Goal: Task Accomplishment & Management: Manage account settings

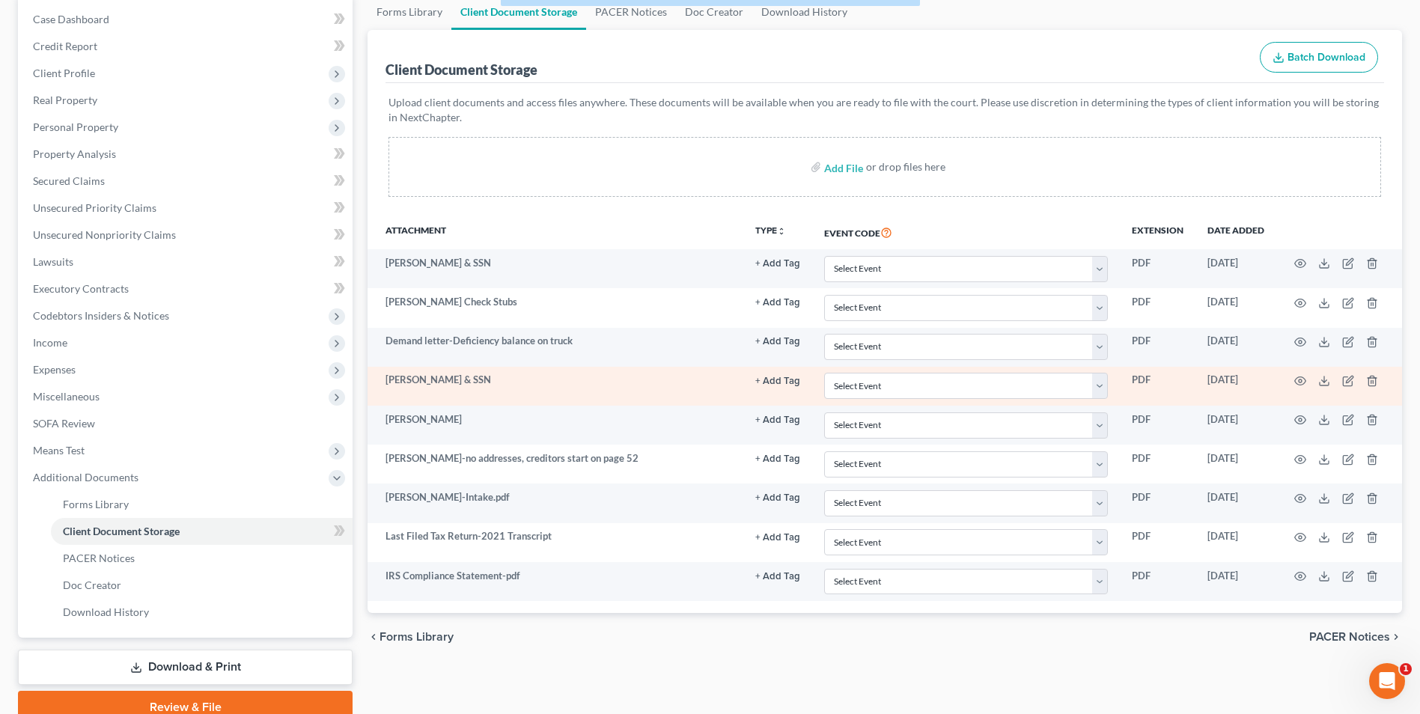
drag, startPoint x: 0, startPoint y: 0, endPoint x: 729, endPoint y: 394, distance: 828.9
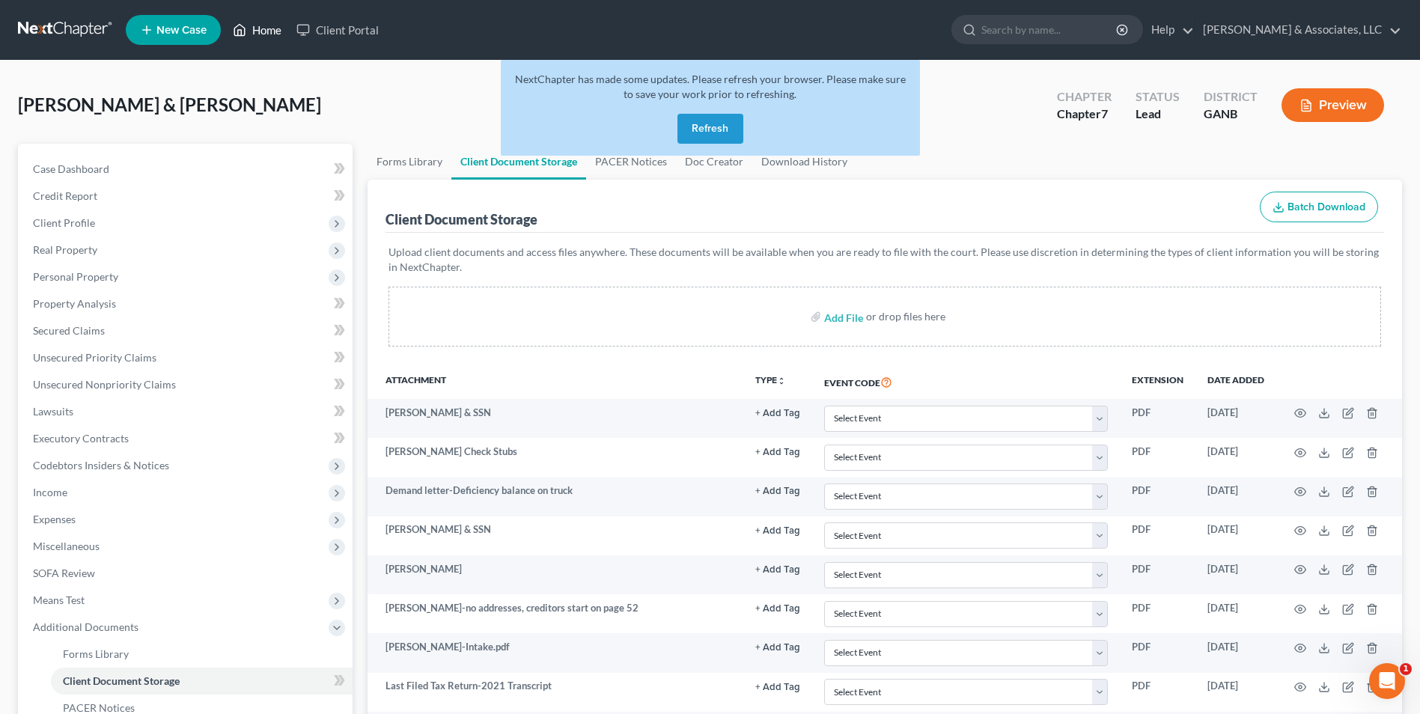
click at [256, 34] on link "Home" at bounding box center [257, 29] width 64 height 27
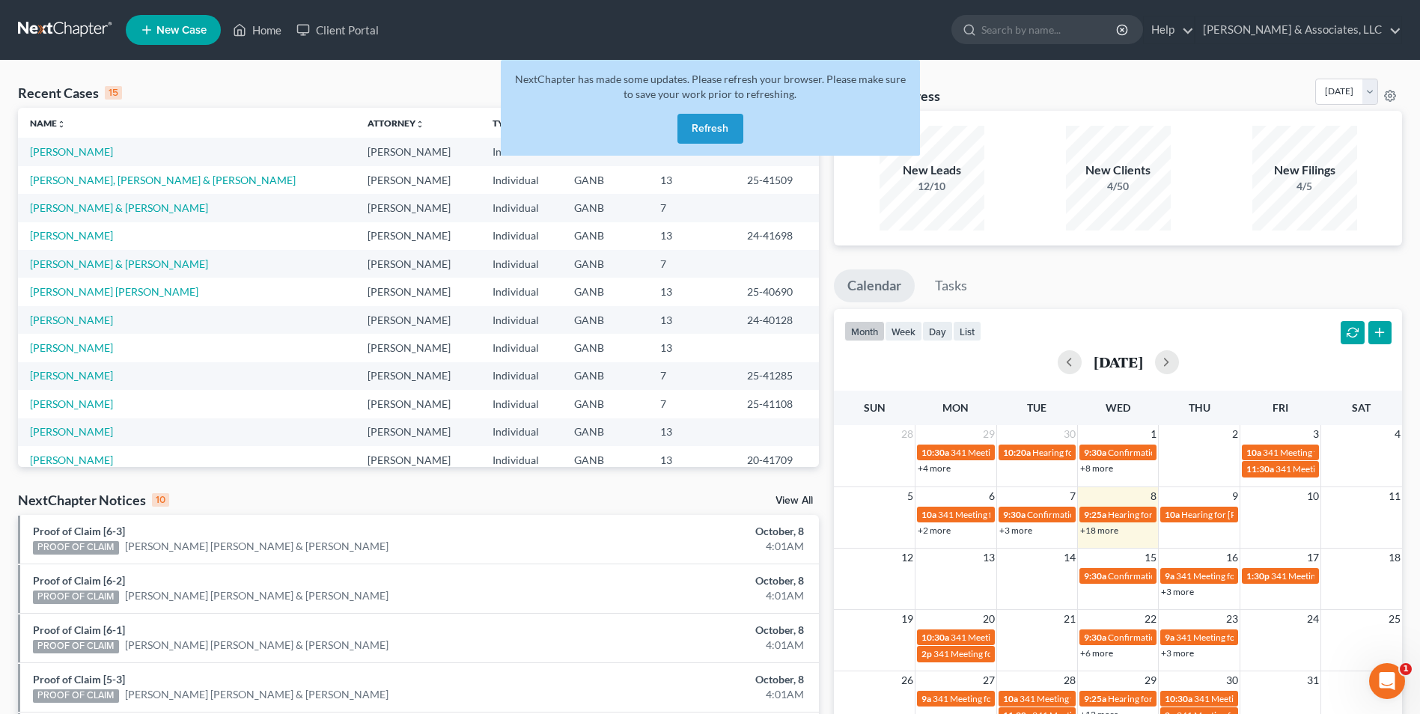
click at [713, 130] on button "Refresh" at bounding box center [710, 129] width 66 height 30
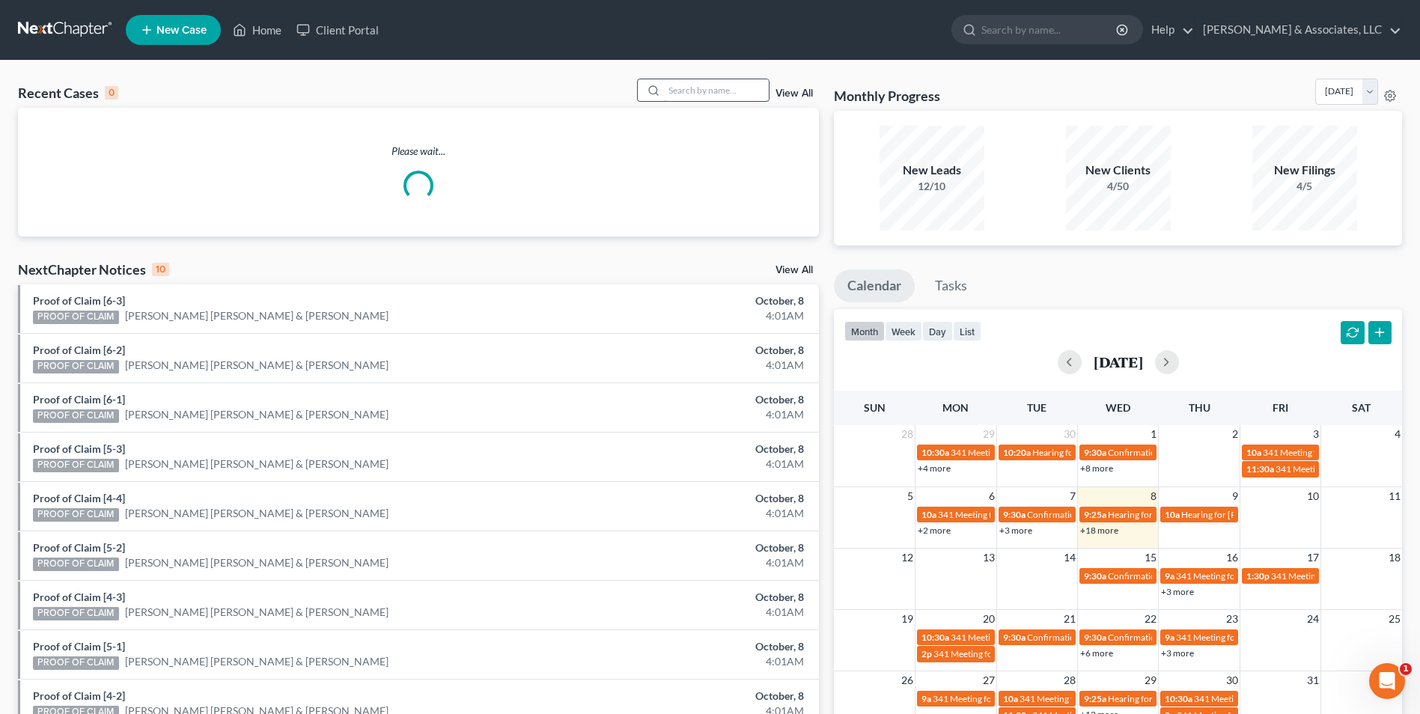
click at [704, 85] on input "search" at bounding box center [716, 90] width 105 height 22
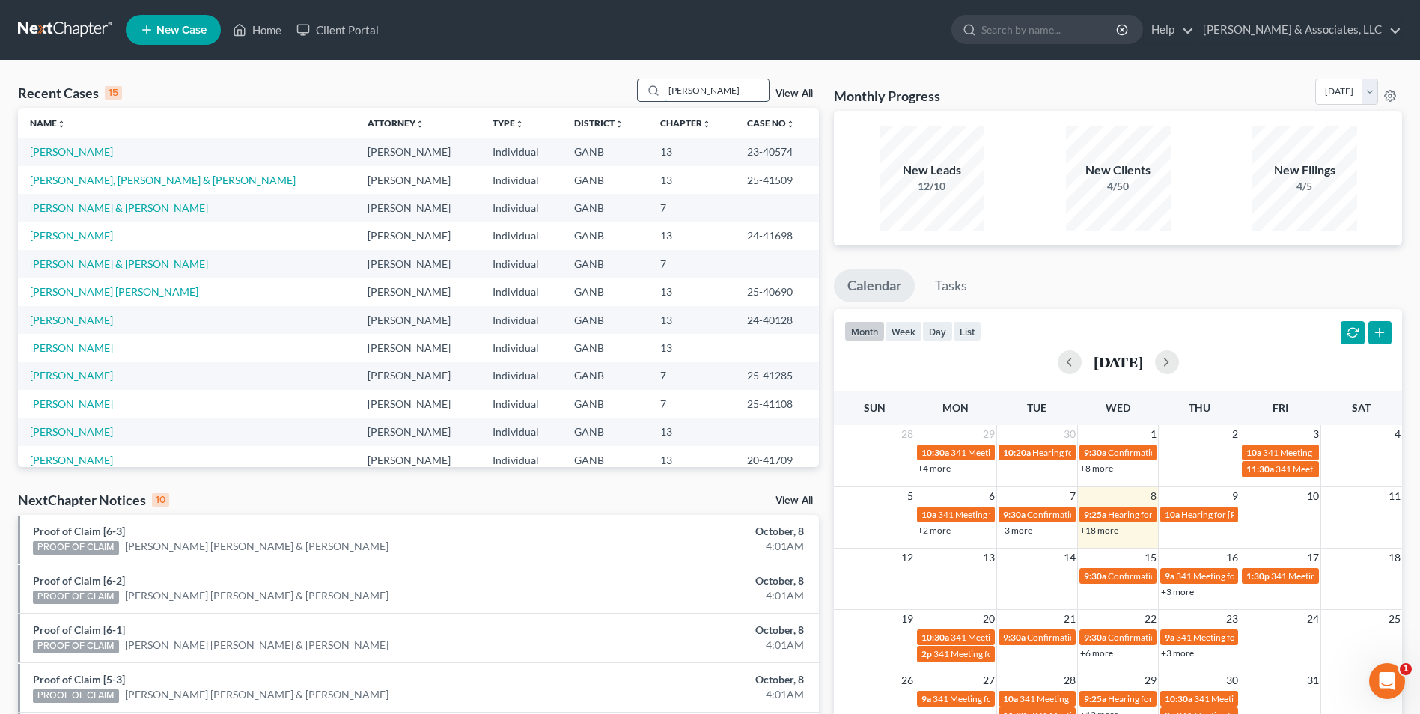
type input "aguilar"
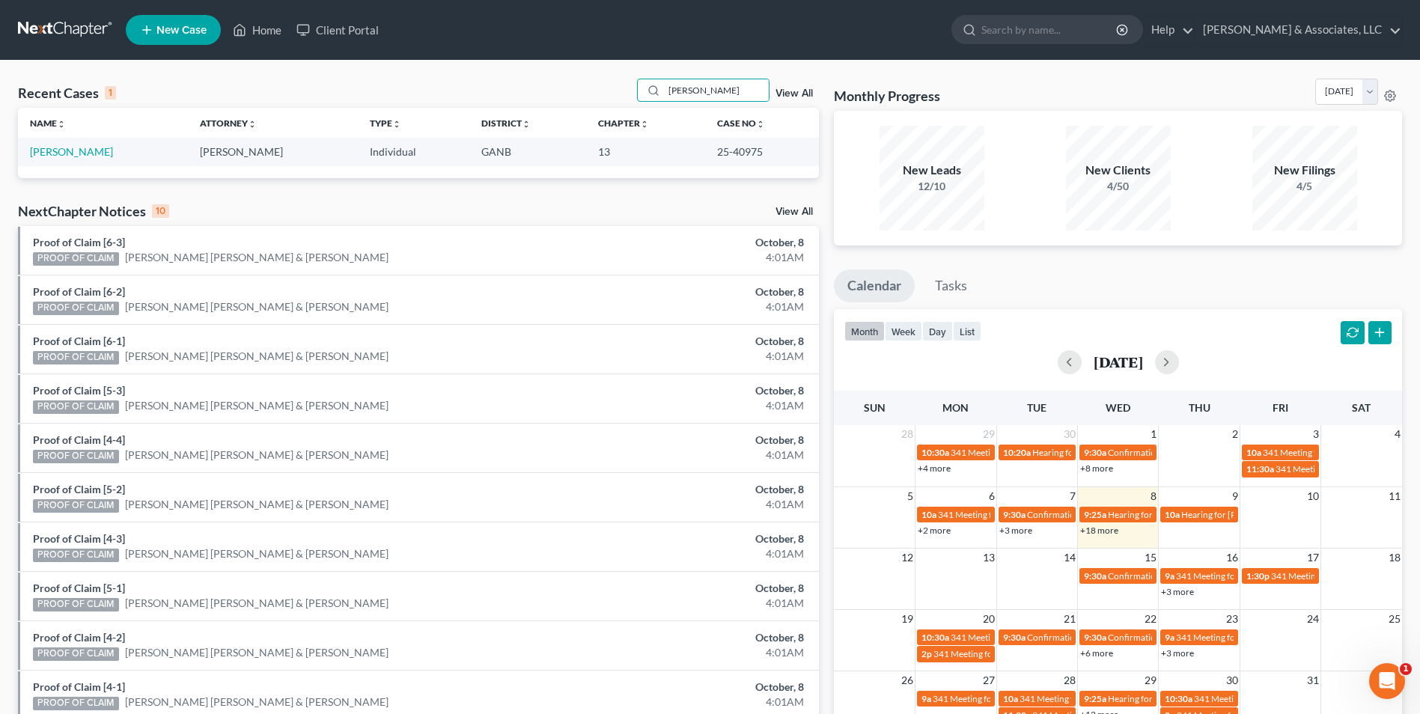
click at [73, 144] on td "[PERSON_NAME]" at bounding box center [103, 152] width 170 height 28
click at [73, 151] on link "Aguilar, Antonio" at bounding box center [71, 151] width 83 height 13
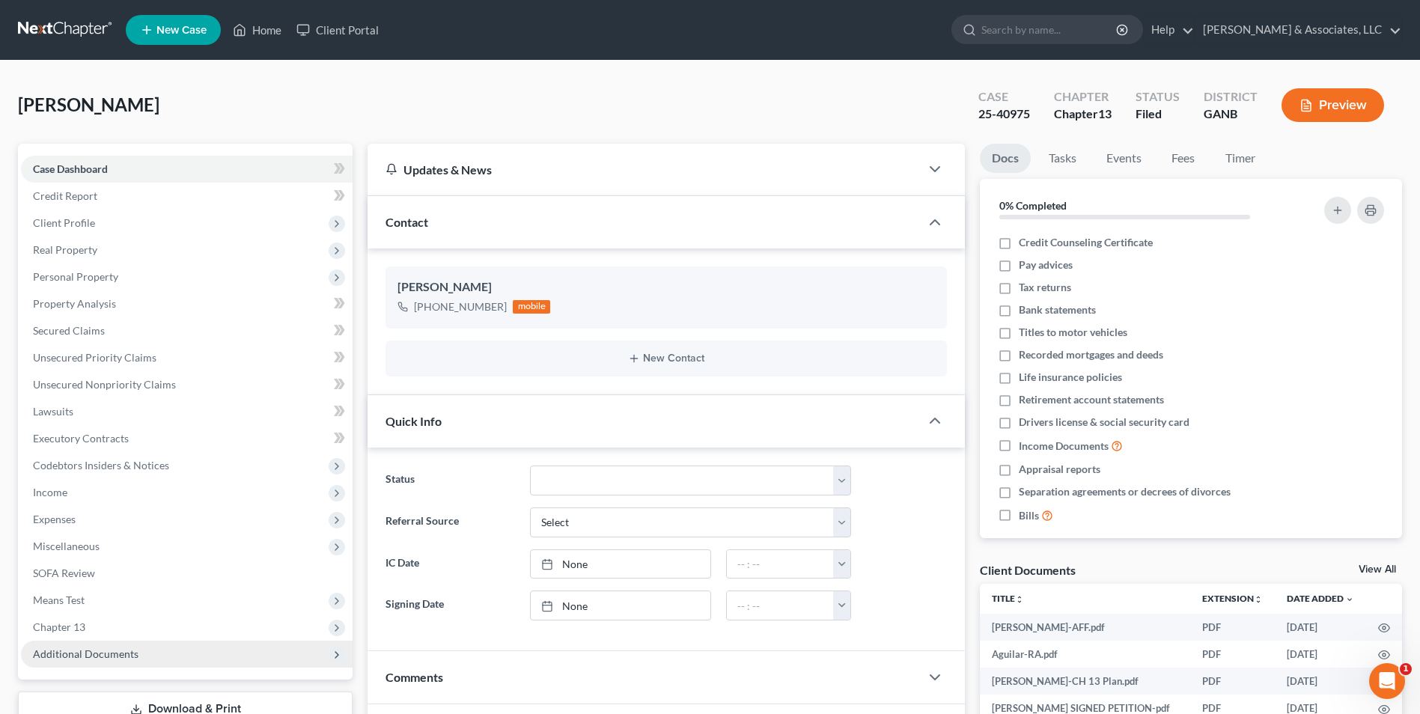
click at [129, 645] on span "Additional Documents" at bounding box center [187, 654] width 332 height 27
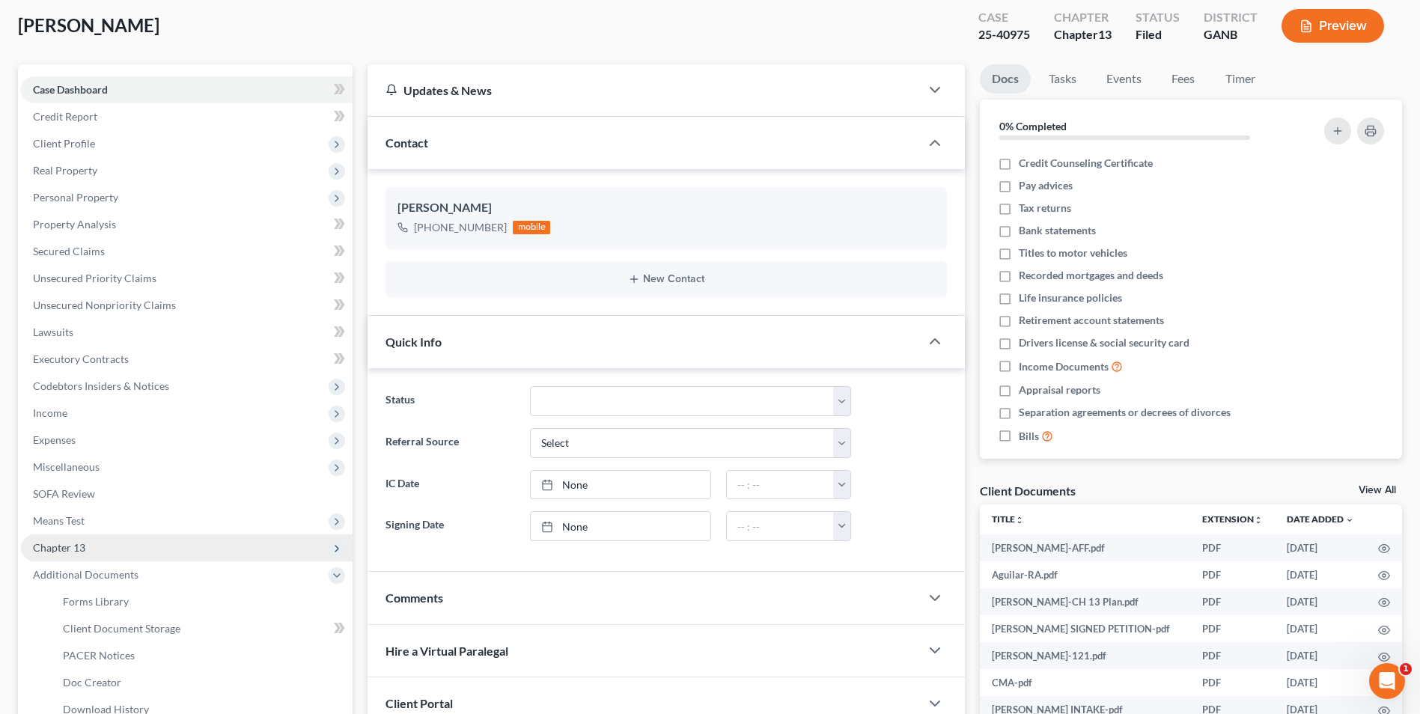
scroll to position [150, 0]
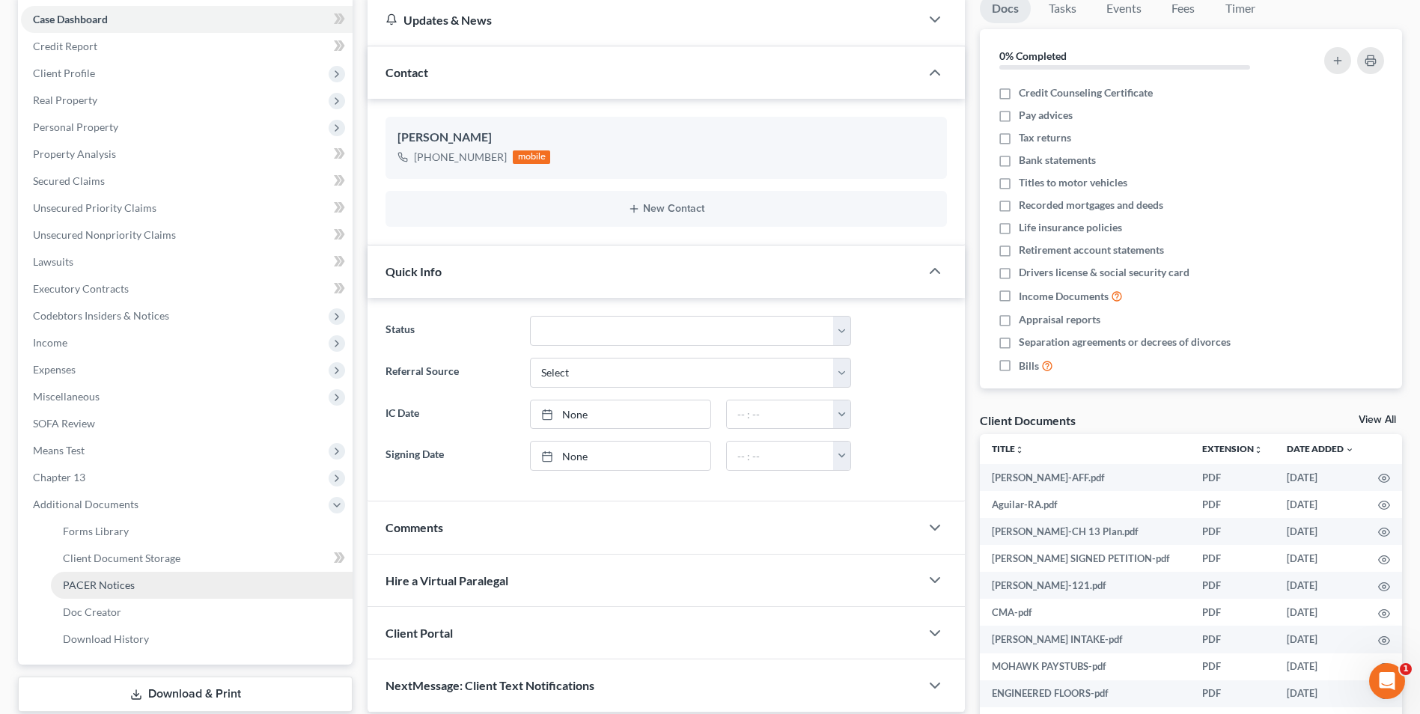
click at [128, 592] on link "PACER Notices" at bounding box center [202, 585] width 302 height 27
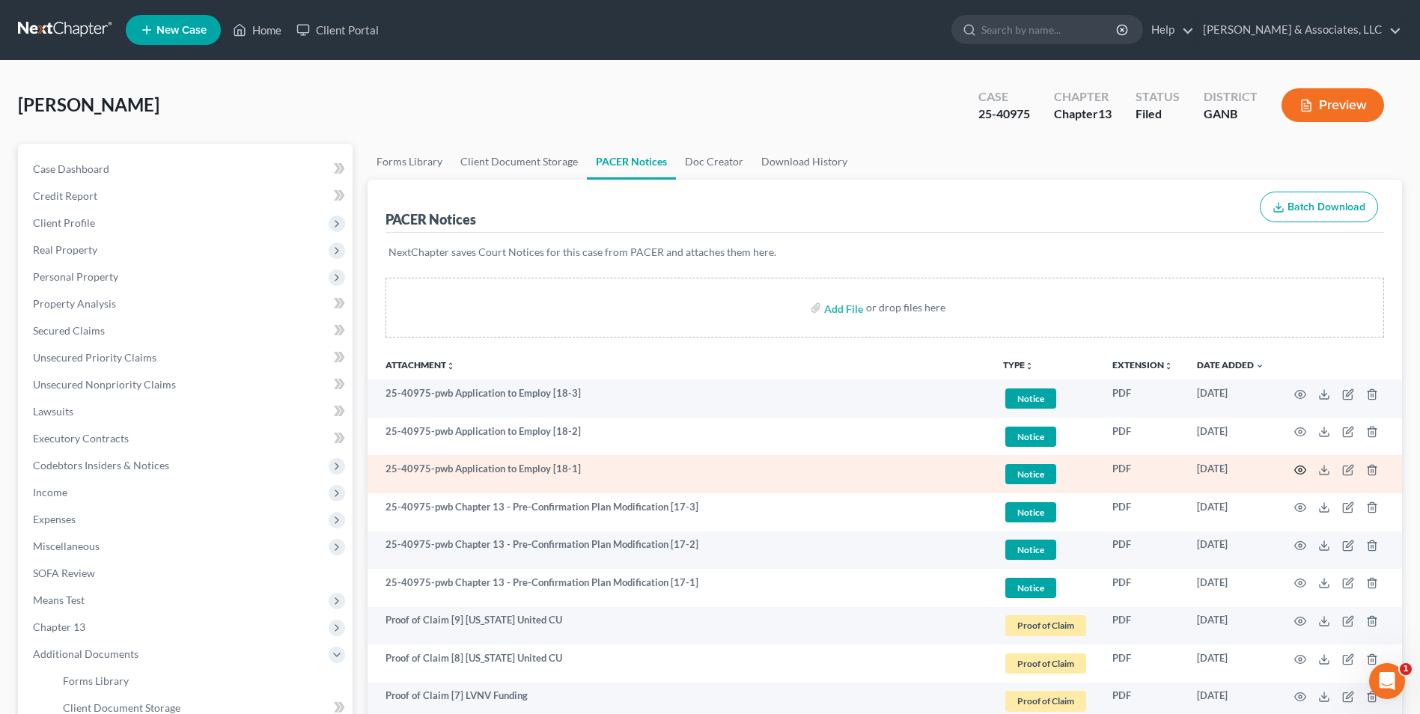
click at [1296, 469] on icon "button" at bounding box center [1300, 470] width 11 height 8
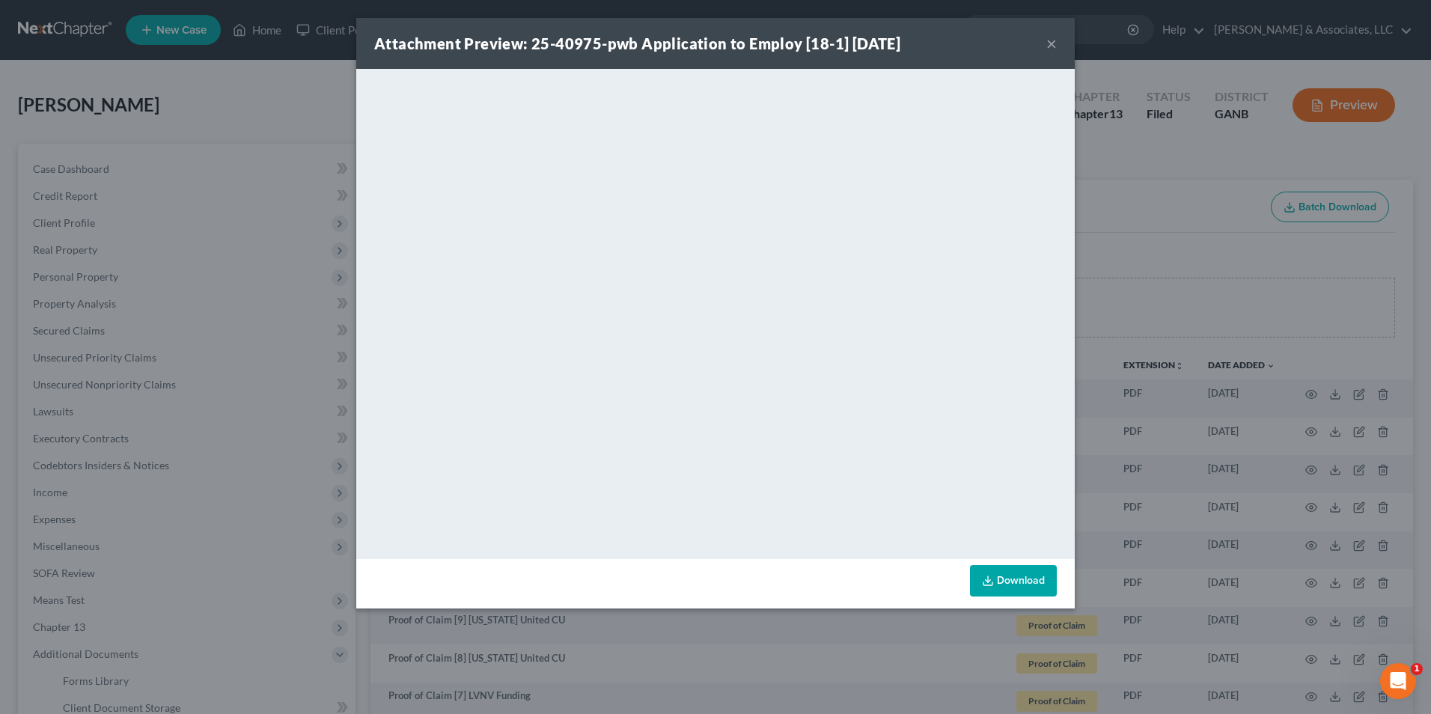
click at [1055, 42] on button "×" at bounding box center [1051, 43] width 10 height 18
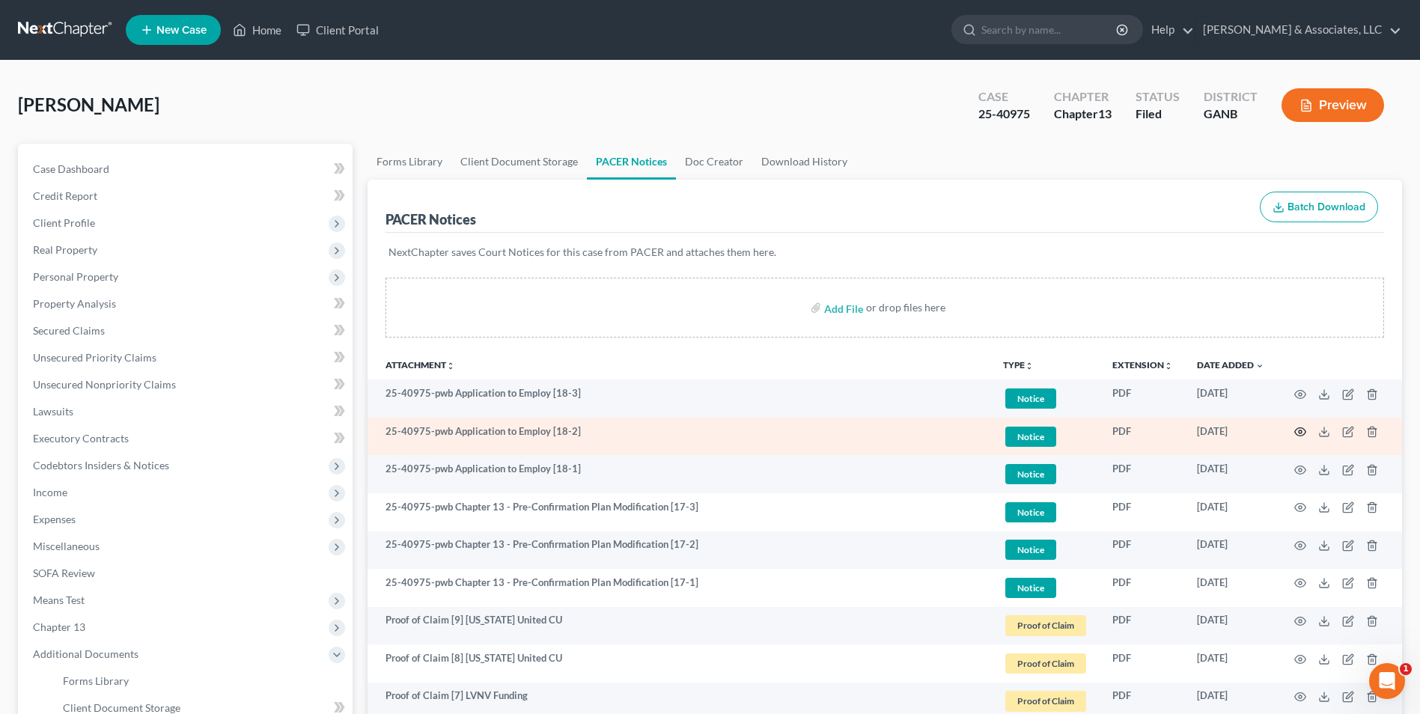
click at [1302, 431] on circle "button" at bounding box center [1300, 431] width 3 height 3
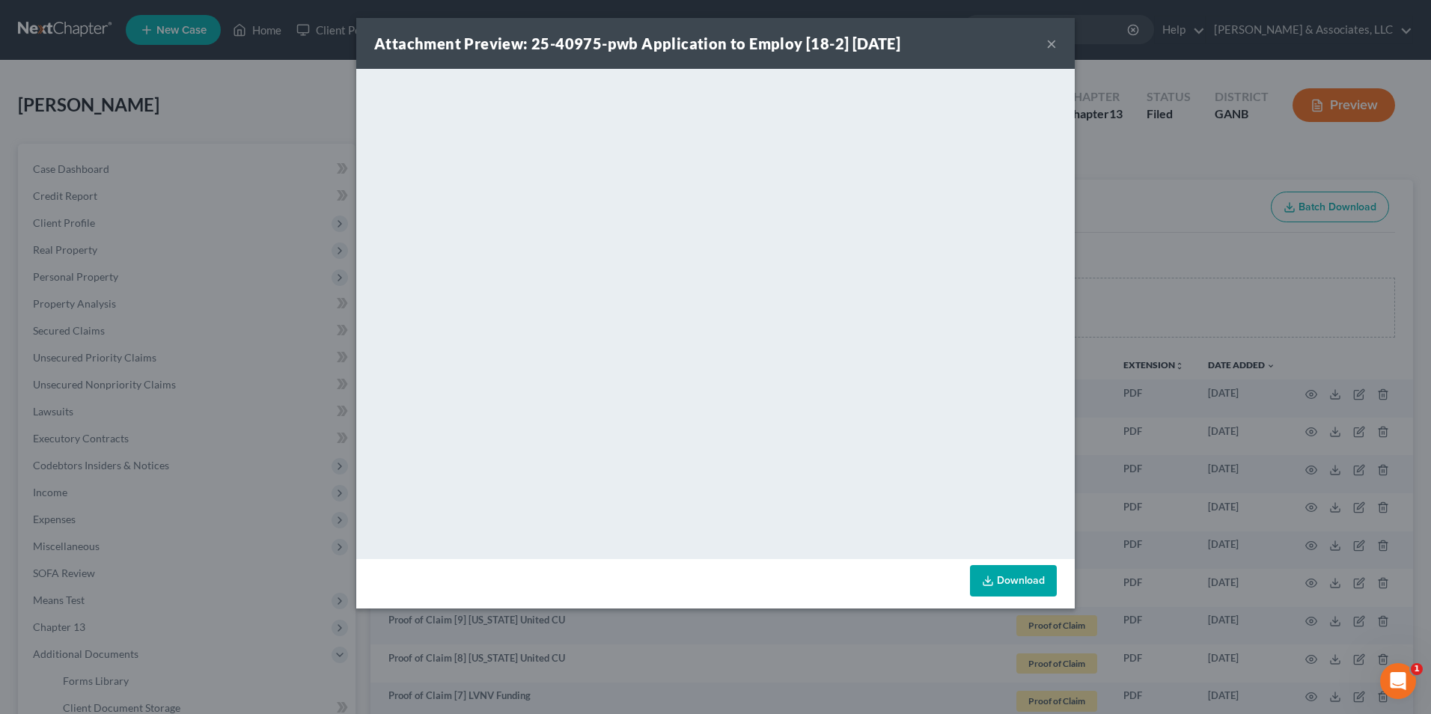
click at [1051, 43] on button "×" at bounding box center [1051, 43] width 10 height 18
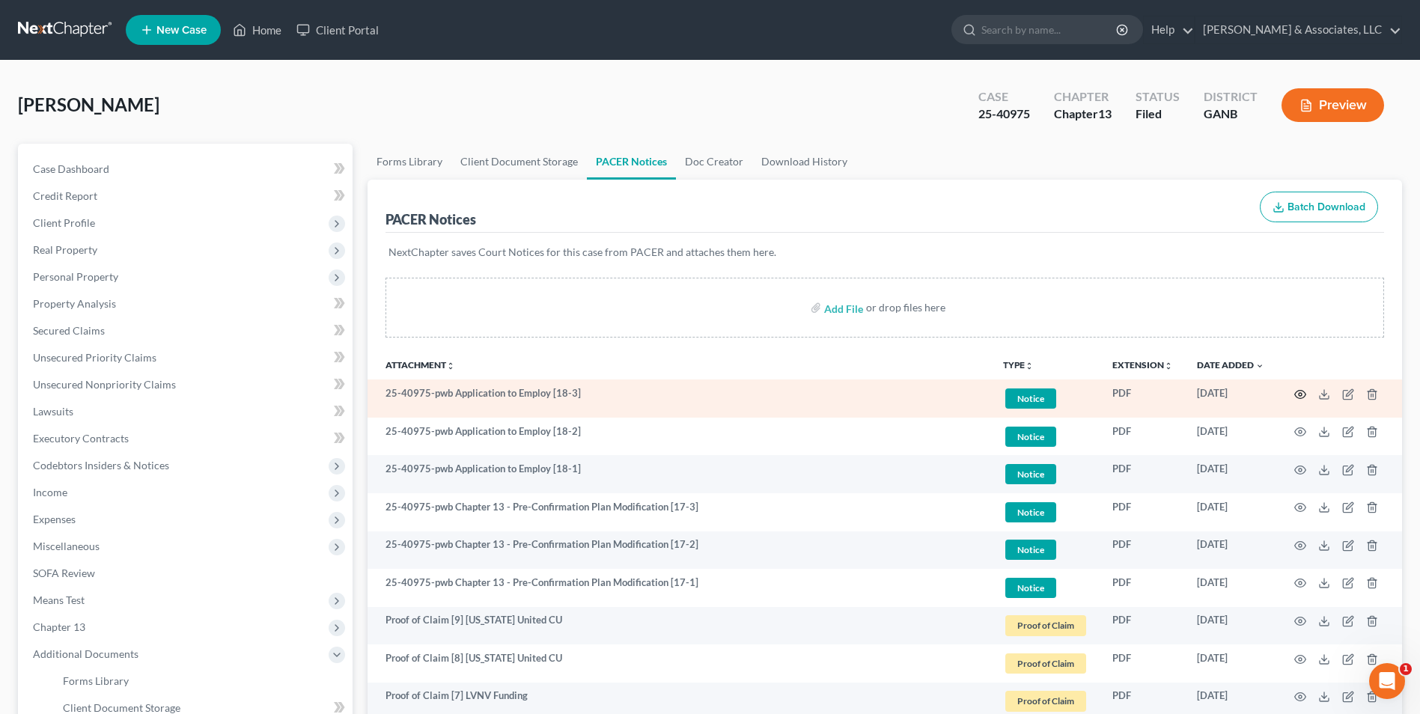
click at [1301, 391] on icon "button" at bounding box center [1300, 394] width 12 height 12
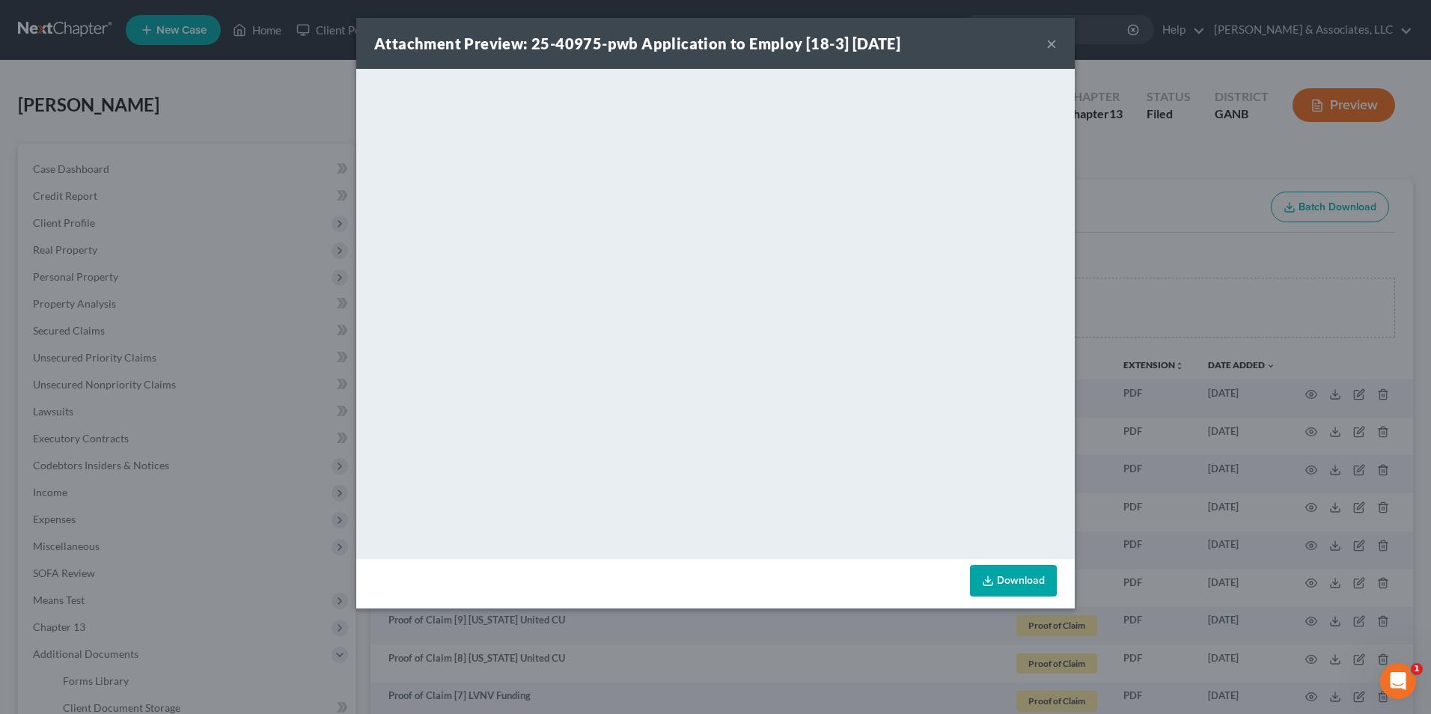
click at [1040, 46] on div "Attachment Preview: 25-40975-pwb Application to Employ [18-3] 10/07/2025 ×" at bounding box center [715, 43] width 719 height 51
click at [1055, 46] on button "×" at bounding box center [1051, 43] width 10 height 18
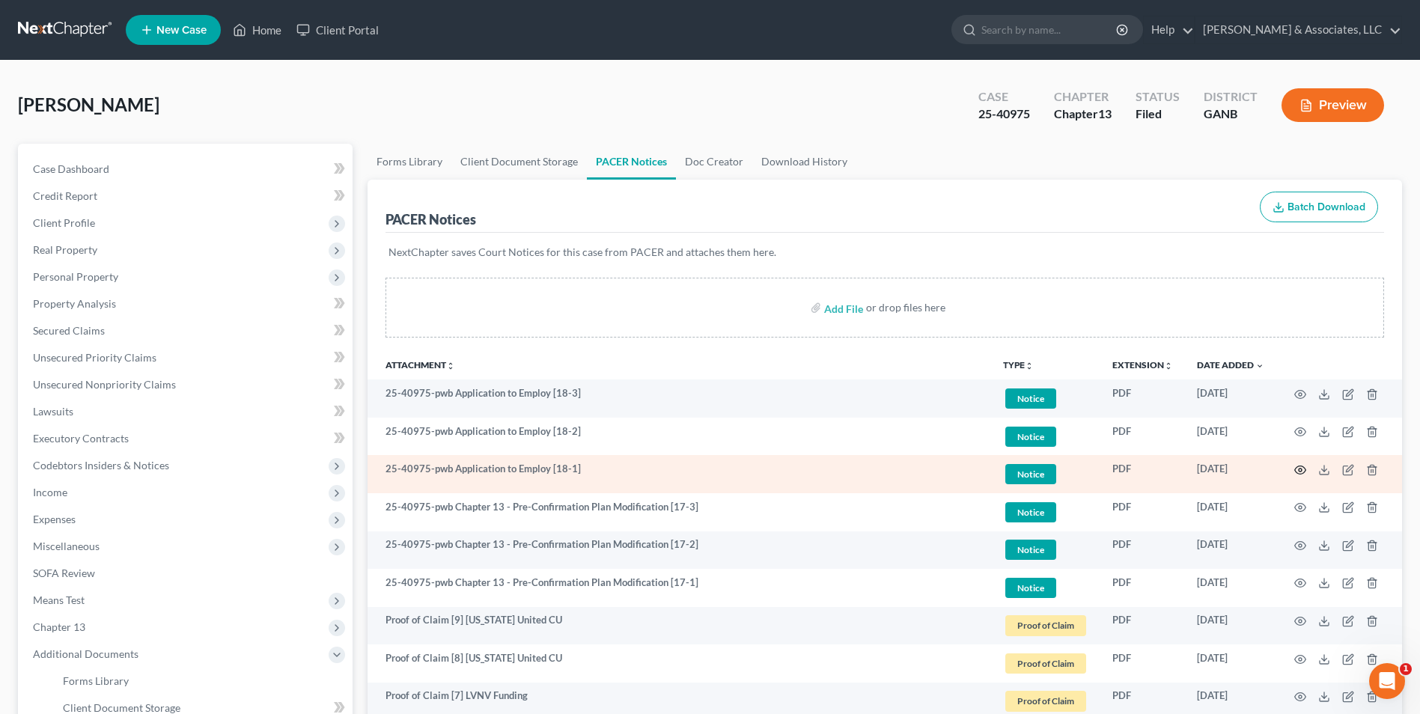
click at [1304, 469] on icon "button" at bounding box center [1300, 470] width 12 height 12
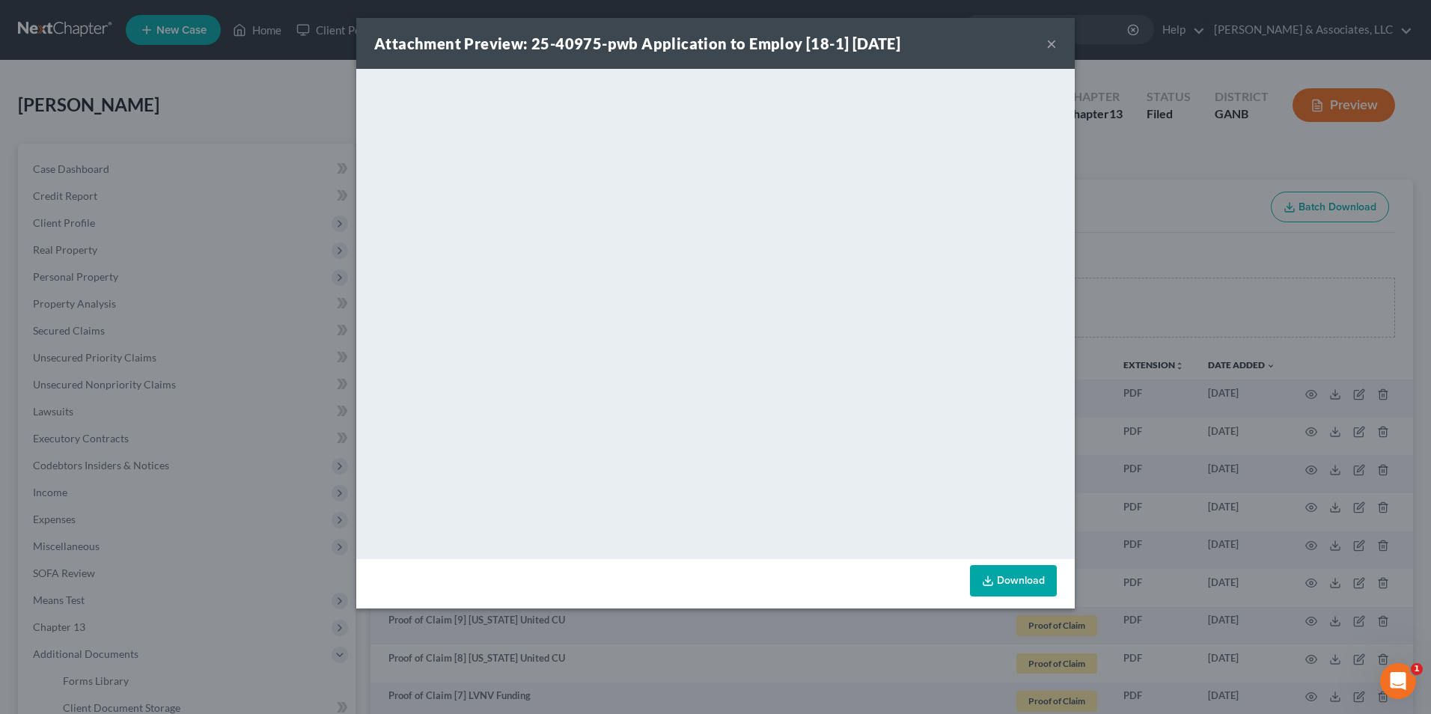
click at [1053, 44] on button "×" at bounding box center [1051, 43] width 10 height 18
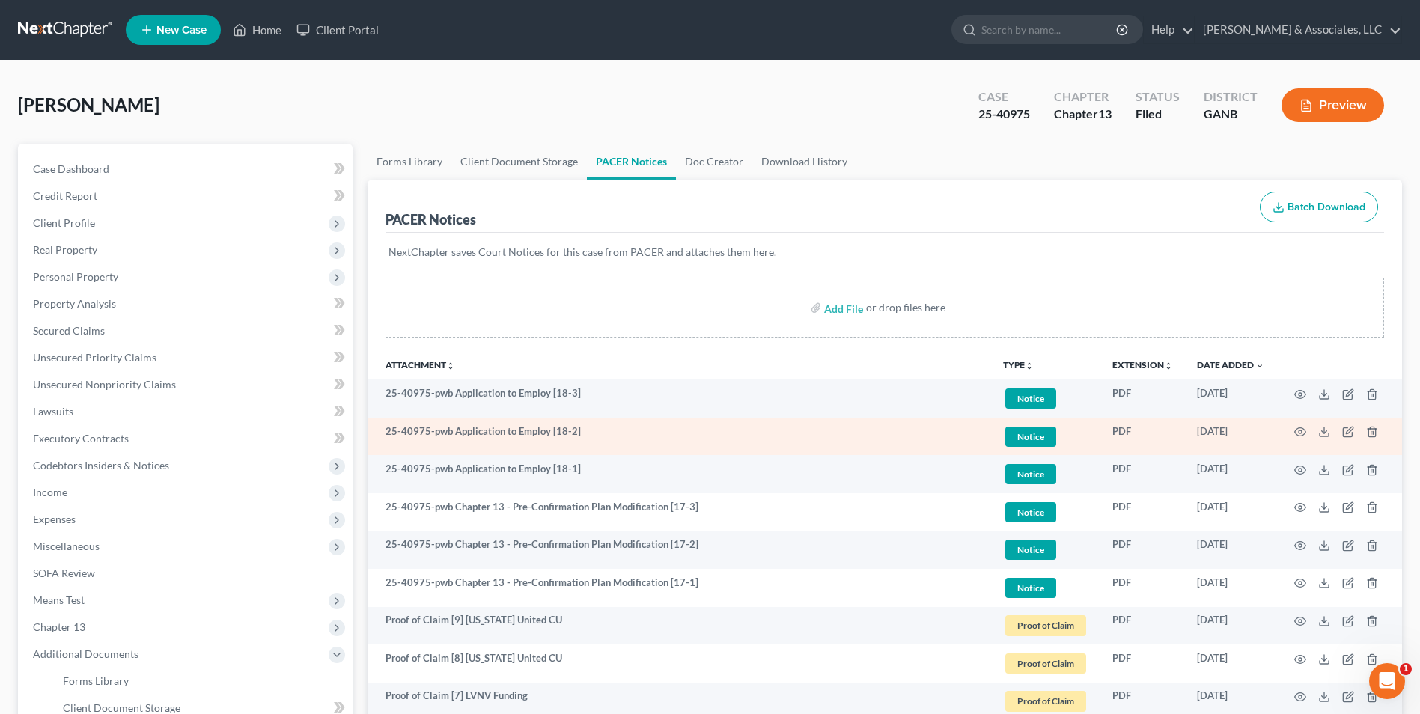
click at [1300, 424] on td at bounding box center [1339, 437] width 126 height 38
click at [1300, 430] on icon "button" at bounding box center [1300, 432] width 12 height 12
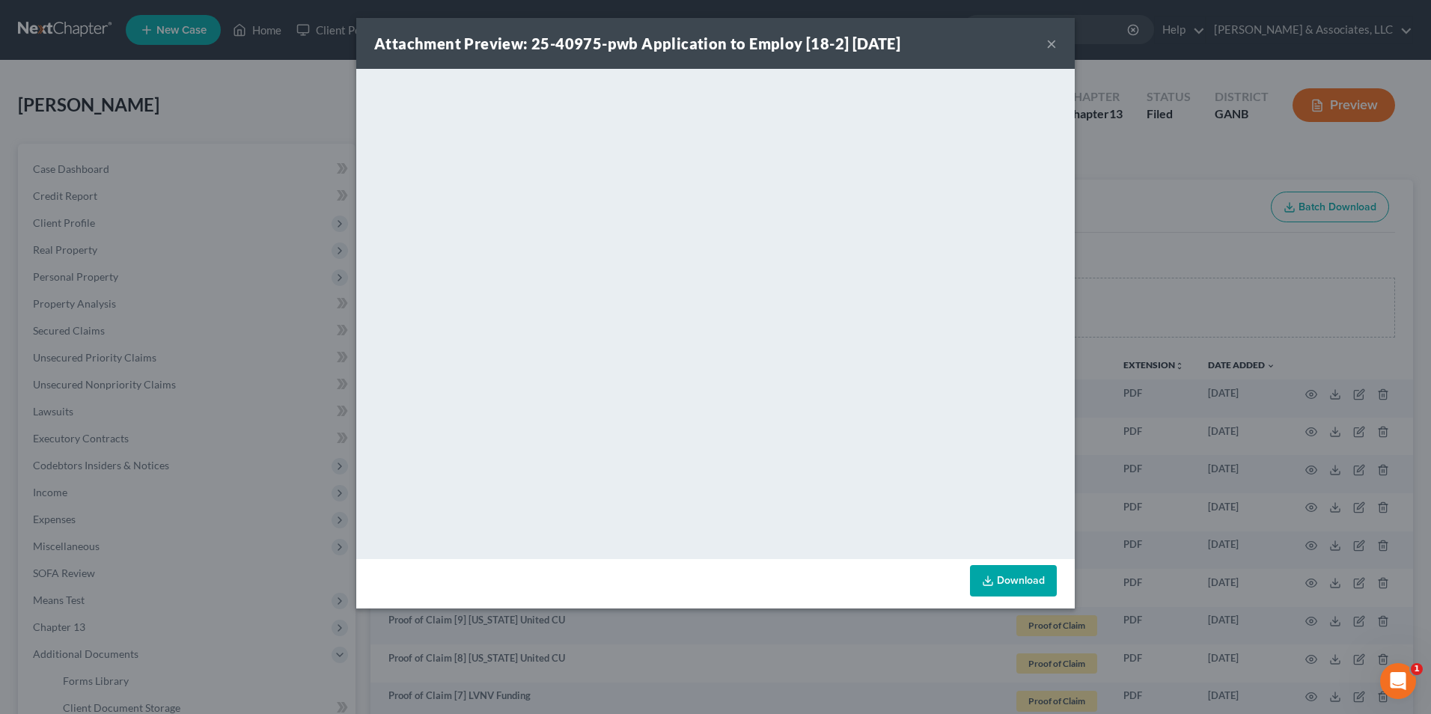
click at [1049, 48] on button "×" at bounding box center [1051, 43] width 10 height 18
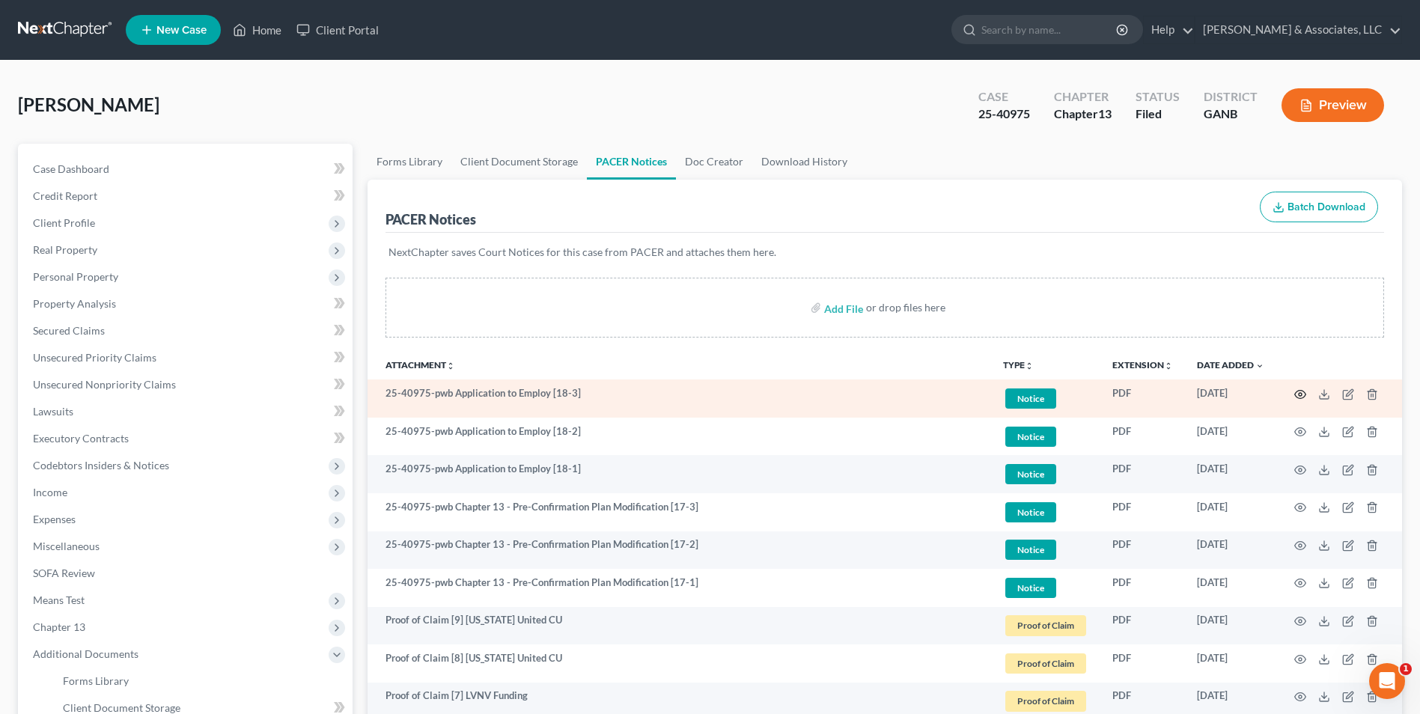
click at [1296, 395] on icon "button" at bounding box center [1300, 394] width 12 height 12
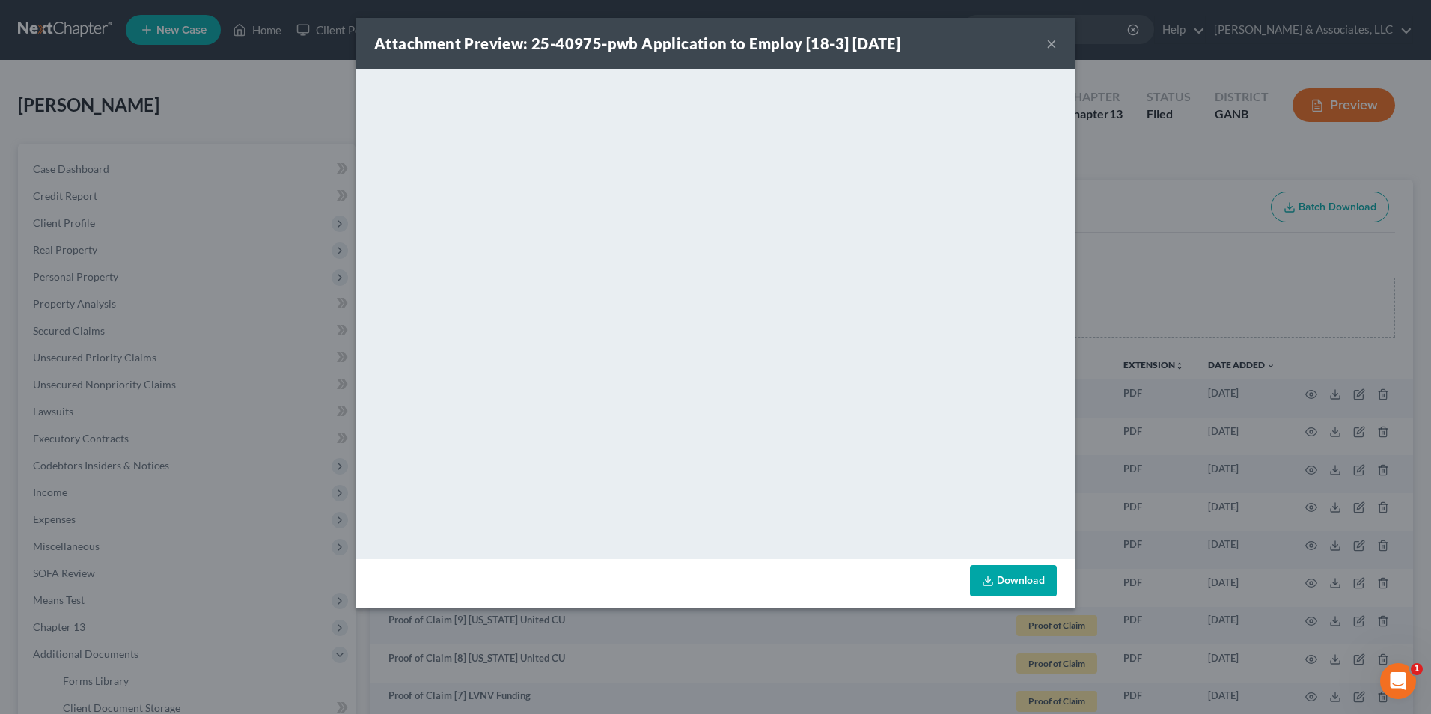
click at [1049, 49] on button "×" at bounding box center [1051, 43] width 10 height 18
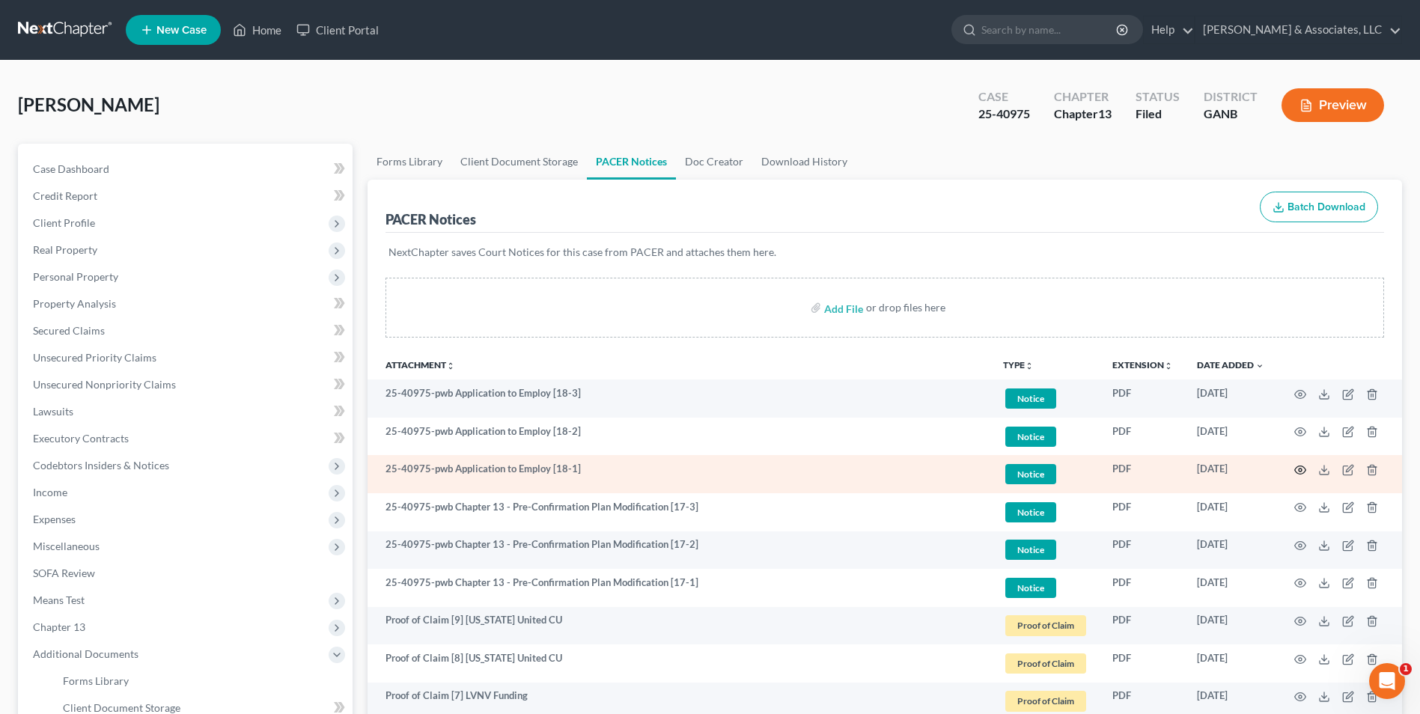
click at [1302, 470] on circle "button" at bounding box center [1300, 470] width 3 height 3
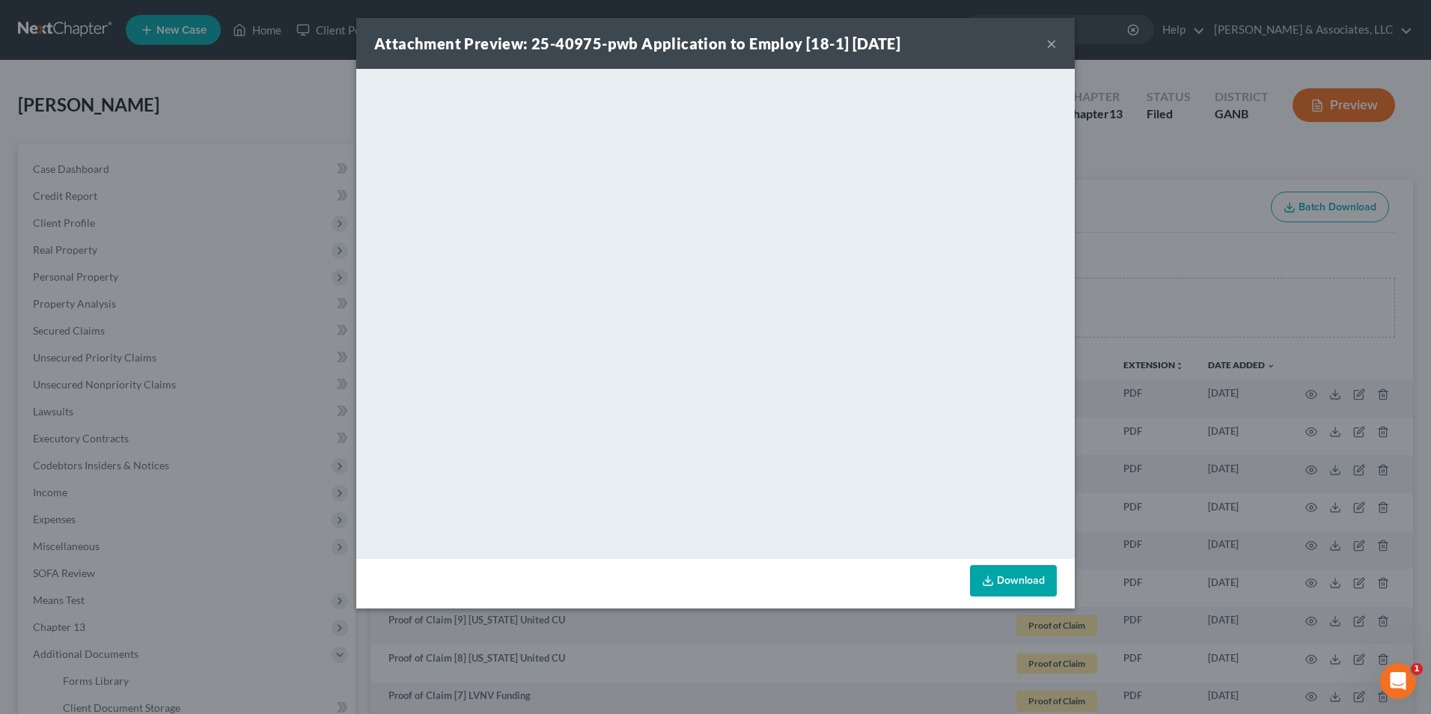
click at [1052, 46] on button "×" at bounding box center [1051, 43] width 10 height 18
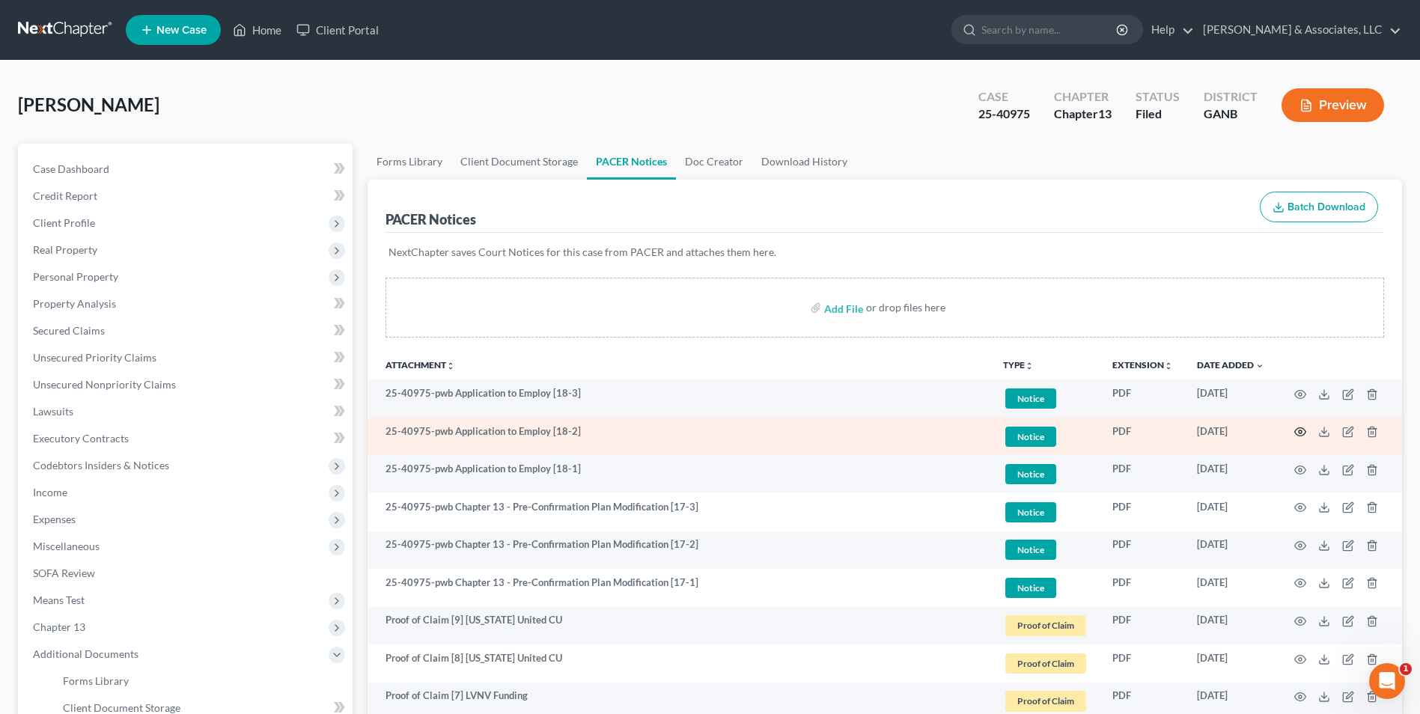
click at [1302, 430] on icon "button" at bounding box center [1300, 432] width 12 height 12
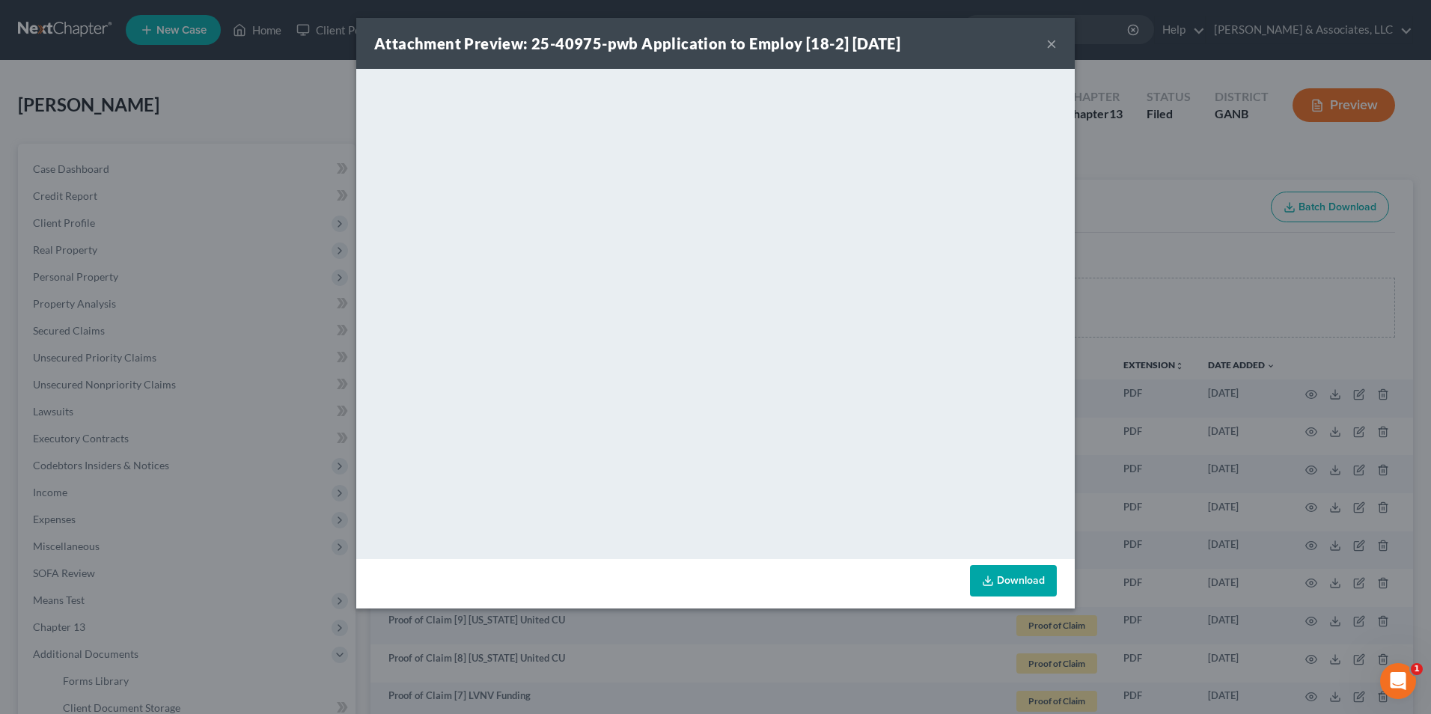
click at [1049, 49] on button "×" at bounding box center [1051, 43] width 10 height 18
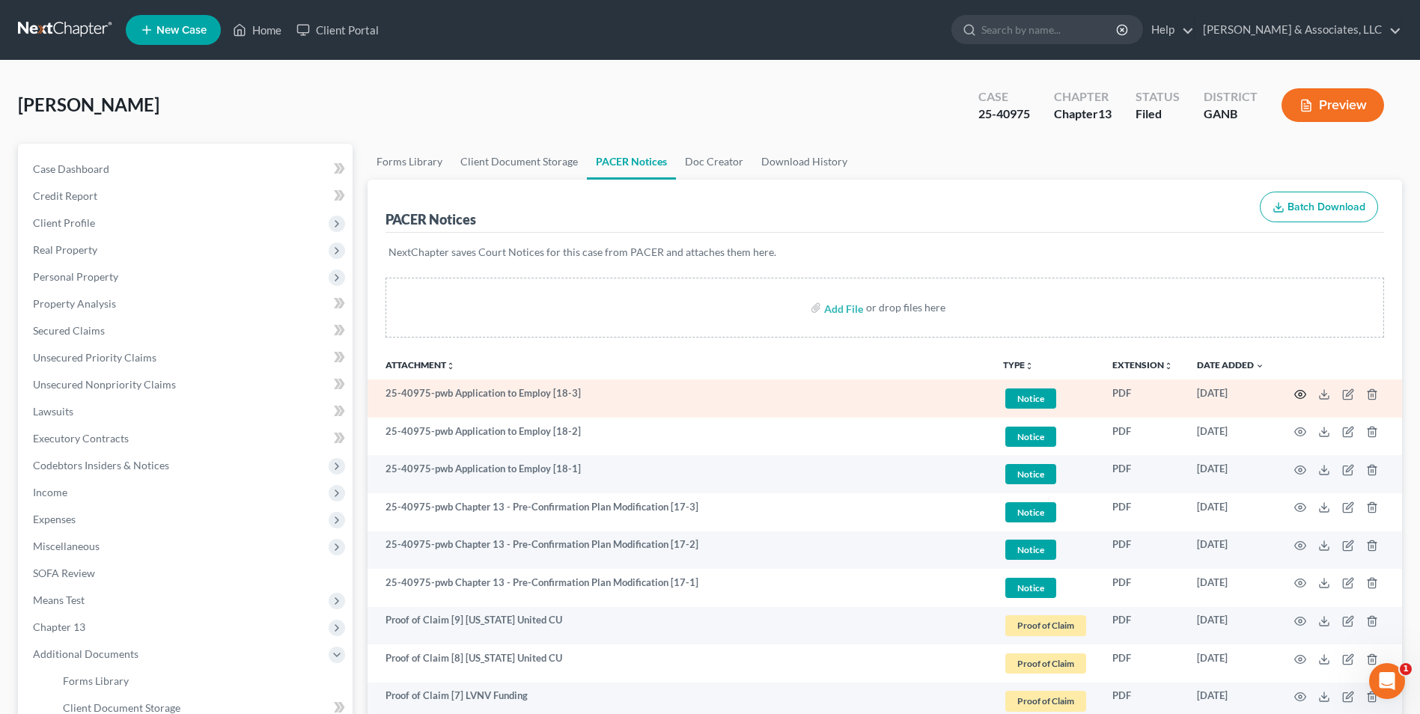
click at [1300, 400] on icon "button" at bounding box center [1300, 394] width 12 height 12
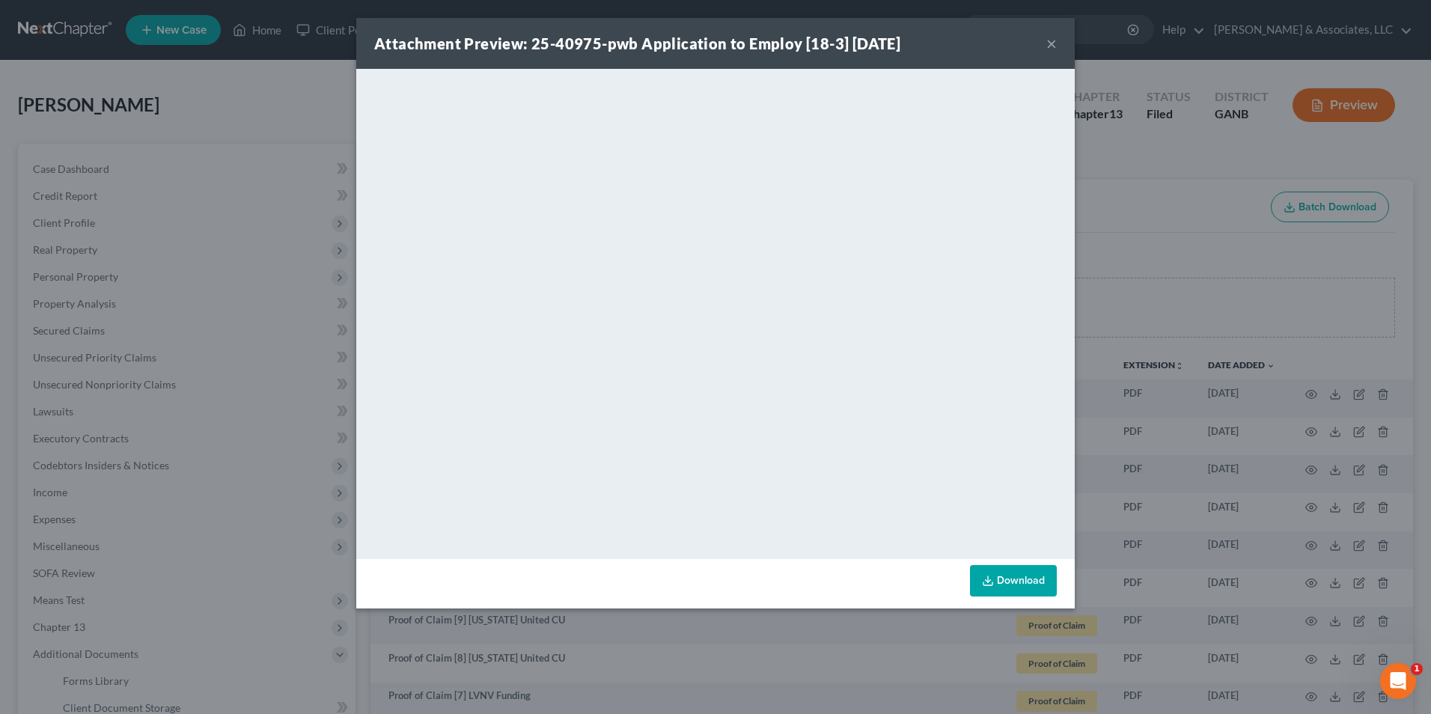
click at [1052, 45] on button "×" at bounding box center [1051, 43] width 10 height 18
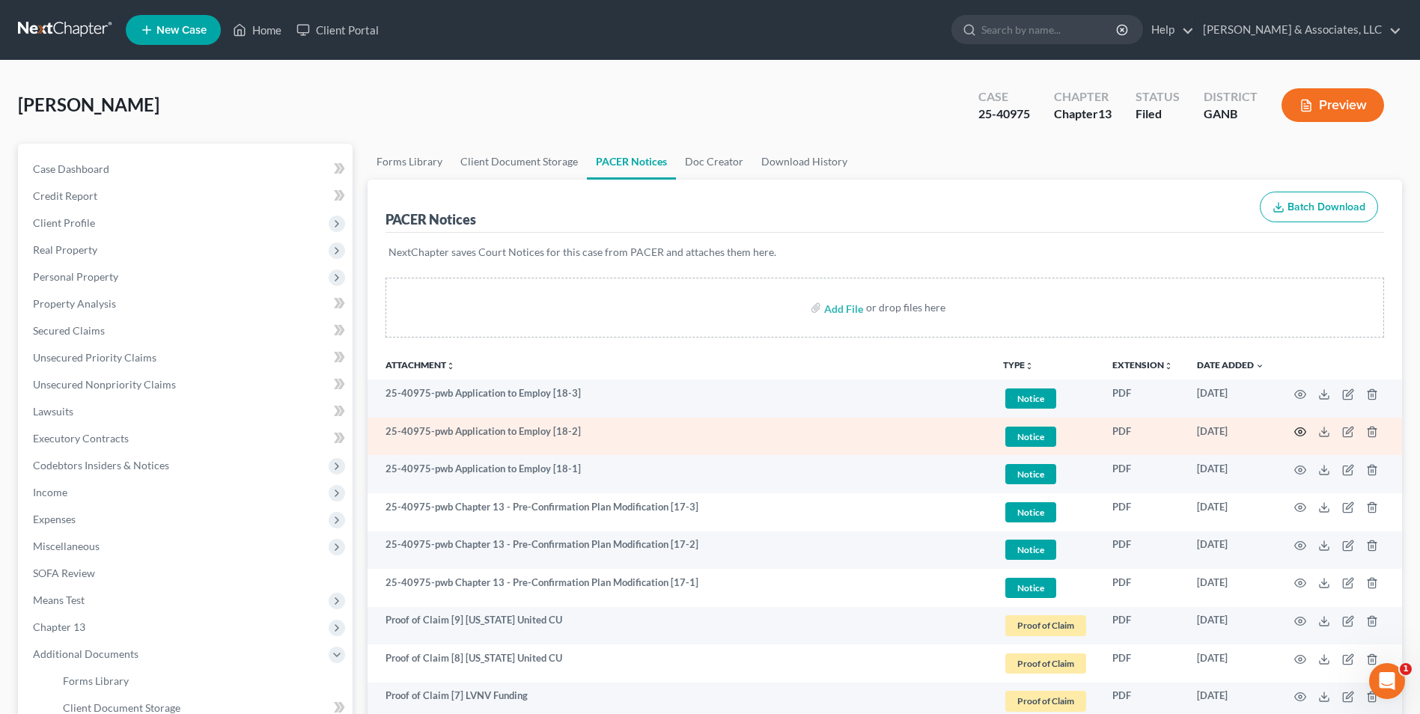
click at [1302, 432] on circle "button" at bounding box center [1300, 431] width 3 height 3
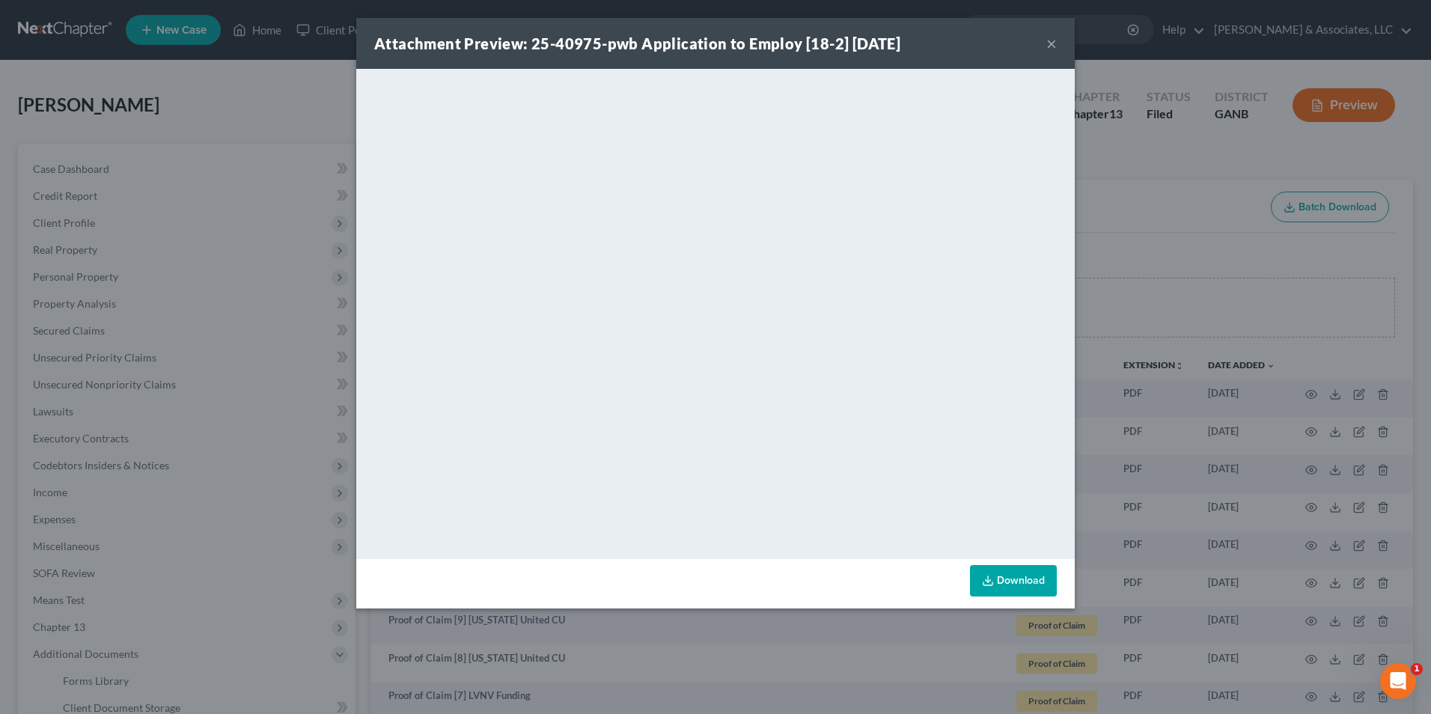
click at [1053, 43] on button "×" at bounding box center [1051, 43] width 10 height 18
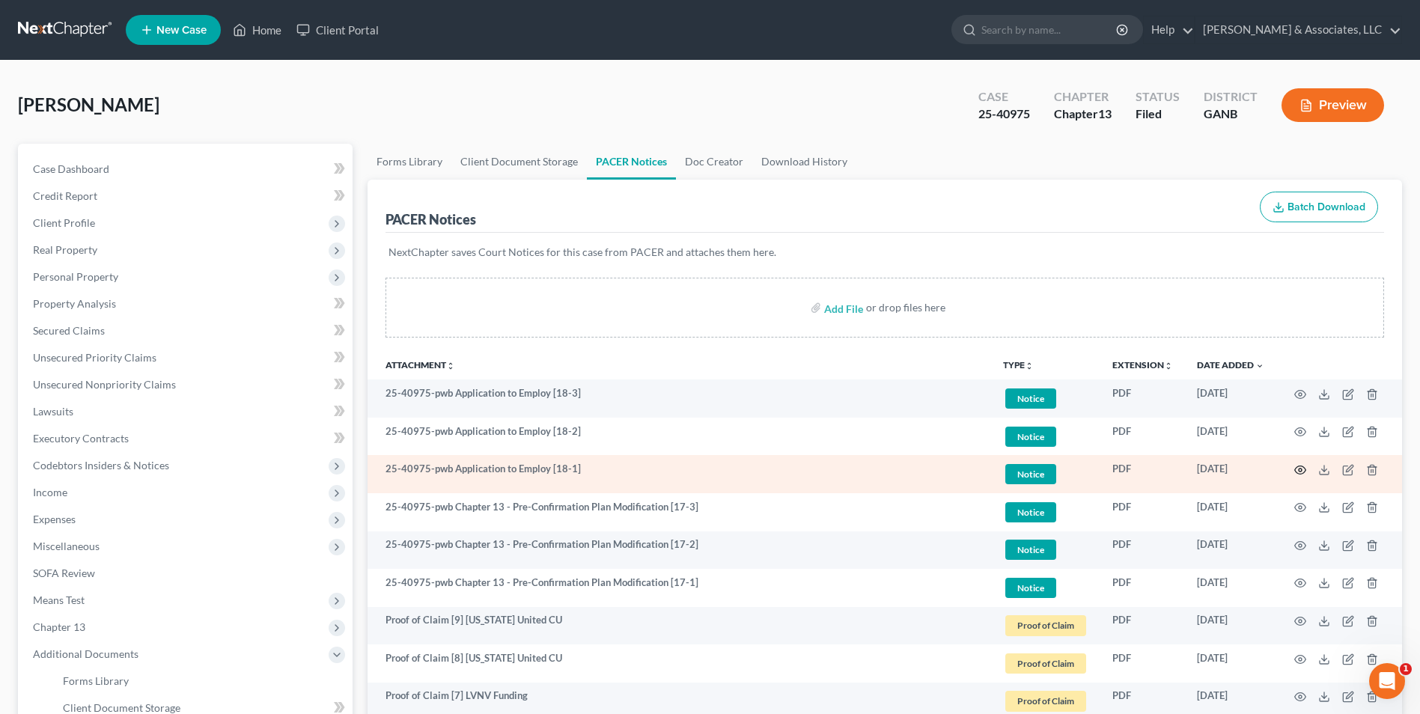
click at [1303, 468] on icon "button" at bounding box center [1300, 470] width 12 height 12
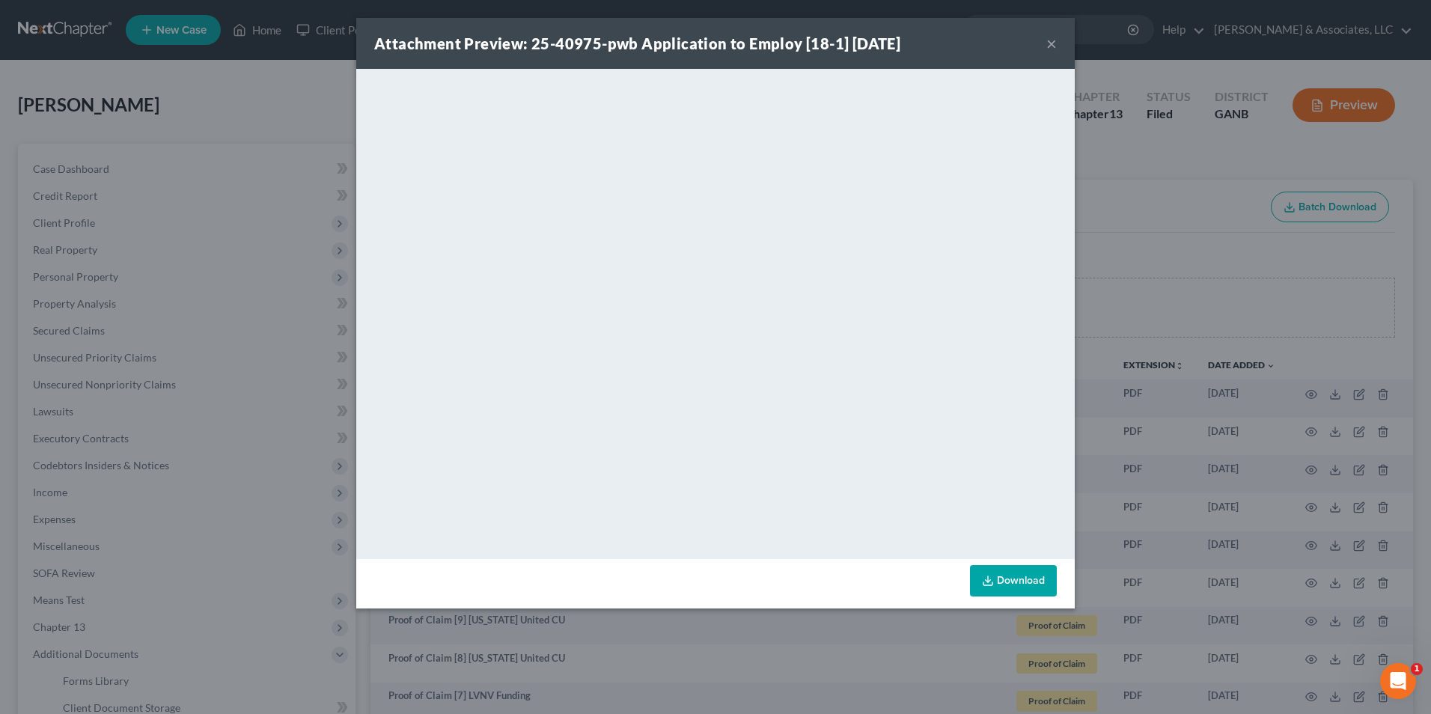
click at [1048, 45] on button "×" at bounding box center [1051, 43] width 10 height 18
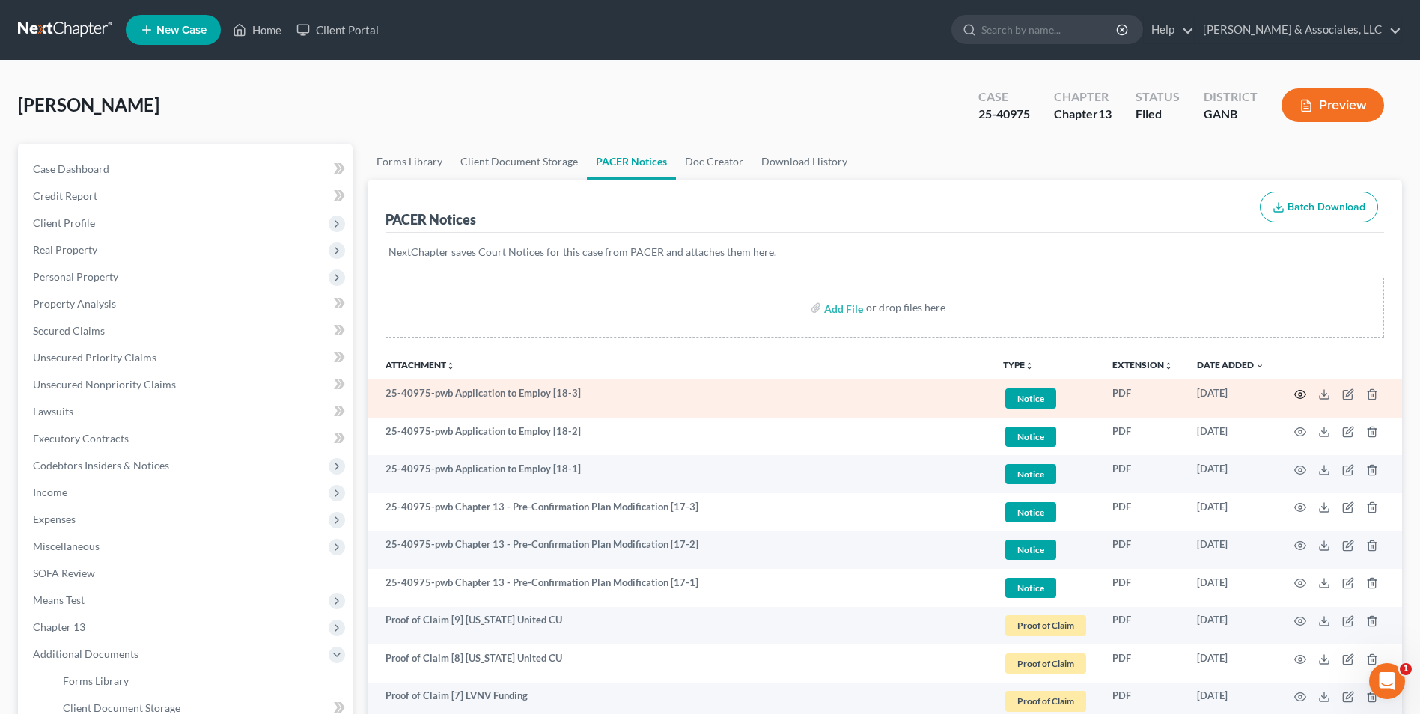
click at [1299, 391] on icon "button" at bounding box center [1300, 394] width 11 height 8
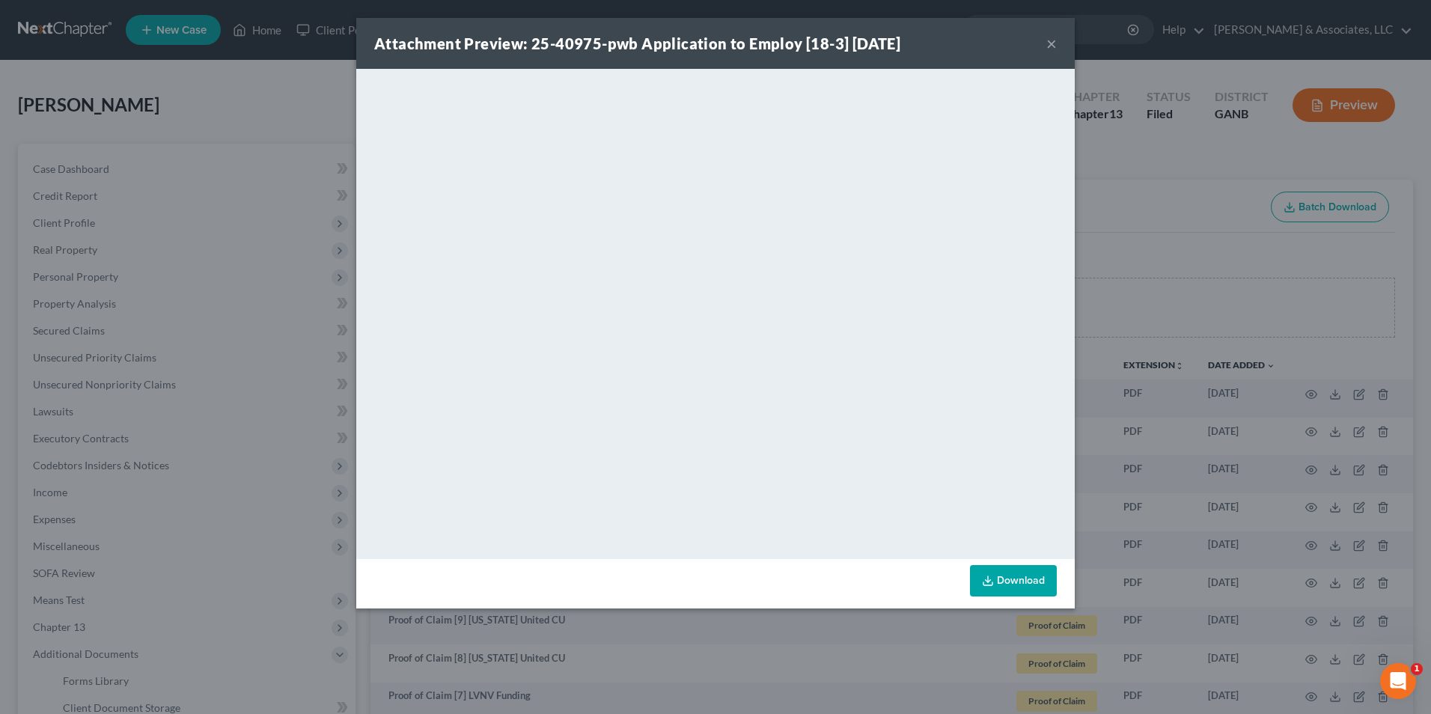
click at [1052, 46] on button "×" at bounding box center [1051, 43] width 10 height 18
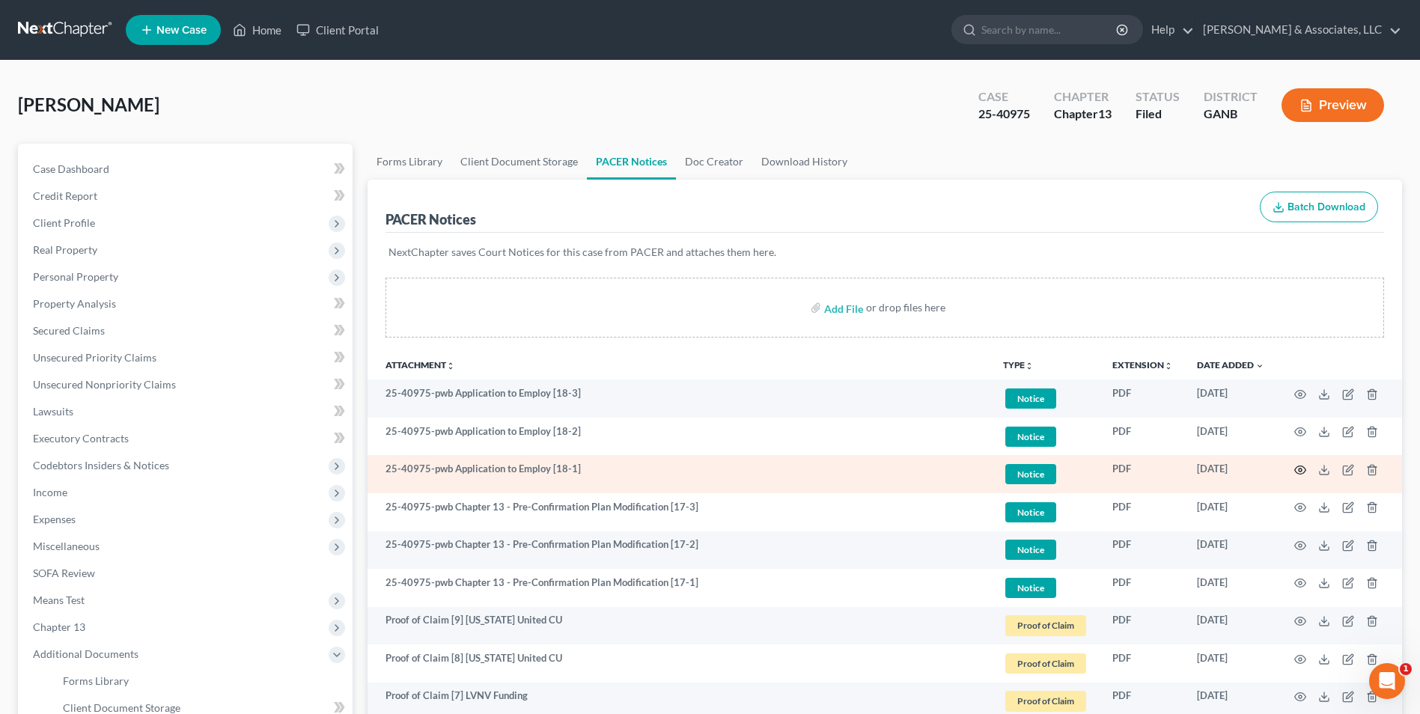
click at [1303, 470] on icon "button" at bounding box center [1300, 470] width 12 height 12
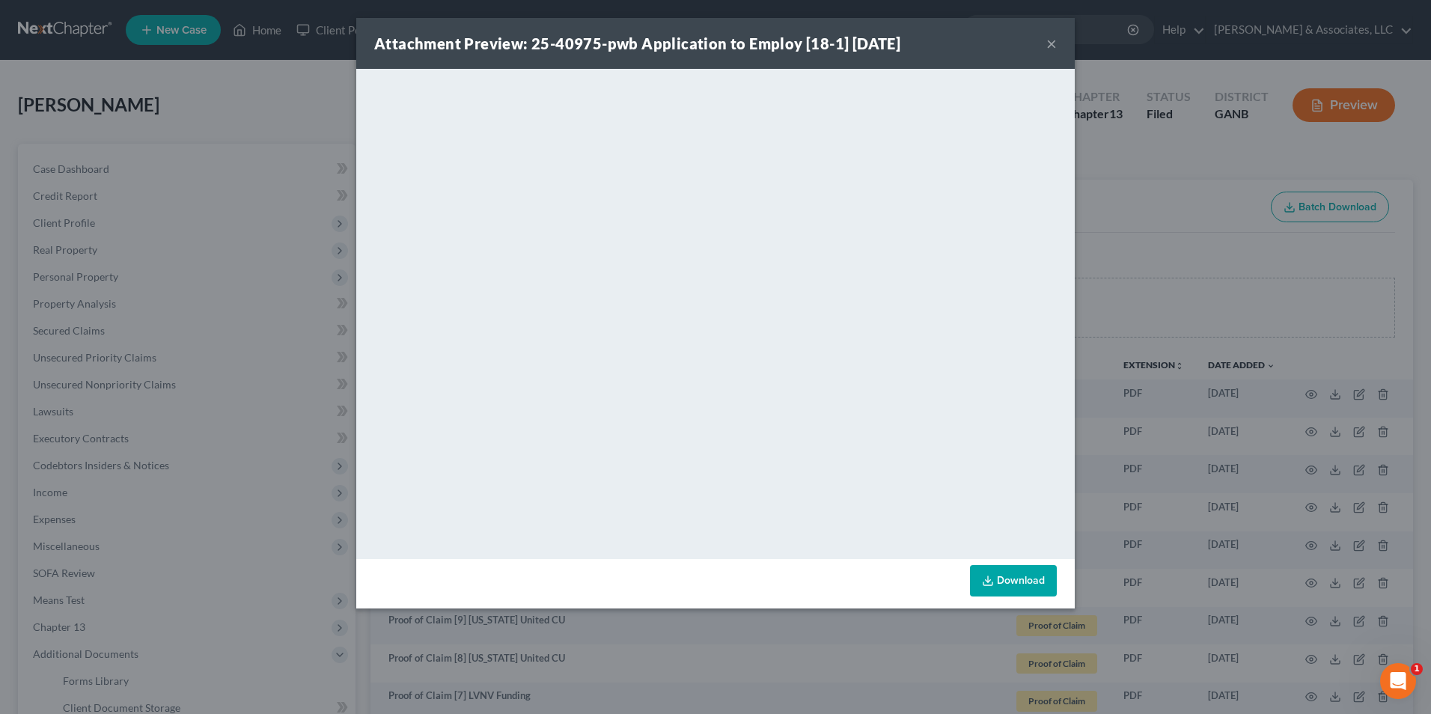
click at [1047, 46] on button "×" at bounding box center [1051, 43] width 10 height 18
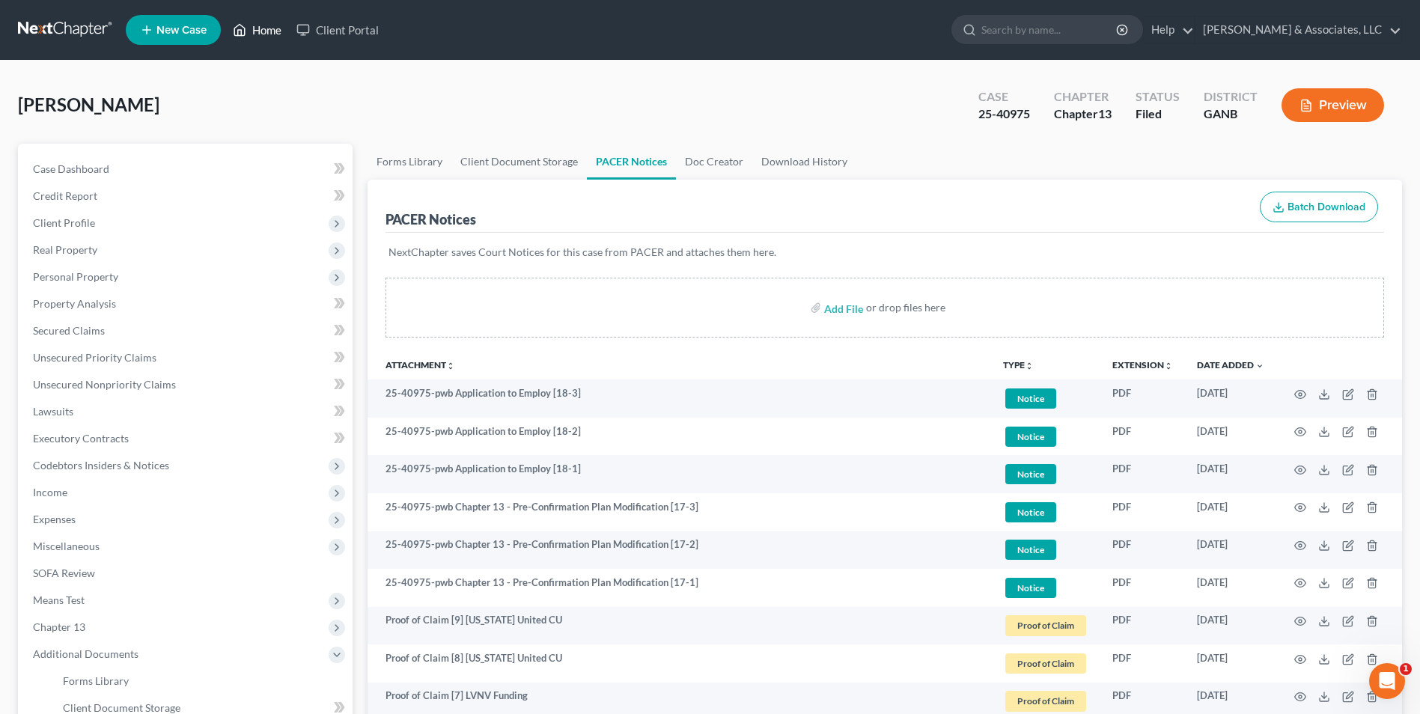
click at [260, 40] on link "Home" at bounding box center [257, 29] width 64 height 27
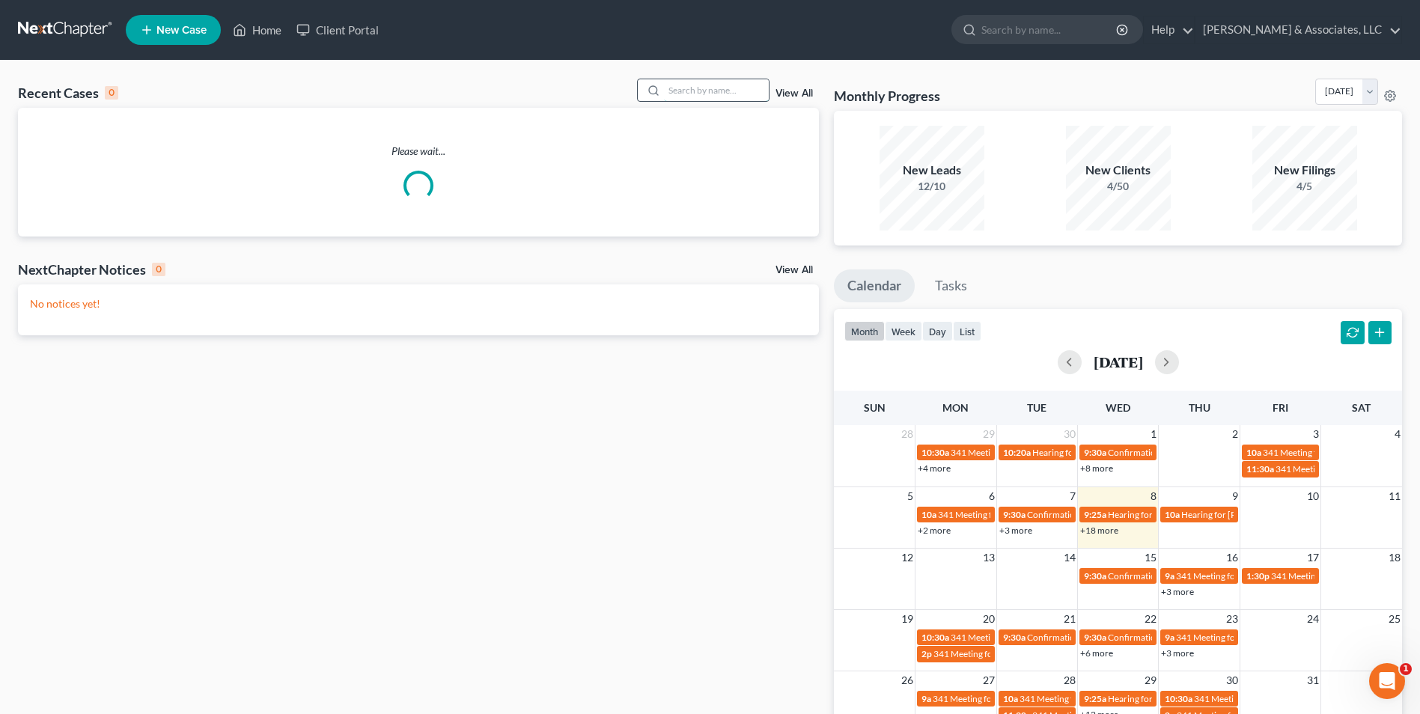
click at [718, 93] on input "search" at bounding box center [716, 90] width 105 height 22
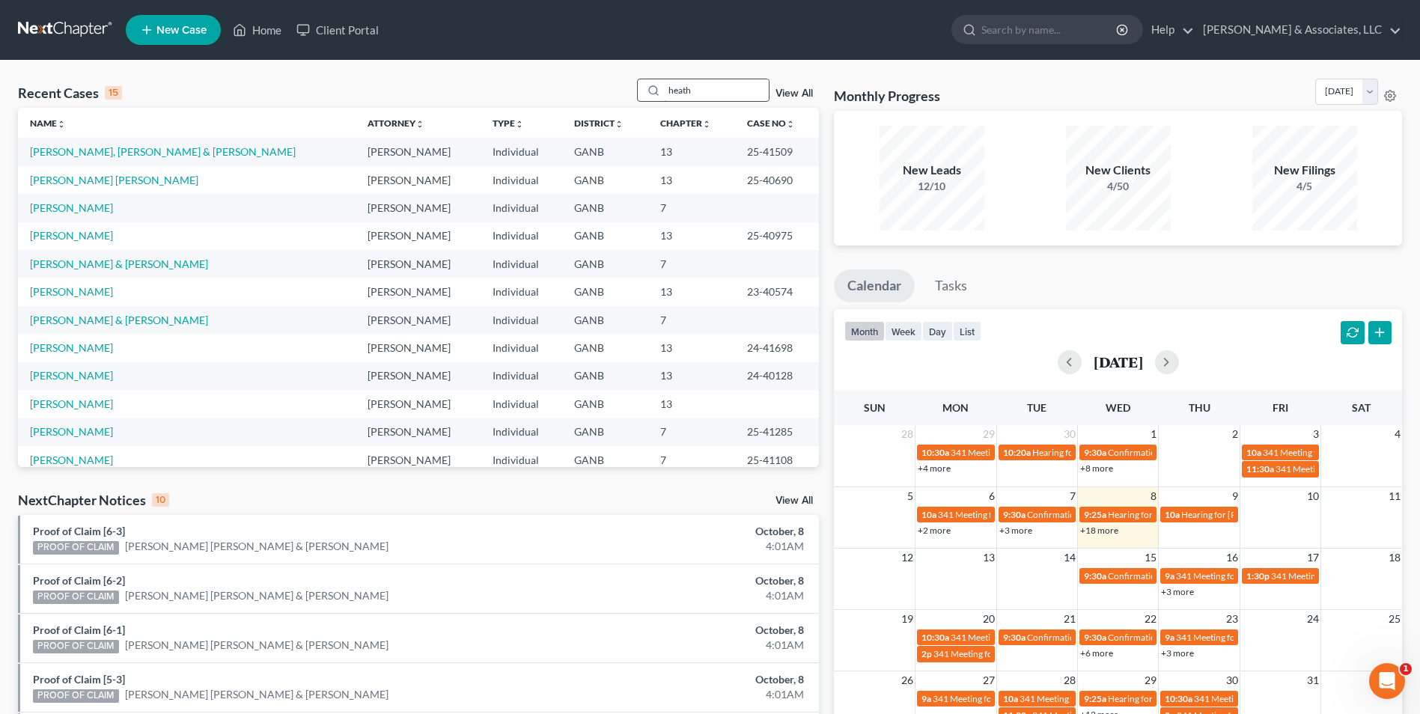
type input "heath"
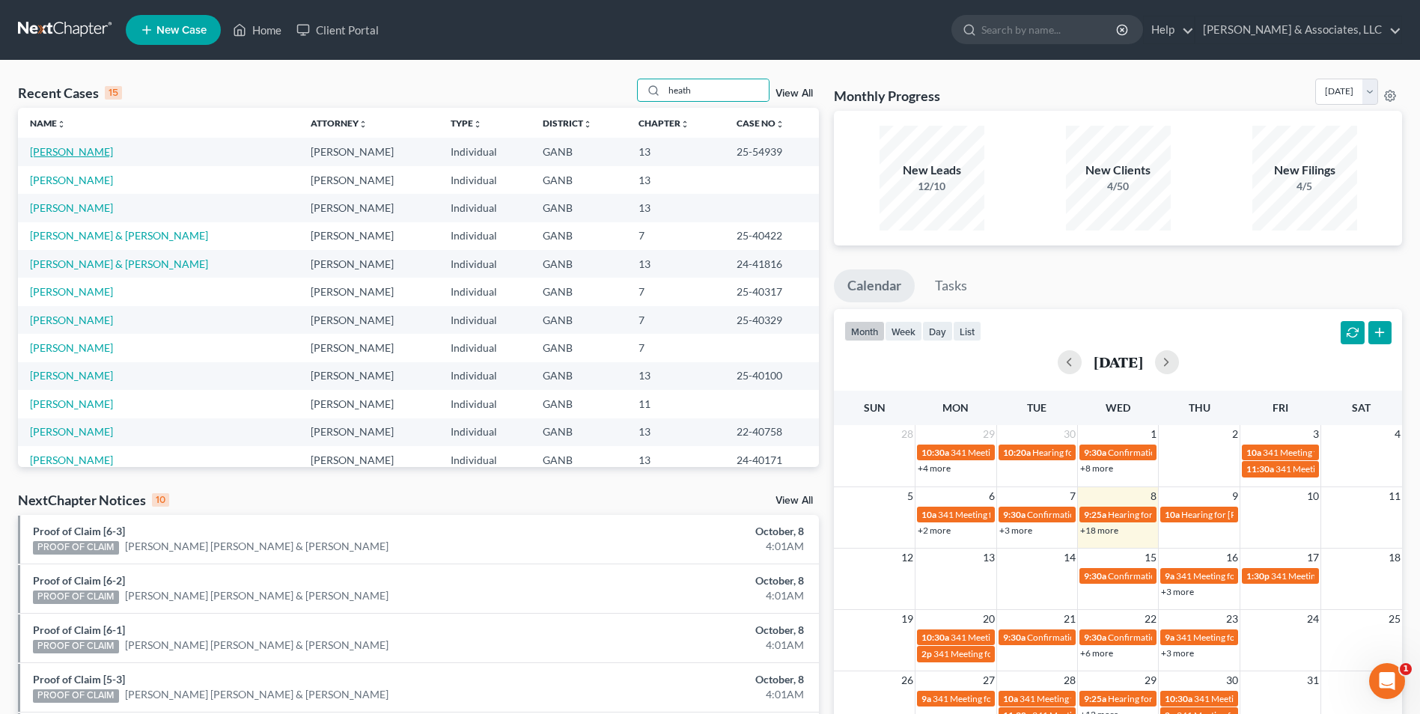
click at [58, 152] on link "Heath, Stanton" at bounding box center [71, 151] width 83 height 13
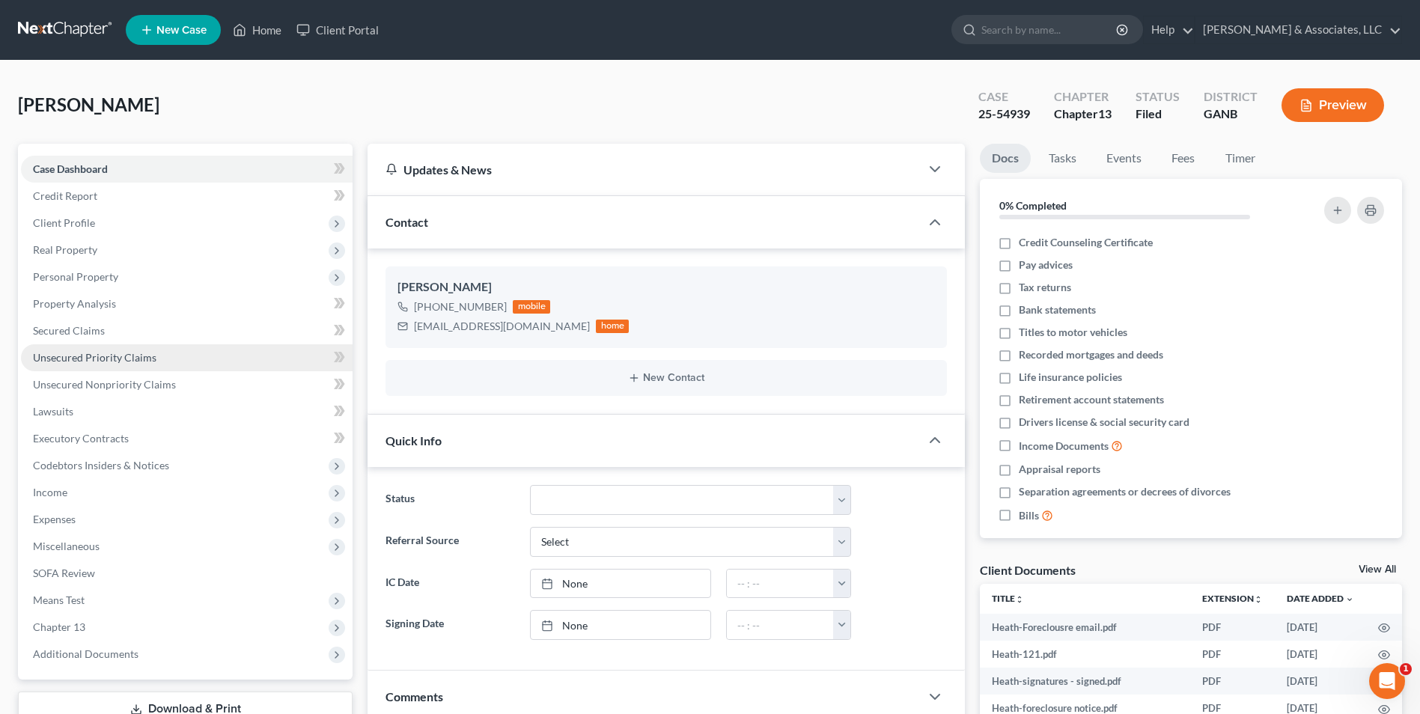
scroll to position [336, 0]
click at [256, 31] on link "Home" at bounding box center [257, 29] width 64 height 27
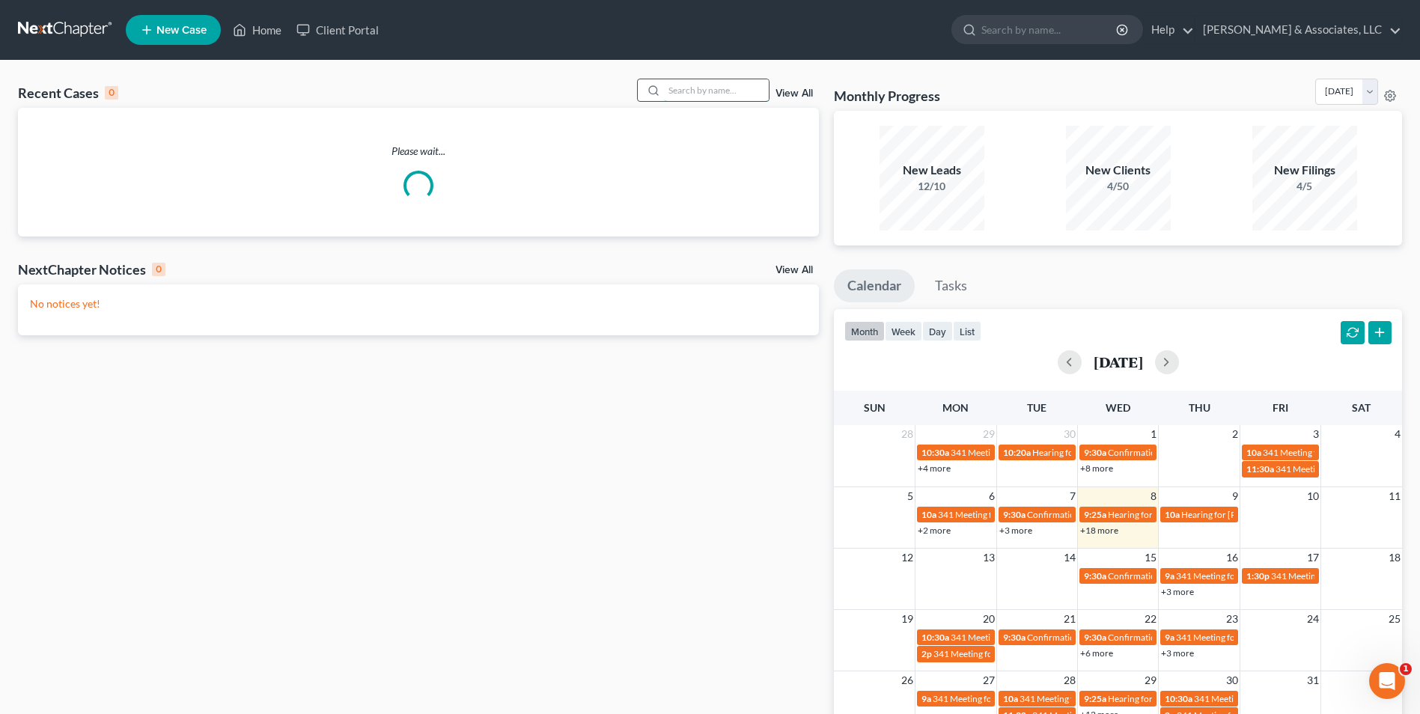
click at [704, 97] on input "search" at bounding box center [716, 90] width 105 height 22
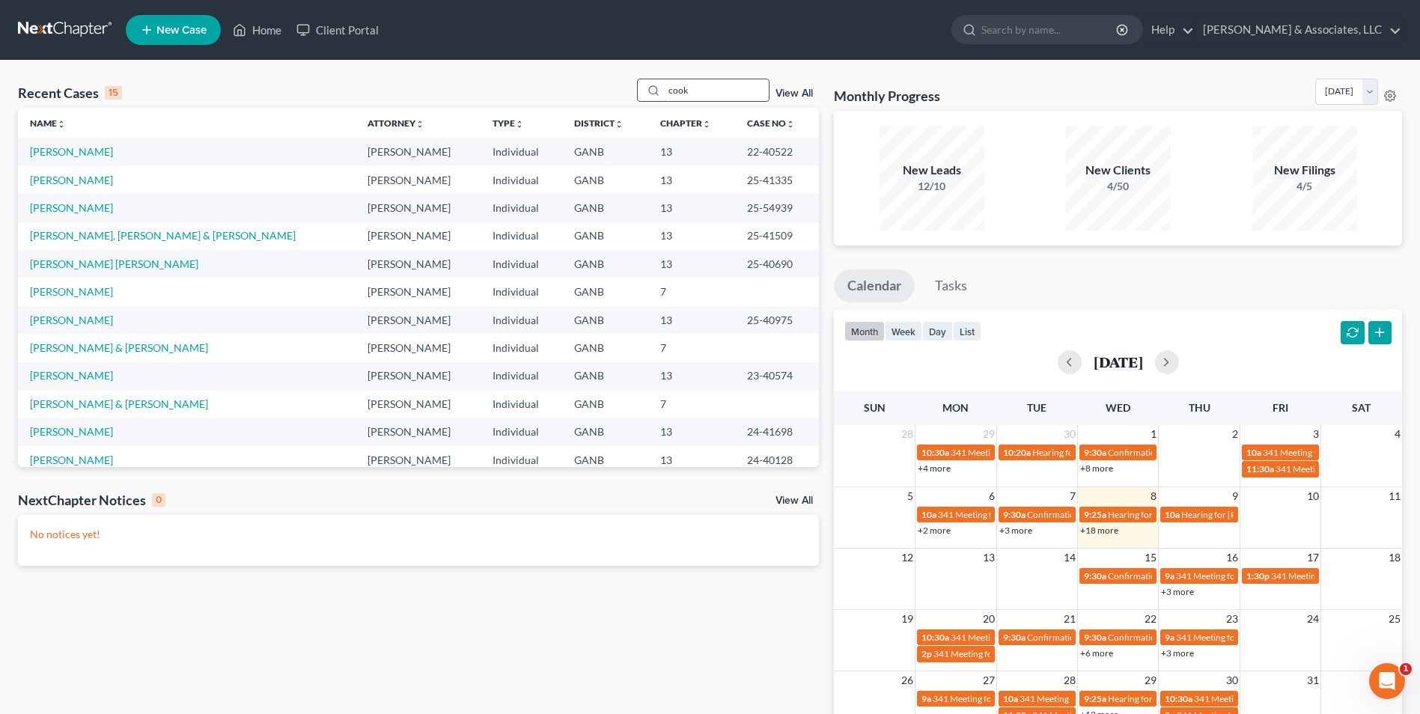
type input "cook"
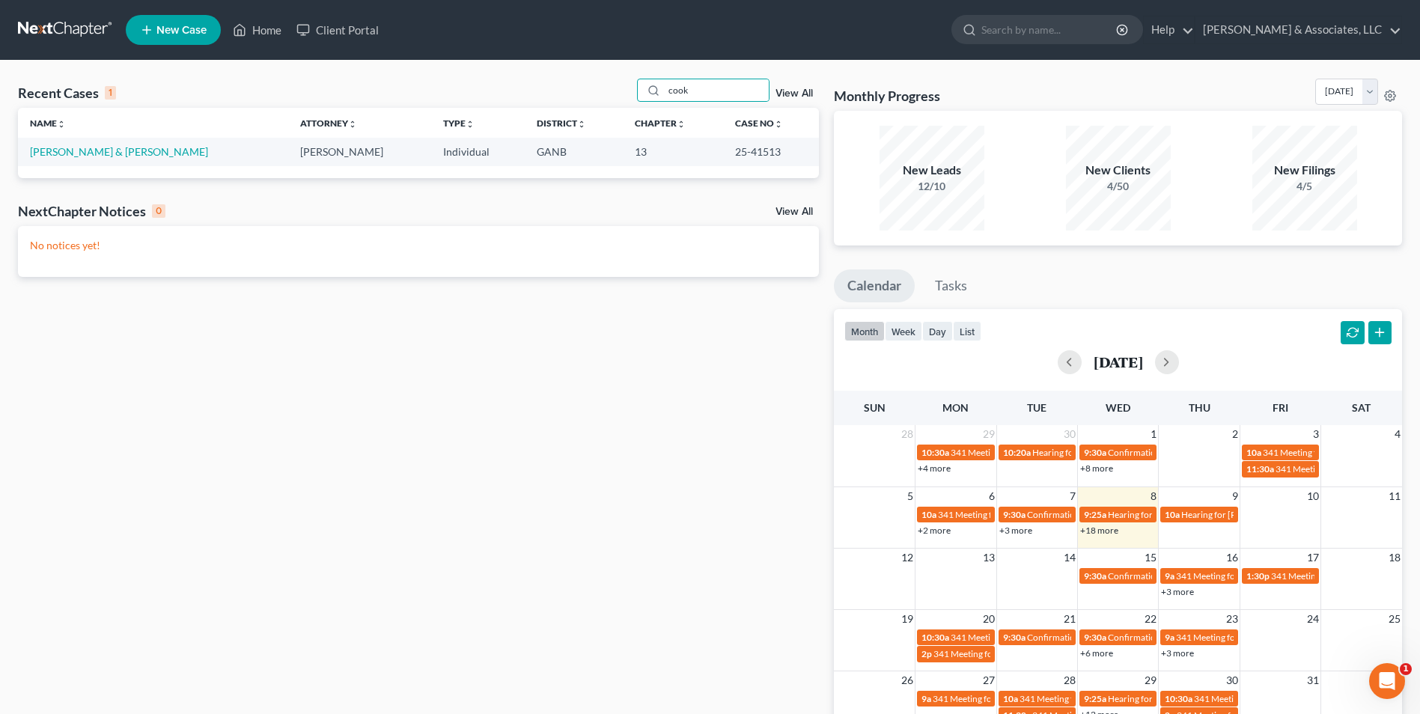
click at [80, 159] on td "Cook, Robert & Sharon" at bounding box center [153, 152] width 270 height 28
click at [112, 151] on link "Cook, Robert & Sharon" at bounding box center [119, 151] width 178 height 13
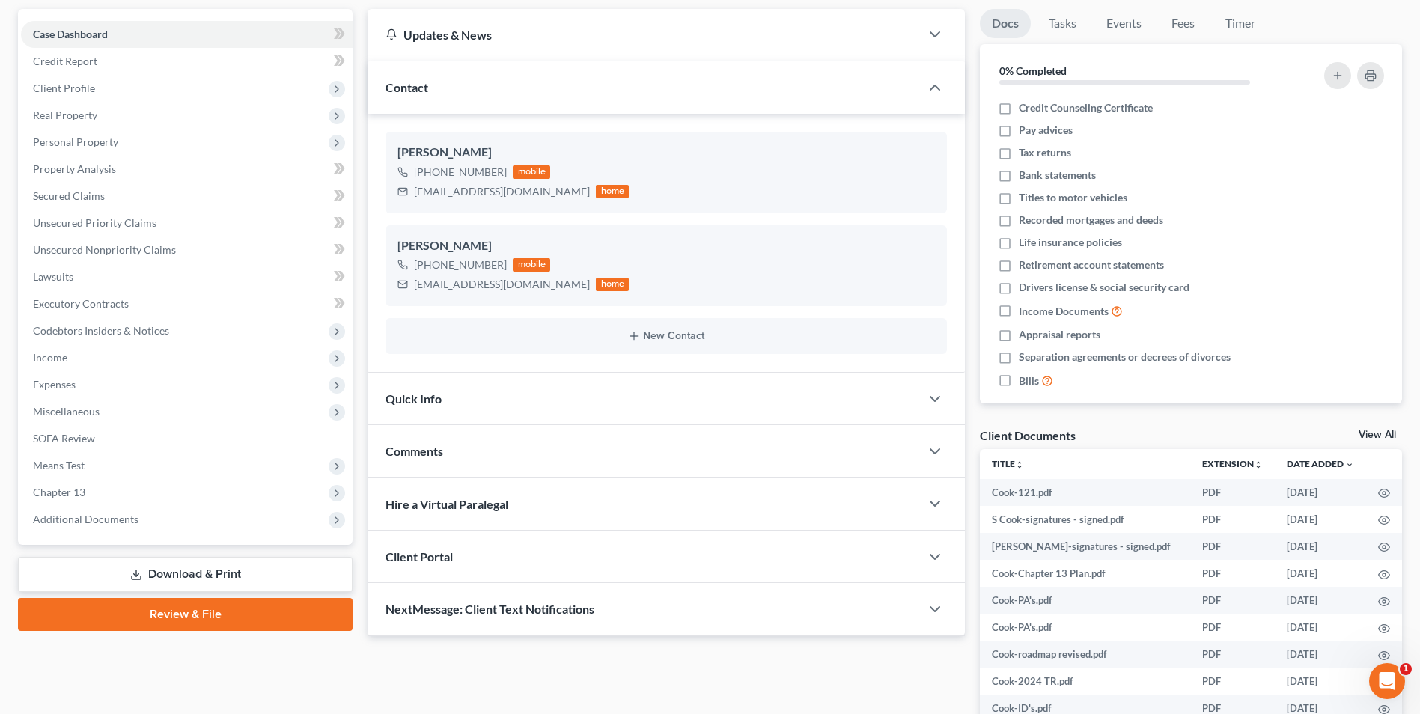
scroll to position [150, 0]
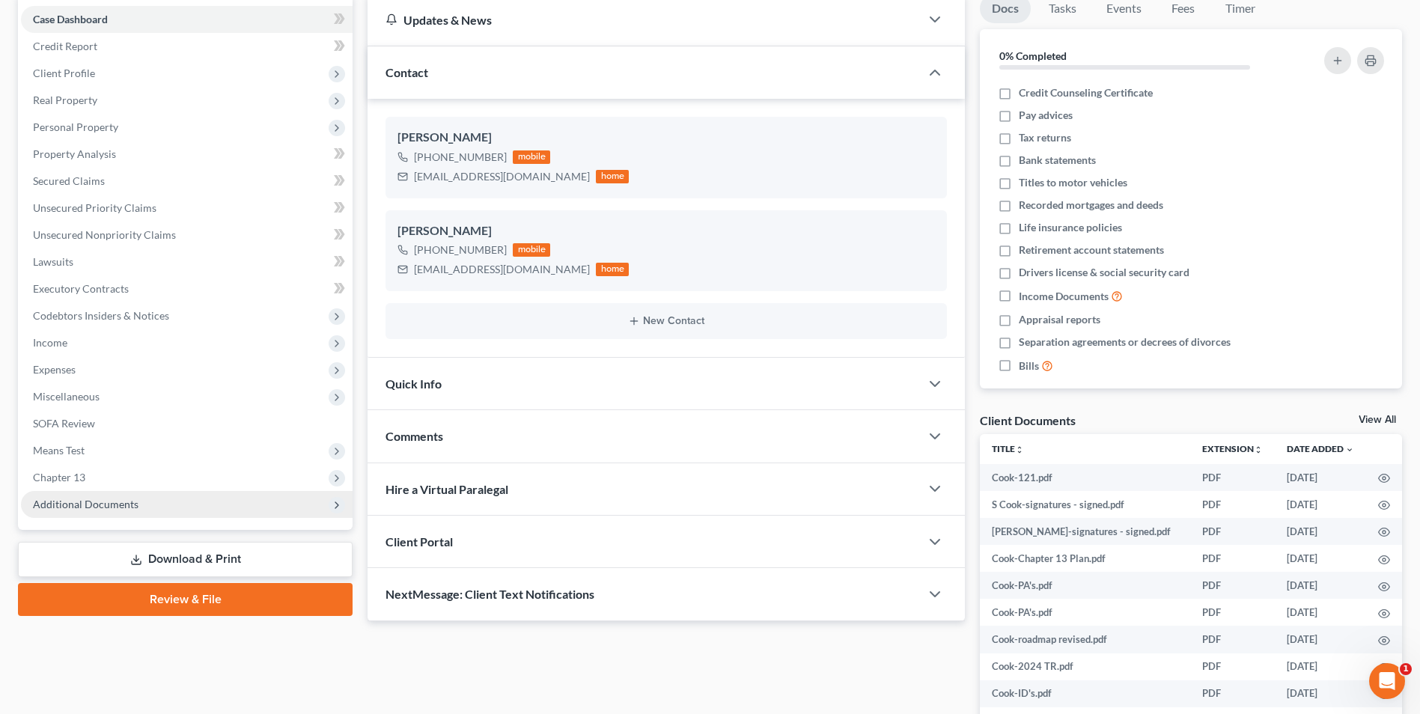
click at [94, 516] on span "Additional Documents" at bounding box center [187, 504] width 332 height 27
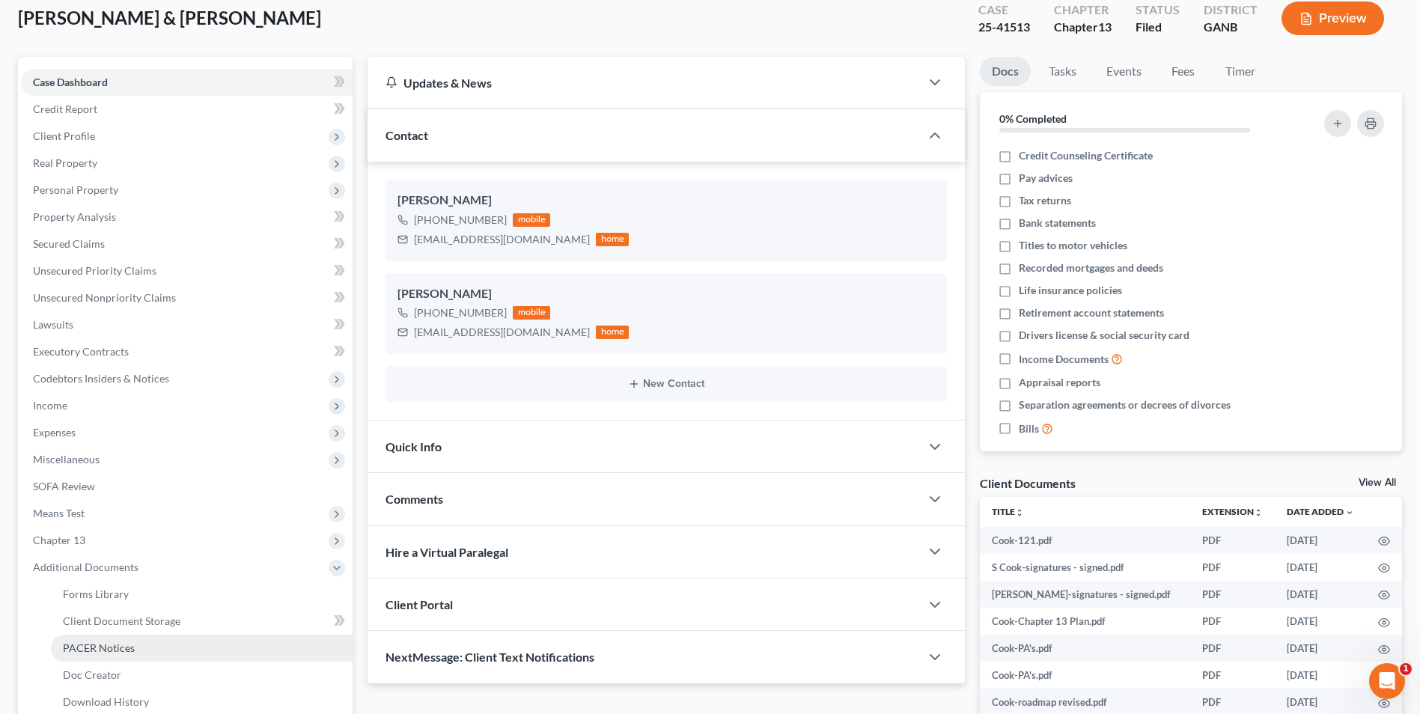
scroll to position [0, 0]
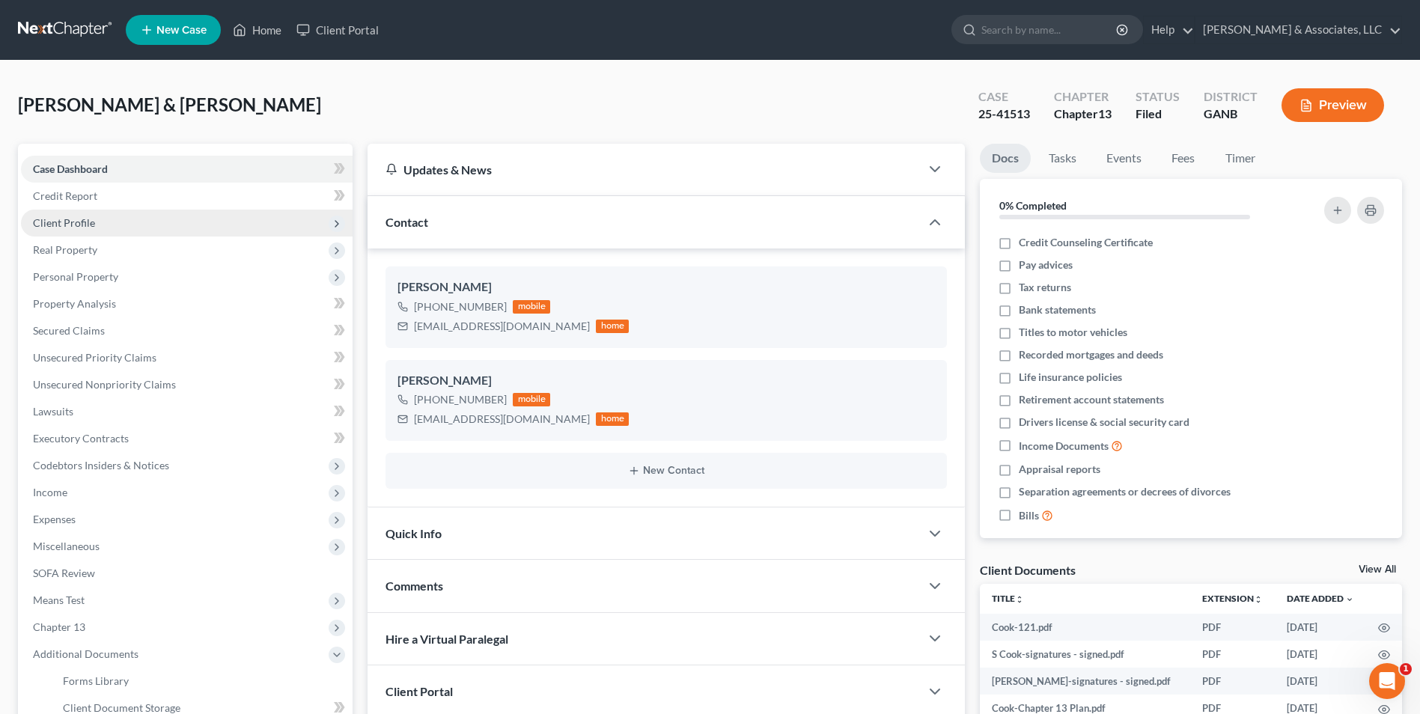
click at [69, 221] on span "Client Profile" at bounding box center [64, 222] width 62 height 13
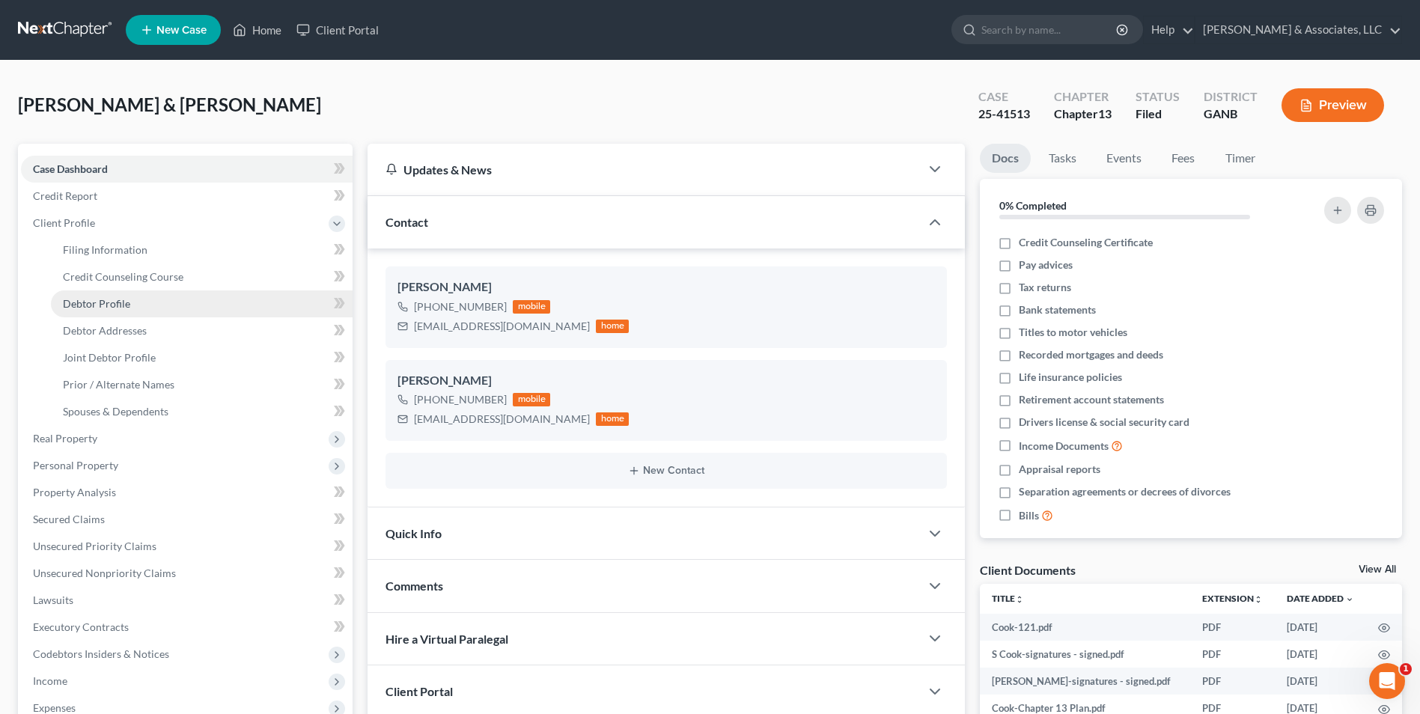
click at [89, 303] on span "Debtor Profile" at bounding box center [96, 303] width 67 height 13
select select "1"
select select "4"
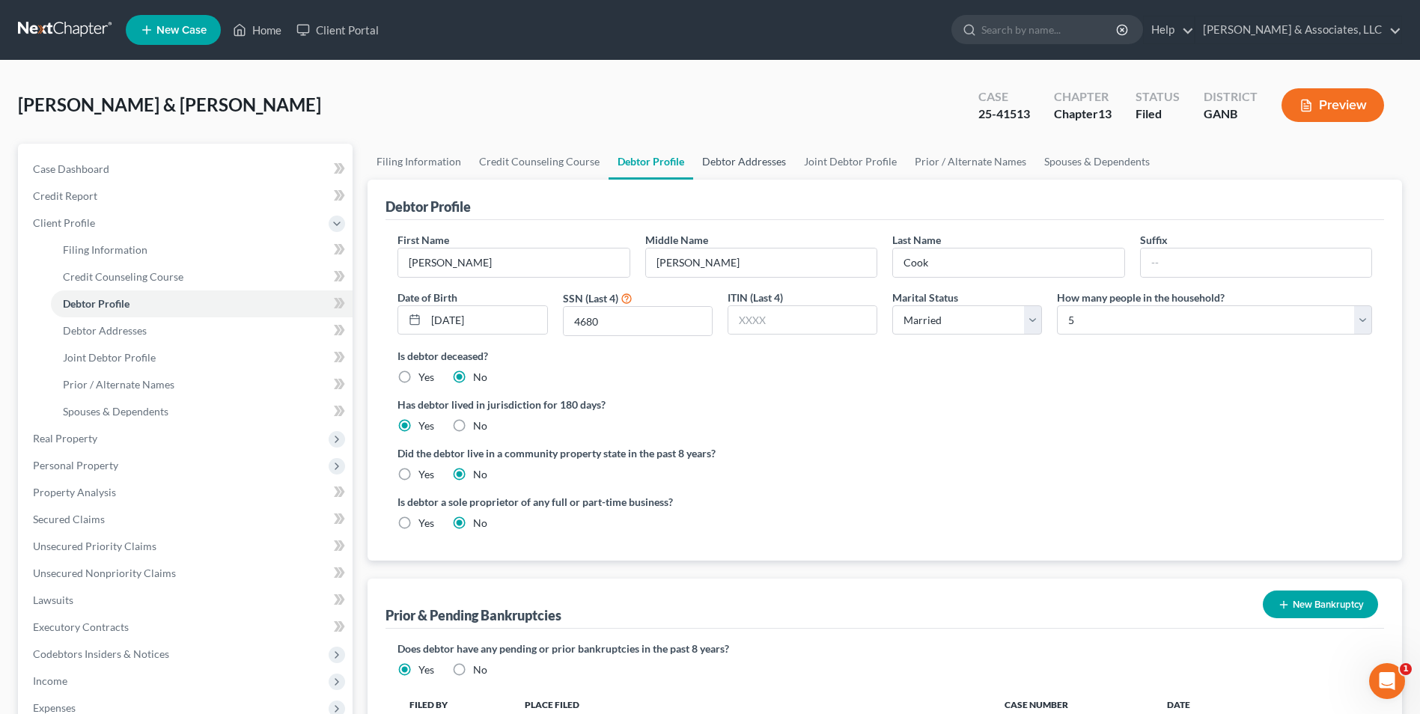
click at [734, 169] on link "Debtor Addresses" at bounding box center [744, 162] width 102 height 36
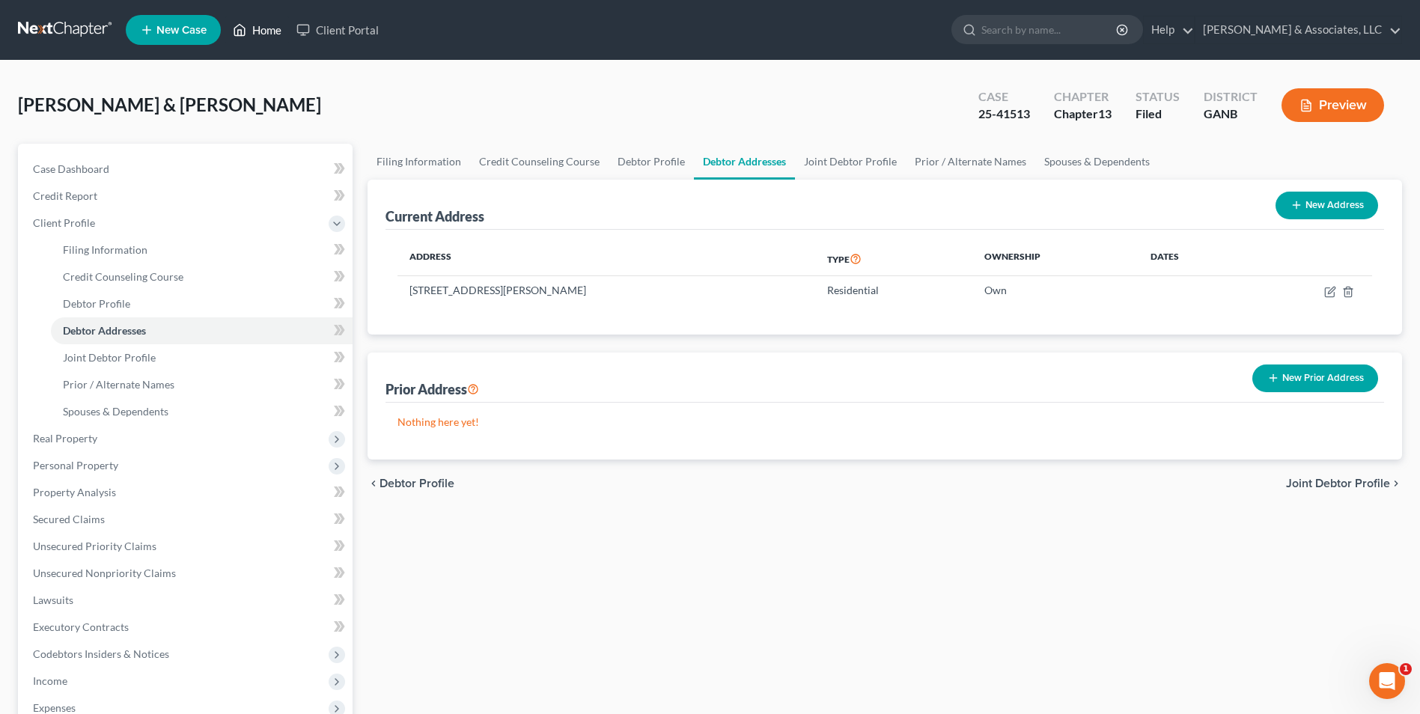
click at [260, 30] on link "Home" at bounding box center [257, 29] width 64 height 27
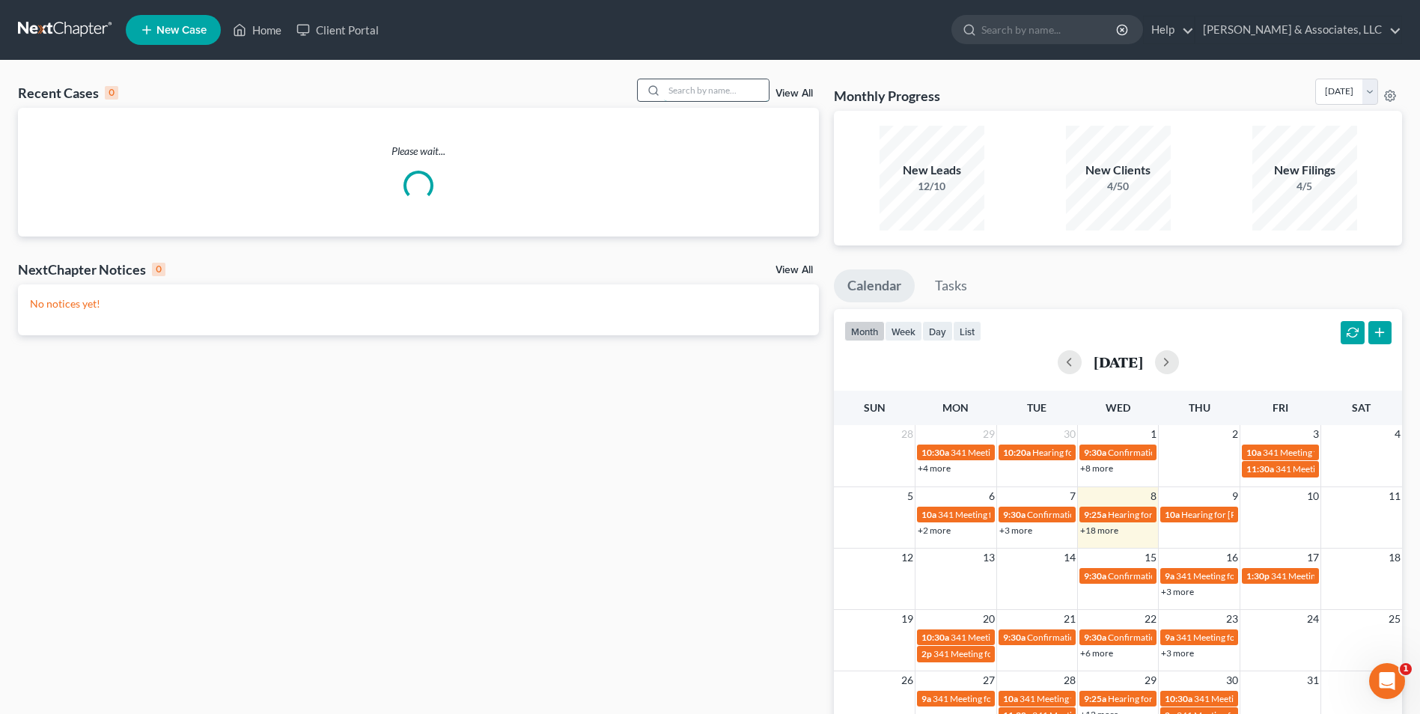
click at [741, 93] on input "search" at bounding box center [716, 90] width 105 height 22
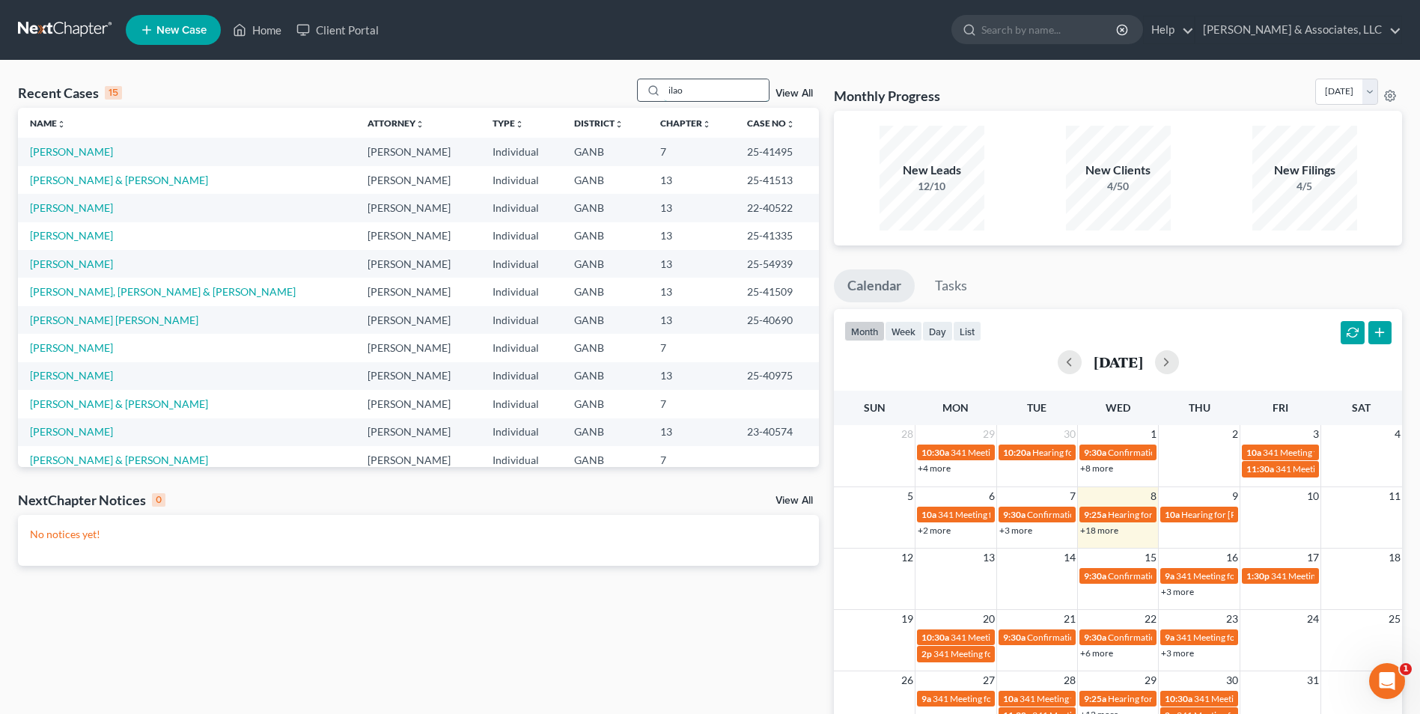
type input "ilao"
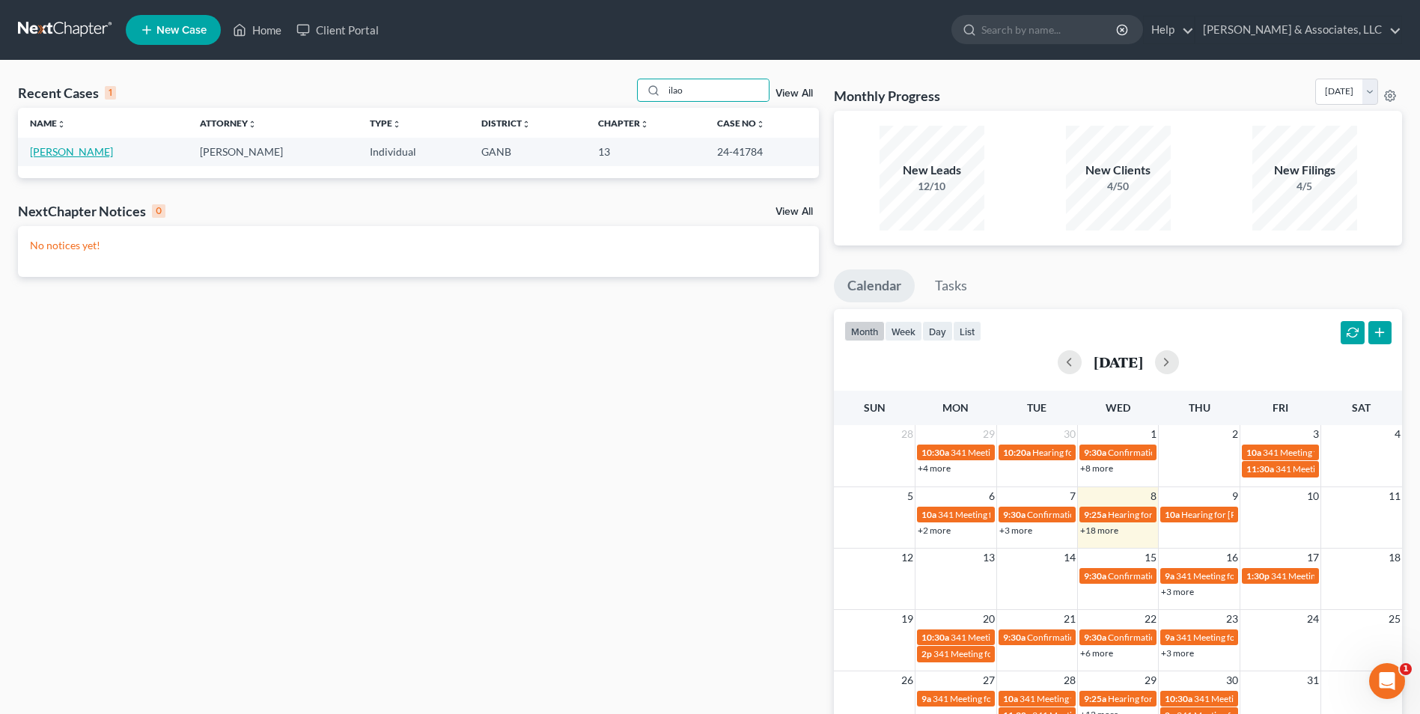
click at [64, 147] on link "Ilao, Mark" at bounding box center [71, 151] width 83 height 13
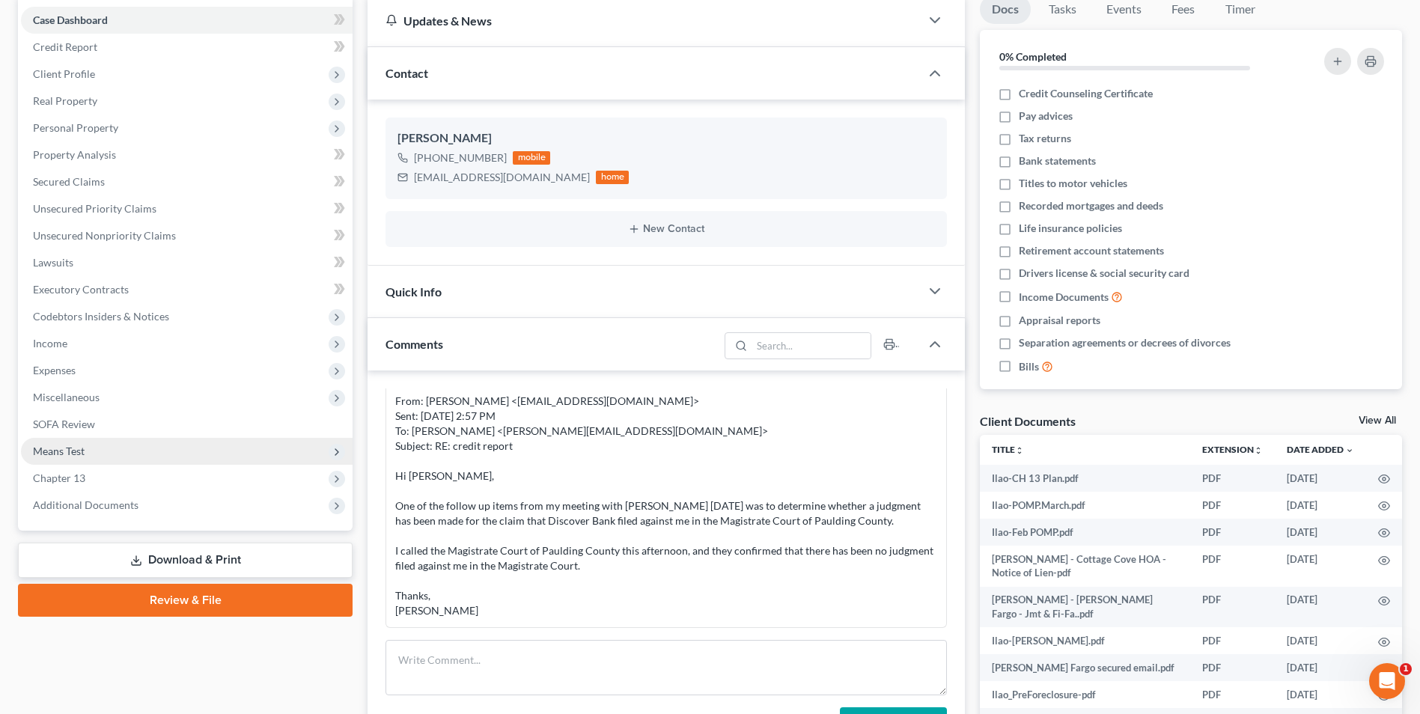
scroll to position [1013, 0]
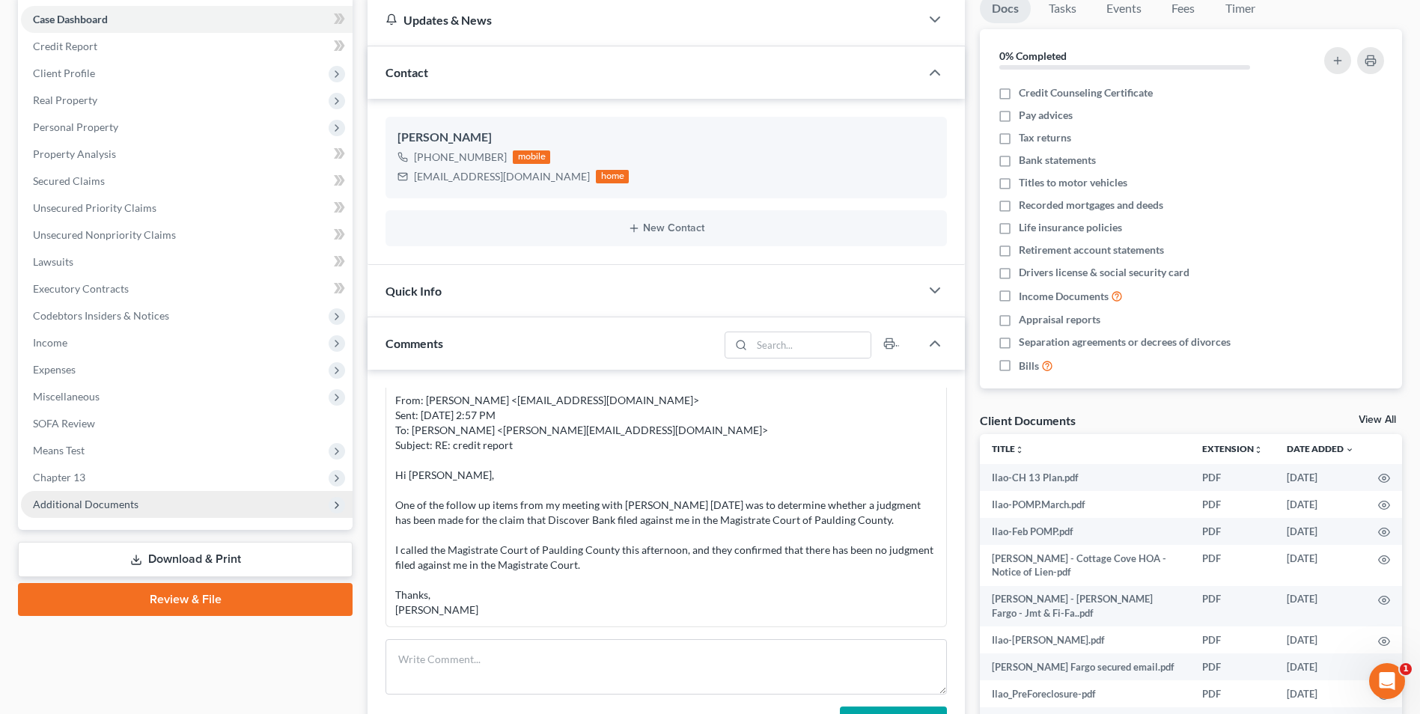
click at [104, 506] on span "Additional Documents" at bounding box center [86, 504] width 106 height 13
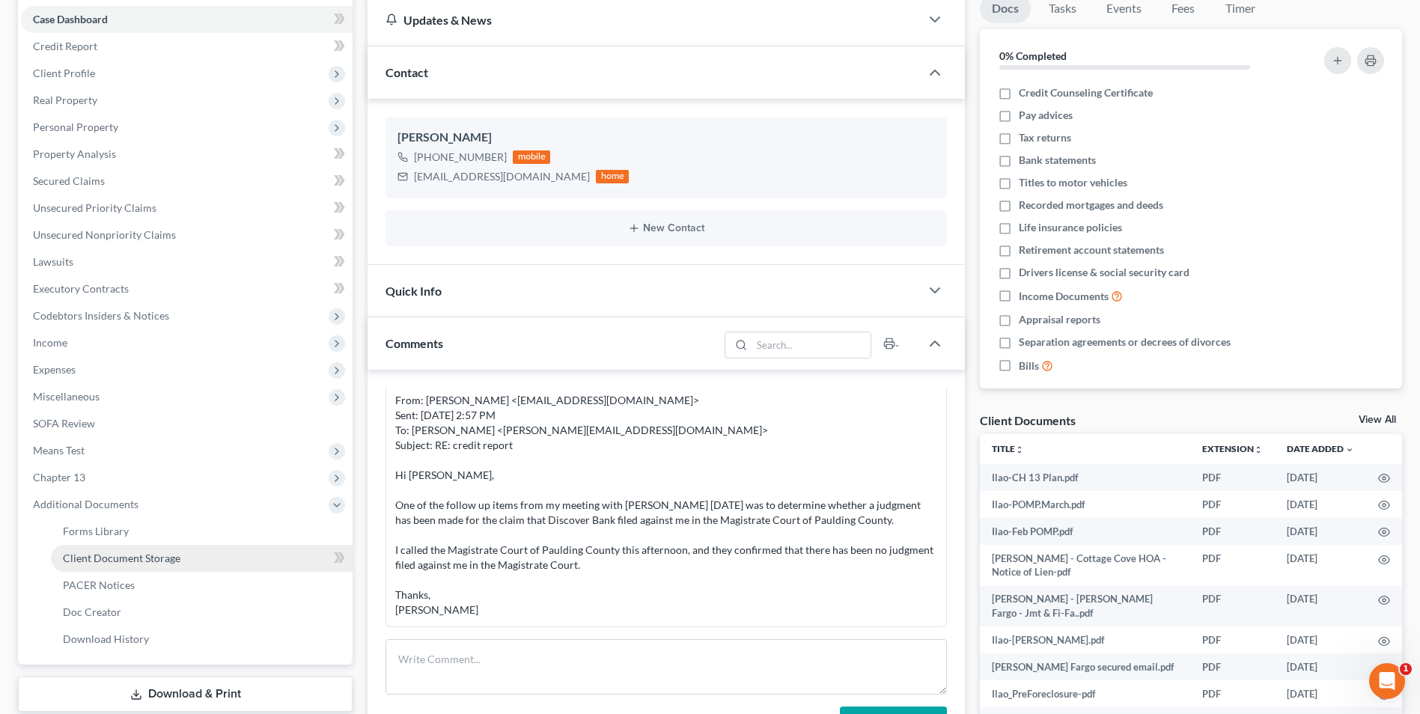
click at [140, 564] on link "Client Document Storage" at bounding box center [202, 558] width 302 height 27
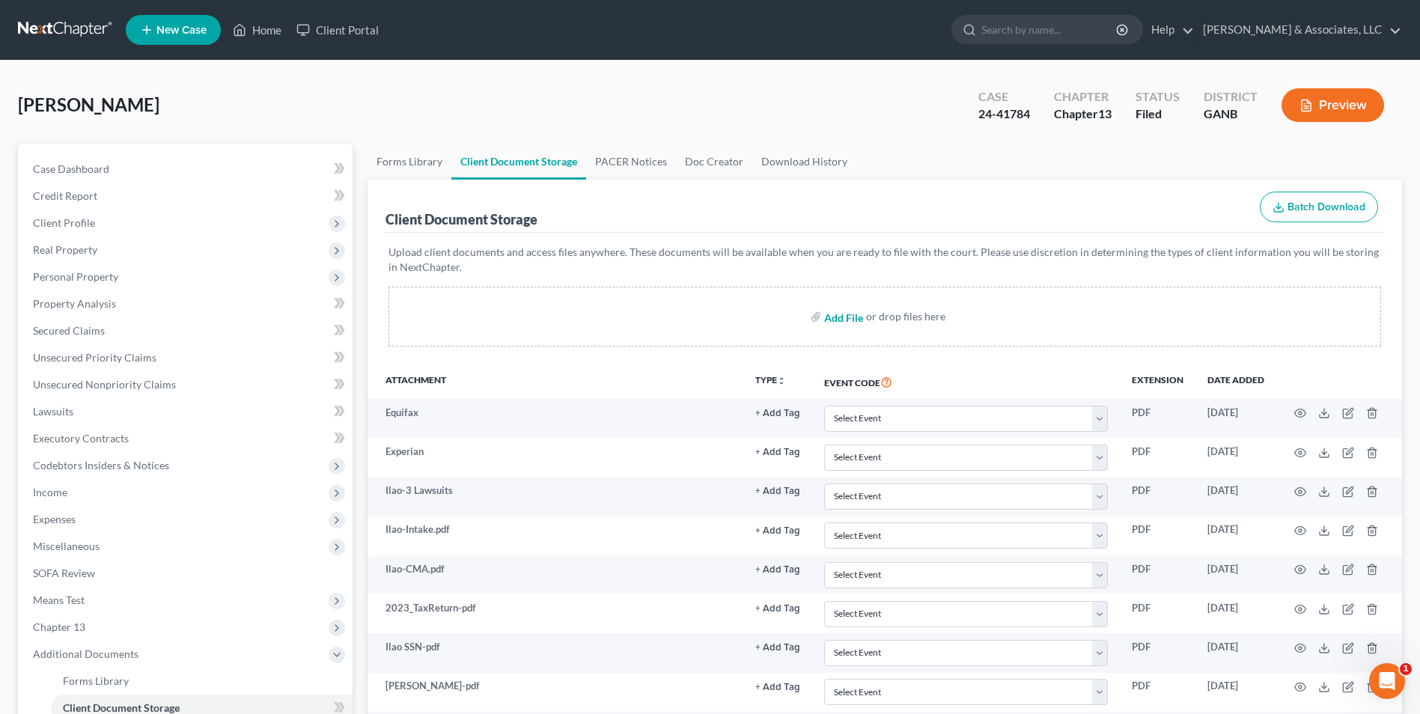
click at [839, 320] on input "file" at bounding box center [842, 316] width 36 height 27
type input "C:\fakepath\Ilao.COTT-03-GA Post-Petition Statement of Account as of 10.07.2025…"
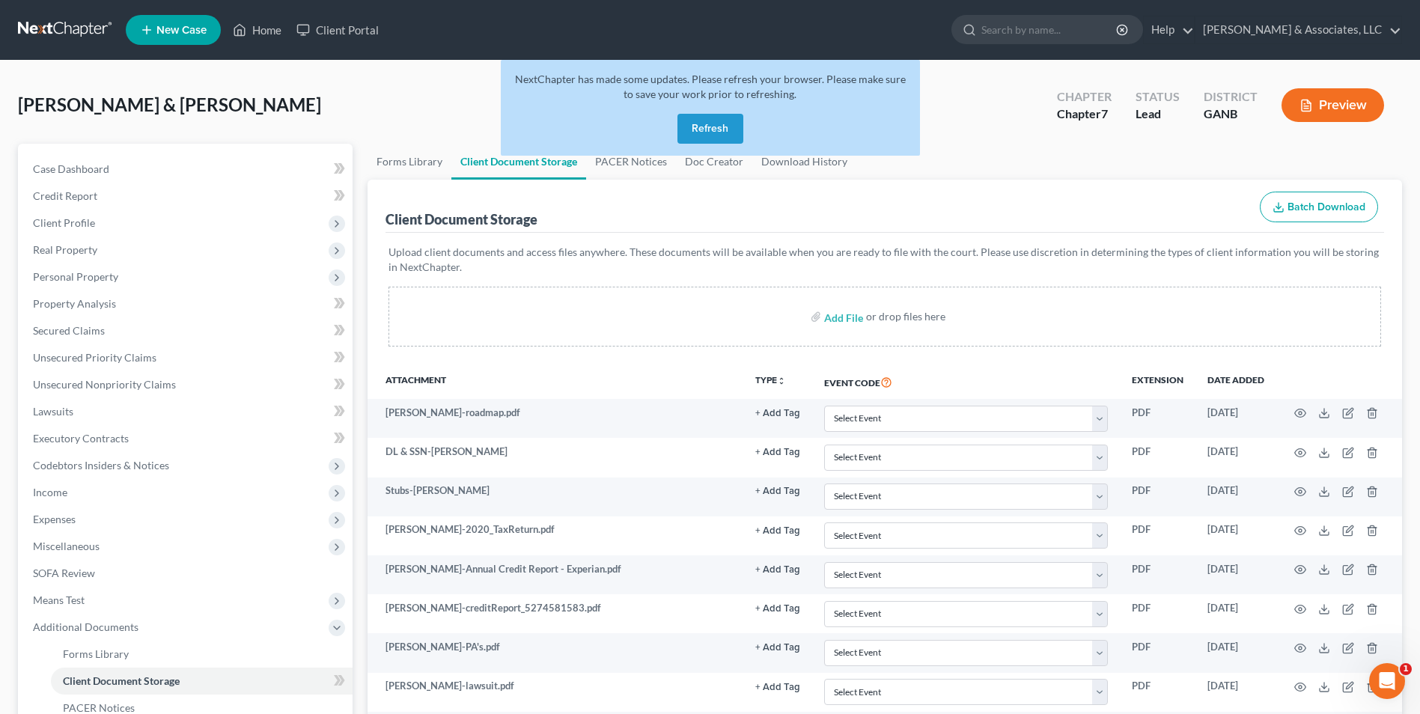
click at [694, 135] on button "Refresh" at bounding box center [710, 129] width 66 height 30
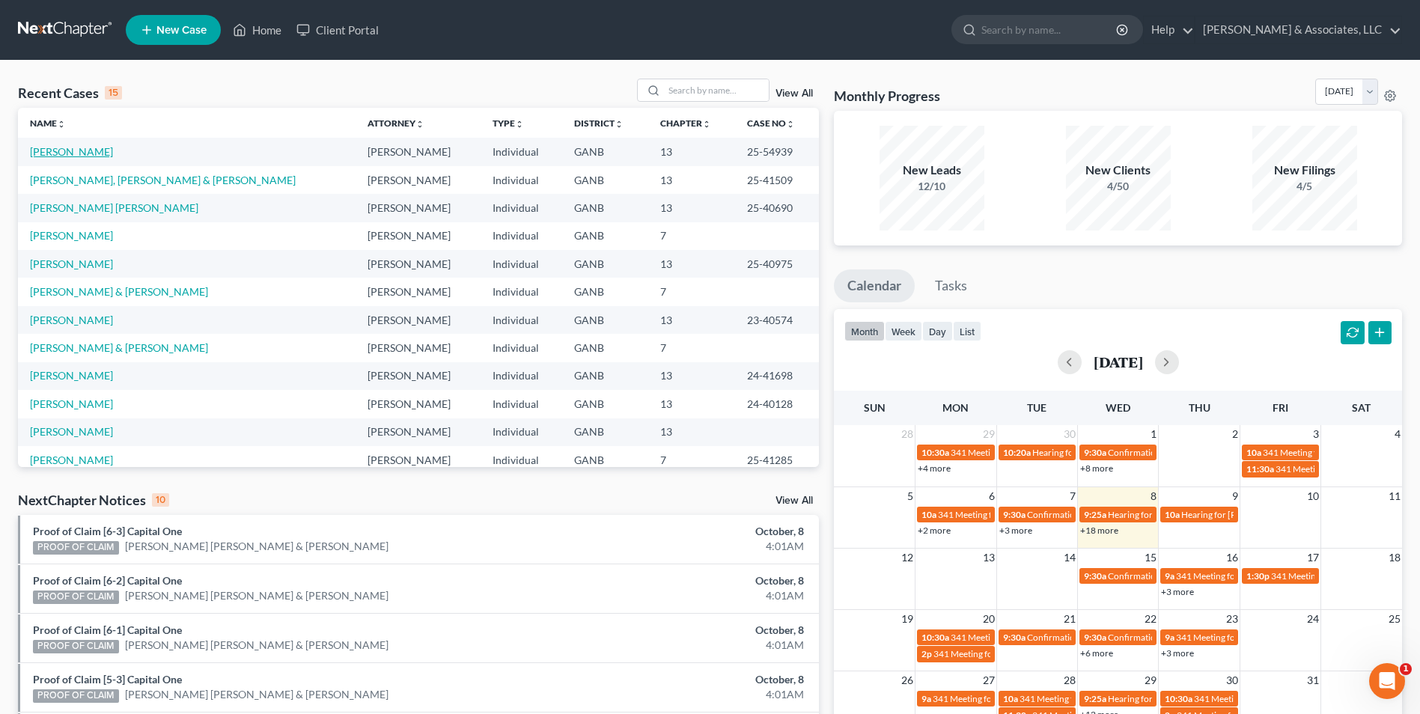
click at [43, 155] on link "[PERSON_NAME]" at bounding box center [71, 151] width 83 height 13
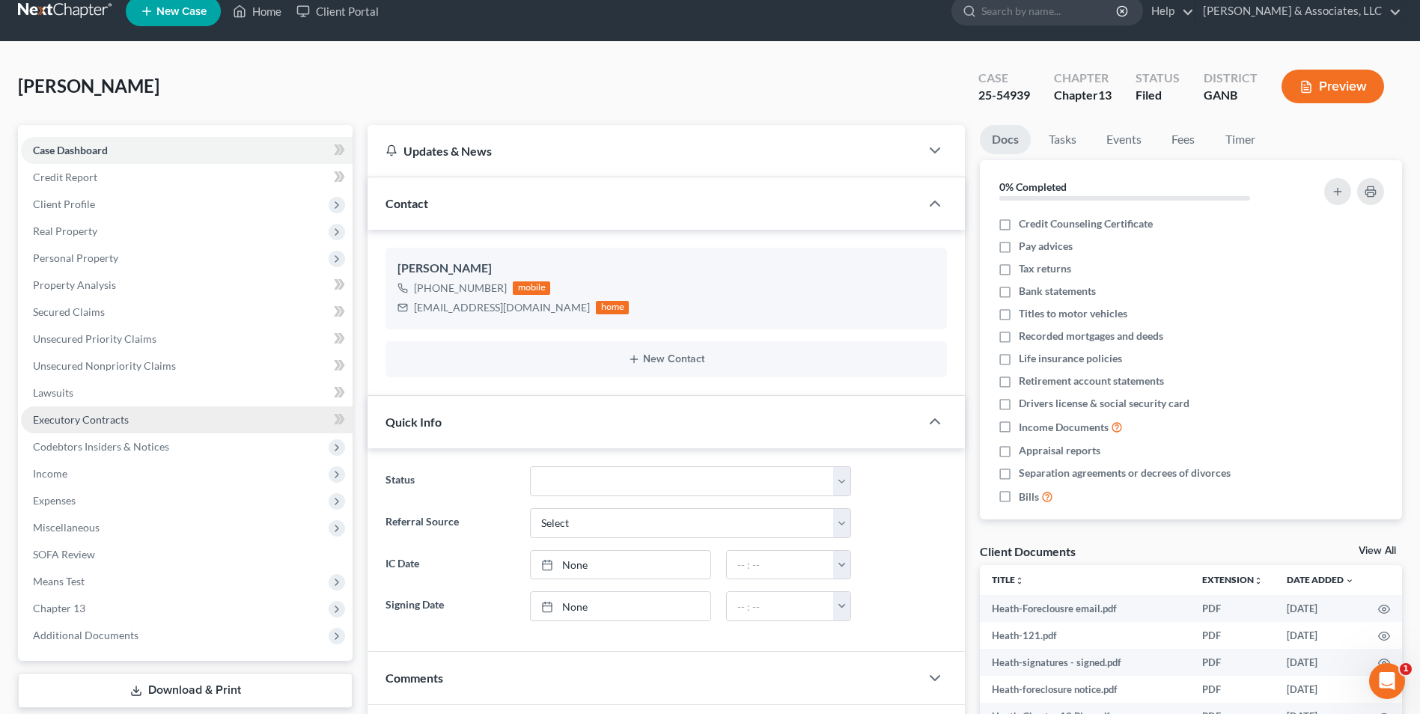
scroll to position [150, 0]
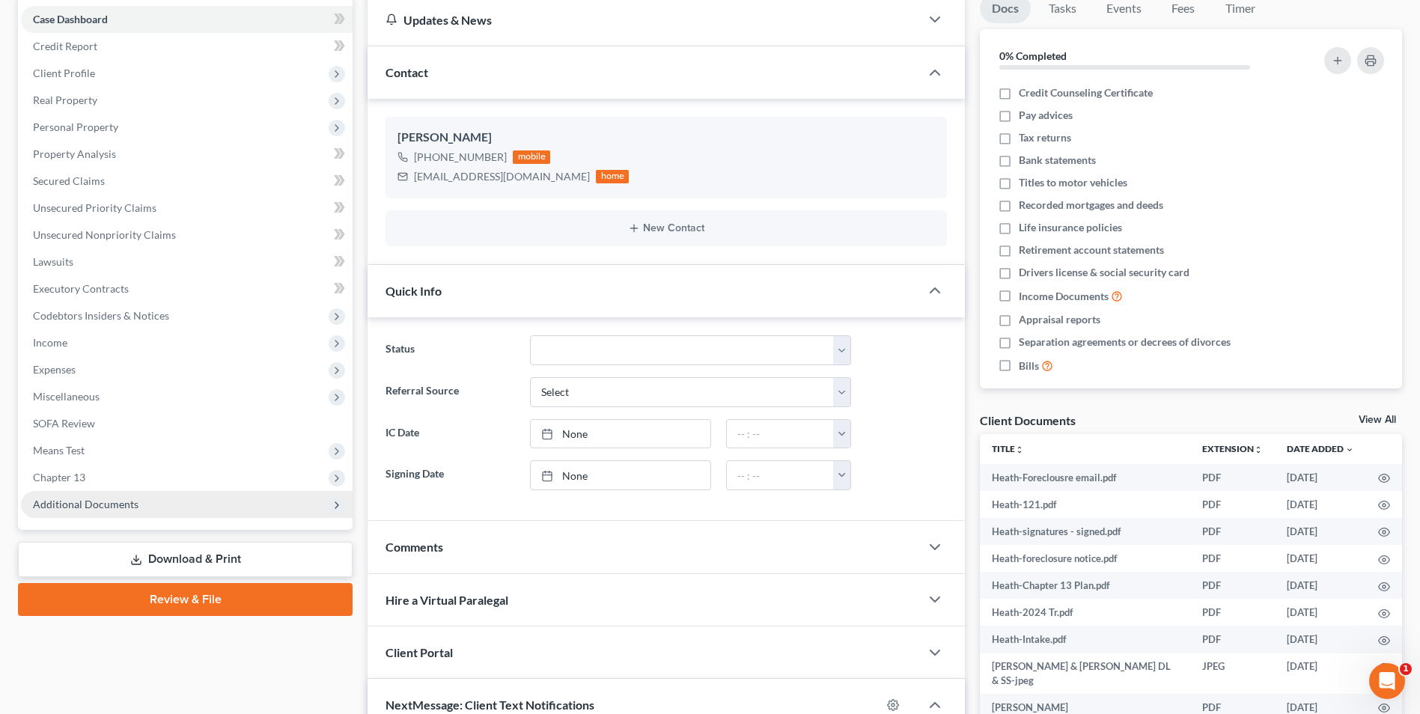
click at [103, 503] on span "Additional Documents" at bounding box center [86, 504] width 106 height 13
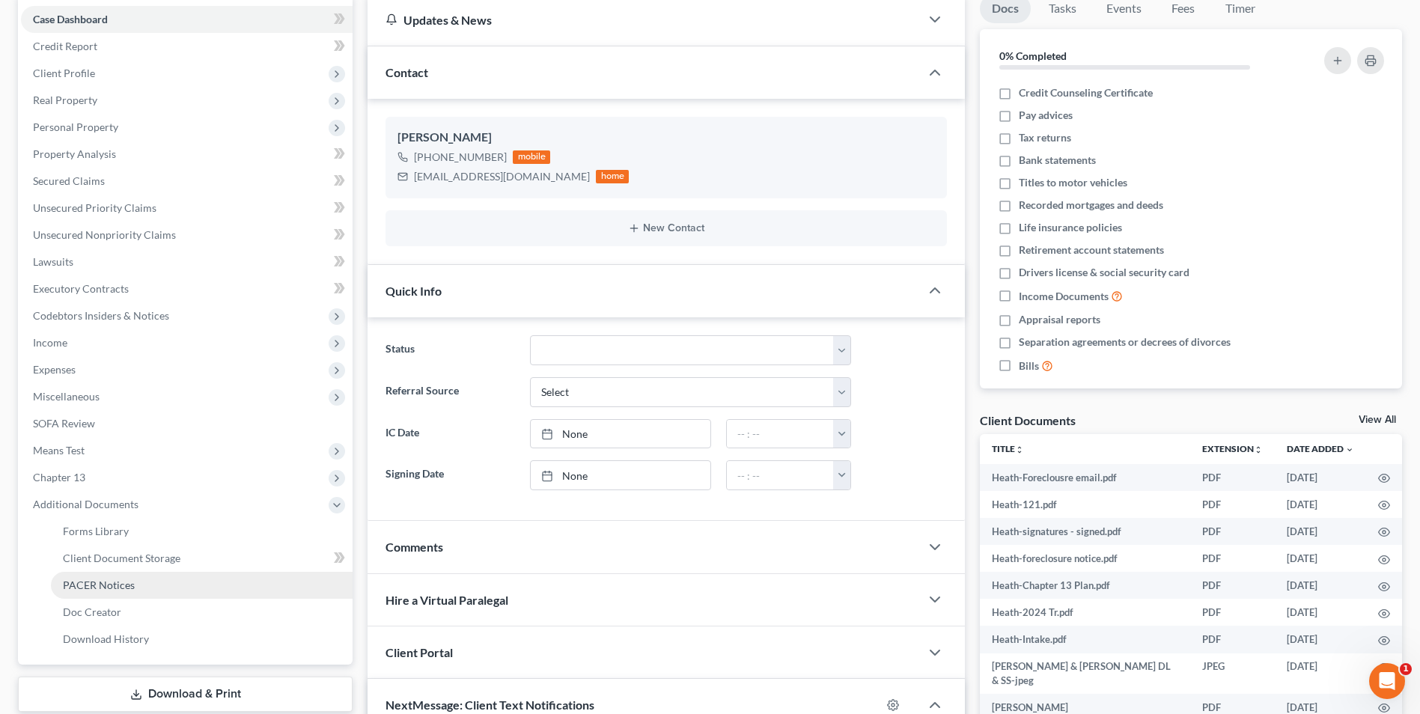
click at [103, 575] on link "PACER Notices" at bounding box center [202, 585] width 302 height 27
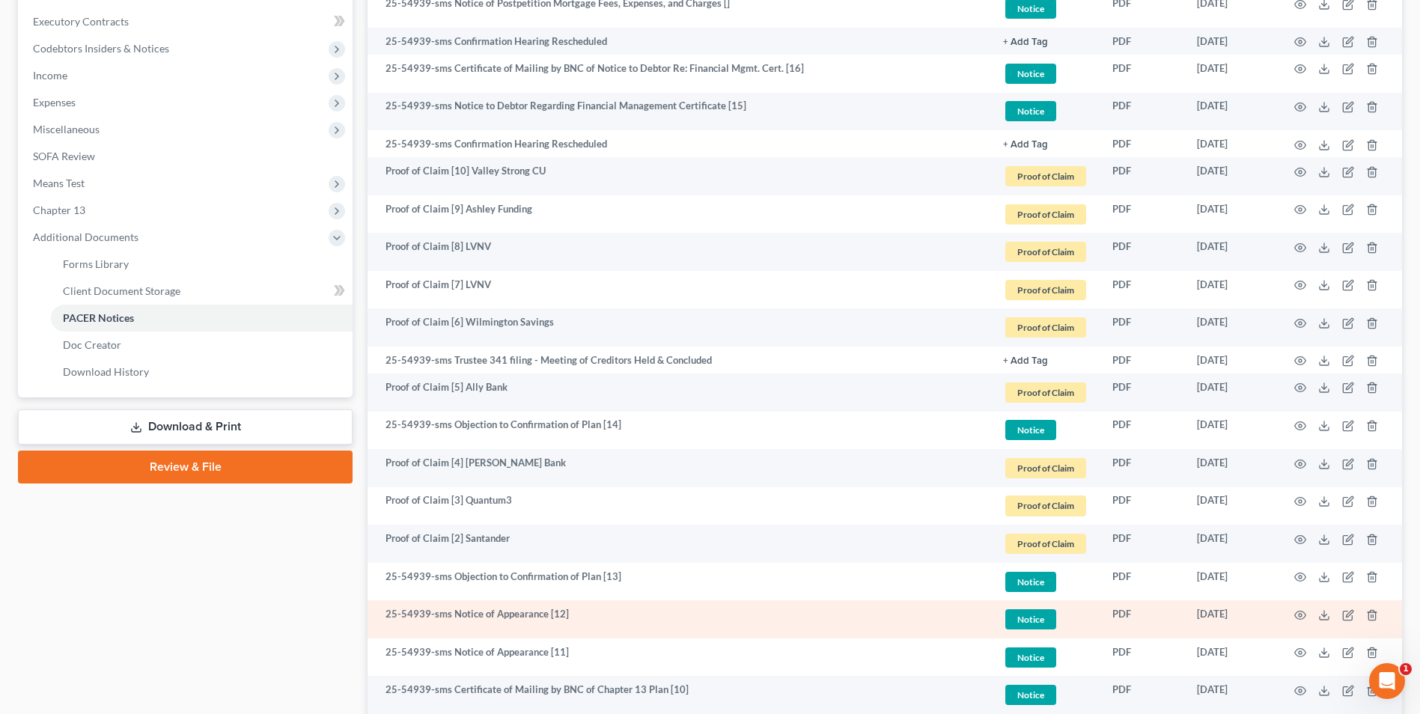
scroll to position [404, 0]
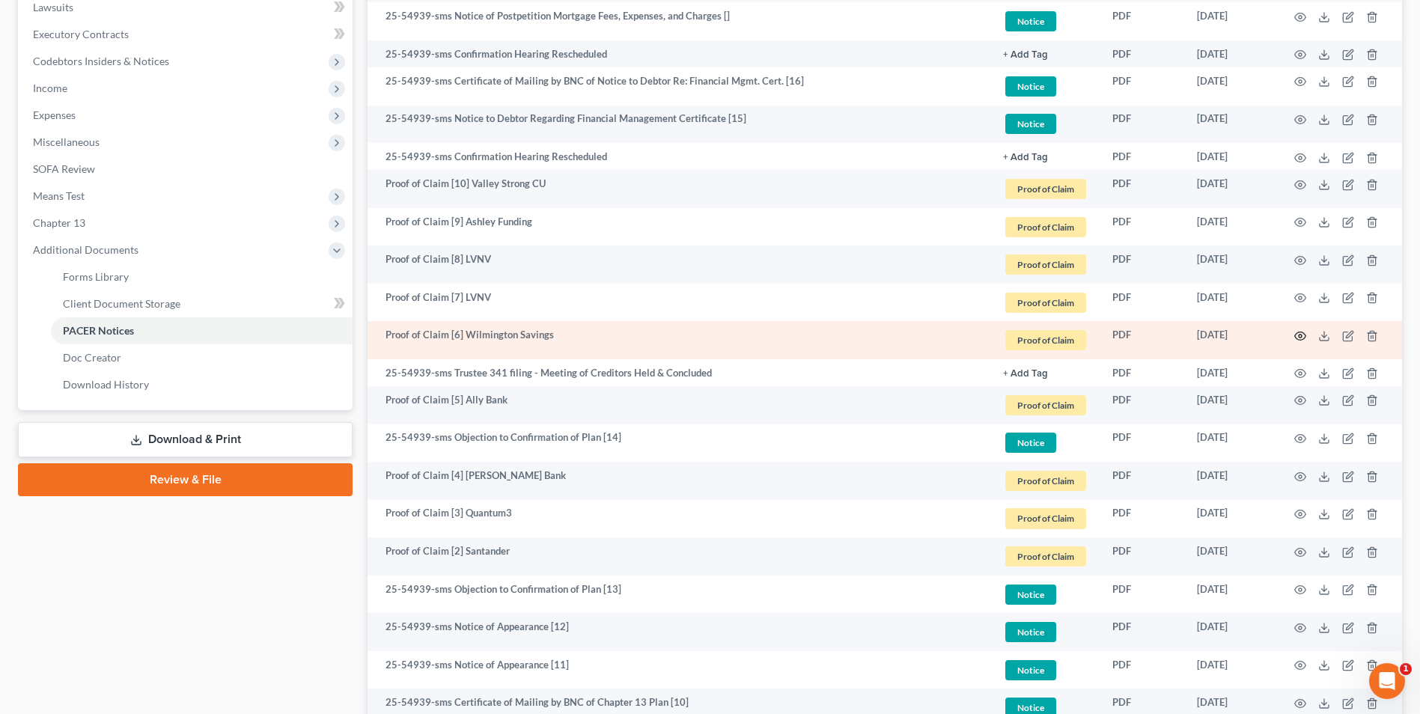
click at [1304, 335] on icon "button" at bounding box center [1300, 336] width 12 height 12
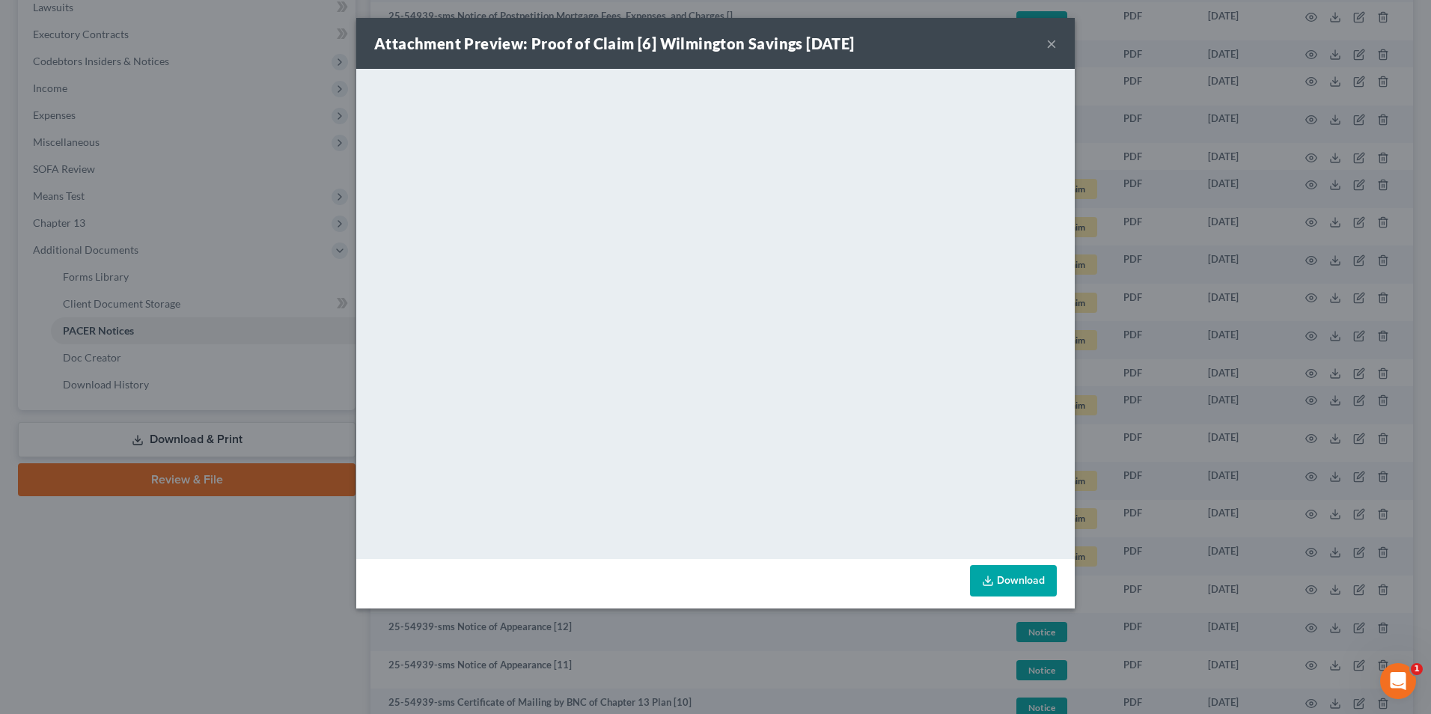
click at [1053, 45] on button "×" at bounding box center [1051, 43] width 10 height 18
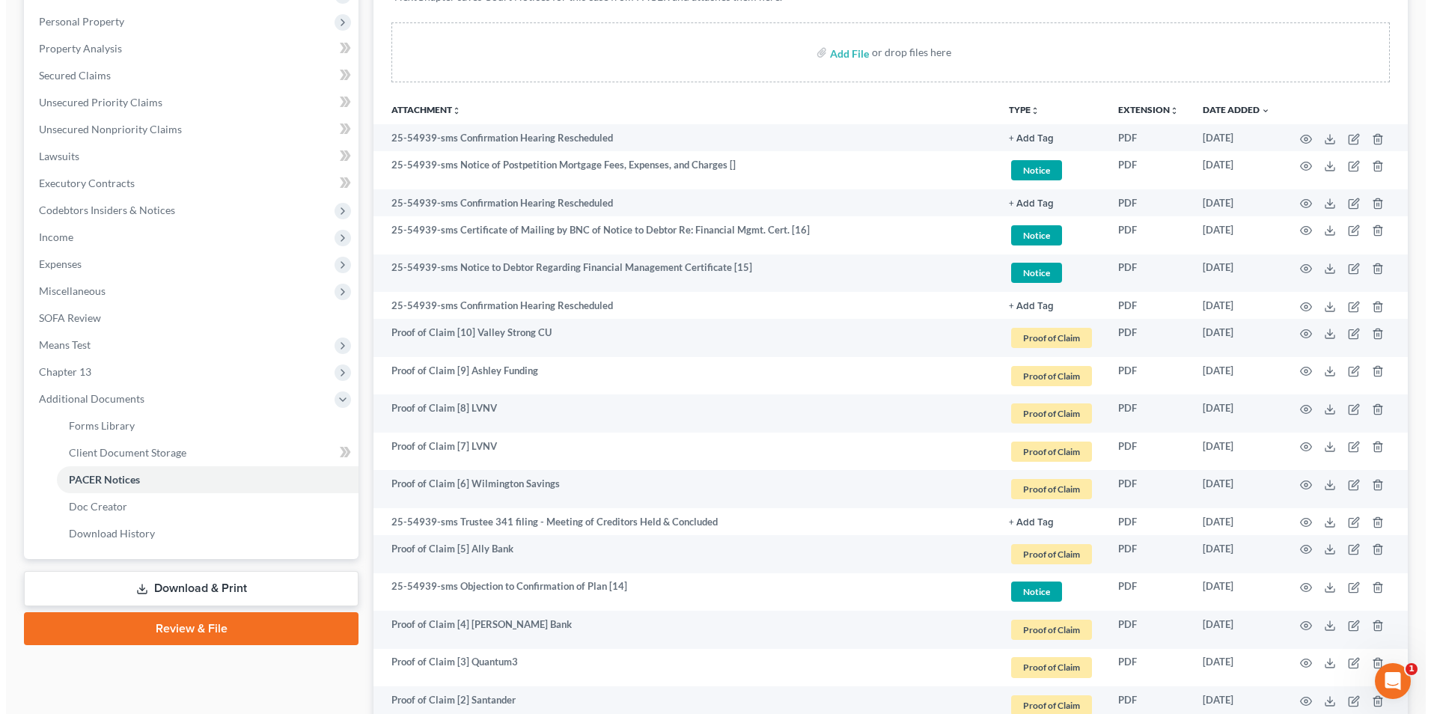
scroll to position [254, 0]
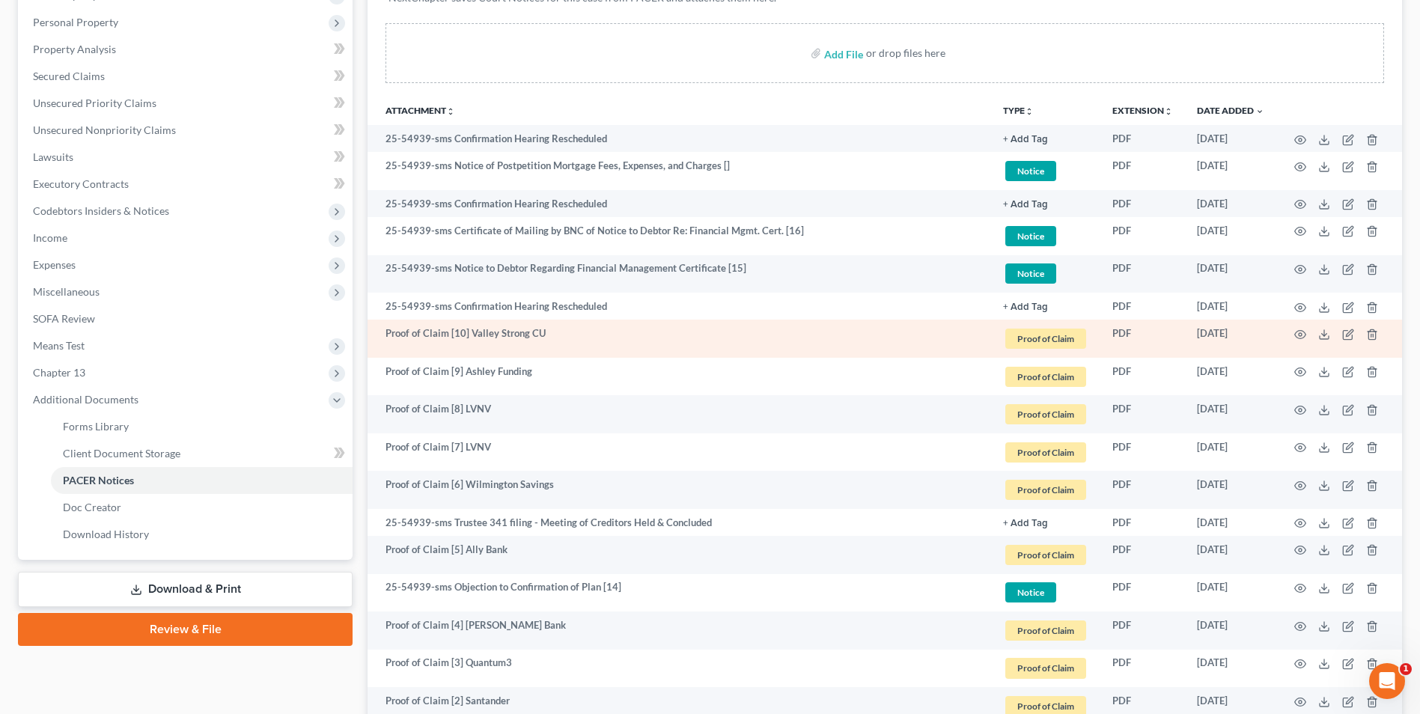
click at [1317, 326] on td at bounding box center [1339, 339] width 126 height 38
click at [1296, 335] on icon "button" at bounding box center [1300, 335] width 12 height 12
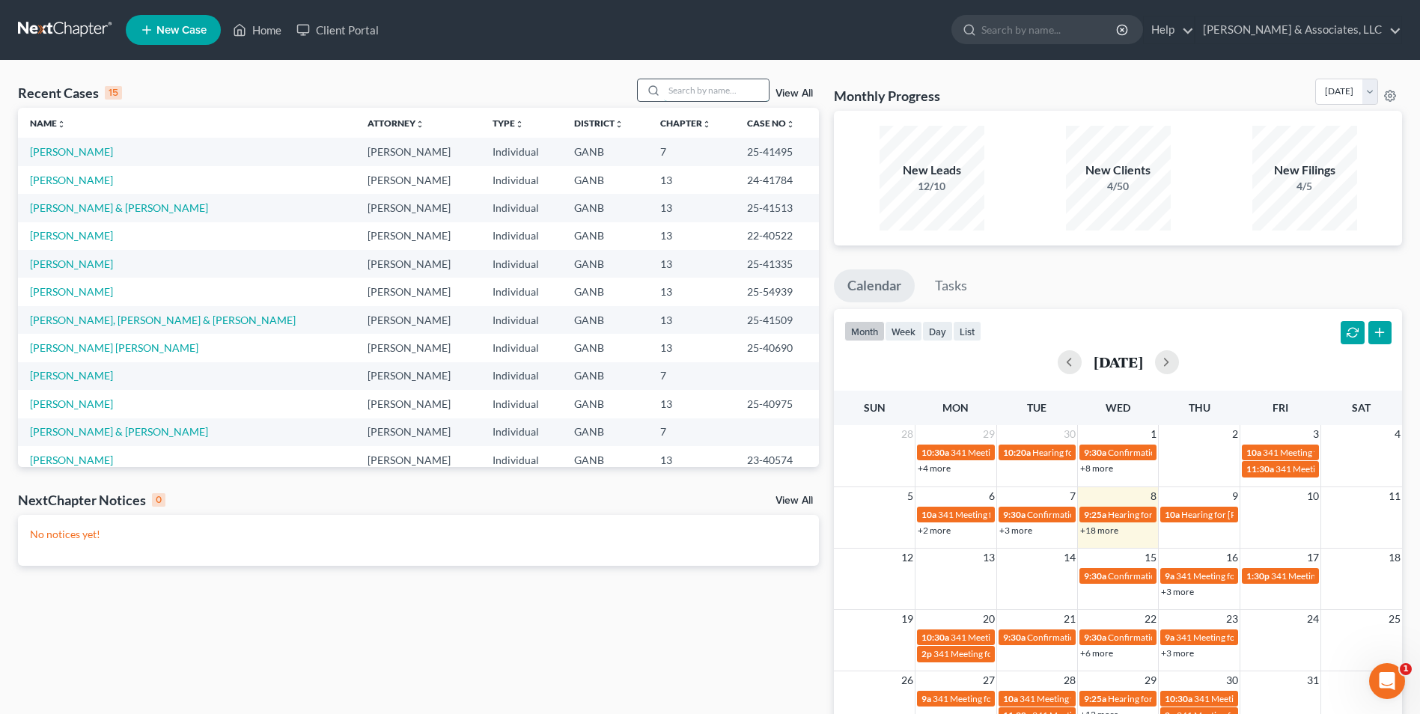
click at [704, 85] on input "search" at bounding box center [716, 90] width 105 height 22
type input "ferg"
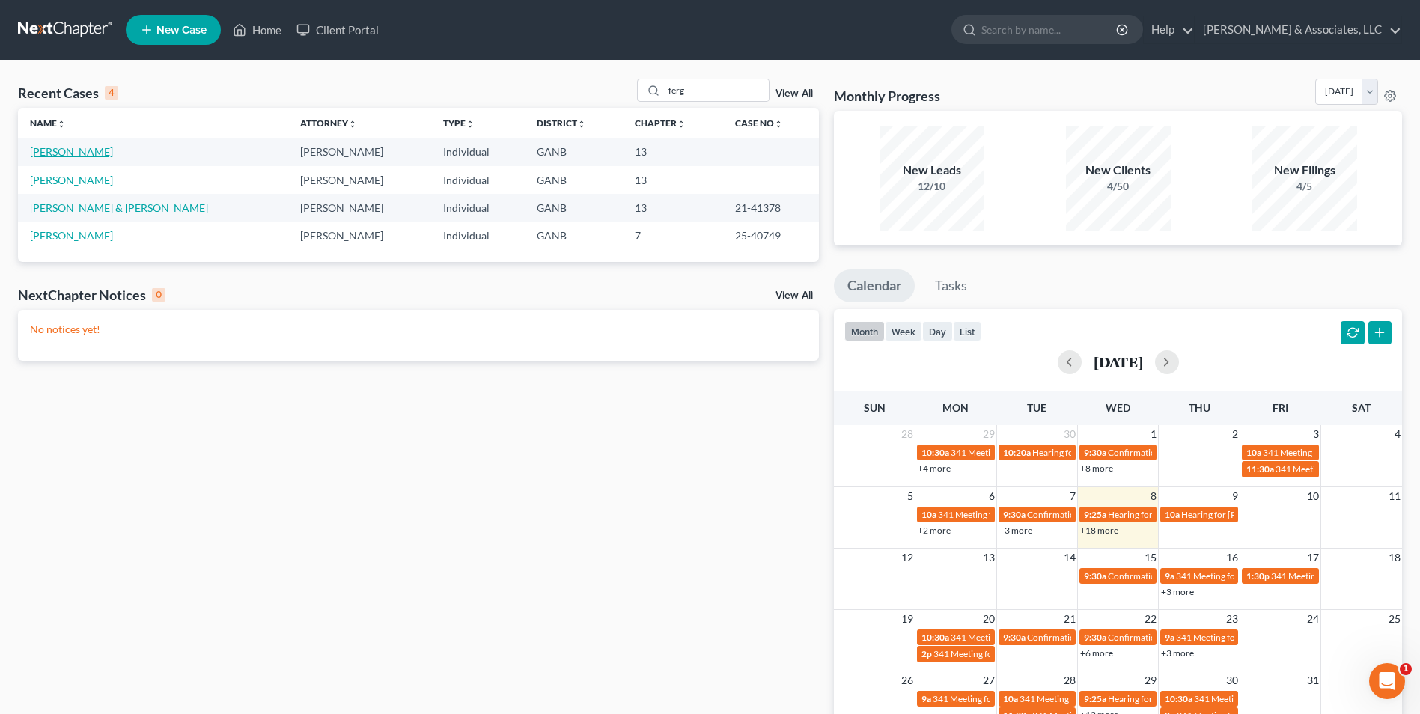
click at [73, 156] on link "Ferguson, David" at bounding box center [71, 151] width 83 height 13
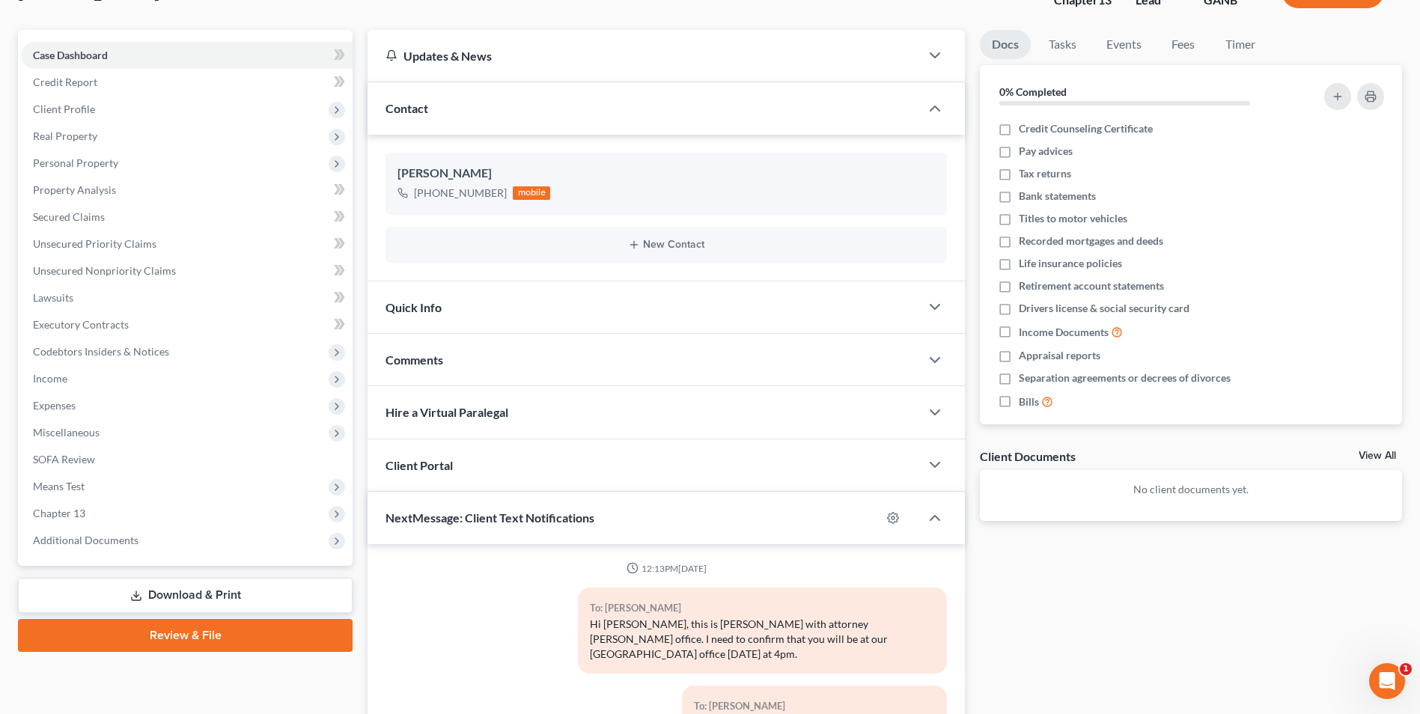
scroll to position [150, 0]
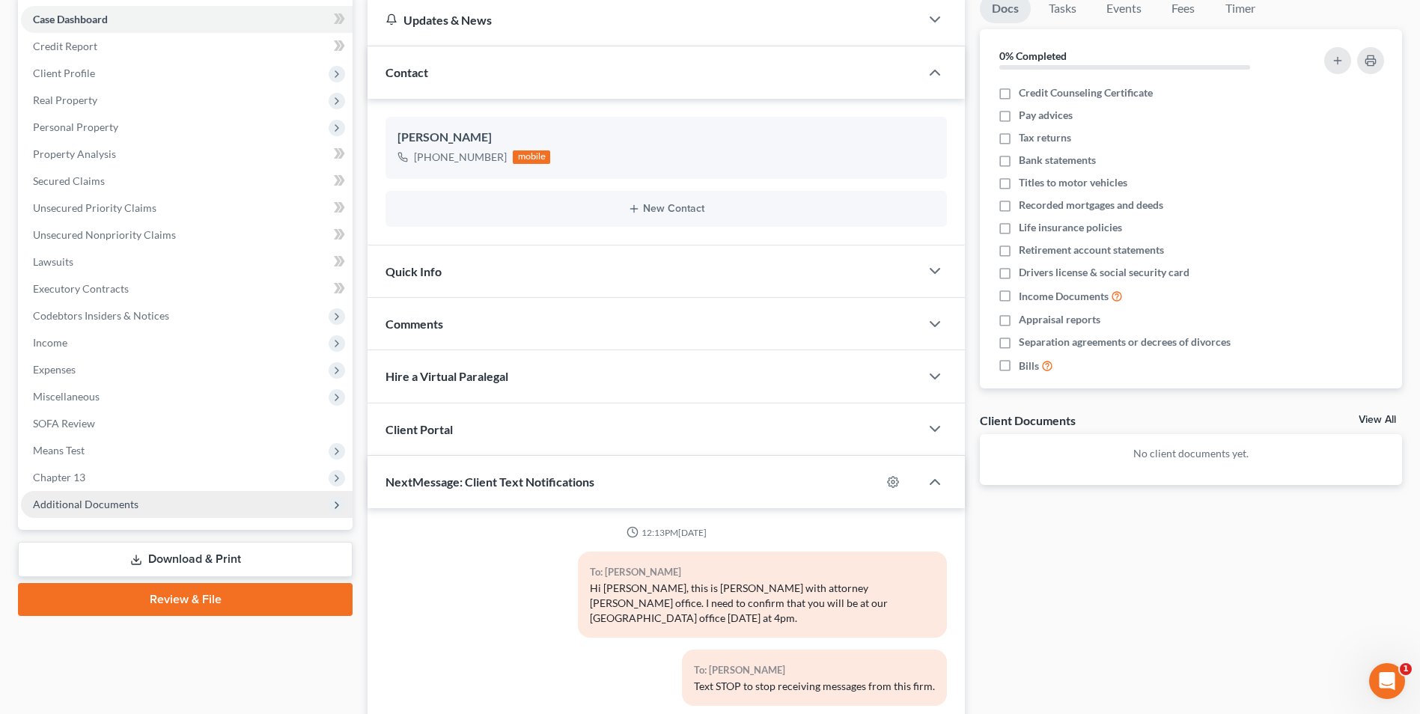
click at [121, 511] on span "Additional Documents" at bounding box center [187, 504] width 332 height 27
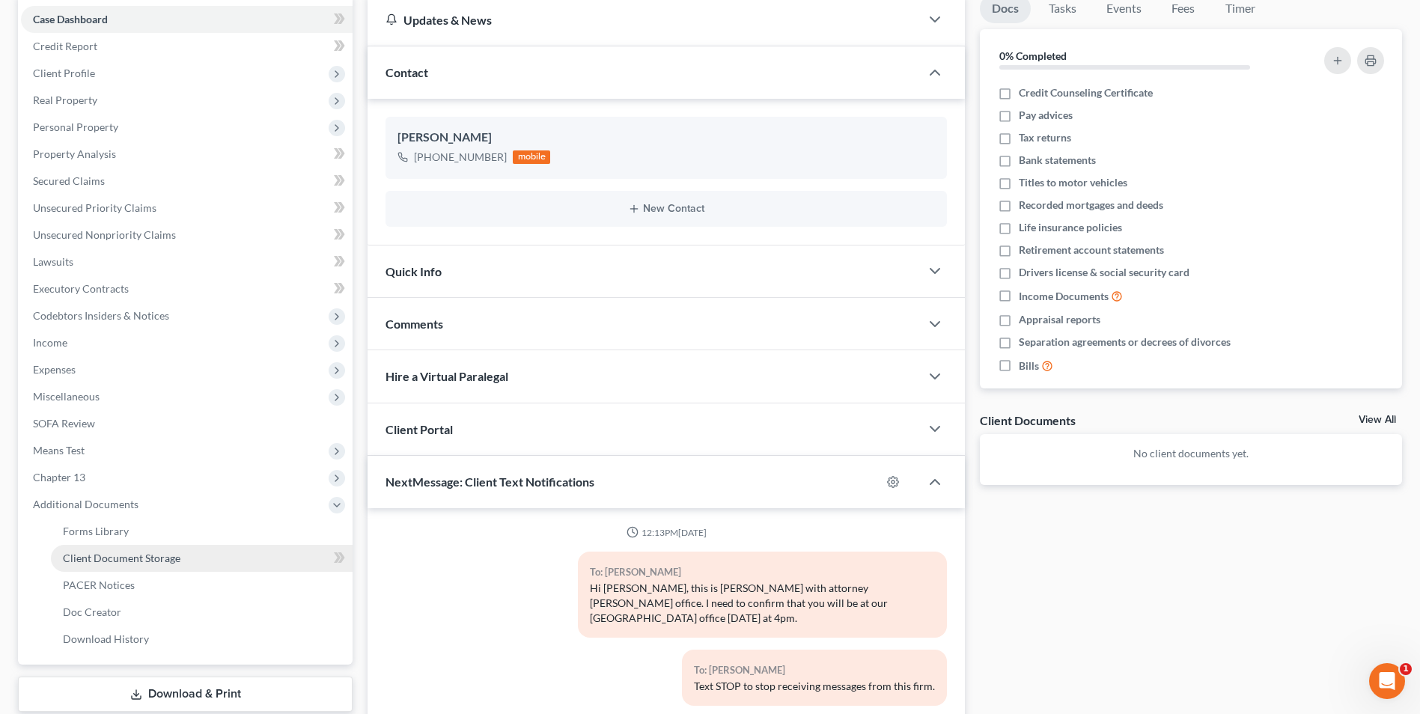
click at [147, 558] on span "Client Document Storage" at bounding box center [122, 558] width 118 height 13
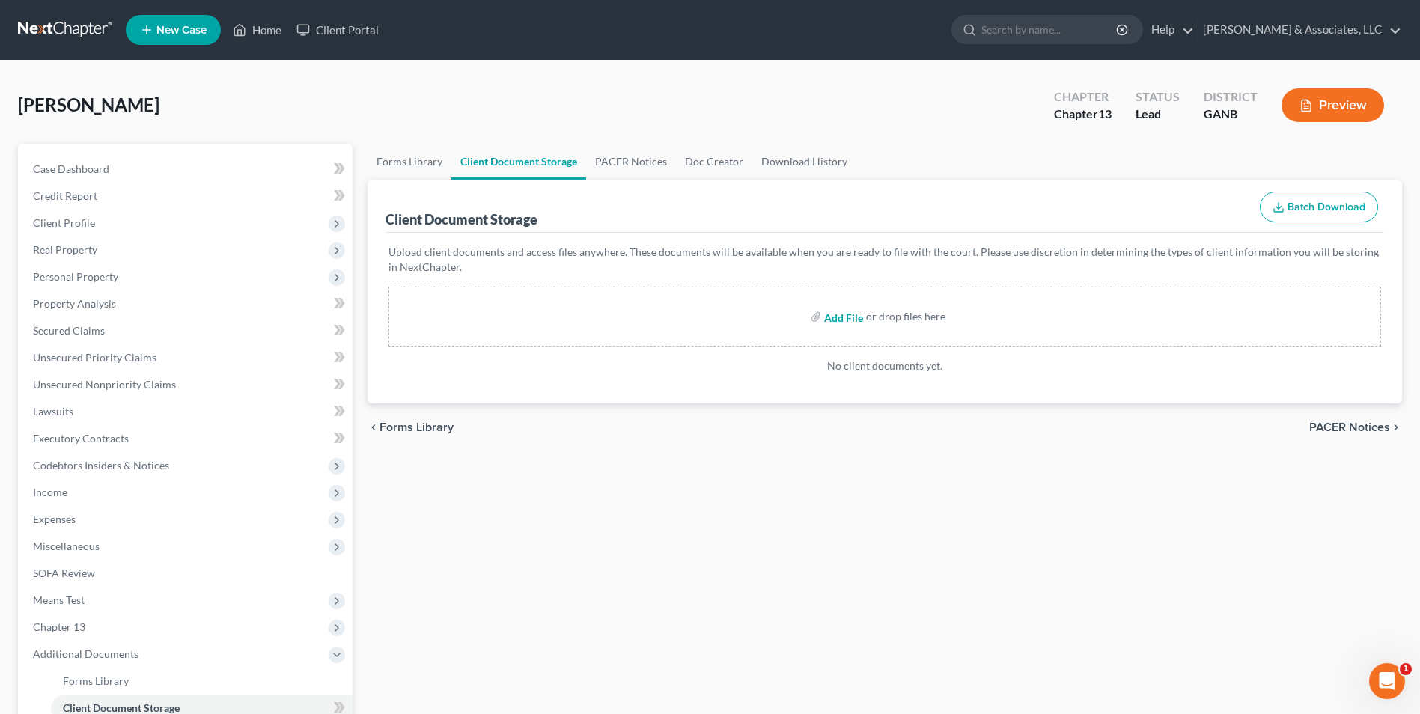
click at [842, 326] on input "file" at bounding box center [842, 316] width 36 height 27
type input "C:\fakepath\Ferguson.Annual Credit Report - Experian.pdf"
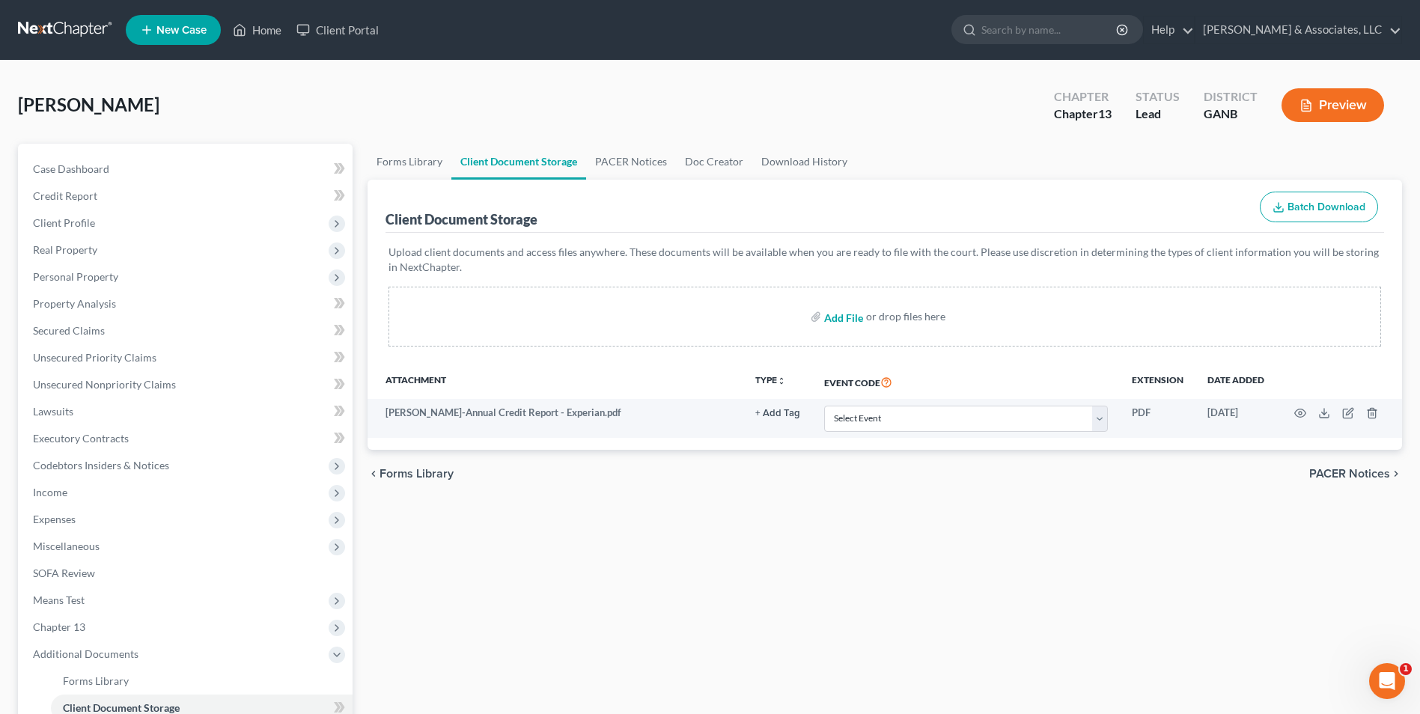
click at [835, 319] on input "file" at bounding box center [842, 316] width 36 height 27
click at [847, 318] on input "file" at bounding box center [842, 316] width 36 height 27
type input "C:\fakepath\Ferguson.PA;s.NFS.pdf"
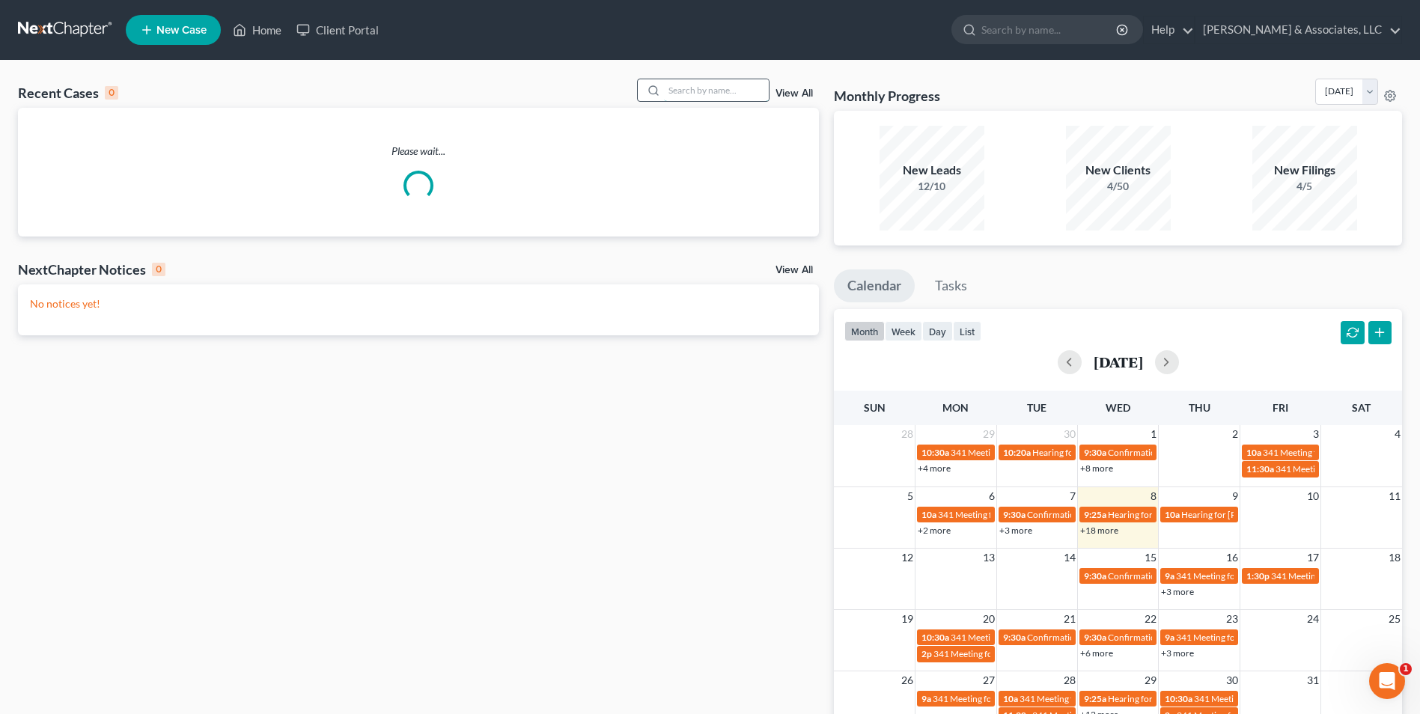
click at [747, 91] on input "search" at bounding box center [716, 90] width 105 height 22
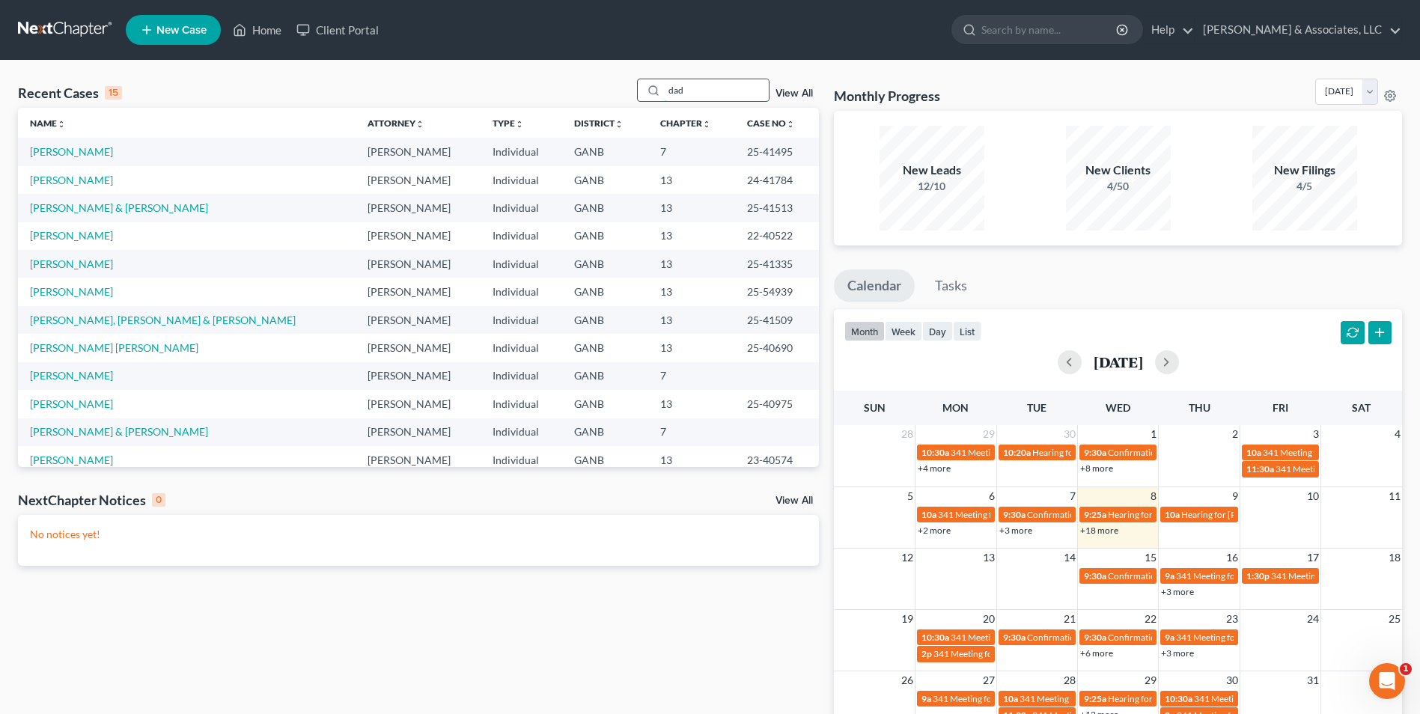
type input "dad"
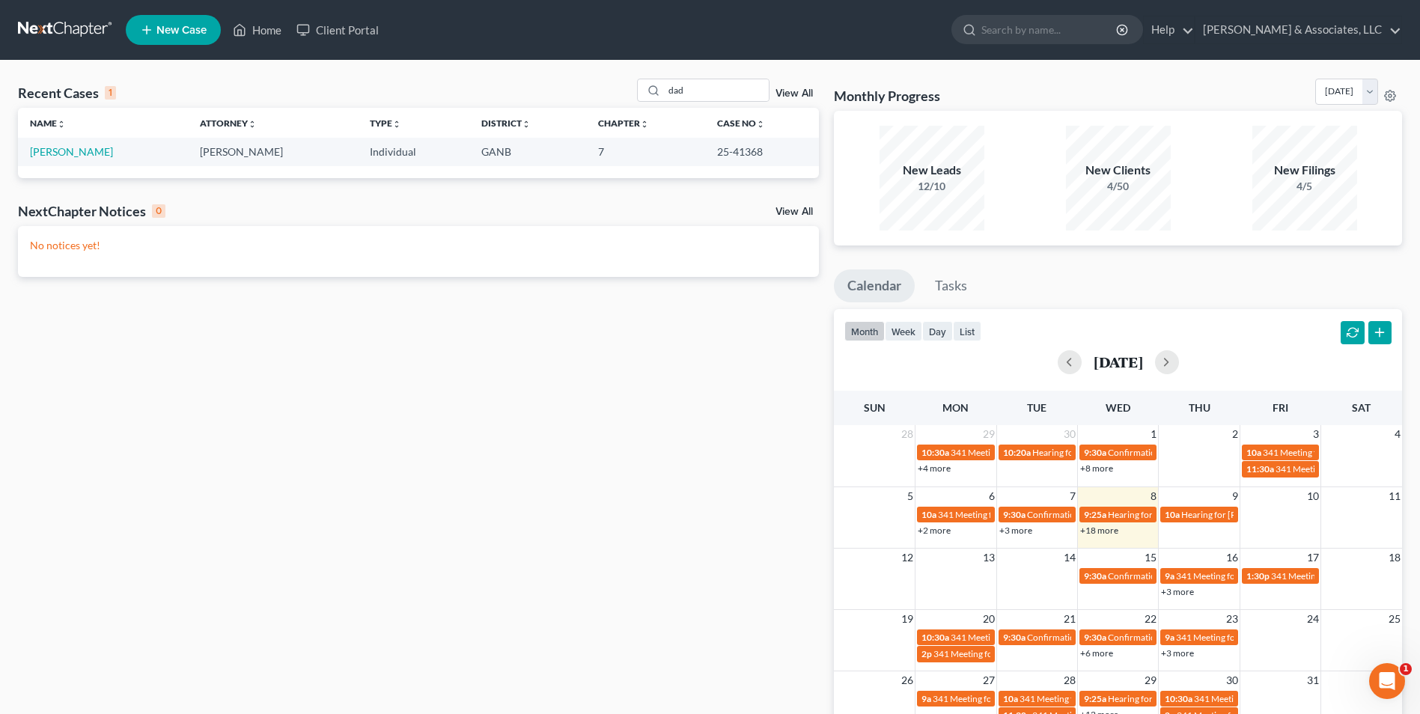
click at [29, 151] on td "[PERSON_NAME]" at bounding box center [103, 152] width 170 height 28
click at [67, 150] on link "[PERSON_NAME]" at bounding box center [71, 151] width 83 height 13
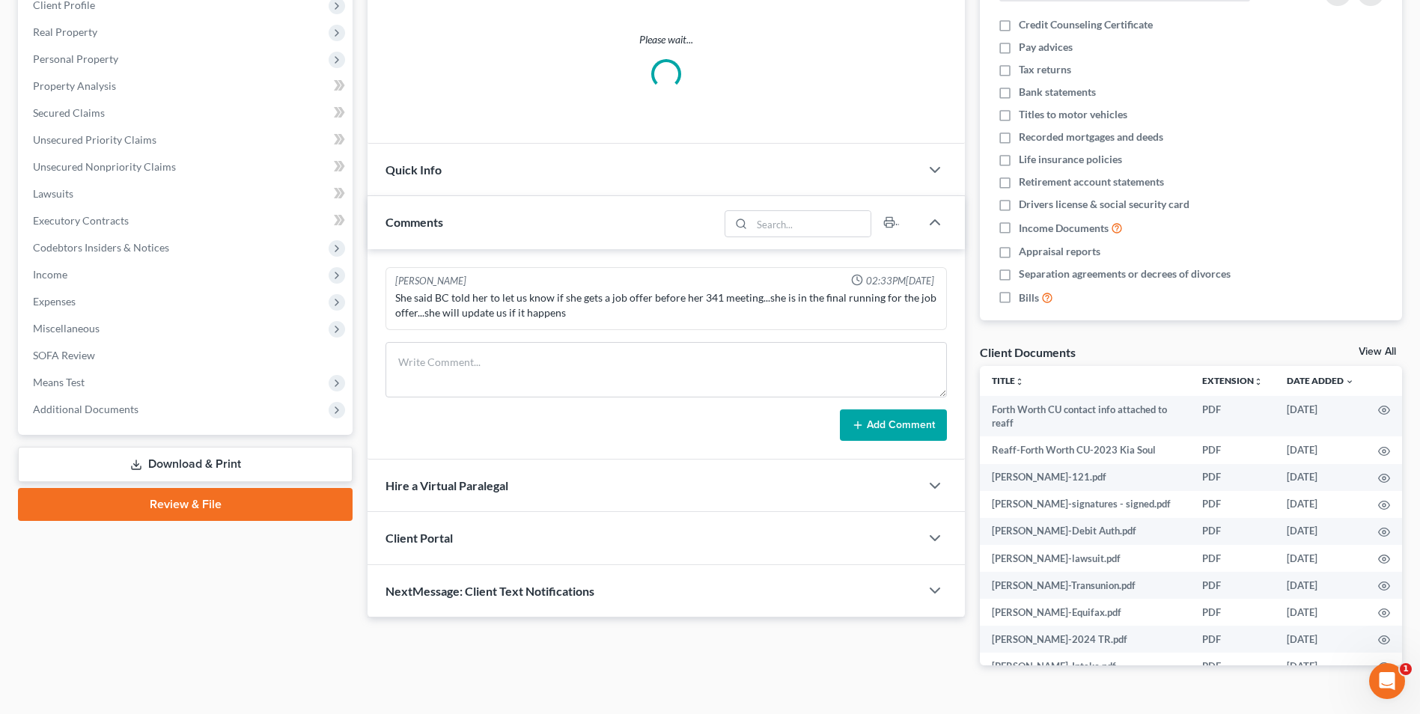
scroll to position [225, 0]
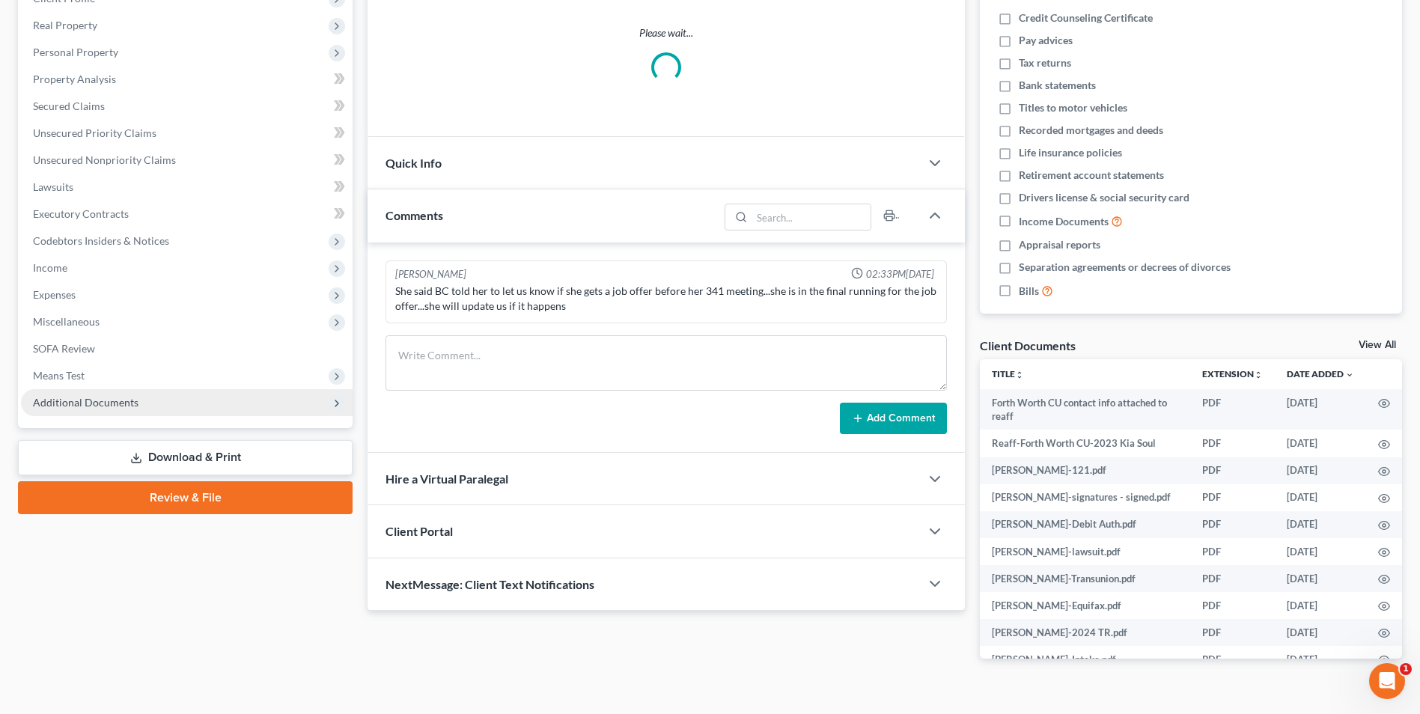
click at [73, 407] on span "Additional Documents" at bounding box center [86, 402] width 106 height 13
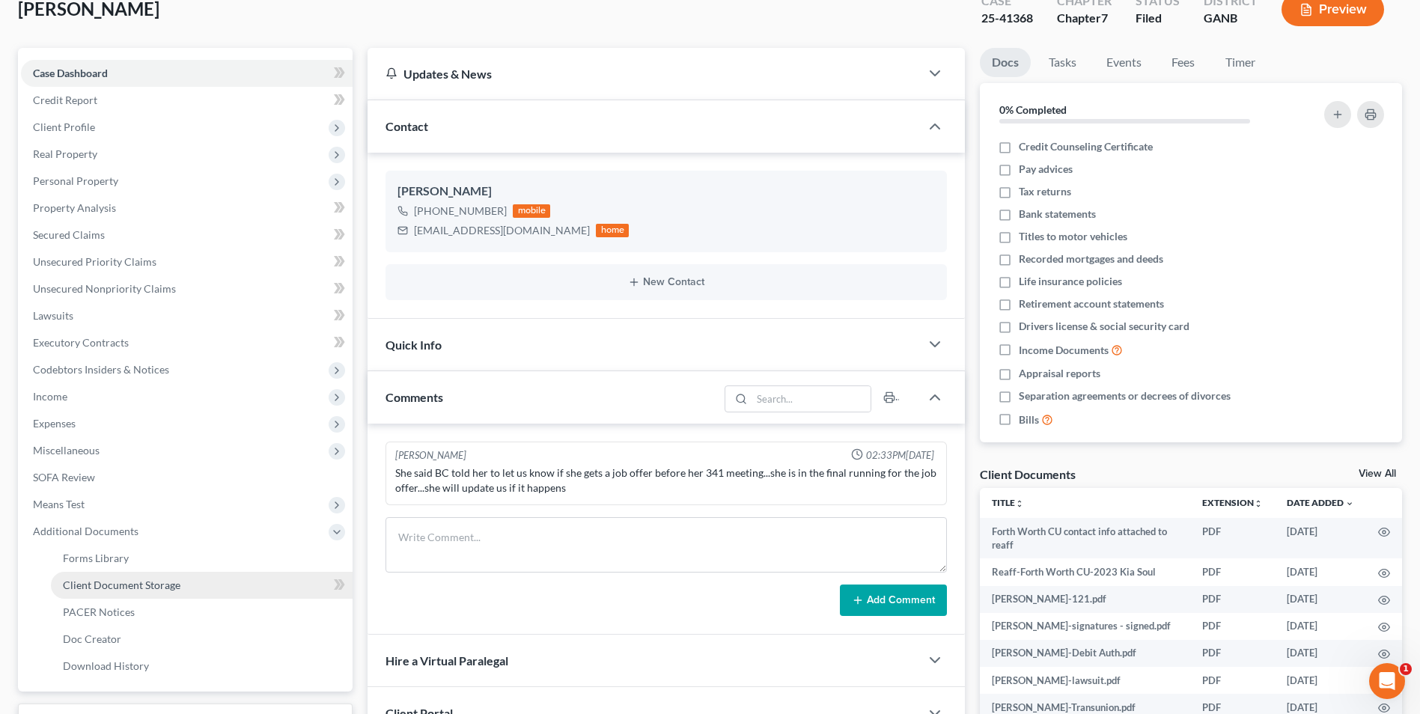
scroll to position [250, 0]
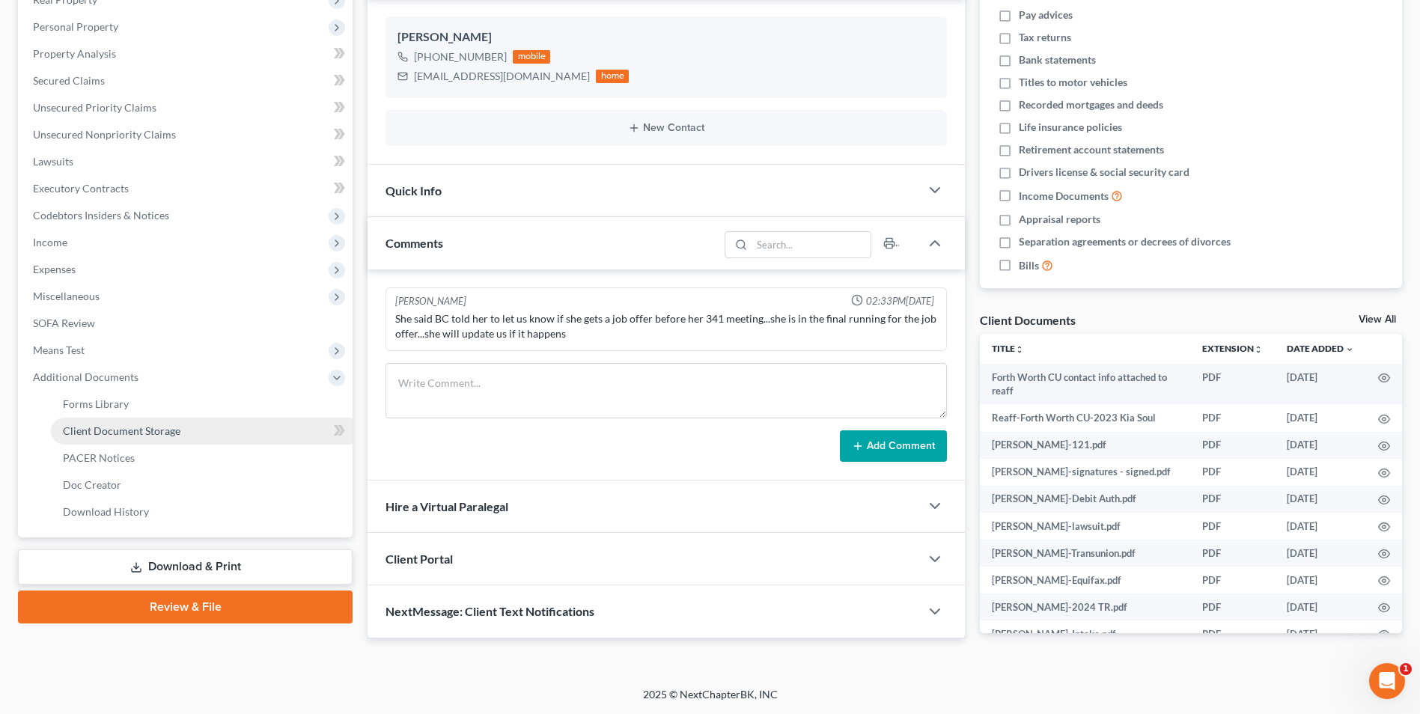
click at [109, 439] on link "Client Document Storage" at bounding box center [202, 431] width 302 height 27
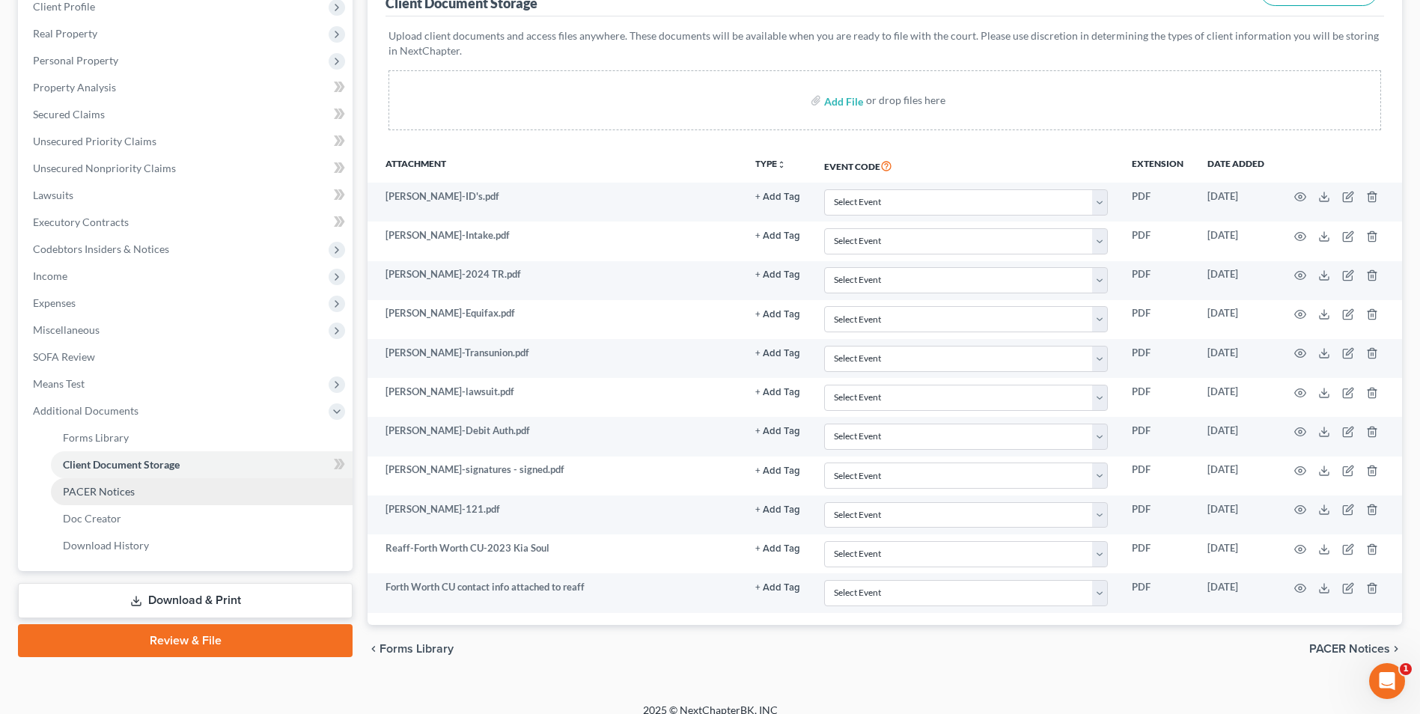
click at [85, 488] on span "PACER Notices" at bounding box center [99, 491] width 72 height 13
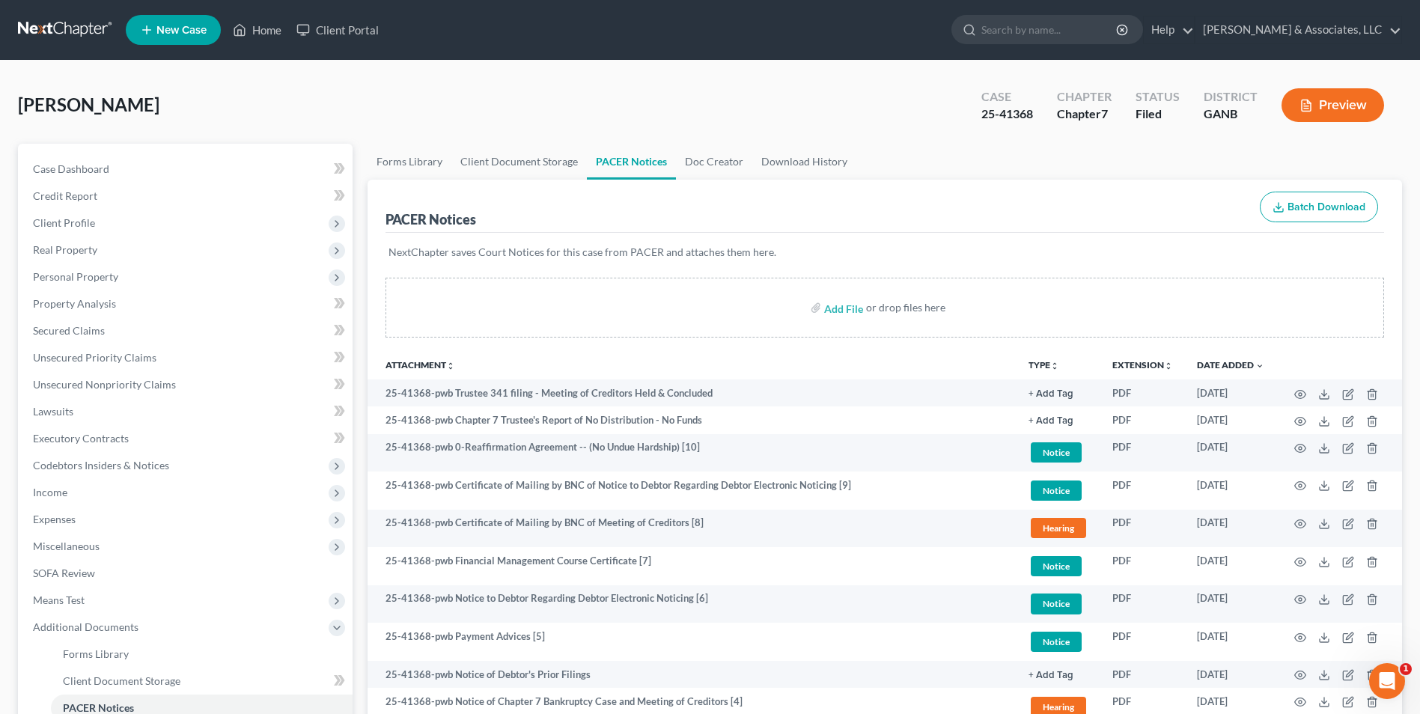
scroll to position [285, 0]
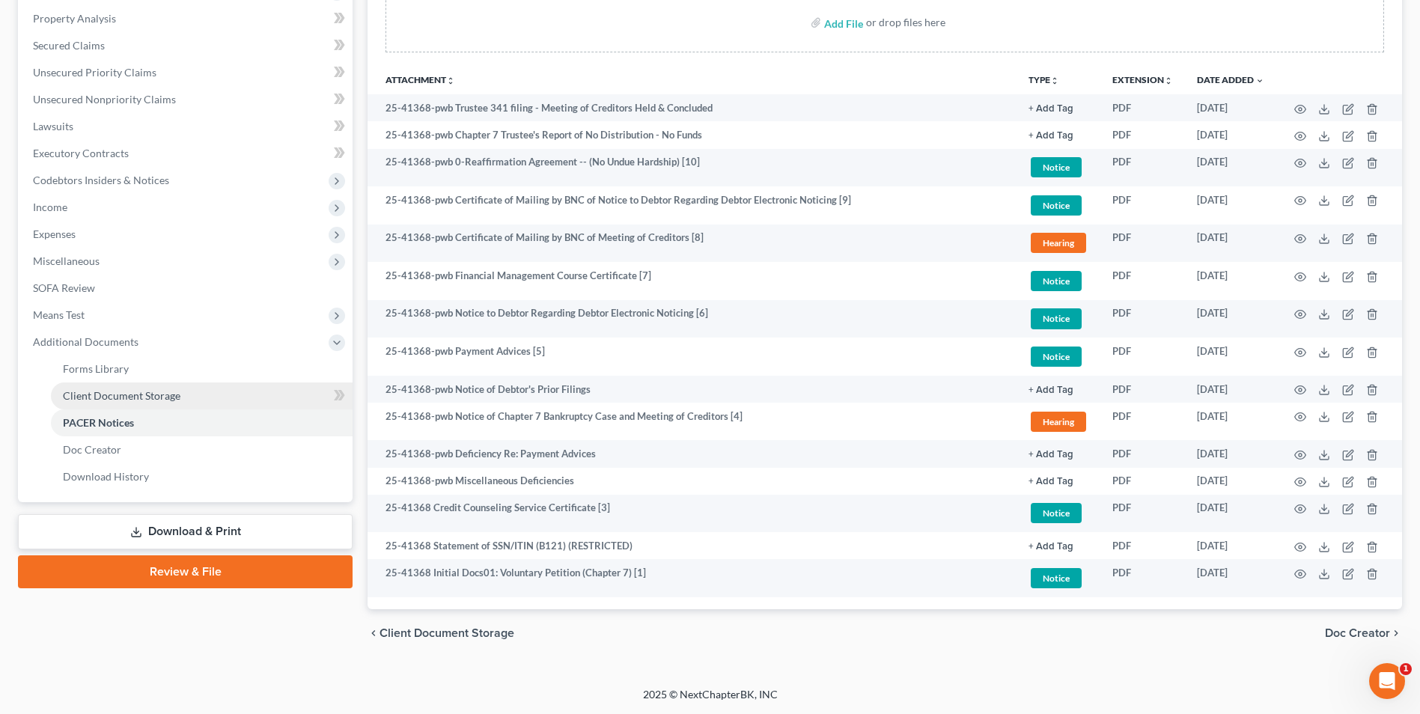
click at [174, 396] on span "Client Document Storage" at bounding box center [122, 395] width 118 height 13
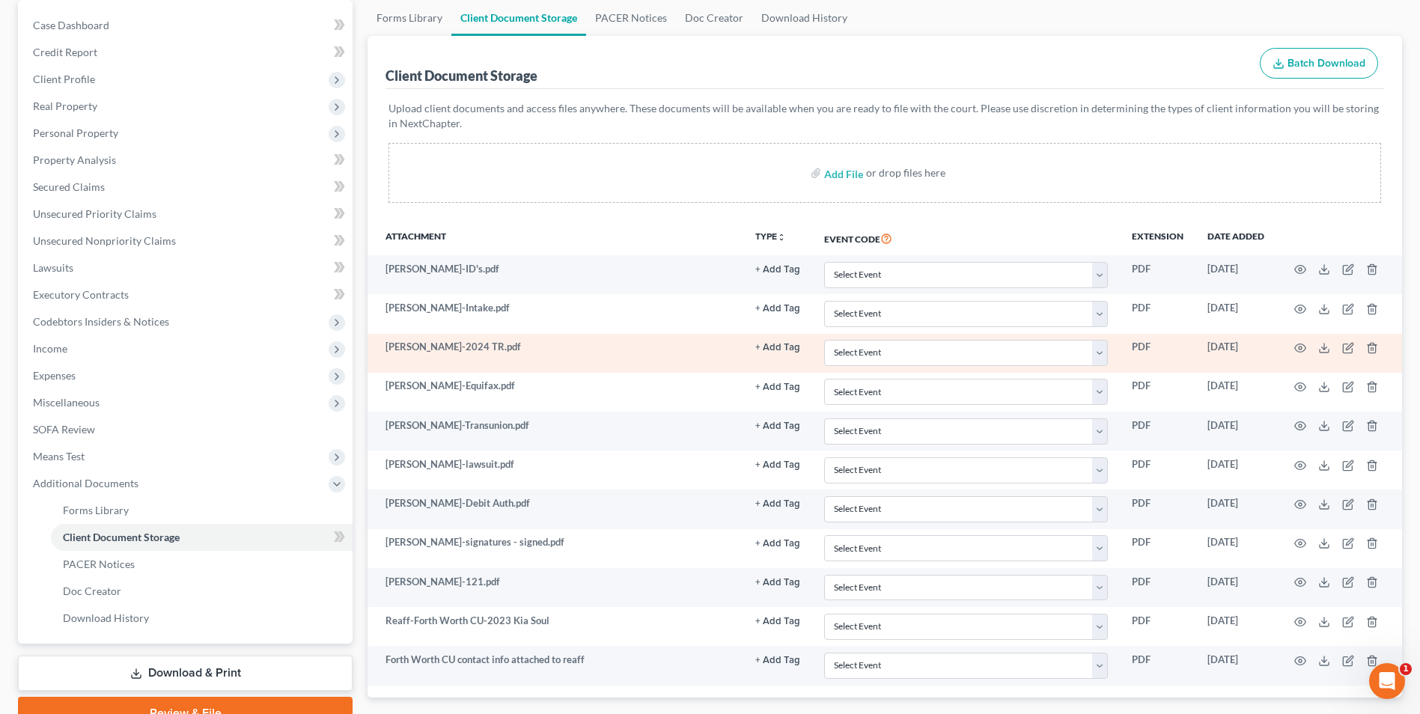
scroll to position [150, 0]
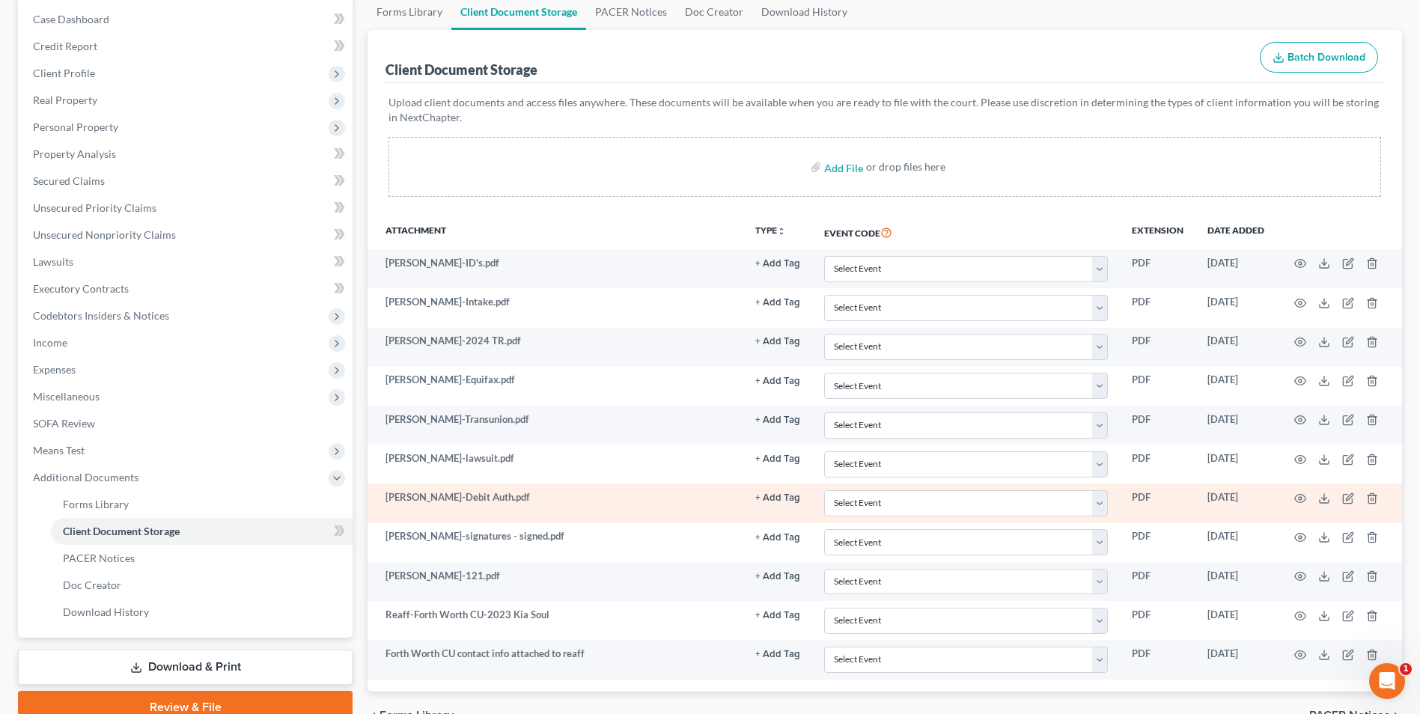
click at [1299, 490] on td at bounding box center [1339, 503] width 126 height 39
click at [1302, 501] on icon "button" at bounding box center [1300, 499] width 12 height 12
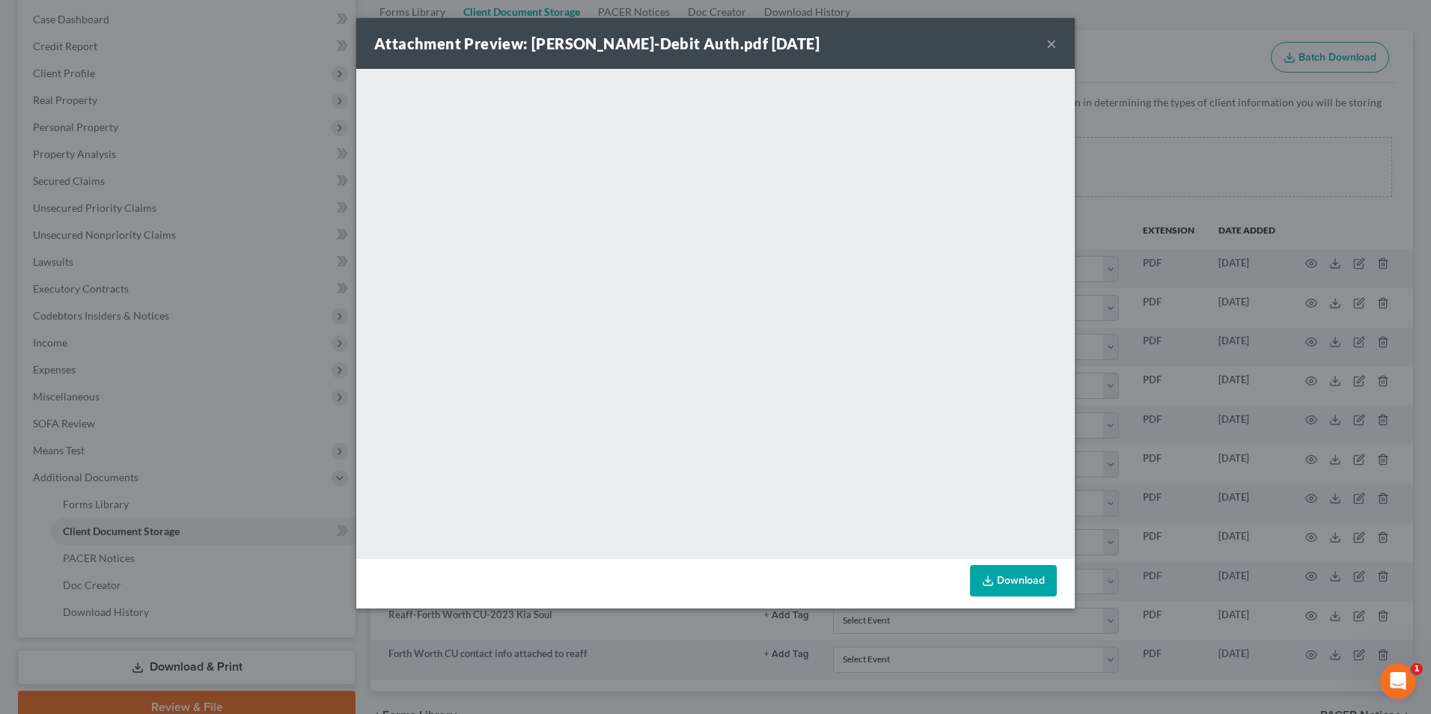
click at [1054, 48] on button "×" at bounding box center [1051, 43] width 10 height 18
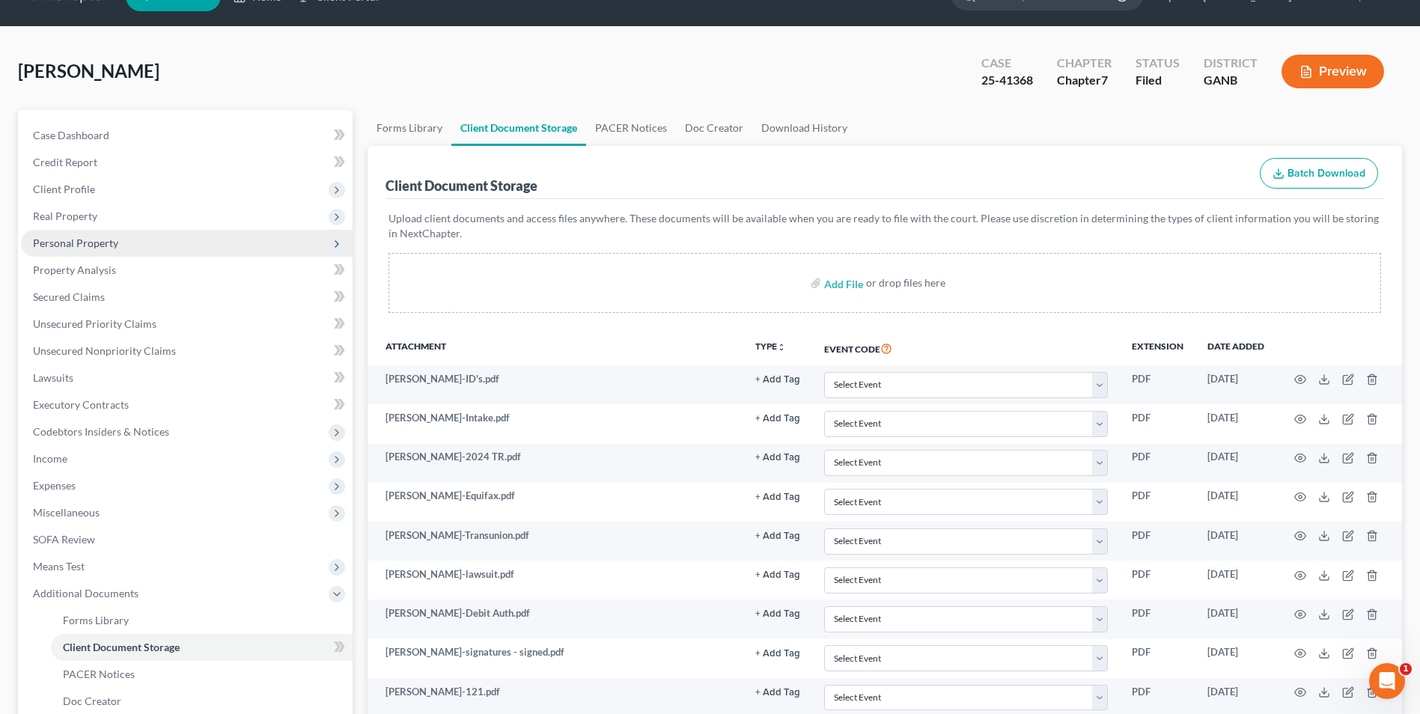
scroll to position [0, 0]
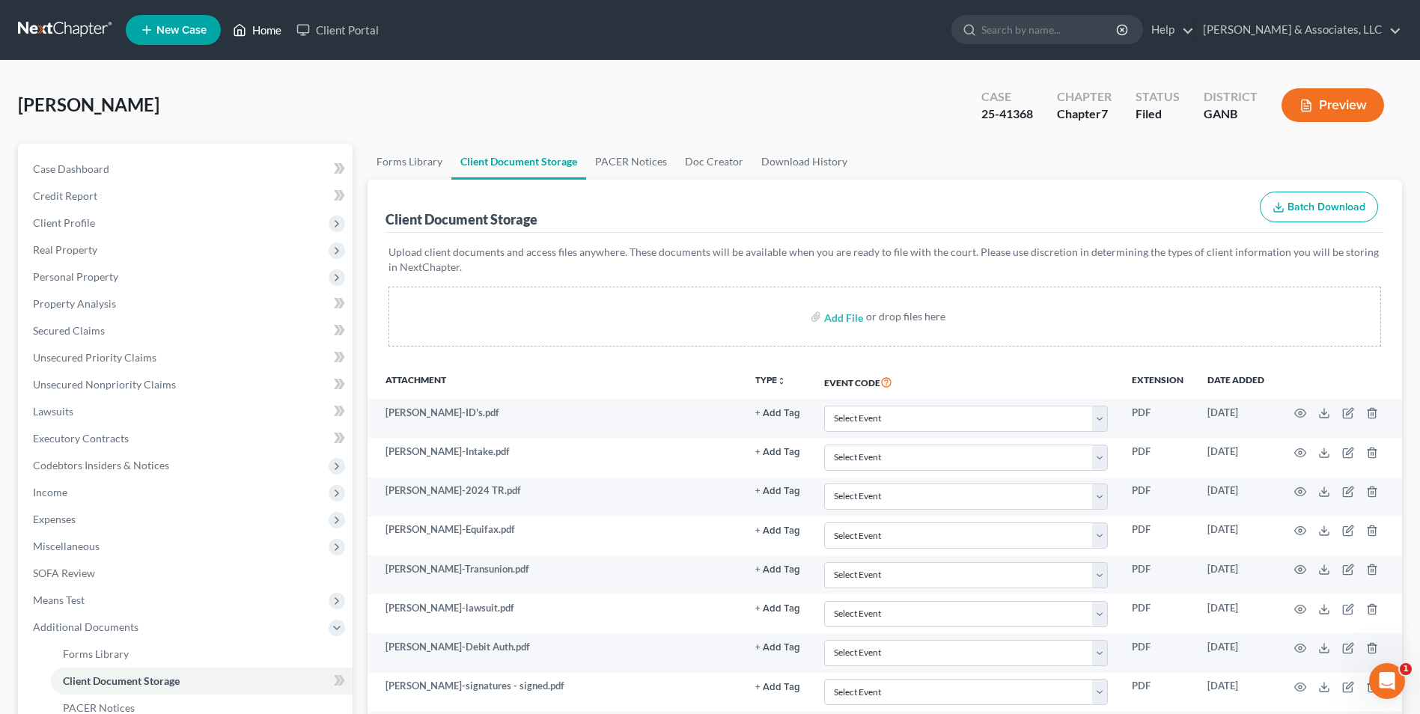
click at [260, 33] on link "Home" at bounding box center [257, 29] width 64 height 27
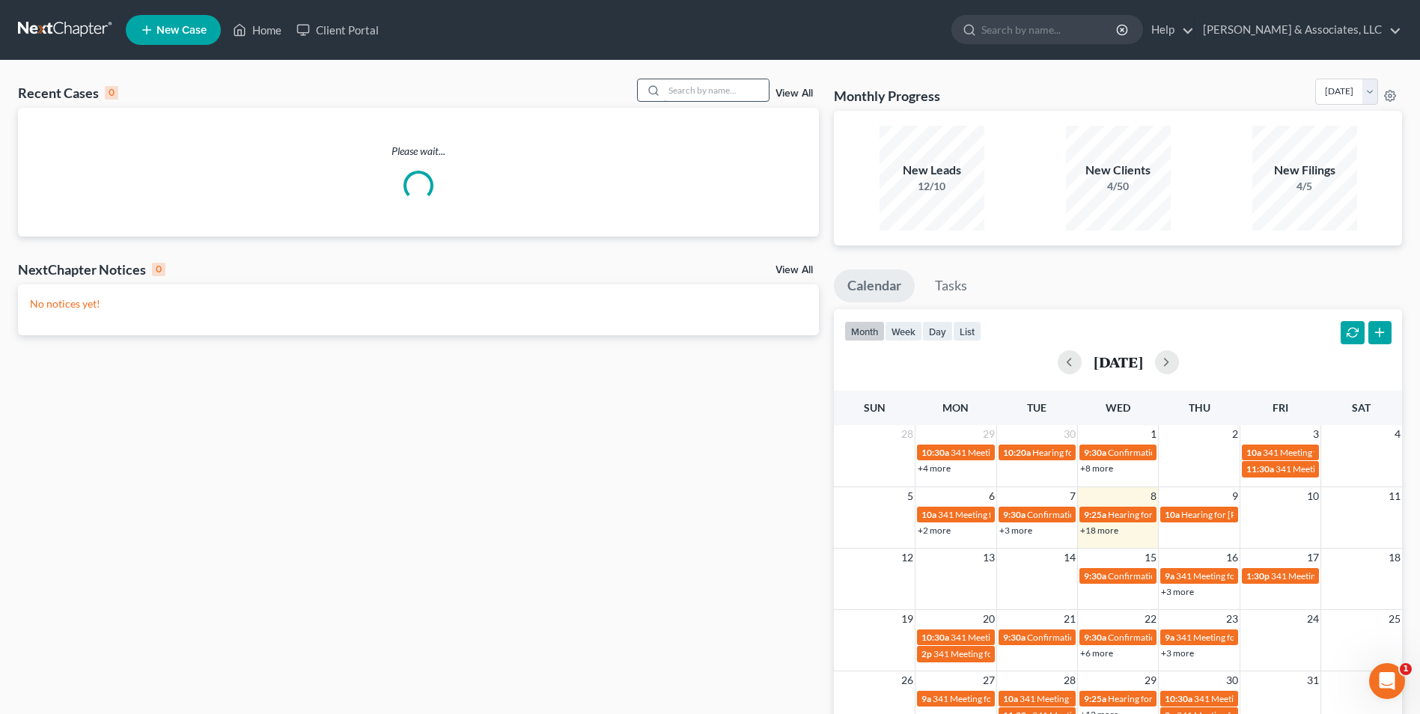
click at [710, 97] on input "search" at bounding box center [716, 90] width 105 height 22
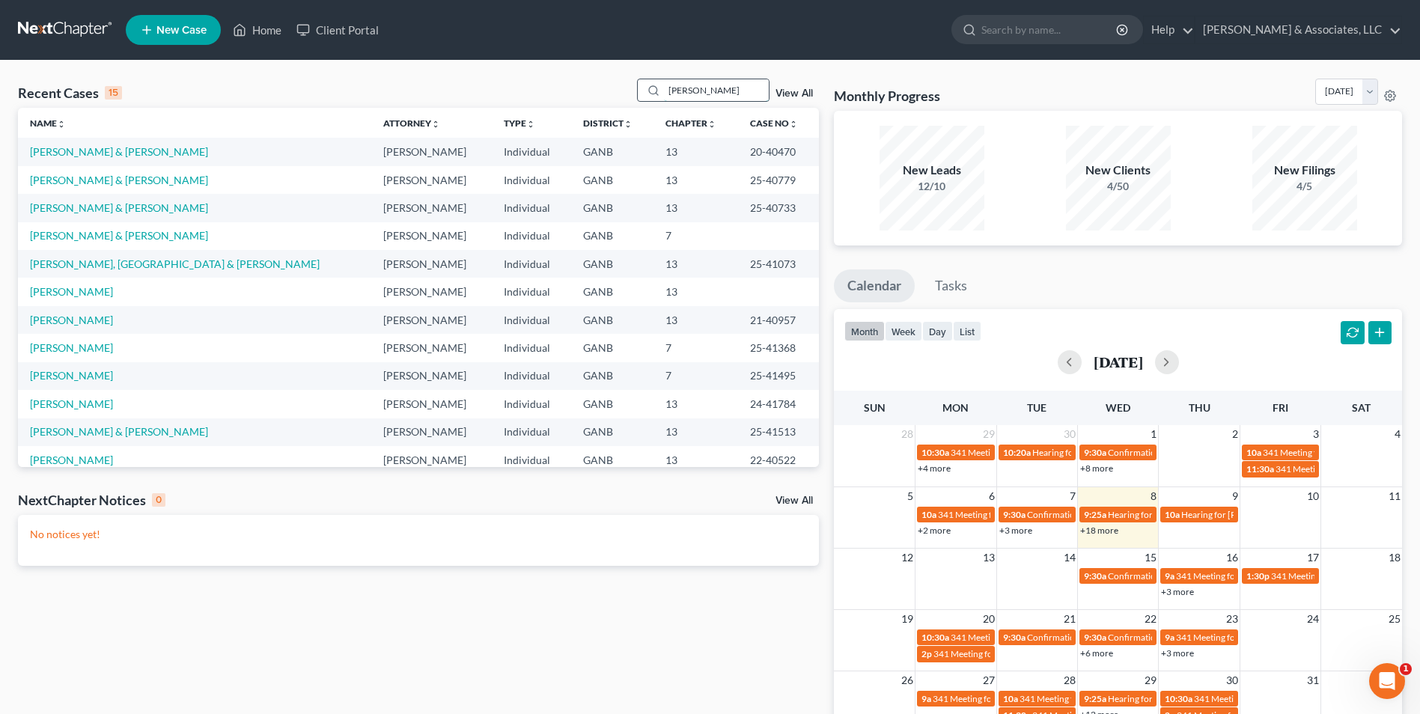
type input "[PERSON_NAME]"
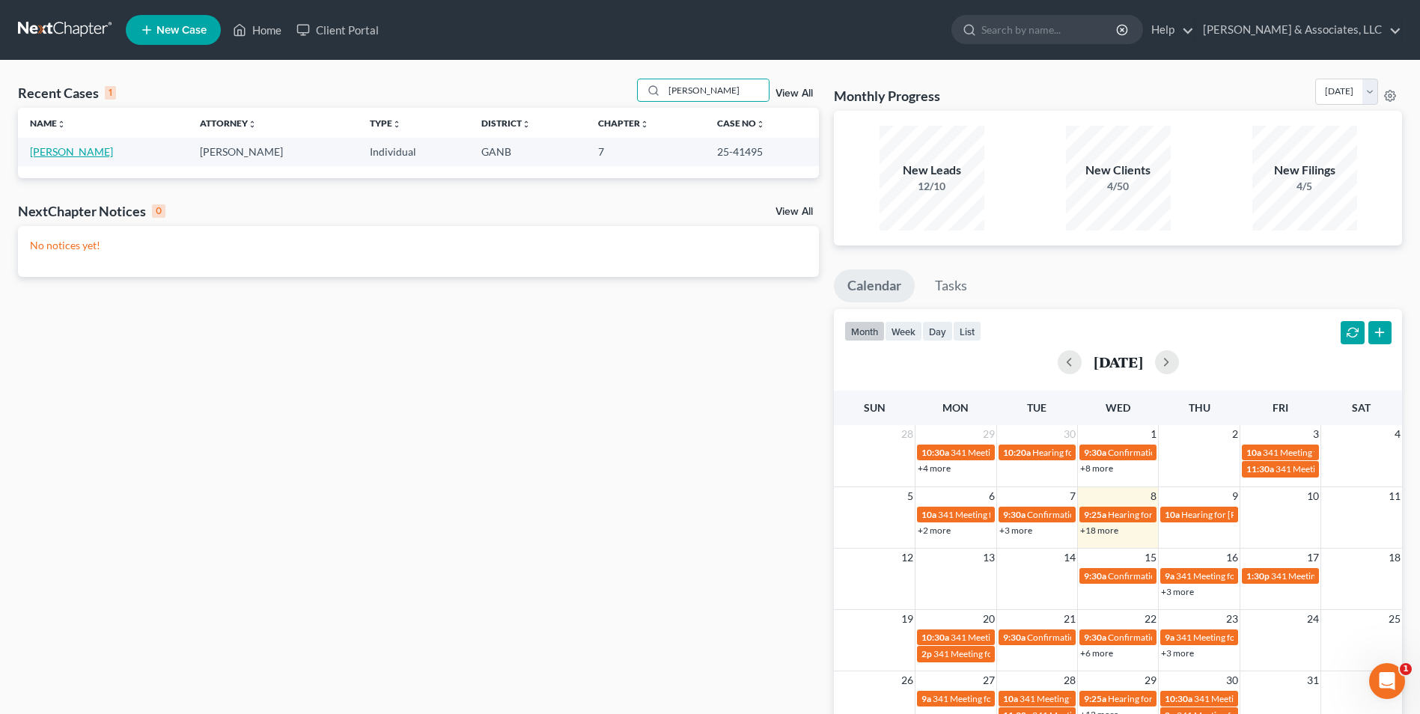
click at [80, 153] on link "[PERSON_NAME]" at bounding box center [71, 151] width 83 height 13
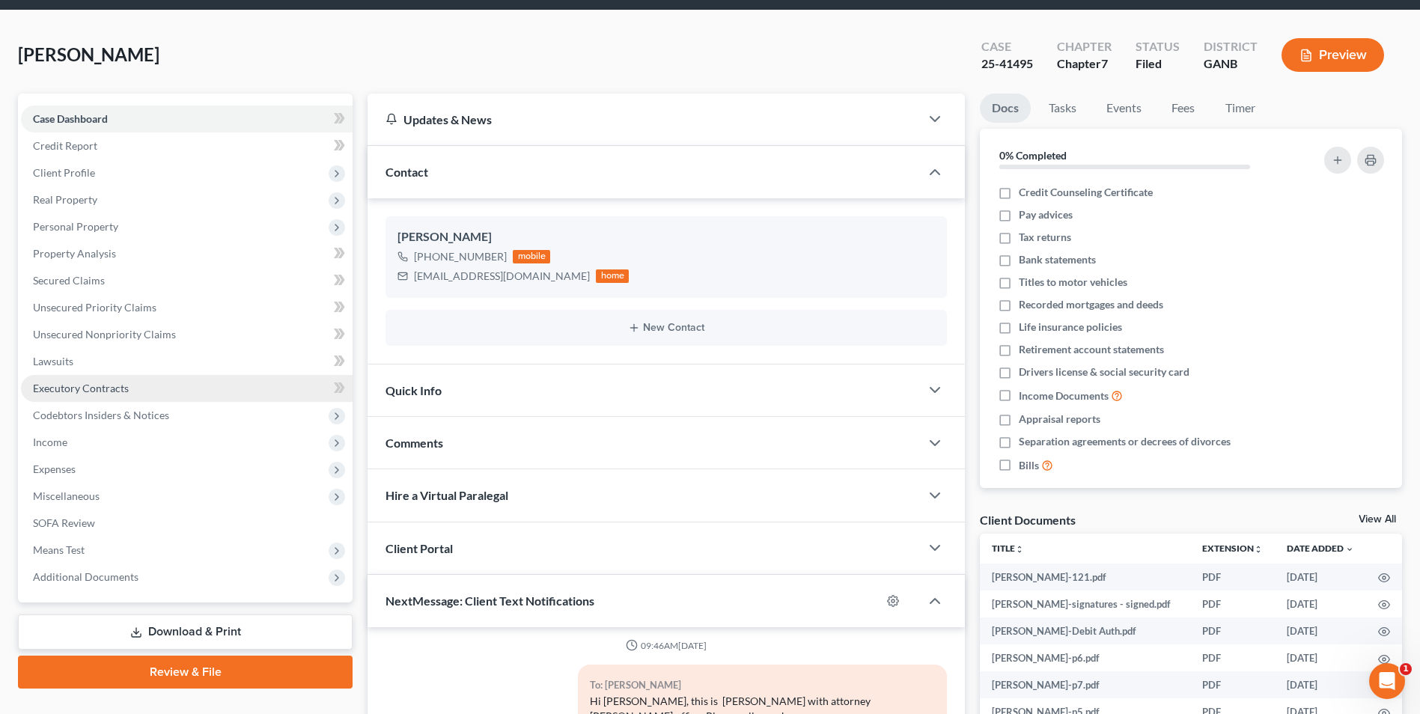
scroll to position [150, 0]
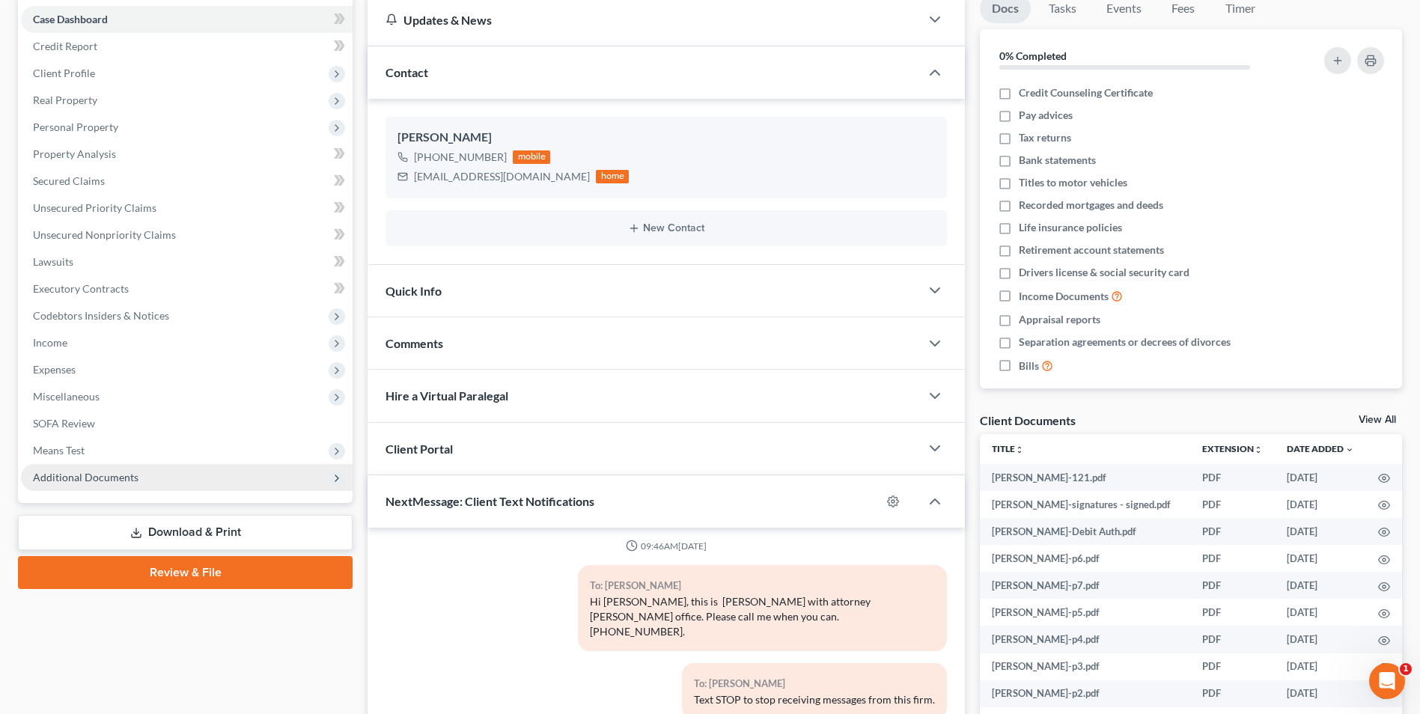
click at [118, 479] on span "Additional Documents" at bounding box center [86, 477] width 106 height 13
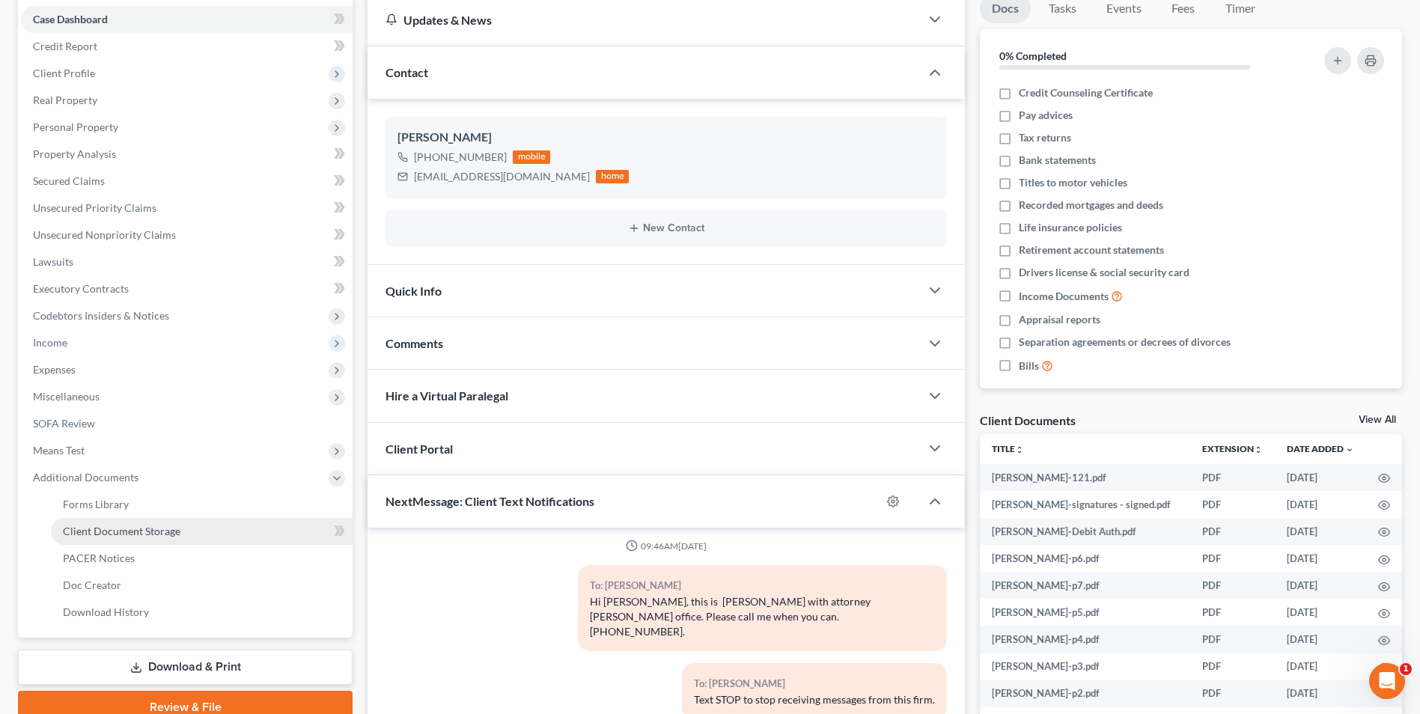
click at [168, 535] on span "Client Document Storage" at bounding box center [122, 531] width 118 height 13
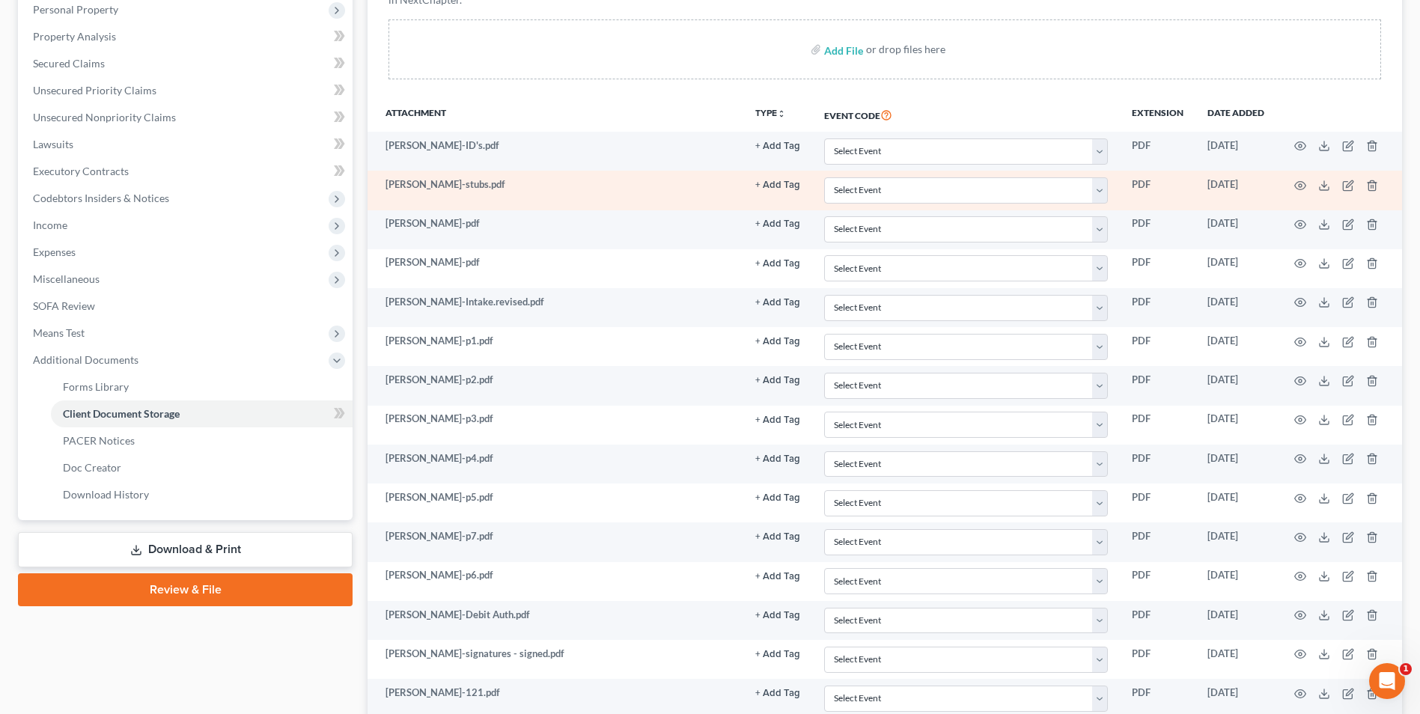
scroll to position [299, 0]
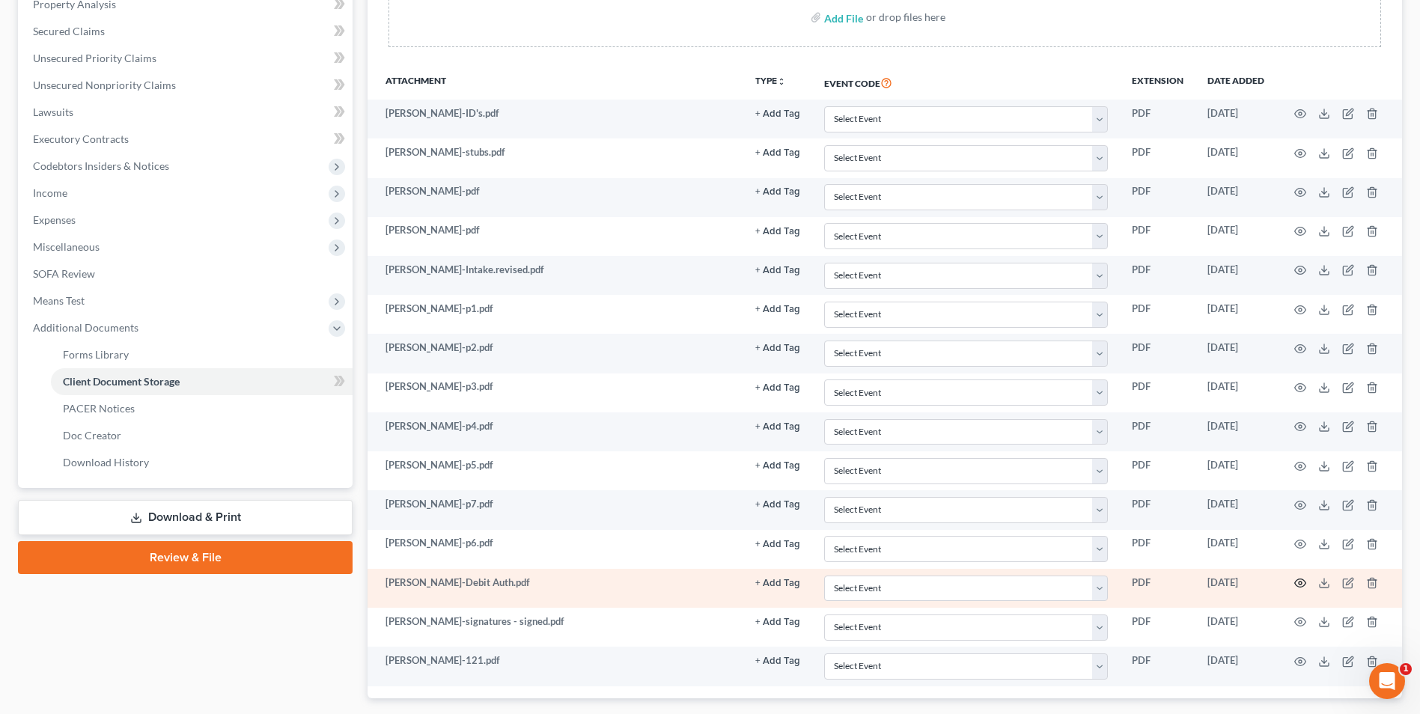
click at [1303, 579] on icon "button" at bounding box center [1300, 583] width 12 height 12
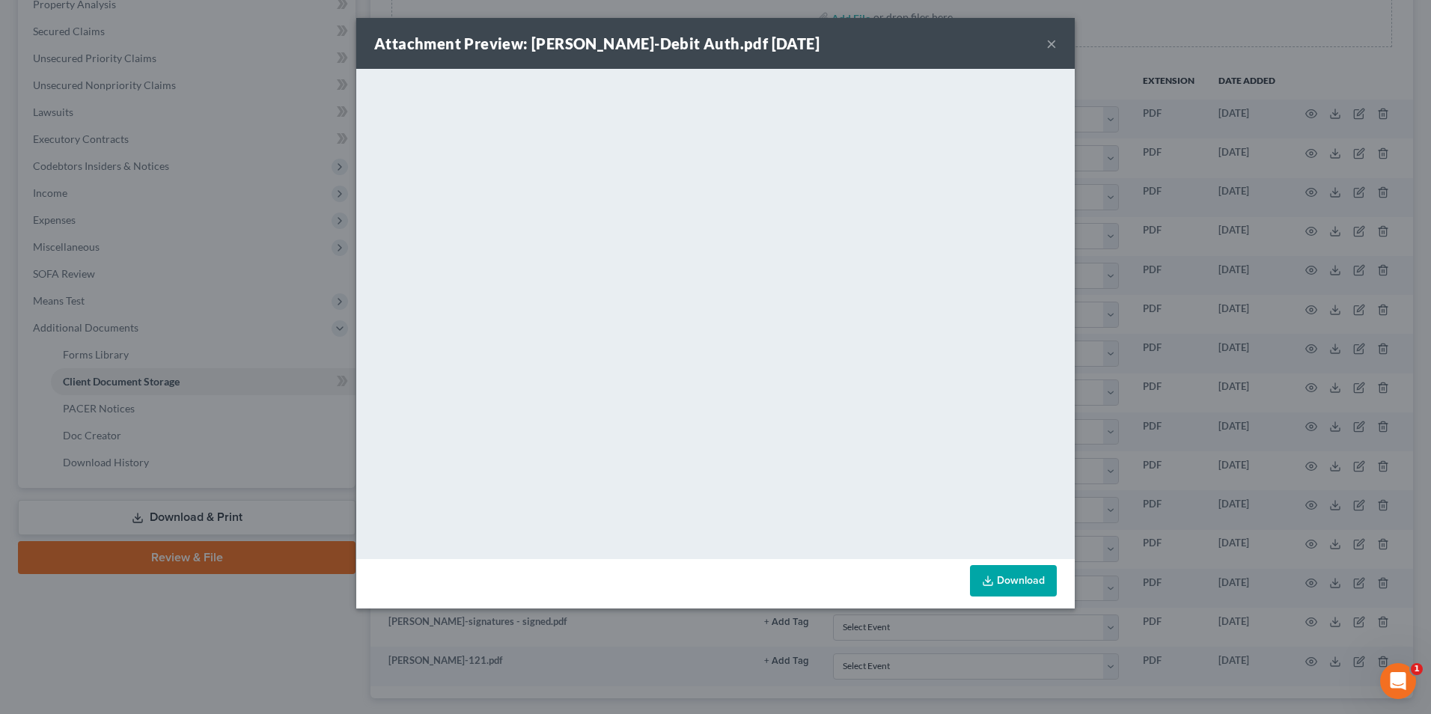
click at [1054, 39] on button "×" at bounding box center [1051, 43] width 10 height 18
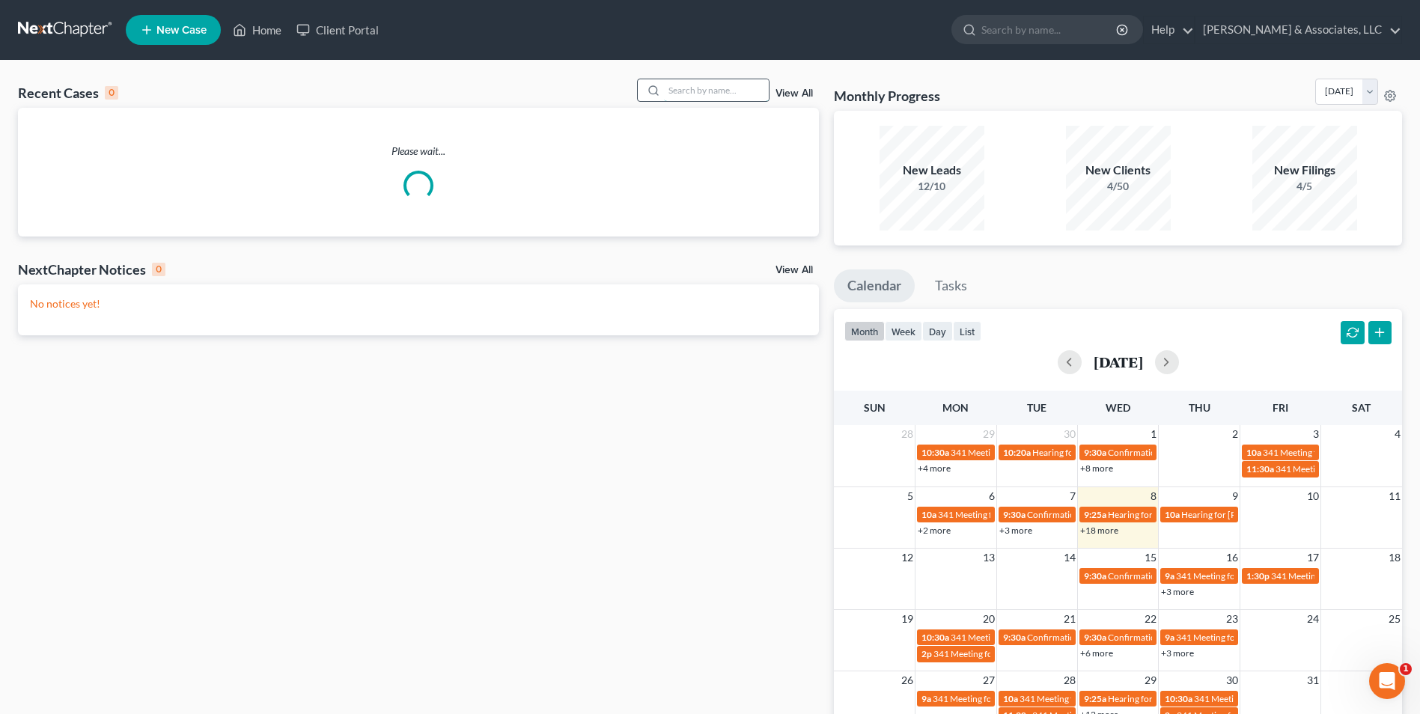
click at [716, 95] on input "search" at bounding box center [716, 90] width 105 height 22
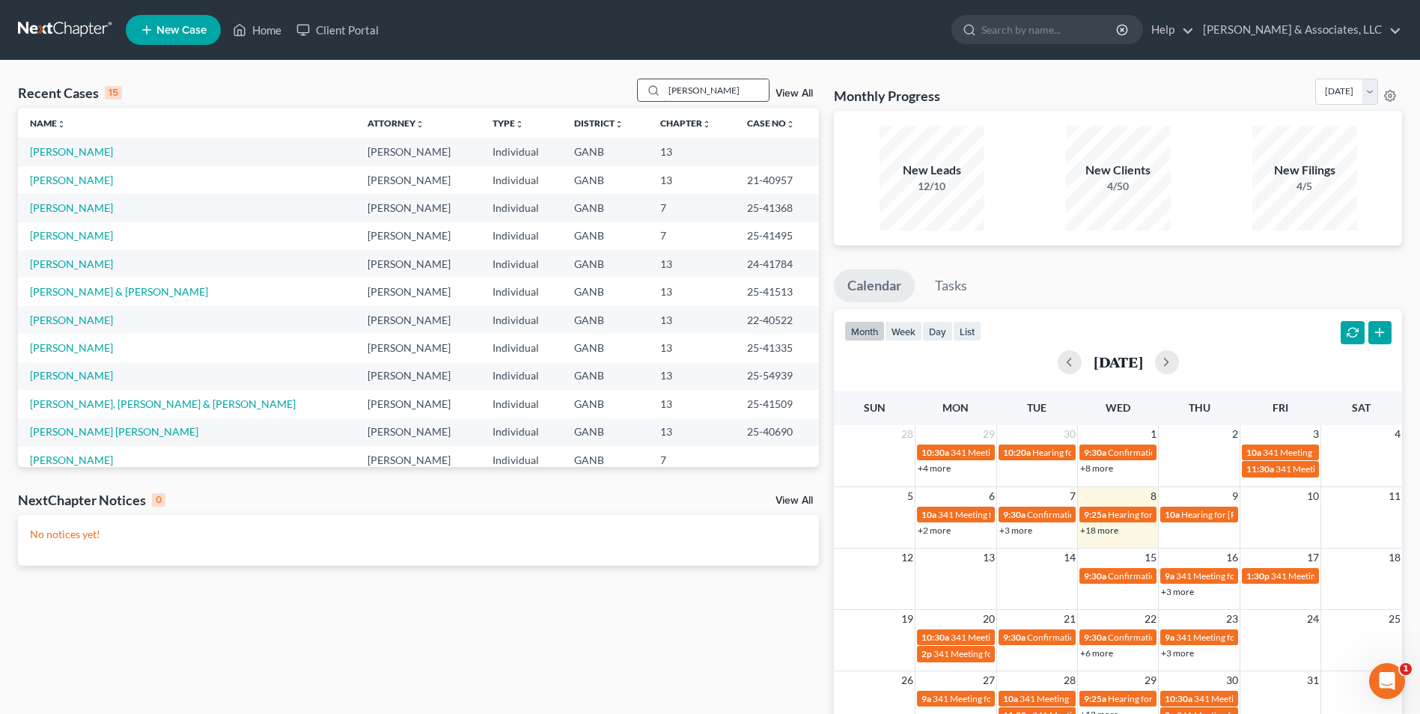
type input "[PERSON_NAME]"
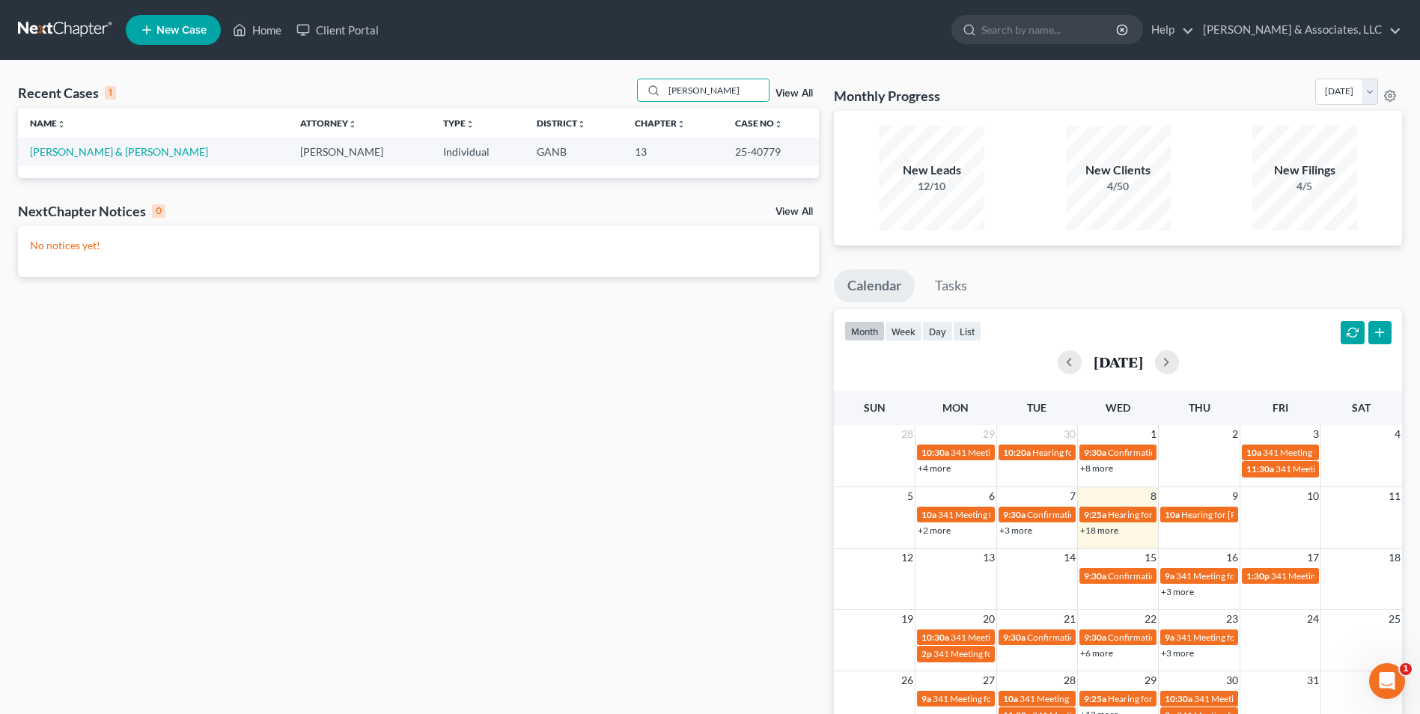
click at [124, 159] on td "[PERSON_NAME] & [PERSON_NAME]" at bounding box center [153, 152] width 270 height 28
click at [98, 153] on link "[PERSON_NAME] & [PERSON_NAME]" at bounding box center [119, 151] width 178 height 13
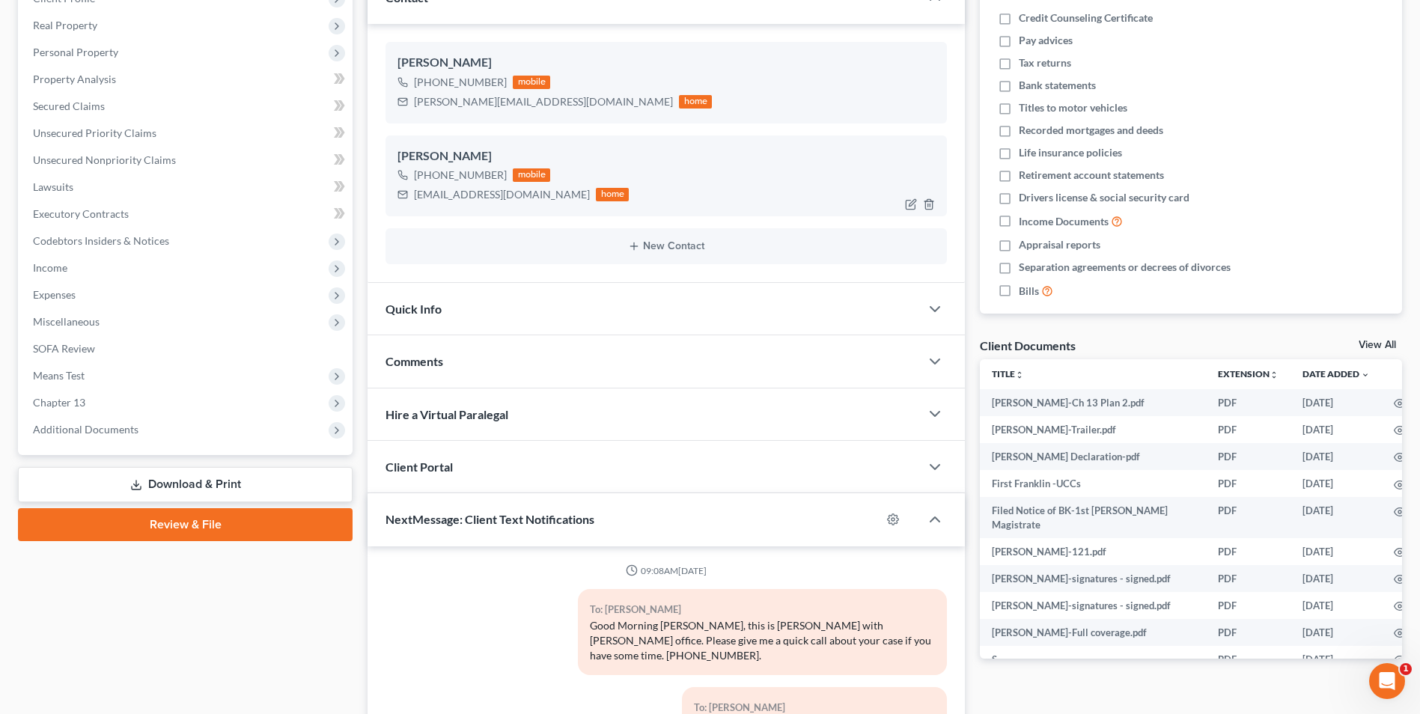
scroll to position [362, 0]
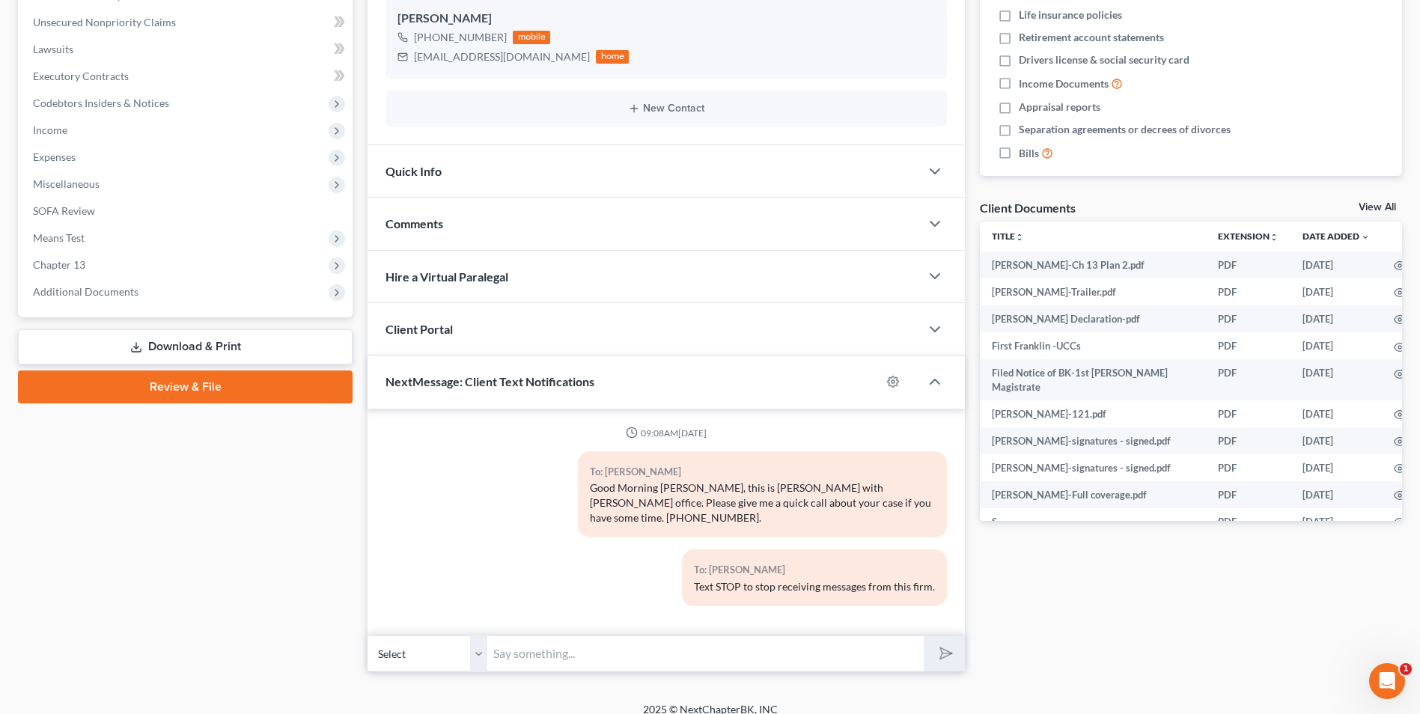
click at [477, 647] on select "Select [PHONE_NUMBER] - [PERSON_NAME] [PHONE_NUMBER] - [PERSON_NAME]" at bounding box center [428, 653] width 120 height 37
select select "1"
click at [368, 635] on select "Select [PHONE_NUMBER] - [PERSON_NAME] [PHONE_NUMBER] - [PERSON_NAME]" at bounding box center [428, 653] width 120 height 37
click at [617, 645] on input "text" at bounding box center [705, 653] width 436 height 37
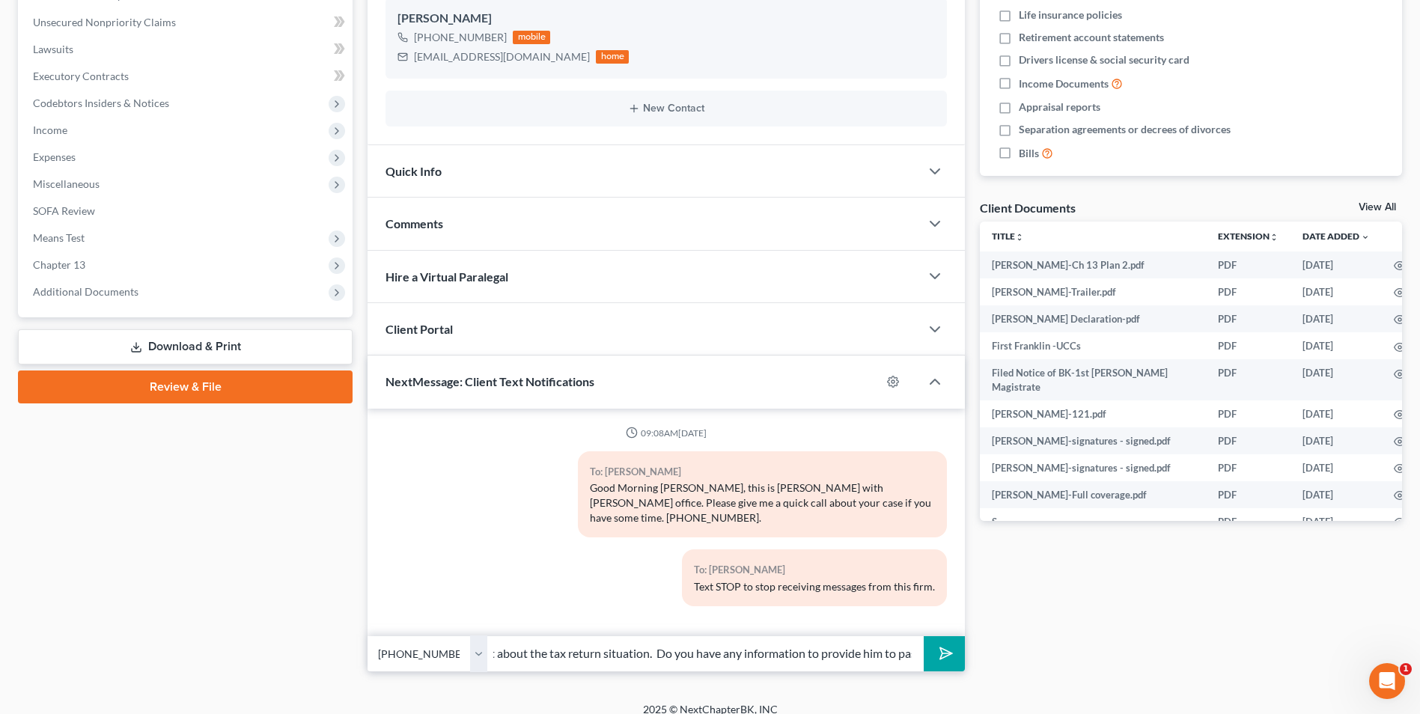
scroll to position [0, 319]
type input "Hi Sasha, Brian wanted me to reach out about the tax return situation. Do you h…"
click at [943, 653] on button "submit" at bounding box center [944, 653] width 41 height 35
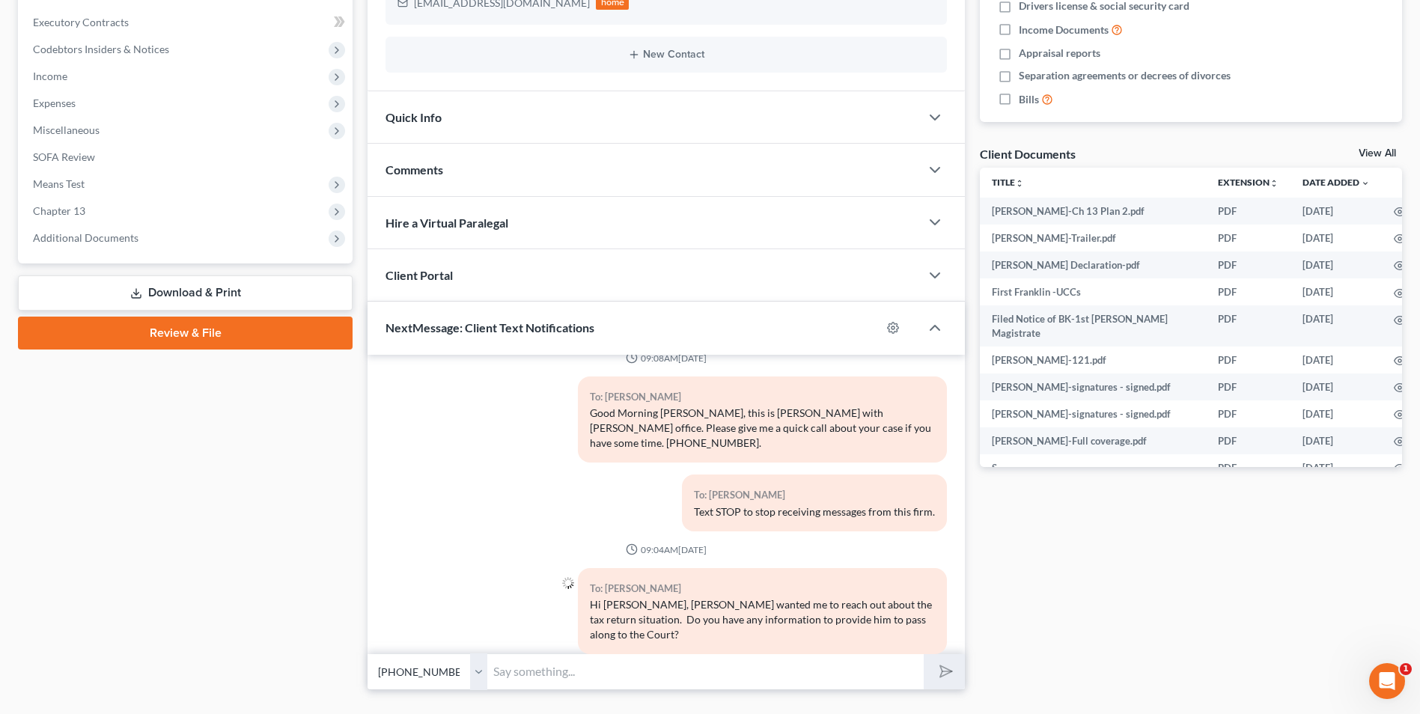
scroll to position [449, 0]
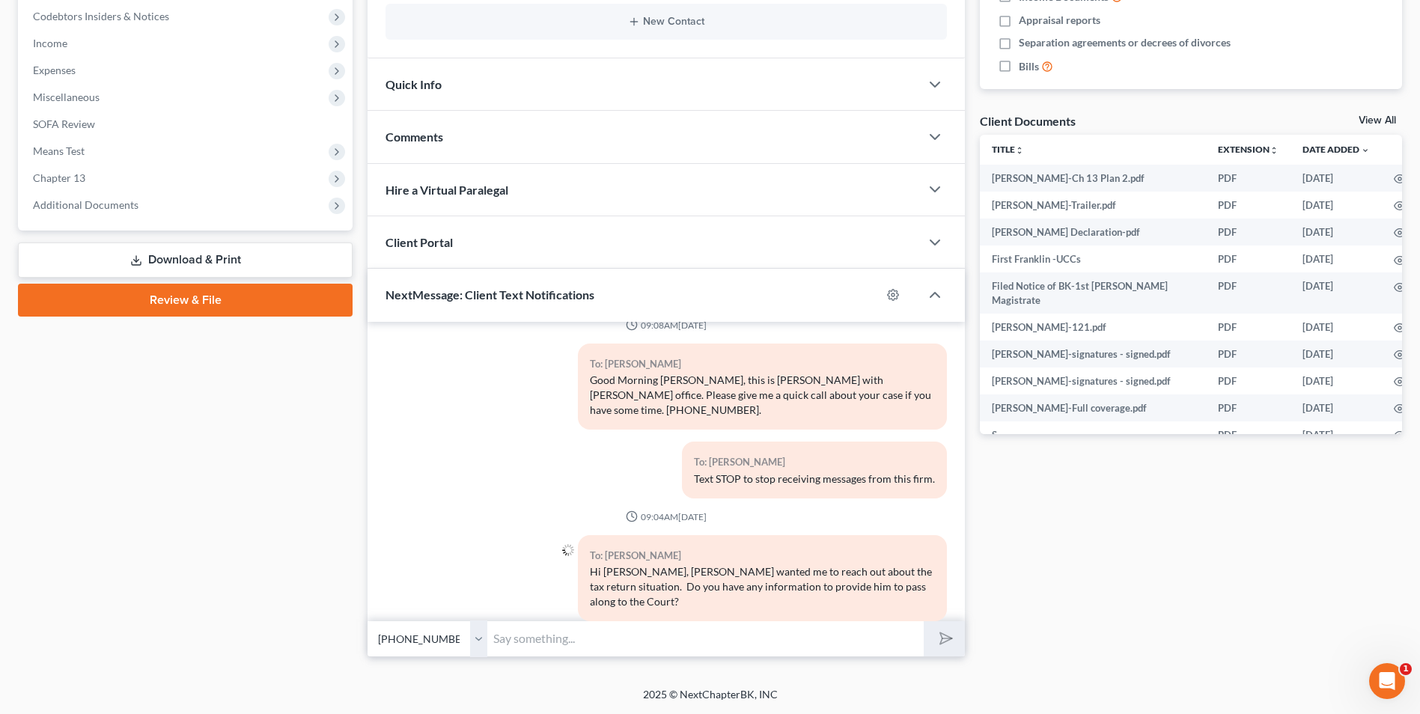
click at [582, 636] on input "text" at bounding box center [705, 638] width 436 height 37
click at [883, 635] on input "He is trying to not have your case dismissed [DATE], but cannot do that without…" at bounding box center [705, 638] width 436 height 37
type input "He is trying to not have your case dismissed [DATE], but cannot do that without…"
click at [942, 638] on polygon "submit" at bounding box center [943, 638] width 18 height 18
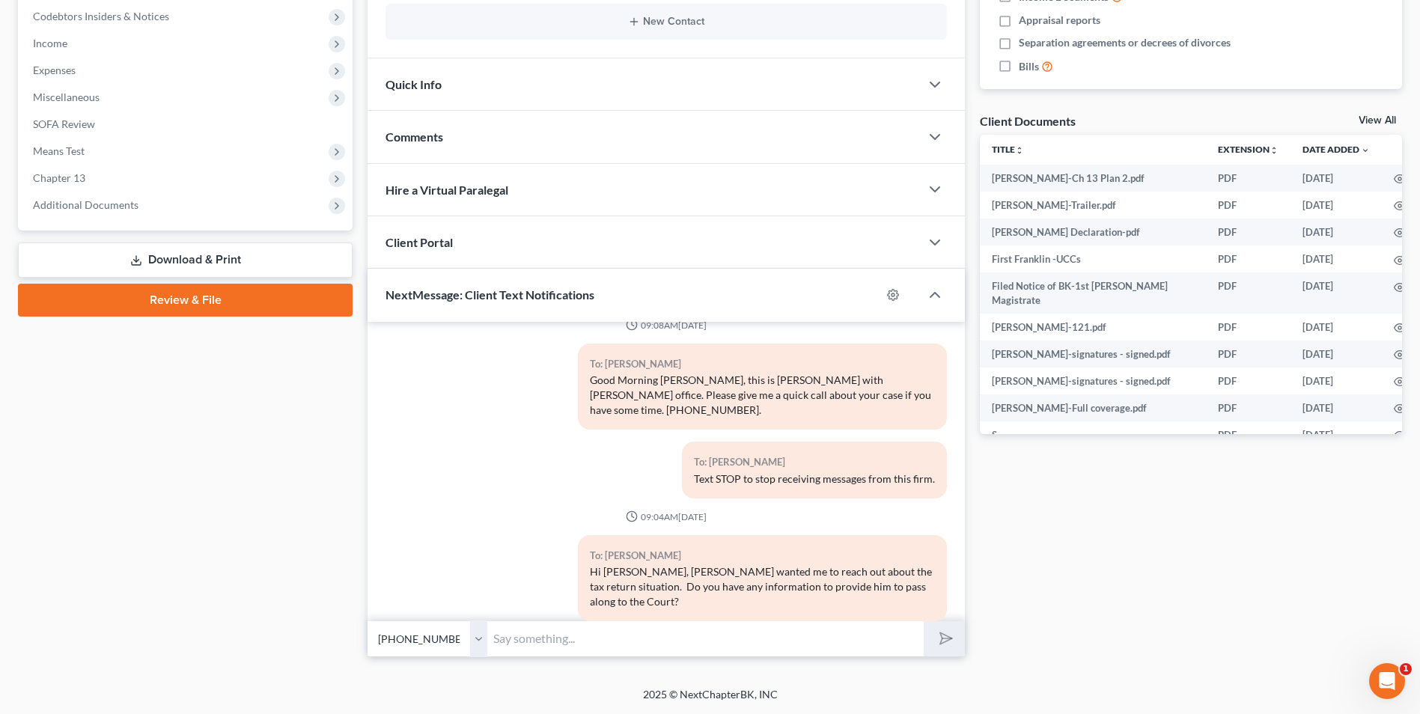
scroll to position [105, 0]
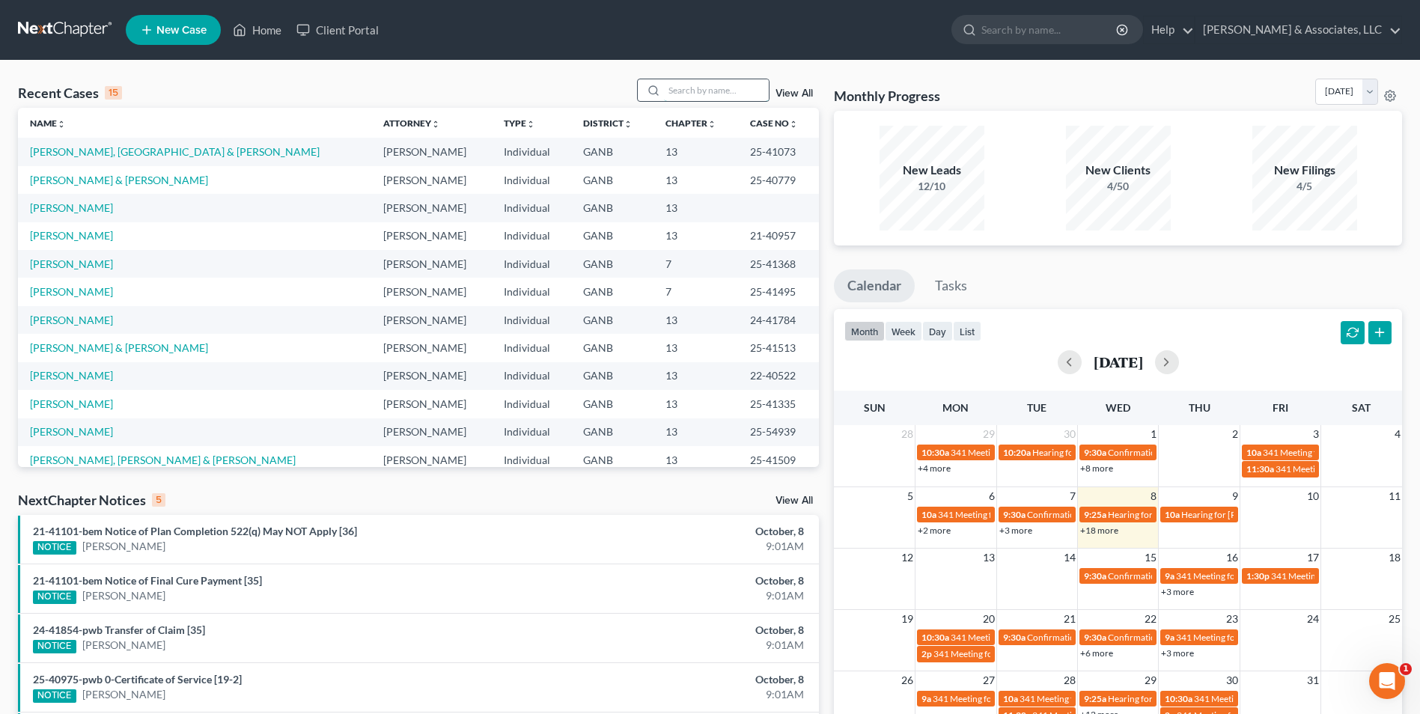
click at [722, 100] on input "search" at bounding box center [716, 90] width 105 height 22
type input "[PERSON_NAME]"
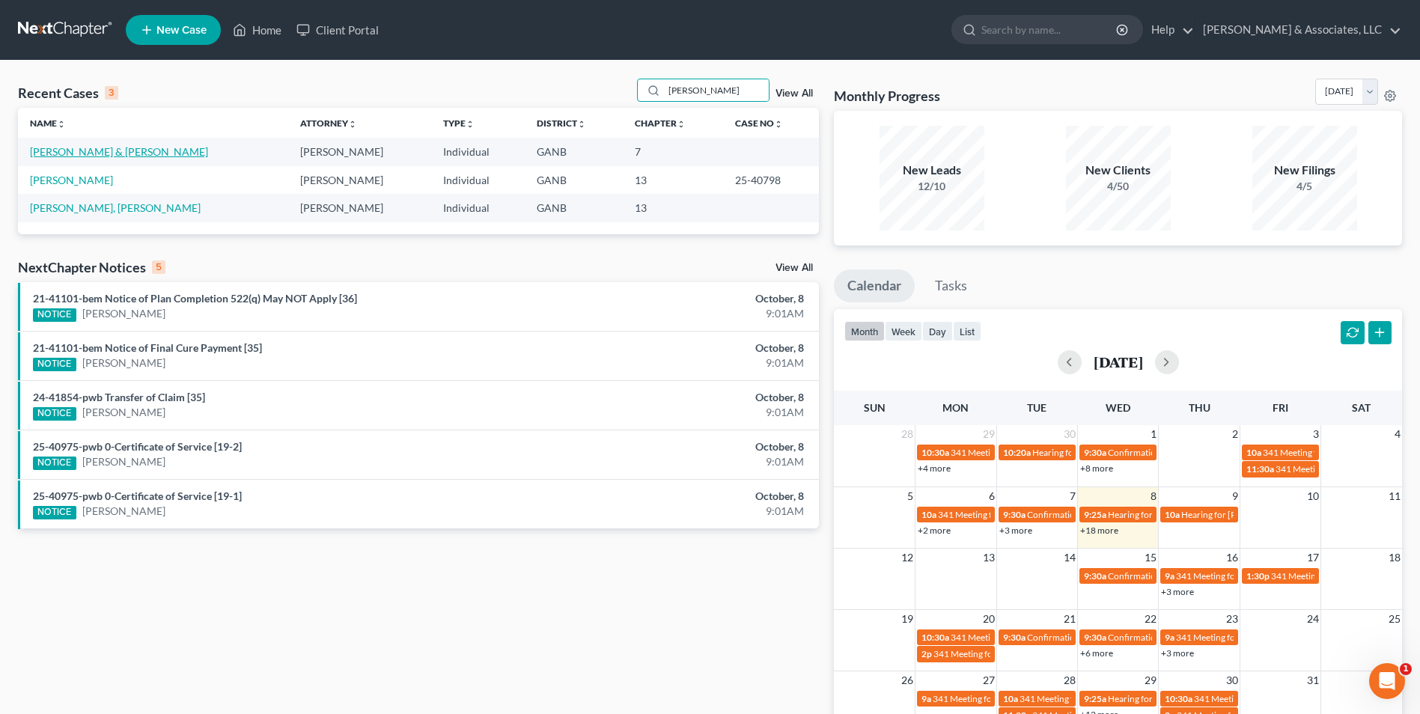
click at [96, 154] on link "[PERSON_NAME] & [PERSON_NAME]" at bounding box center [119, 151] width 178 height 13
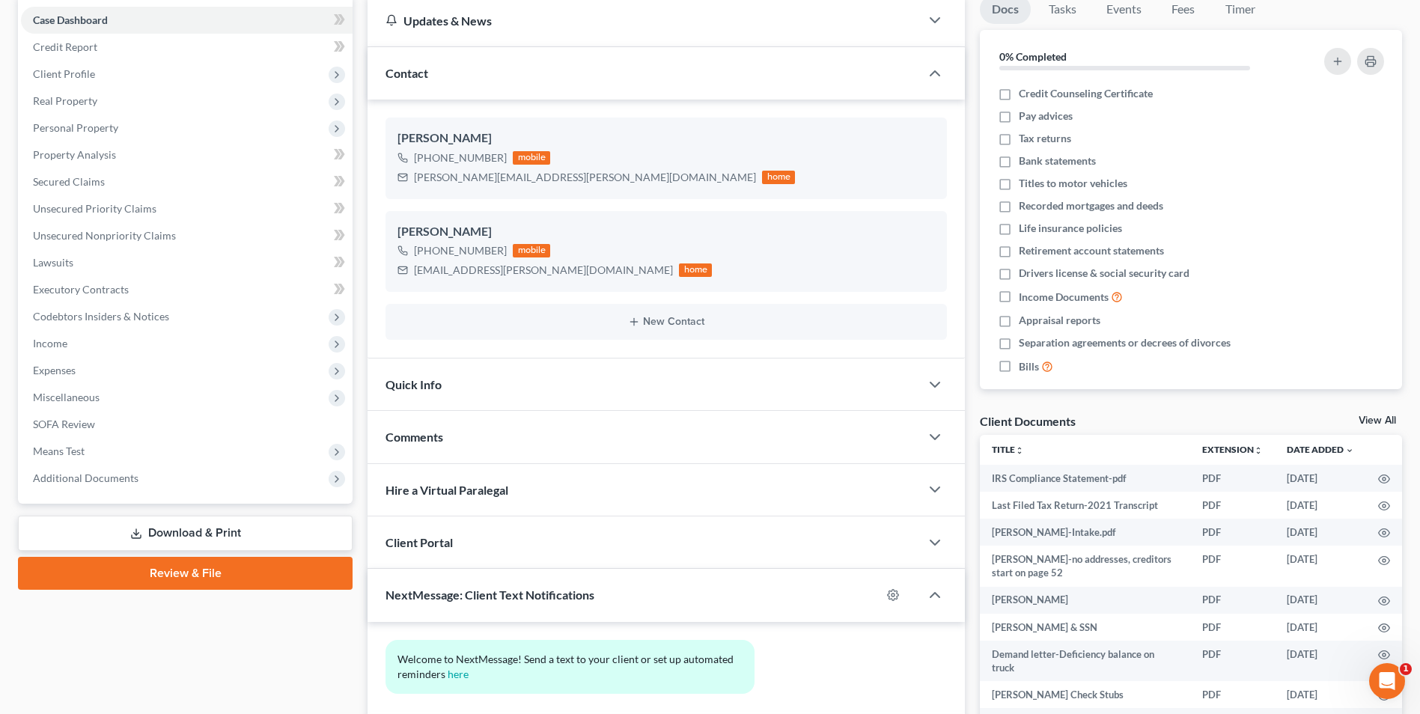
scroll to position [225, 0]
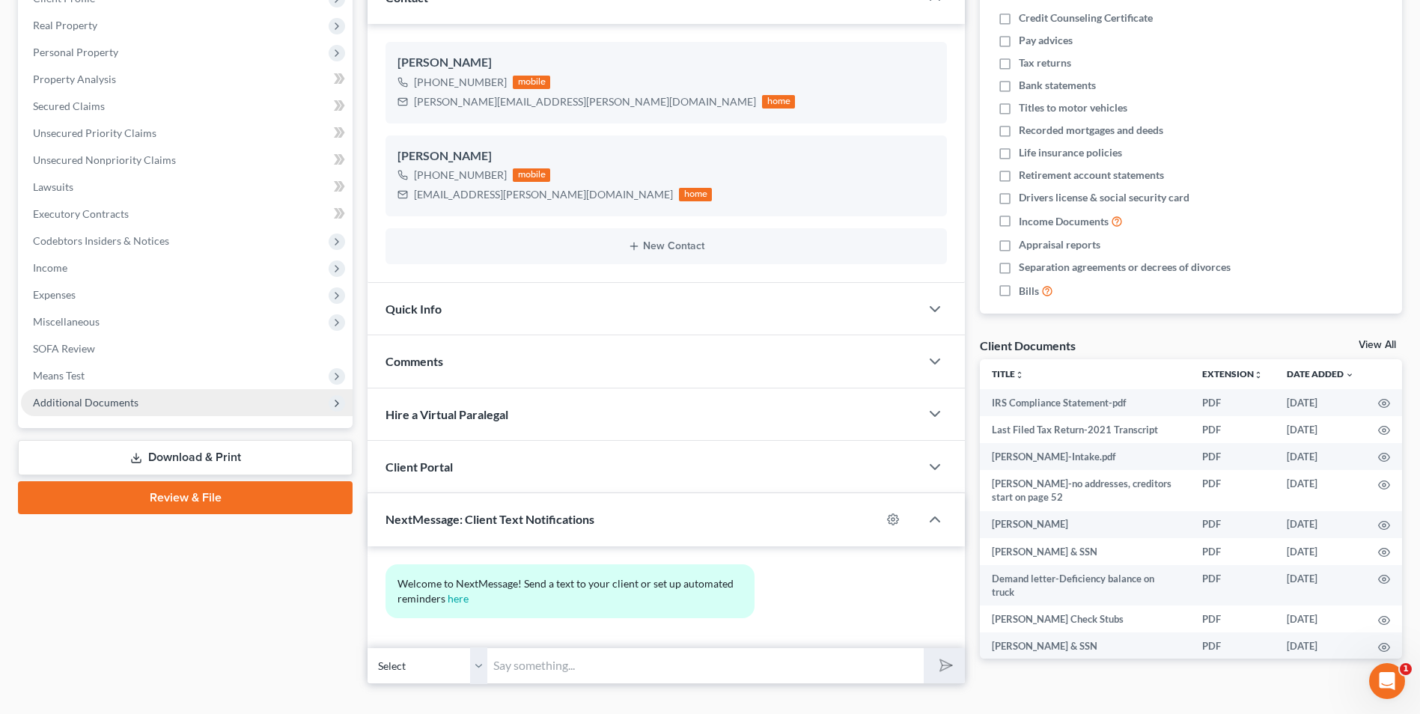
click at [132, 413] on span "Additional Documents" at bounding box center [187, 402] width 332 height 27
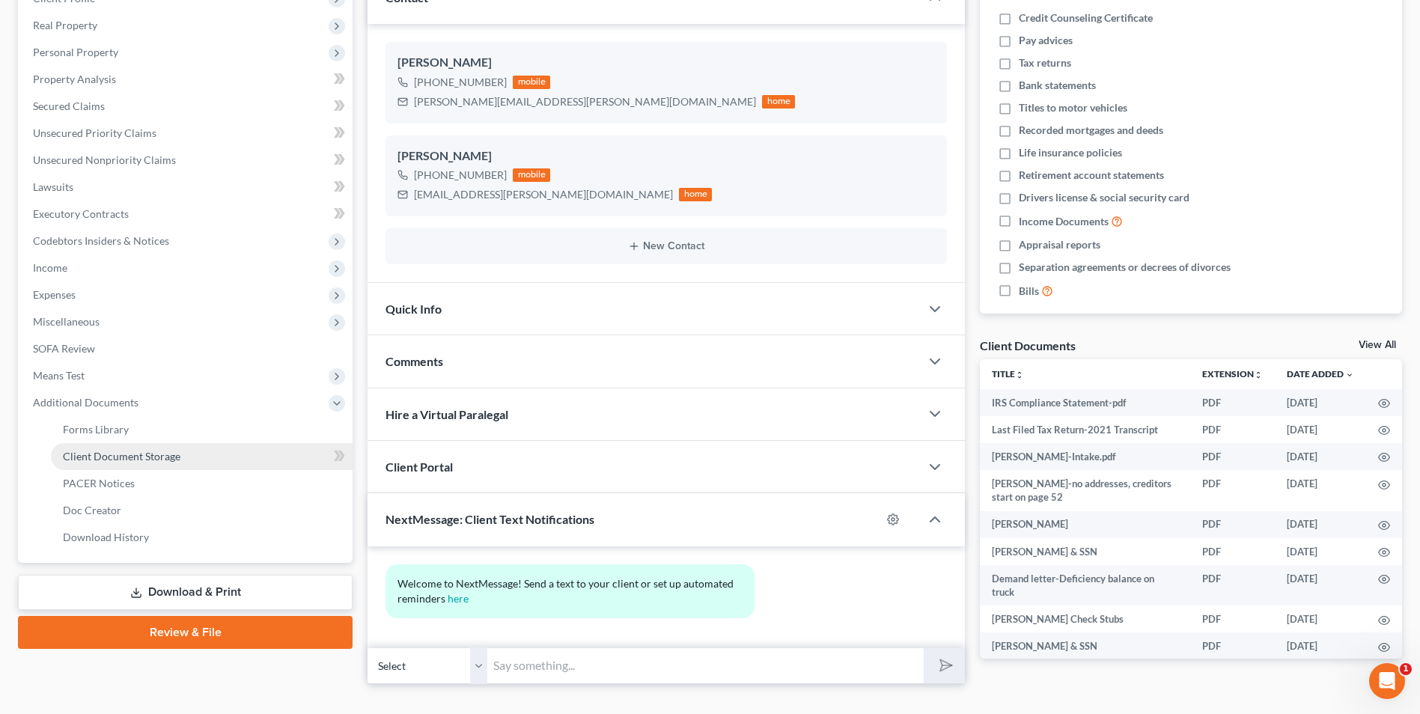
click at [145, 458] on span "Client Document Storage" at bounding box center [122, 456] width 118 height 13
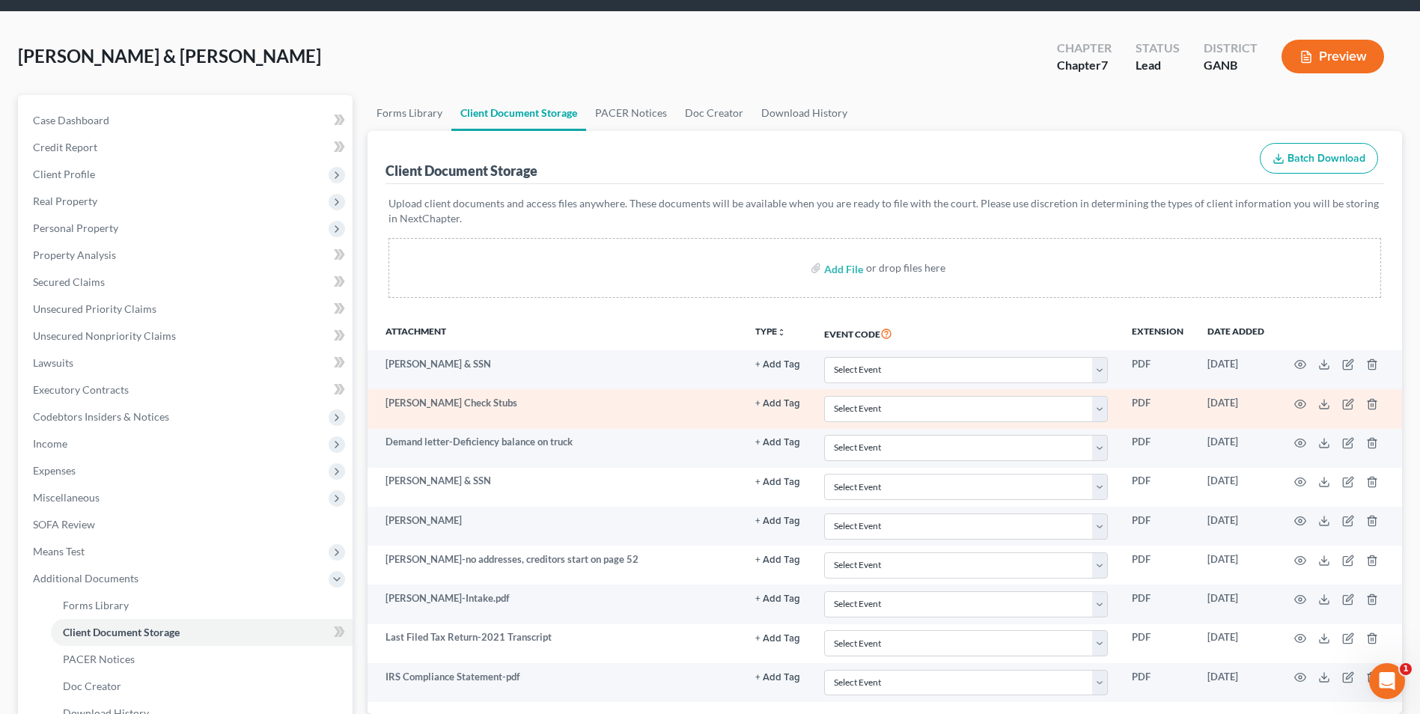
scroll to position [75, 0]
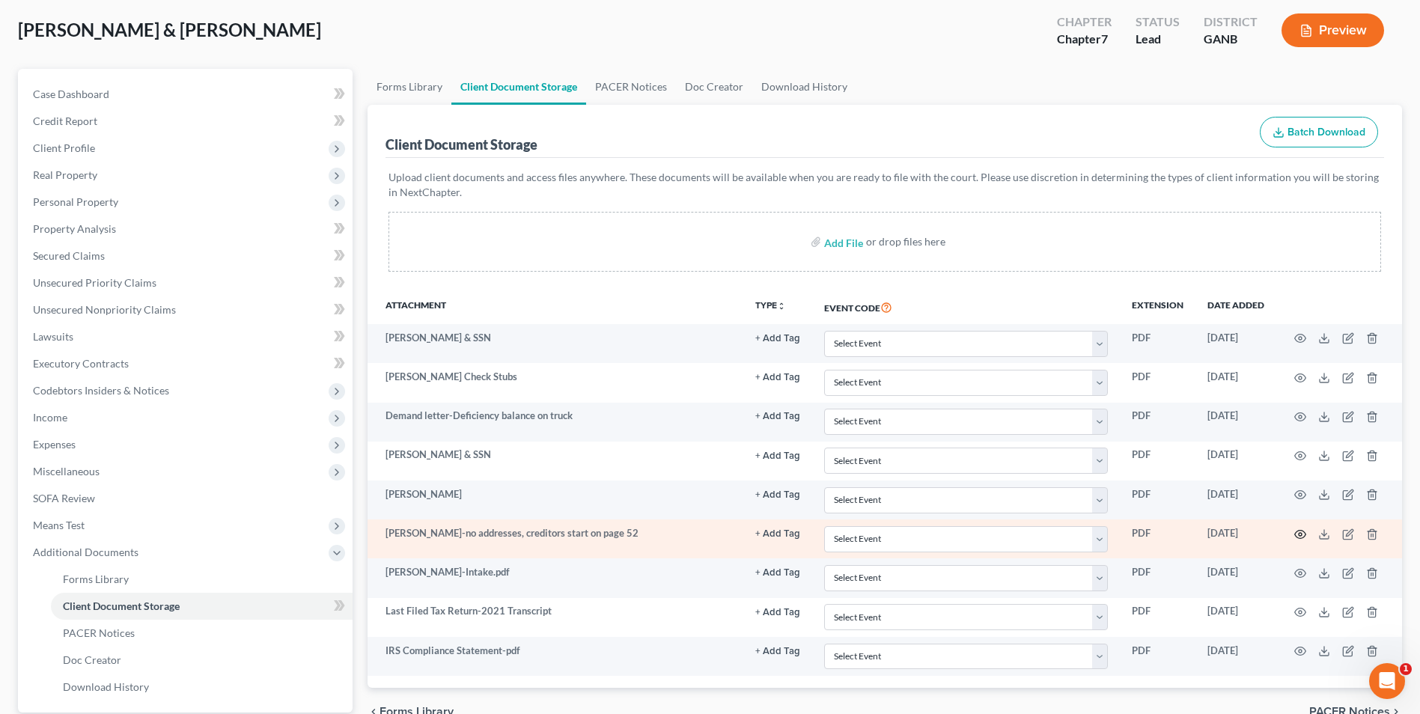
click at [1298, 534] on icon "button" at bounding box center [1300, 534] width 12 height 12
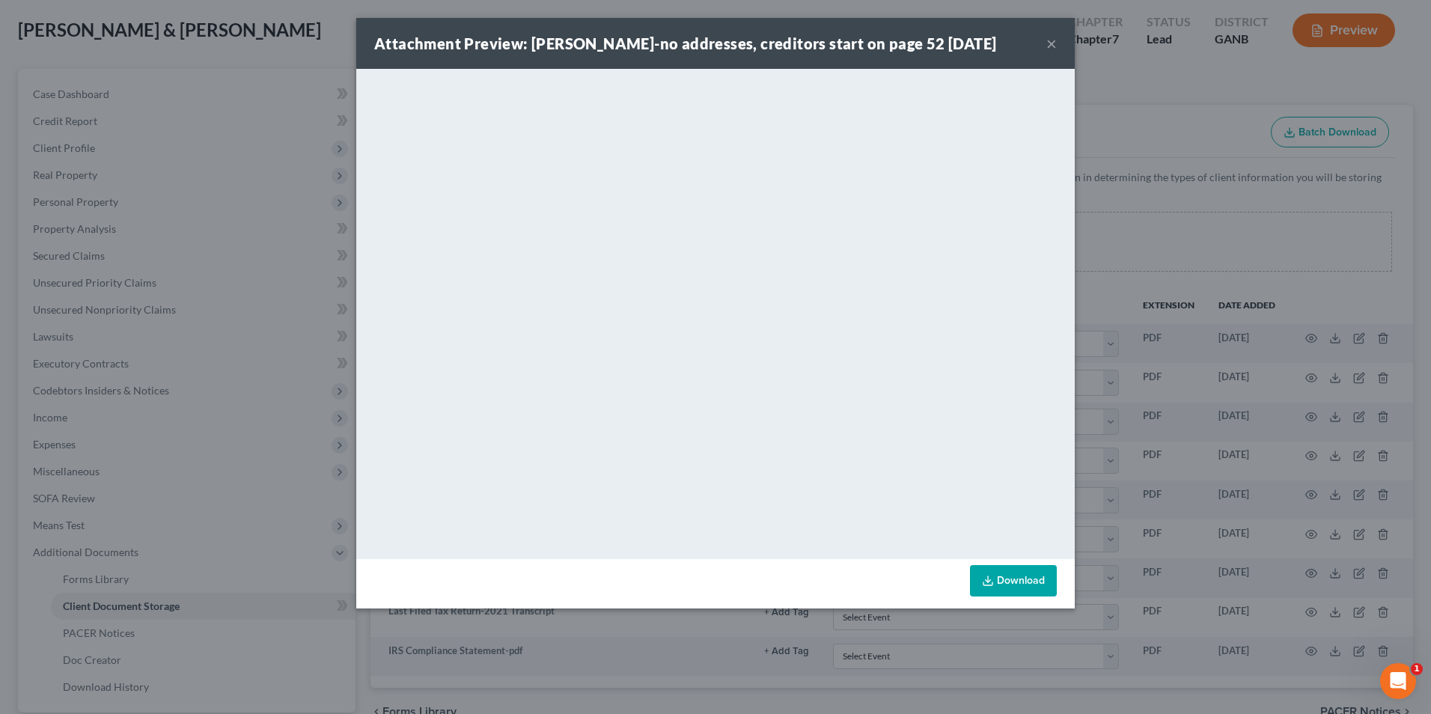
click at [1049, 49] on button "×" at bounding box center [1051, 43] width 10 height 18
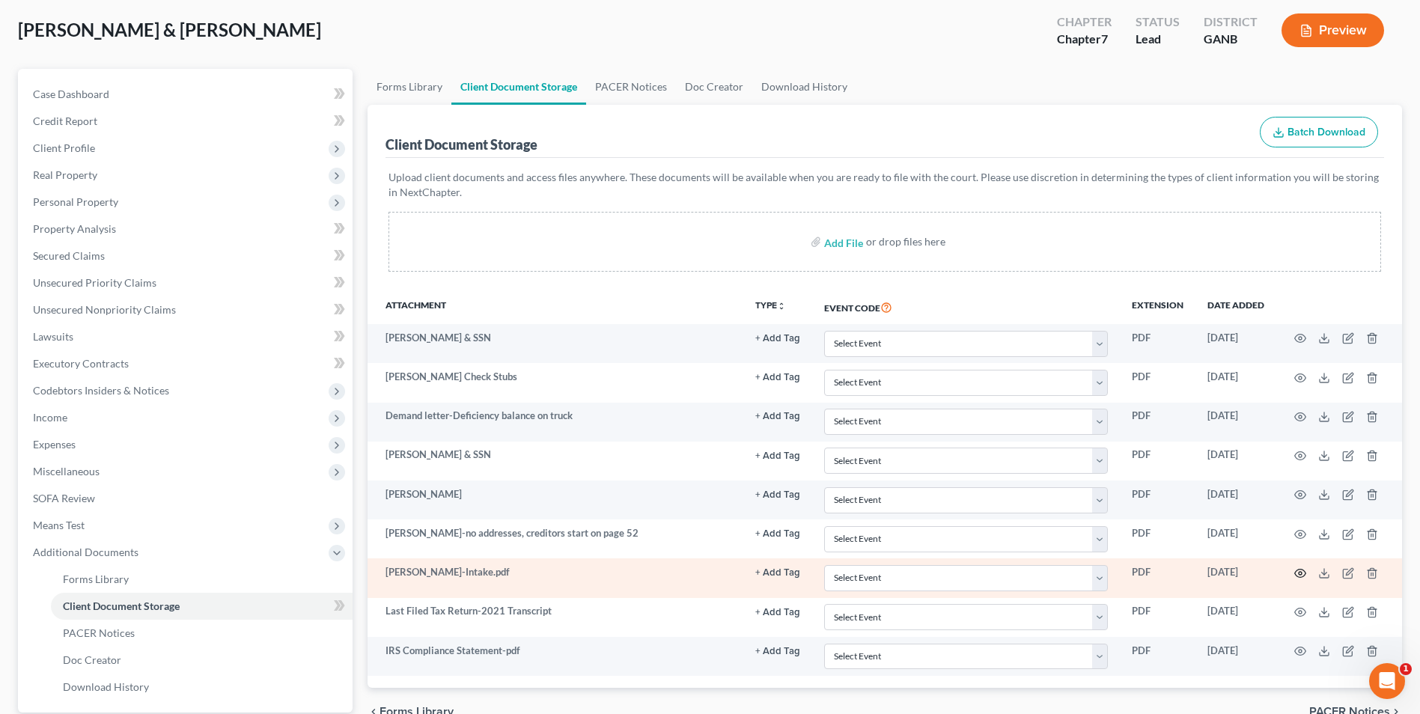
click at [1299, 578] on icon "button" at bounding box center [1300, 573] width 12 height 12
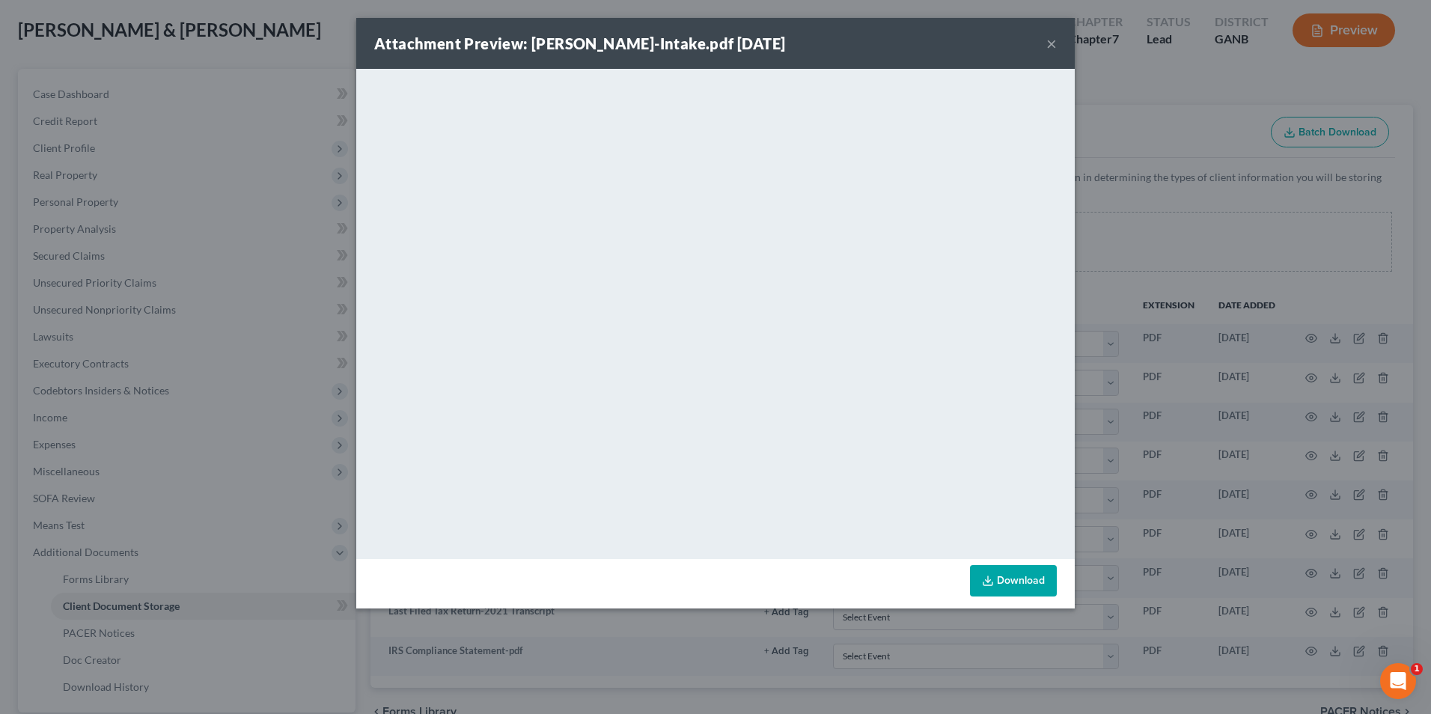
click at [1053, 46] on button "×" at bounding box center [1051, 43] width 10 height 18
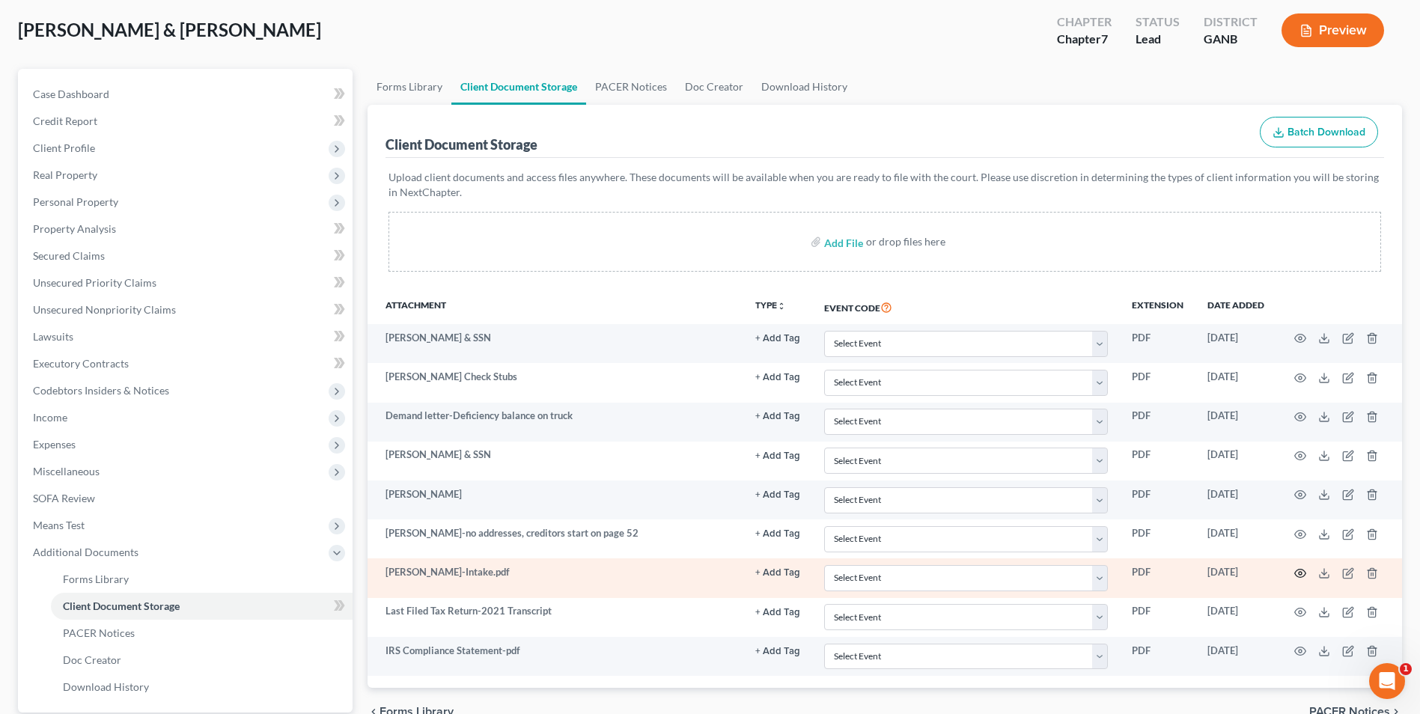
click at [1299, 577] on icon "button" at bounding box center [1300, 574] width 11 height 8
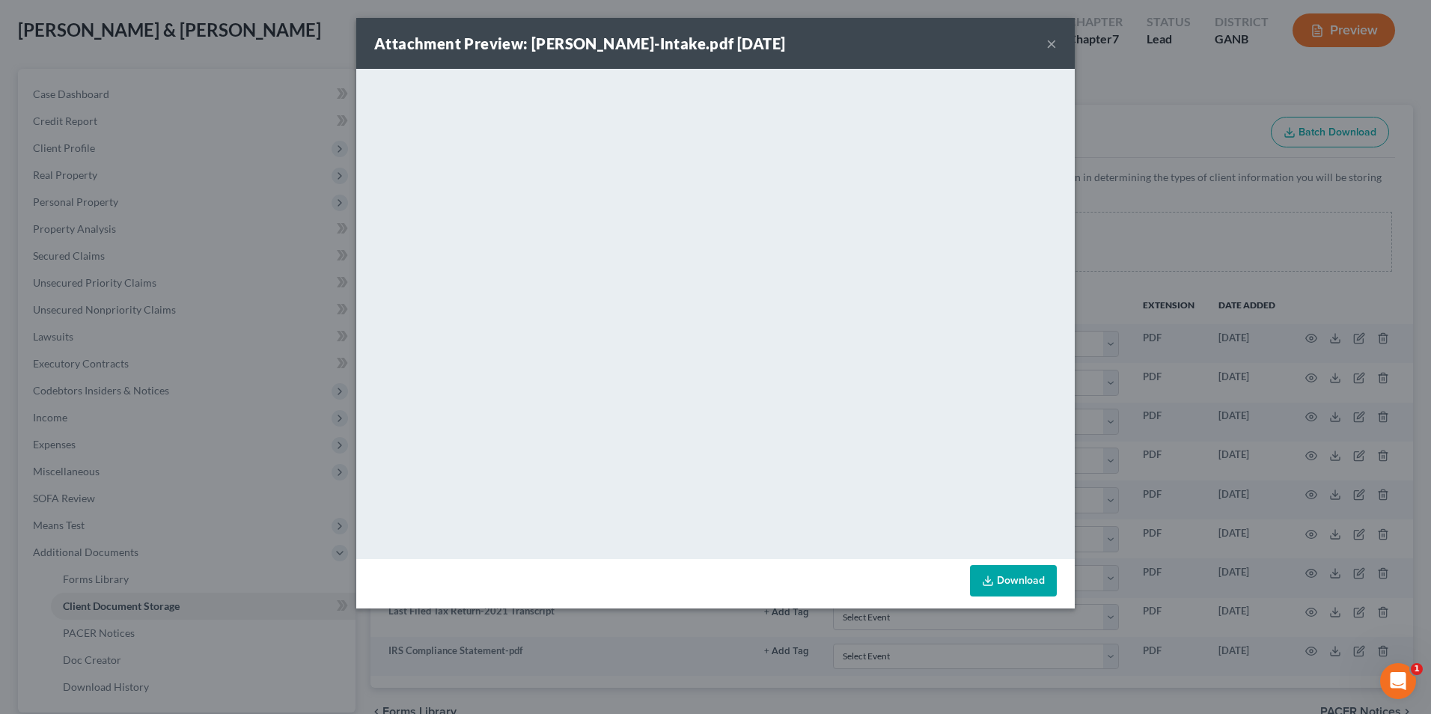
click at [1055, 43] on button "×" at bounding box center [1051, 43] width 10 height 18
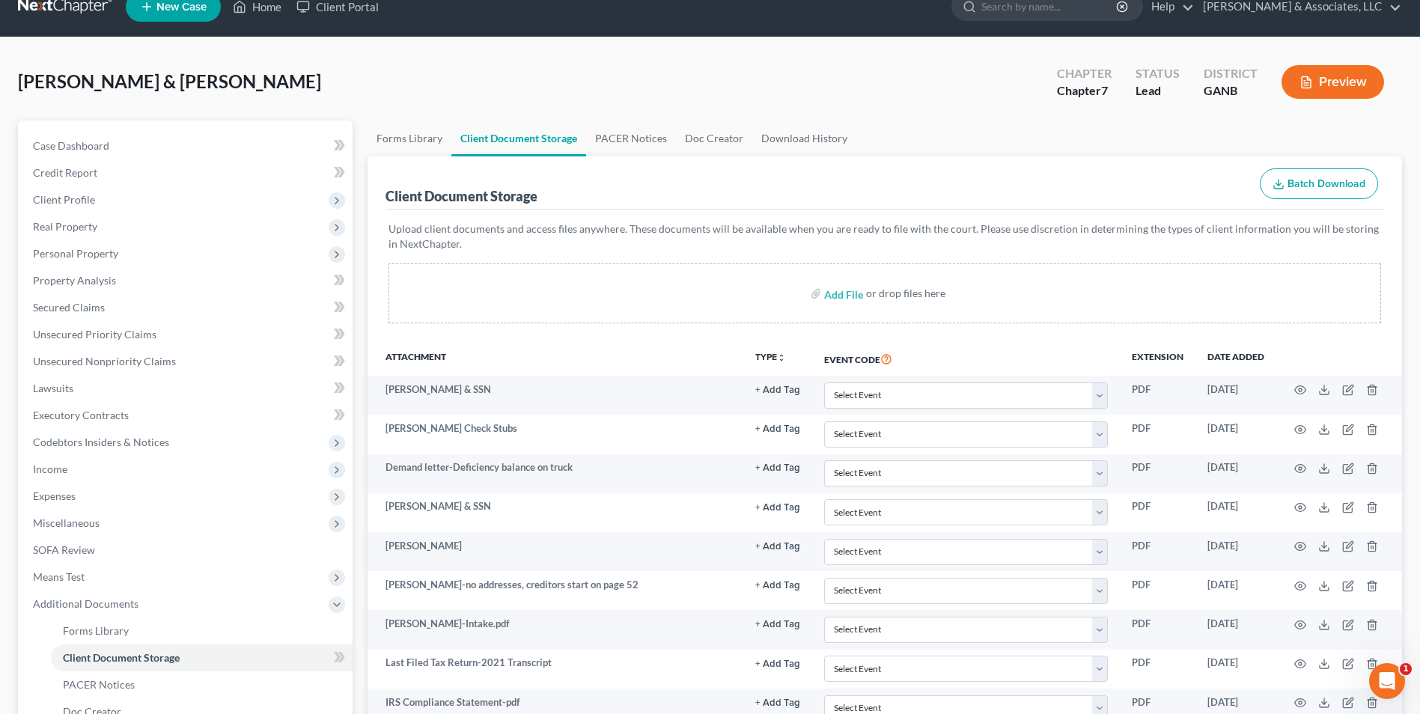
scroll to position [0, 0]
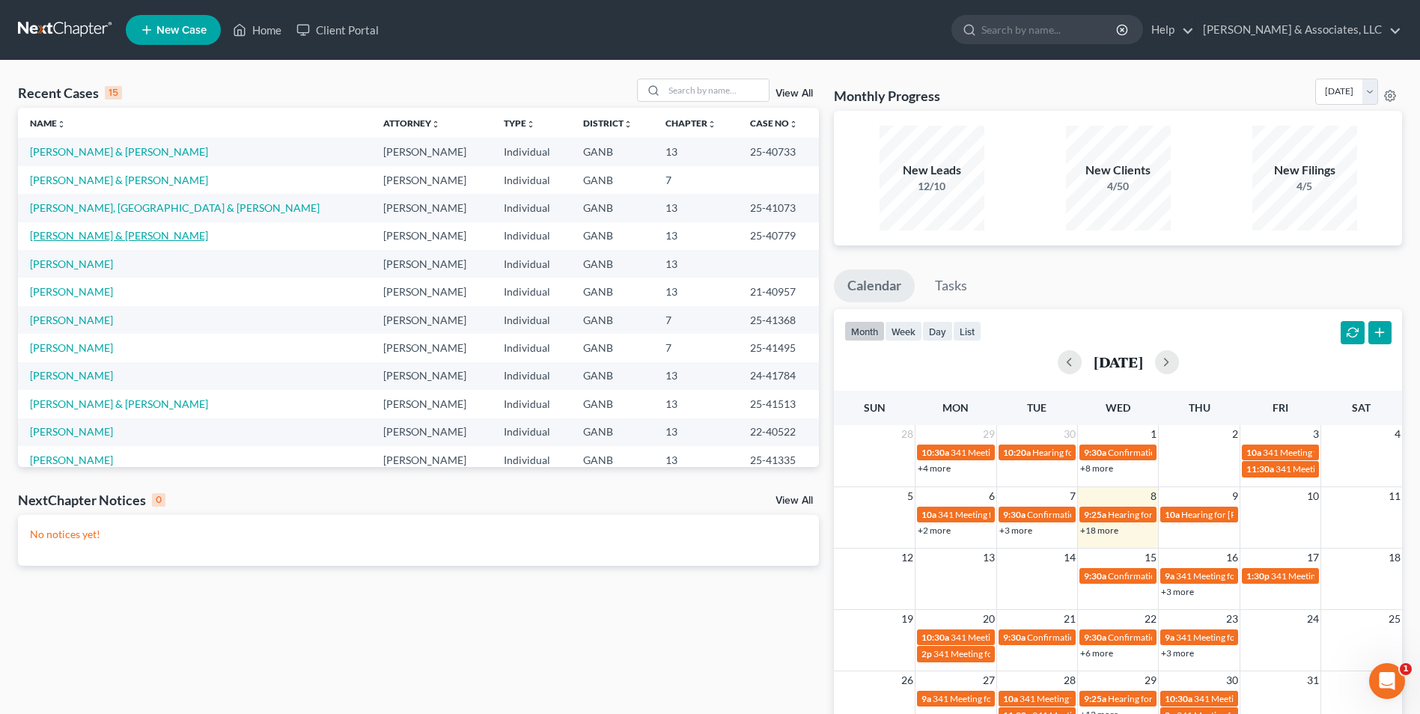
click at [123, 239] on link "[PERSON_NAME] & [PERSON_NAME]" at bounding box center [119, 235] width 178 height 13
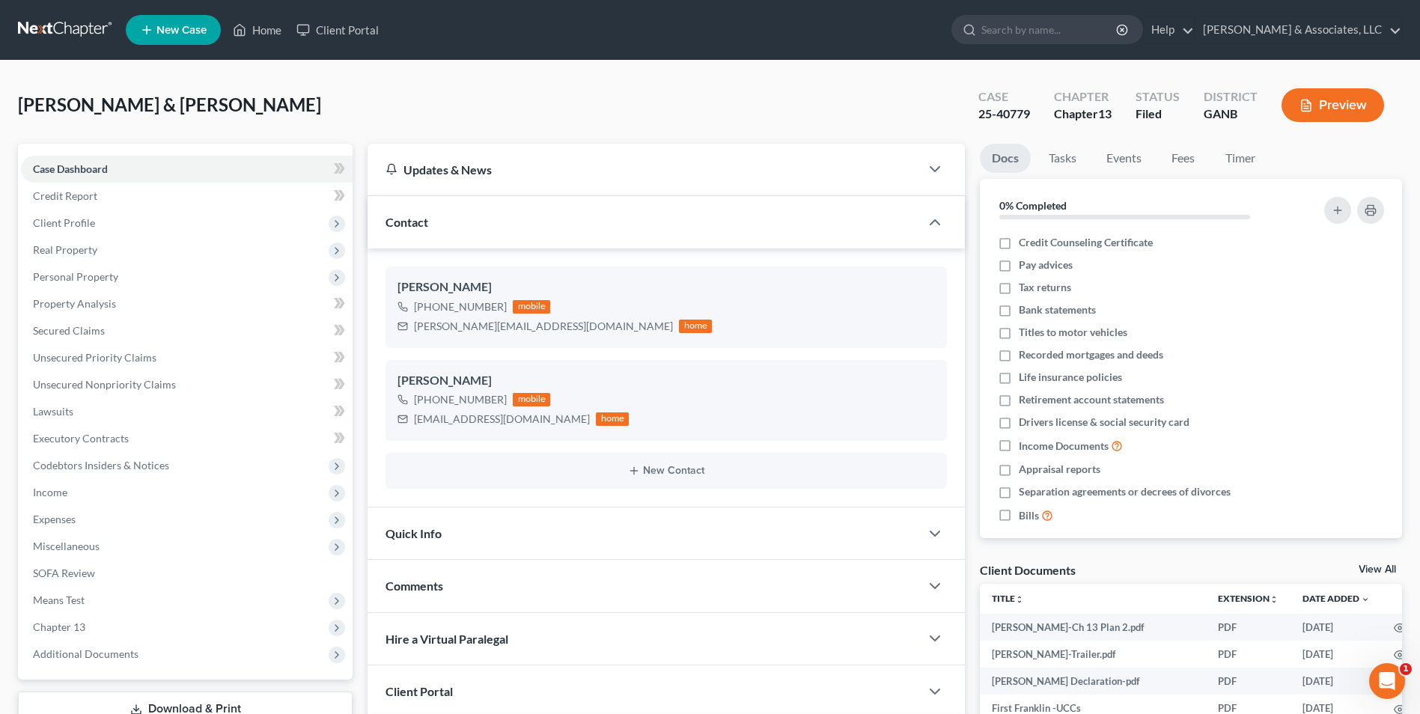
scroll to position [242, 0]
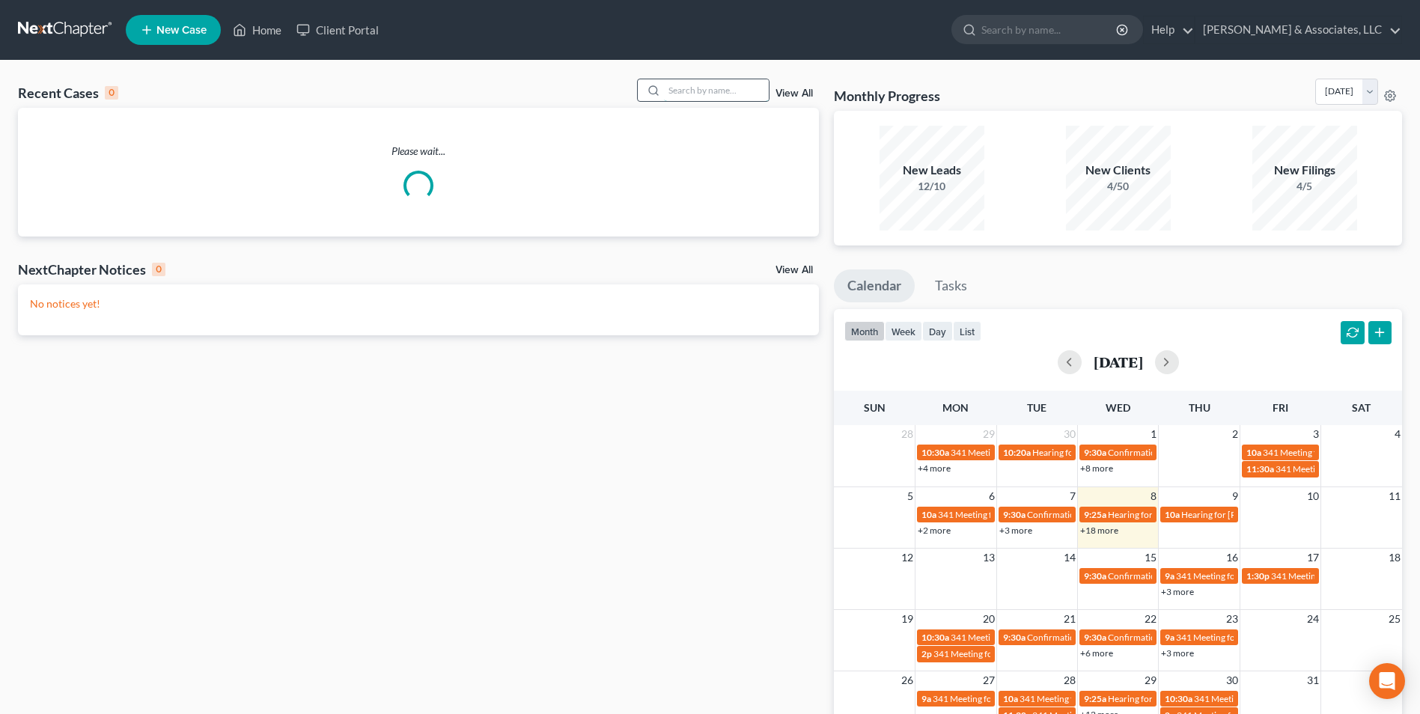
click at [701, 88] on input "search" at bounding box center [716, 90] width 105 height 22
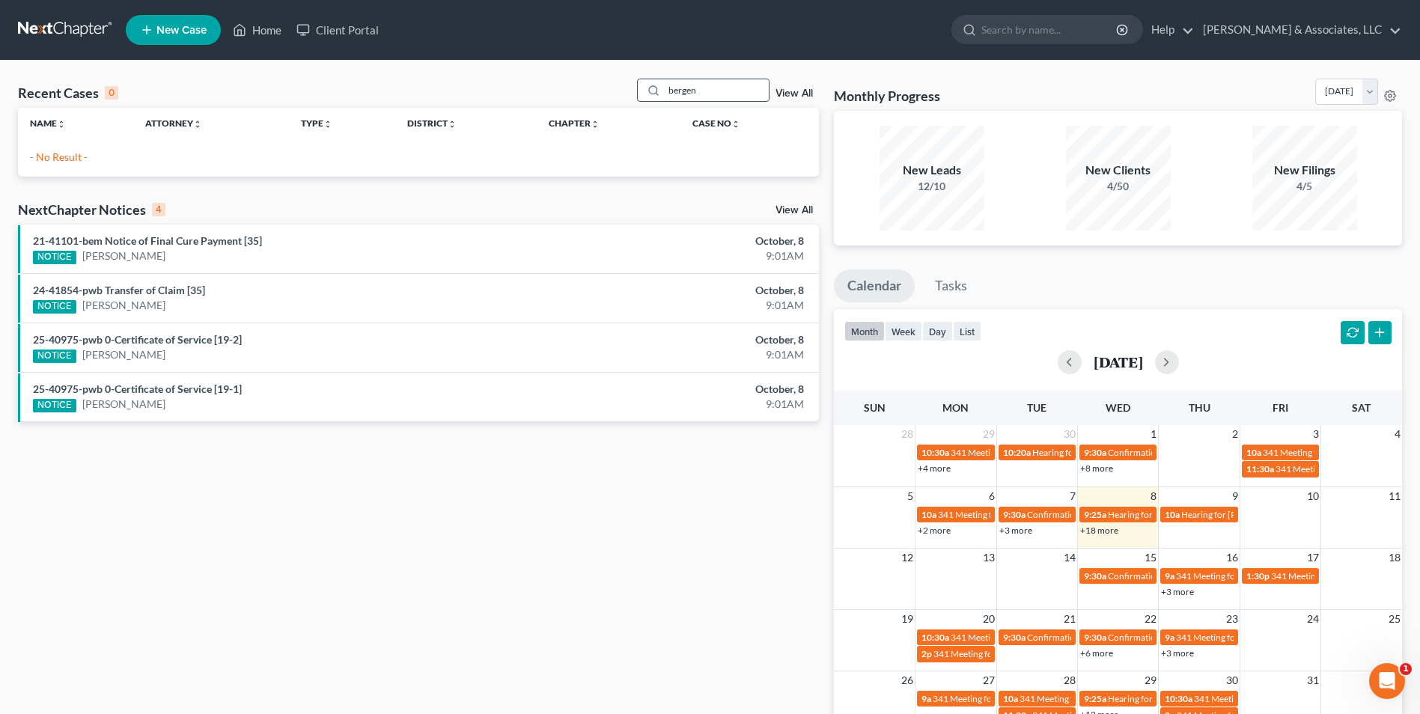
type input "bergen"
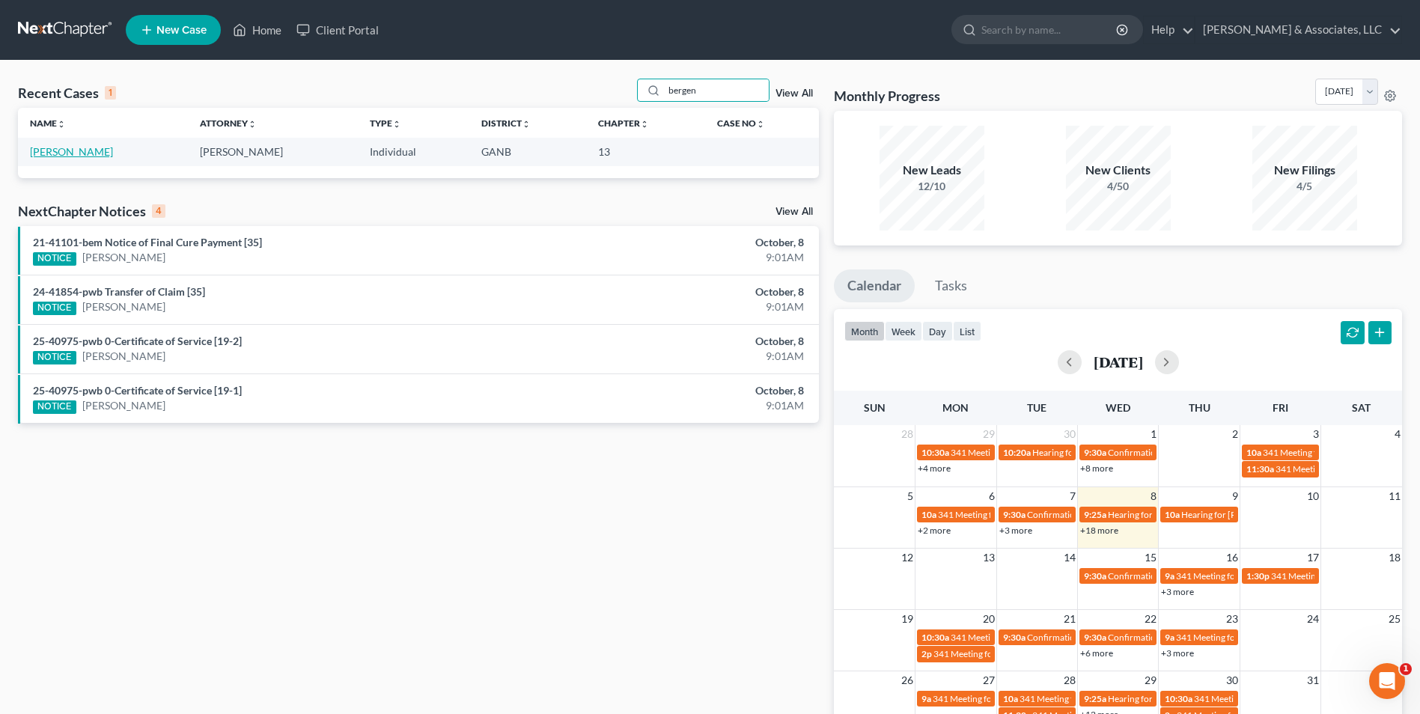
click at [61, 156] on link "[PERSON_NAME]" at bounding box center [71, 151] width 83 height 13
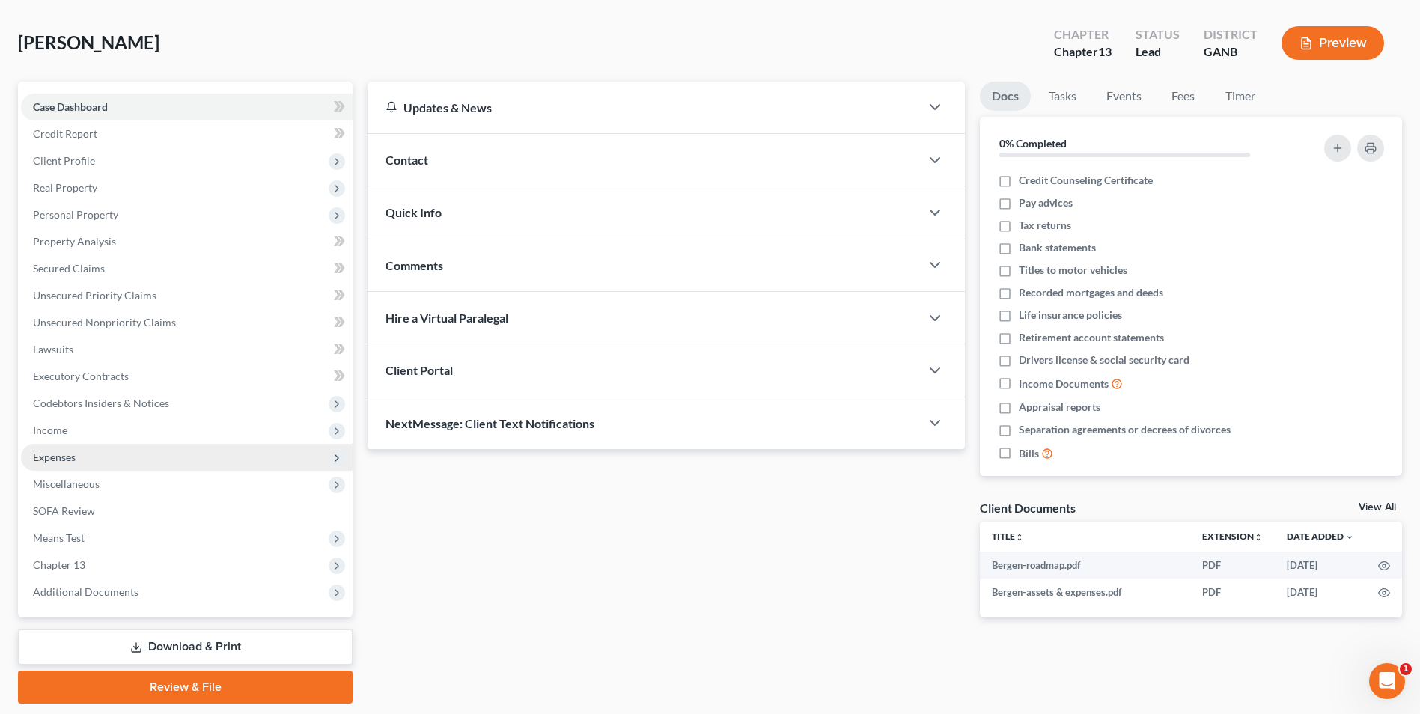
scroll to position [109, 0]
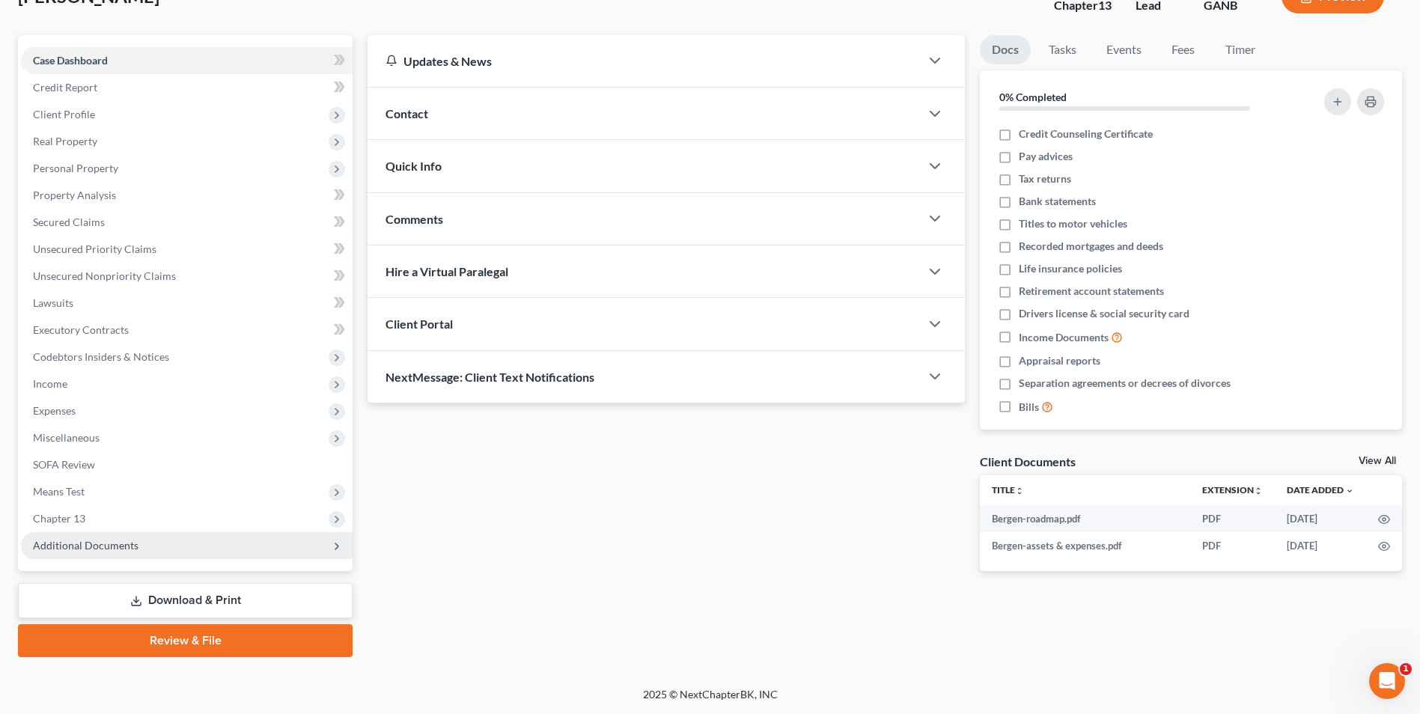
click at [109, 540] on span "Additional Documents" at bounding box center [86, 545] width 106 height 13
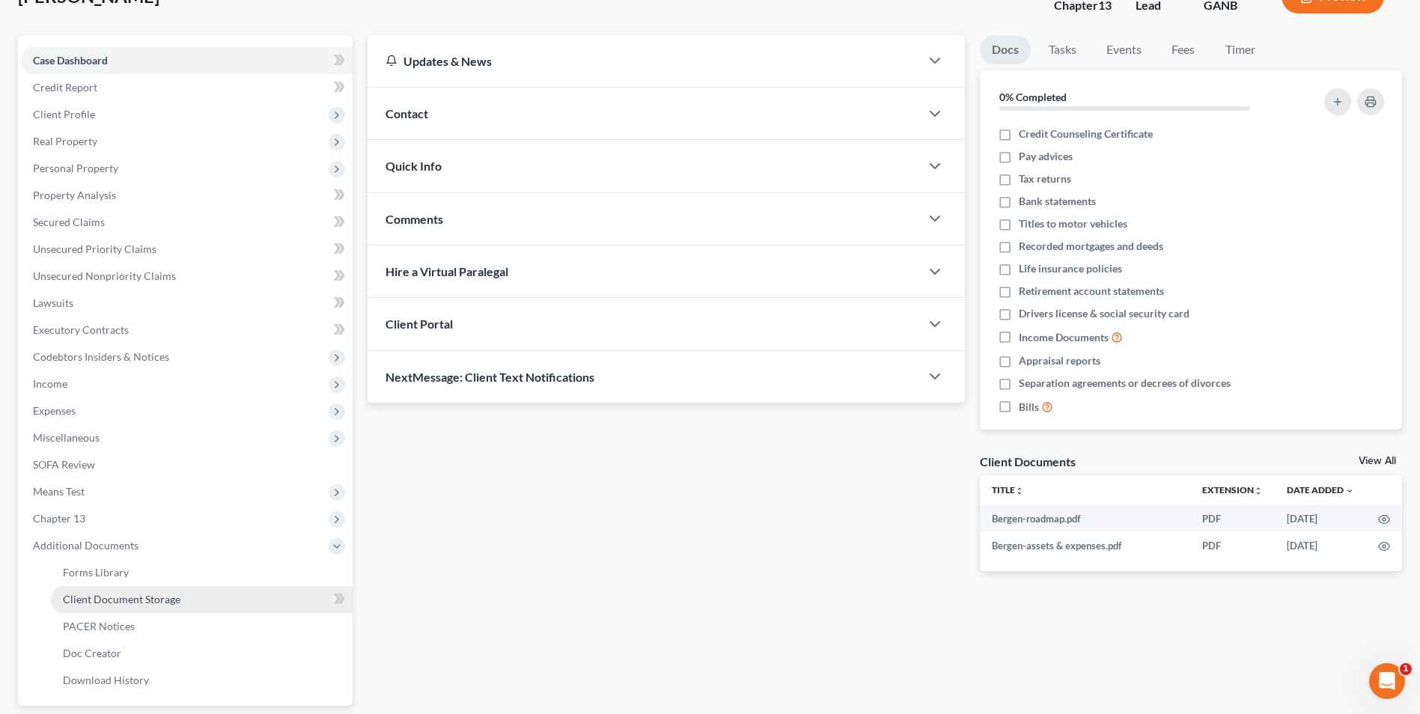
click at [162, 595] on span "Client Document Storage" at bounding box center [122, 599] width 118 height 13
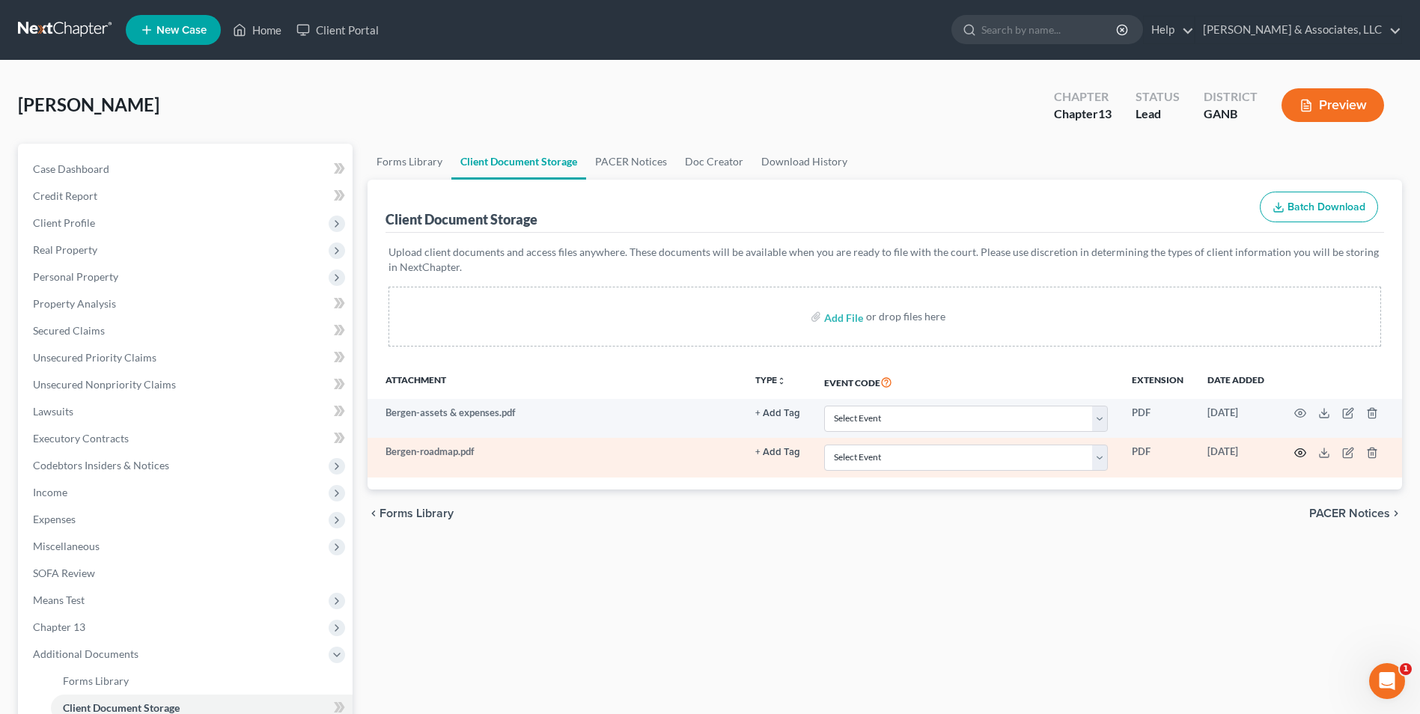
click at [1299, 456] on icon "button" at bounding box center [1300, 453] width 12 height 12
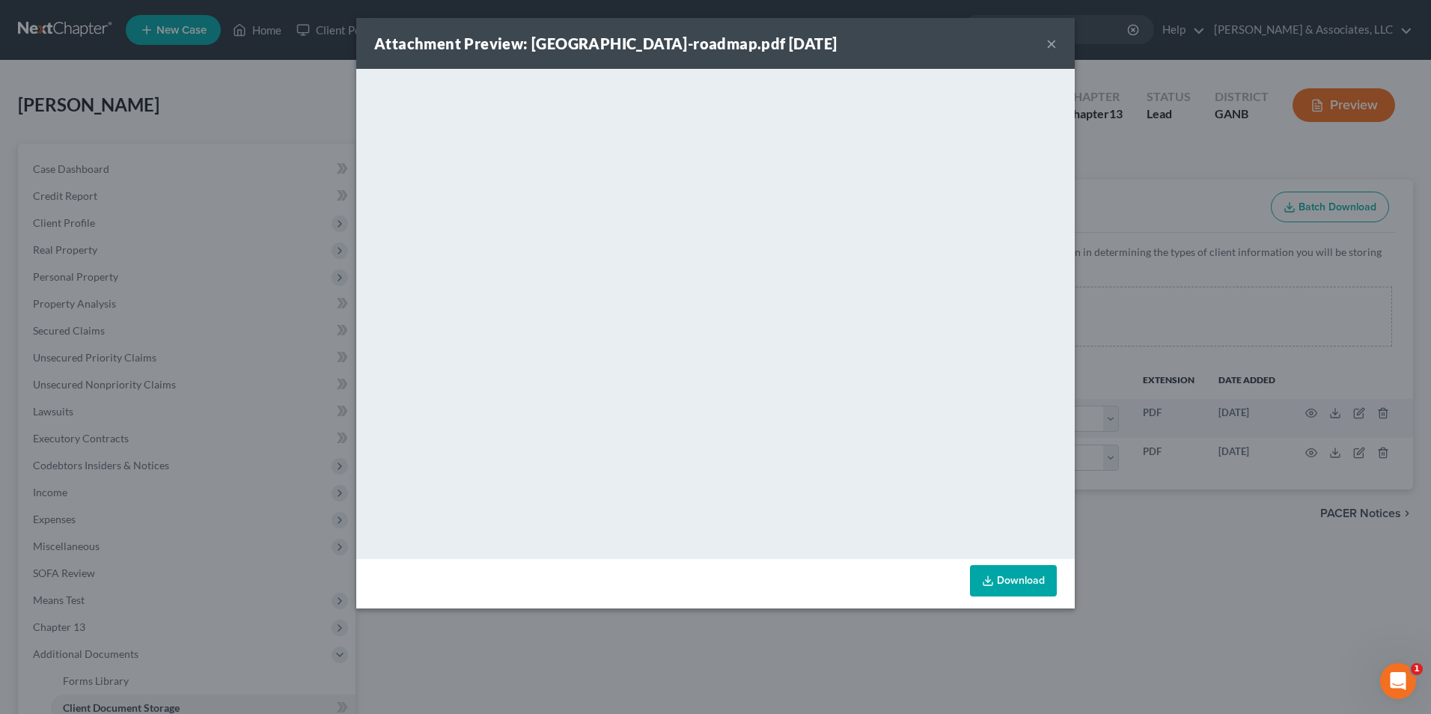
click at [1055, 43] on button "×" at bounding box center [1051, 43] width 10 height 18
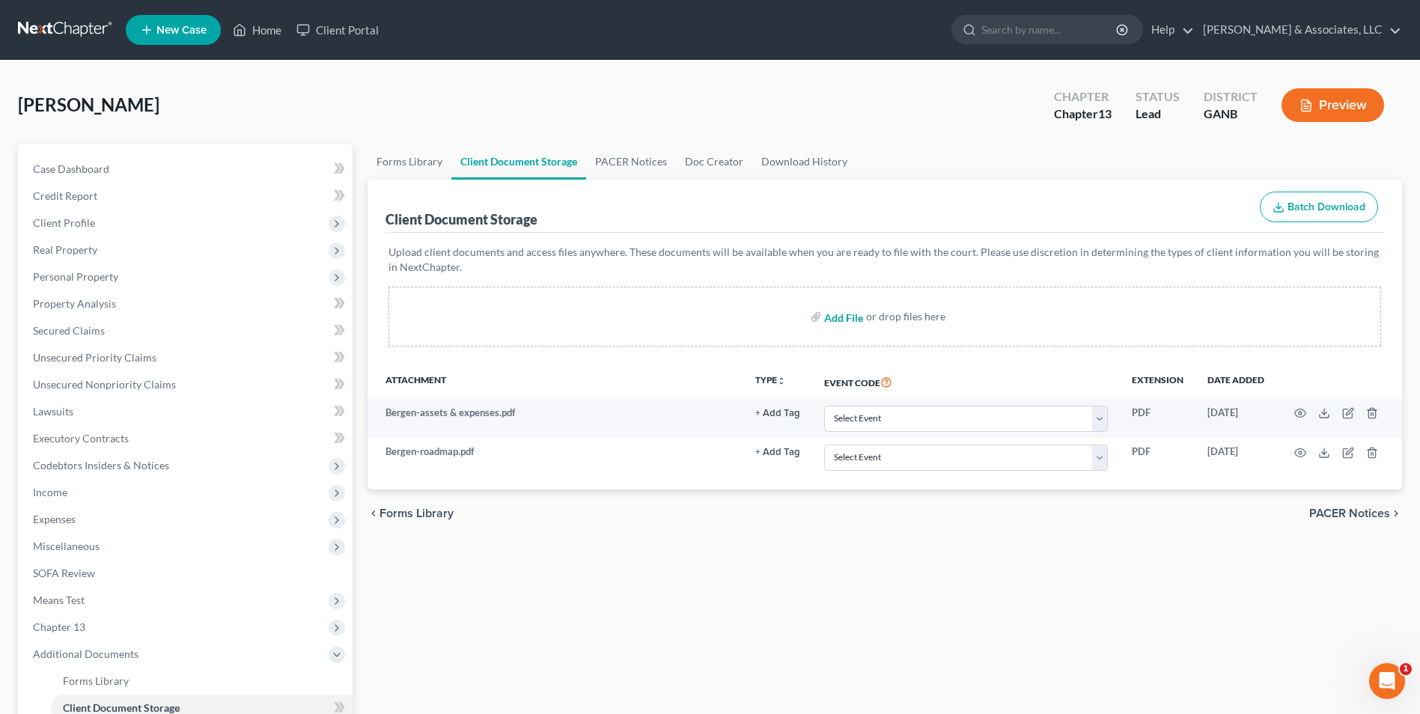
click at [855, 319] on input "file" at bounding box center [842, 316] width 36 height 27
type input "C:\fakepath\Bergen.BRC emails.pdf"
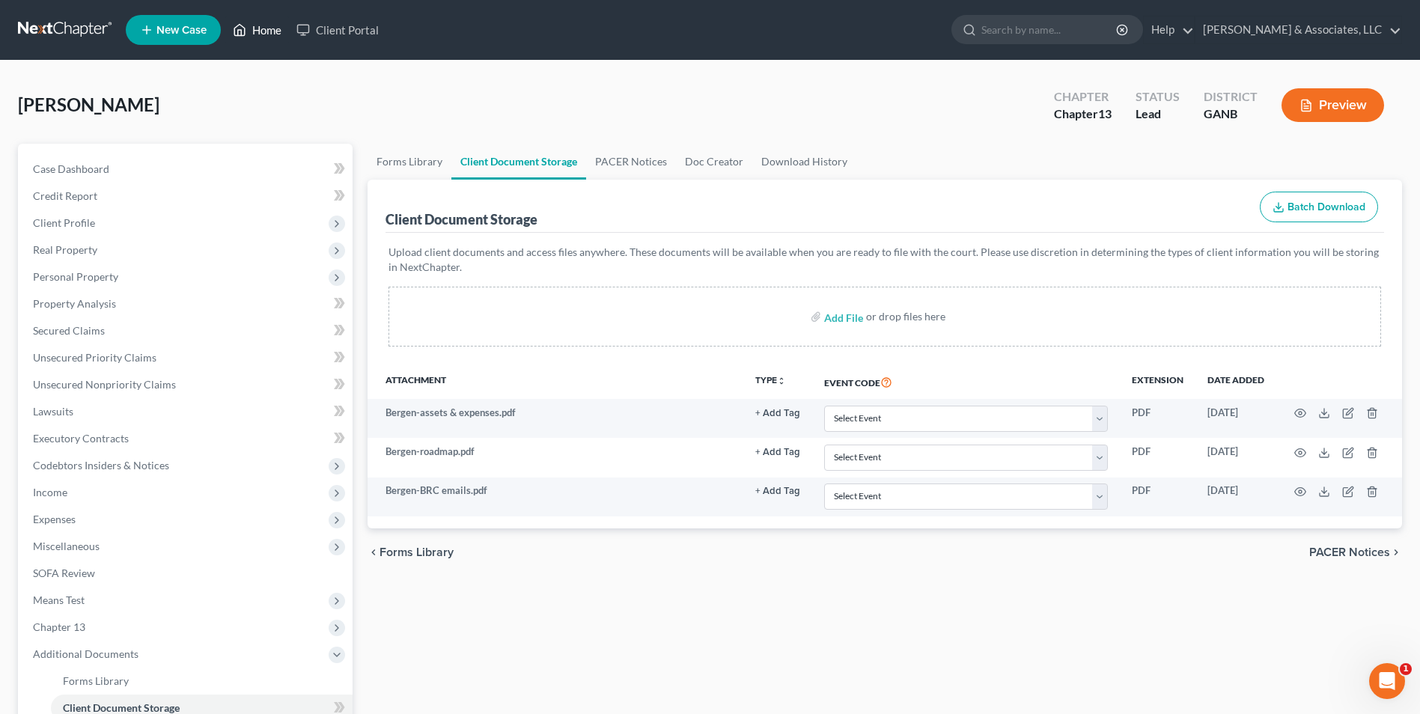
click at [265, 41] on link "Home" at bounding box center [257, 29] width 64 height 27
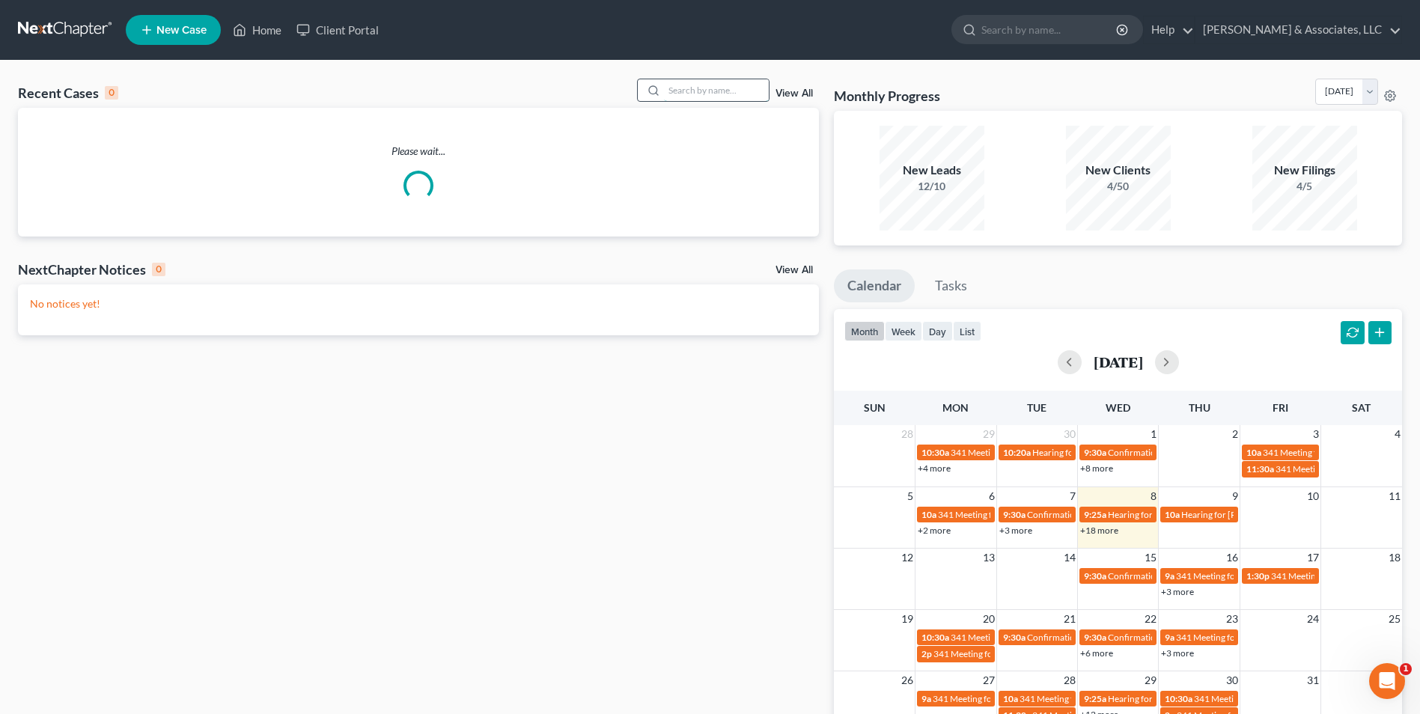
click at [708, 82] on input "search" at bounding box center [716, 90] width 105 height 22
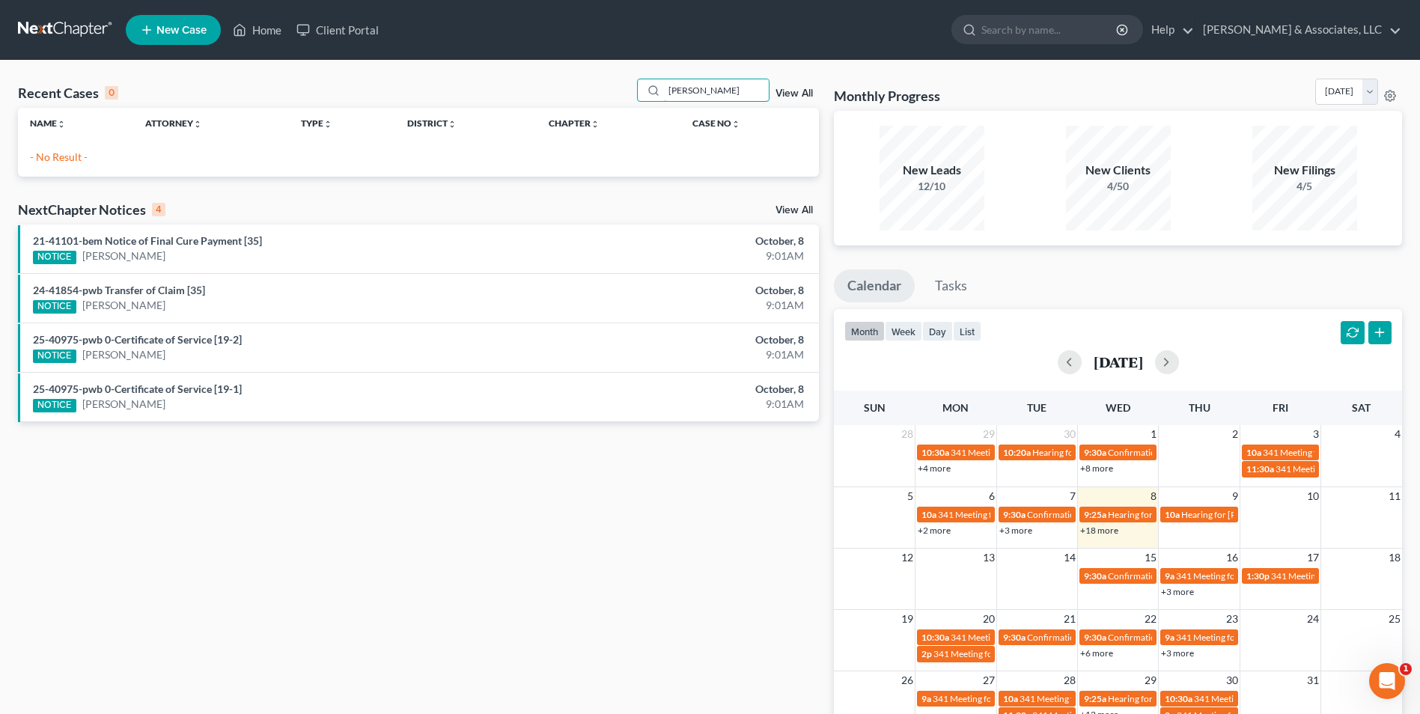
drag, startPoint x: 701, startPoint y: 85, endPoint x: 558, endPoint y: 99, distance: 143.7
click at [558, 99] on div "Recent Cases 0 howell View All" at bounding box center [418, 93] width 801 height 29
type input "ferg"
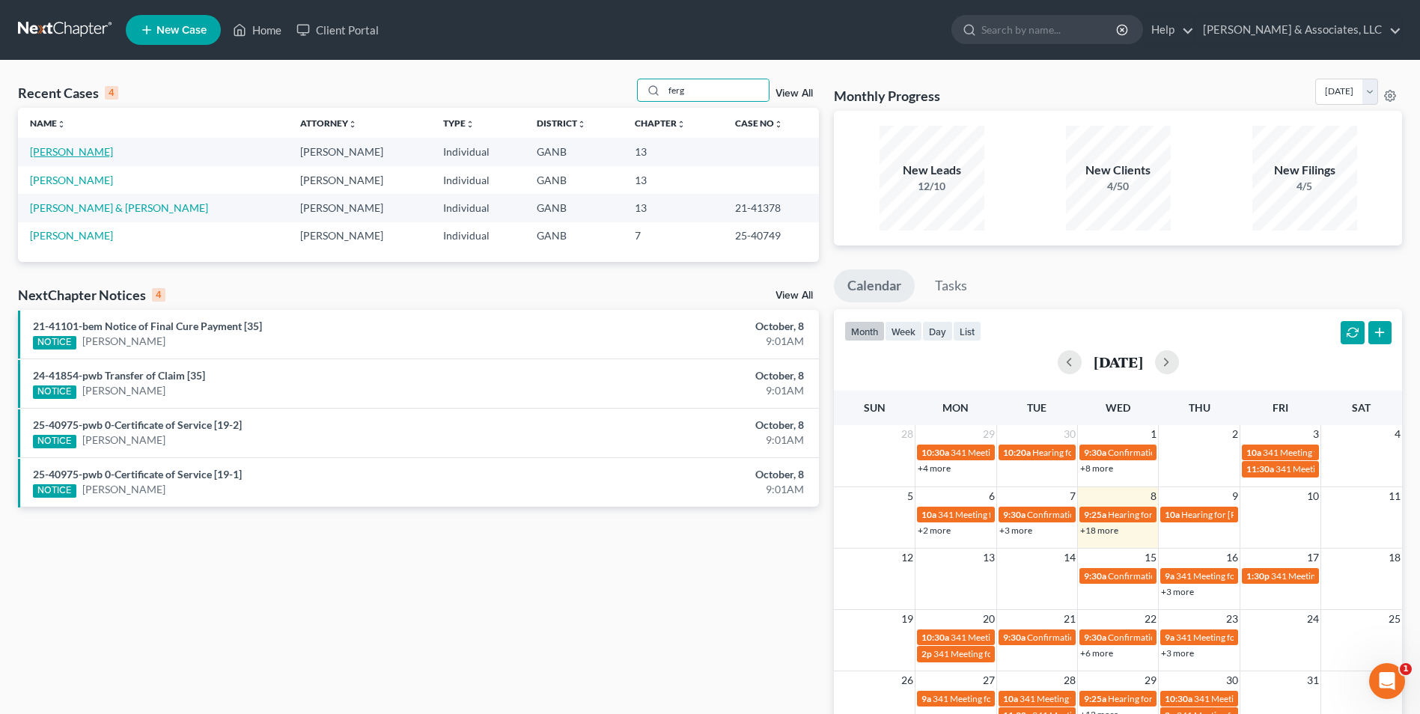
click at [67, 156] on link "Ferguson, David" at bounding box center [71, 151] width 83 height 13
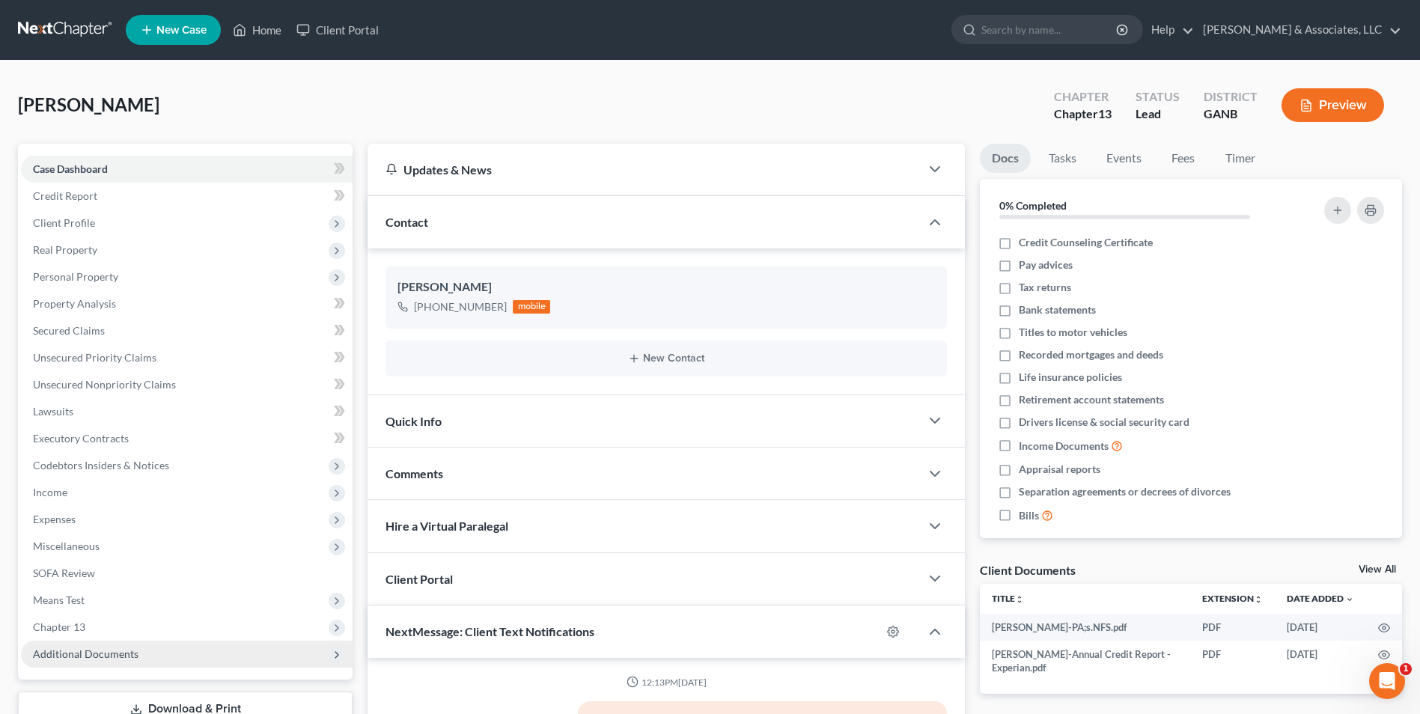
click at [103, 656] on span "Additional Documents" at bounding box center [86, 653] width 106 height 13
click at [103, 700] on link "Client Document Storage" at bounding box center [202, 708] width 302 height 27
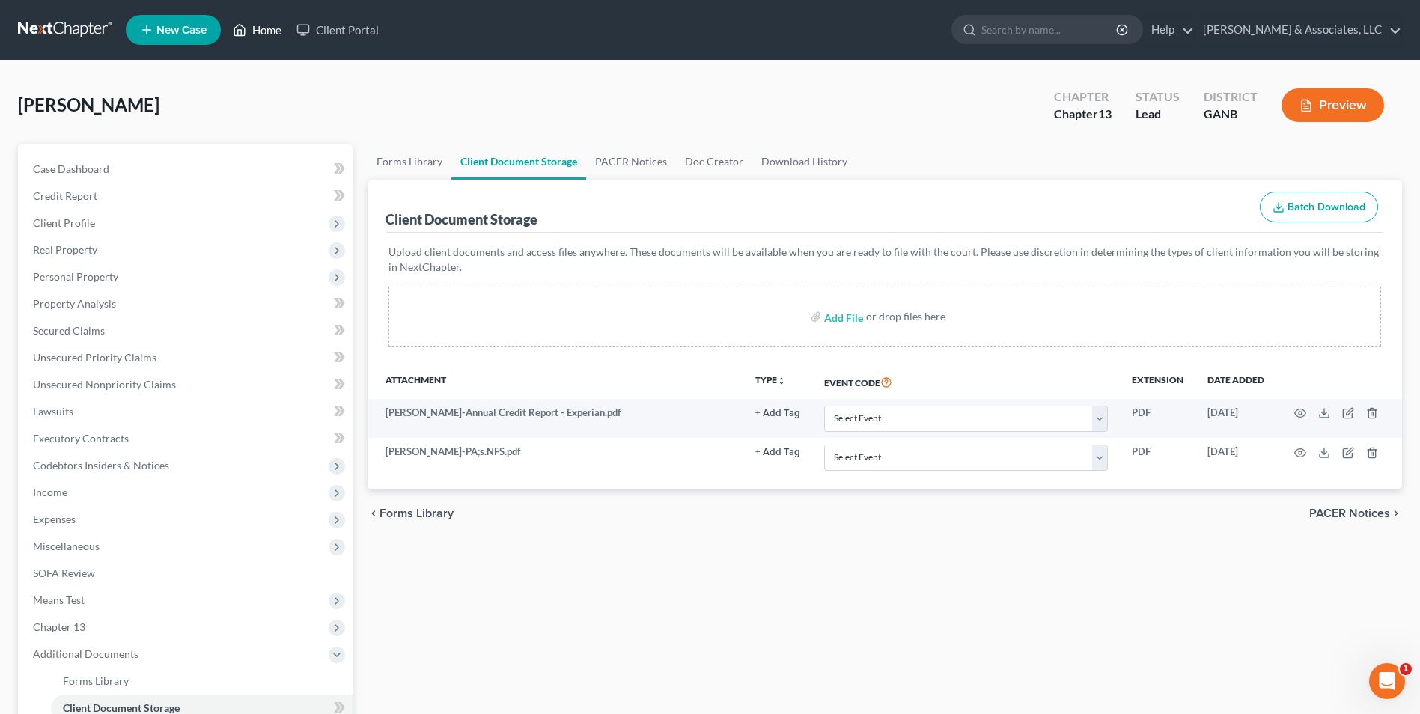
click at [271, 29] on link "Home" at bounding box center [257, 29] width 64 height 27
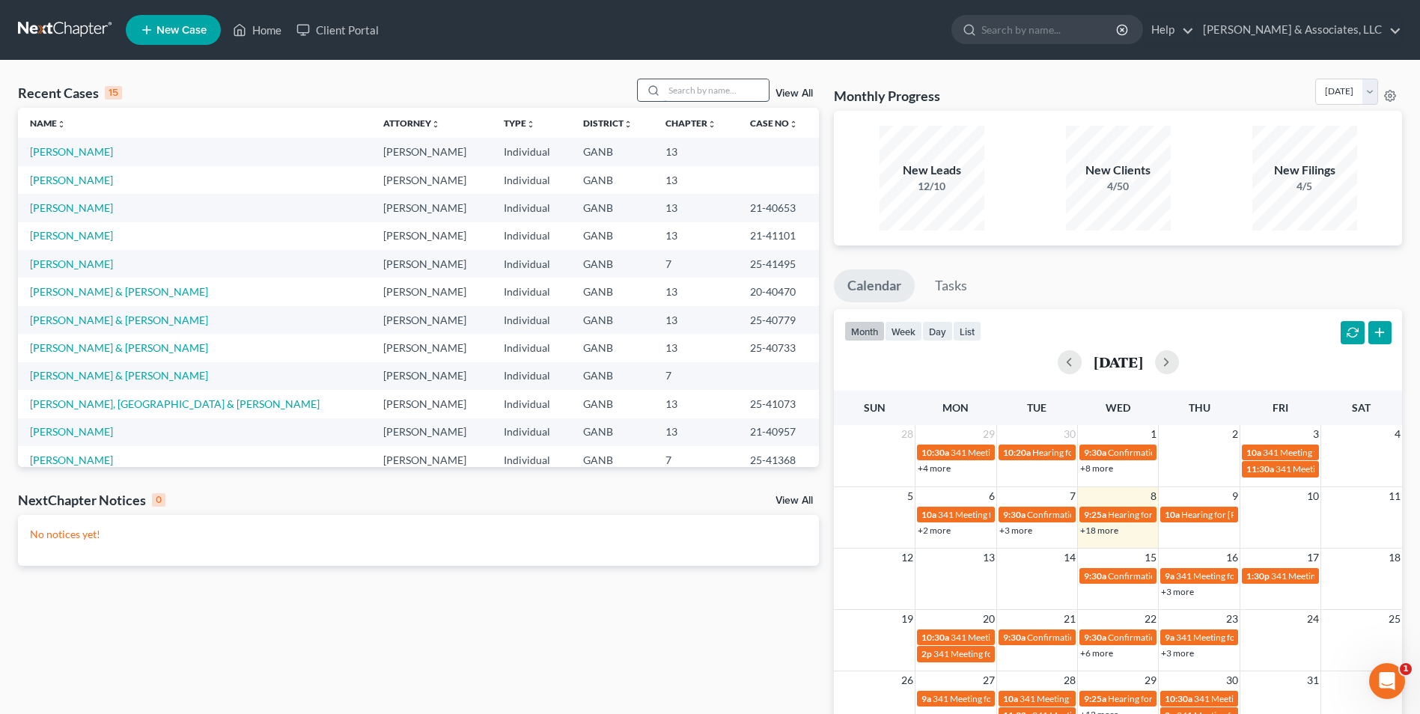
click at [717, 94] on input "search" at bounding box center [716, 90] width 105 height 22
type input "rue"
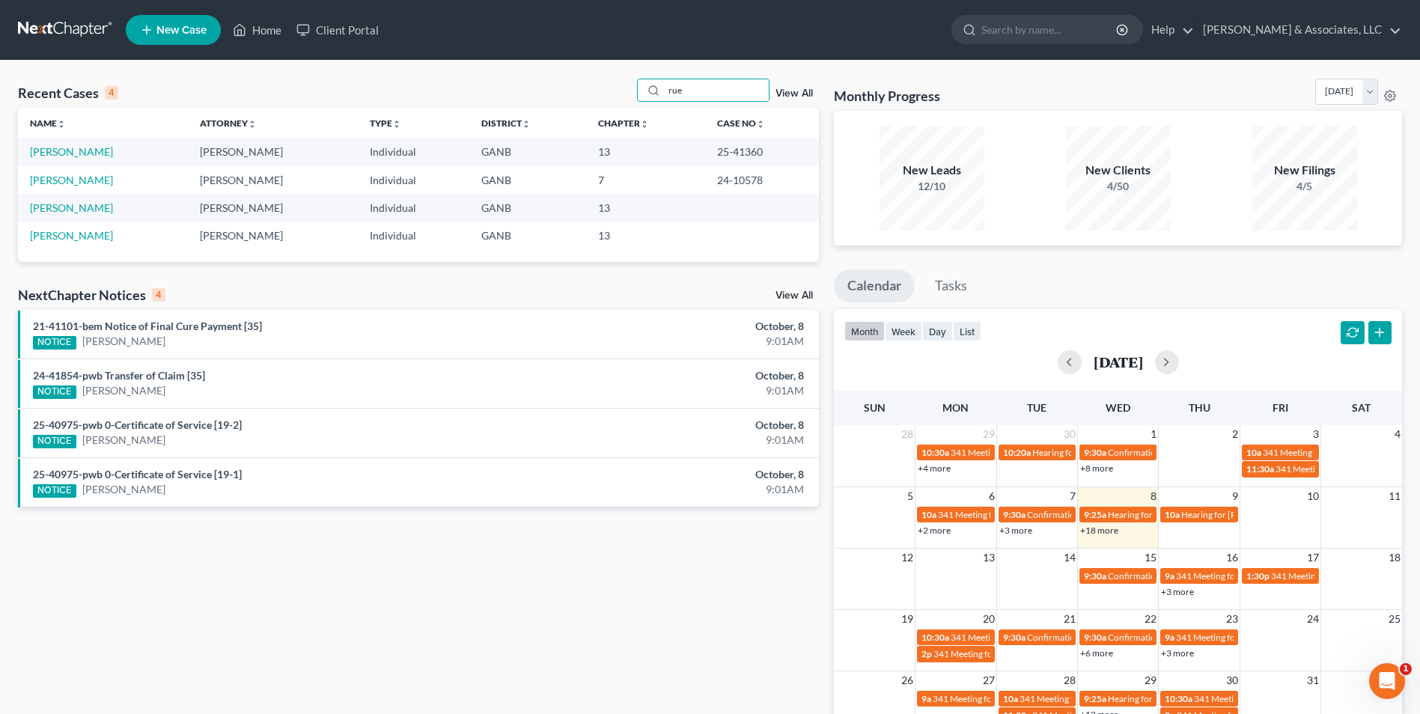
click at [73, 144] on td "Rue, Damian" at bounding box center [103, 152] width 170 height 28
click at [73, 152] on link "Rue, Damian" at bounding box center [71, 151] width 83 height 13
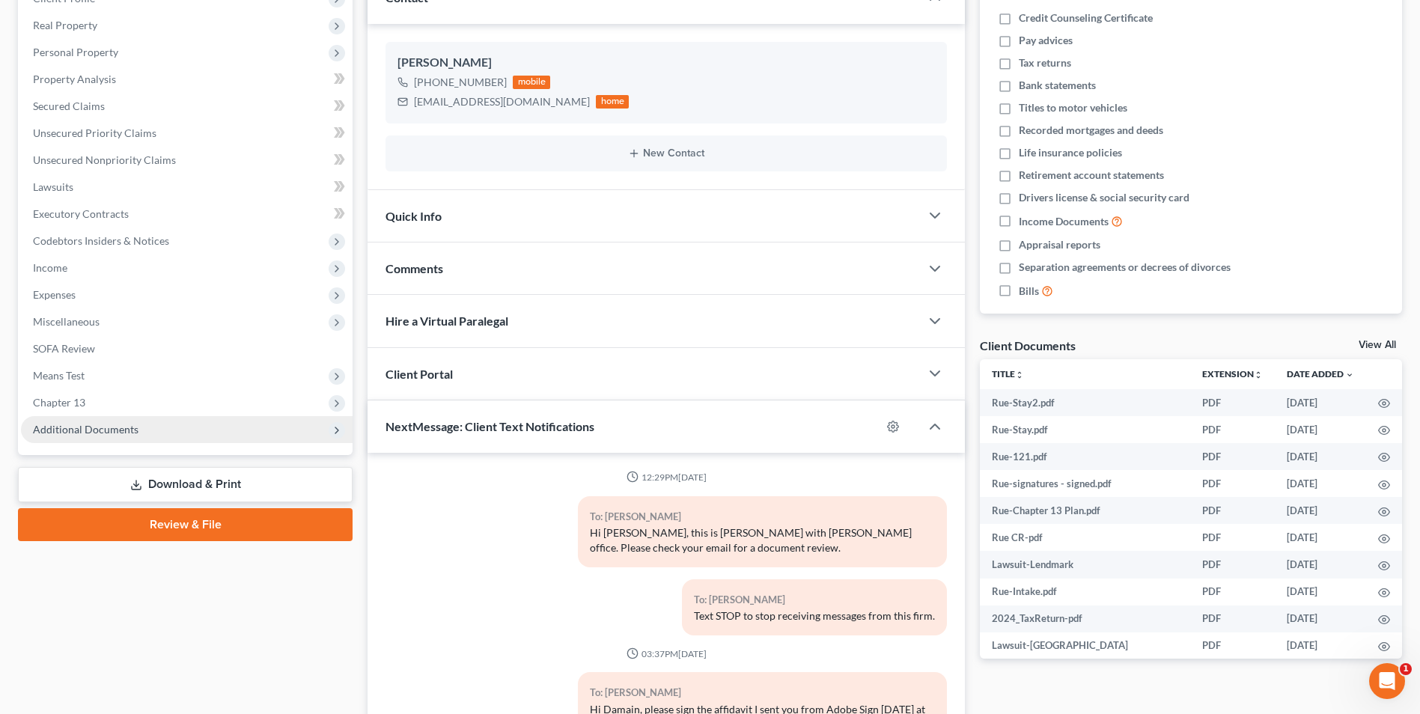
scroll to position [251, 0]
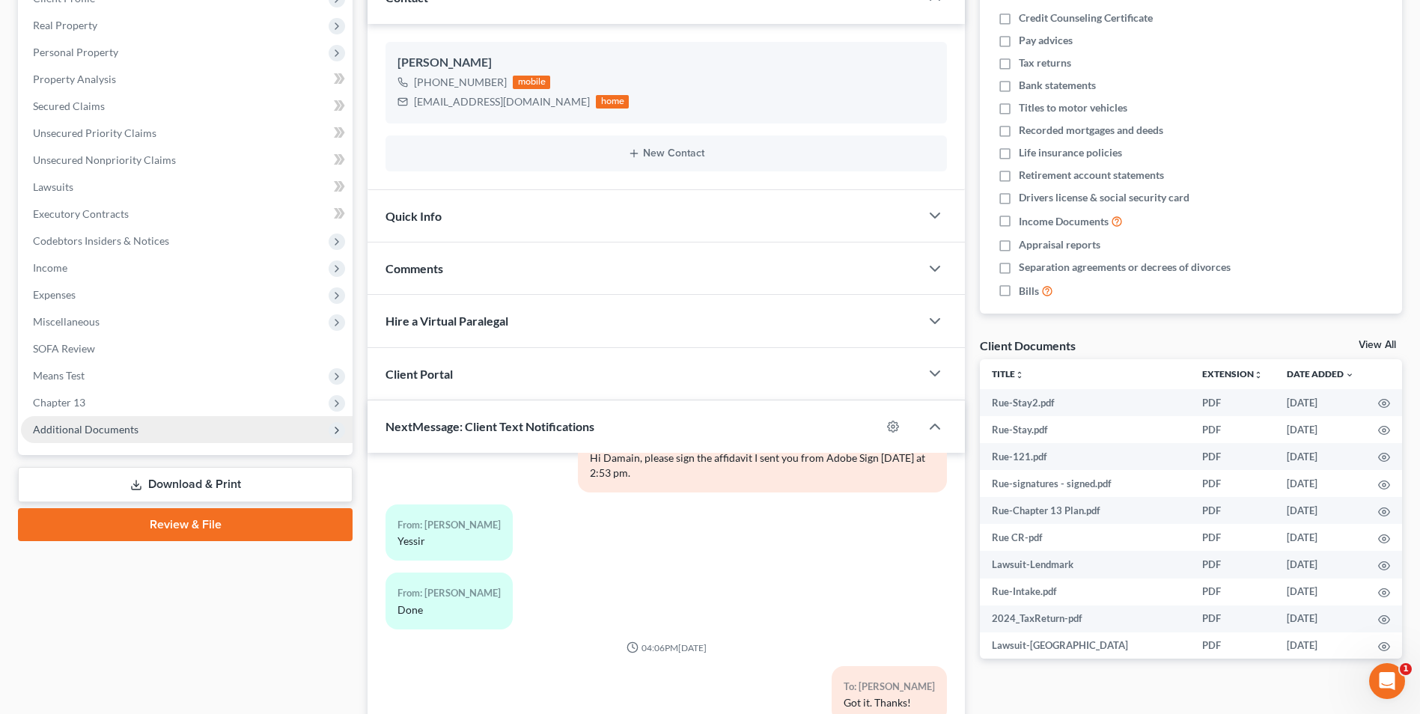
click at [105, 424] on span "Additional Documents" at bounding box center [86, 429] width 106 height 13
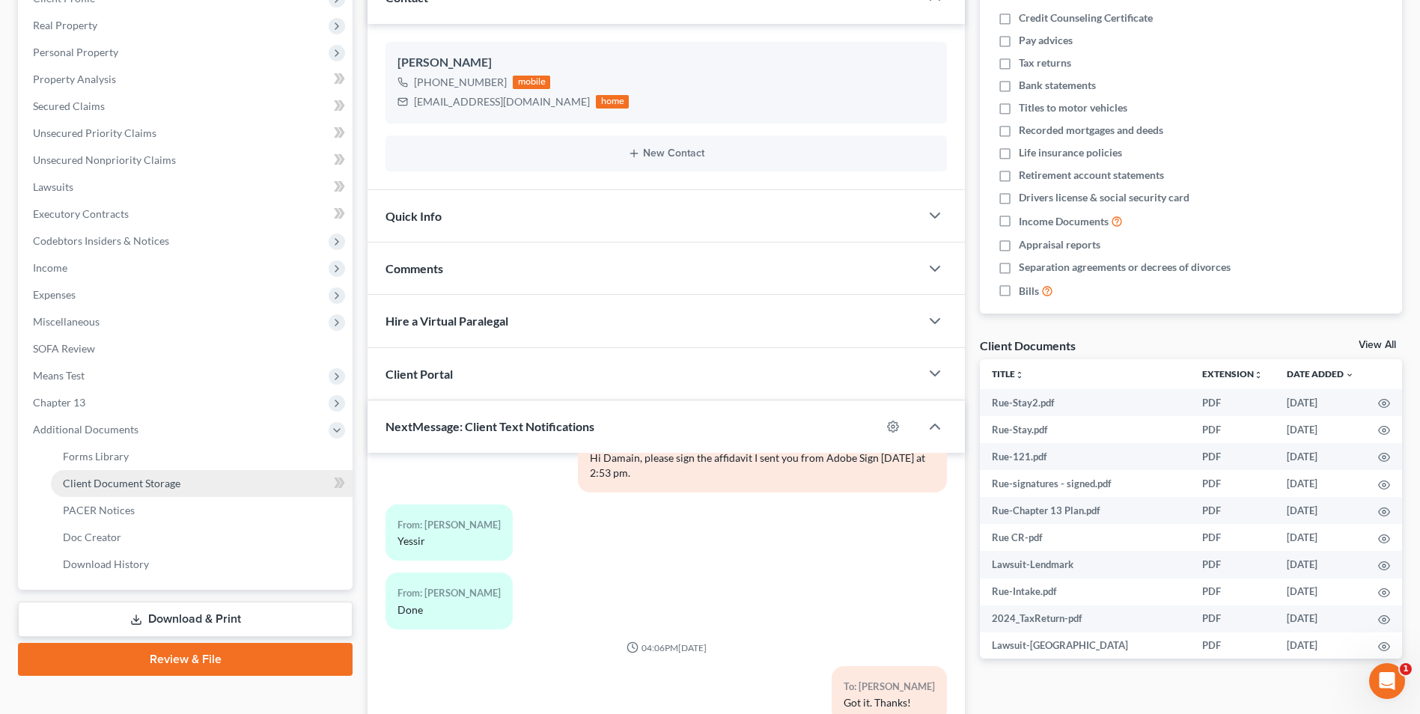
click at [136, 490] on link "Client Document Storage" at bounding box center [202, 483] width 302 height 27
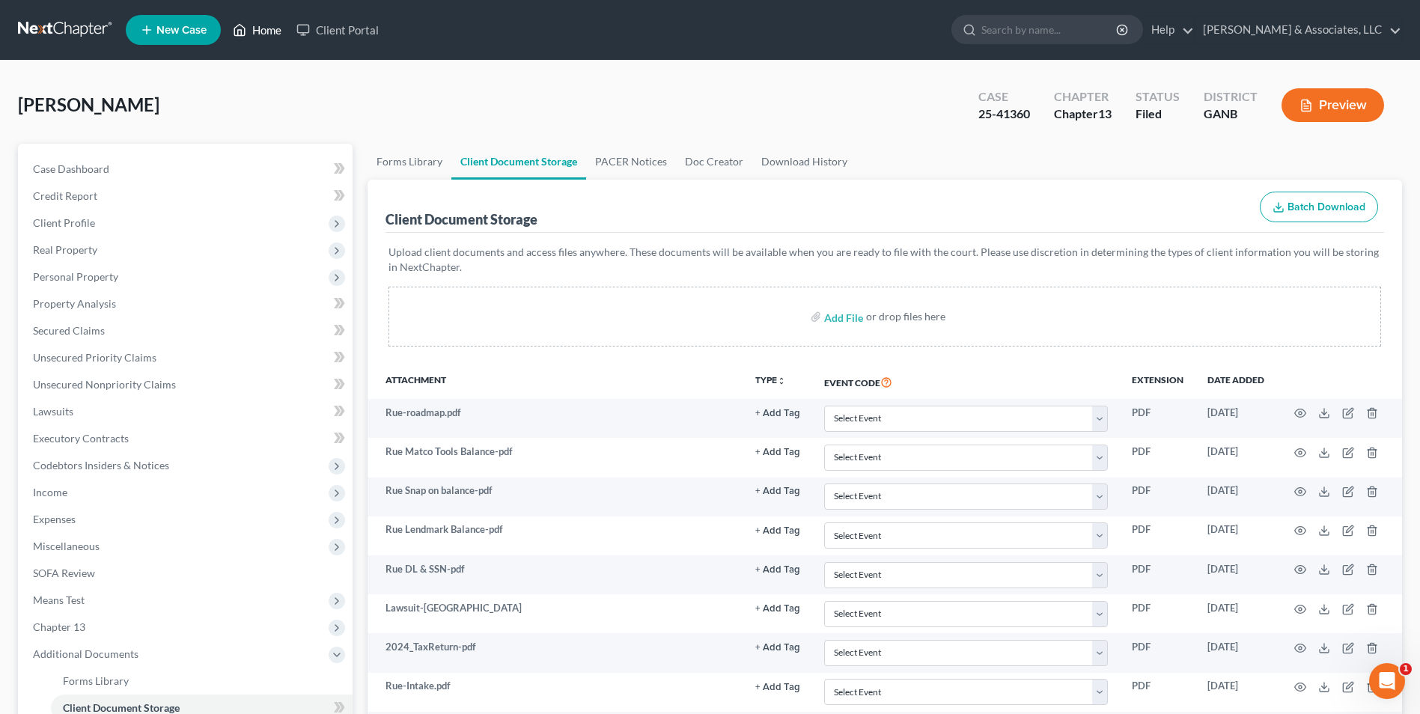
click at [271, 34] on link "Home" at bounding box center [257, 29] width 64 height 27
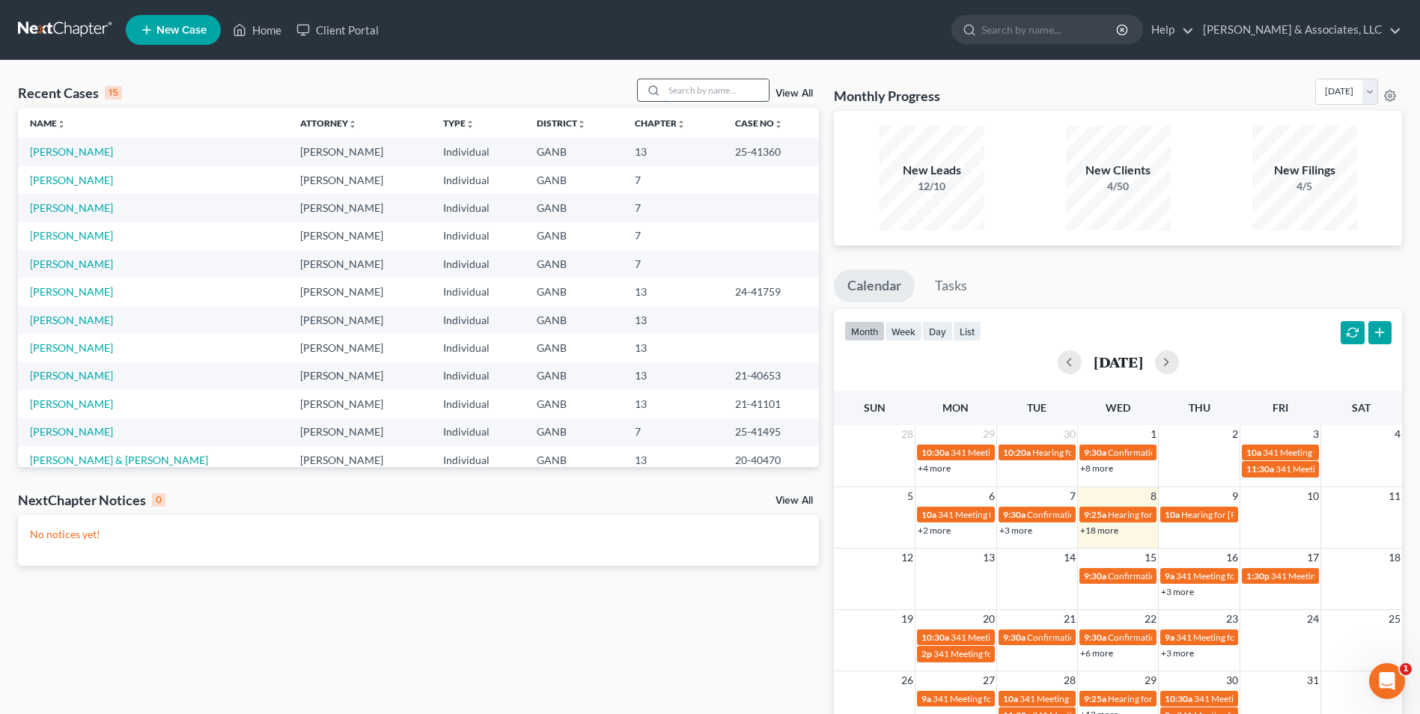
click at [726, 85] on input "search" at bounding box center [716, 90] width 105 height 22
type input "milman"
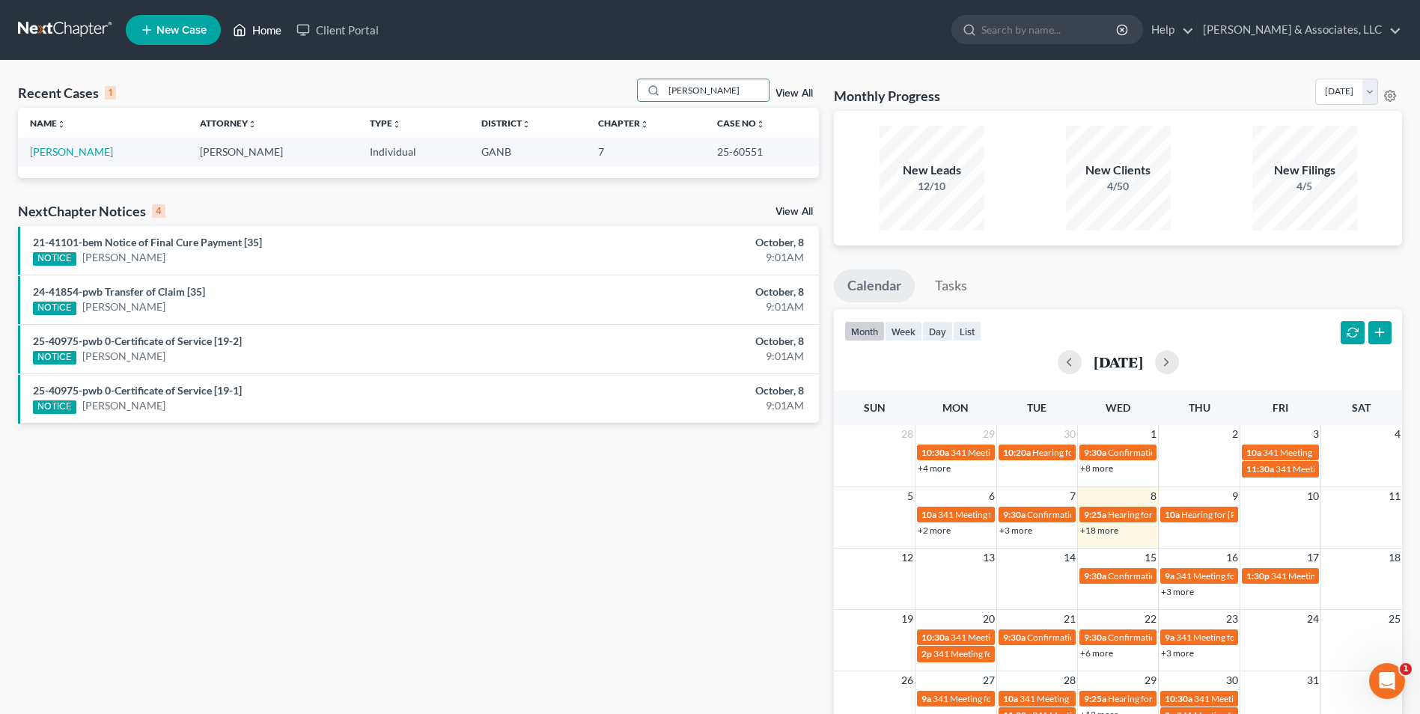
click at [266, 30] on link "Home" at bounding box center [257, 29] width 64 height 27
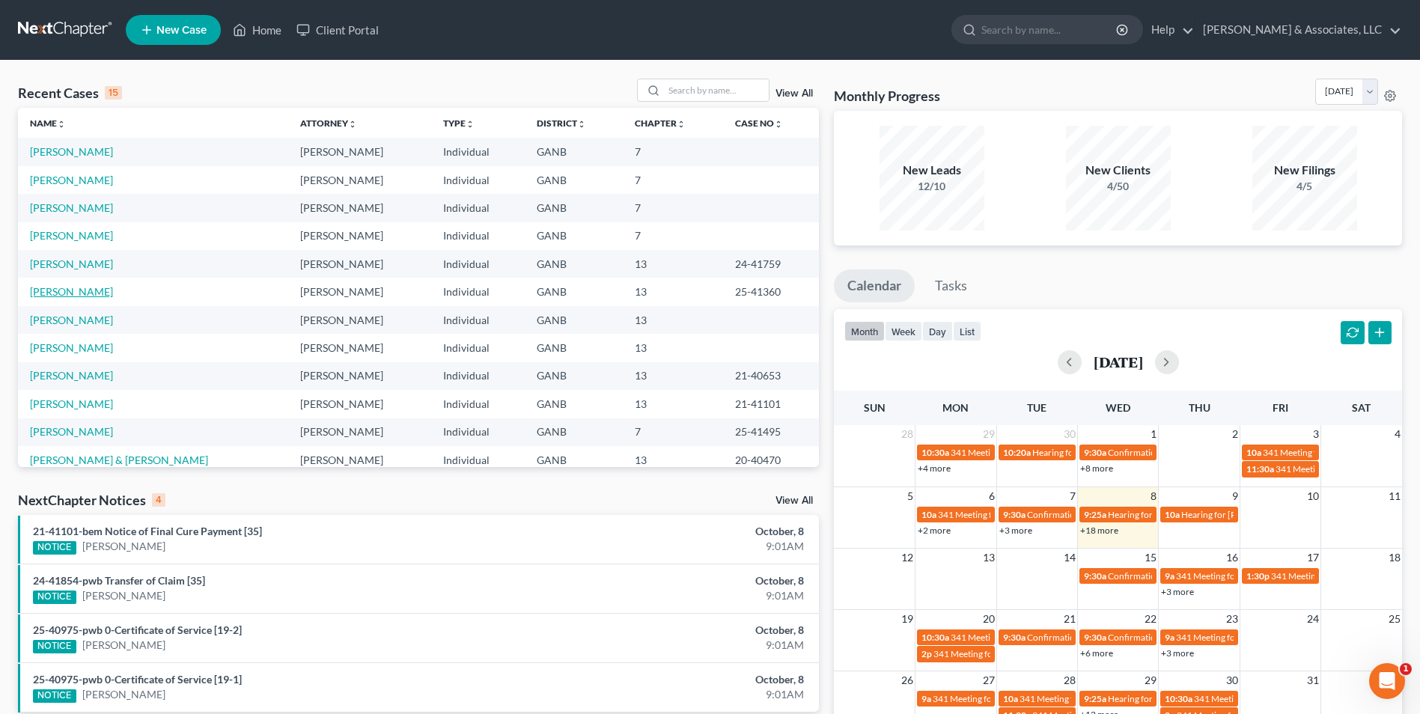
click at [46, 292] on link "[PERSON_NAME]" at bounding box center [71, 291] width 83 height 13
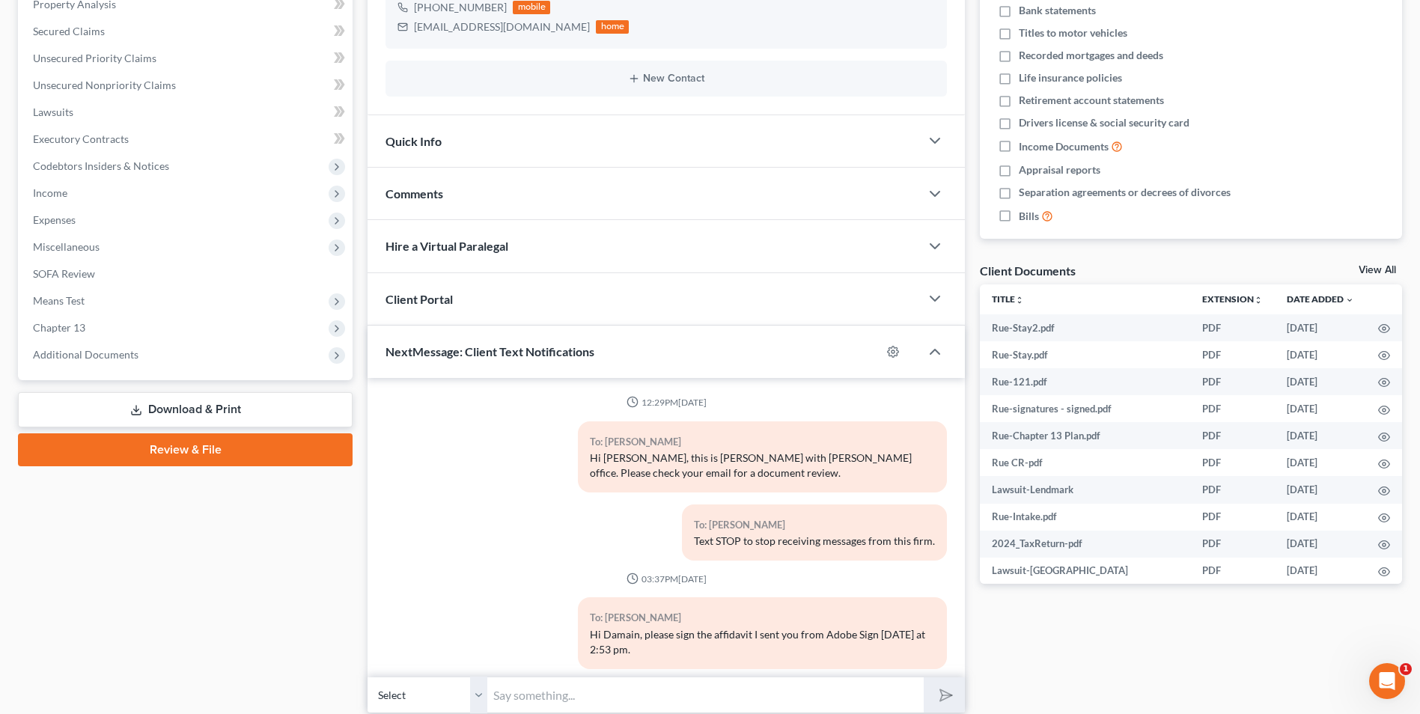
scroll to position [251, 0]
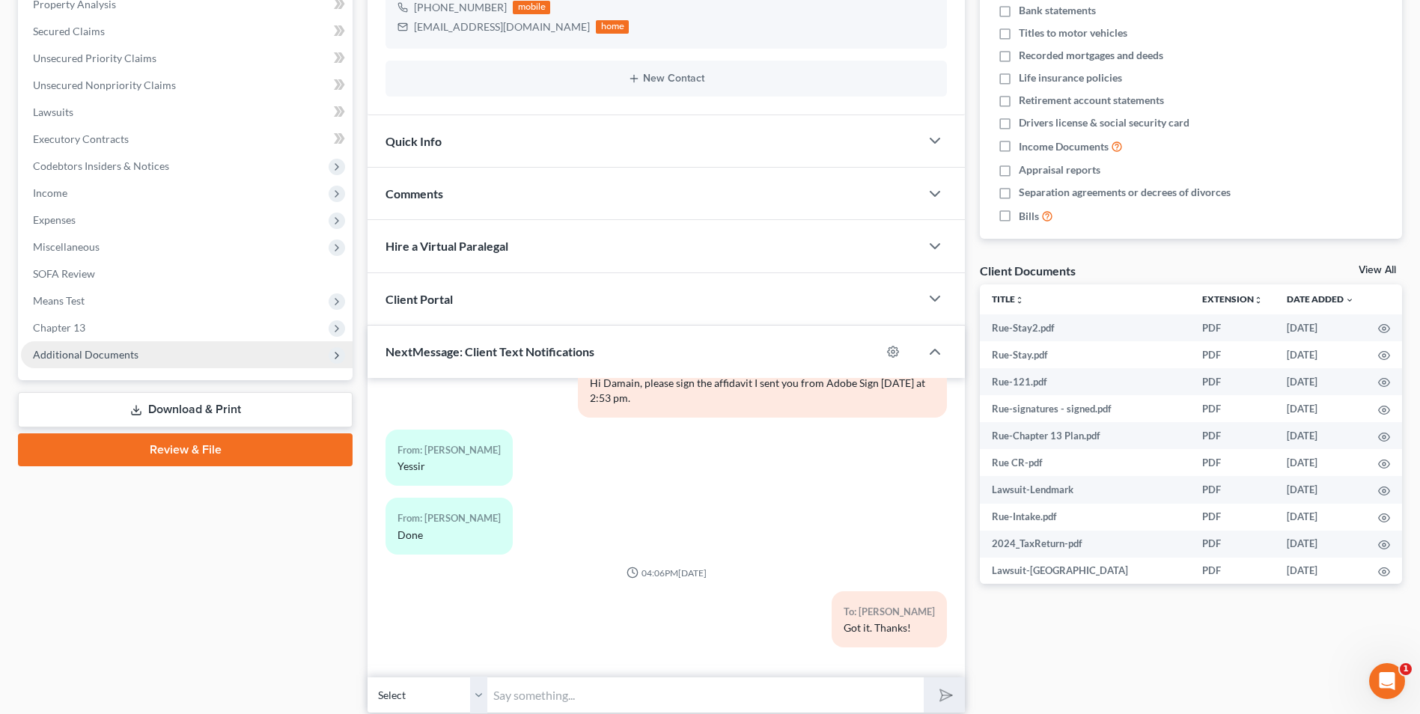
click at [125, 360] on span "Additional Documents" at bounding box center [86, 354] width 106 height 13
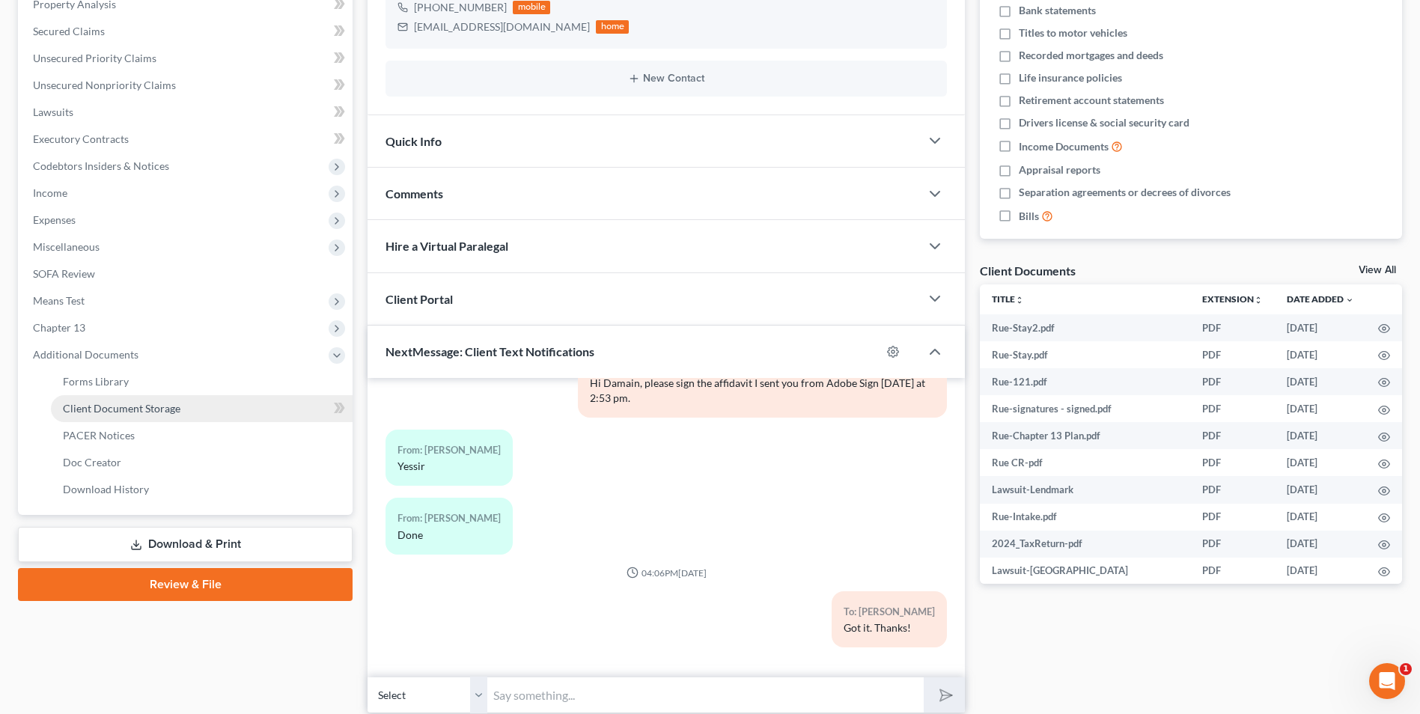
click at [144, 409] on span "Client Document Storage" at bounding box center [122, 408] width 118 height 13
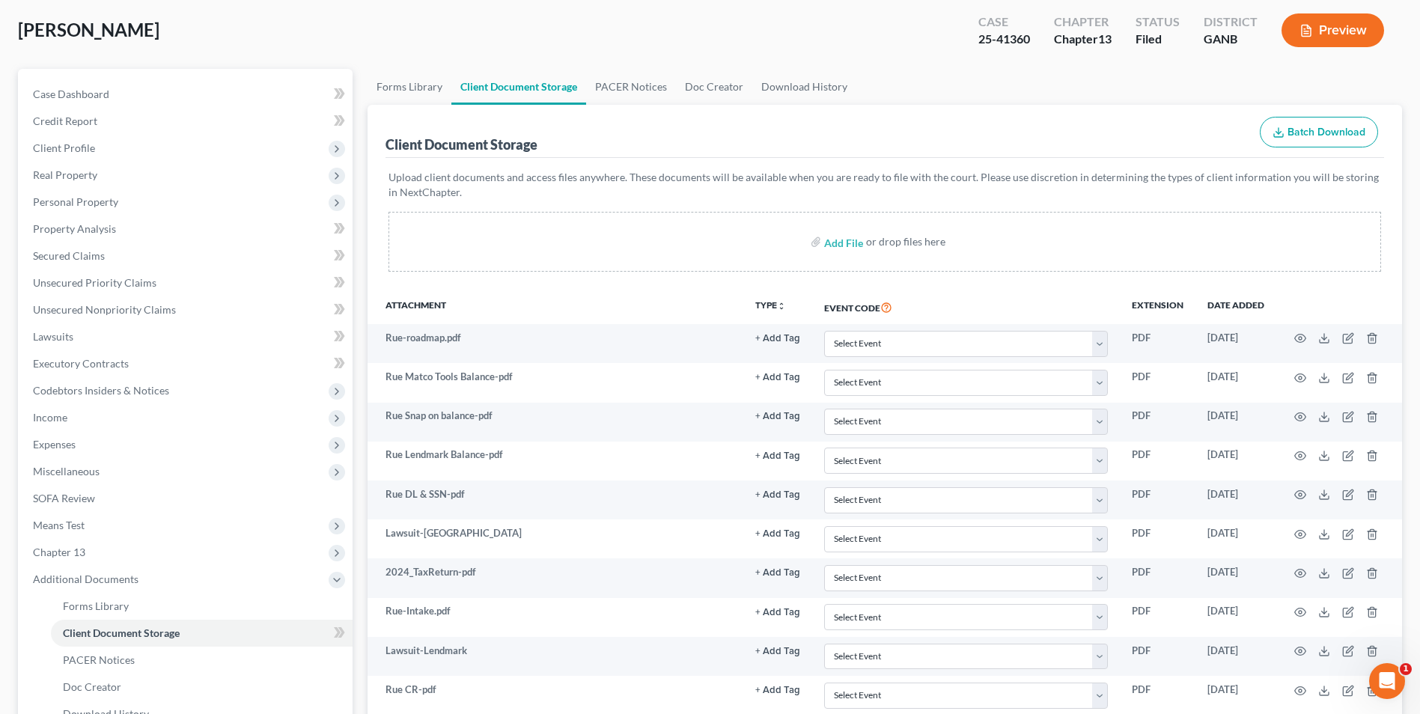
scroll to position [150, 0]
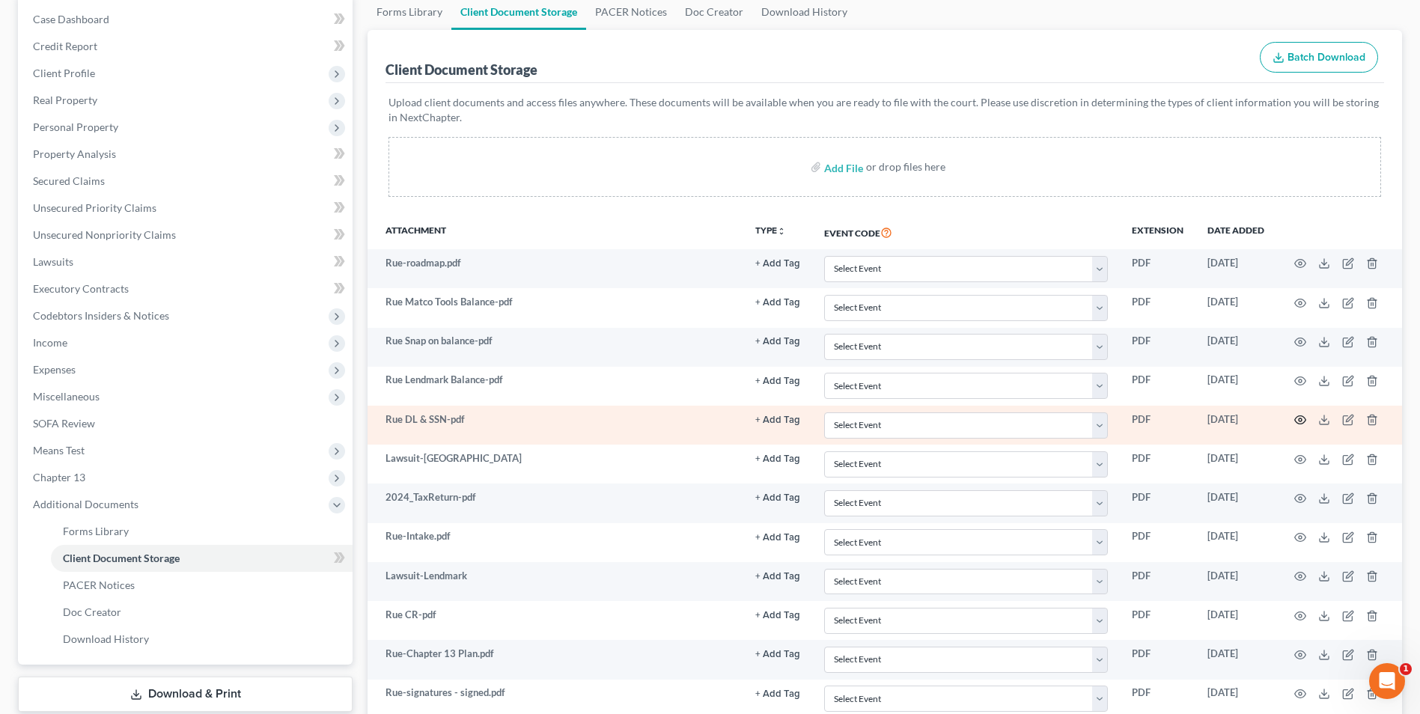
click at [1302, 417] on icon "button" at bounding box center [1300, 420] width 11 height 8
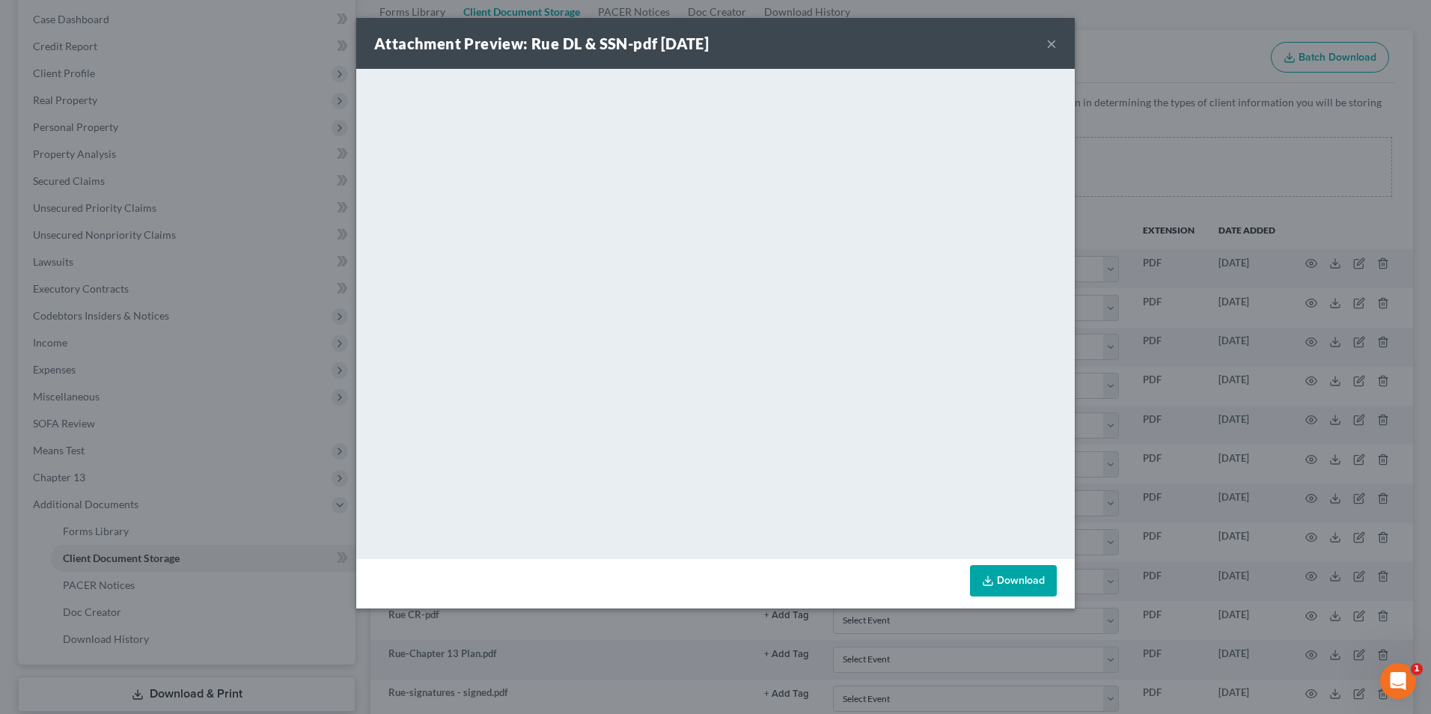
click at [1055, 43] on button "×" at bounding box center [1051, 43] width 10 height 18
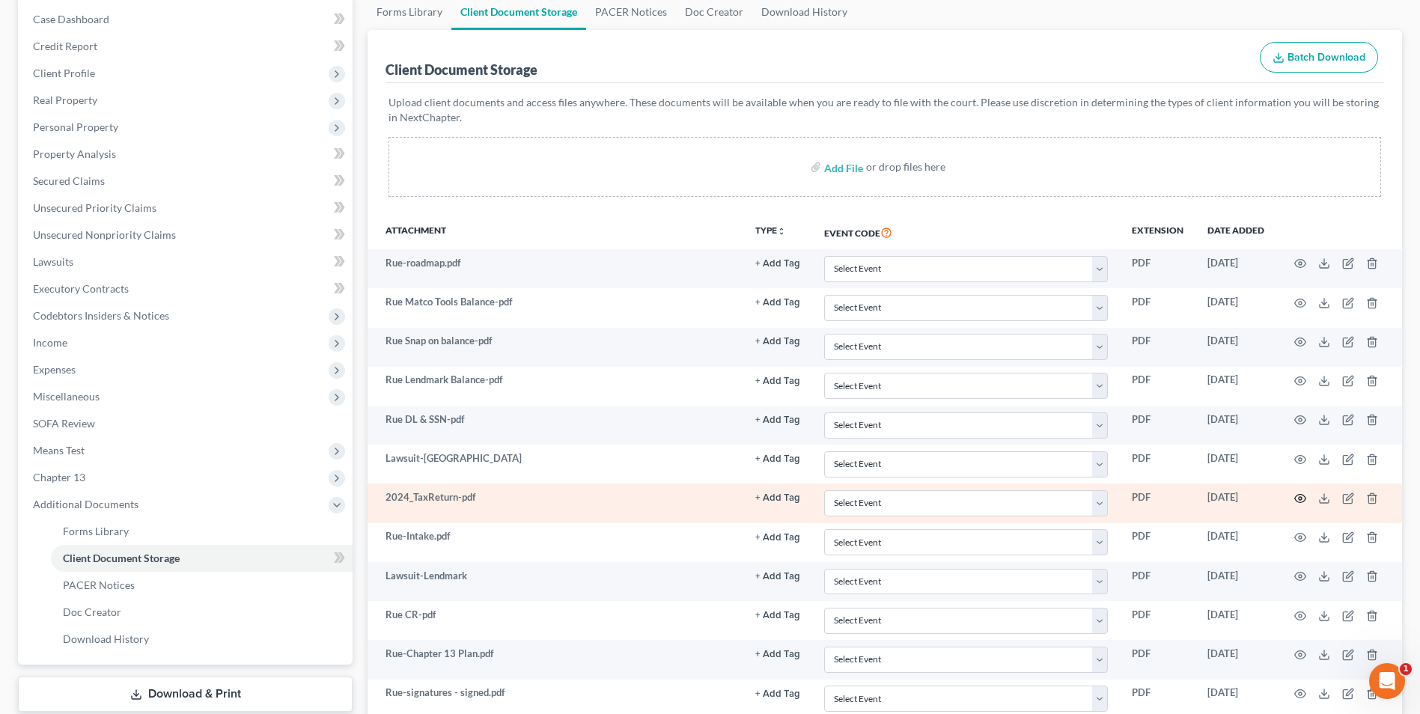
click at [1294, 498] on icon "button" at bounding box center [1300, 499] width 12 height 12
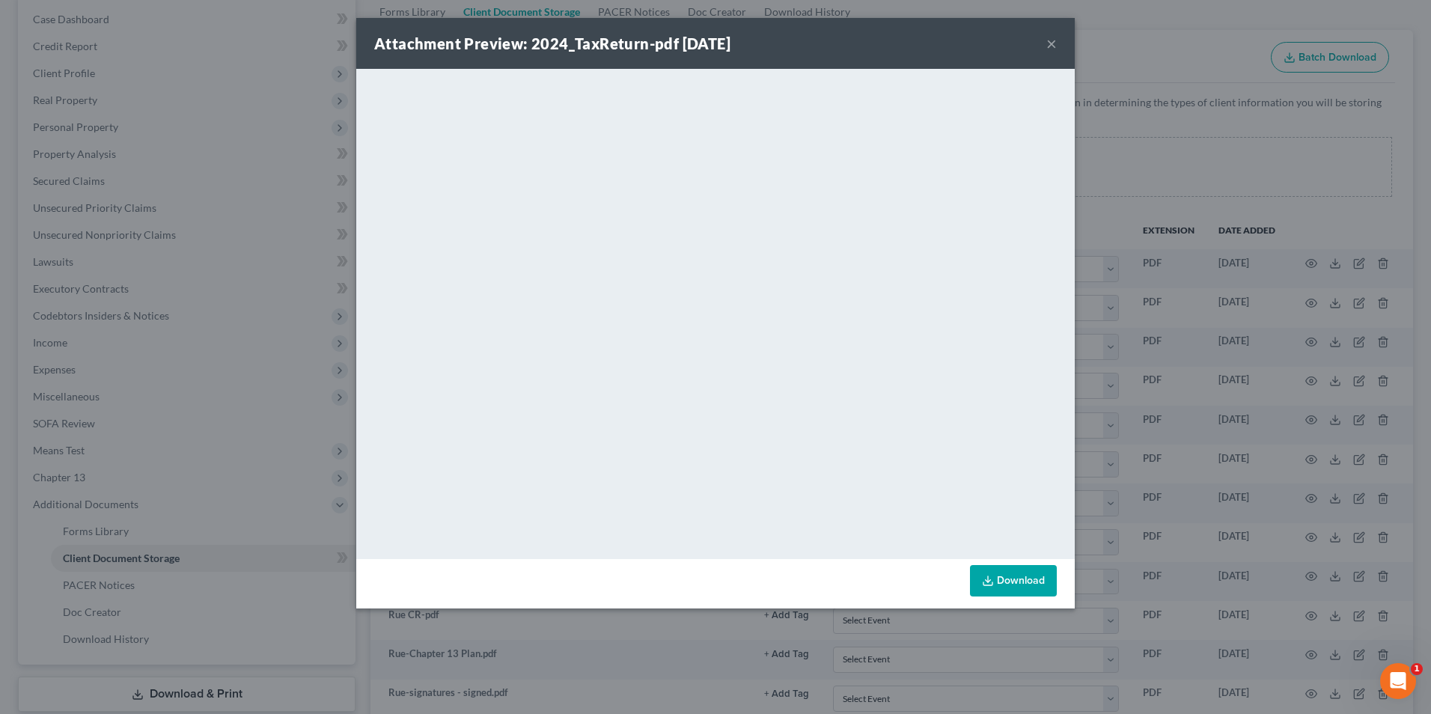
click at [1044, 46] on div "Attachment Preview: 2024_TaxReturn-pdf 07/23/2025 ×" at bounding box center [715, 43] width 719 height 51
click at [1049, 46] on button "×" at bounding box center [1051, 43] width 10 height 18
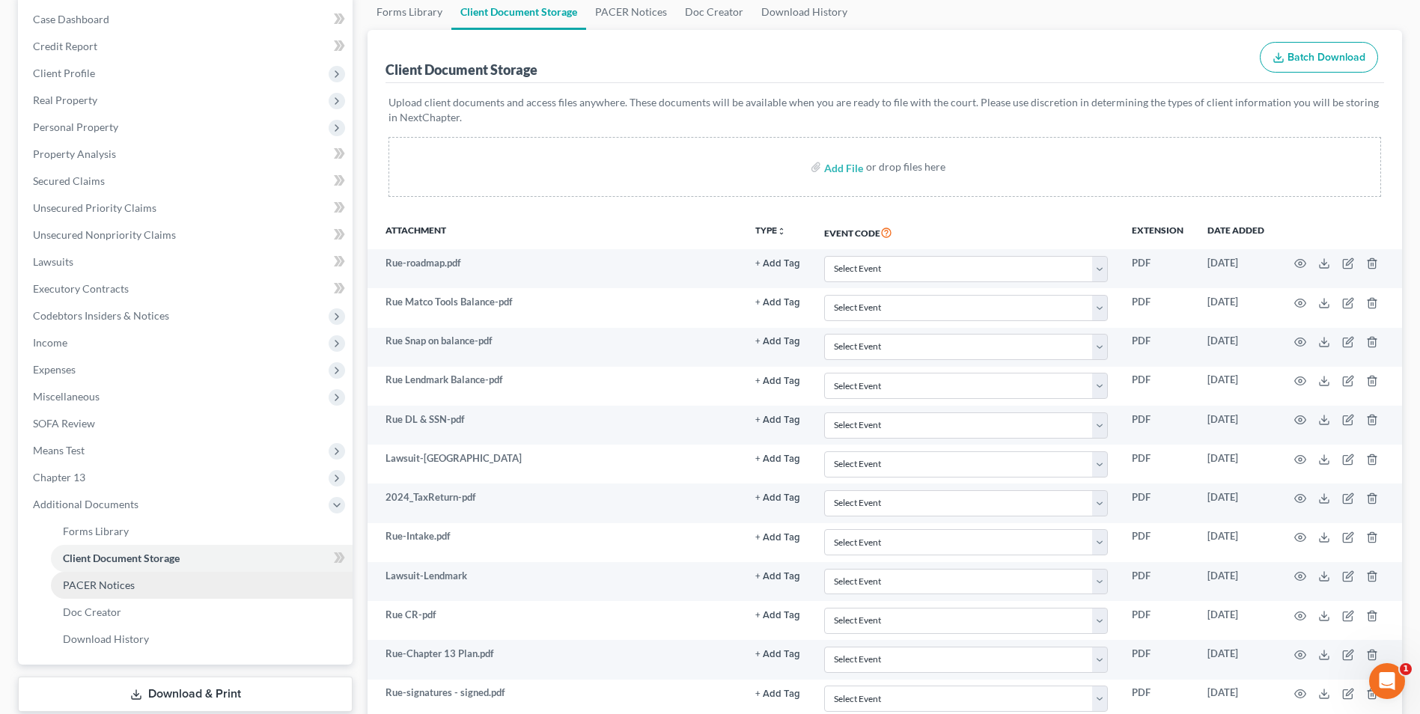
click at [138, 590] on link "PACER Notices" at bounding box center [202, 585] width 302 height 27
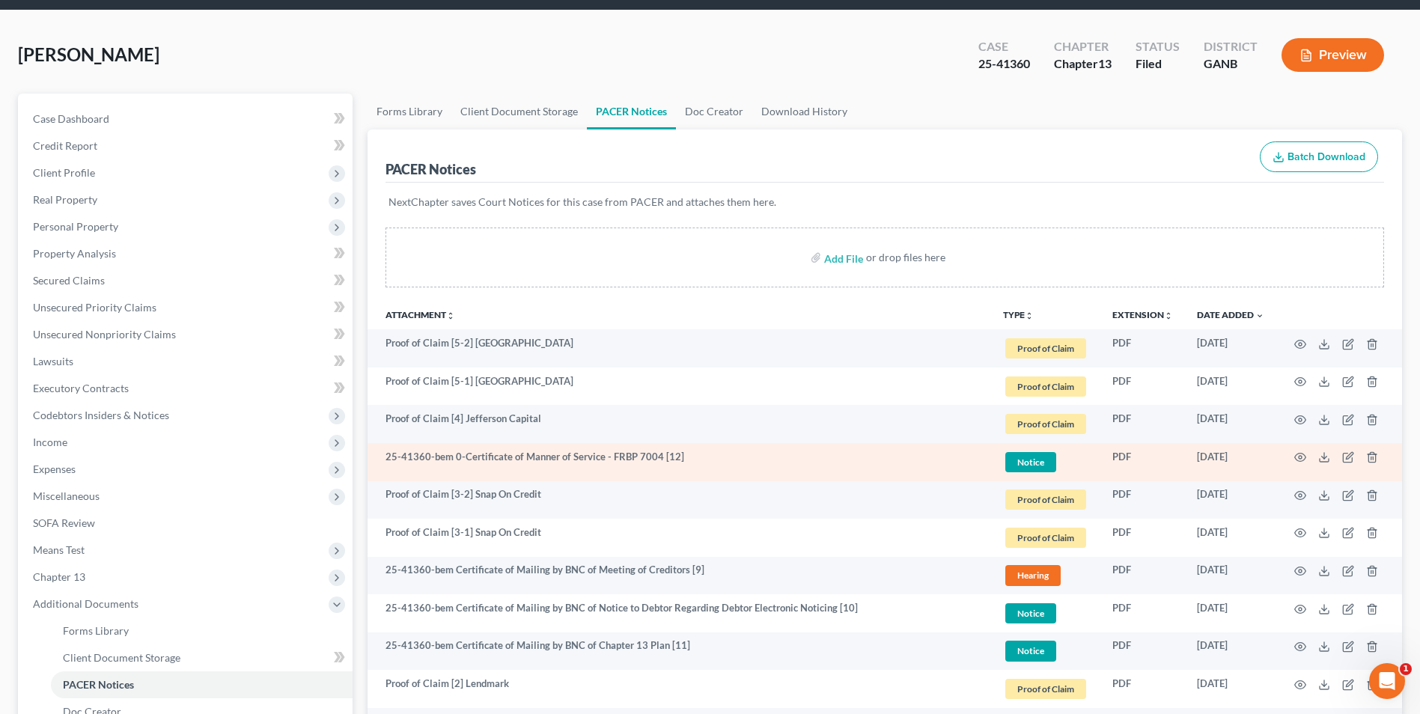
scroll to position [517, 0]
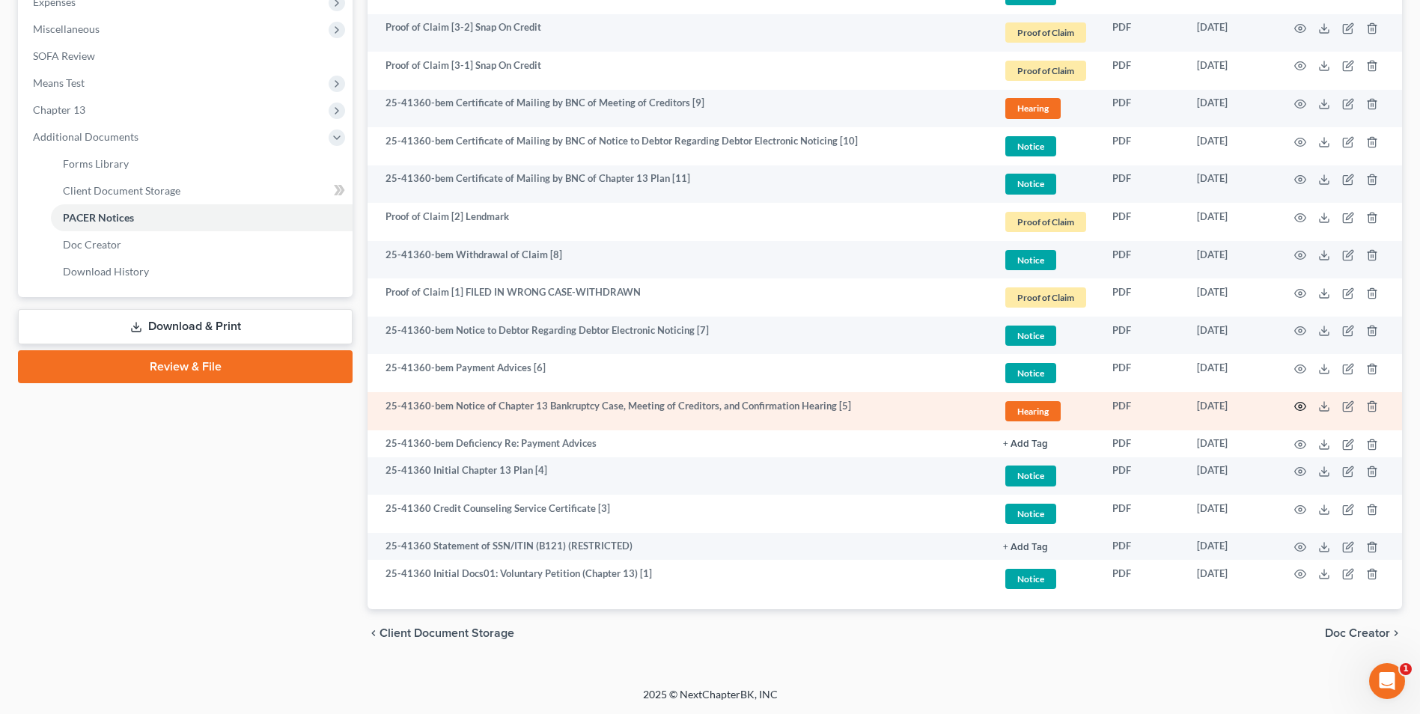
click at [1297, 405] on icon "button" at bounding box center [1300, 406] width 12 height 12
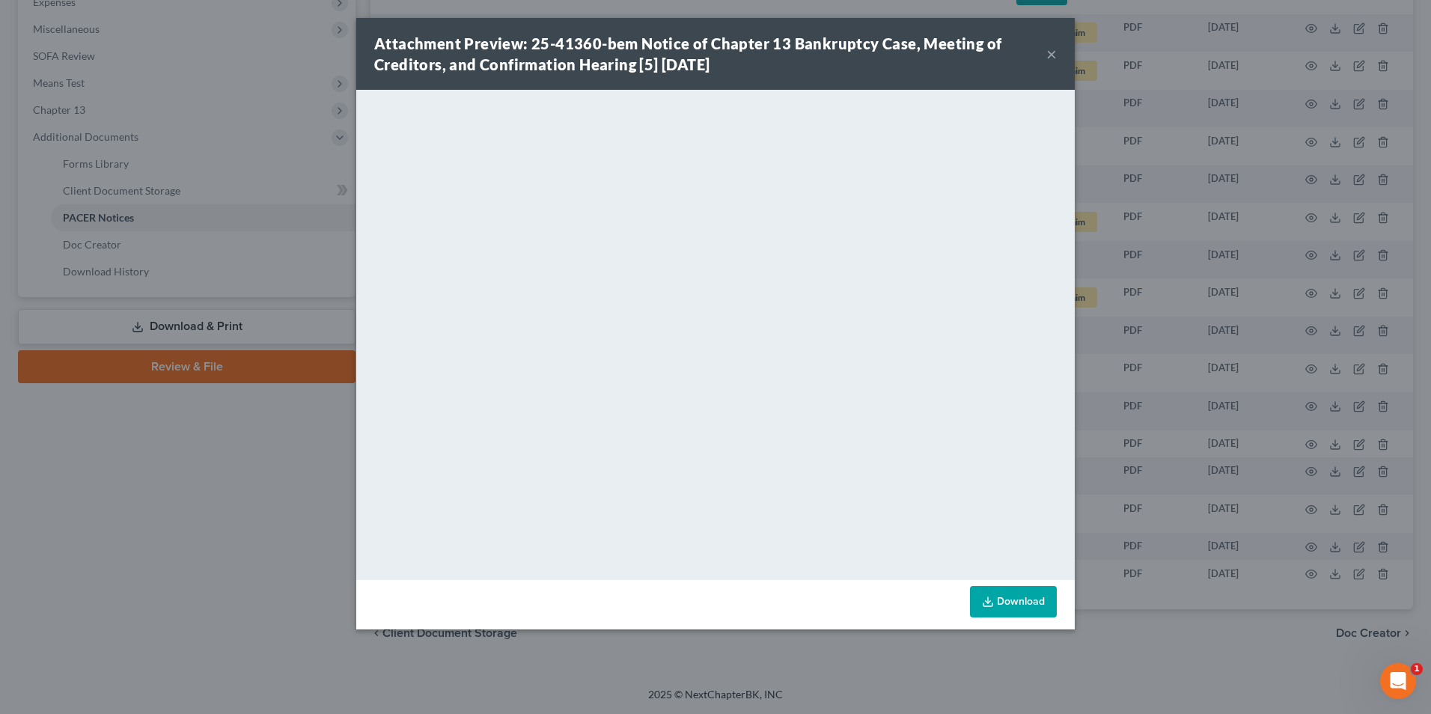
click at [1050, 58] on button "×" at bounding box center [1051, 54] width 10 height 18
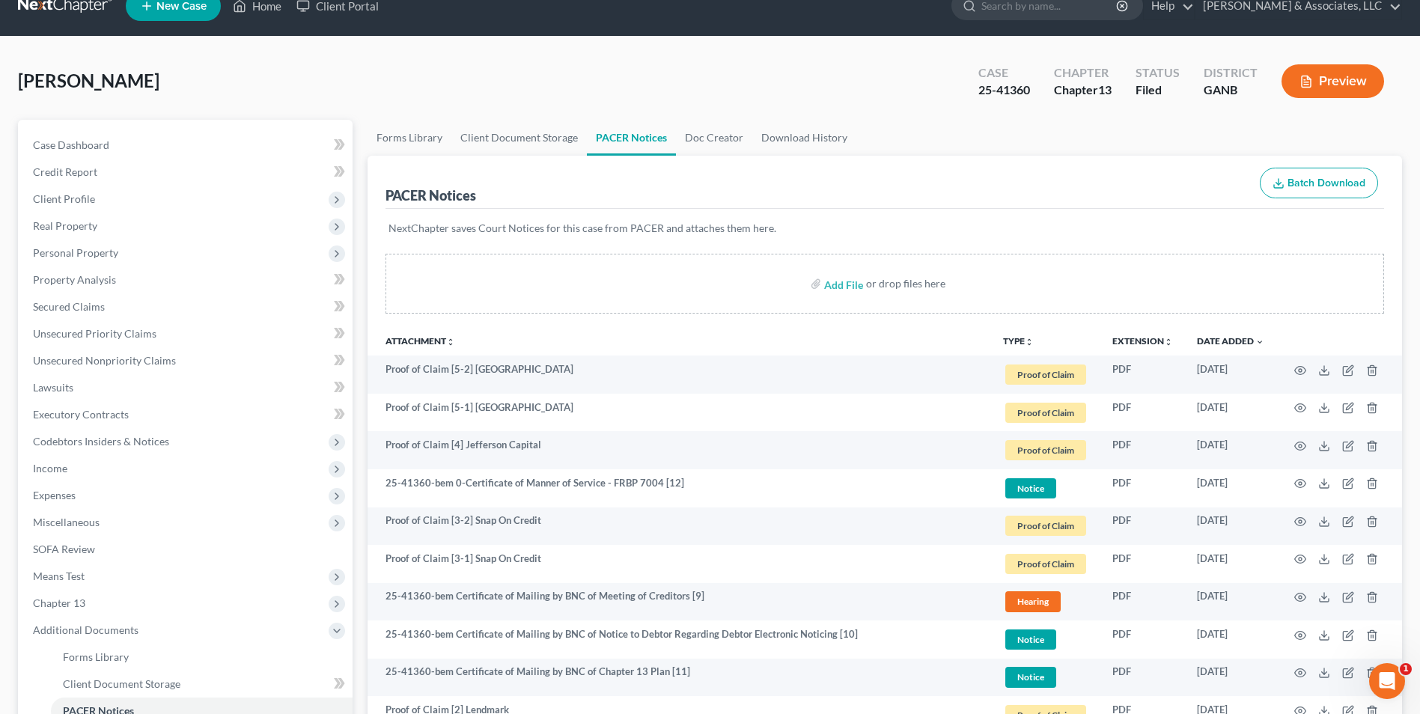
scroll to position [0, 0]
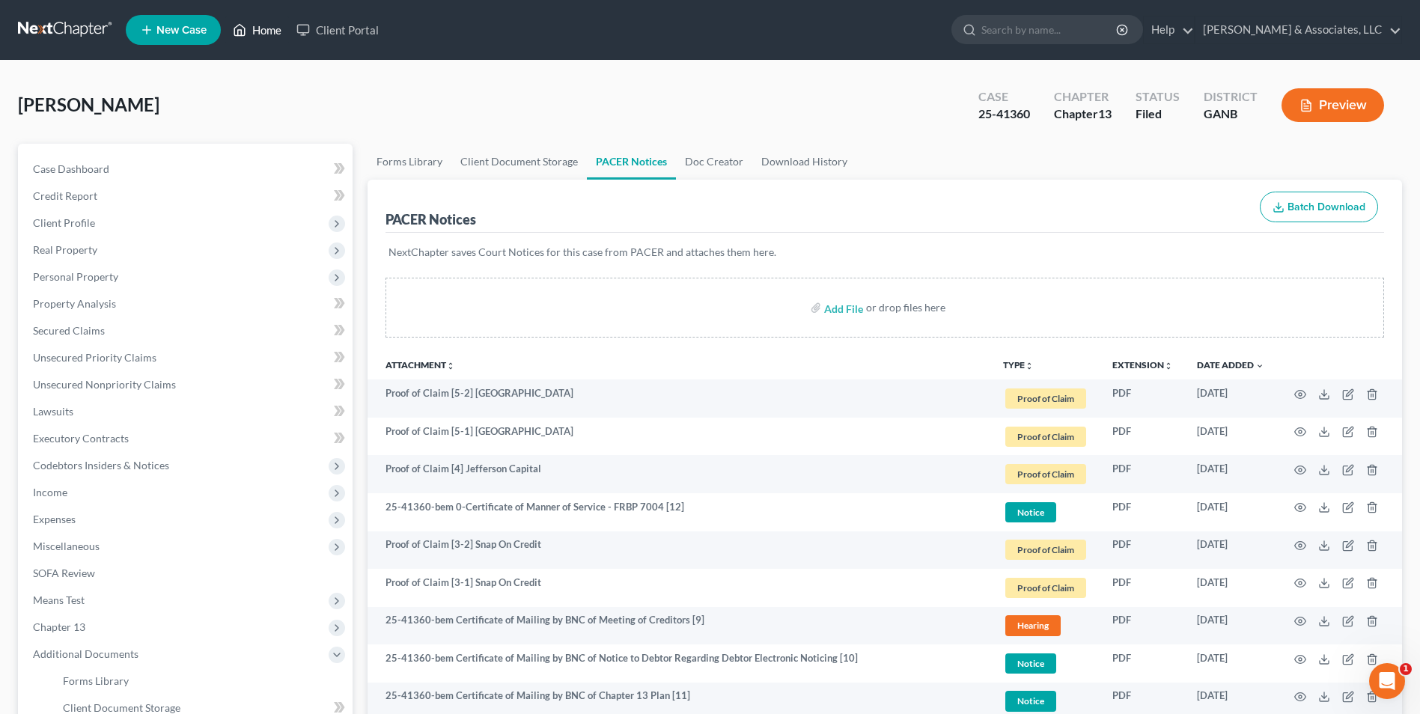
click at [269, 30] on link "Home" at bounding box center [257, 29] width 64 height 27
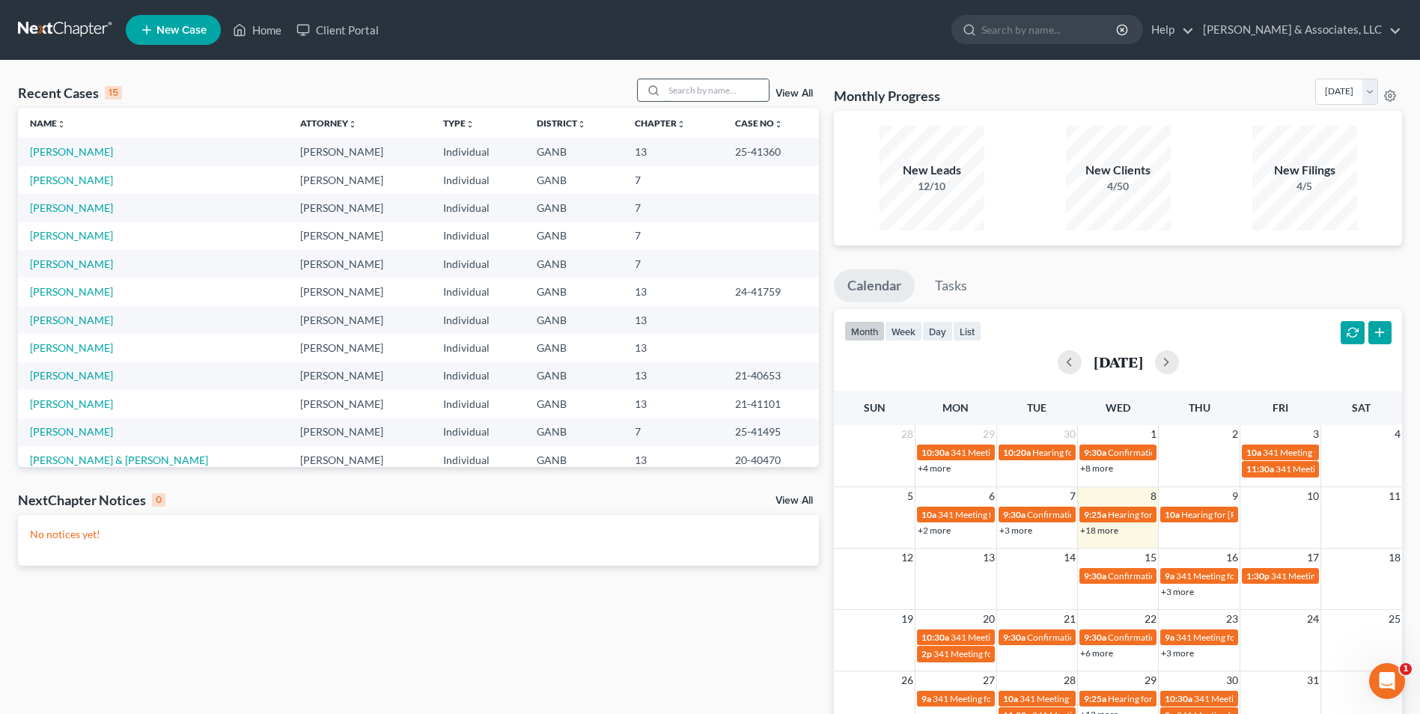
click at [723, 96] on input "search" at bounding box center [716, 90] width 105 height 22
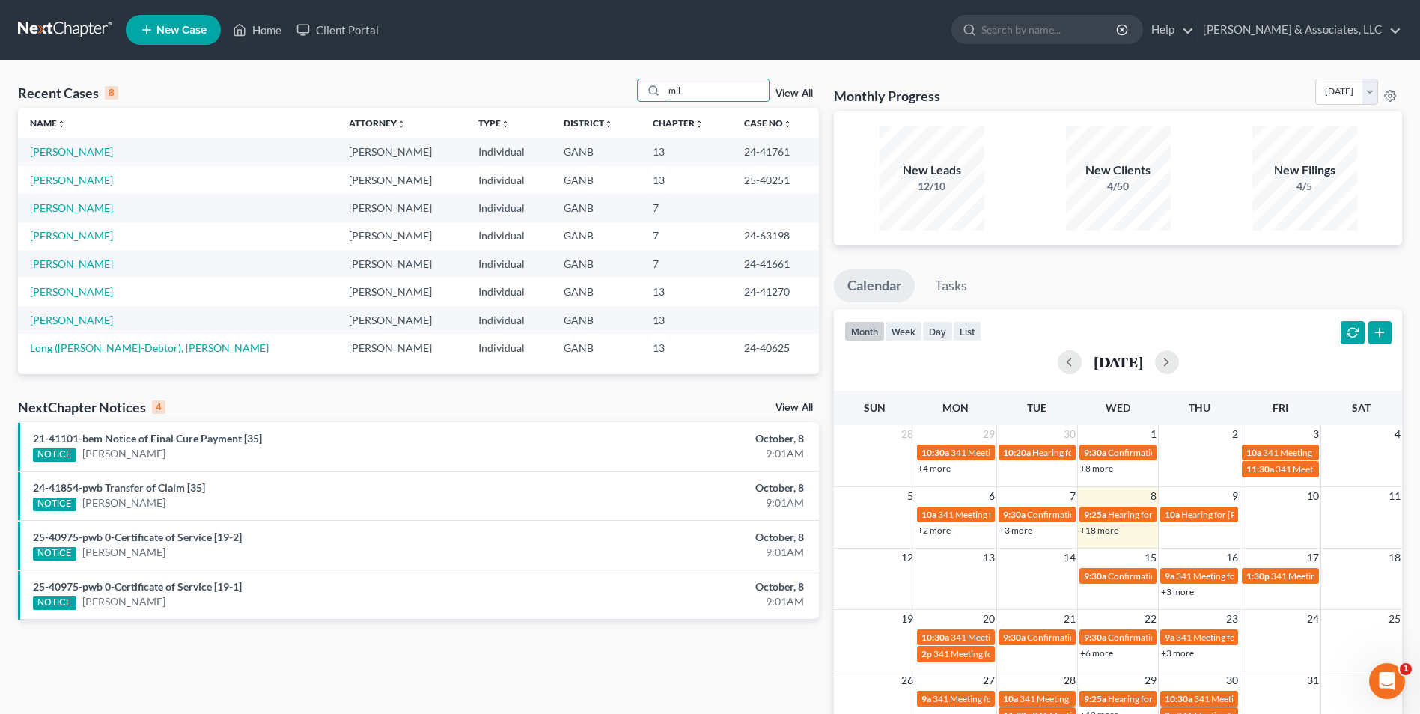
type input "mil"
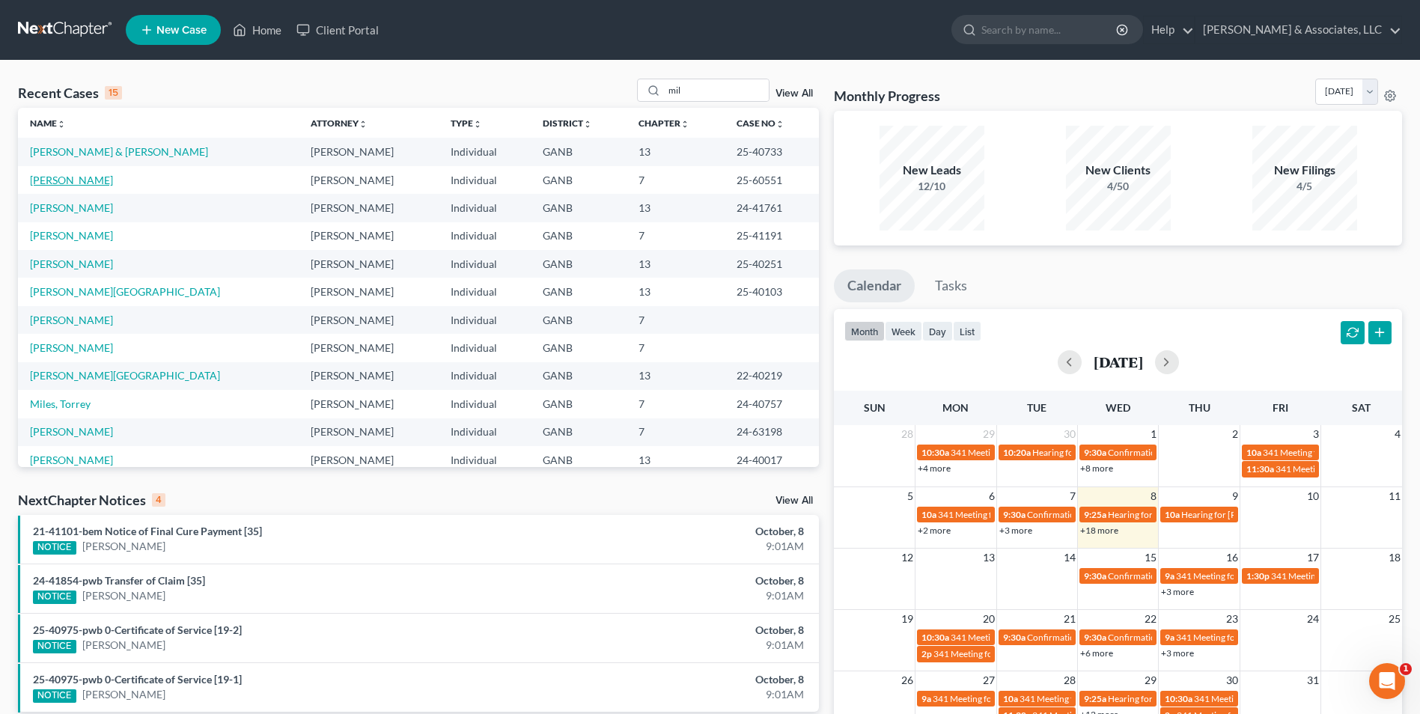
click at [55, 180] on link "Milman, David" at bounding box center [71, 180] width 83 height 13
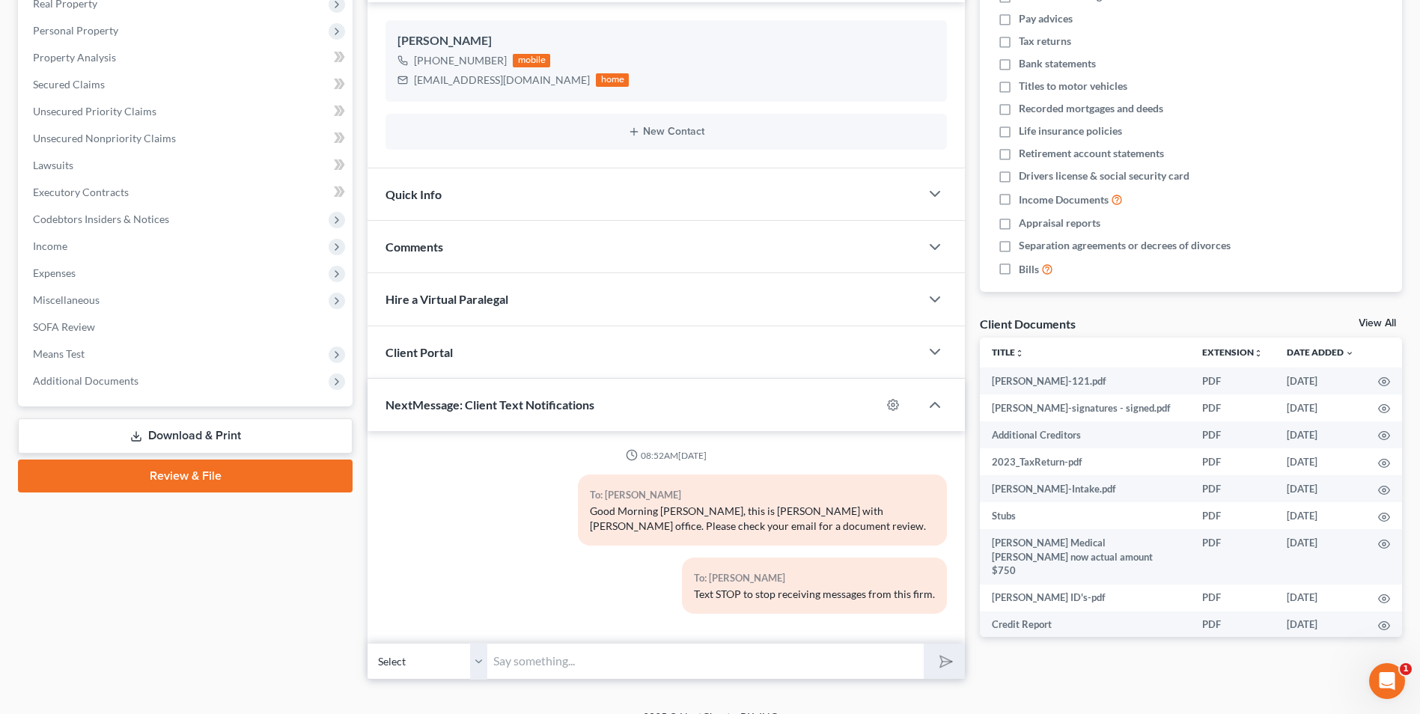
scroll to position [249, 0]
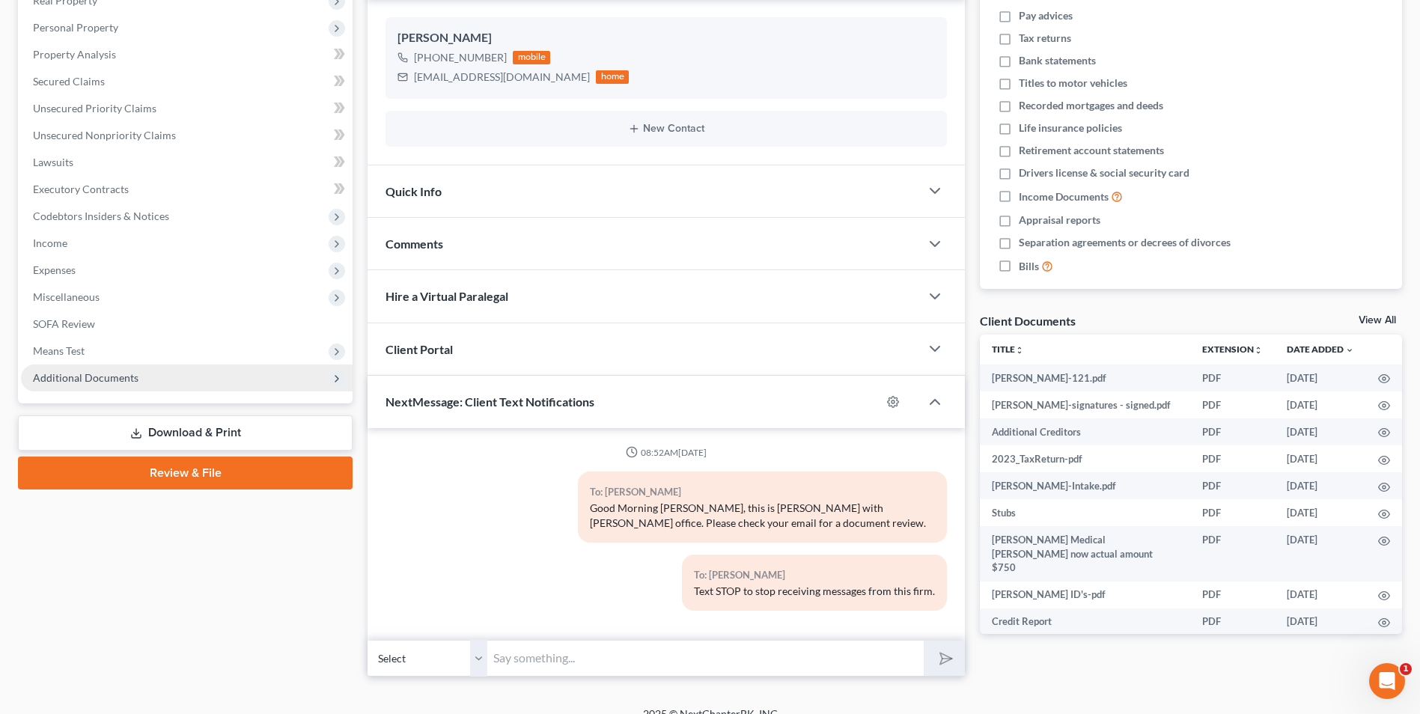
click at [112, 373] on span "Additional Documents" at bounding box center [86, 377] width 106 height 13
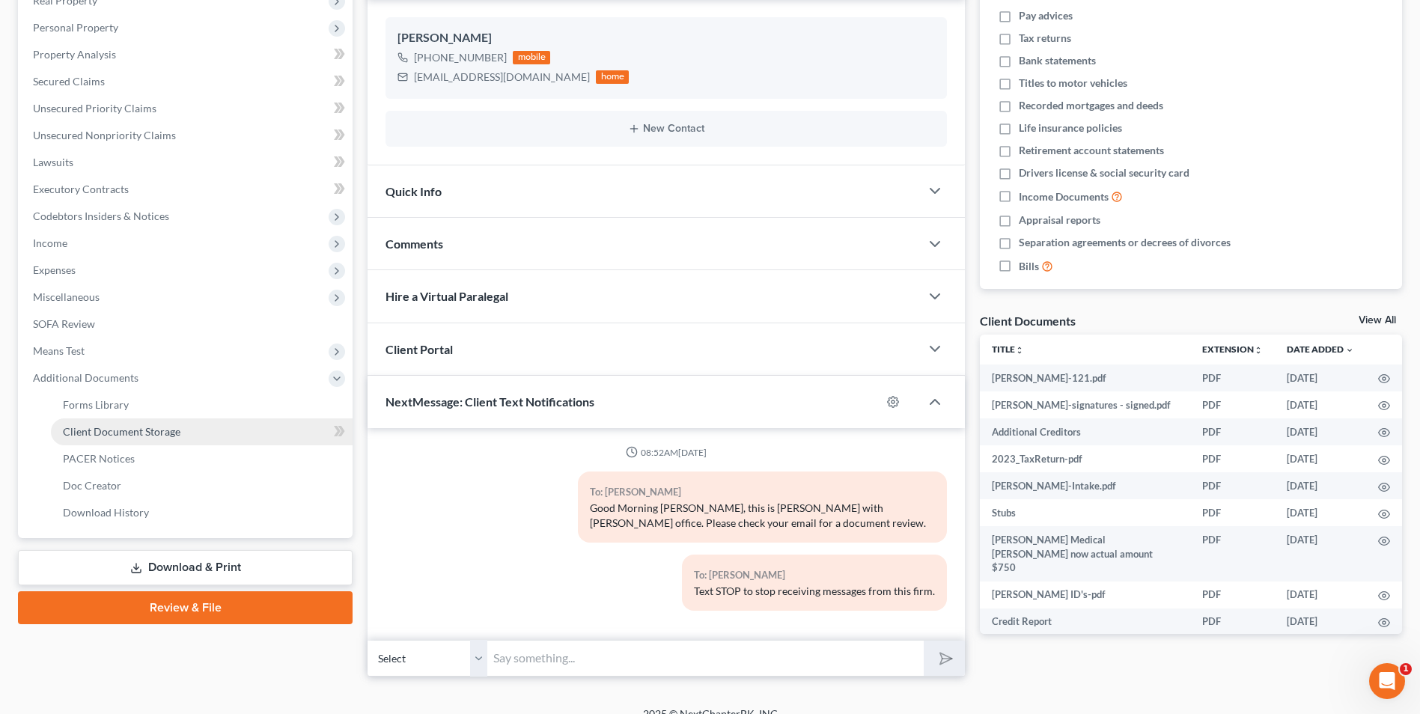
click at [172, 430] on span "Client Document Storage" at bounding box center [122, 431] width 118 height 13
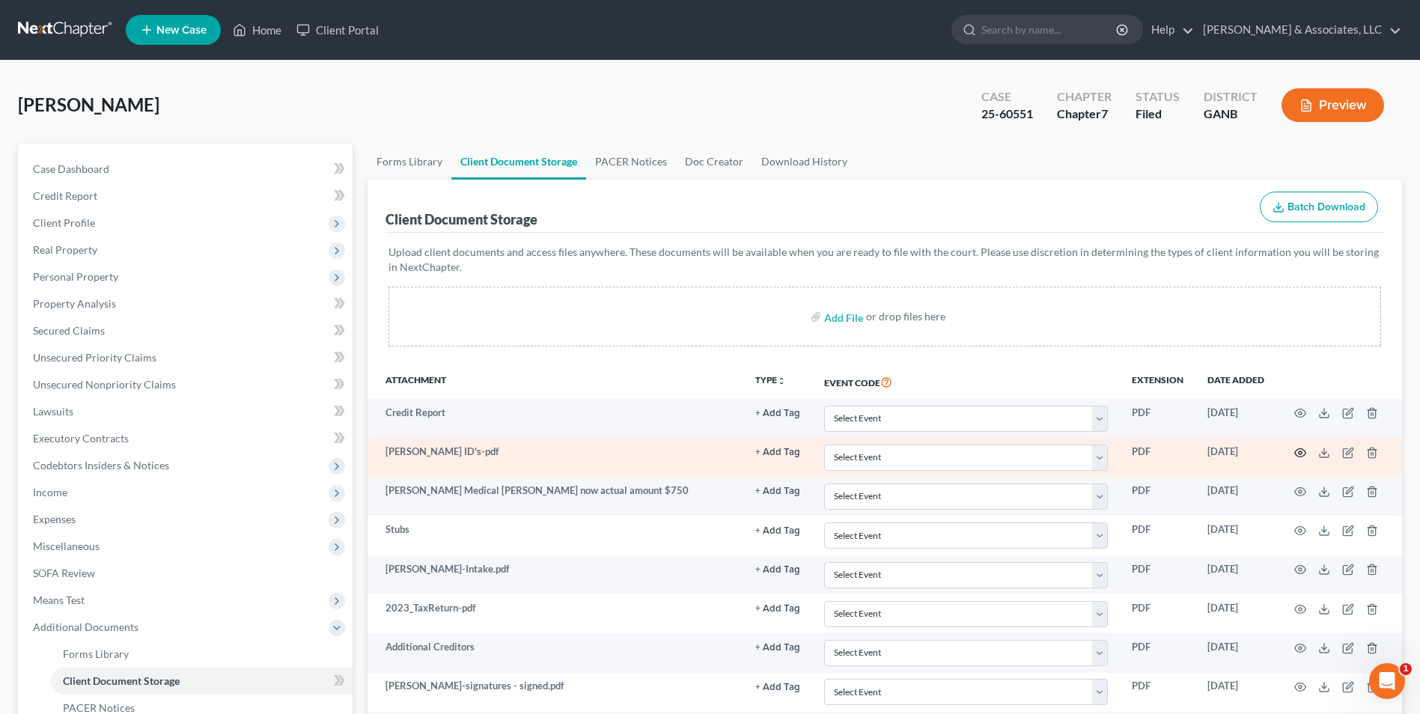
click at [1300, 451] on circle "button" at bounding box center [1300, 452] width 3 height 3
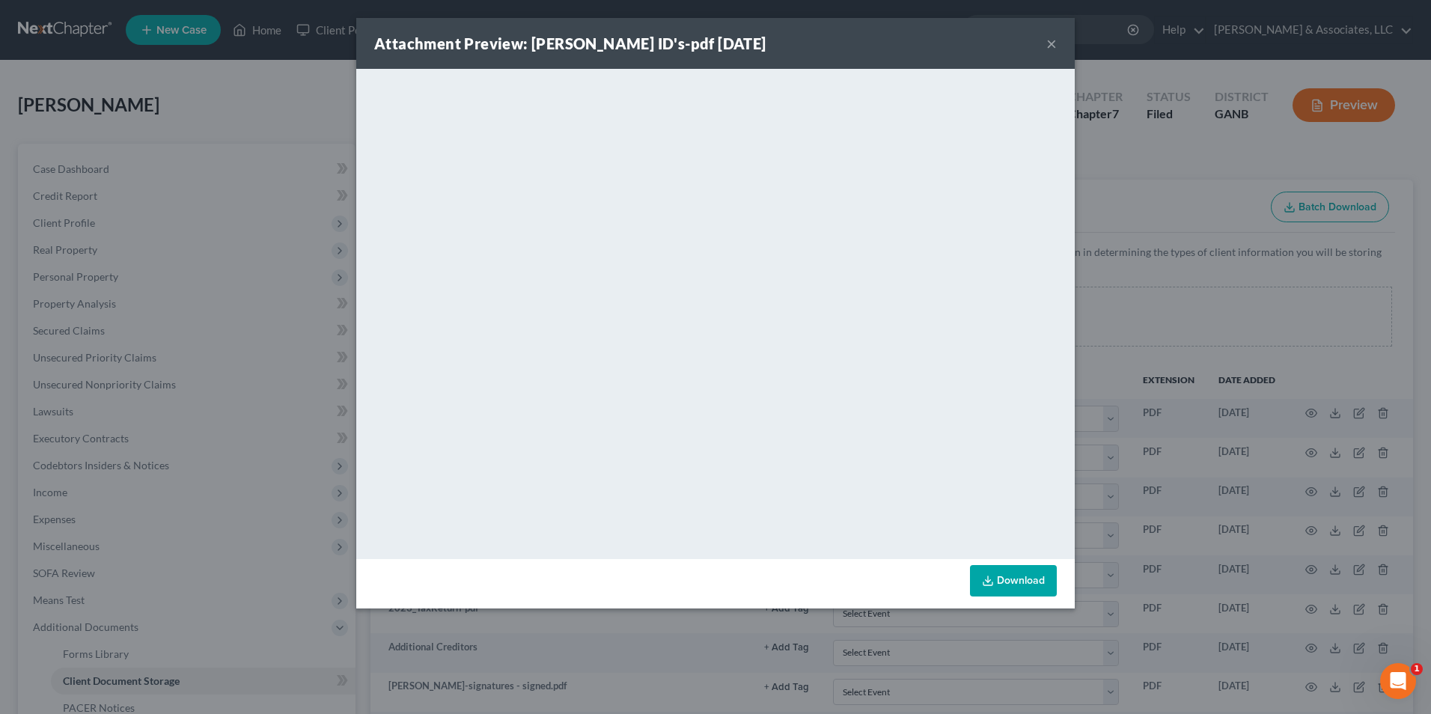
click at [1052, 42] on button "×" at bounding box center [1051, 43] width 10 height 18
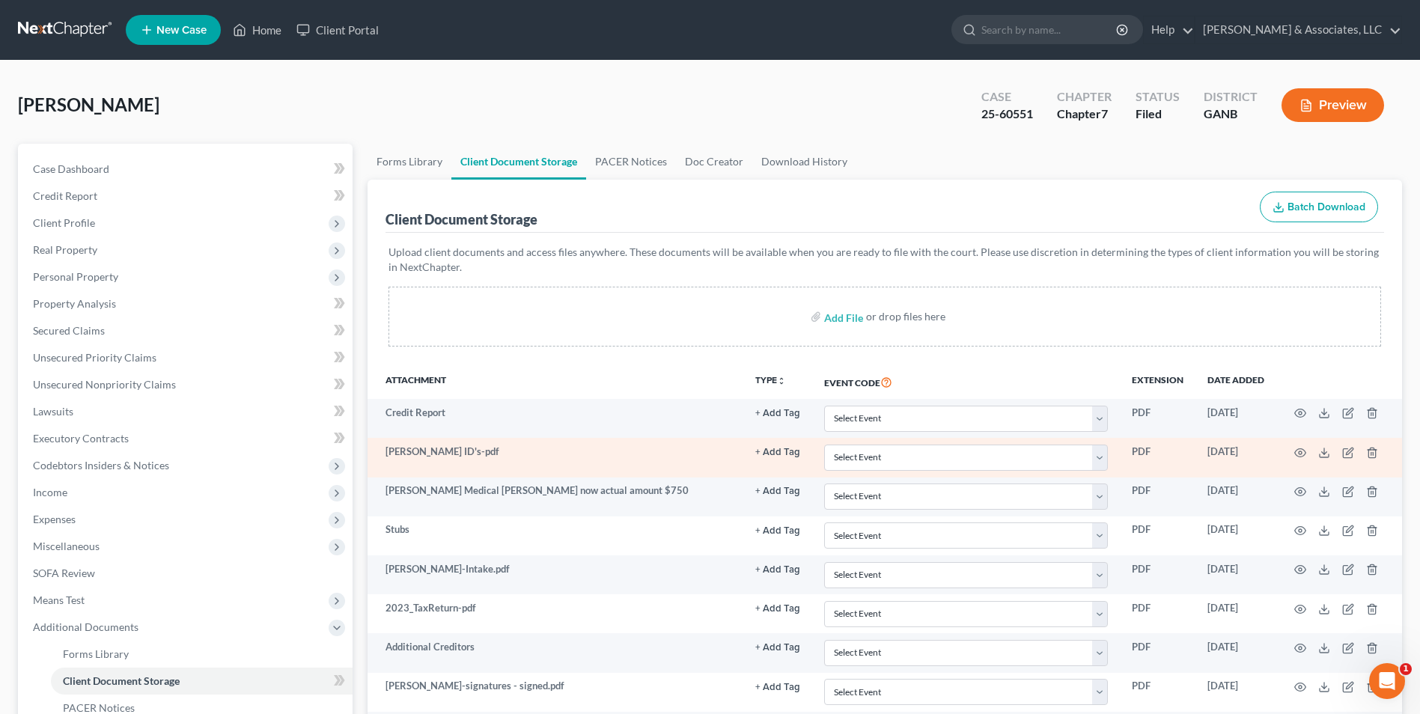
scroll to position [75, 0]
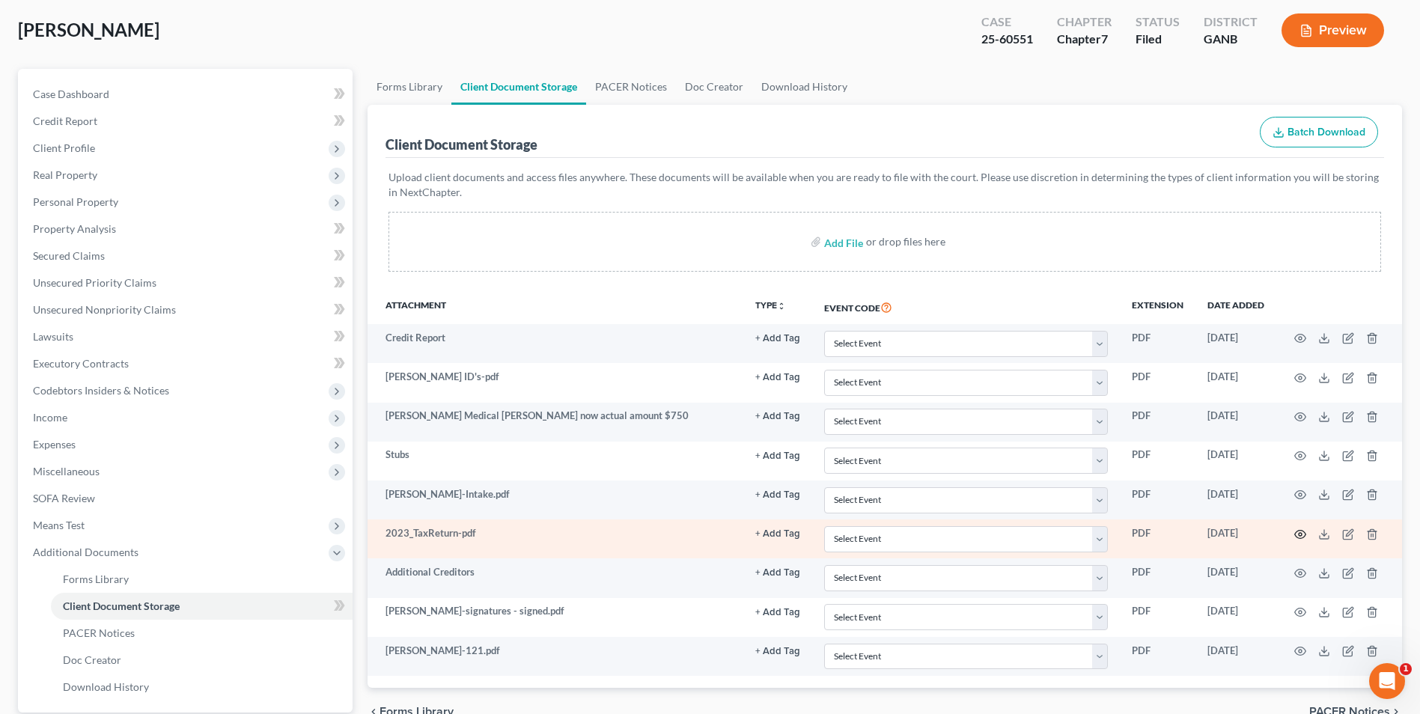
click at [1295, 534] on icon "button" at bounding box center [1300, 534] width 11 height 8
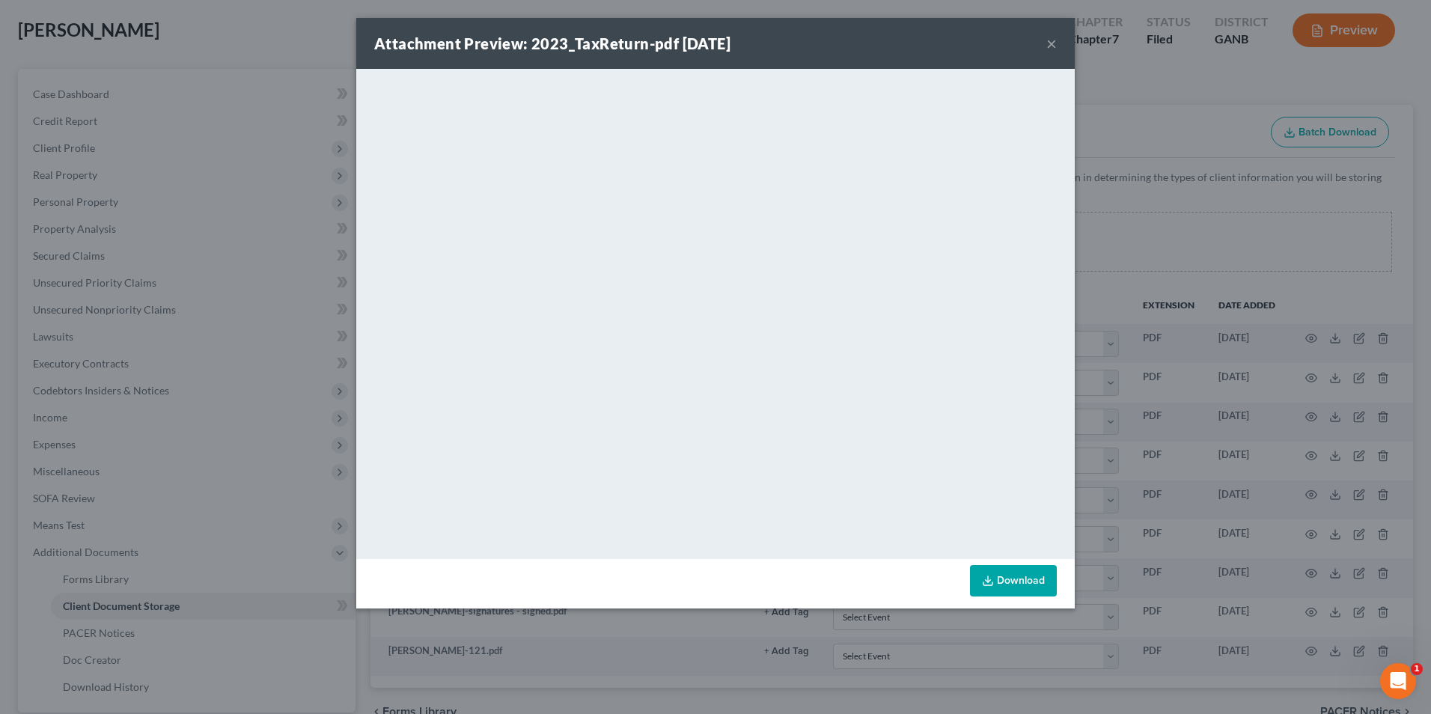
click at [1054, 40] on button "×" at bounding box center [1051, 43] width 10 height 18
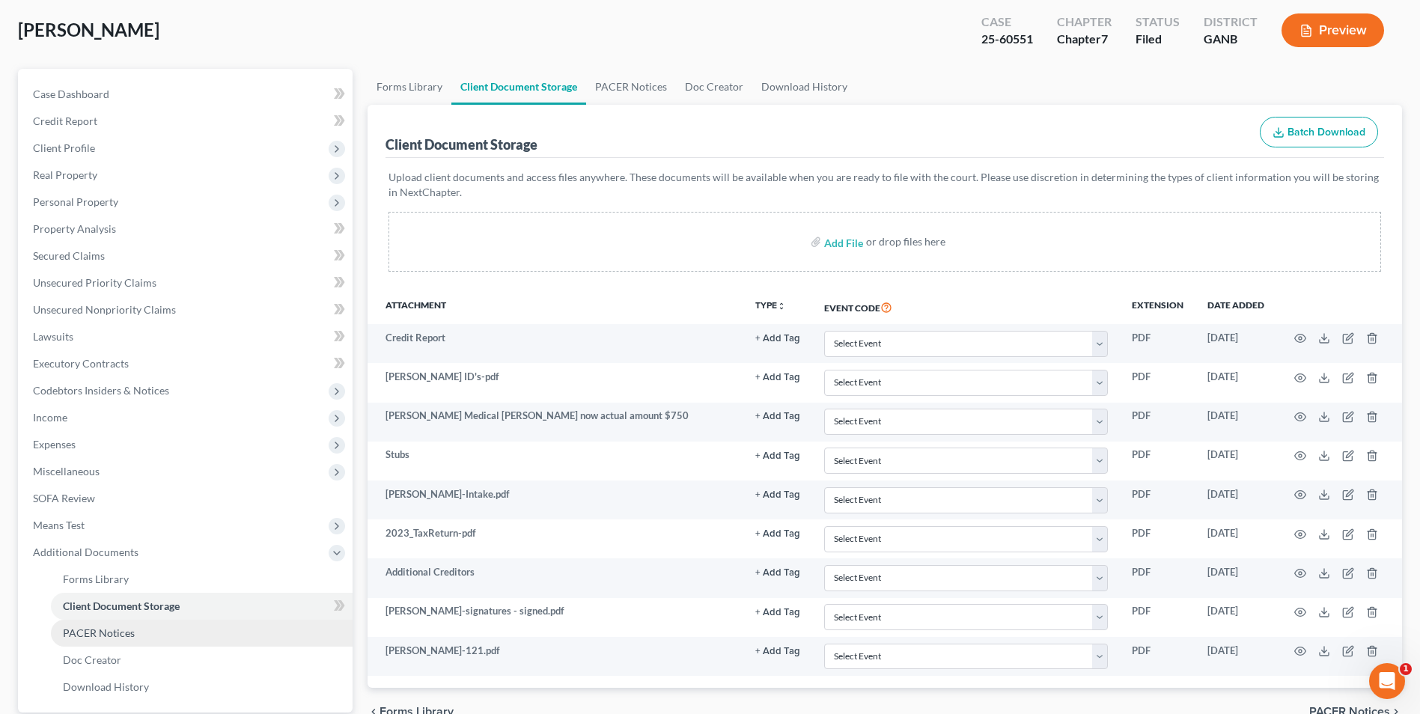
click at [137, 639] on link "PACER Notices" at bounding box center [202, 633] width 302 height 27
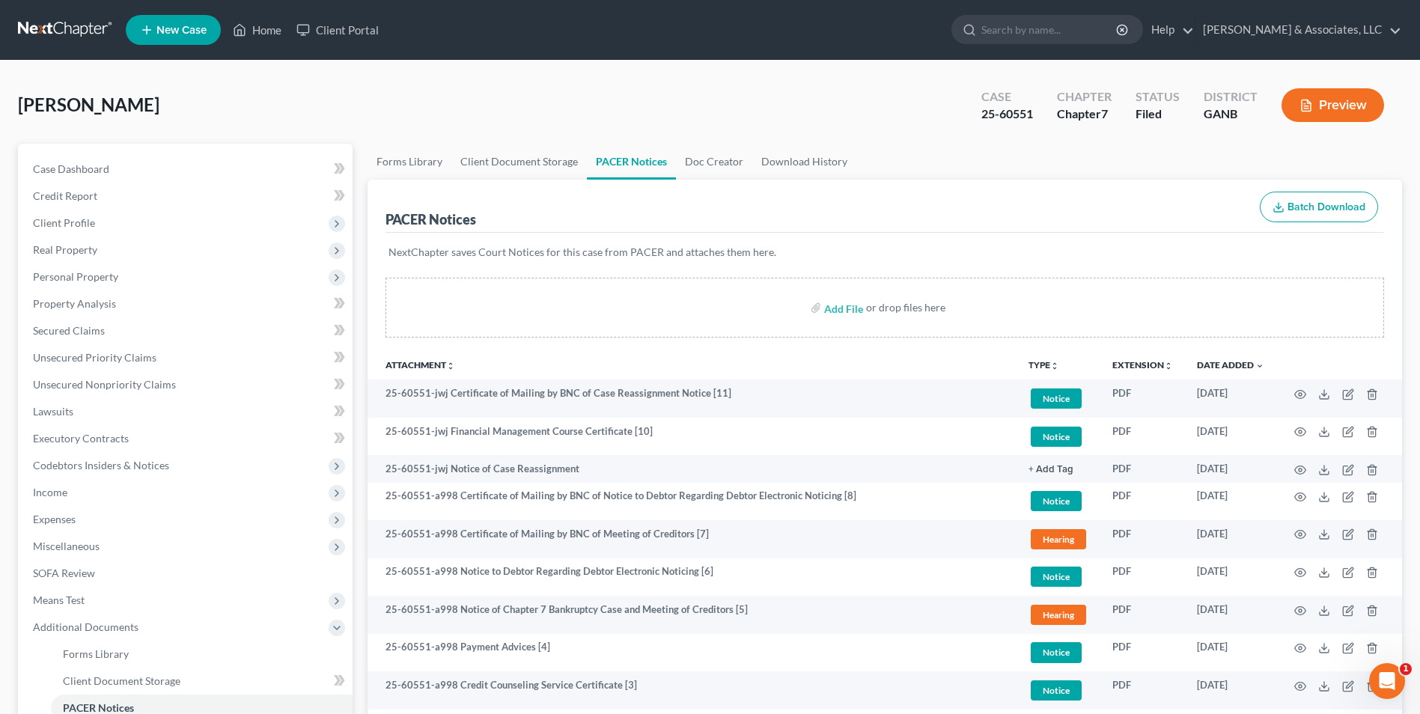
scroll to position [216, 0]
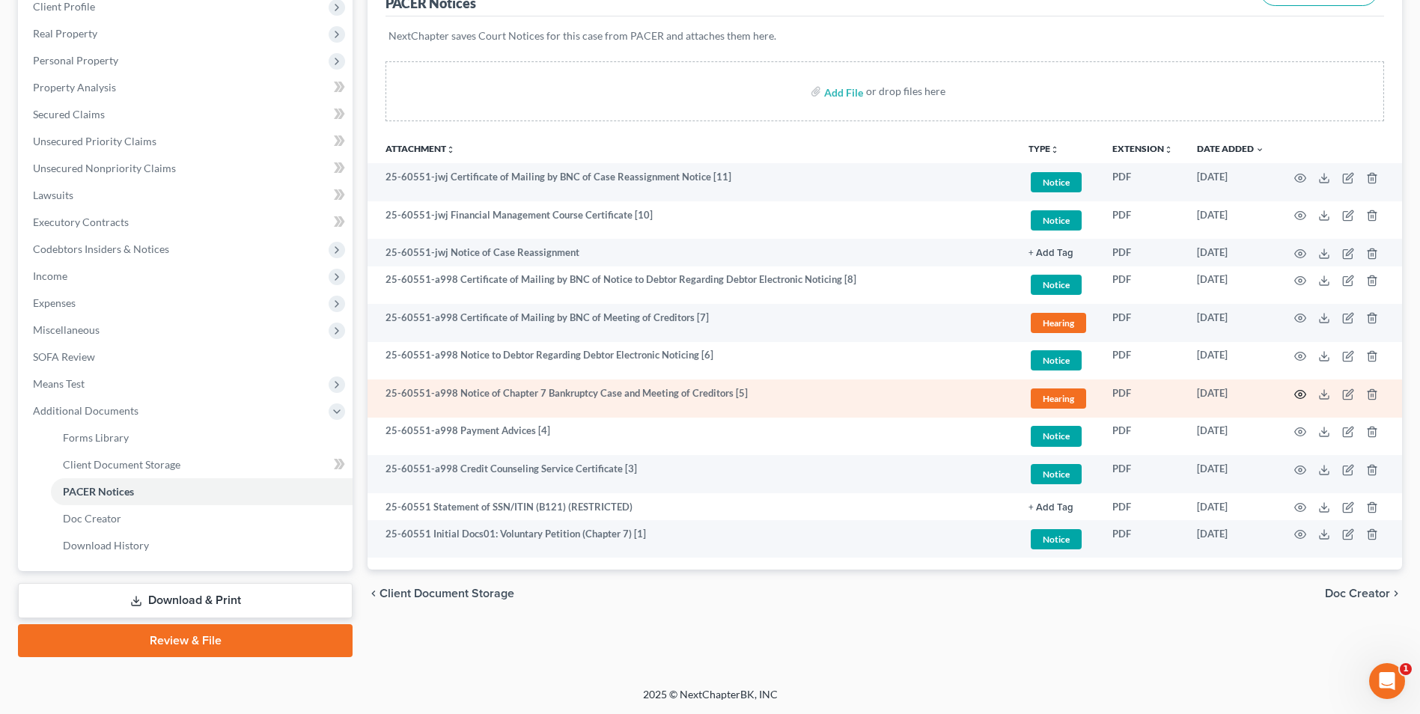
click at [1299, 399] on icon "button" at bounding box center [1300, 394] width 12 height 12
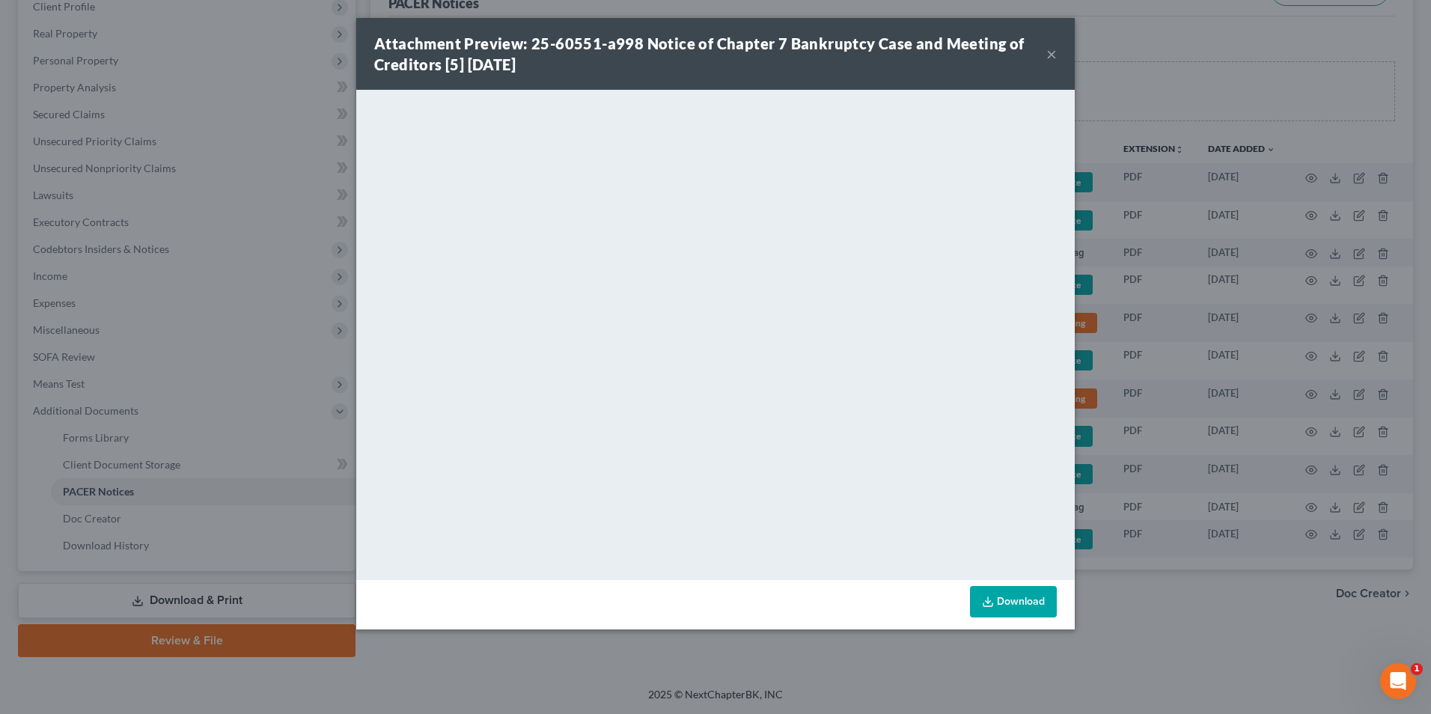
click at [1049, 58] on button "×" at bounding box center [1051, 54] width 10 height 18
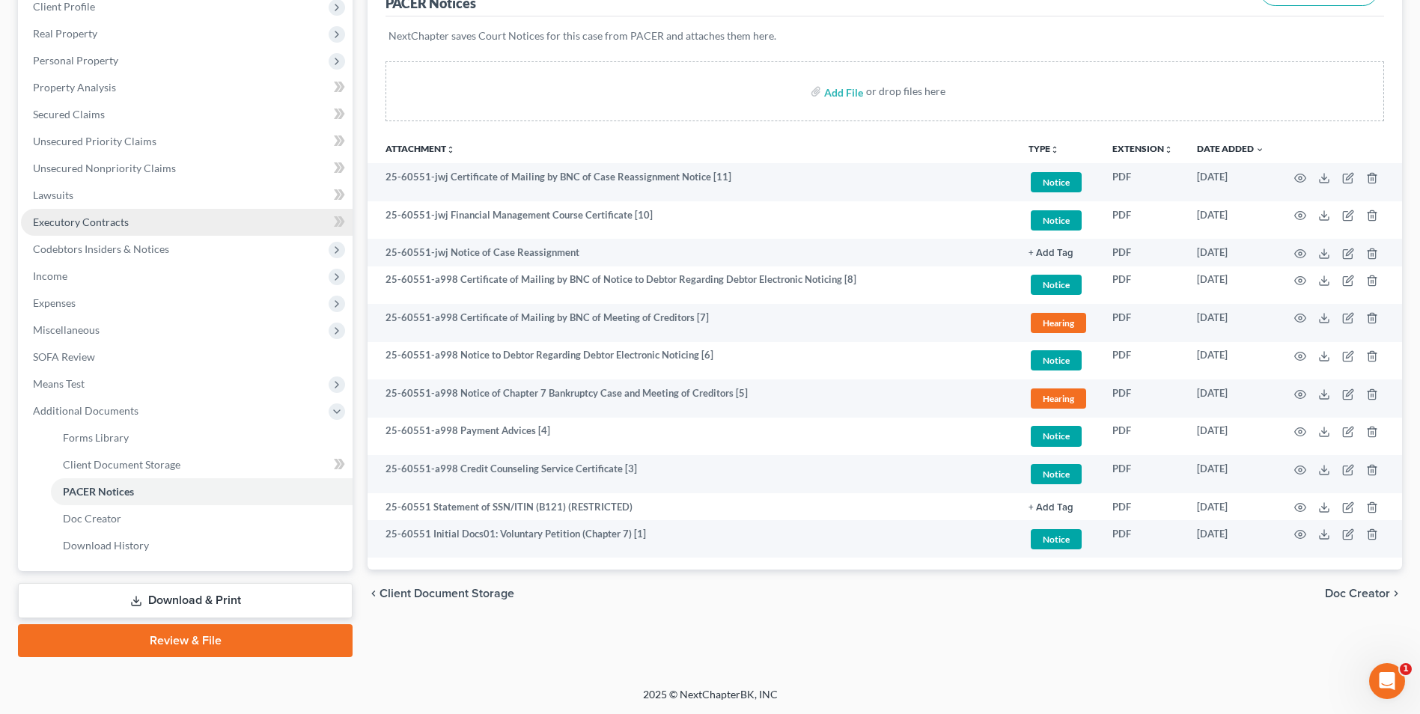
scroll to position [0, 0]
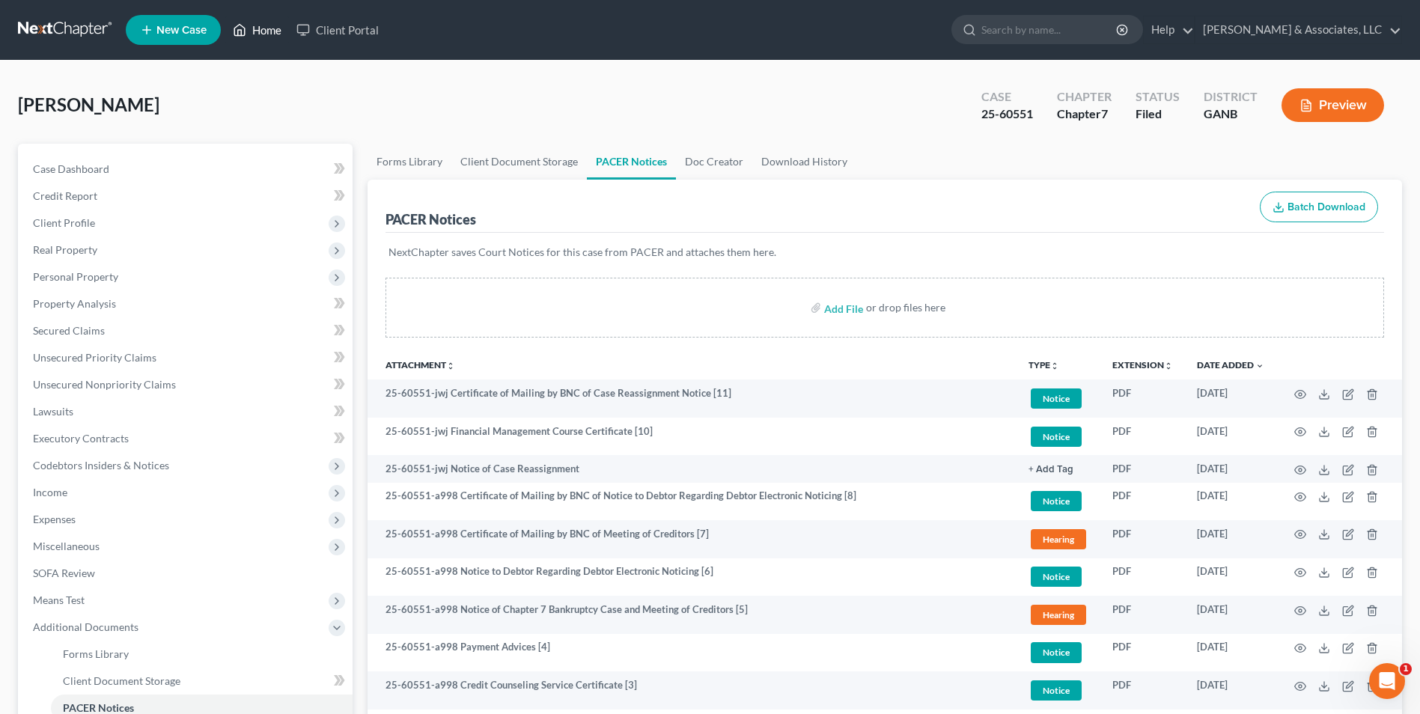
click at [277, 34] on link "Home" at bounding box center [257, 29] width 64 height 27
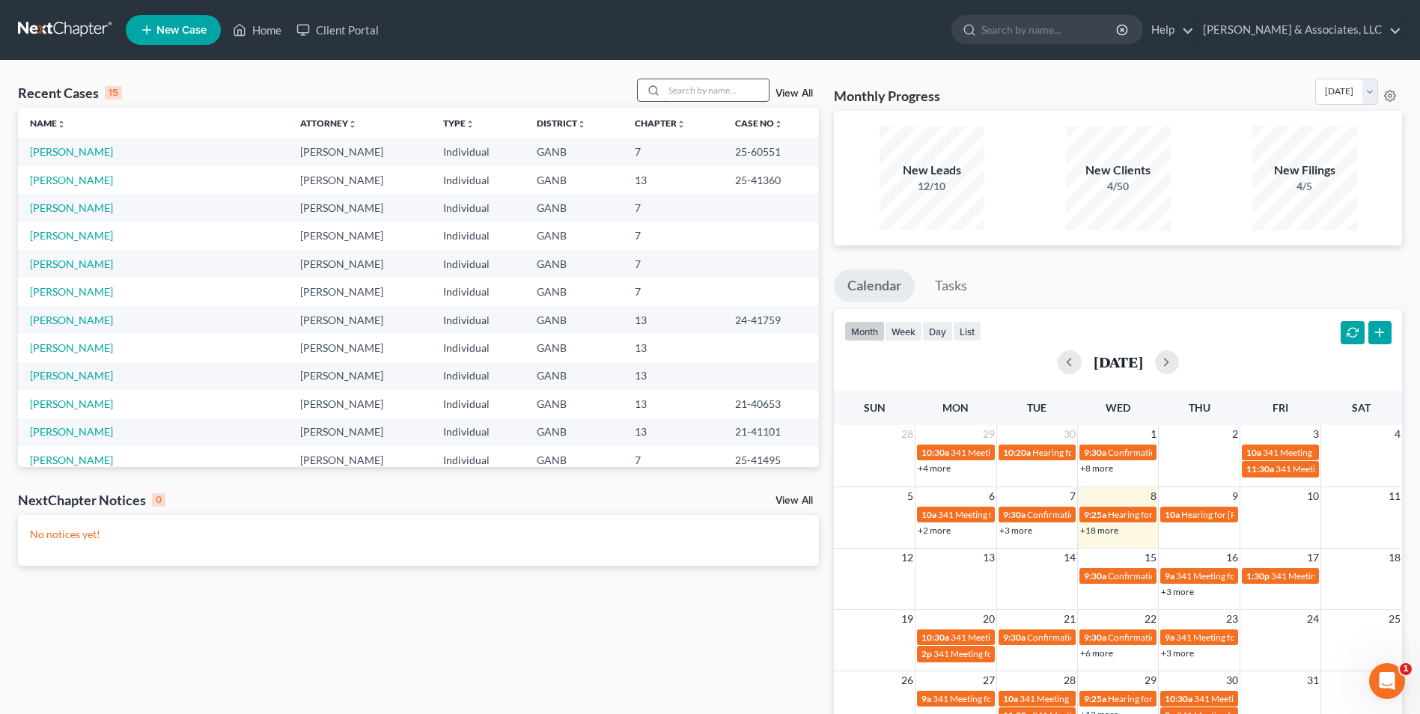
click at [713, 94] on input "search" at bounding box center [716, 90] width 105 height 22
type input "ward"
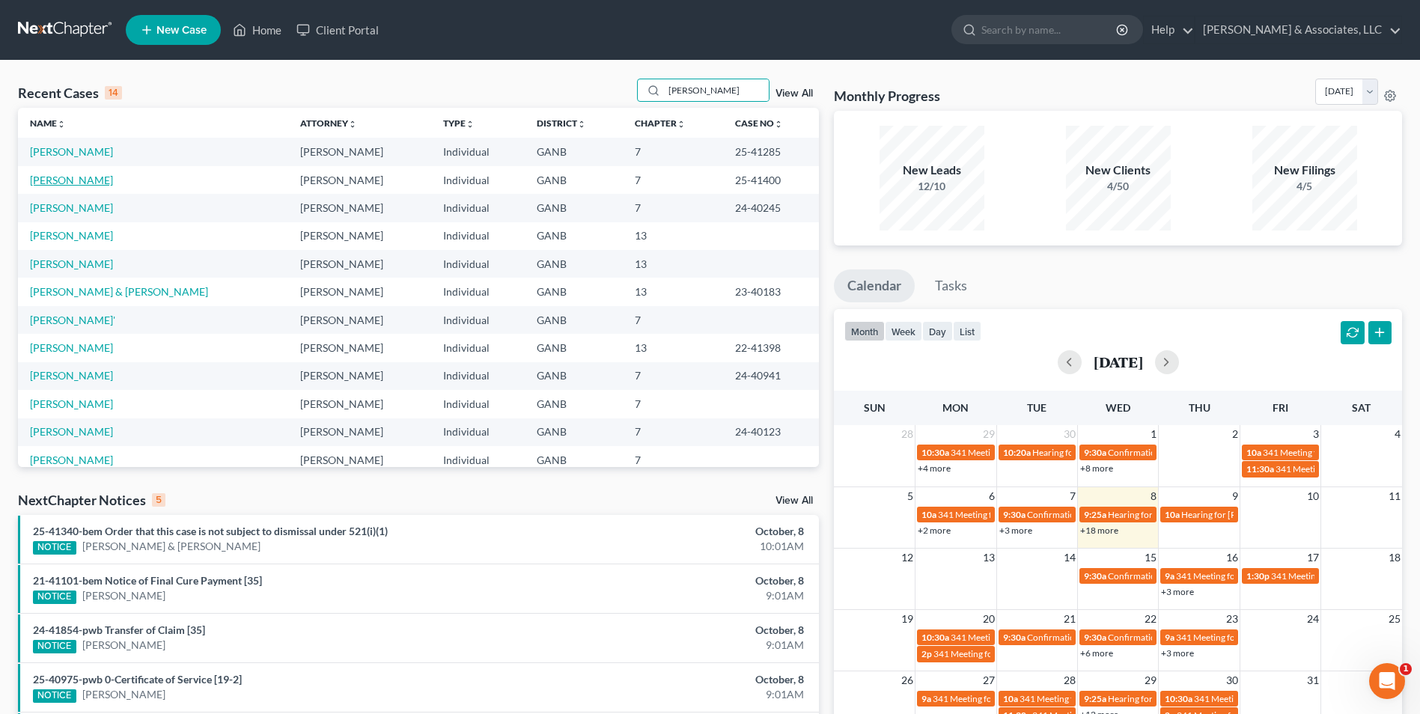
click at [67, 184] on link "Ward, Paula" at bounding box center [71, 180] width 83 height 13
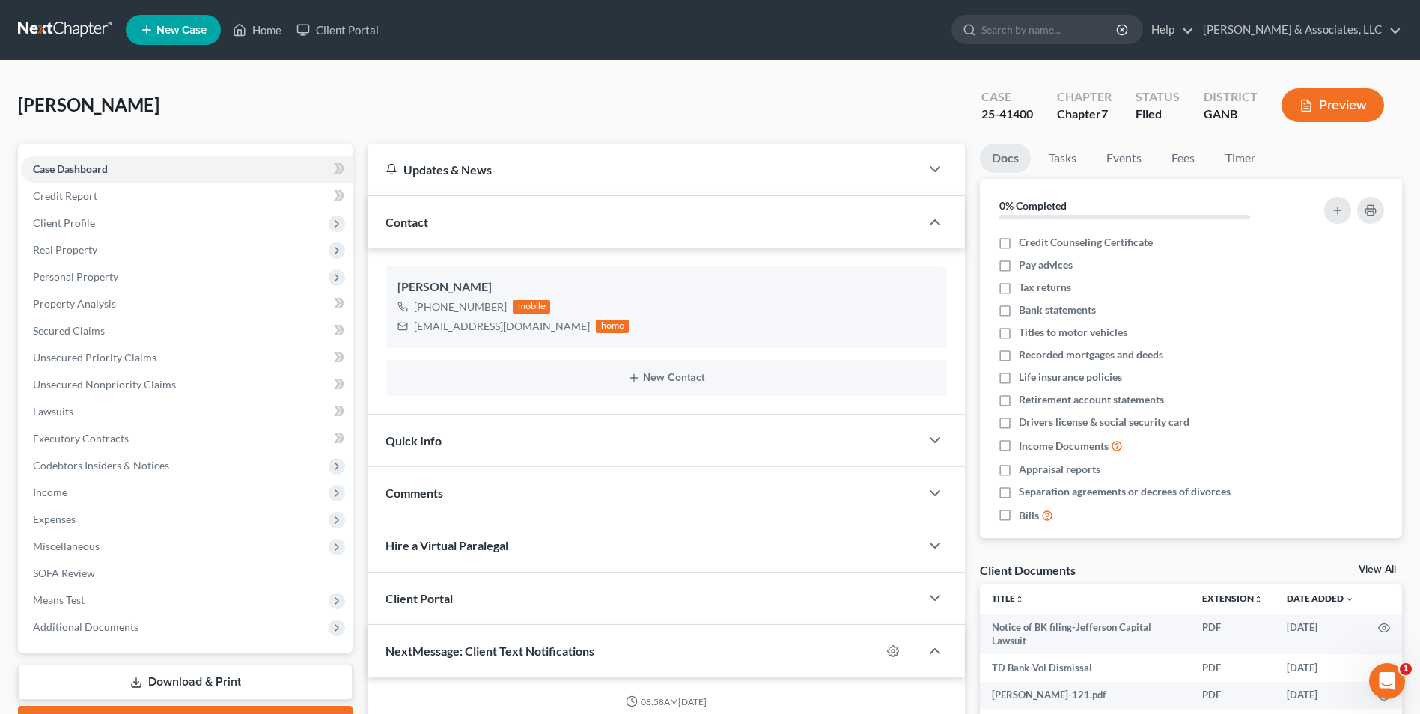
scroll to position [173, 0]
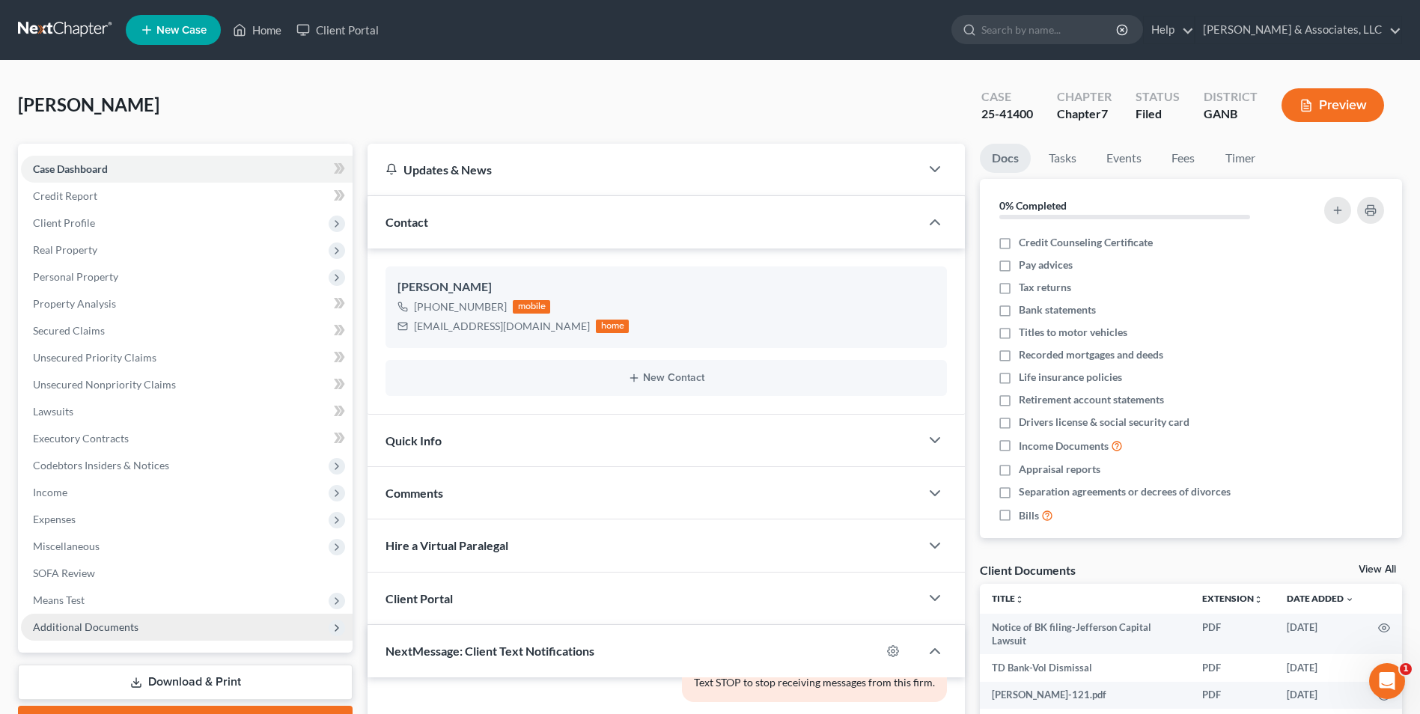
click at [118, 631] on span "Additional Documents" at bounding box center [86, 626] width 106 height 13
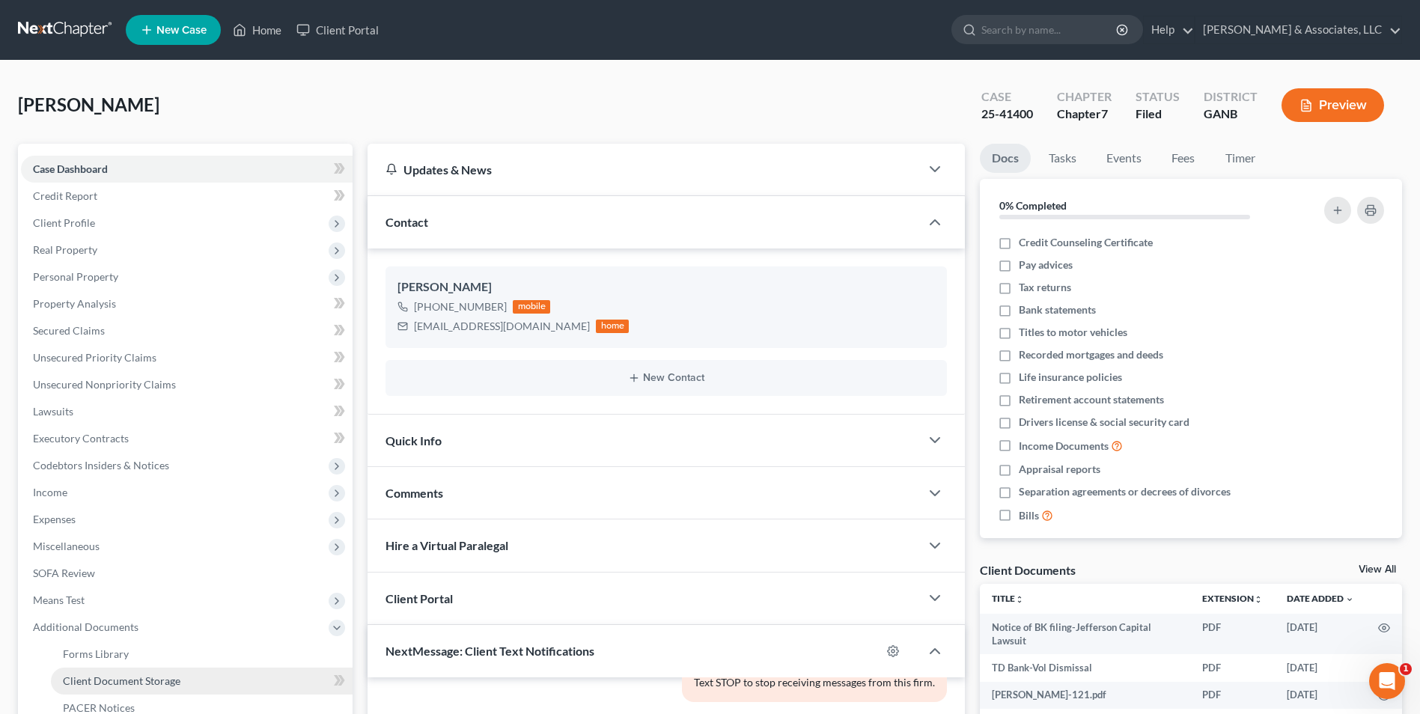
click at [111, 674] on span "Client Document Storage" at bounding box center [122, 680] width 118 height 13
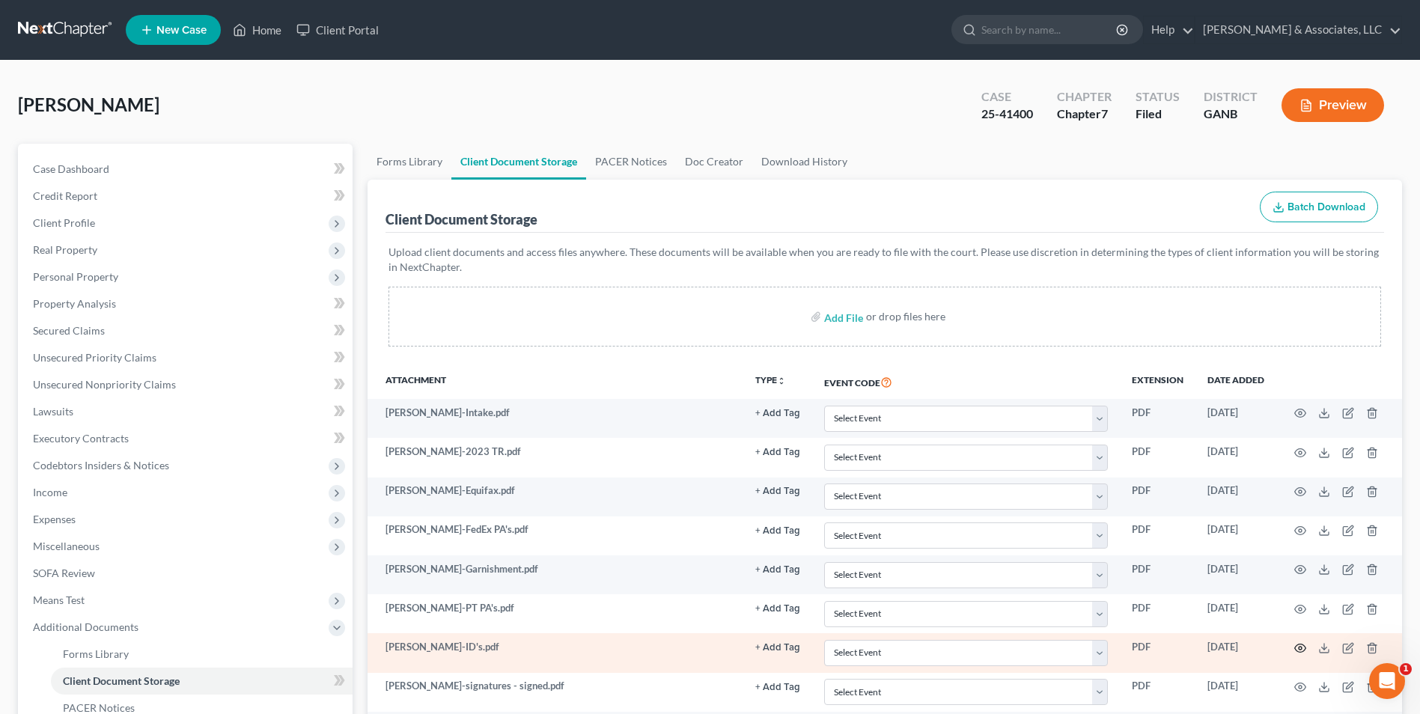
click at [1302, 647] on icon "button" at bounding box center [1300, 648] width 12 height 12
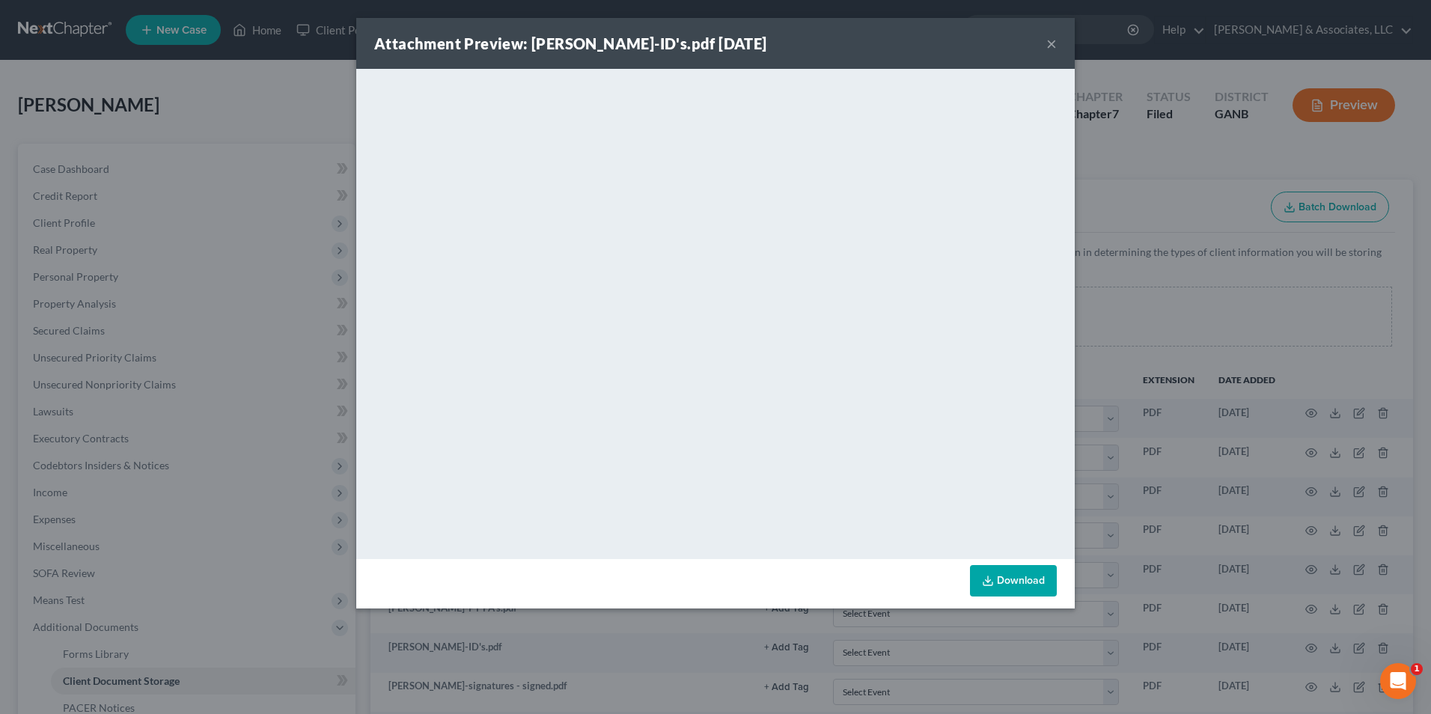
click at [898, 47] on div "Attachment Preview: Ward-ID's.pdf 09/10/2025 ×" at bounding box center [715, 43] width 719 height 51
click at [1050, 46] on button "×" at bounding box center [1051, 43] width 10 height 18
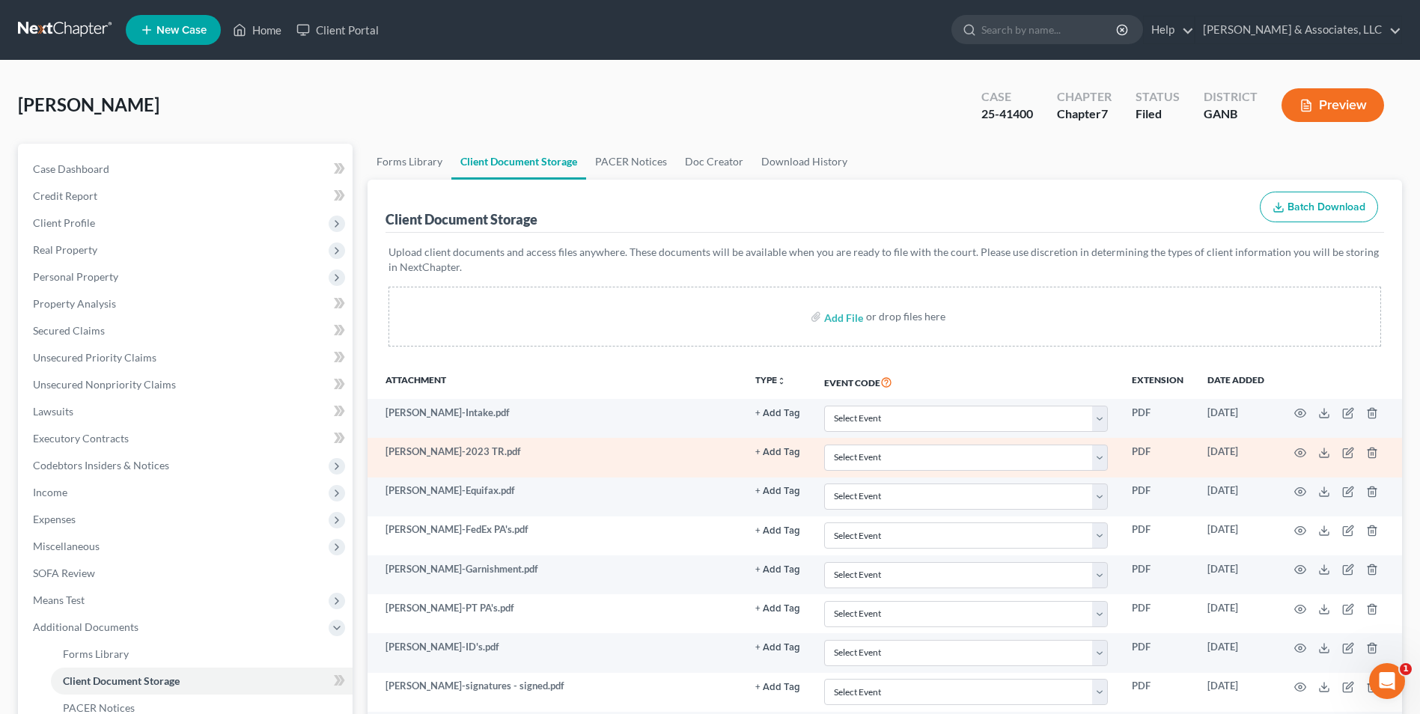
click at [1307, 450] on td at bounding box center [1339, 457] width 126 height 39
click at [1301, 453] on icon "button" at bounding box center [1300, 453] width 12 height 12
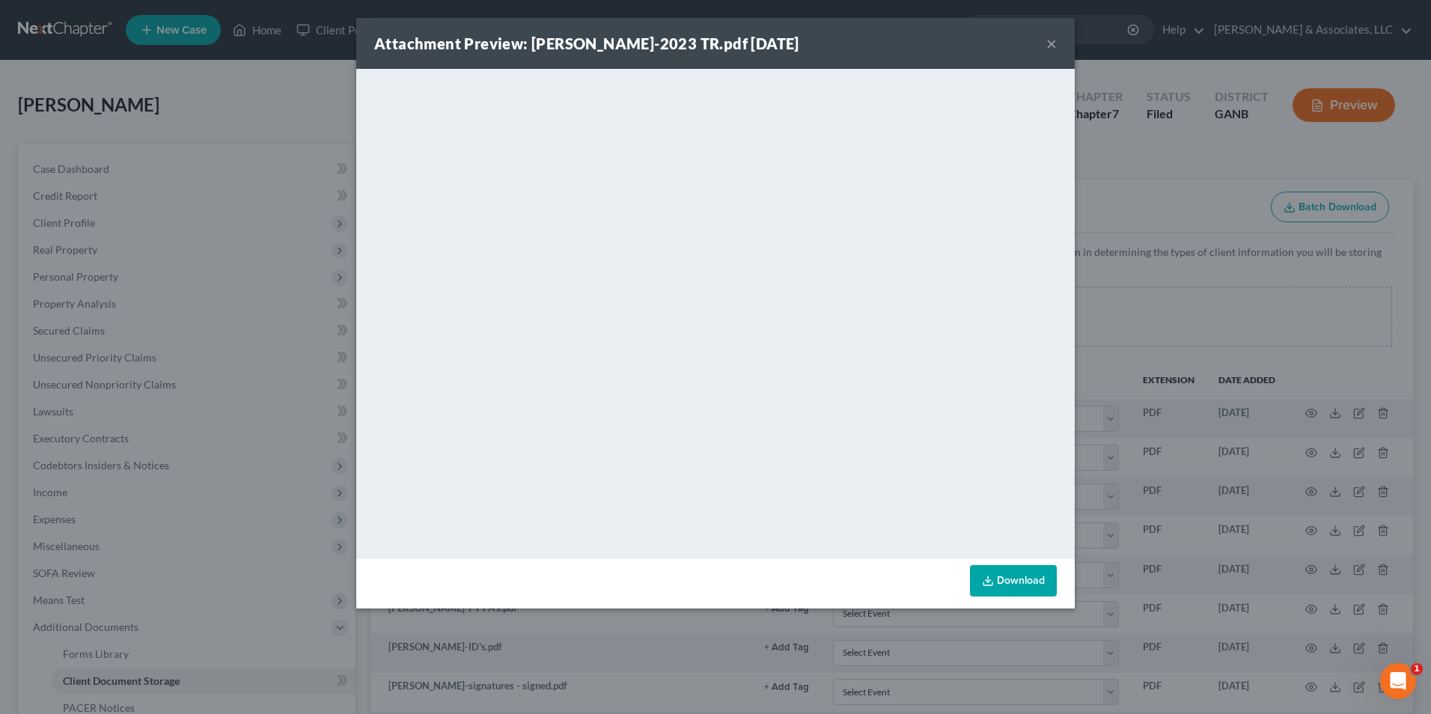
click at [1054, 46] on button "×" at bounding box center [1051, 43] width 10 height 18
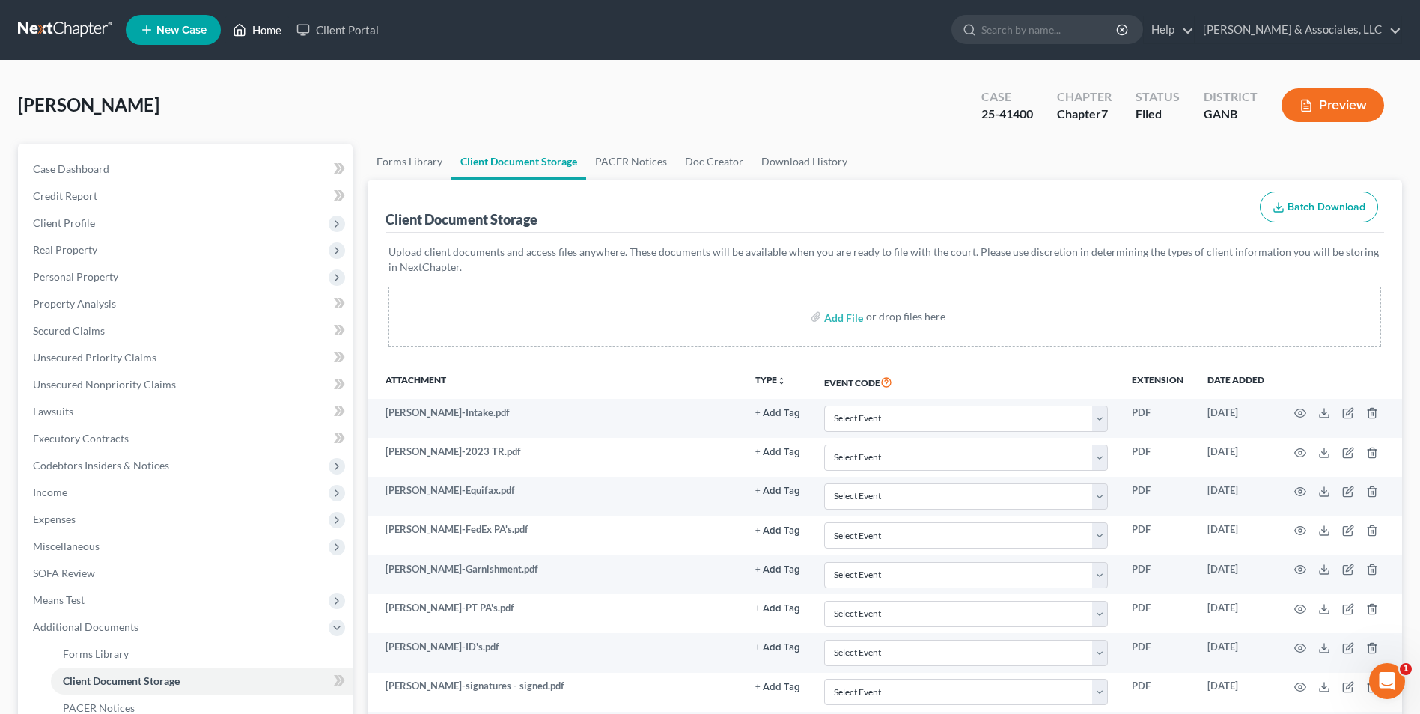
click at [277, 38] on link "Home" at bounding box center [257, 29] width 64 height 27
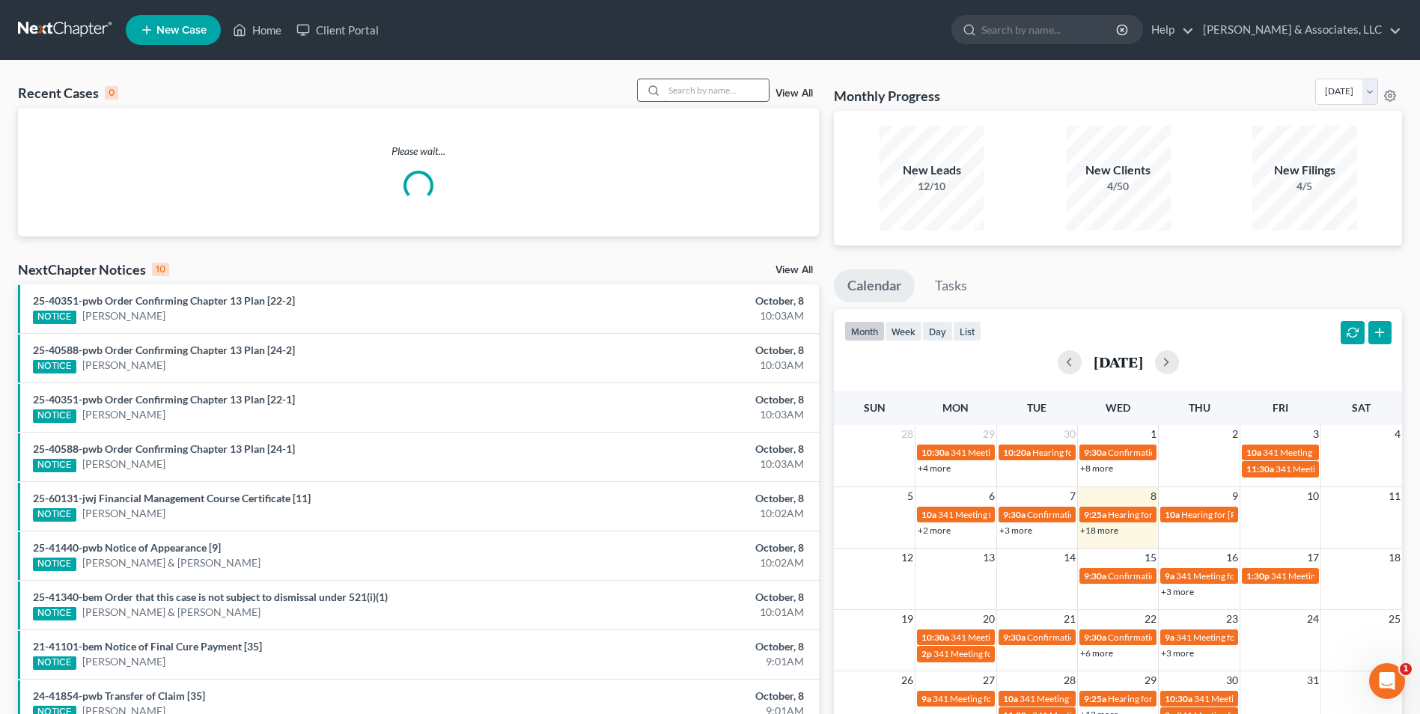
click at [705, 86] on input "search" at bounding box center [716, 90] width 105 height 22
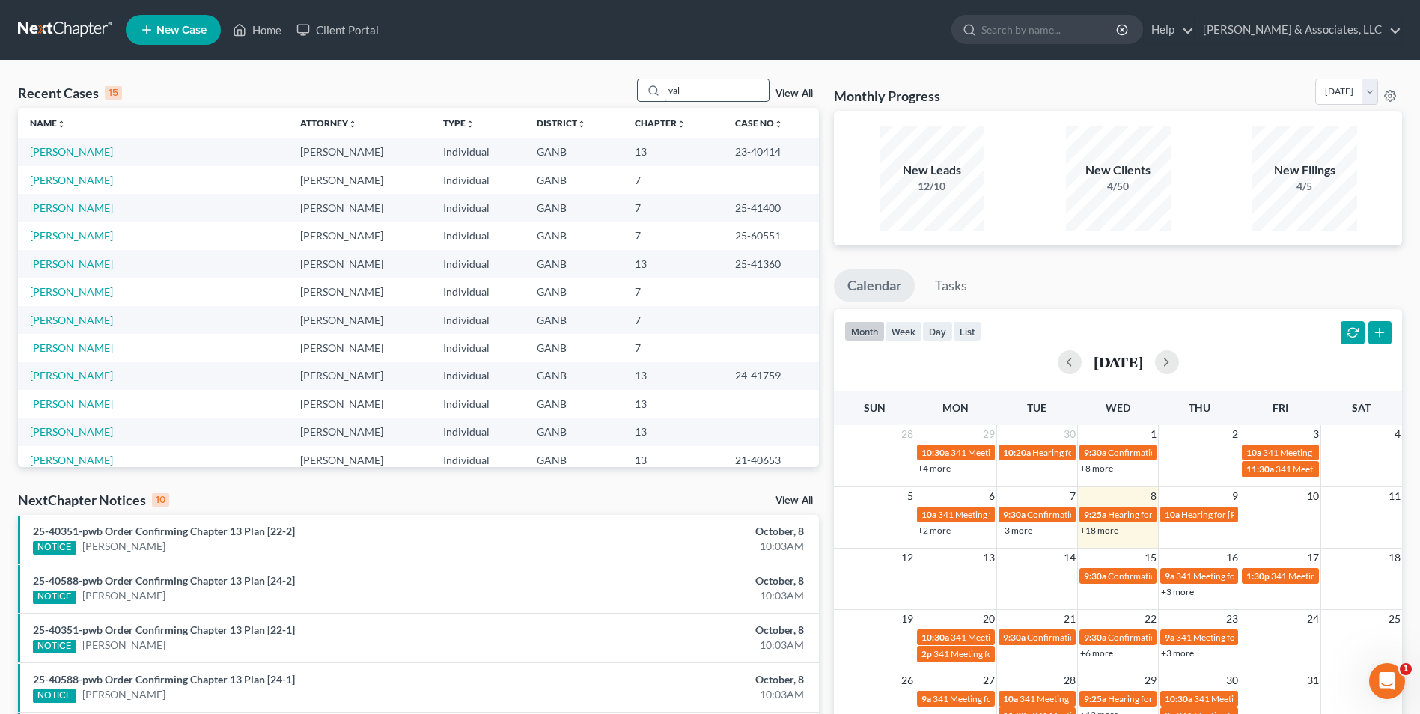
type input "val"
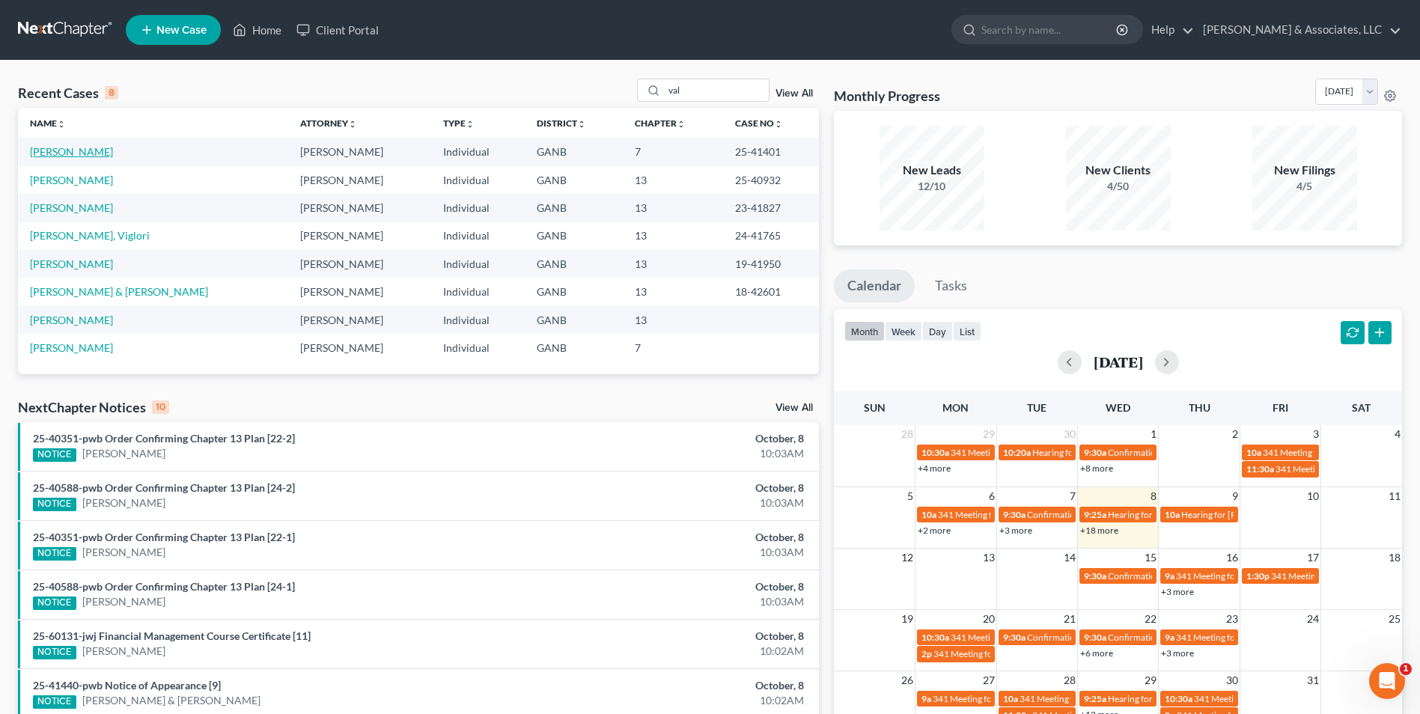
click at [69, 150] on link "Valentine, Tonya" at bounding box center [71, 151] width 83 height 13
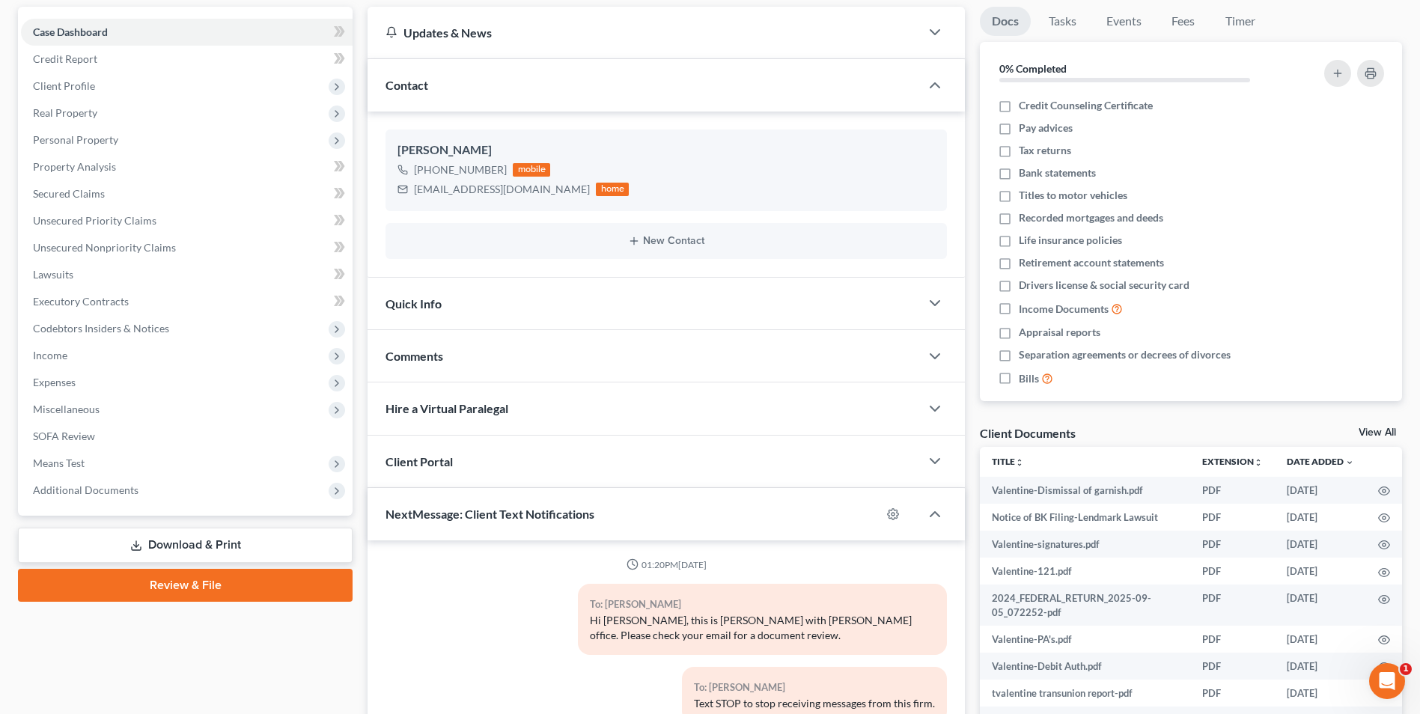
scroll to position [269, 0]
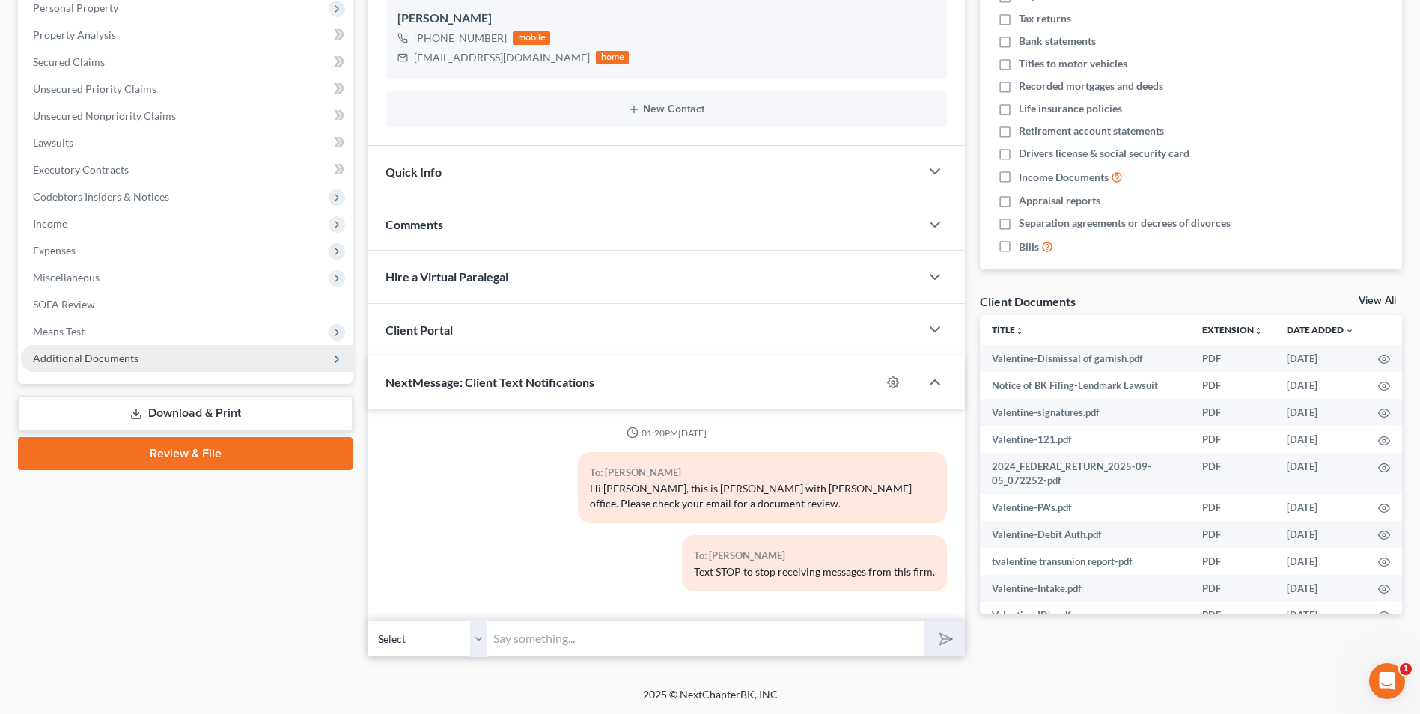
click at [131, 359] on span "Additional Documents" at bounding box center [86, 358] width 106 height 13
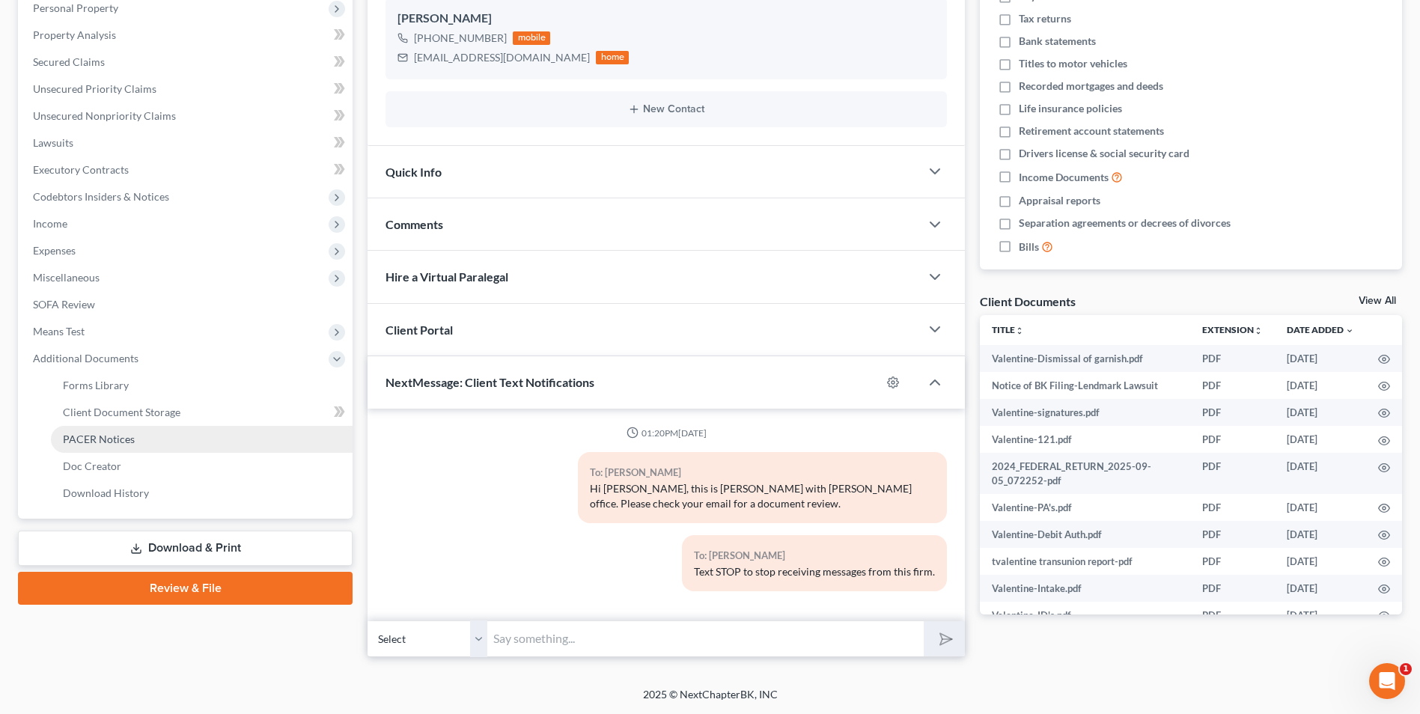
click at [133, 446] on link "PACER Notices" at bounding box center [202, 439] width 302 height 27
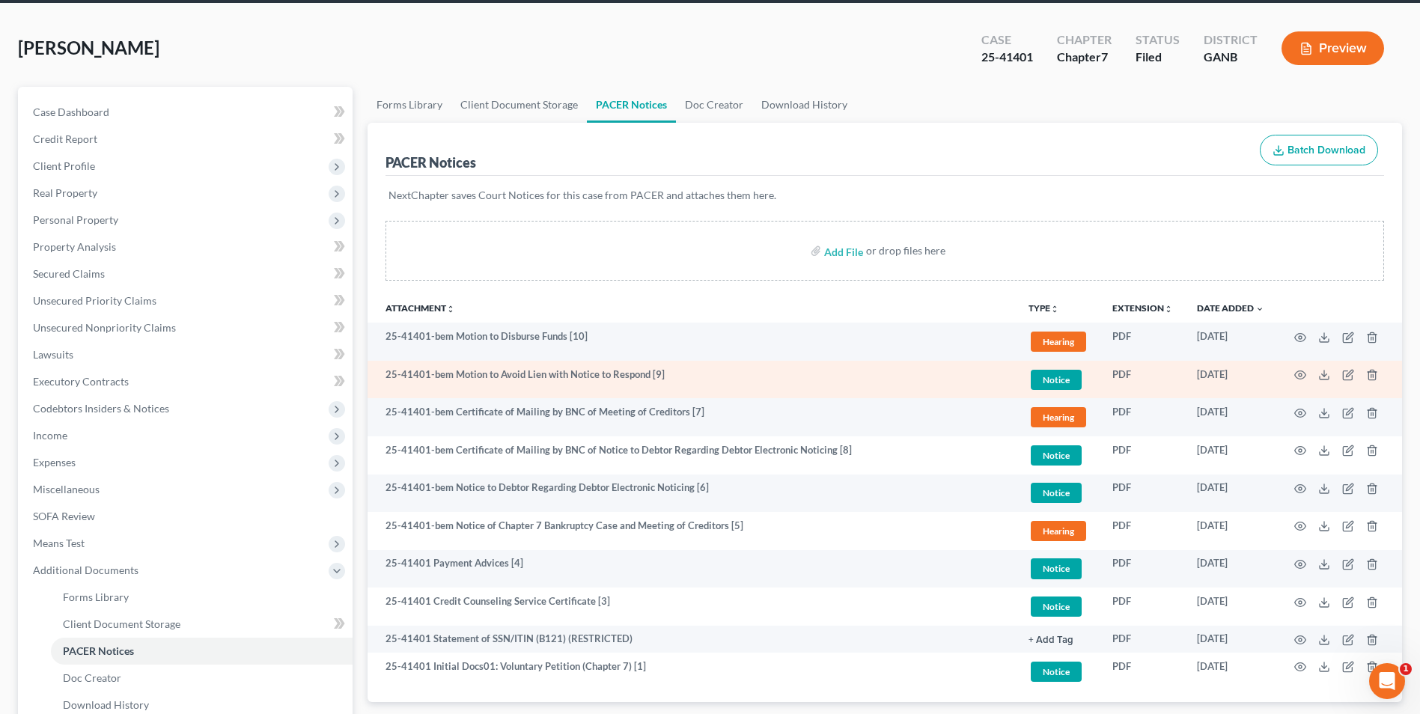
scroll to position [150, 0]
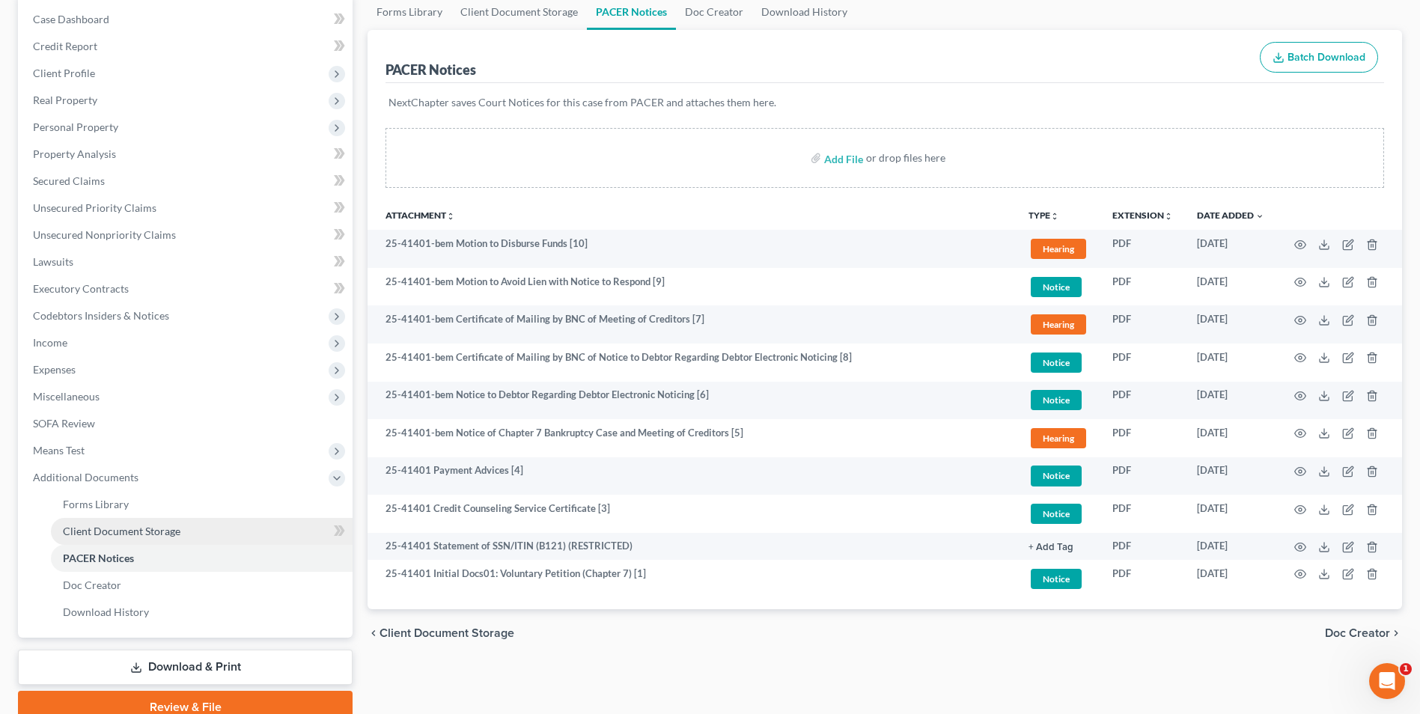
click at [150, 534] on span "Client Document Storage" at bounding box center [122, 531] width 118 height 13
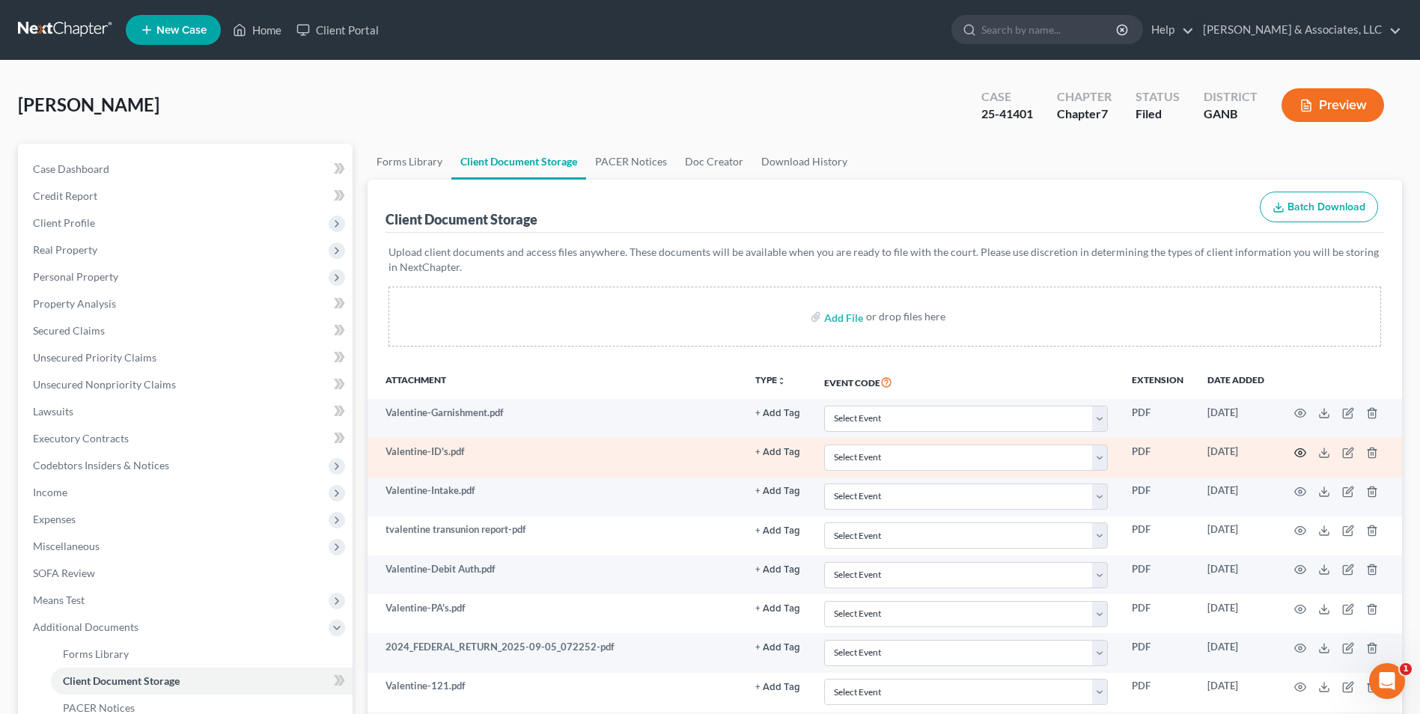
click at [1305, 451] on icon "button" at bounding box center [1300, 452] width 11 height 8
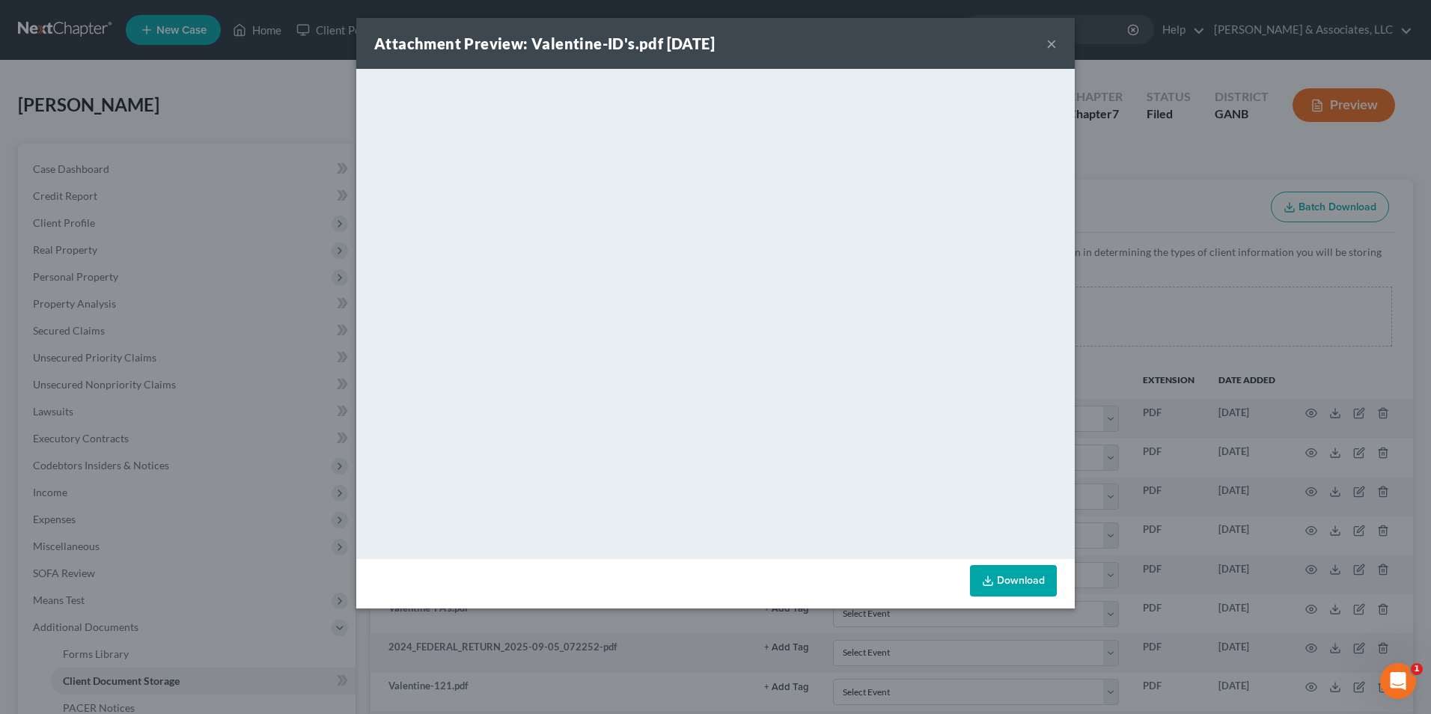
click at [1049, 45] on button "×" at bounding box center [1051, 43] width 10 height 18
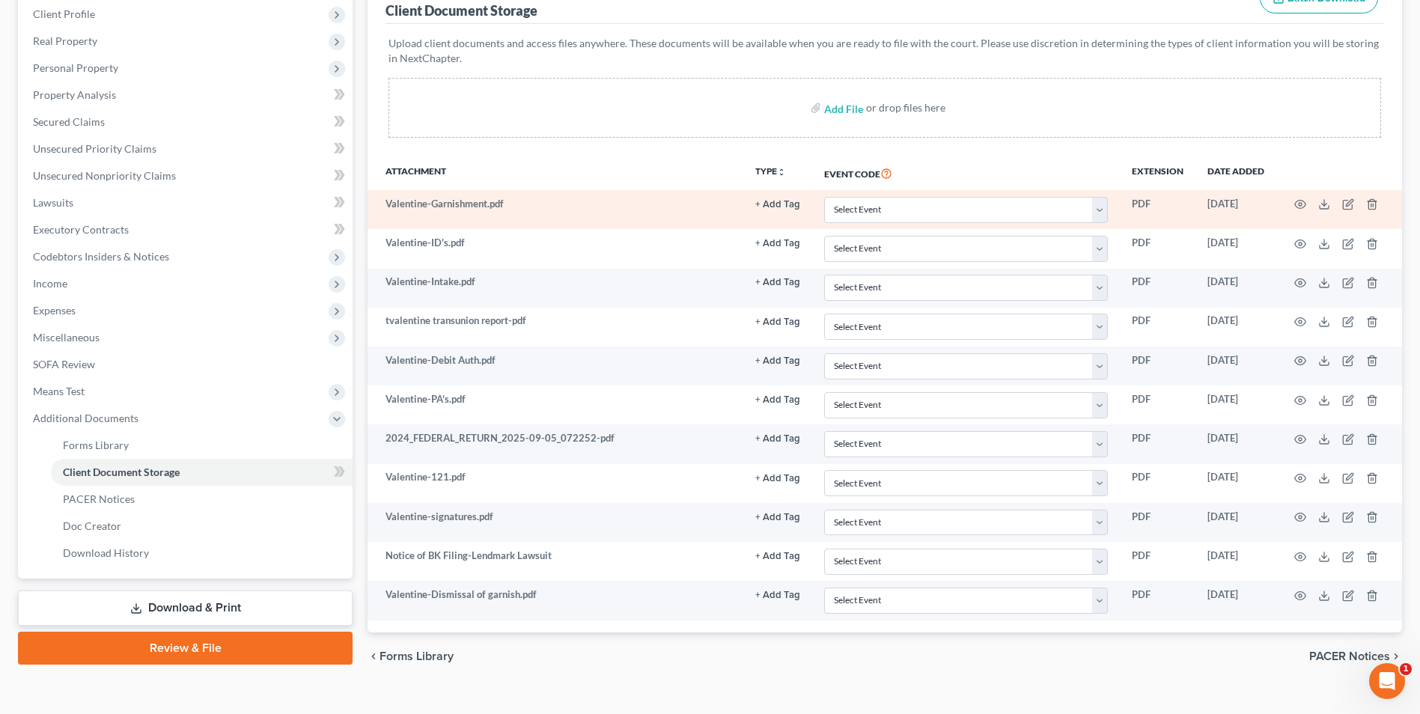
scroll to position [225, 0]
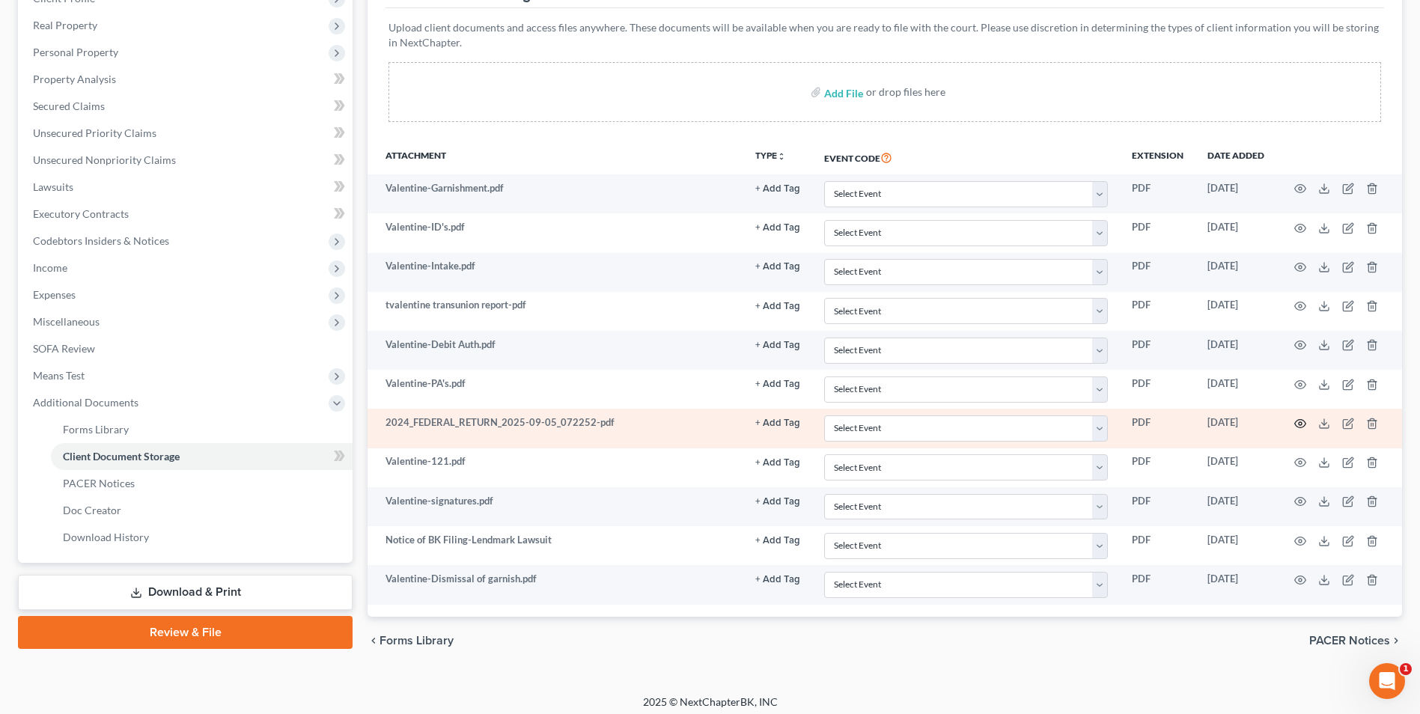
click at [1301, 420] on icon "button" at bounding box center [1300, 424] width 11 height 8
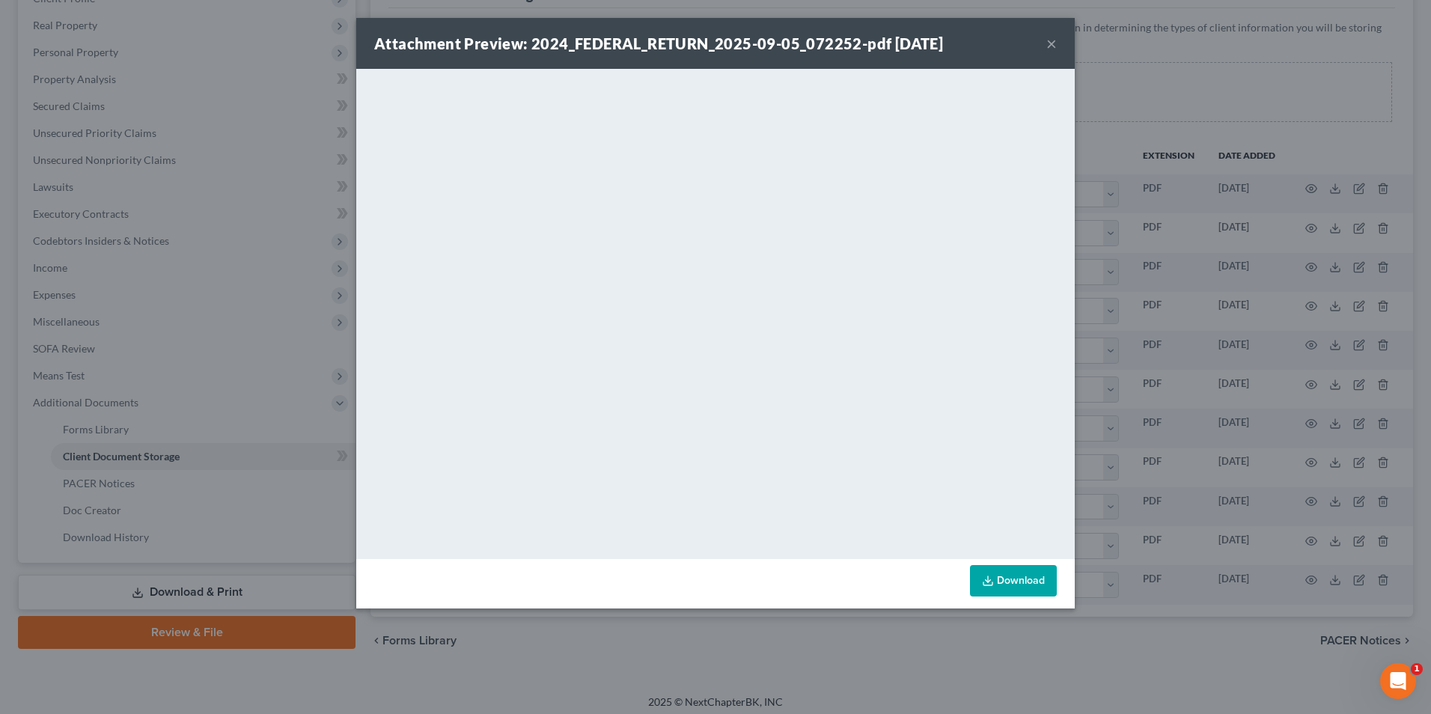
click at [1052, 37] on button "×" at bounding box center [1051, 43] width 10 height 18
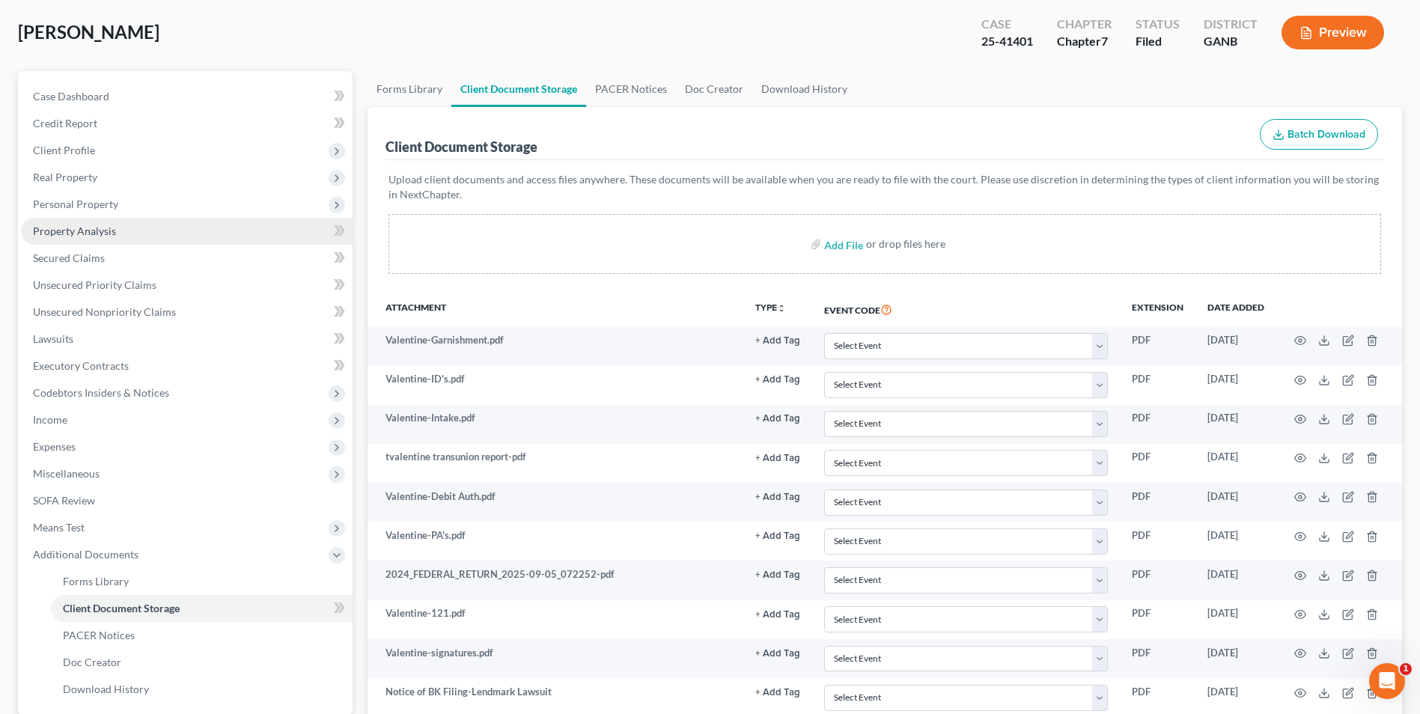
scroll to position [0, 0]
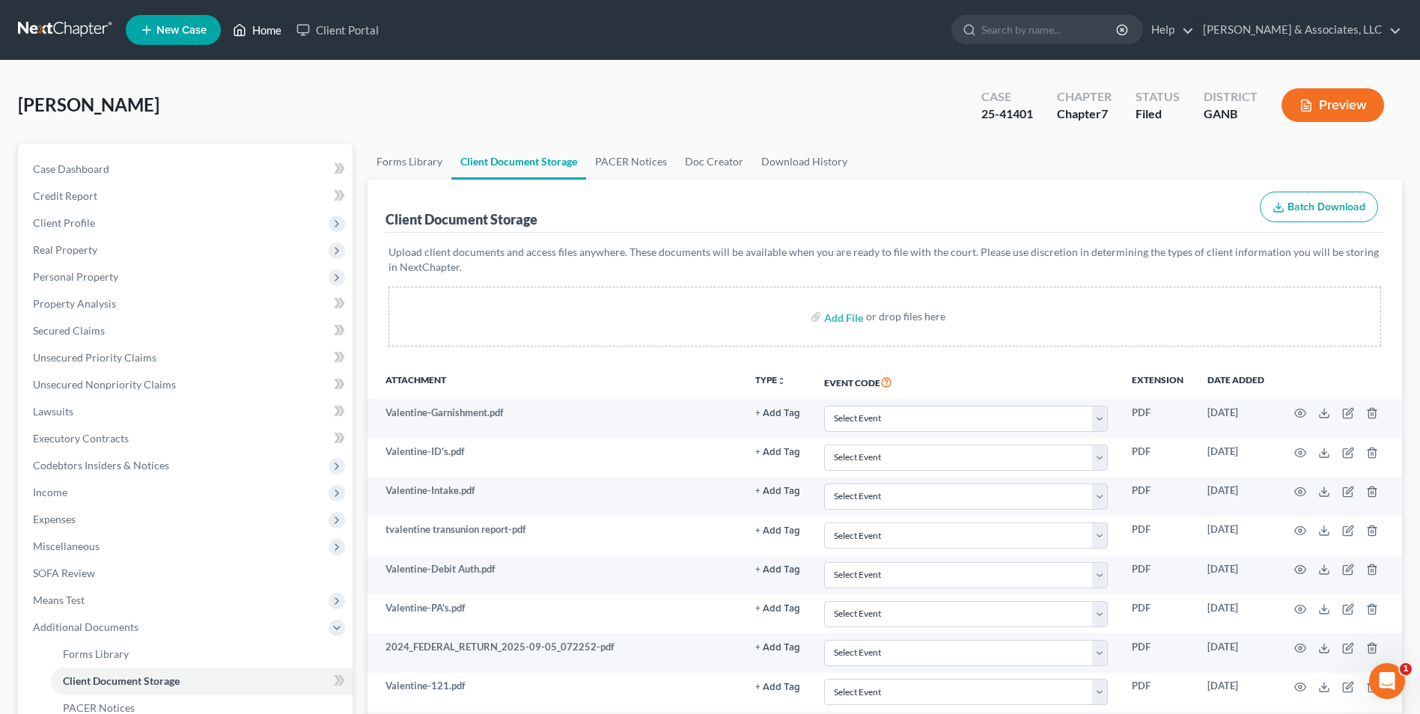
click at [260, 31] on link "Home" at bounding box center [257, 29] width 64 height 27
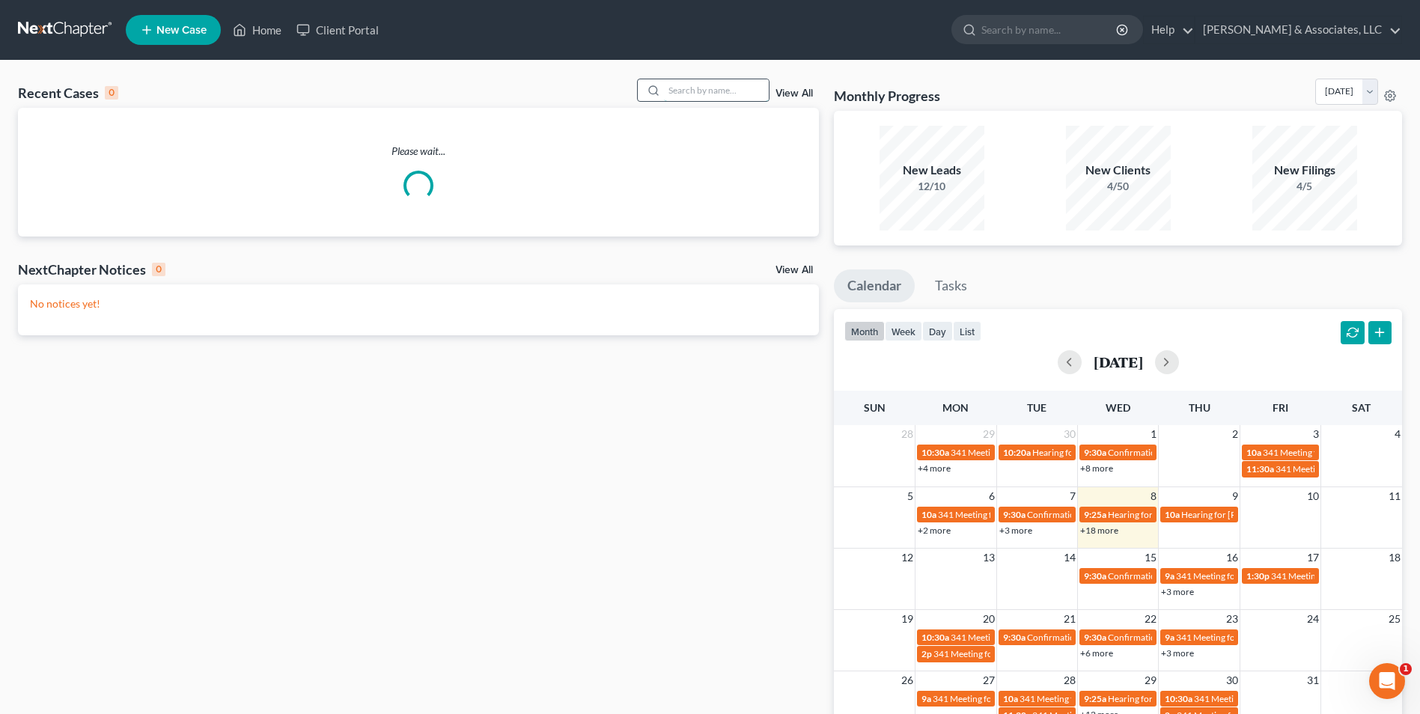
click at [703, 88] on input "search" at bounding box center [716, 90] width 105 height 22
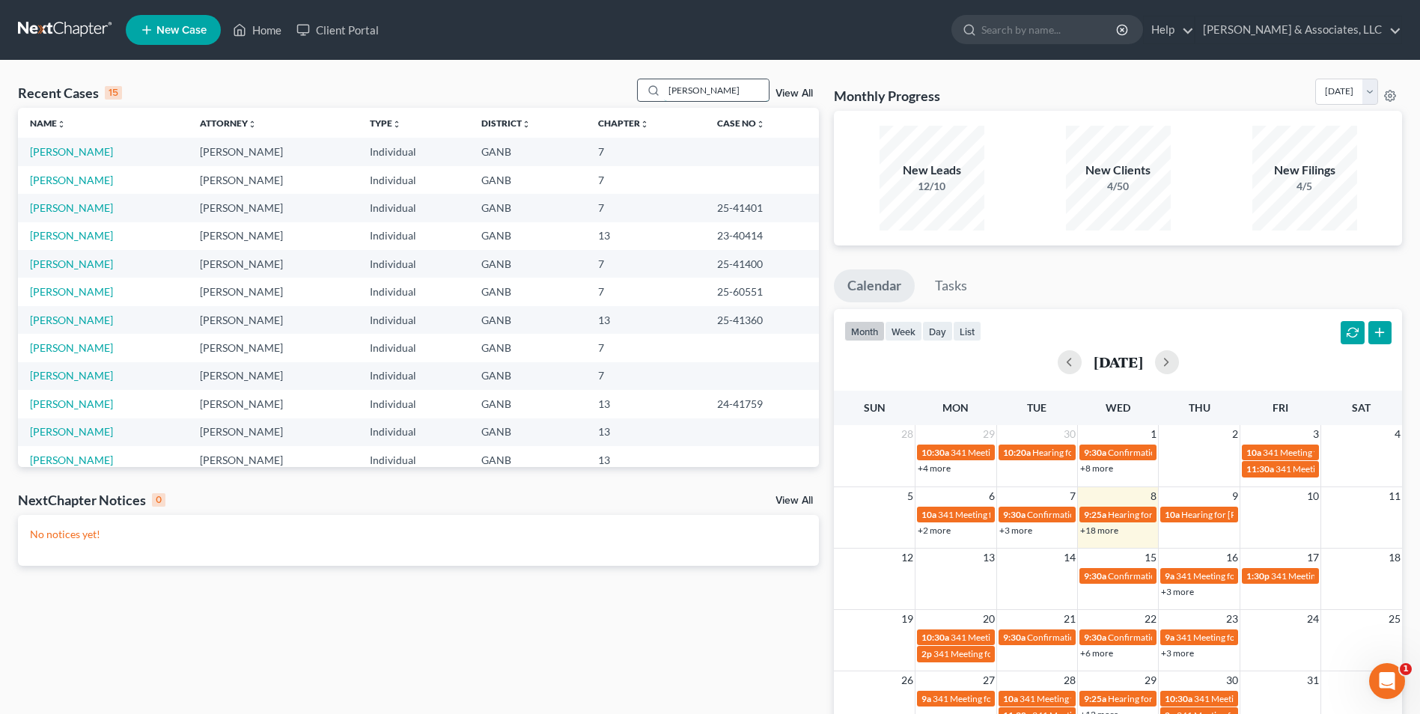
type input "harr"
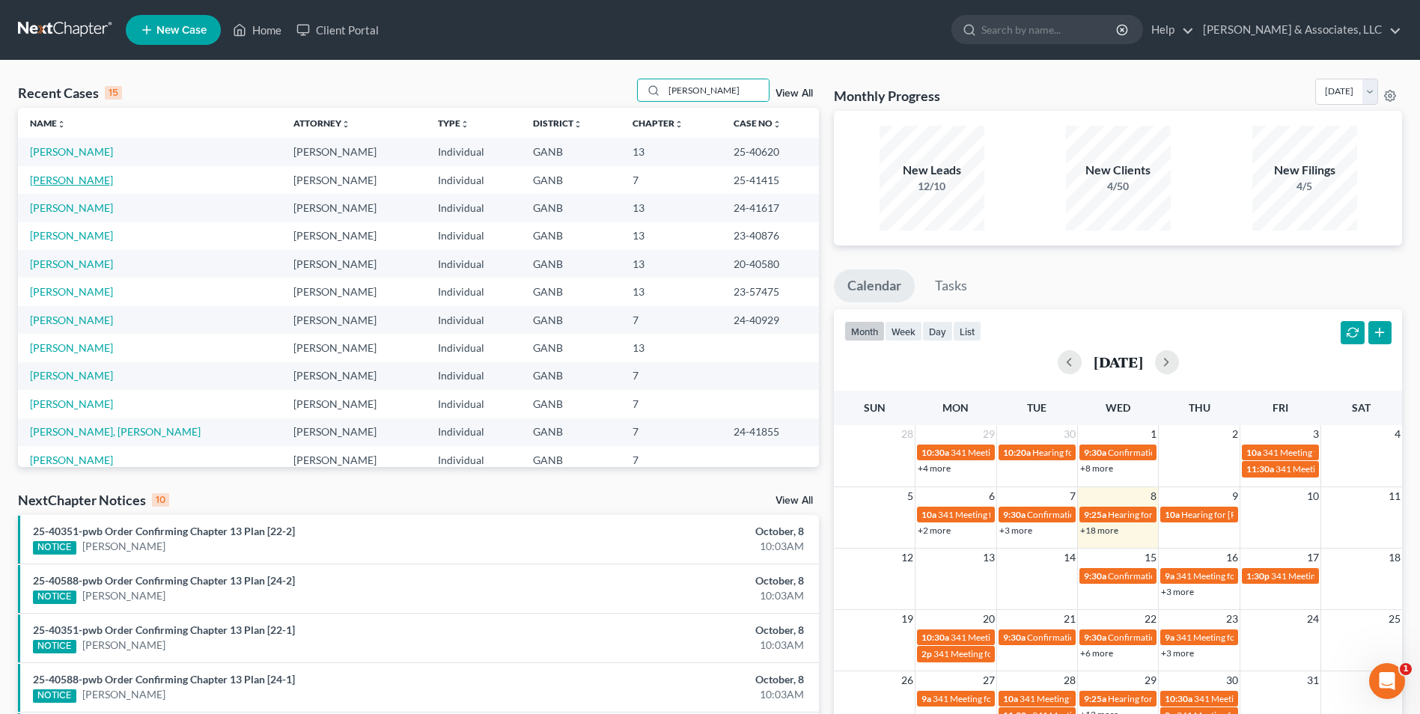
click at [85, 184] on link "Harrington, Rhonda" at bounding box center [71, 180] width 83 height 13
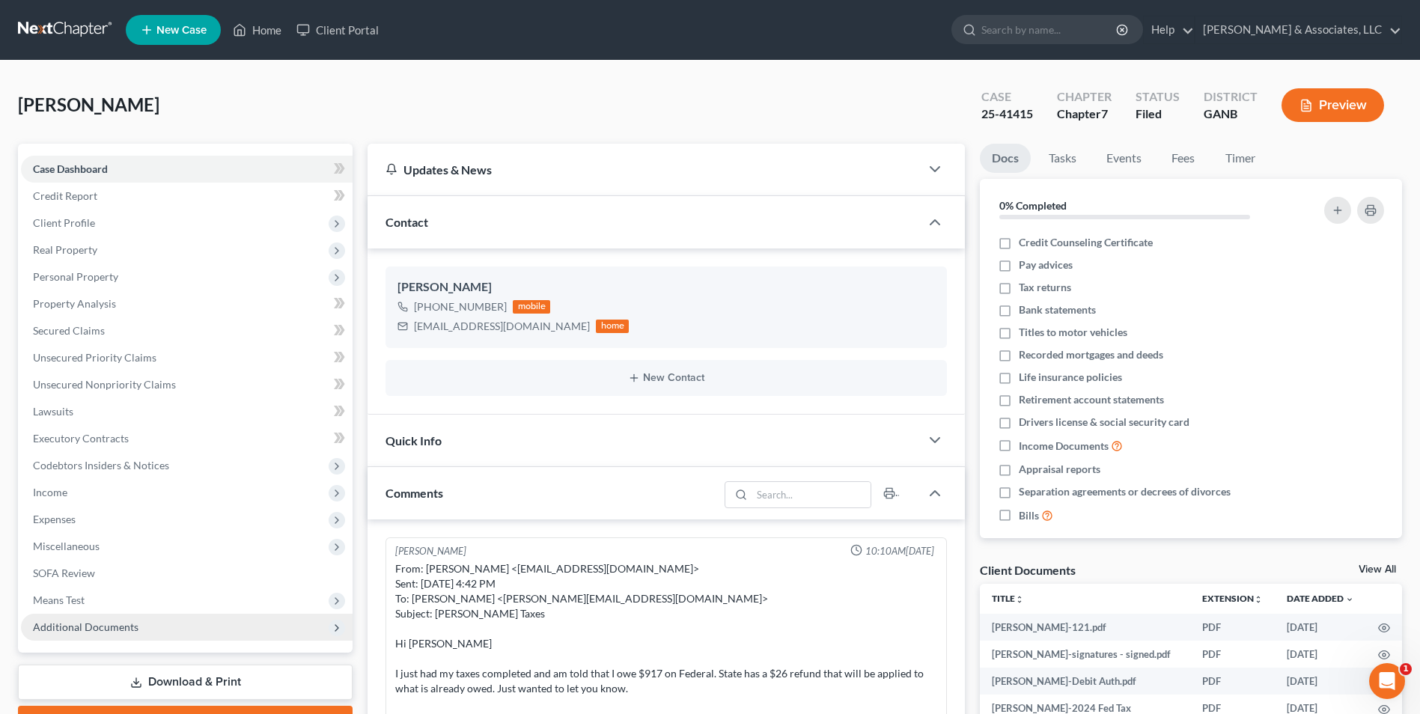
click at [110, 626] on span "Additional Documents" at bounding box center [86, 626] width 106 height 13
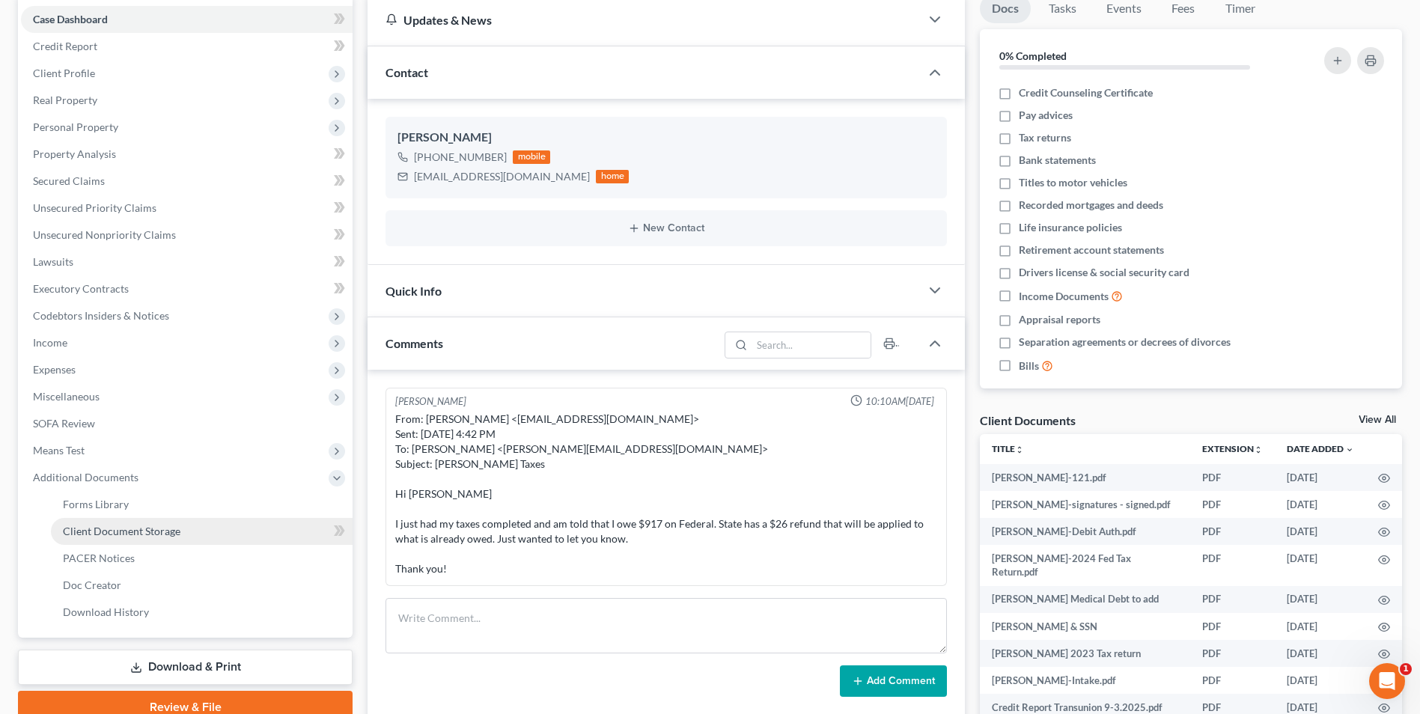
click at [160, 539] on link "Client Document Storage" at bounding box center [202, 531] width 302 height 27
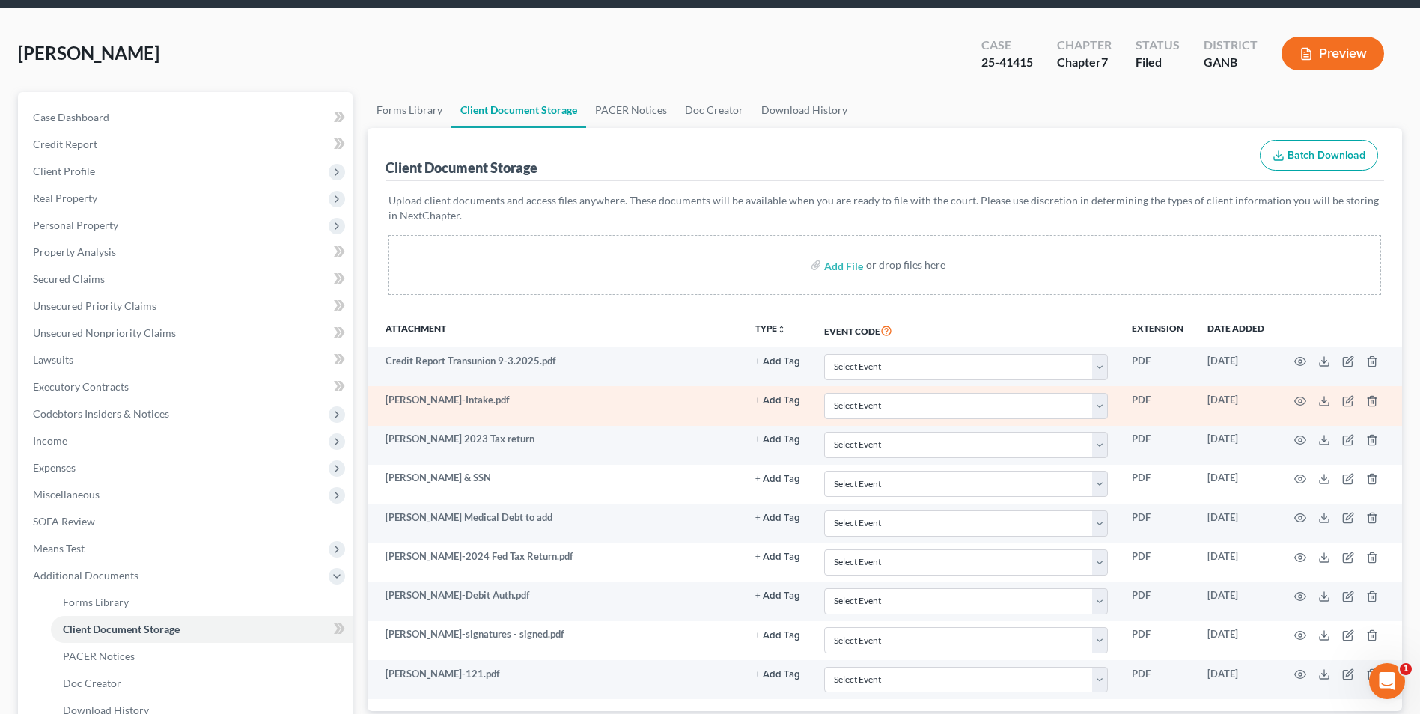
scroll to position [150, 0]
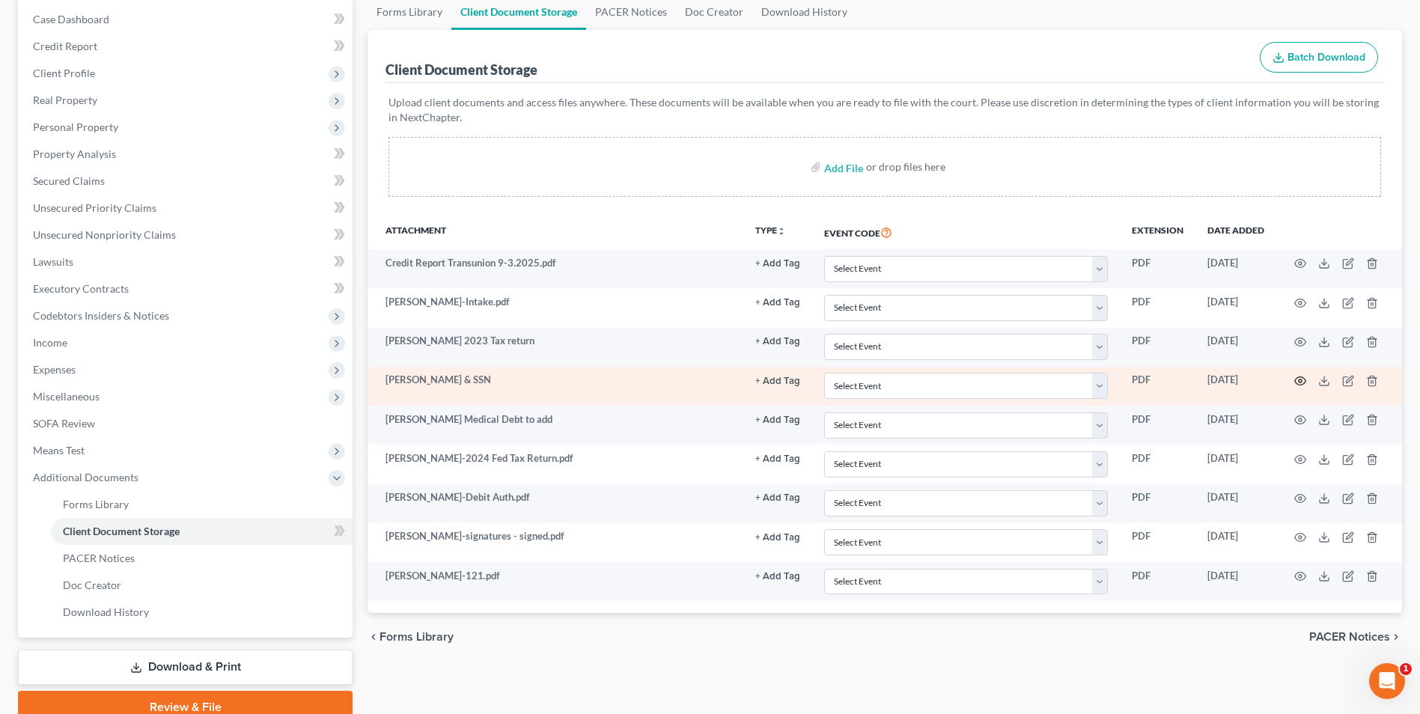
click at [1299, 379] on circle "button" at bounding box center [1300, 380] width 3 height 3
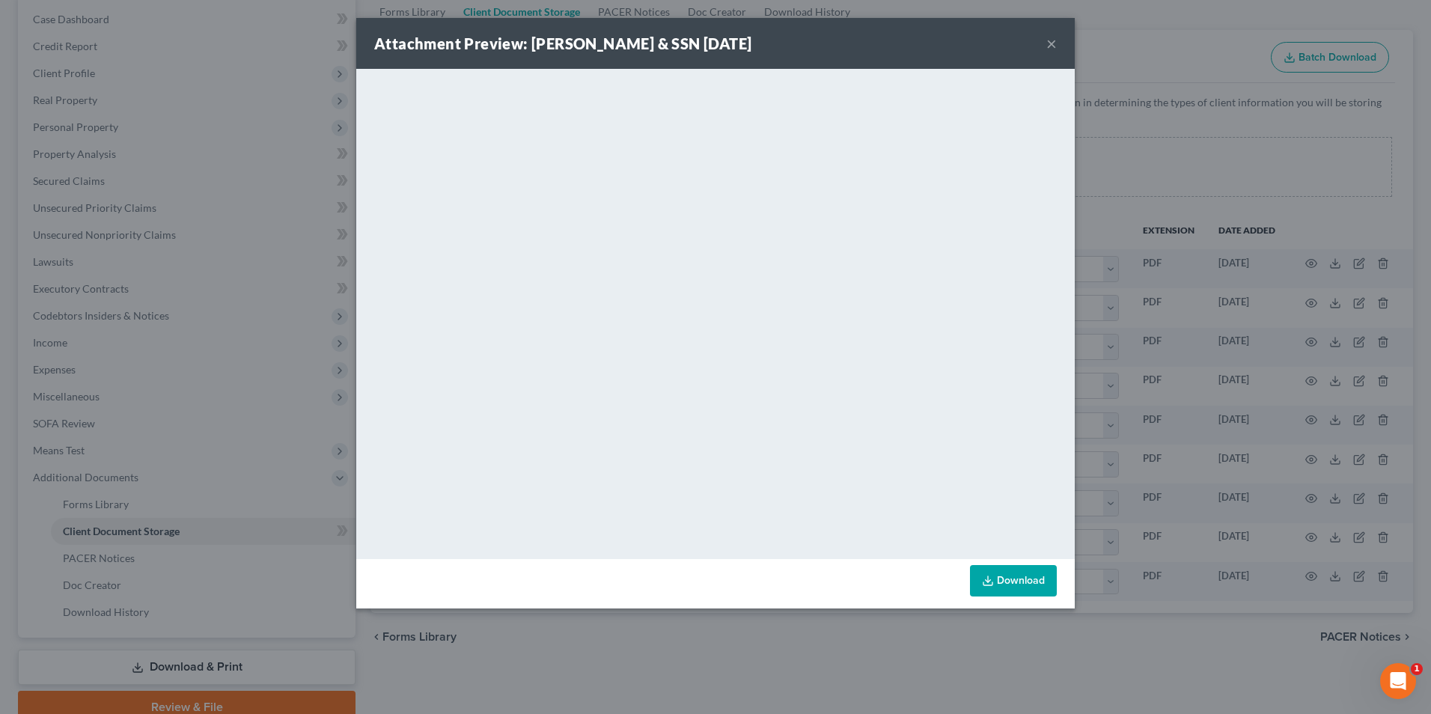
click at [1052, 44] on button "×" at bounding box center [1051, 43] width 10 height 18
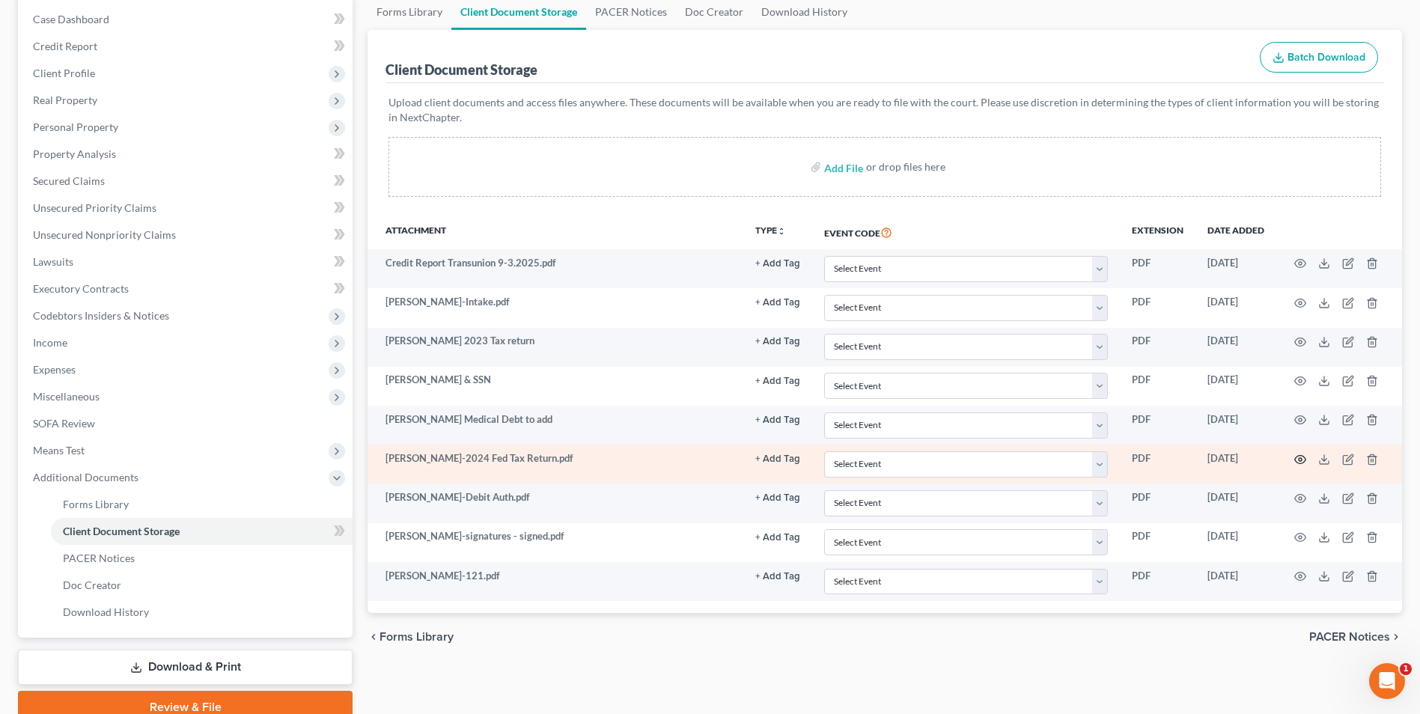
click at [1296, 459] on icon "button" at bounding box center [1300, 460] width 12 height 12
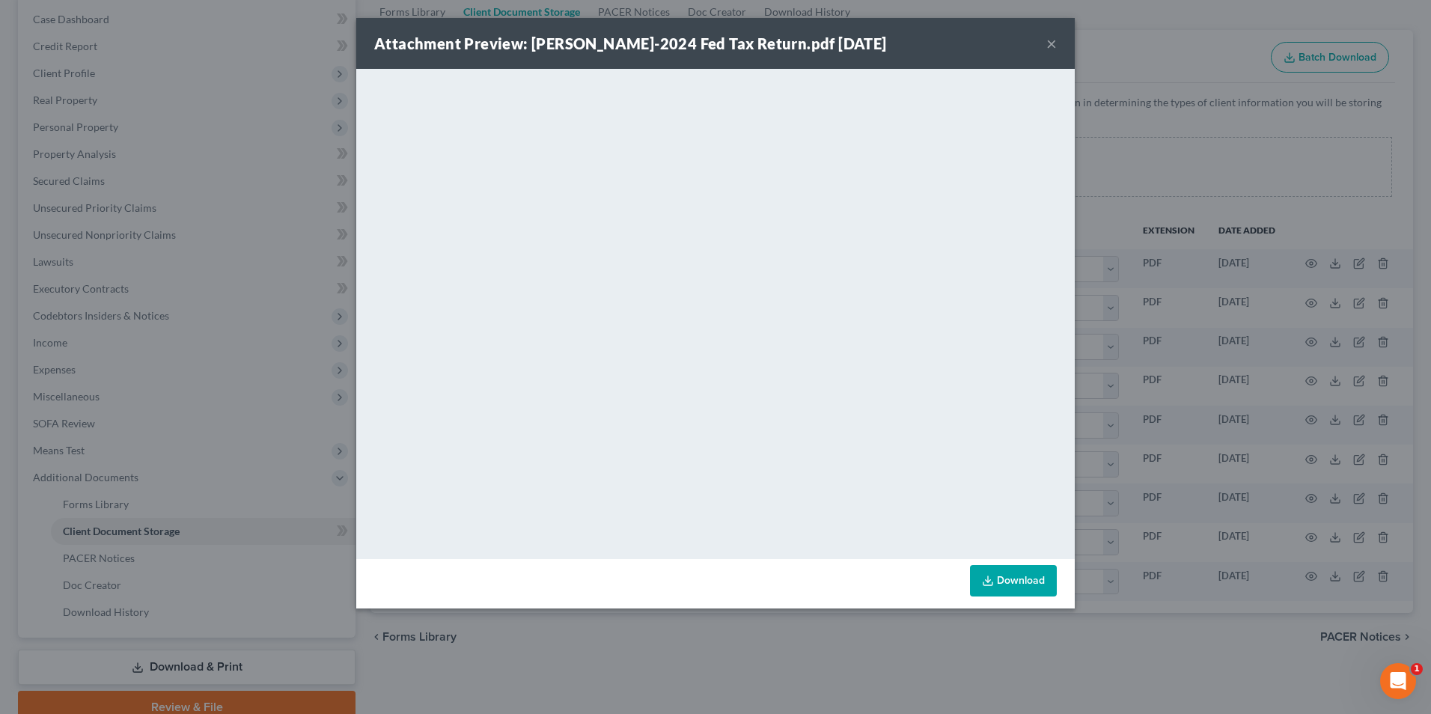
click at [1056, 43] on button "×" at bounding box center [1051, 43] width 10 height 18
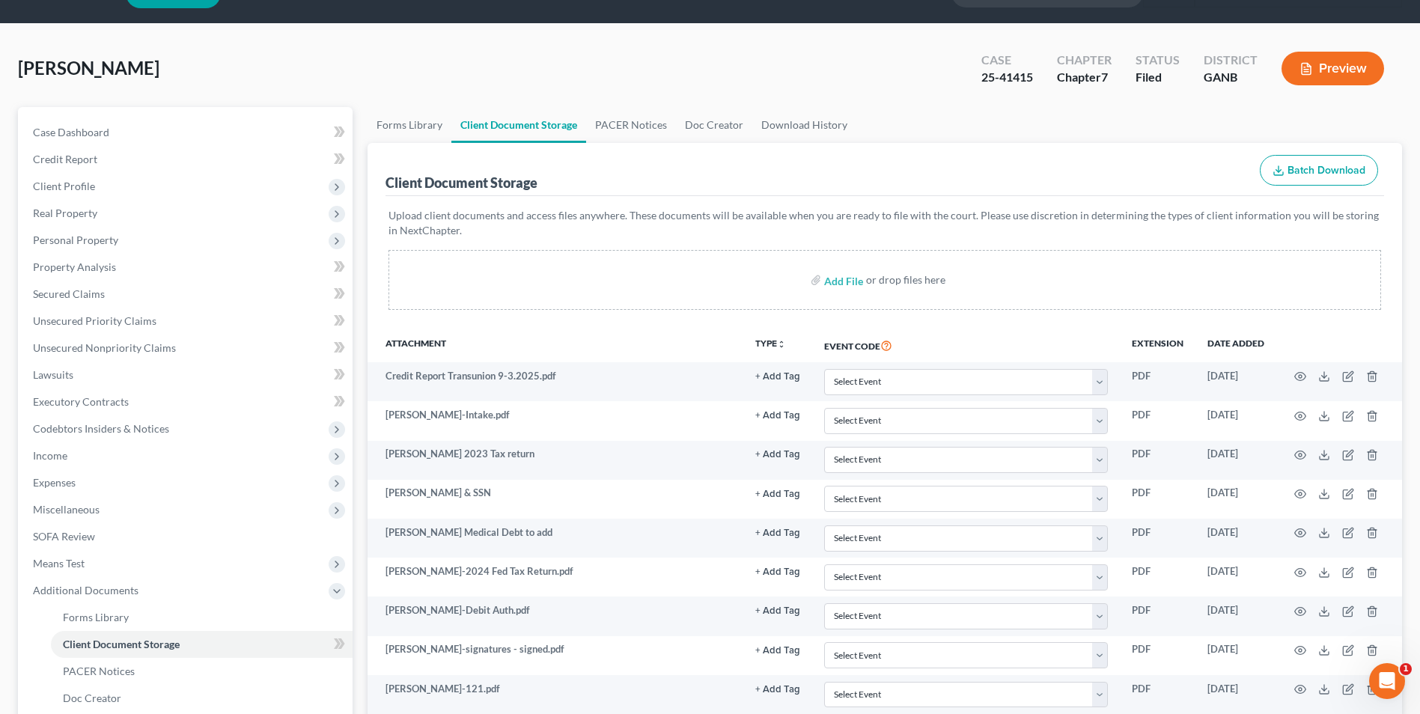
scroll to position [0, 0]
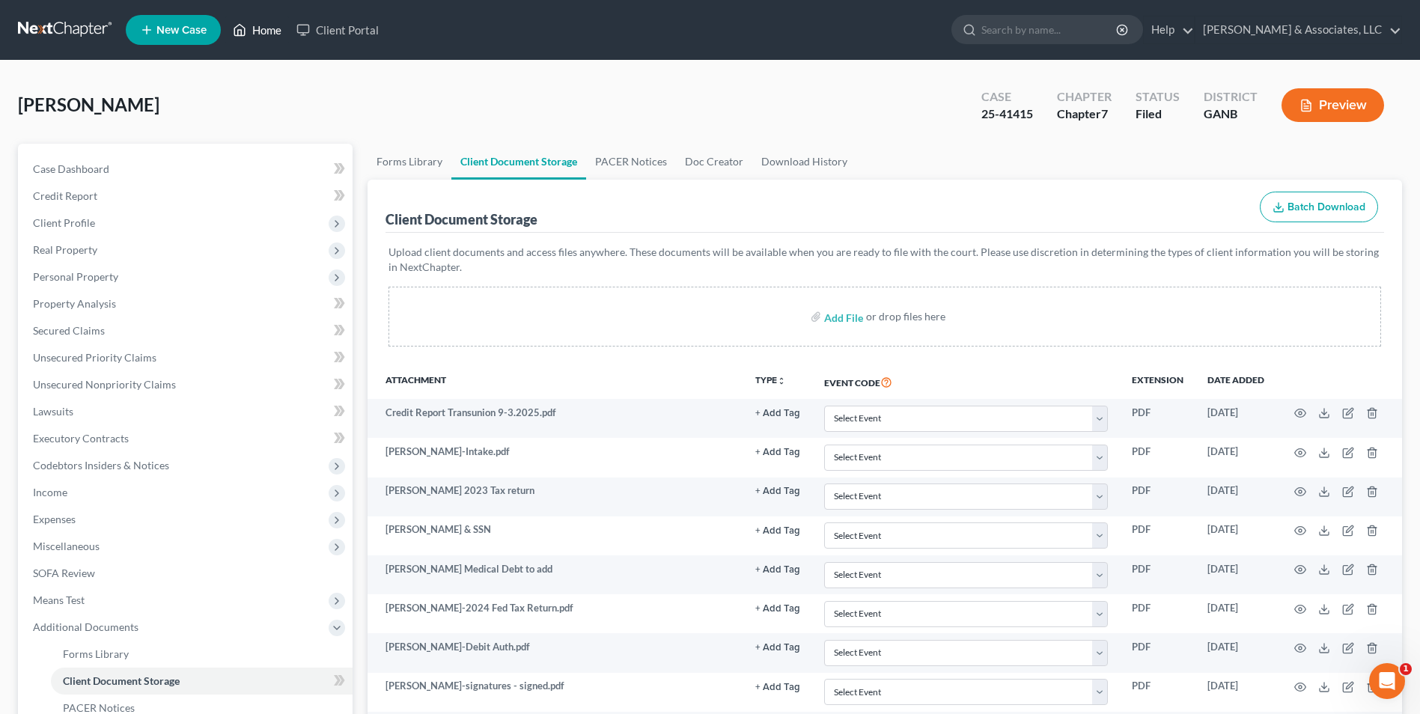
click at [263, 20] on link "Home" at bounding box center [257, 29] width 64 height 27
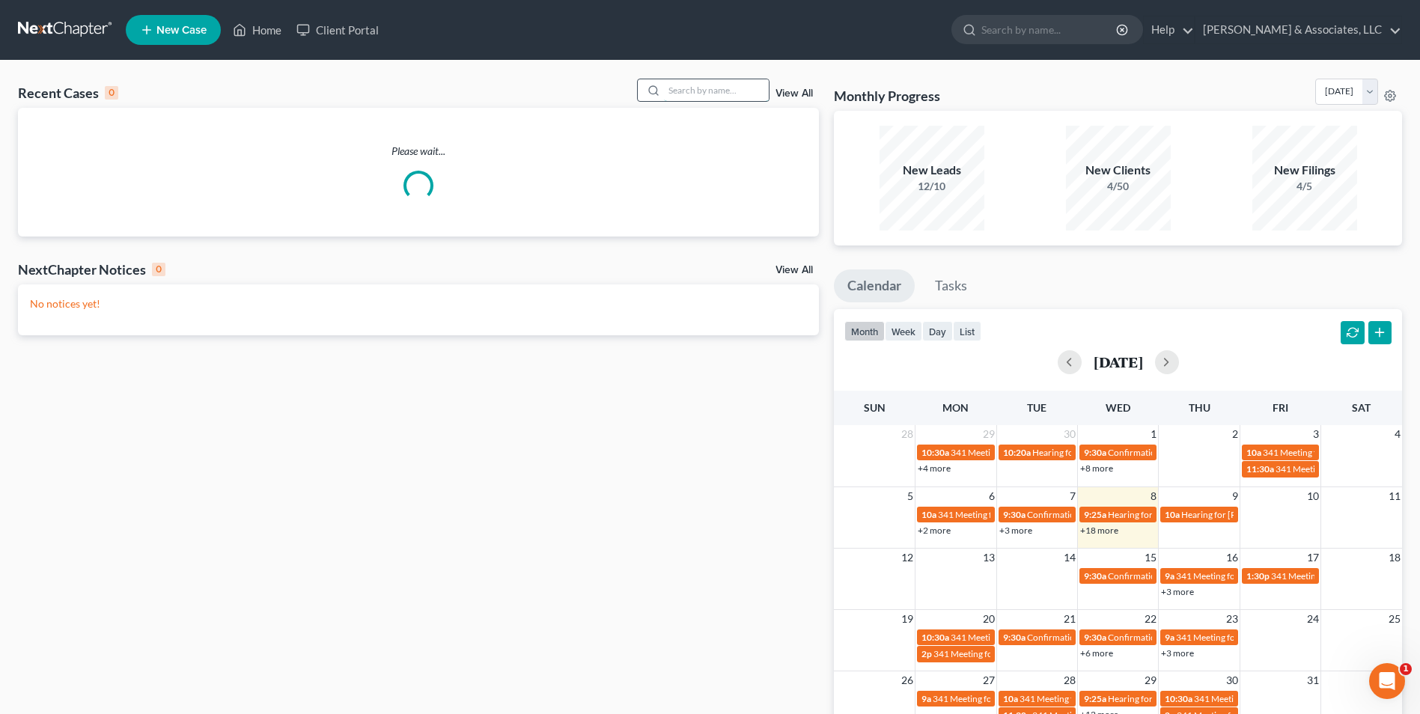
click at [730, 90] on input "search" at bounding box center [716, 90] width 105 height 22
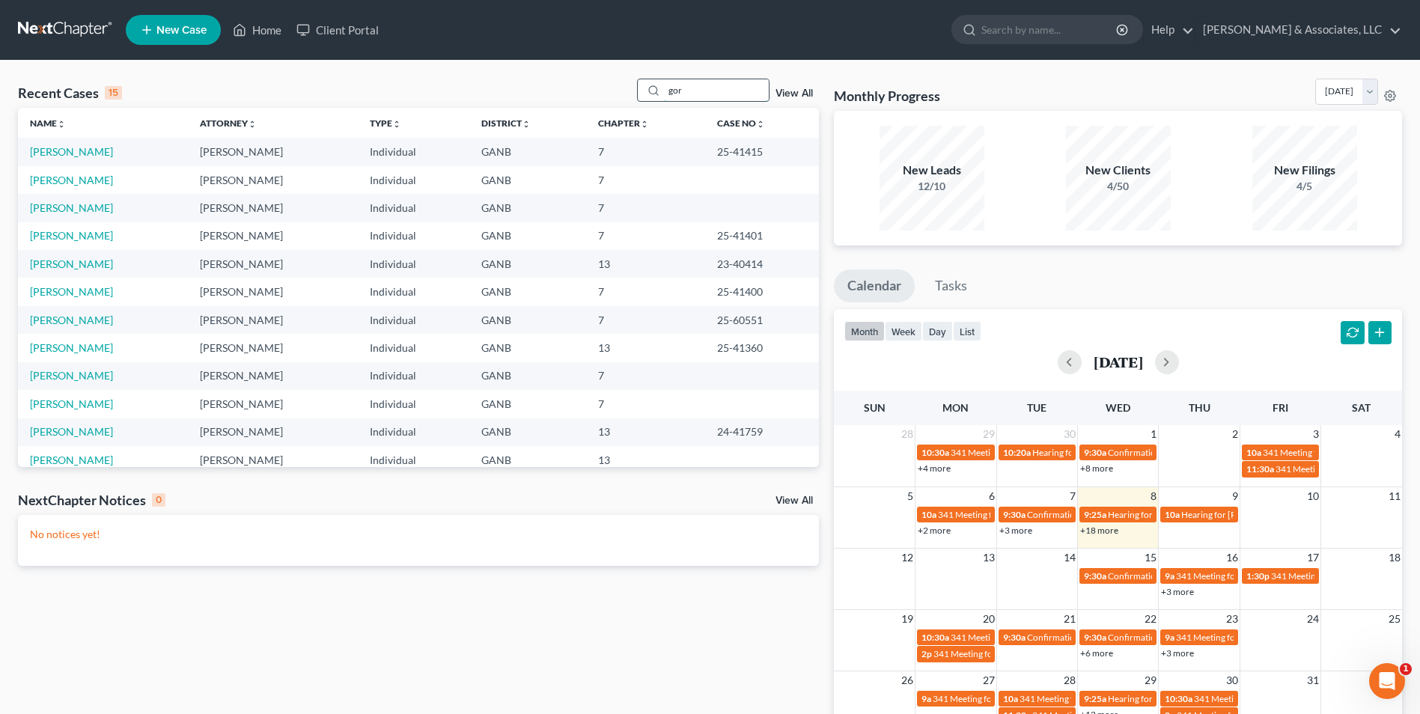
type input "gor"
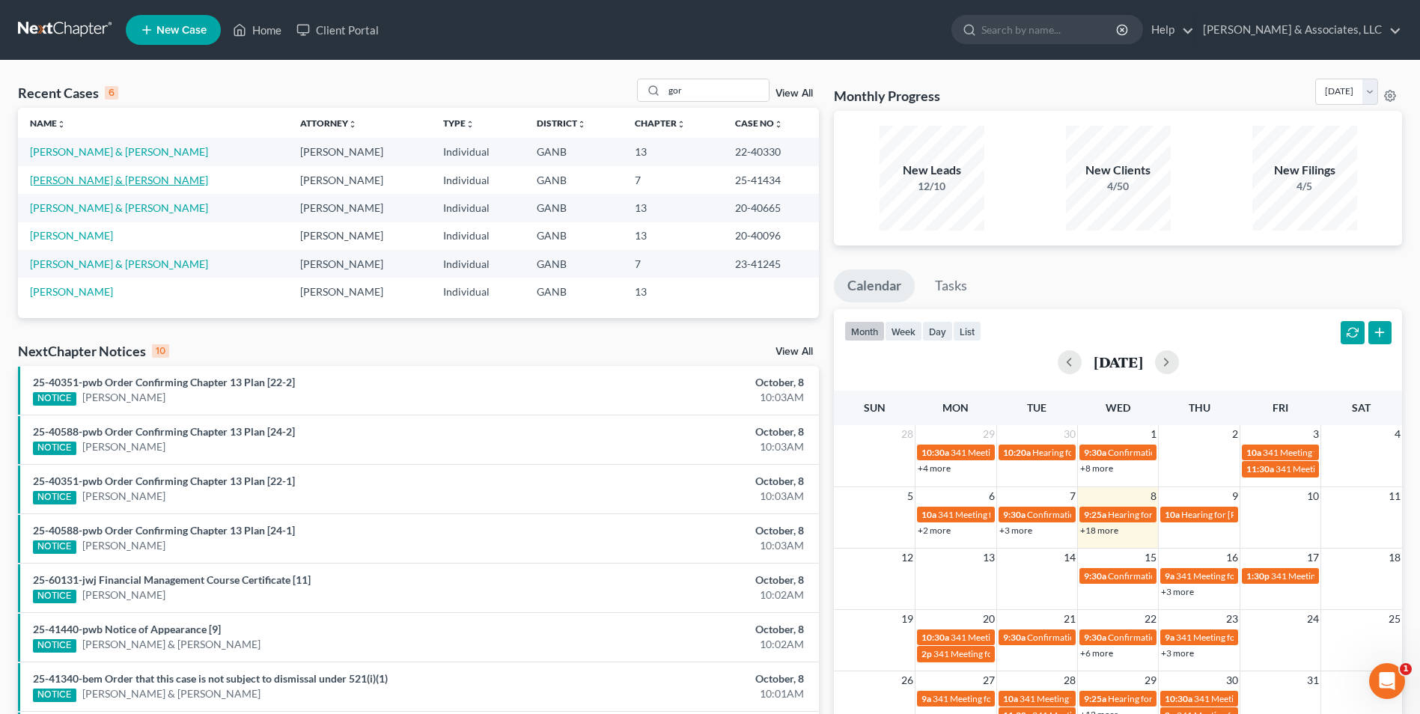
click at [103, 180] on link "[PERSON_NAME] & [PERSON_NAME]" at bounding box center [119, 180] width 178 height 13
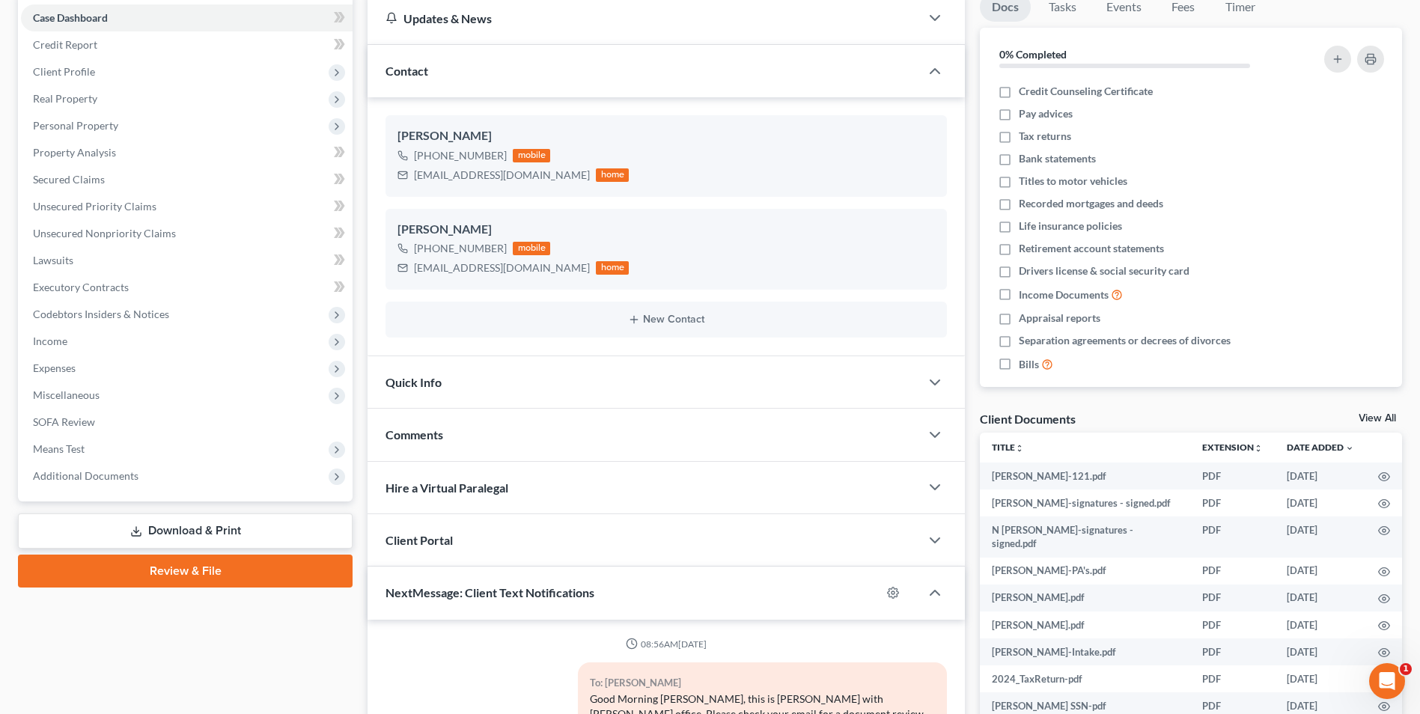
scroll to position [225, 0]
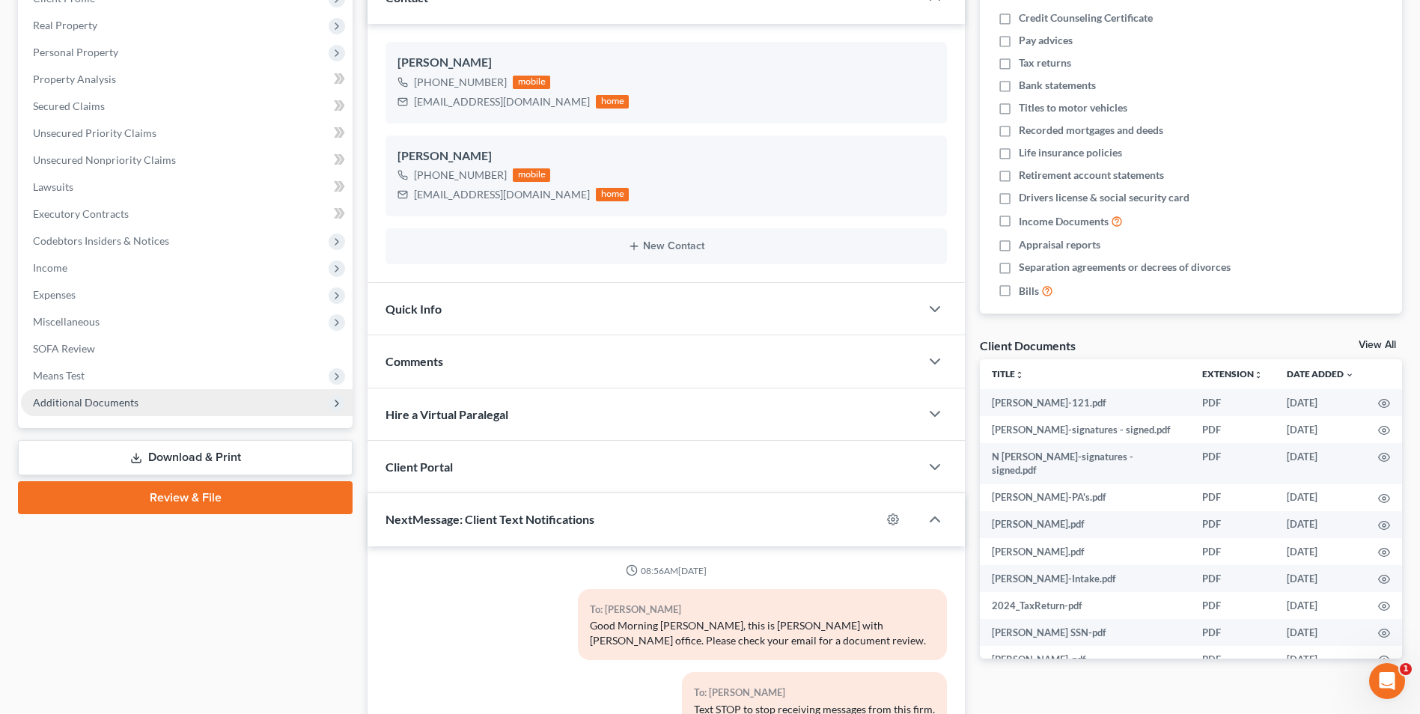
click at [128, 407] on span "Additional Documents" at bounding box center [86, 402] width 106 height 13
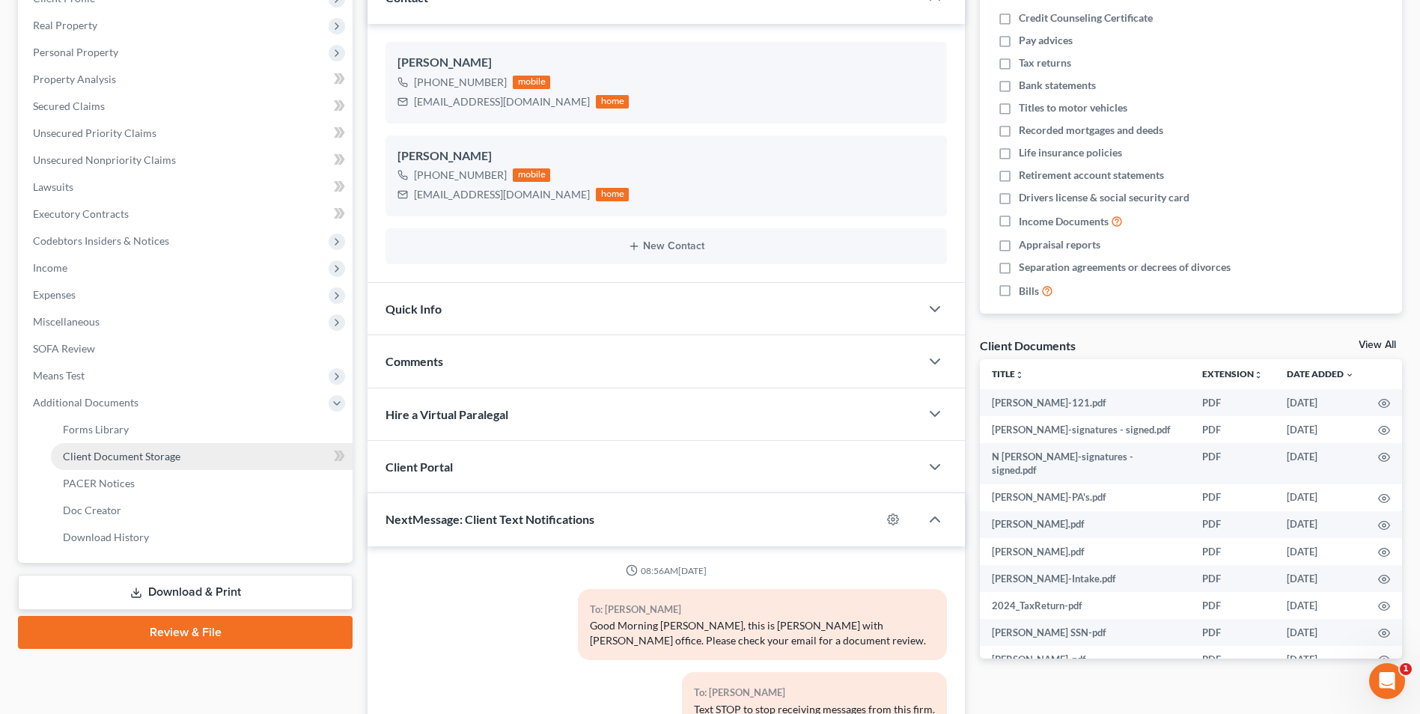
click at [150, 454] on span "Client Document Storage" at bounding box center [122, 456] width 118 height 13
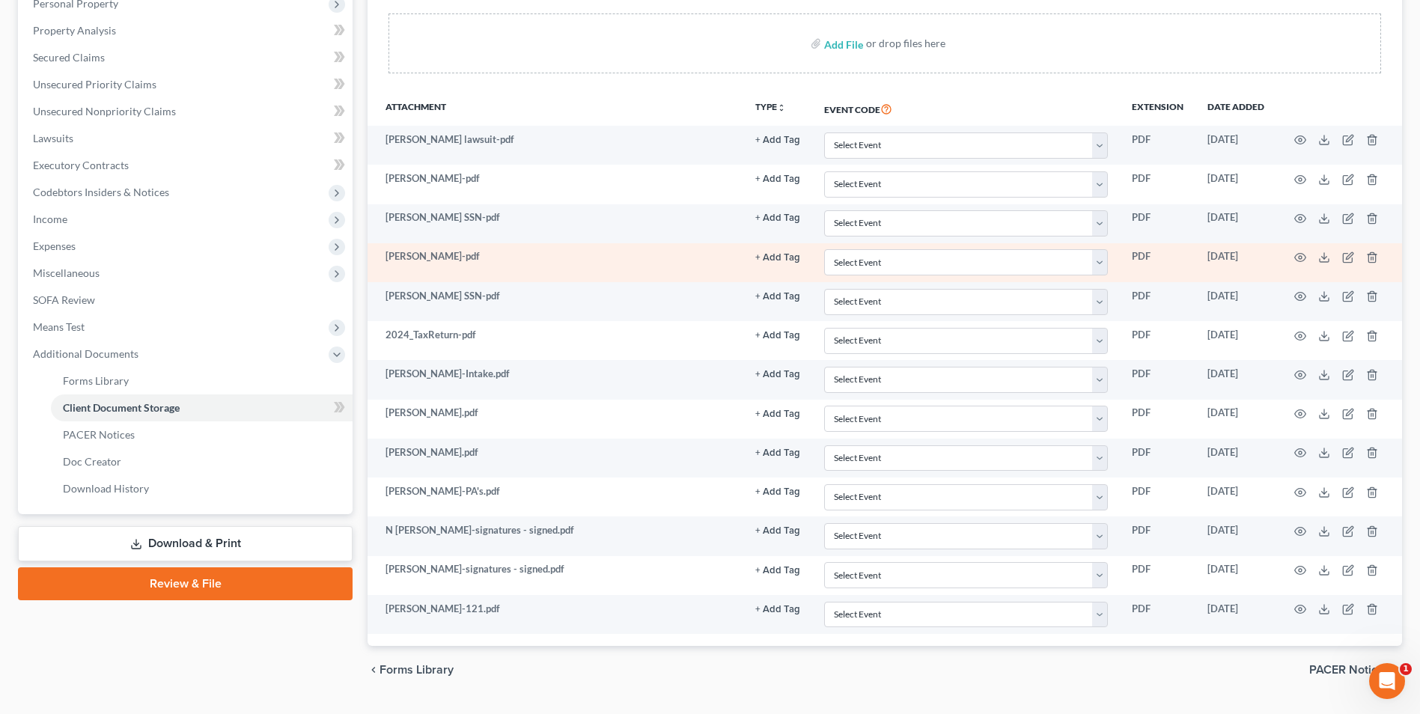
scroll to position [299, 0]
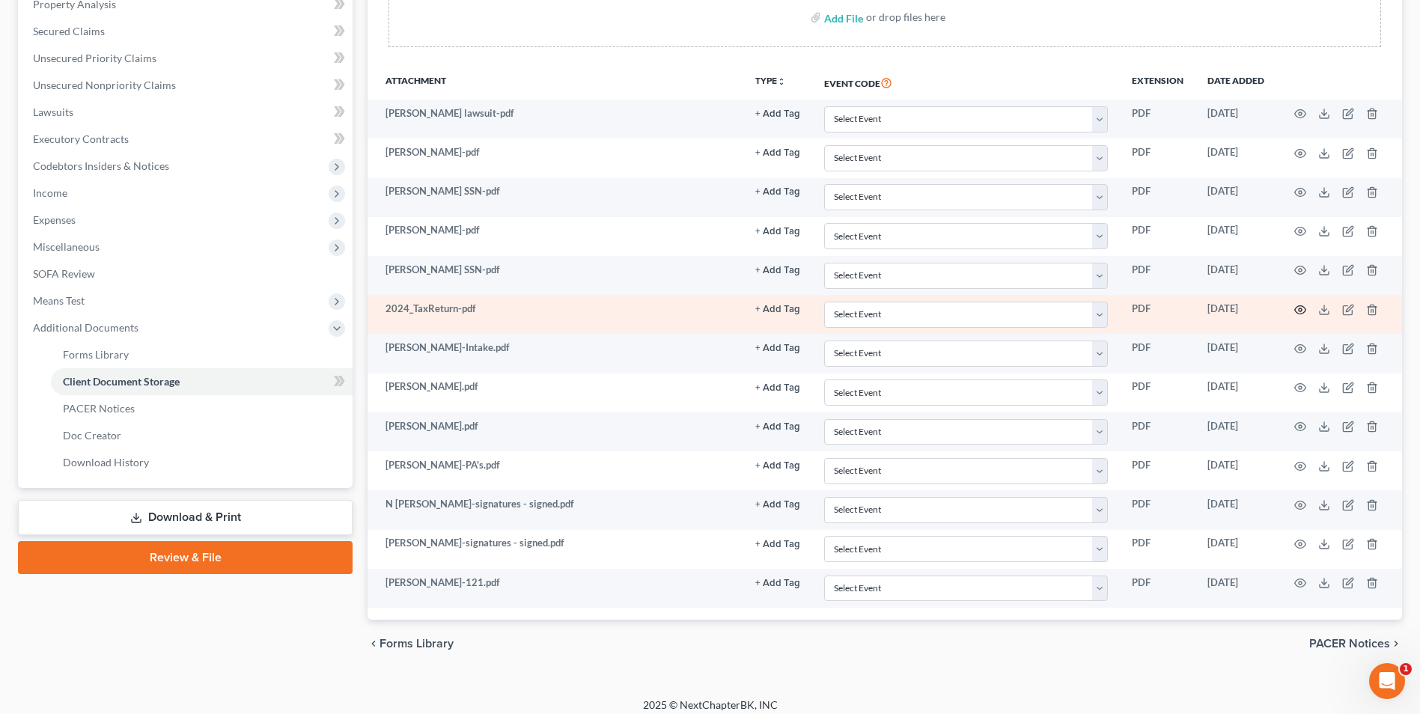
click at [1305, 310] on icon "button" at bounding box center [1300, 310] width 12 height 12
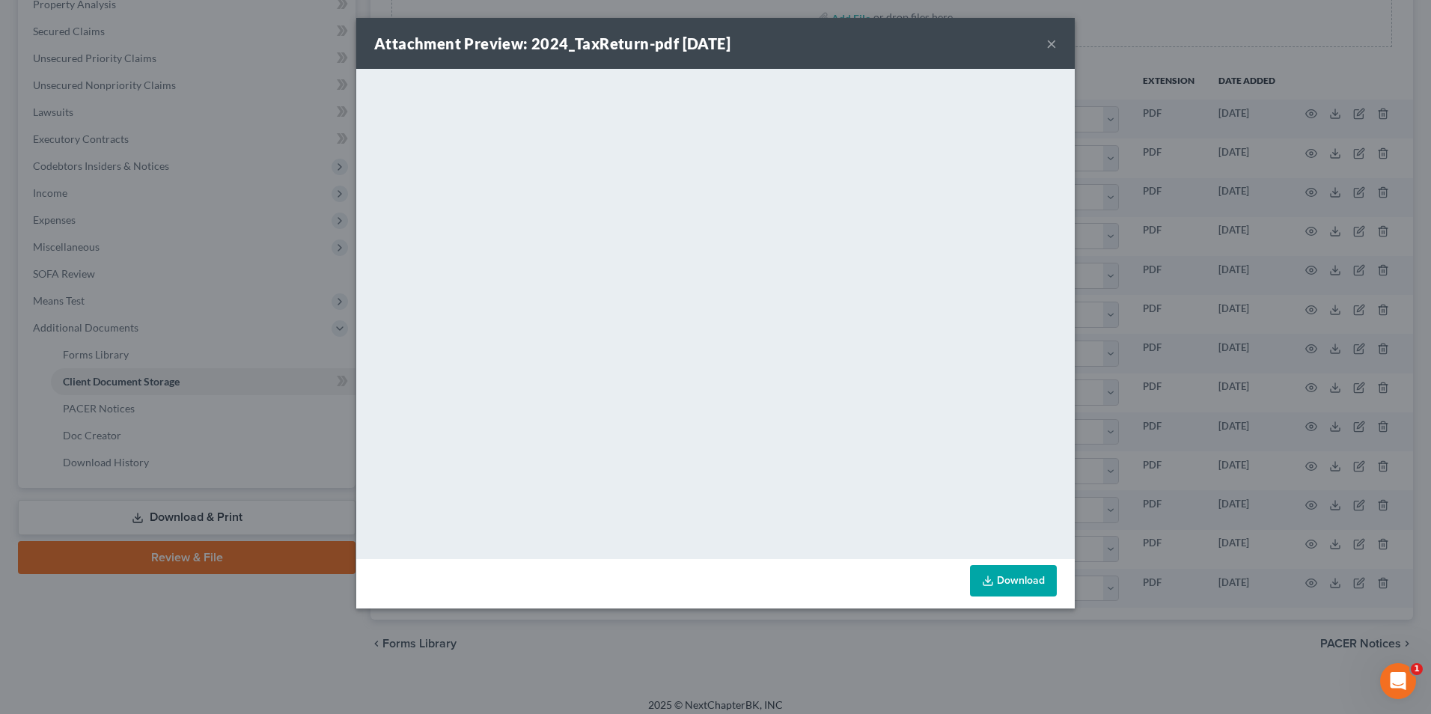
click at [1052, 43] on button "×" at bounding box center [1051, 43] width 10 height 18
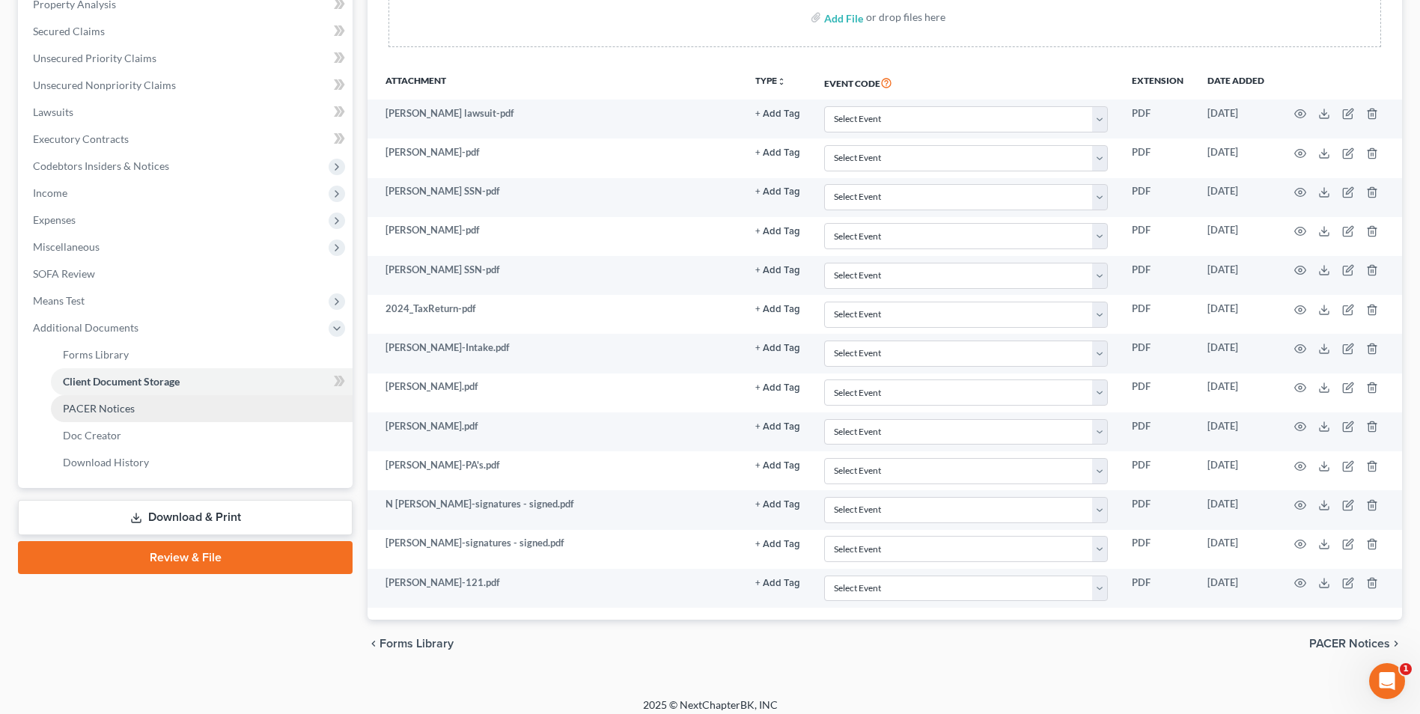
click at [106, 405] on span "PACER Notices" at bounding box center [99, 408] width 72 height 13
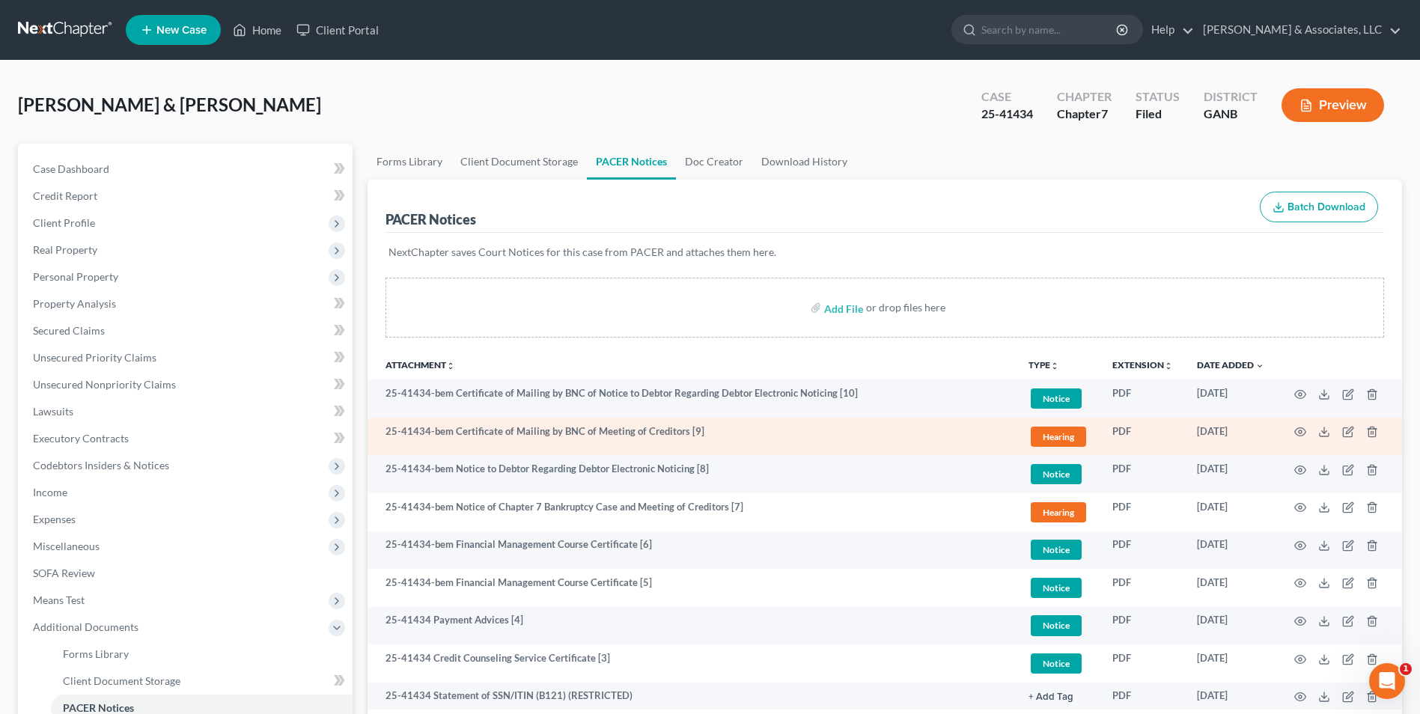
scroll to position [216, 0]
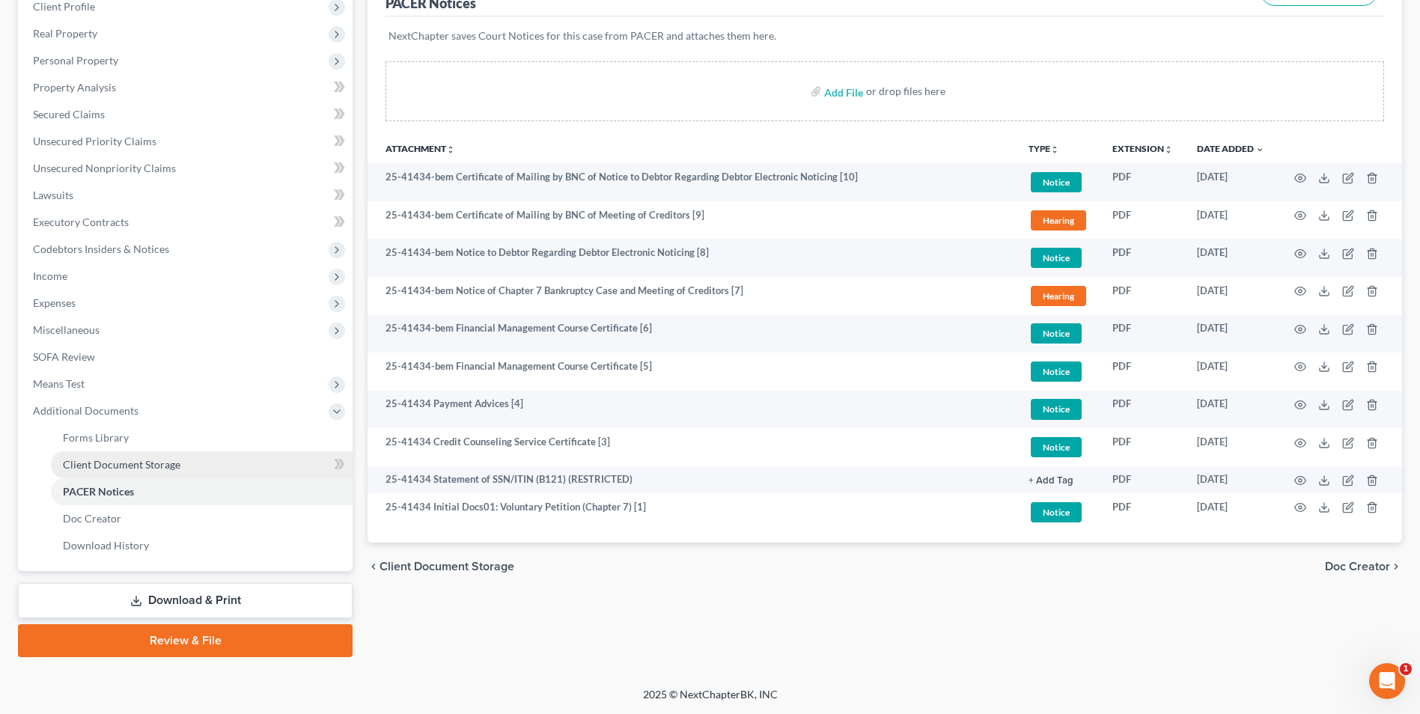
click at [147, 465] on span "Client Document Storage" at bounding box center [122, 464] width 118 height 13
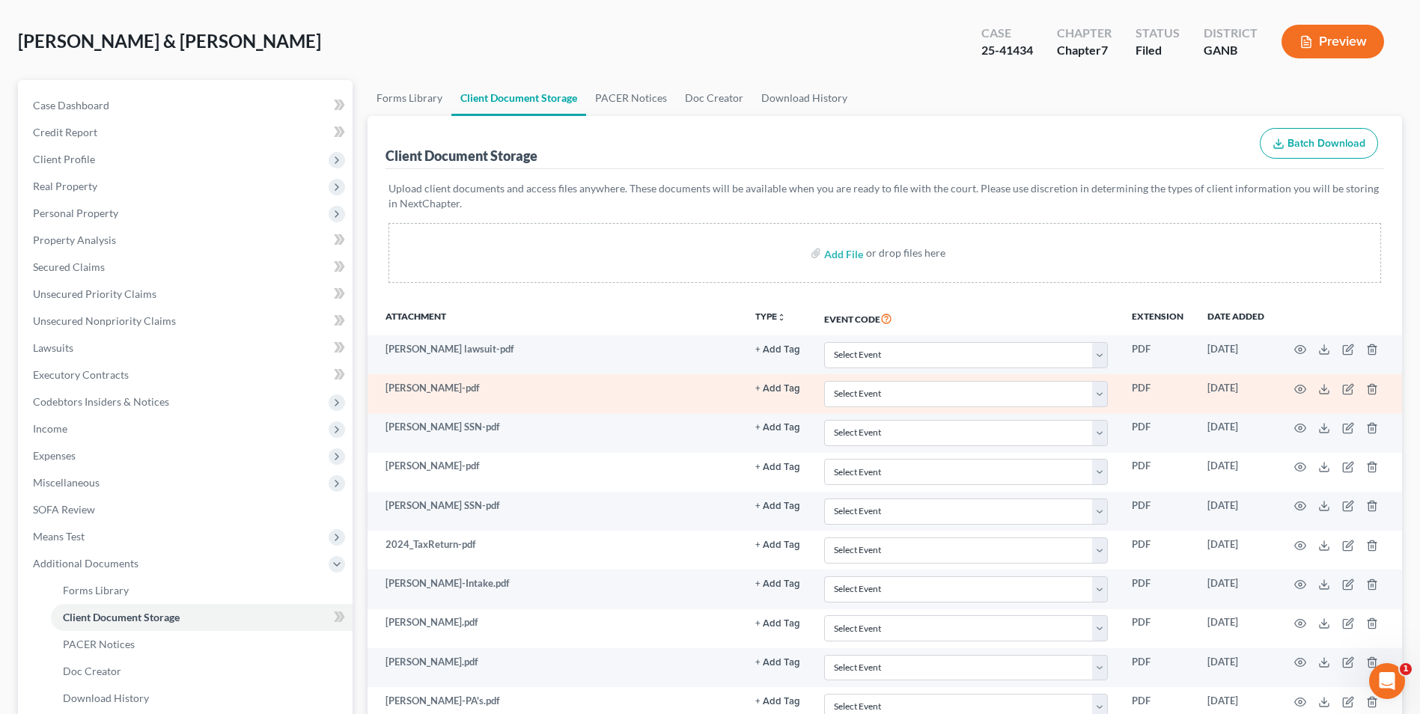
scroll to position [150, 0]
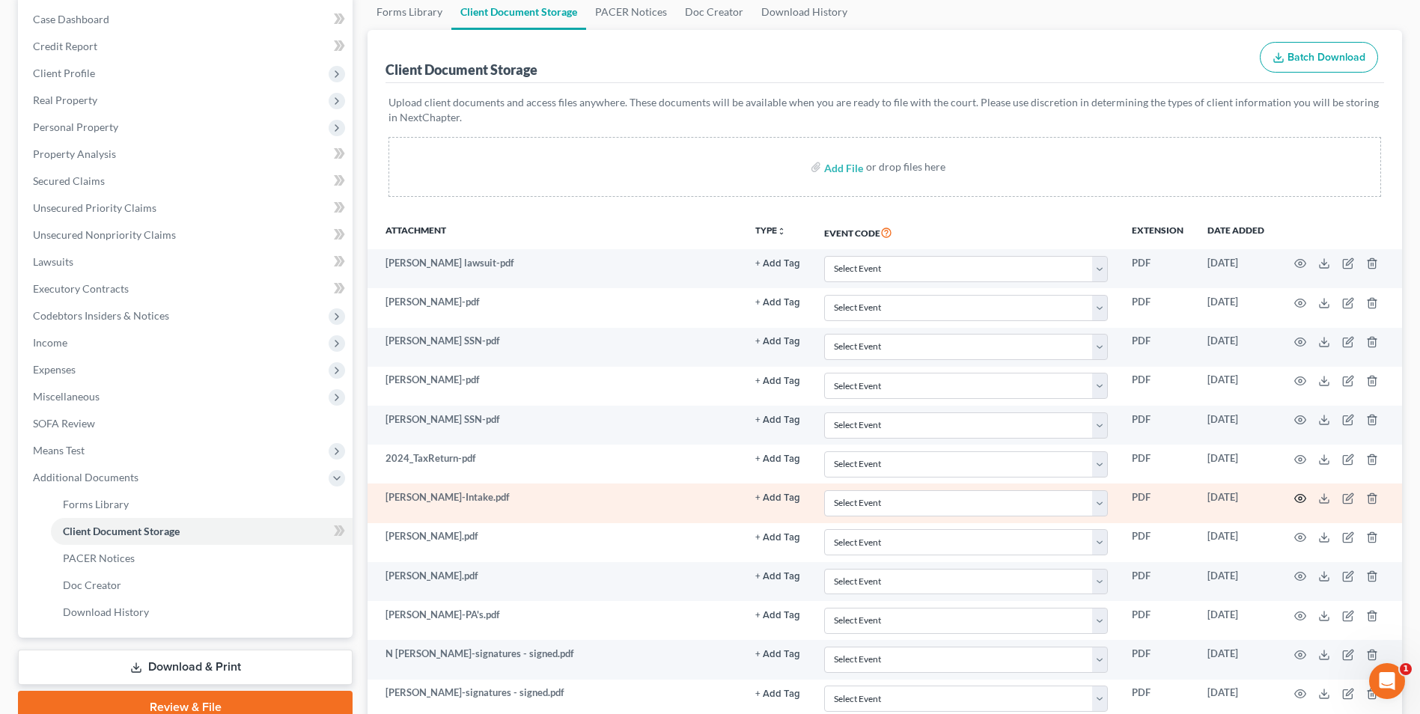
click at [1298, 495] on icon "button" at bounding box center [1300, 499] width 12 height 12
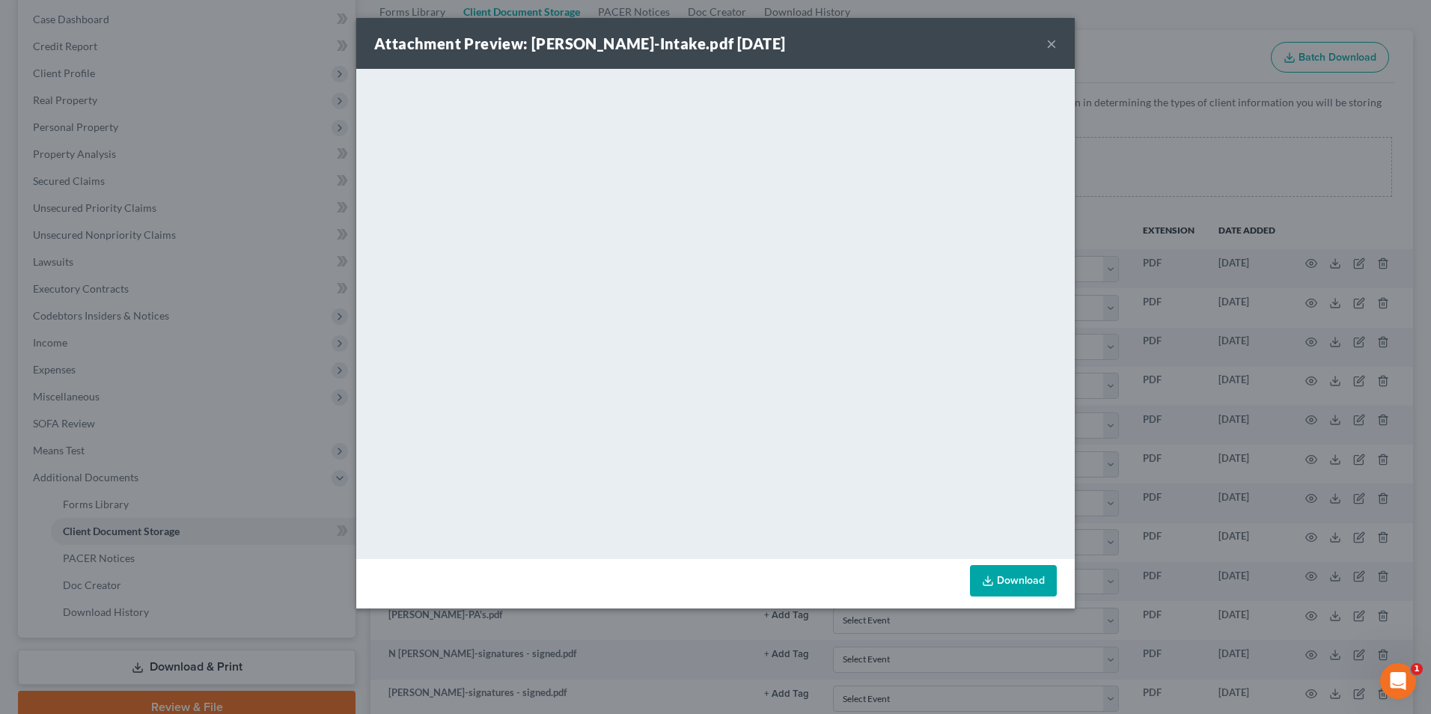
click at [1046, 45] on button "×" at bounding box center [1051, 43] width 10 height 18
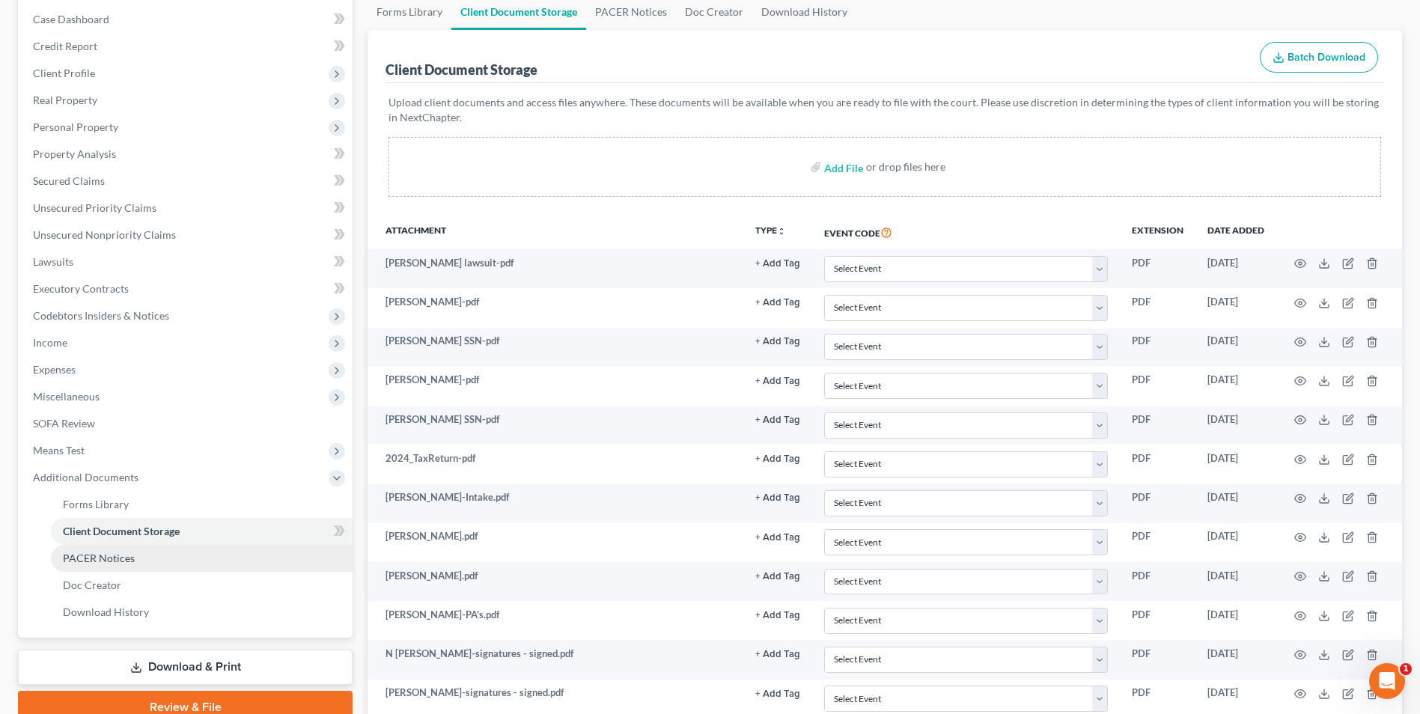
click at [103, 552] on span "PACER Notices" at bounding box center [99, 558] width 72 height 13
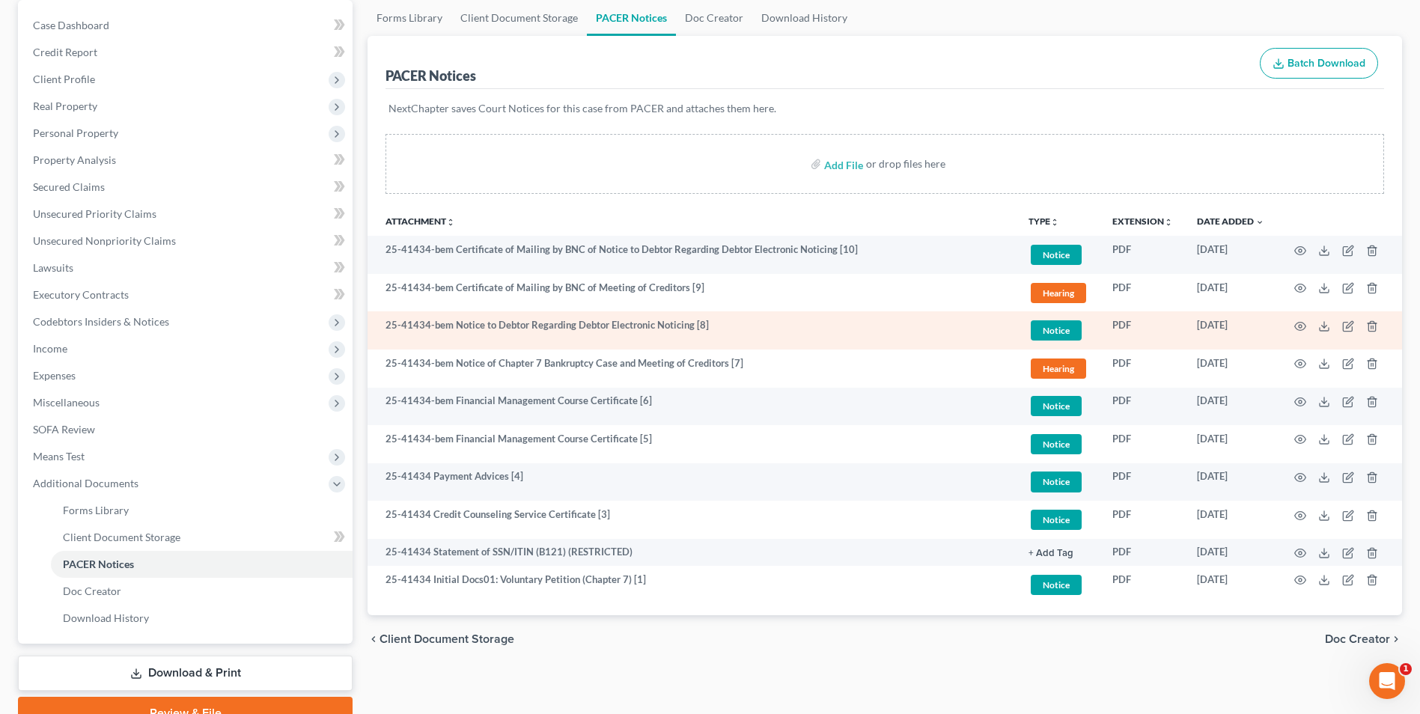
scroll to position [150, 0]
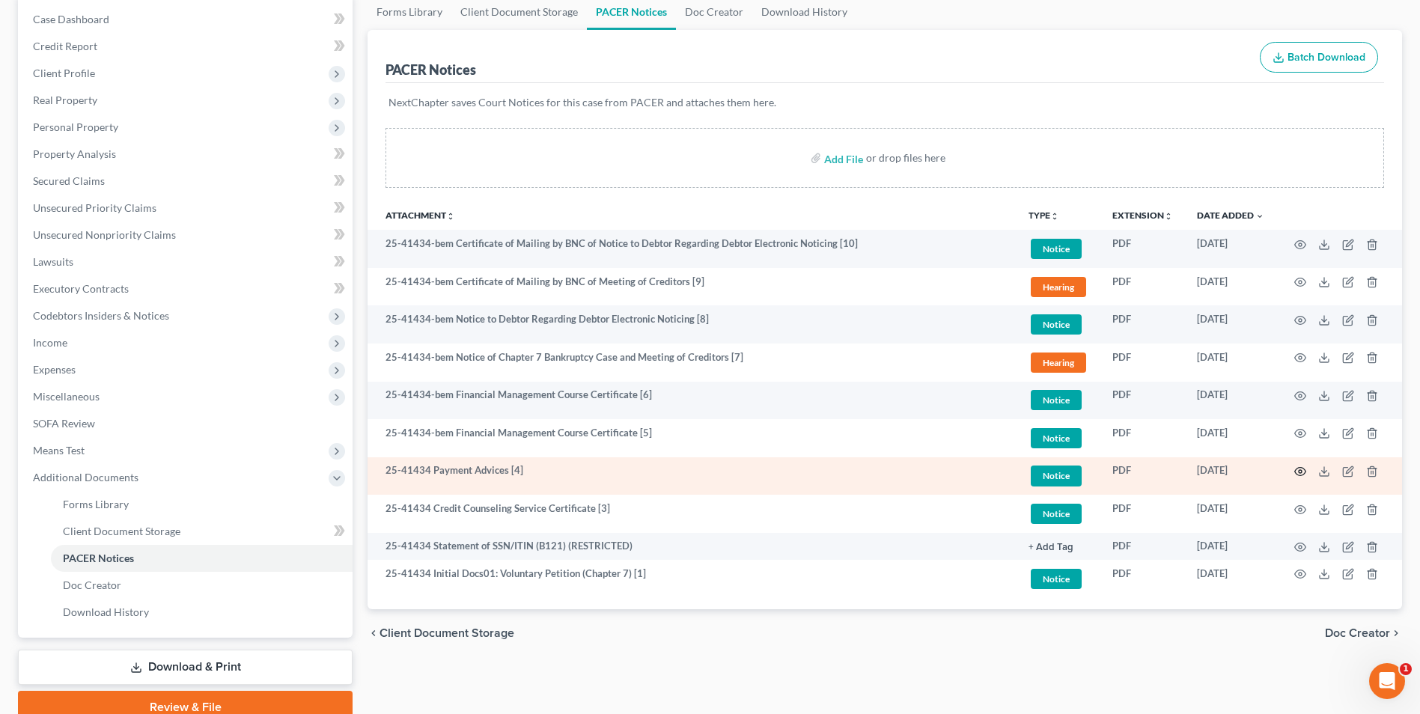
click at [1303, 470] on icon "button" at bounding box center [1300, 472] width 12 height 12
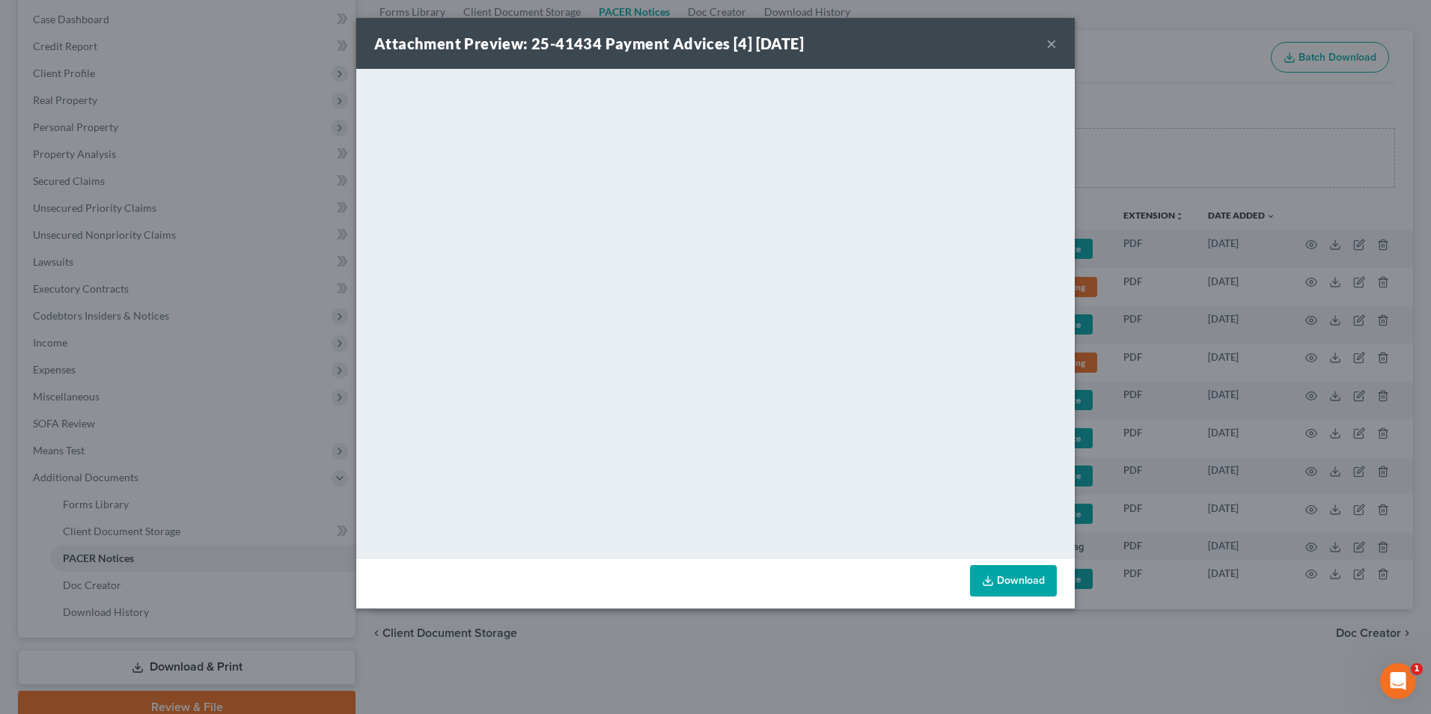
click at [1054, 42] on button "×" at bounding box center [1051, 43] width 10 height 18
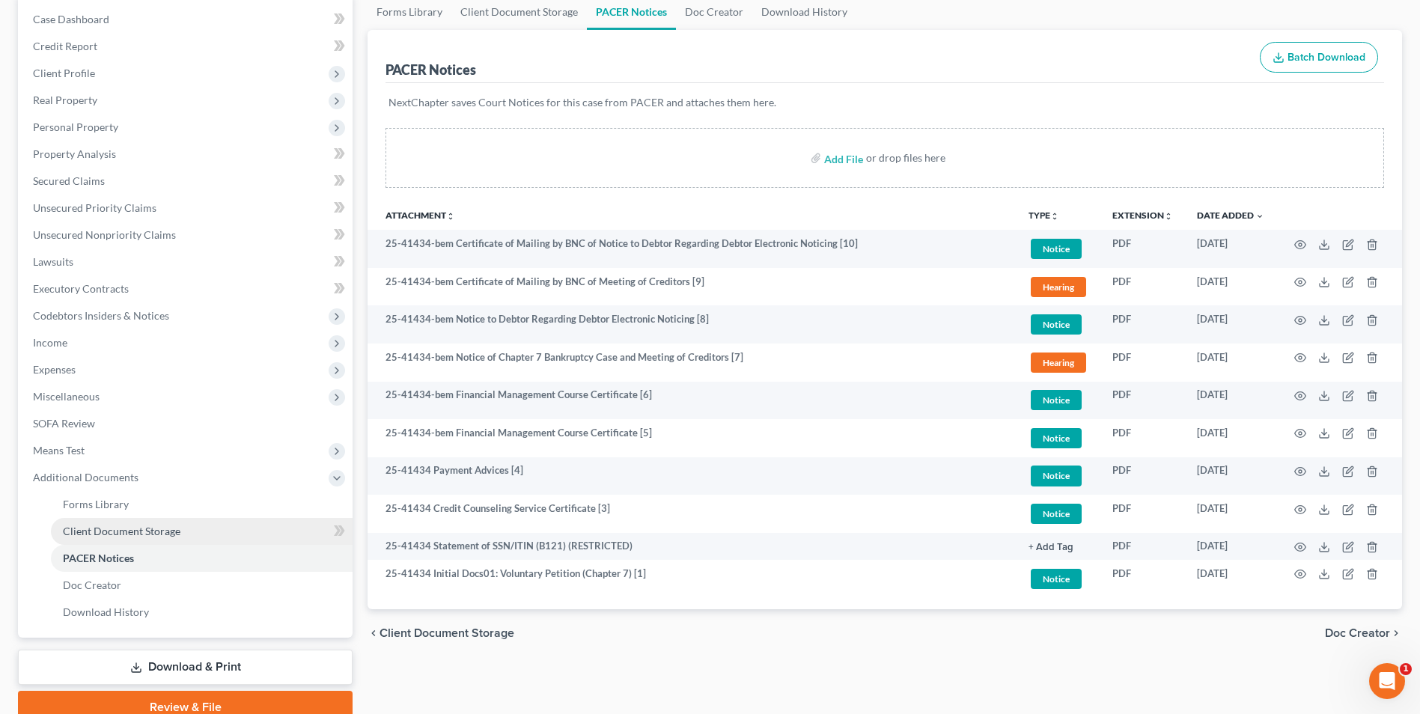
click at [129, 533] on span "Client Document Storage" at bounding box center [122, 531] width 118 height 13
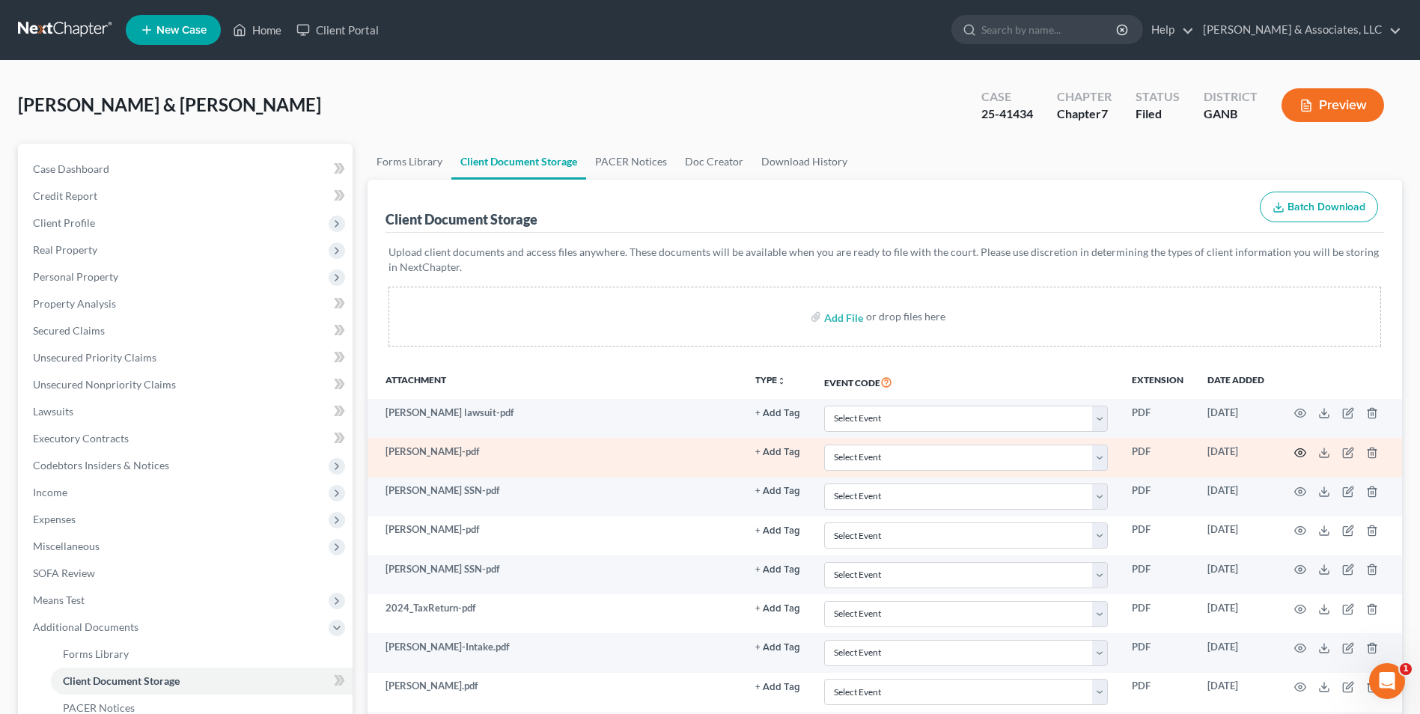
click at [1299, 450] on icon "button" at bounding box center [1300, 453] width 12 height 12
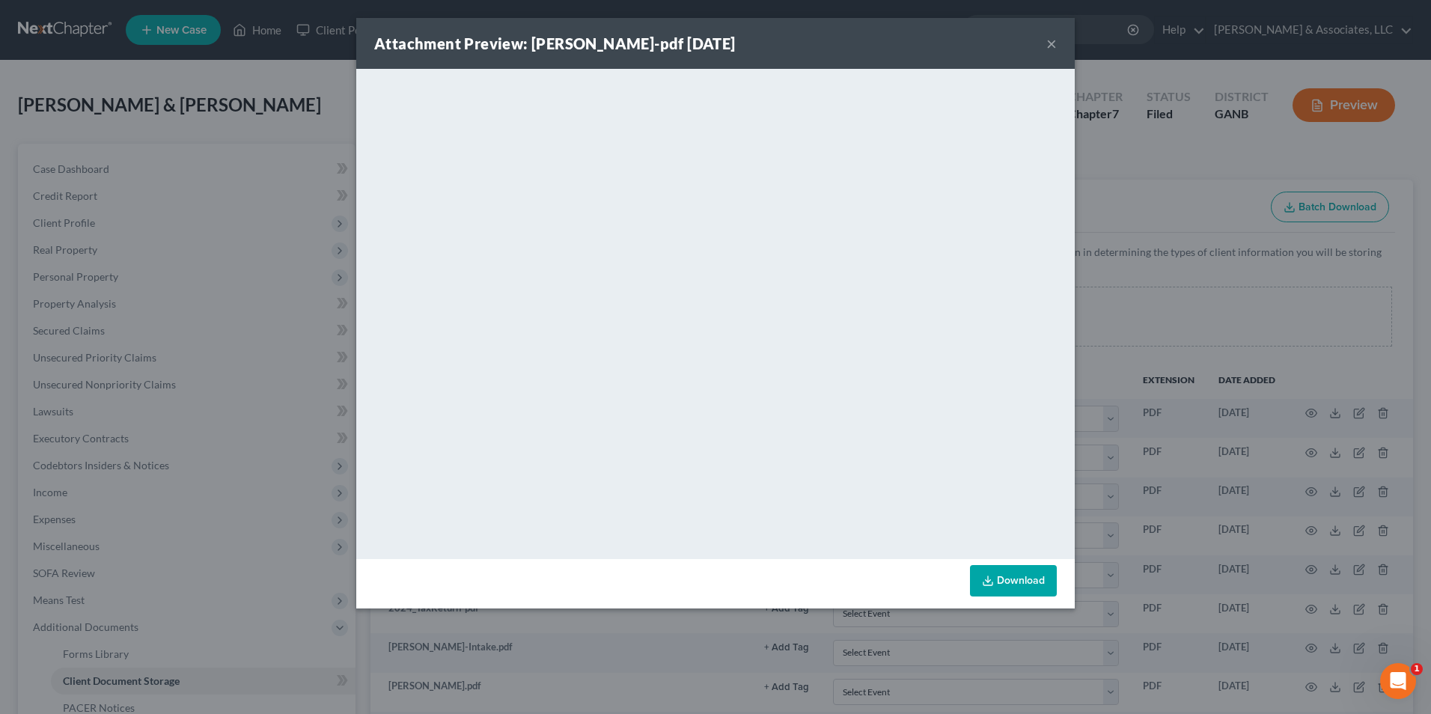
click at [1047, 42] on button "×" at bounding box center [1051, 43] width 10 height 18
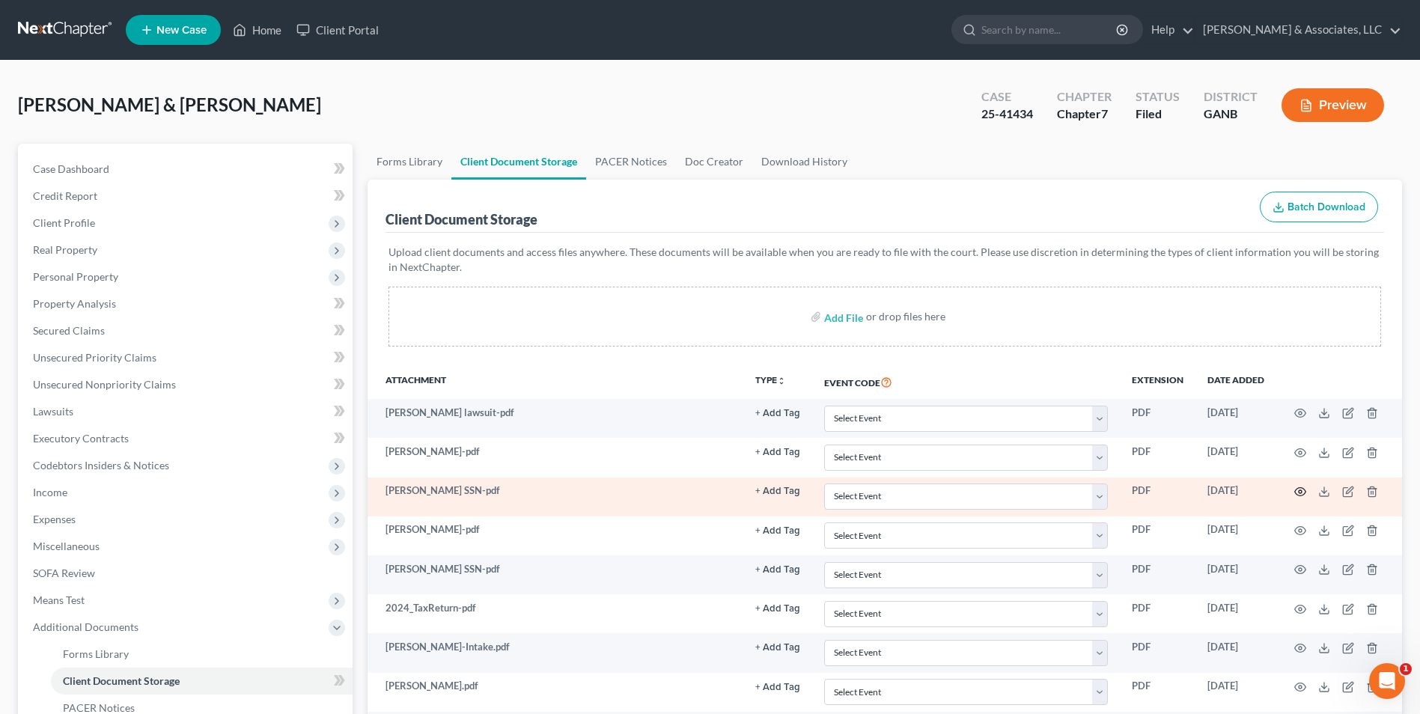
click at [1305, 490] on icon "button" at bounding box center [1300, 492] width 11 height 8
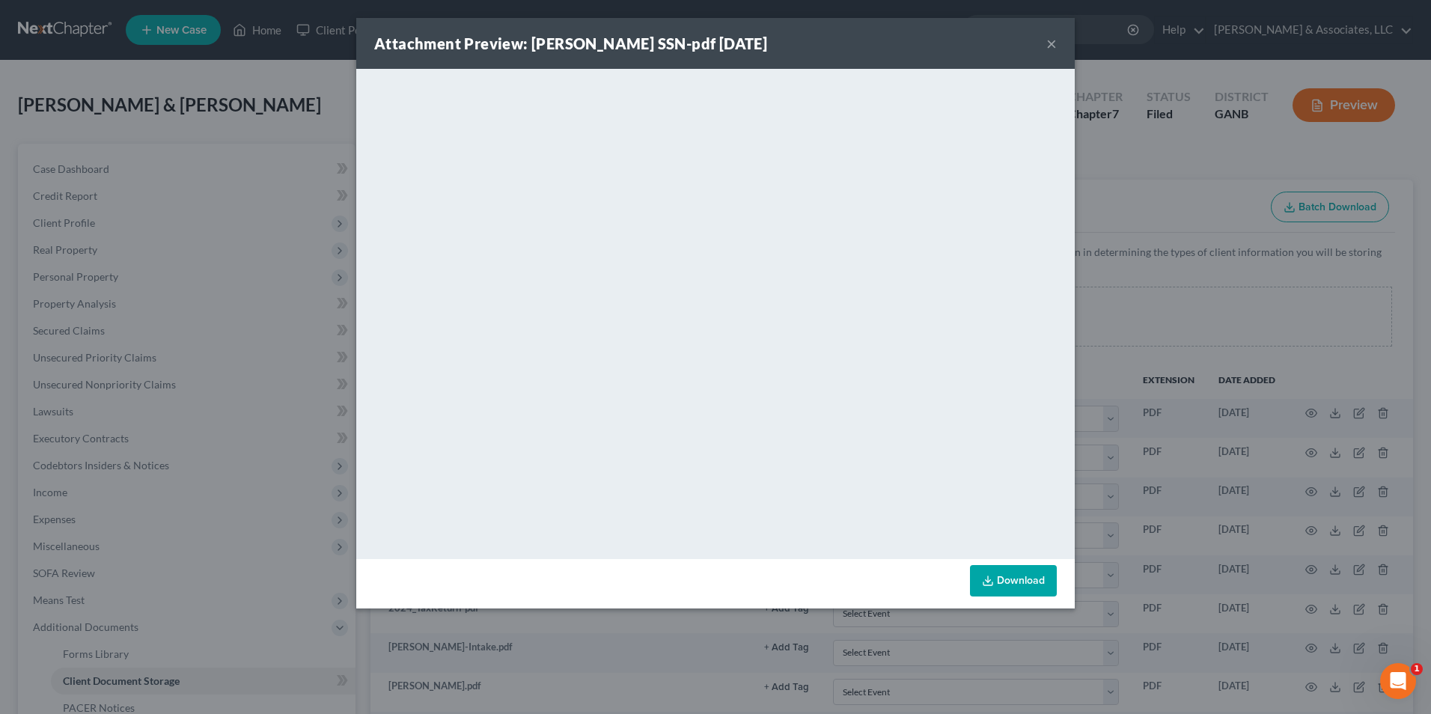
click at [1047, 46] on button "×" at bounding box center [1051, 43] width 10 height 18
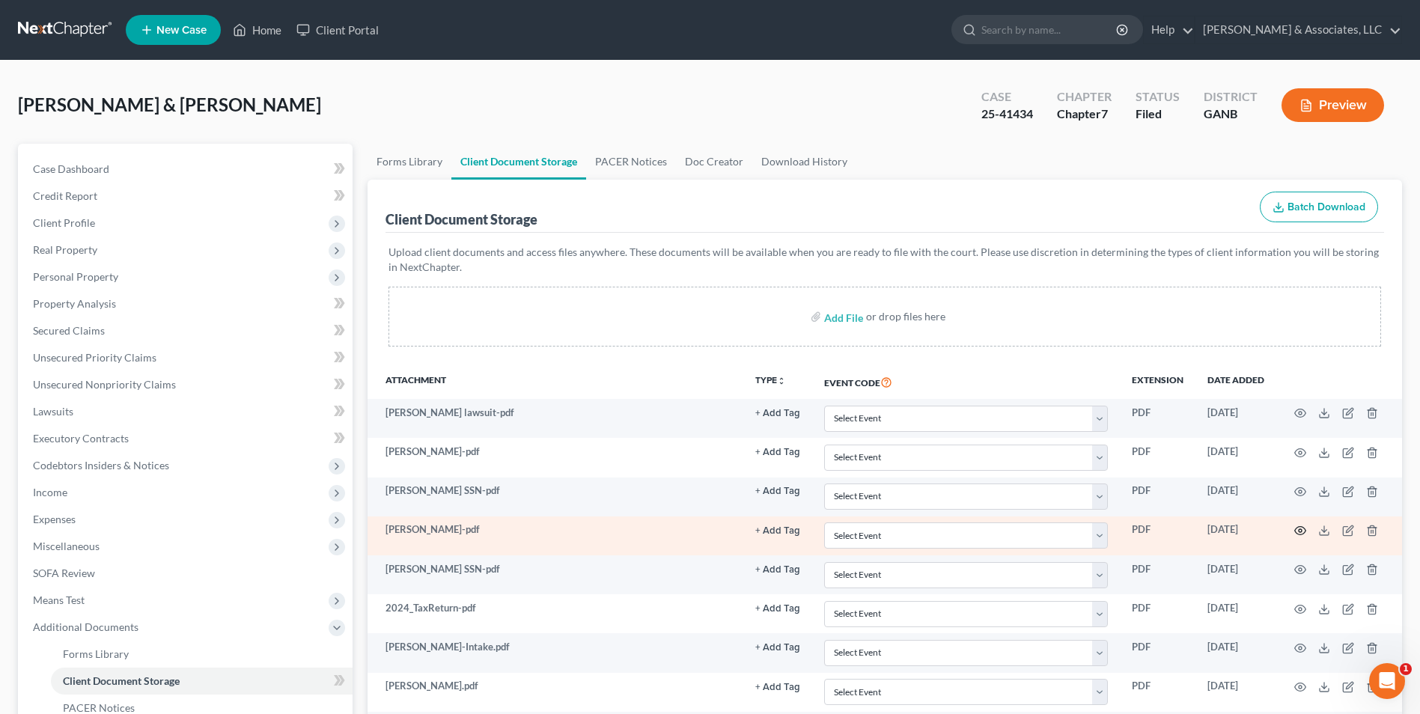
click at [1297, 528] on icon "button" at bounding box center [1300, 531] width 11 height 8
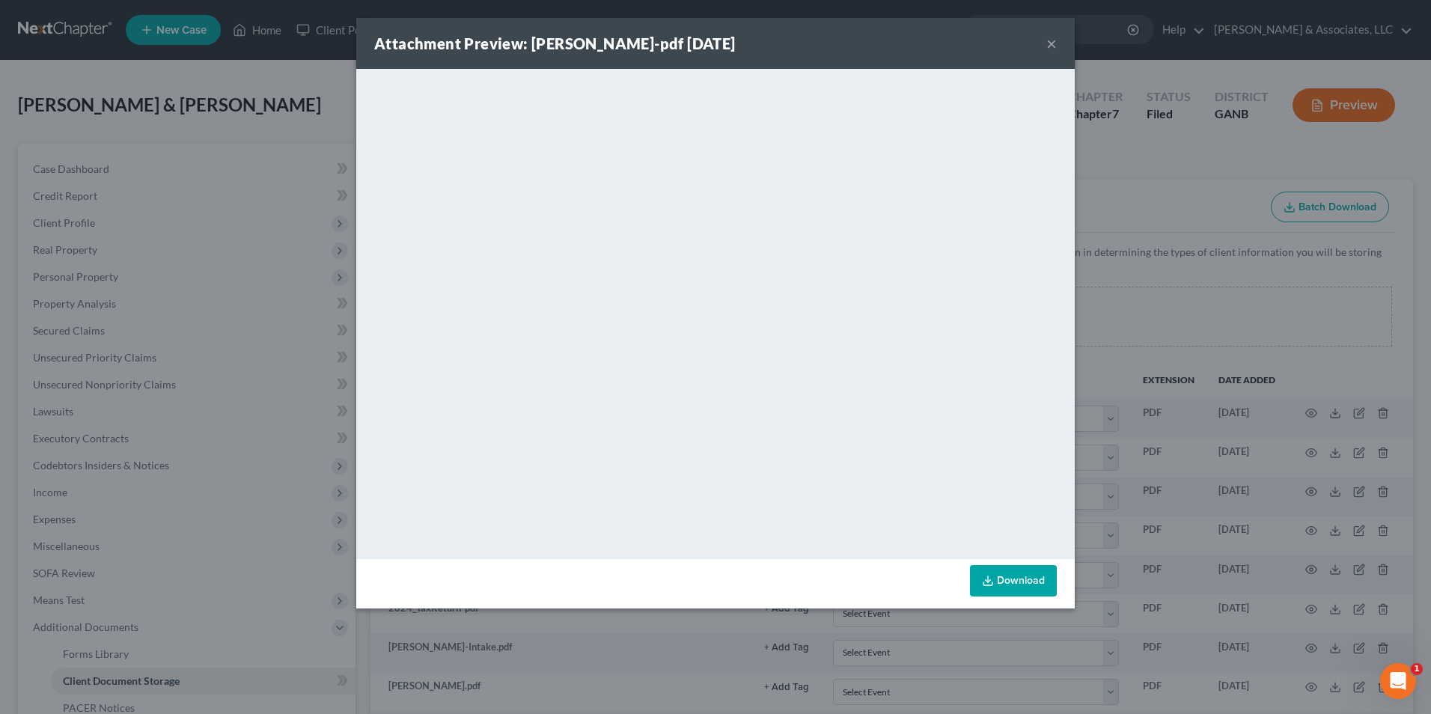
click at [1044, 43] on div "Attachment Preview: Minard DL-pdf 08/26/2025 ×" at bounding box center [715, 43] width 719 height 51
click at [1044, 46] on div "Attachment Preview: Minard DL-pdf 08/26/2025 ×" at bounding box center [715, 43] width 719 height 51
click at [1057, 43] on div "Attachment Preview: Minard DL-pdf 08/26/2025 ×" at bounding box center [715, 43] width 719 height 51
click at [1047, 45] on button "×" at bounding box center [1051, 43] width 10 height 18
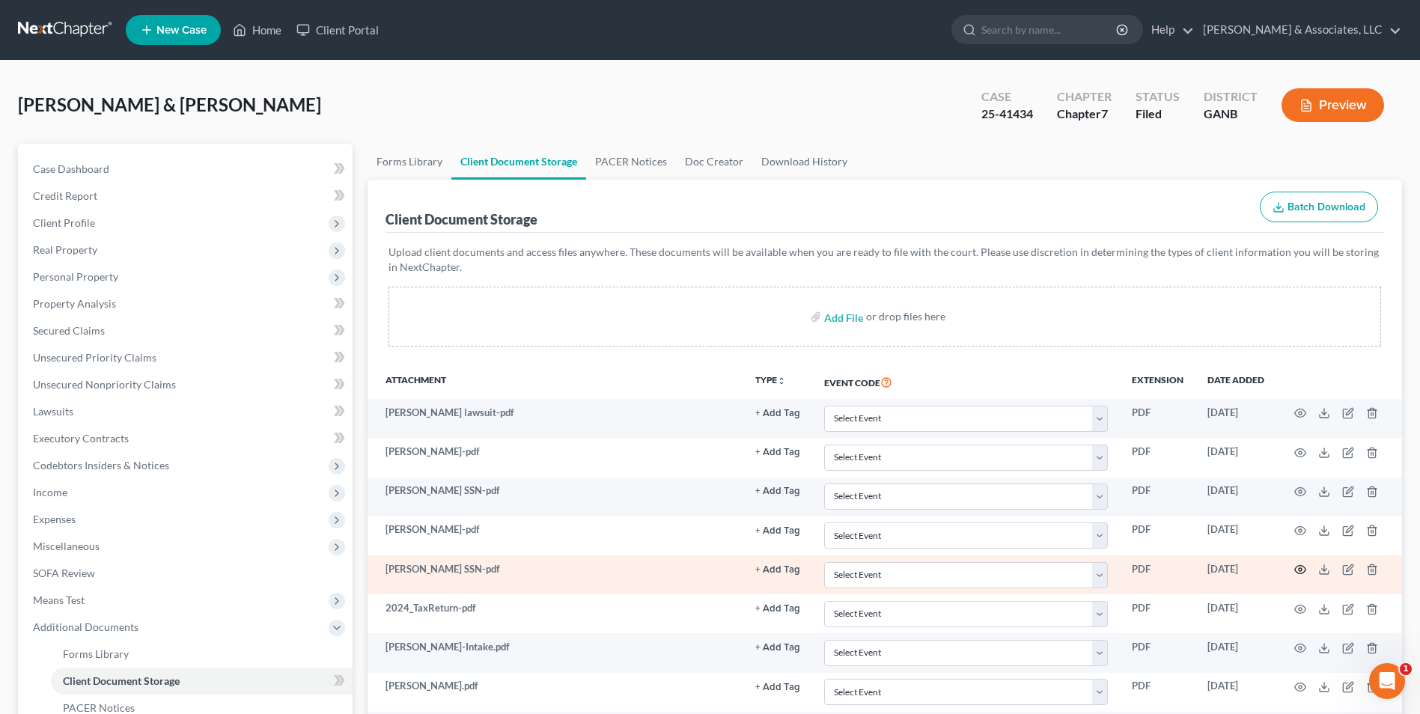
click at [1300, 567] on icon "button" at bounding box center [1300, 570] width 12 height 12
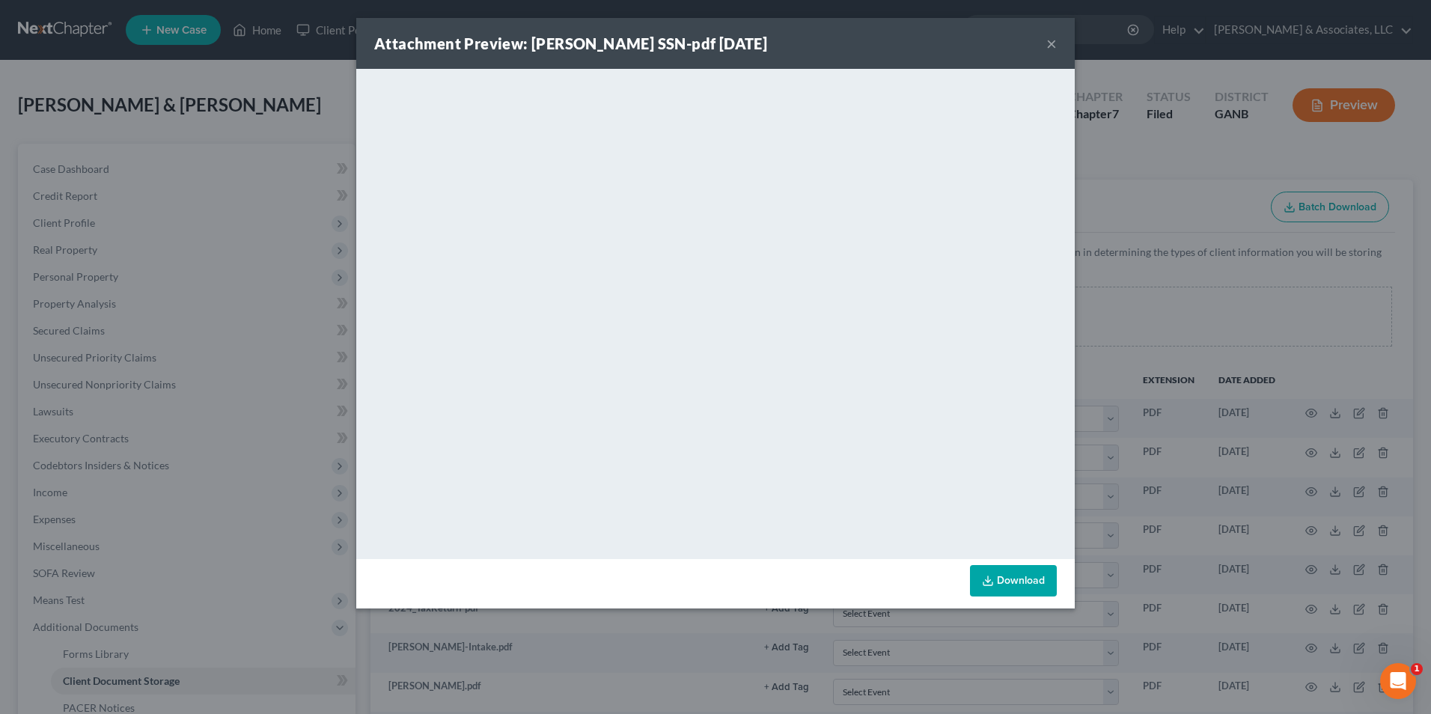
click at [1052, 45] on button "×" at bounding box center [1051, 43] width 10 height 18
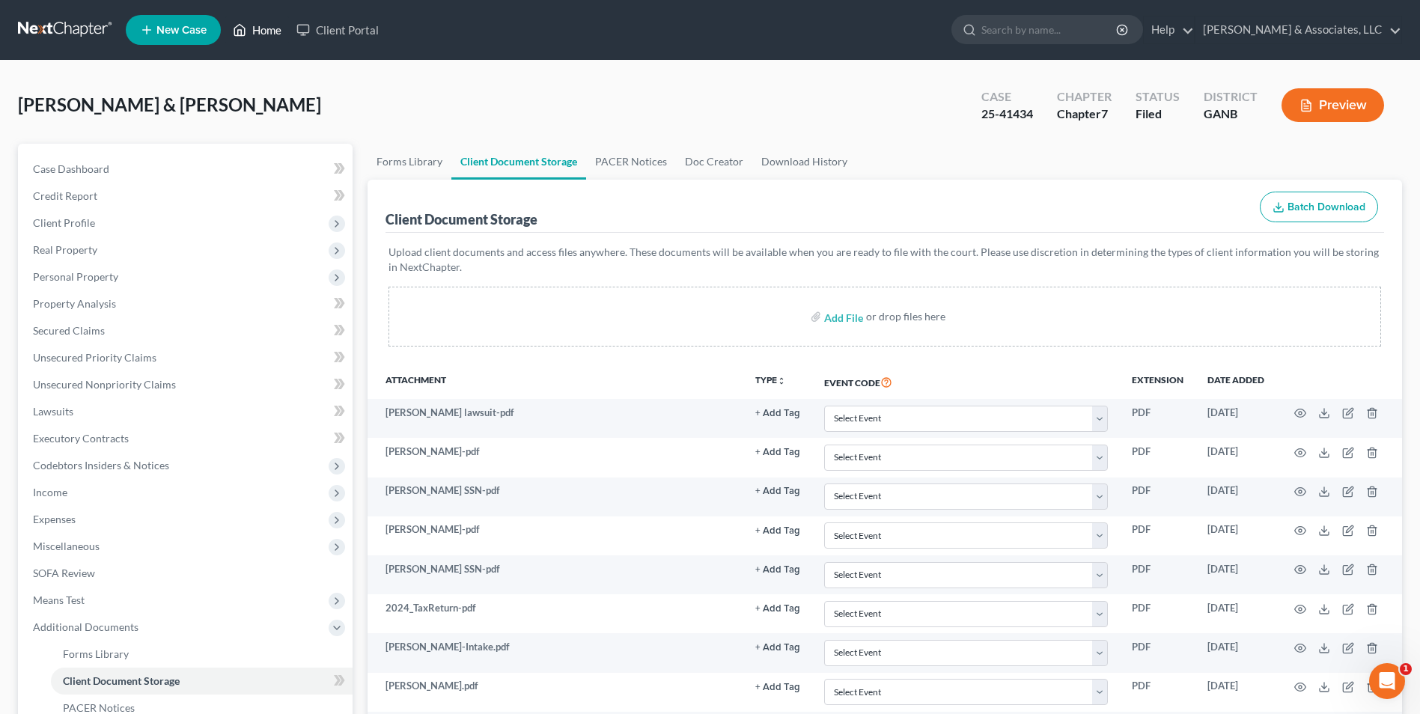
click at [256, 40] on link "Home" at bounding box center [257, 29] width 64 height 27
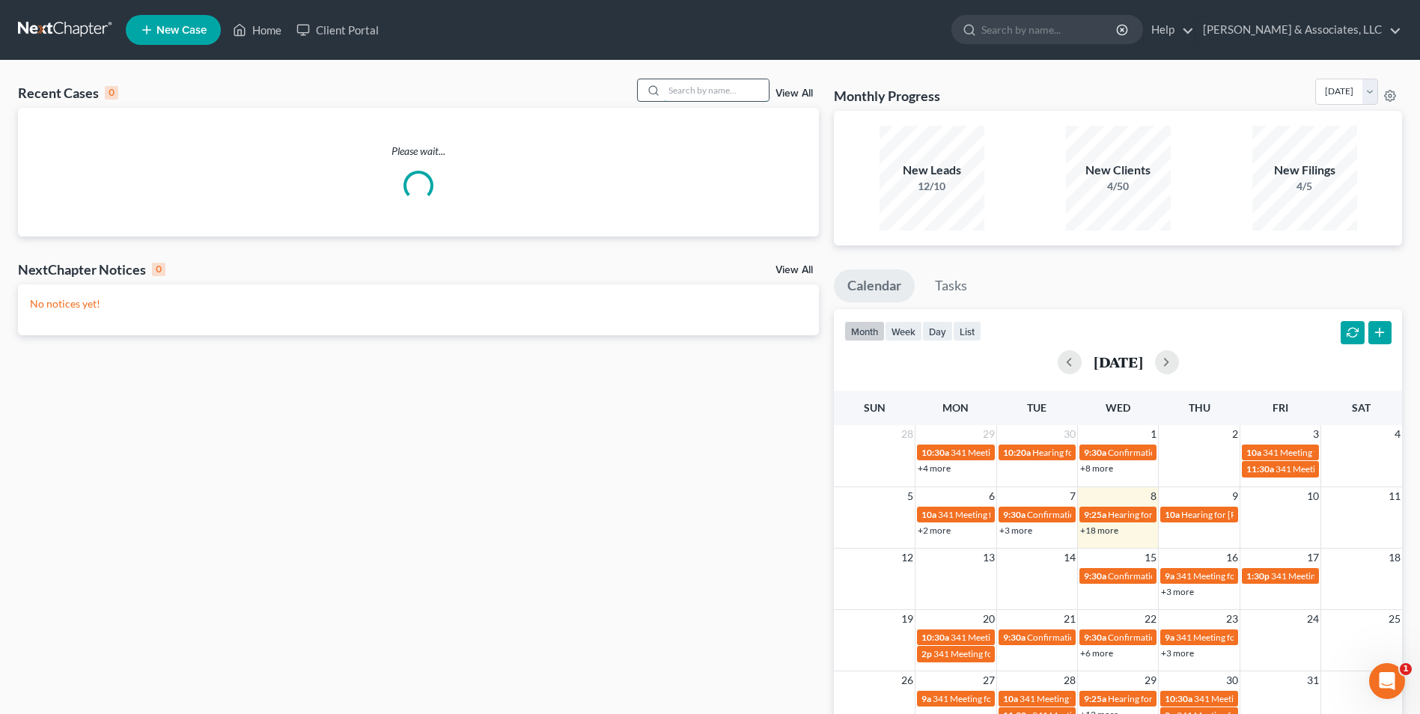
click at [729, 100] on input "search" at bounding box center [716, 90] width 105 height 22
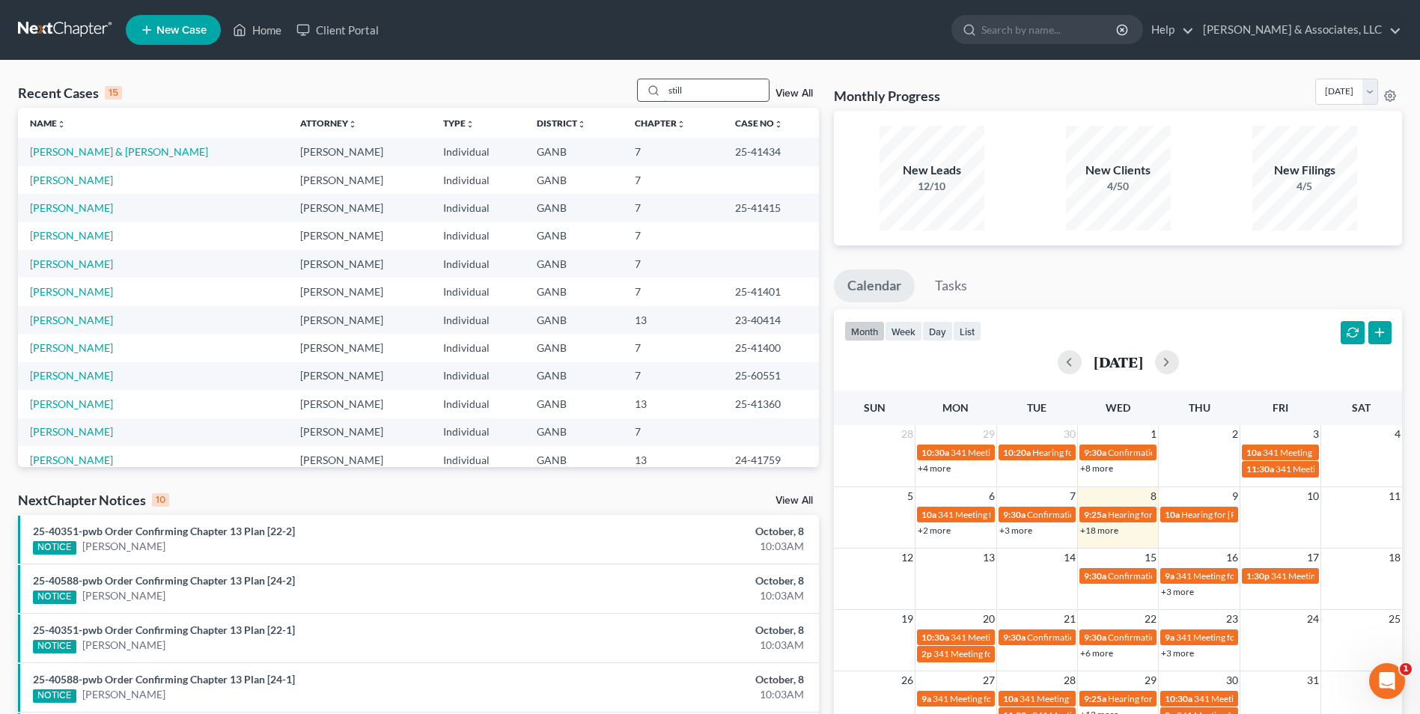
type input "still"
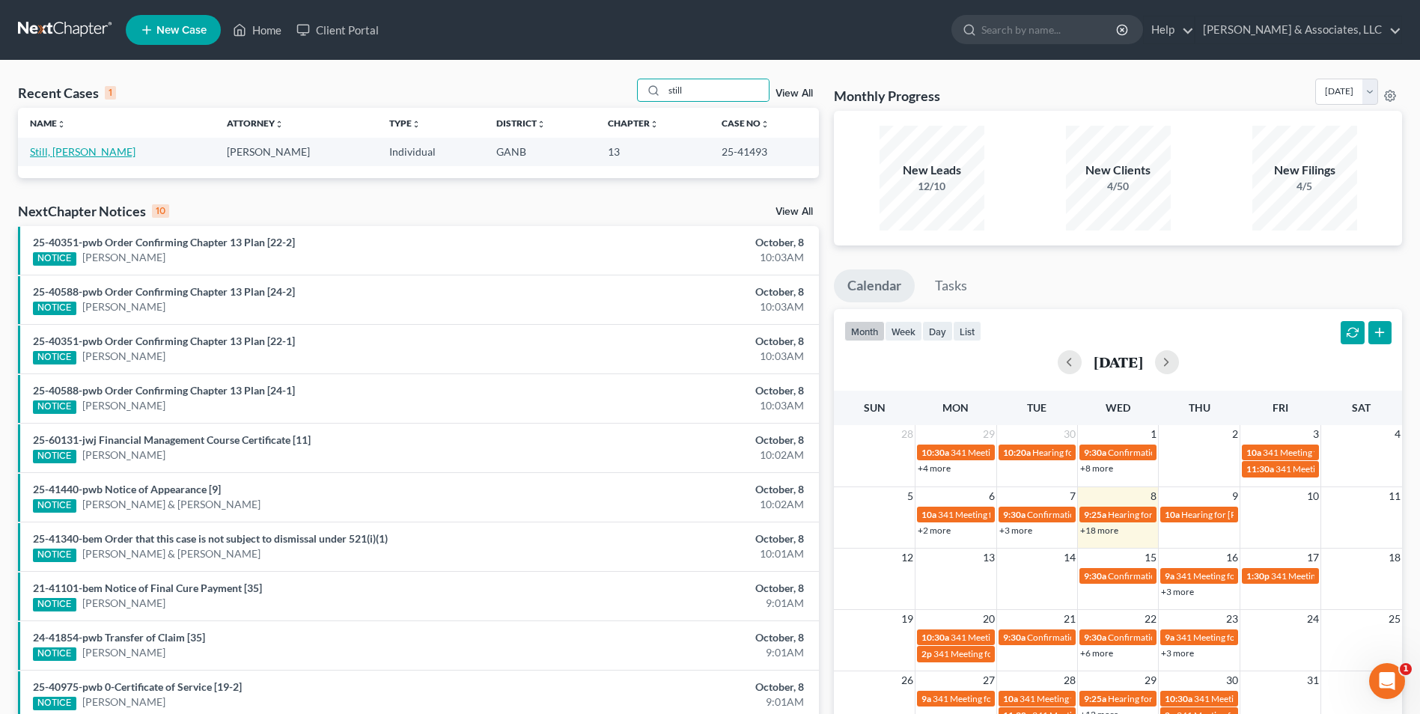
click at [56, 153] on link "Still, [PERSON_NAME]" at bounding box center [83, 151] width 106 height 13
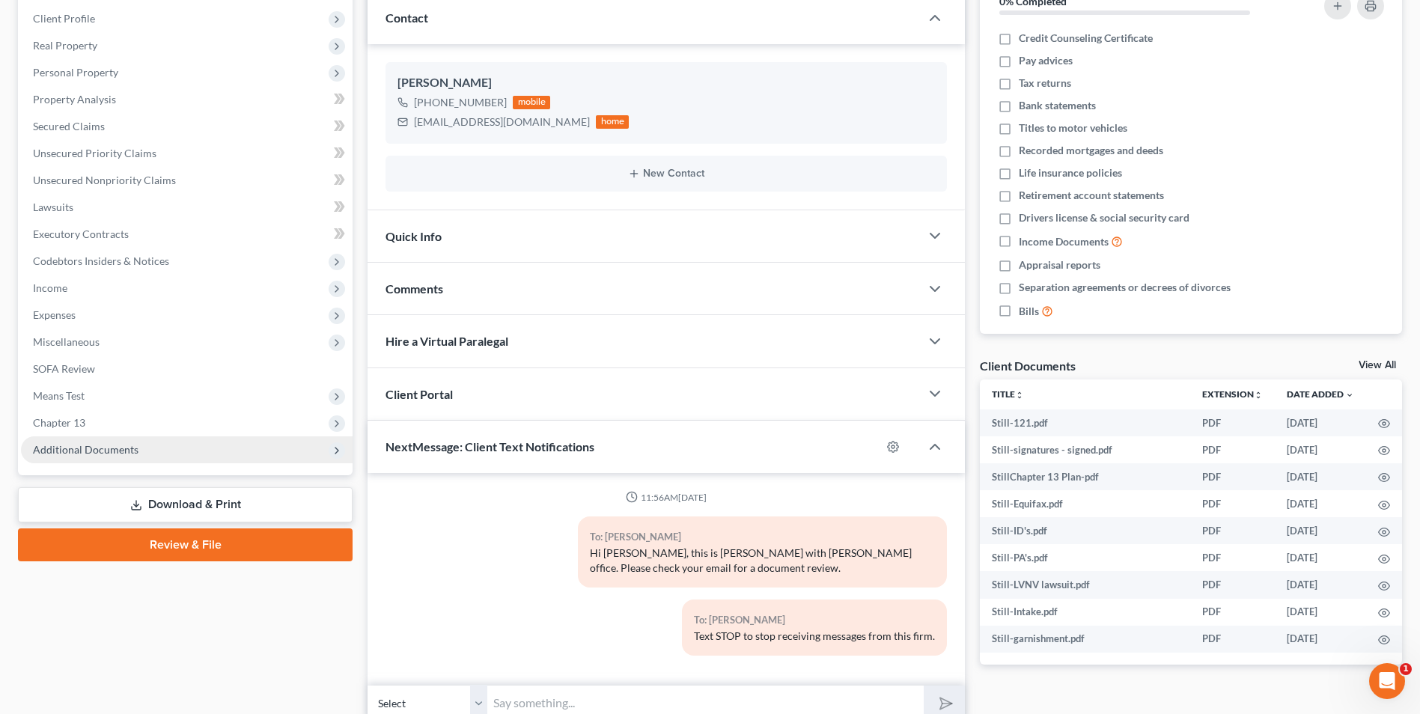
scroll to position [225, 0]
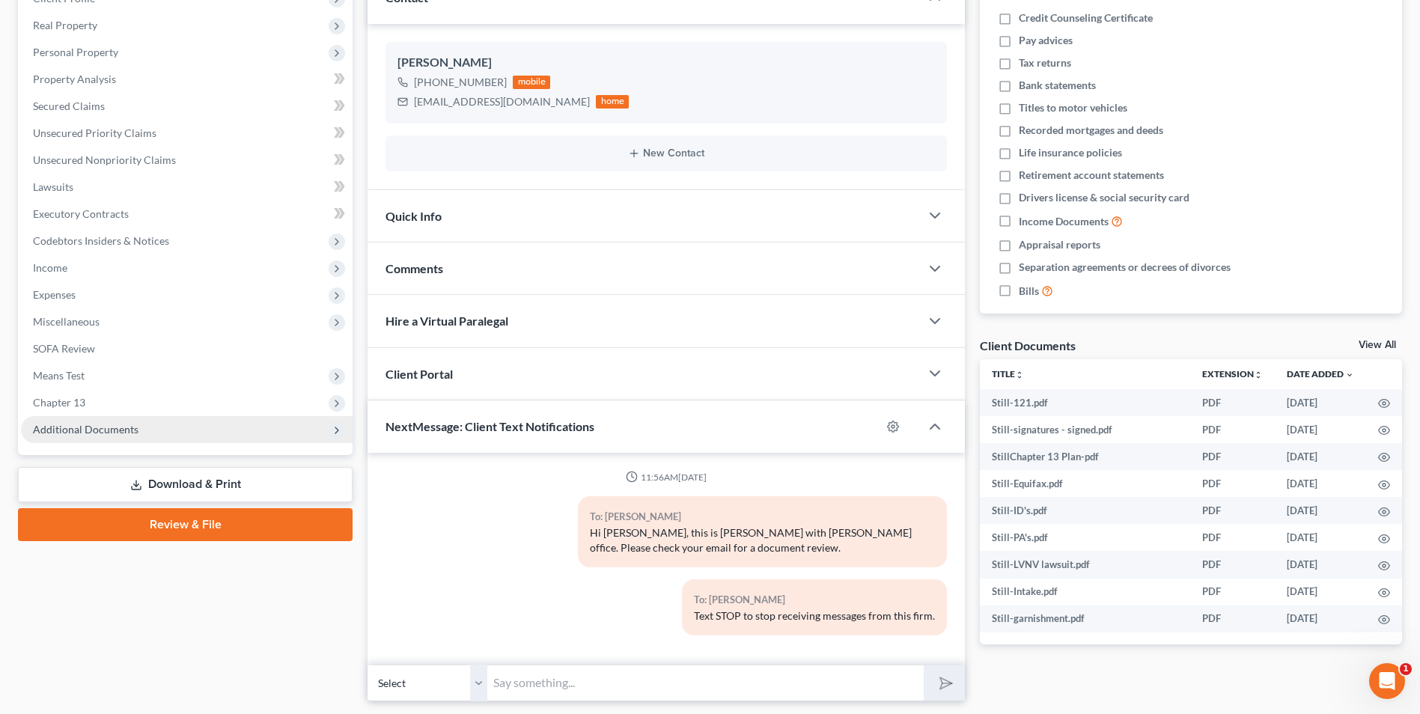
click at [70, 437] on span "Additional Documents" at bounding box center [187, 429] width 332 height 27
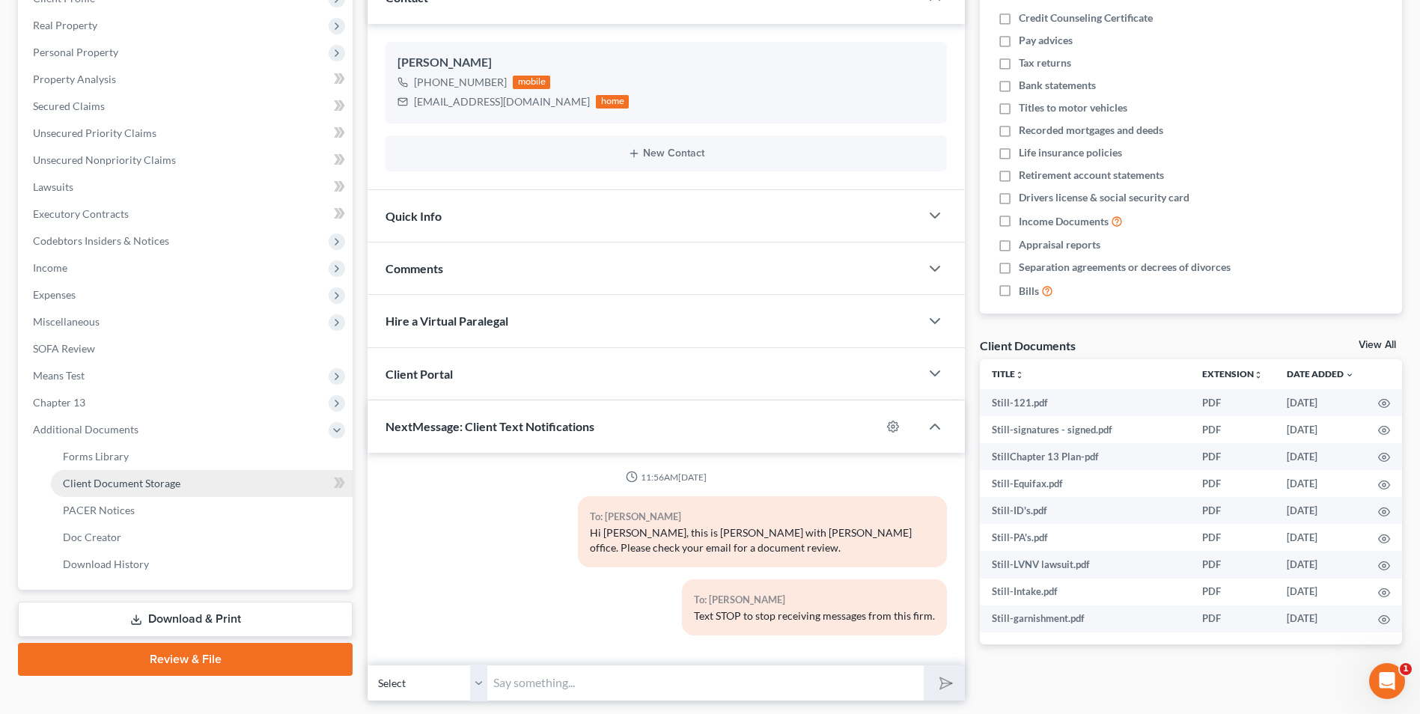
click at [101, 485] on span "Client Document Storage" at bounding box center [122, 483] width 118 height 13
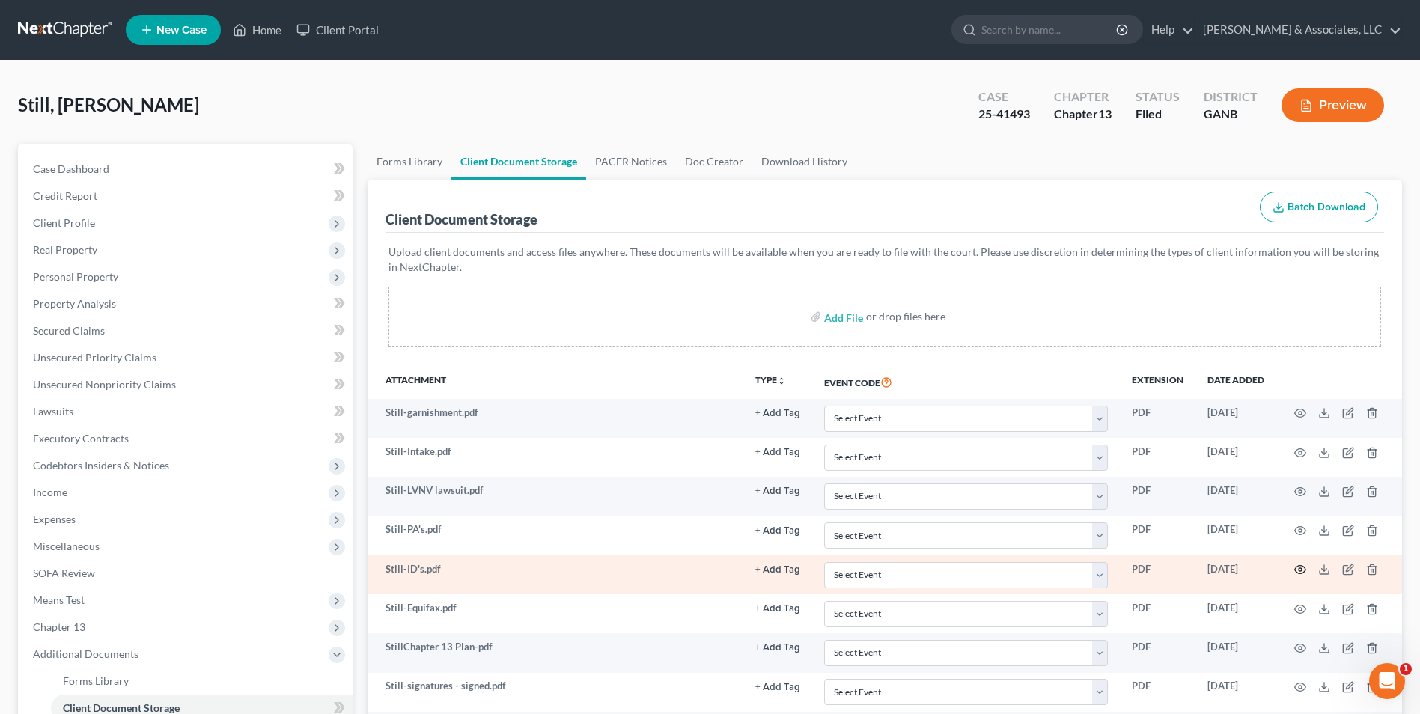
click at [1299, 569] on circle "button" at bounding box center [1300, 569] width 3 height 3
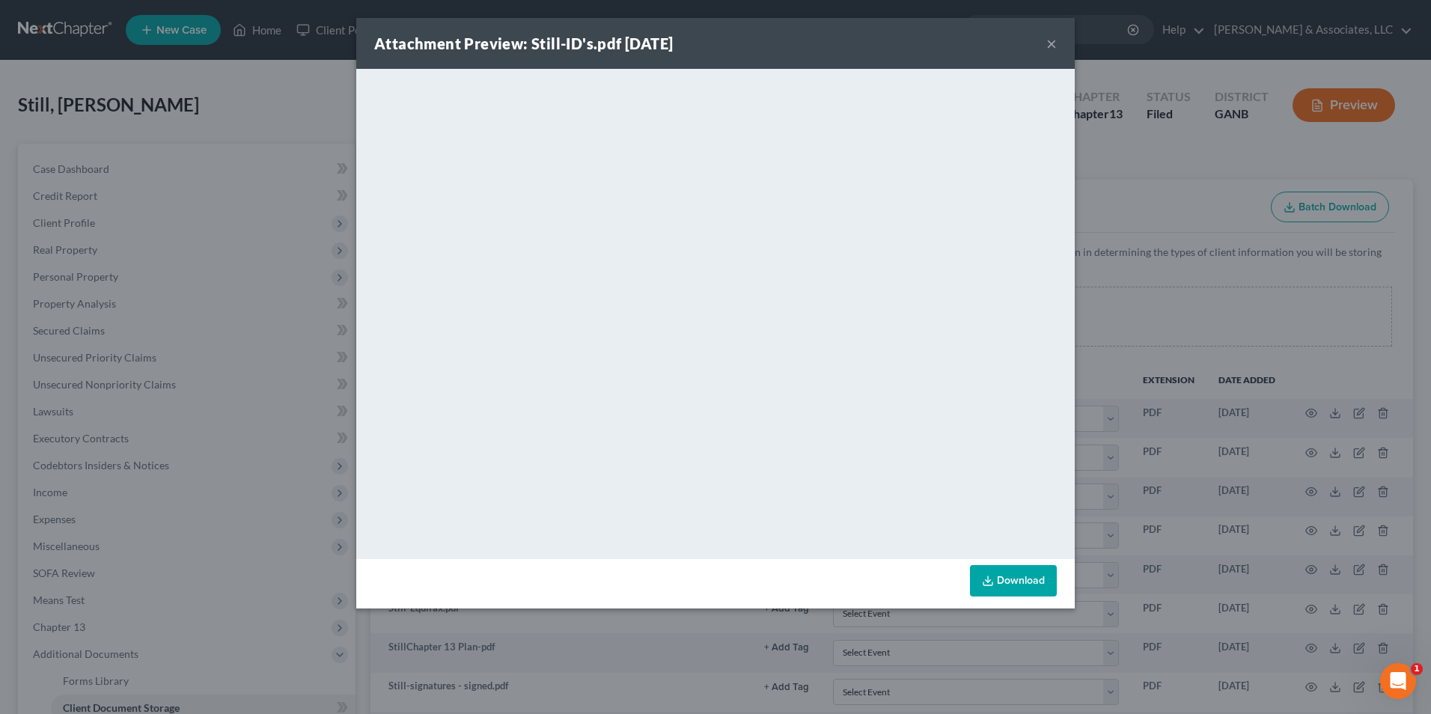
click at [1051, 43] on button "×" at bounding box center [1051, 43] width 10 height 18
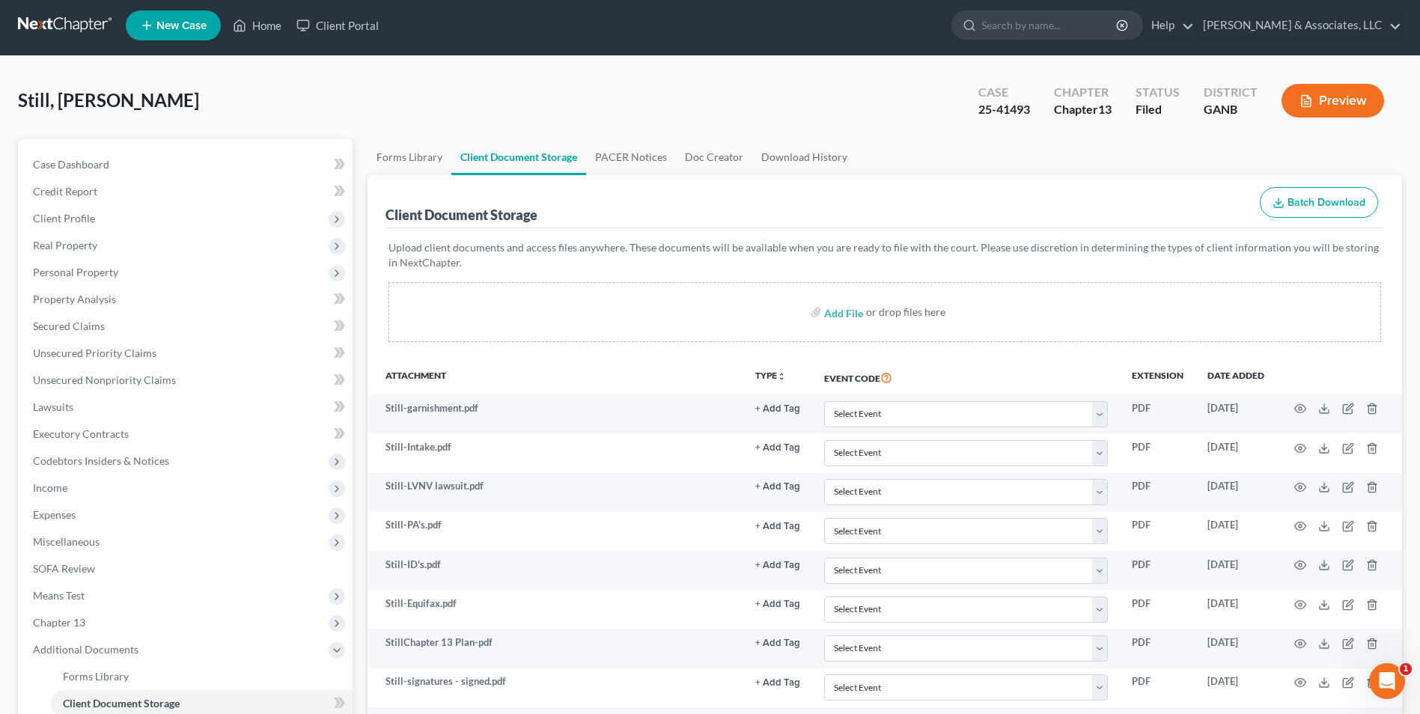
scroll to position [225, 0]
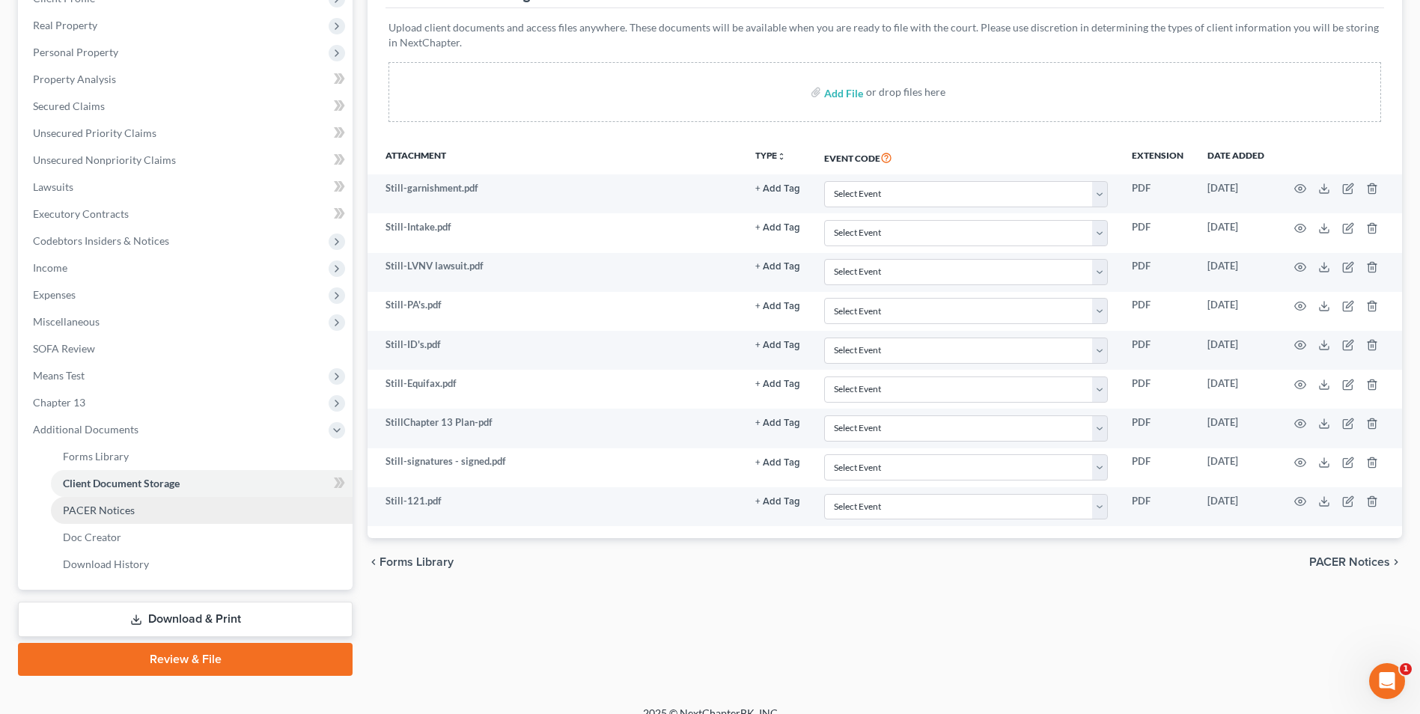
click at [120, 506] on span "PACER Notices" at bounding box center [99, 510] width 72 height 13
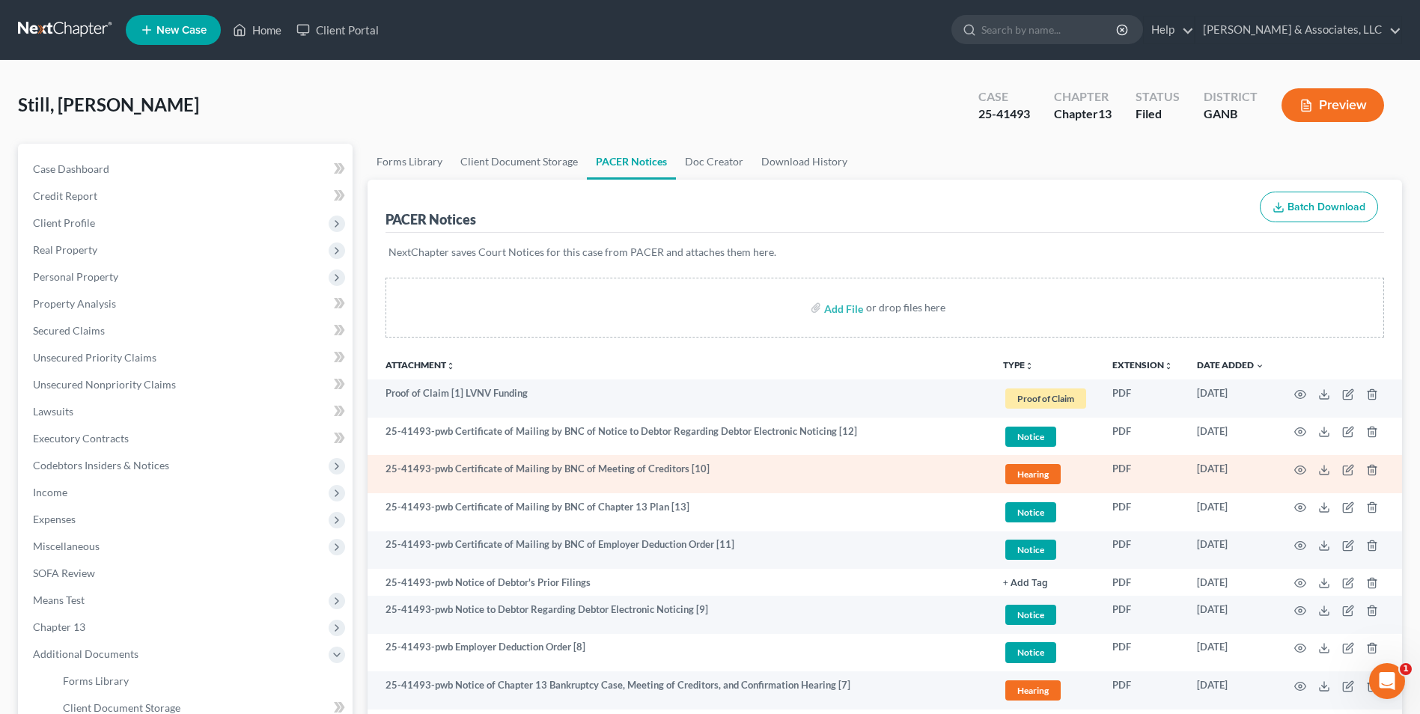
scroll to position [299, 0]
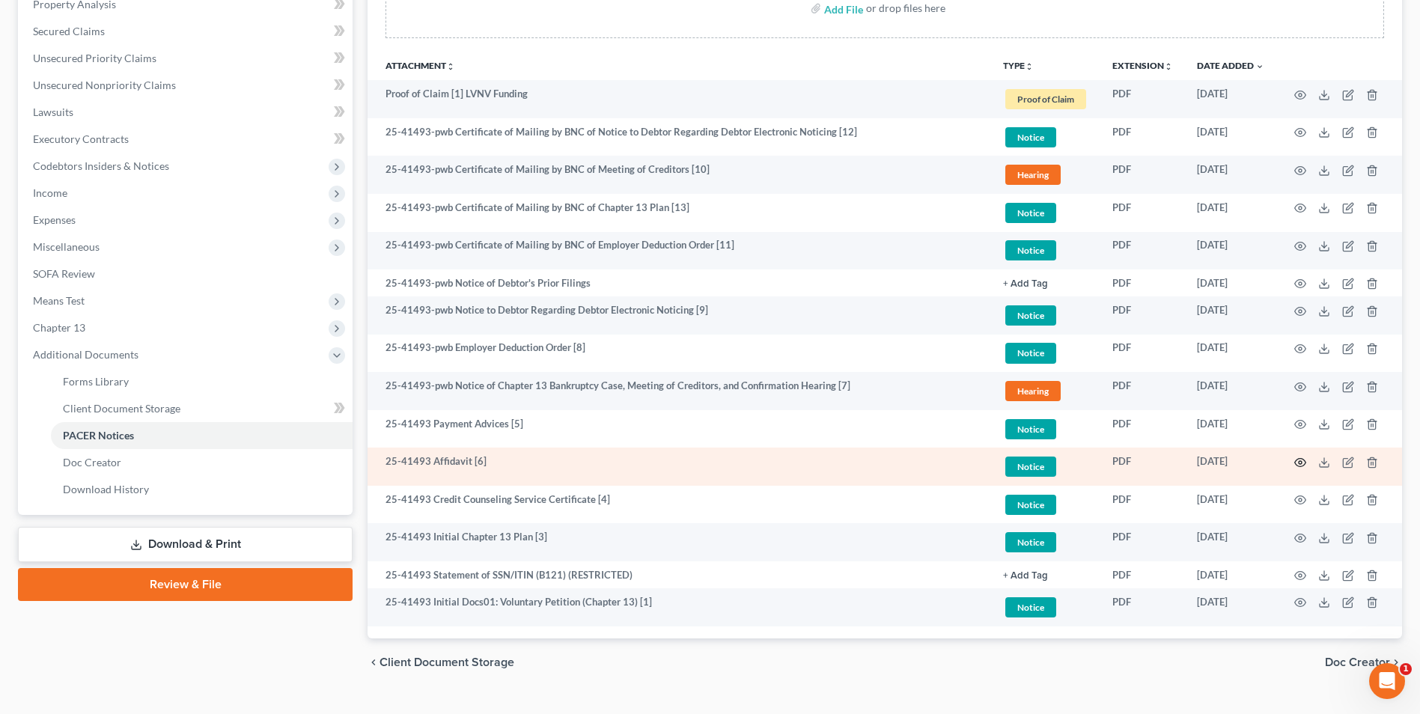
click at [1300, 463] on icon "button" at bounding box center [1300, 463] width 12 height 12
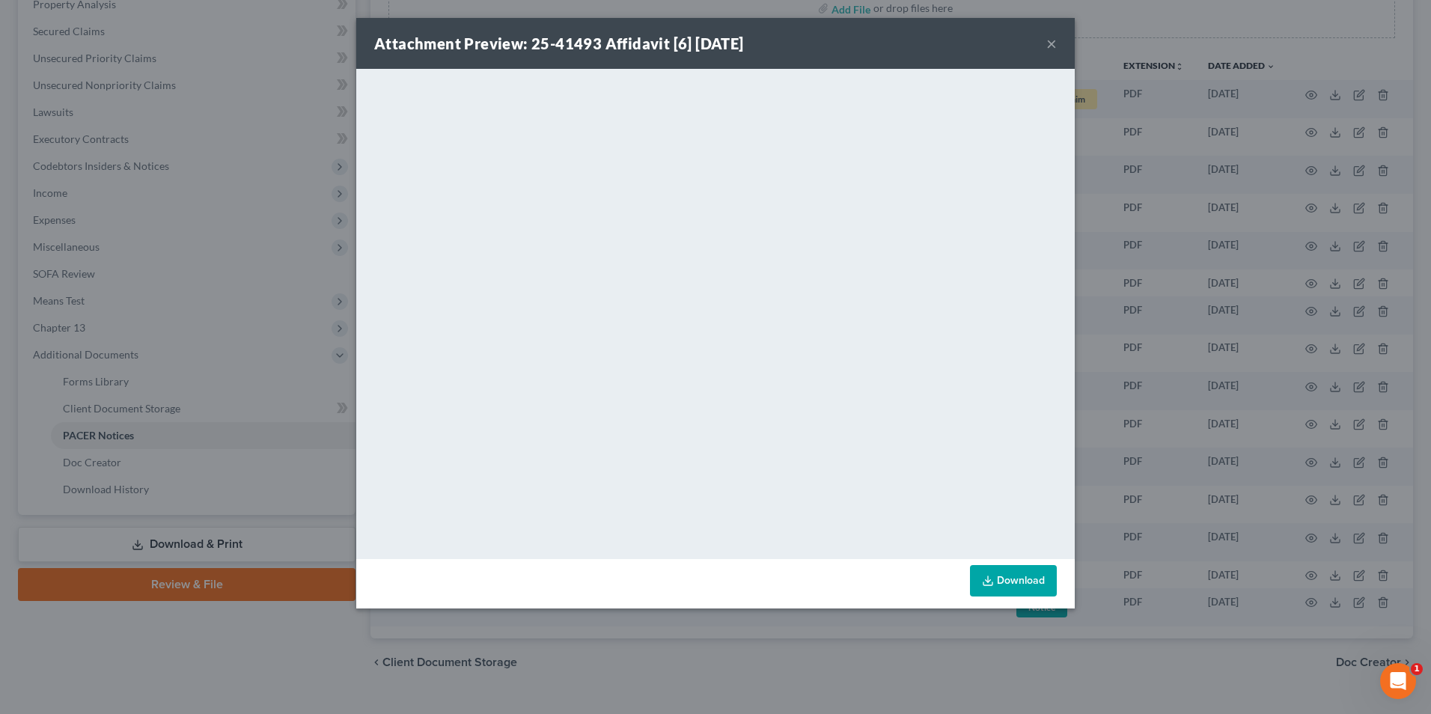
click at [1052, 45] on button "×" at bounding box center [1051, 43] width 10 height 18
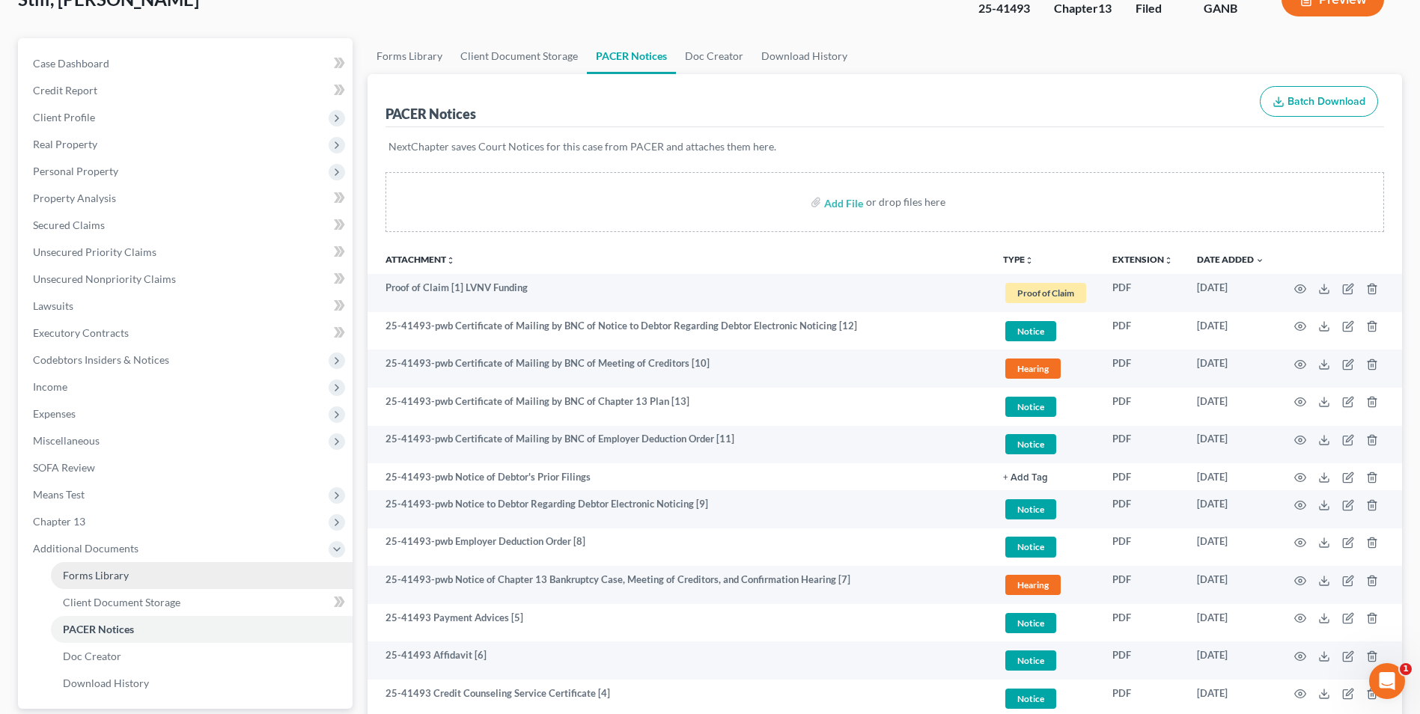
scroll to position [0, 0]
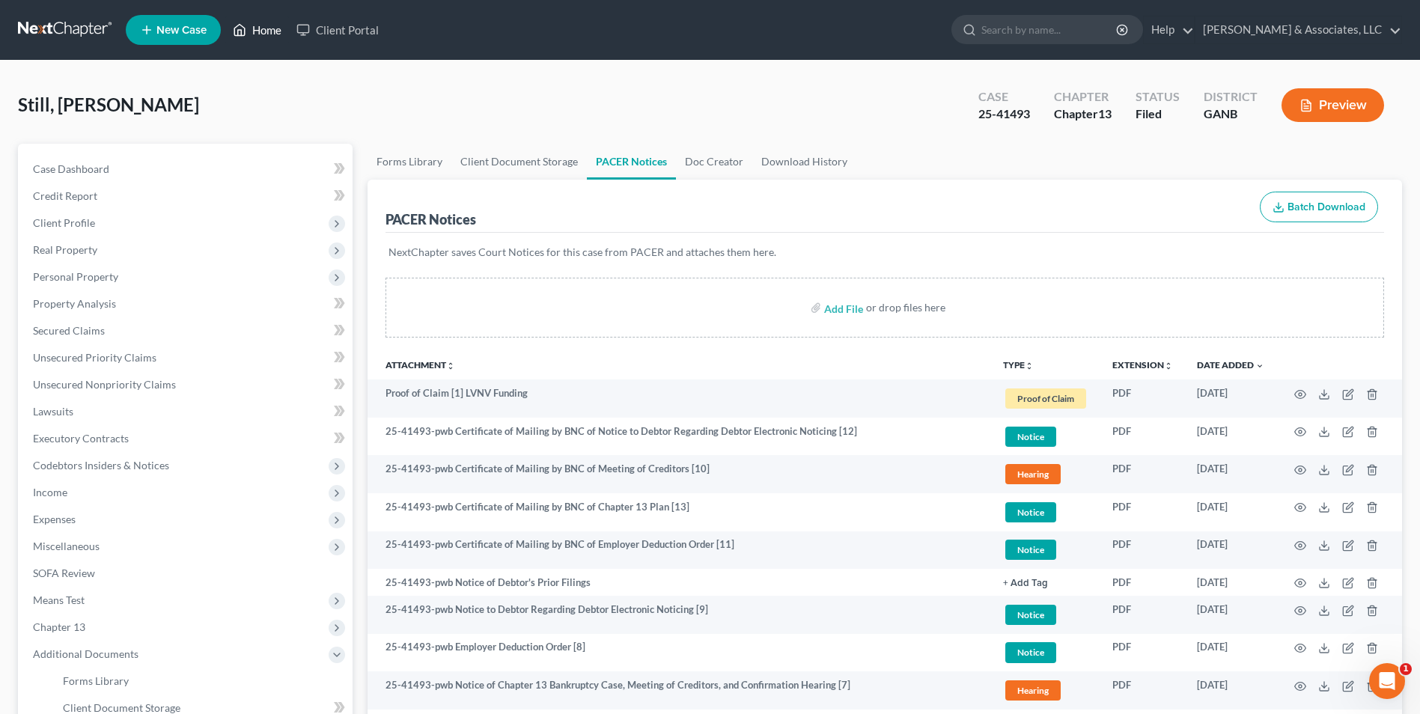
click at [265, 30] on link "Home" at bounding box center [257, 29] width 64 height 27
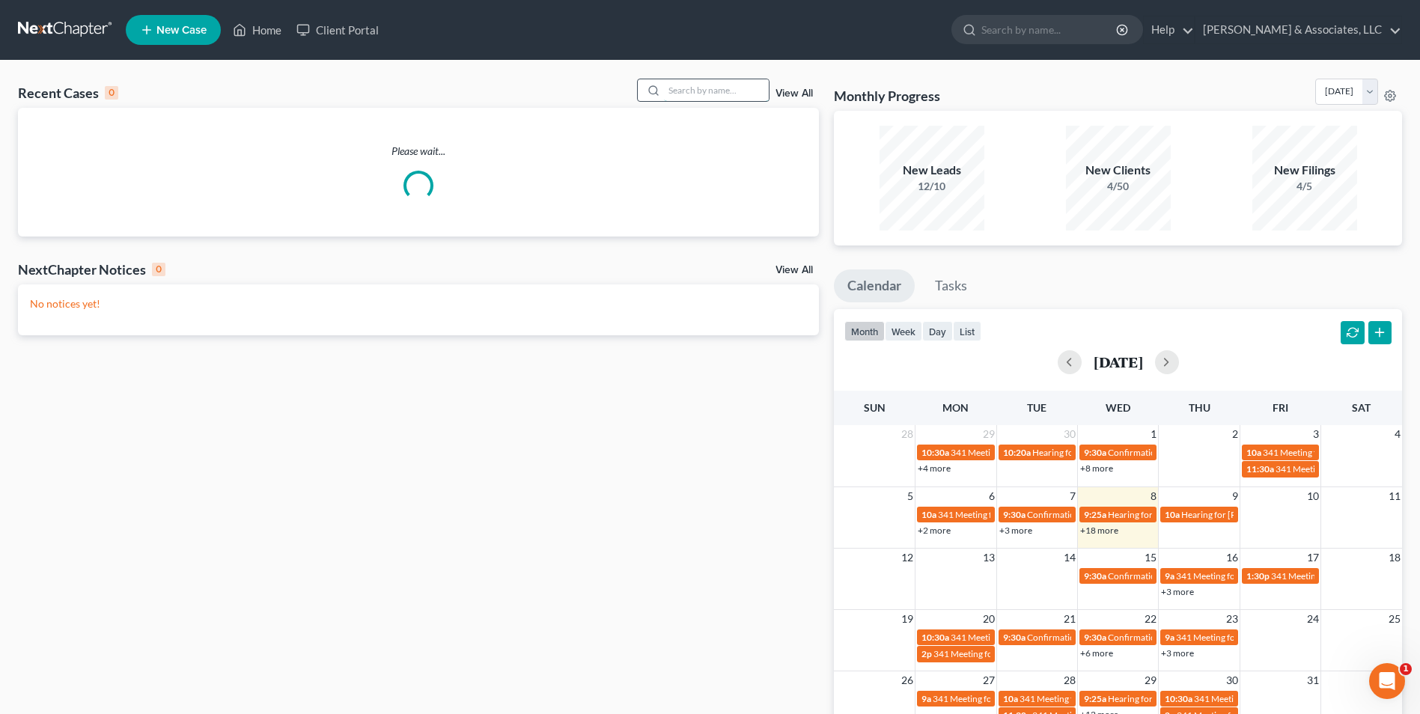
click at [713, 91] on input "search" at bounding box center [716, 90] width 105 height 22
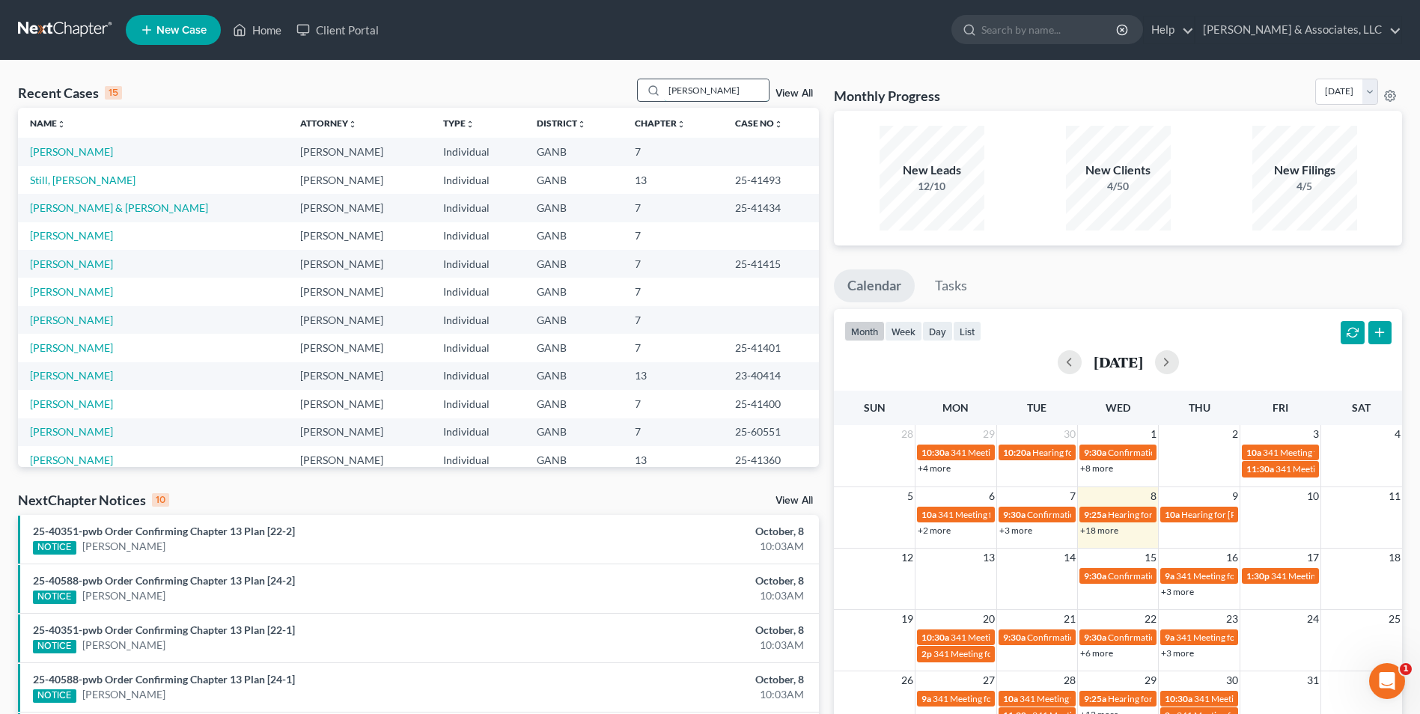
type input "burke"
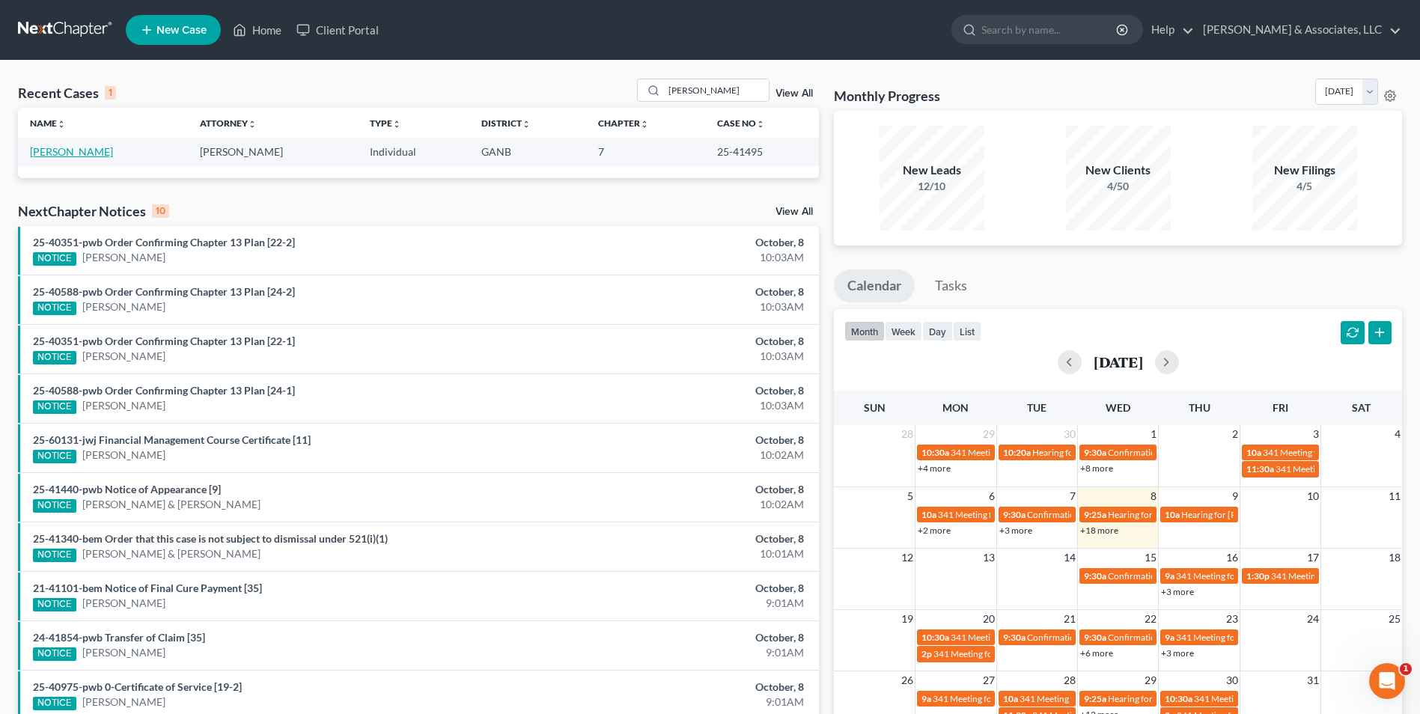
click at [79, 150] on link "[PERSON_NAME]" at bounding box center [71, 151] width 83 height 13
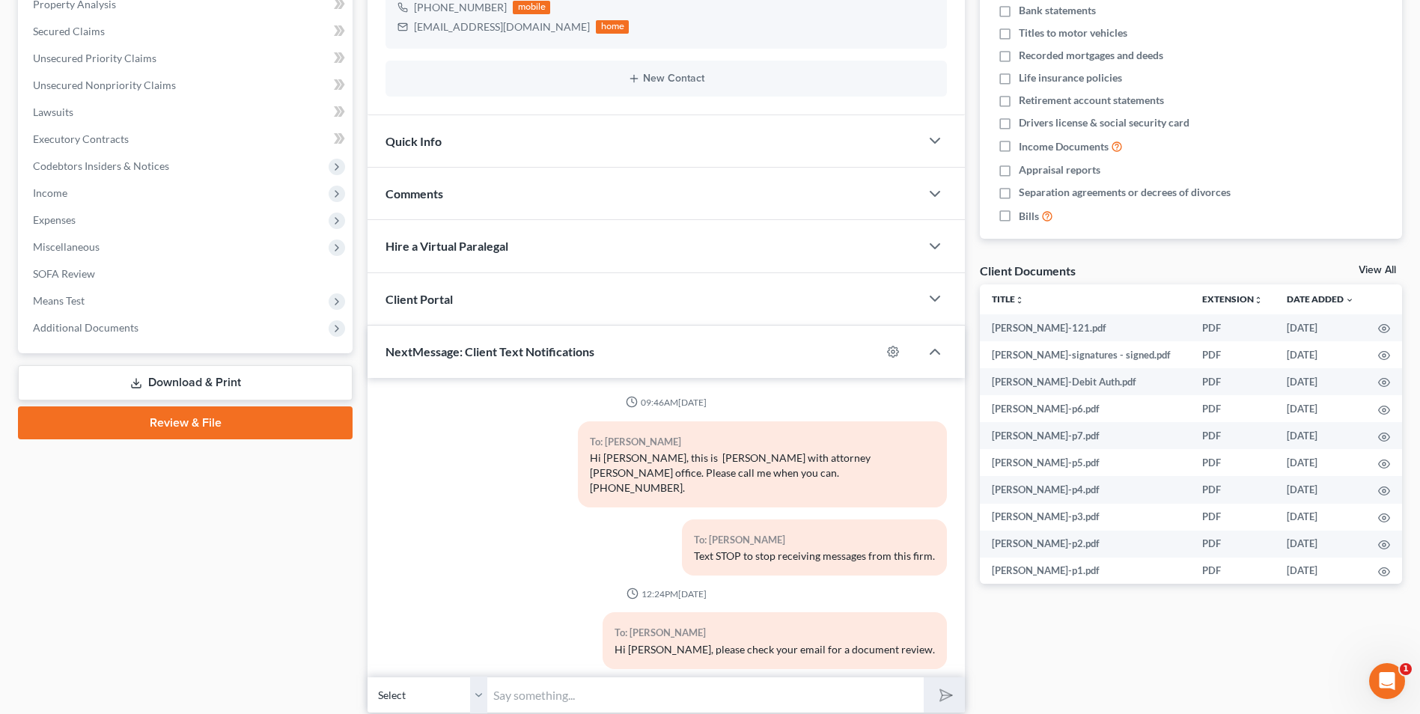
scroll to position [6, 0]
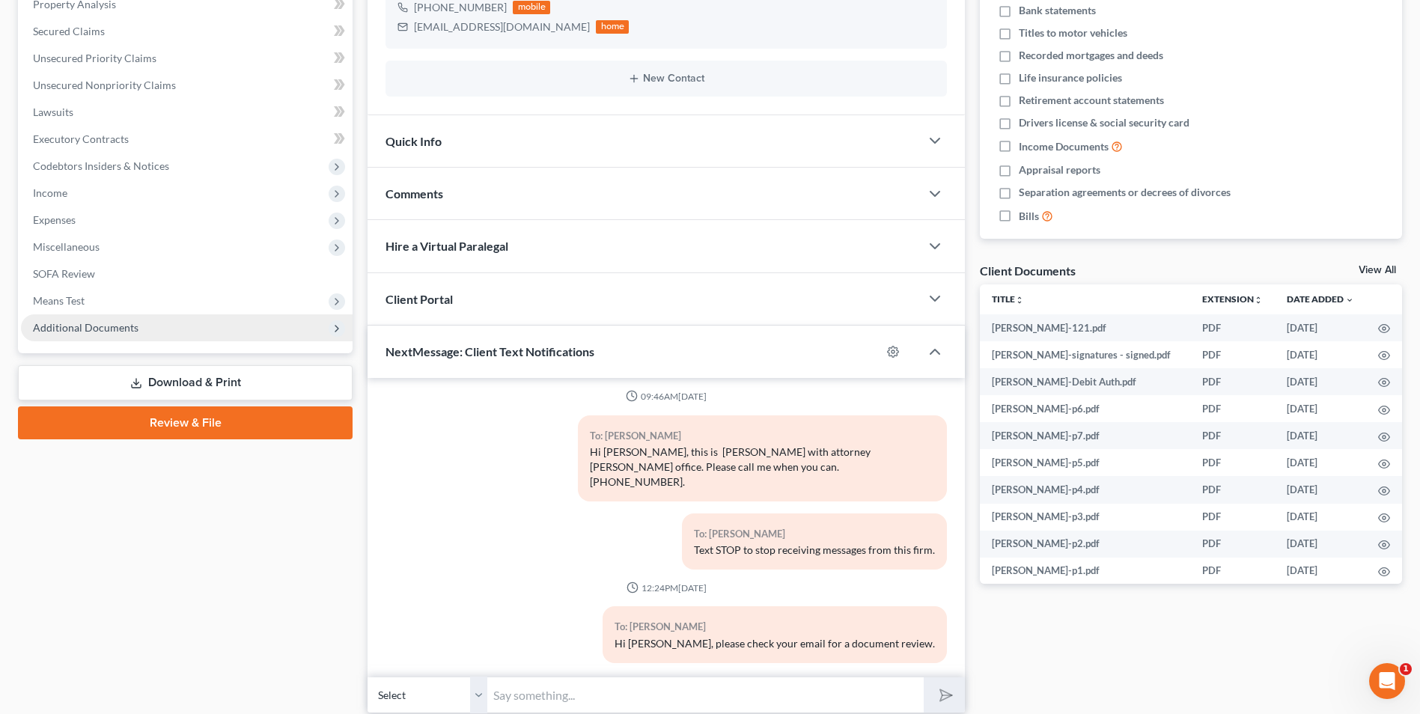
click at [118, 331] on span "Additional Documents" at bounding box center [86, 327] width 106 height 13
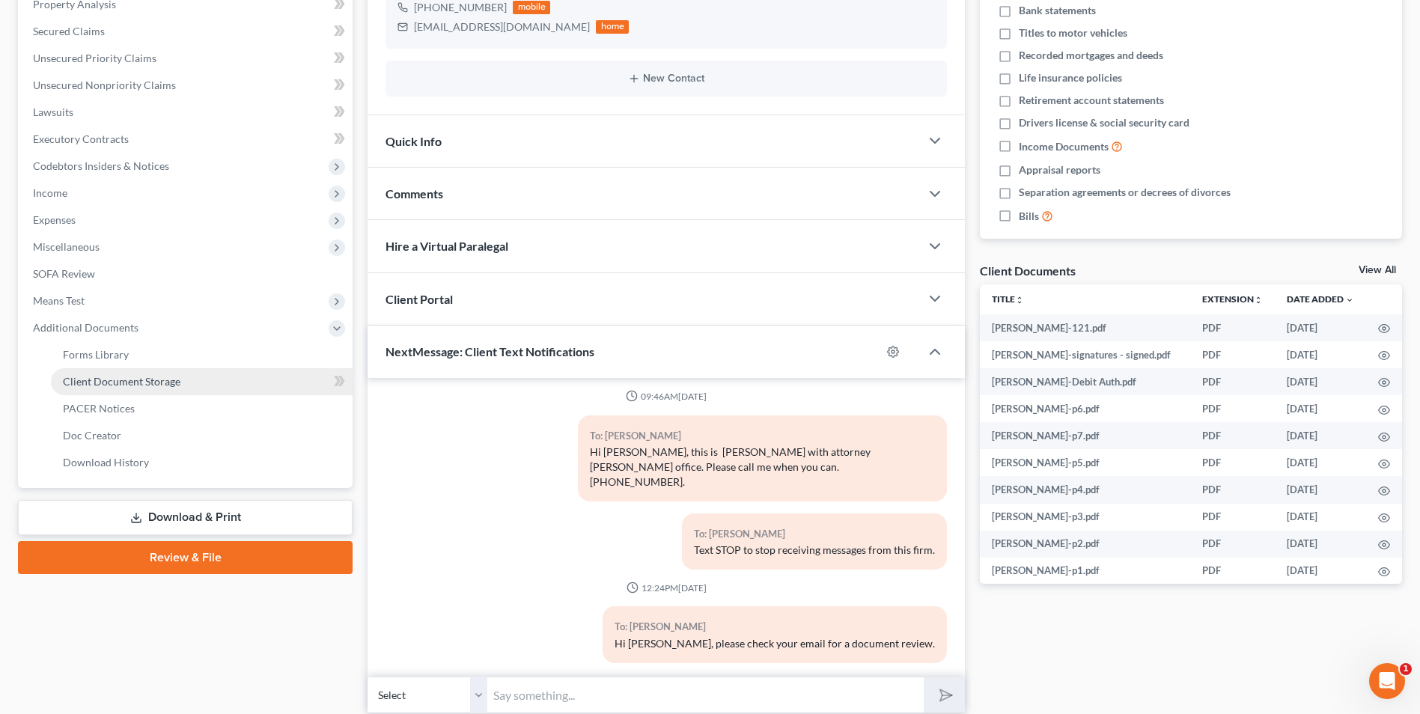
click at [139, 384] on span "Client Document Storage" at bounding box center [122, 381] width 118 height 13
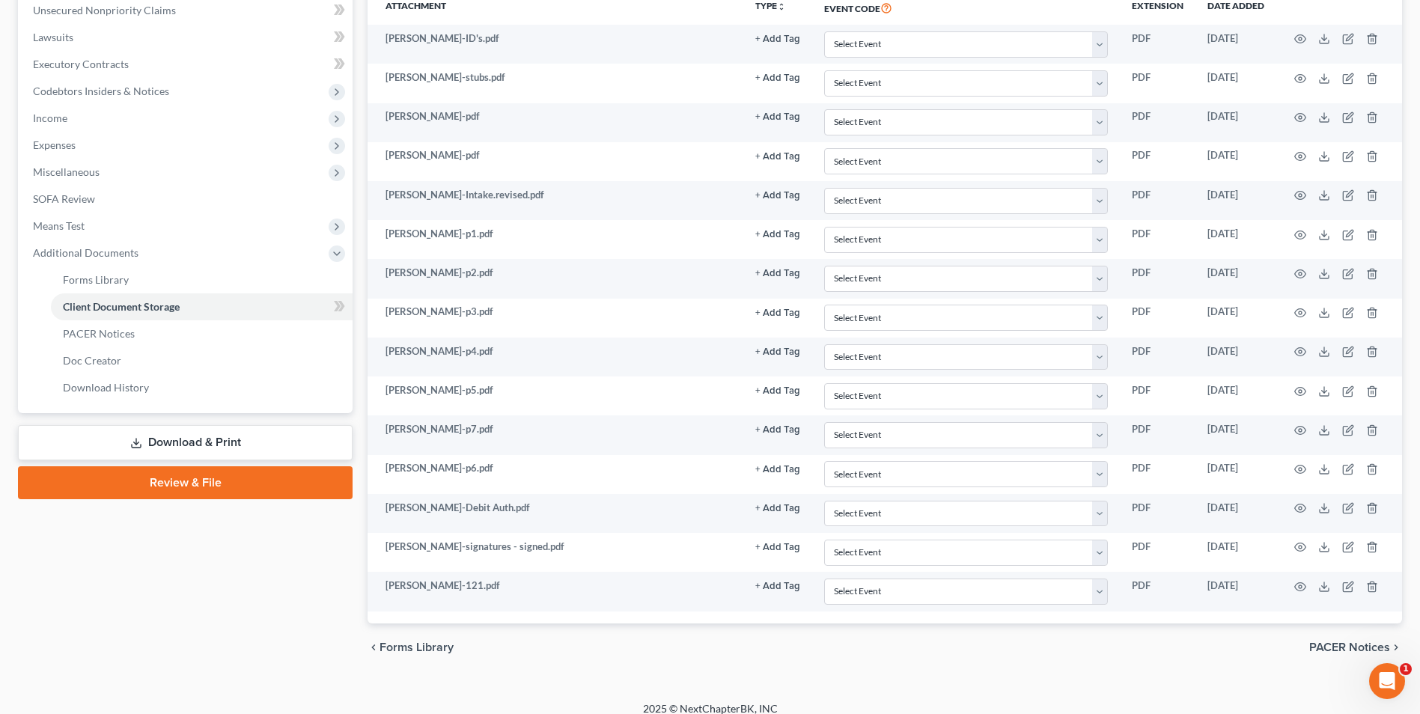
scroll to position [75, 0]
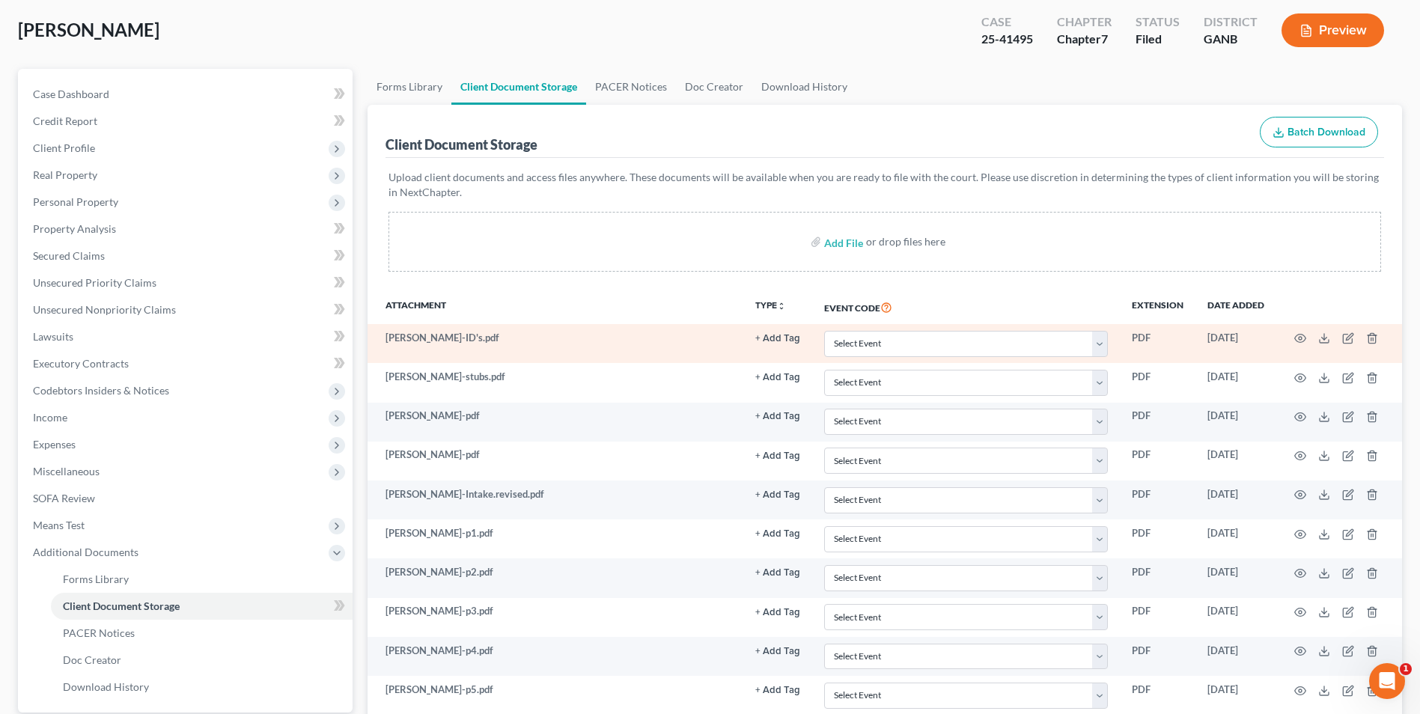
drag, startPoint x: 1306, startPoint y: 332, endPoint x: 1291, endPoint y: 350, distance: 23.4
click at [1291, 345] on td at bounding box center [1339, 343] width 126 height 39
click at [1299, 338] on circle "button" at bounding box center [1300, 338] width 3 height 3
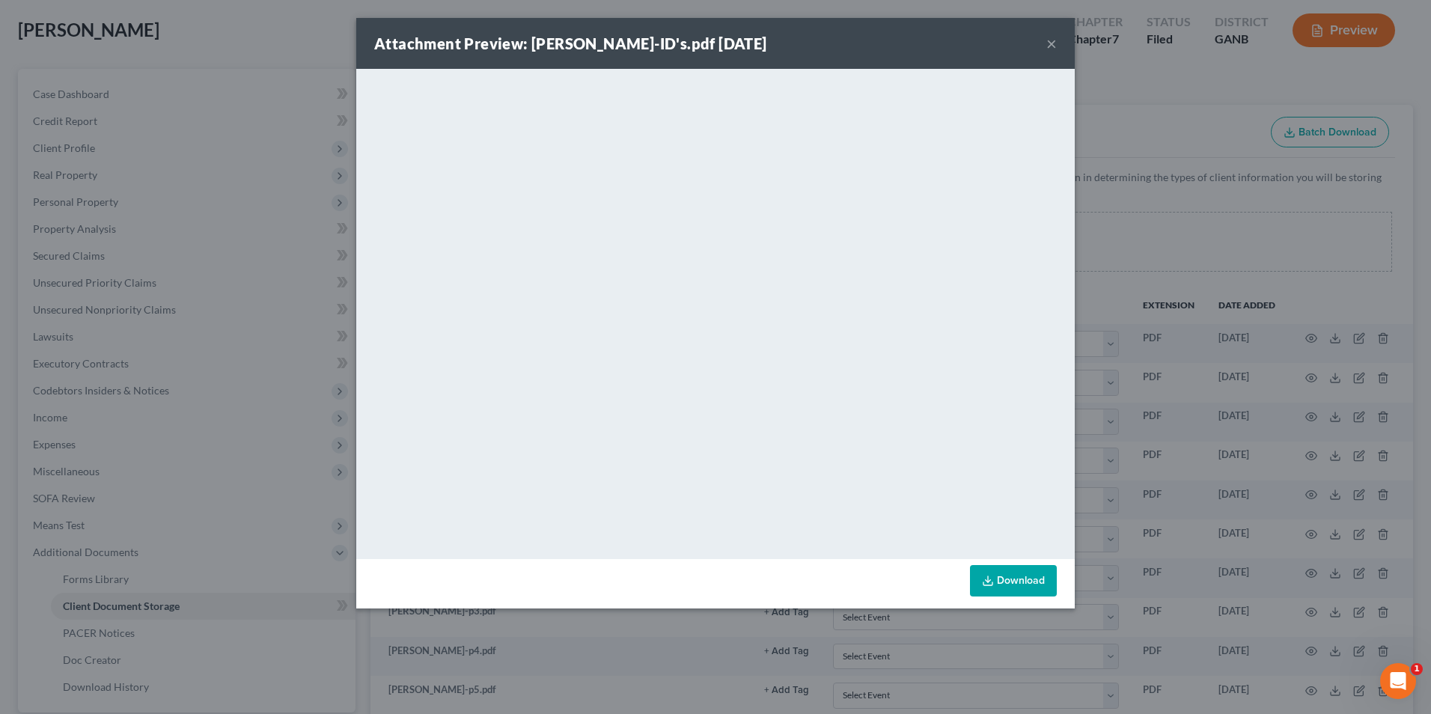
click at [1049, 43] on button "×" at bounding box center [1051, 43] width 10 height 18
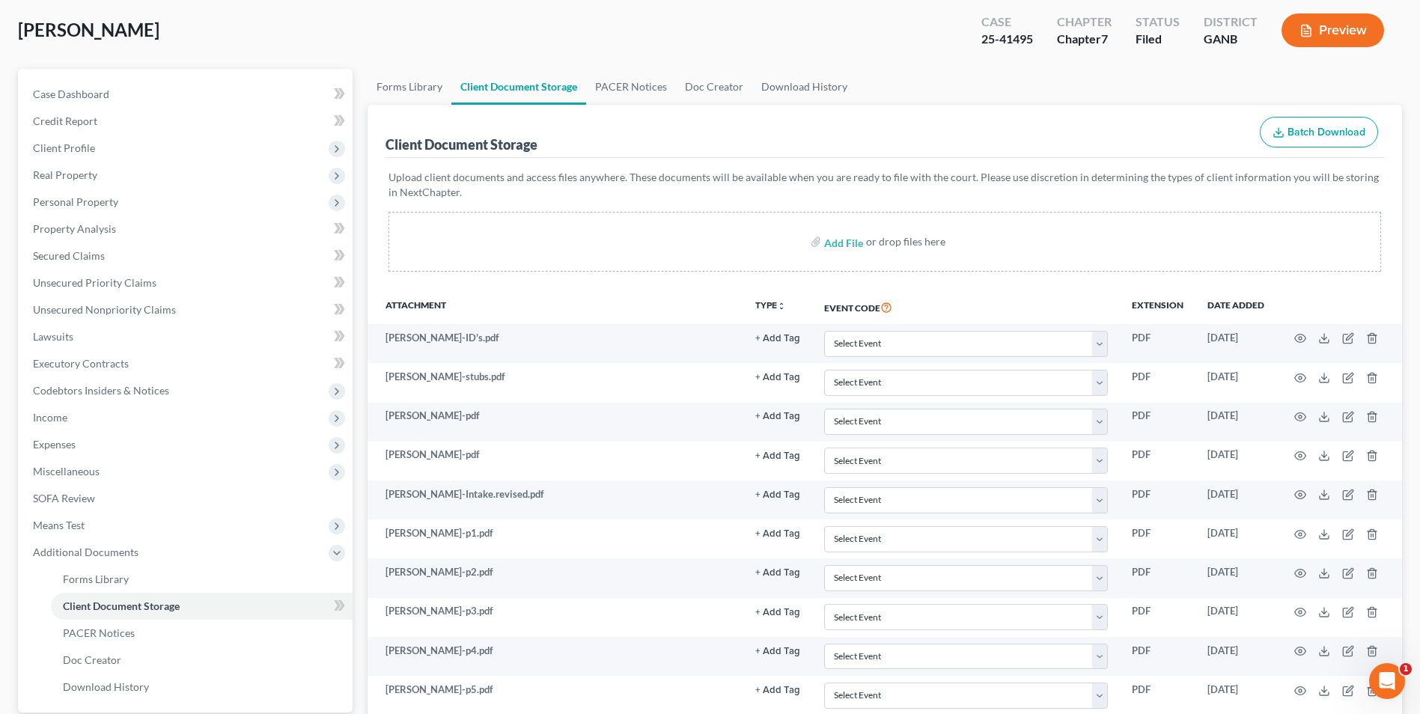
scroll to position [0, 0]
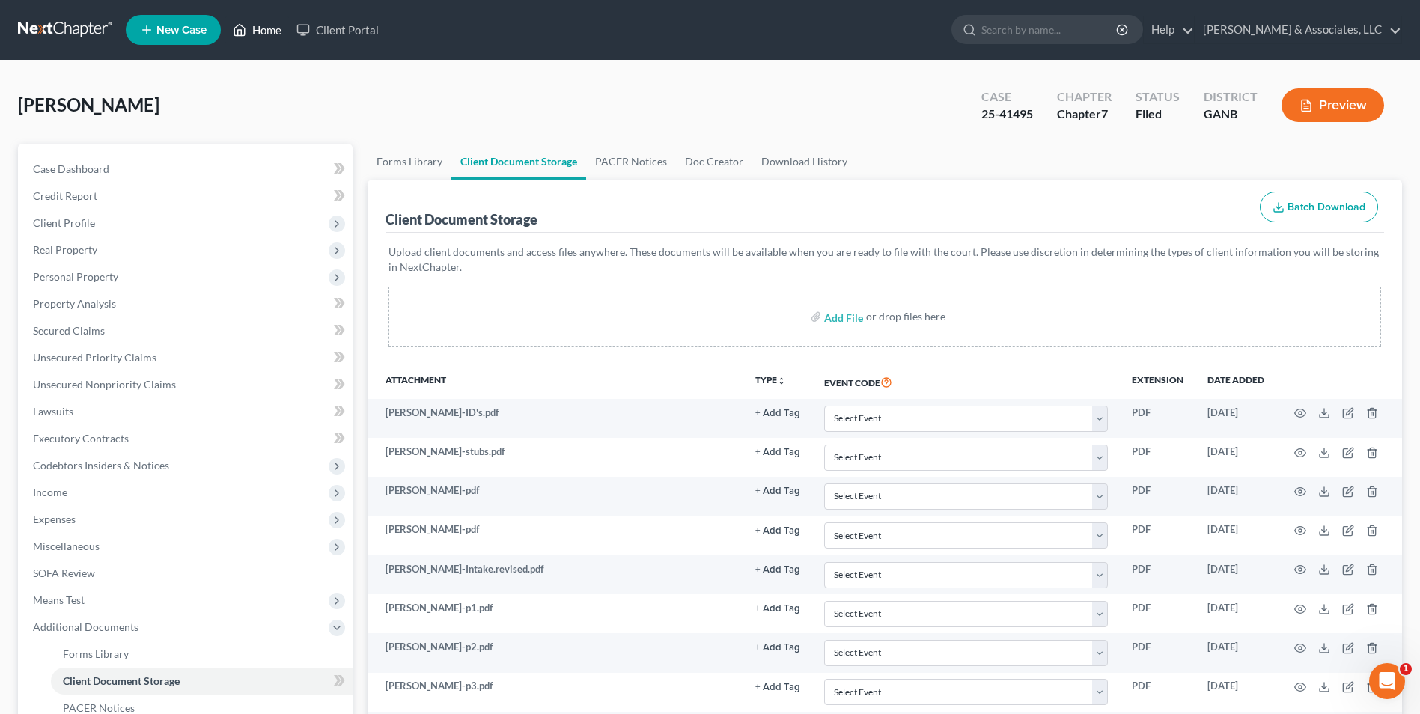
click at [260, 21] on link "Home" at bounding box center [257, 29] width 64 height 27
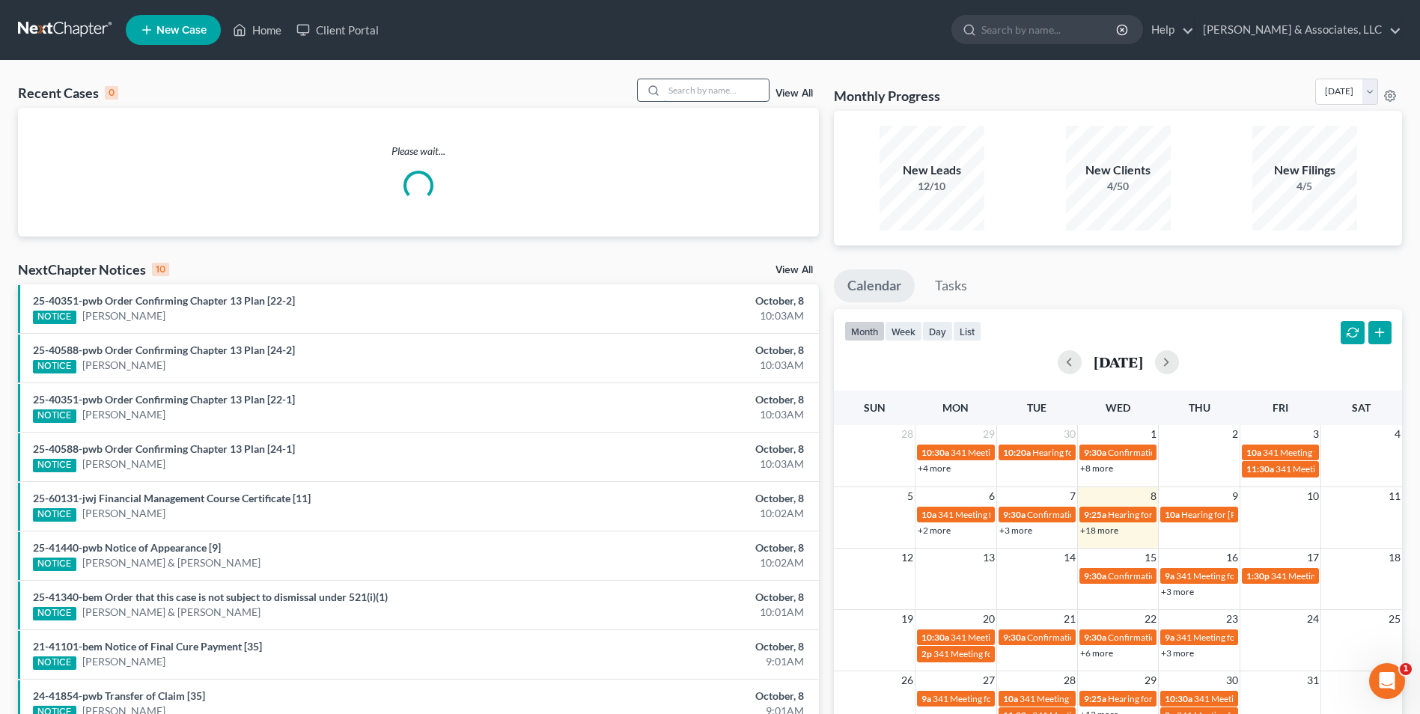
click at [739, 96] on input "search" at bounding box center [716, 90] width 105 height 22
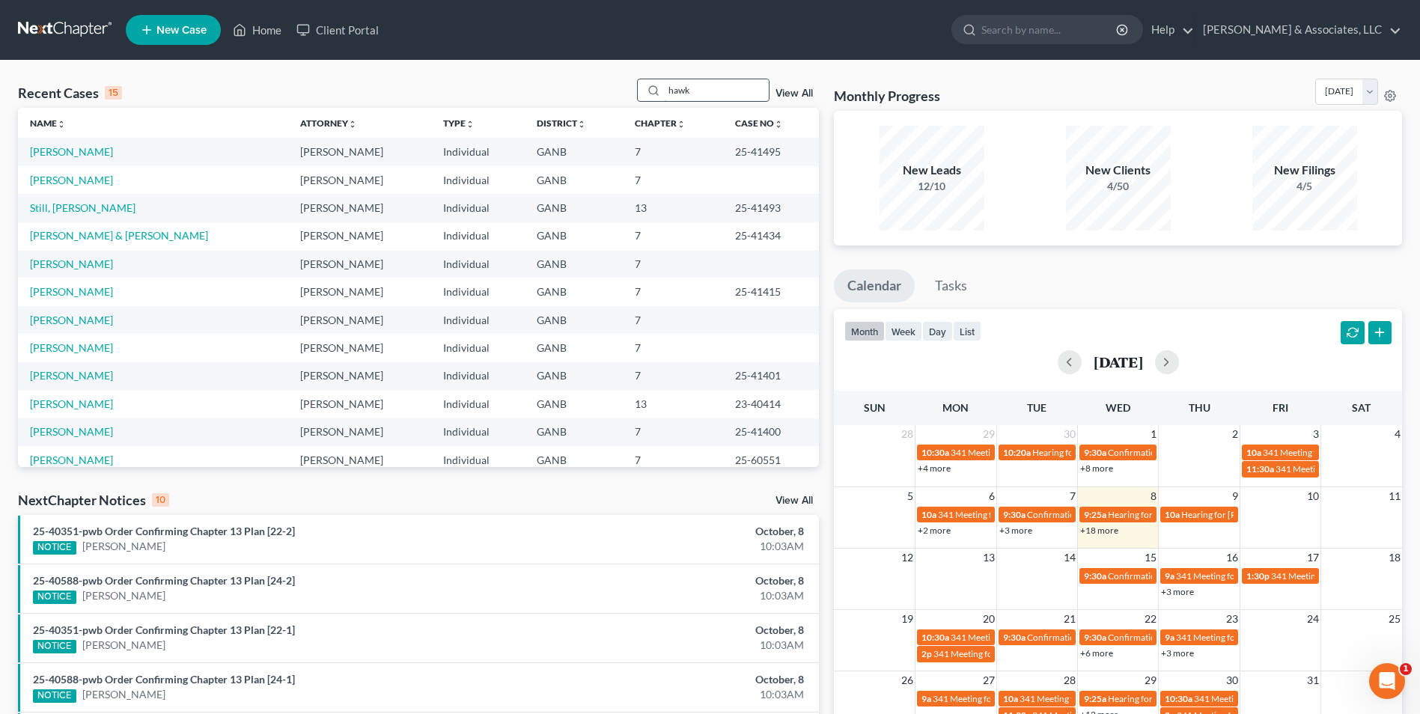
type input "hawk"
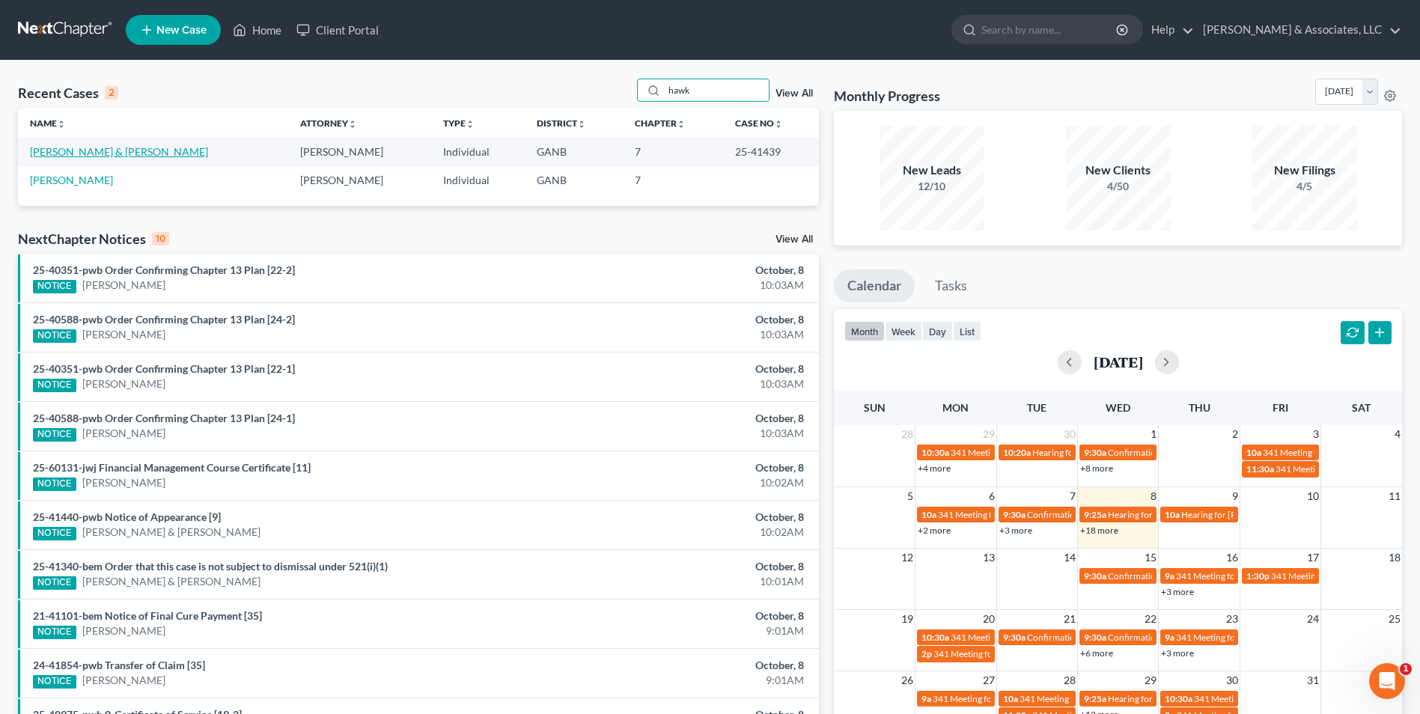
click at [119, 156] on link "Thomas, Stephen & Hawkins, Sumer" at bounding box center [119, 151] width 178 height 13
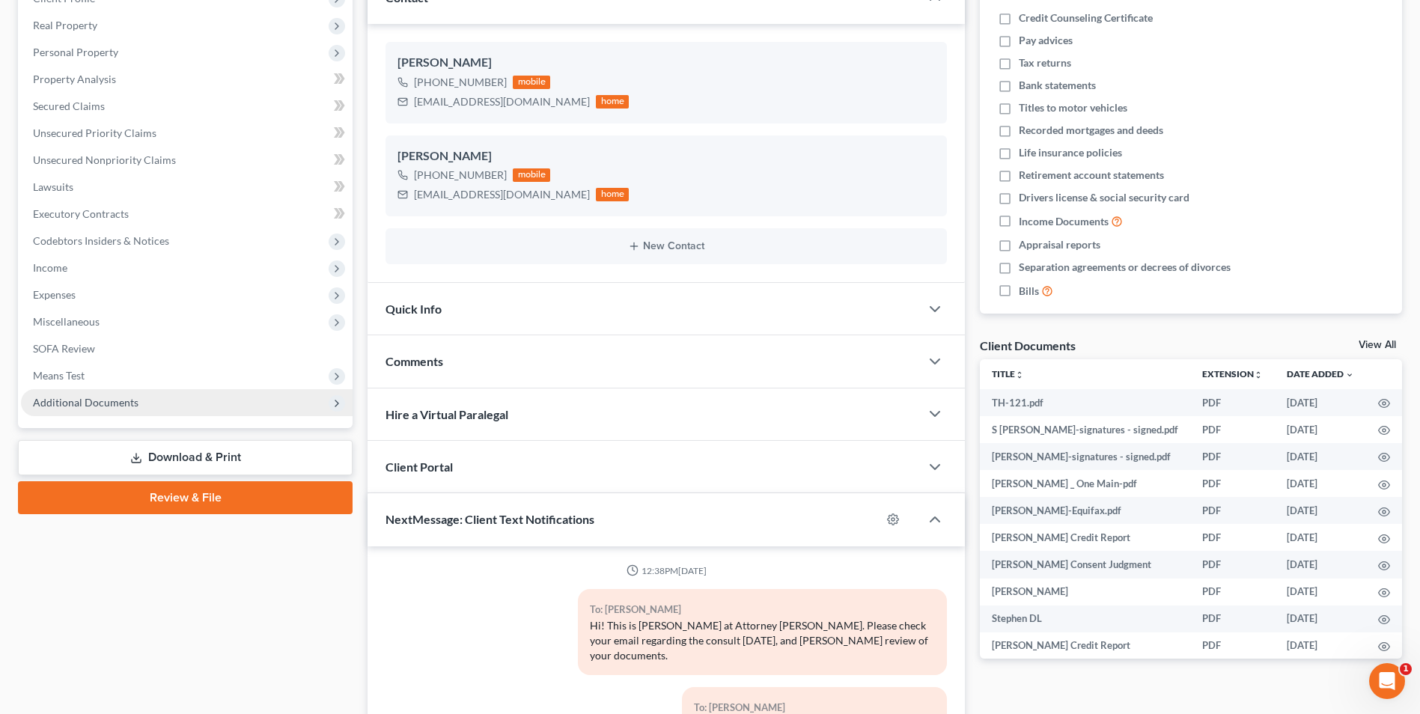
scroll to position [329, 0]
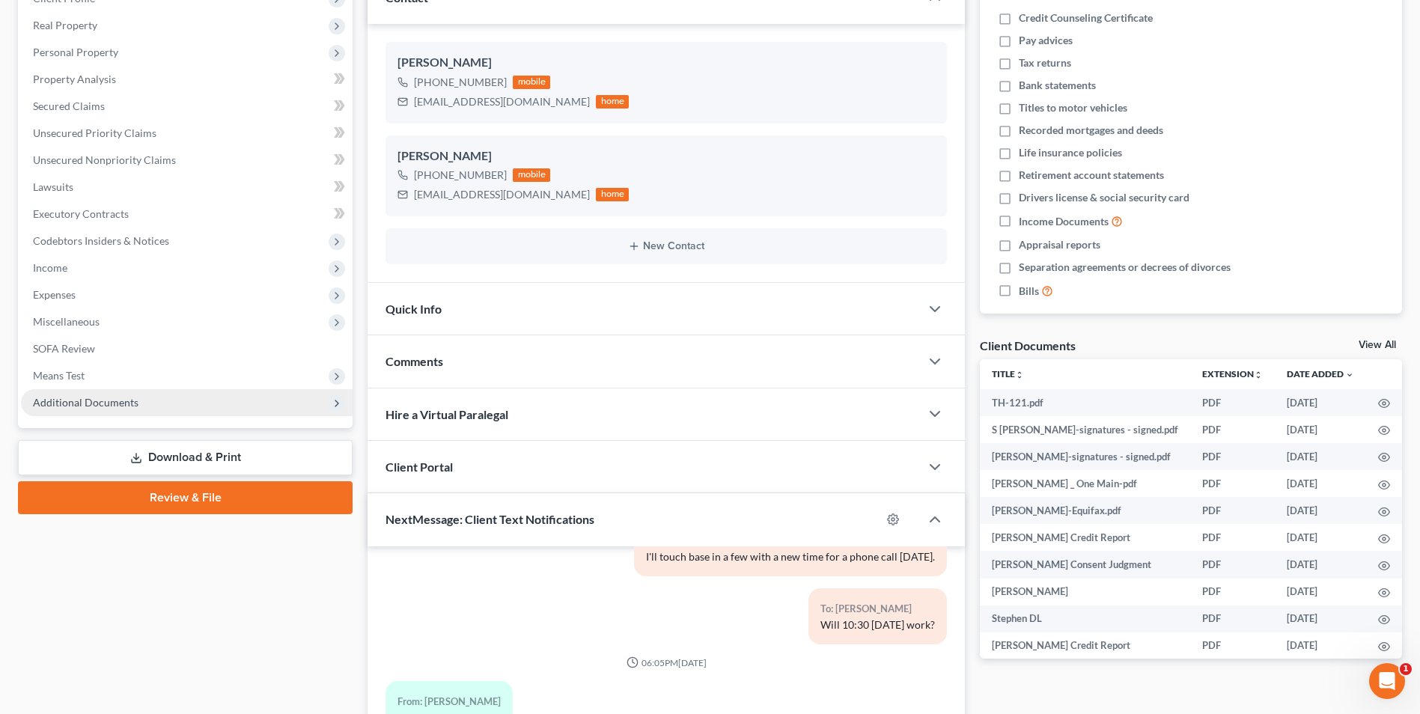
click at [100, 409] on span "Additional Documents" at bounding box center [187, 402] width 332 height 27
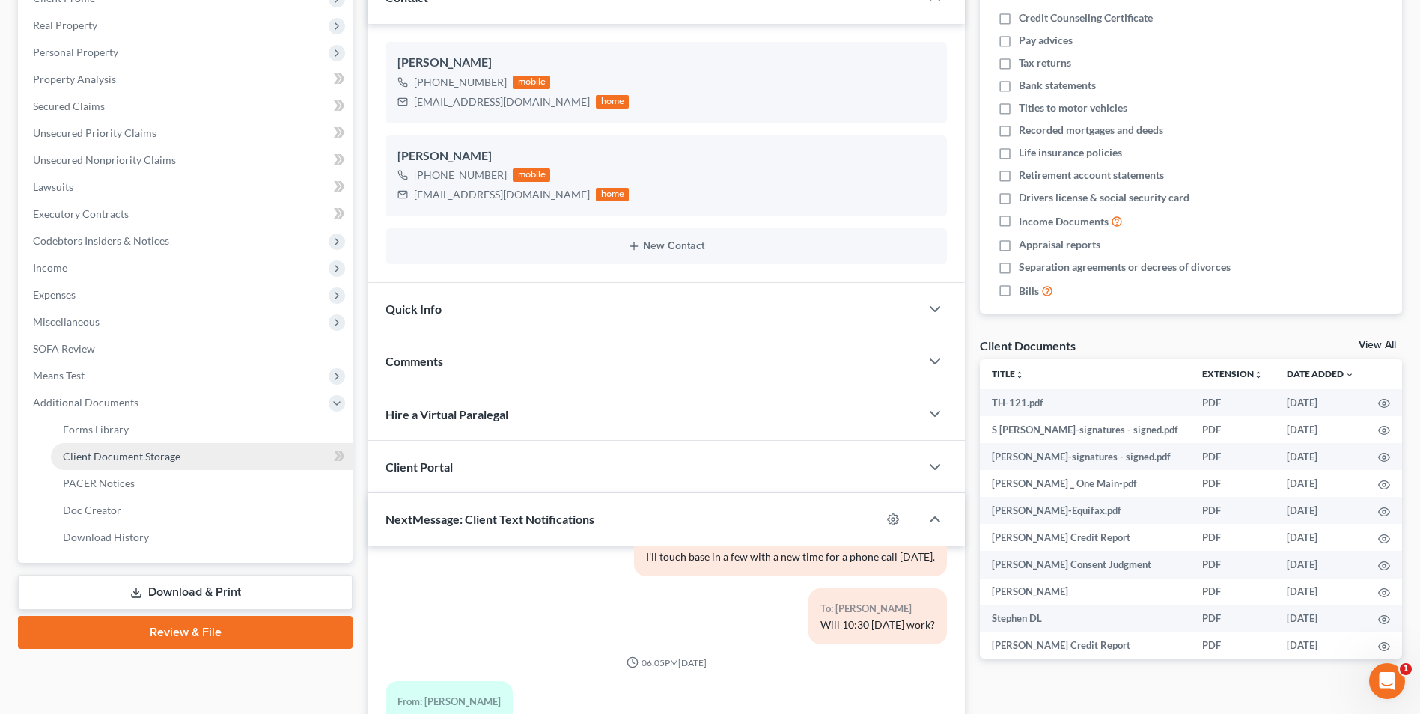
click at [132, 456] on span "Client Document Storage" at bounding box center [122, 456] width 118 height 13
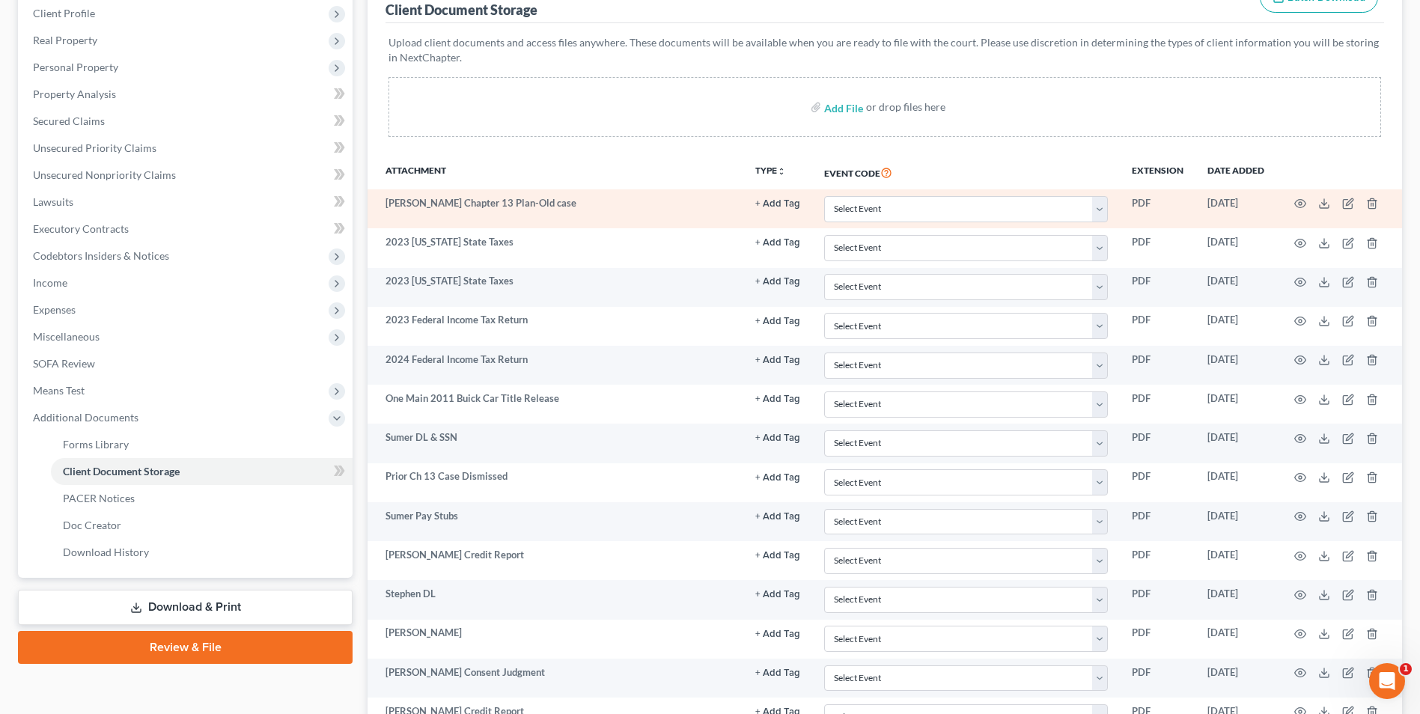
scroll to position [225, 0]
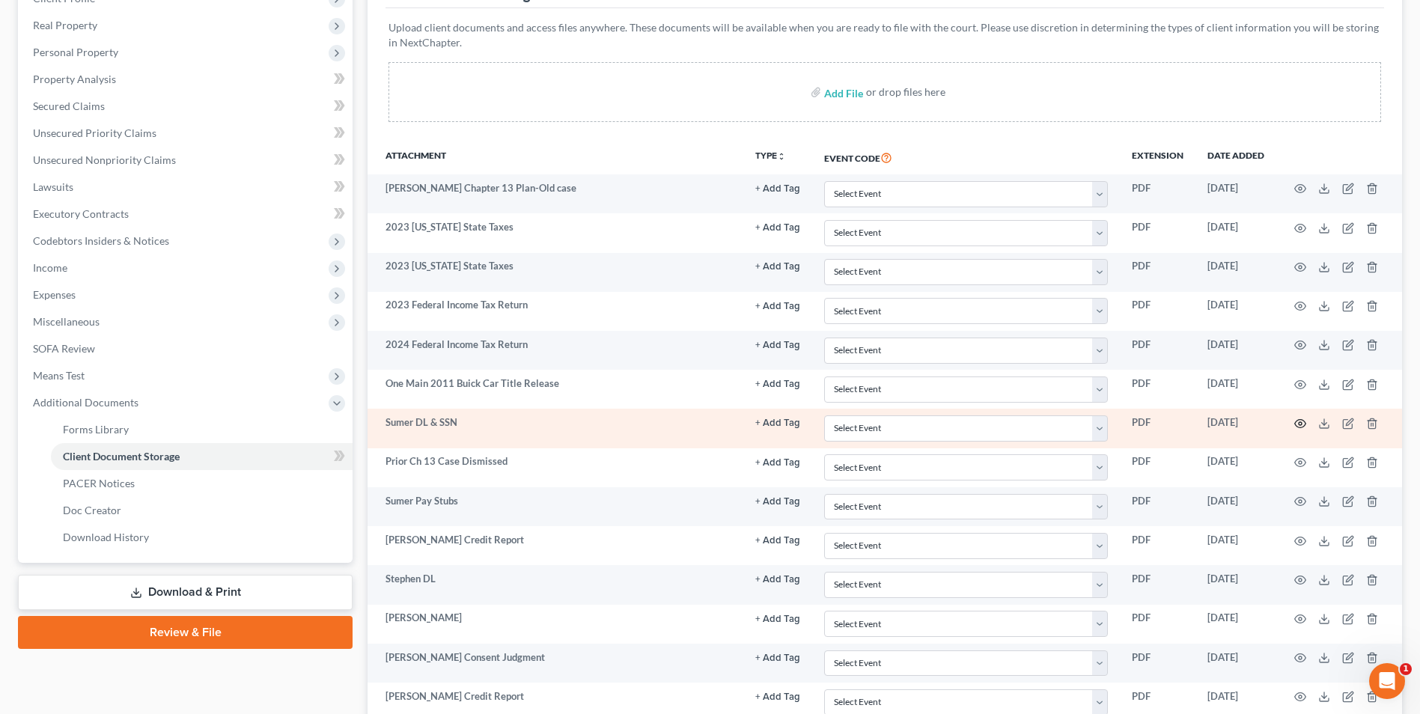
click at [1299, 423] on icon "button" at bounding box center [1300, 424] width 12 height 12
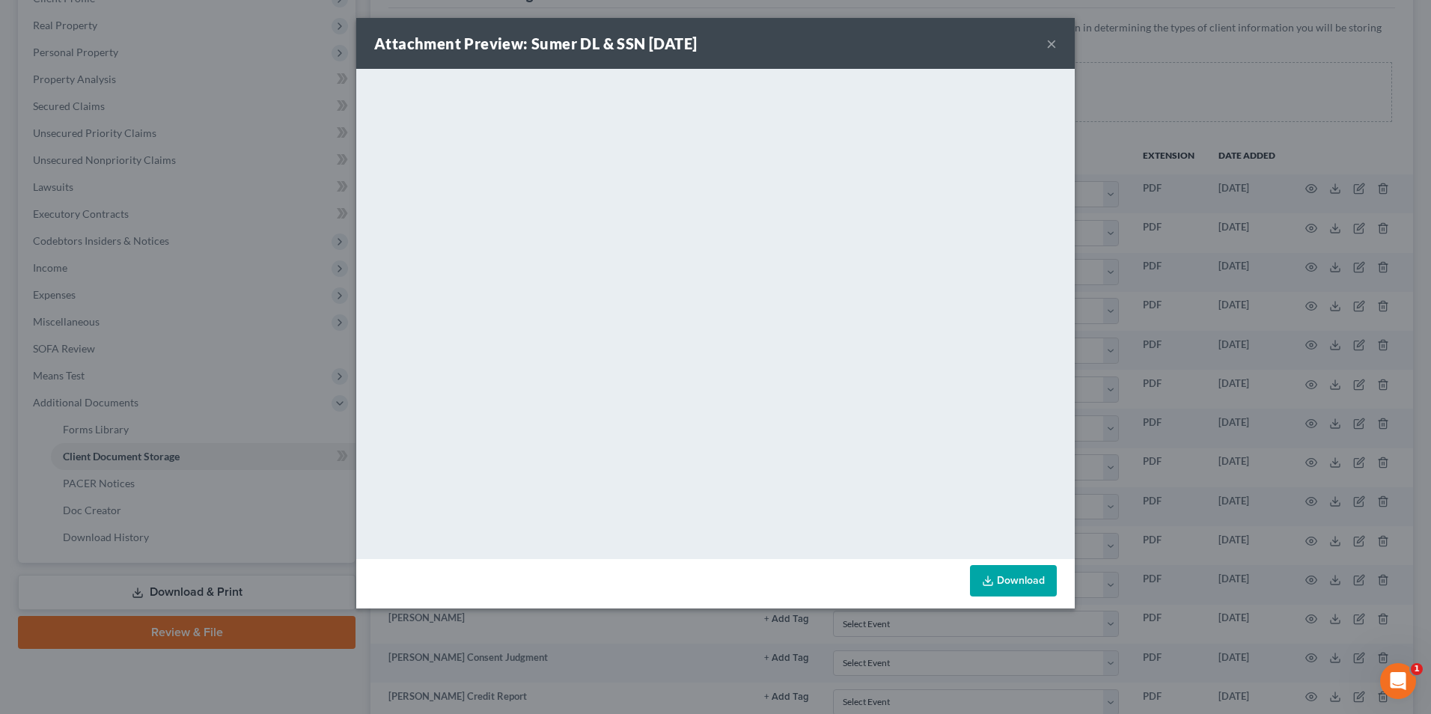
click at [1050, 46] on button "×" at bounding box center [1051, 43] width 10 height 18
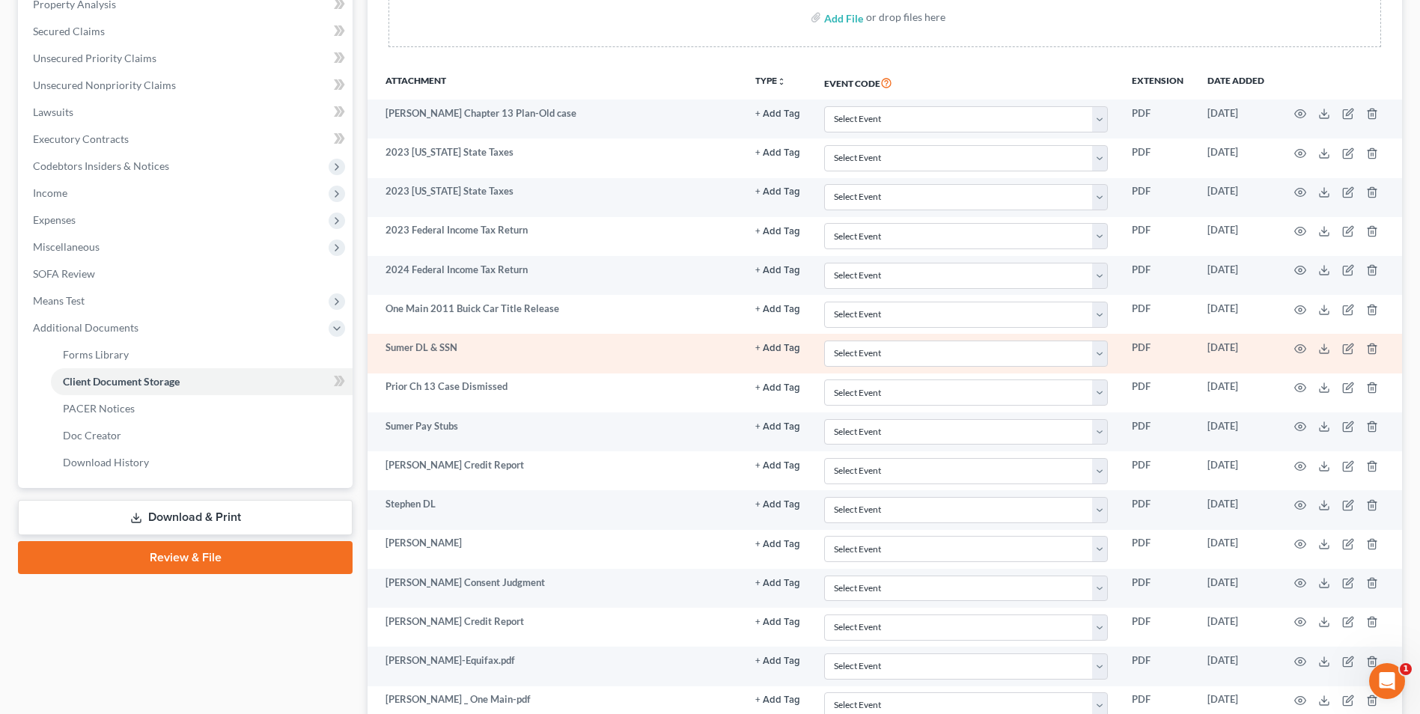
scroll to position [374, 0]
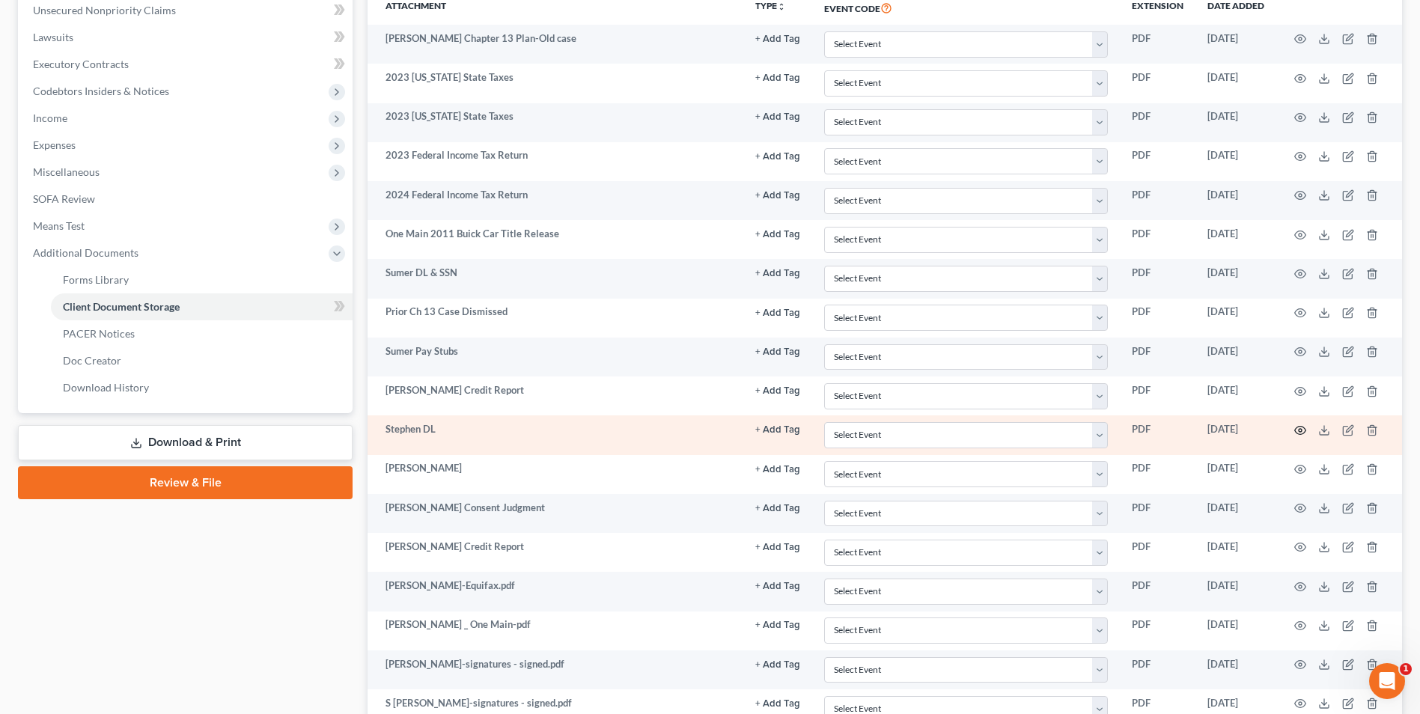
click at [1294, 433] on icon "button" at bounding box center [1300, 430] width 12 height 12
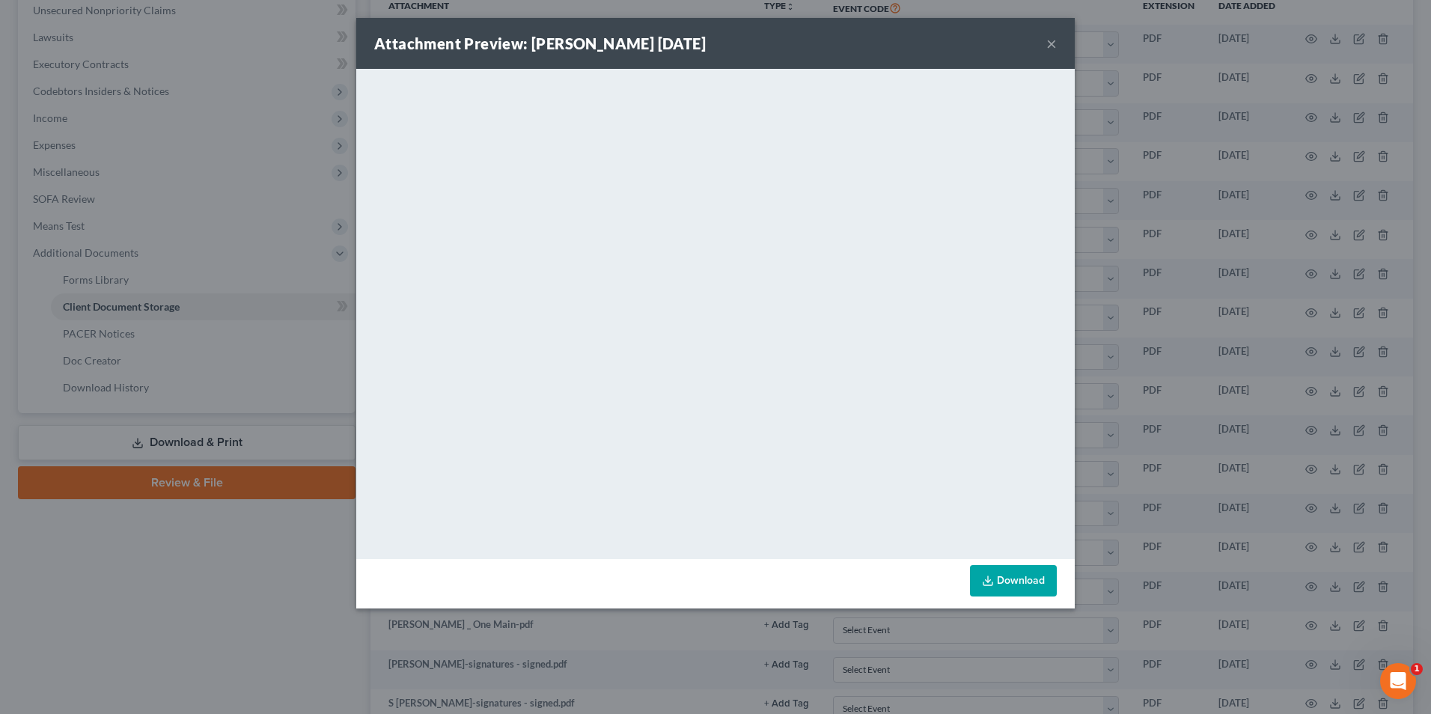
click at [1053, 43] on button "×" at bounding box center [1051, 43] width 10 height 18
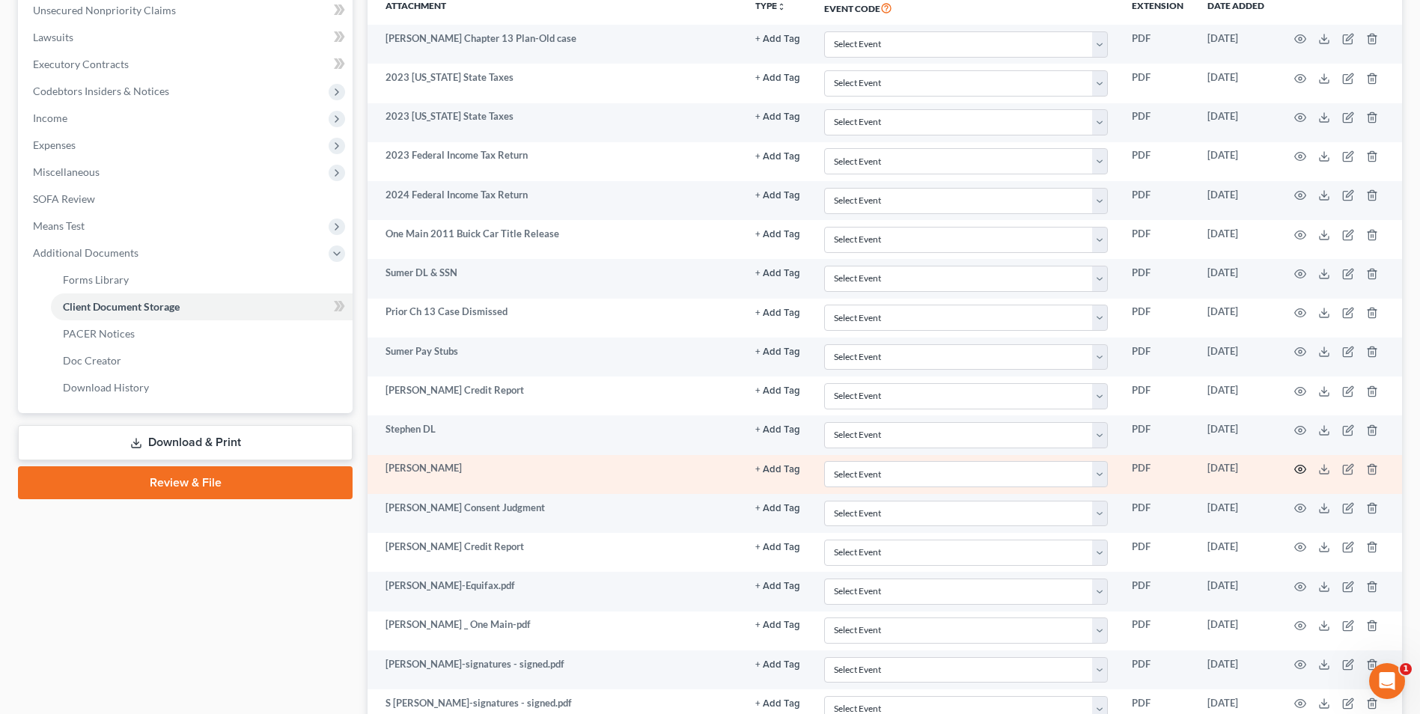
click at [1299, 469] on circle "button" at bounding box center [1300, 469] width 3 height 3
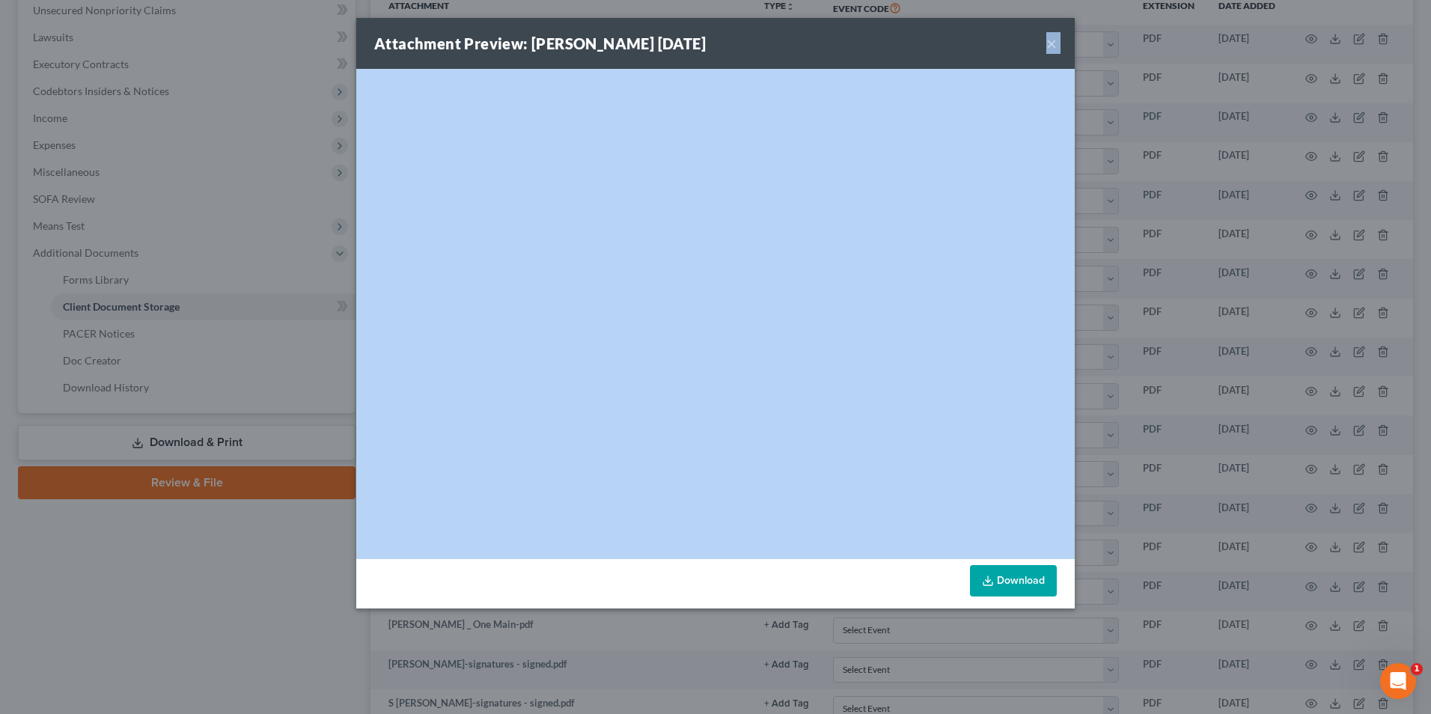
click at [1299, 469] on div "Attachment Preview: Stephen SSN 08/25/2025 × <object ng-attr-data='https://next…" at bounding box center [715, 357] width 1431 height 714
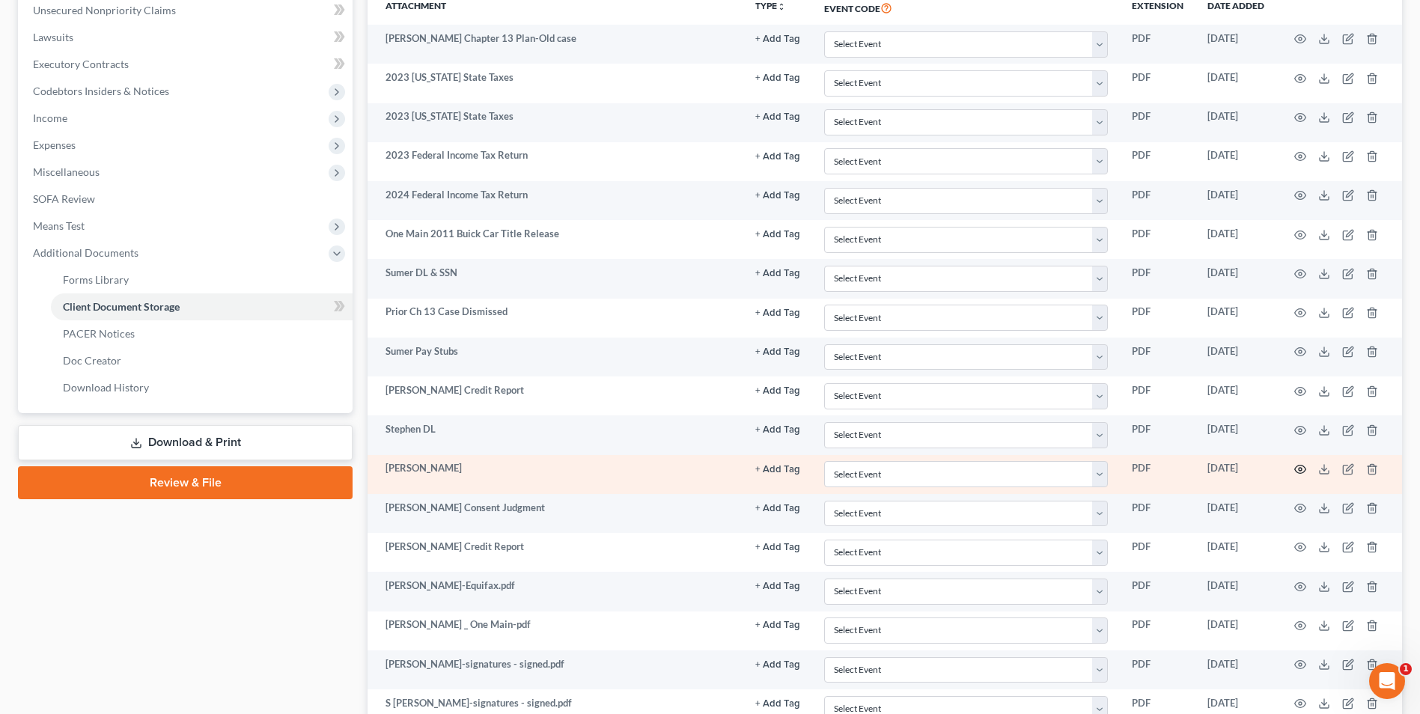
click at [1302, 466] on icon "button" at bounding box center [1300, 470] width 11 height 8
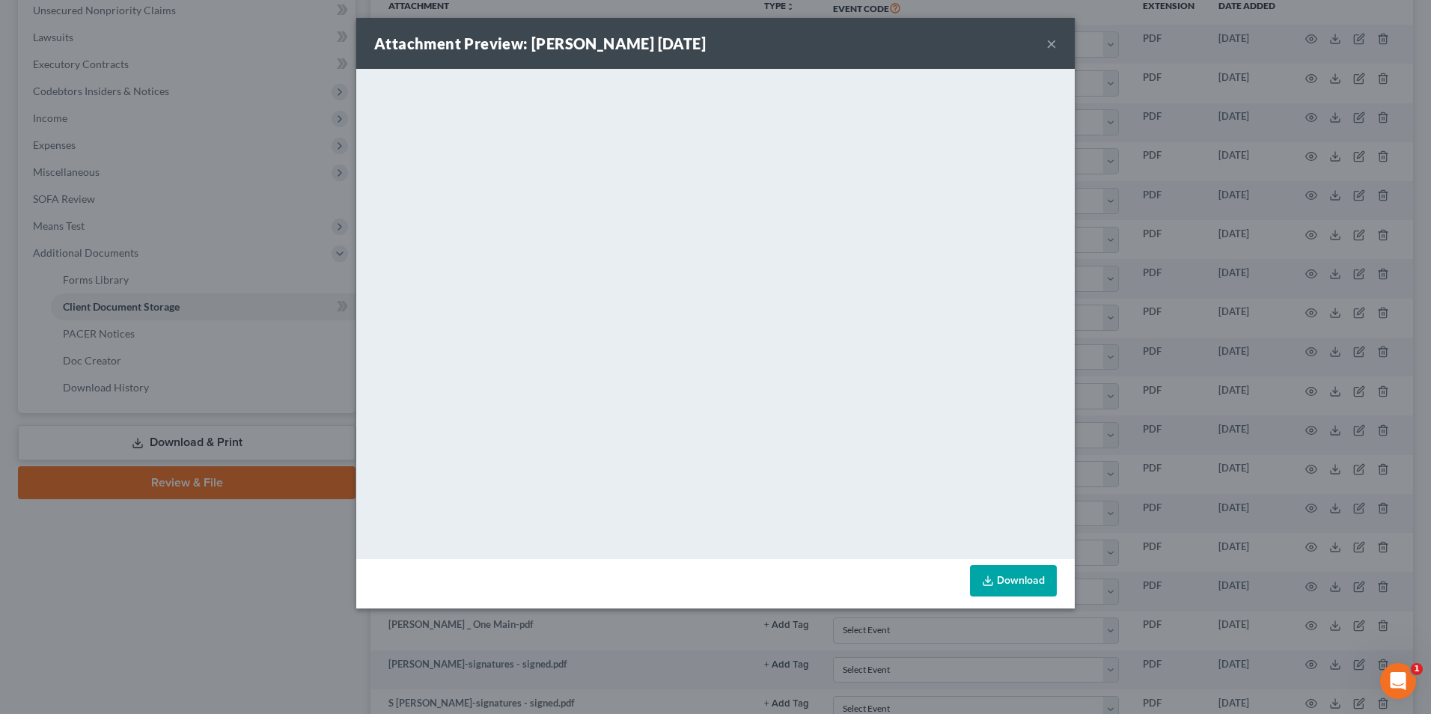
click at [1045, 44] on div "Attachment Preview: Stephen SSN 08/25/2025 ×" at bounding box center [715, 43] width 719 height 51
click at [1052, 45] on button "×" at bounding box center [1051, 43] width 10 height 18
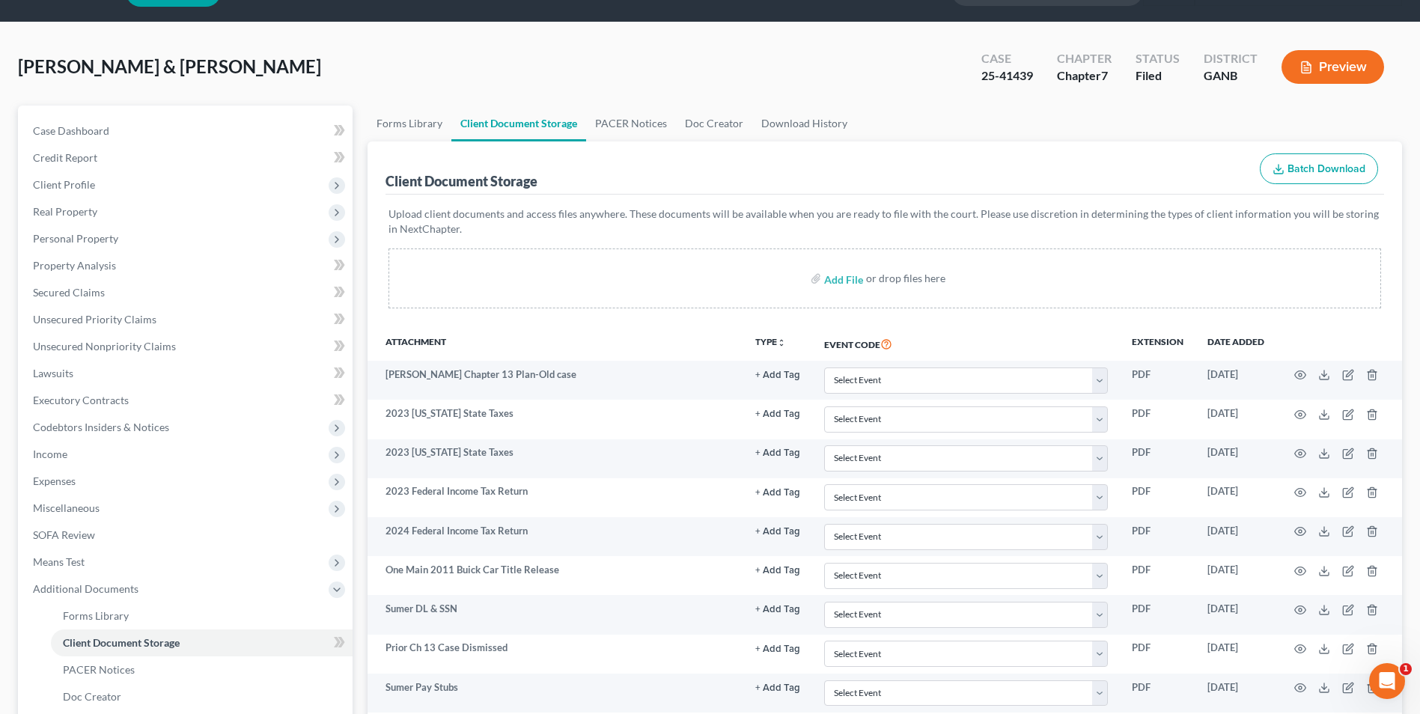
scroll to position [75, 0]
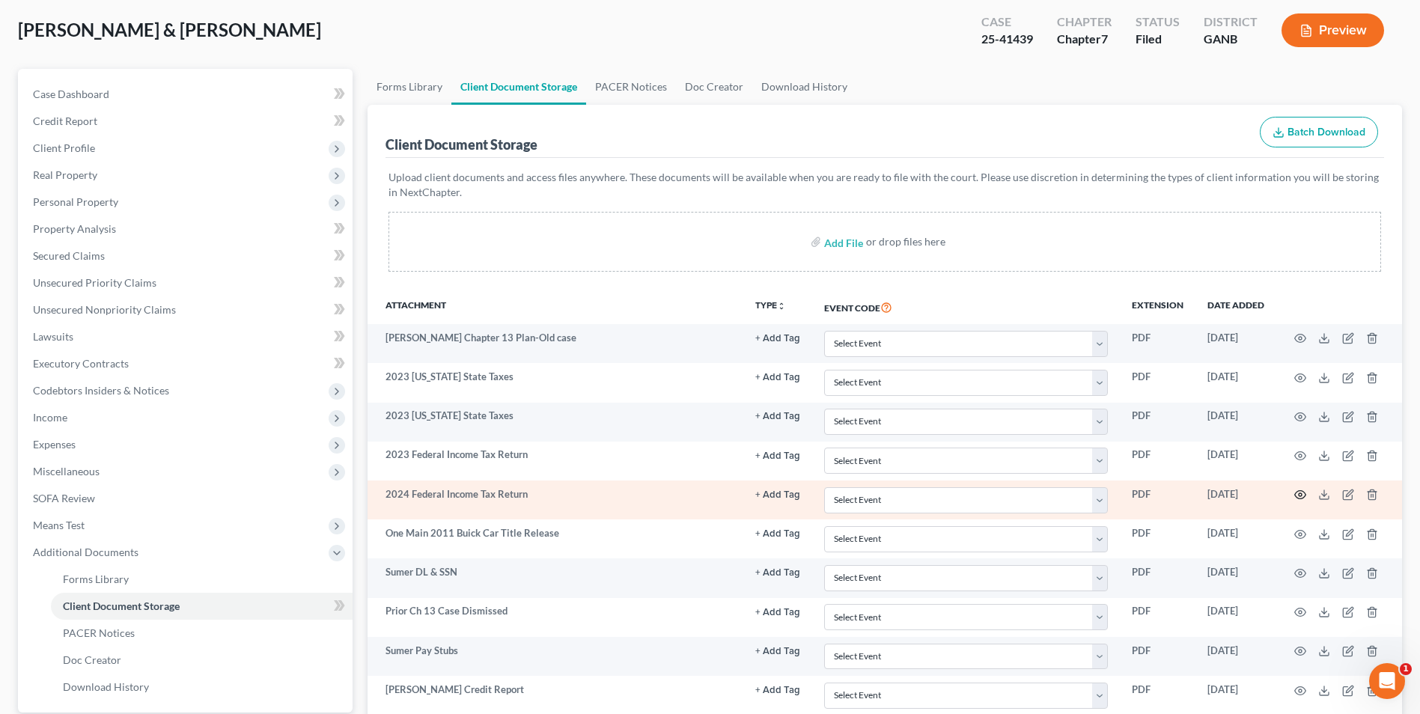
click at [1301, 497] on icon "button" at bounding box center [1300, 495] width 12 height 12
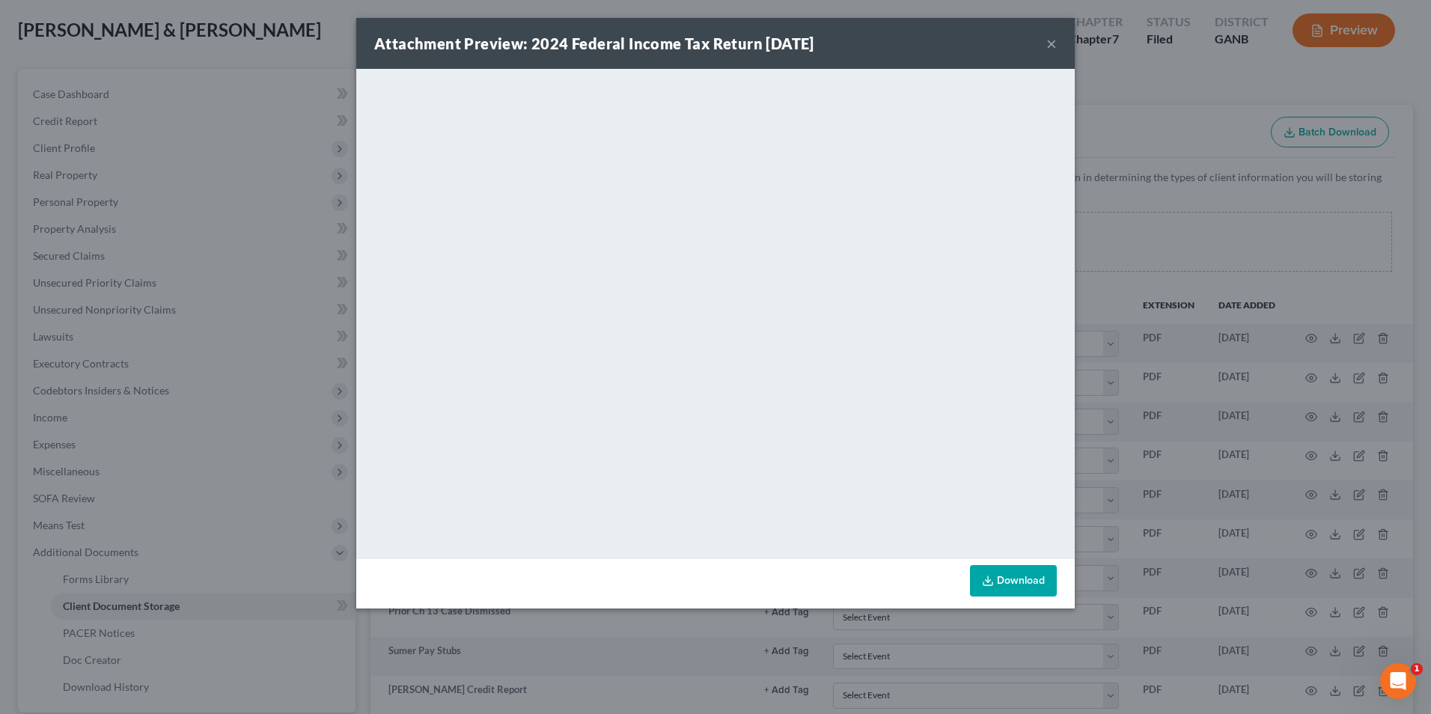
click at [1053, 42] on button "×" at bounding box center [1051, 43] width 10 height 18
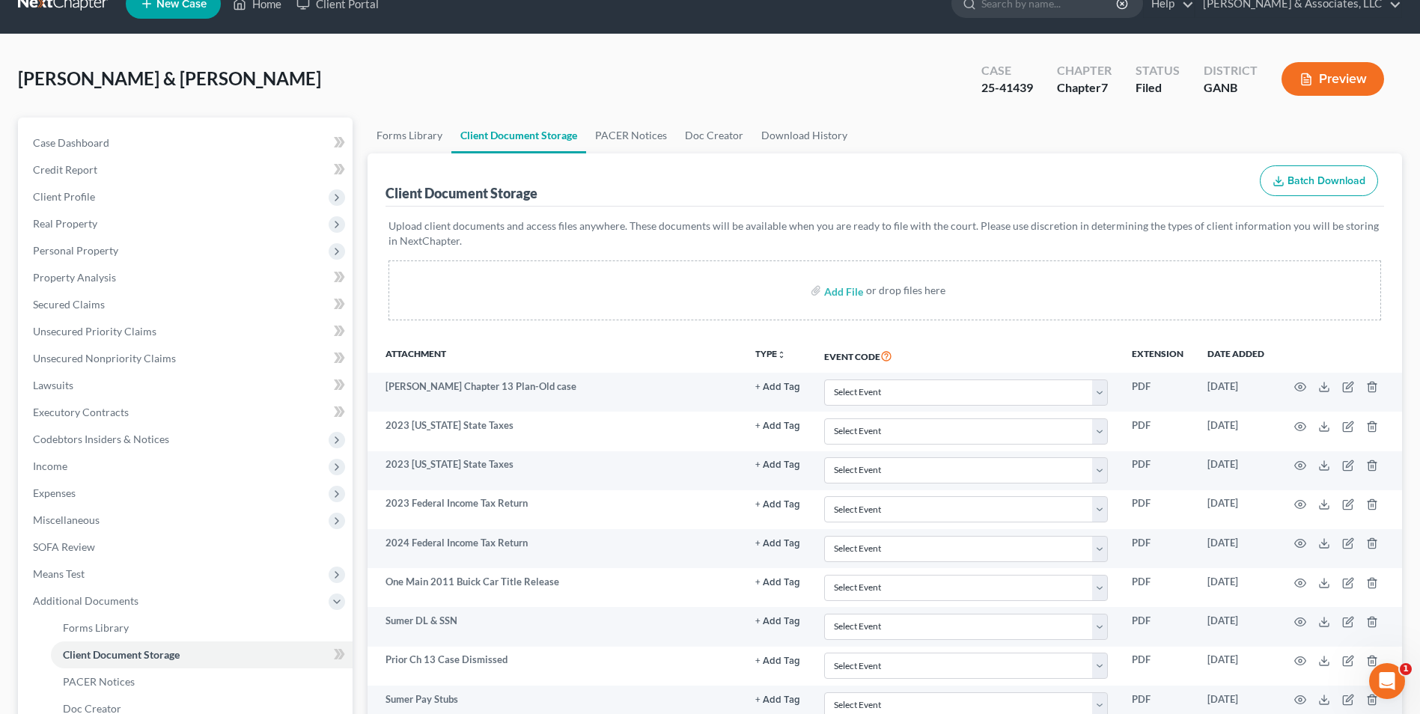
scroll to position [0, 0]
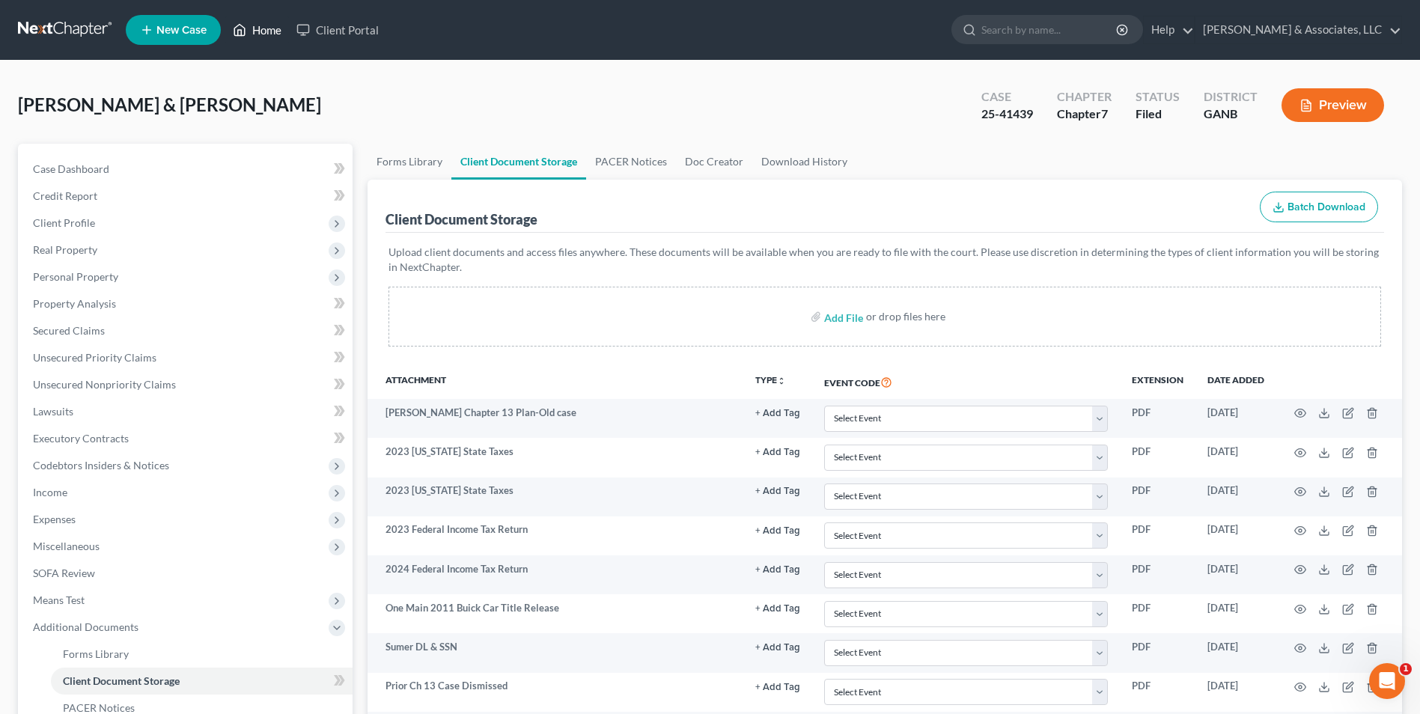
click at [254, 32] on link "Home" at bounding box center [257, 29] width 64 height 27
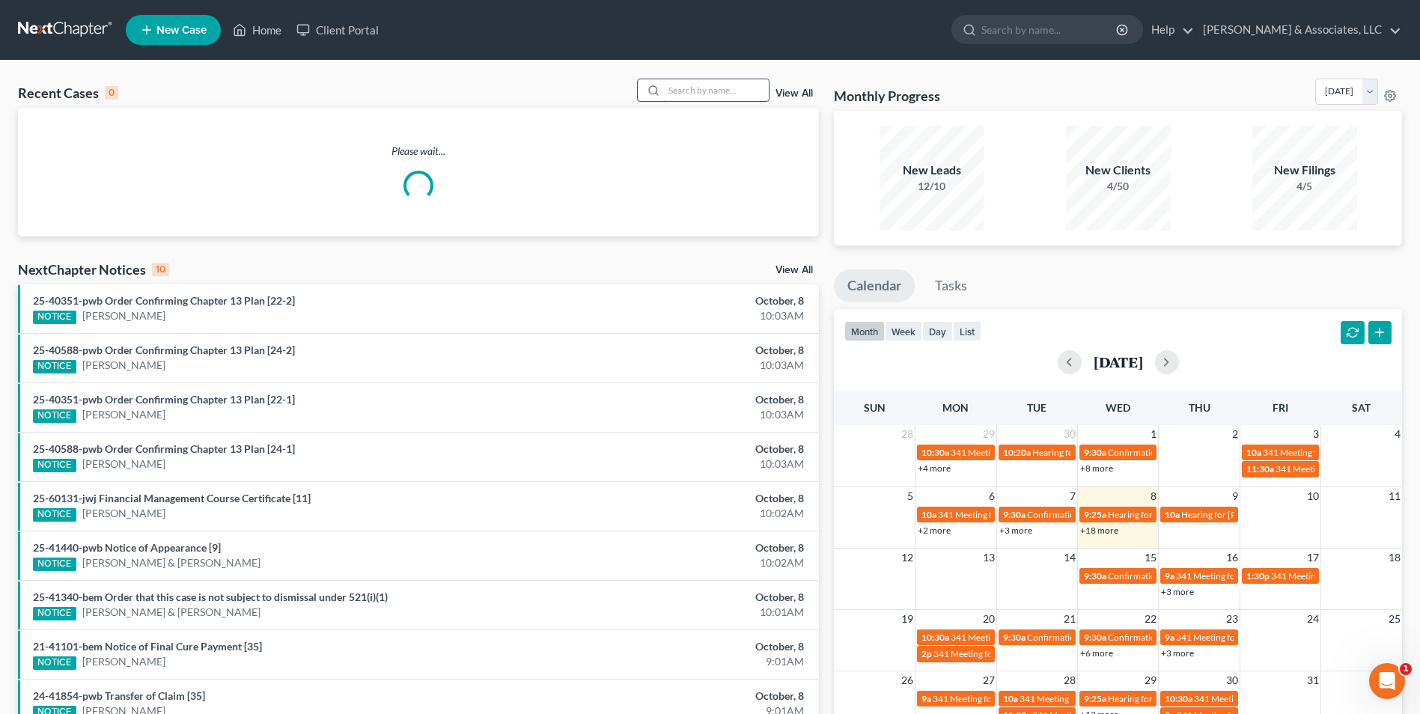
click at [762, 92] on input "search" at bounding box center [716, 90] width 105 height 22
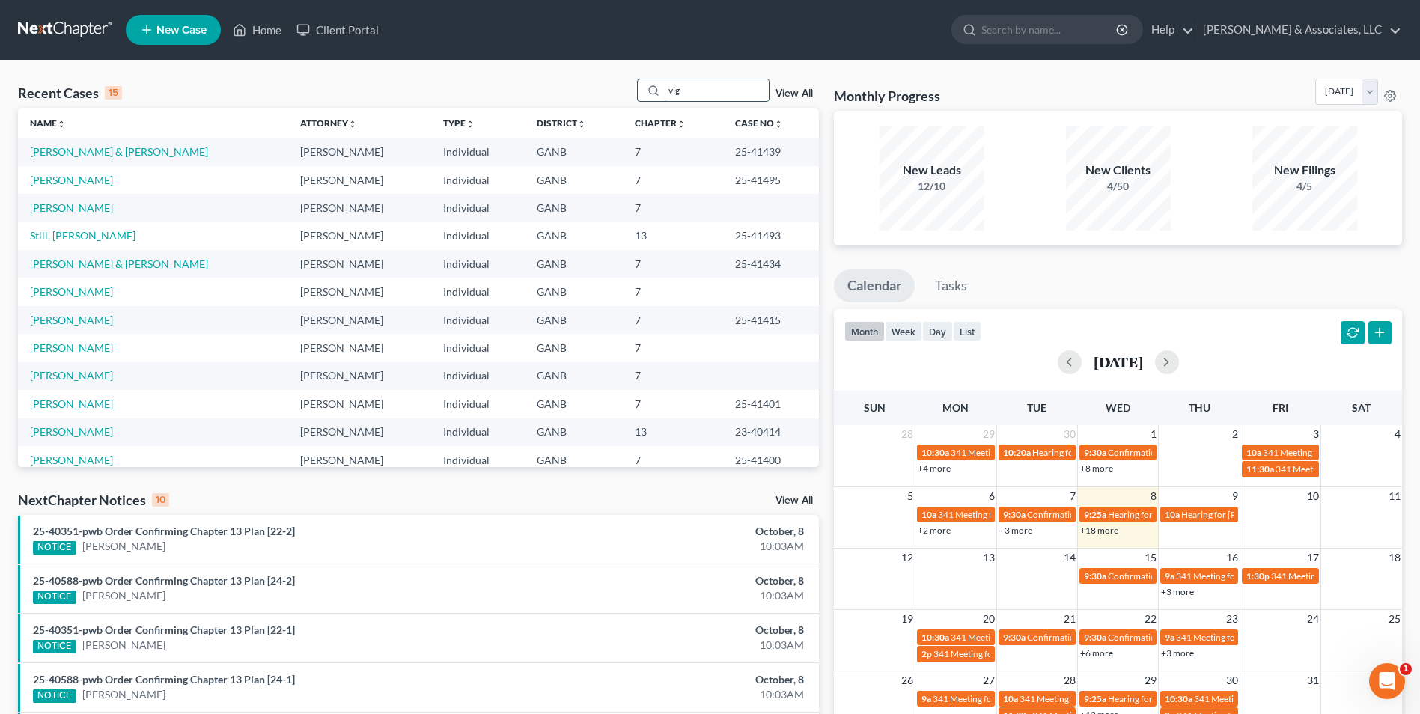
type input "vig"
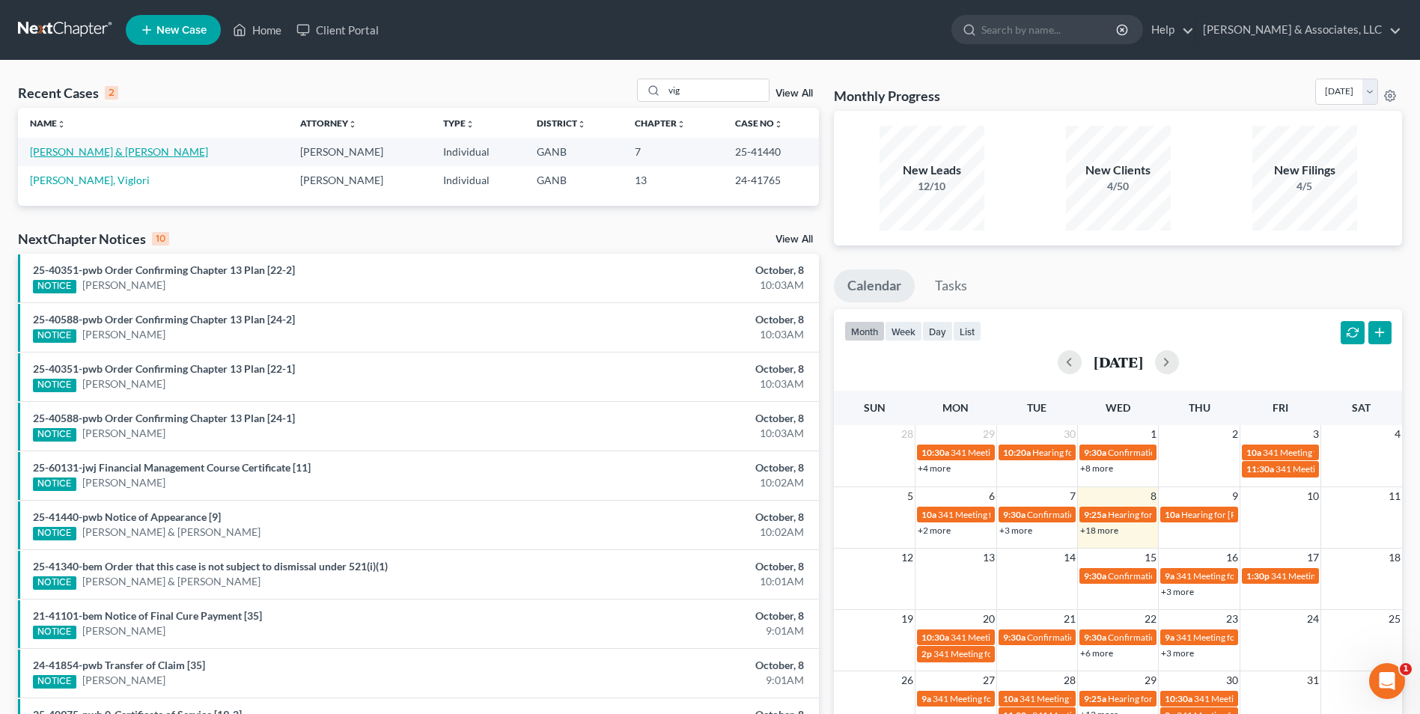
click at [88, 153] on link "Vigil, Isaiah & Amanda" at bounding box center [119, 151] width 178 height 13
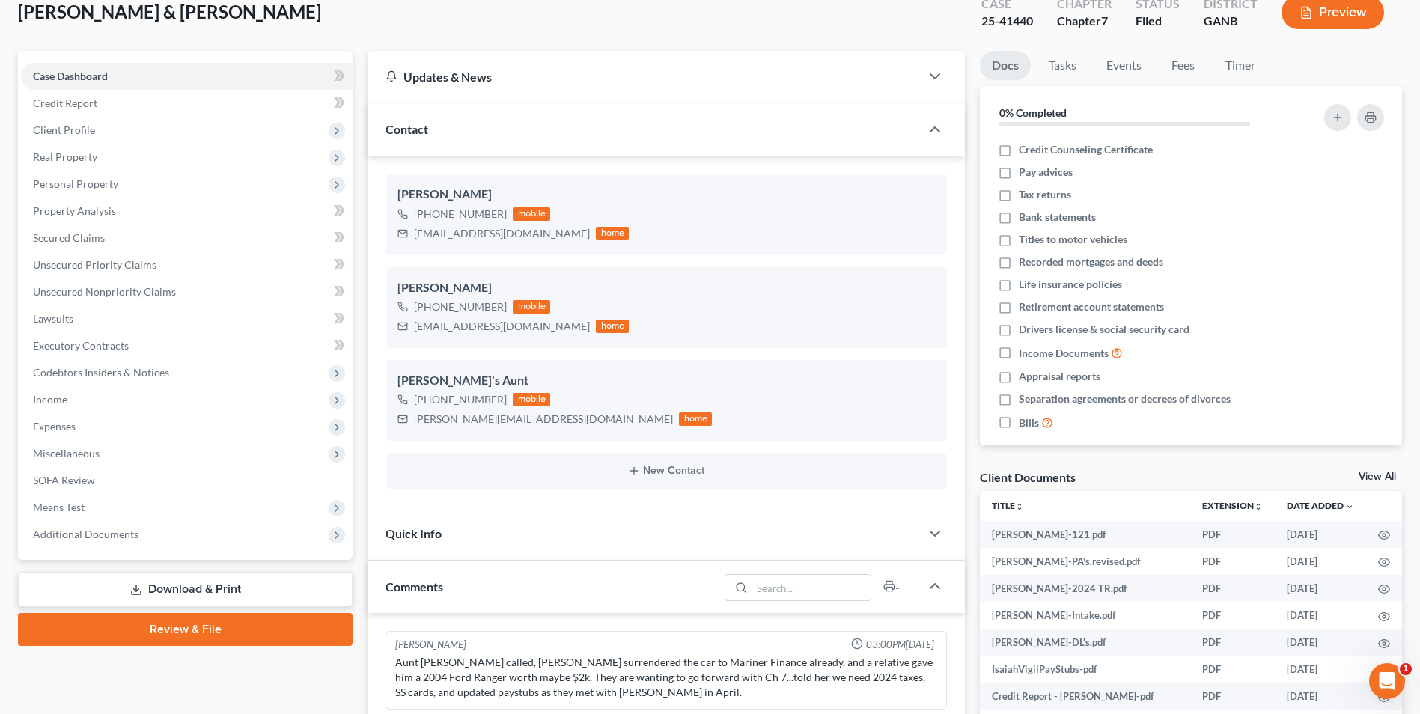
scroll to position [225, 0]
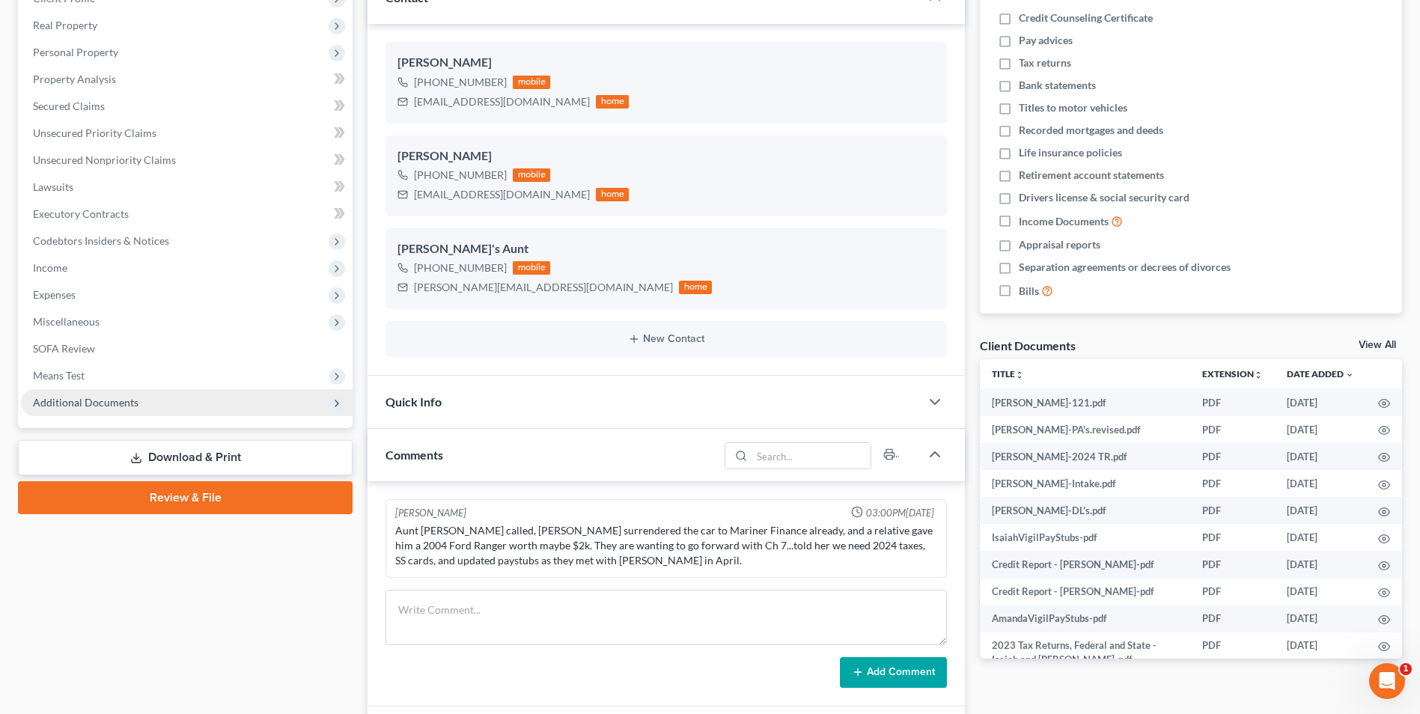
click at [96, 404] on span "Additional Documents" at bounding box center [86, 402] width 106 height 13
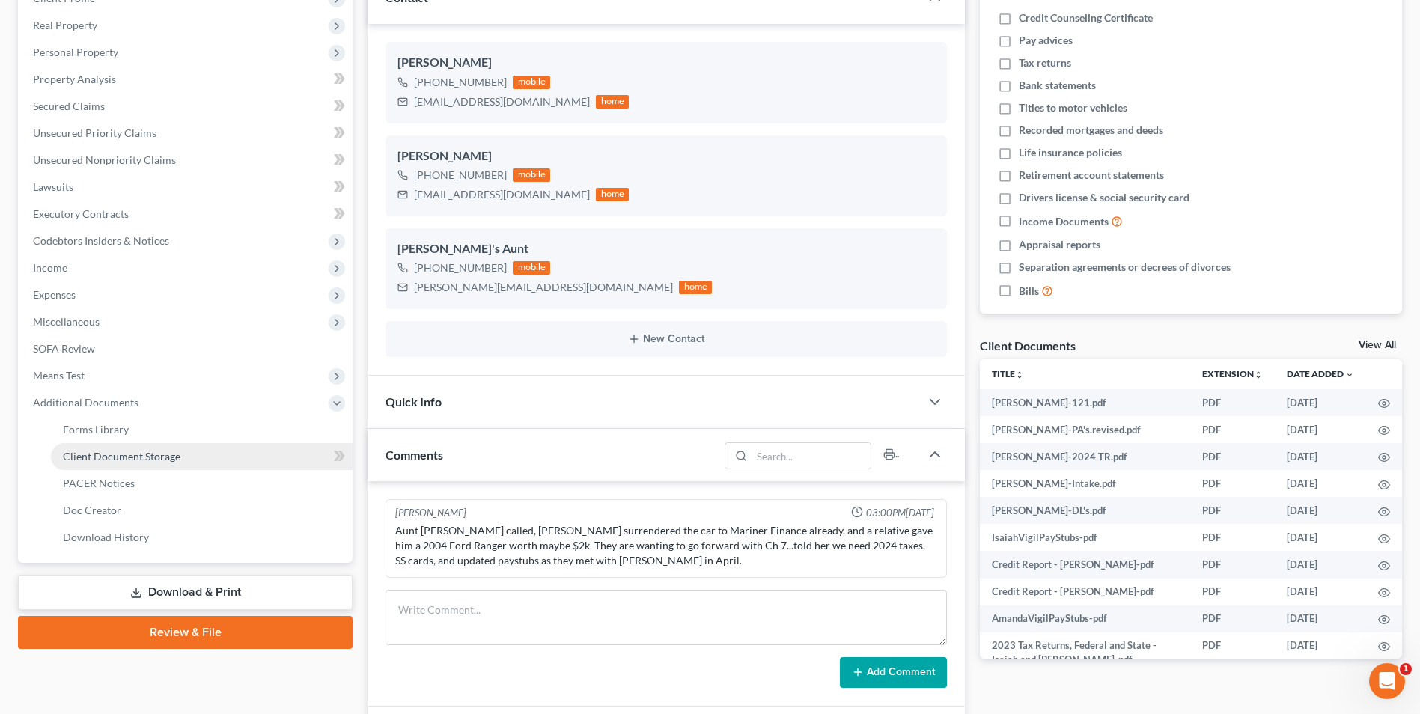
click at [147, 461] on span "Client Document Storage" at bounding box center [122, 456] width 118 height 13
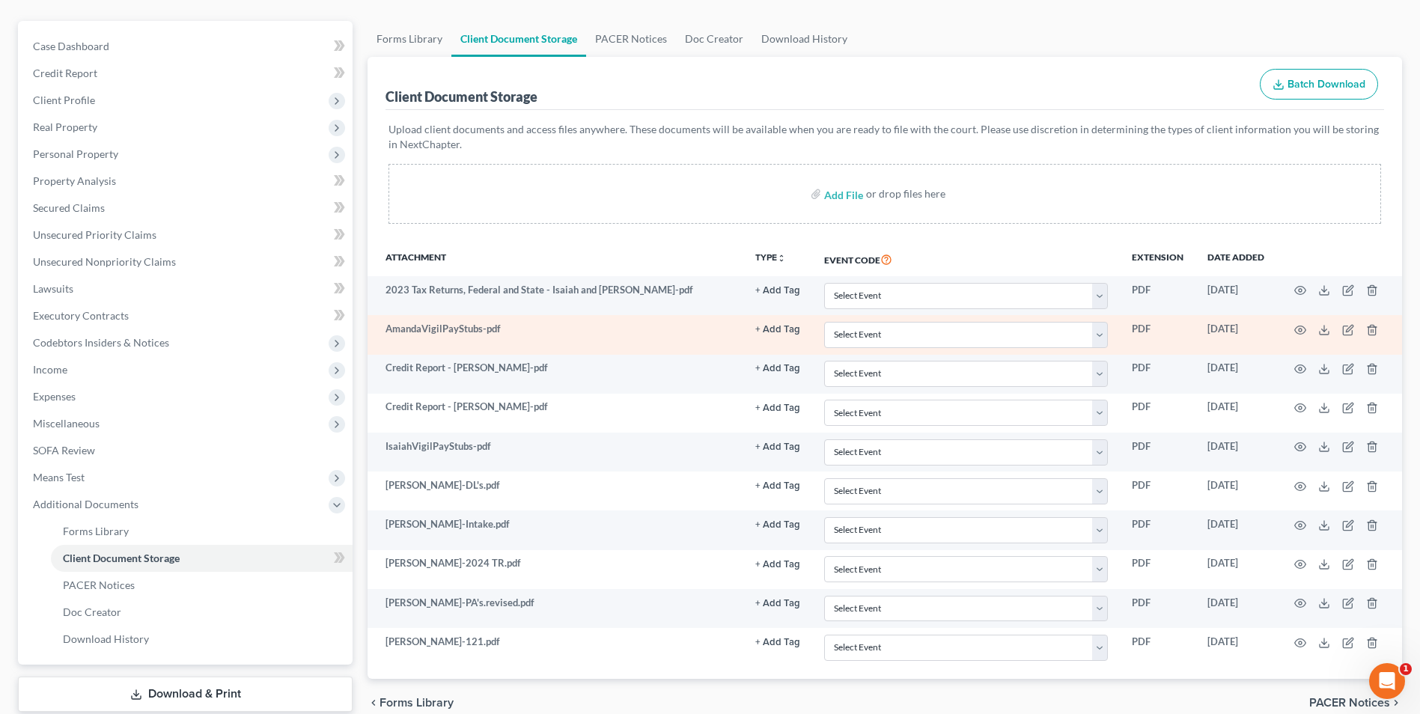
scroll to position [150, 0]
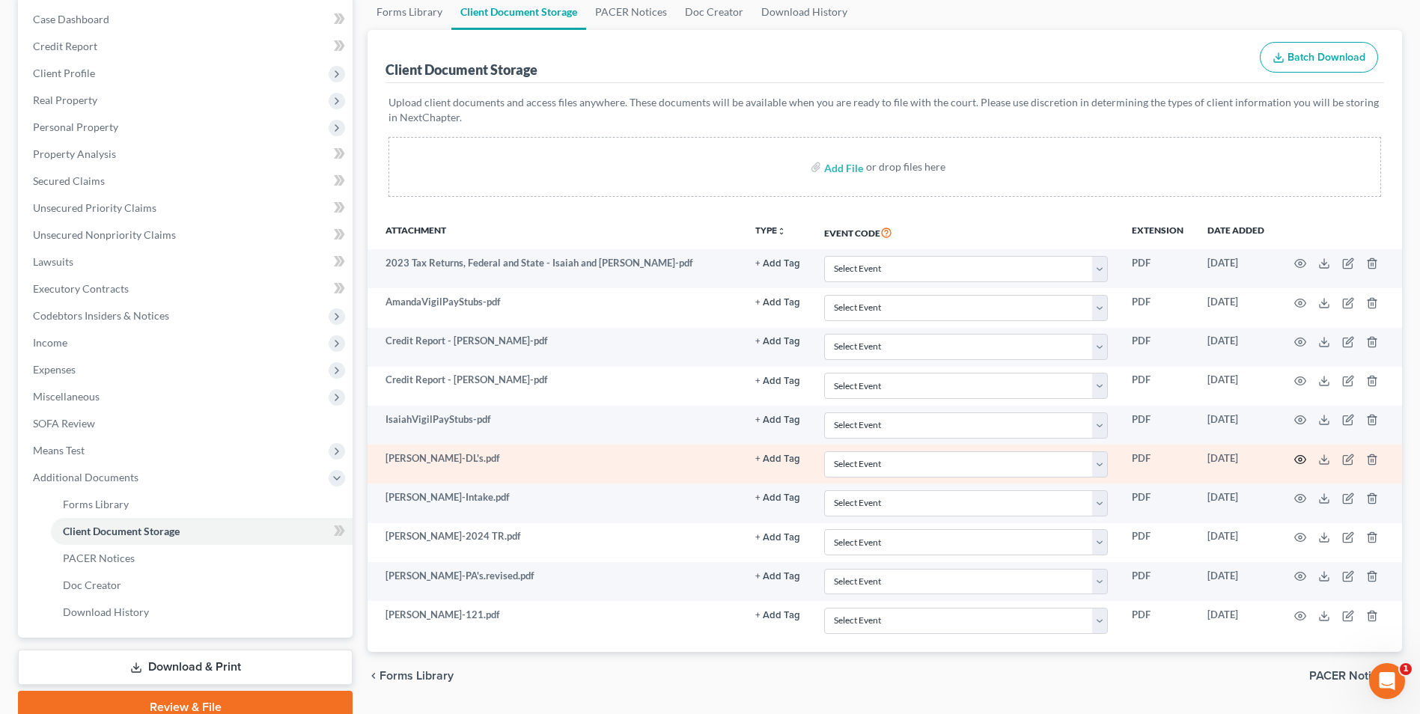
click at [1299, 459] on circle "button" at bounding box center [1300, 459] width 3 height 3
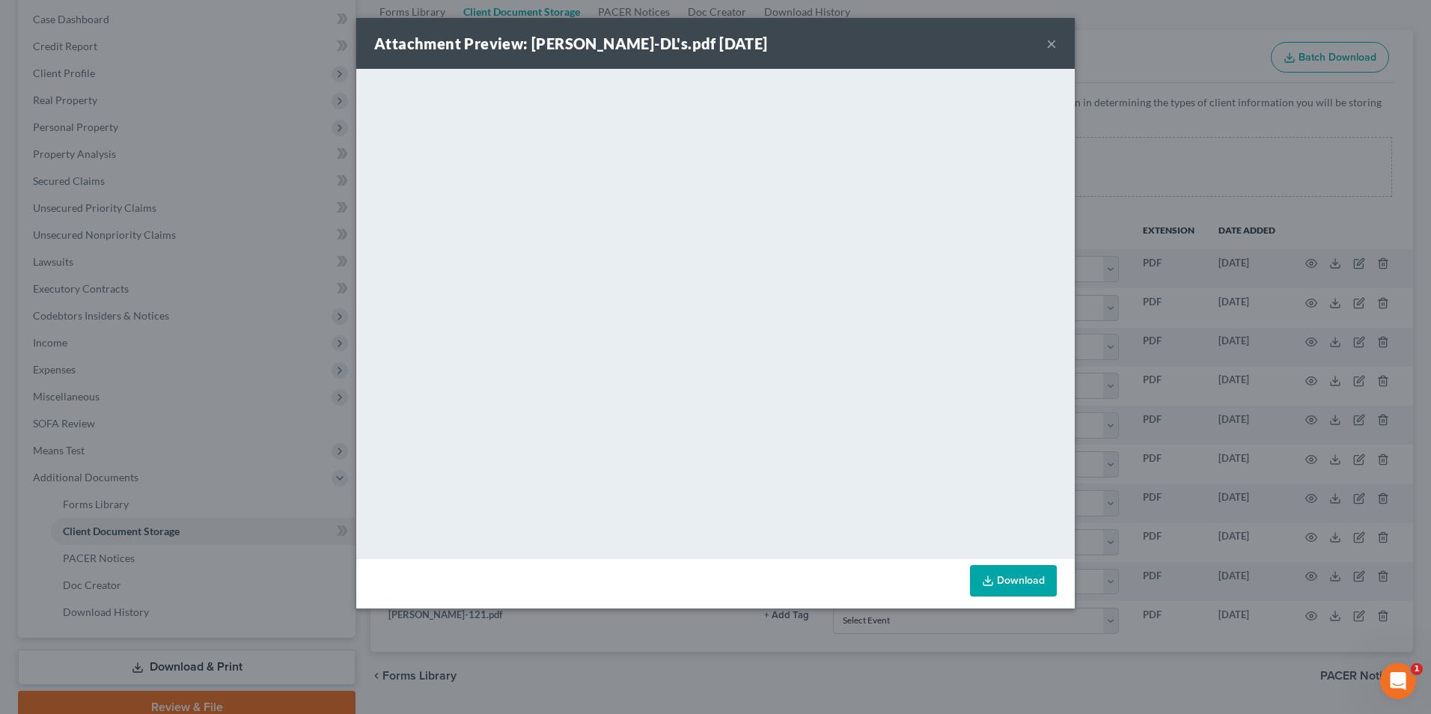
click at [1055, 43] on button "×" at bounding box center [1051, 43] width 10 height 18
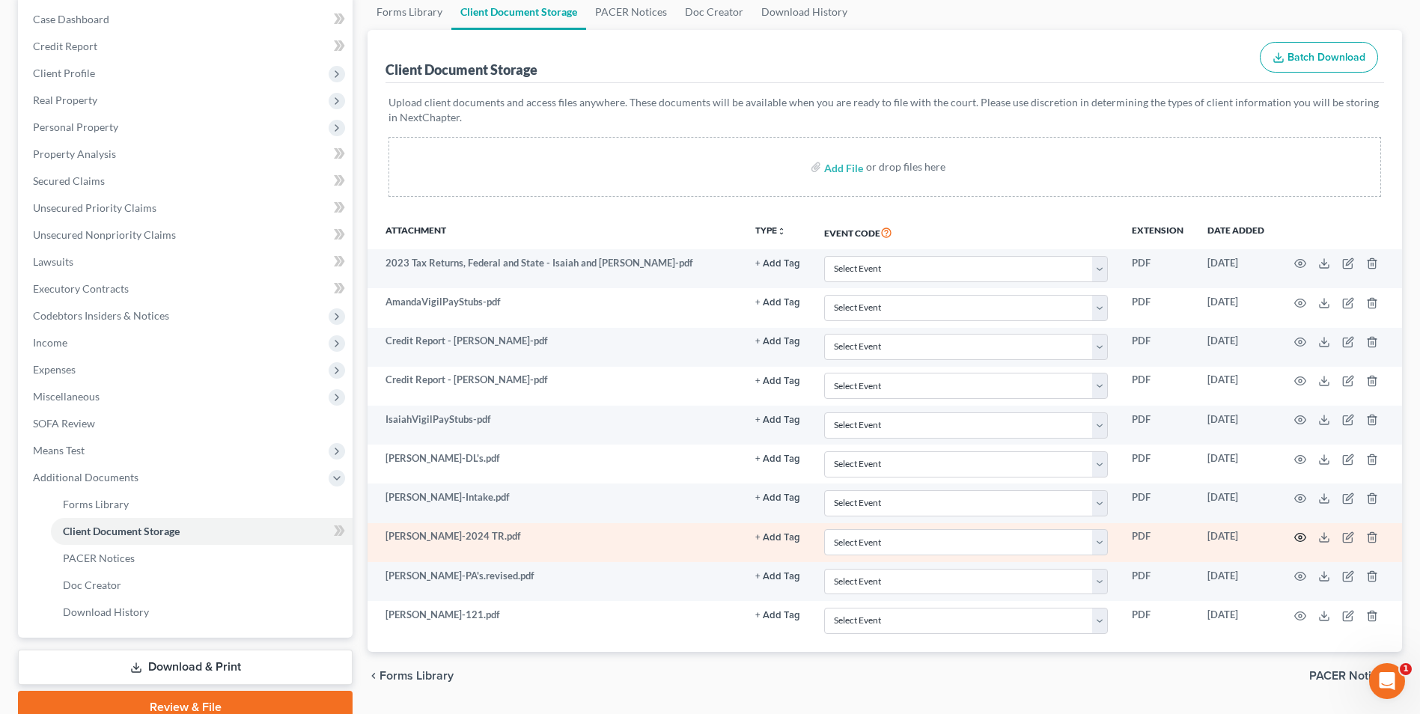
click at [1300, 537] on icon "button" at bounding box center [1300, 537] width 12 height 12
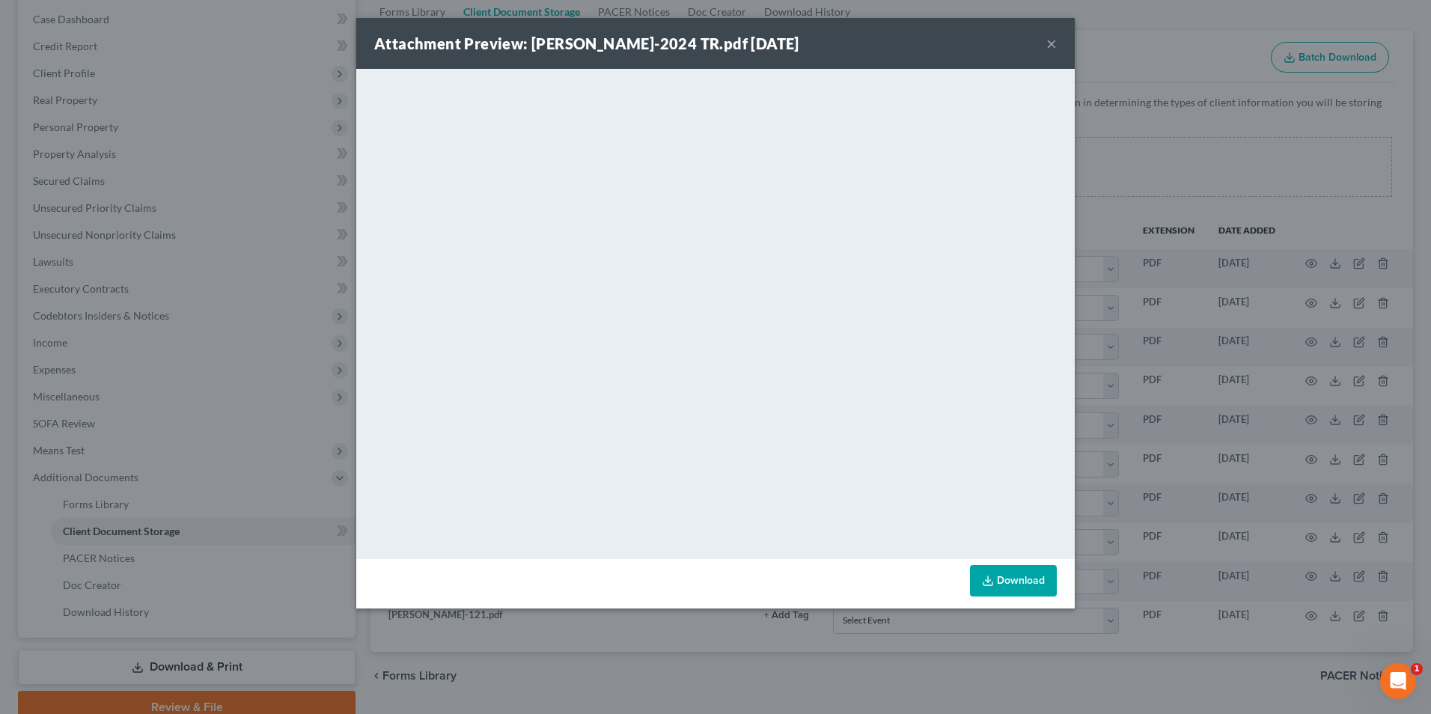
click at [1054, 41] on button "×" at bounding box center [1051, 43] width 10 height 18
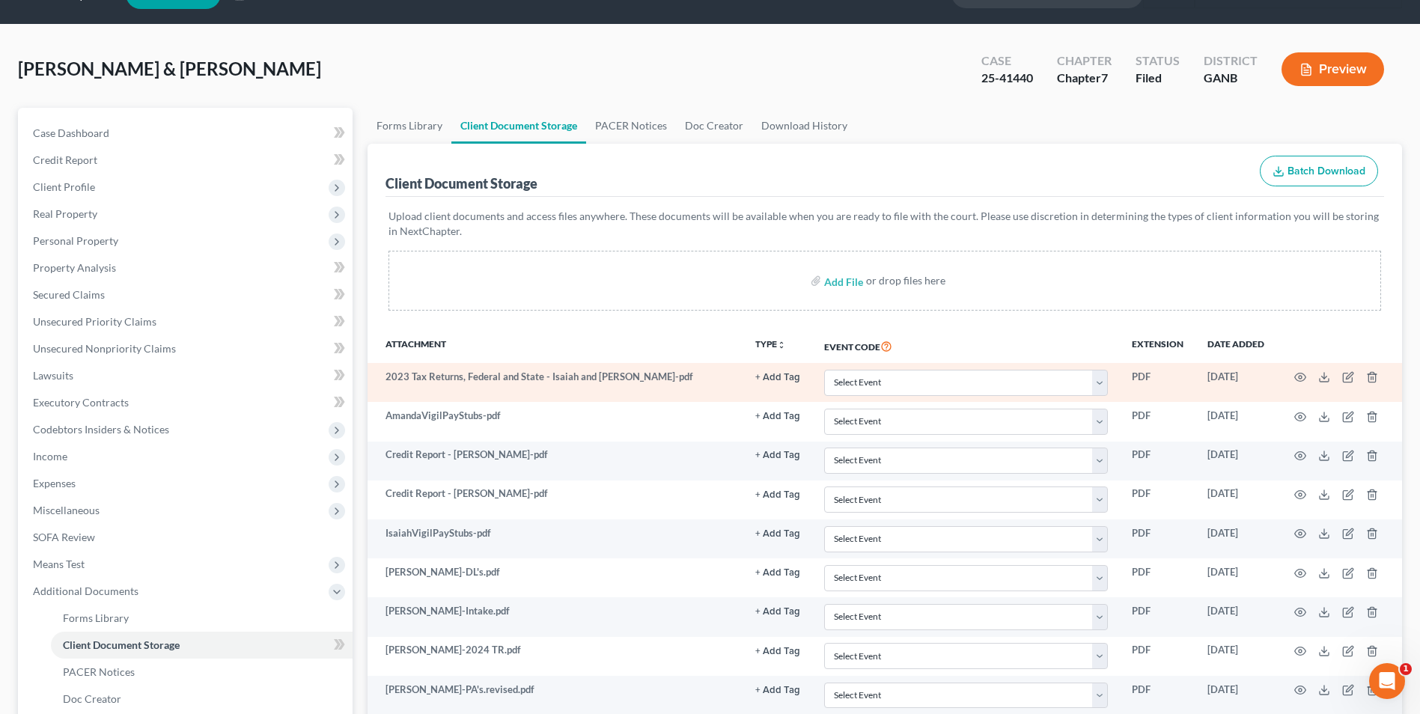
scroll to position [0, 0]
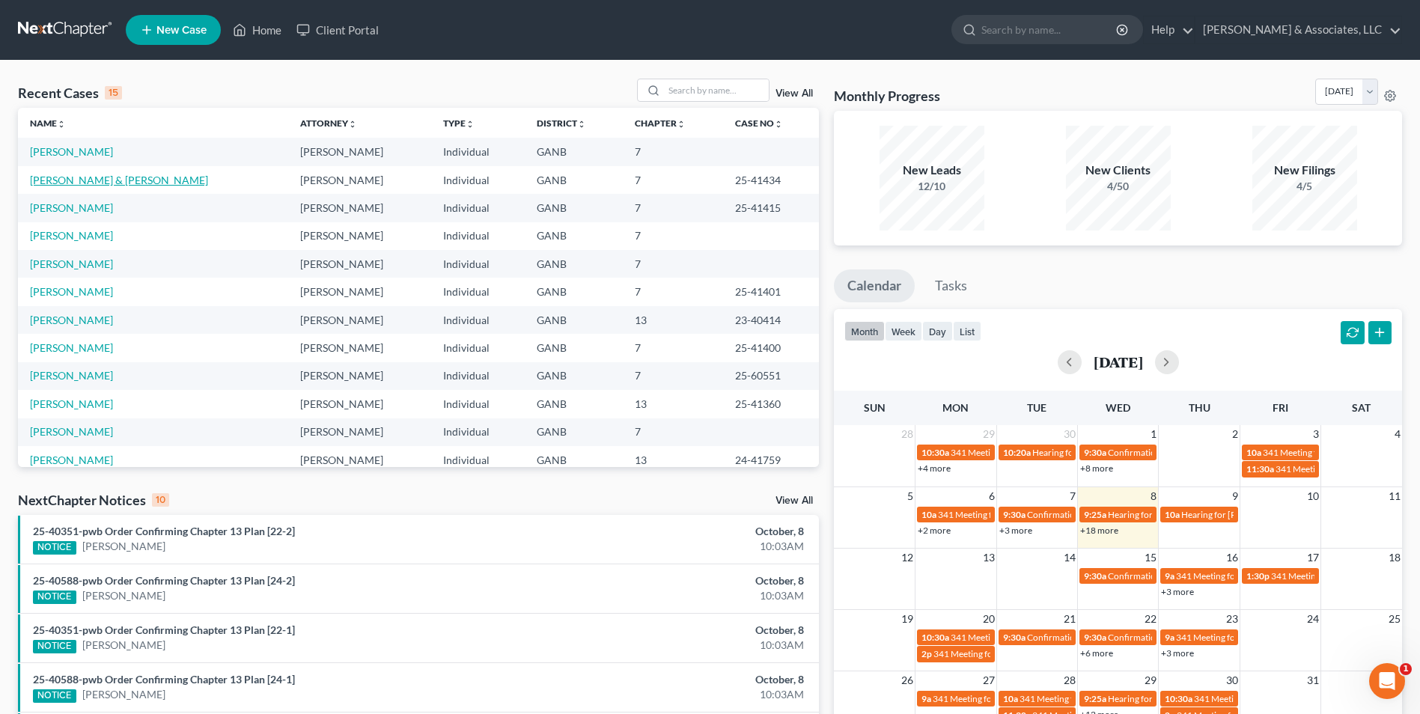
click at [88, 183] on link "[PERSON_NAME] & [PERSON_NAME]" at bounding box center [119, 180] width 178 height 13
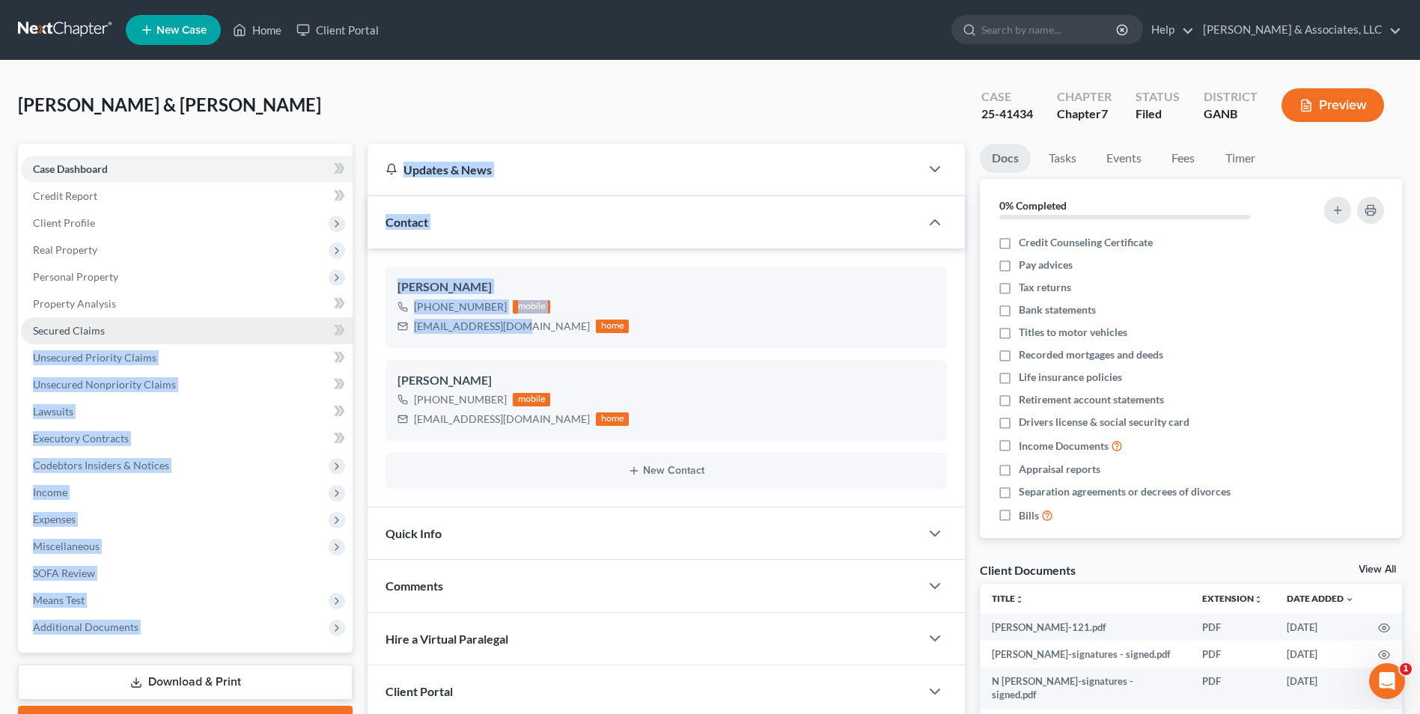
drag, startPoint x: 519, startPoint y: 327, endPoint x: 323, endPoint y: 337, distance: 197.1
click at [323, 337] on div "Petition Navigation Case Dashboard Payments Invoices Payments Payments Credit R…" at bounding box center [709, 582] width 1399 height 876
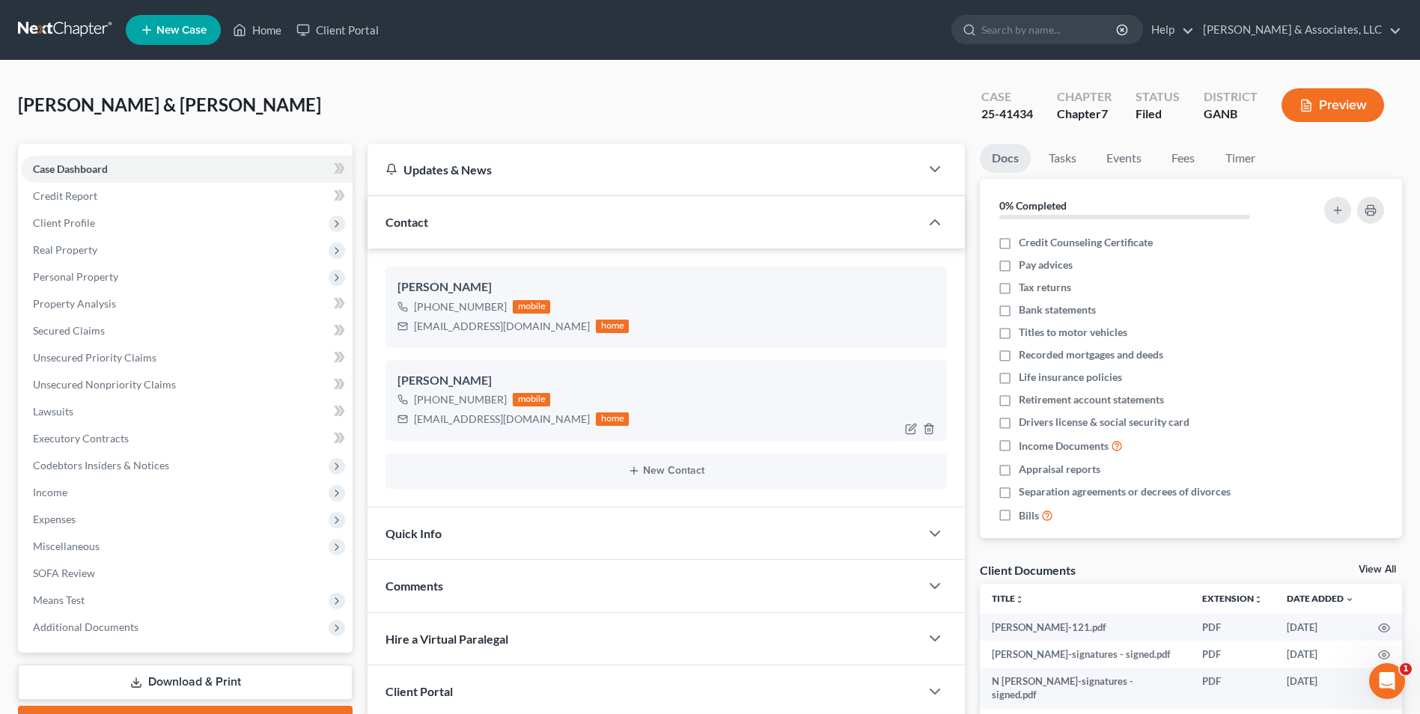
drag, startPoint x: 323, startPoint y: 337, endPoint x: 490, endPoint y: 365, distance: 170.1
click at [490, 365] on div "[PERSON_NAME] [PHONE_NUMBER] mobile [EMAIL_ADDRESS][DOMAIN_NAME] home" at bounding box center [665, 400] width 561 height 81
drag, startPoint x: 522, startPoint y: 329, endPoint x: 400, endPoint y: 335, distance: 122.9
click at [400, 335] on div "[EMAIL_ADDRESS][DOMAIN_NAME] home" at bounding box center [512, 326] width 231 height 19
drag, startPoint x: 400, startPoint y: 335, endPoint x: 478, endPoint y: 331, distance: 78.7
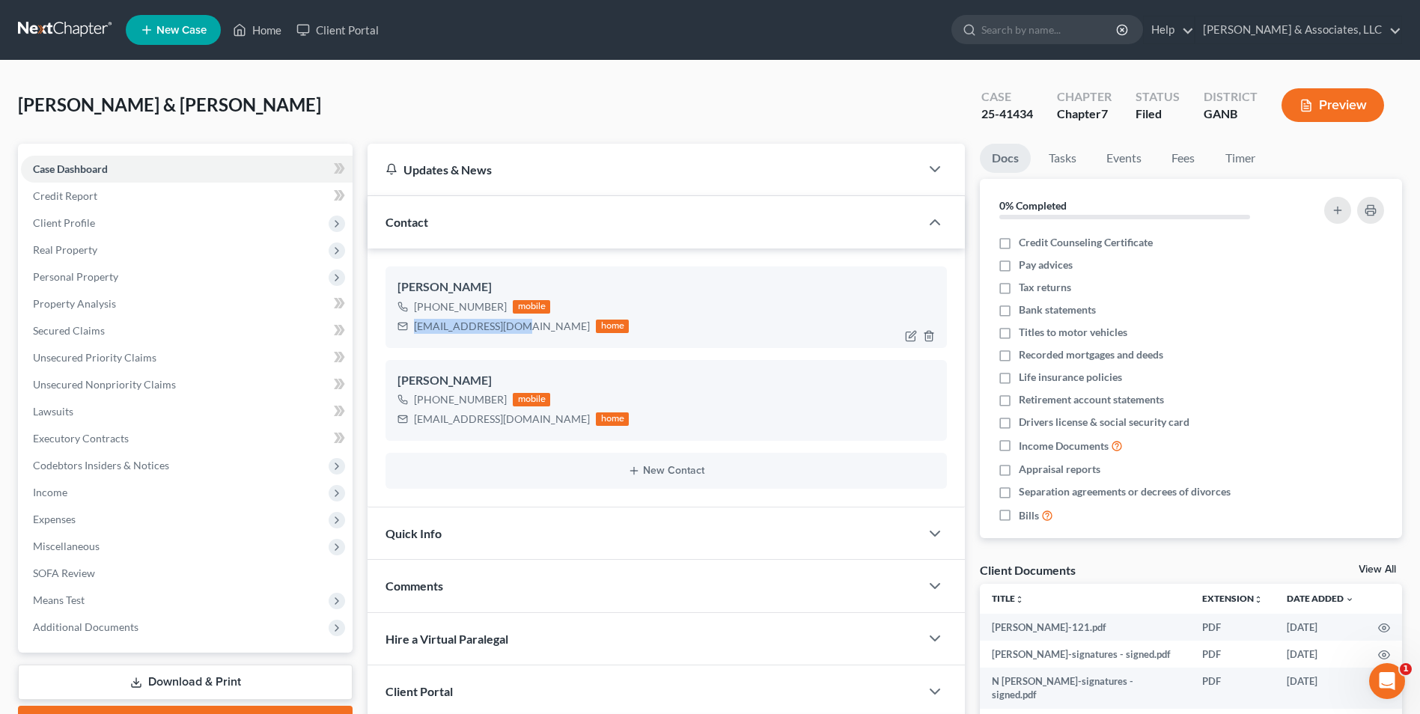
copy div "[EMAIL_ADDRESS][DOMAIN_NAME]"
drag, startPoint x: 526, startPoint y: 417, endPoint x: 411, endPoint y: 423, distance: 115.4
click at [411, 423] on div "[EMAIL_ADDRESS][DOMAIN_NAME] home" at bounding box center [512, 418] width 231 height 19
drag, startPoint x: 411, startPoint y: 423, endPoint x: 464, endPoint y: 421, distance: 53.2
copy div "[EMAIL_ADDRESS][DOMAIN_NAME]"
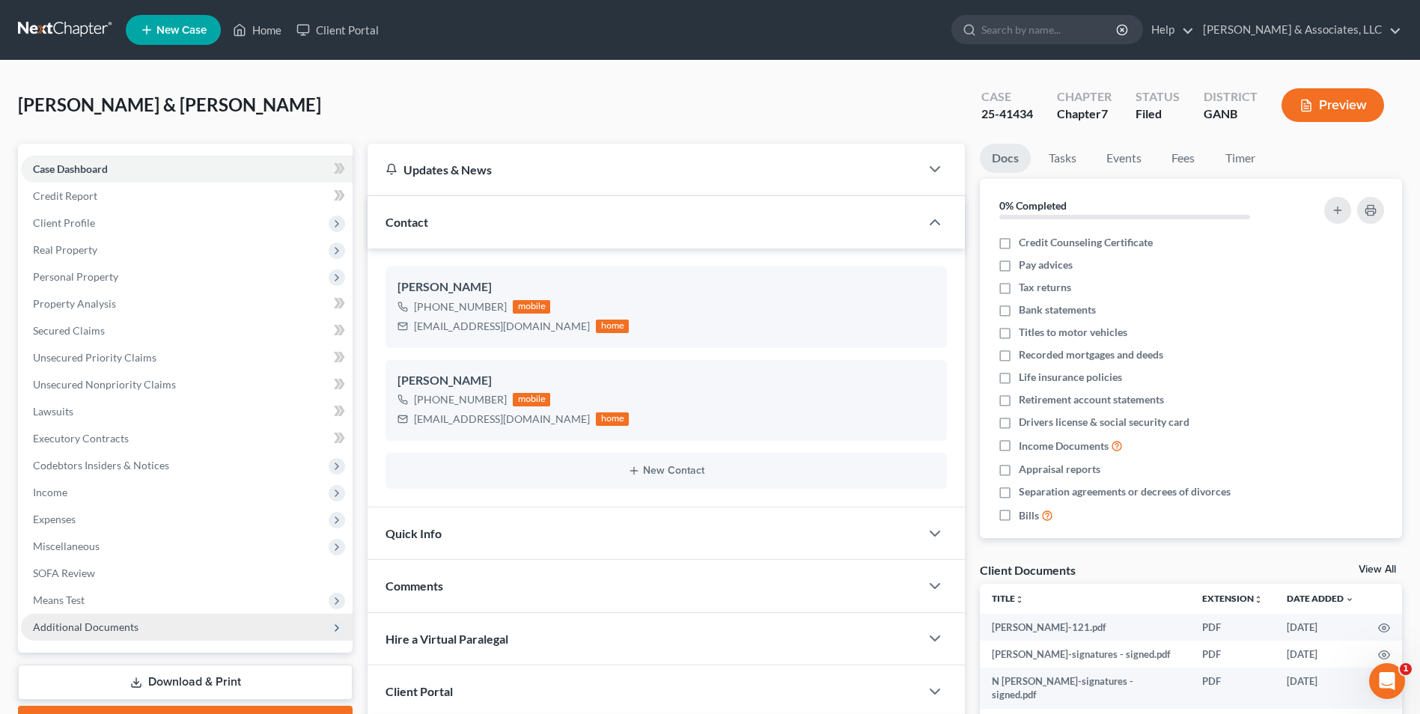
click at [79, 623] on span "Additional Documents" at bounding box center [86, 626] width 106 height 13
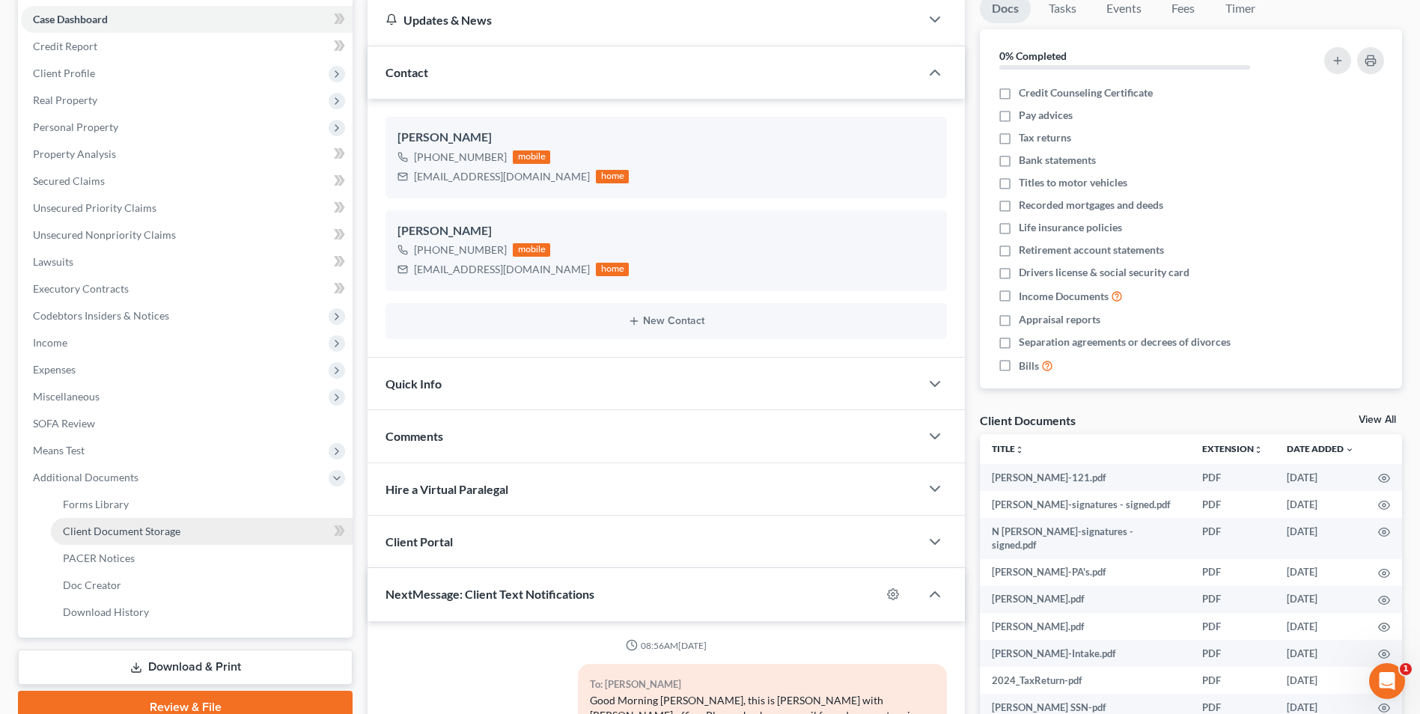
click at [174, 540] on link "Client Document Storage" at bounding box center [202, 531] width 302 height 27
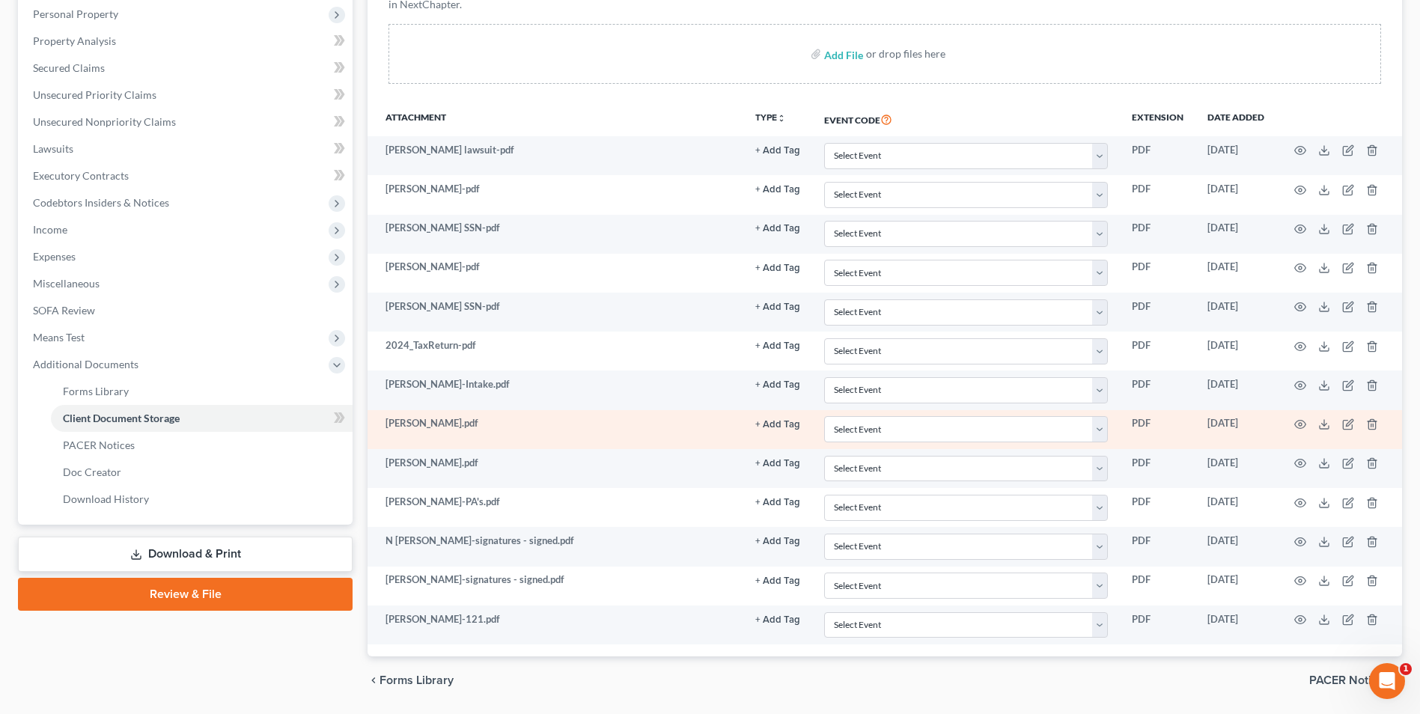
scroll to position [299, 0]
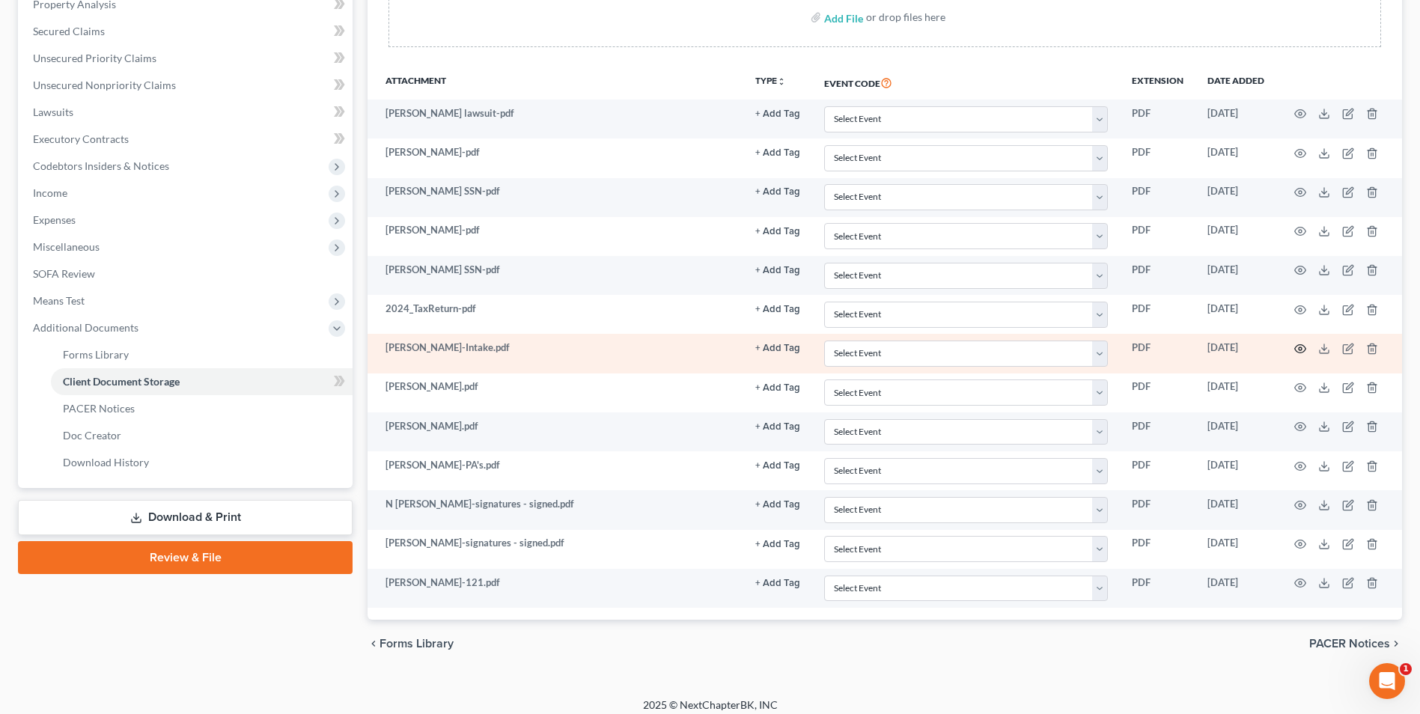
click at [1301, 345] on icon "button" at bounding box center [1300, 349] width 11 height 8
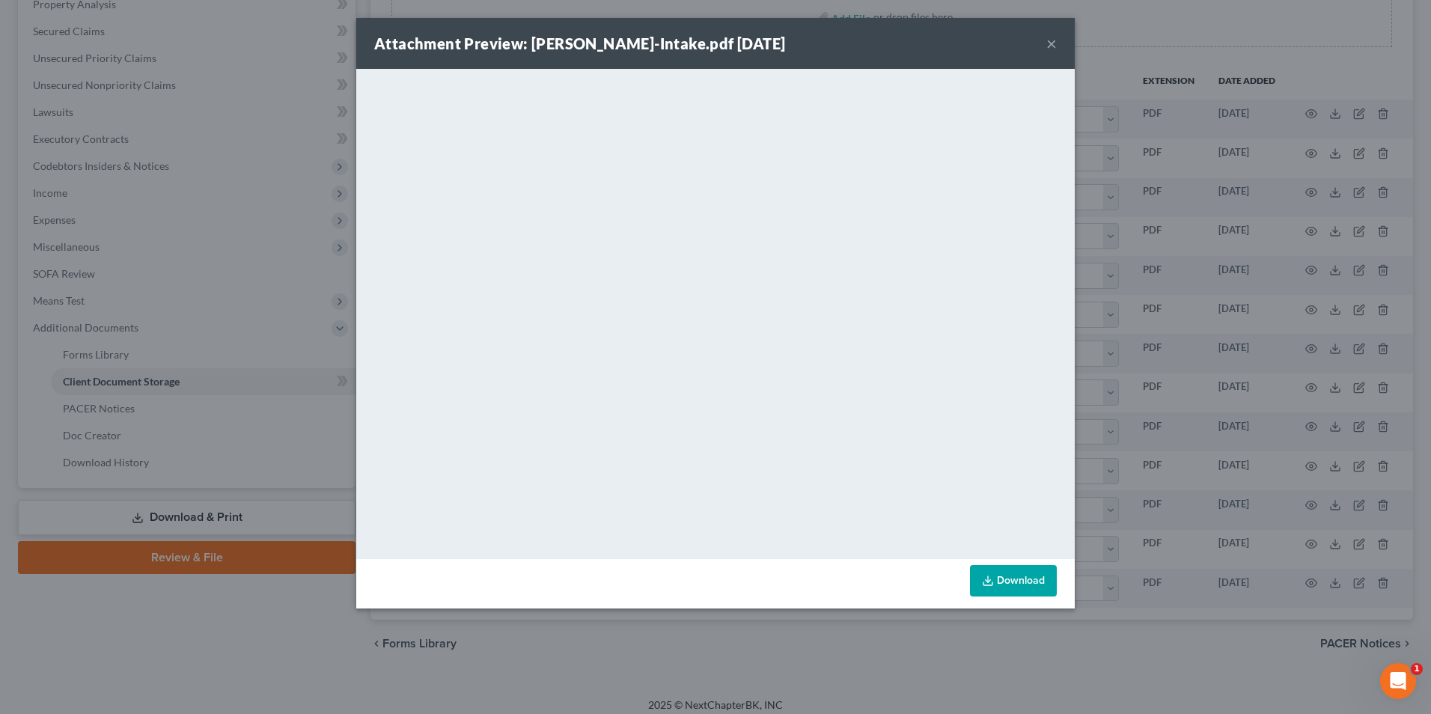
click at [1049, 45] on button "×" at bounding box center [1051, 43] width 10 height 18
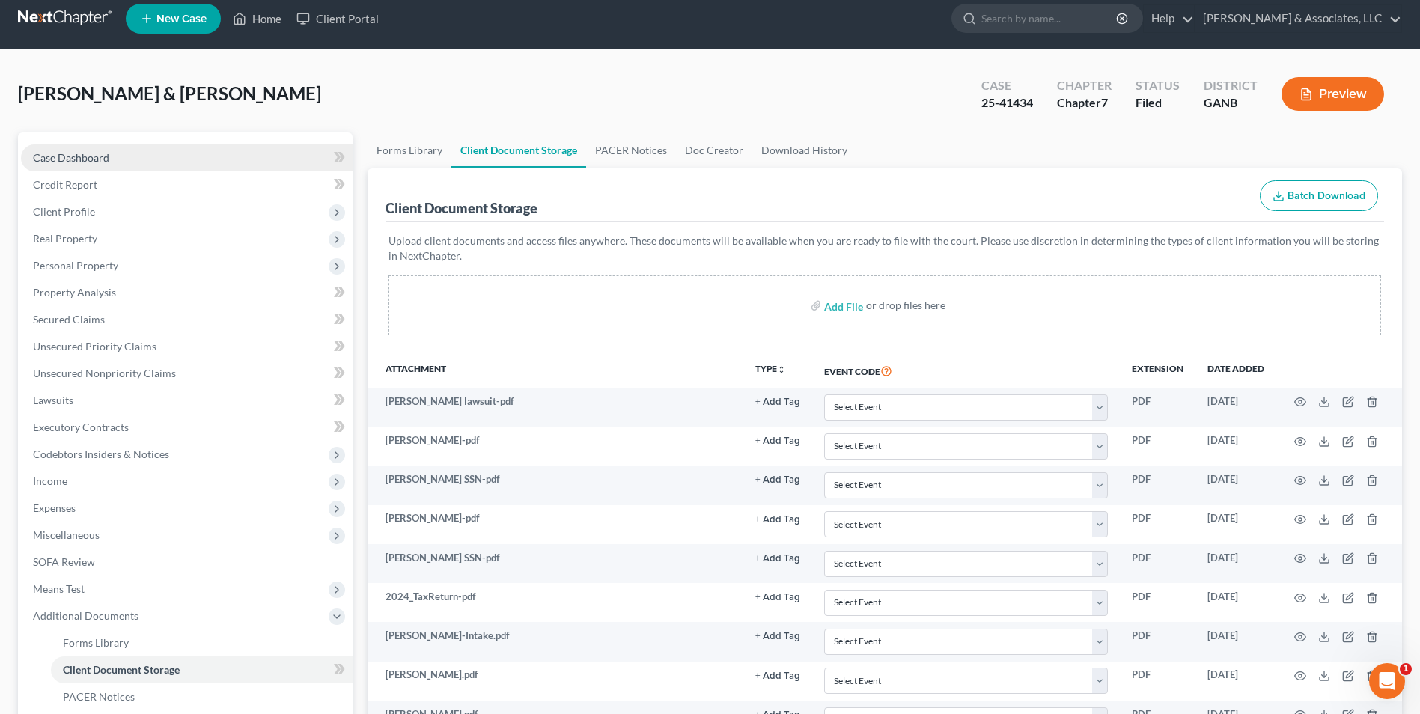
scroll to position [0, 0]
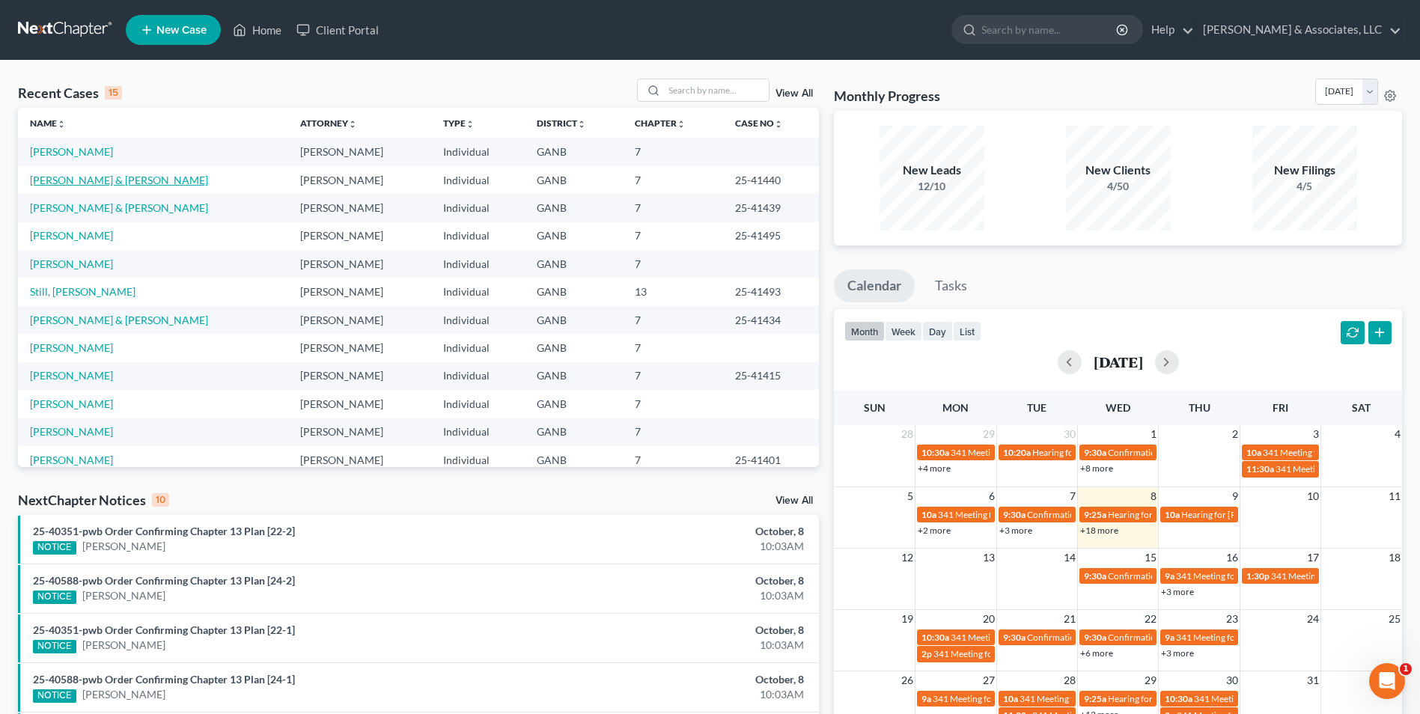
click at [81, 176] on link "[PERSON_NAME] & [PERSON_NAME]" at bounding box center [119, 180] width 178 height 13
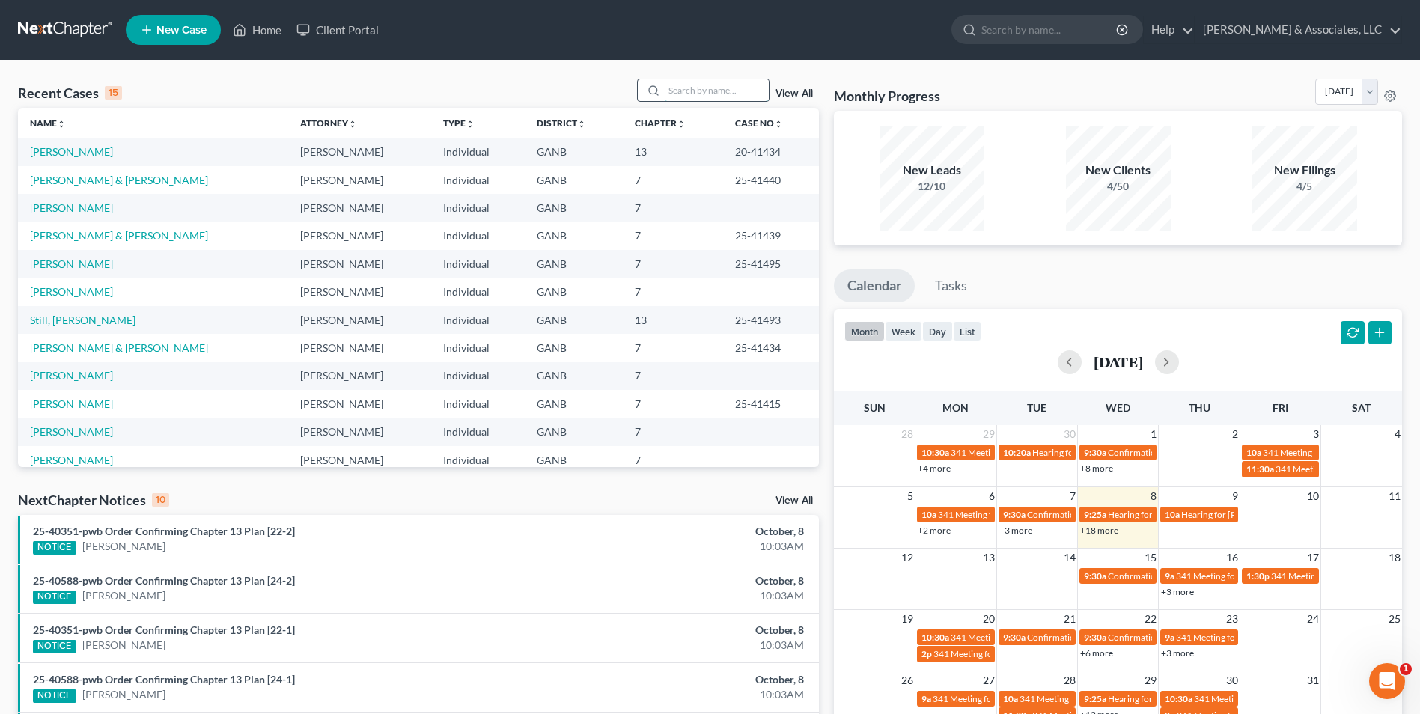
click at [727, 83] on input "search" at bounding box center [716, 90] width 105 height 22
type input "[PERSON_NAME]"
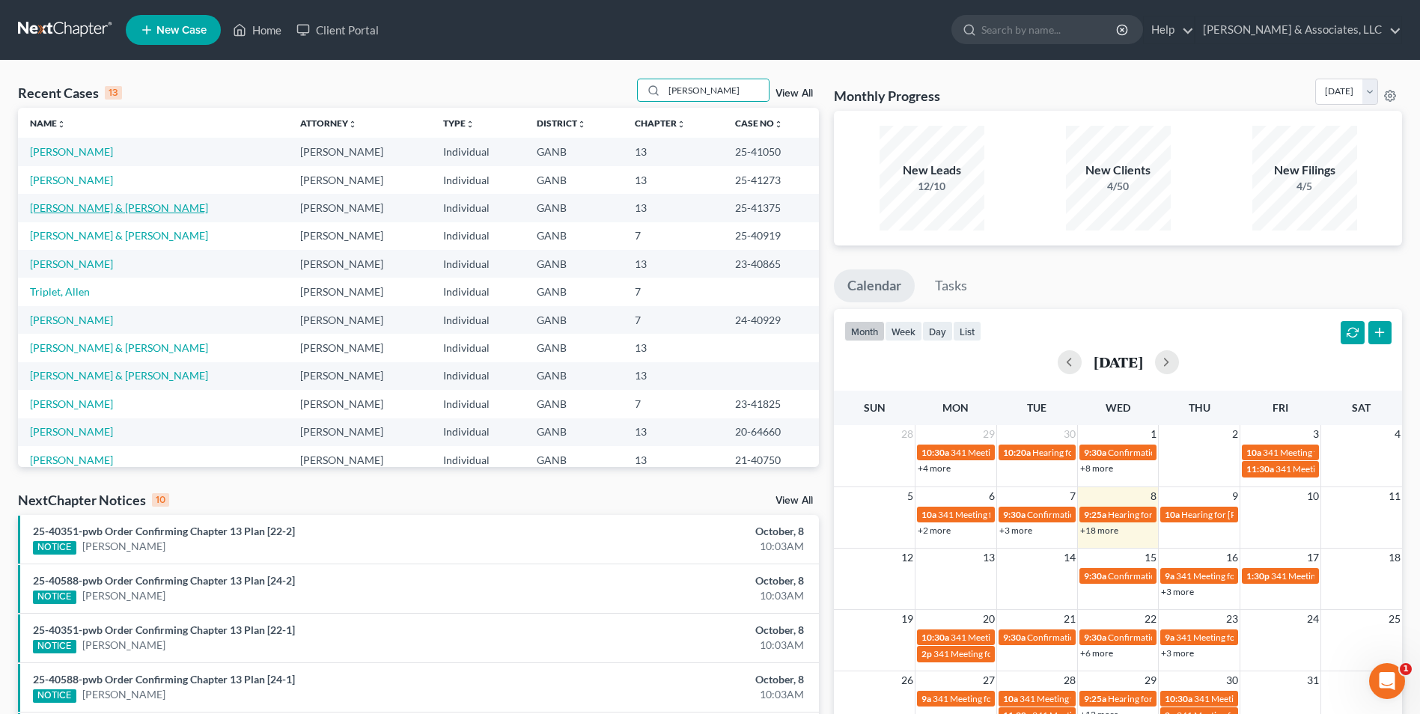
click at [103, 206] on link "[PERSON_NAME] & [PERSON_NAME]" at bounding box center [119, 207] width 178 height 13
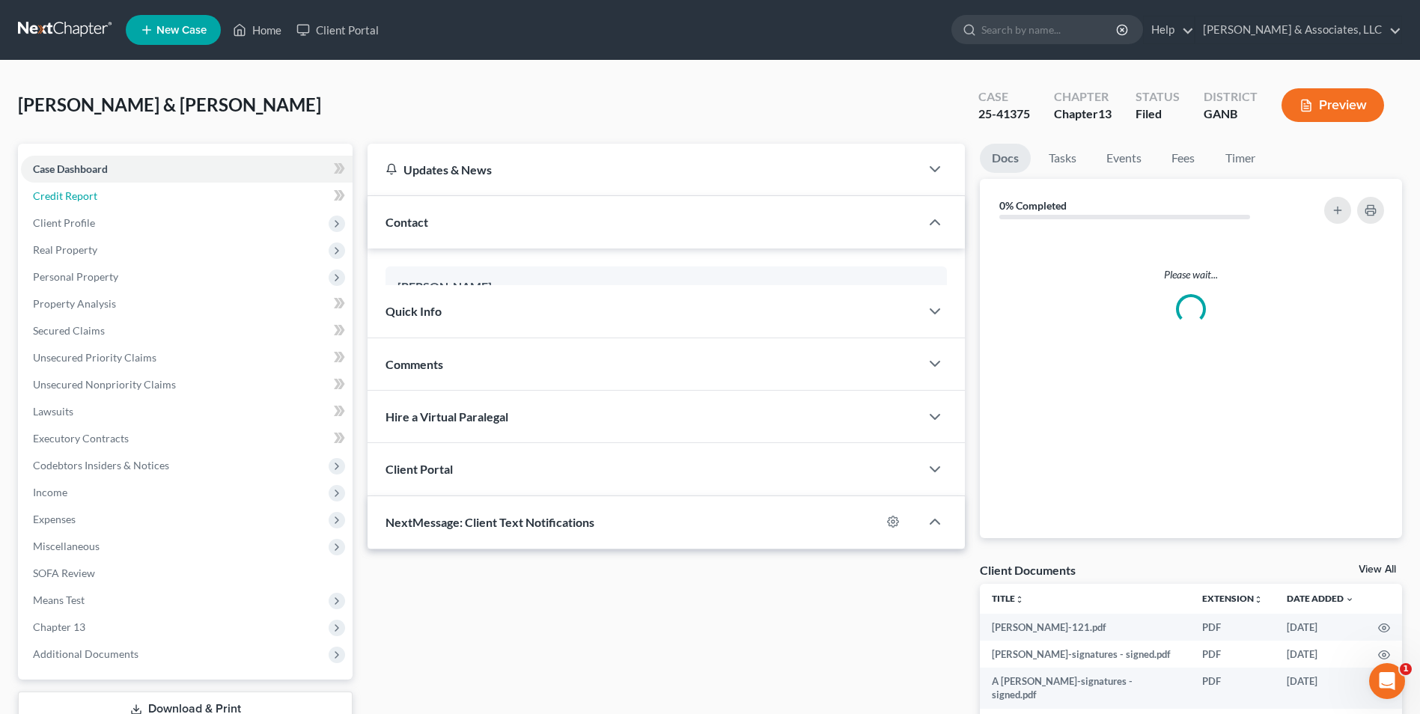
click at [103, 206] on link "Credit Report" at bounding box center [187, 196] width 332 height 27
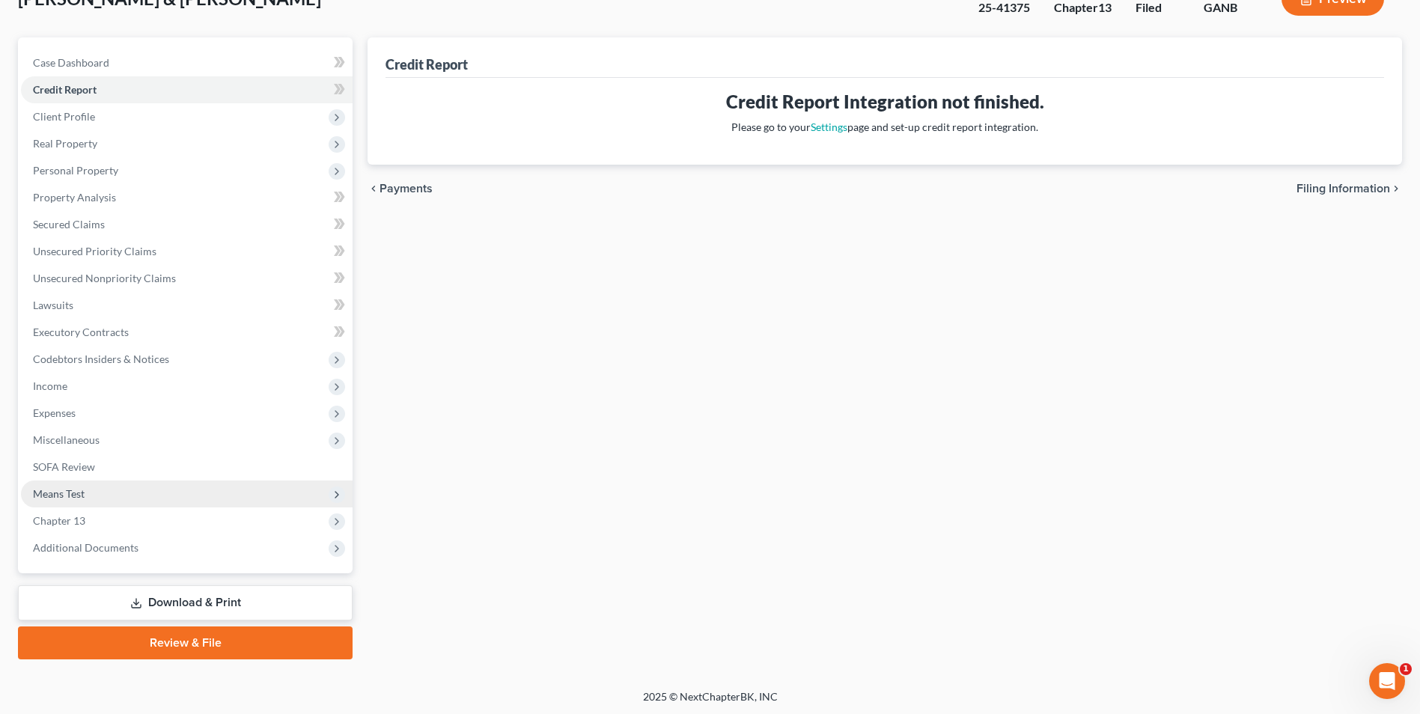
scroll to position [109, 0]
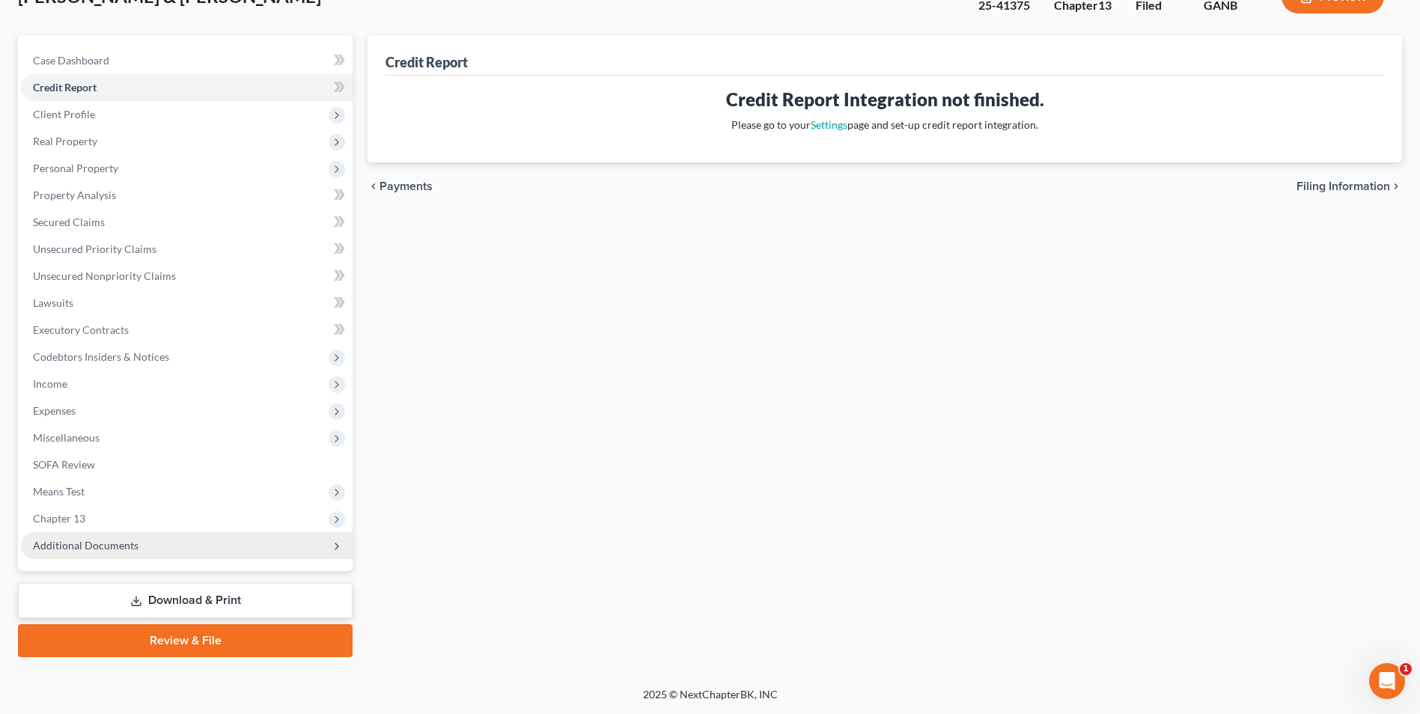
click at [112, 548] on span "Additional Documents" at bounding box center [86, 545] width 106 height 13
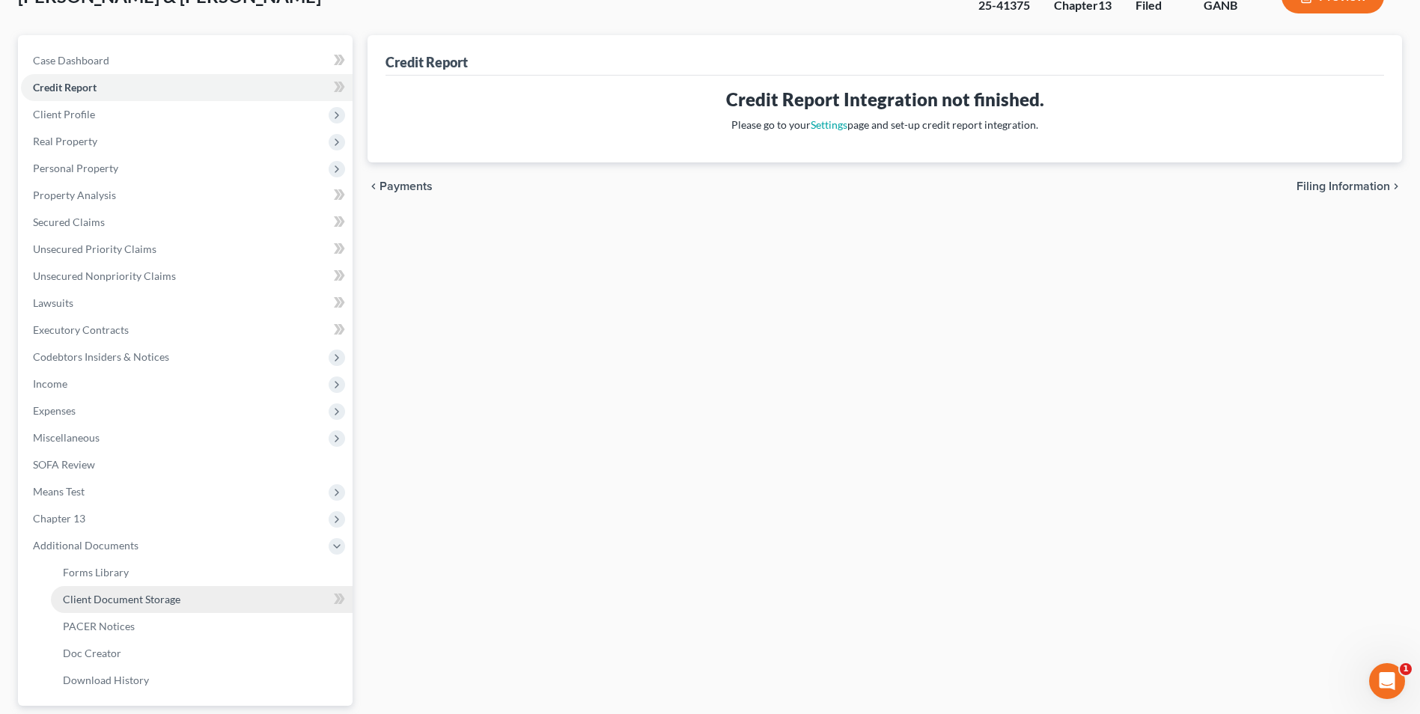
click at [175, 597] on span "Client Document Storage" at bounding box center [122, 599] width 118 height 13
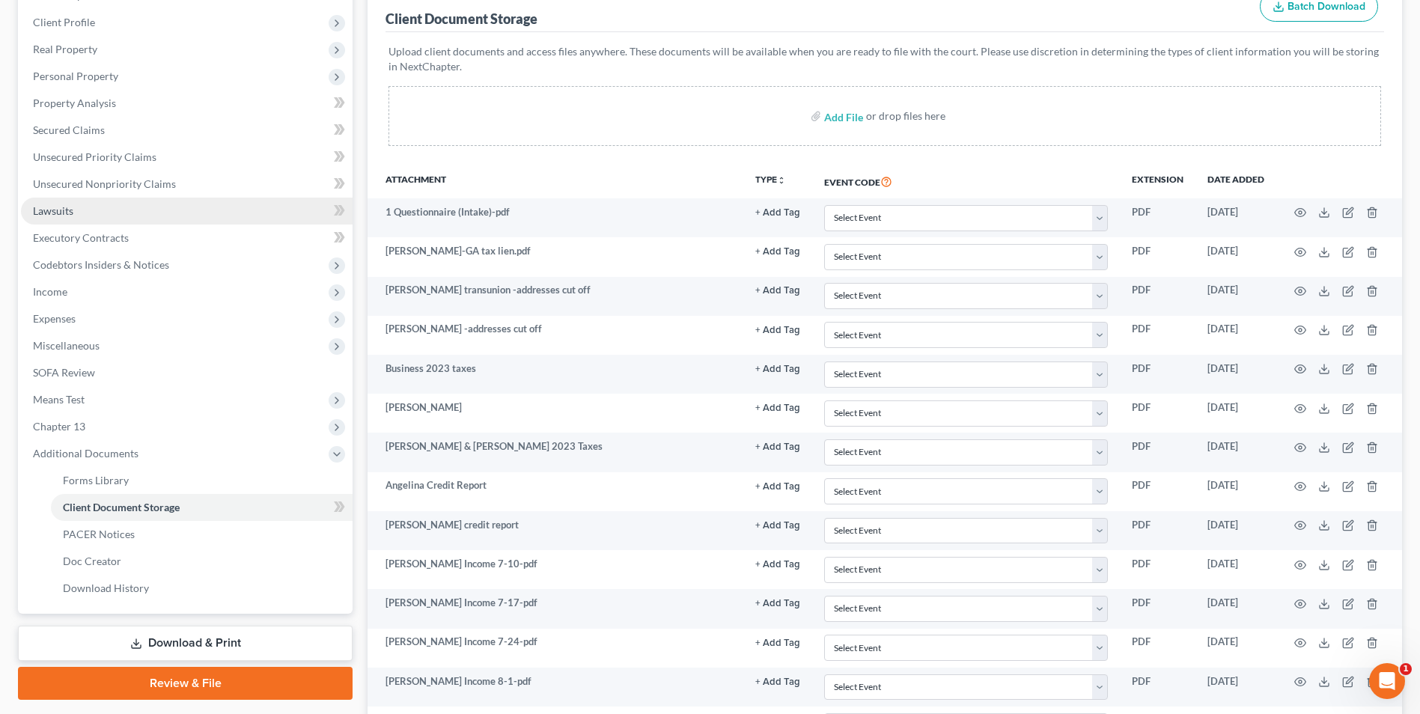
scroll to position [193, 0]
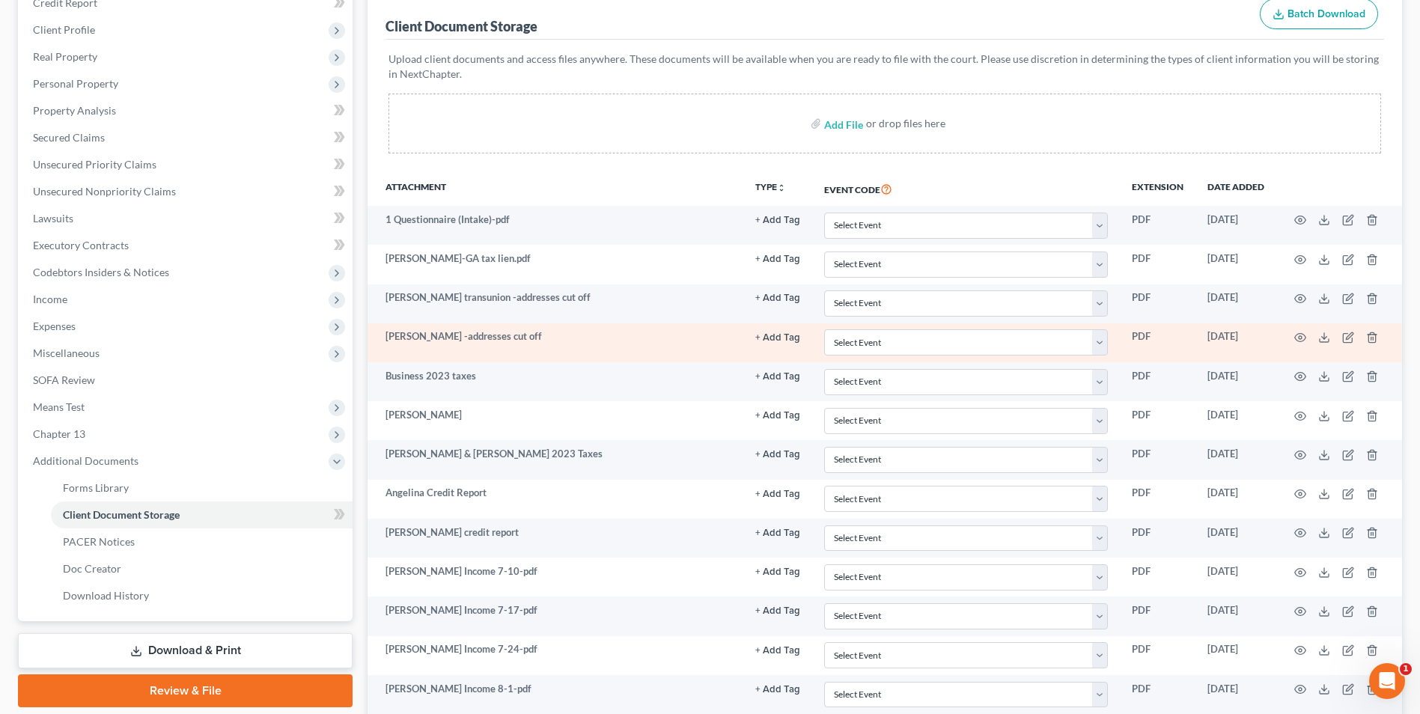
click at [551, 344] on td "[PERSON_NAME] -addresses cut off" at bounding box center [555, 342] width 375 height 39
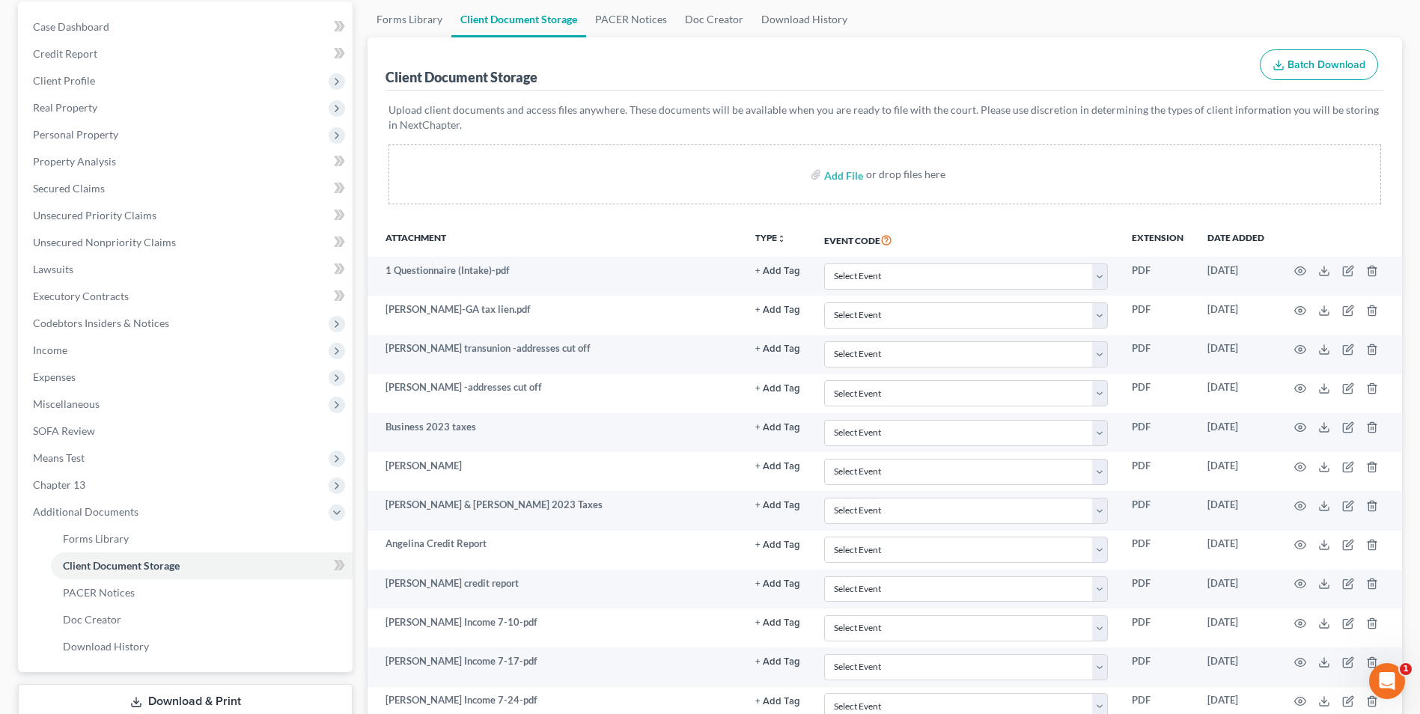
scroll to position [0, 0]
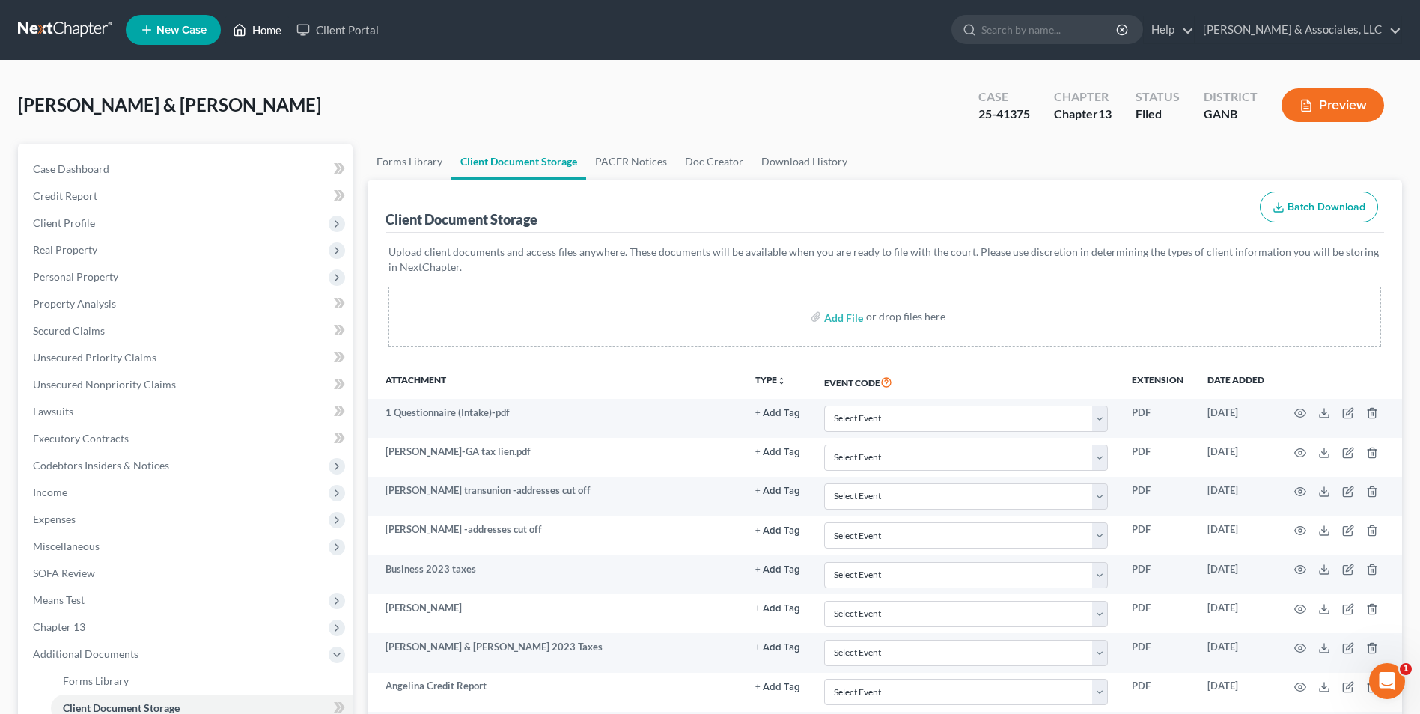
click at [275, 31] on link "Home" at bounding box center [257, 29] width 64 height 27
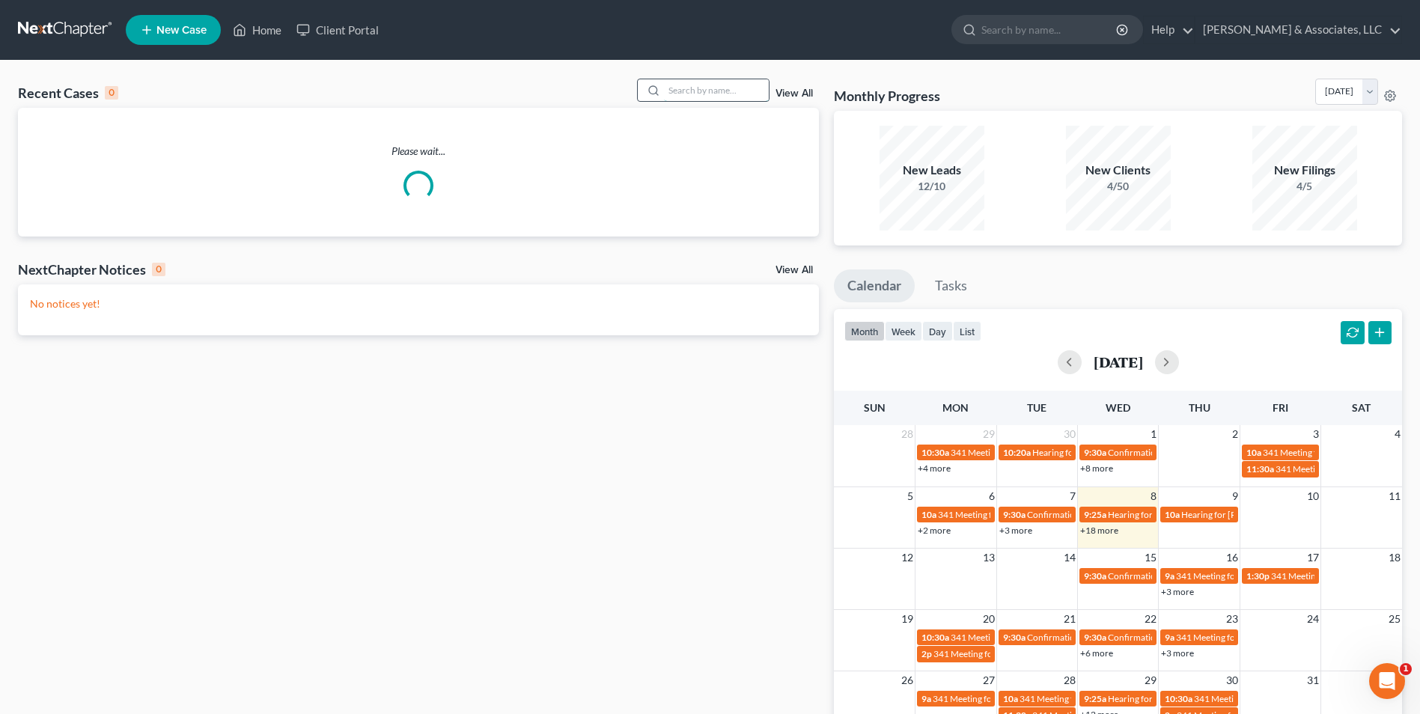
click at [724, 94] on input "search" at bounding box center [716, 90] width 105 height 22
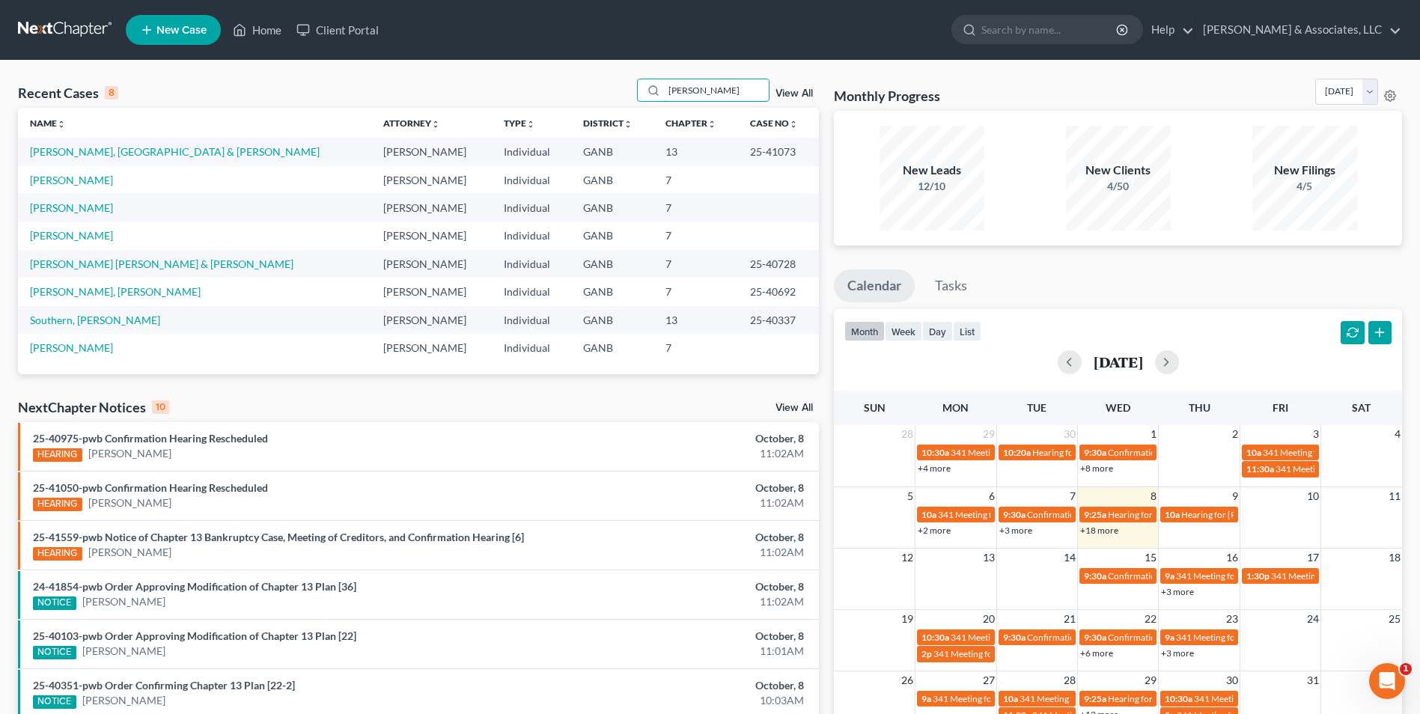
drag, startPoint x: 710, startPoint y: 97, endPoint x: 612, endPoint y: 106, distance: 99.1
click at [612, 106] on div "Recent Cases 8 [PERSON_NAME] View All" at bounding box center [418, 93] width 801 height 29
type input "rodri"
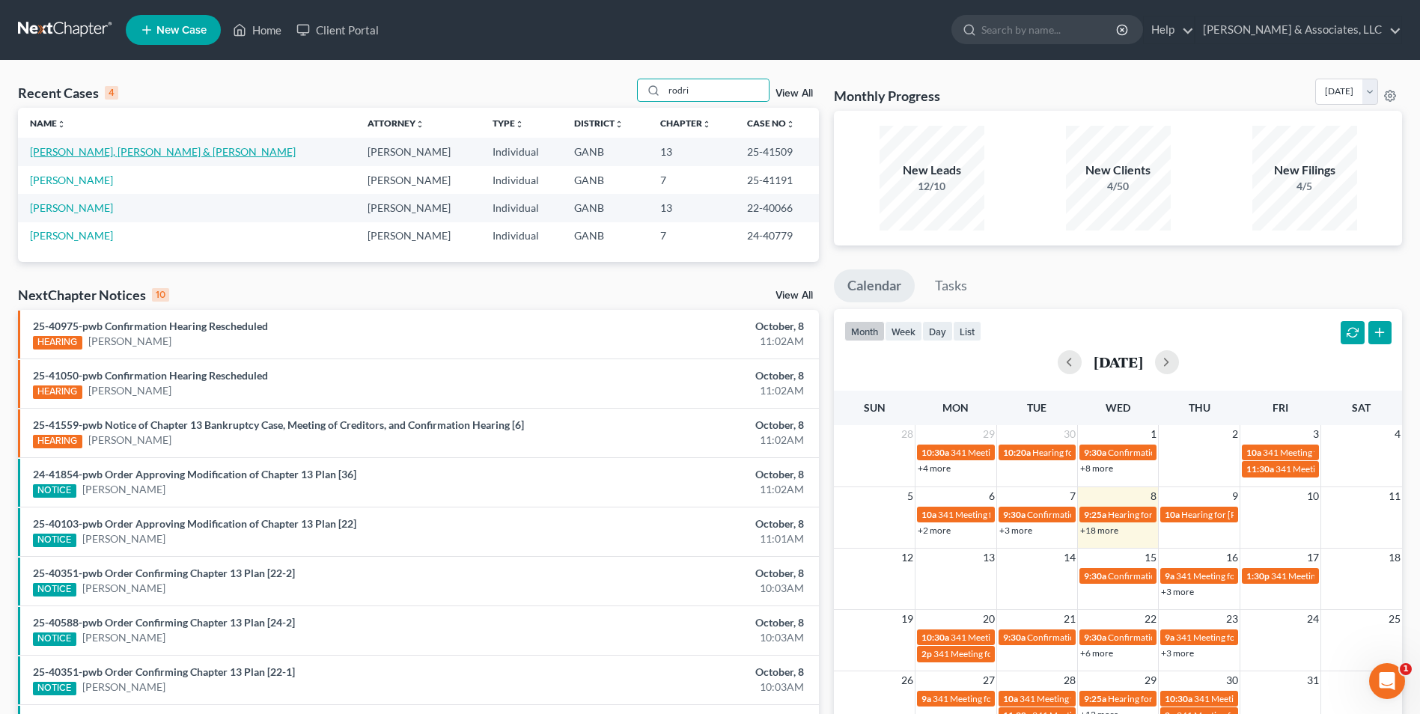
click at [195, 151] on link "[PERSON_NAME], [PERSON_NAME] & [PERSON_NAME]" at bounding box center [163, 151] width 266 height 13
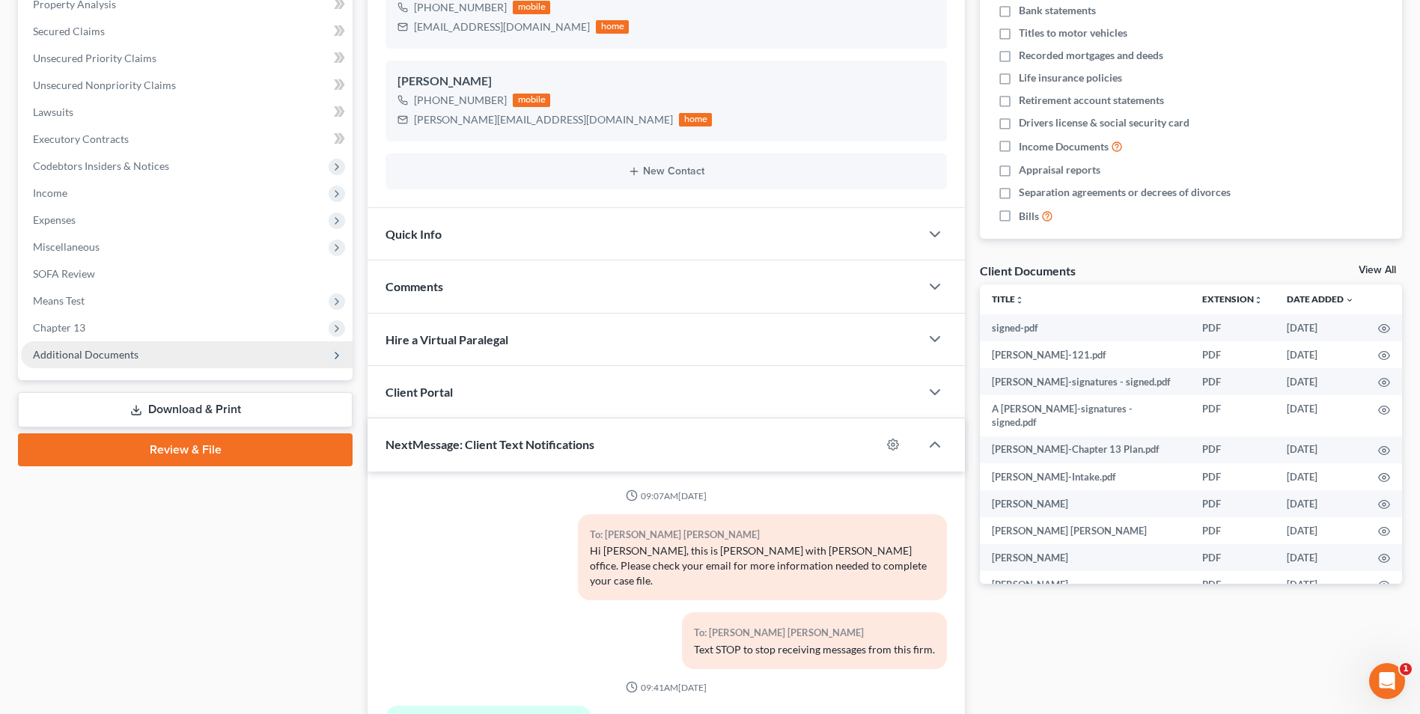
scroll to position [6, 0]
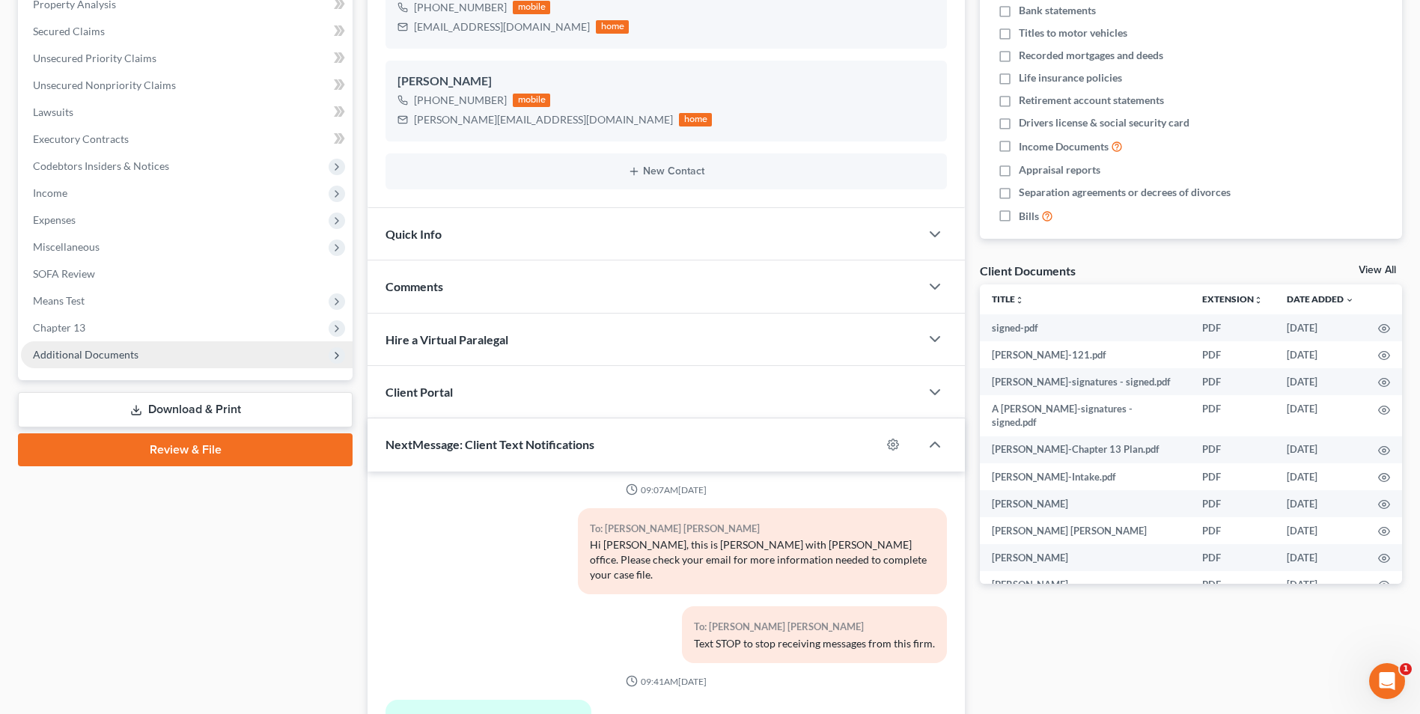
click at [123, 353] on span "Additional Documents" at bounding box center [86, 354] width 106 height 13
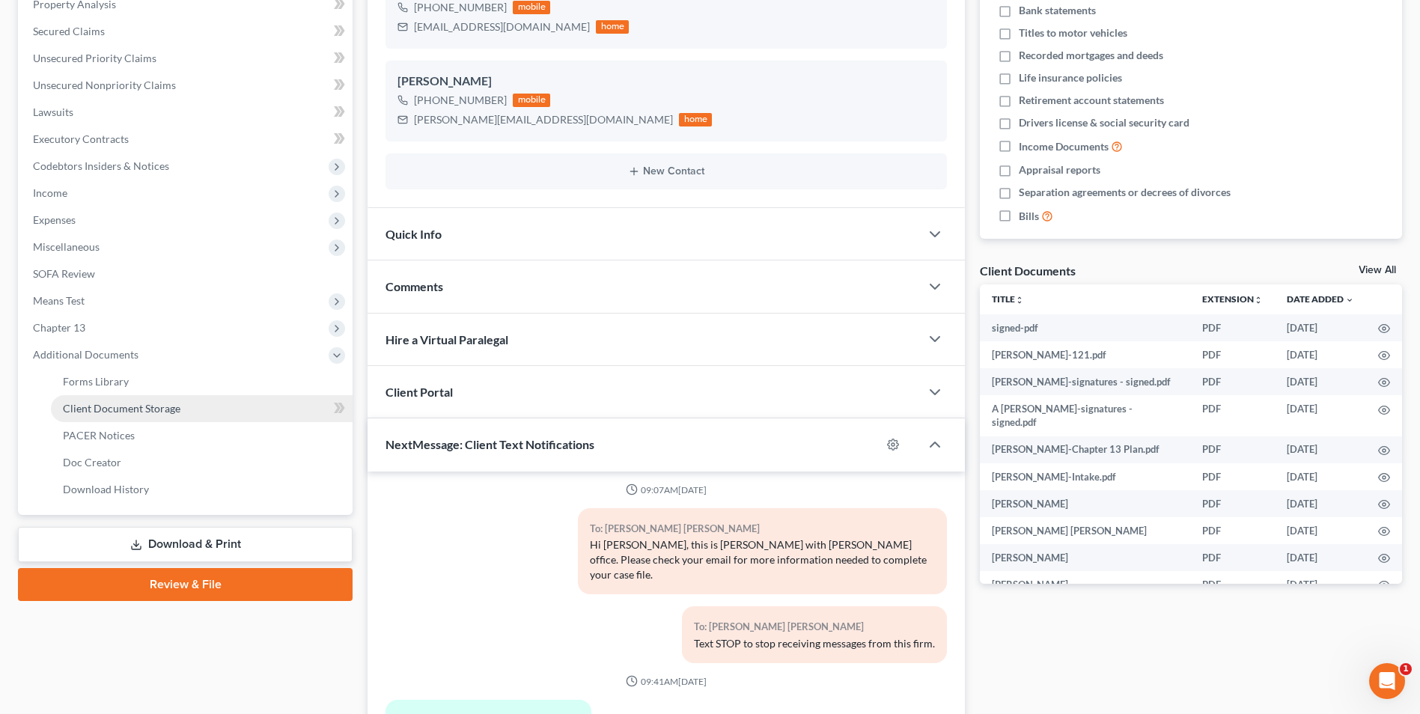
click at [136, 411] on span "Client Document Storage" at bounding box center [122, 408] width 118 height 13
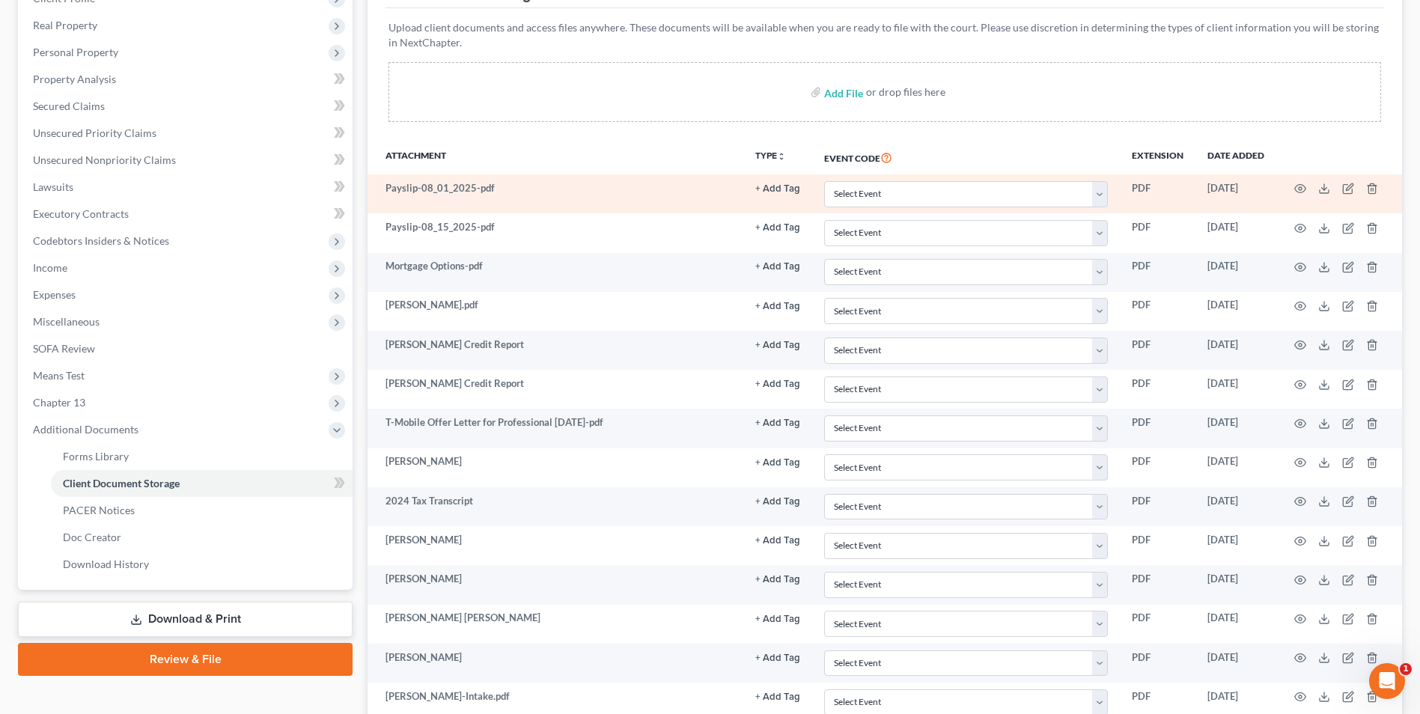
scroll to position [299, 0]
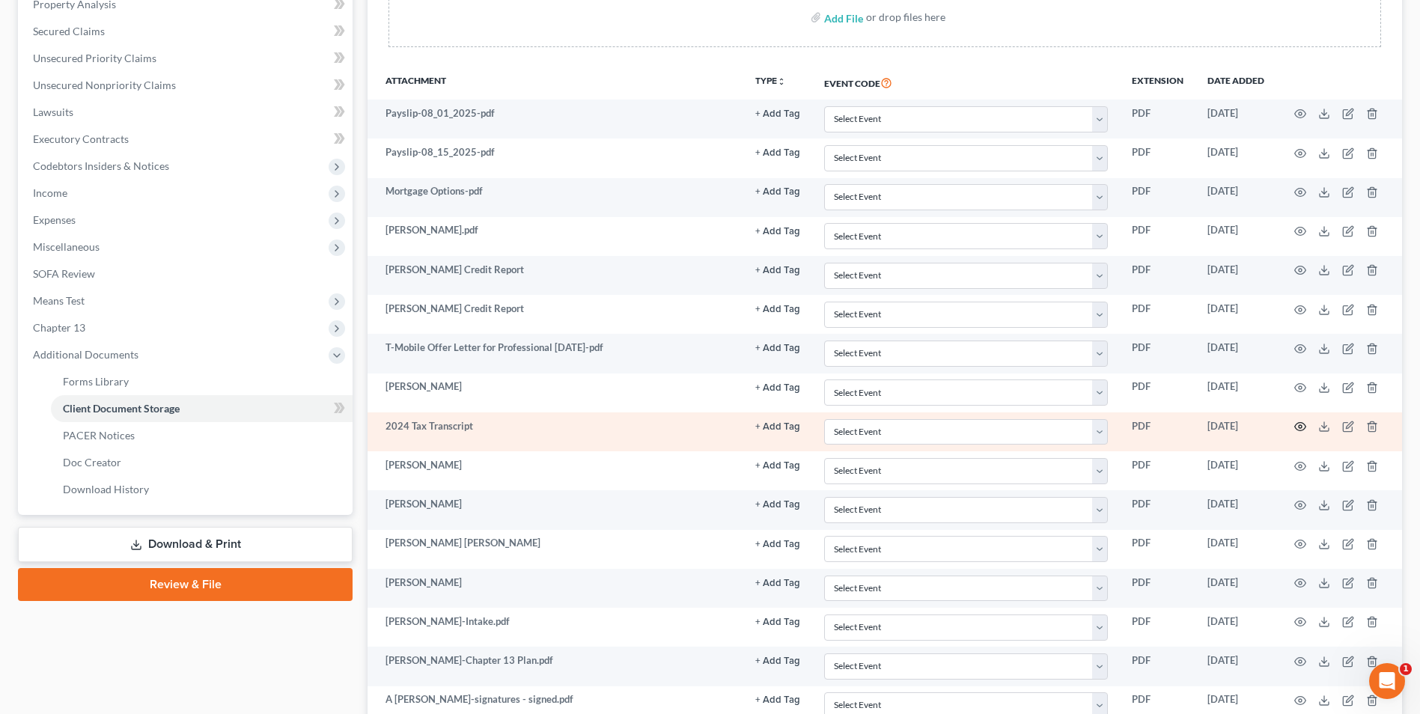
click at [1302, 427] on circle "button" at bounding box center [1300, 426] width 3 height 3
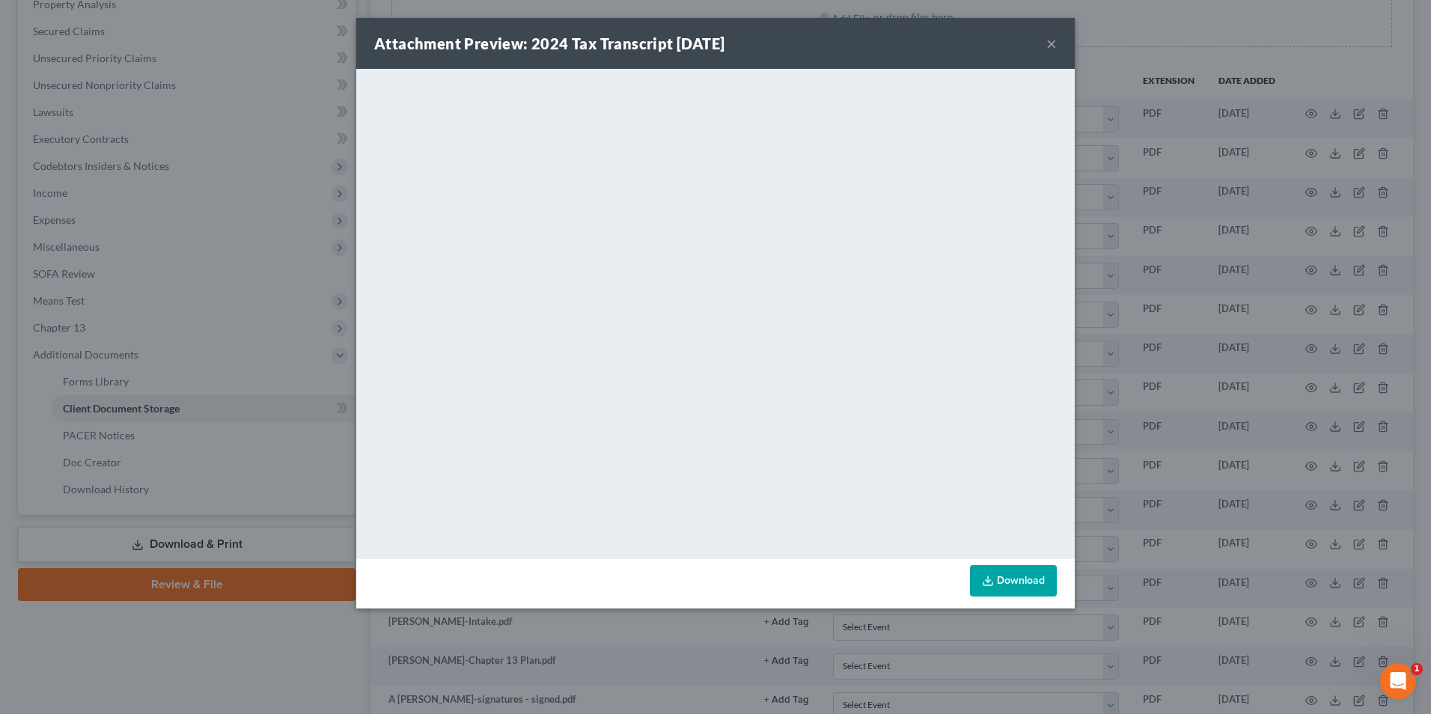
click at [1051, 35] on button "×" at bounding box center [1051, 43] width 10 height 18
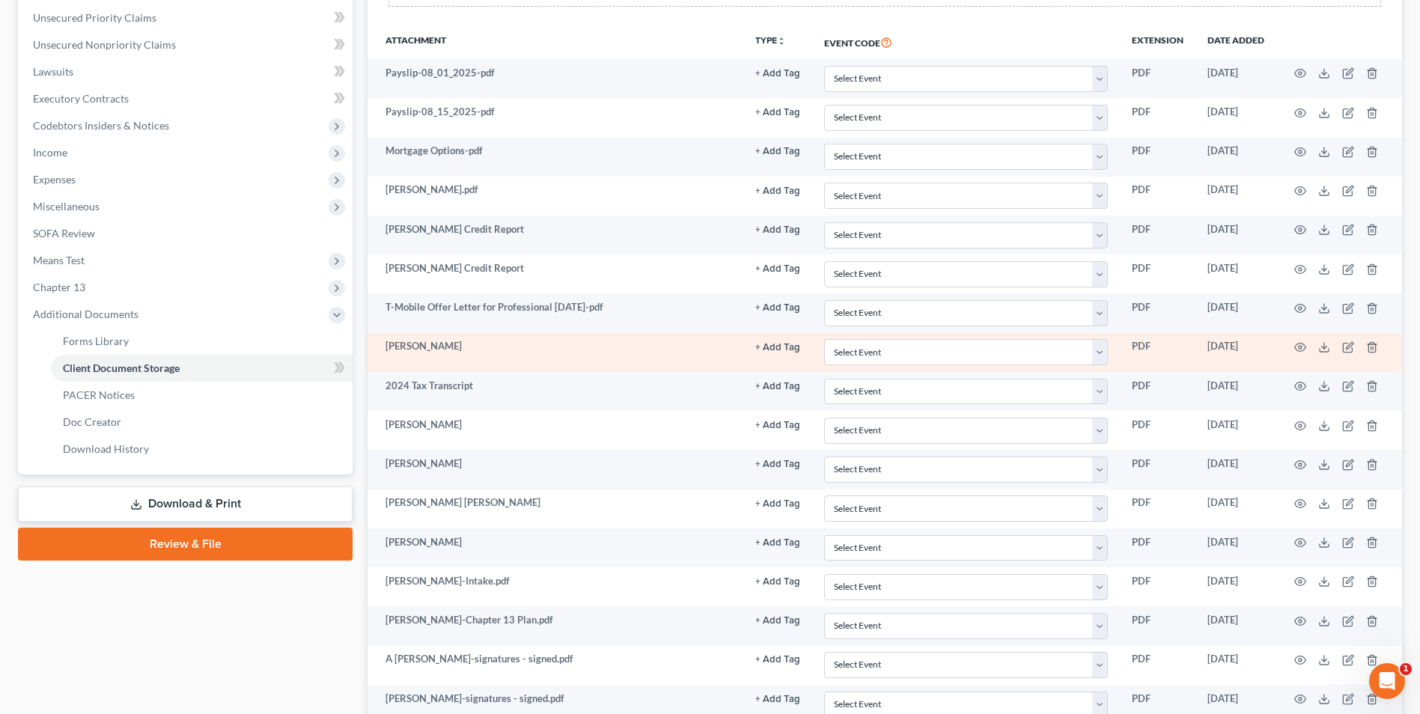
scroll to position [374, 0]
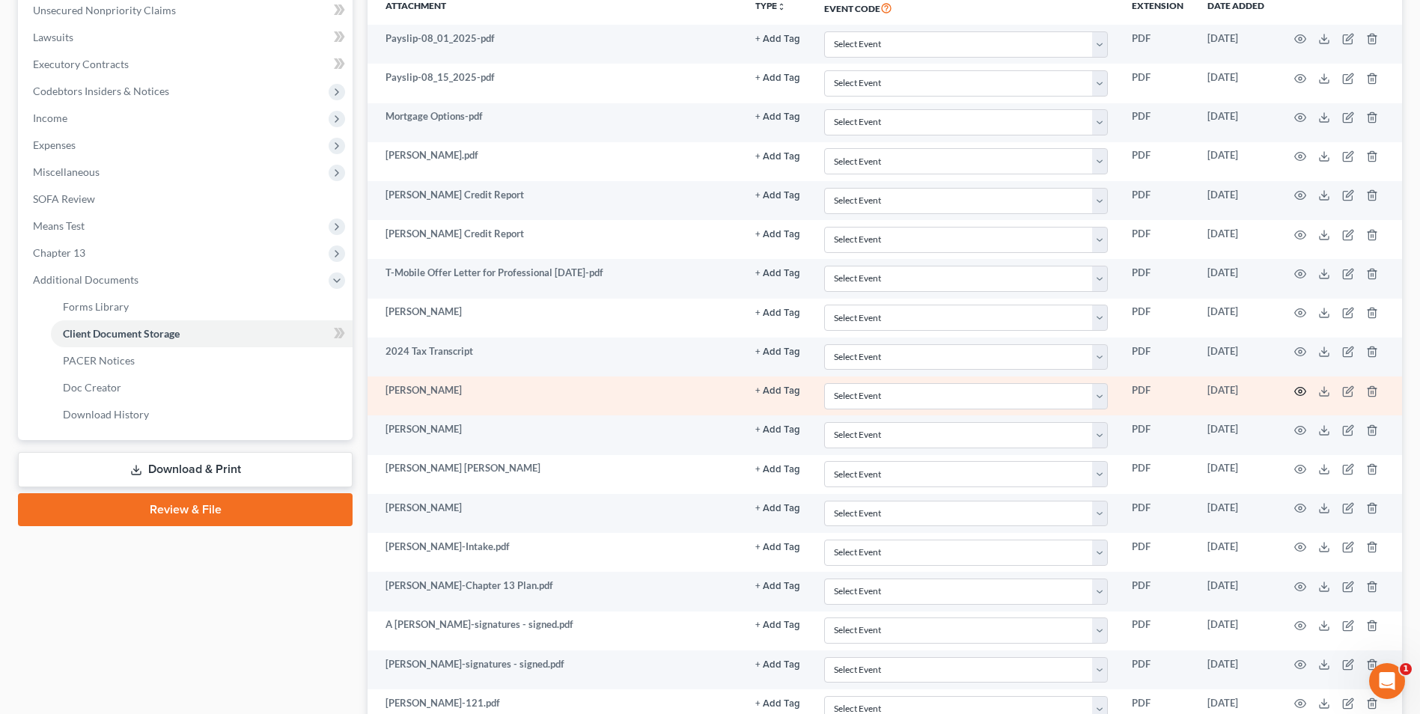
click at [1301, 392] on circle "button" at bounding box center [1300, 391] width 3 height 3
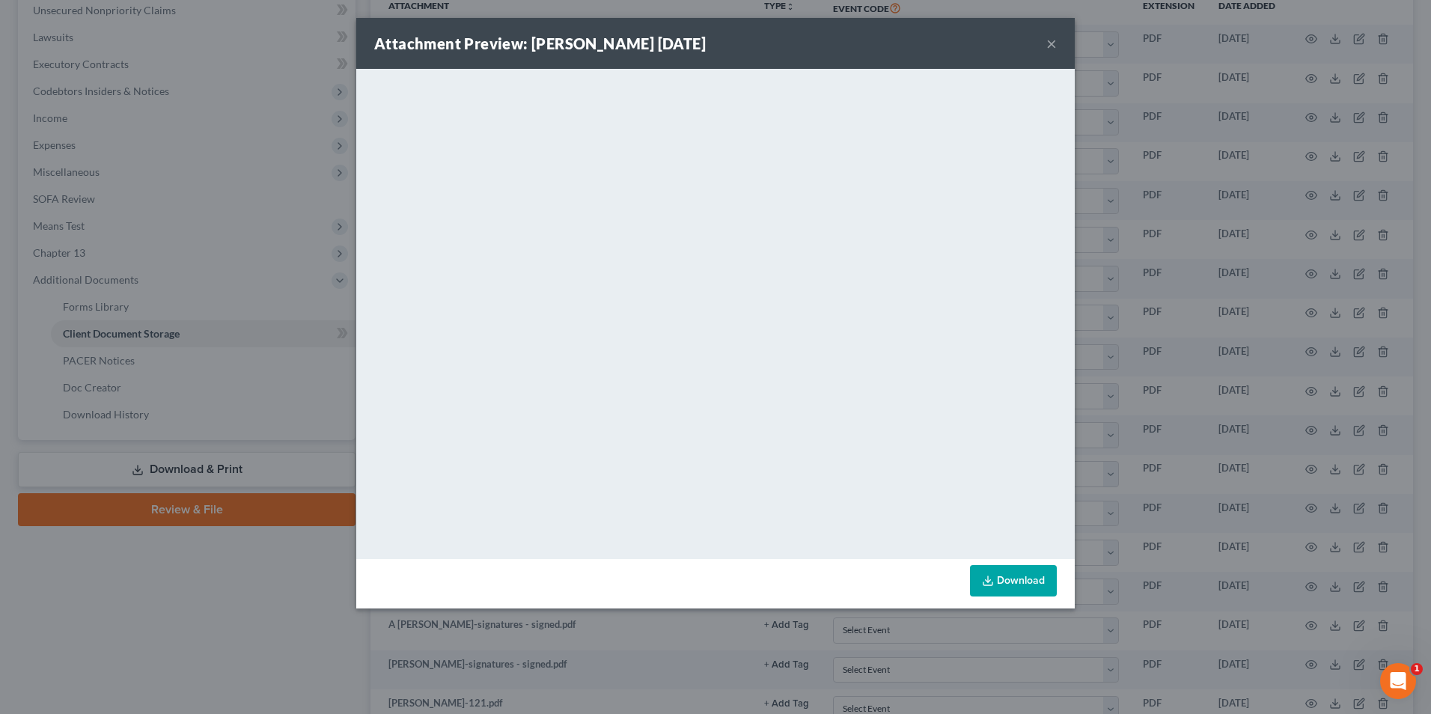
click at [1053, 46] on button "×" at bounding box center [1051, 43] width 10 height 18
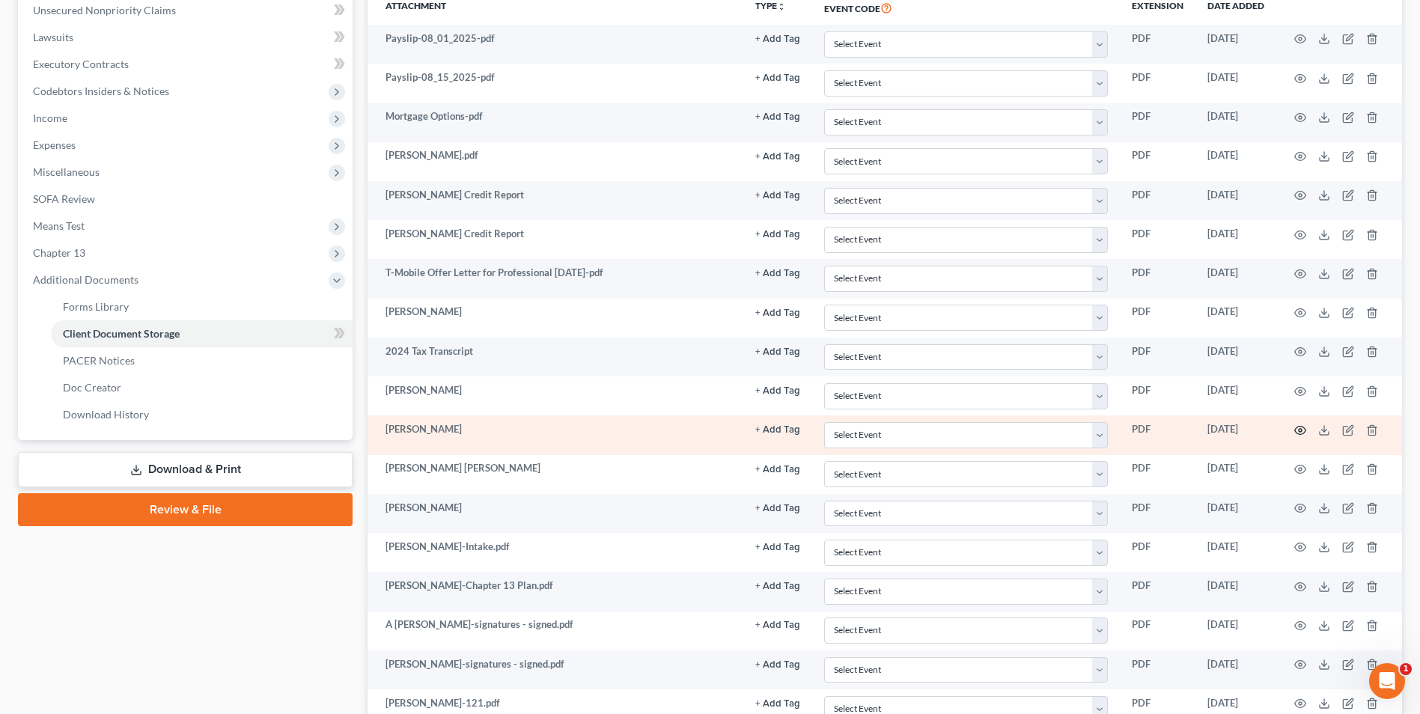
click at [1300, 431] on icon "button" at bounding box center [1300, 430] width 12 height 12
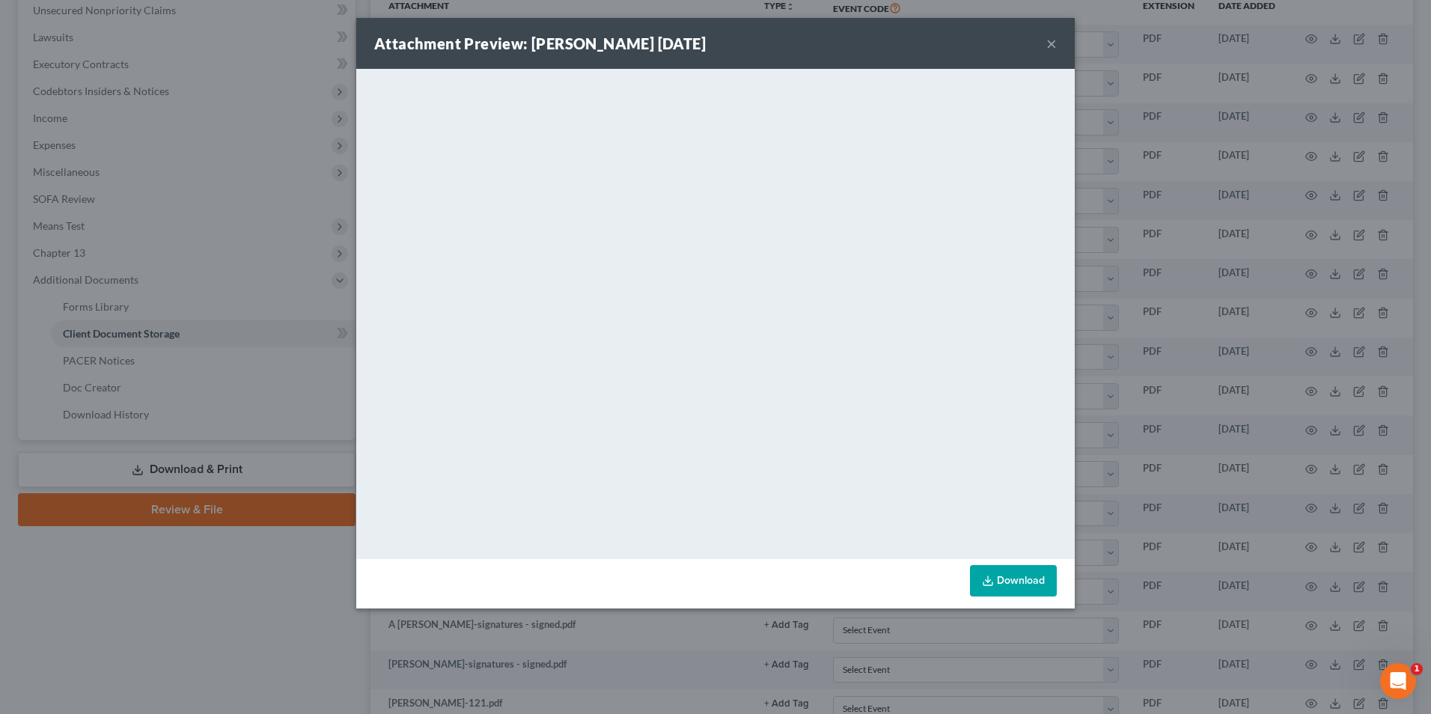
click at [1052, 46] on button "×" at bounding box center [1051, 43] width 10 height 18
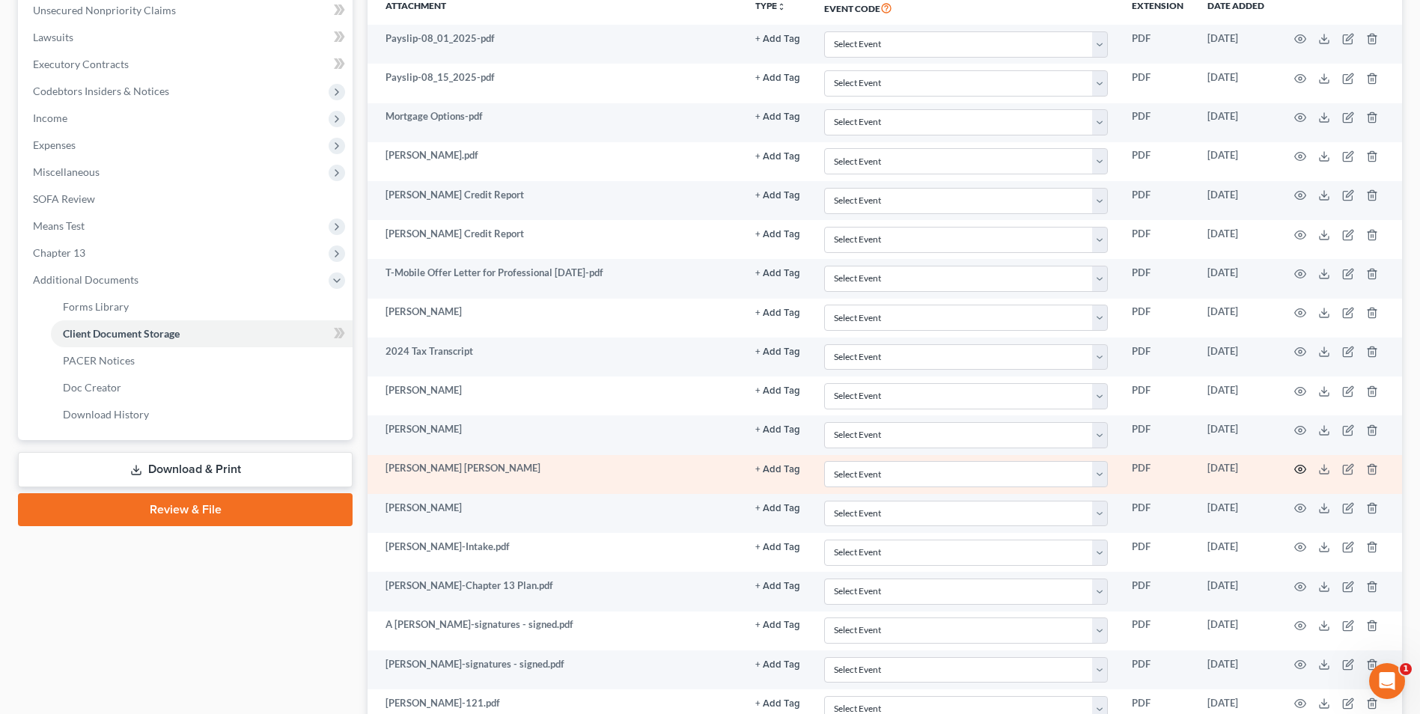
click at [1301, 466] on icon "button" at bounding box center [1300, 470] width 11 height 8
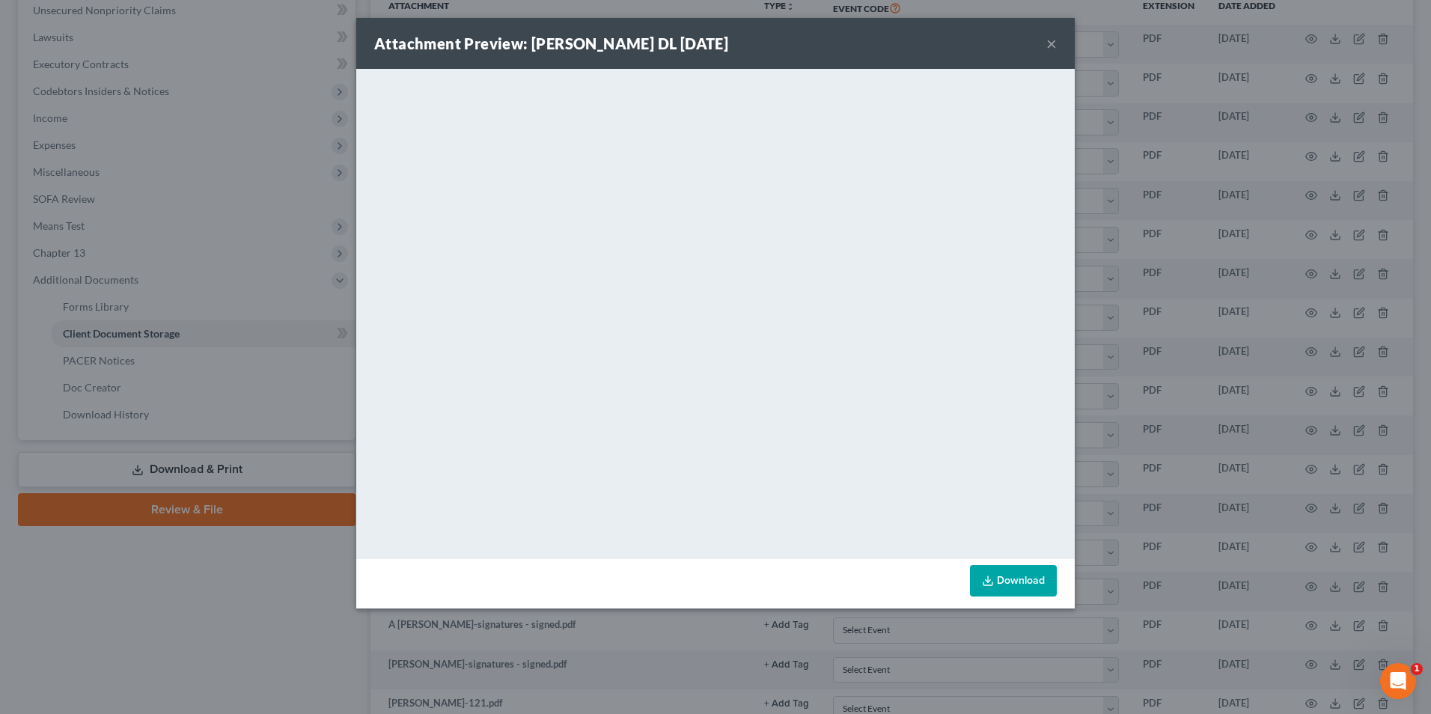
click at [1048, 43] on button "×" at bounding box center [1051, 43] width 10 height 18
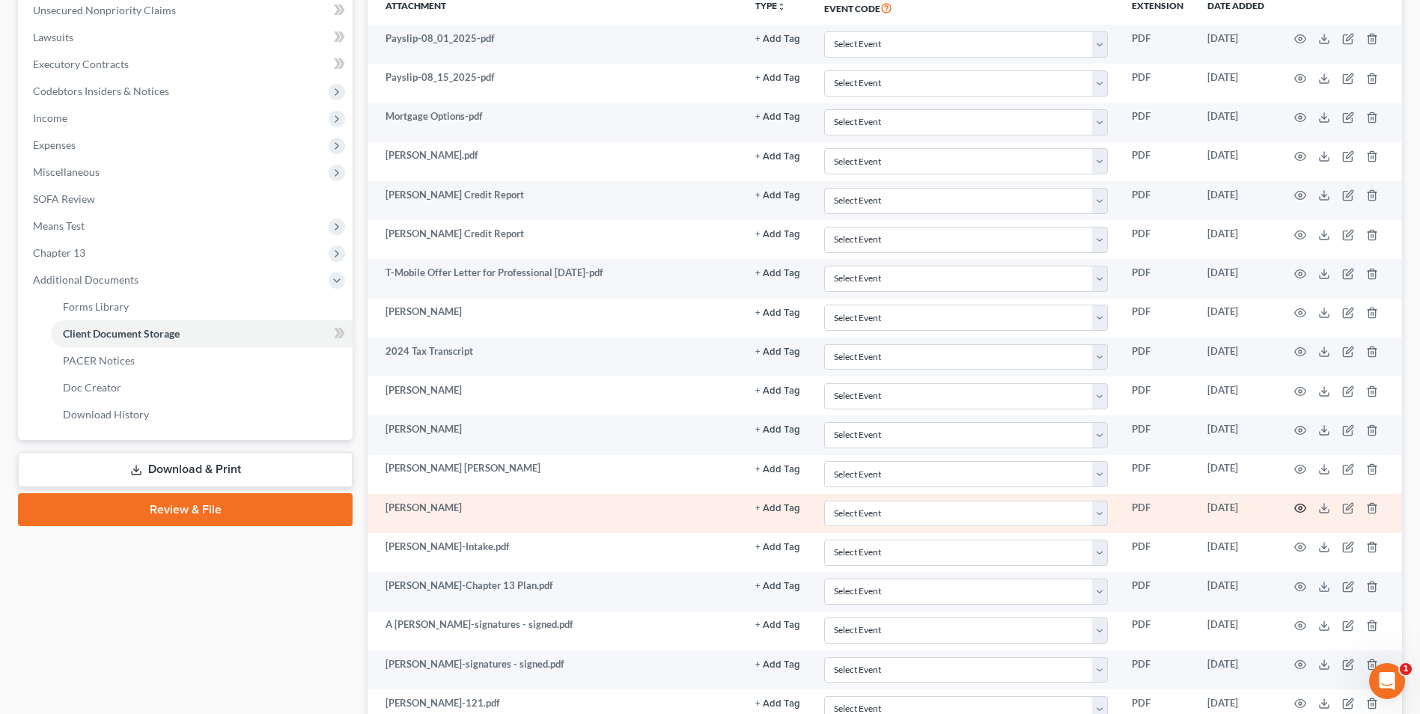
click at [1296, 508] on icon "button" at bounding box center [1300, 508] width 12 height 12
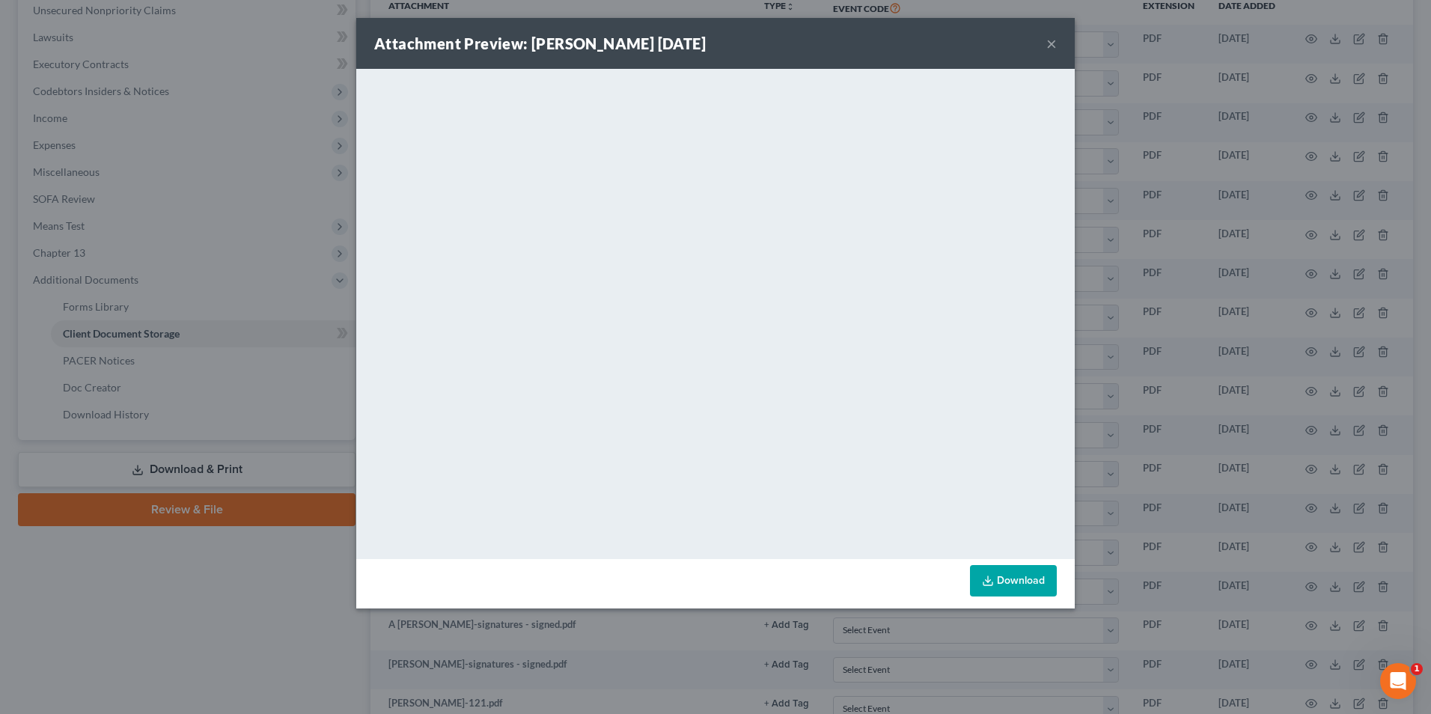
click at [1047, 44] on button "×" at bounding box center [1051, 43] width 10 height 18
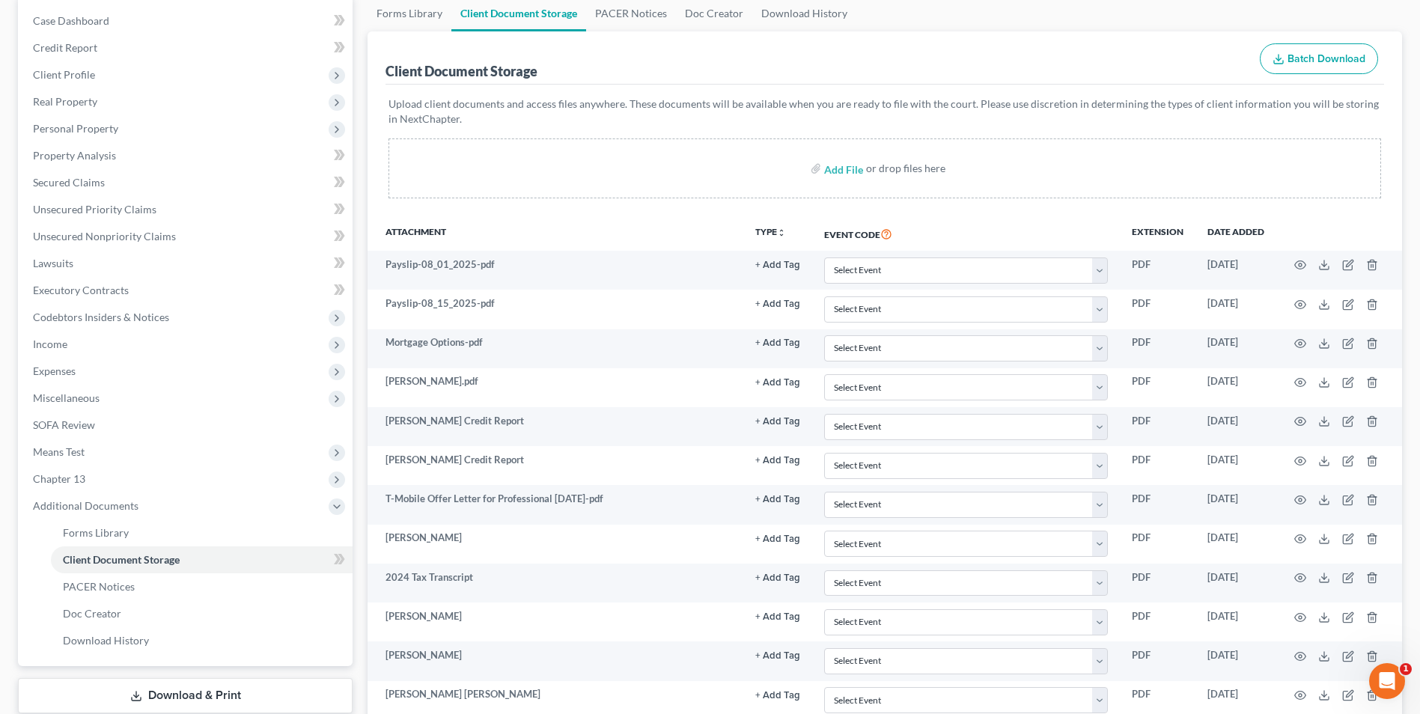
scroll to position [0, 0]
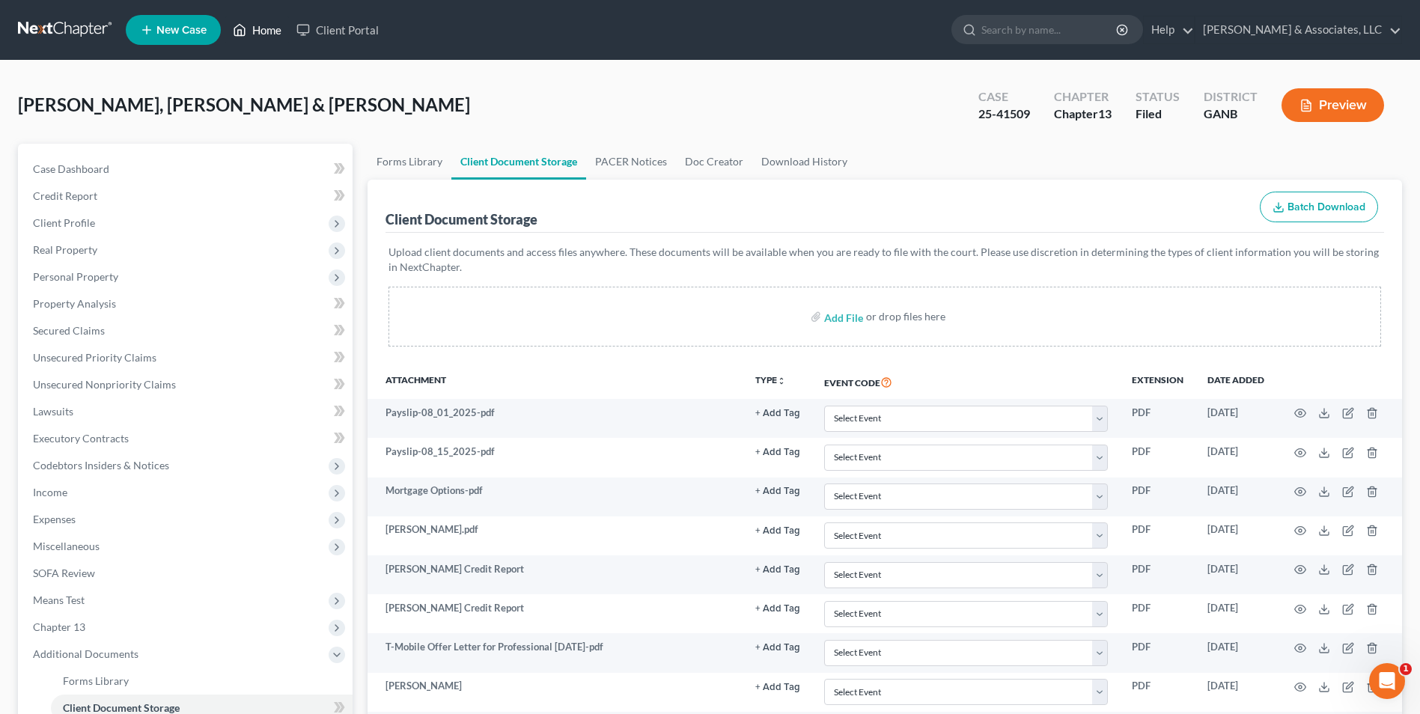
click at [266, 31] on link "Home" at bounding box center [257, 29] width 64 height 27
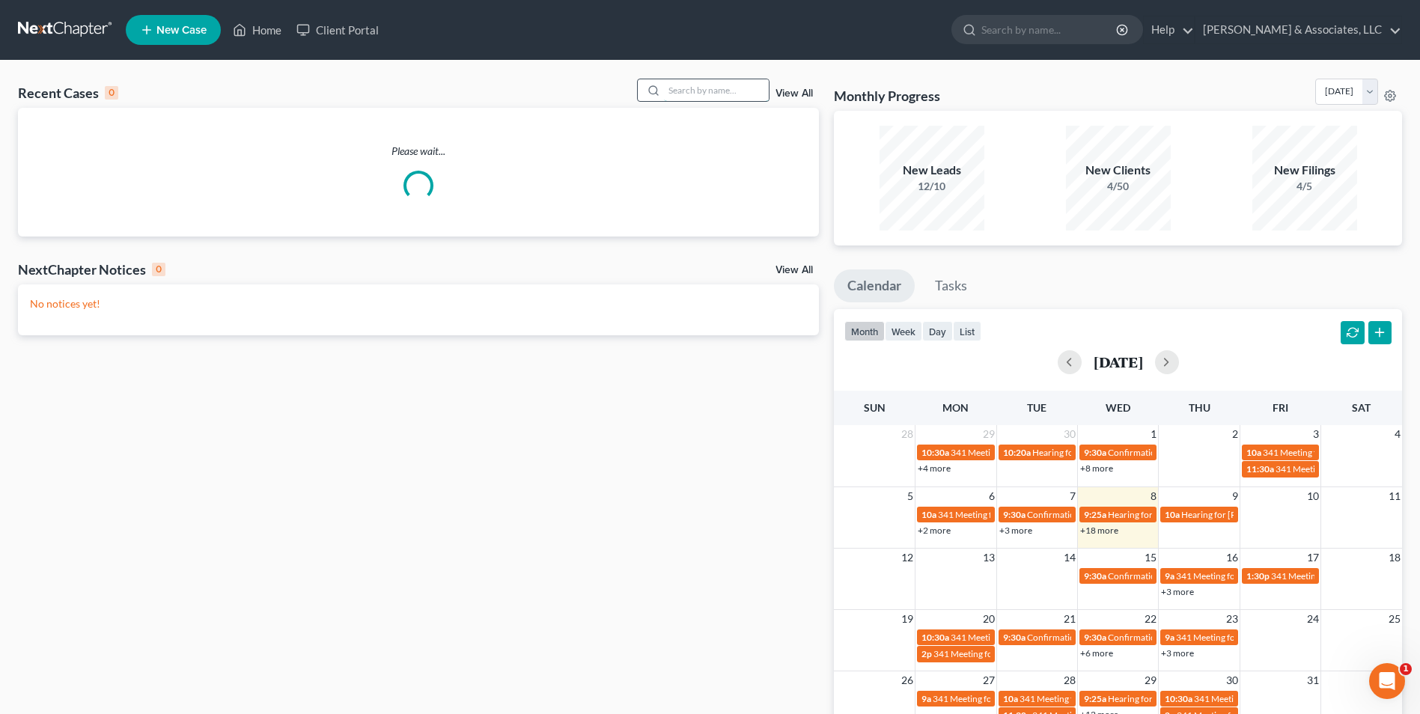
click at [745, 97] on input "search" at bounding box center [716, 90] width 105 height 22
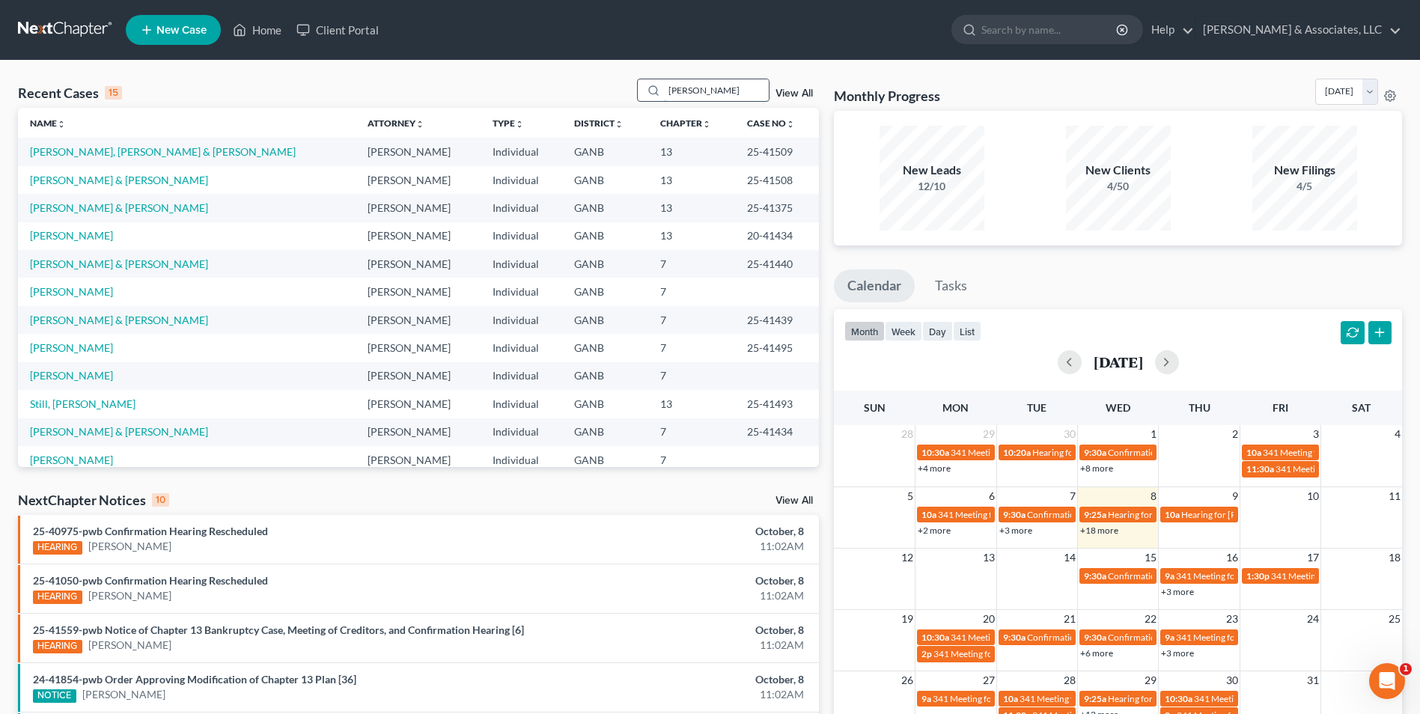
type input "wilcox"
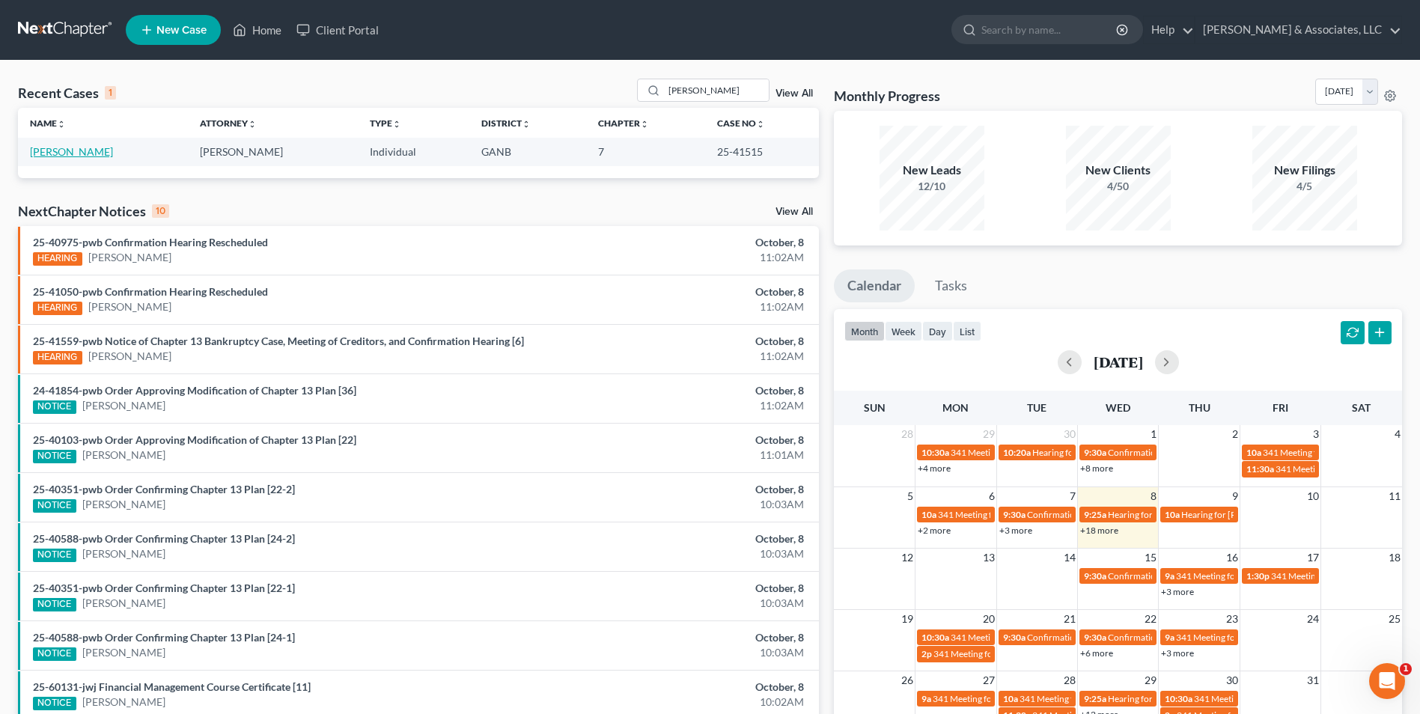
click at [71, 146] on link "[PERSON_NAME]" at bounding box center [71, 151] width 83 height 13
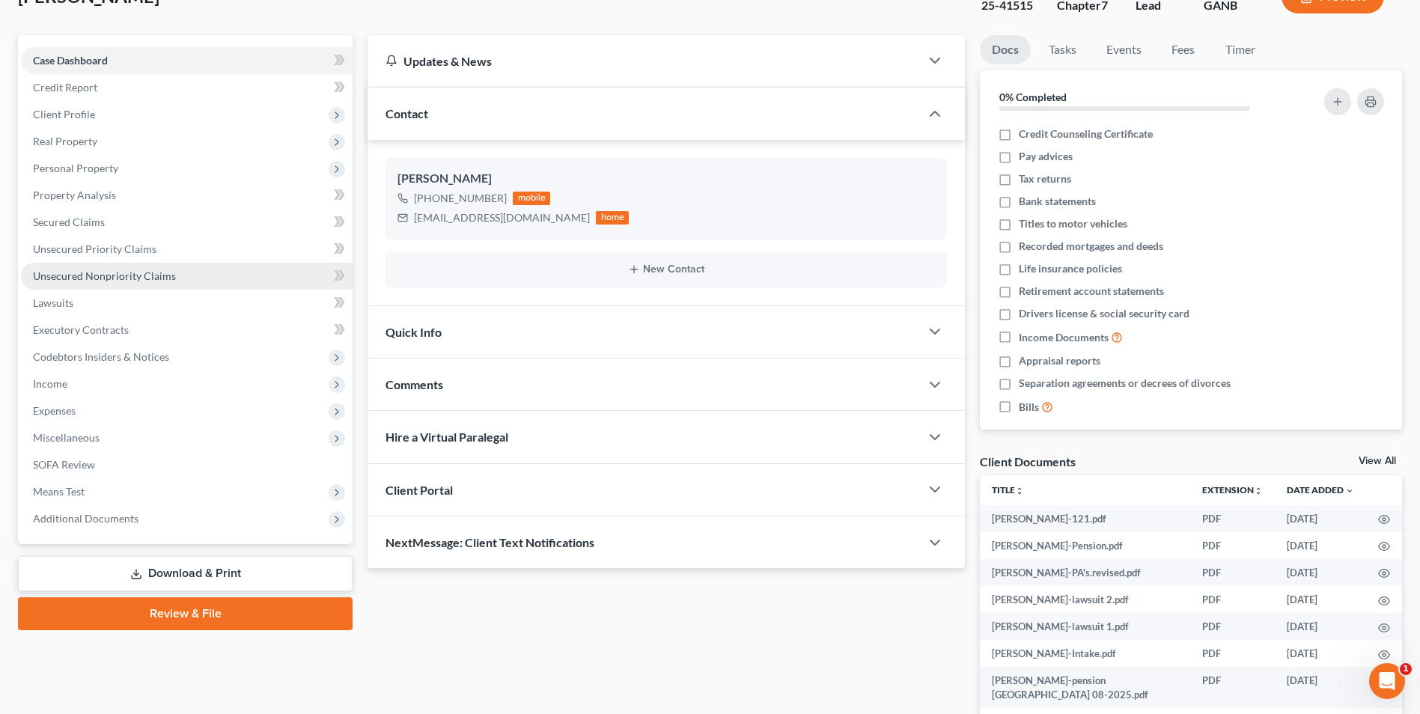
scroll to position [225, 0]
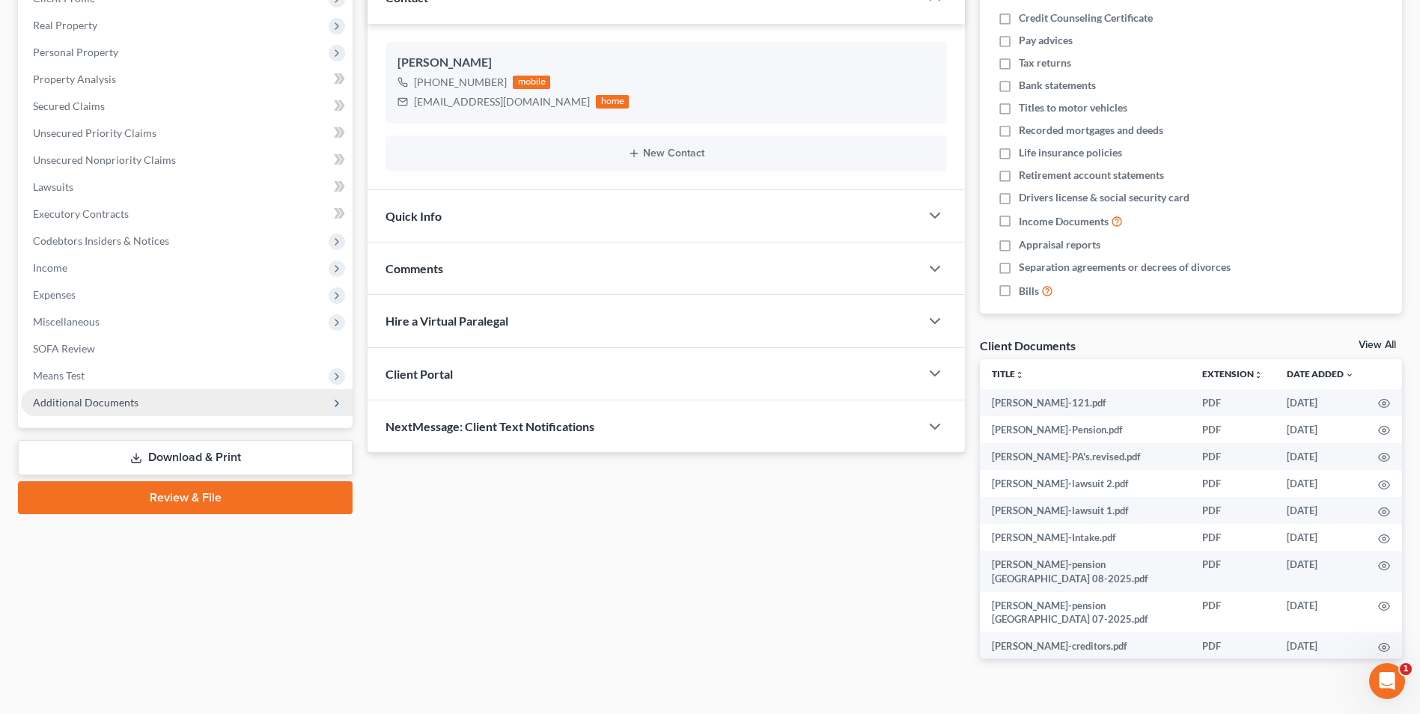
click at [105, 408] on span "Additional Documents" at bounding box center [86, 402] width 106 height 13
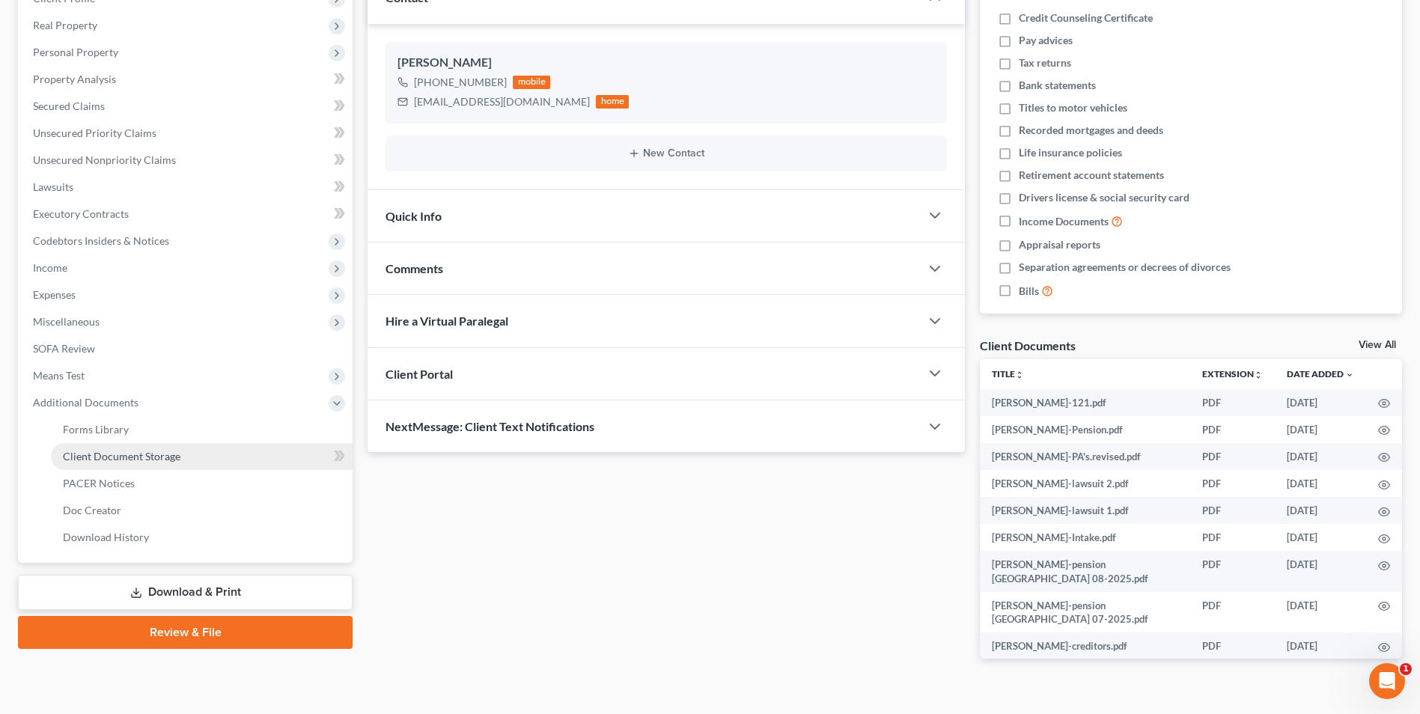
click at [154, 457] on span "Client Document Storage" at bounding box center [122, 456] width 118 height 13
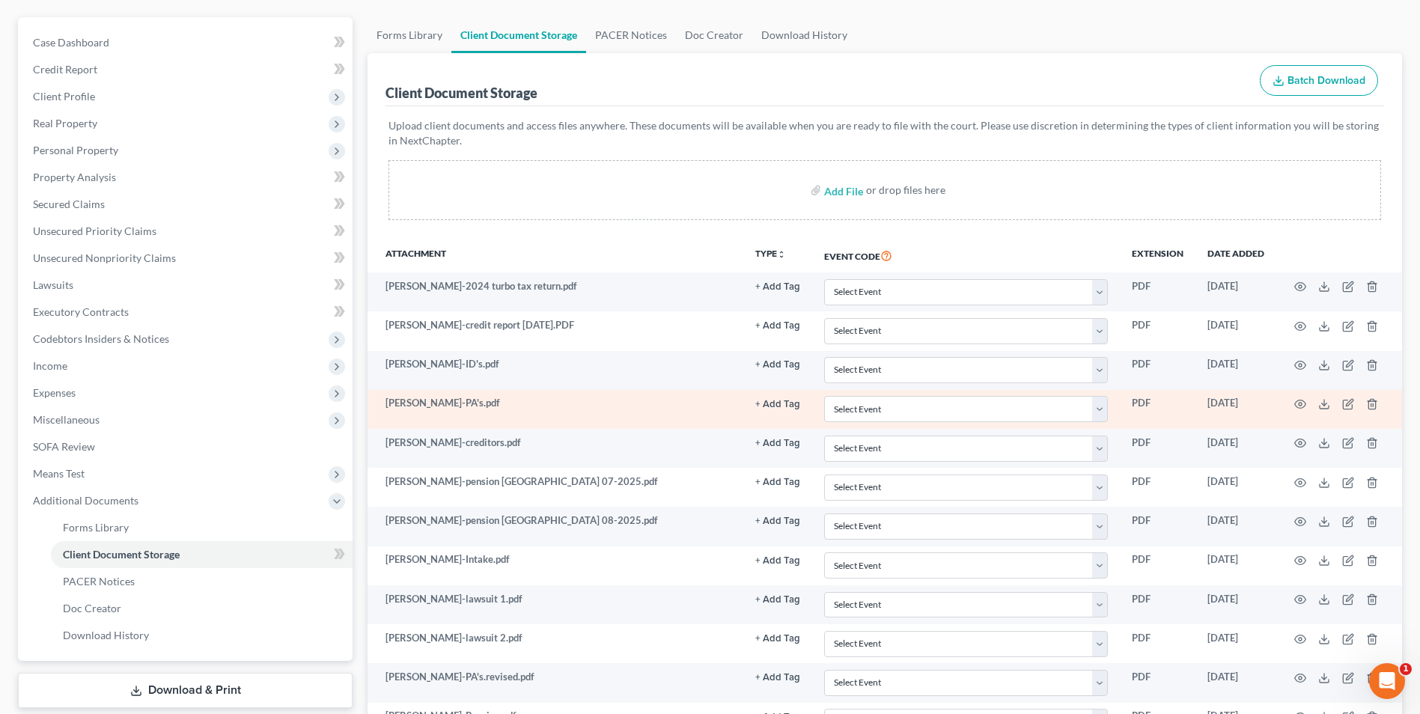
scroll to position [150, 0]
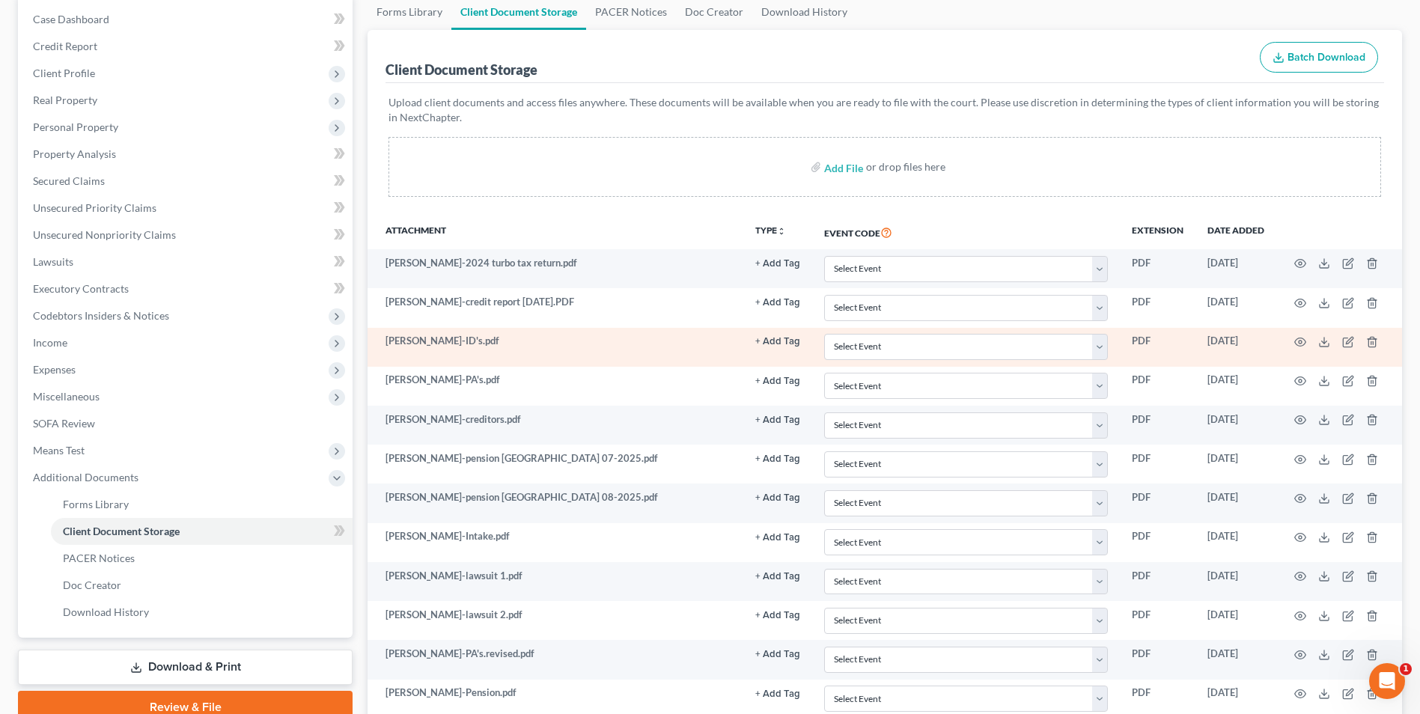
click at [1307, 344] on td at bounding box center [1339, 347] width 126 height 39
click at [1299, 336] on icon "button" at bounding box center [1300, 342] width 12 height 12
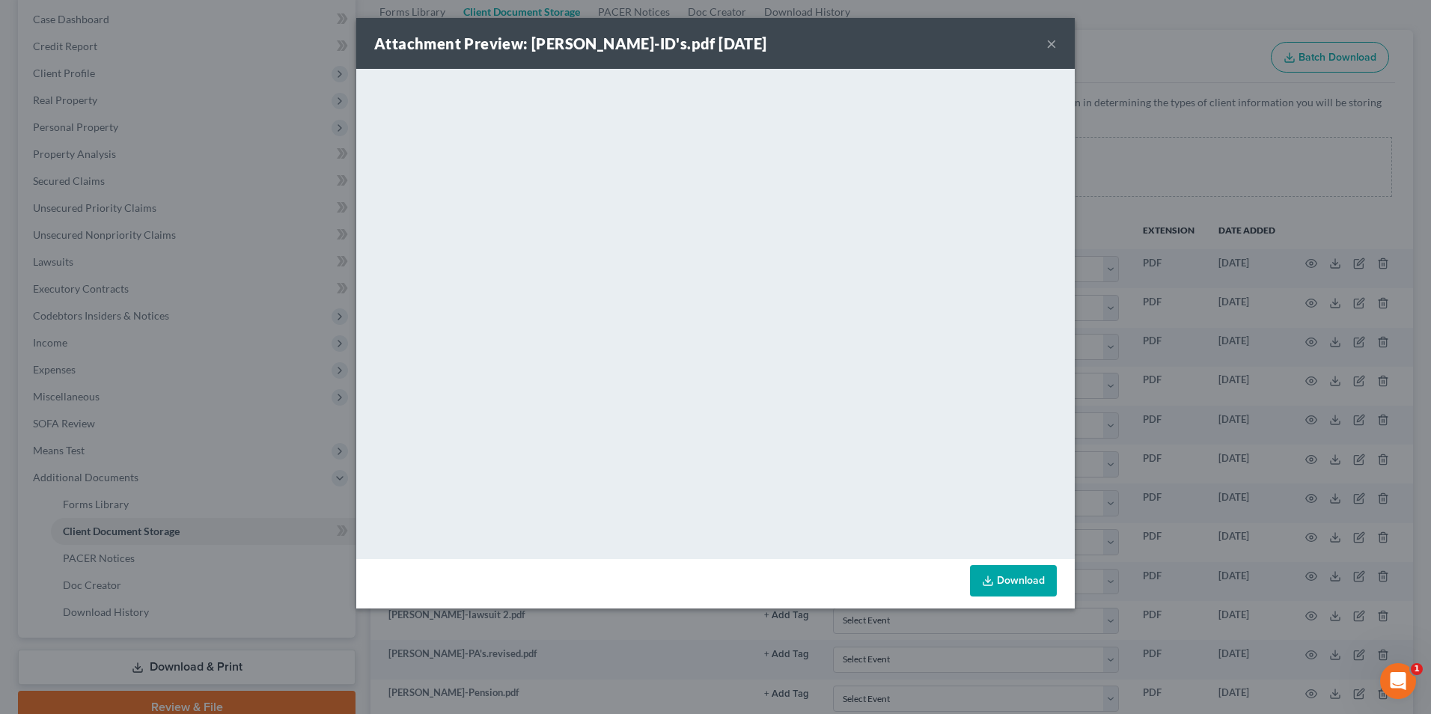
click at [1056, 40] on button "×" at bounding box center [1051, 43] width 10 height 18
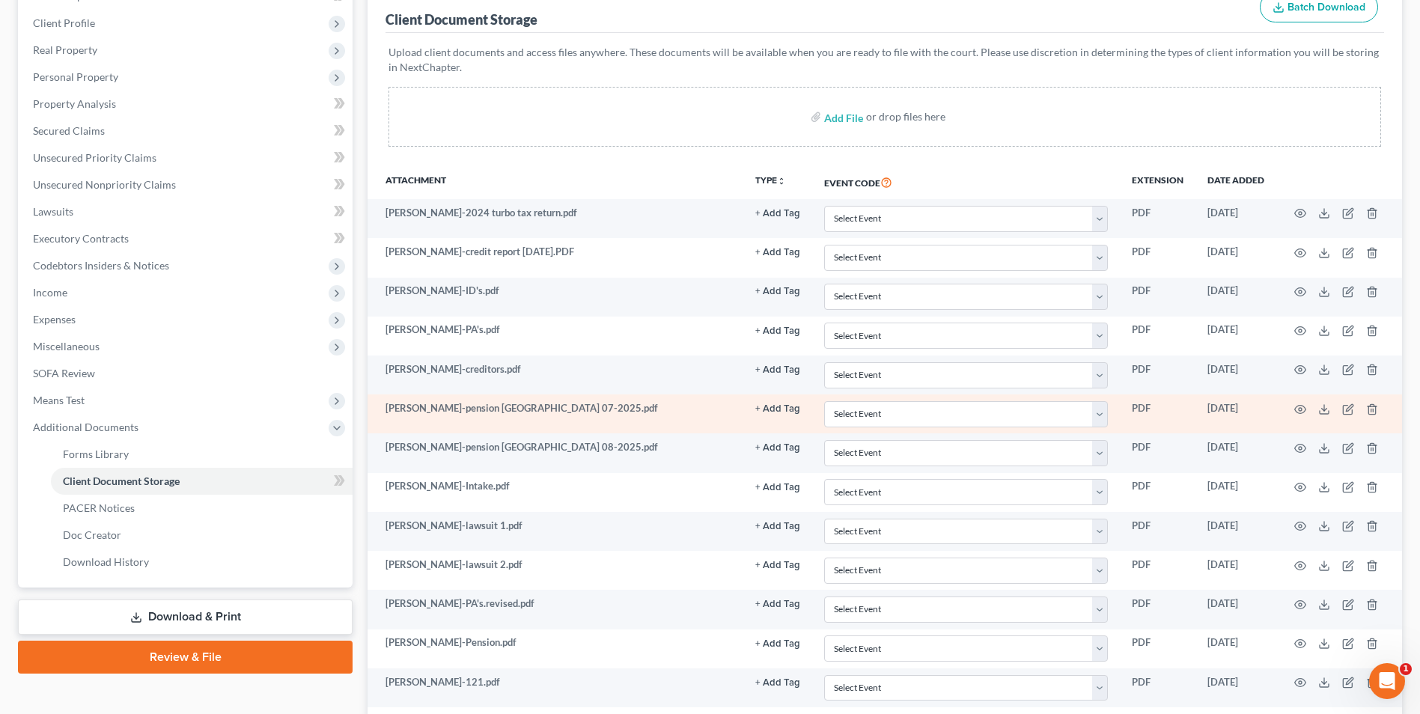
scroll to position [299, 0]
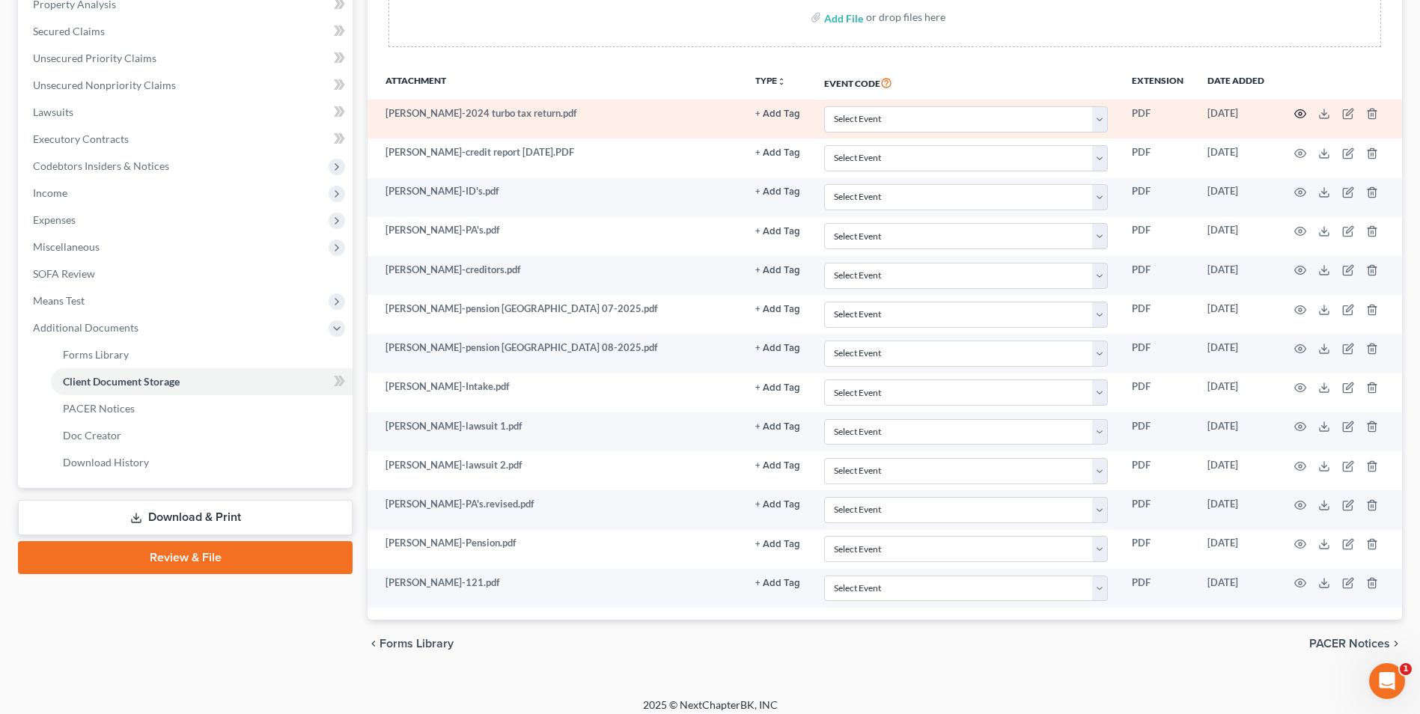
click at [1302, 112] on icon "button" at bounding box center [1300, 114] width 12 height 12
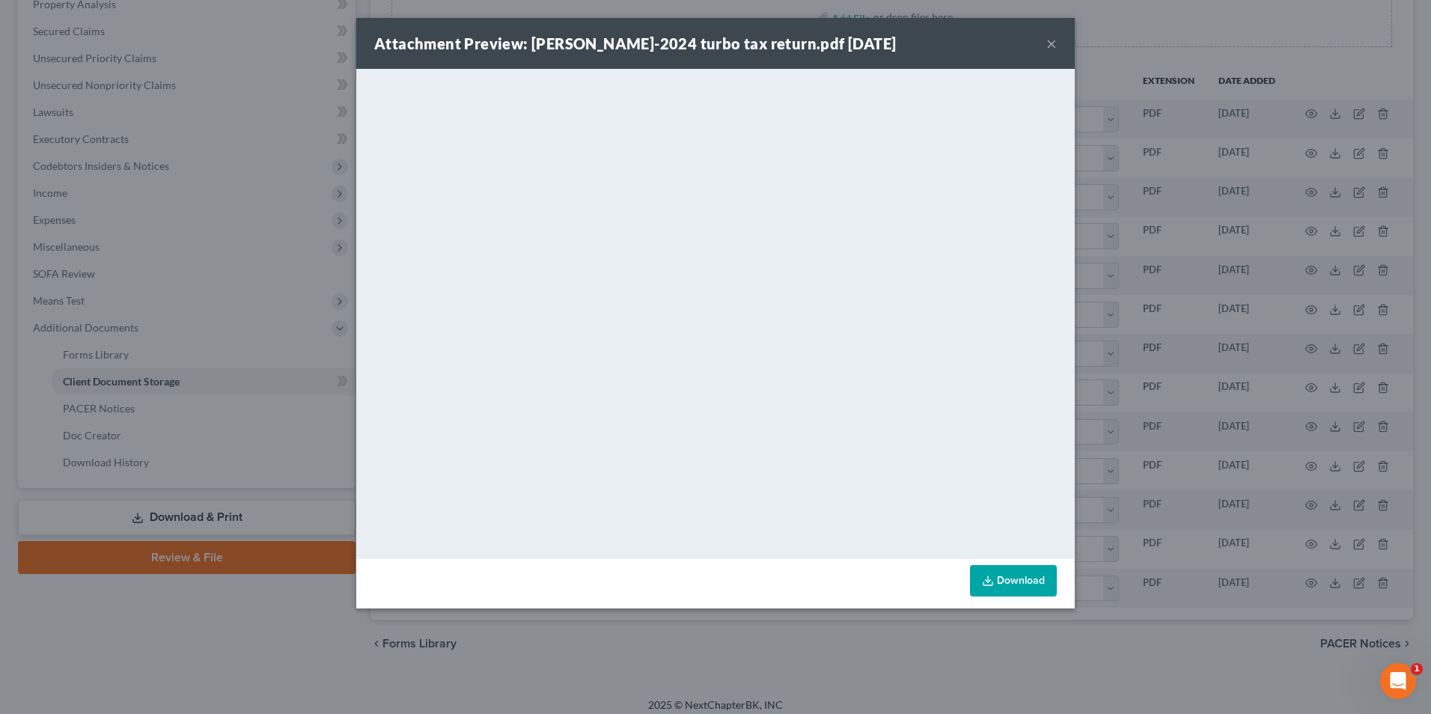
click at [1049, 49] on button "×" at bounding box center [1051, 43] width 10 height 18
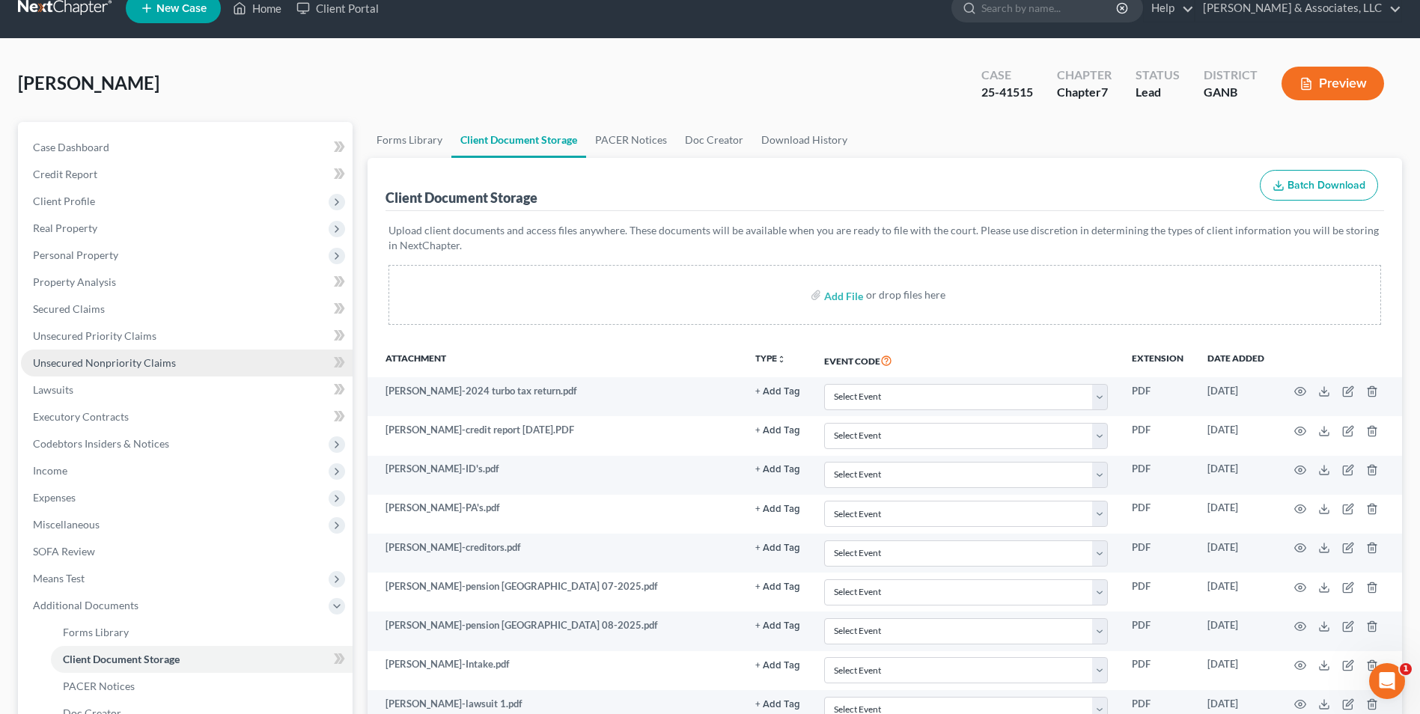
scroll to position [0, 0]
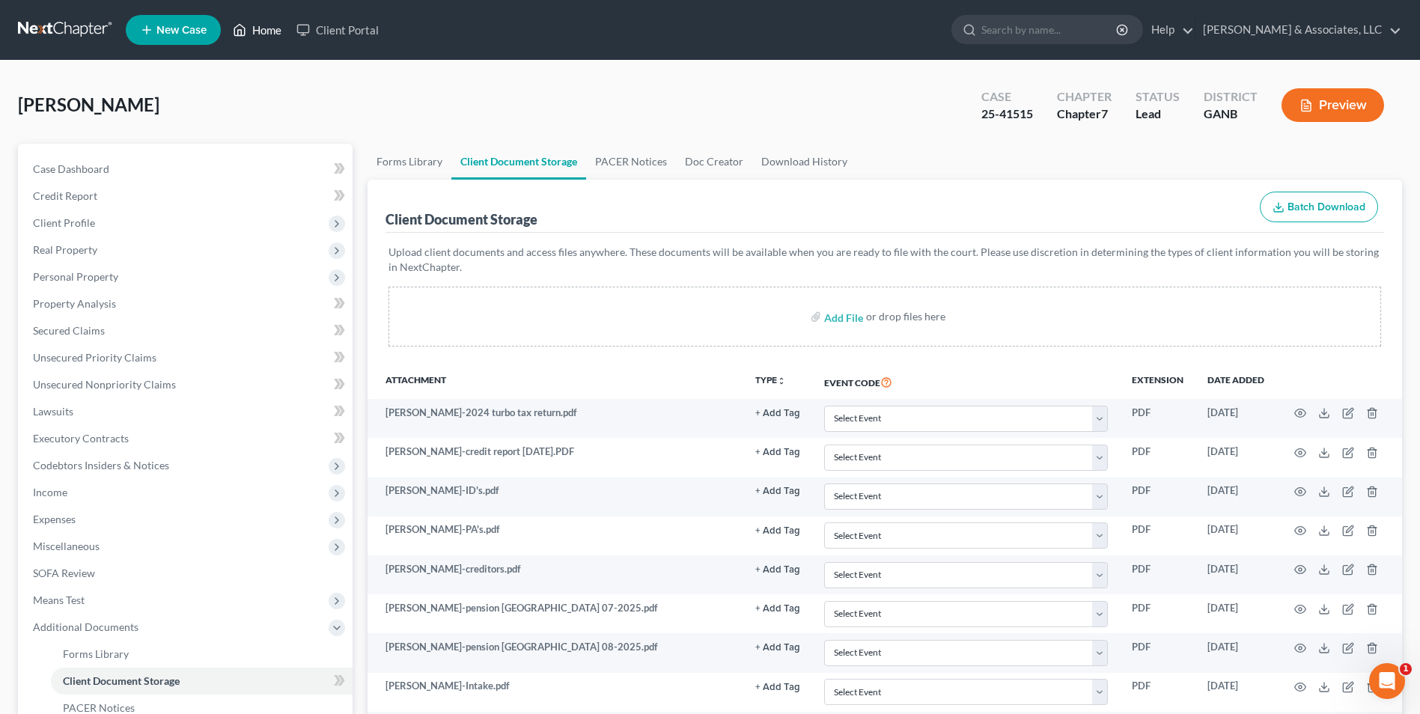
click at [260, 25] on link "Home" at bounding box center [257, 29] width 64 height 27
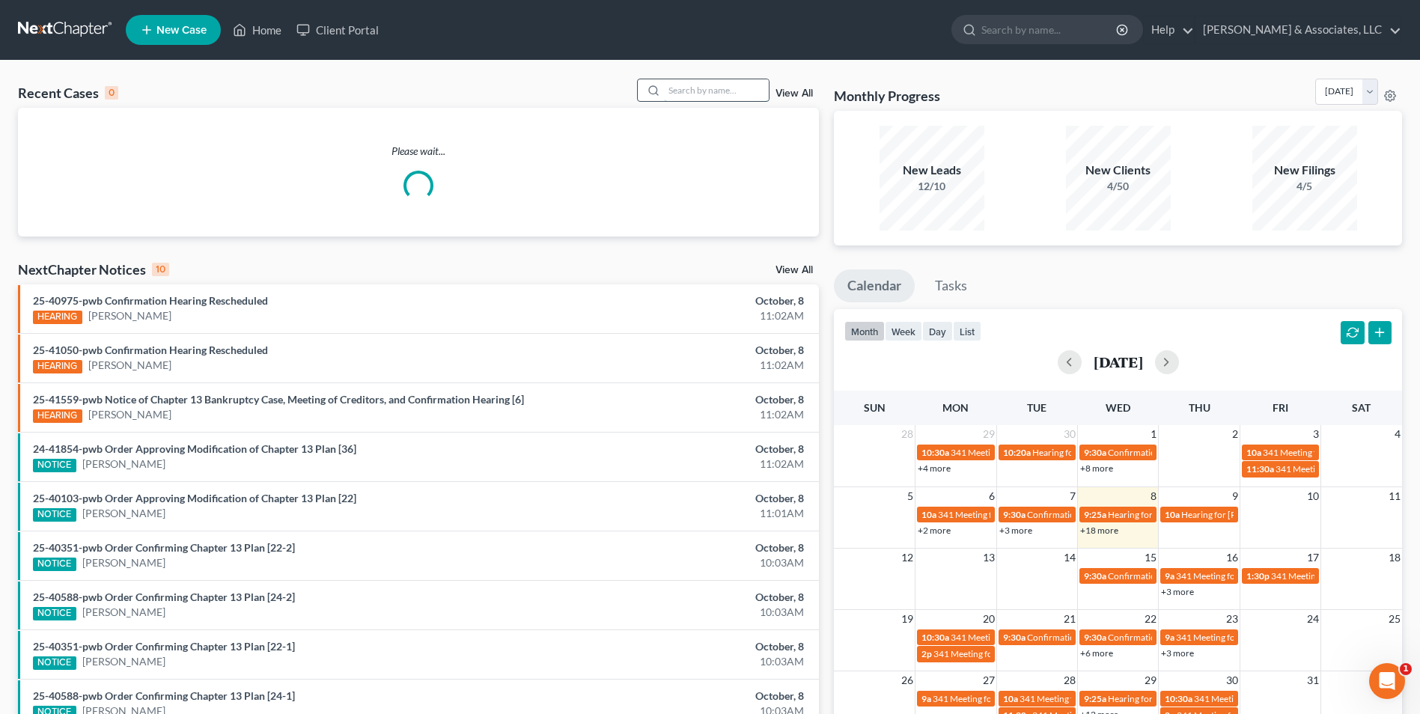
click at [715, 88] on input "search" at bounding box center [716, 90] width 105 height 22
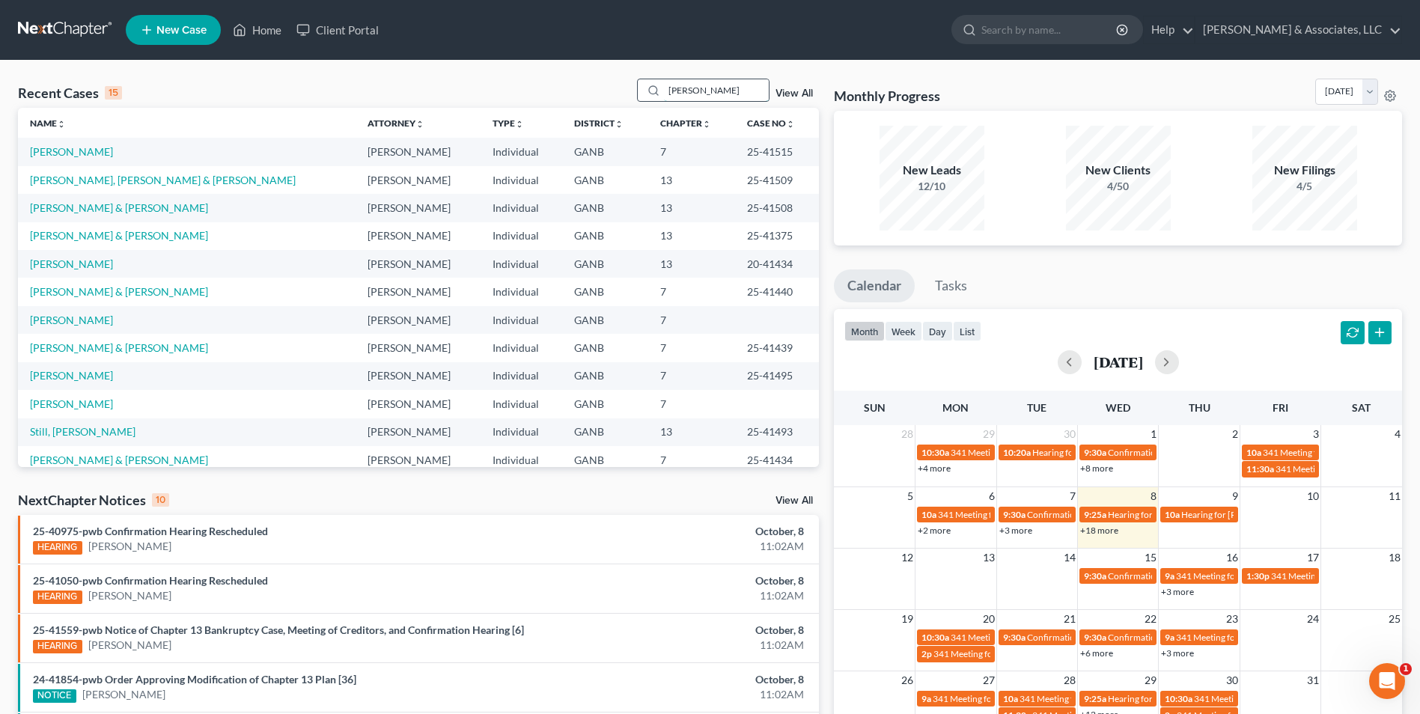
type input "burke"
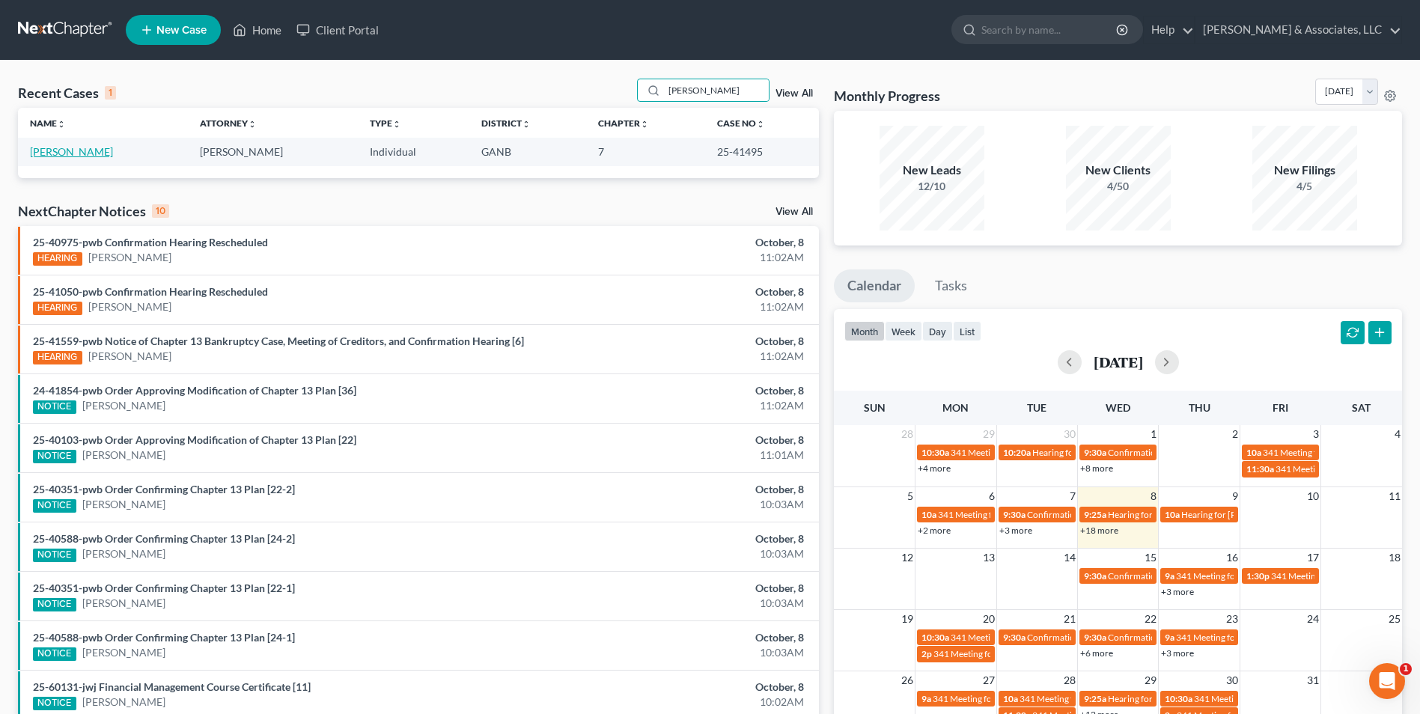
click at [85, 147] on link "[PERSON_NAME]" at bounding box center [71, 151] width 83 height 13
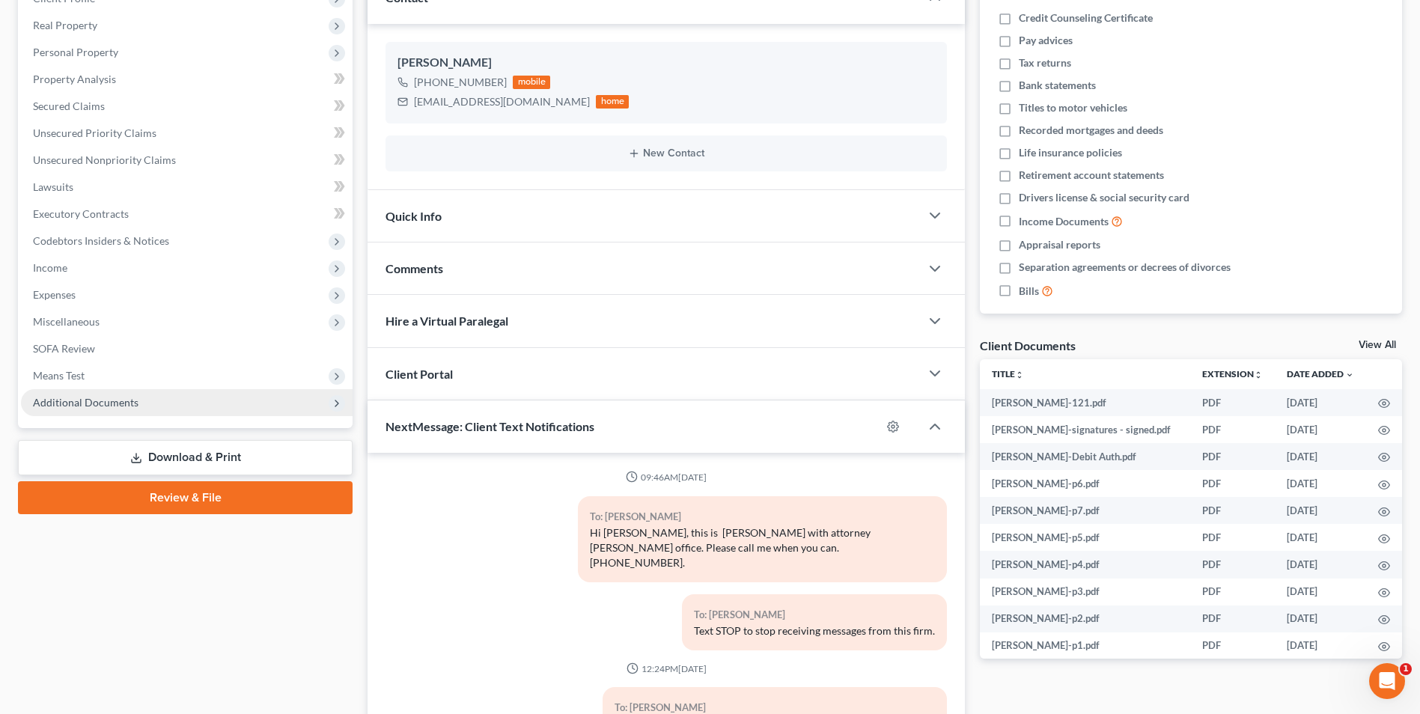
scroll to position [6, 0]
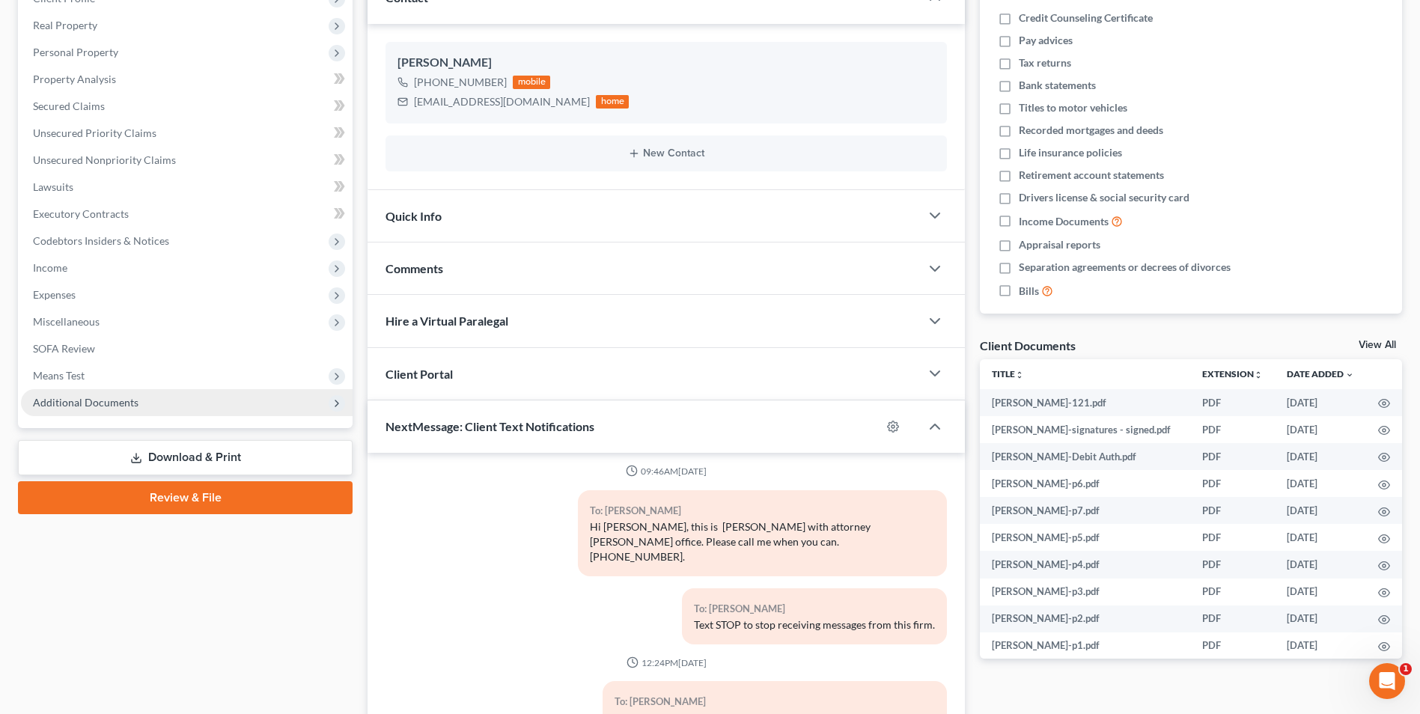
click at [116, 403] on span "Additional Documents" at bounding box center [86, 402] width 106 height 13
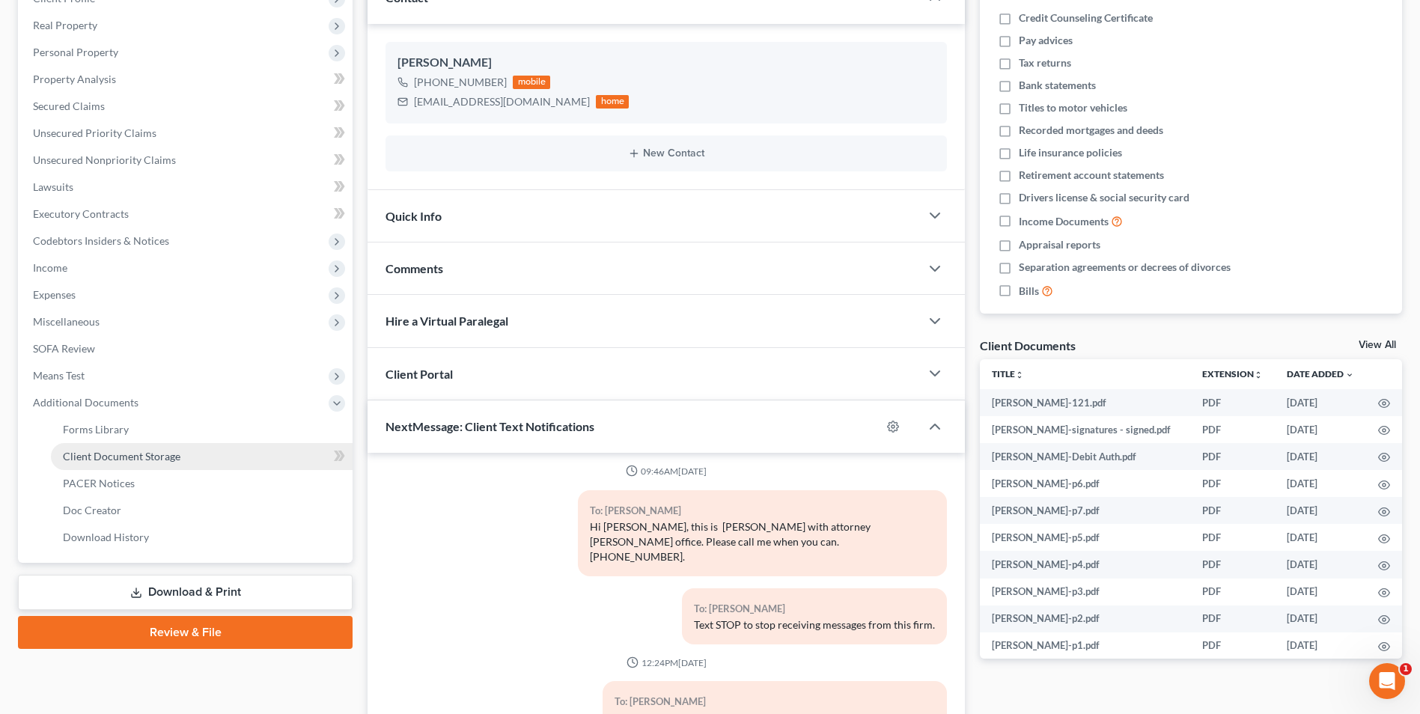
click at [123, 462] on span "Client Document Storage" at bounding box center [122, 456] width 118 height 13
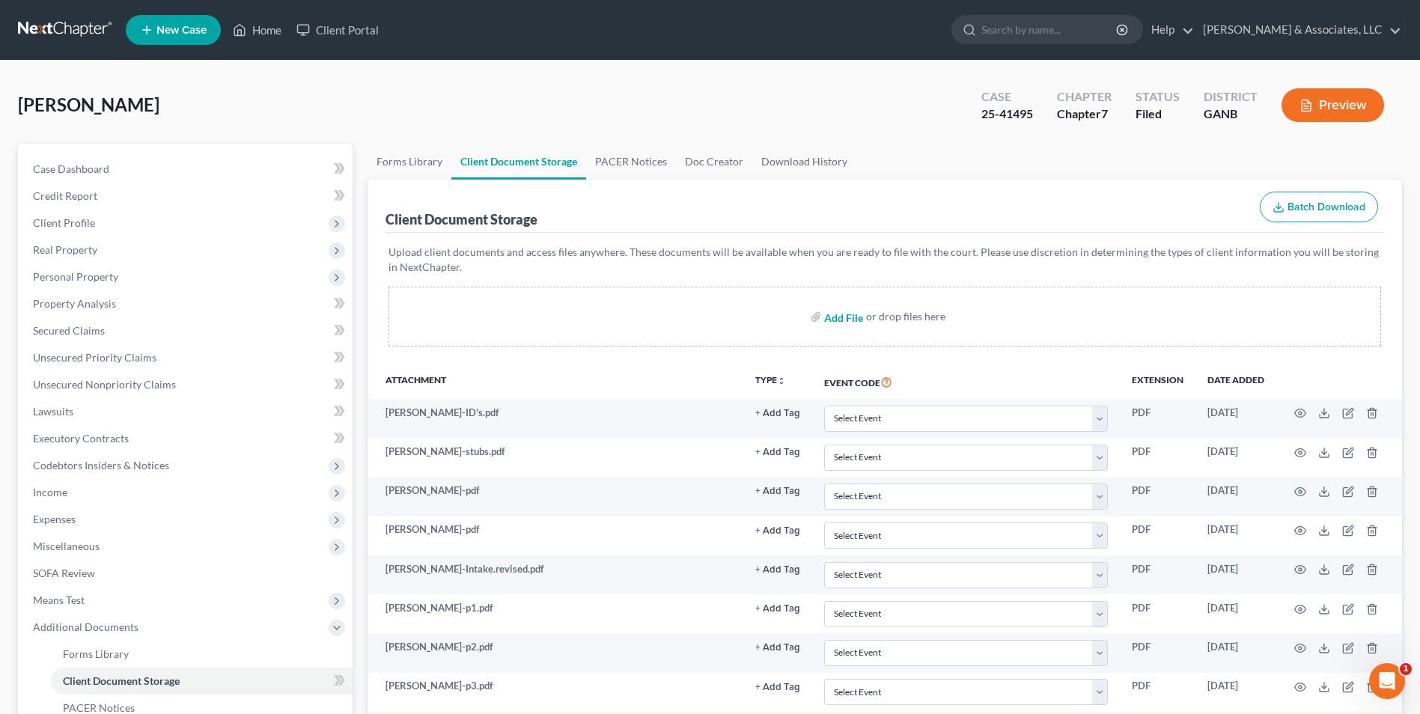
click at [853, 320] on input "file" at bounding box center [842, 316] width 36 height 27
type input "C:\fakepath\Burke.2024_Redacted.pdf"
click at [265, 40] on link "Home" at bounding box center [257, 29] width 64 height 27
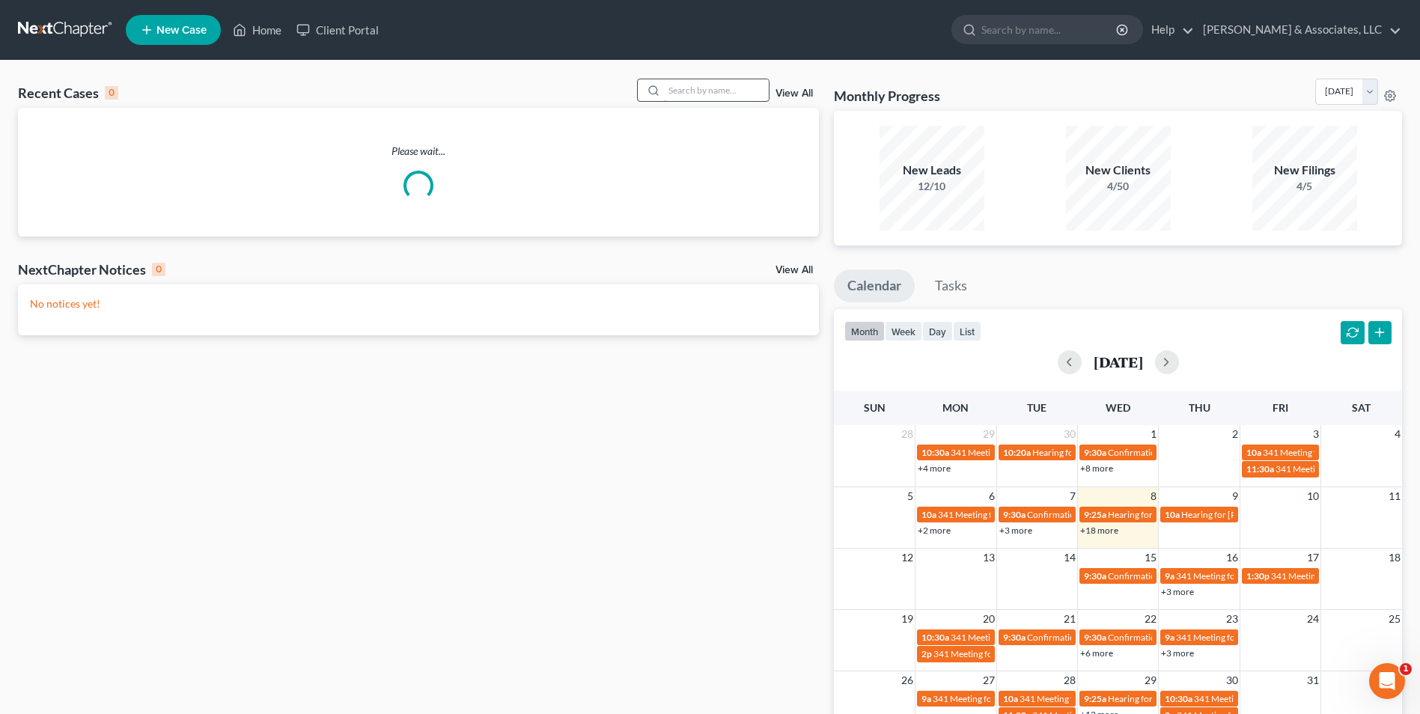
click at [722, 94] on input "search" at bounding box center [716, 90] width 105 height 22
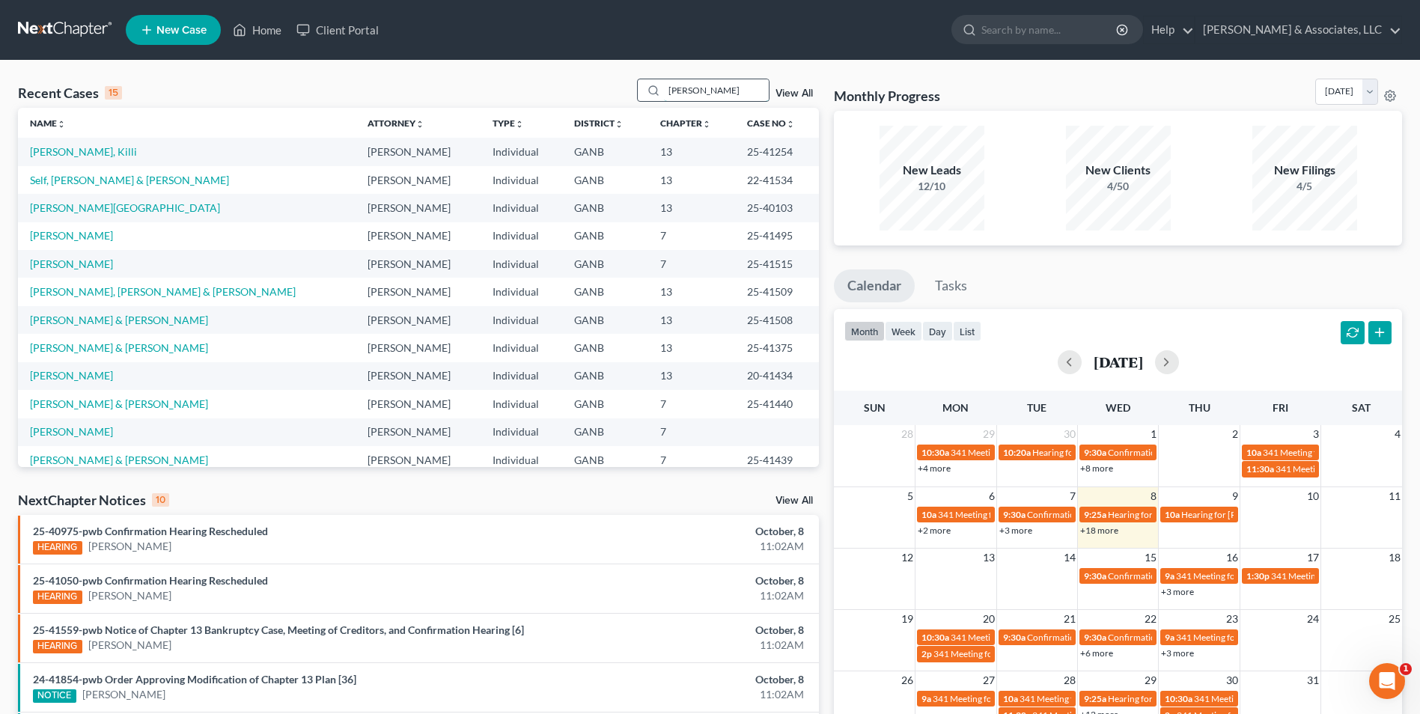
type input "OLIVER"
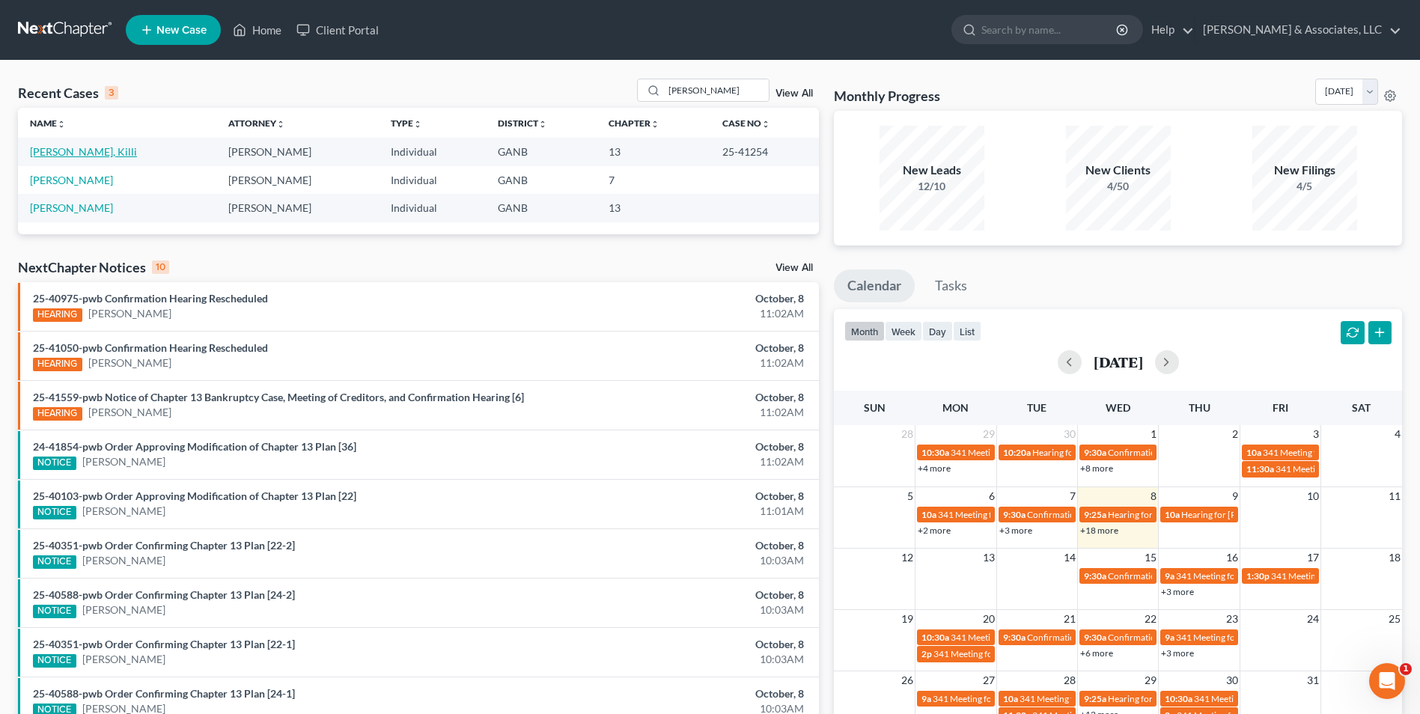
click at [69, 153] on link "[PERSON_NAME], Killi" at bounding box center [83, 151] width 107 height 13
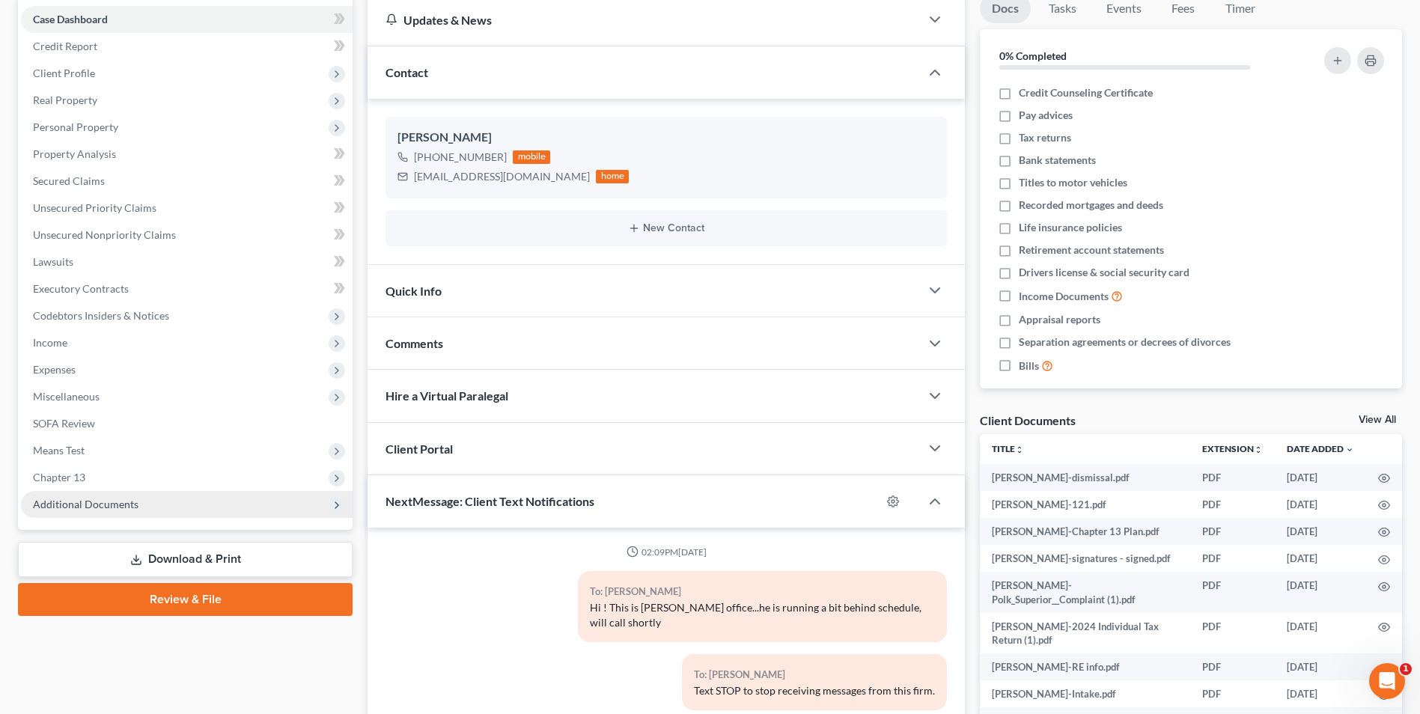
scroll to position [227, 0]
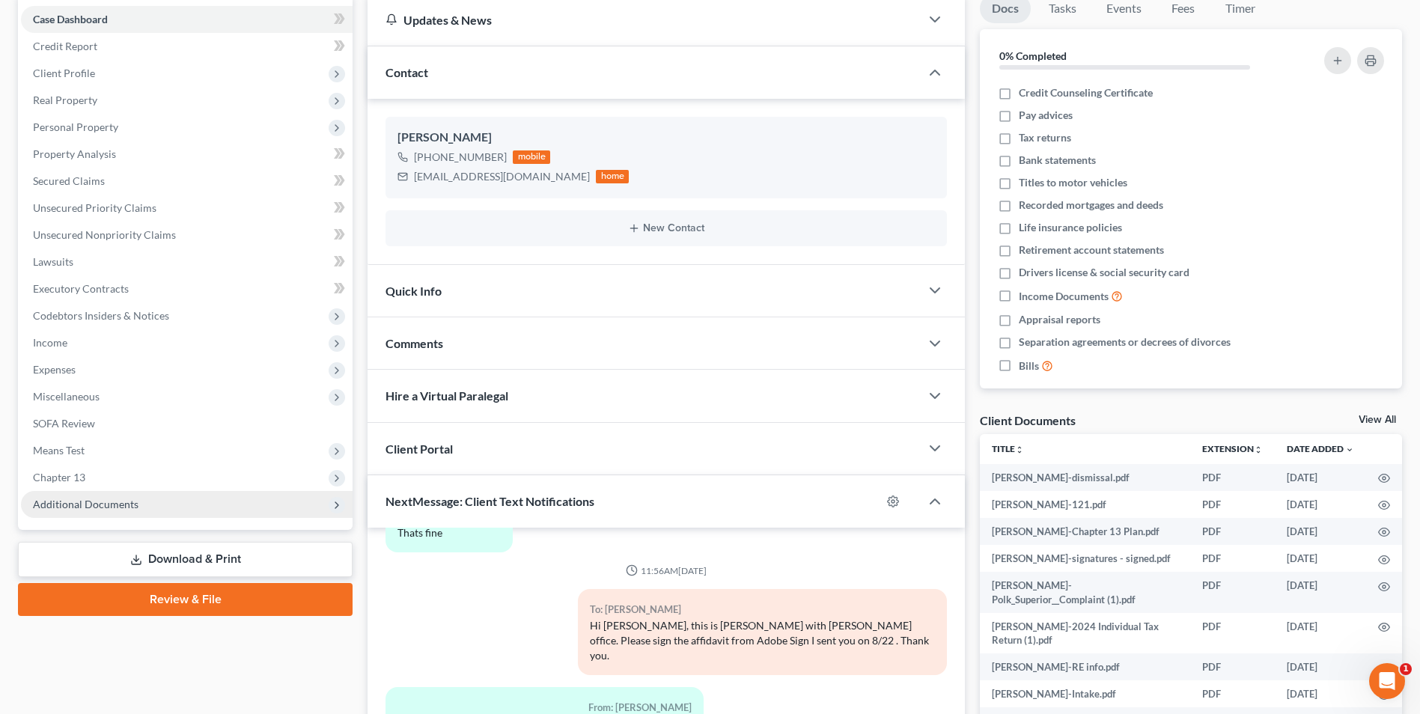
click at [131, 501] on span "Additional Documents" at bounding box center [86, 504] width 106 height 13
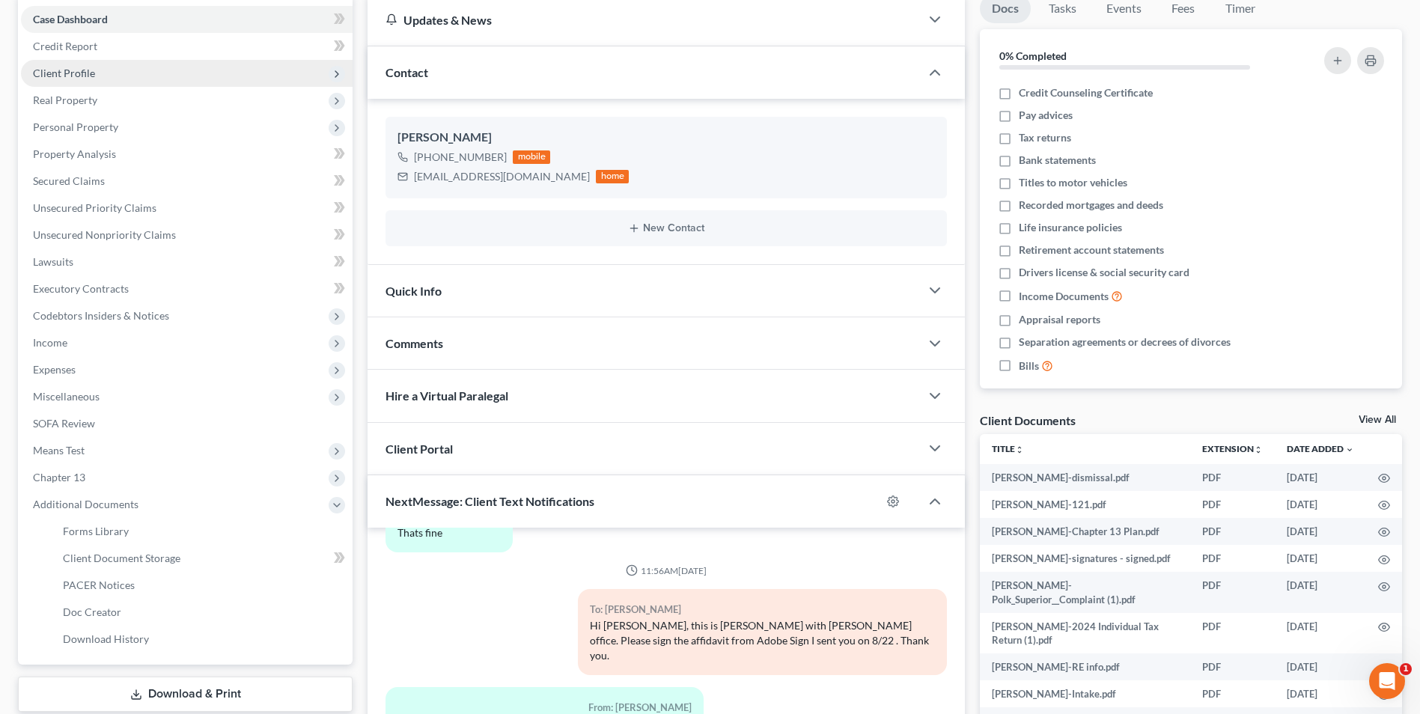
click at [88, 81] on span "Client Profile" at bounding box center [187, 73] width 332 height 27
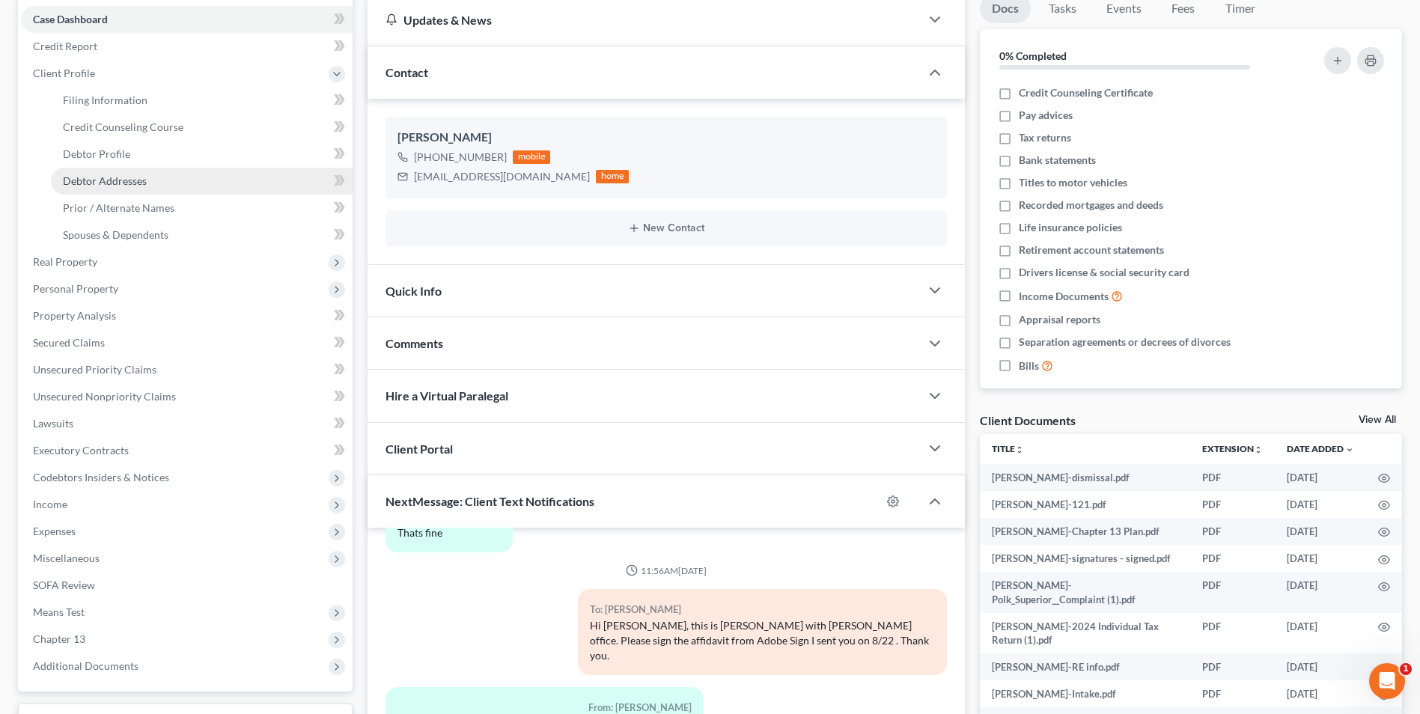
click at [103, 189] on link "Debtor Addresses" at bounding box center [202, 181] width 302 height 27
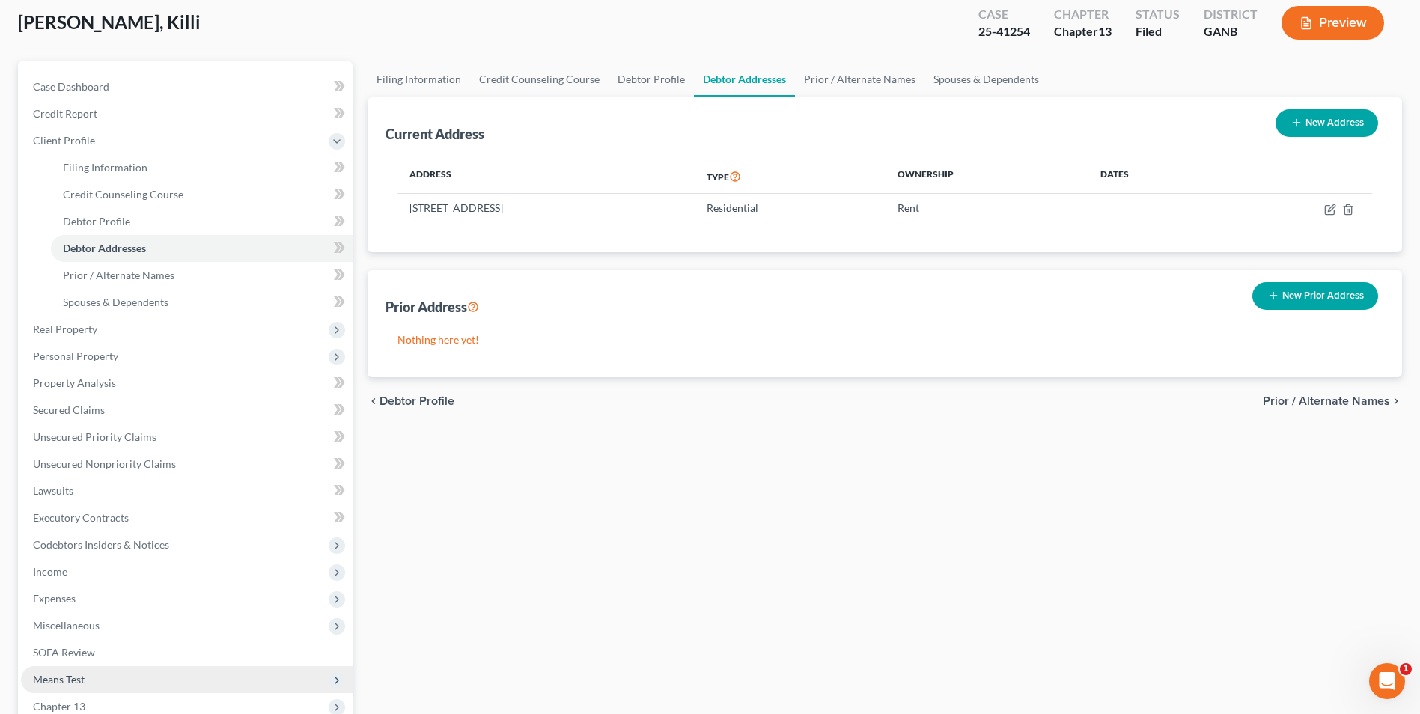
scroll to position [225, 0]
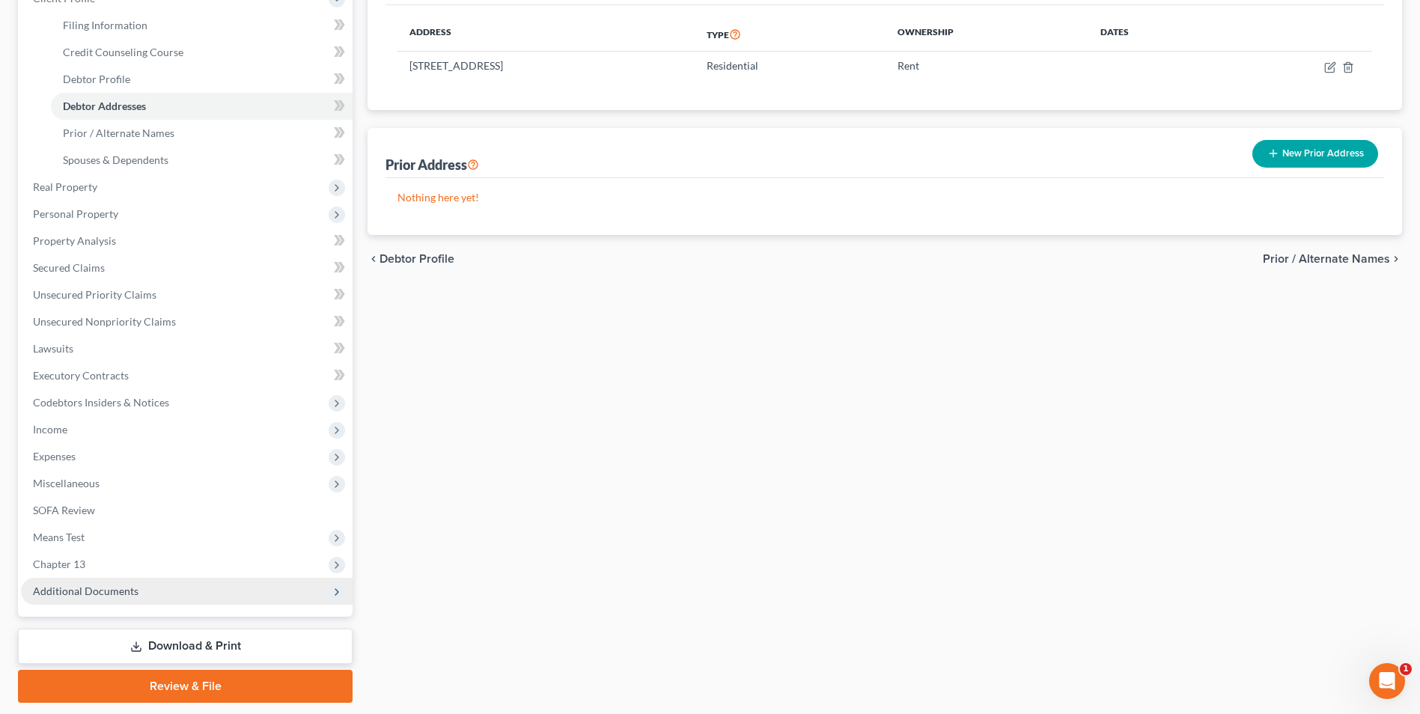
click at [110, 587] on span "Additional Documents" at bounding box center [86, 591] width 106 height 13
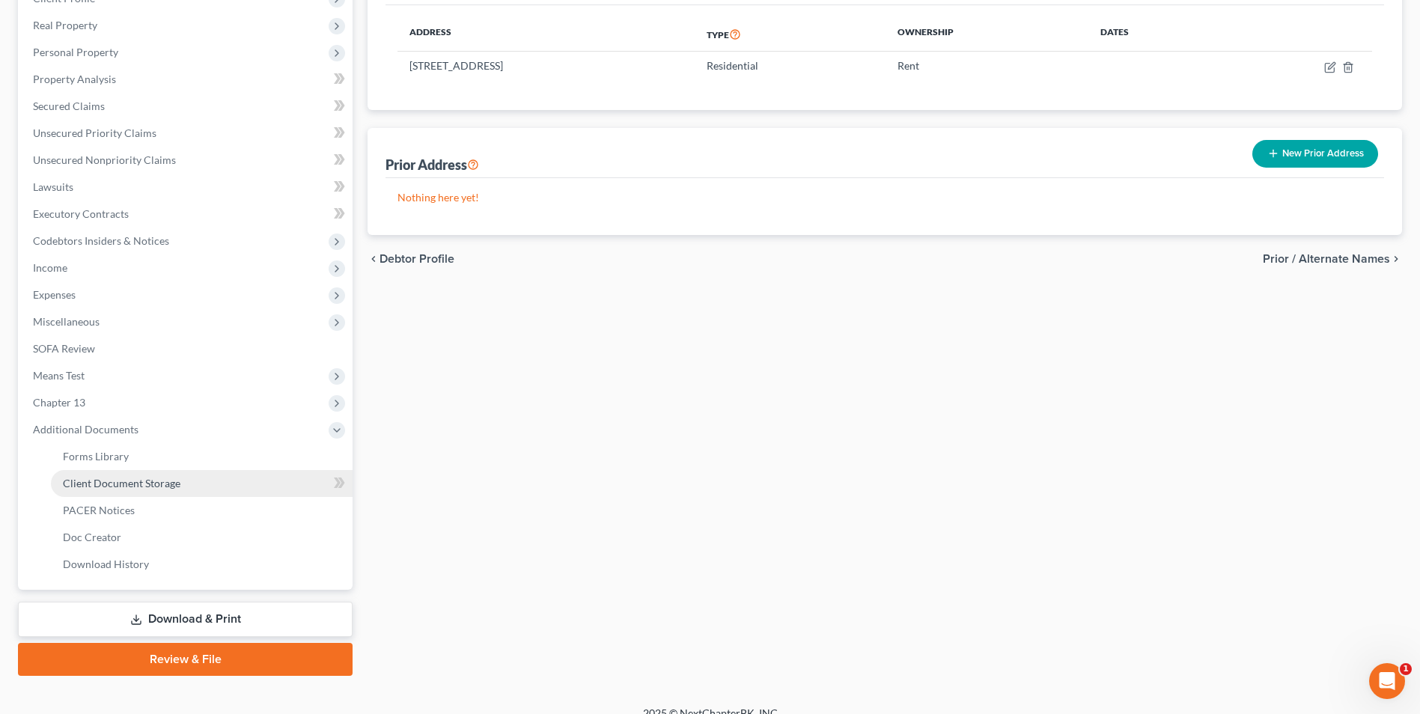
click at [178, 485] on span "Client Document Storage" at bounding box center [122, 483] width 118 height 13
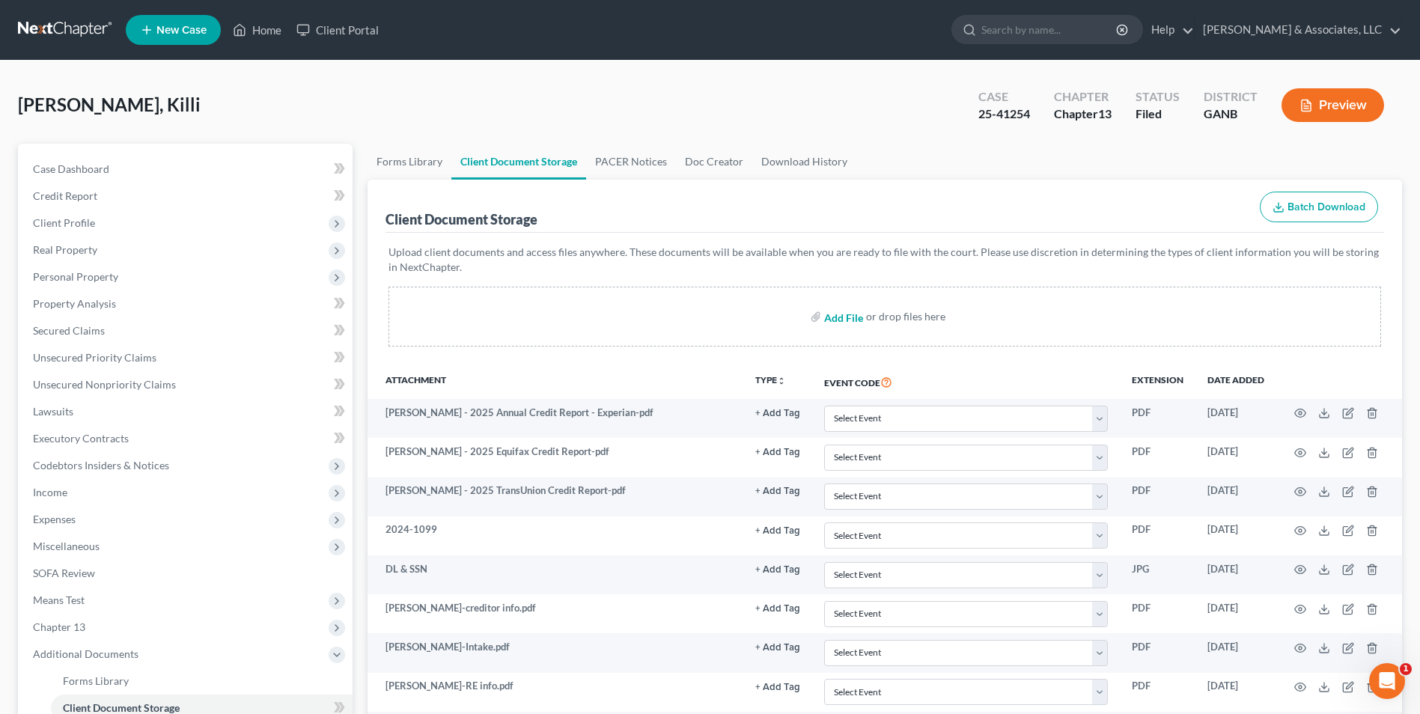
click at [847, 322] on input "file" at bounding box center [842, 316] width 36 height 27
type input "C:\fakepath\Oliver.lawsuit.pdf"
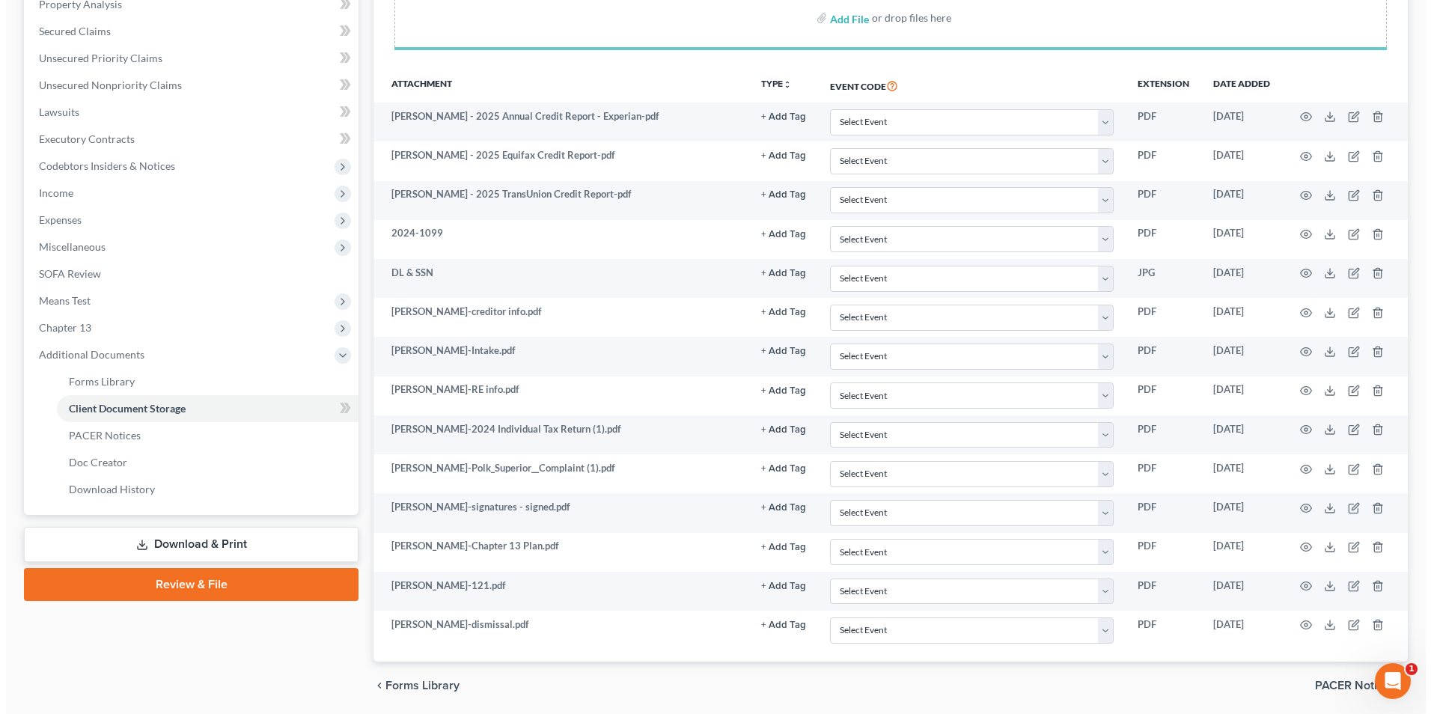
scroll to position [352, 0]
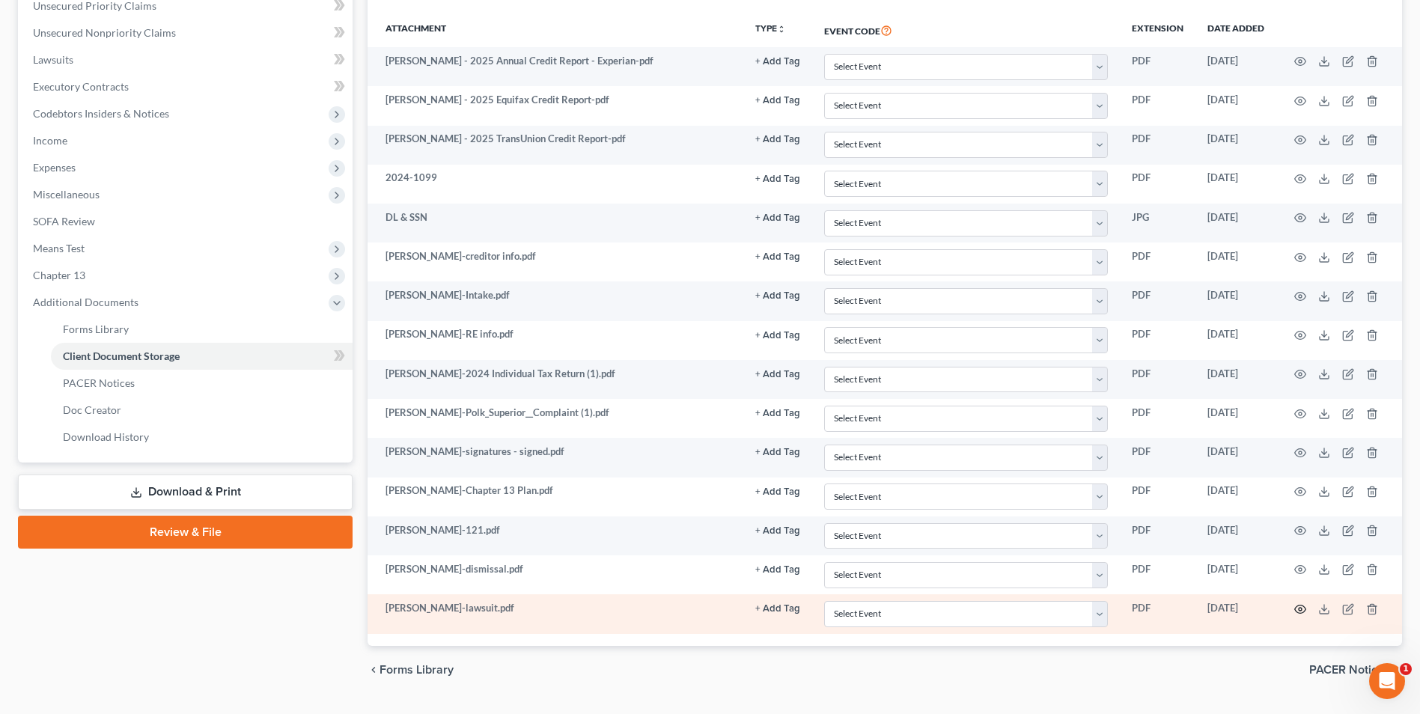
click at [1298, 607] on icon "button" at bounding box center [1300, 609] width 12 height 12
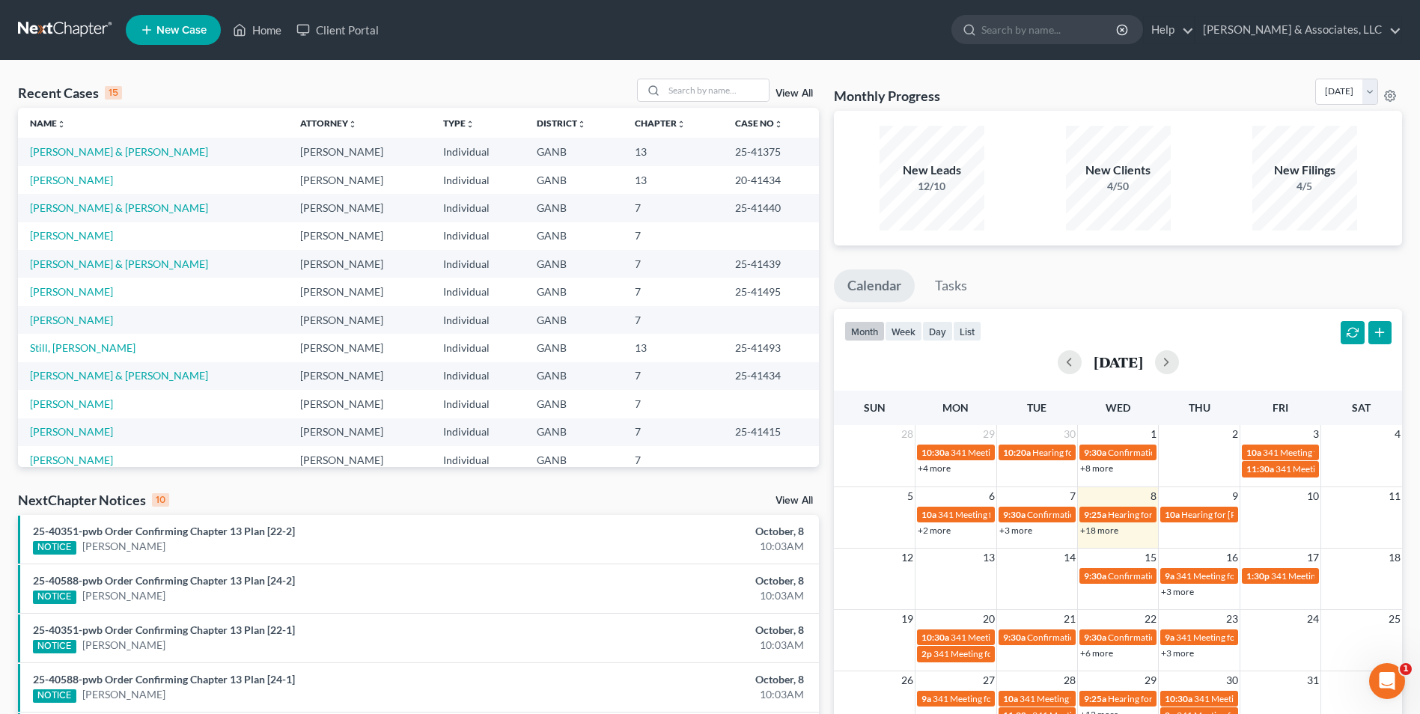
click at [132, 159] on td "[PERSON_NAME] & [PERSON_NAME]" at bounding box center [153, 152] width 270 height 28
drag, startPoint x: 132, startPoint y: 159, endPoint x: 100, endPoint y: 153, distance: 32.6
click at [100, 153] on link "[PERSON_NAME] & [PERSON_NAME]" at bounding box center [119, 151] width 178 height 13
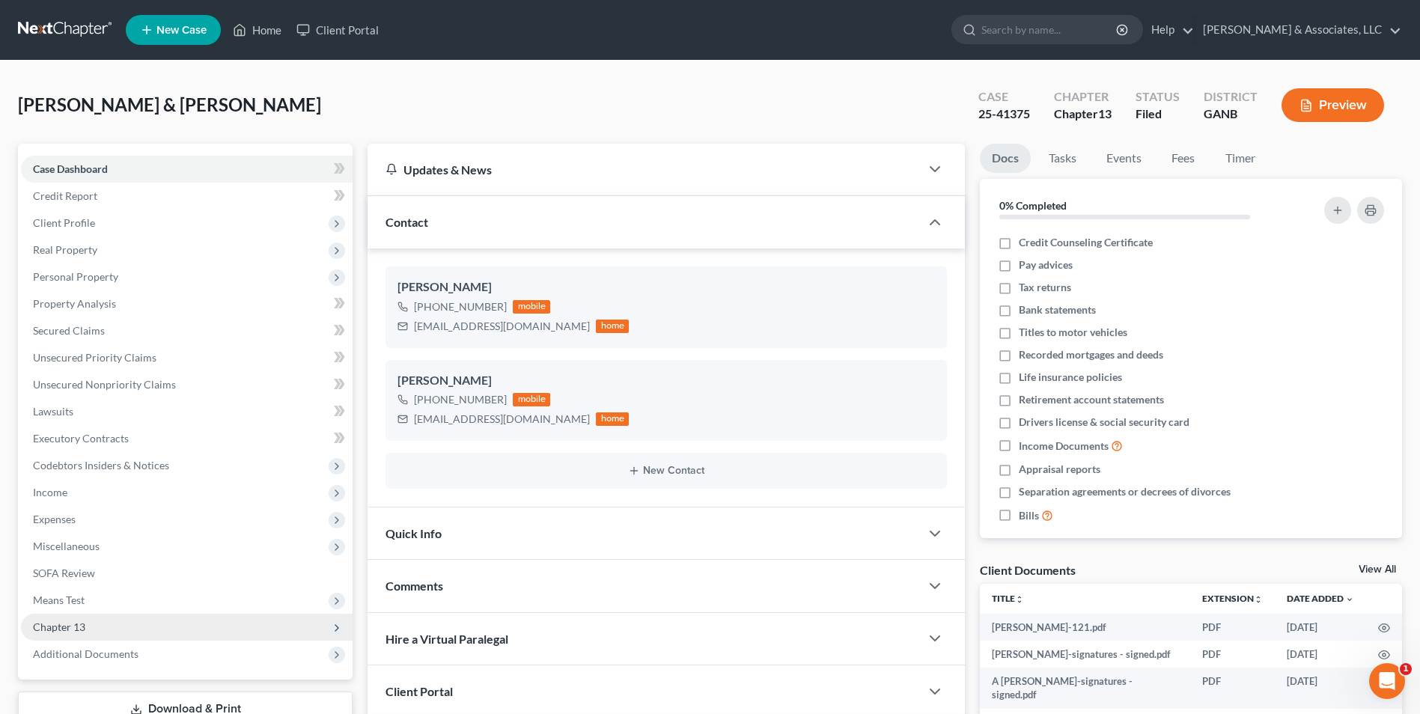
scroll to position [26, 0]
click at [103, 635] on span "Chapter 13" at bounding box center [187, 627] width 332 height 27
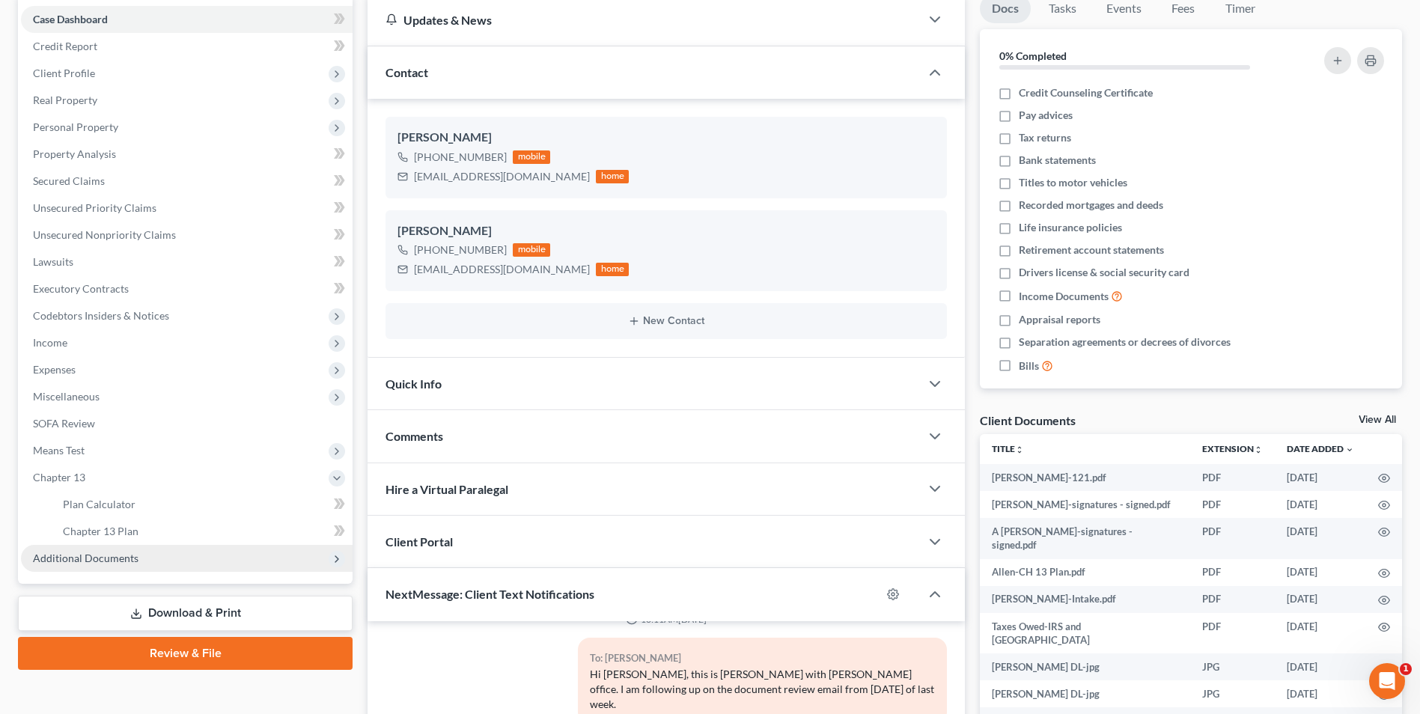
click at [124, 570] on span "Additional Documents" at bounding box center [187, 558] width 332 height 27
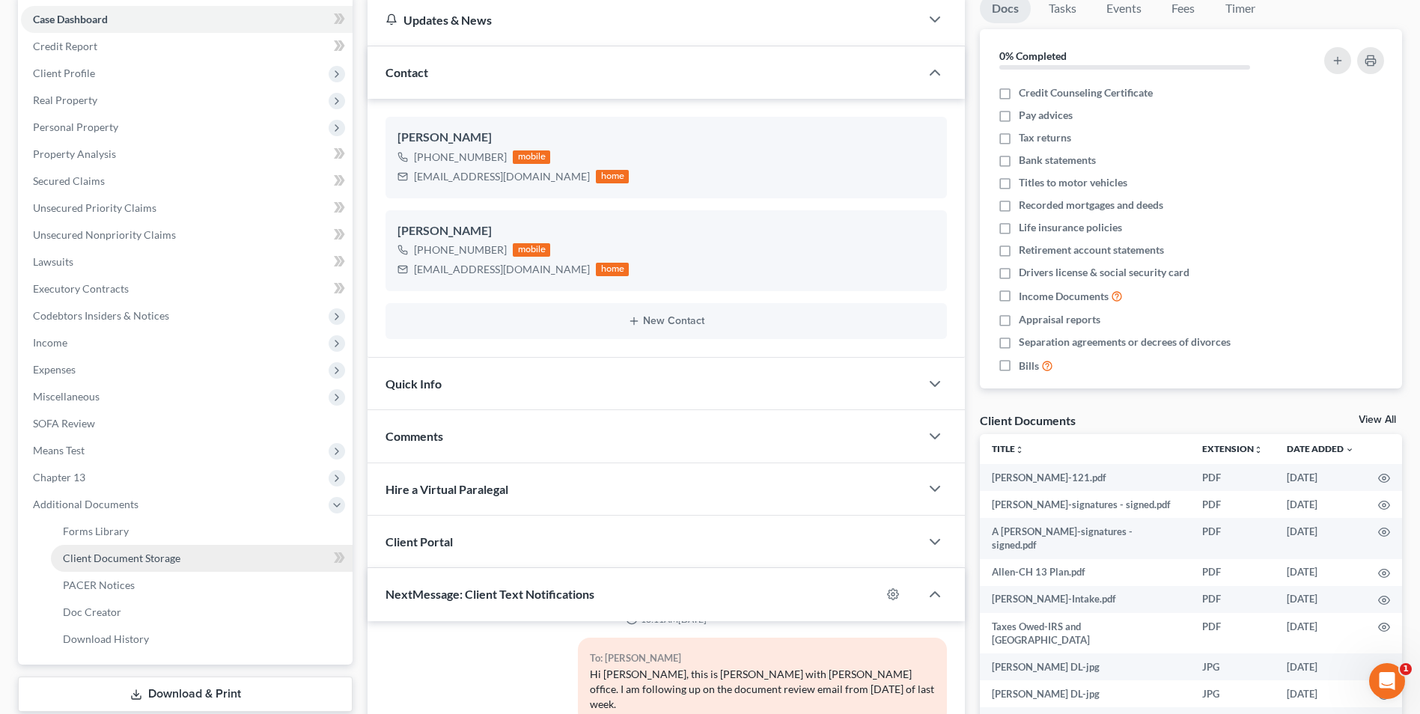
click at [164, 557] on span "Client Document Storage" at bounding box center [122, 558] width 118 height 13
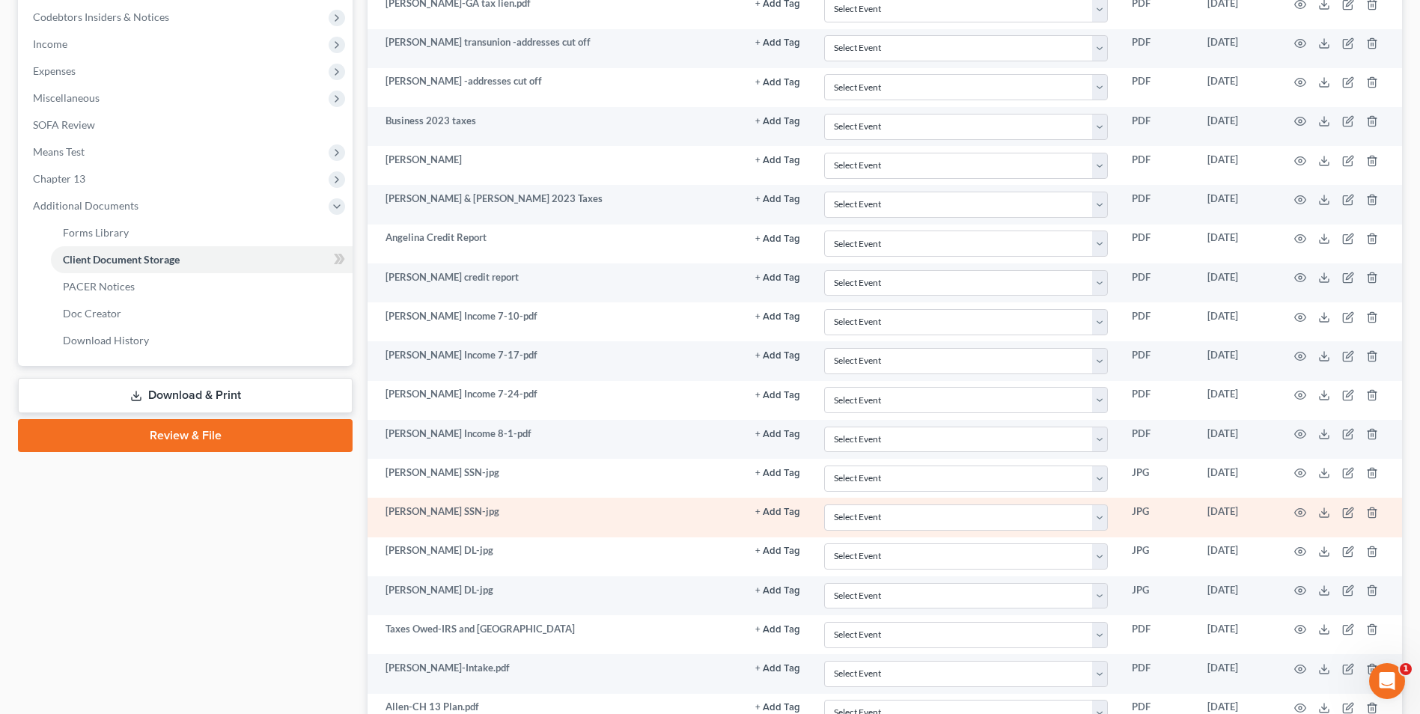
scroll to position [449, 0]
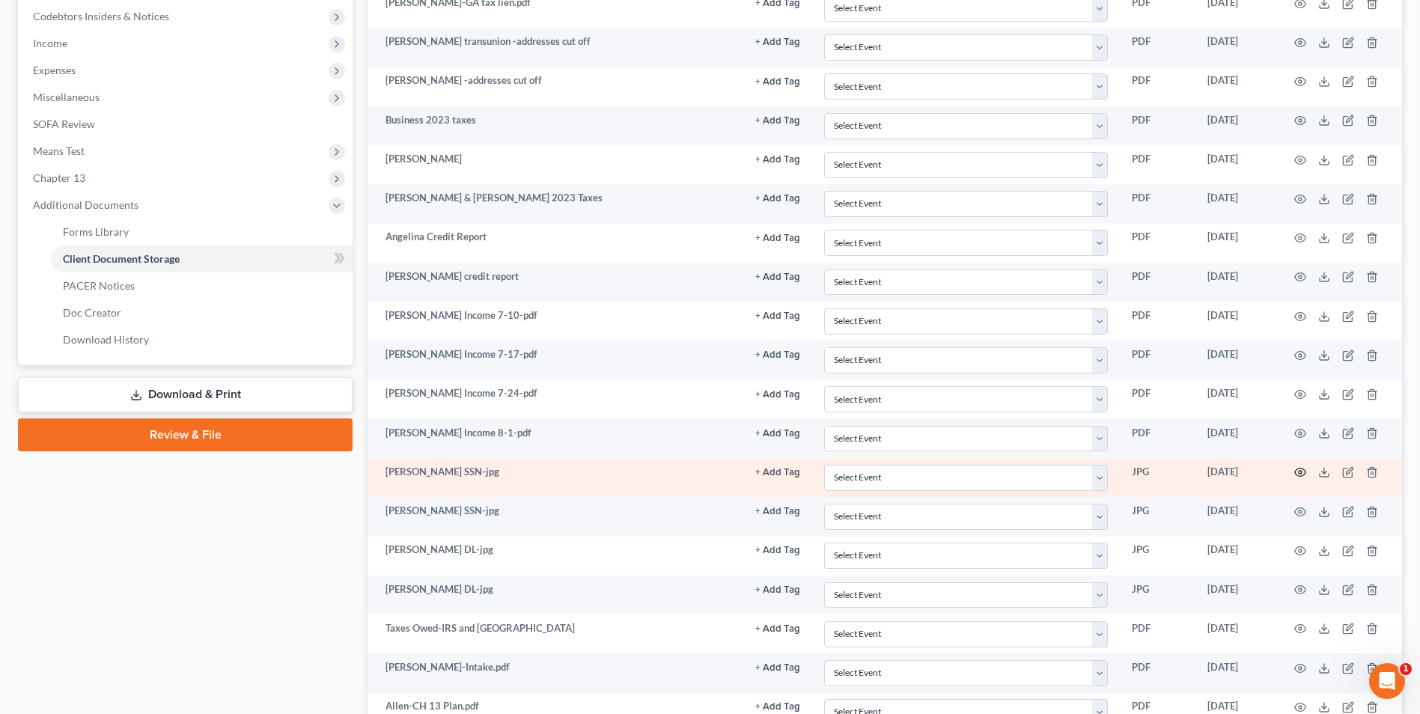
click at [1302, 472] on circle "button" at bounding box center [1300, 472] width 3 height 3
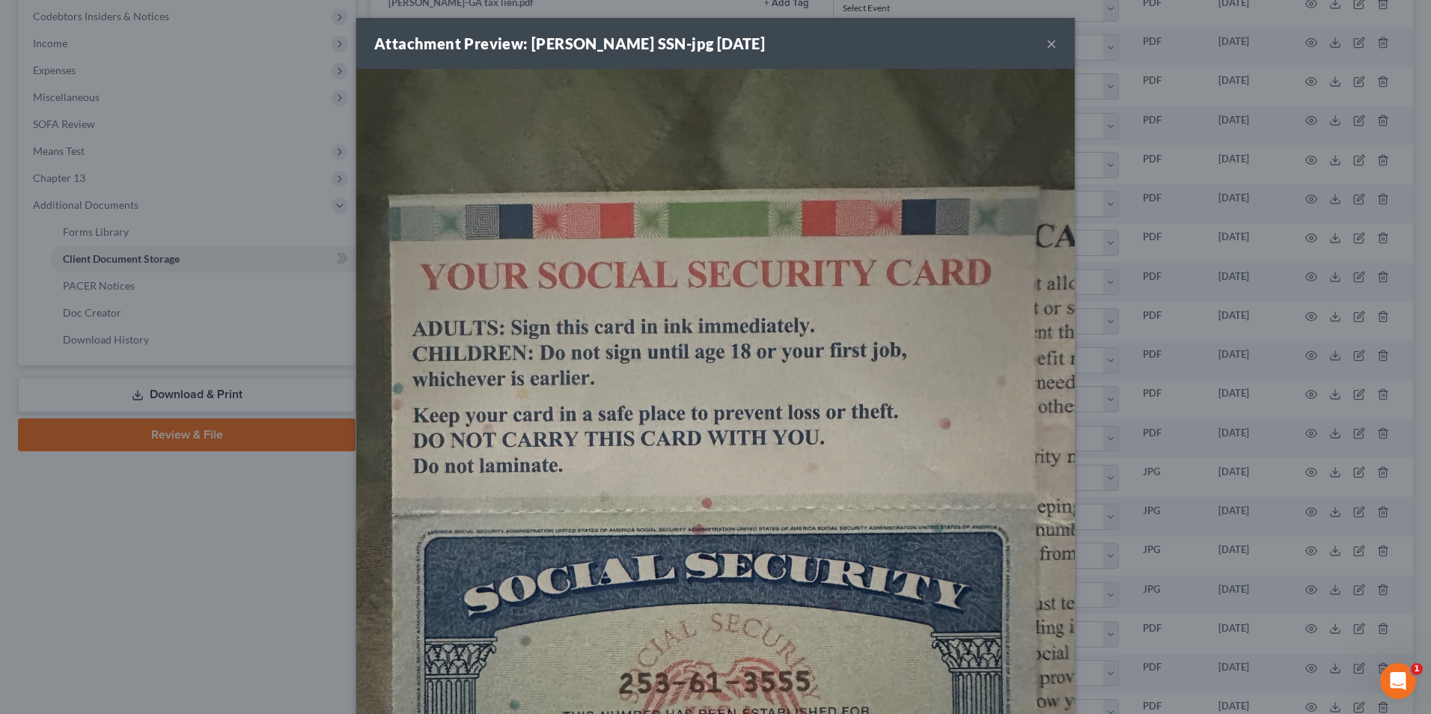
click at [1046, 43] on button "×" at bounding box center [1051, 43] width 10 height 18
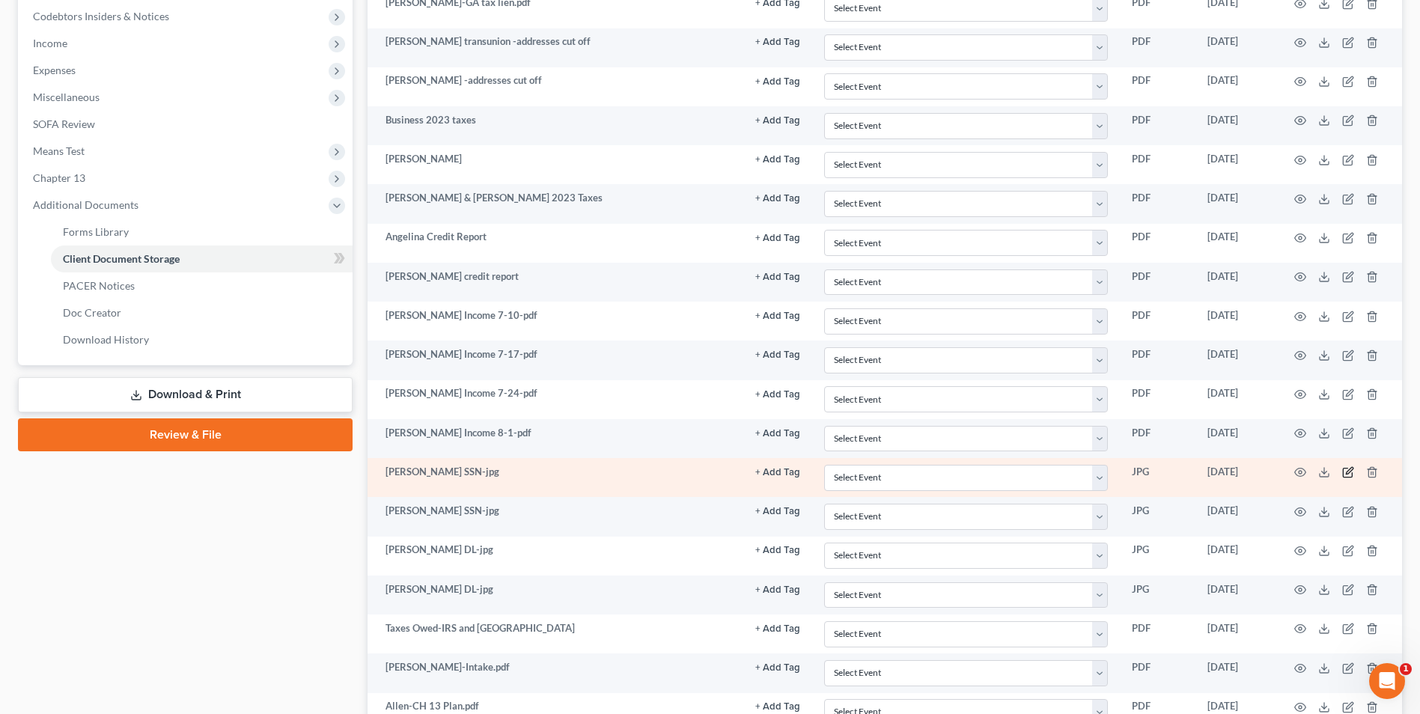
click at [1348, 471] on icon "button" at bounding box center [1349, 471] width 7 height 7
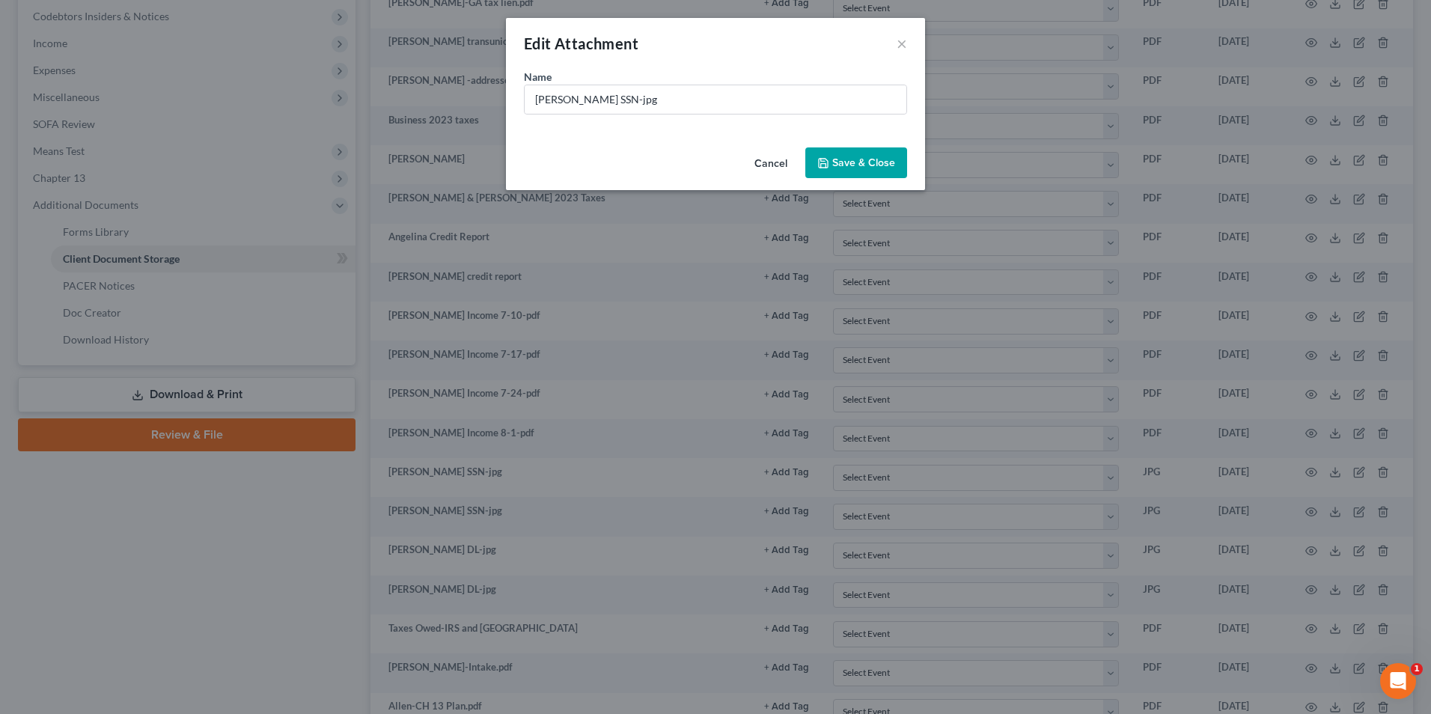
click at [772, 165] on button "Cancel" at bounding box center [770, 164] width 57 height 30
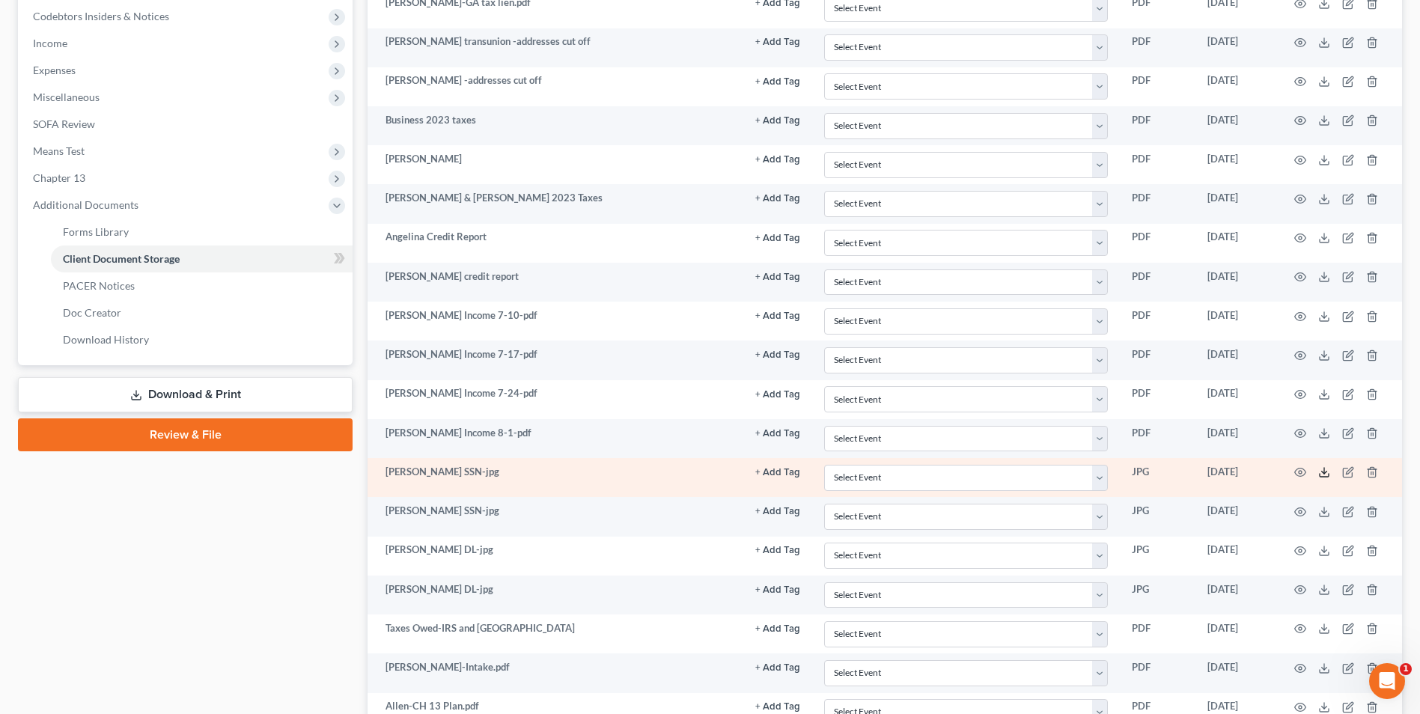
click at [1320, 475] on icon at bounding box center [1324, 472] width 12 height 12
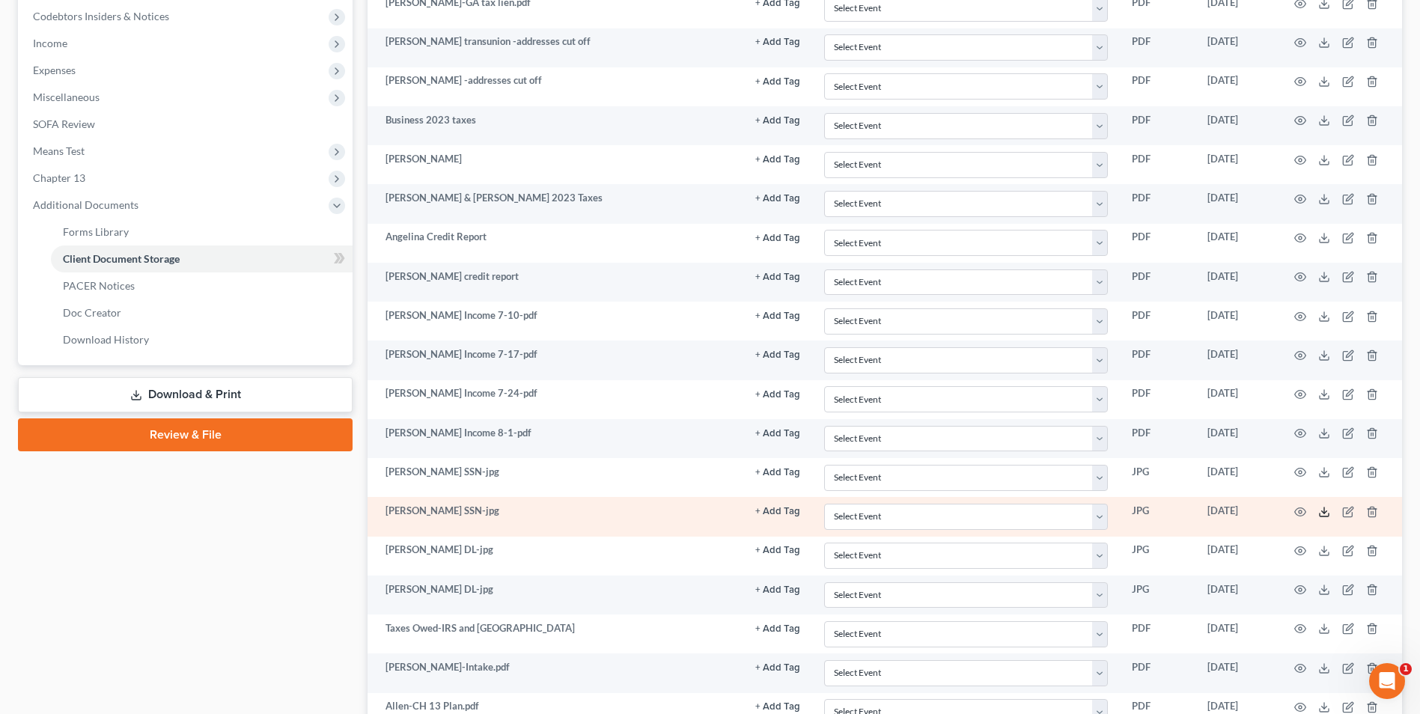
click at [1320, 516] on icon at bounding box center [1324, 514] width 9 height 3
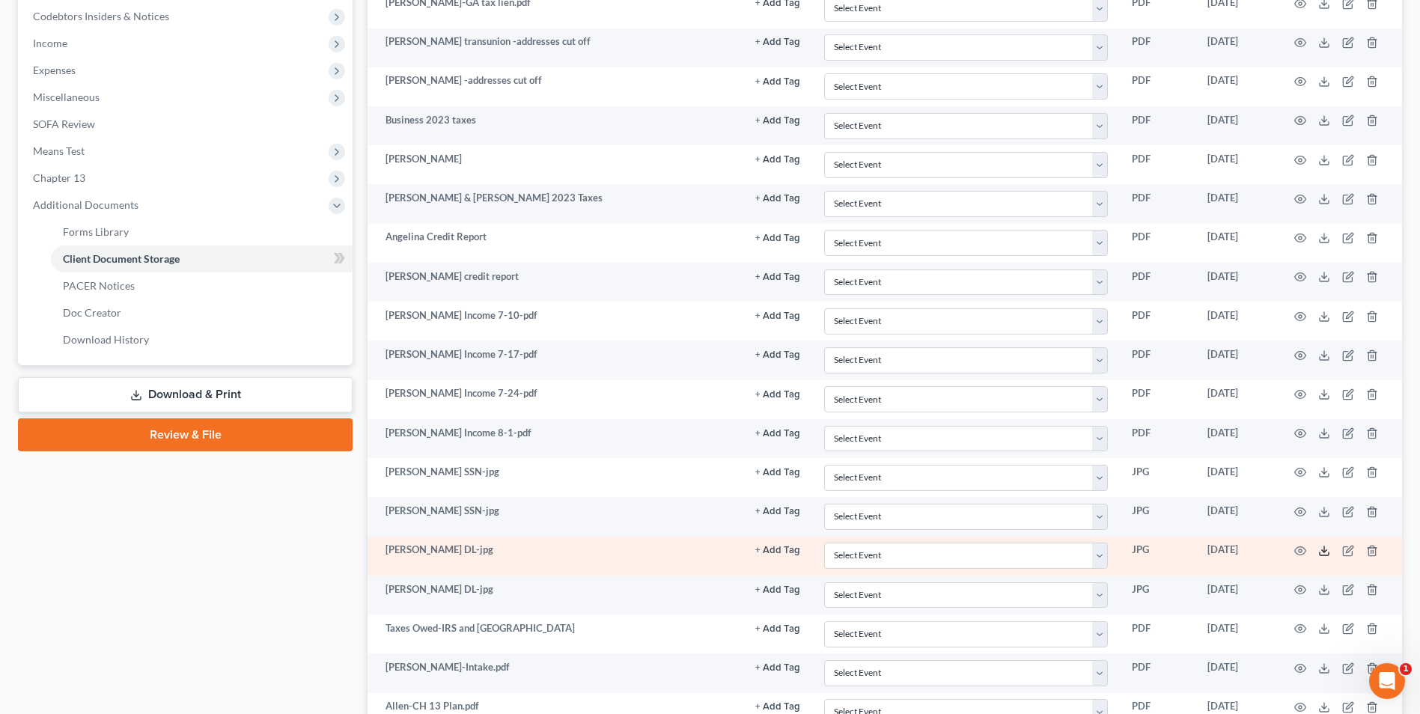
click at [1326, 551] on polyline at bounding box center [1324, 551] width 5 height 2
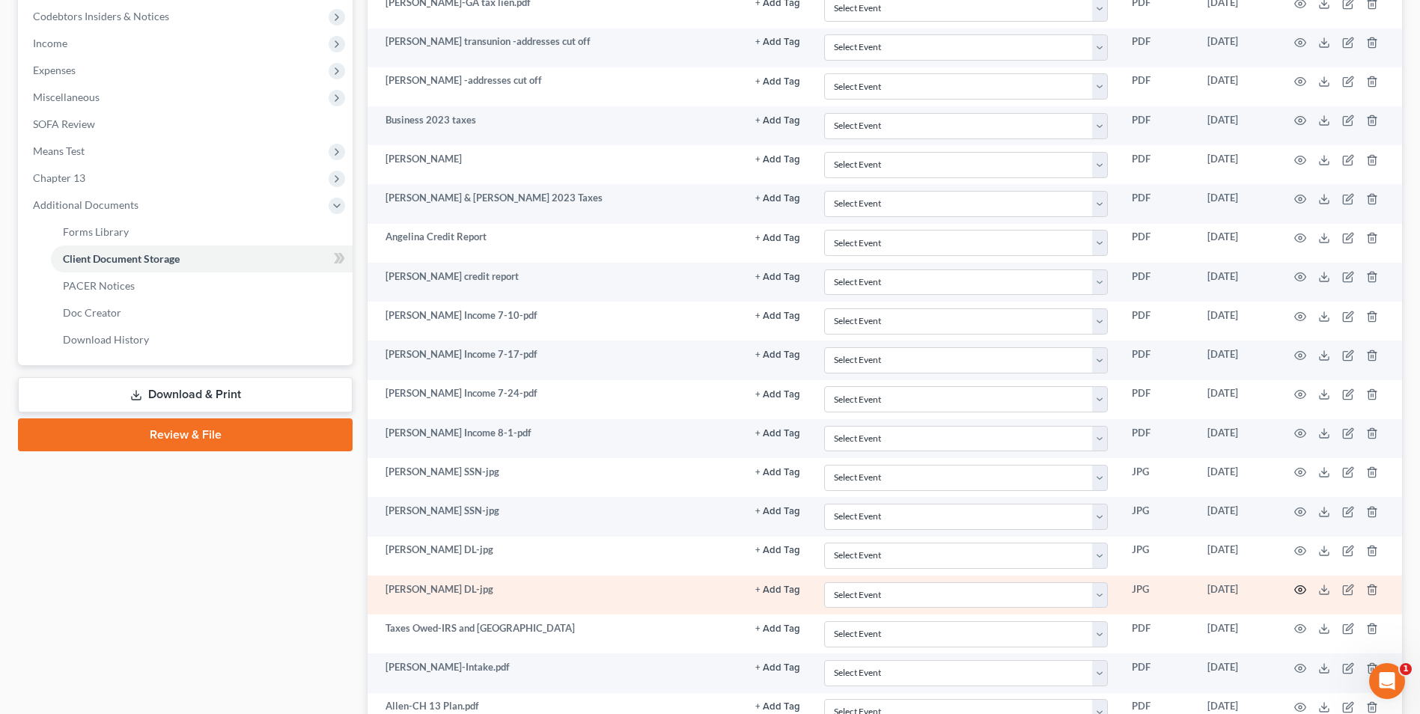
click at [1299, 590] on icon "button" at bounding box center [1300, 590] width 12 height 12
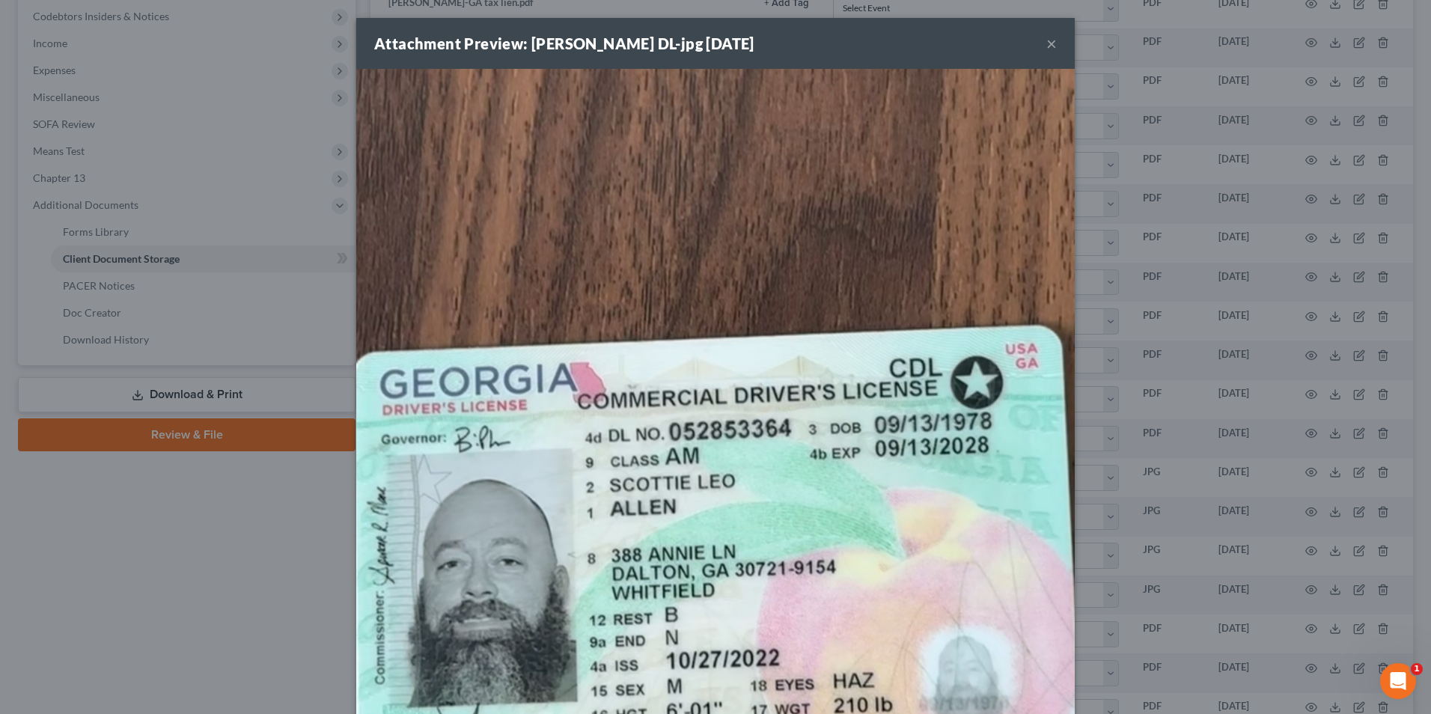
click at [1046, 41] on button "×" at bounding box center [1051, 43] width 10 height 18
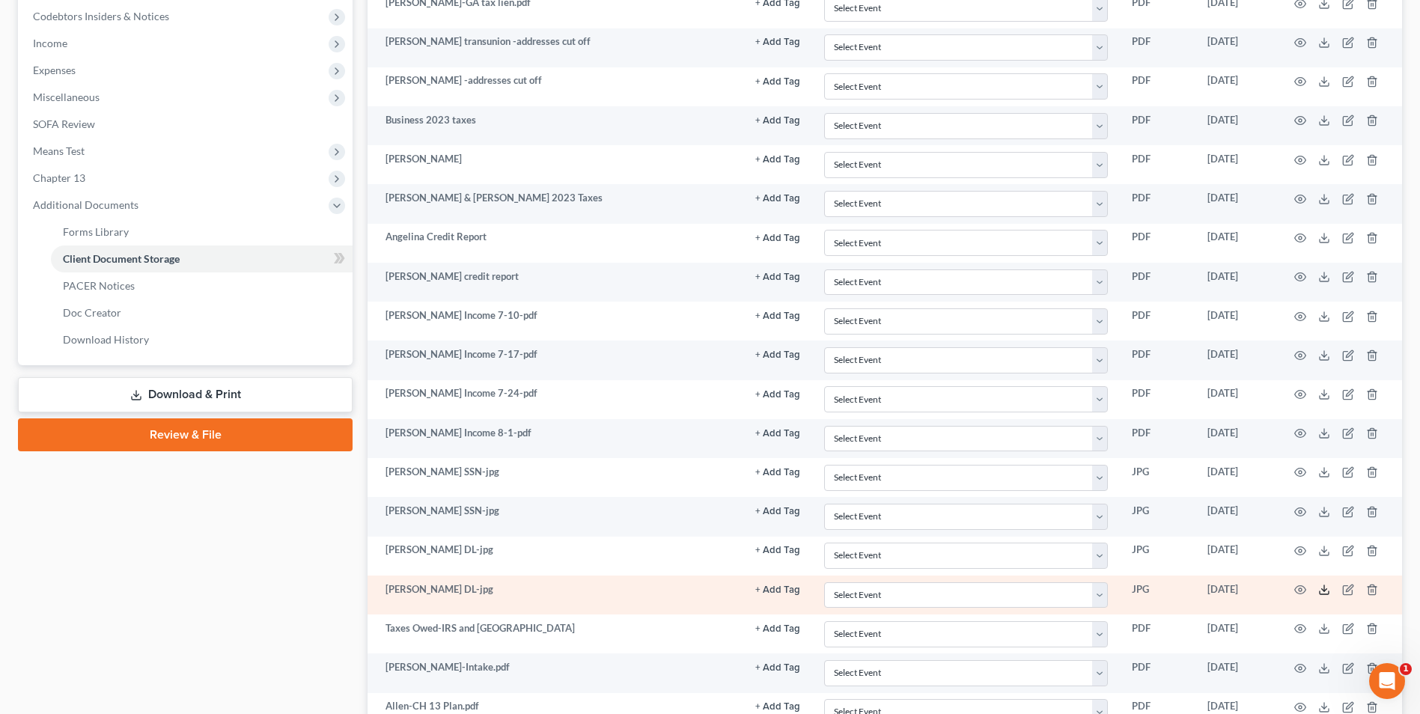
click at [1324, 588] on line at bounding box center [1324, 588] width 0 height 6
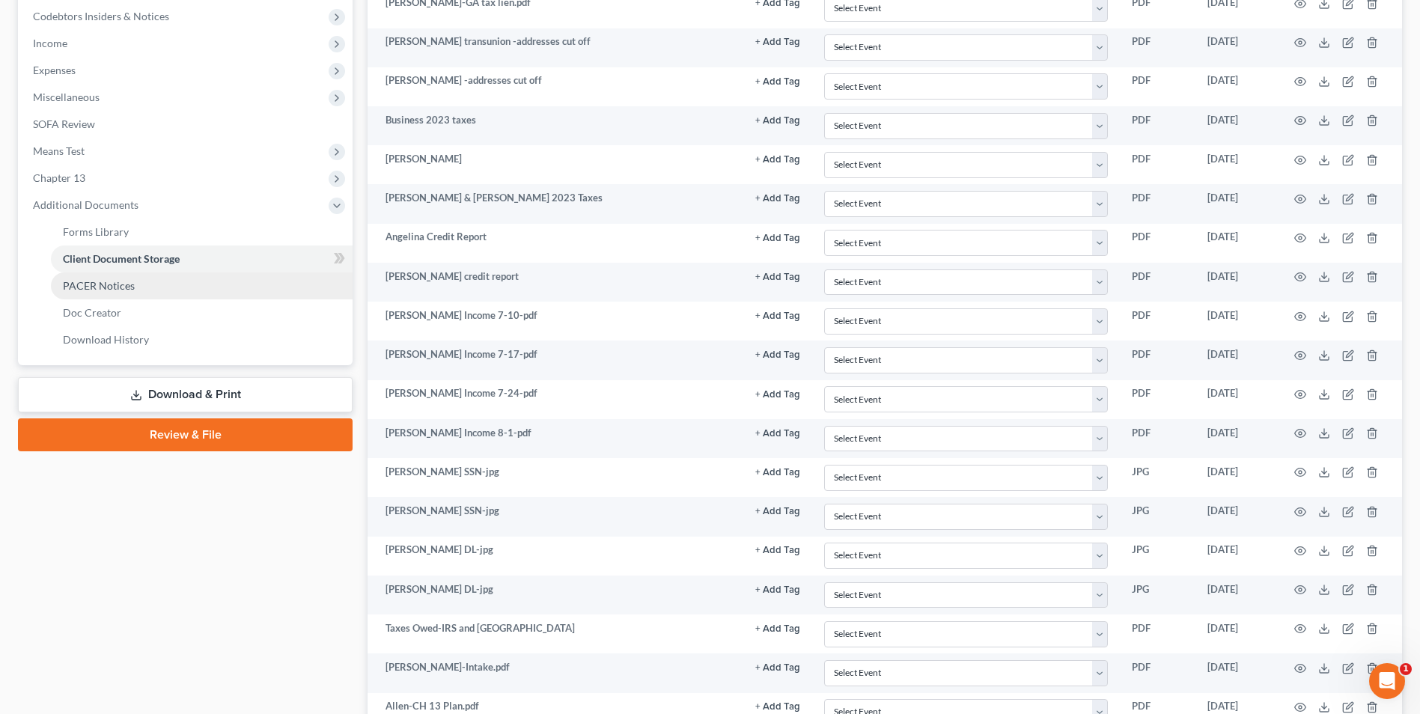
click at [99, 284] on span "PACER Notices" at bounding box center [99, 285] width 72 height 13
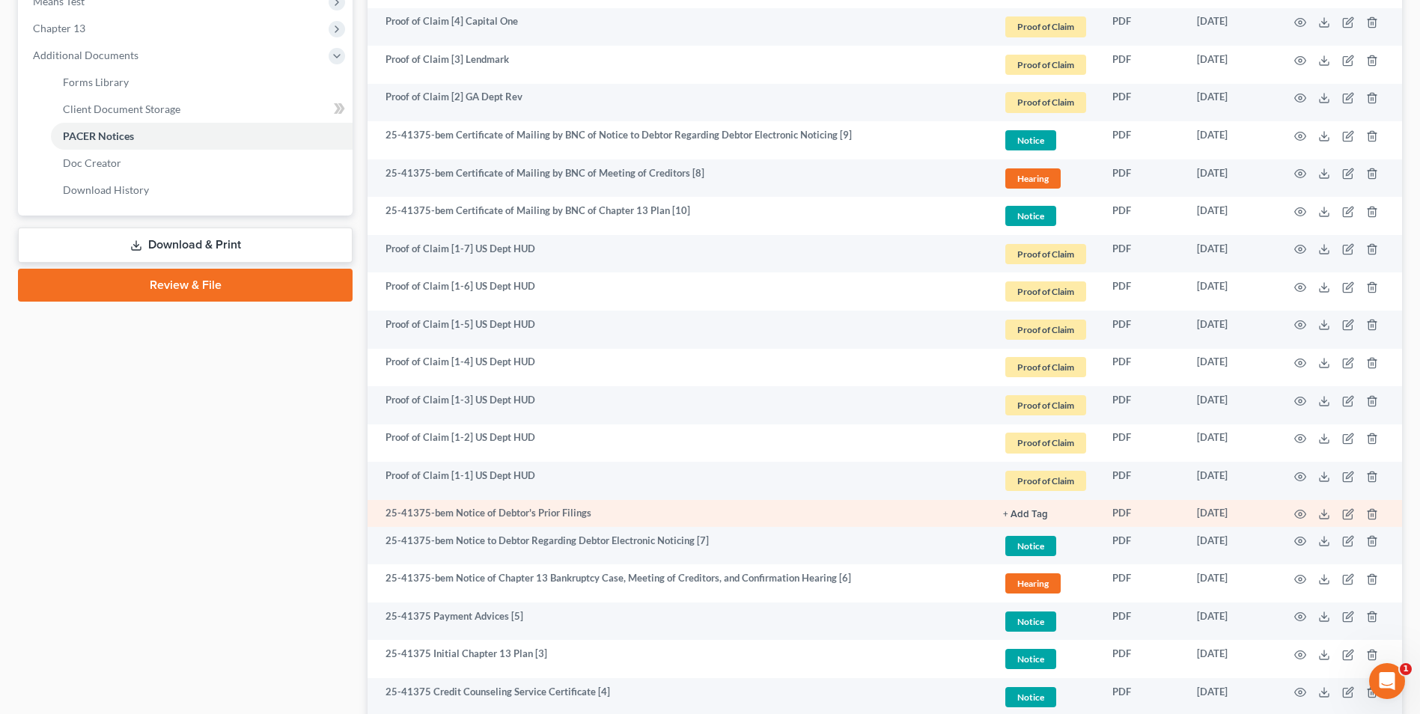
scroll to position [782, 0]
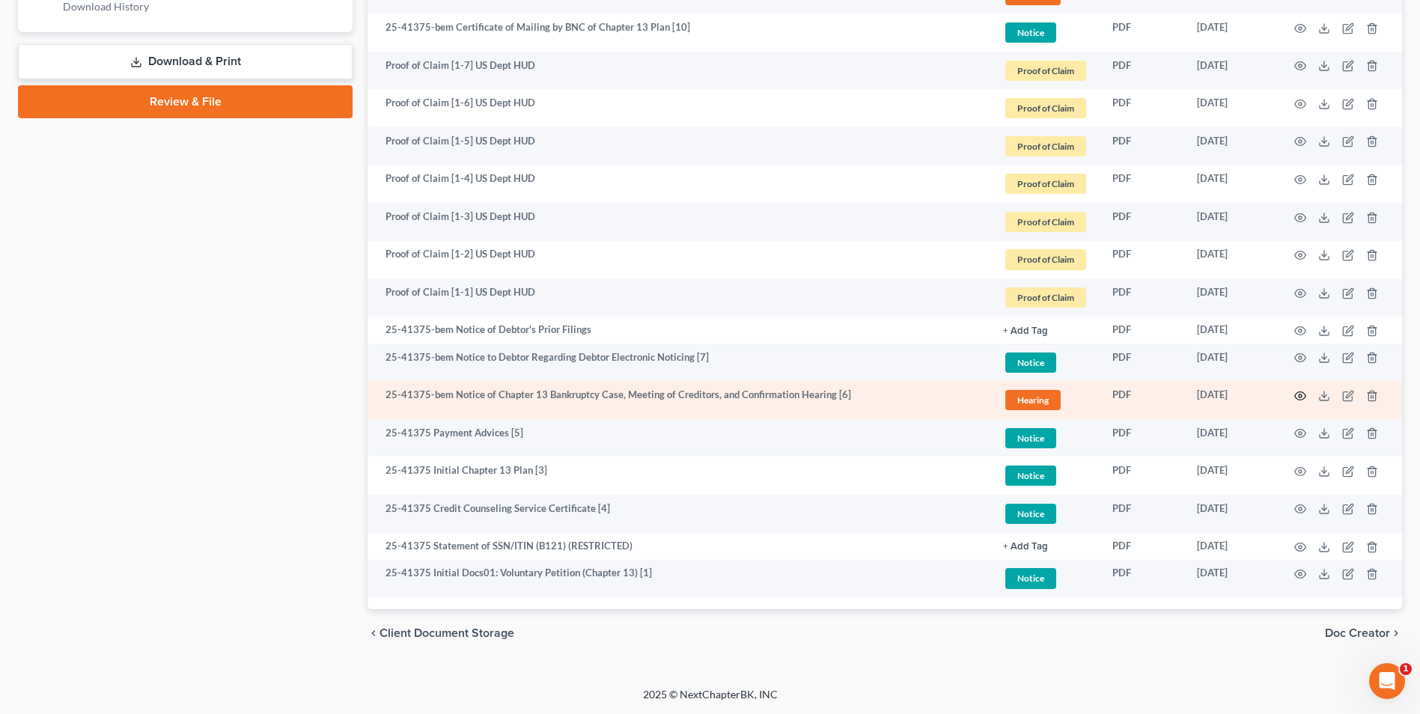
click at [1299, 397] on circle "button" at bounding box center [1300, 395] width 3 height 3
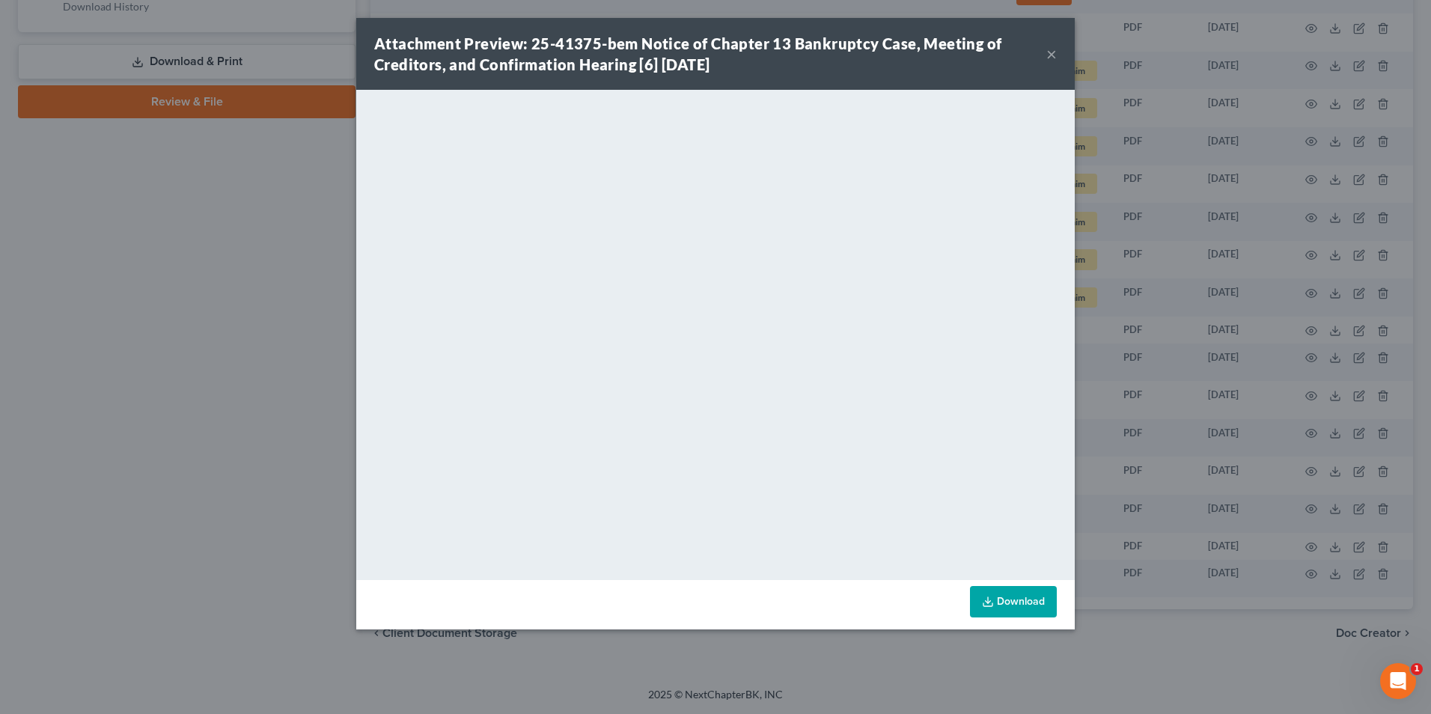
click at [1046, 53] on div "Attachment Preview: 25-41375-bem Notice of Chapter 13 Bankruptcy Case, Meeting …" at bounding box center [710, 54] width 672 height 42
click at [1052, 52] on button "×" at bounding box center [1051, 54] width 10 height 18
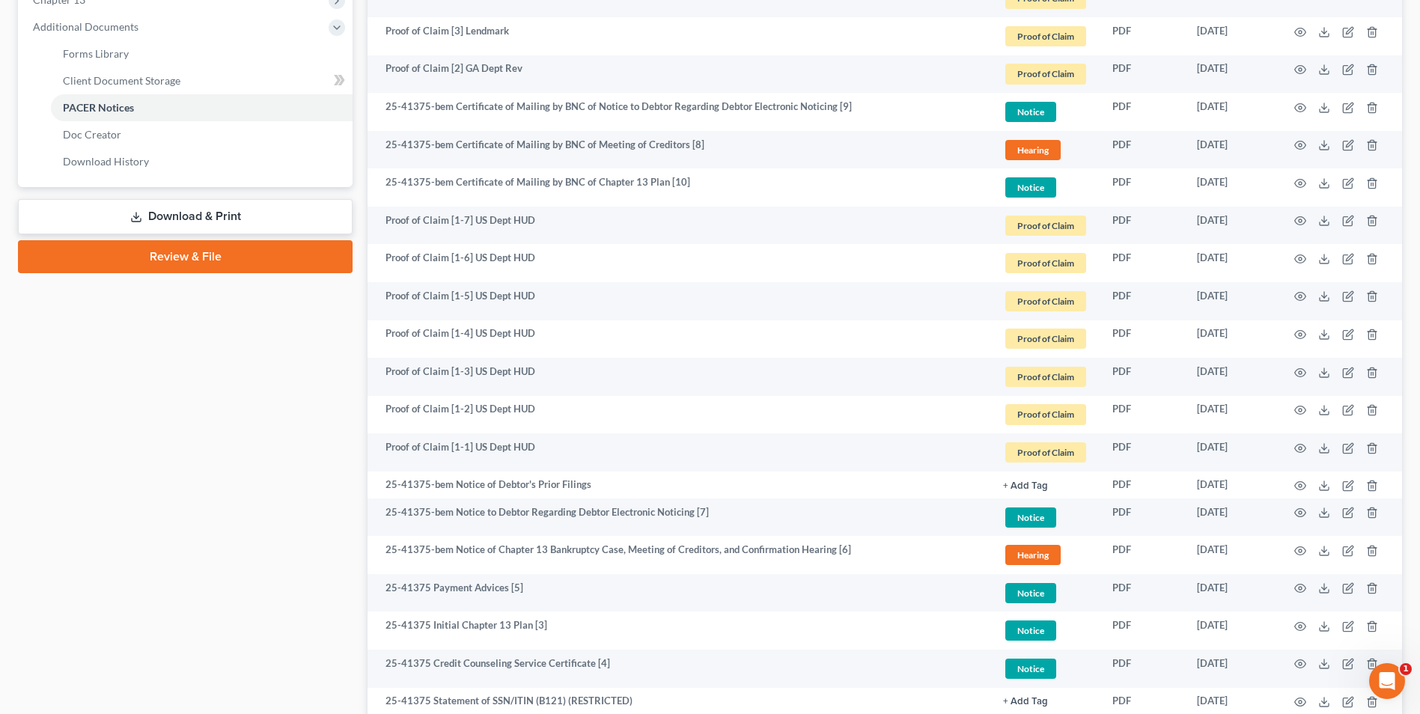
scroll to position [0, 0]
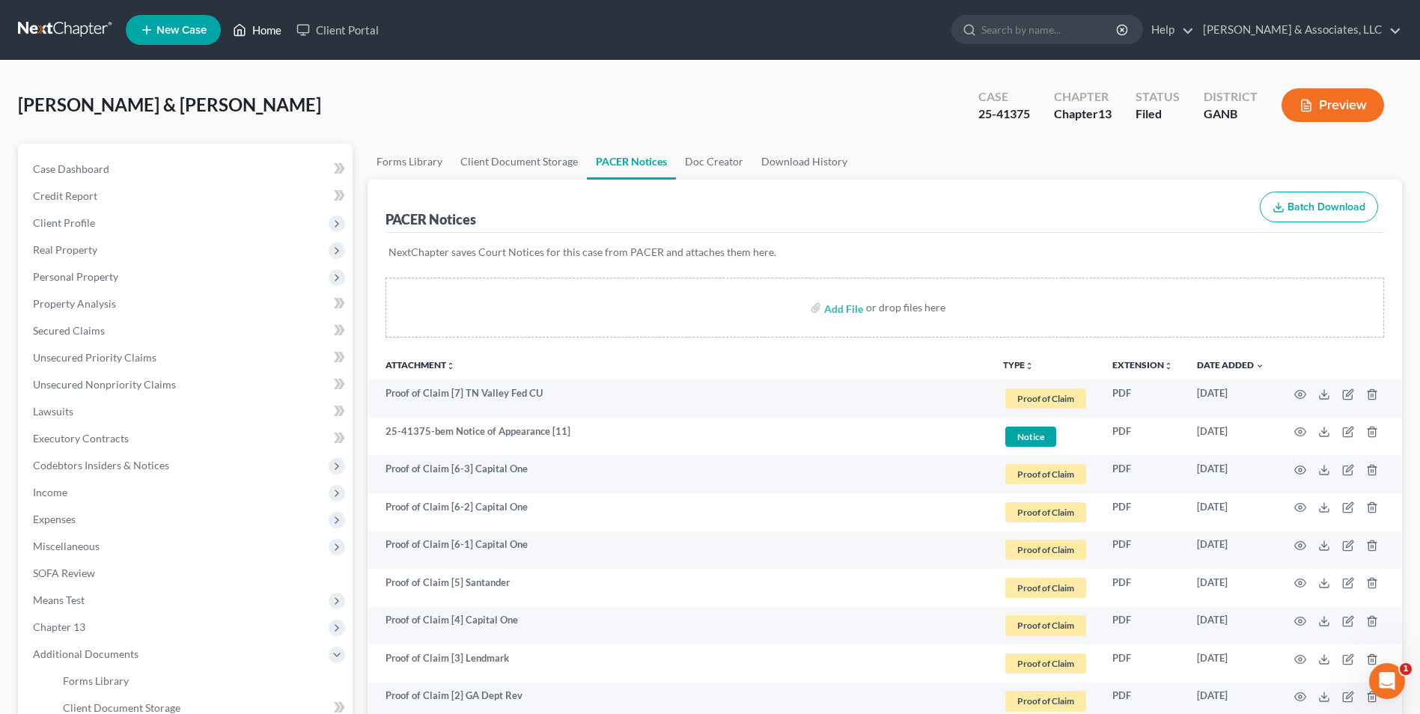
click at [254, 34] on link "Home" at bounding box center [257, 29] width 64 height 27
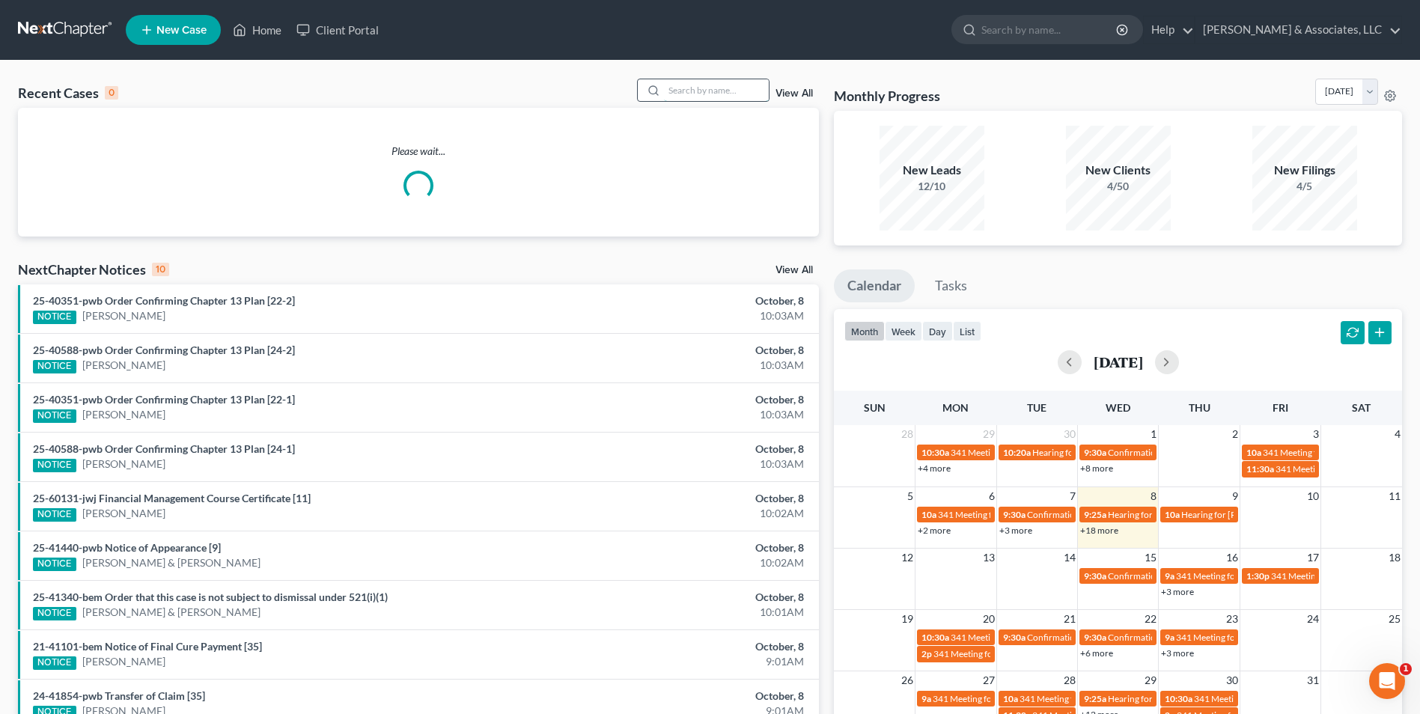
click at [703, 94] on input "search" at bounding box center [716, 90] width 105 height 22
type input "n"
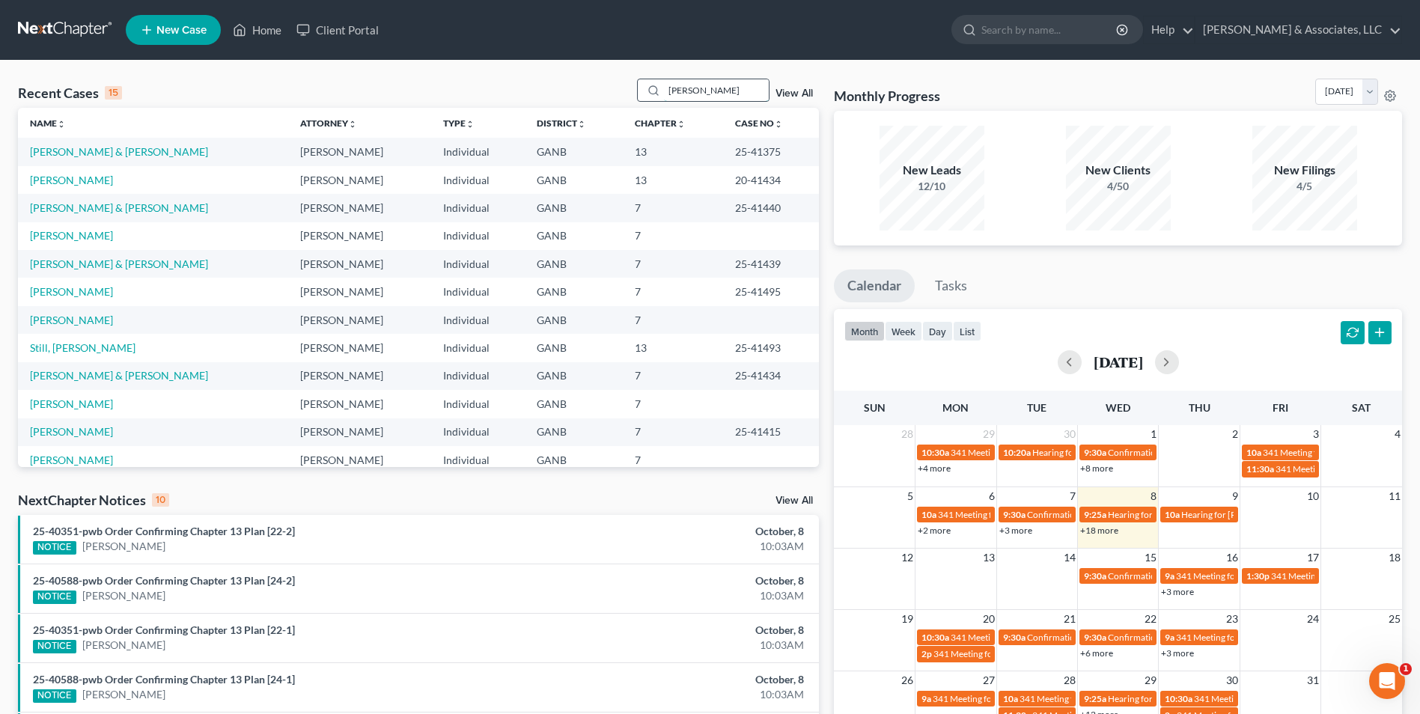
type input "[PERSON_NAME]"
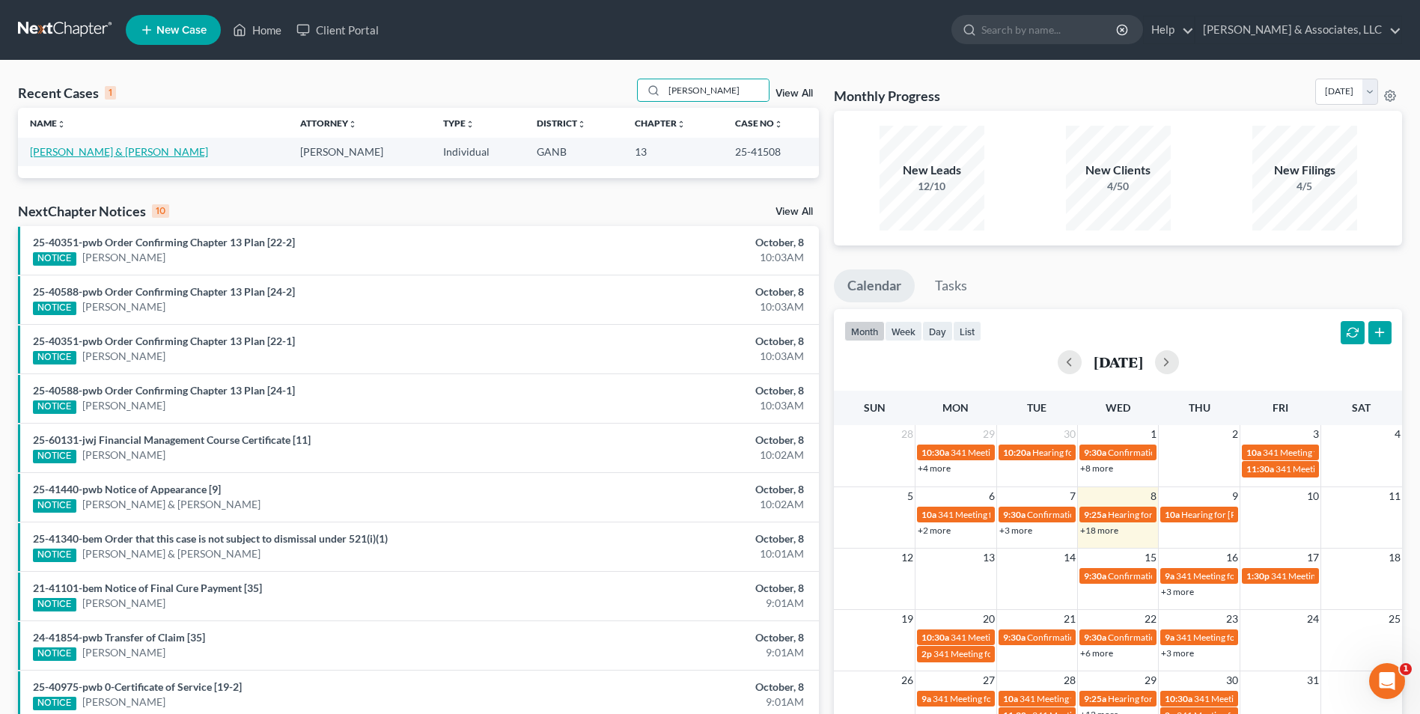
click at [67, 155] on link "[PERSON_NAME] & [PERSON_NAME]" at bounding box center [119, 151] width 178 height 13
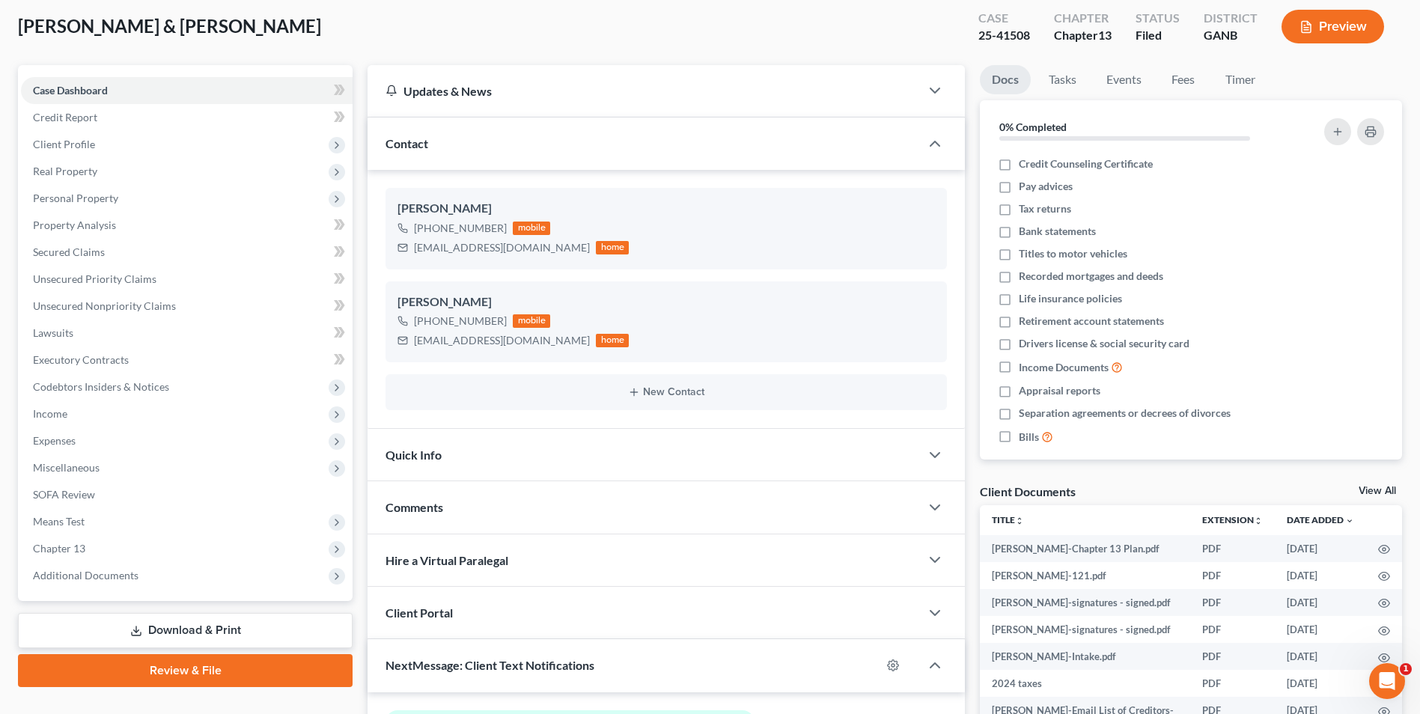
scroll to position [150, 0]
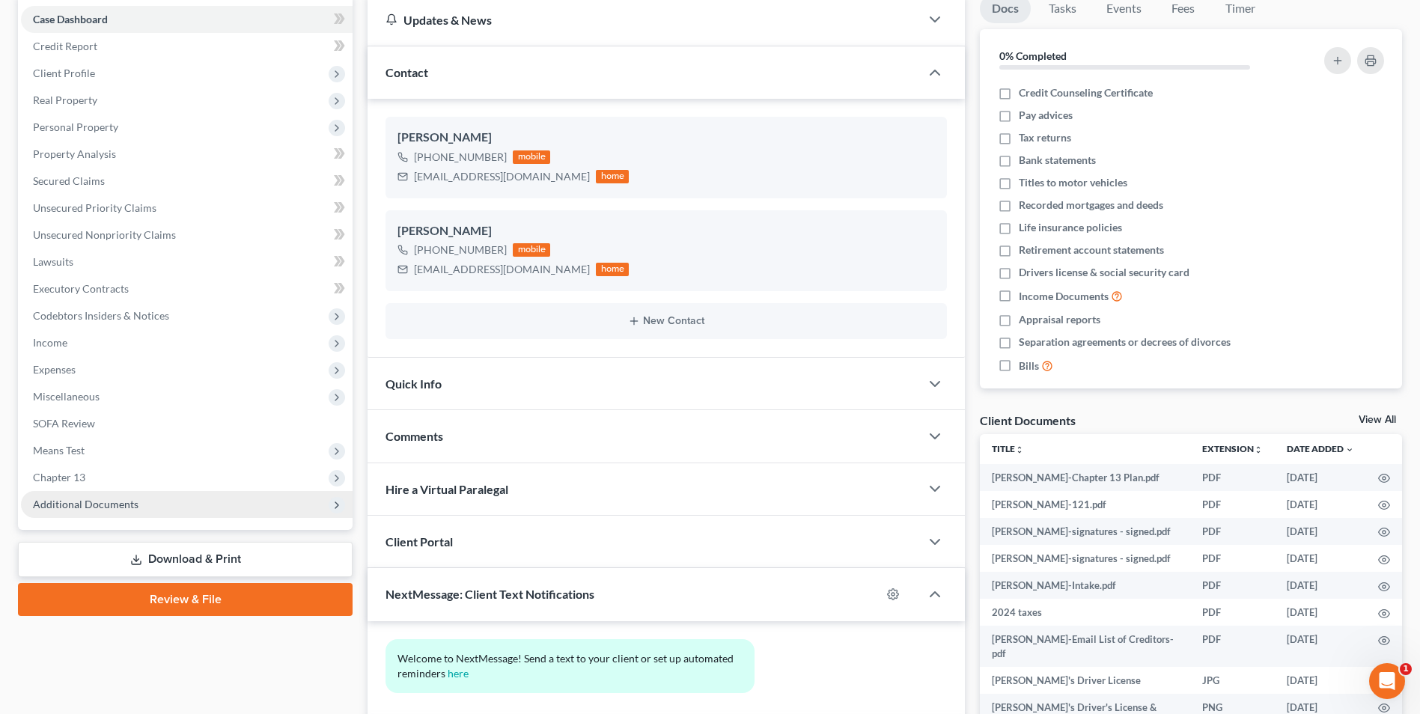
click at [132, 504] on span "Additional Documents" at bounding box center [86, 504] width 106 height 13
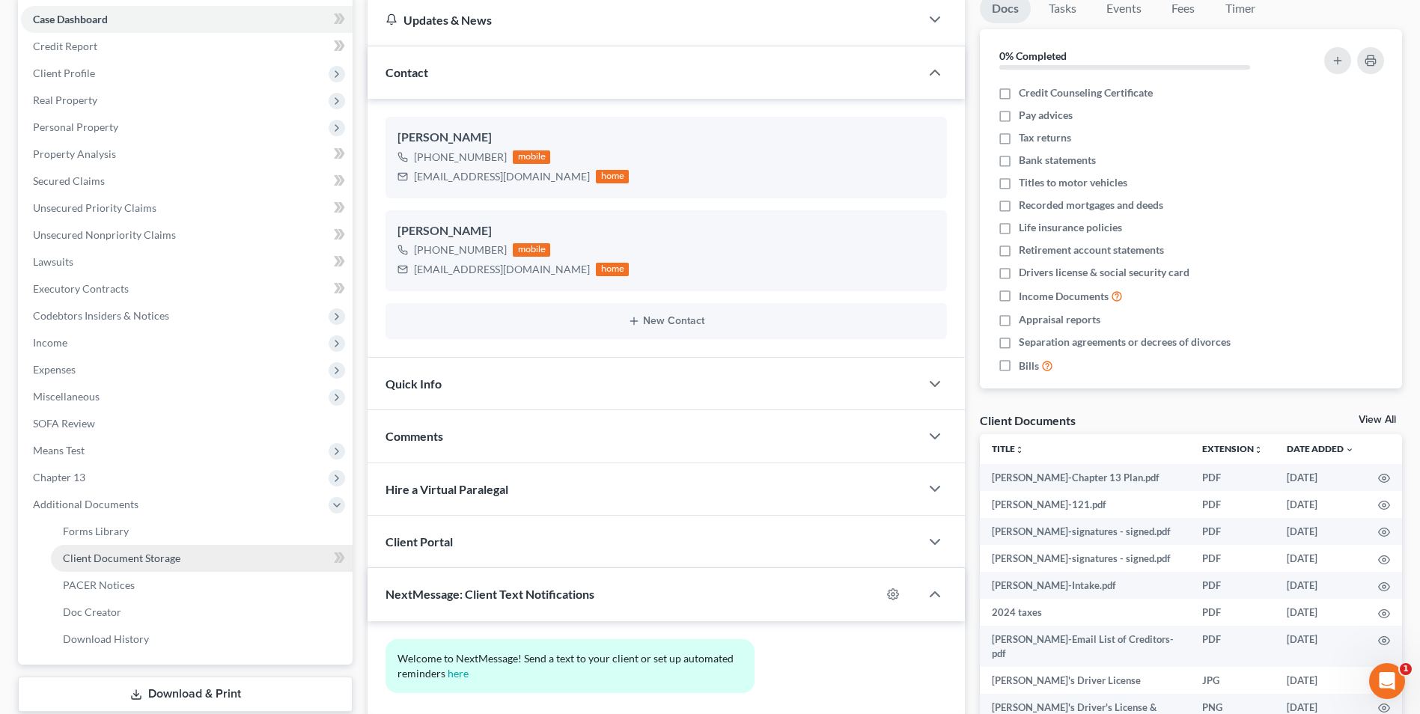
click at [146, 558] on span "Client Document Storage" at bounding box center [122, 558] width 118 height 13
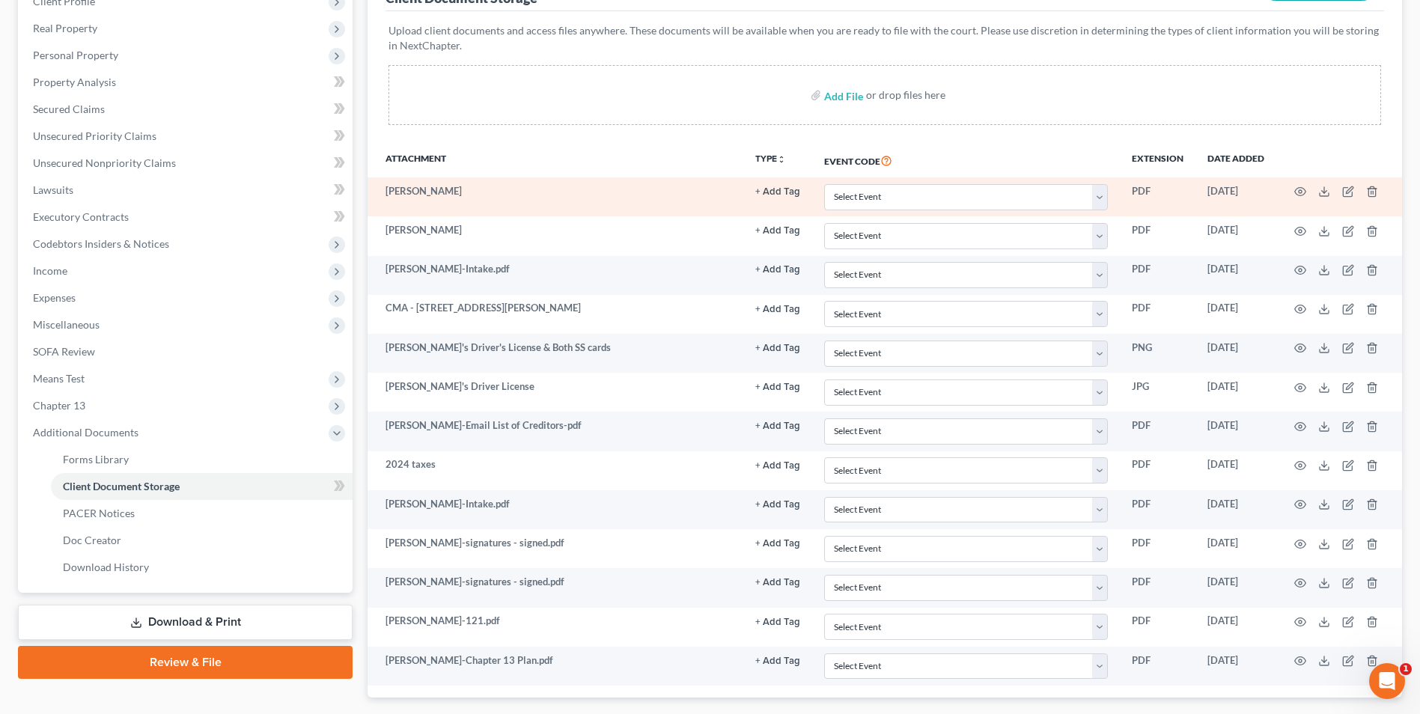
scroll to position [225, 0]
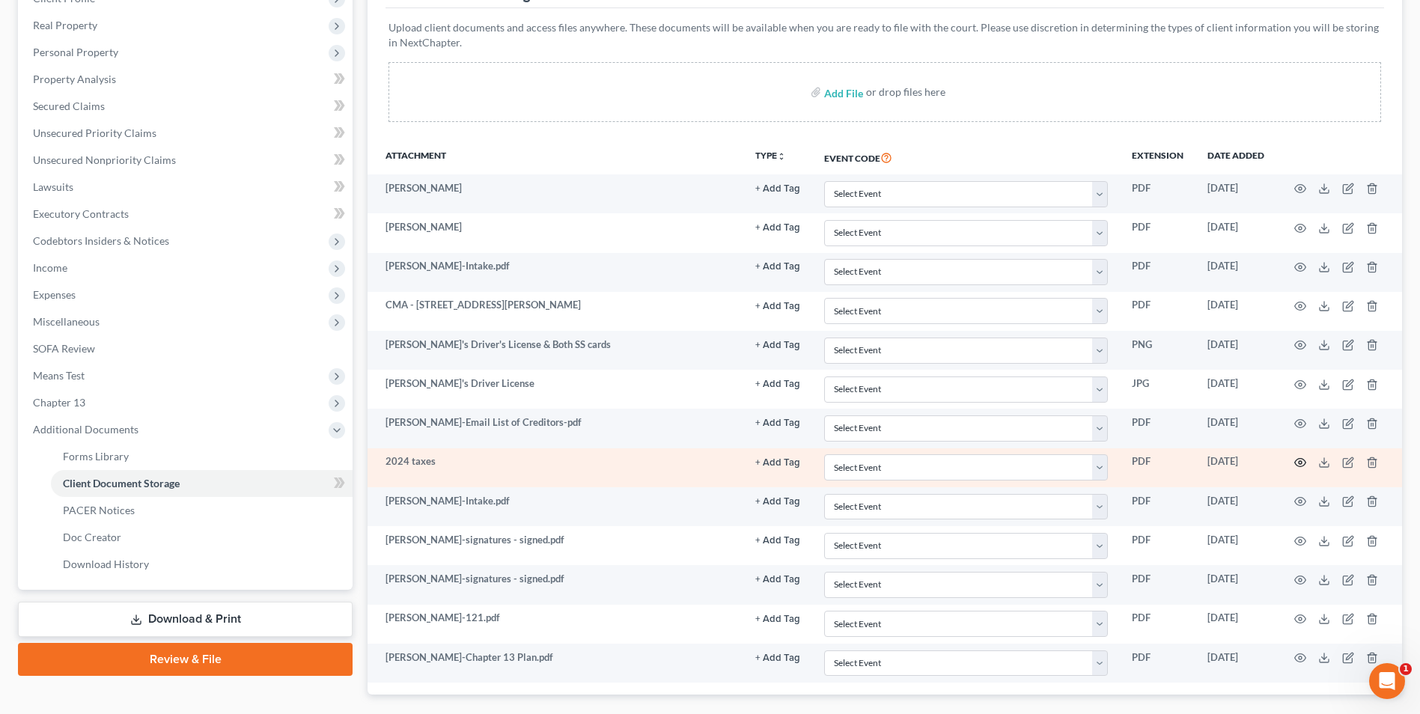
click at [1299, 461] on icon "button" at bounding box center [1300, 463] width 12 height 12
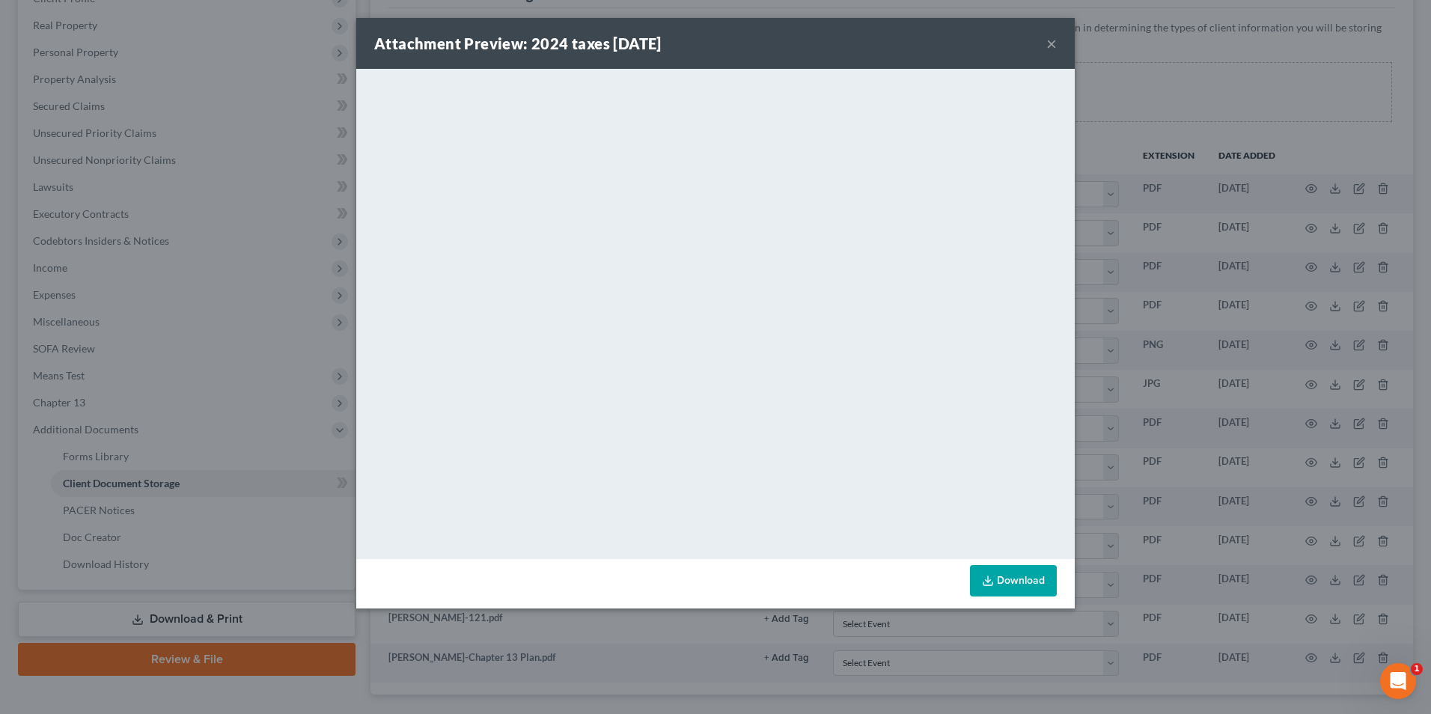
click at [1051, 46] on button "×" at bounding box center [1051, 43] width 10 height 18
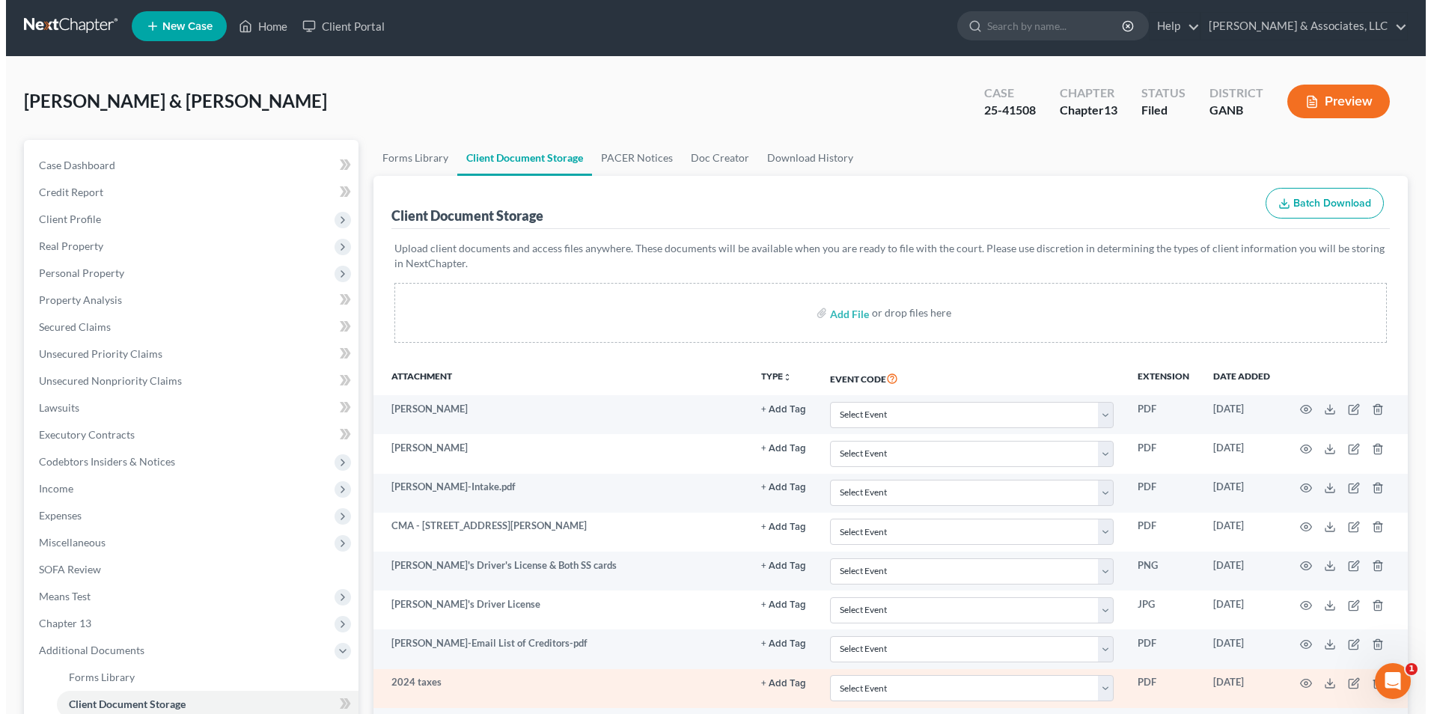
scroll to position [0, 0]
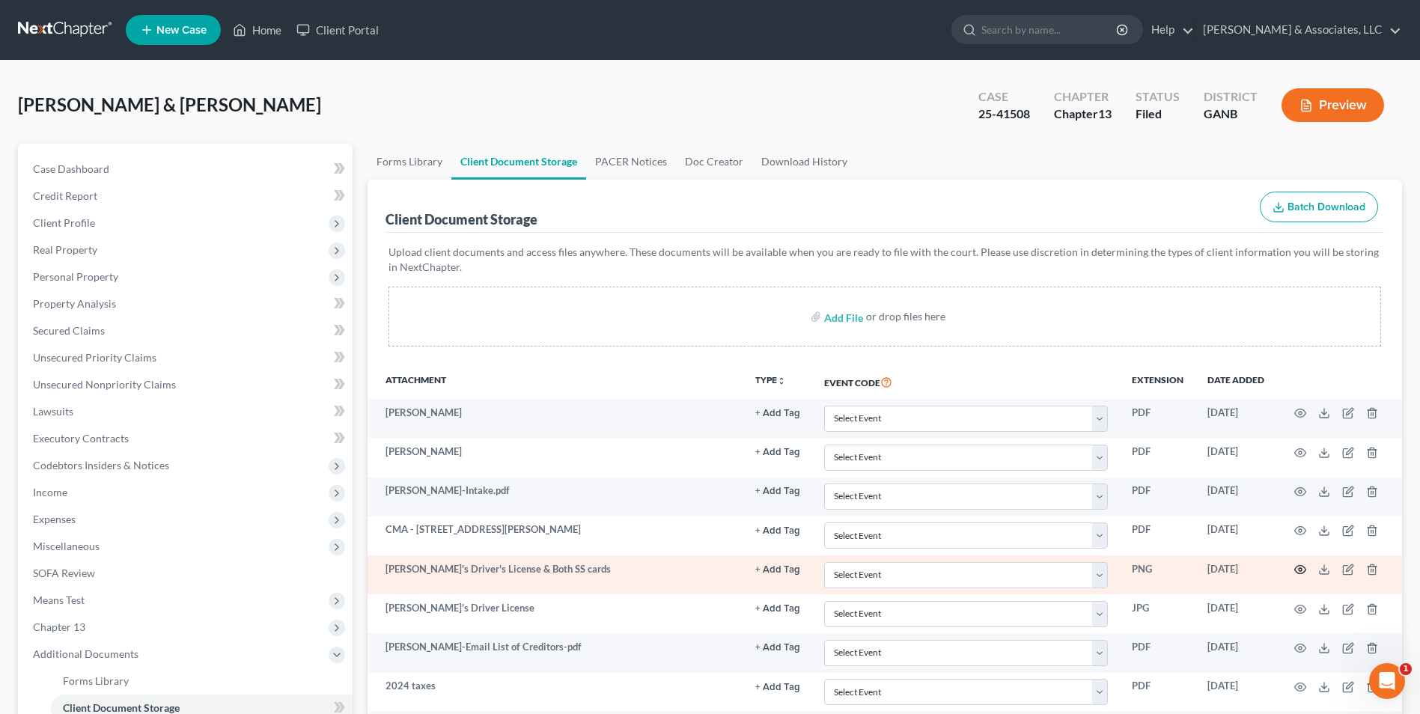
click at [1295, 567] on icon "button" at bounding box center [1300, 570] width 12 height 12
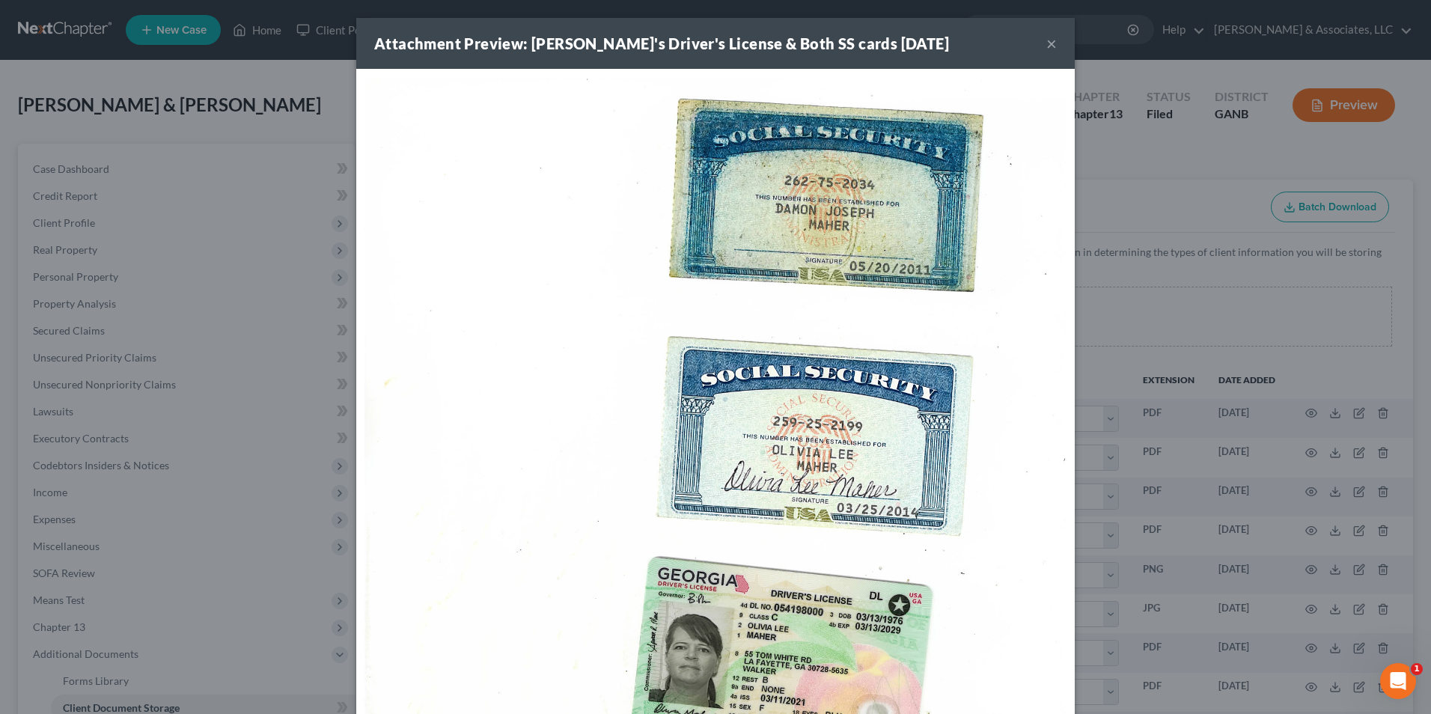
scroll to position [352, 0]
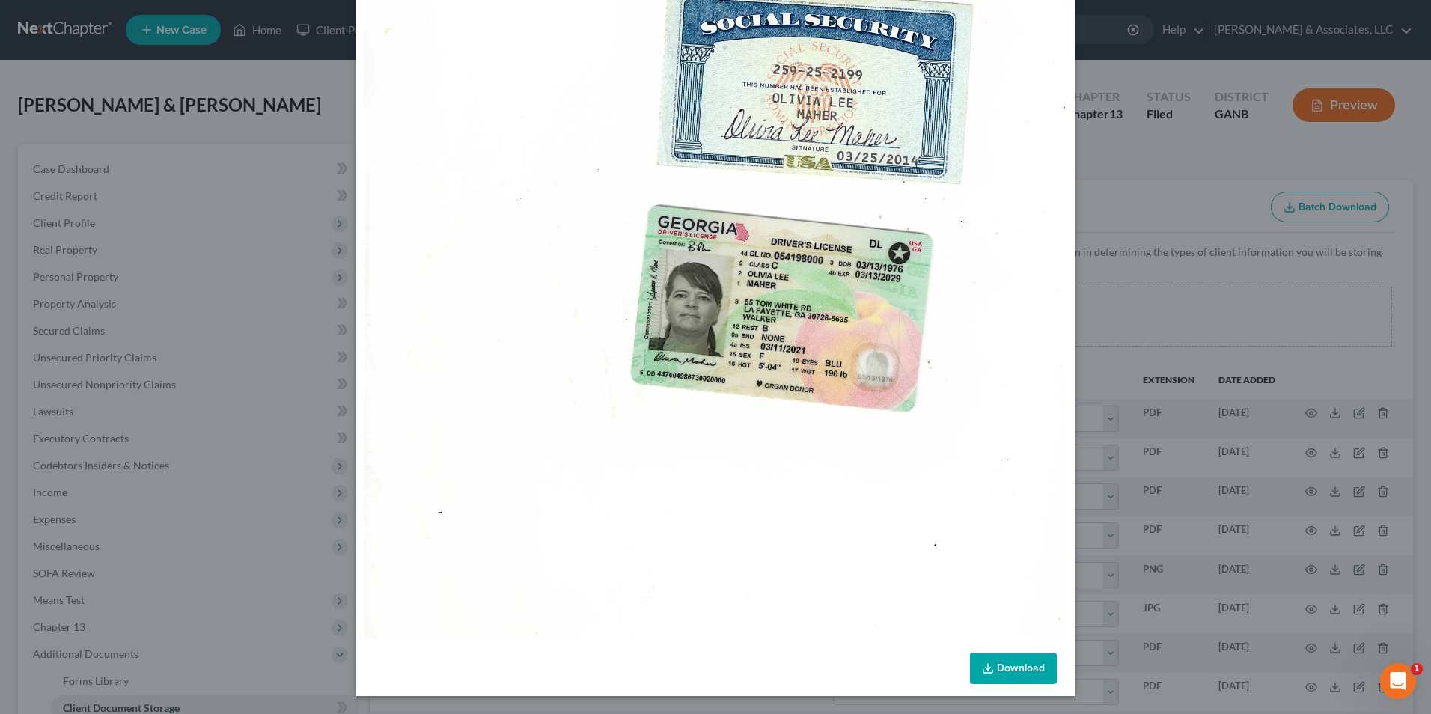
click at [995, 669] on link "Download" at bounding box center [1013, 668] width 87 height 31
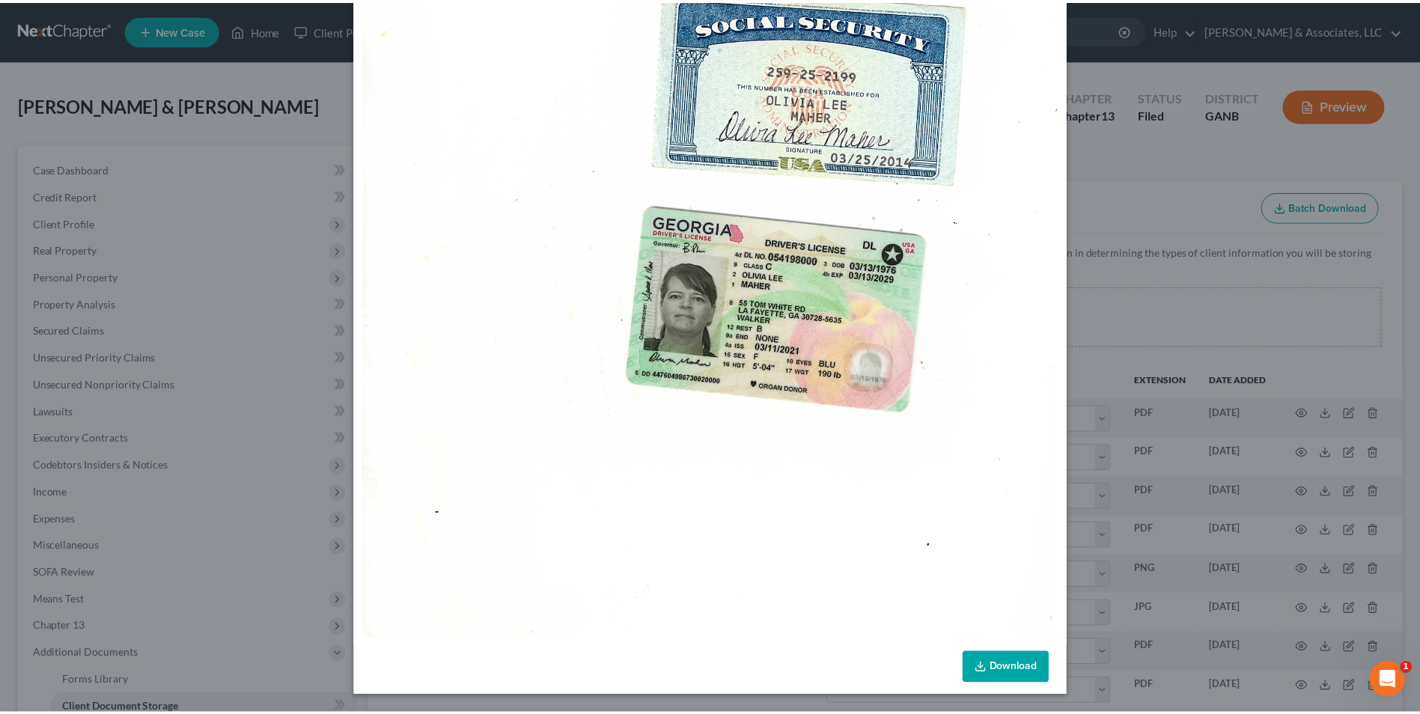
scroll to position [0, 0]
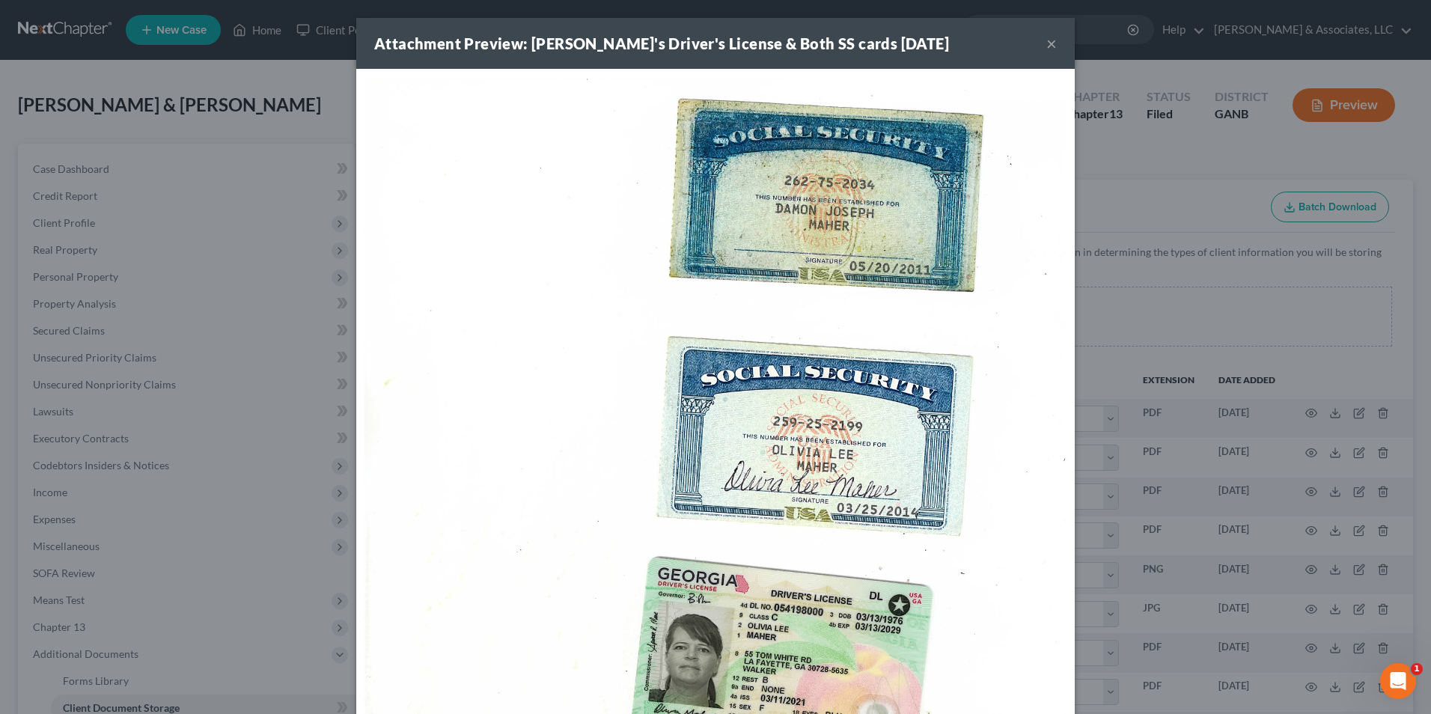
click at [1048, 49] on button "×" at bounding box center [1051, 43] width 10 height 18
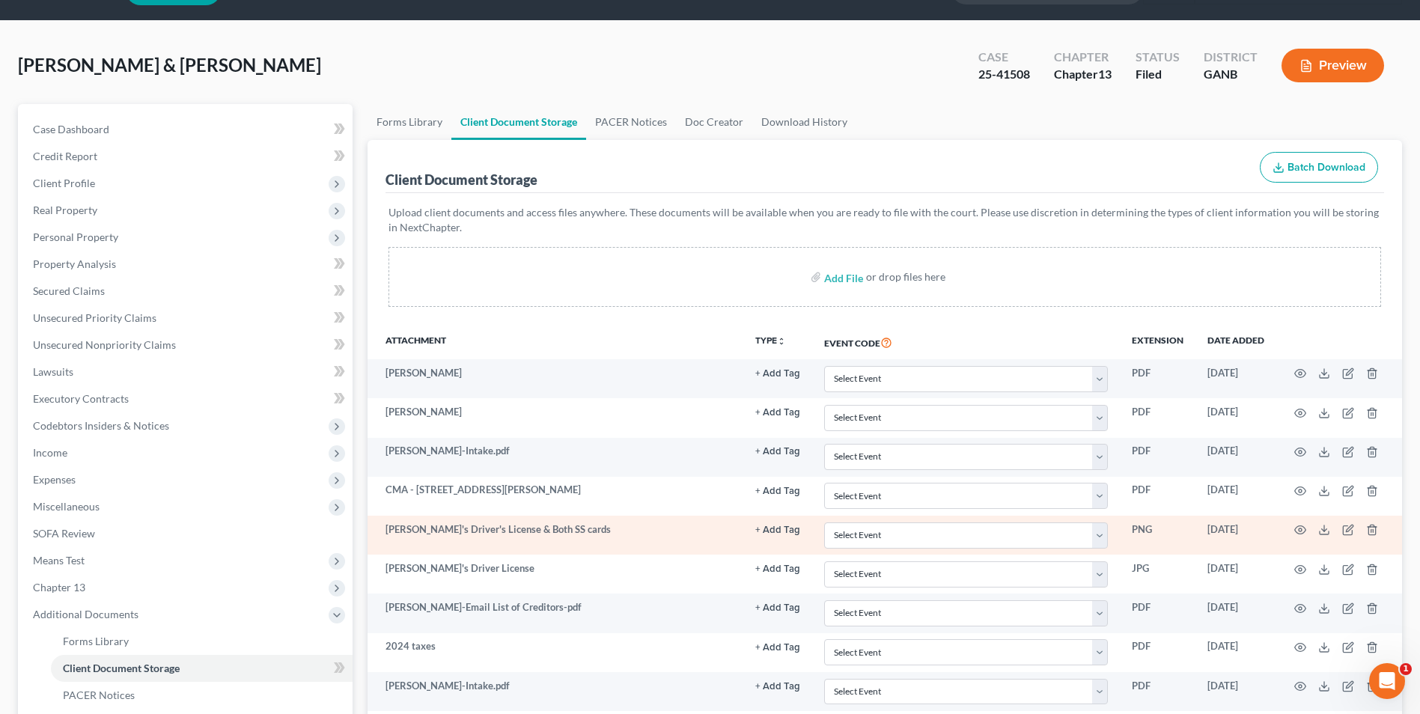
scroll to position [75, 0]
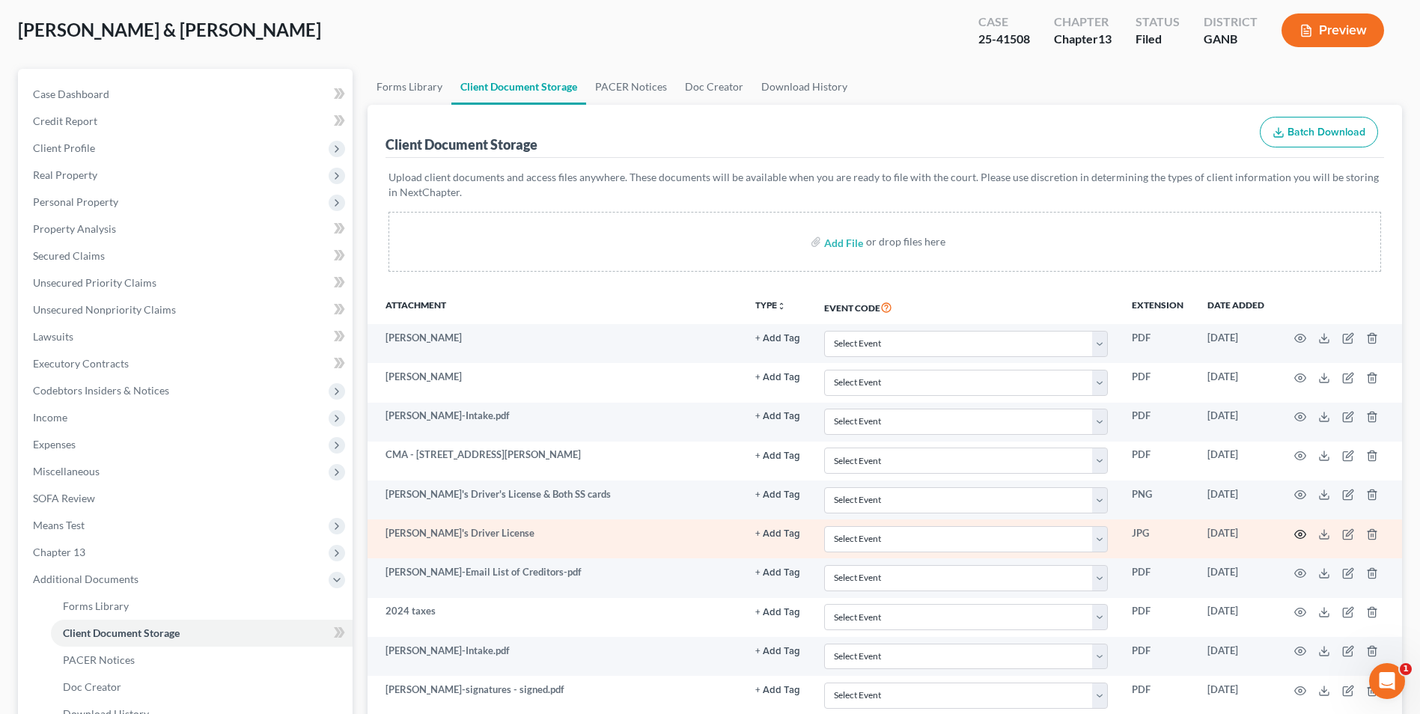
click at [1296, 535] on icon "button" at bounding box center [1300, 534] width 11 height 8
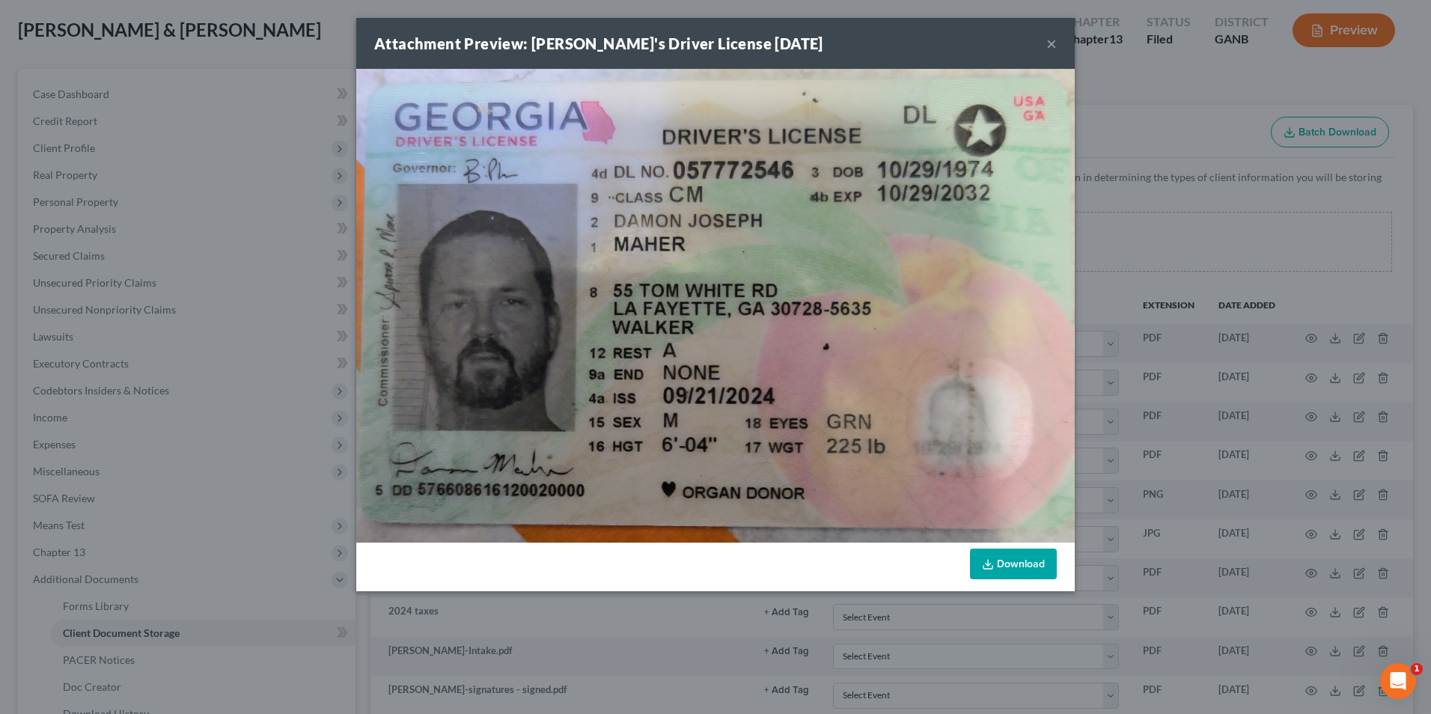
click at [1033, 561] on link "Download" at bounding box center [1013, 564] width 87 height 31
click at [1049, 48] on button "×" at bounding box center [1051, 43] width 10 height 18
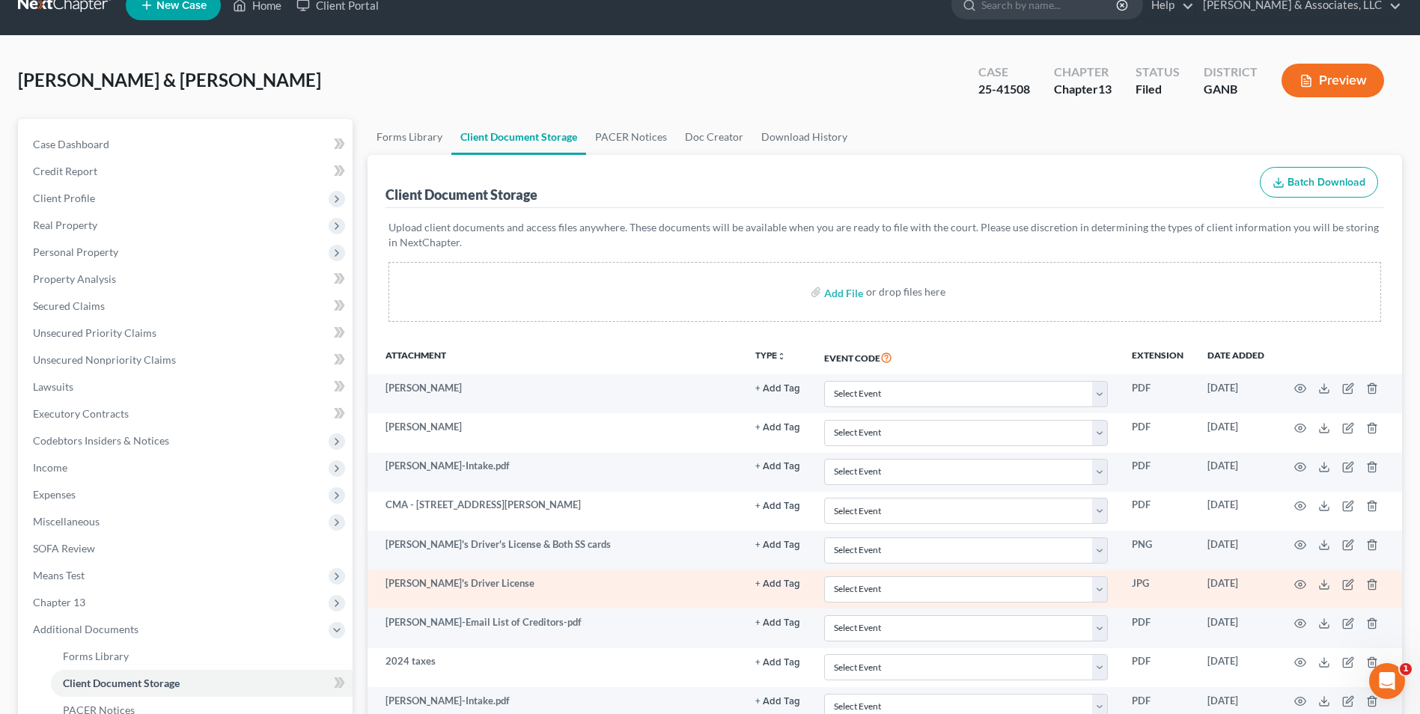
scroll to position [0, 0]
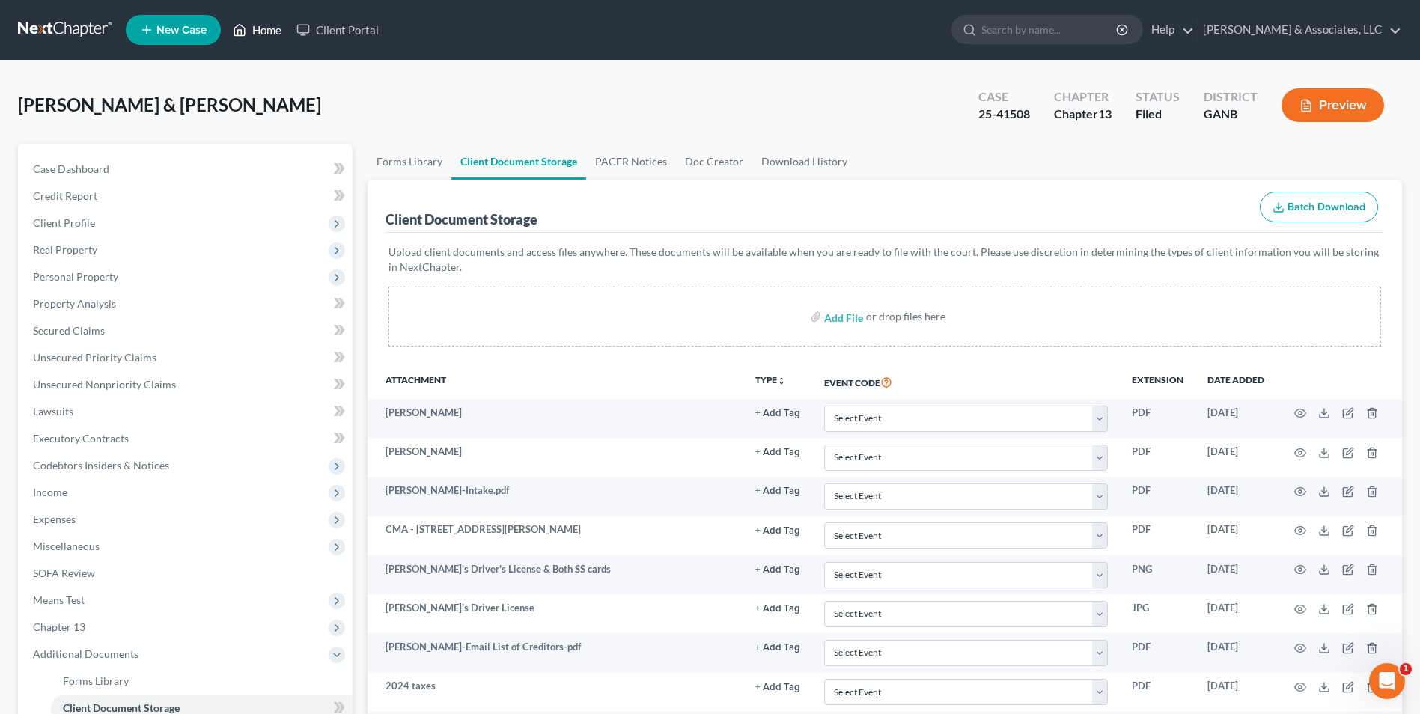
click at [272, 28] on link "Home" at bounding box center [257, 29] width 64 height 27
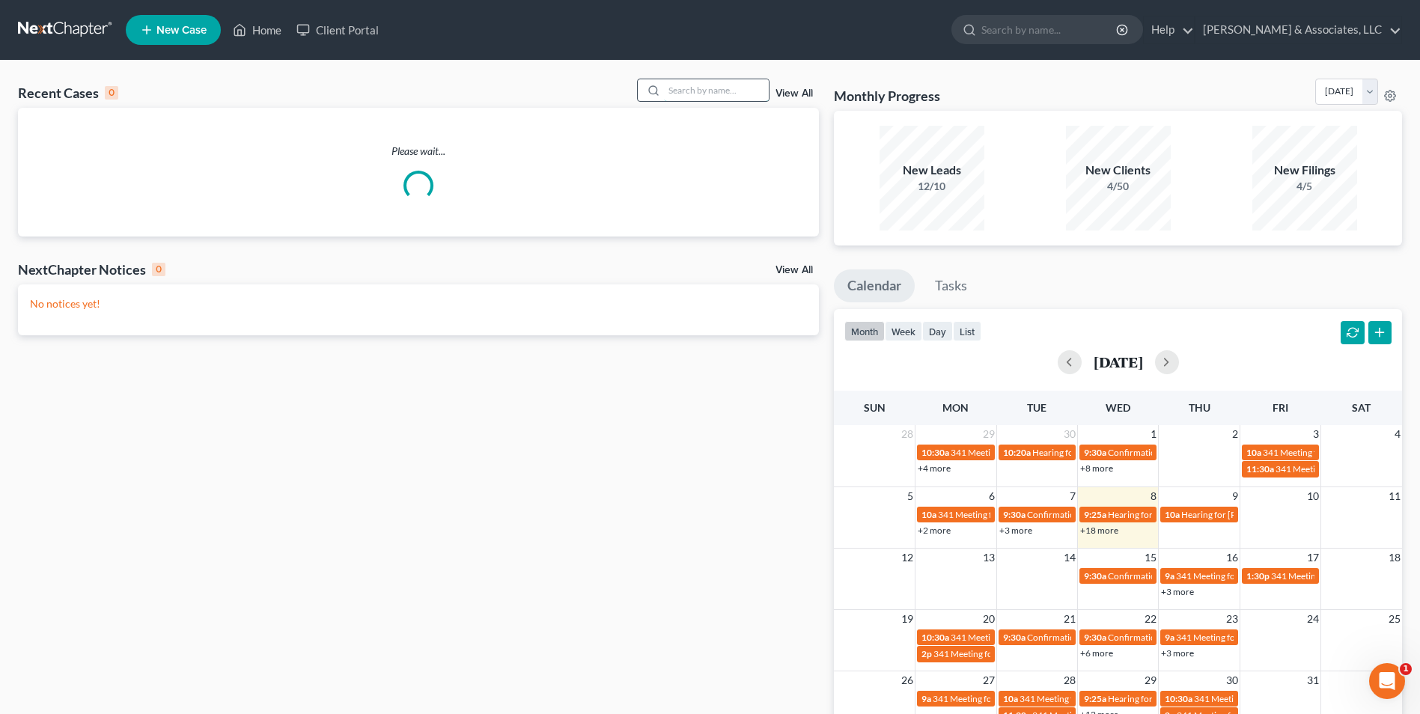
click at [719, 94] on input "search" at bounding box center [716, 90] width 105 height 22
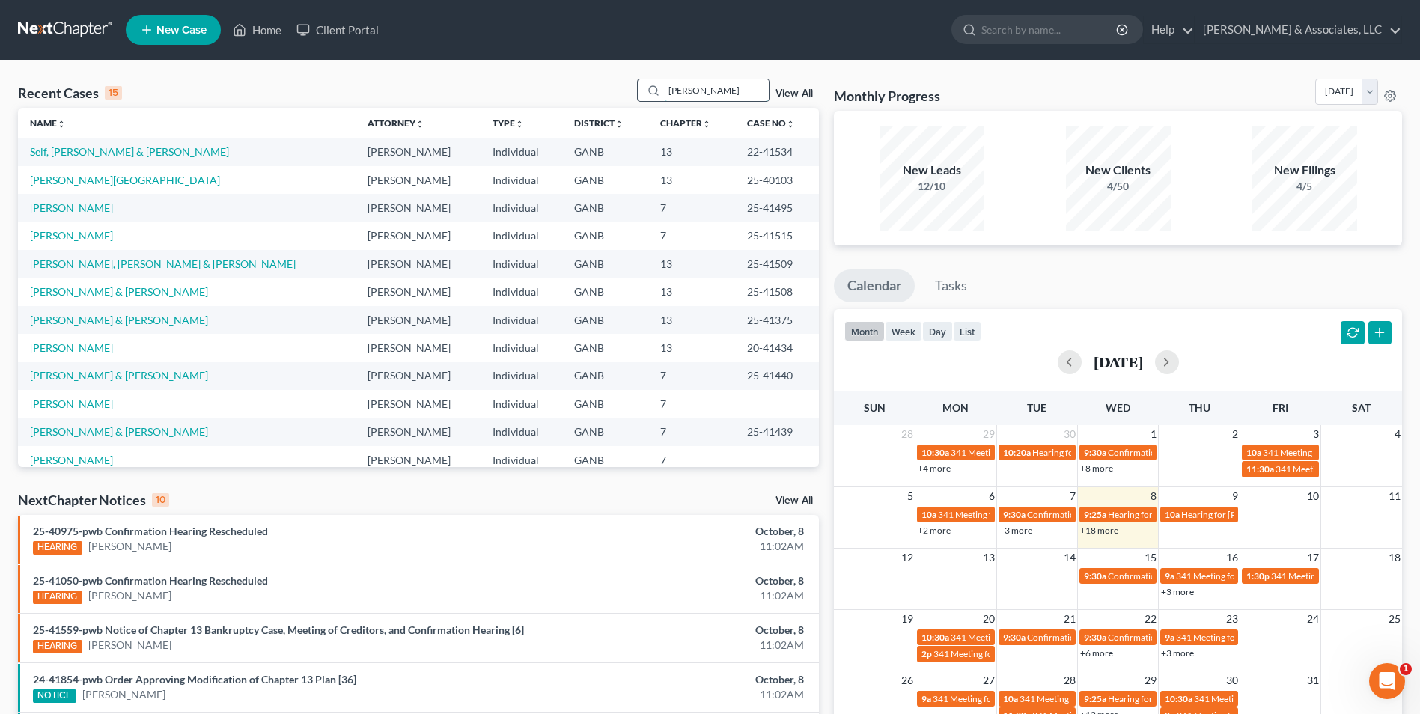
type input "[PERSON_NAME]"
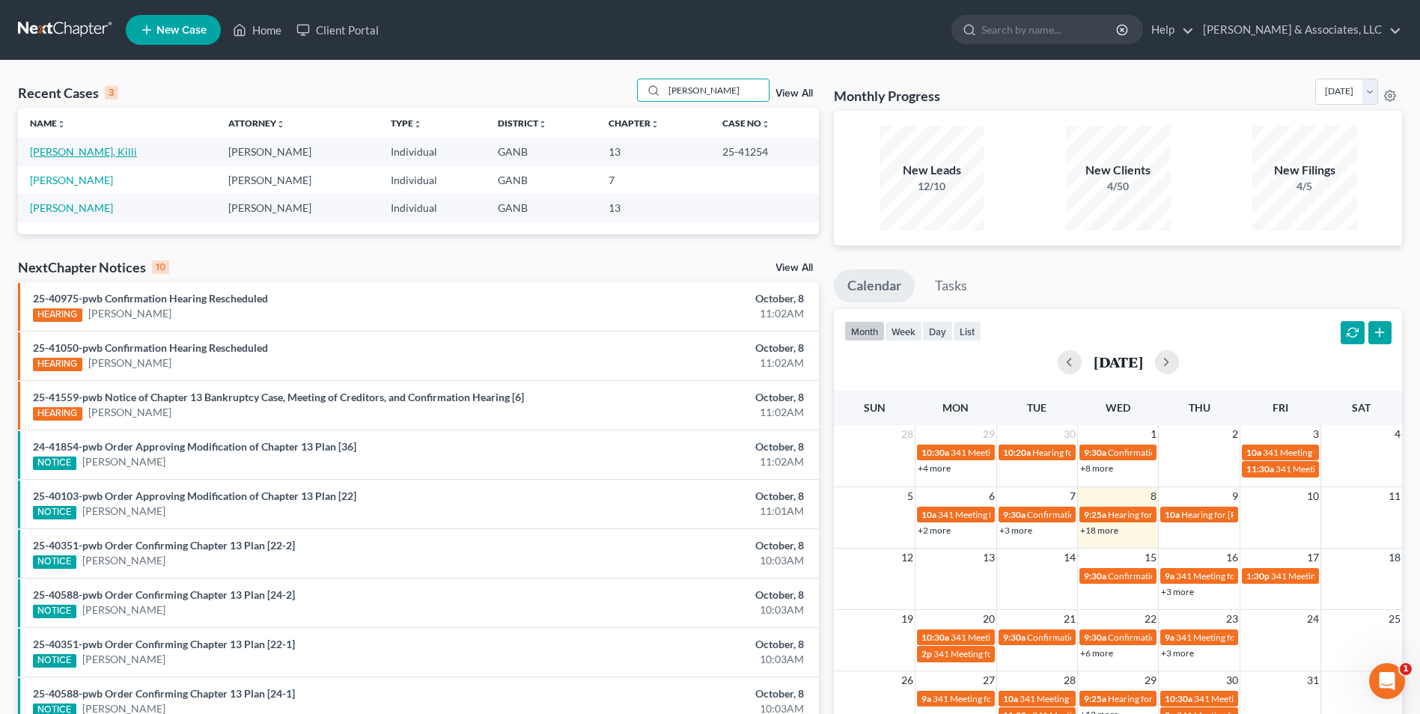
click at [46, 149] on link "[PERSON_NAME], Killi" at bounding box center [83, 151] width 107 height 13
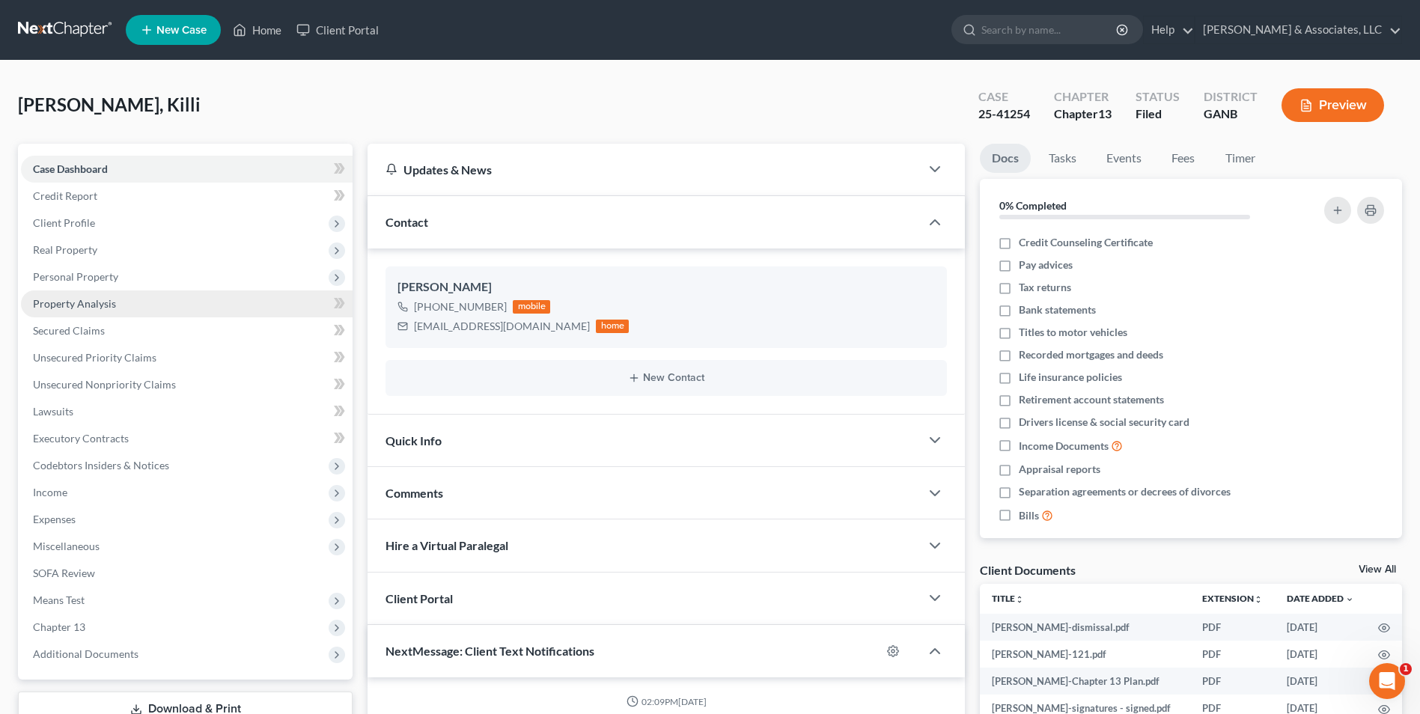
scroll to position [227, 0]
click at [266, 25] on link "Home" at bounding box center [257, 29] width 64 height 27
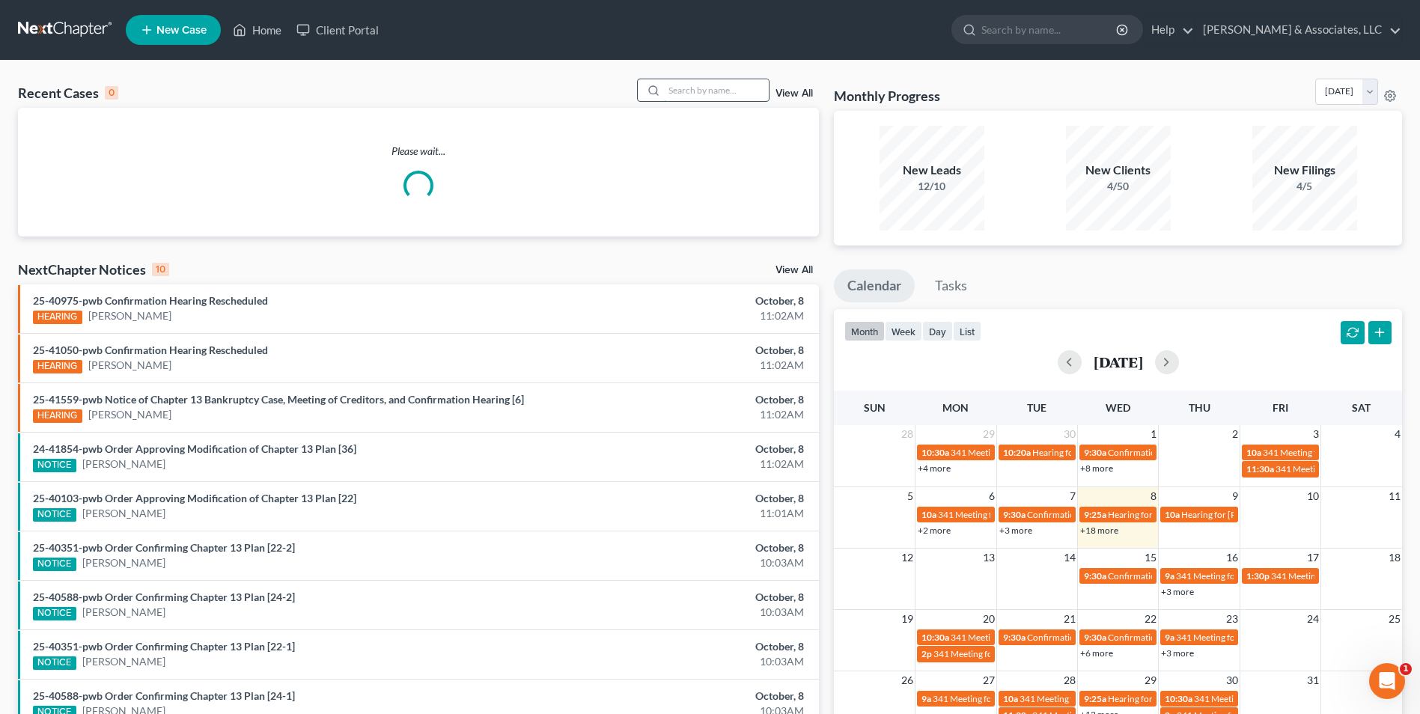
click at [713, 94] on input "search" at bounding box center [716, 90] width 105 height 22
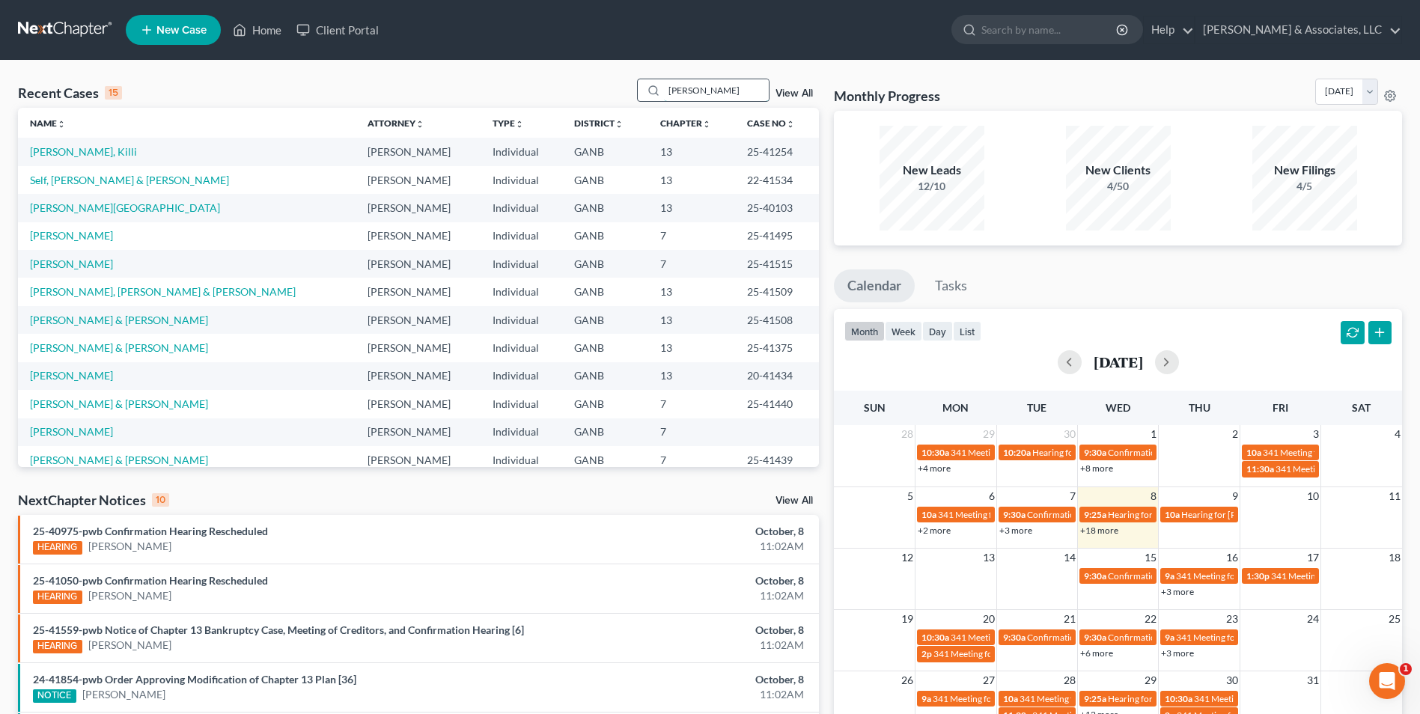
type input "crocker"
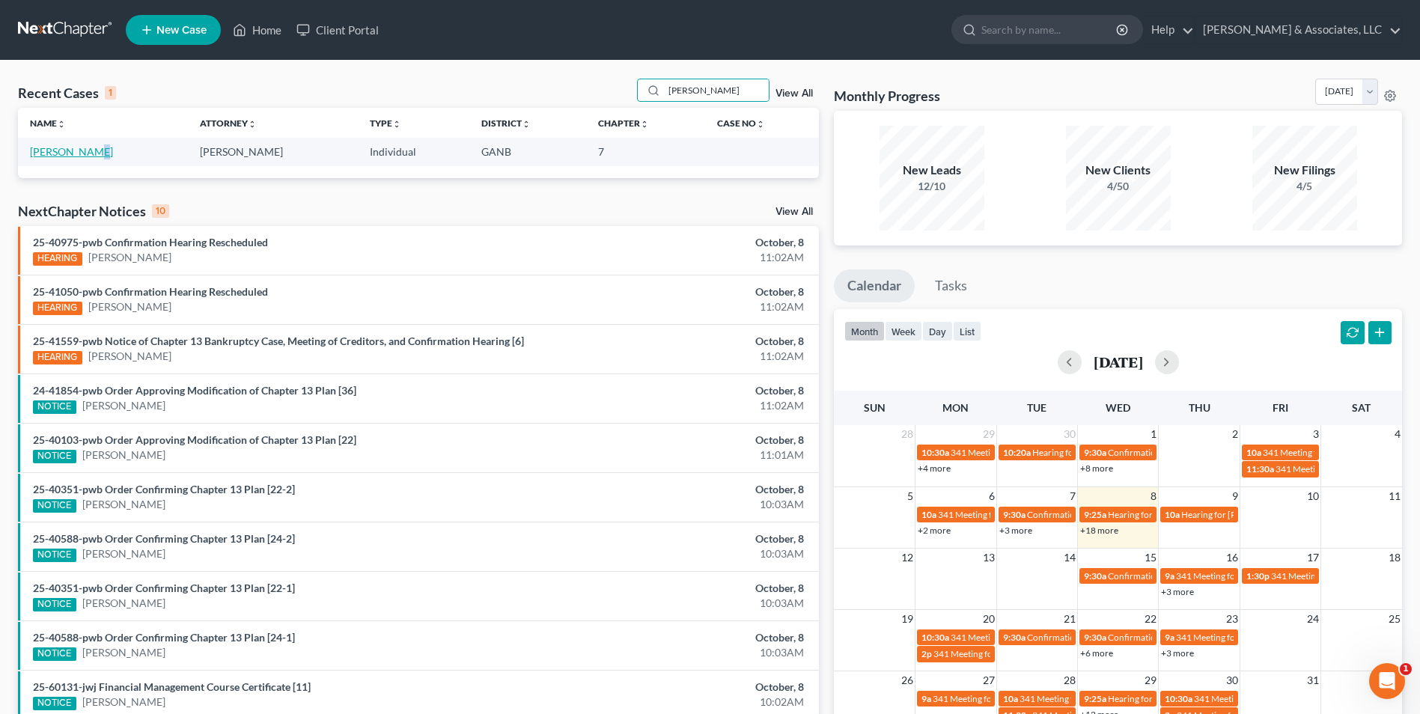
click at [85, 146] on td "[PERSON_NAME]" at bounding box center [103, 152] width 170 height 28
drag, startPoint x: 85, startPoint y: 146, endPoint x: 84, endPoint y: 158, distance: 12.0
click at [84, 158] on link "[PERSON_NAME]" at bounding box center [71, 151] width 83 height 13
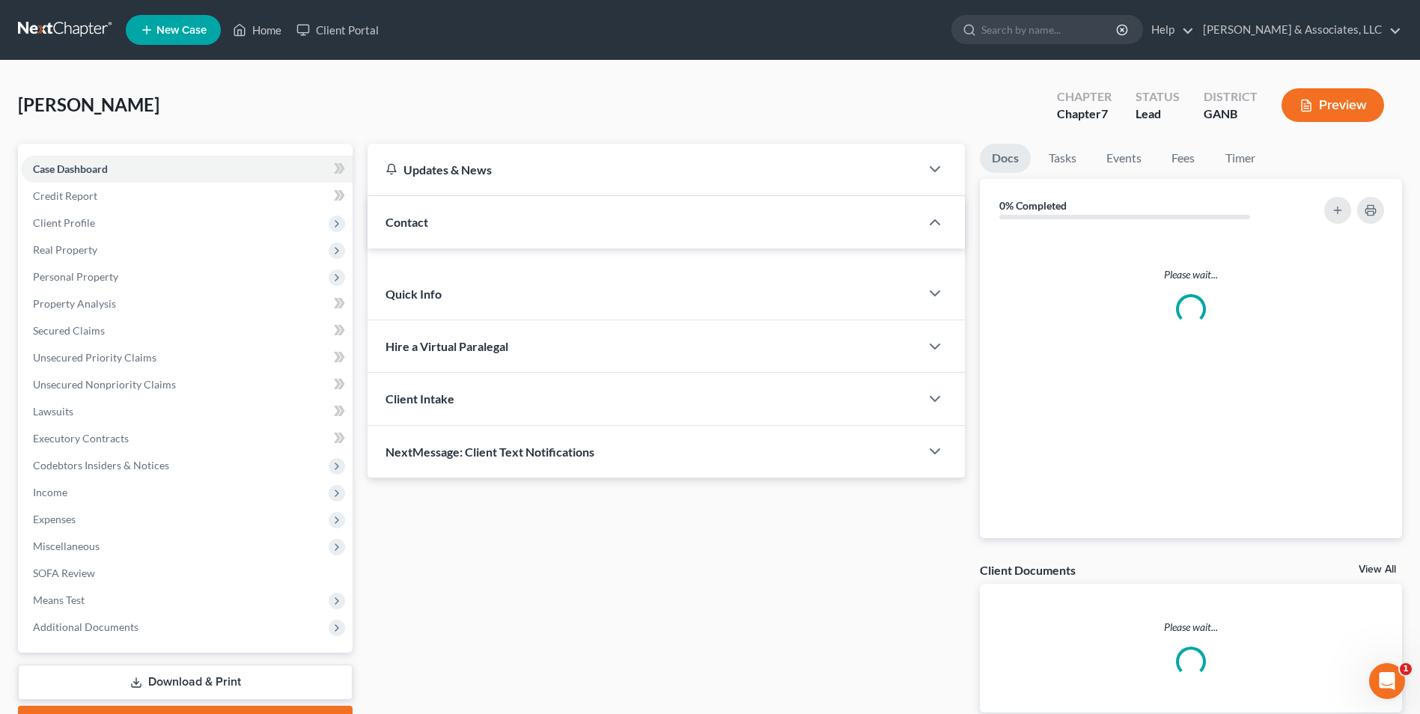
click at [104, 153] on div "Case Dashboard Payments Invoices Payments Payments Credit Report Client Profile…" at bounding box center [185, 398] width 335 height 509
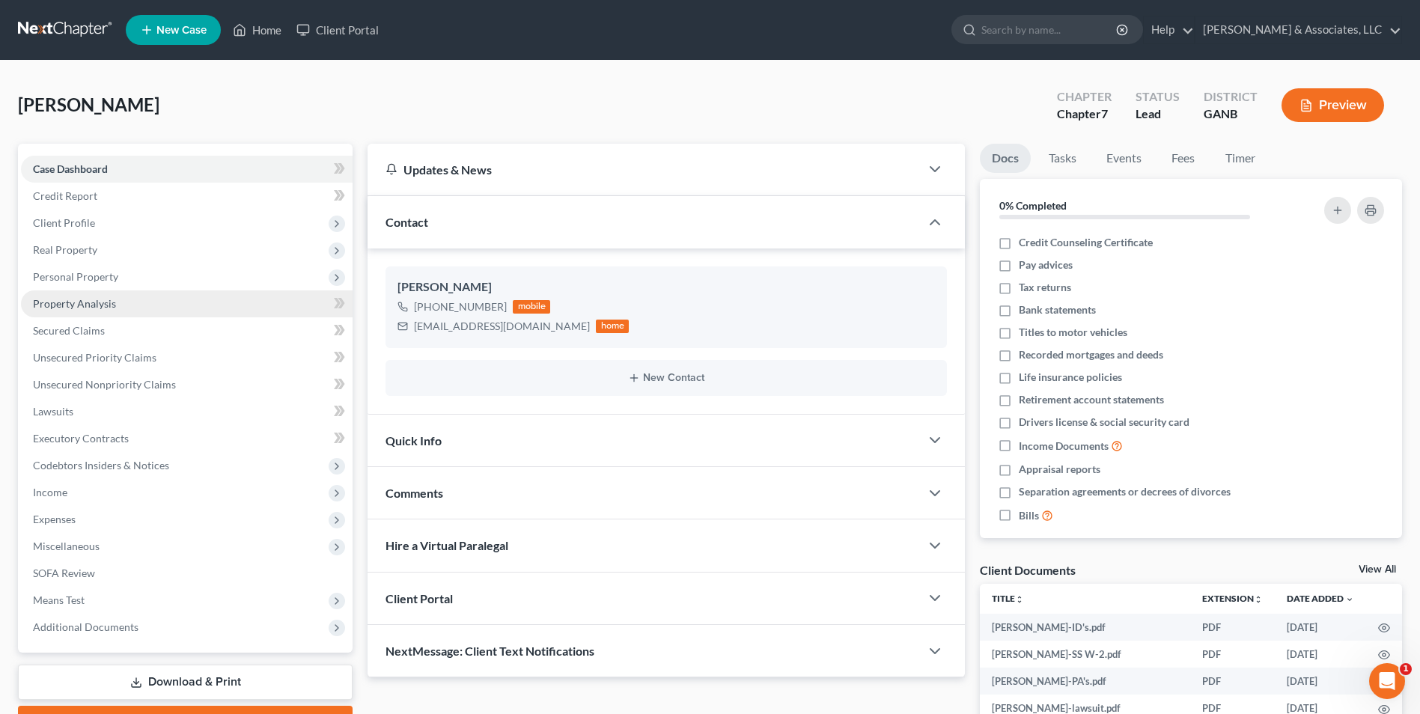
scroll to position [209, 0]
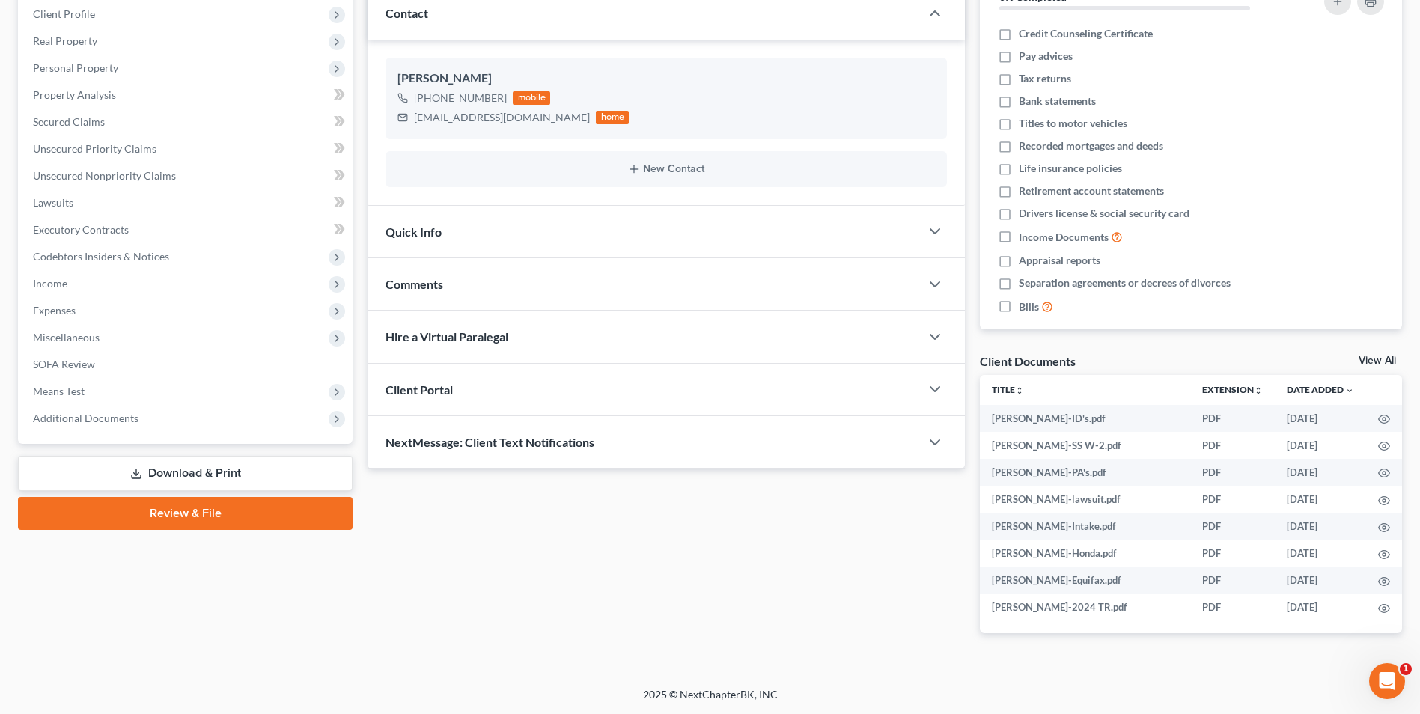
click at [475, 445] on span "NextMessage: Client Text Notifications" at bounding box center [489, 442] width 209 height 14
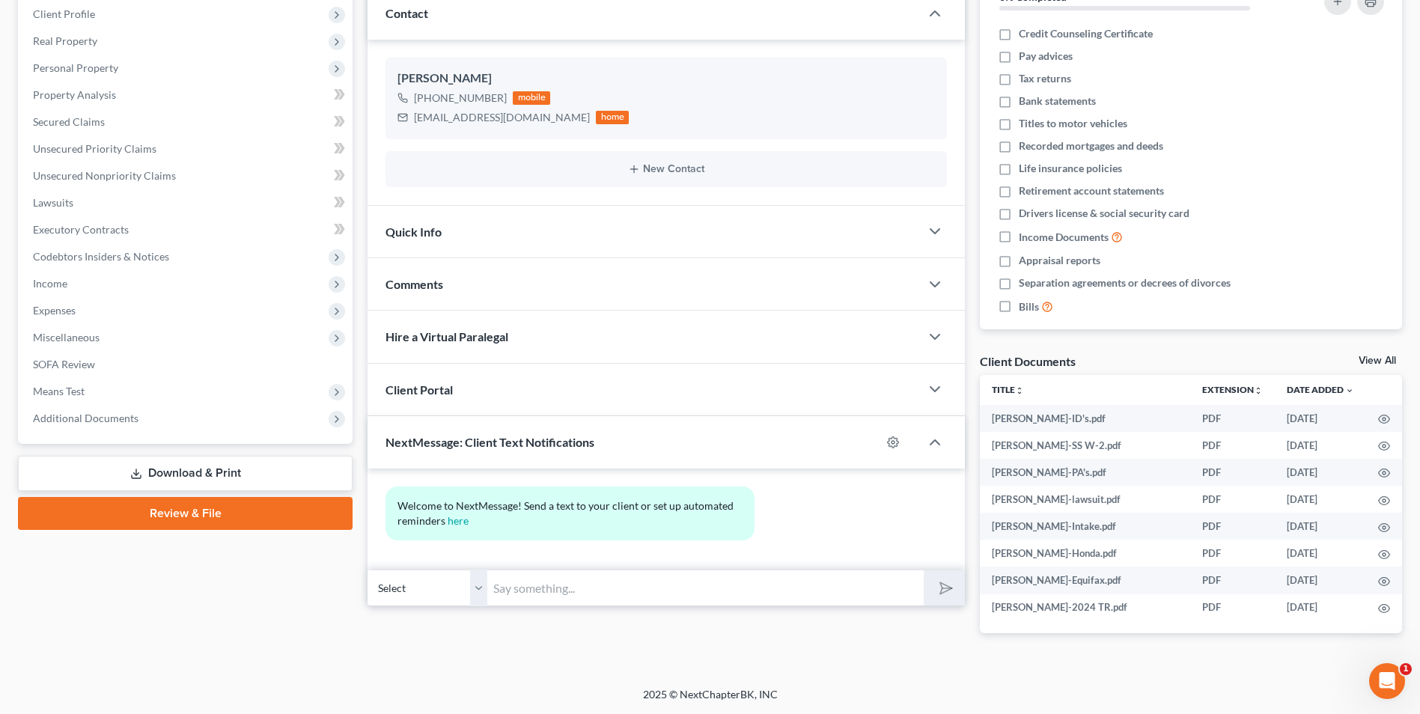
click at [543, 590] on input "text" at bounding box center [705, 588] width 436 height 37
type input "Hi Randolph, this is Mike with Brian Cahn's office. Please check your email for…"
click at [940, 589] on icon "submit" at bounding box center [943, 588] width 21 height 21
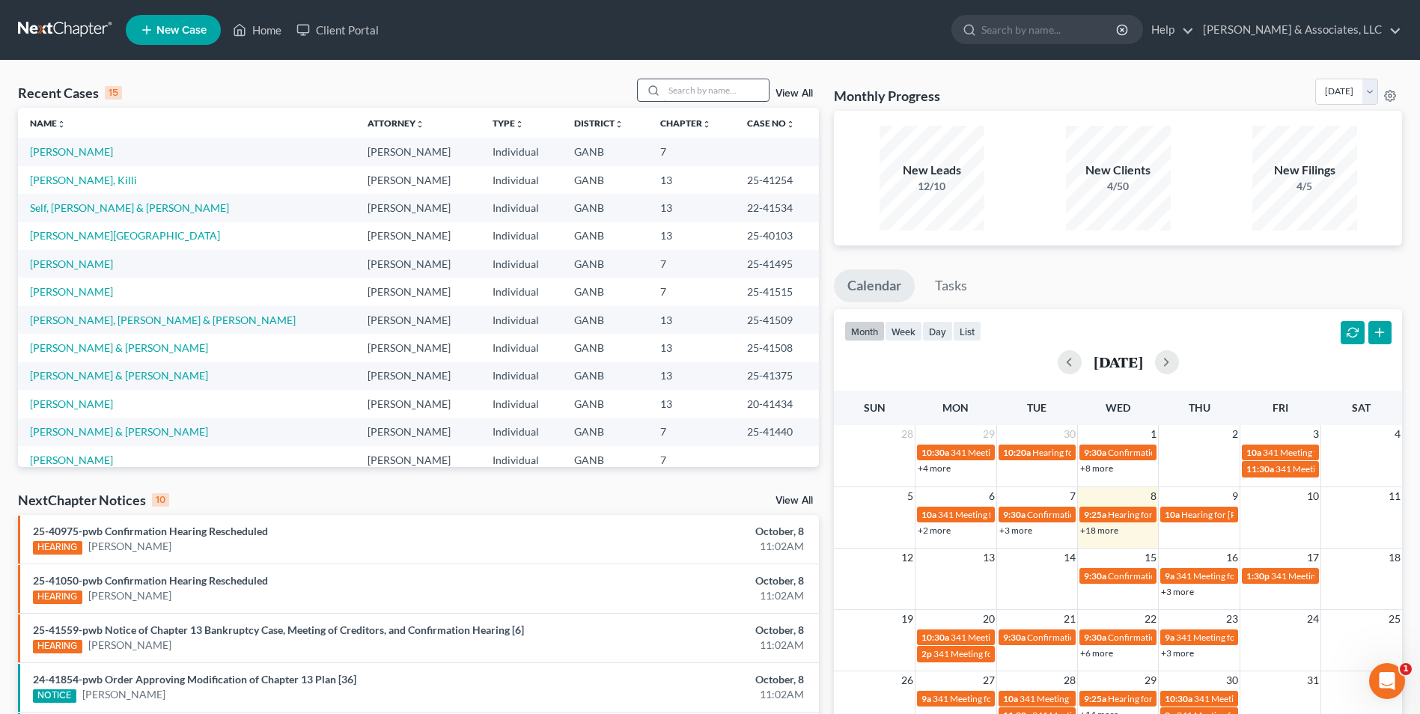
click at [738, 100] on input "search" at bounding box center [716, 90] width 105 height 22
type input "[PERSON_NAME]"
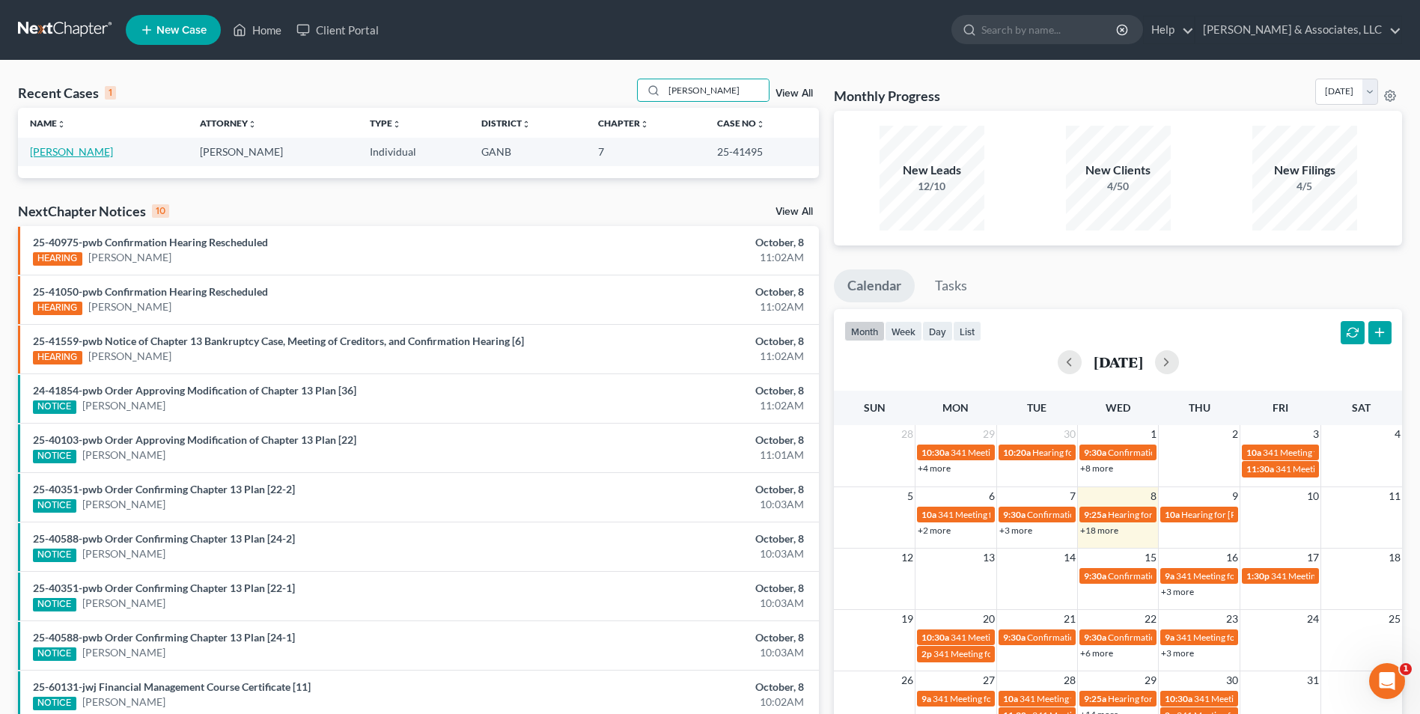
click at [80, 154] on link "[PERSON_NAME]" at bounding box center [71, 151] width 83 height 13
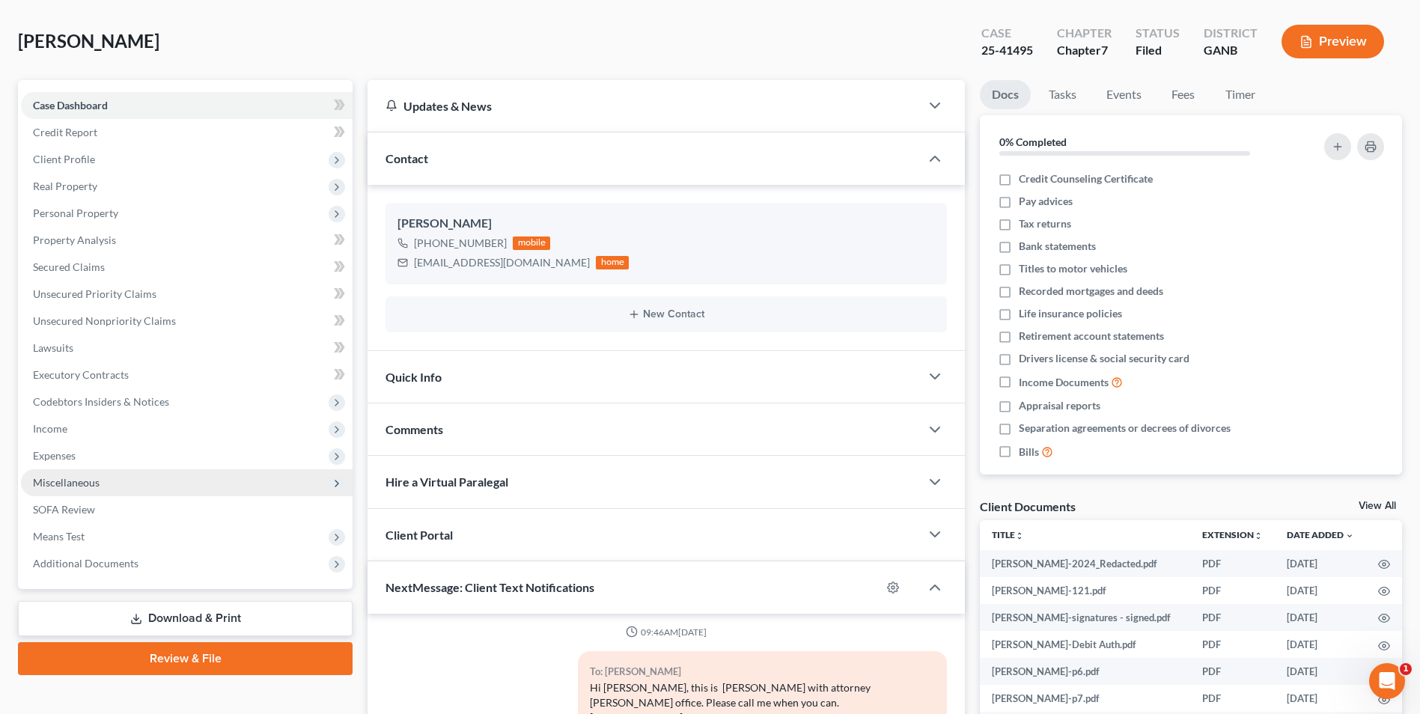
scroll to position [150, 0]
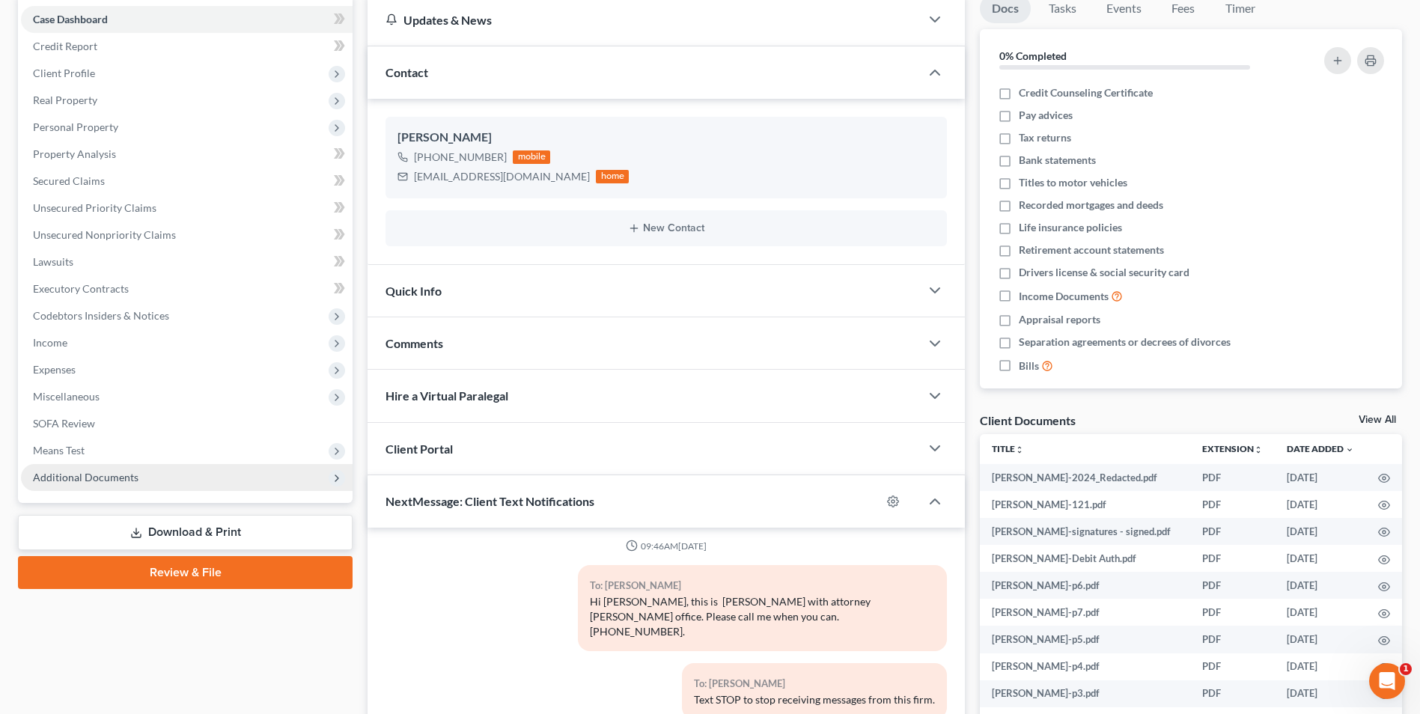
click at [109, 466] on span "Additional Documents" at bounding box center [187, 477] width 332 height 27
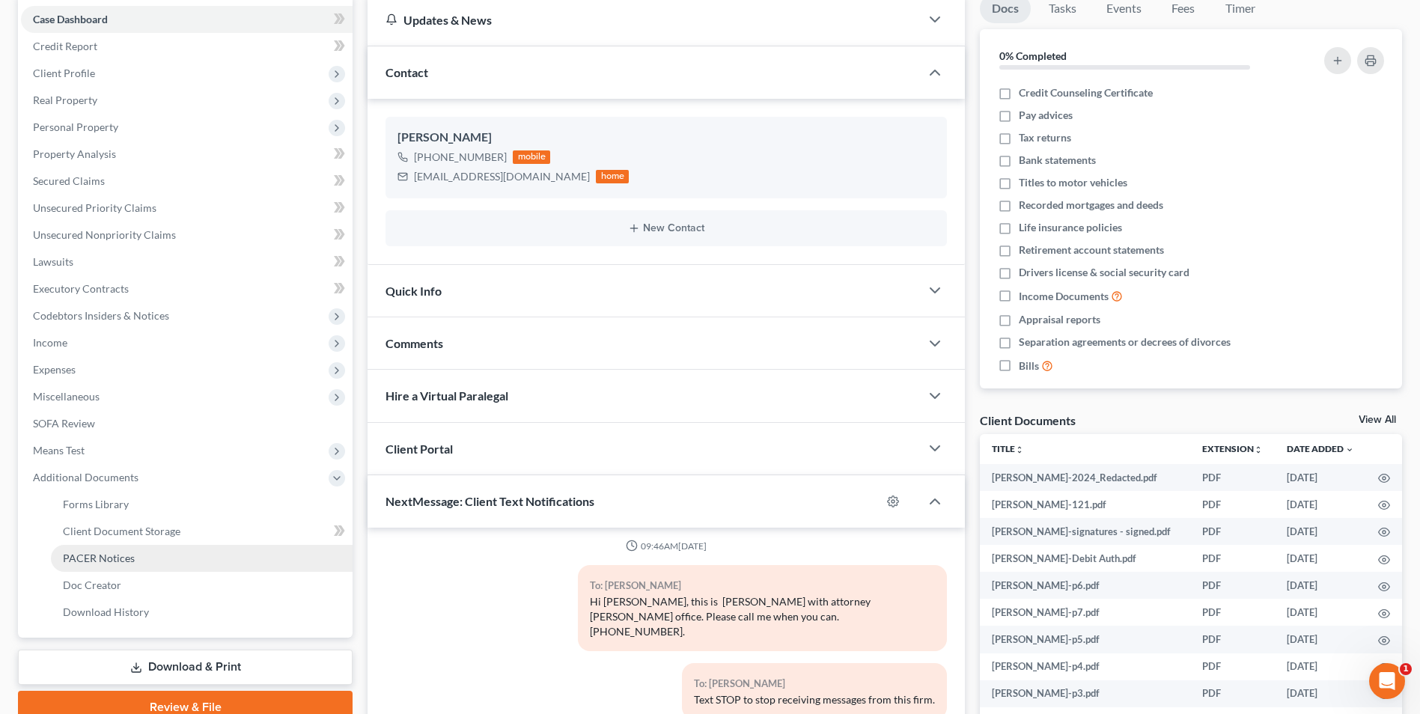
click at [124, 555] on span "PACER Notices" at bounding box center [99, 558] width 72 height 13
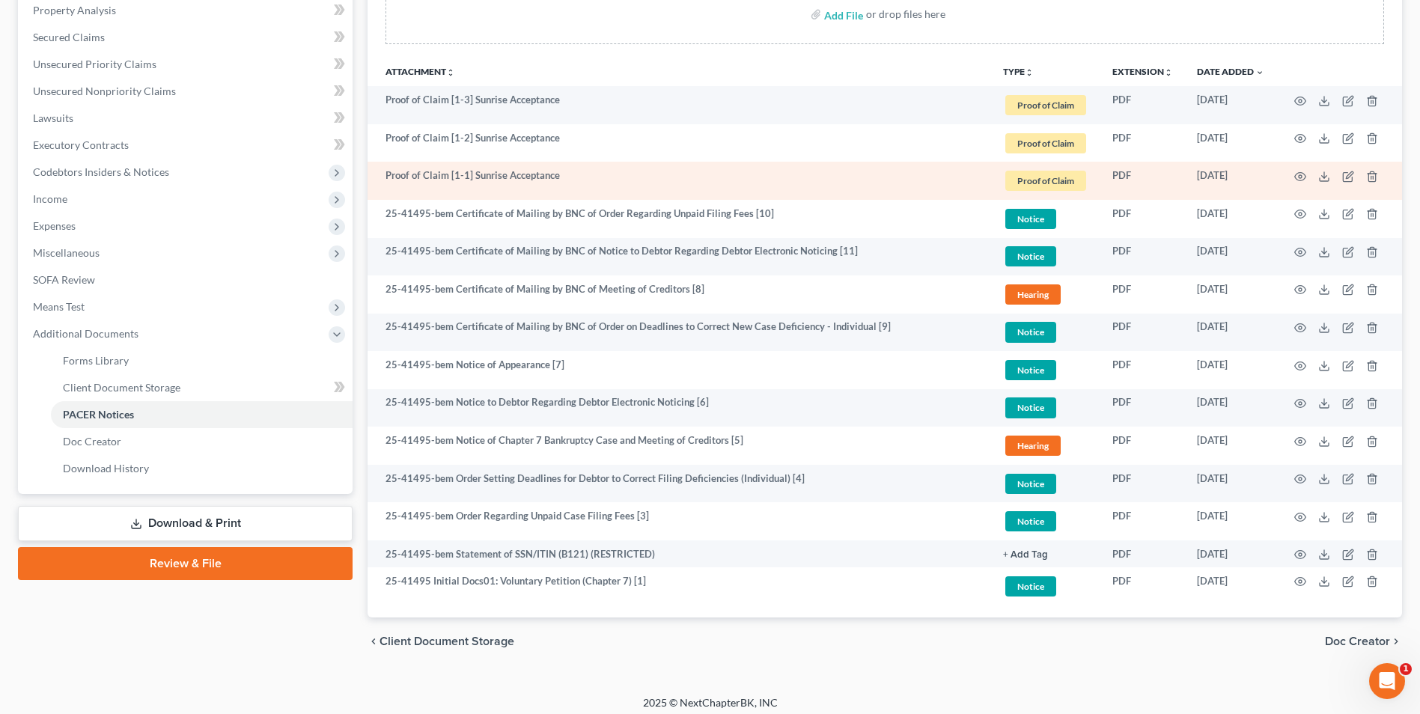
scroll to position [299, 0]
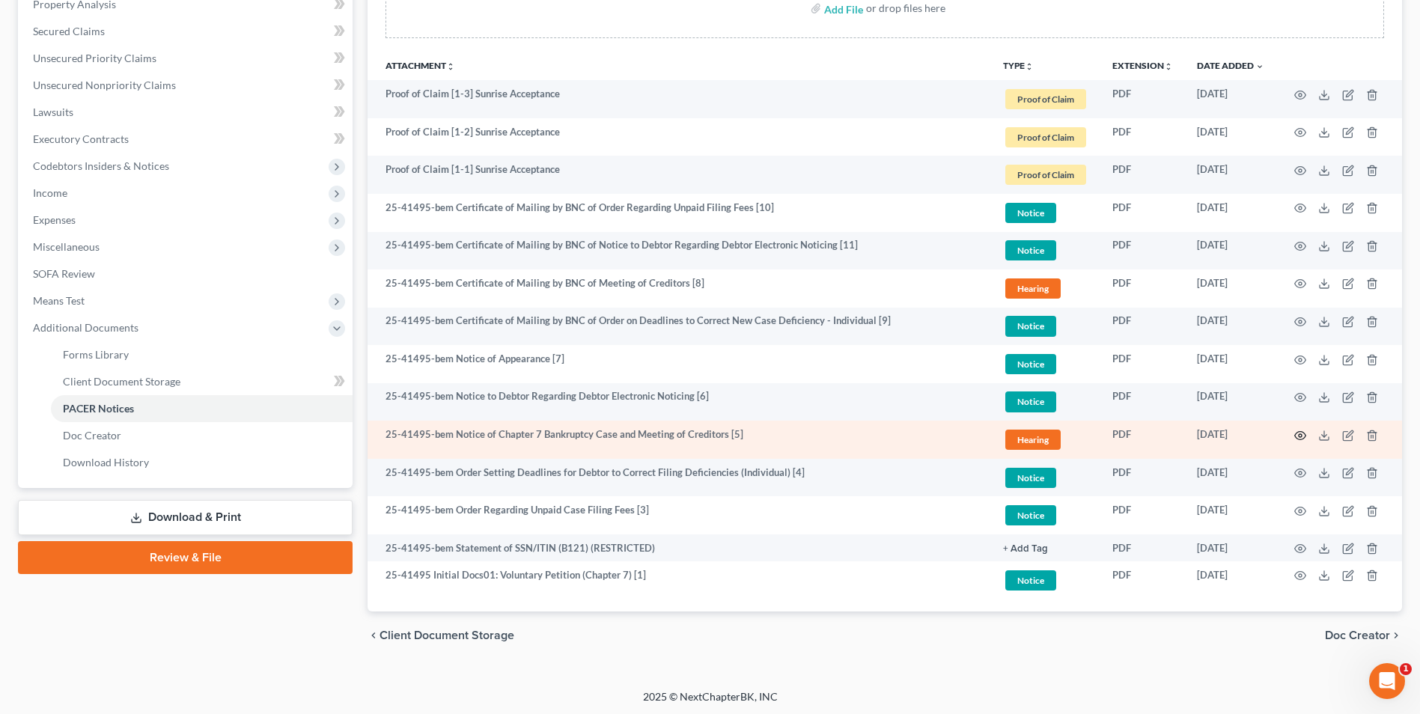
click at [1305, 435] on icon "button" at bounding box center [1300, 436] width 12 height 12
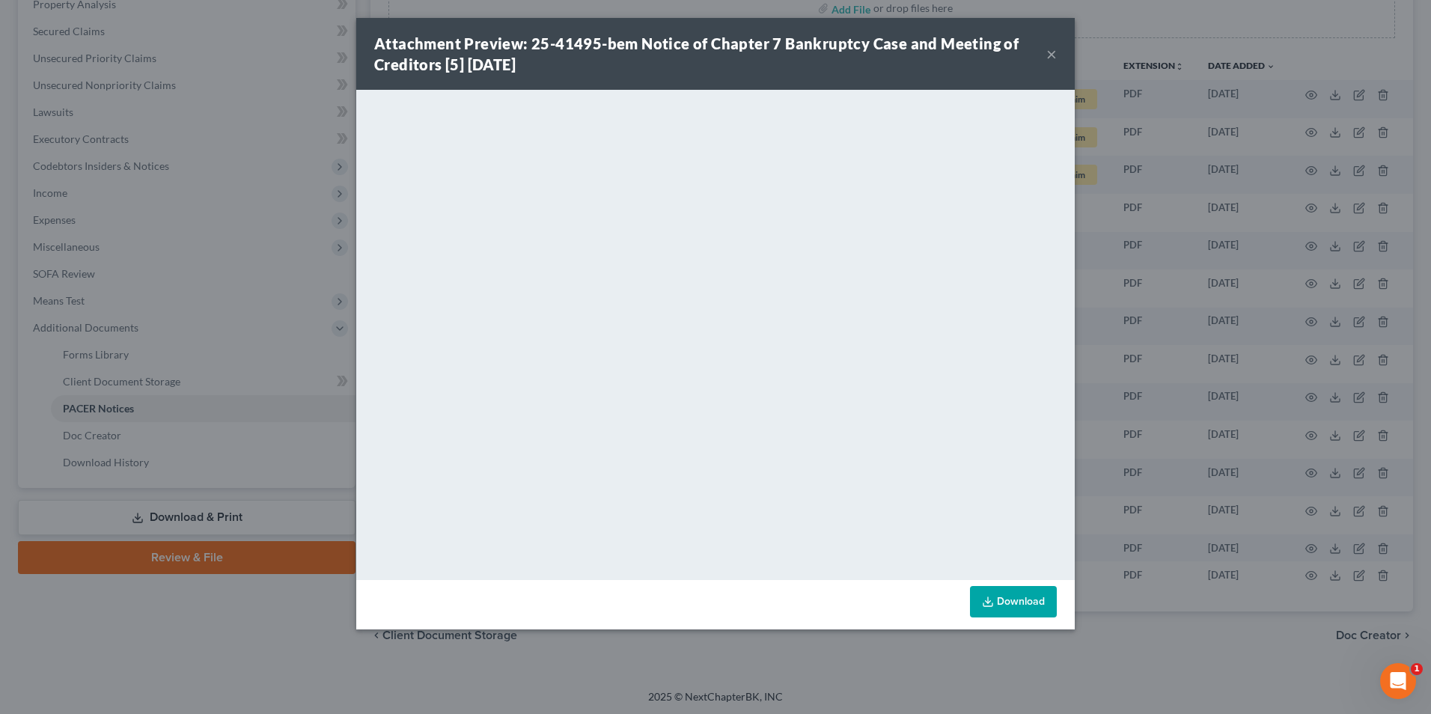
click at [1049, 54] on button "×" at bounding box center [1051, 54] width 10 height 18
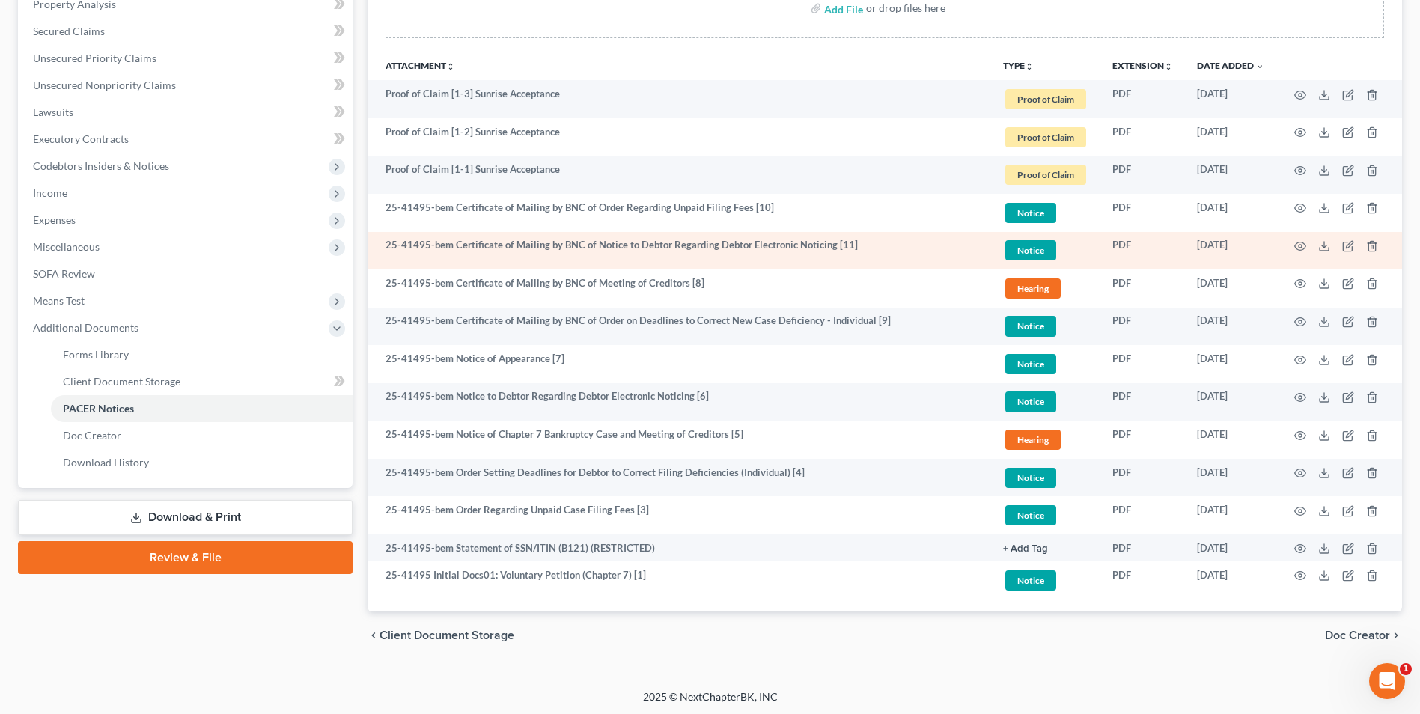
scroll to position [0, 0]
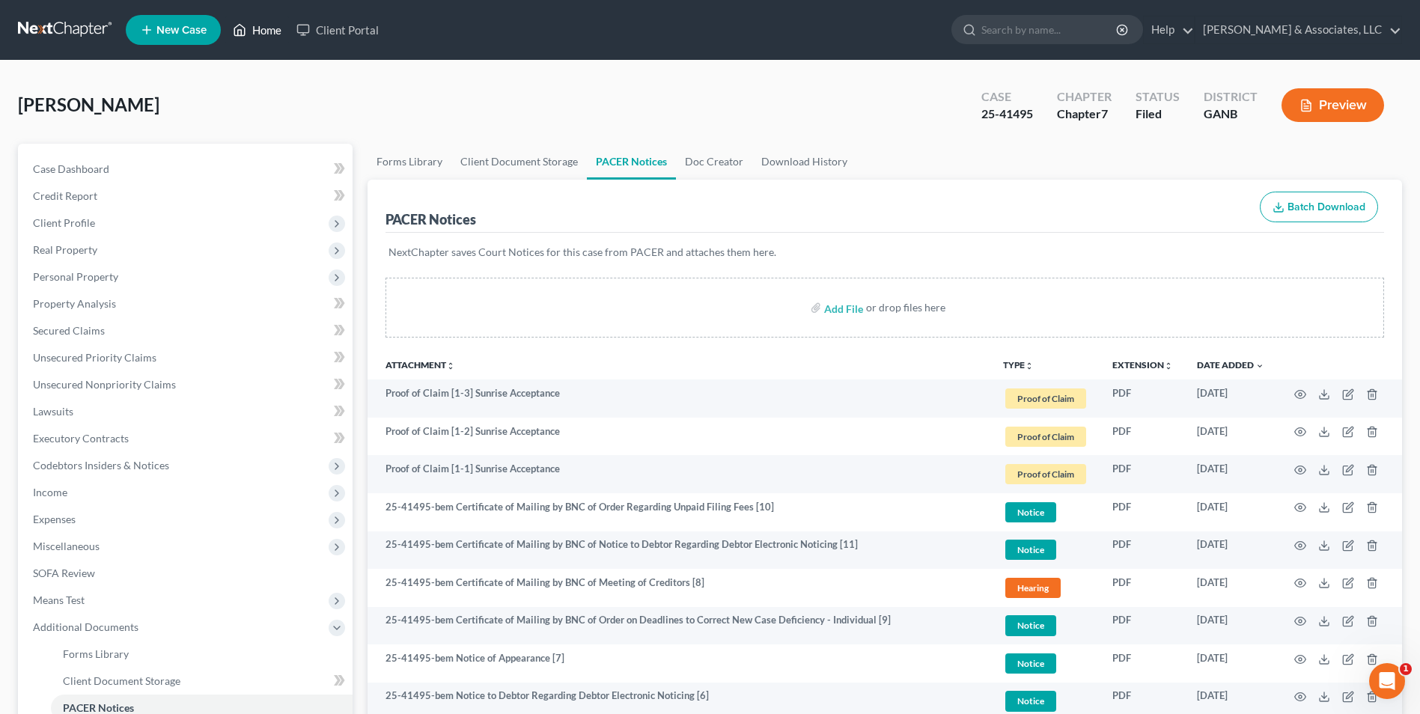
click at [263, 28] on link "Home" at bounding box center [257, 29] width 64 height 27
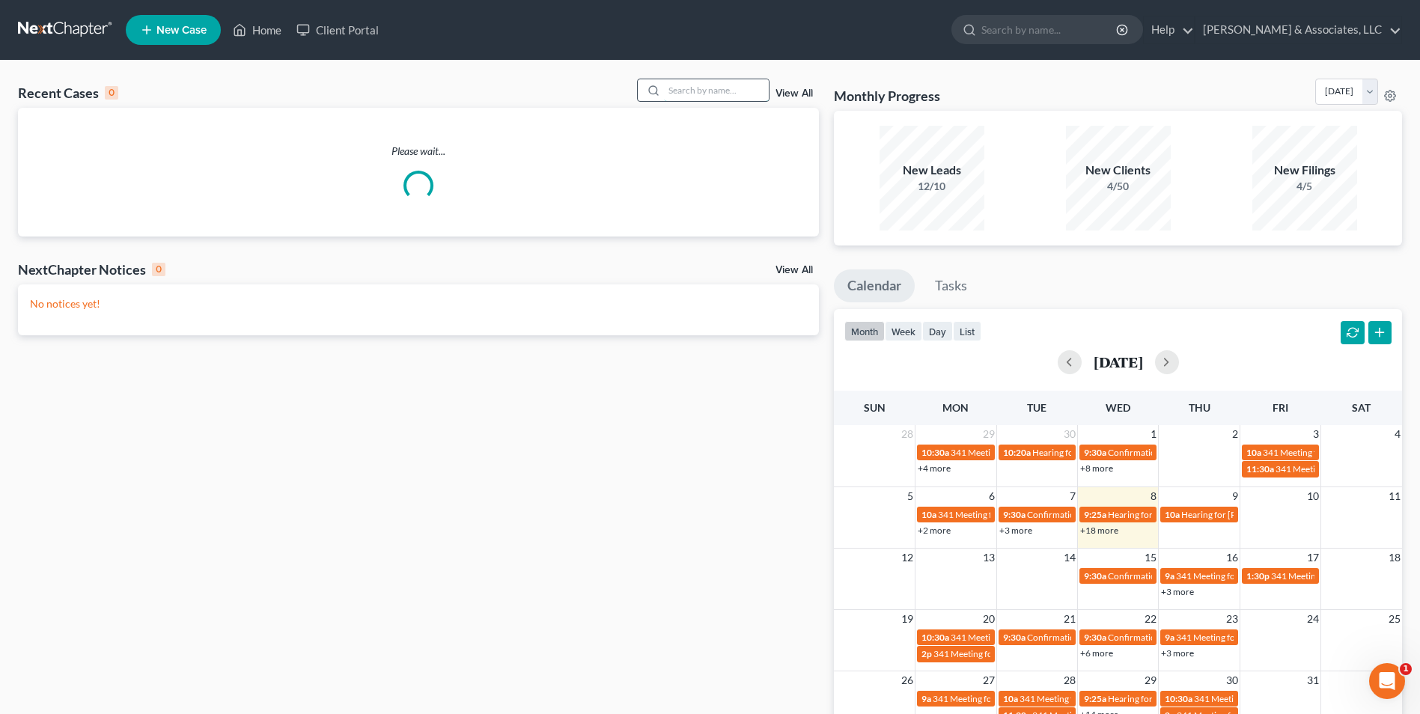
click at [690, 96] on input "search" at bounding box center [716, 90] width 105 height 22
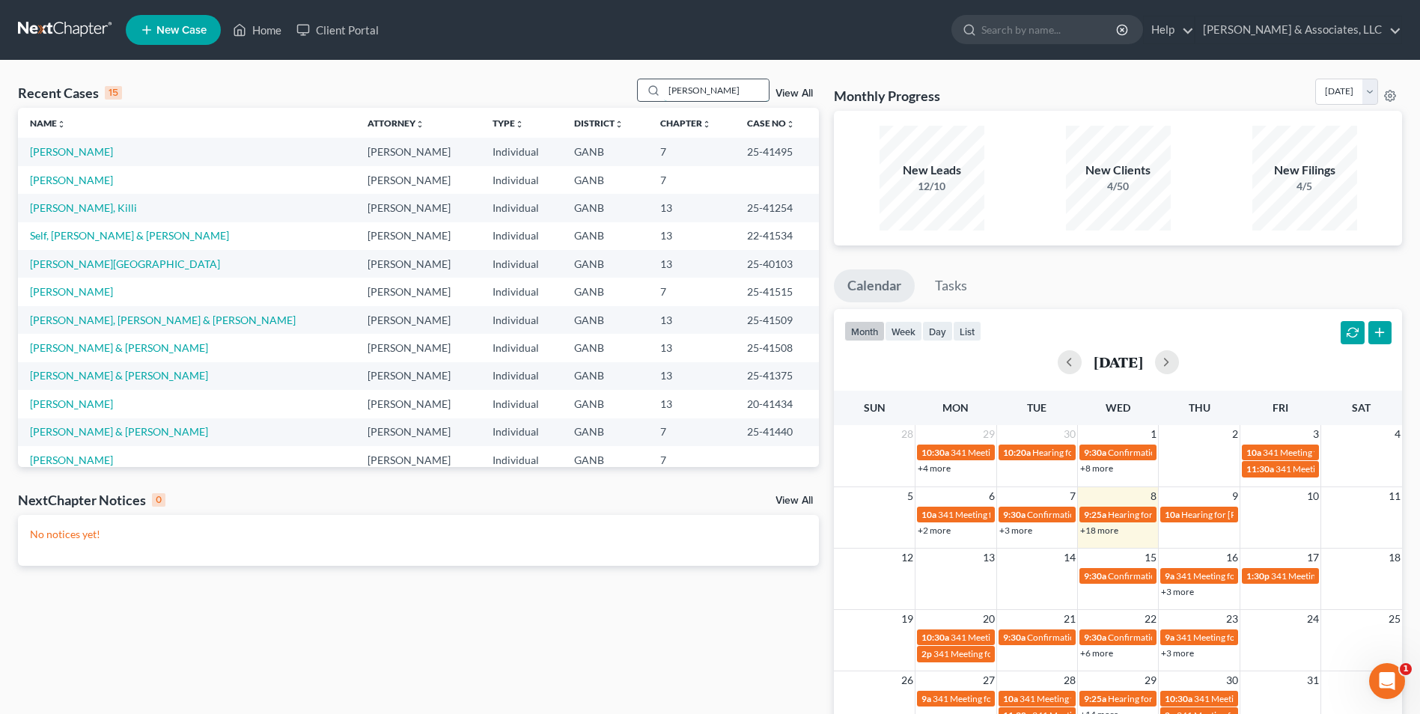
type input "[PERSON_NAME]"
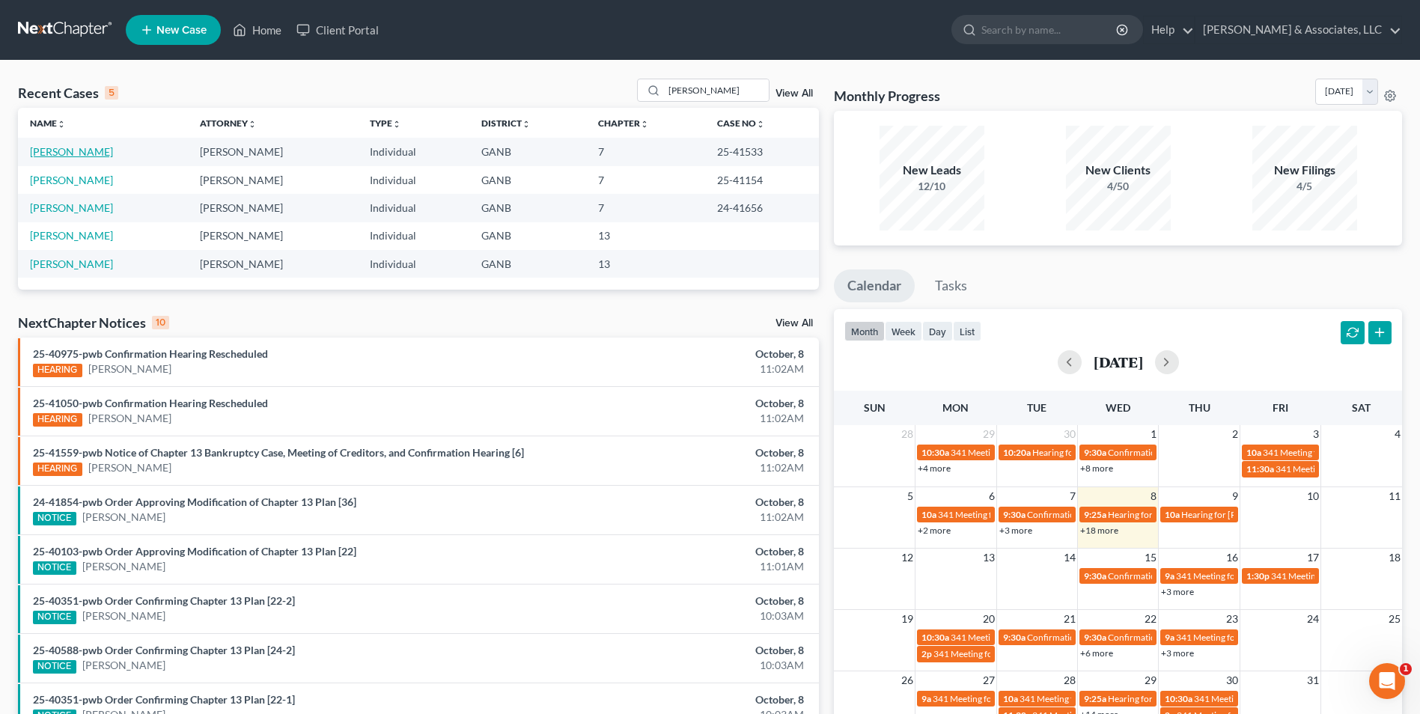
click at [55, 152] on link "[PERSON_NAME]" at bounding box center [71, 151] width 83 height 13
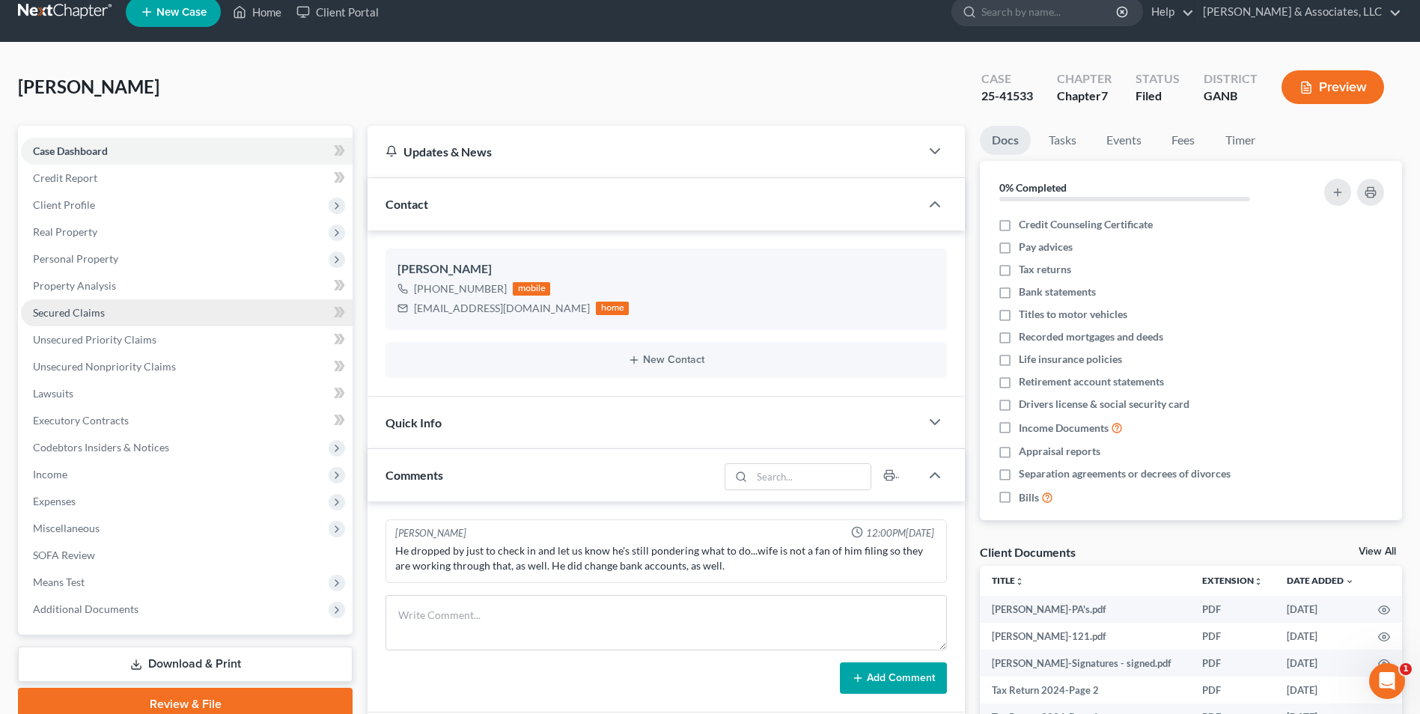
scroll to position [150, 0]
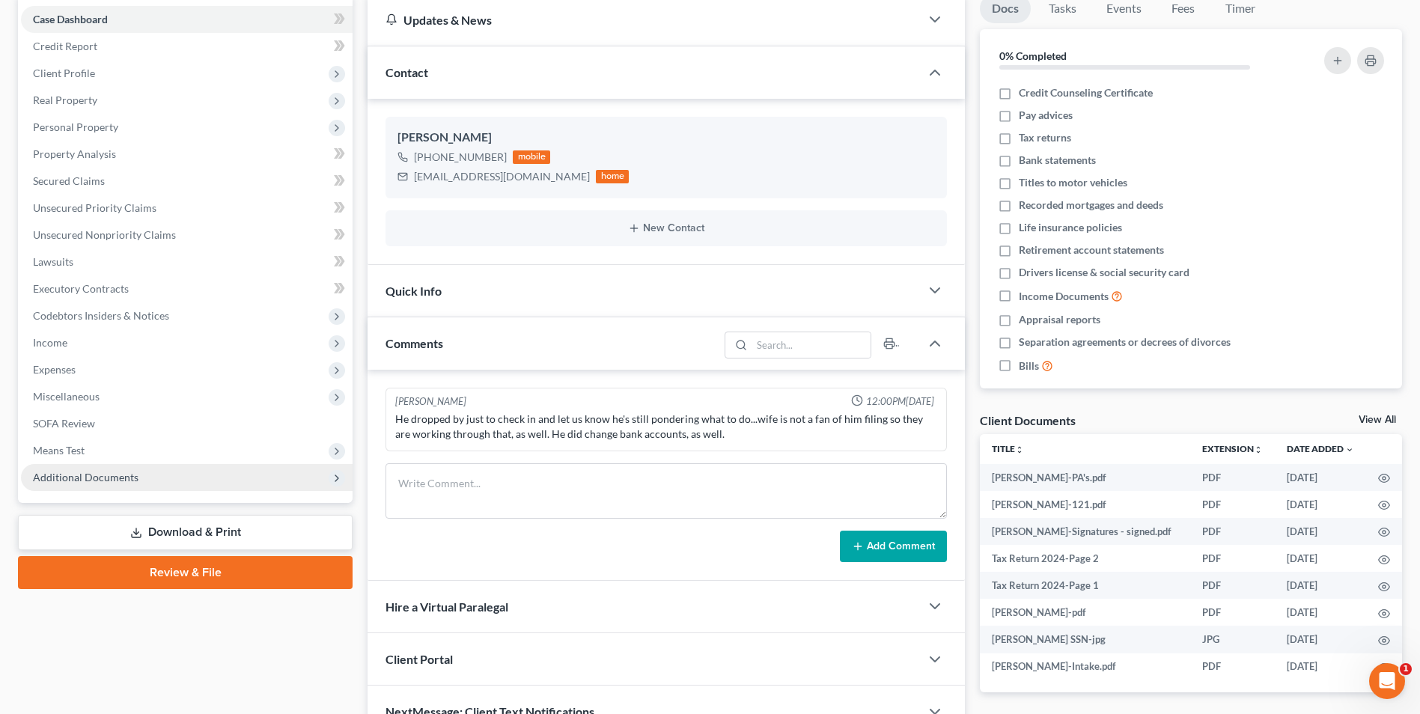
click at [103, 475] on span "Additional Documents" at bounding box center [86, 477] width 106 height 13
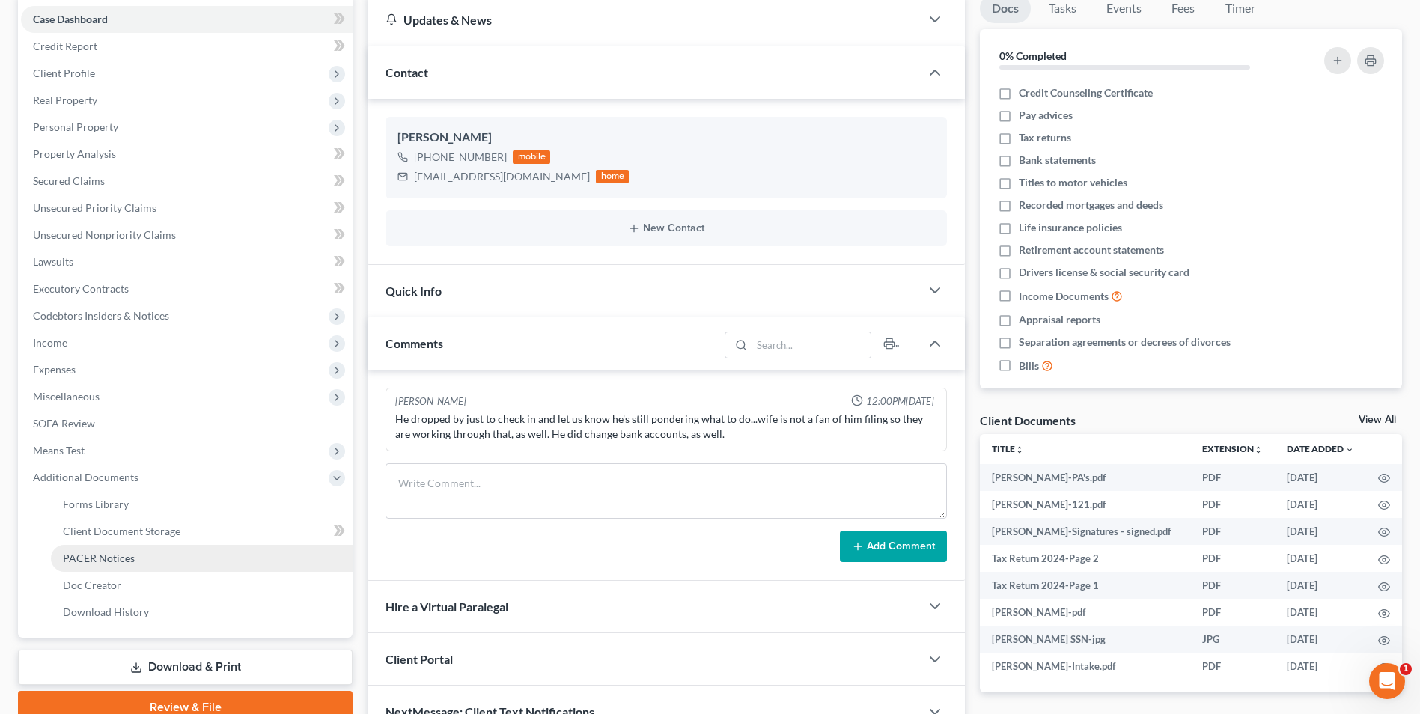
click at [103, 555] on span "PACER Notices" at bounding box center [99, 558] width 72 height 13
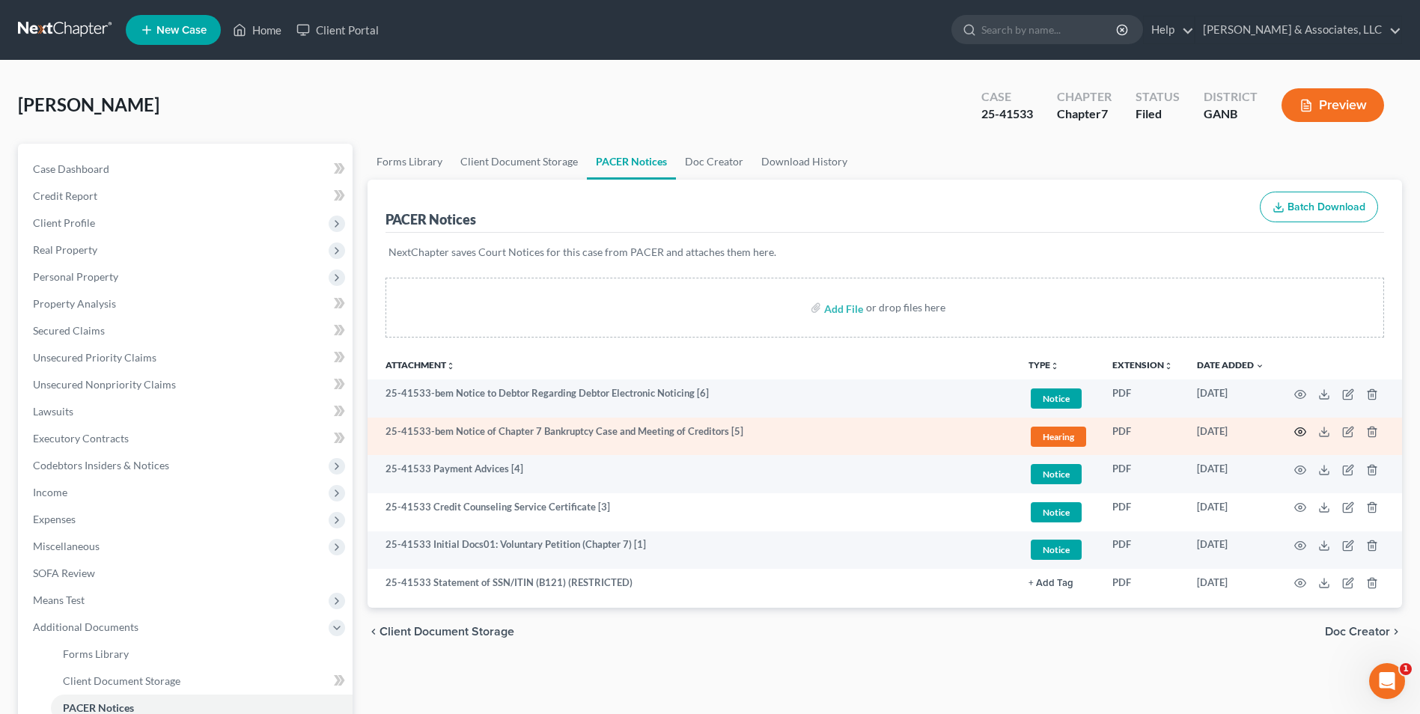
click at [1302, 432] on icon "button" at bounding box center [1300, 432] width 12 height 12
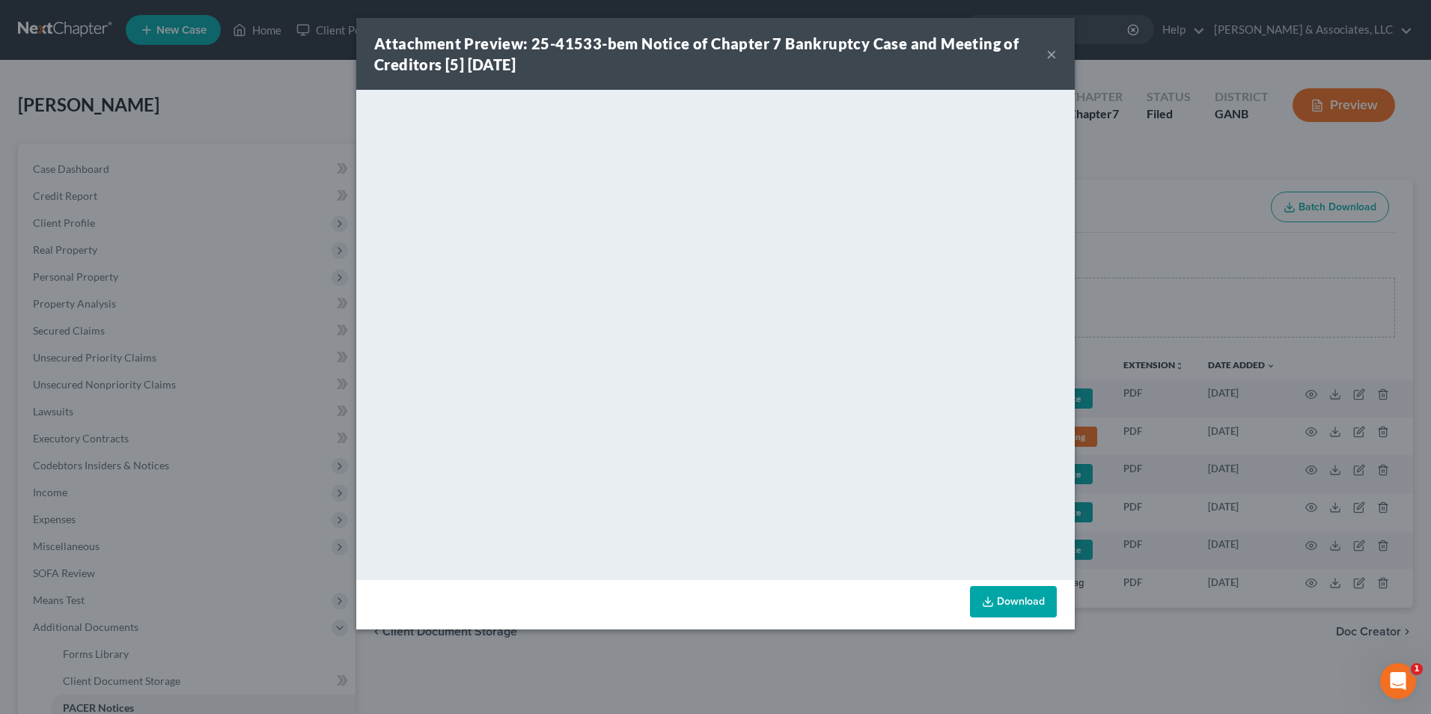
click at [1052, 53] on button "×" at bounding box center [1051, 54] width 10 height 18
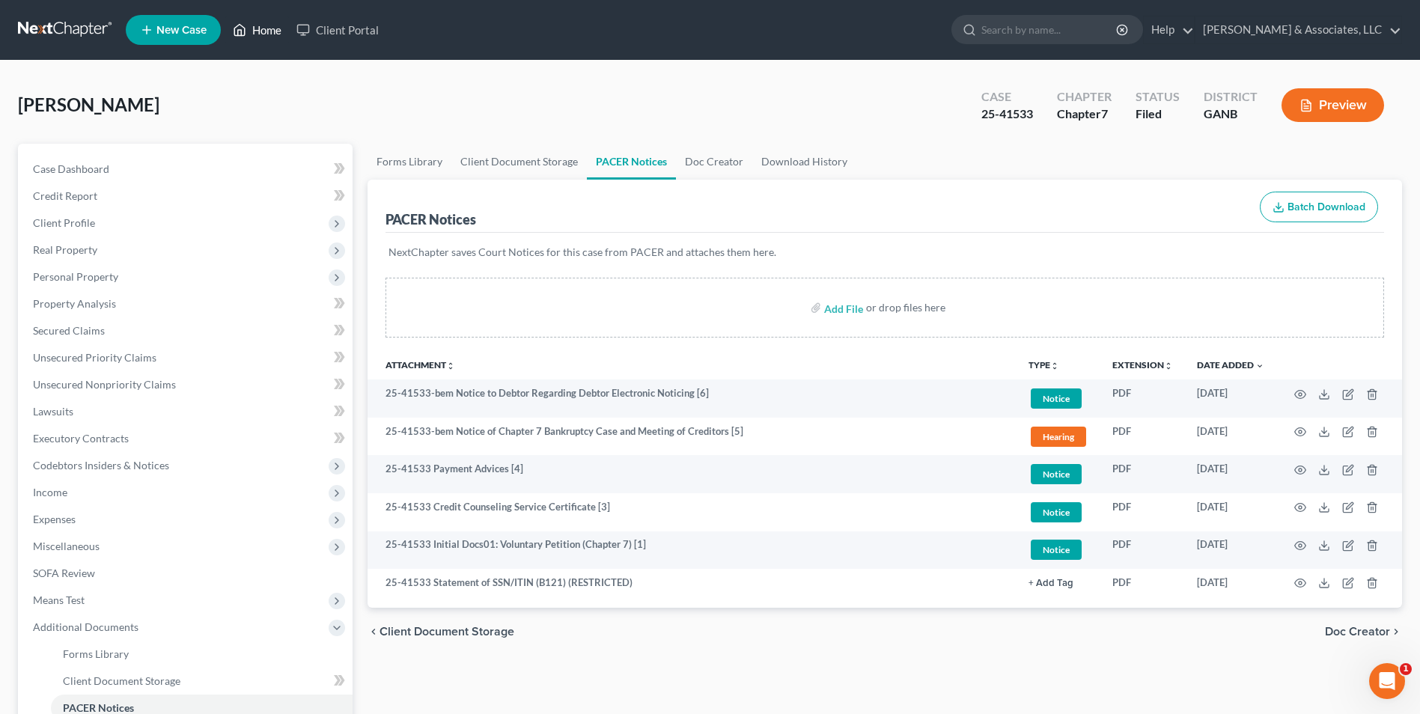
click at [254, 34] on link "Home" at bounding box center [257, 29] width 64 height 27
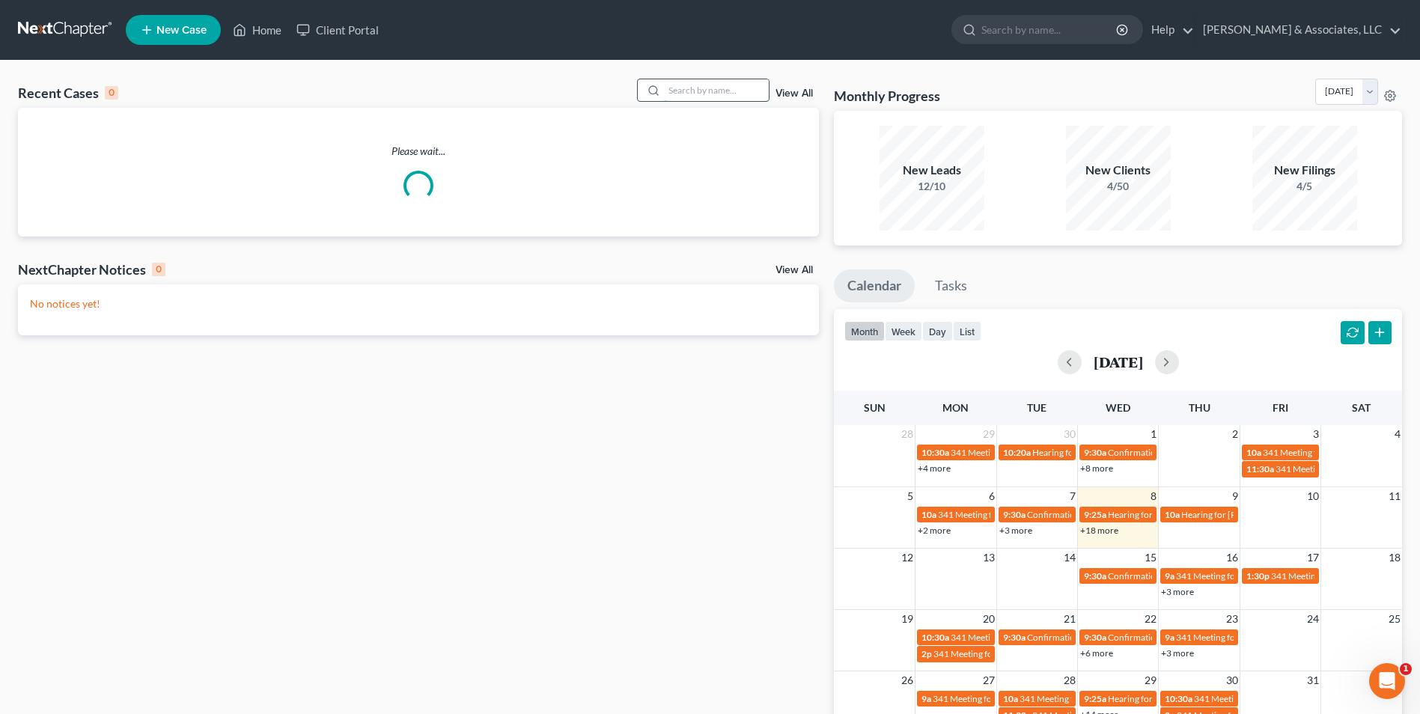
click at [732, 89] on input "search" at bounding box center [716, 90] width 105 height 22
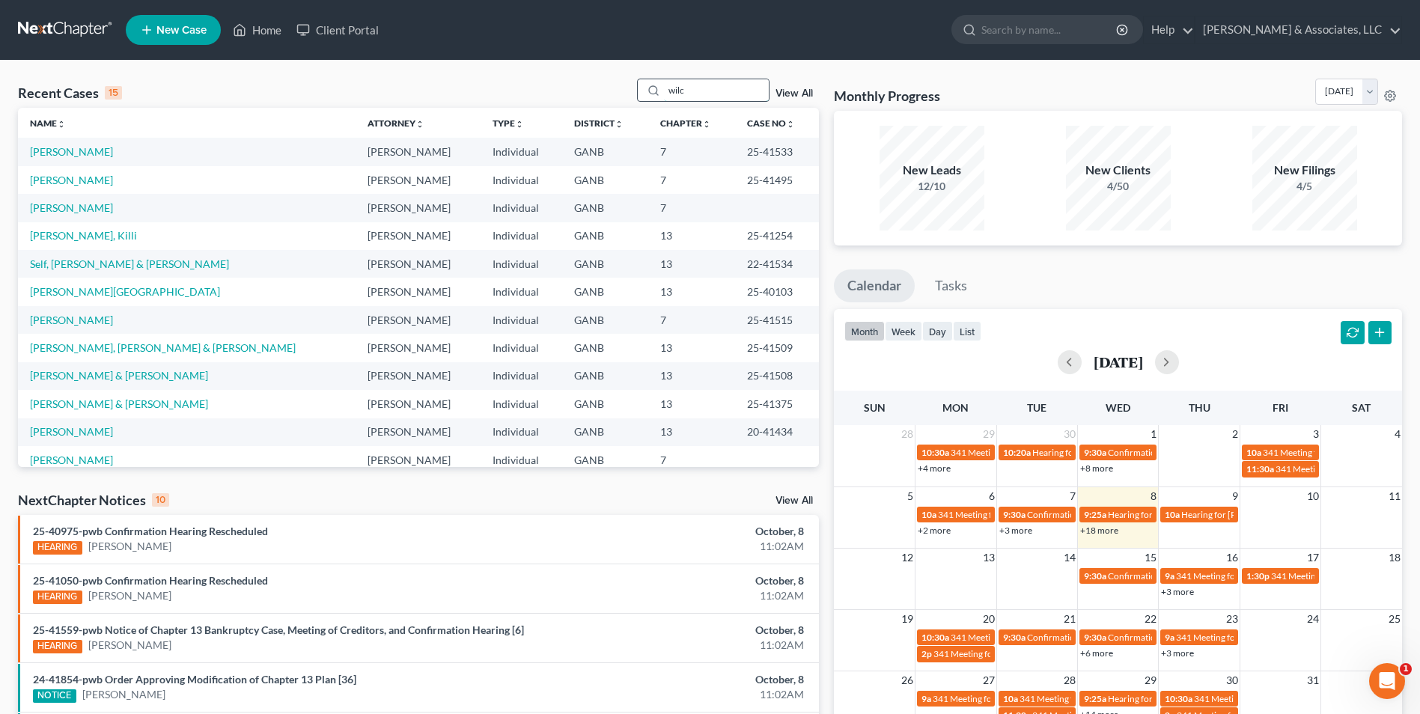
type input "wilc"
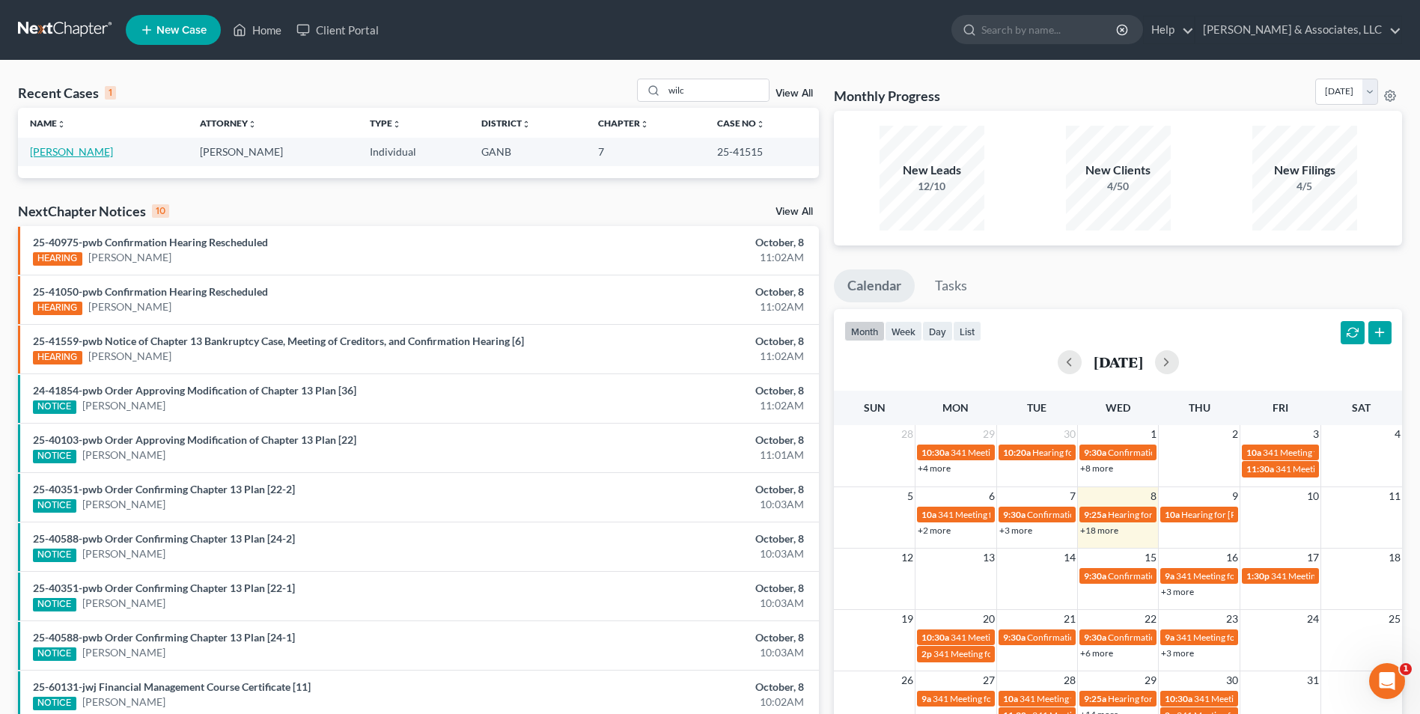
click at [67, 153] on link "[PERSON_NAME]" at bounding box center [71, 151] width 83 height 13
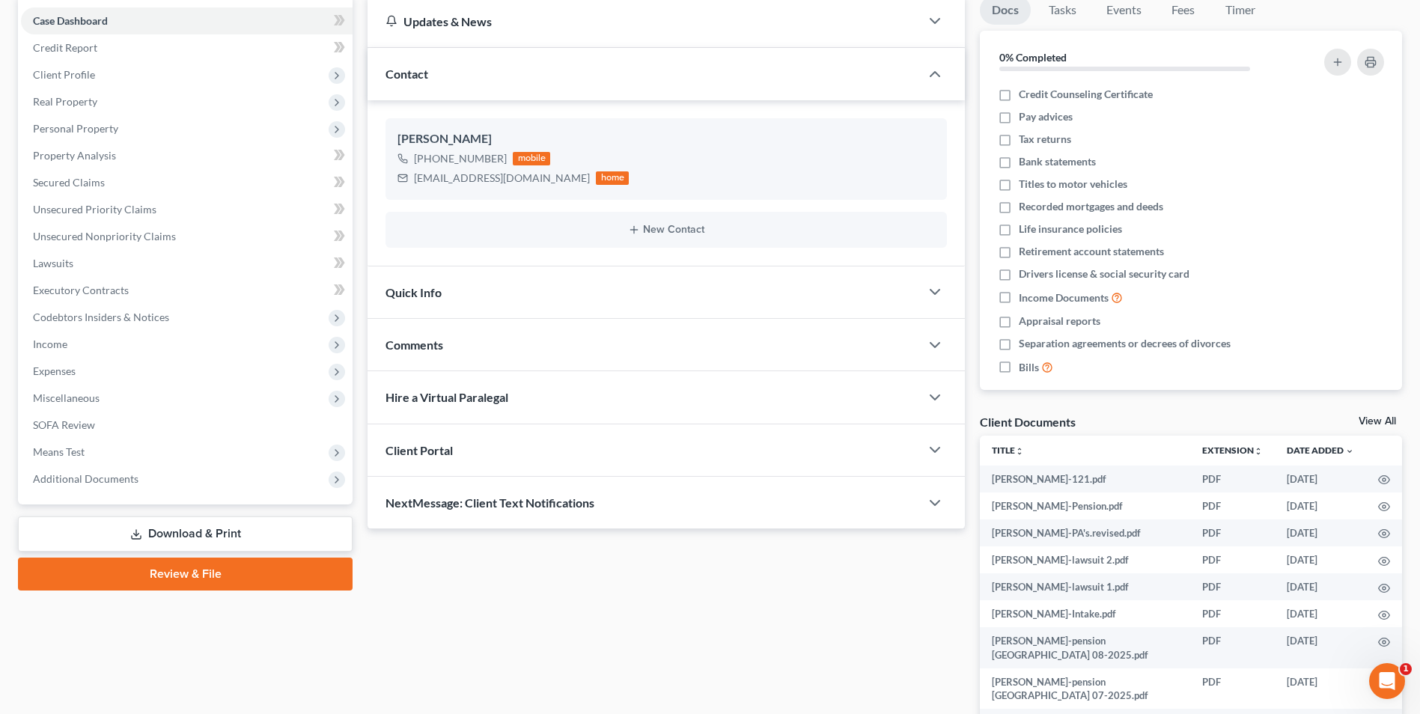
scroll to position [150, 0]
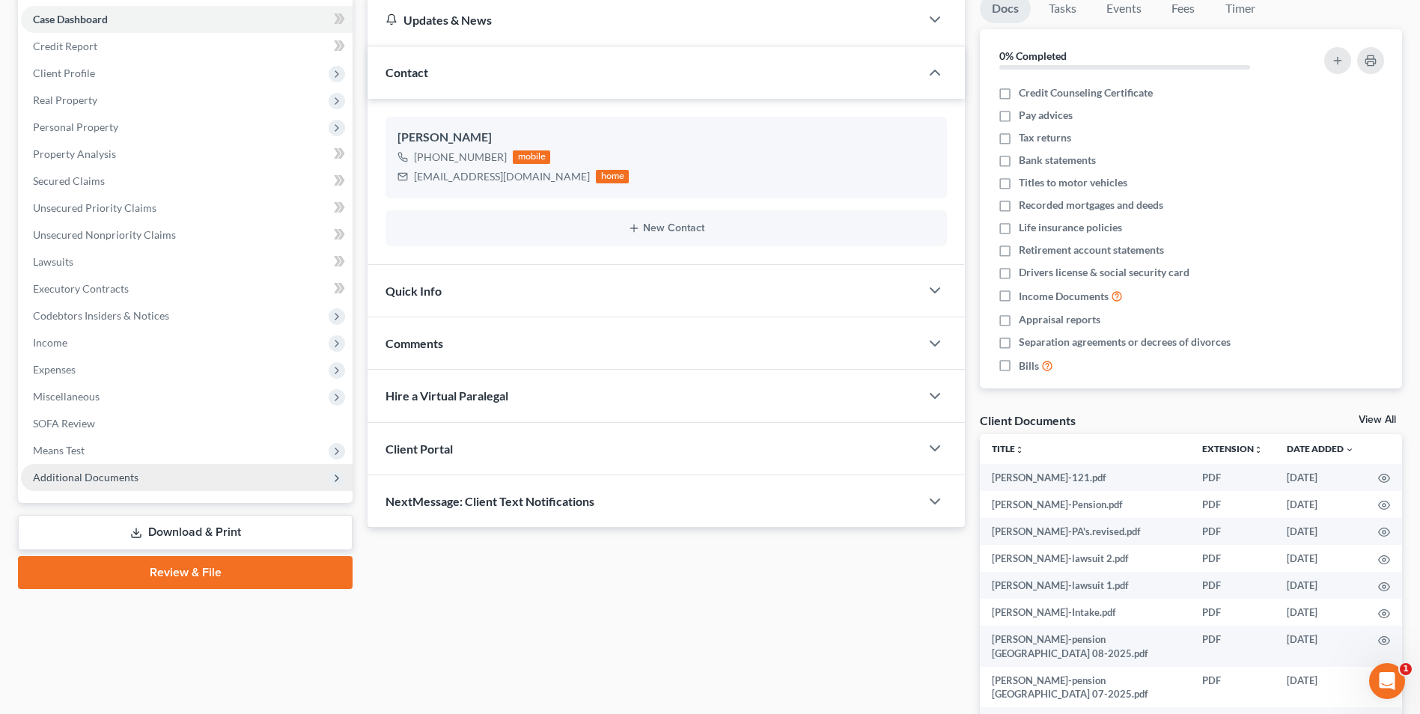
click at [97, 475] on span "Additional Documents" at bounding box center [86, 477] width 106 height 13
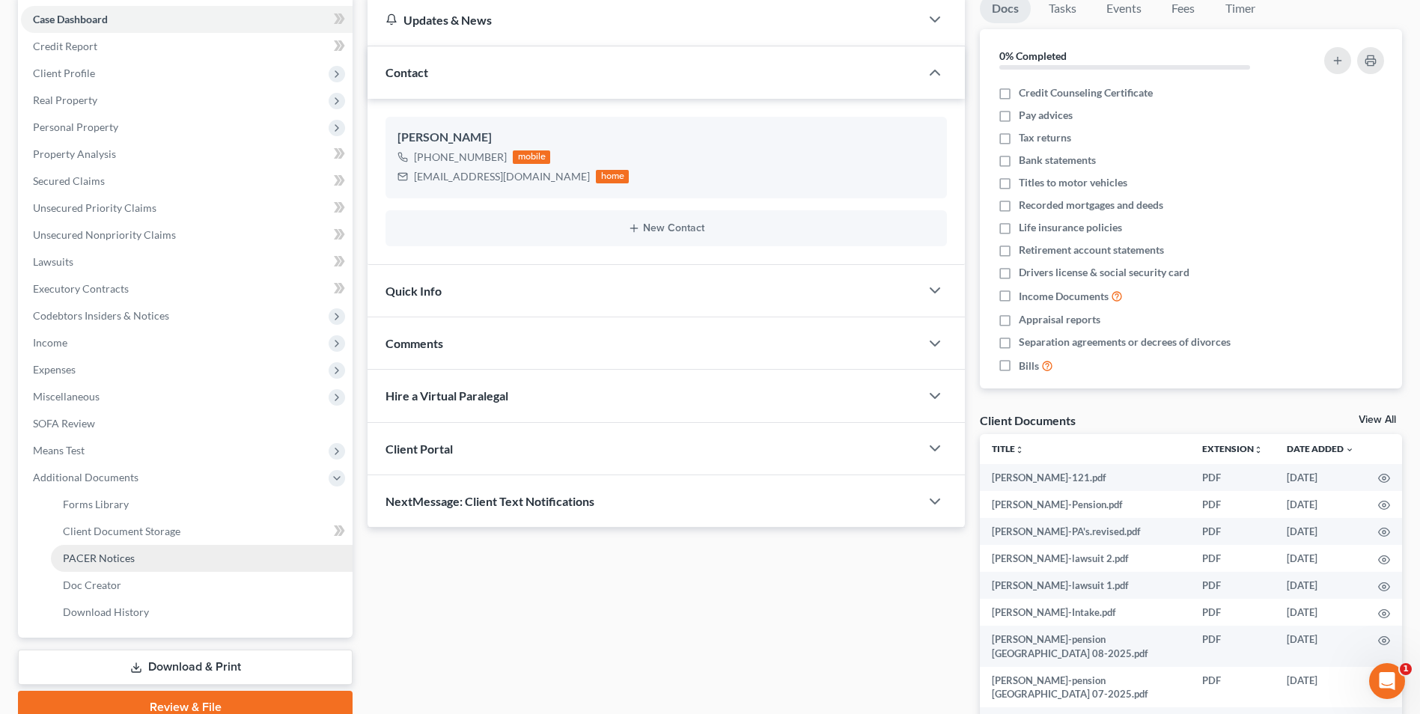
click at [113, 549] on link "PACER Notices" at bounding box center [202, 558] width 302 height 27
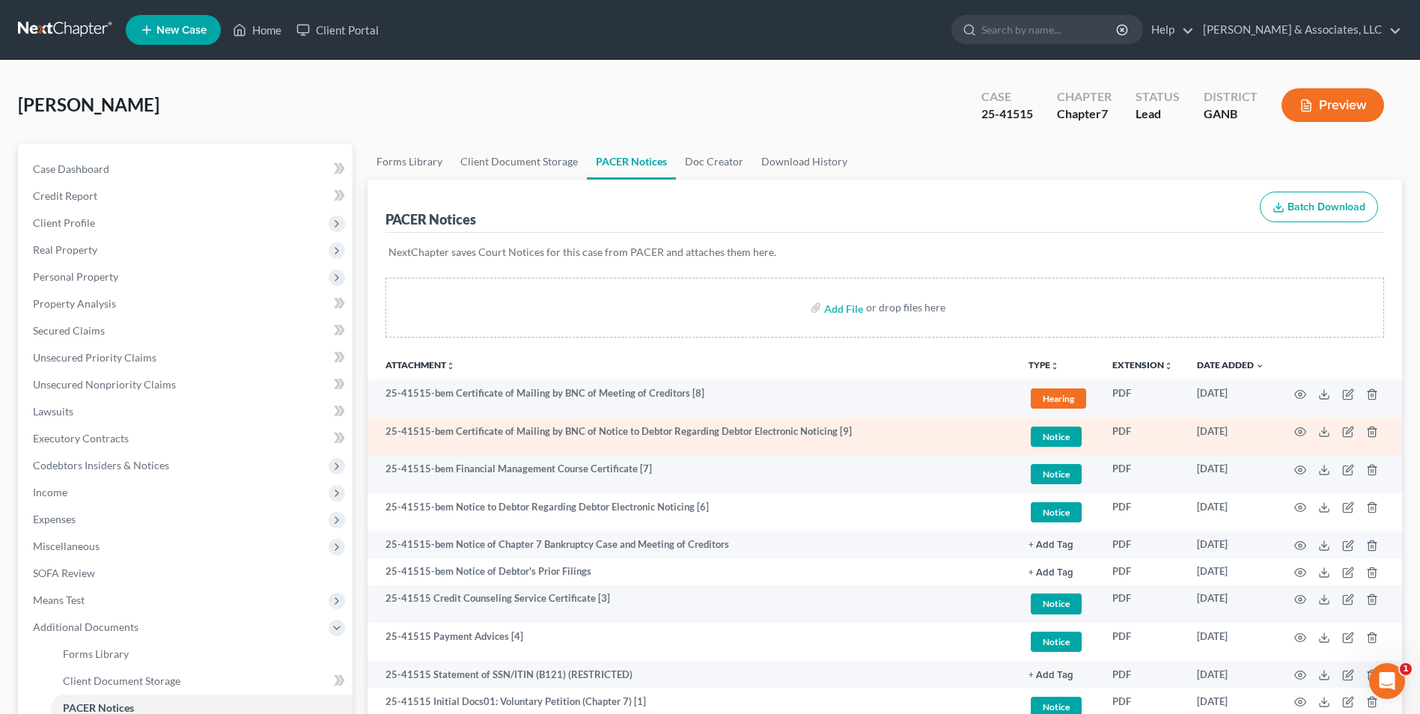
scroll to position [216, 0]
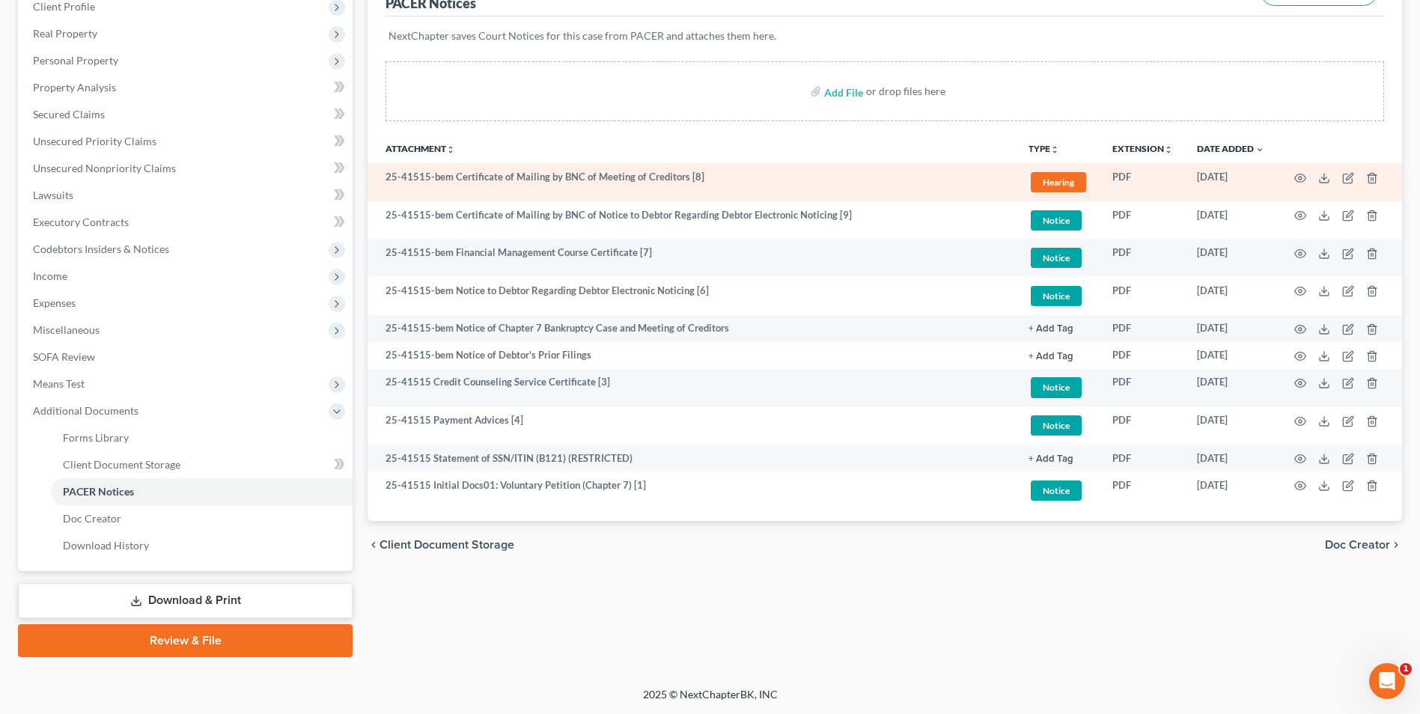
click at [1304, 171] on td at bounding box center [1339, 182] width 126 height 38
click at [1297, 176] on icon "button" at bounding box center [1300, 178] width 12 height 12
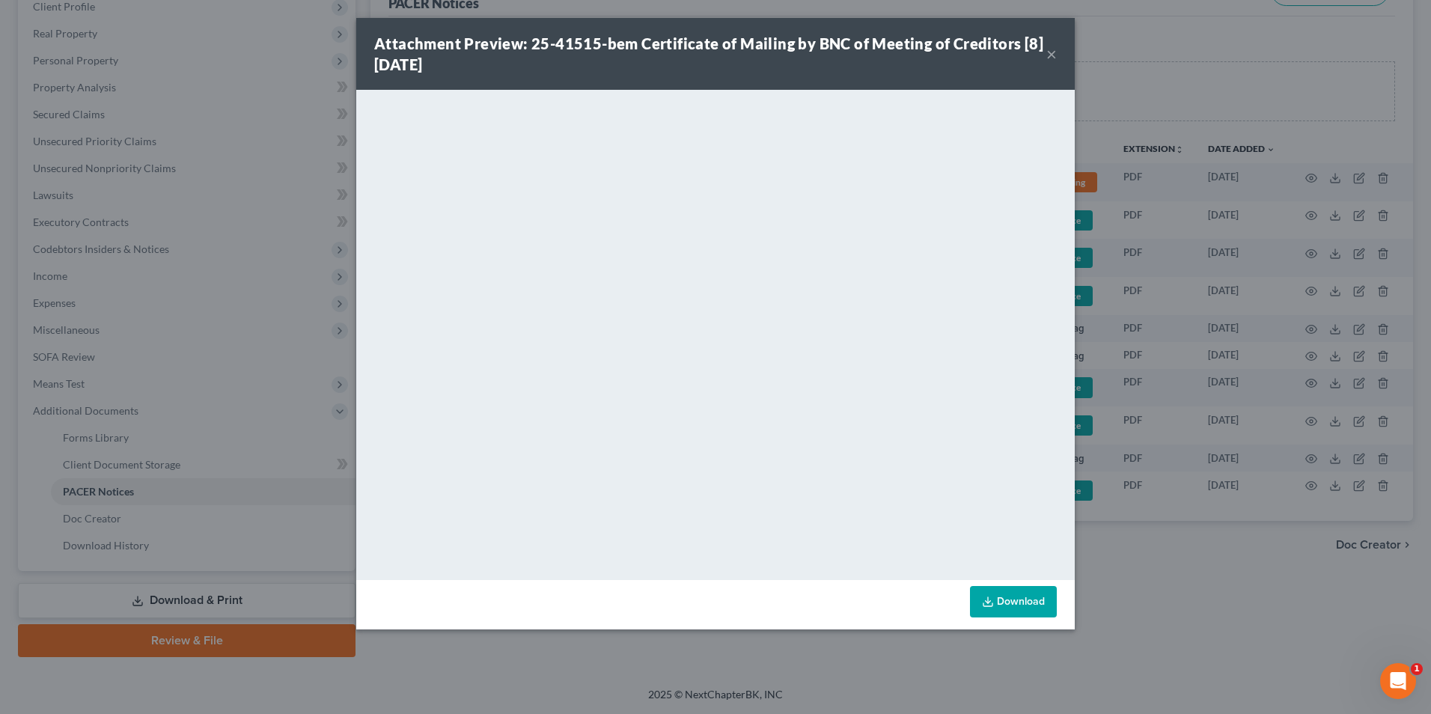
click at [1040, 61] on div "Attachment Preview: 25-41515-bem Certificate of Mailing by BNC of Meeting of Cr…" at bounding box center [710, 54] width 672 height 42
click at [1053, 55] on button "×" at bounding box center [1051, 54] width 10 height 18
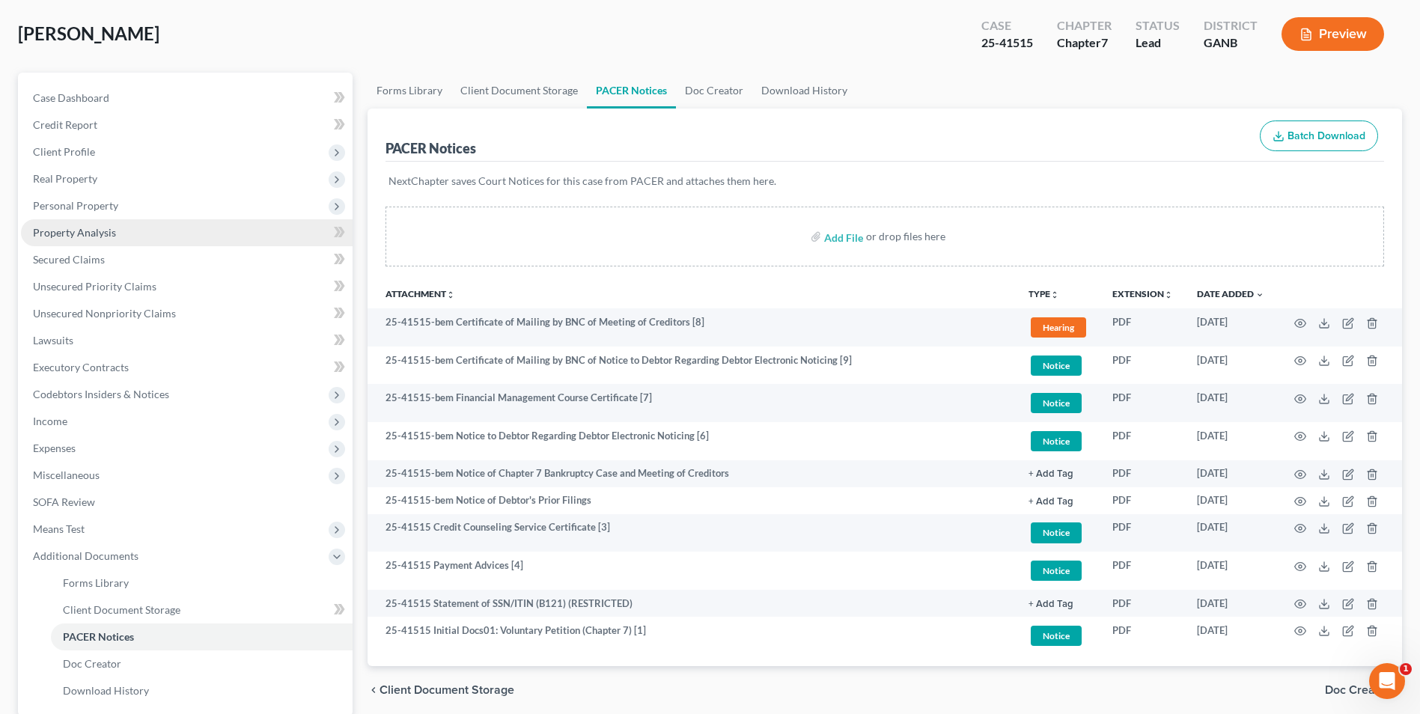
scroll to position [0, 0]
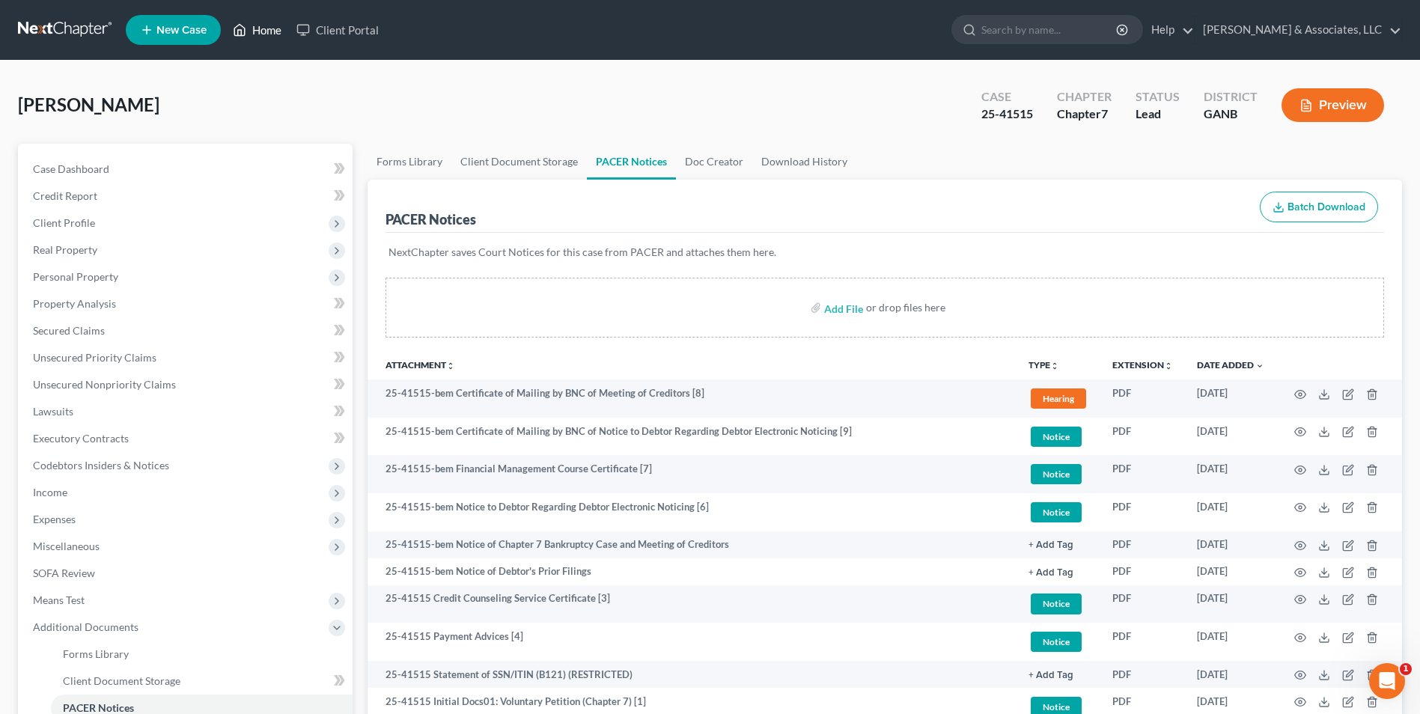
click at [254, 32] on link "Home" at bounding box center [257, 29] width 64 height 27
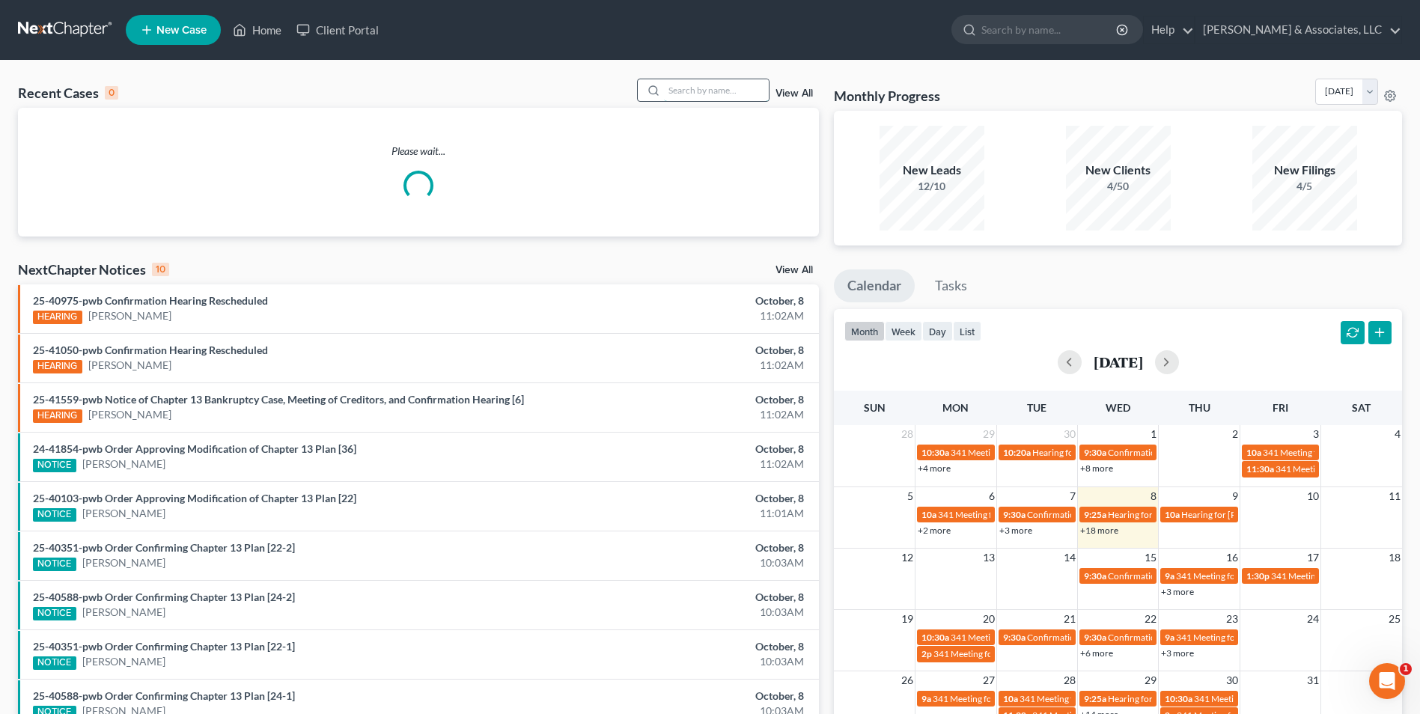
click at [726, 87] on input "search" at bounding box center [716, 90] width 105 height 22
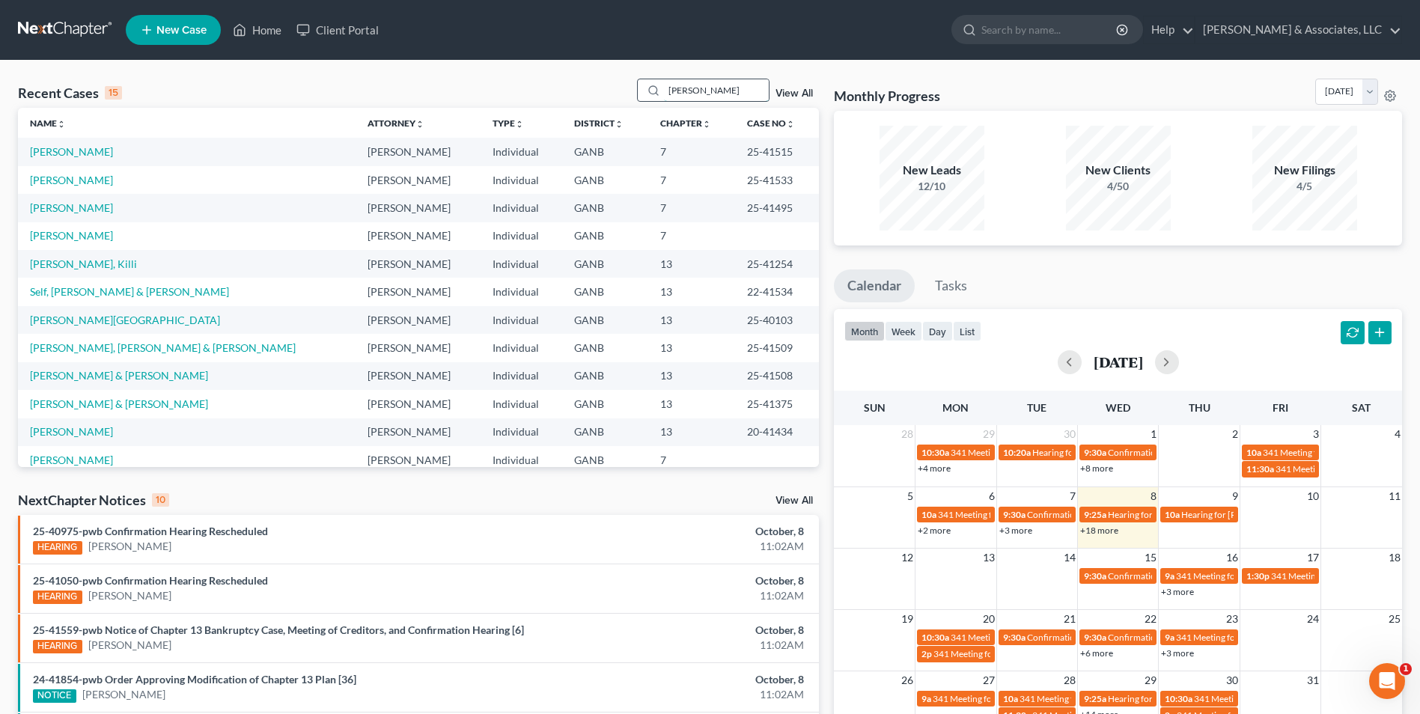
type input "jones"
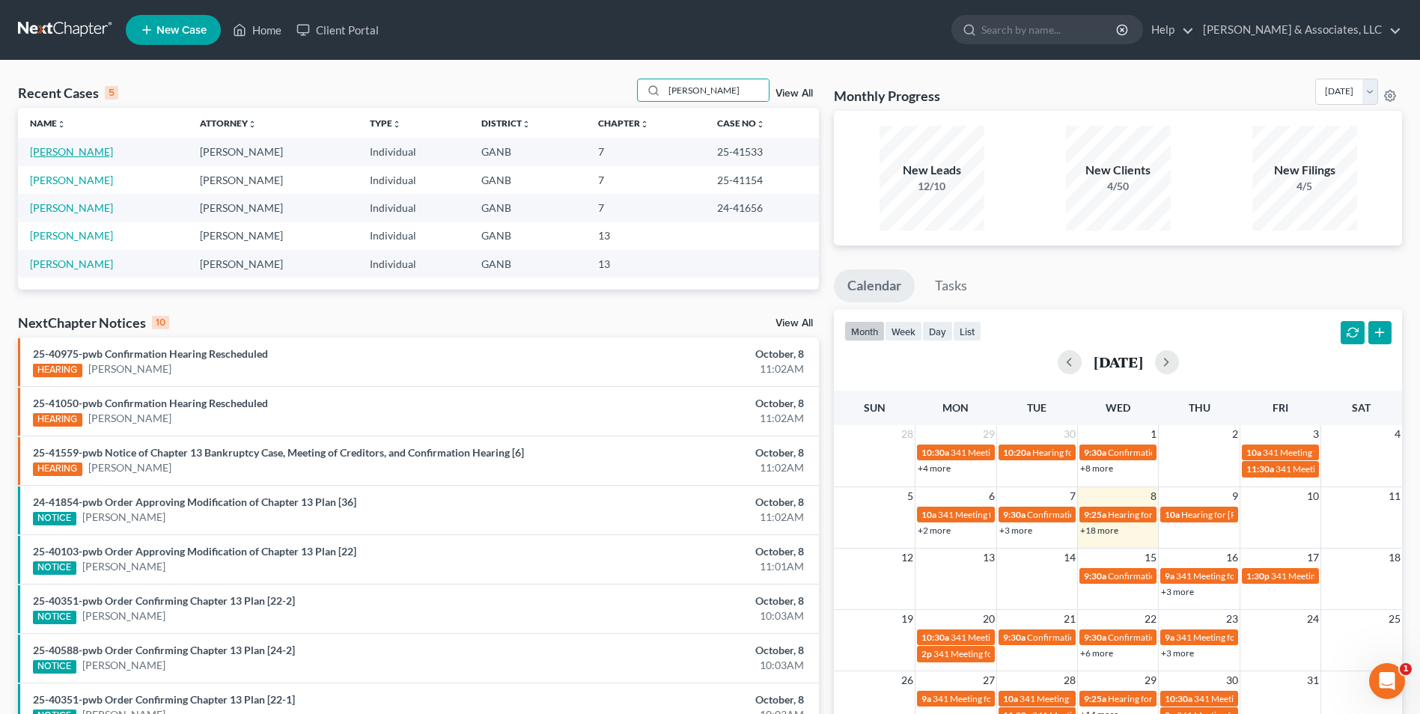
click at [61, 152] on link "[PERSON_NAME]" at bounding box center [71, 151] width 83 height 13
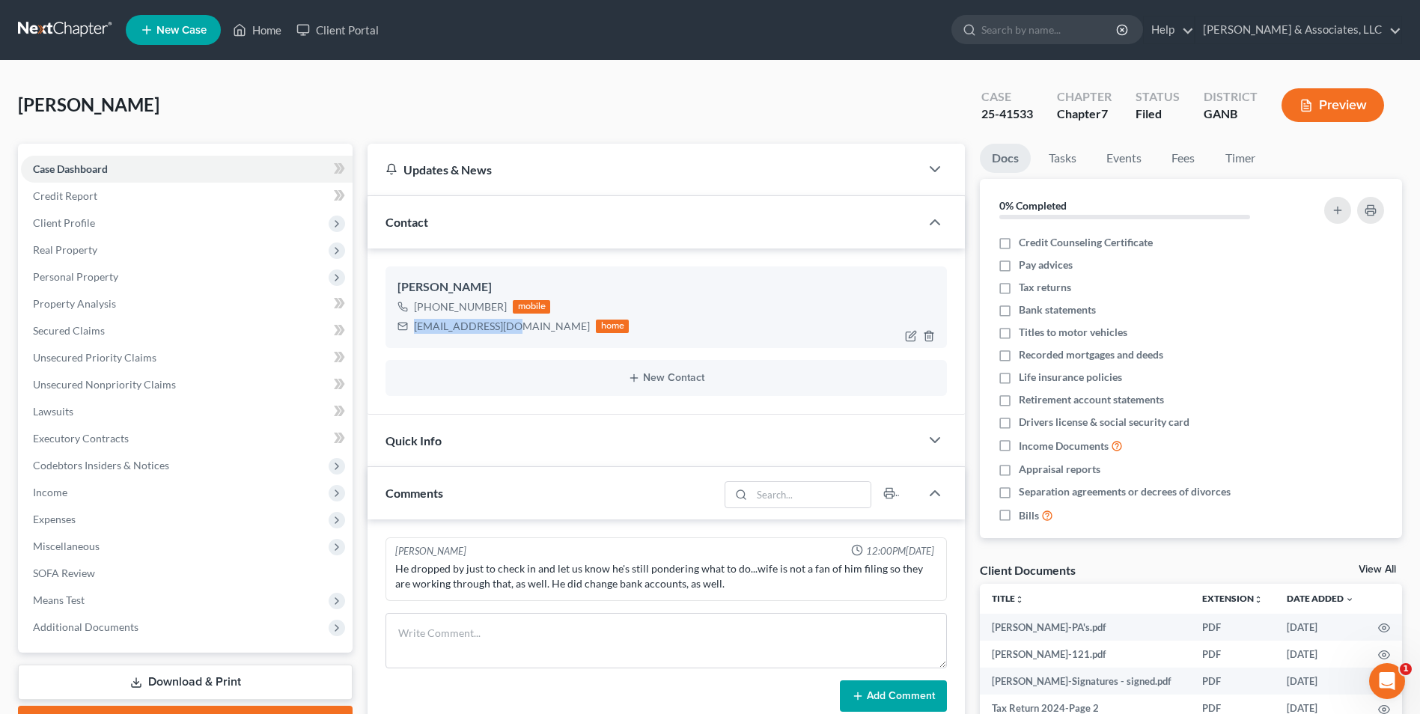
drag, startPoint x: 507, startPoint y: 330, endPoint x: 398, endPoint y: 338, distance: 108.8
click at [398, 338] on div "David Jones Jr. +1 (770) 789-3644 mobile djones3154@att.net home" at bounding box center [665, 306] width 561 height 81
drag, startPoint x: 398, startPoint y: 338, endPoint x: 456, endPoint y: 332, distance: 58.0
copy div "djones3154@att.net"
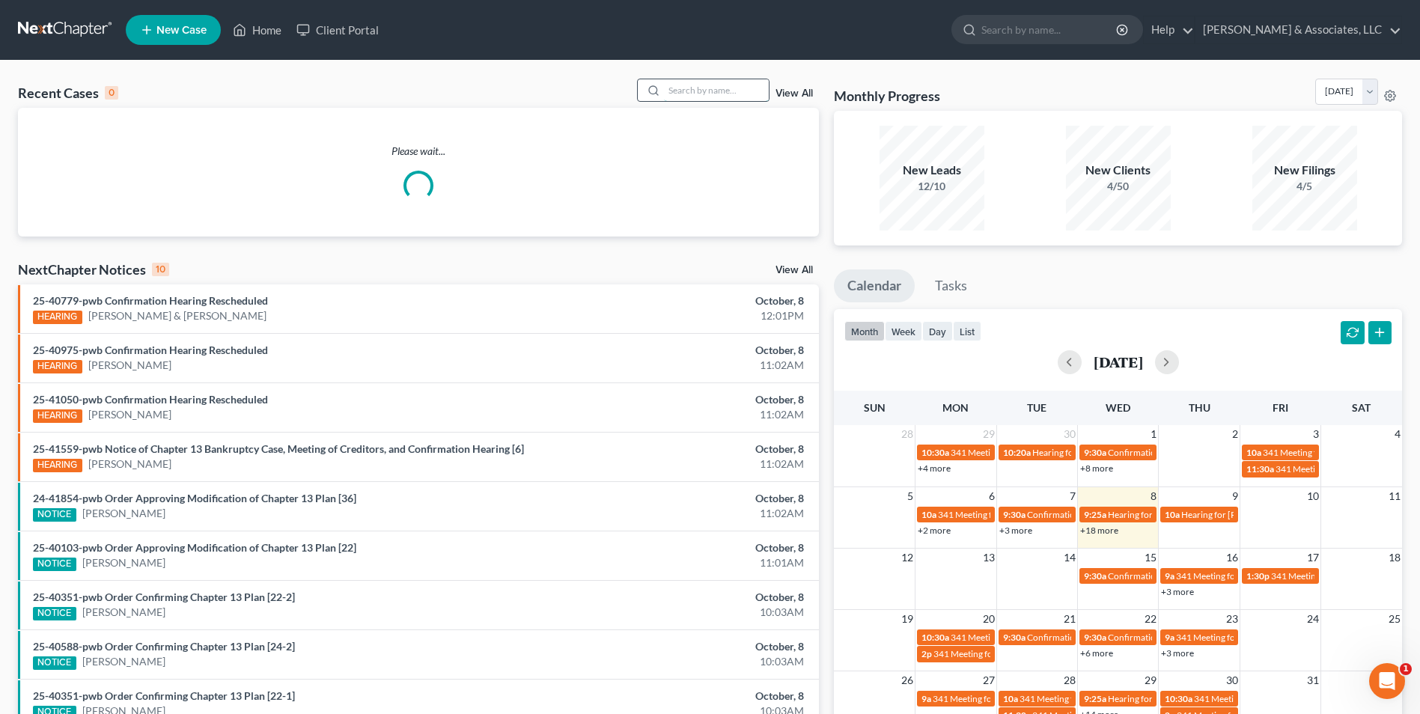
click at [700, 92] on input "search" at bounding box center [716, 90] width 105 height 22
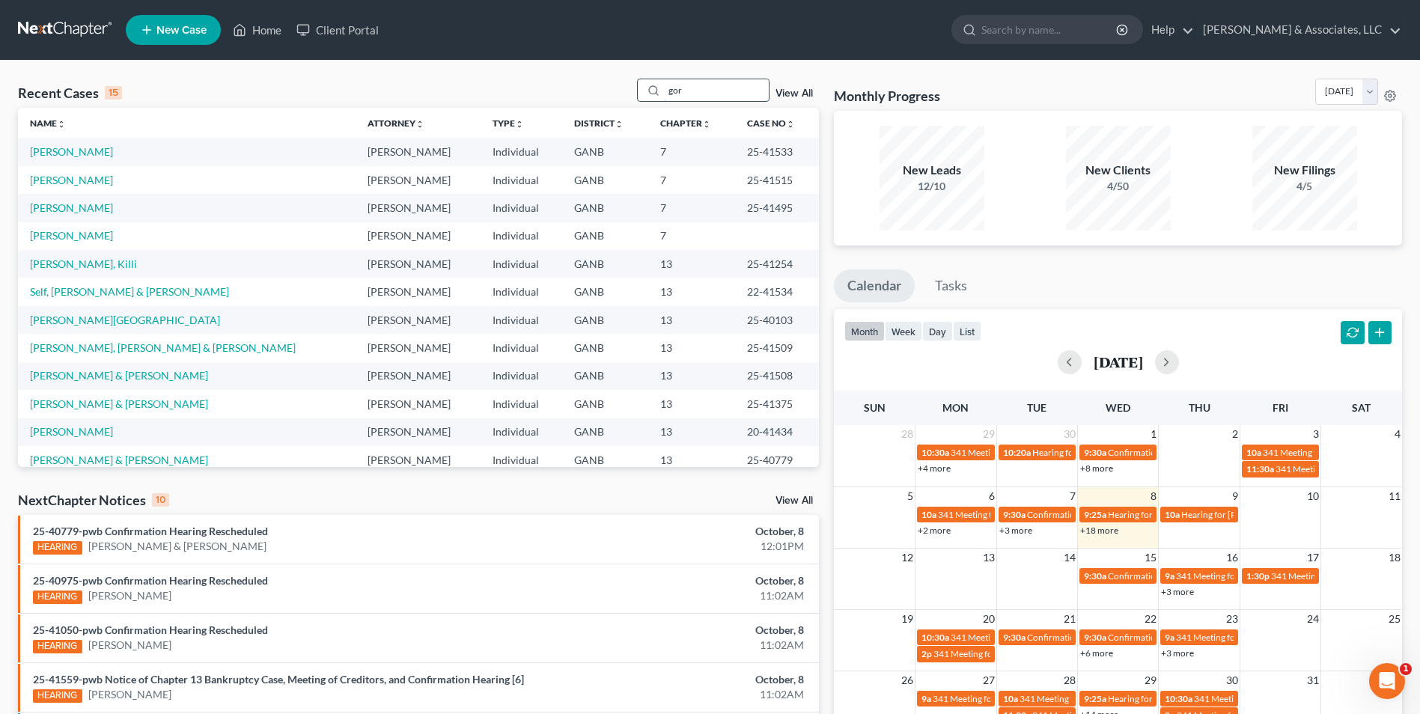
type input "gor"
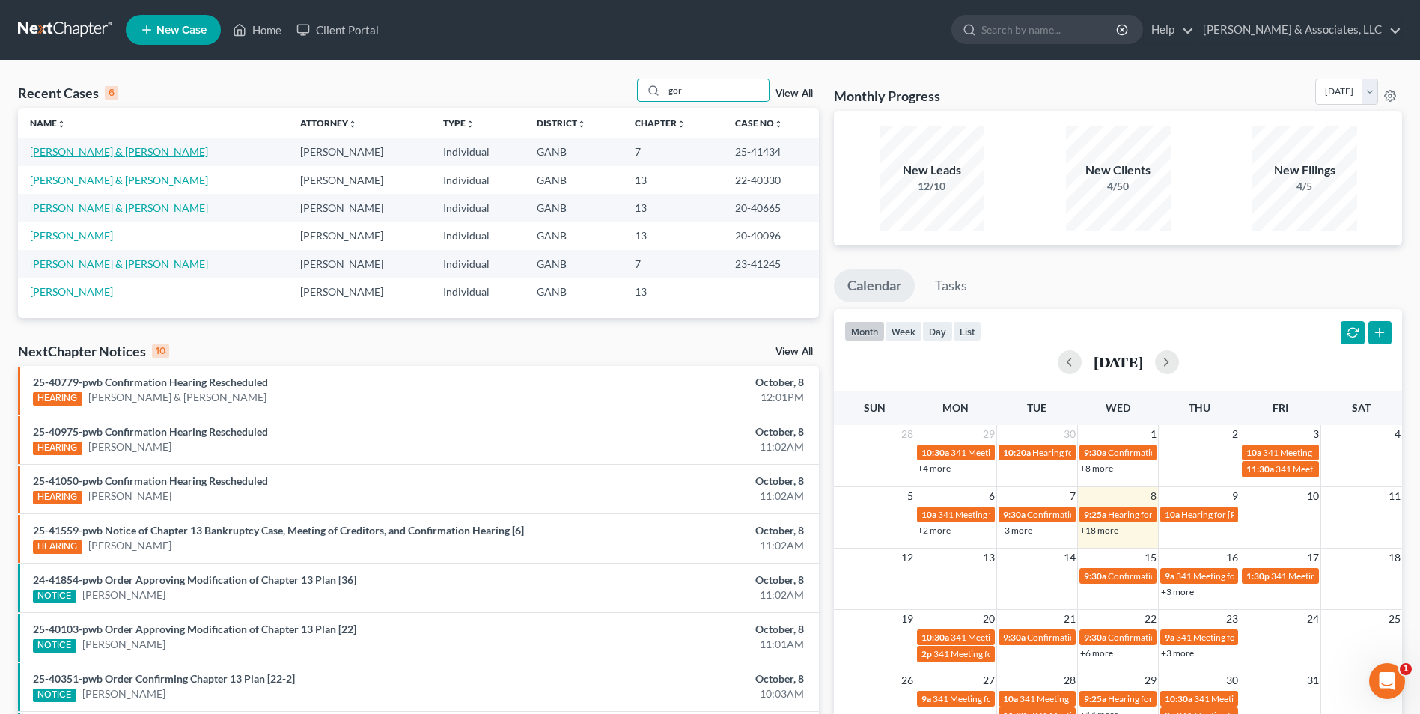
click at [100, 153] on link "[PERSON_NAME] & [PERSON_NAME]" at bounding box center [119, 151] width 178 height 13
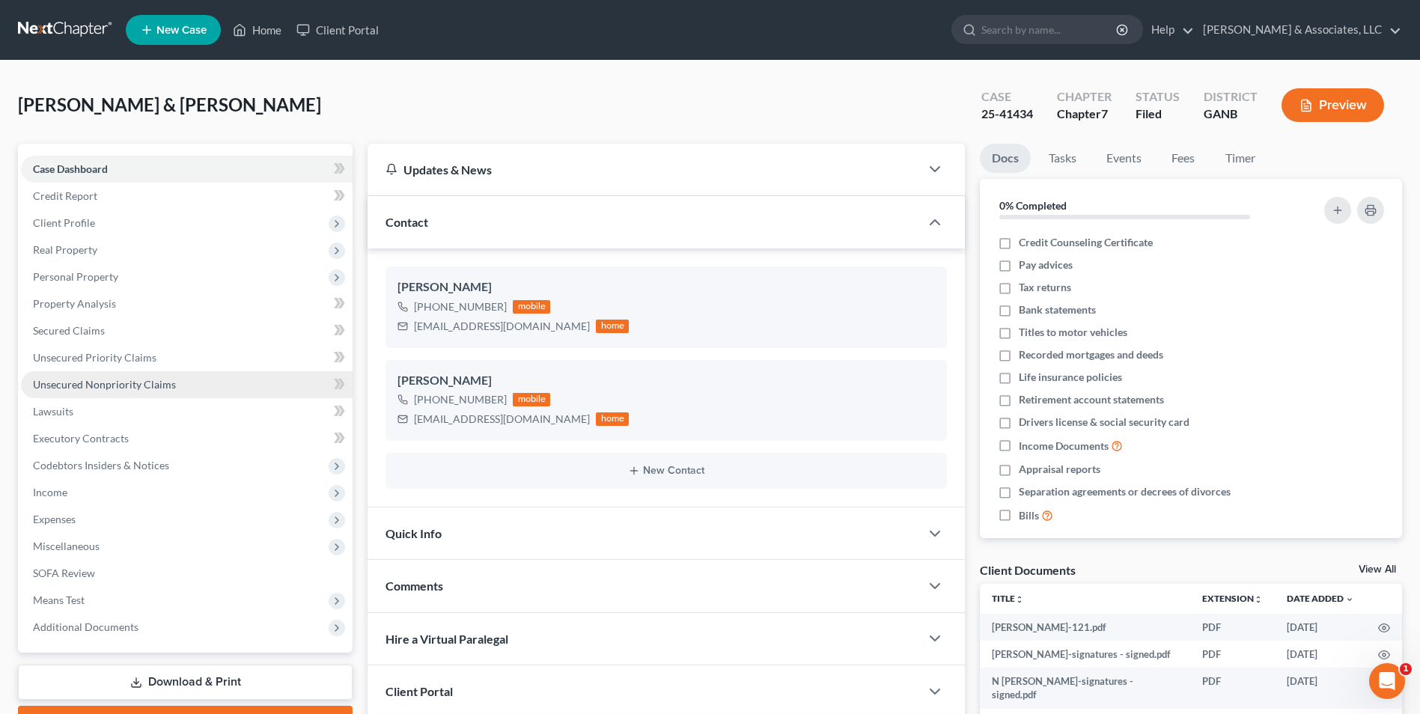
click at [100, 390] on span "Unsecured Nonpriority Claims" at bounding box center [104, 384] width 143 height 13
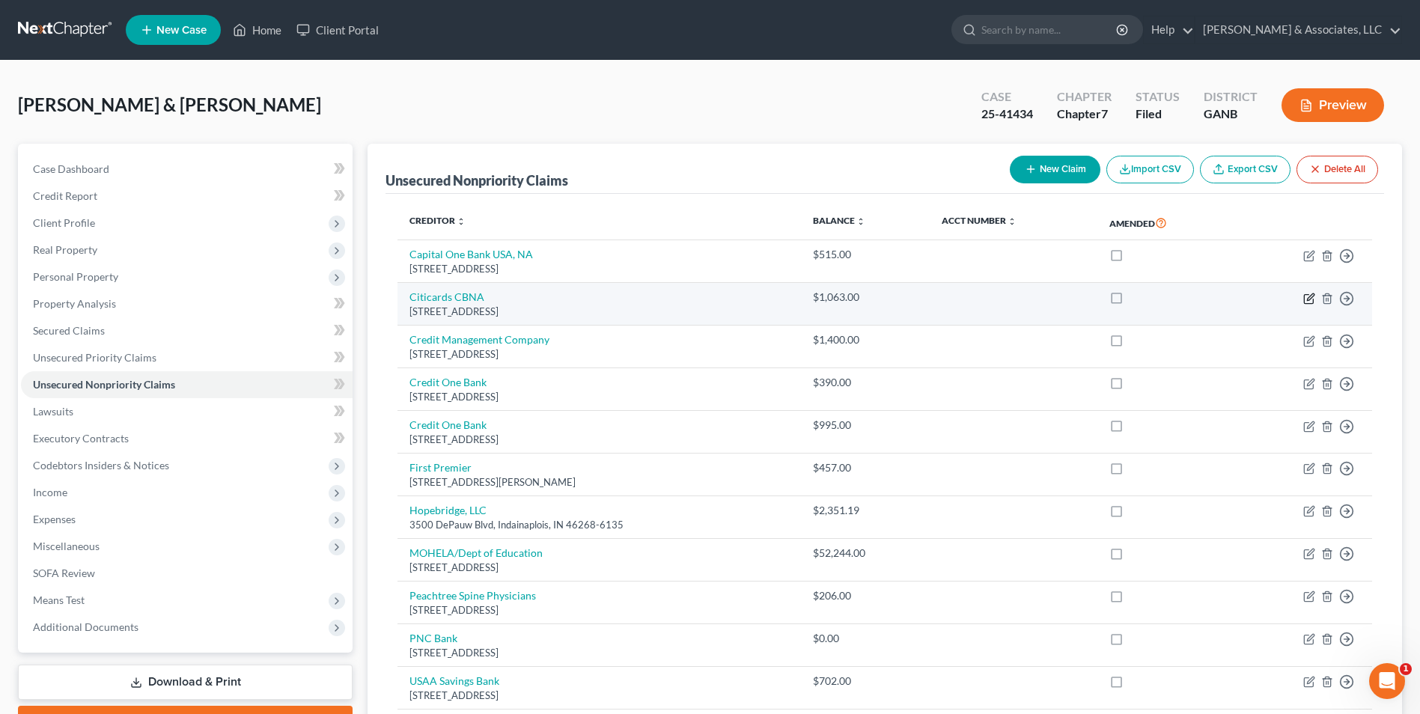
click at [1313, 300] on icon "button" at bounding box center [1308, 298] width 9 height 9
select select "43"
select select "2"
select select "1"
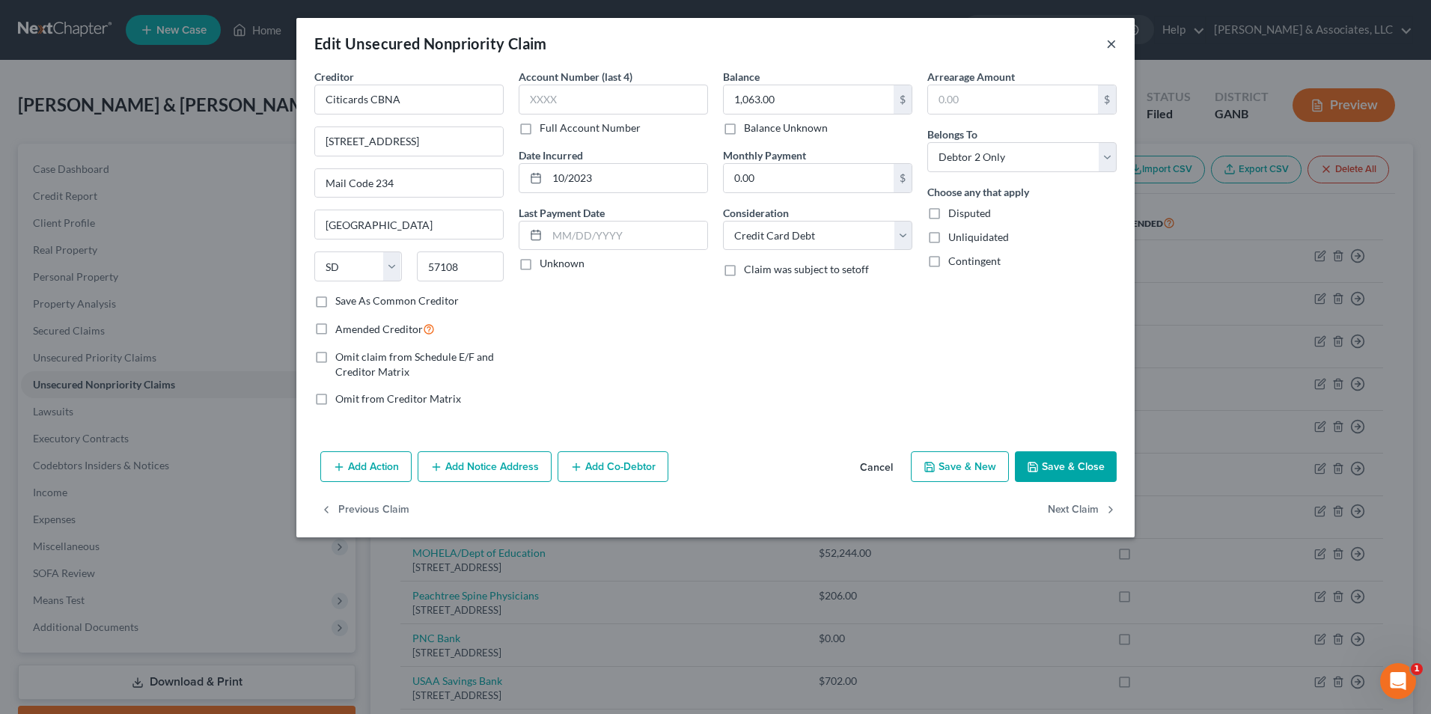
click at [1112, 46] on button "×" at bounding box center [1111, 43] width 10 height 18
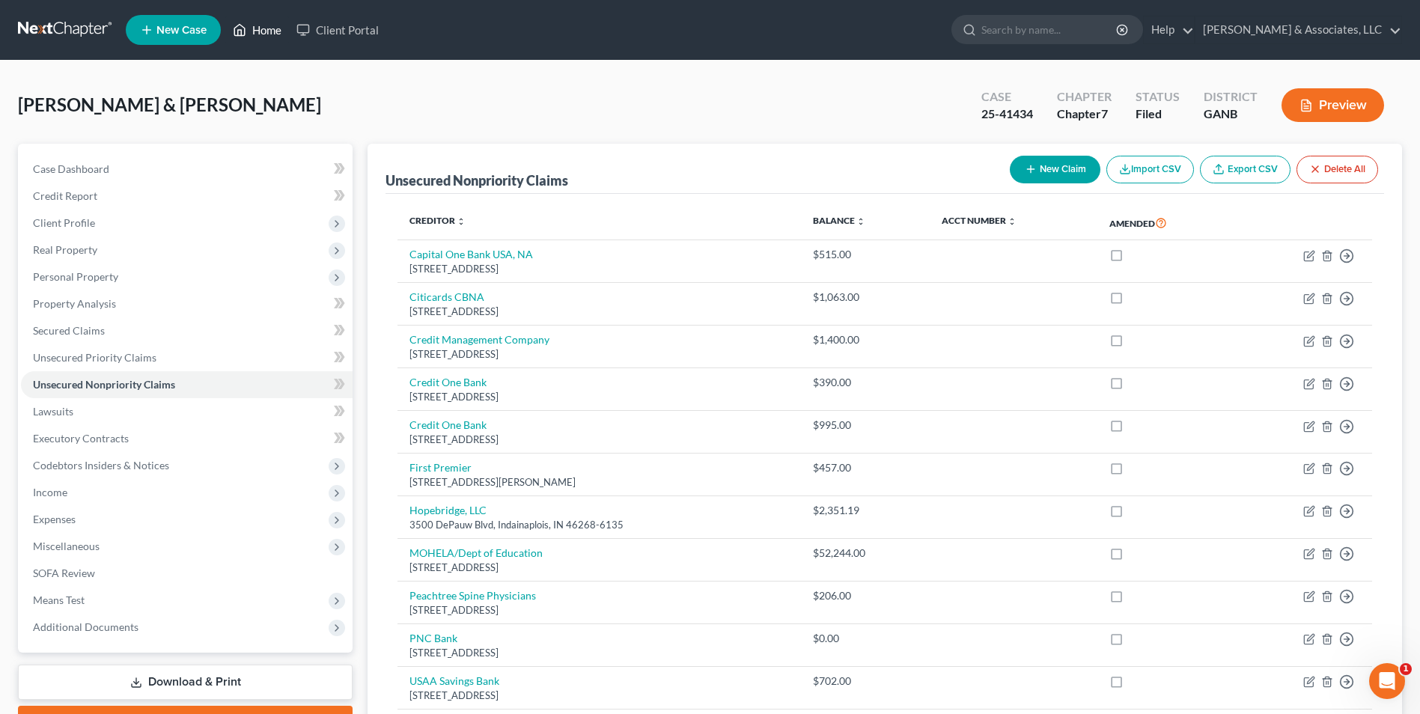
click at [263, 34] on link "Home" at bounding box center [257, 29] width 64 height 27
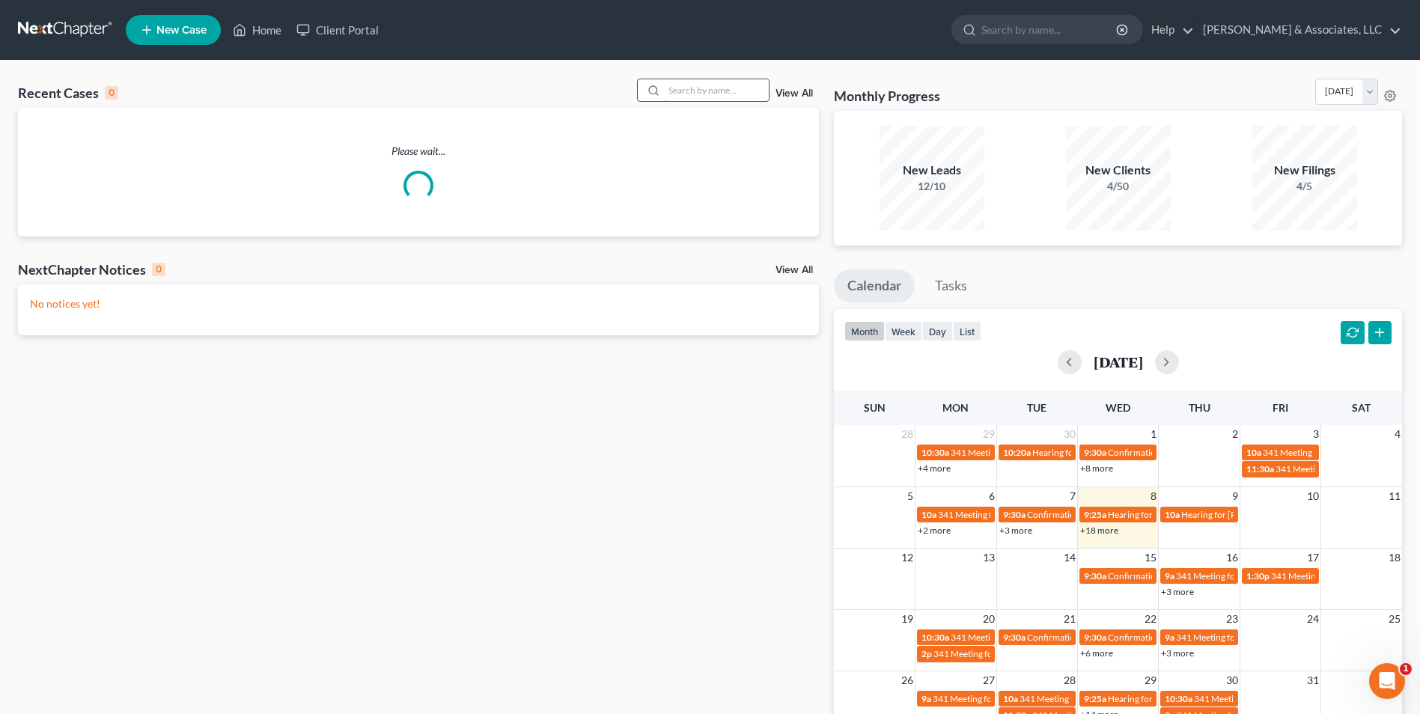
click at [707, 90] on input "search" at bounding box center [716, 90] width 105 height 22
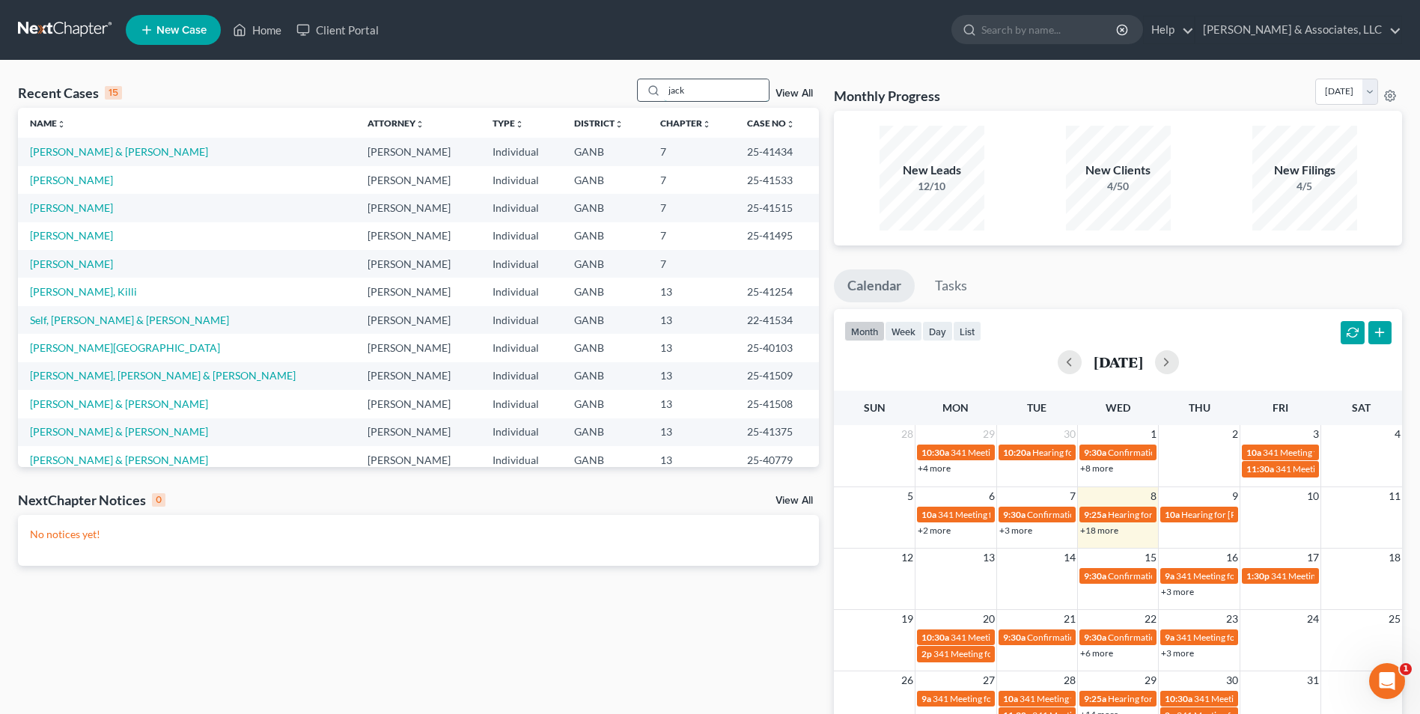
type input "jack"
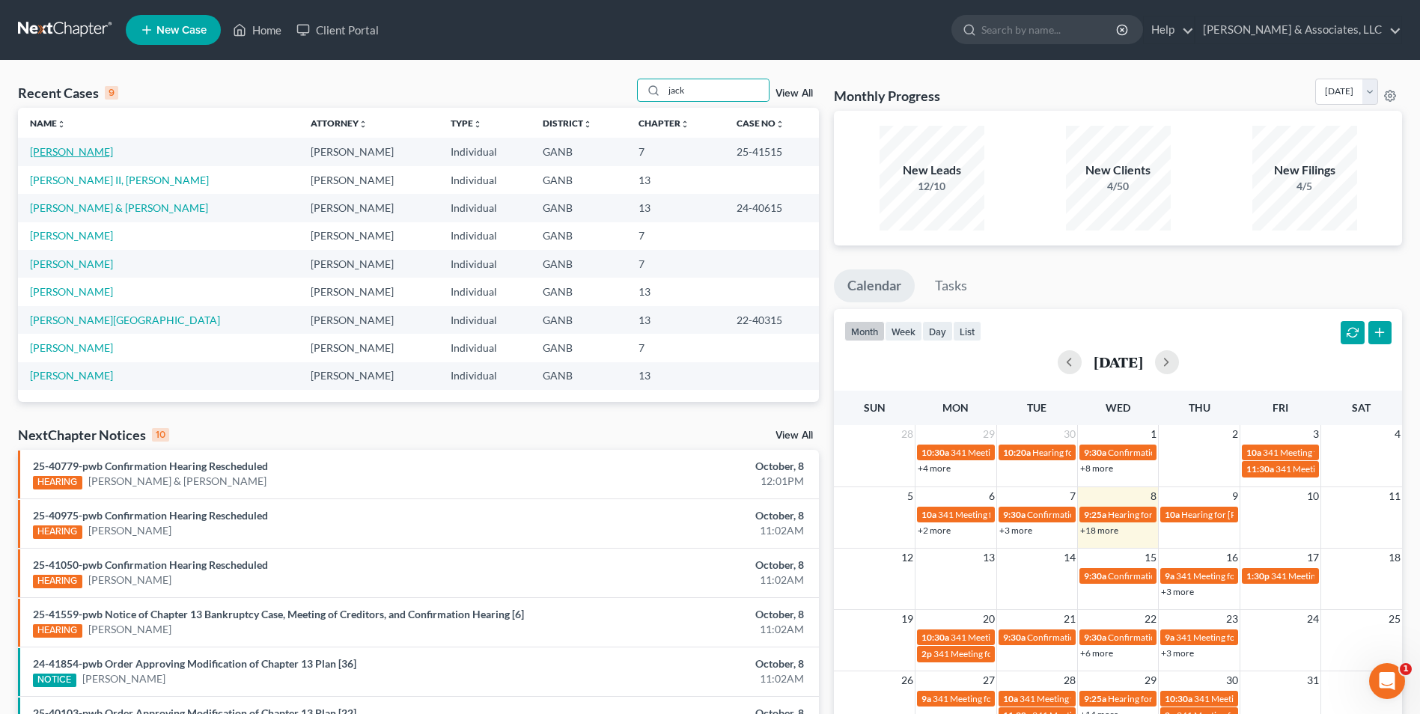
click at [70, 150] on link "[PERSON_NAME]" at bounding box center [71, 151] width 83 height 13
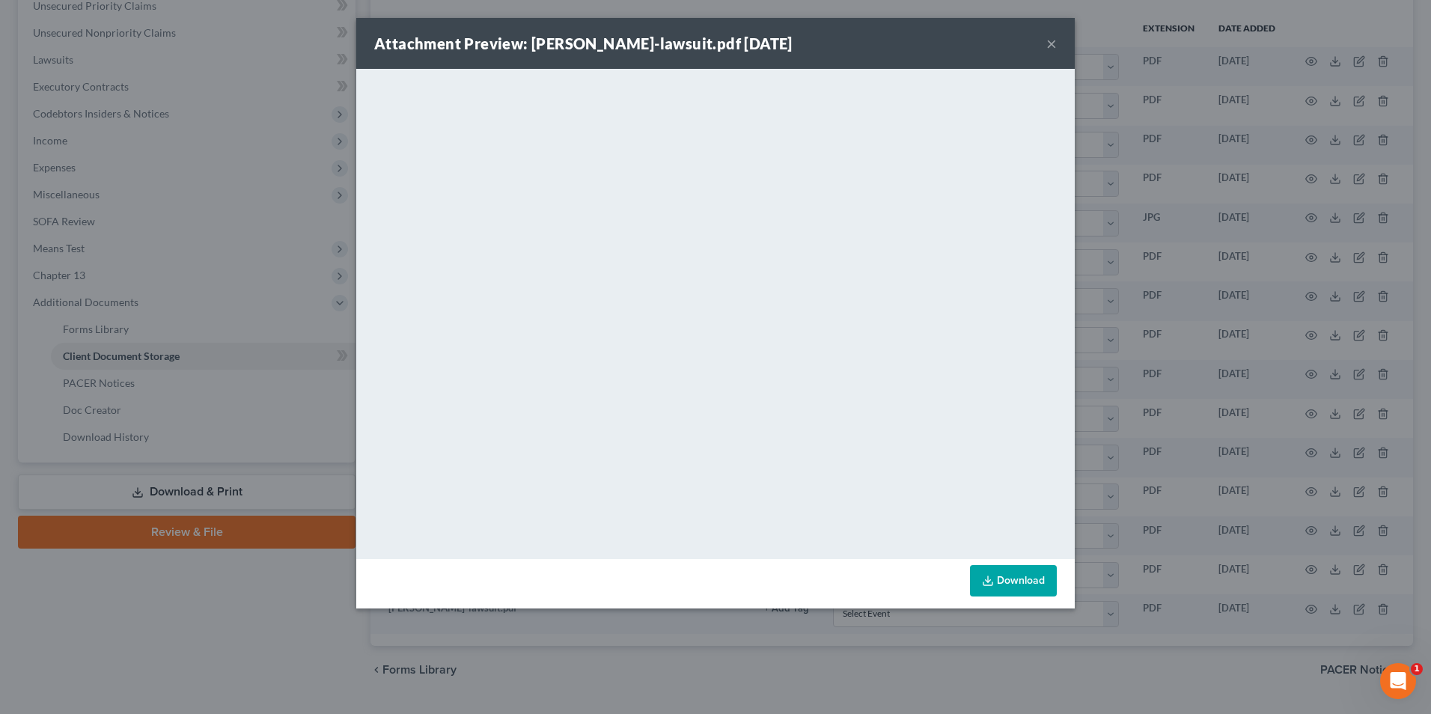
click at [1058, 40] on div "Attachment Preview: [PERSON_NAME]-lawsuit.pdf [DATE] ×" at bounding box center [715, 43] width 719 height 51
click at [1052, 43] on button "×" at bounding box center [1051, 43] width 10 height 18
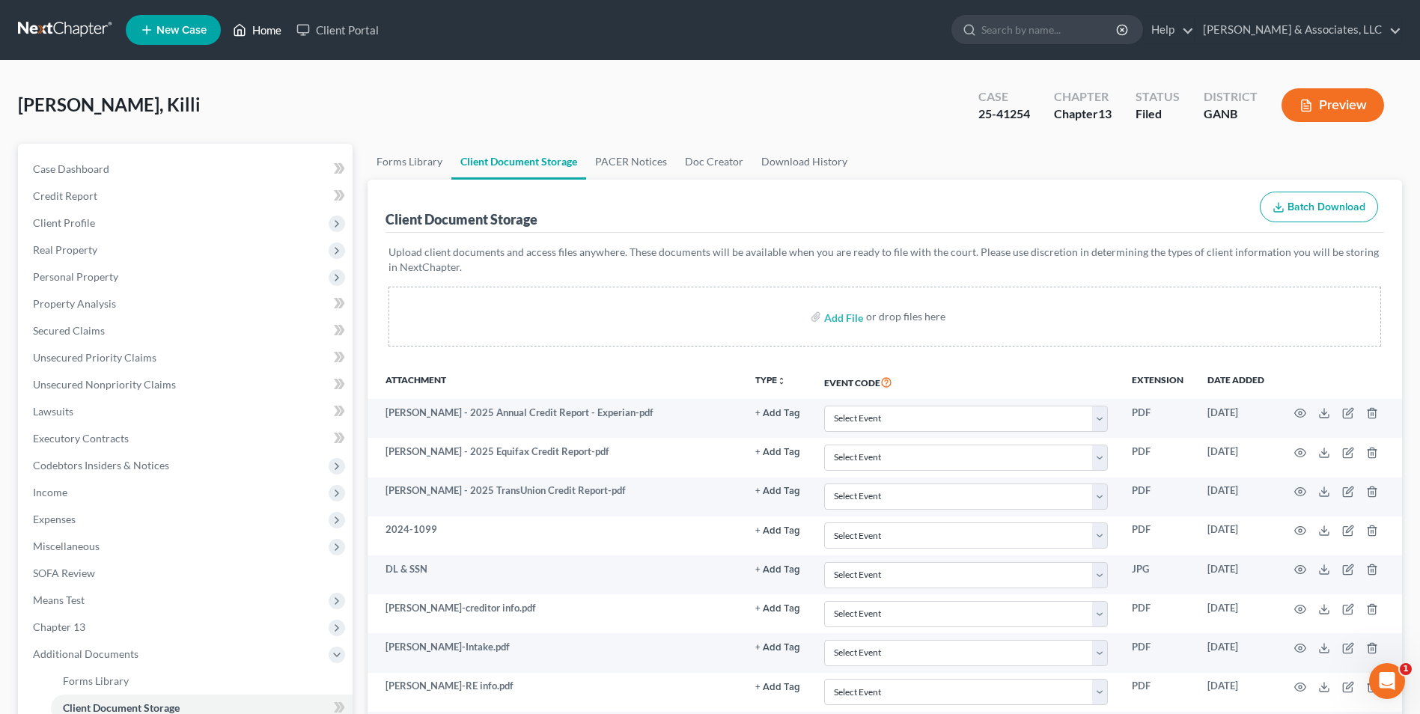
click at [267, 29] on link "Home" at bounding box center [257, 29] width 64 height 27
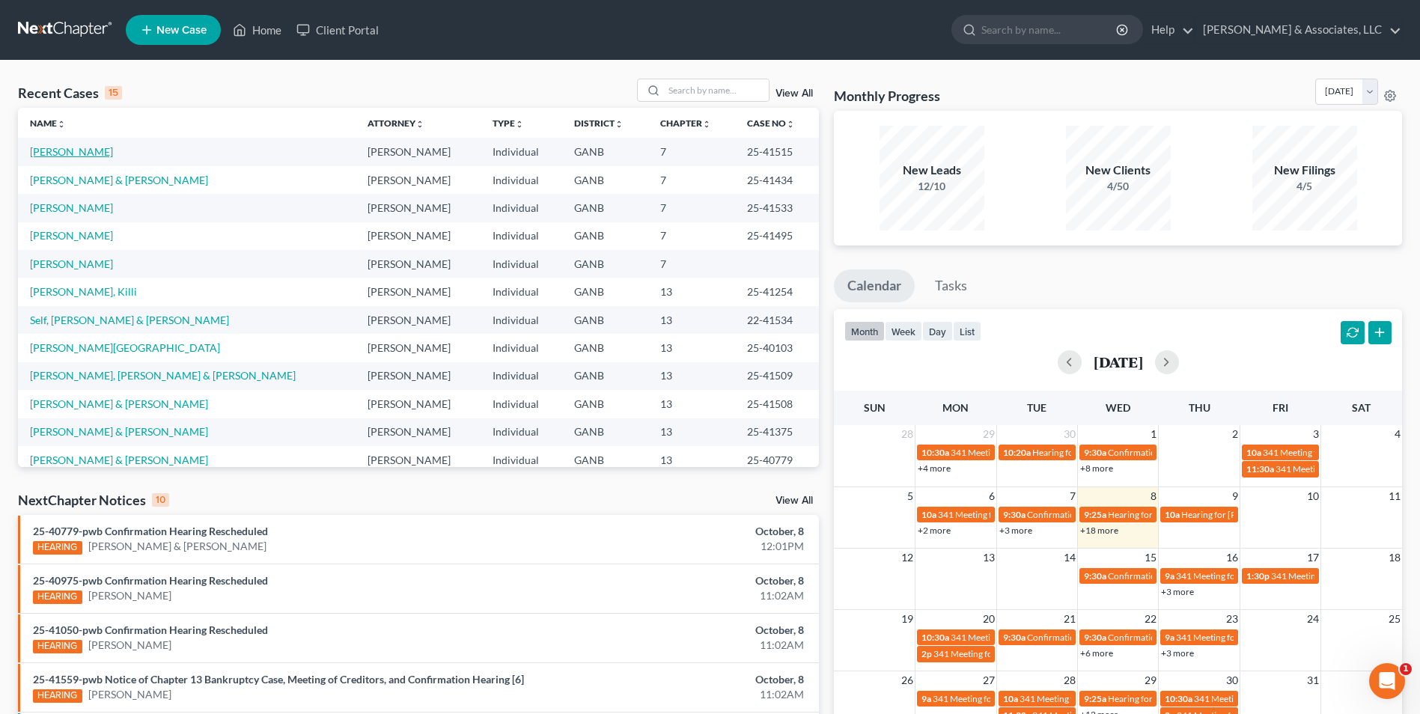
click at [70, 150] on link "[PERSON_NAME]" at bounding box center [71, 151] width 83 height 13
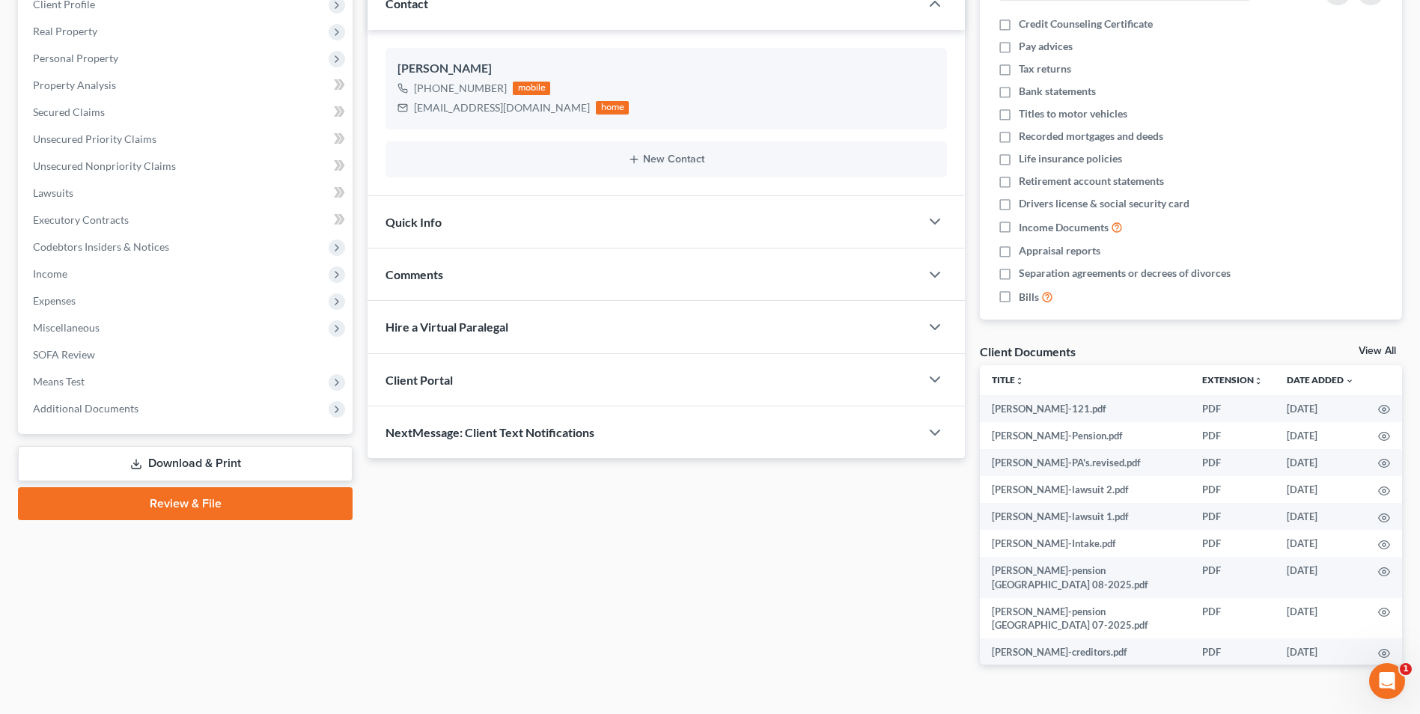
scroll to position [225, 0]
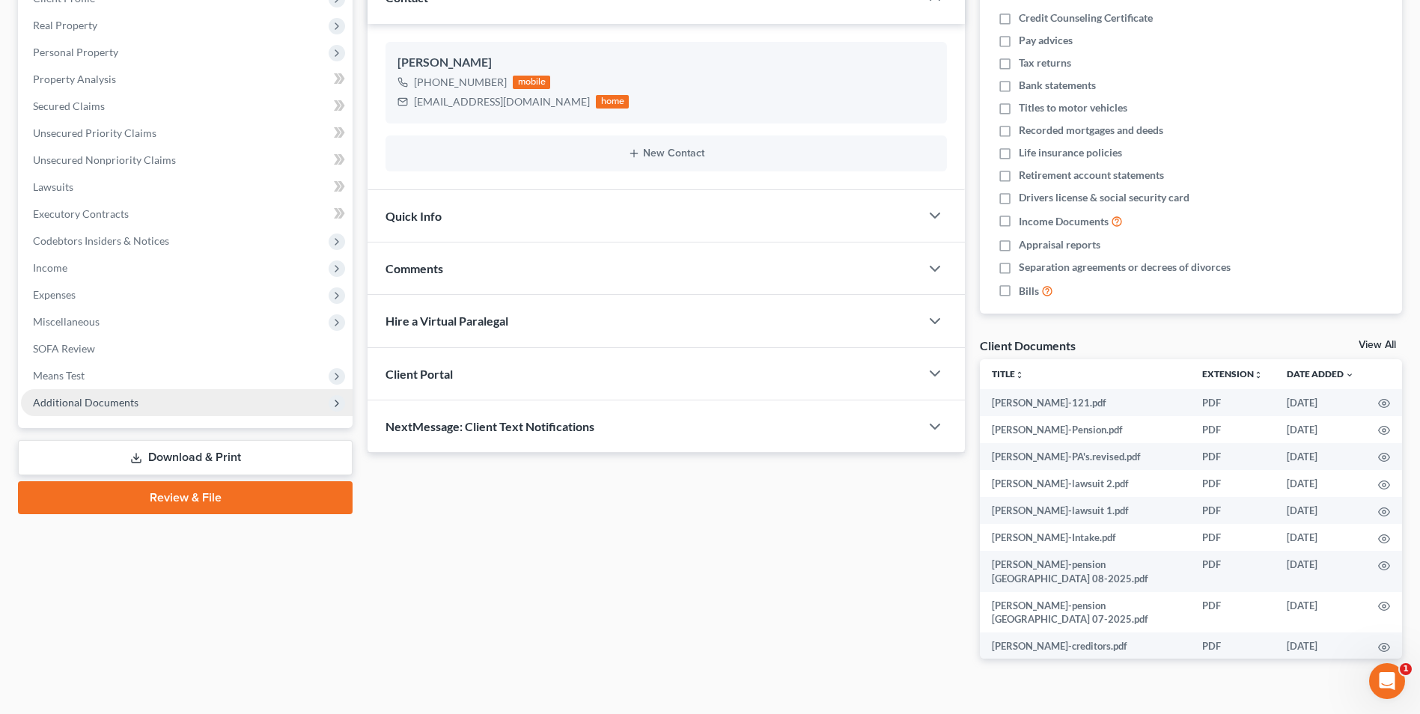
click at [117, 404] on span "Additional Documents" at bounding box center [86, 402] width 106 height 13
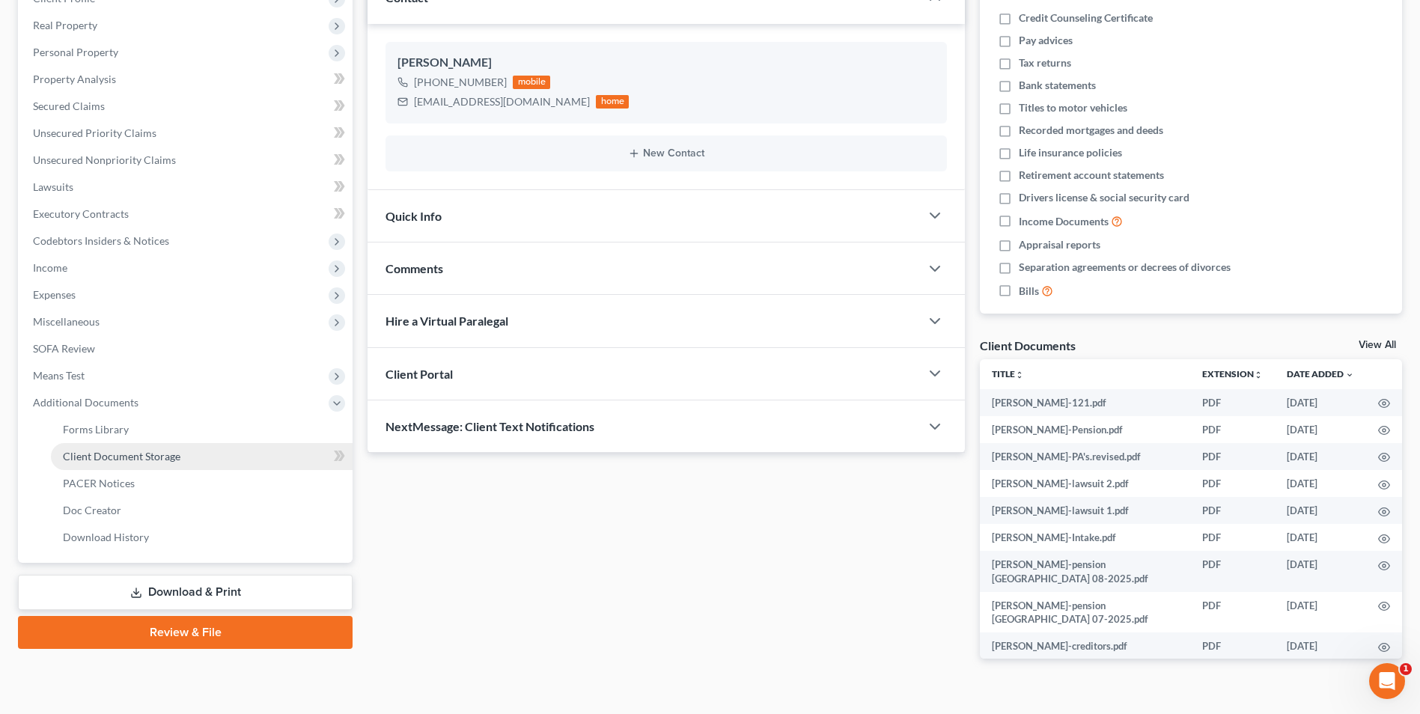
click at [121, 462] on span "Client Document Storage" at bounding box center [122, 456] width 118 height 13
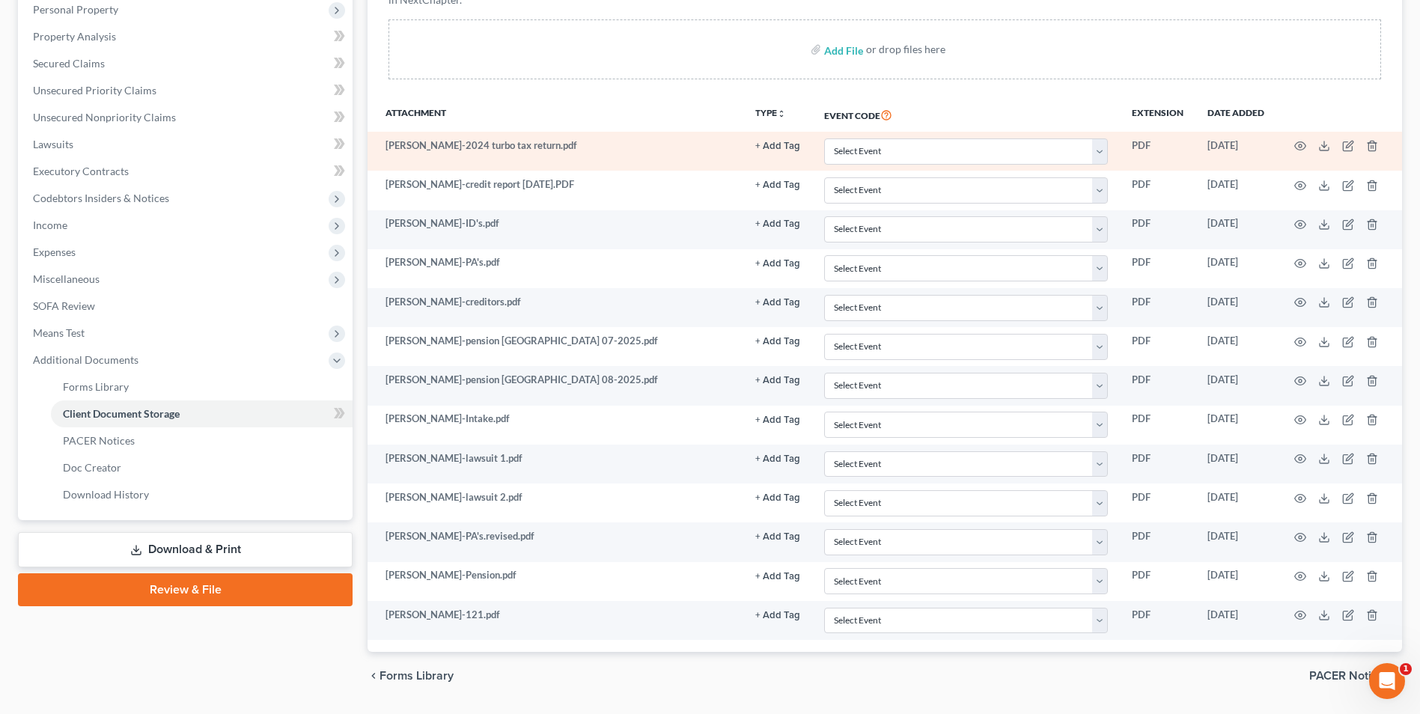
scroll to position [299, 0]
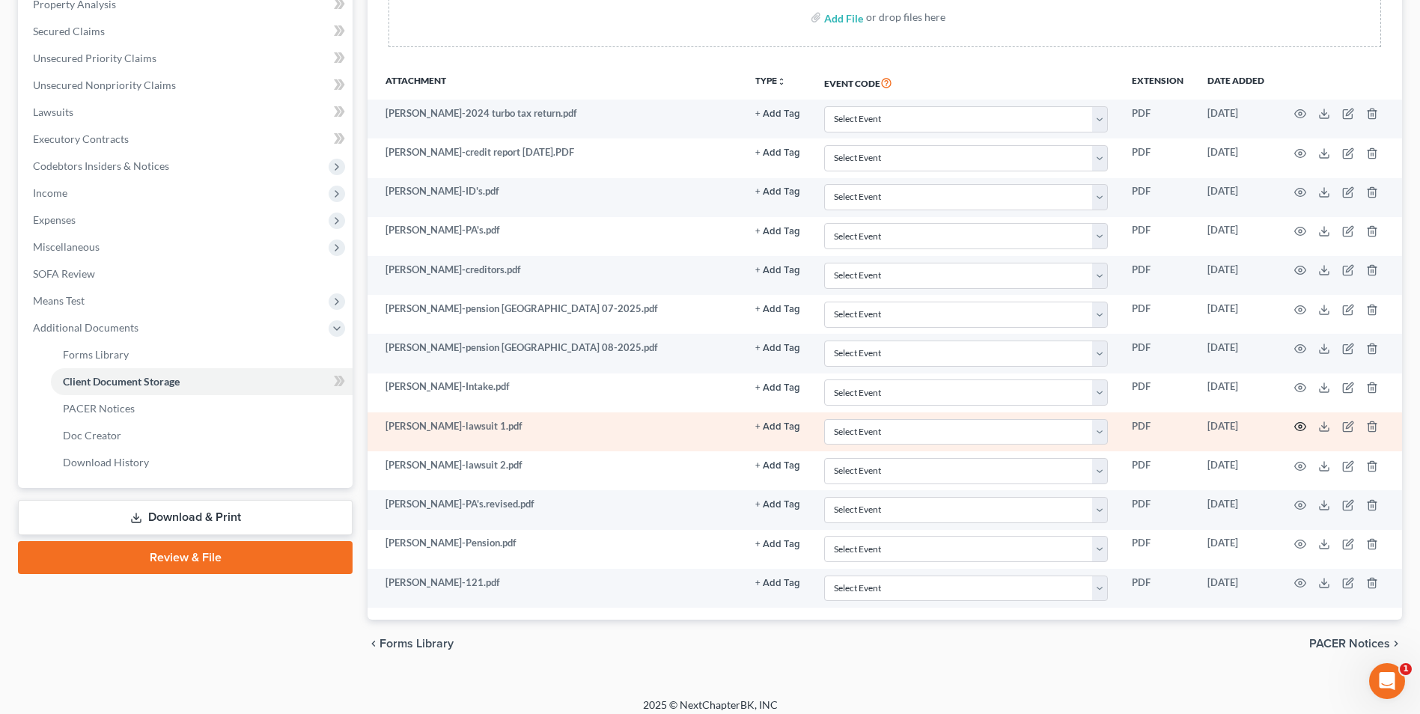
click at [1300, 424] on icon "button" at bounding box center [1300, 427] width 12 height 12
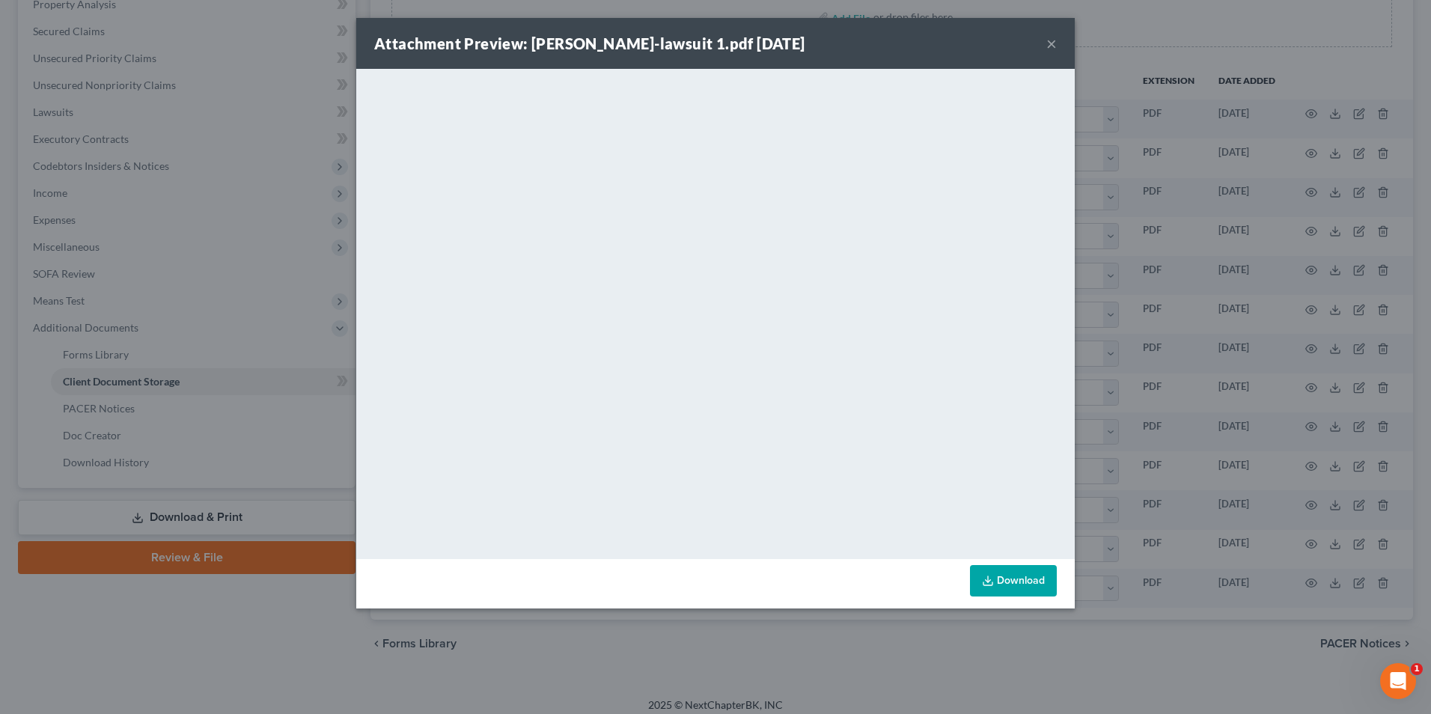
click at [1051, 41] on button "×" at bounding box center [1051, 43] width 10 height 18
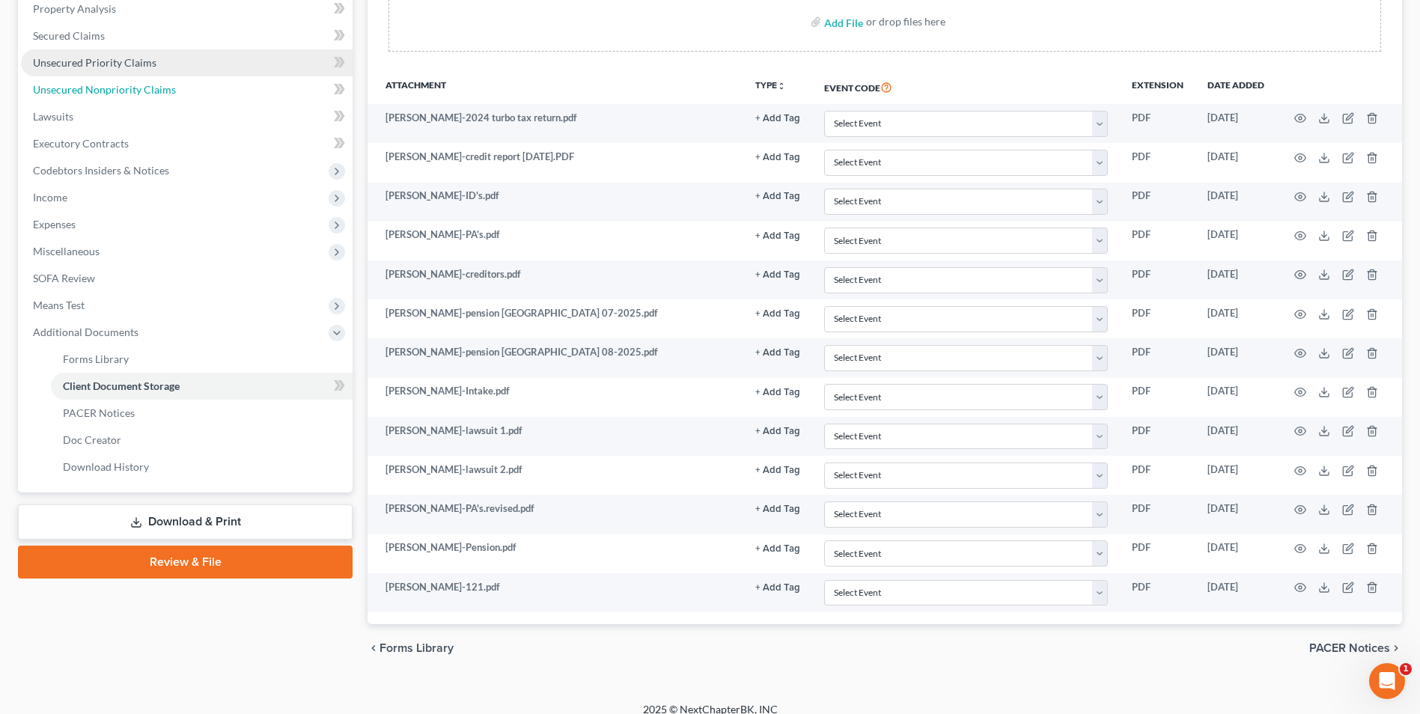
scroll to position [0, 0]
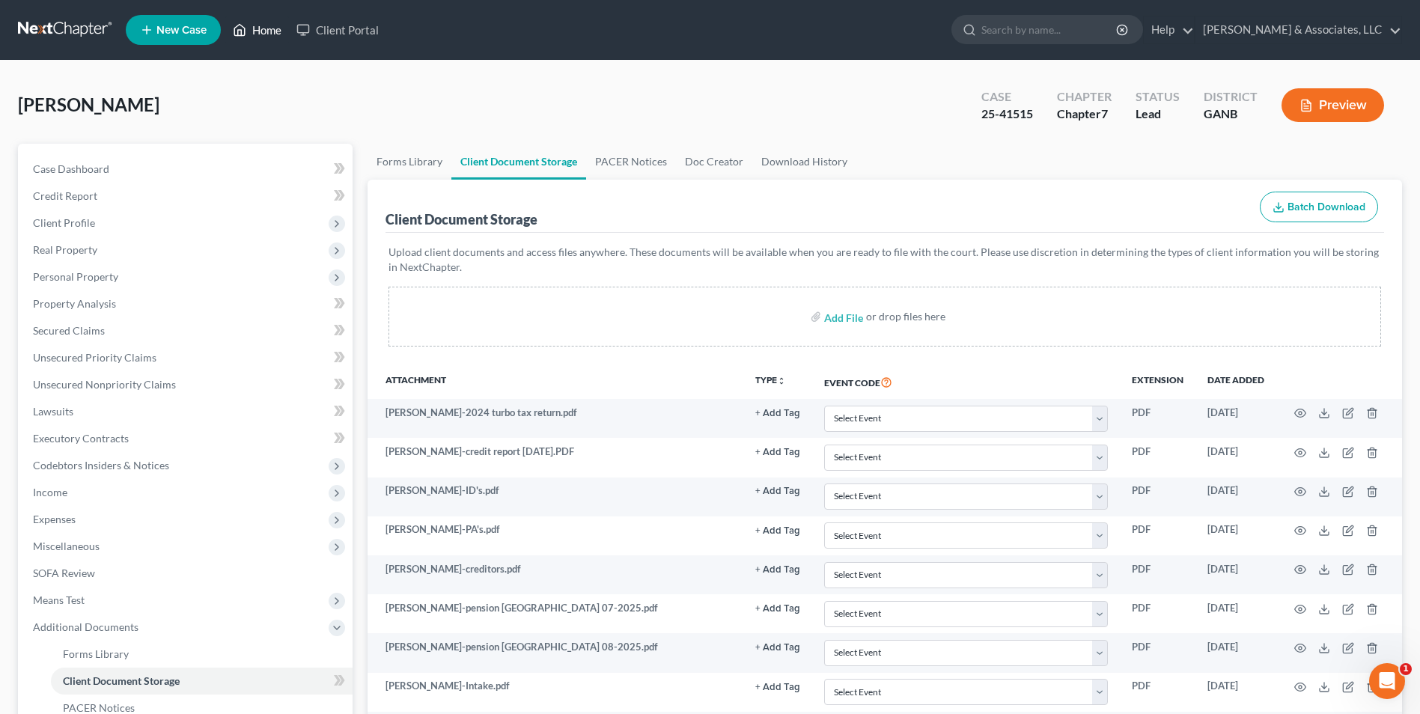
click at [263, 27] on link "Home" at bounding box center [257, 29] width 64 height 27
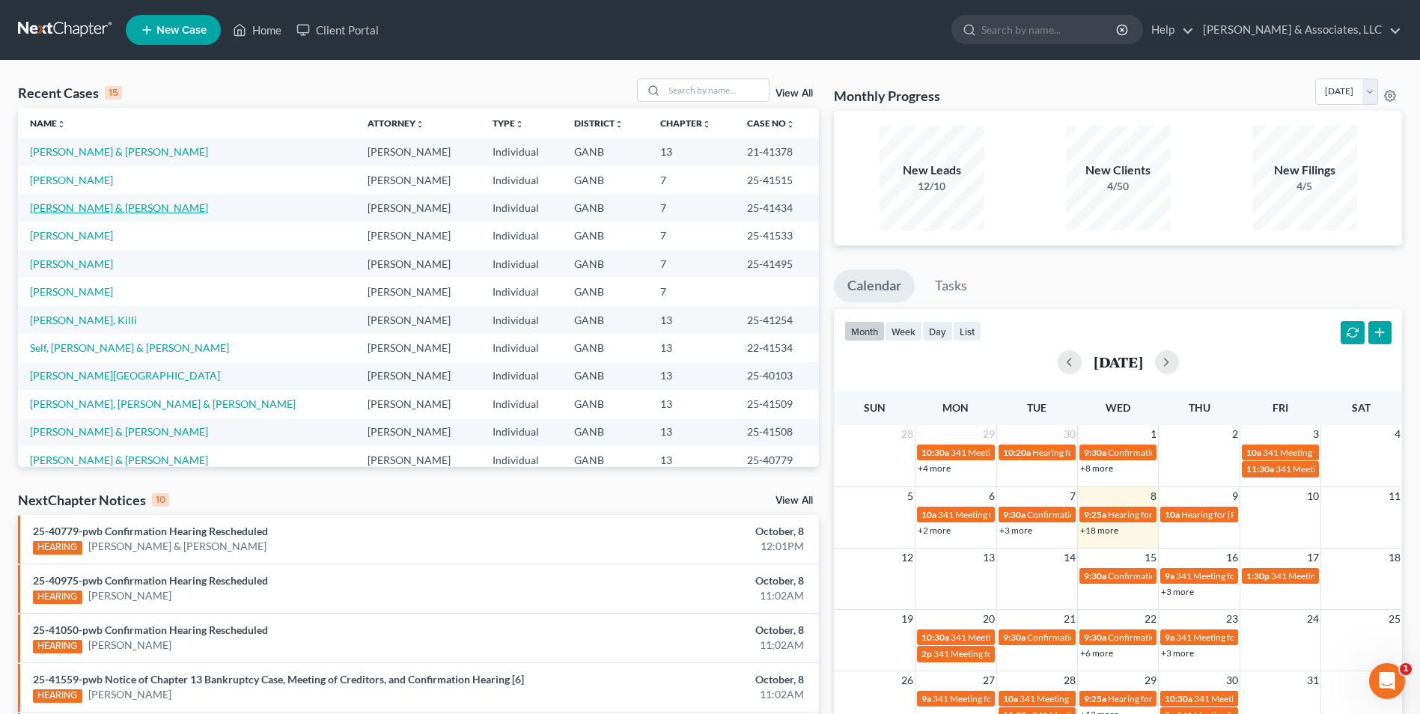
click at [133, 207] on link "[PERSON_NAME] & [PERSON_NAME]" at bounding box center [119, 207] width 178 height 13
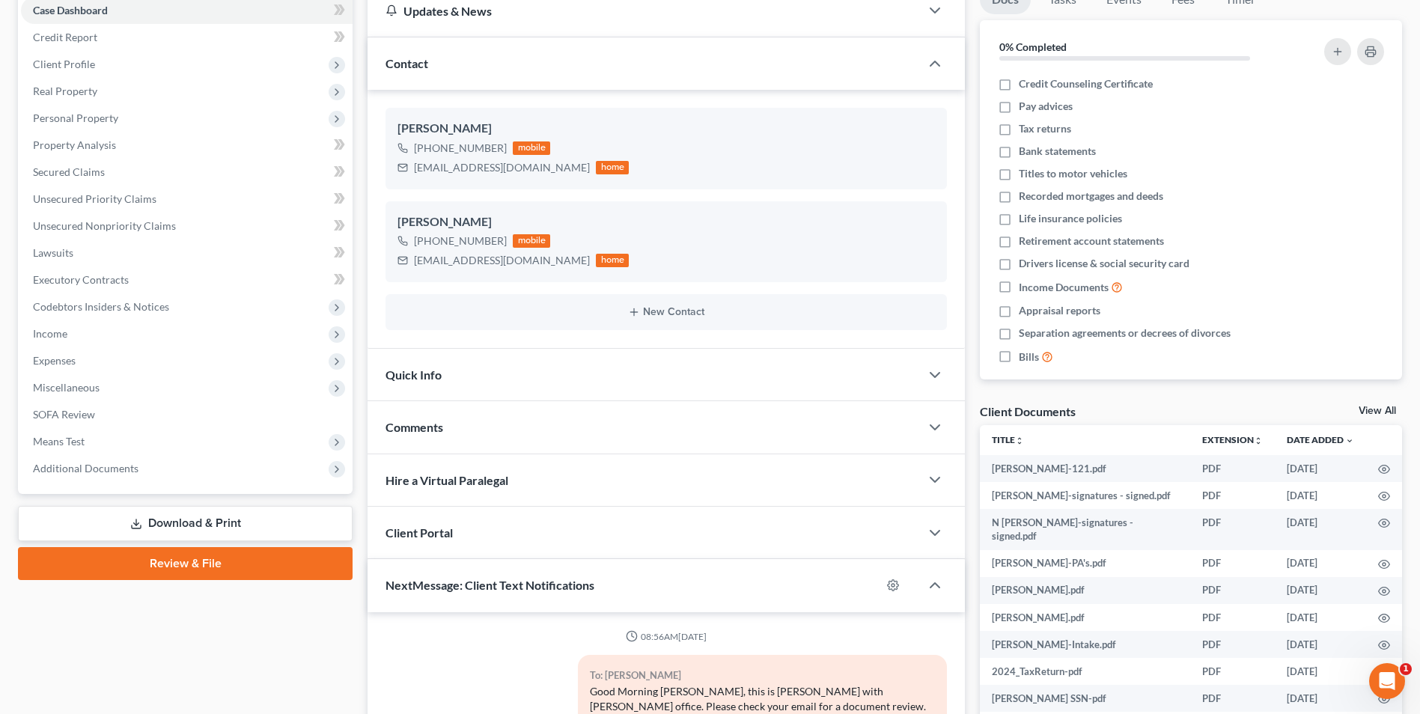
scroll to position [299, 0]
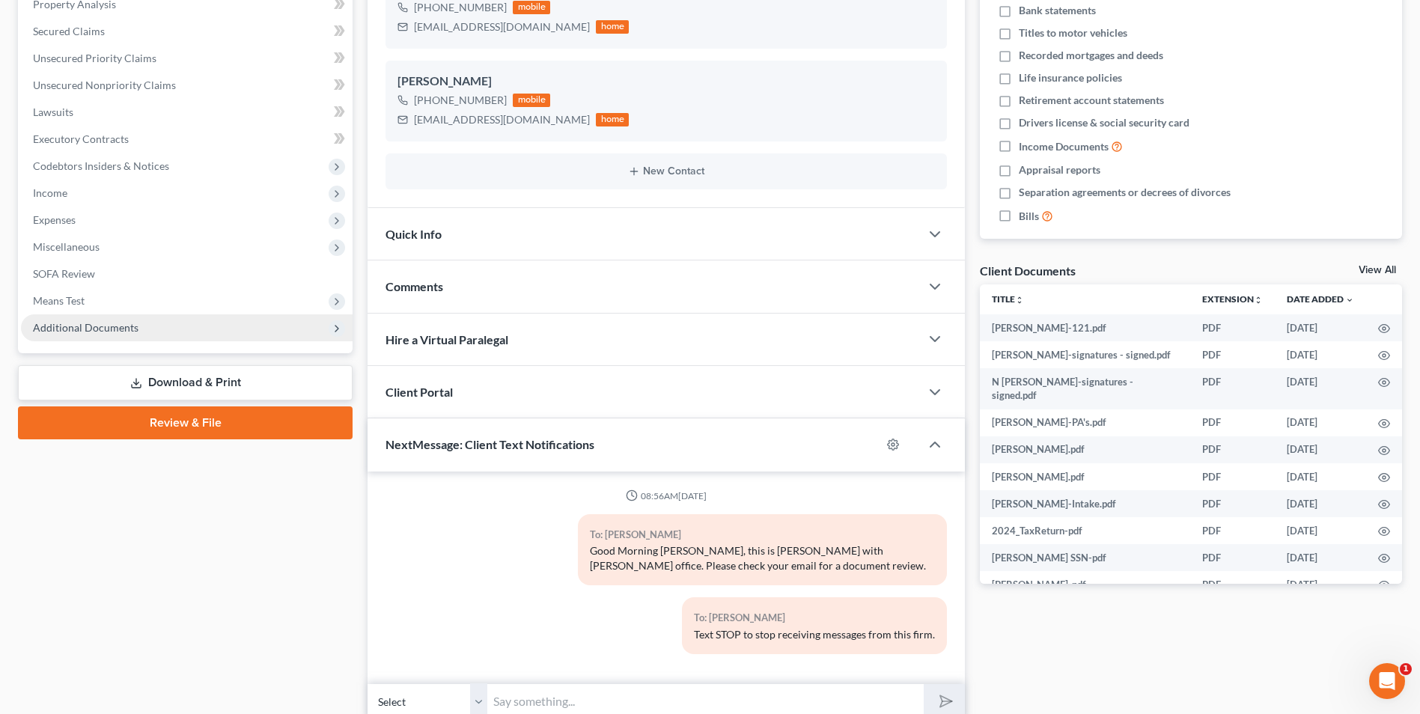
click at [125, 323] on span "Additional Documents" at bounding box center [86, 327] width 106 height 13
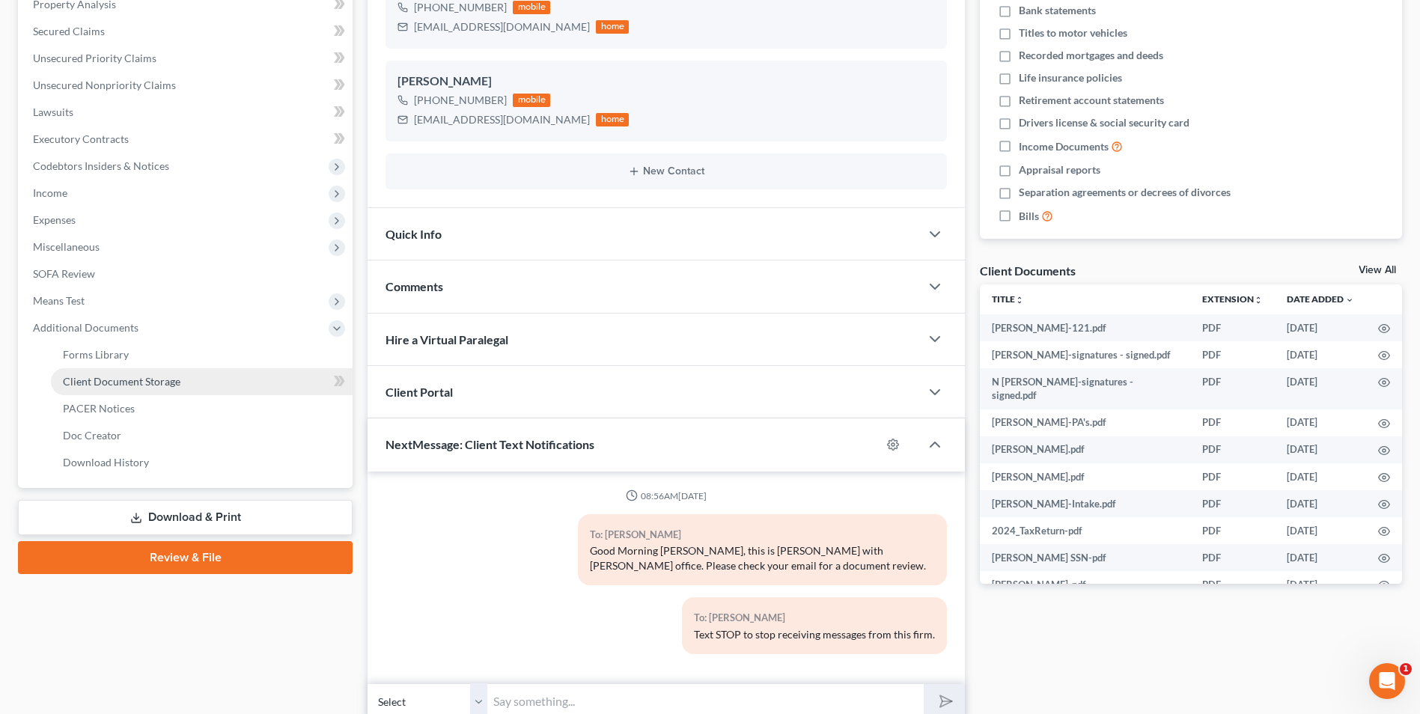
click at [150, 384] on span "Client Document Storage" at bounding box center [122, 381] width 118 height 13
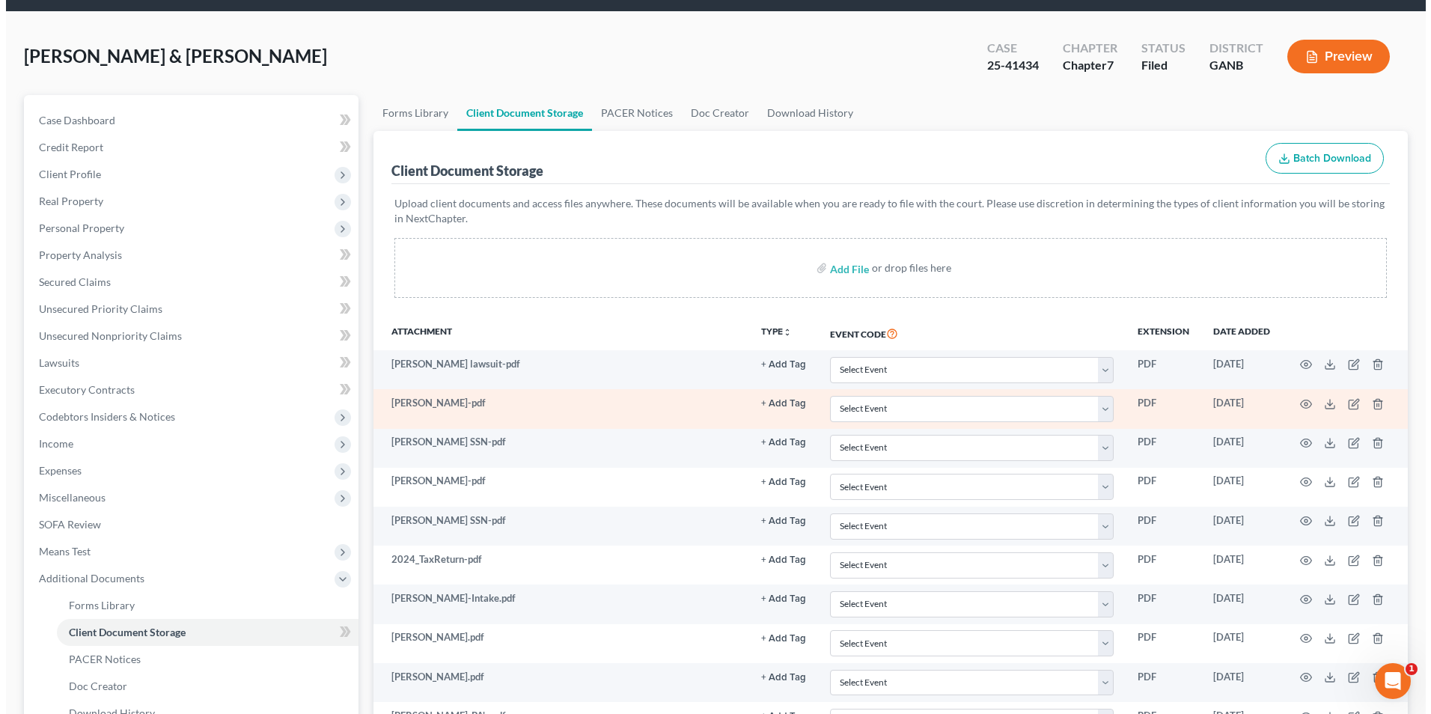
scroll to position [75, 0]
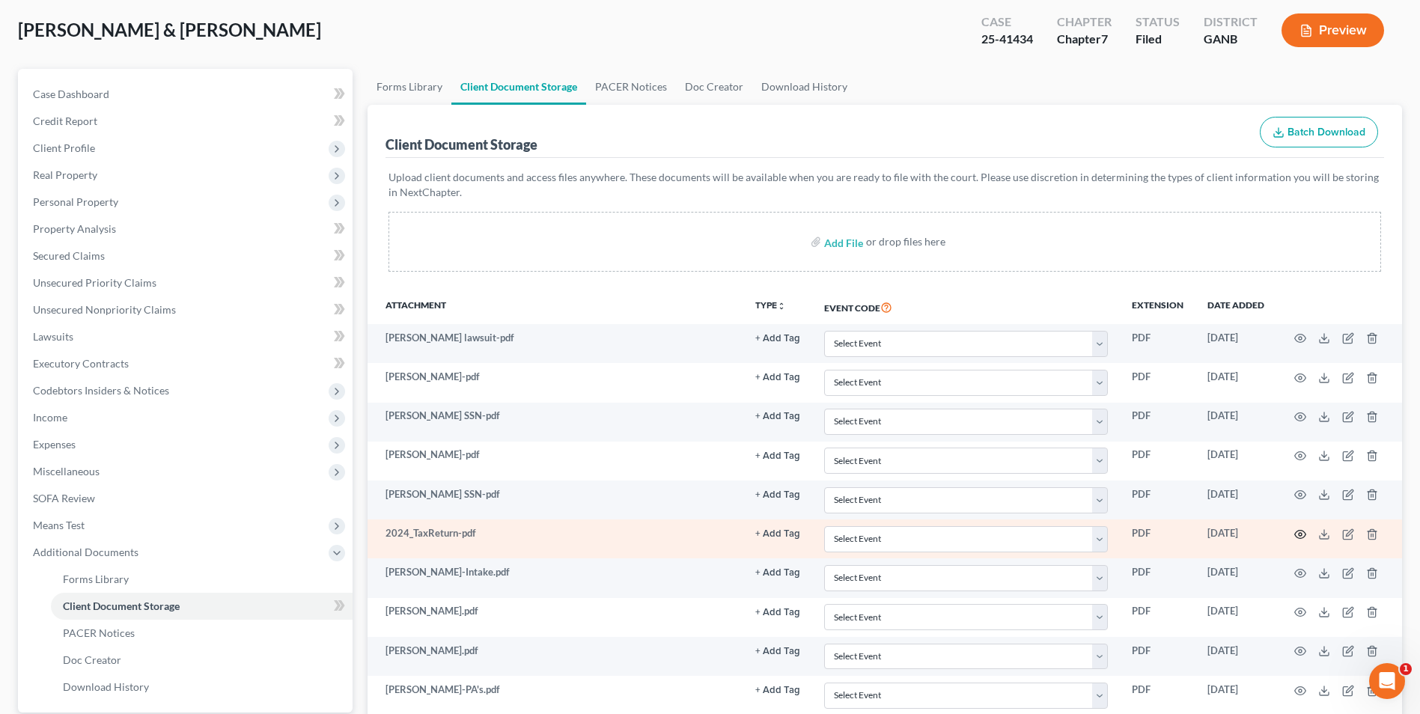
click at [1305, 534] on icon "button" at bounding box center [1300, 534] width 11 height 8
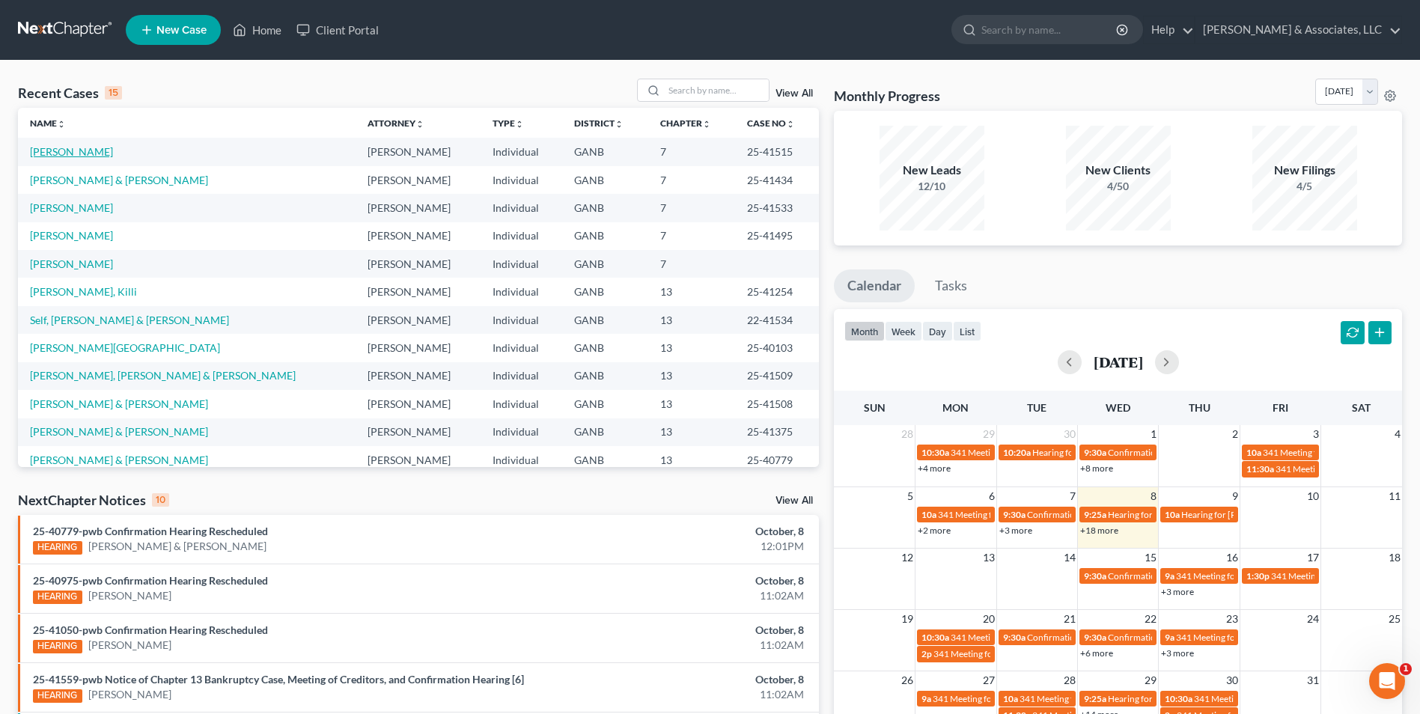
click at [72, 150] on link "[PERSON_NAME]" at bounding box center [71, 151] width 83 height 13
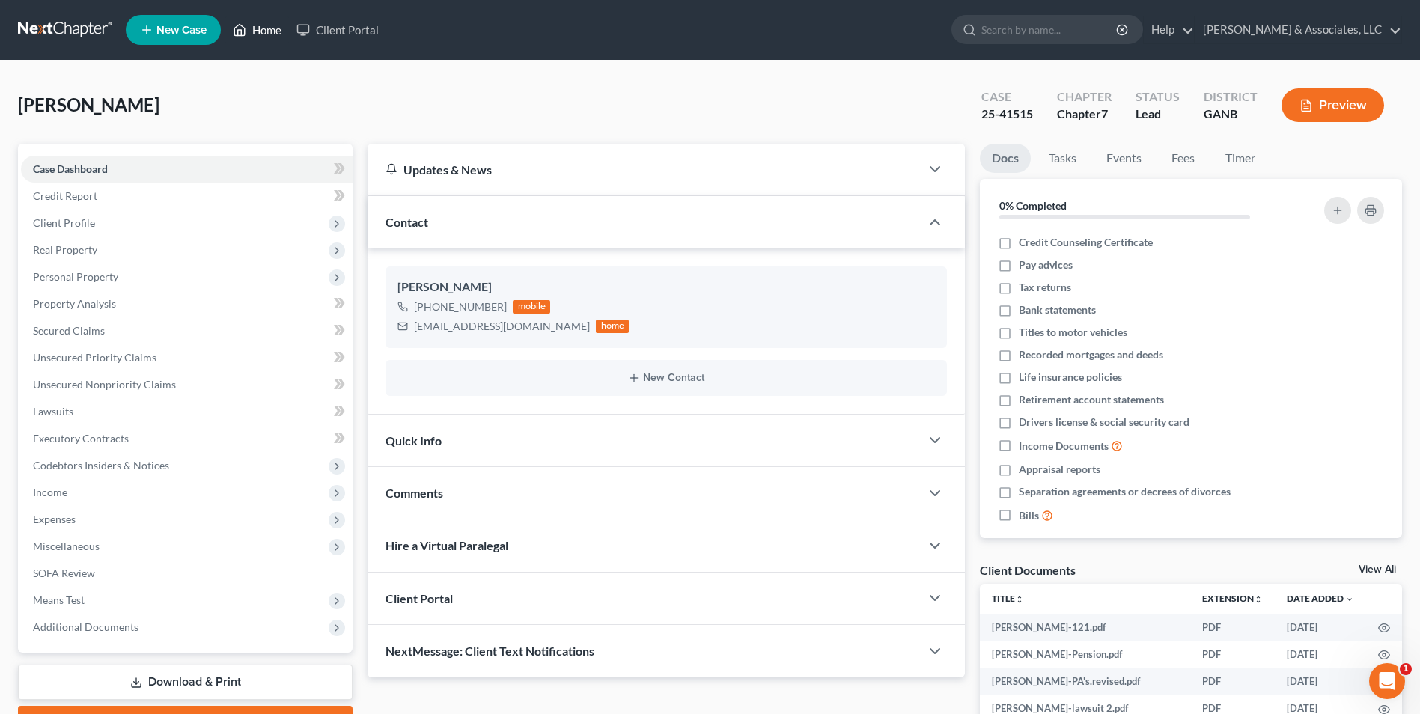
click at [252, 33] on link "Home" at bounding box center [257, 29] width 64 height 27
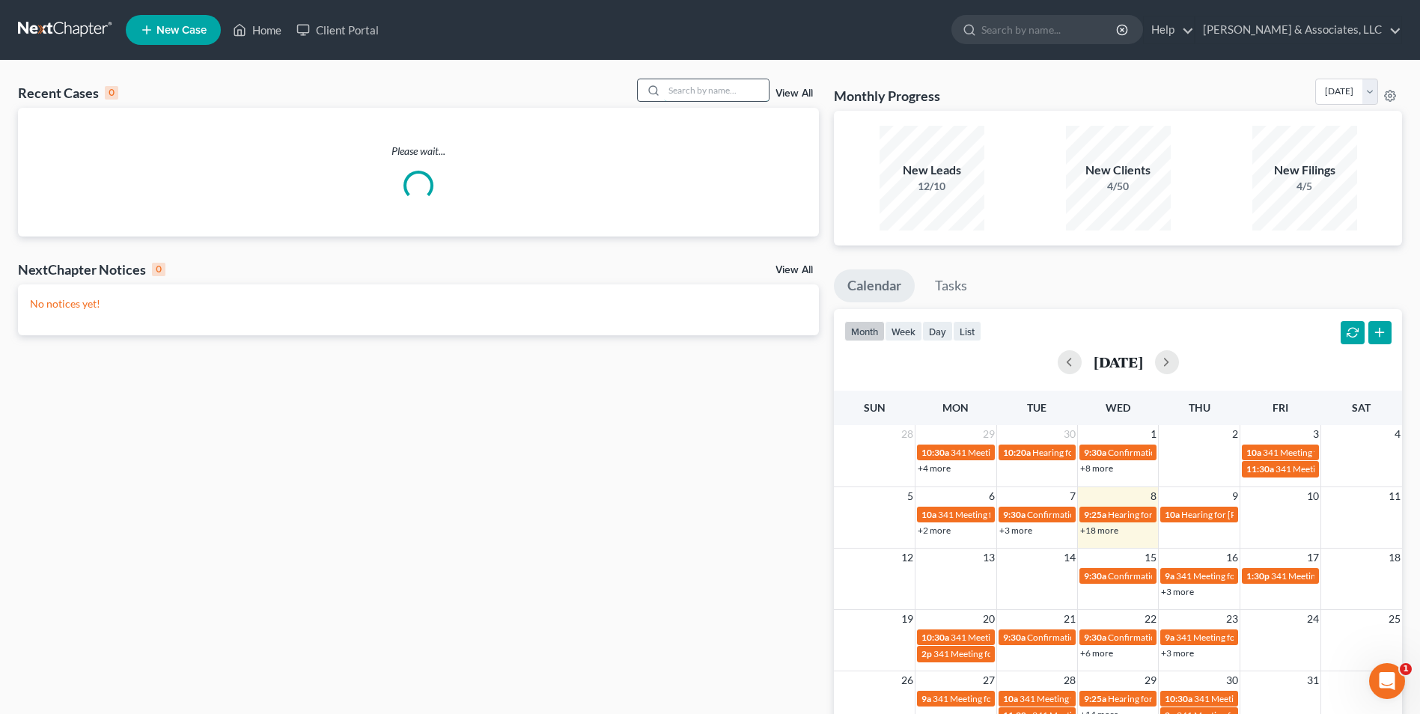
click at [701, 92] on input "search" at bounding box center [716, 90] width 105 height 22
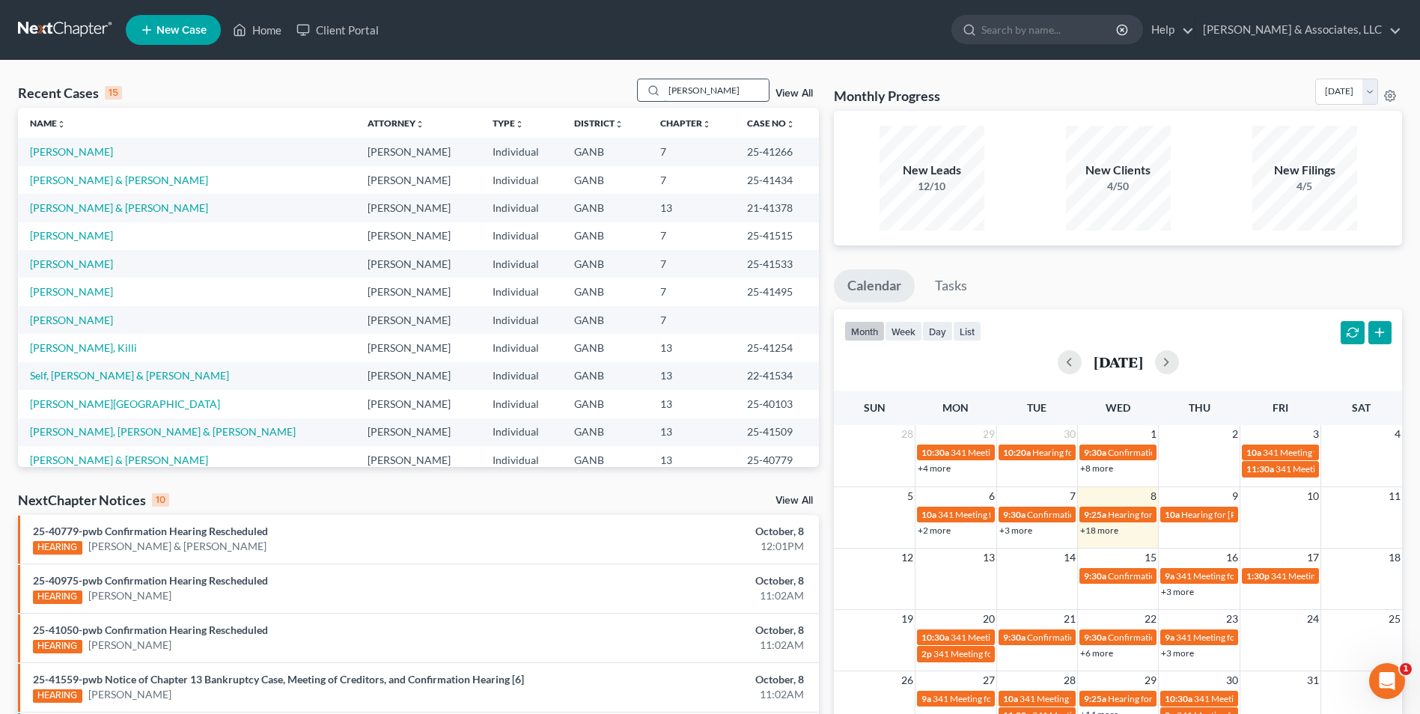
type input "burke"
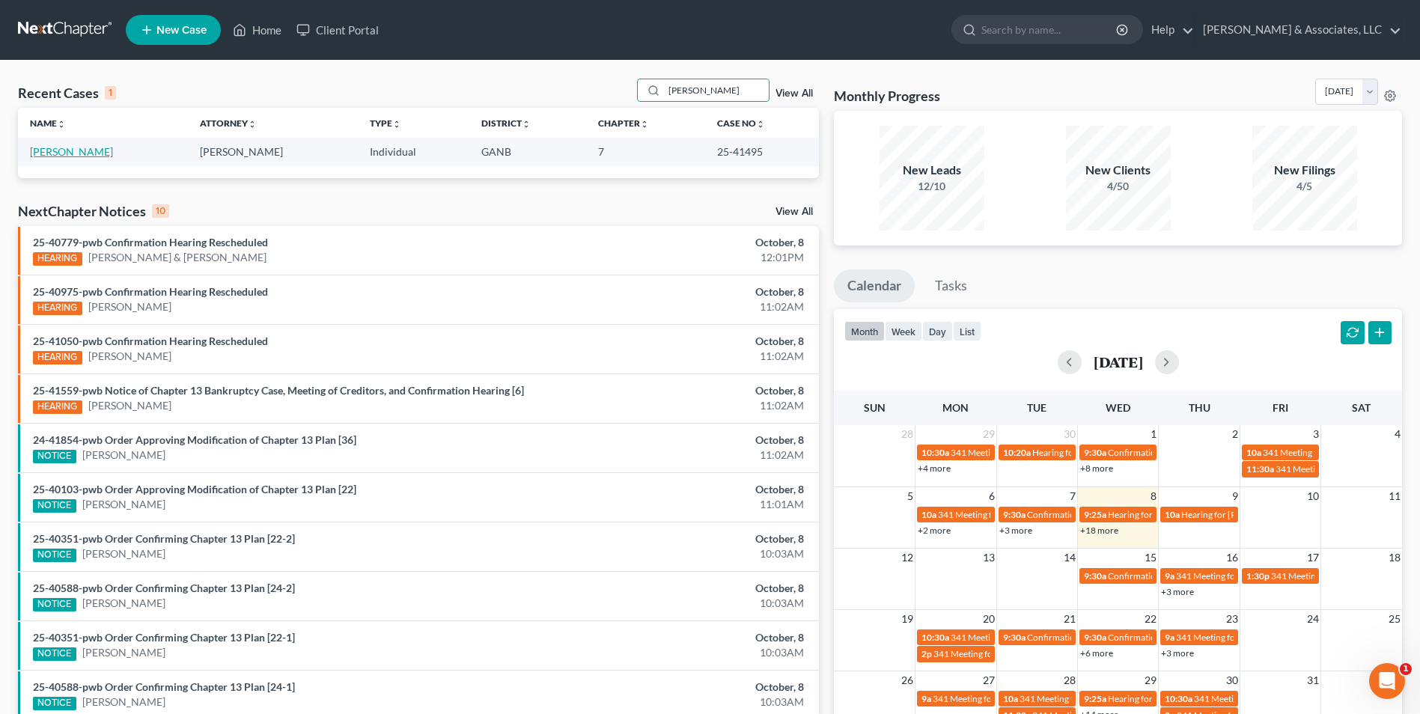
click at [100, 152] on link "[PERSON_NAME]" at bounding box center [71, 151] width 83 height 13
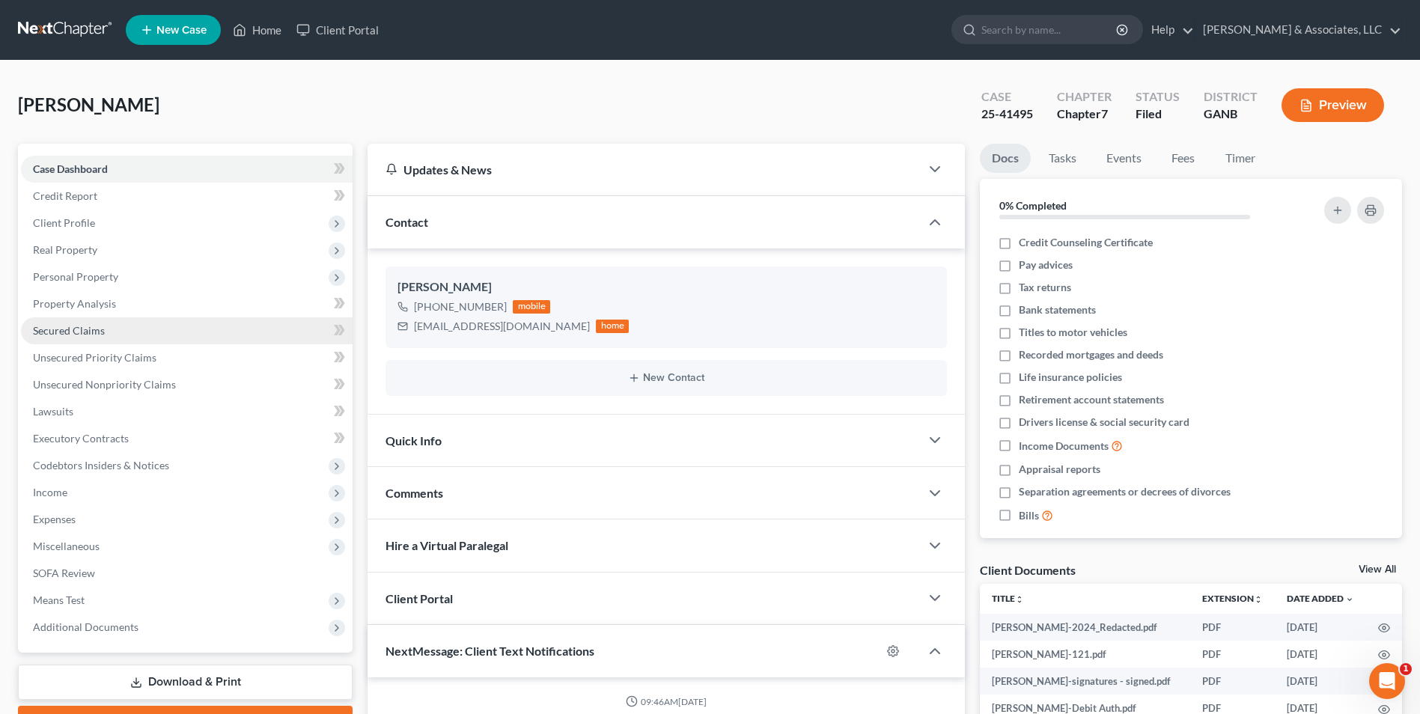
scroll to position [6, 0]
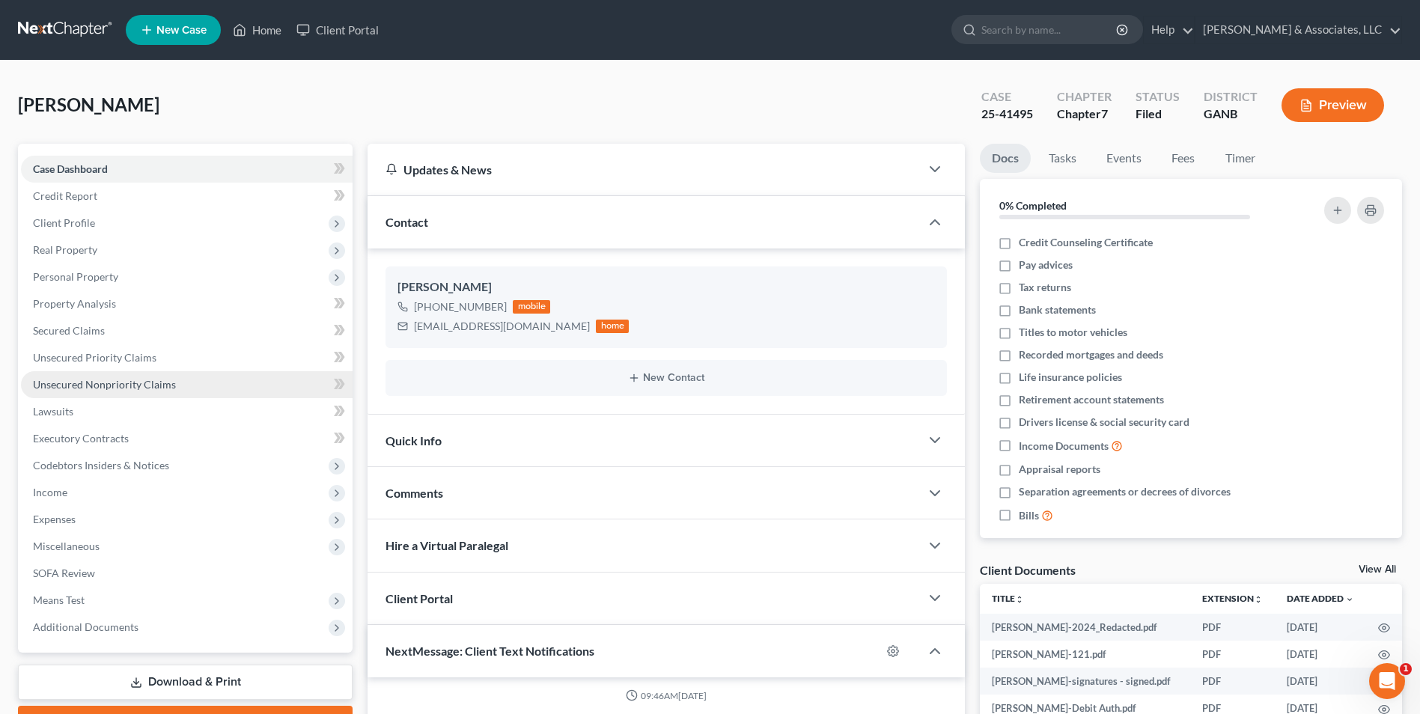
click at [154, 376] on link "Unsecured Nonpriority Claims" at bounding box center [187, 384] width 332 height 27
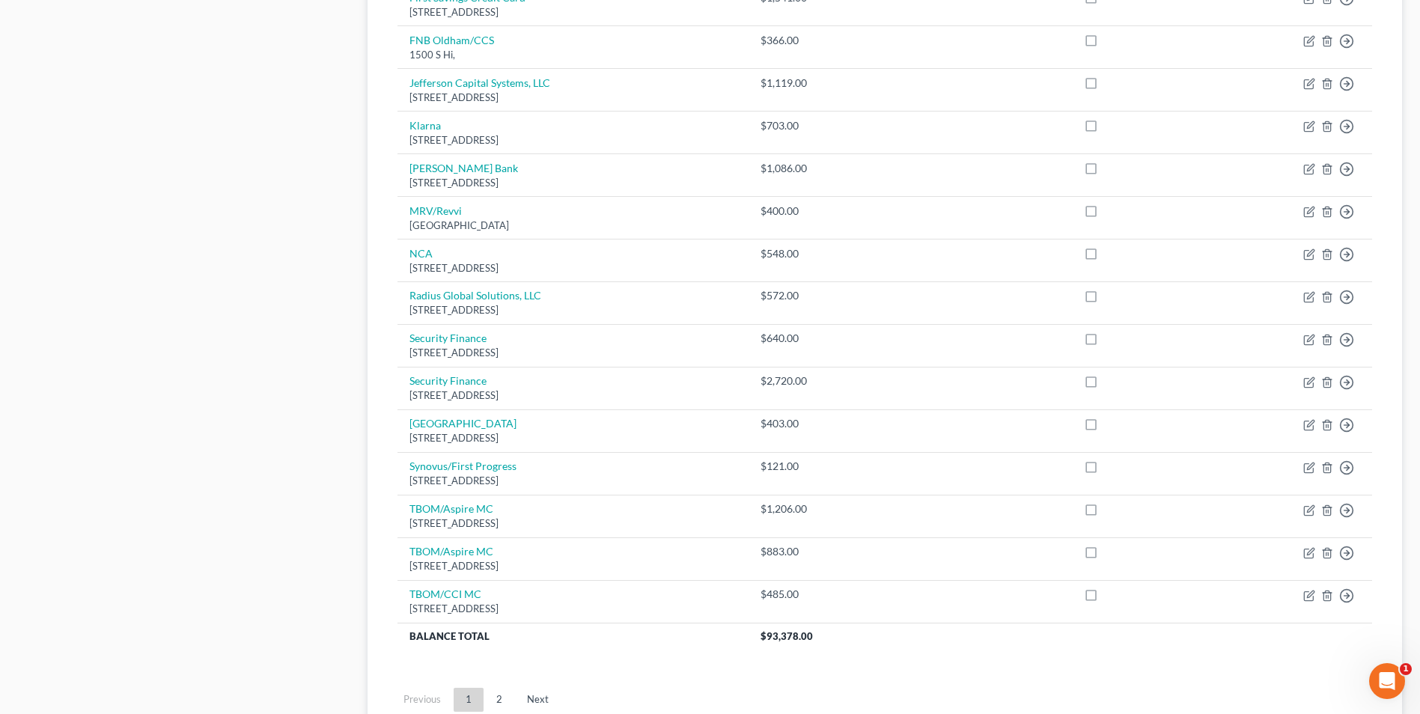
scroll to position [898, 0]
click at [506, 701] on link "2" at bounding box center [499, 698] width 30 height 24
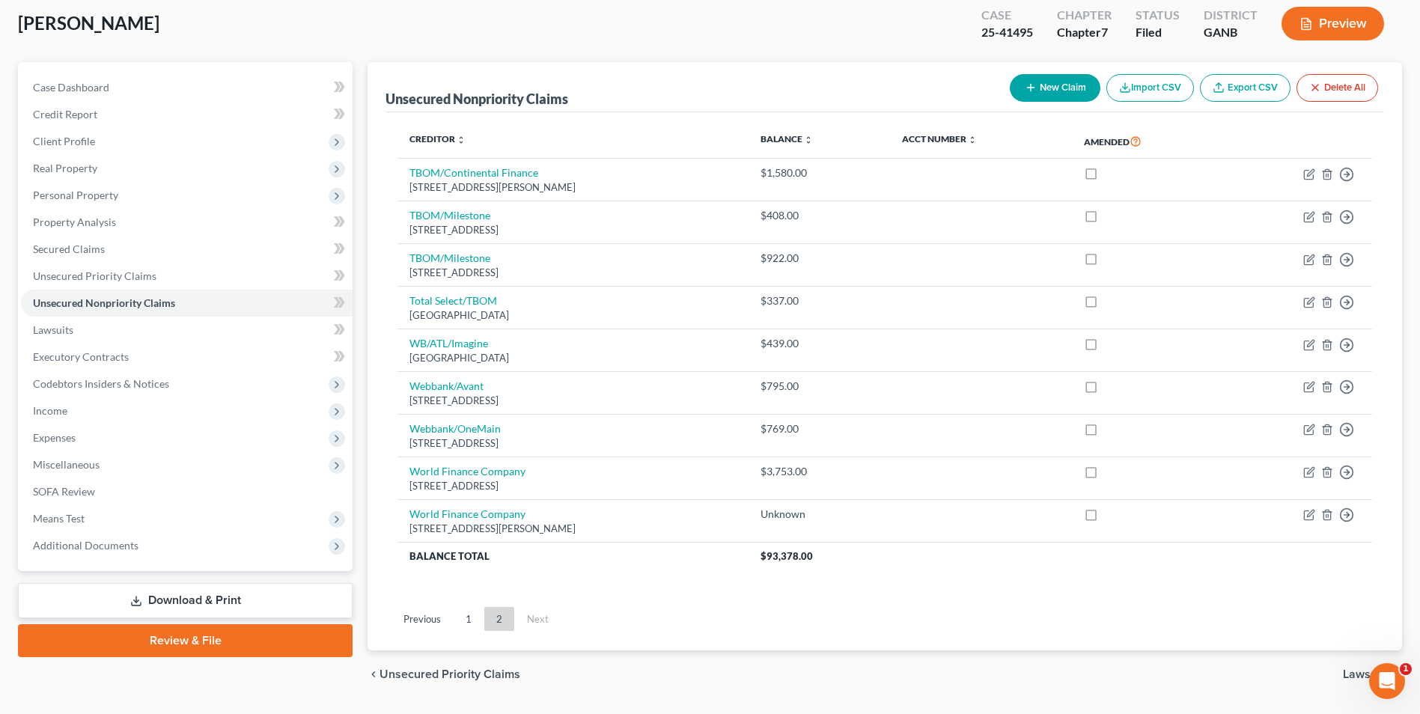
scroll to position [123, 0]
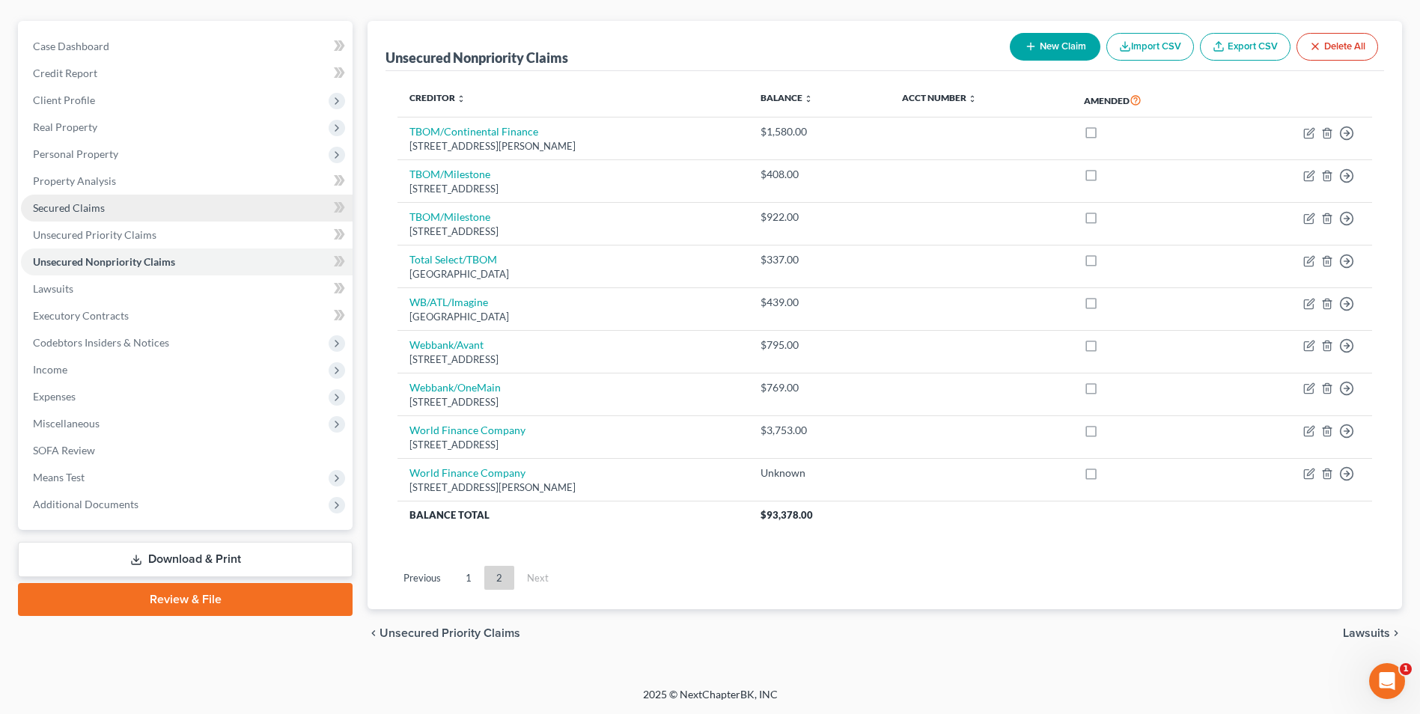
click at [94, 213] on span "Secured Claims" at bounding box center [69, 207] width 72 height 13
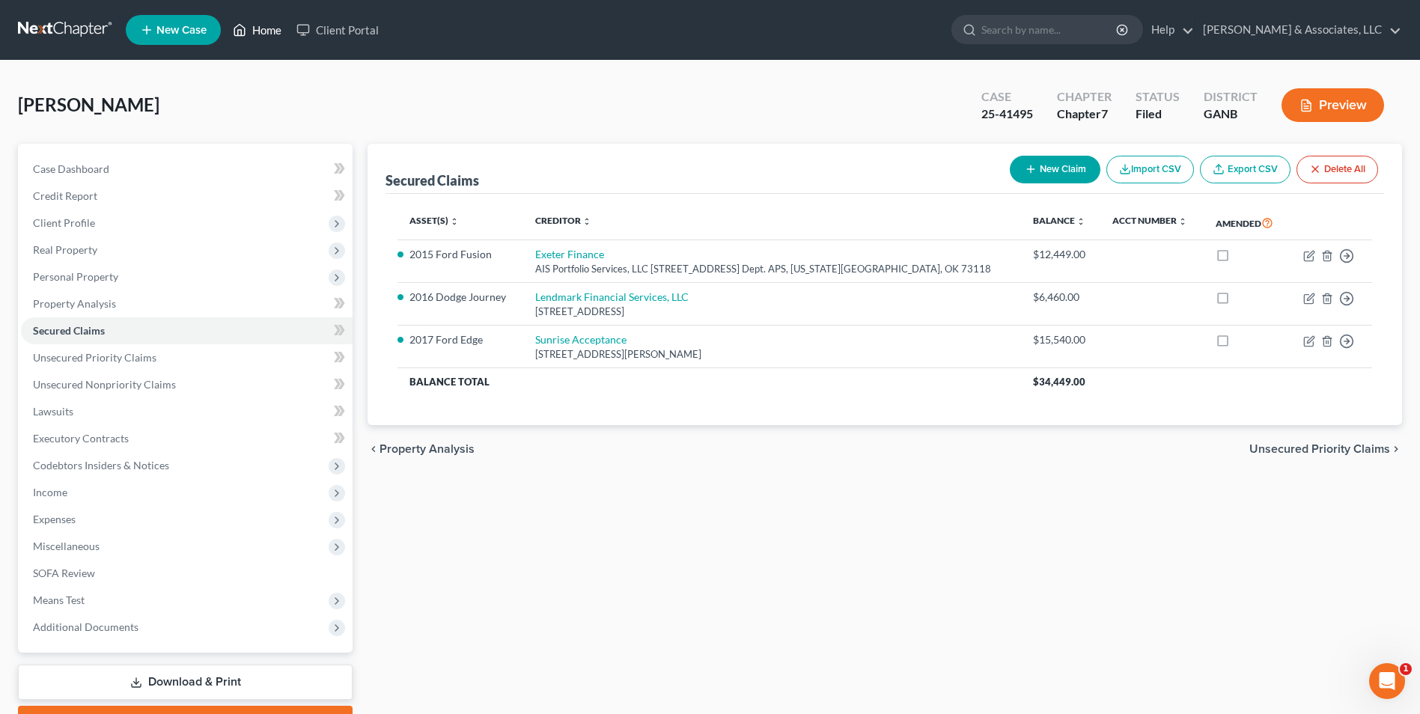
click at [257, 34] on link "Home" at bounding box center [257, 29] width 64 height 27
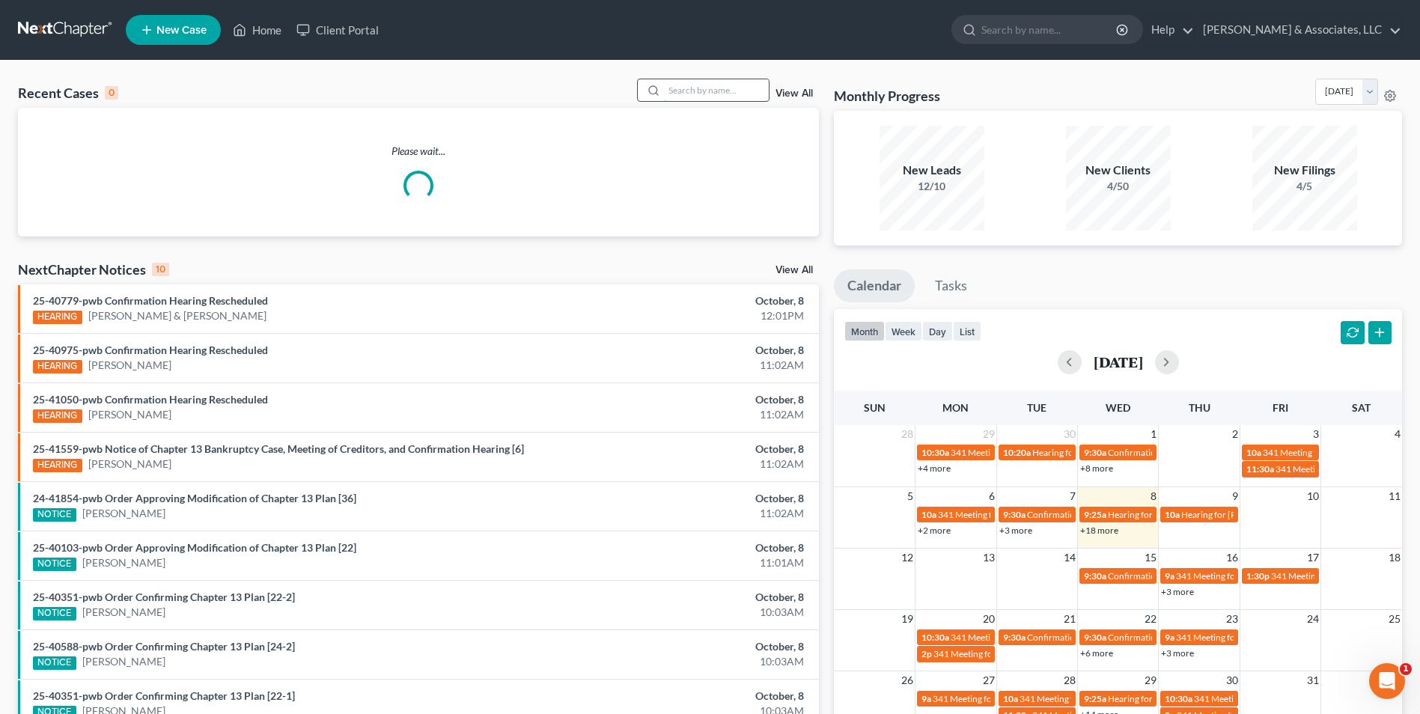
click at [717, 100] on input "search" at bounding box center [716, 90] width 105 height 22
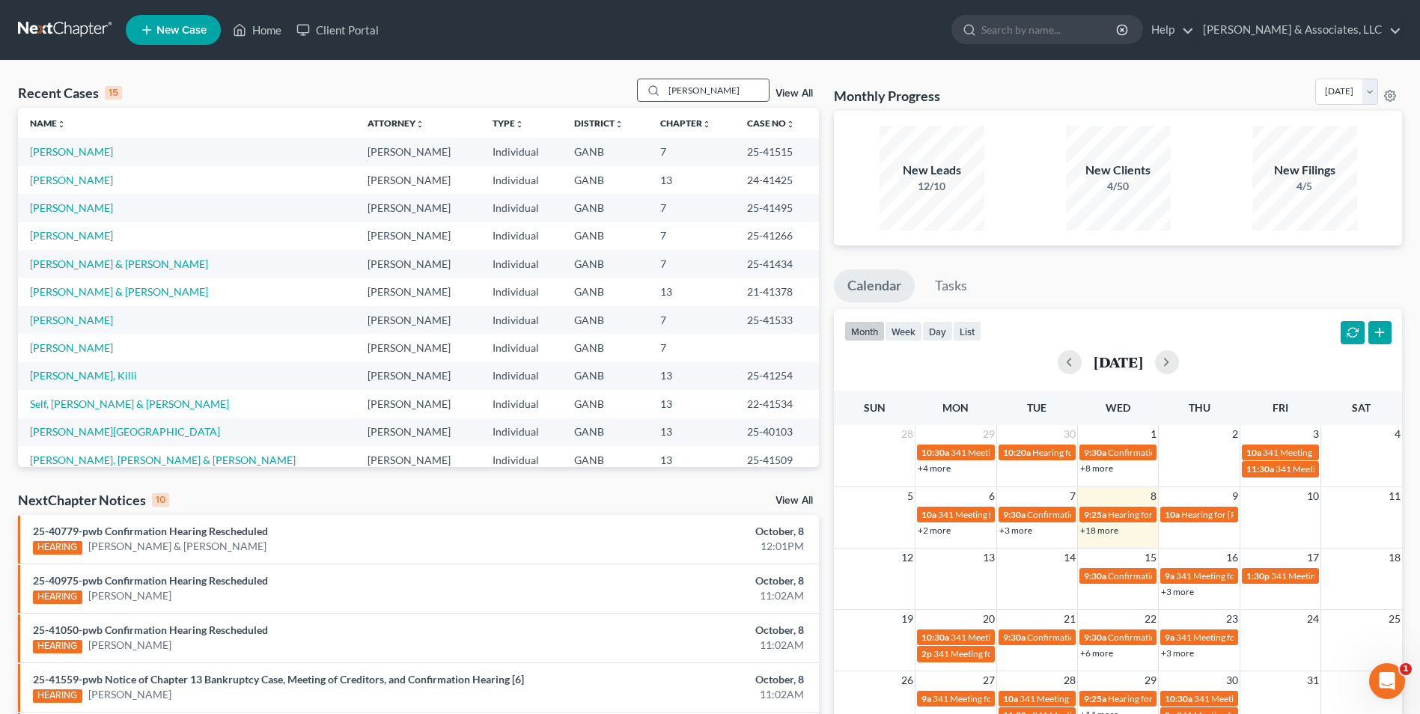
type input "maher"
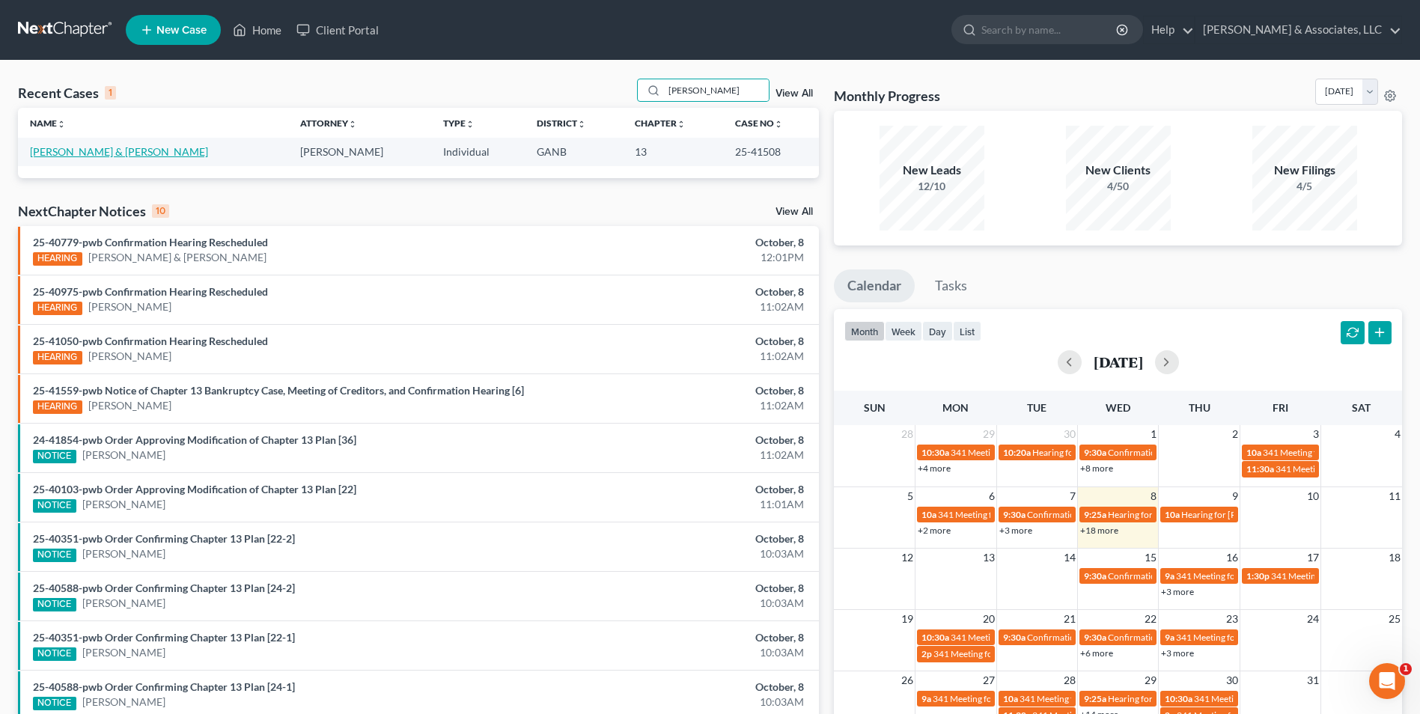
click at [118, 153] on link "[PERSON_NAME] & [PERSON_NAME]" at bounding box center [119, 151] width 178 height 13
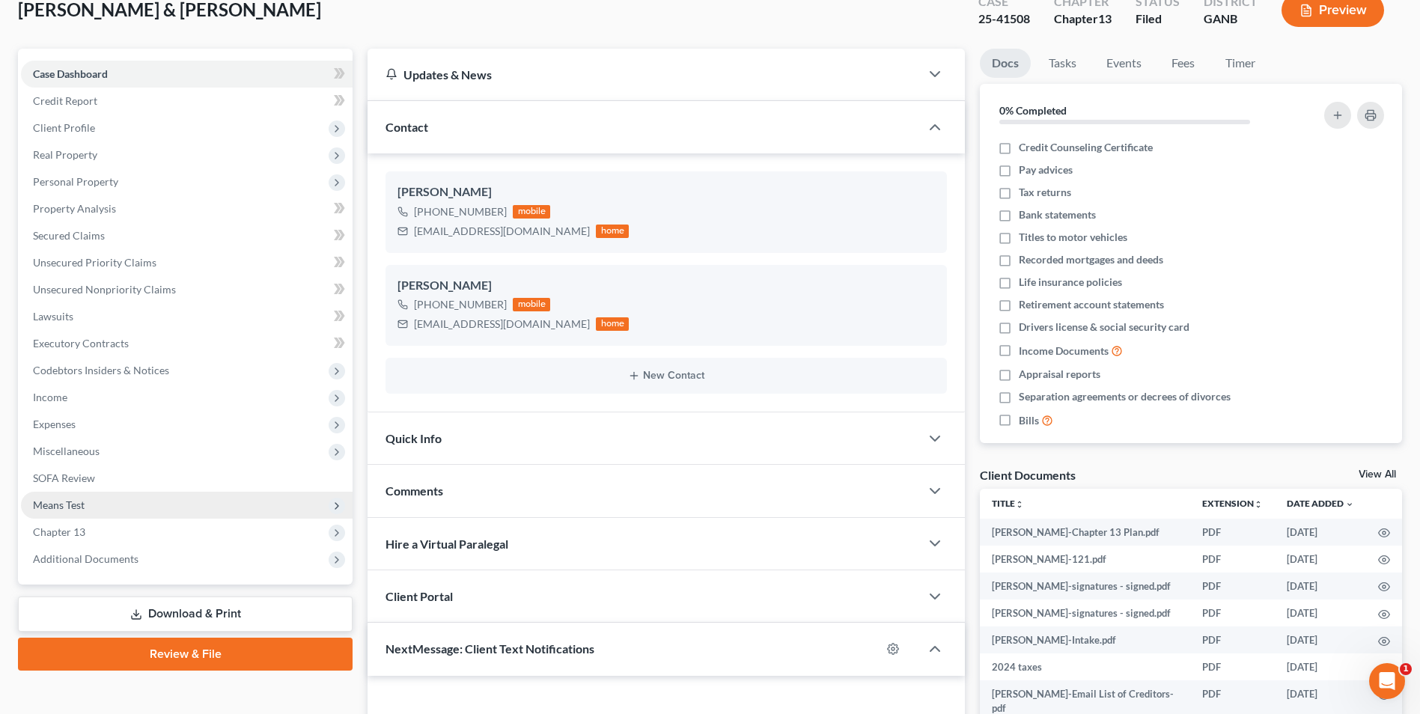
scroll to position [109, 0]
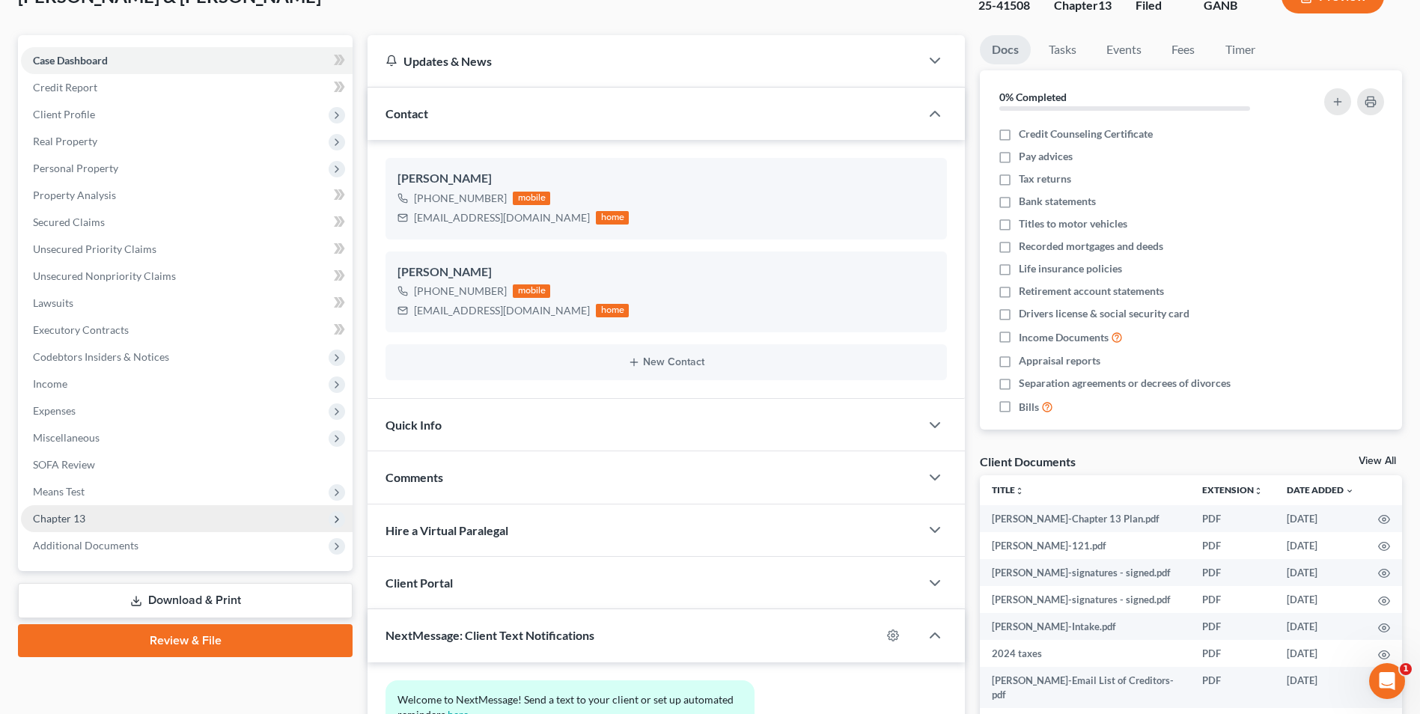
click at [103, 531] on span "Chapter 13" at bounding box center [187, 518] width 332 height 27
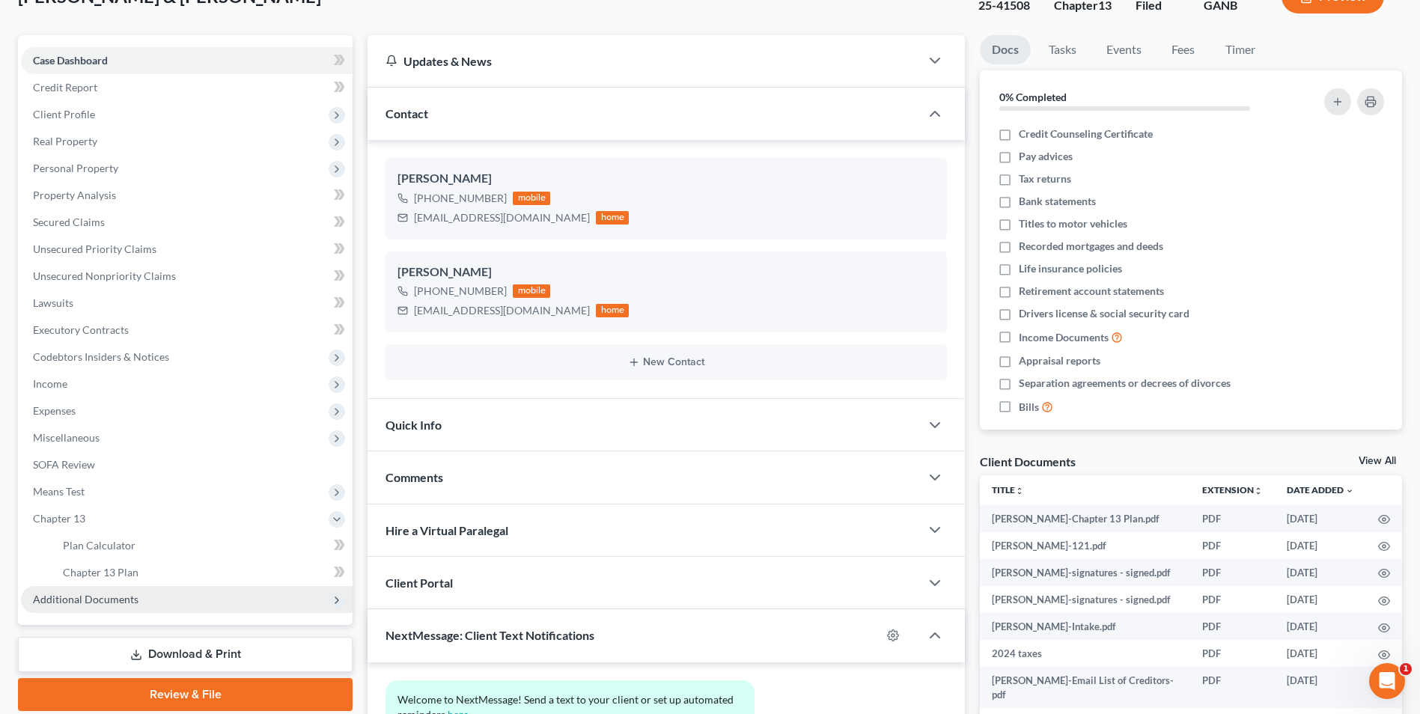
click at [107, 589] on span "Additional Documents" at bounding box center [187, 599] width 332 height 27
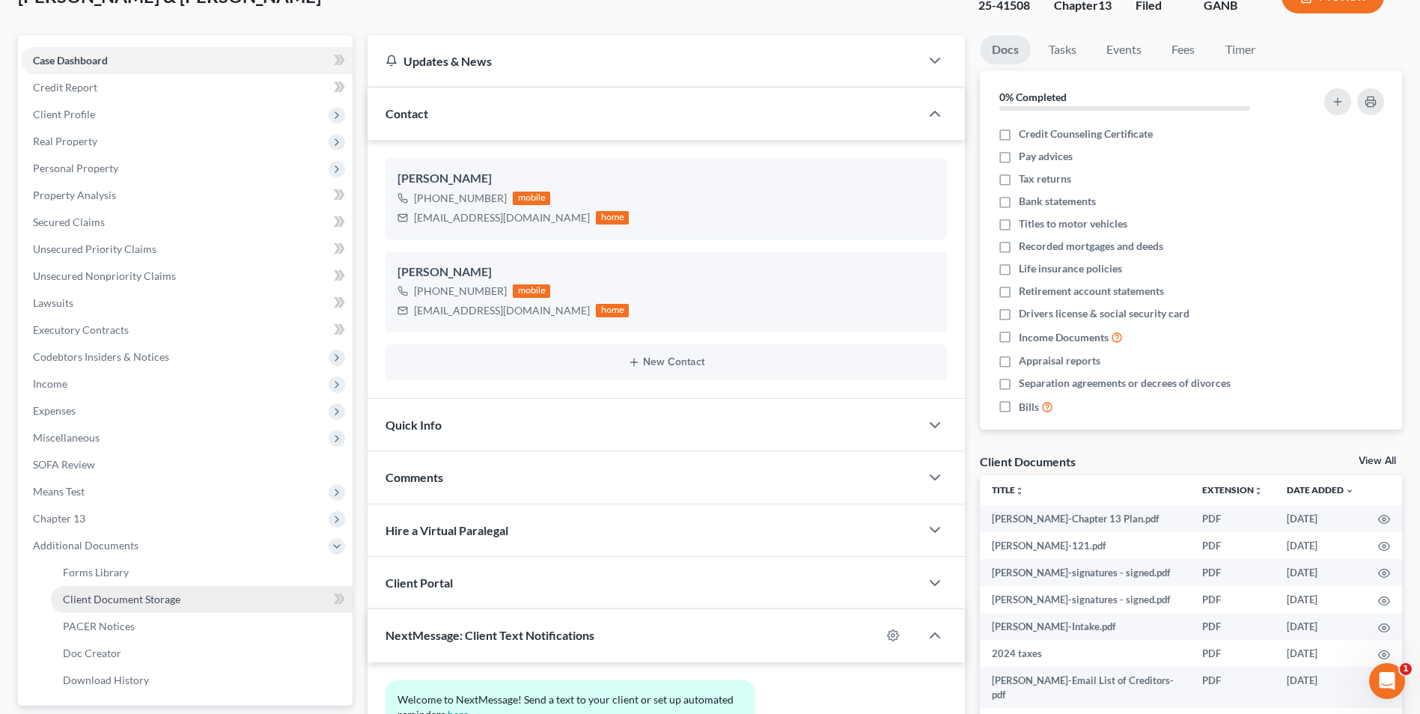
click at [134, 598] on span "Client Document Storage" at bounding box center [122, 599] width 118 height 13
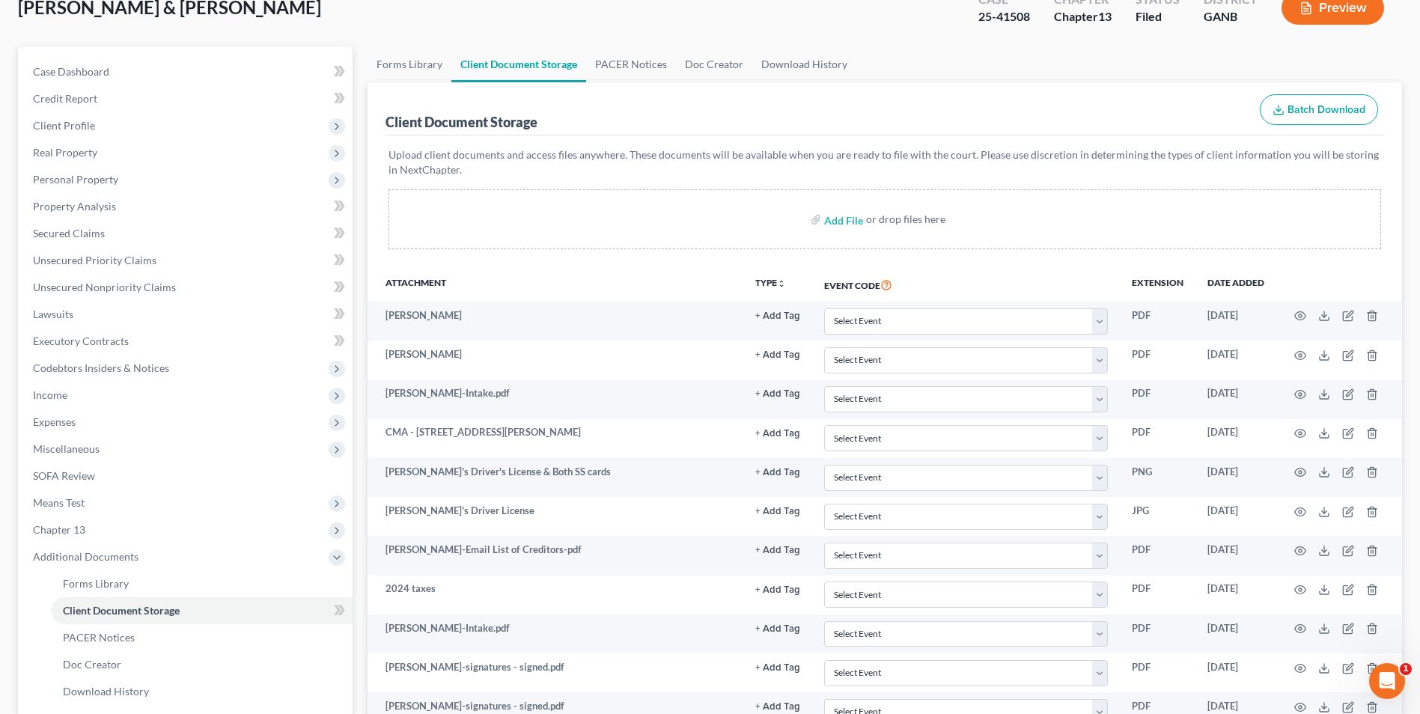
scroll to position [299, 0]
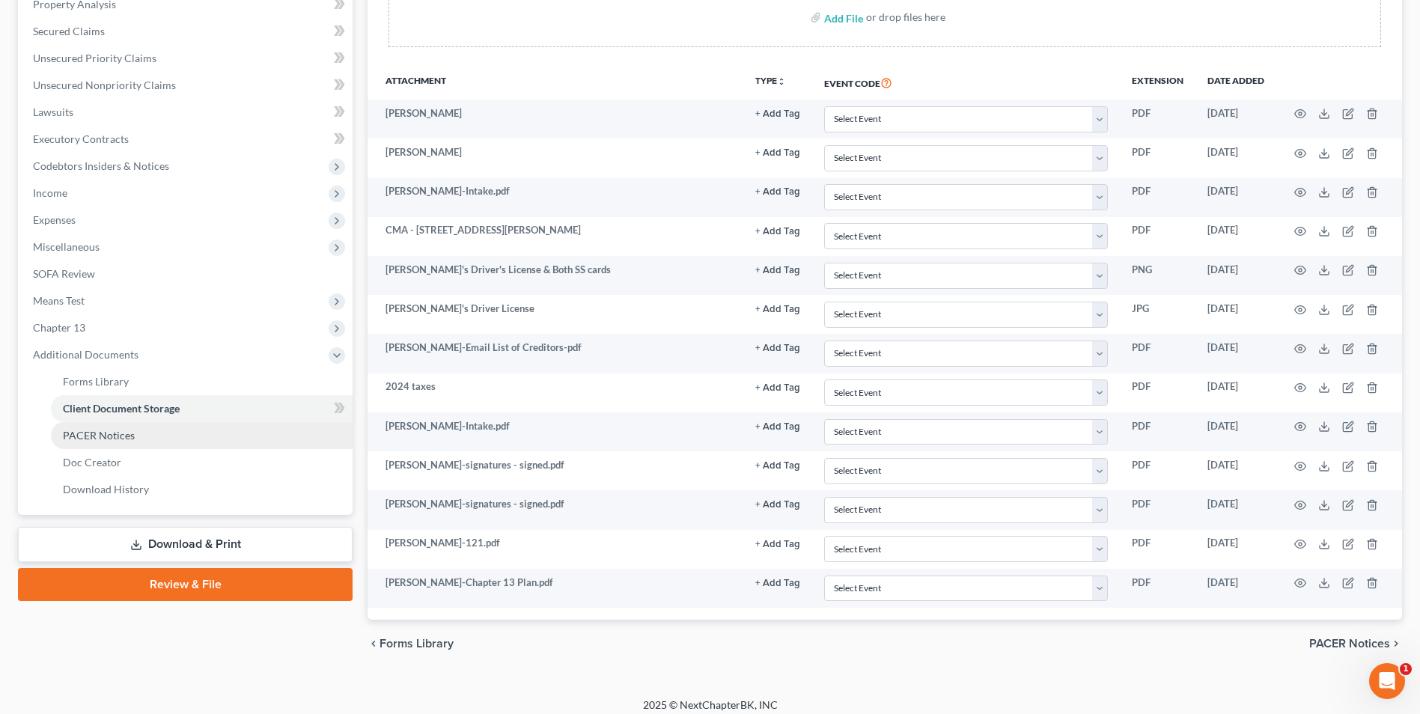
click at [123, 445] on link "PACER Notices" at bounding box center [202, 435] width 302 height 27
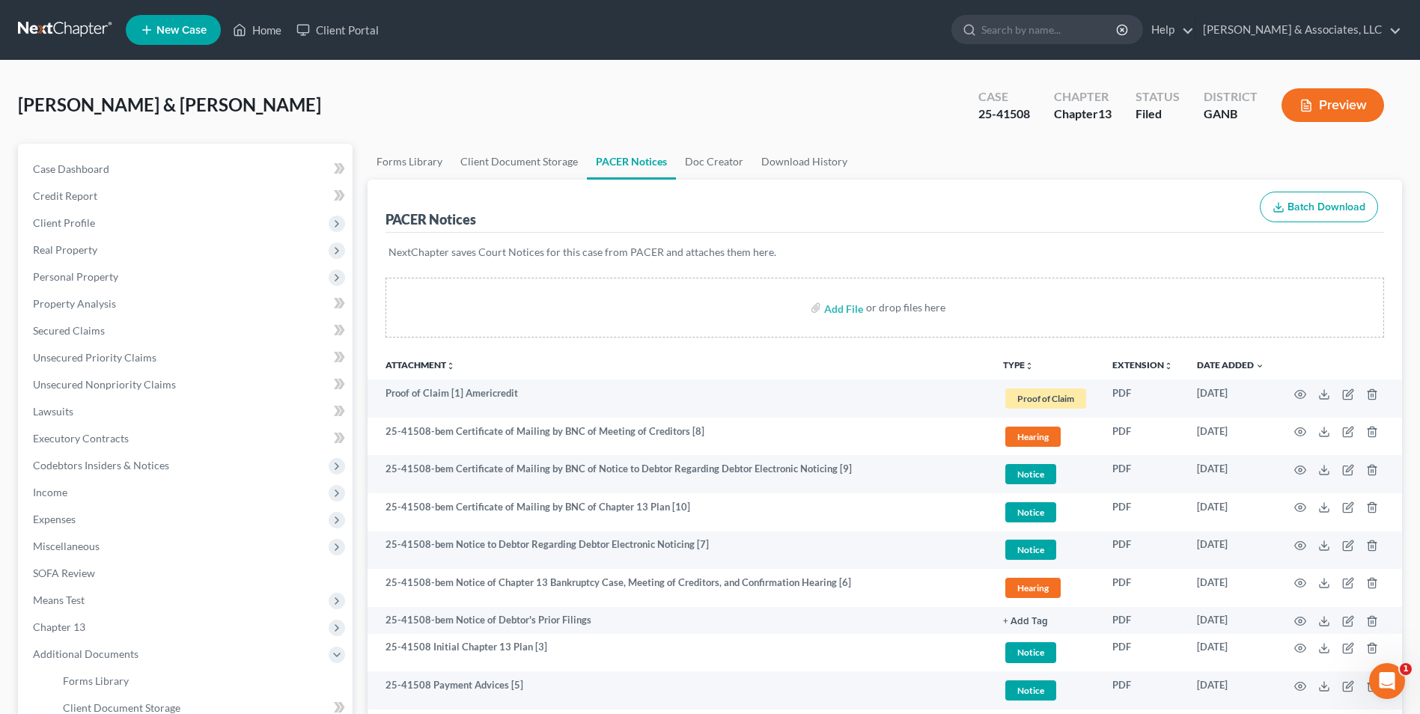
scroll to position [243, 0]
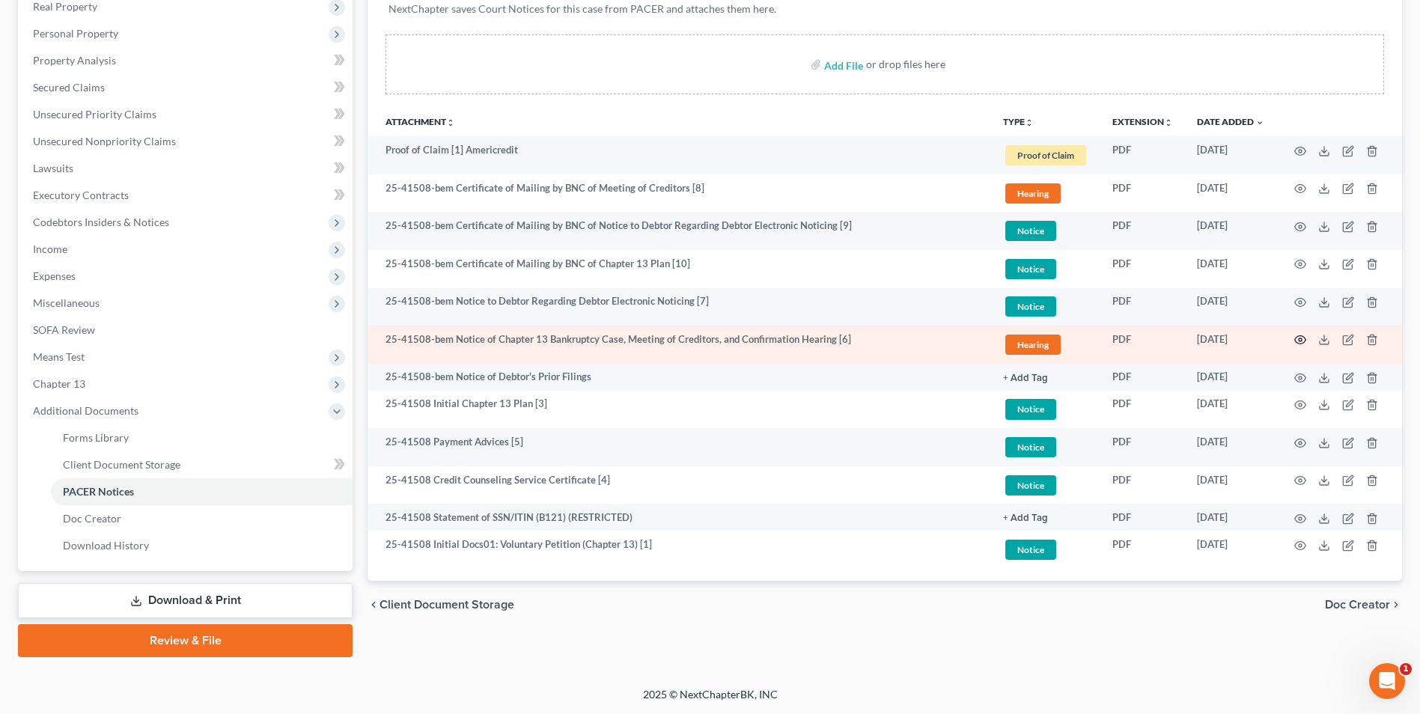
click at [1299, 340] on circle "button" at bounding box center [1300, 339] width 3 height 3
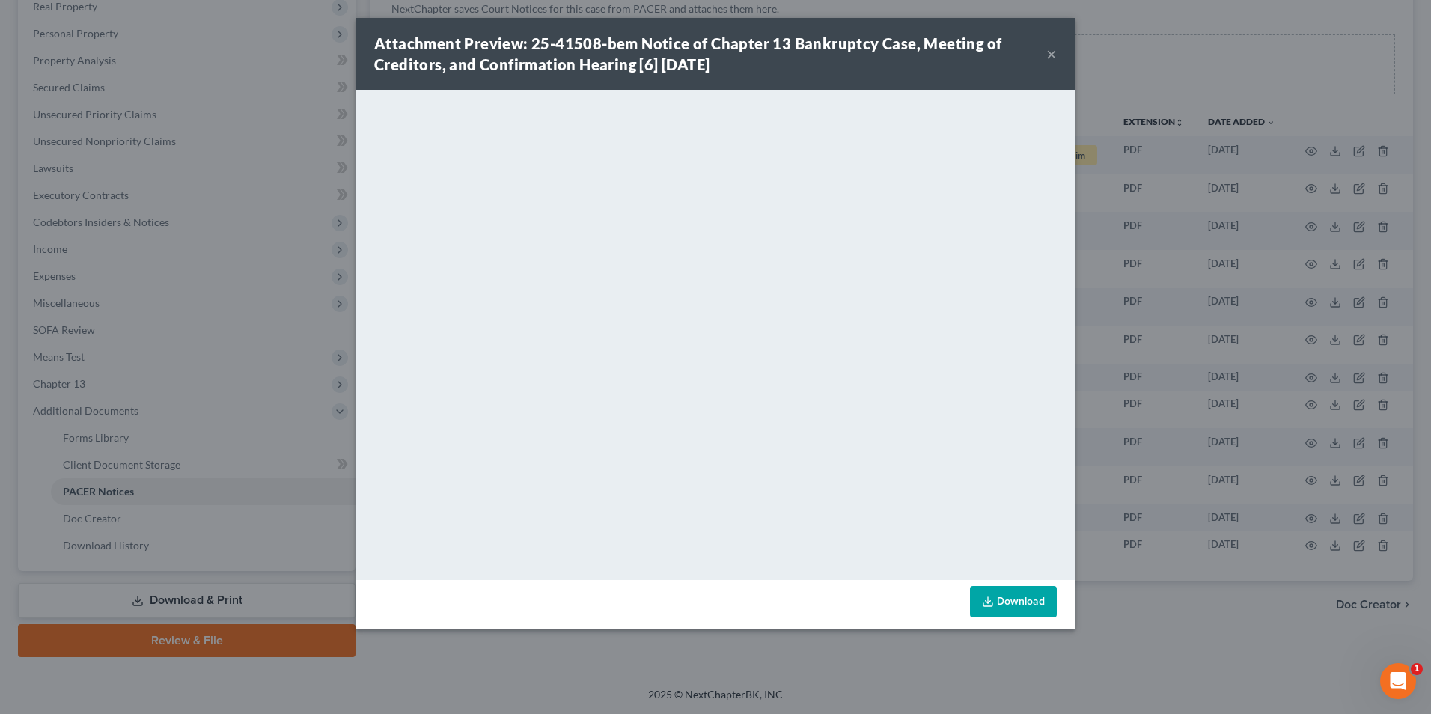
click at [1056, 55] on button "×" at bounding box center [1051, 54] width 10 height 18
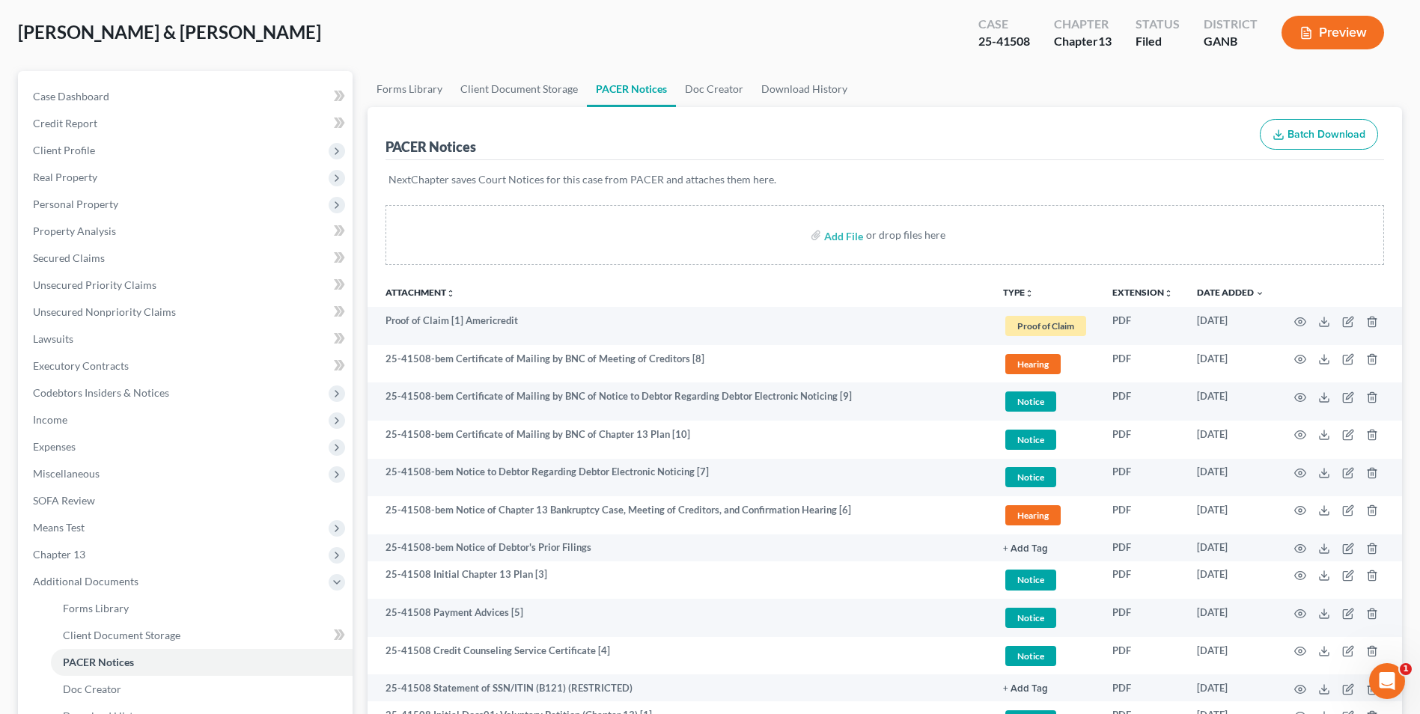
scroll to position [0, 0]
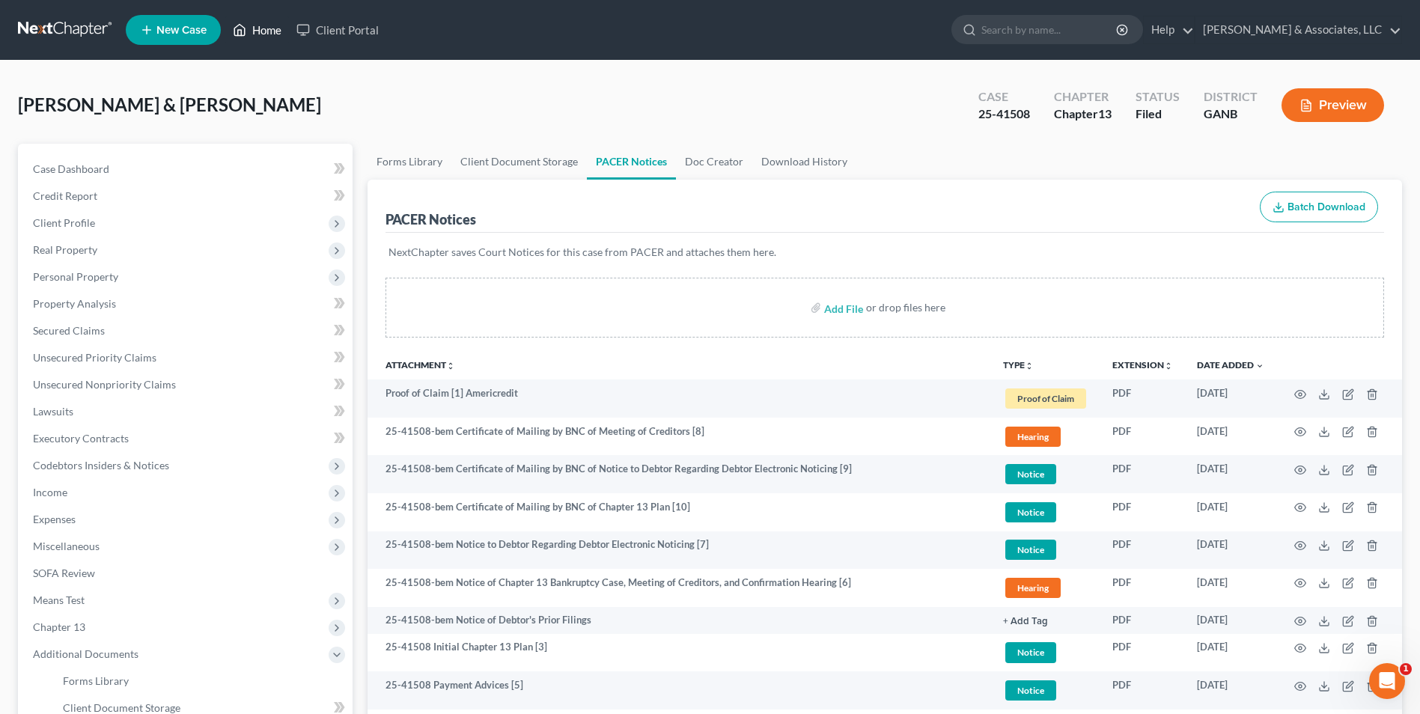
click at [256, 32] on link "Home" at bounding box center [257, 29] width 64 height 27
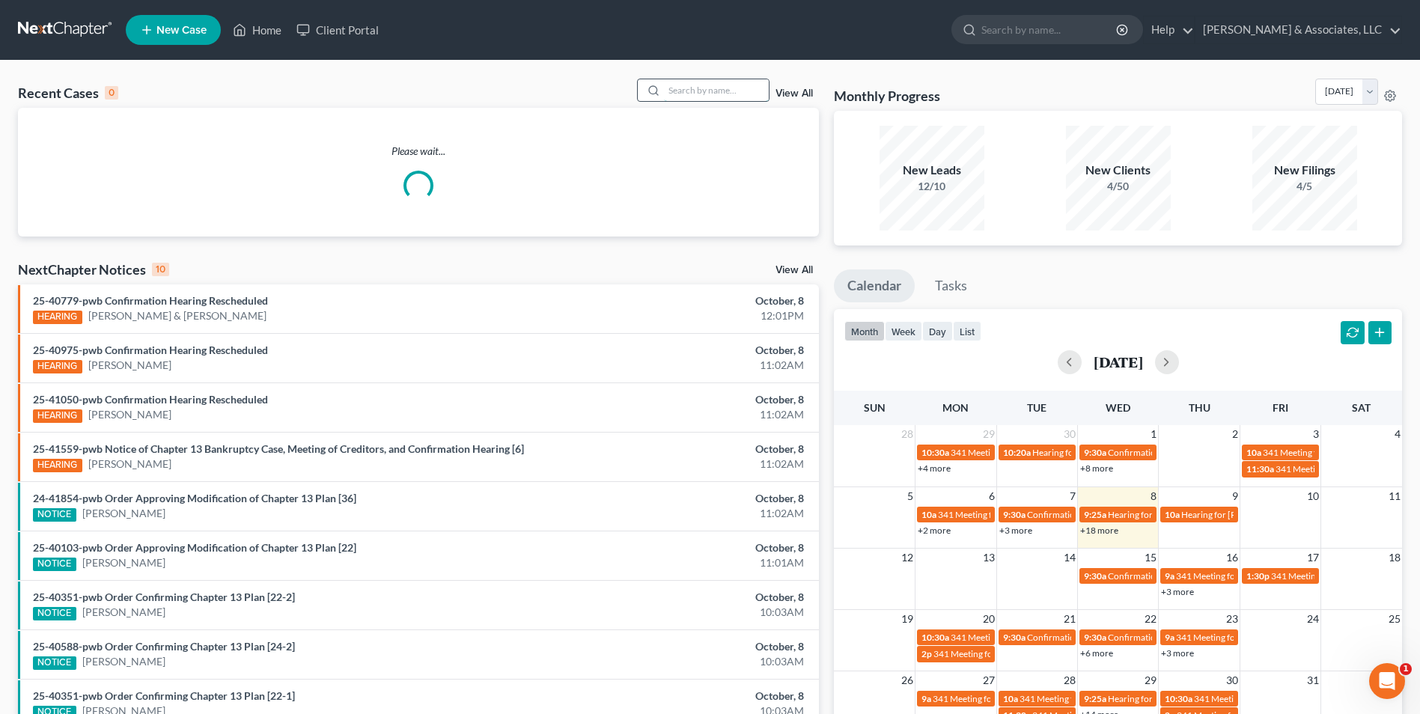
click at [736, 89] on input "search" at bounding box center [716, 90] width 105 height 22
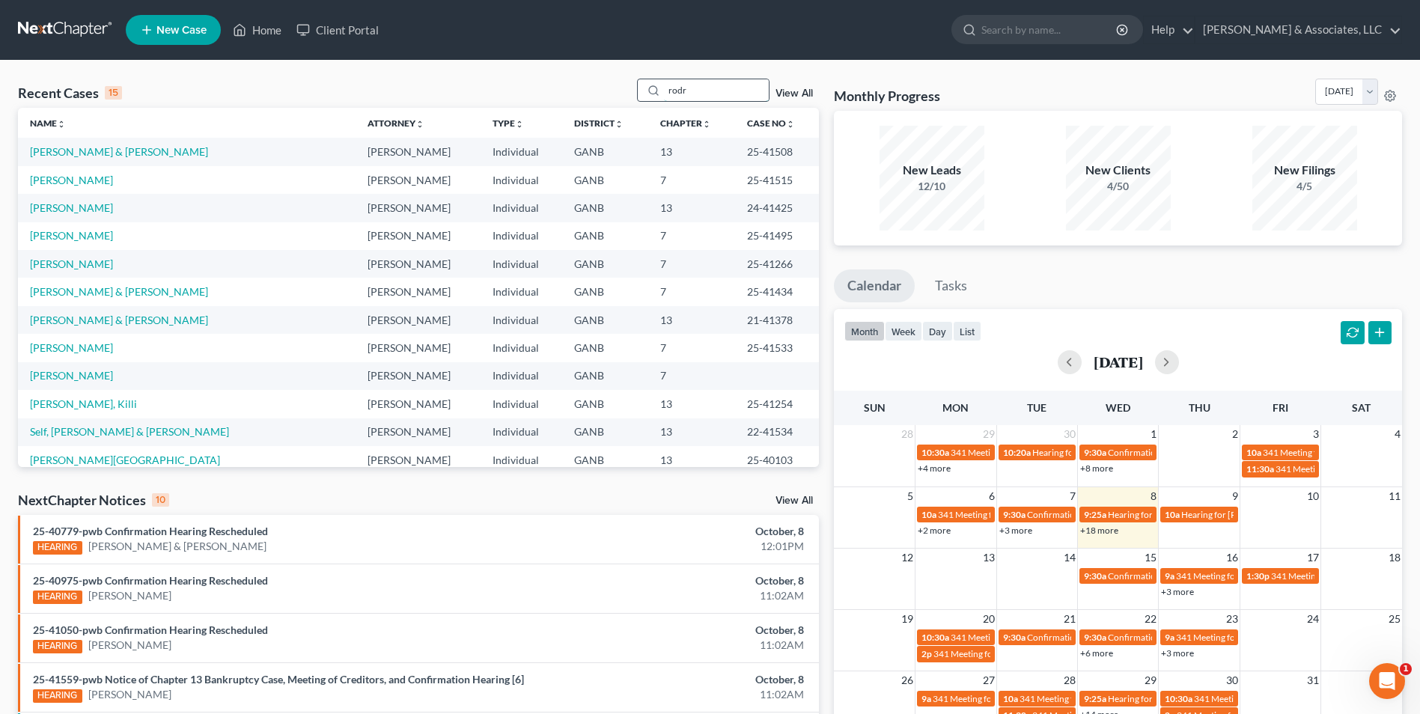
type input "rodr"
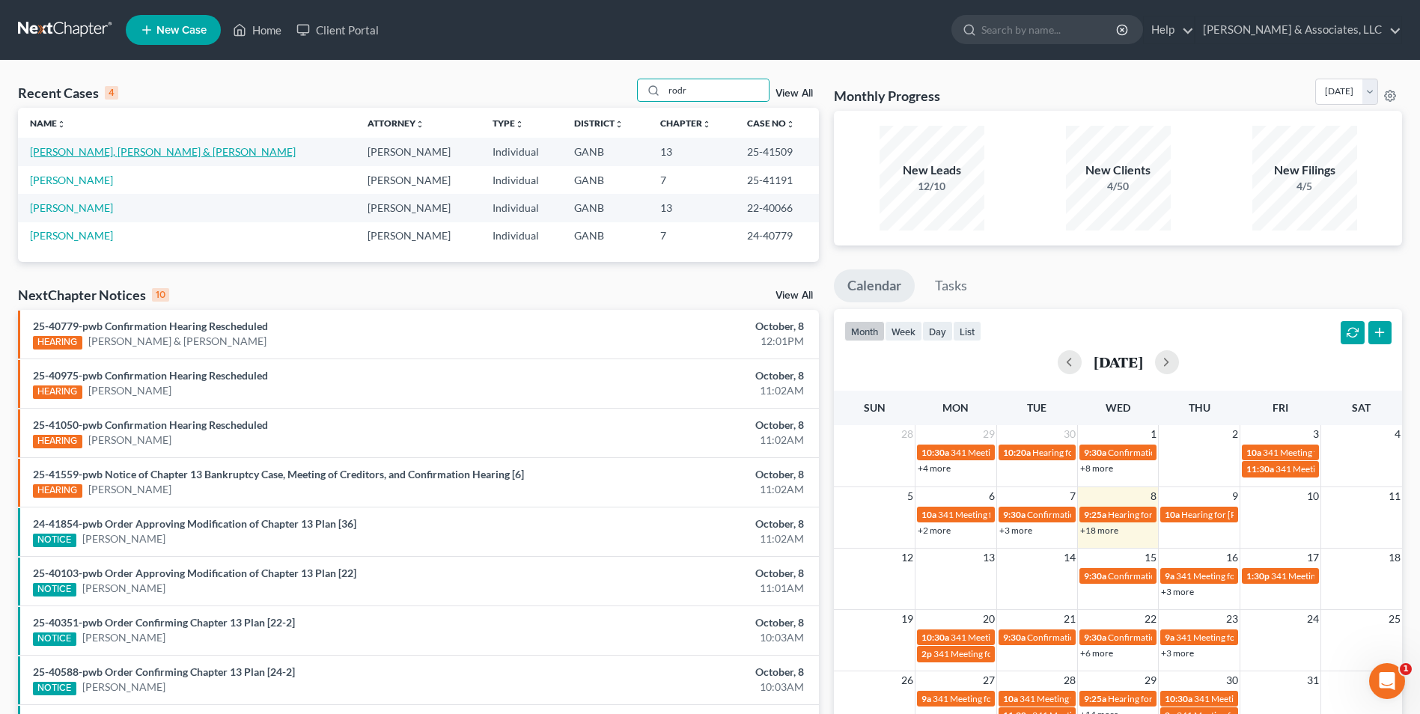
click at [205, 151] on link "[PERSON_NAME], [PERSON_NAME] & [PERSON_NAME]" at bounding box center [163, 151] width 266 height 13
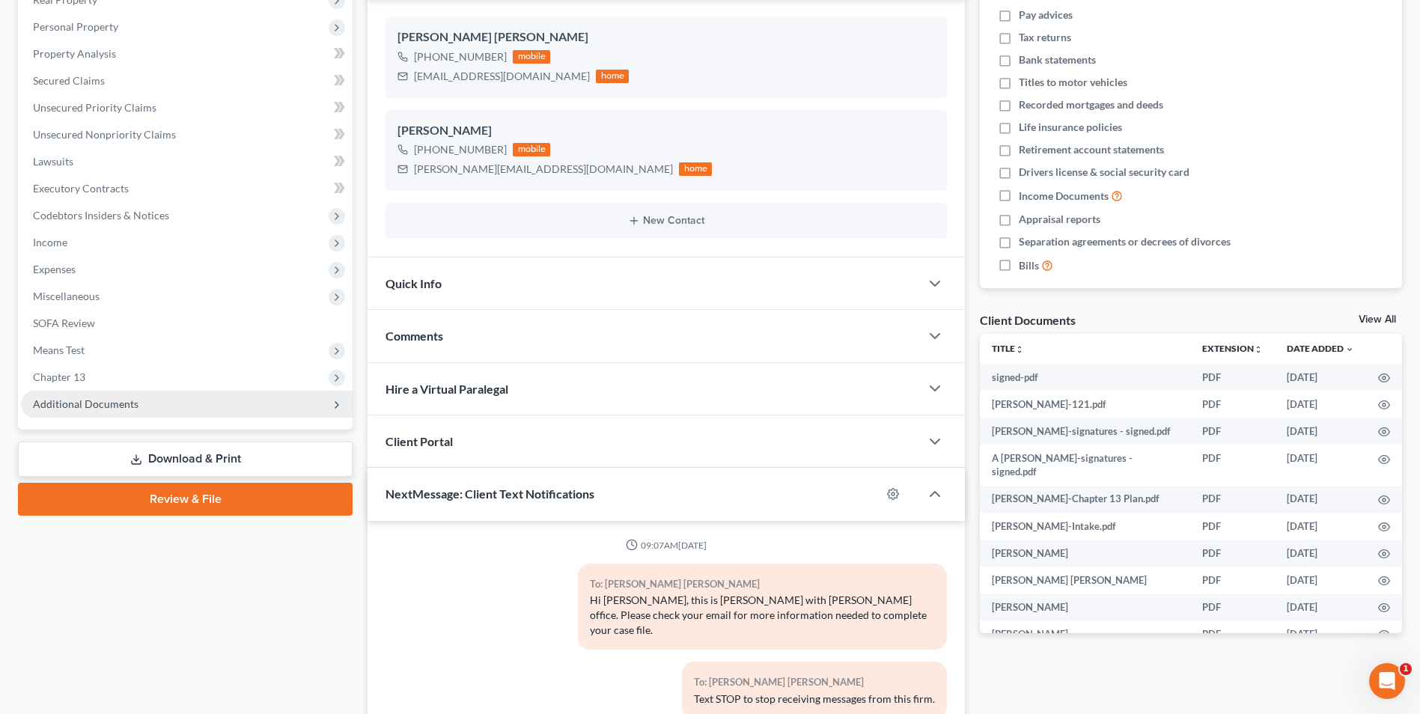
scroll to position [6, 0]
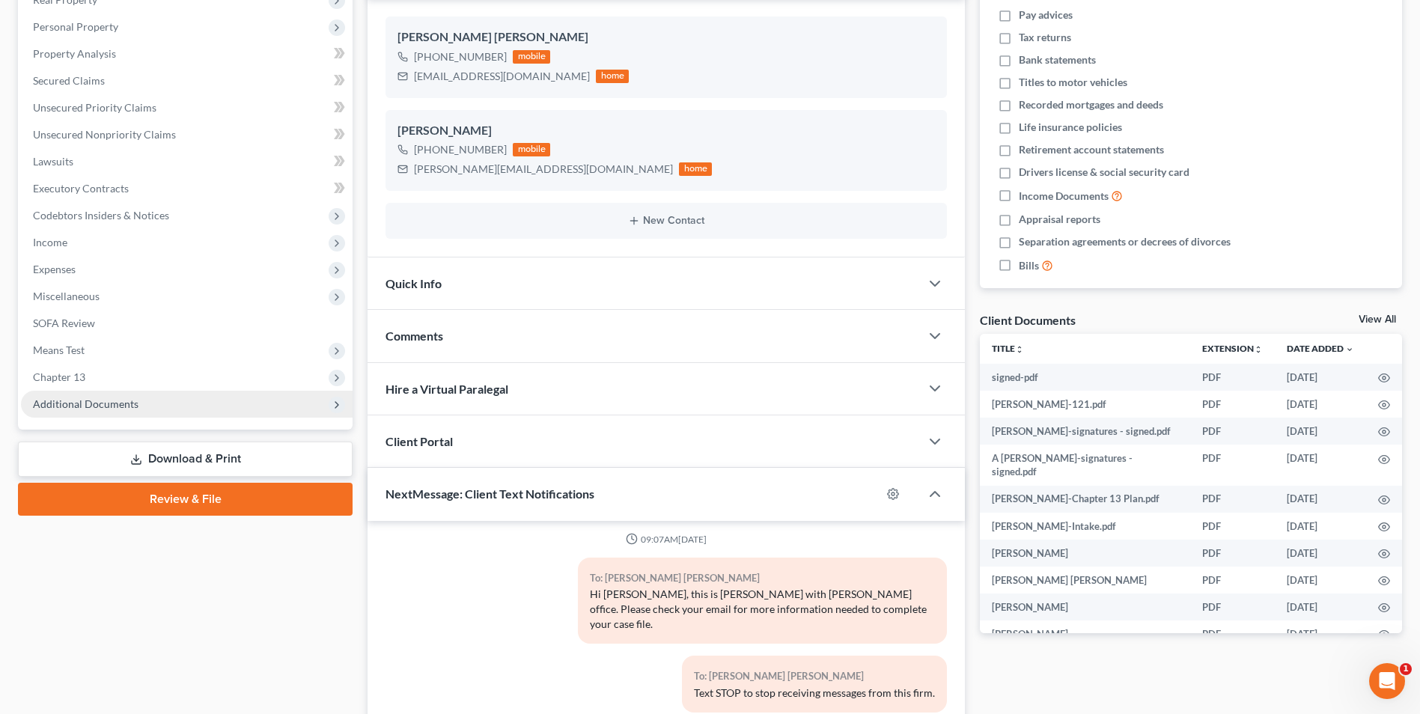
click at [103, 404] on span "Additional Documents" at bounding box center [86, 403] width 106 height 13
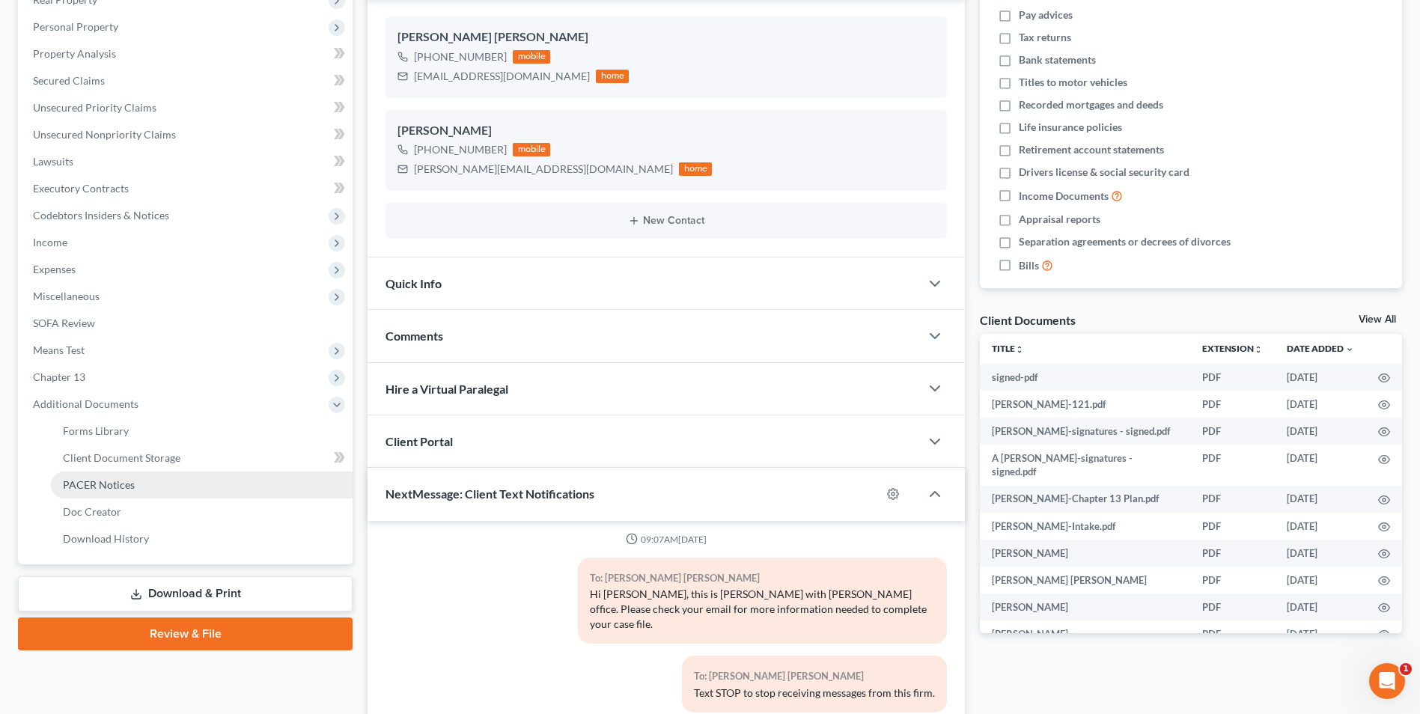
click at [94, 485] on span "PACER Notices" at bounding box center [99, 484] width 72 height 13
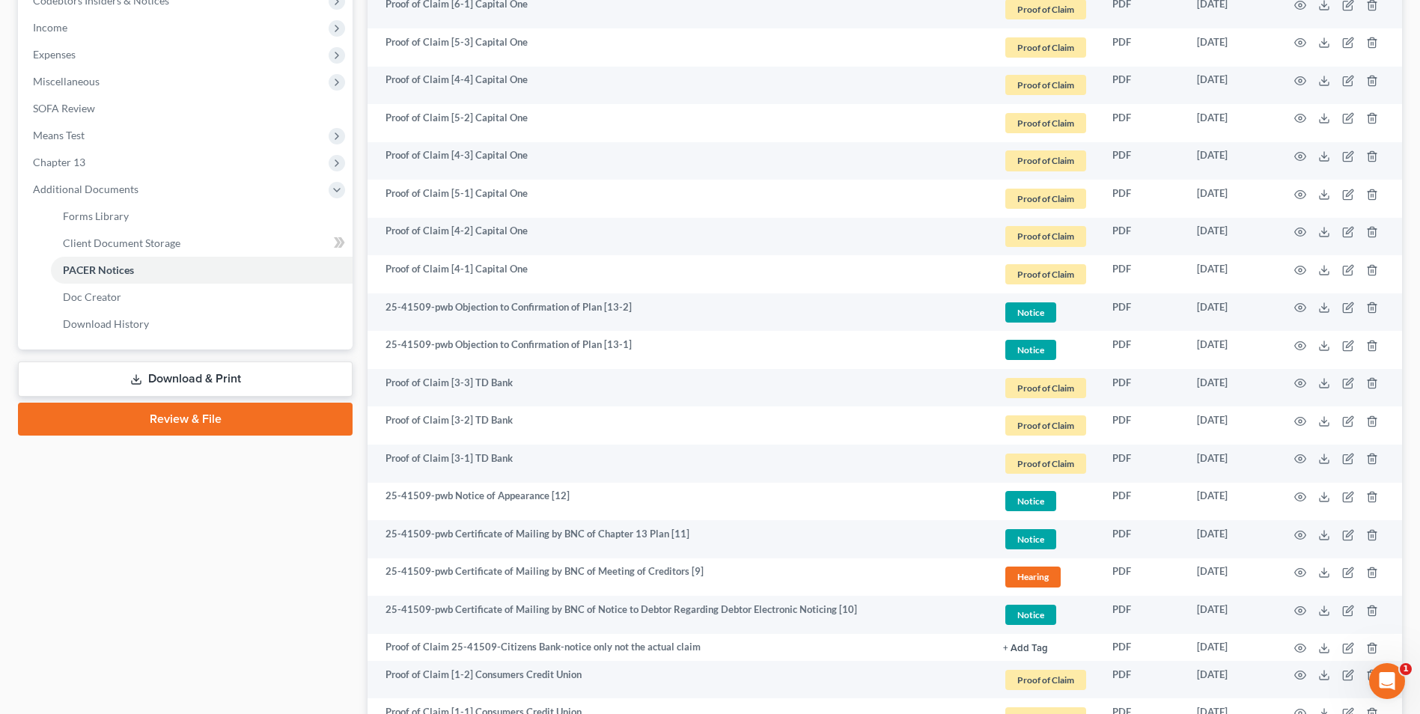
scroll to position [674, 0]
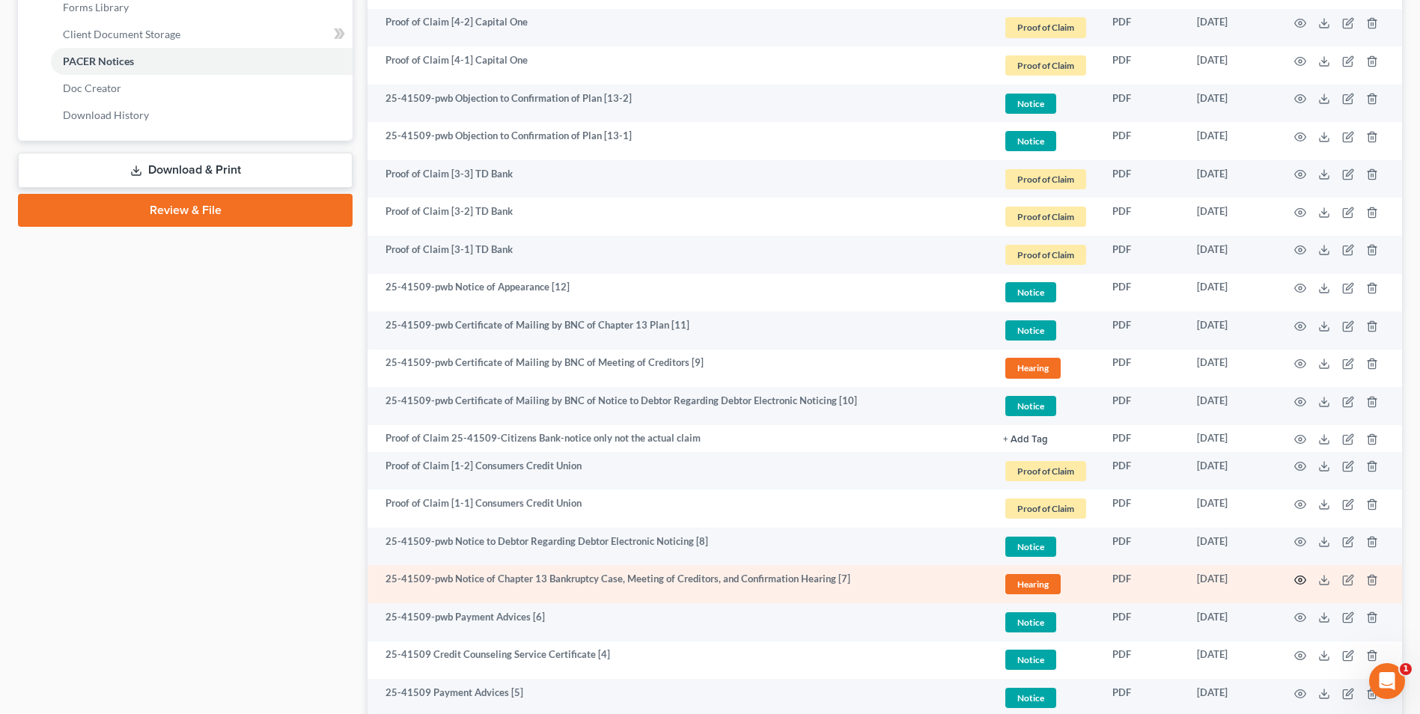
click at [1302, 583] on icon "button" at bounding box center [1300, 580] width 12 height 12
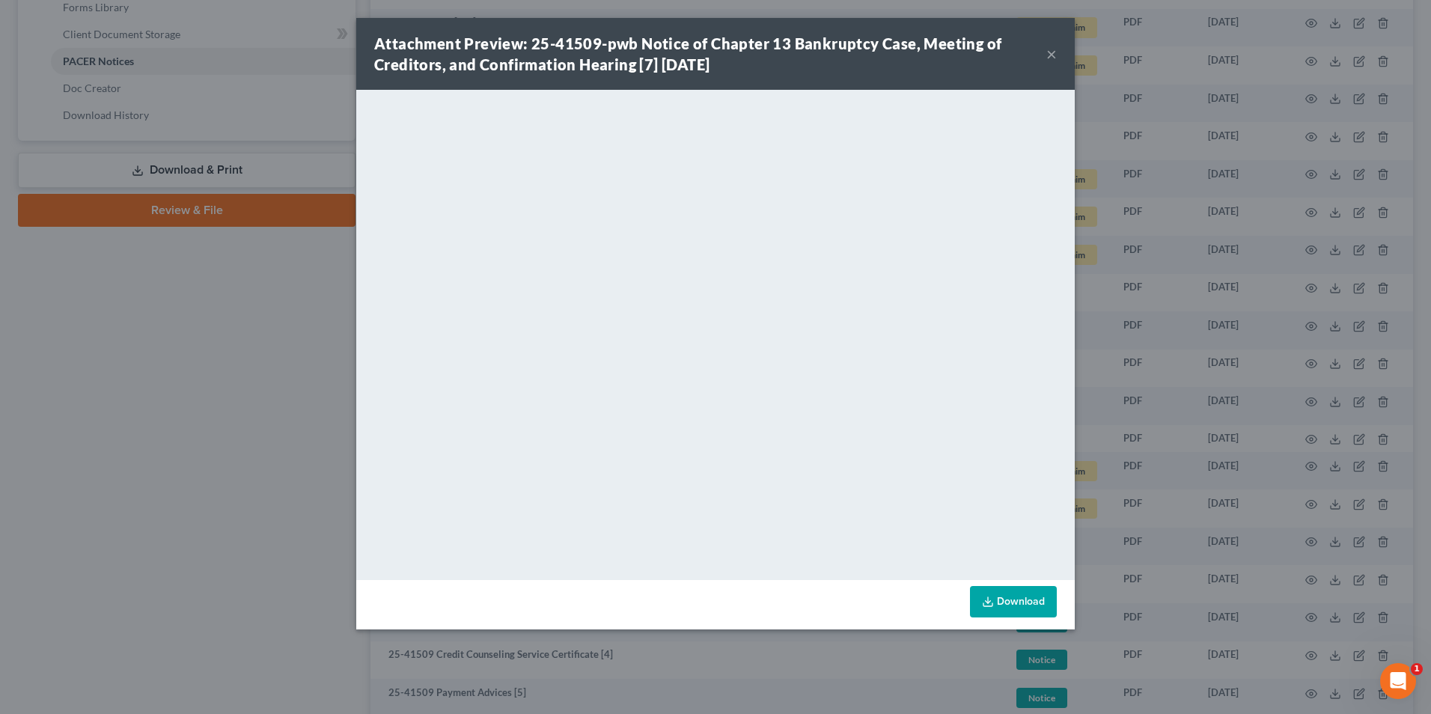
click at [1054, 55] on button "×" at bounding box center [1051, 54] width 10 height 18
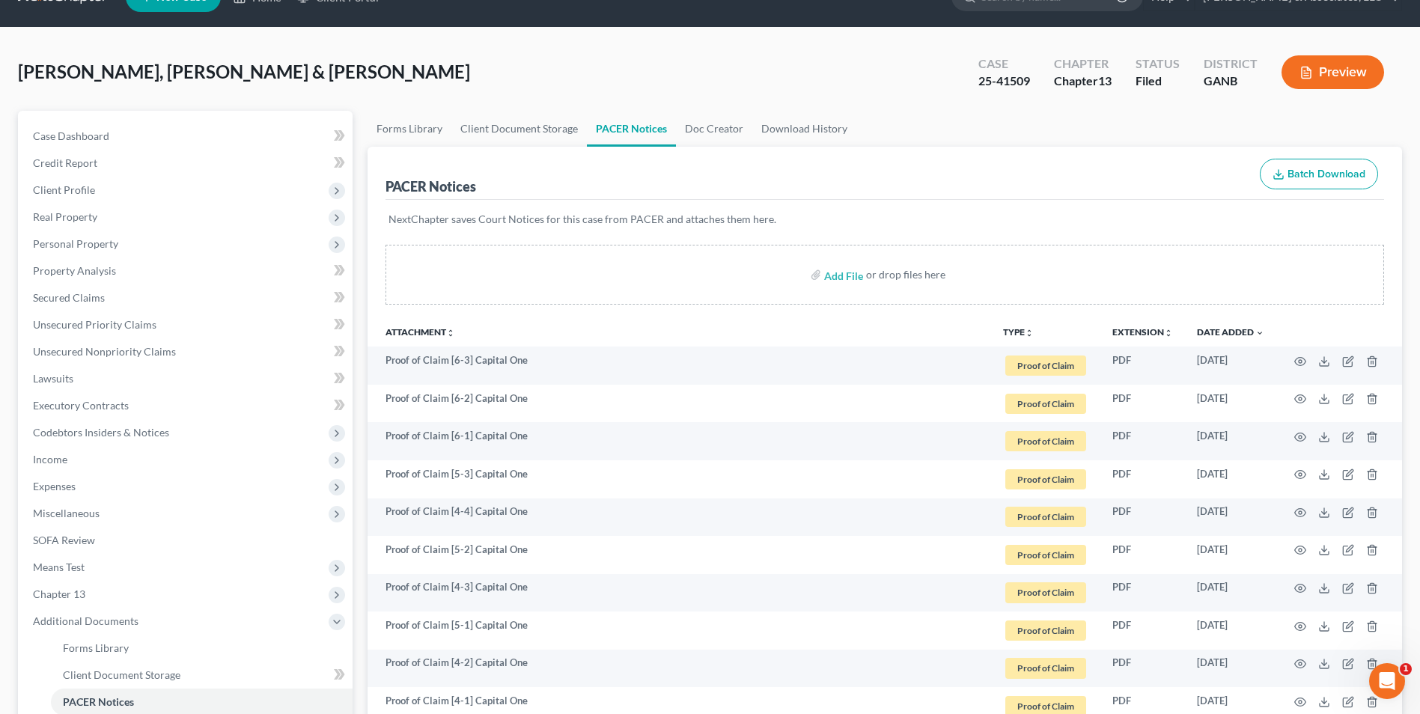
scroll to position [0, 0]
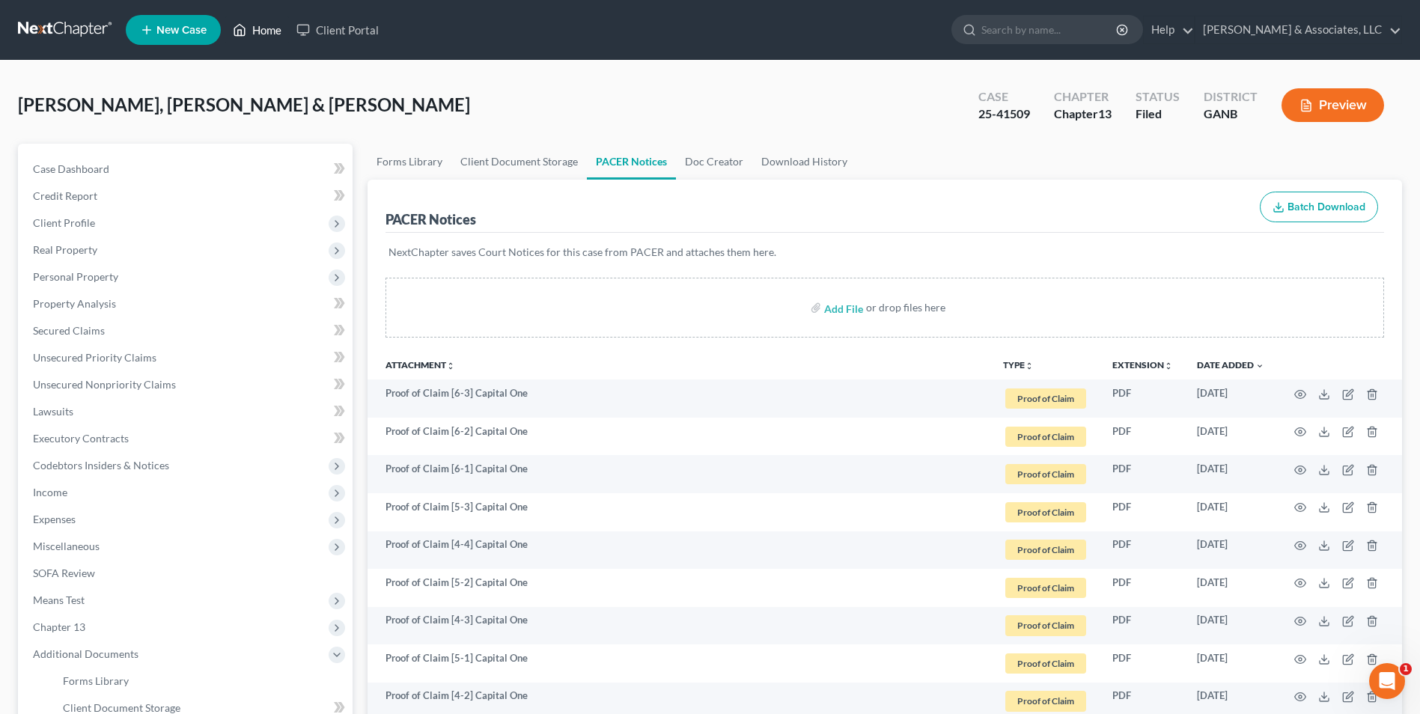
click at [272, 34] on link "Home" at bounding box center [257, 29] width 64 height 27
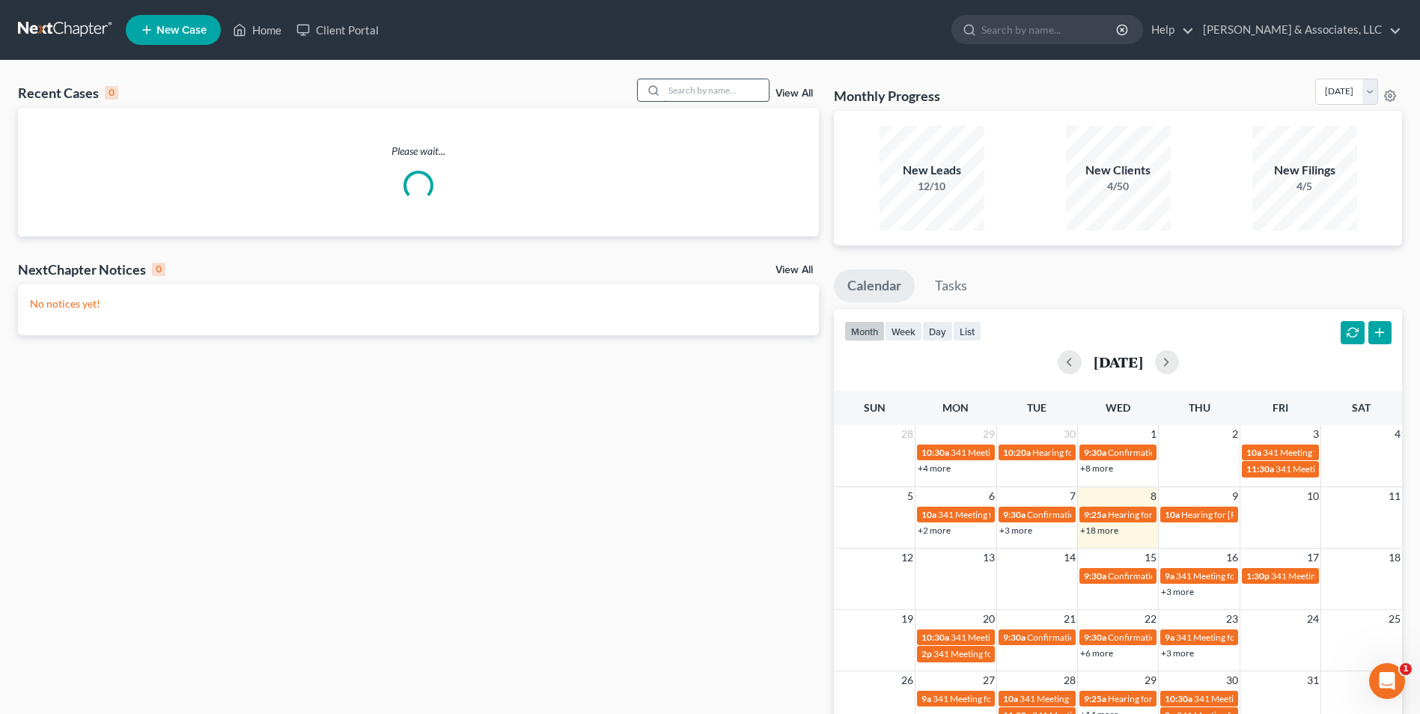
click at [721, 88] on input "search" at bounding box center [716, 90] width 105 height 22
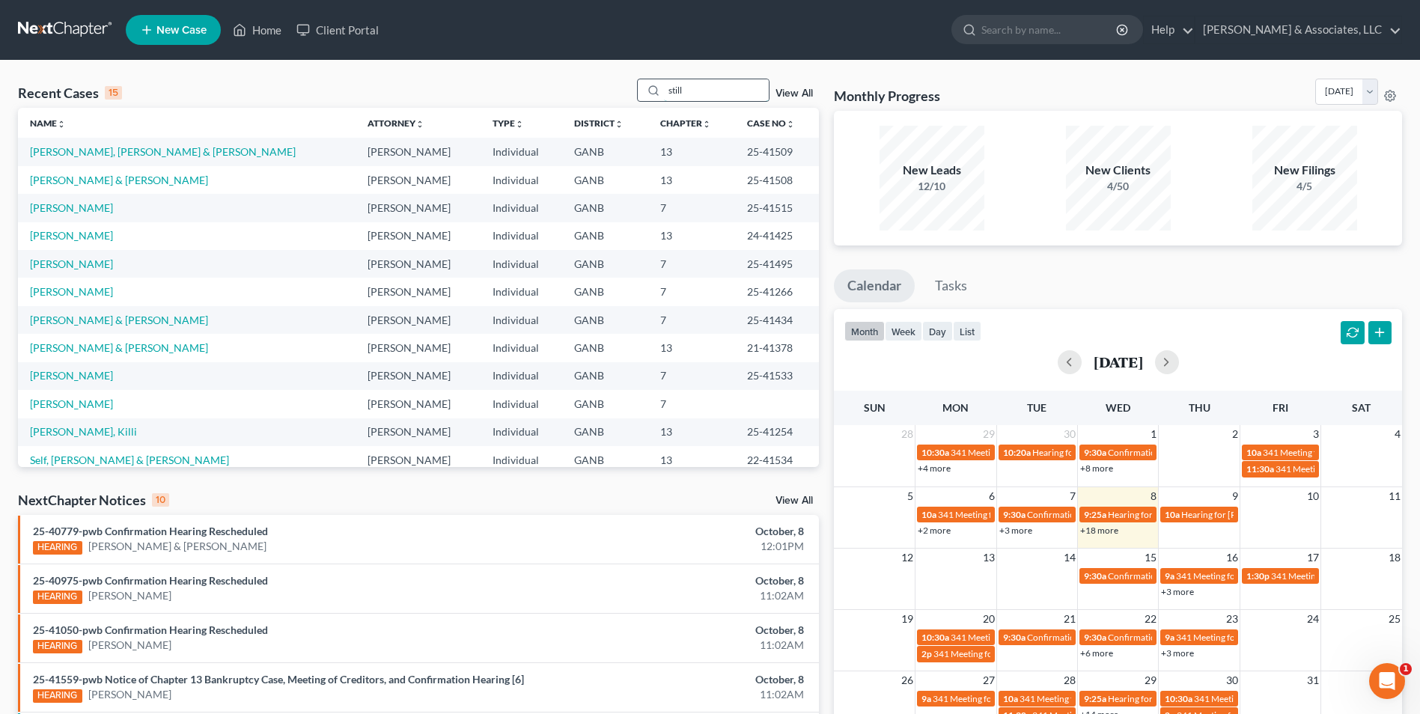
type input "still"
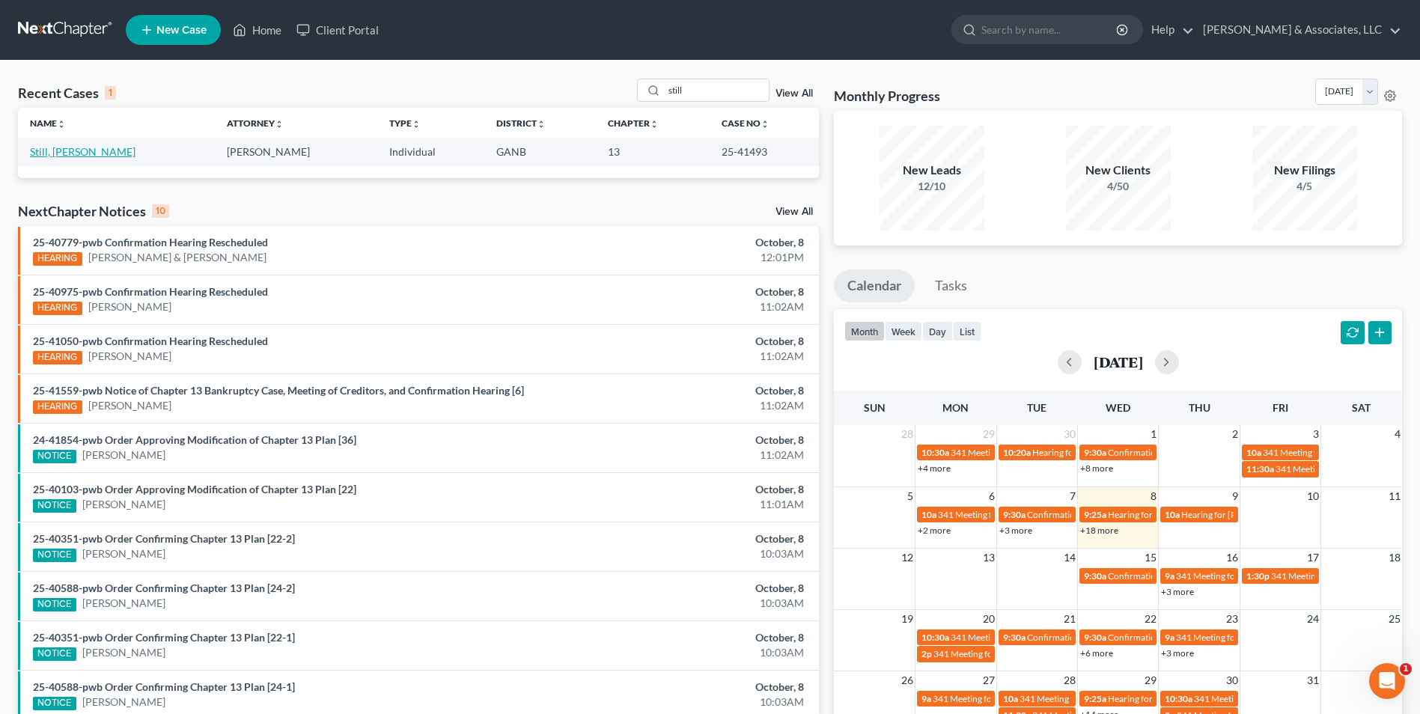
click at [40, 151] on link "Still, [PERSON_NAME]" at bounding box center [83, 151] width 106 height 13
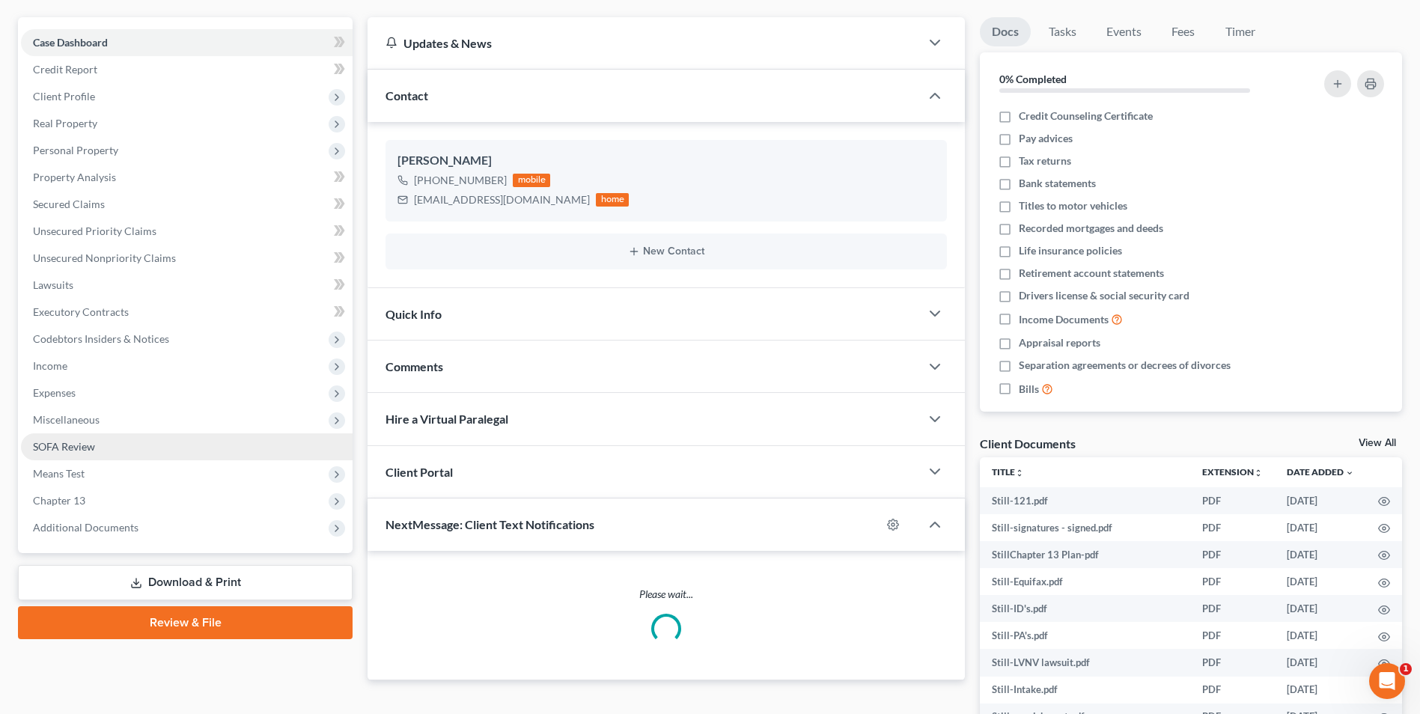
scroll to position [225, 0]
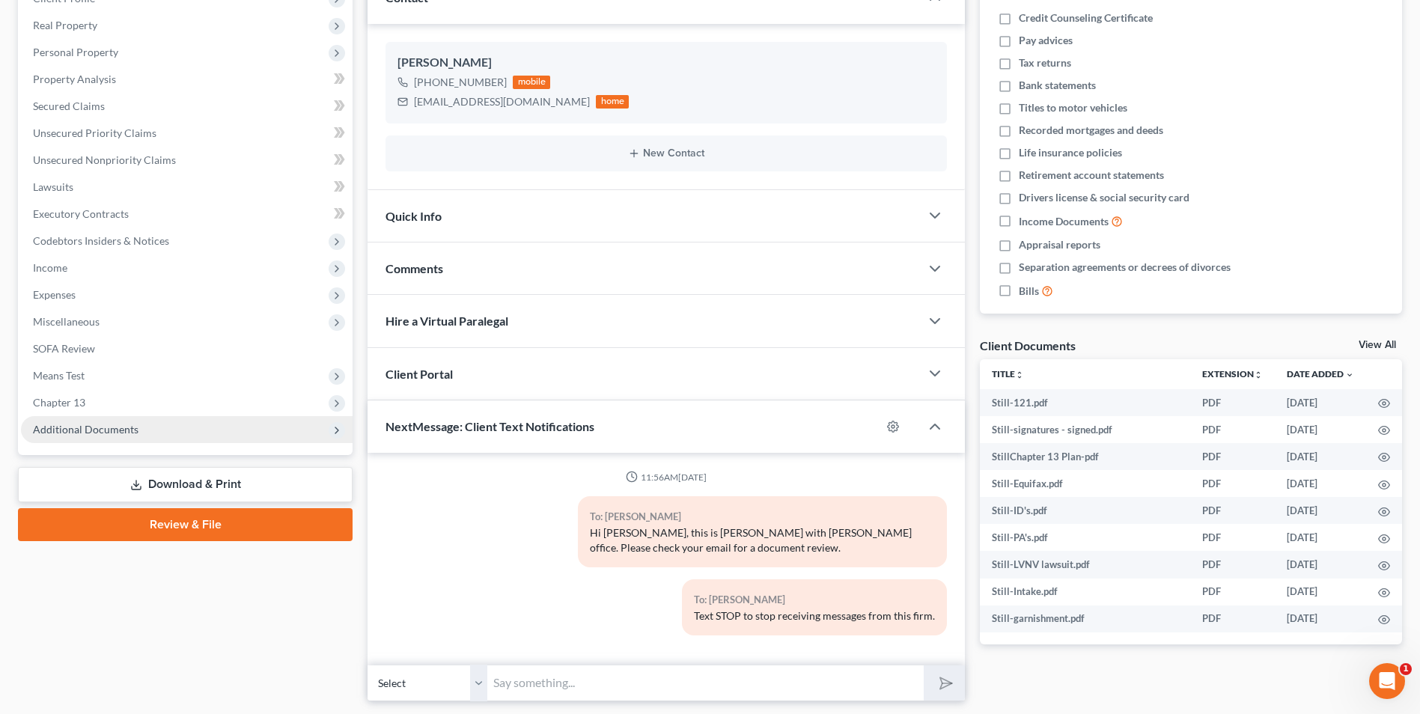
click at [124, 427] on span "Additional Documents" at bounding box center [86, 429] width 106 height 13
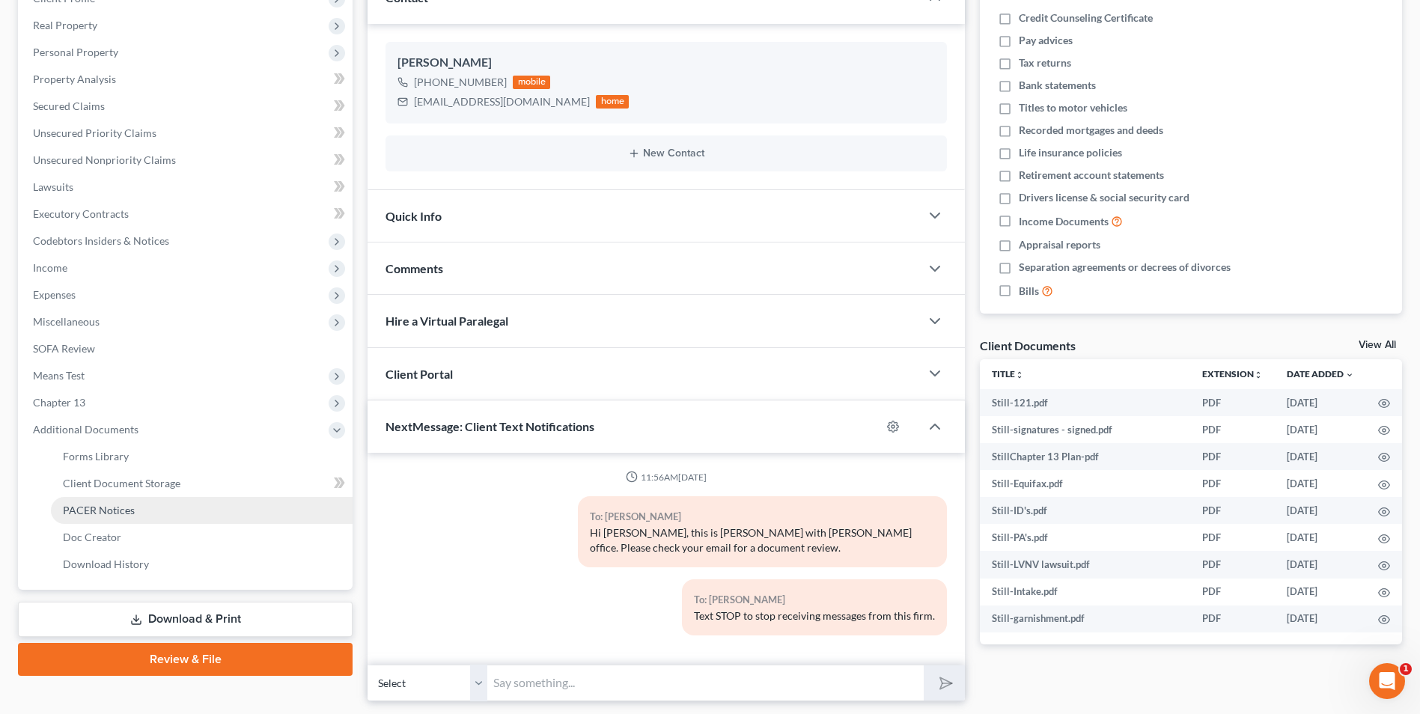
click at [112, 512] on span "PACER Notices" at bounding box center [99, 510] width 72 height 13
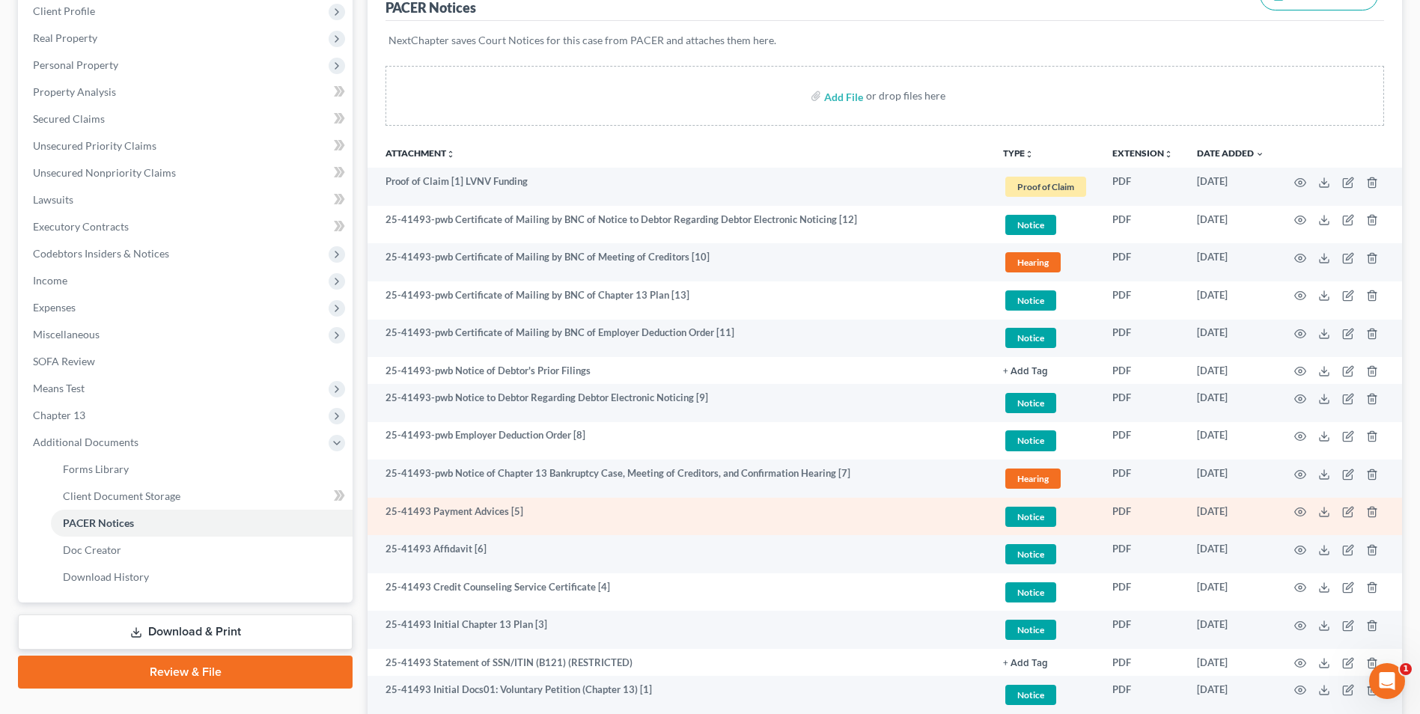
scroll to position [225, 0]
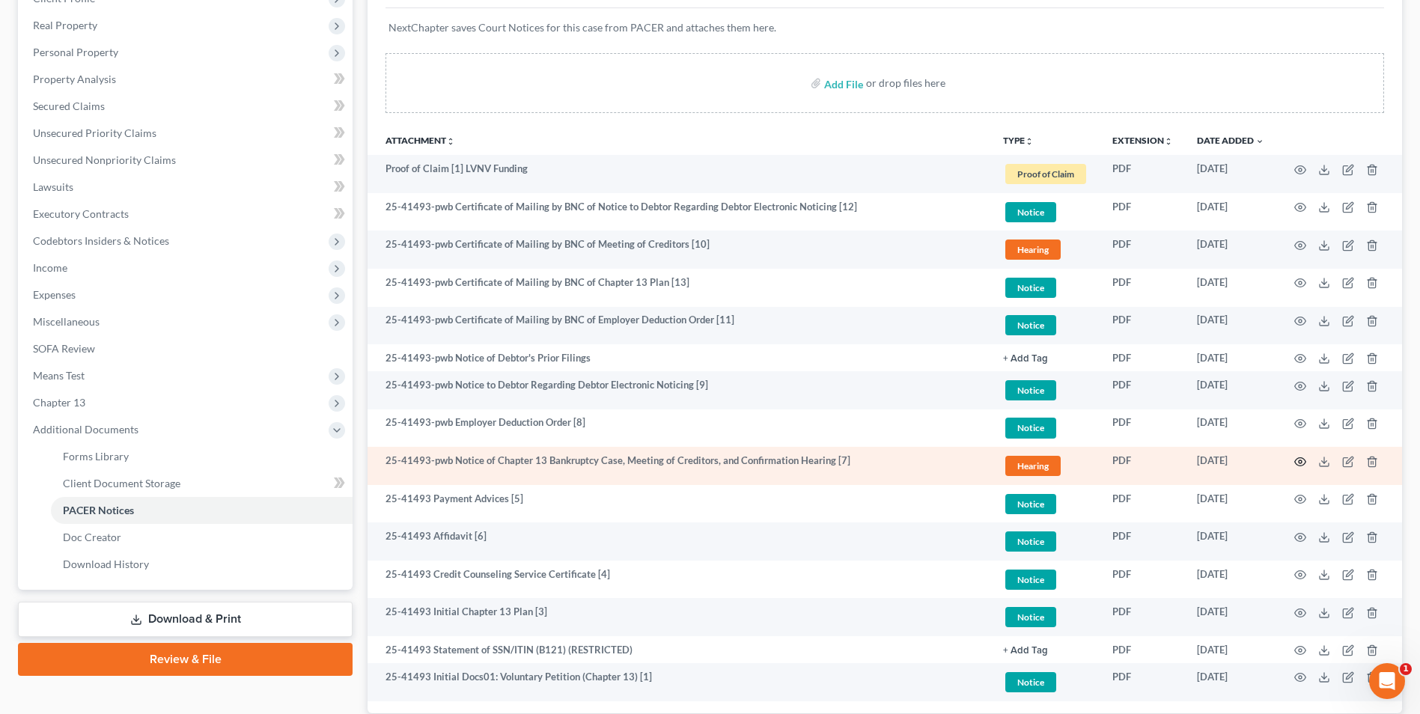
click at [1304, 459] on icon "button" at bounding box center [1300, 461] width 11 height 8
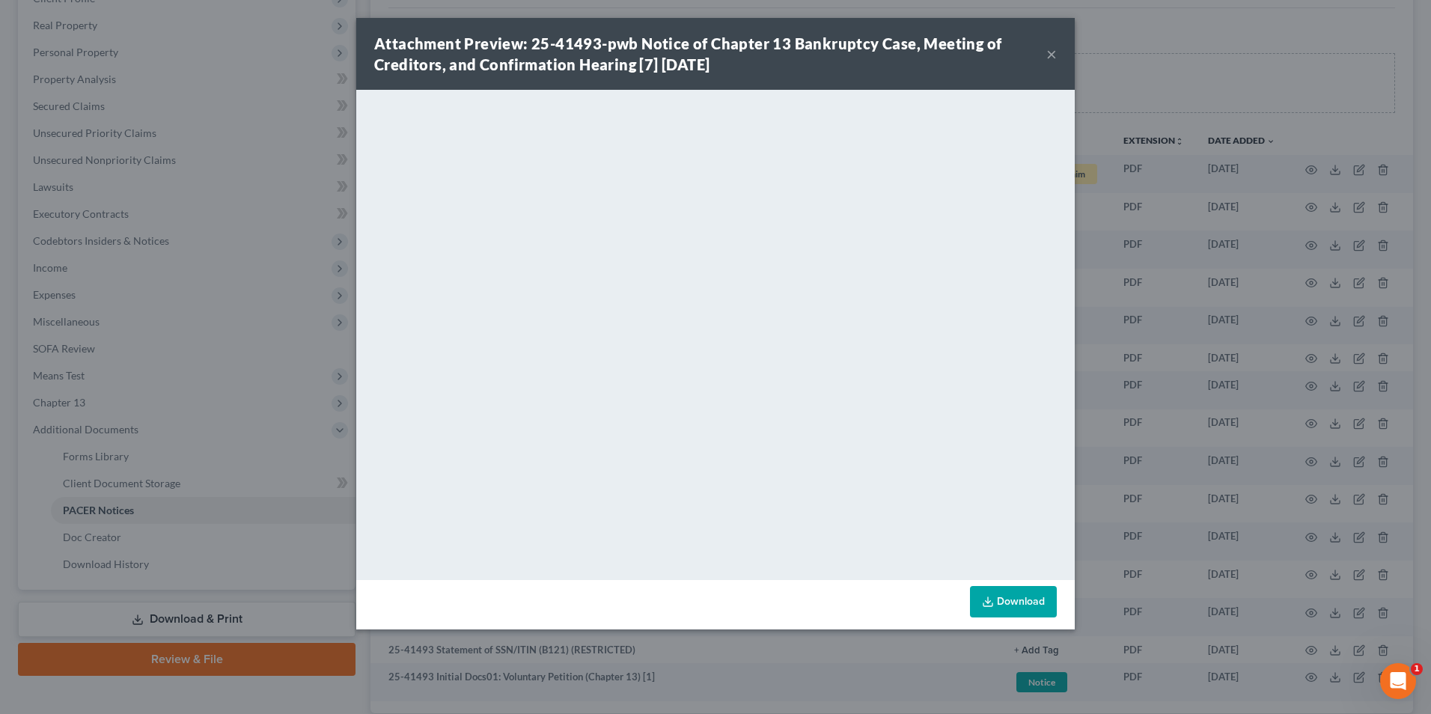
click at [1049, 57] on button "×" at bounding box center [1051, 54] width 10 height 18
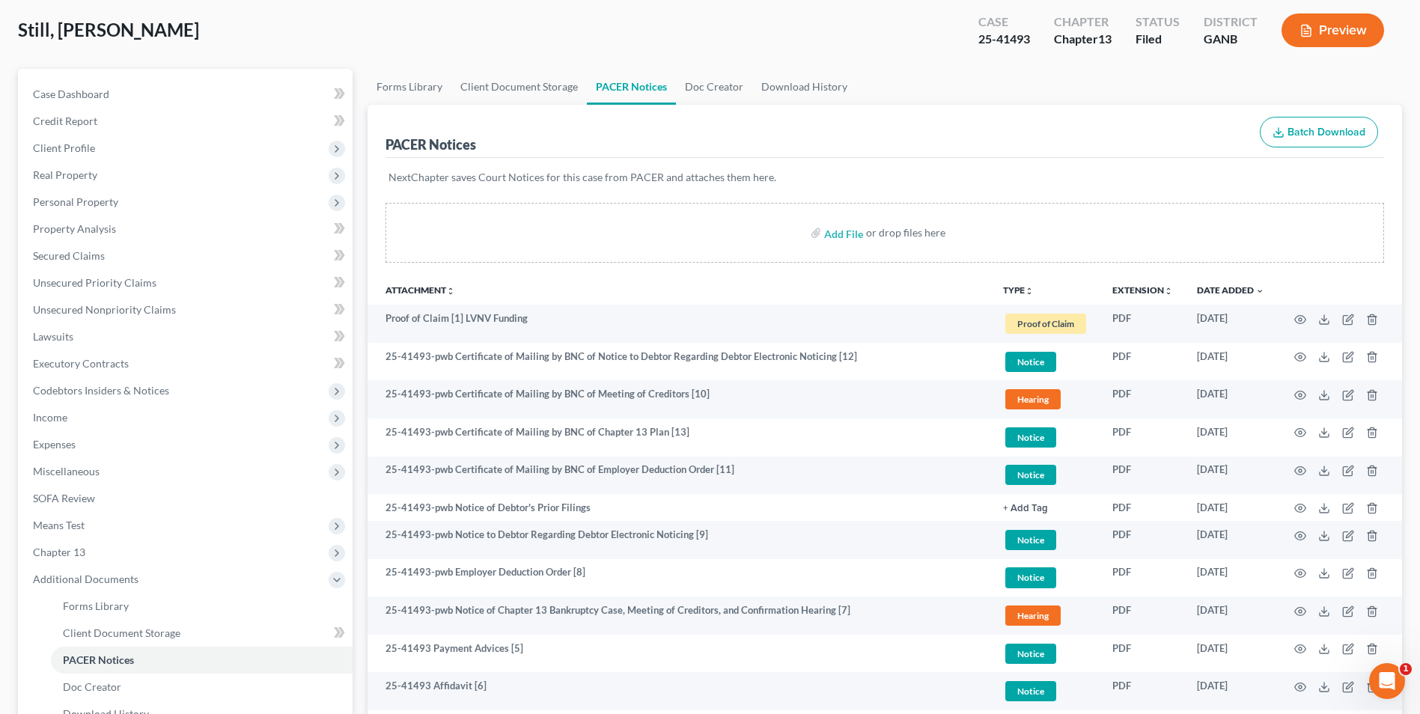
scroll to position [0, 0]
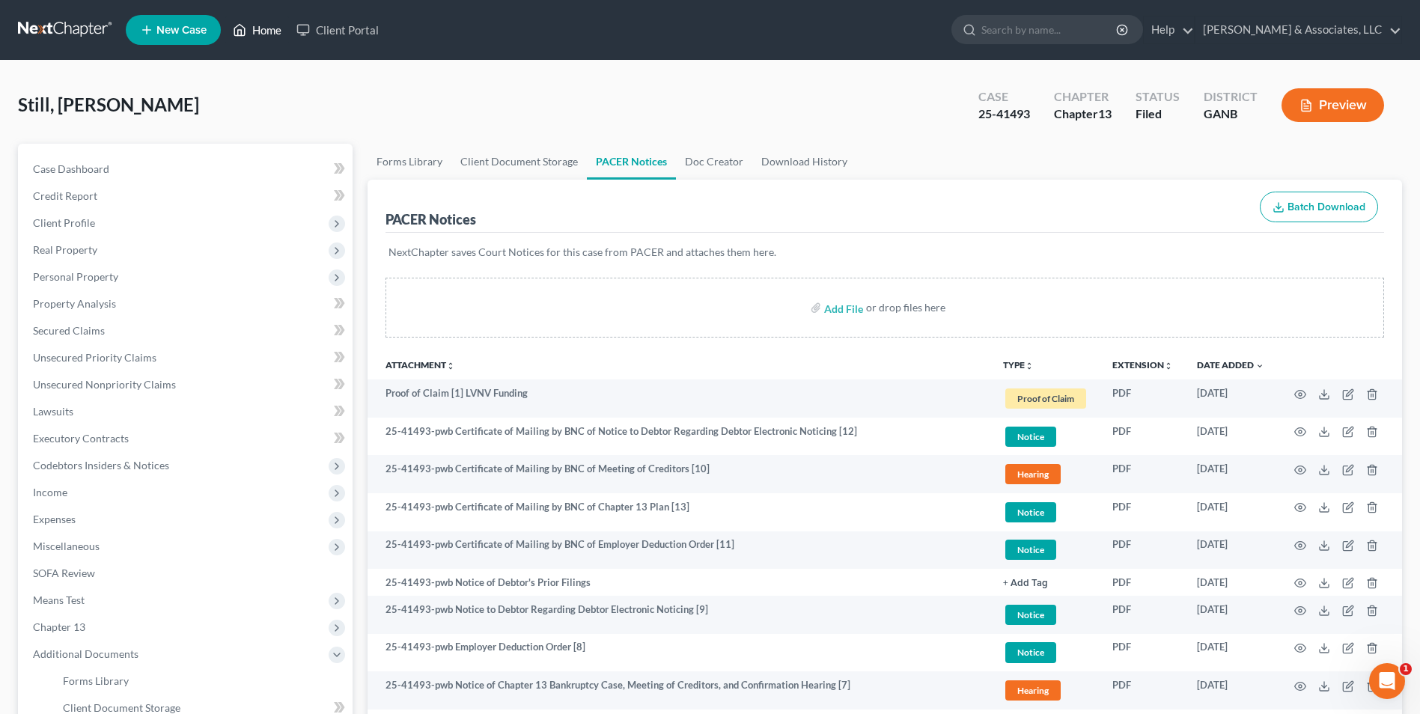
click at [272, 40] on link "Home" at bounding box center [257, 29] width 64 height 27
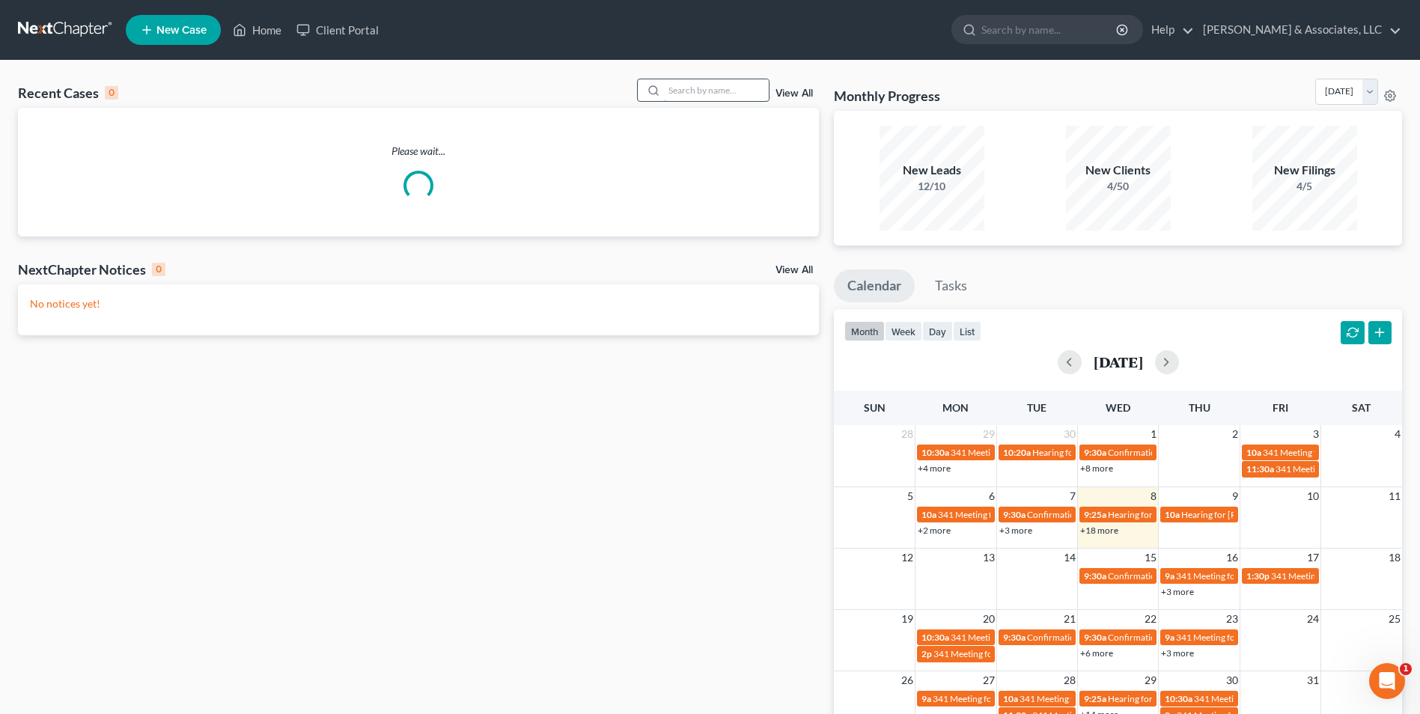
click at [707, 88] on input "search" at bounding box center [716, 90] width 105 height 22
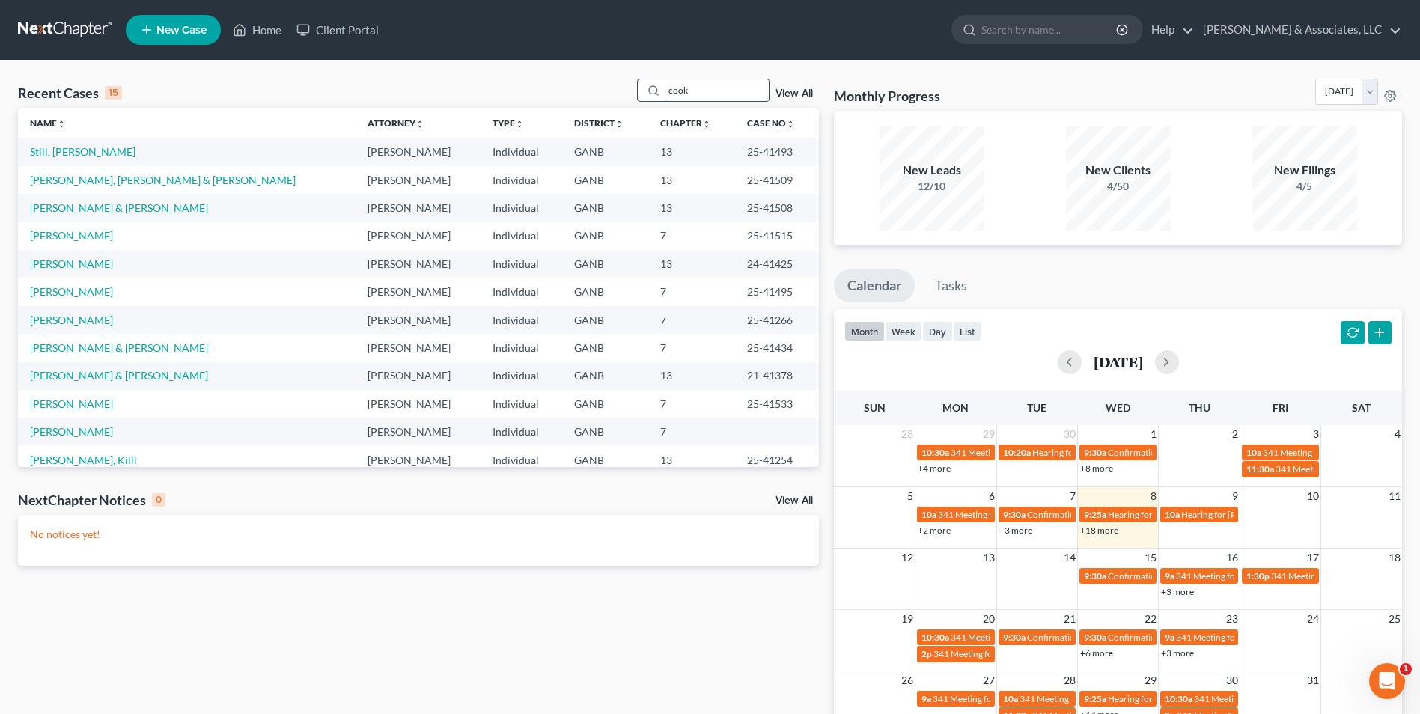
type input "cook"
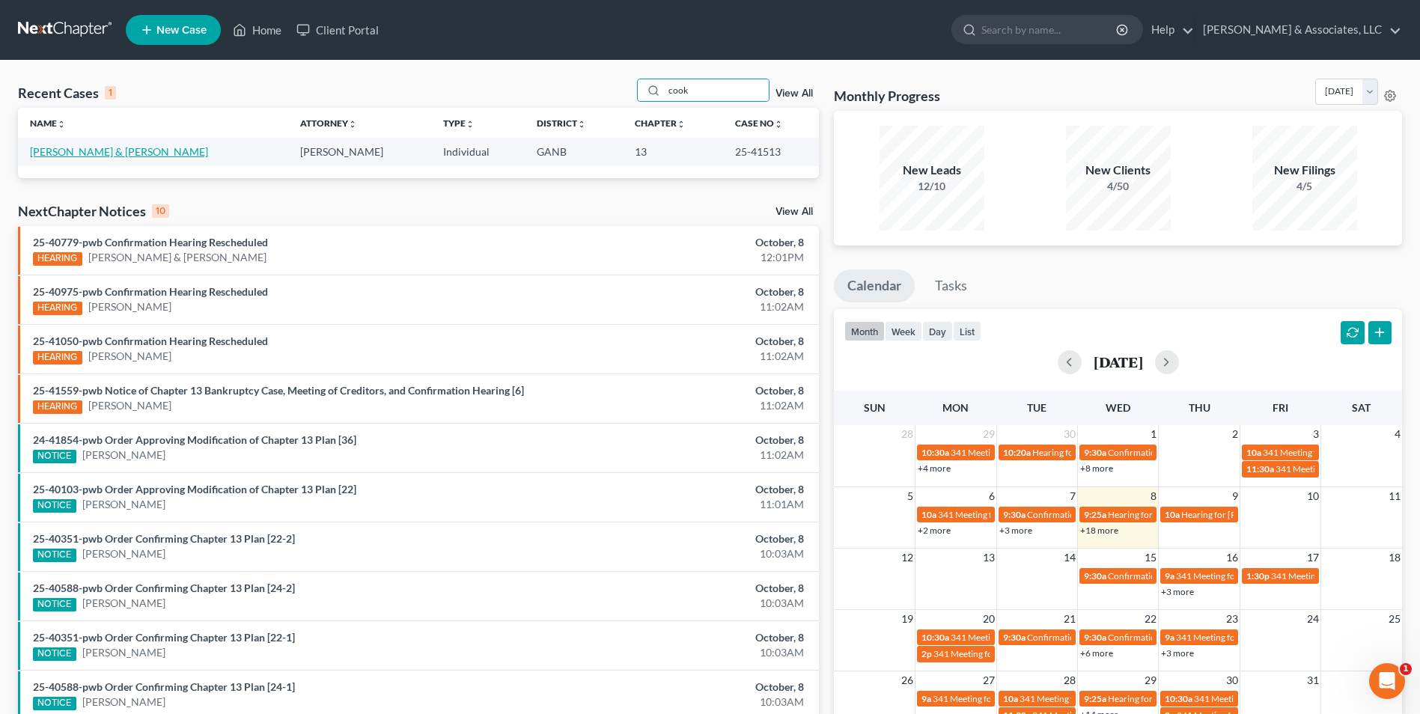
click at [65, 152] on link "[PERSON_NAME] & [PERSON_NAME]" at bounding box center [119, 151] width 178 height 13
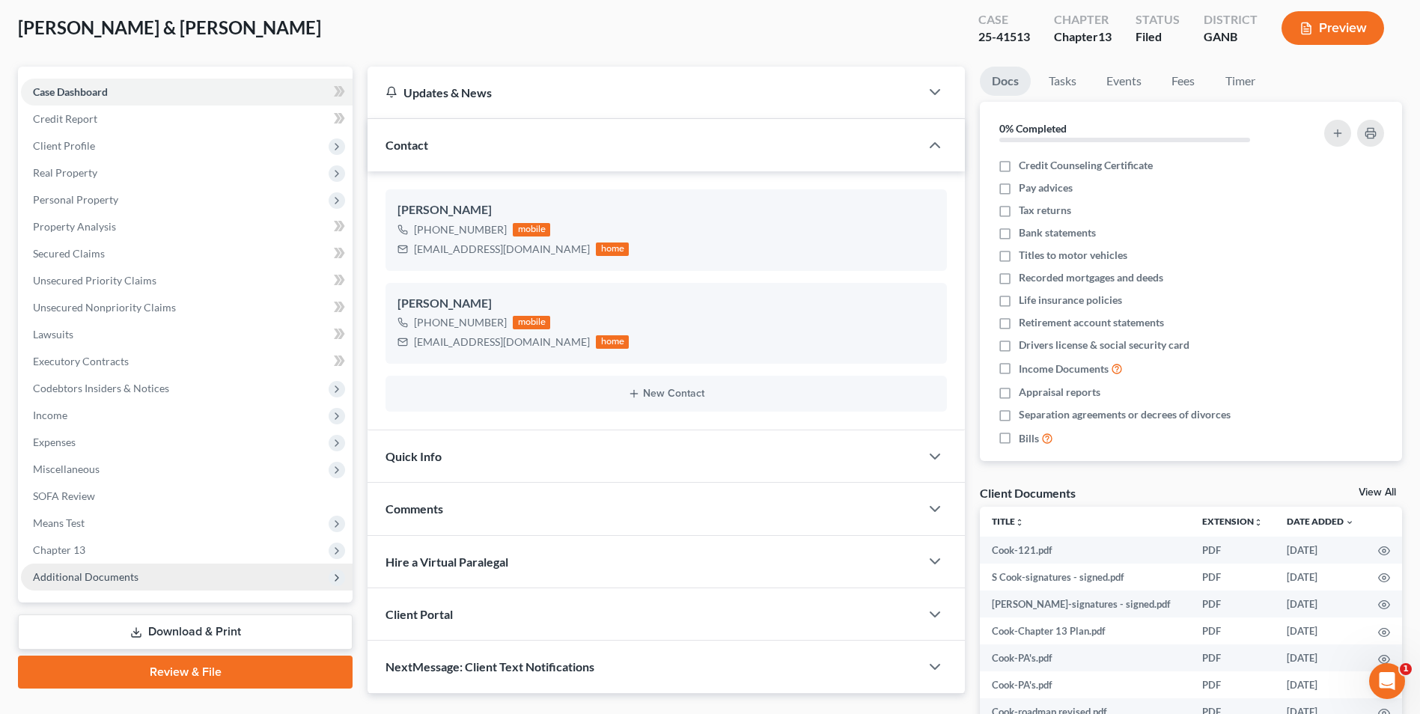
scroll to position [150, 0]
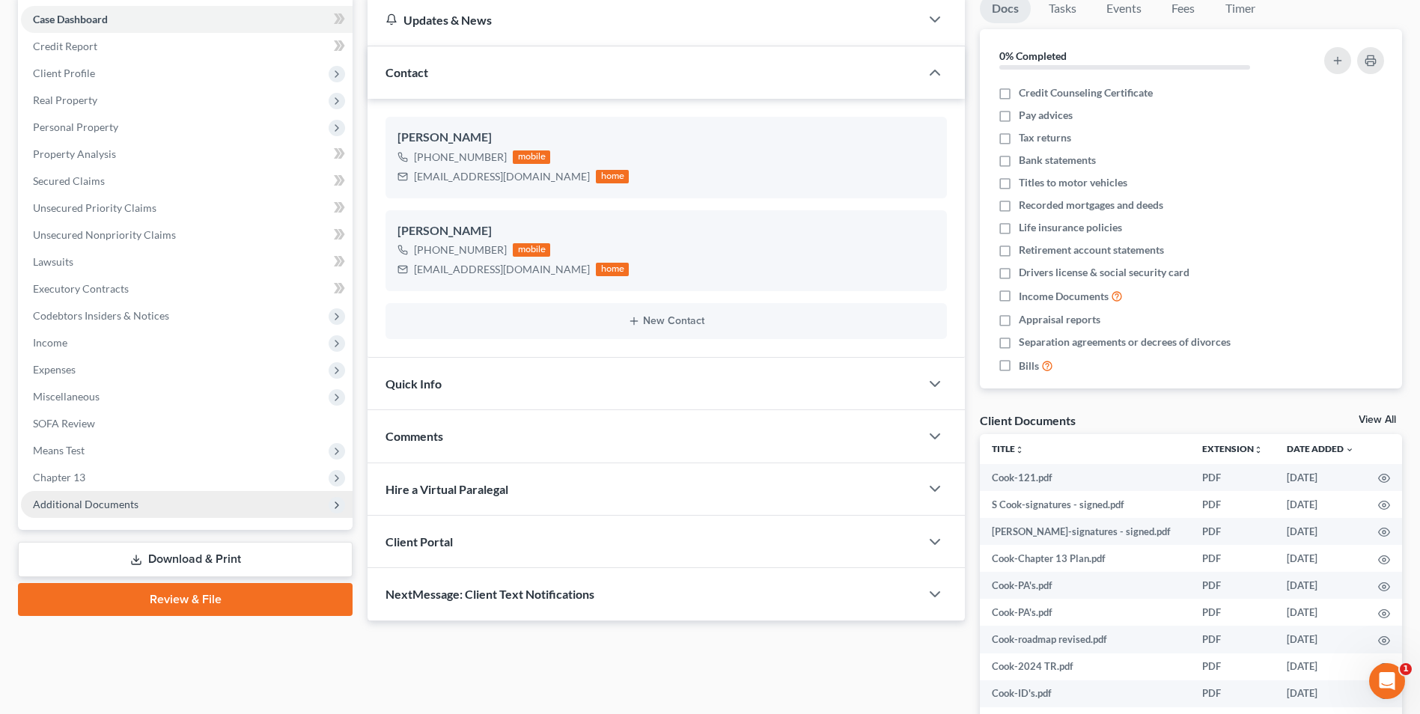
click at [88, 510] on span "Additional Documents" at bounding box center [86, 504] width 106 height 13
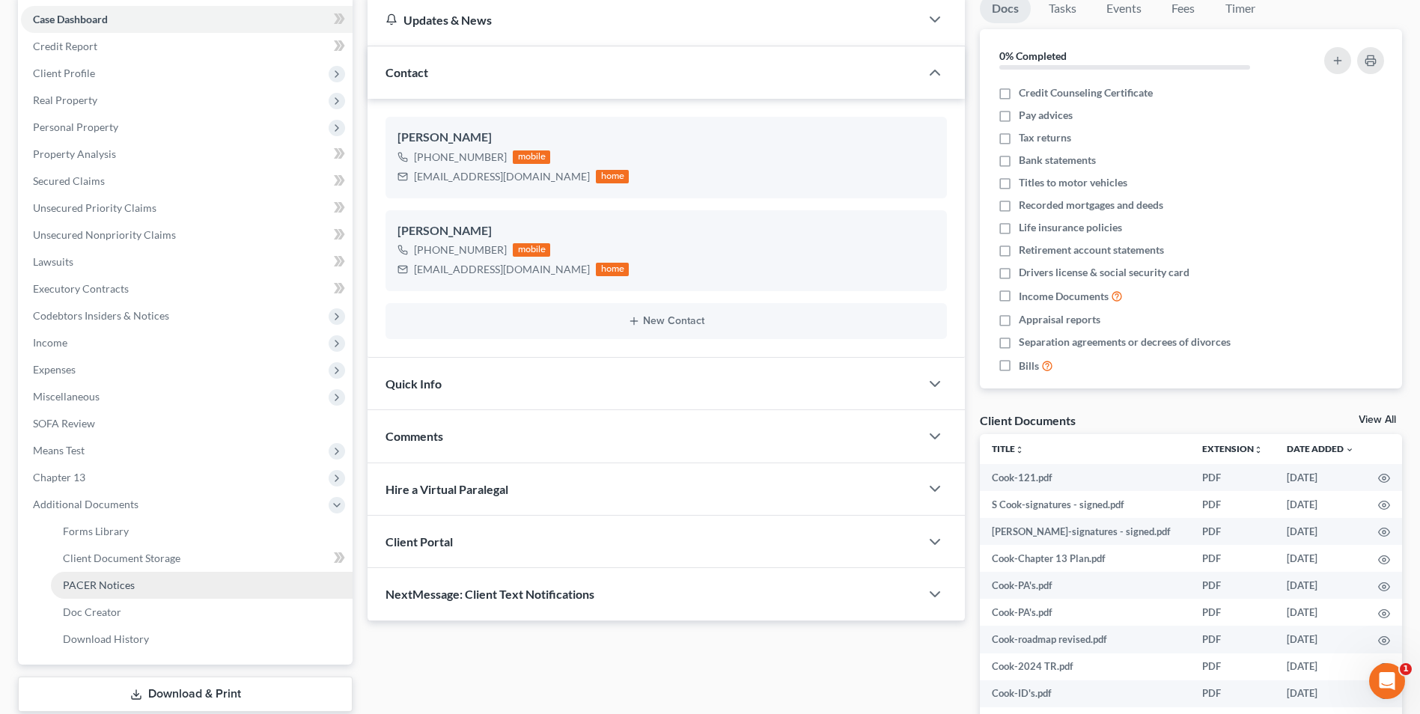
click at [97, 583] on span "PACER Notices" at bounding box center [99, 585] width 72 height 13
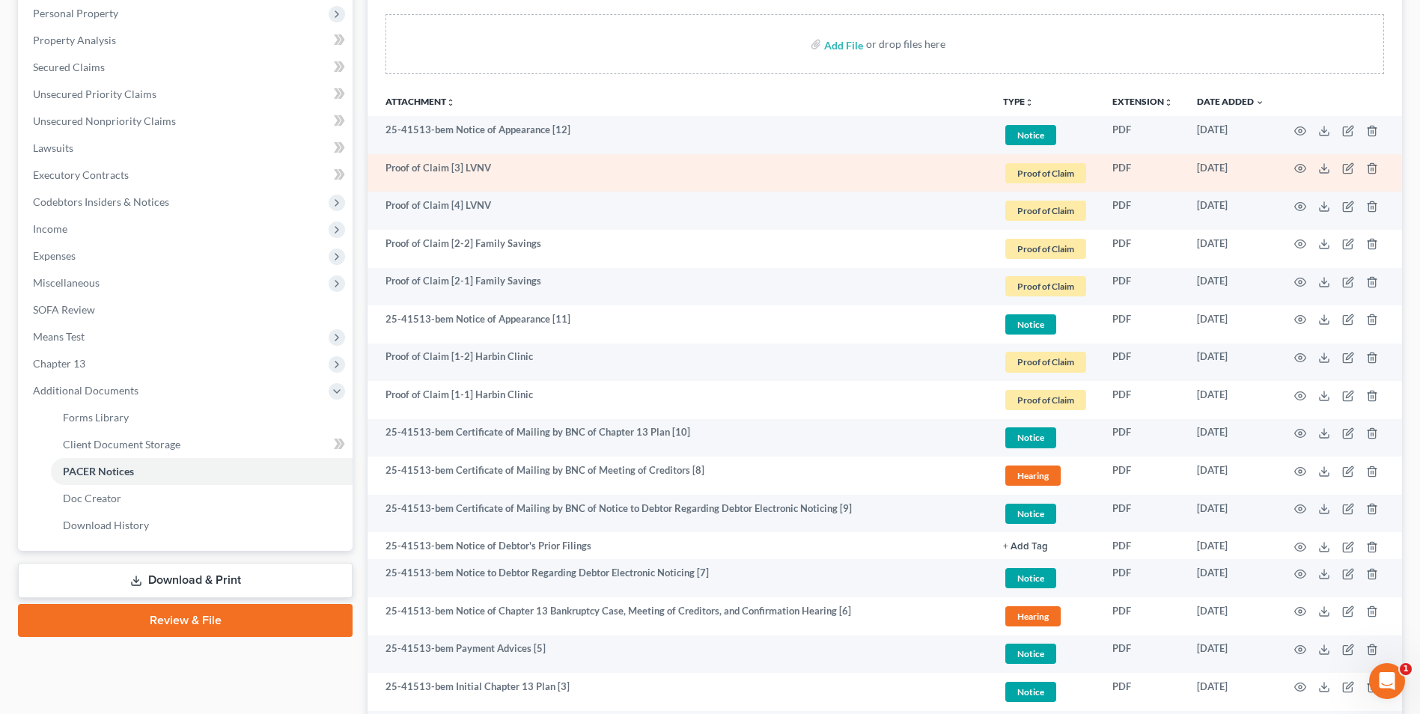
scroll to position [374, 0]
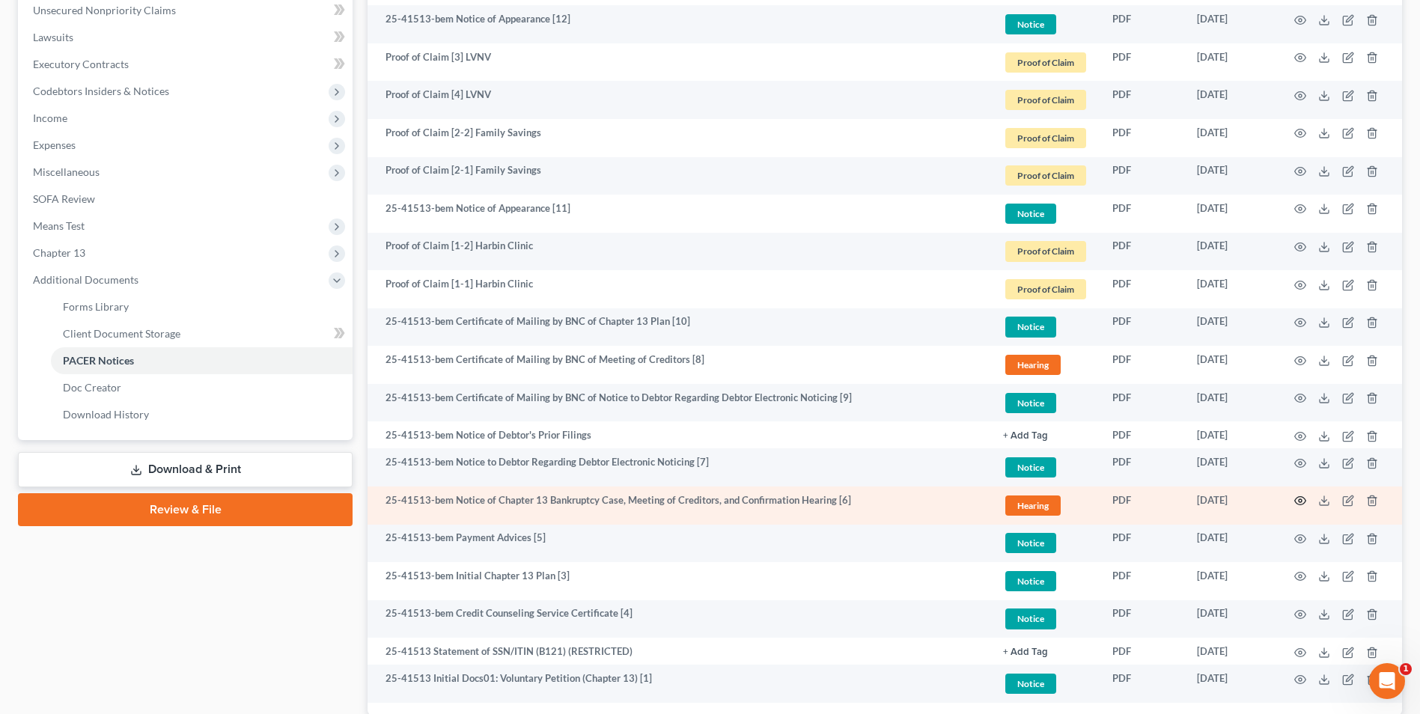
click at [1300, 502] on circle "button" at bounding box center [1300, 500] width 3 height 3
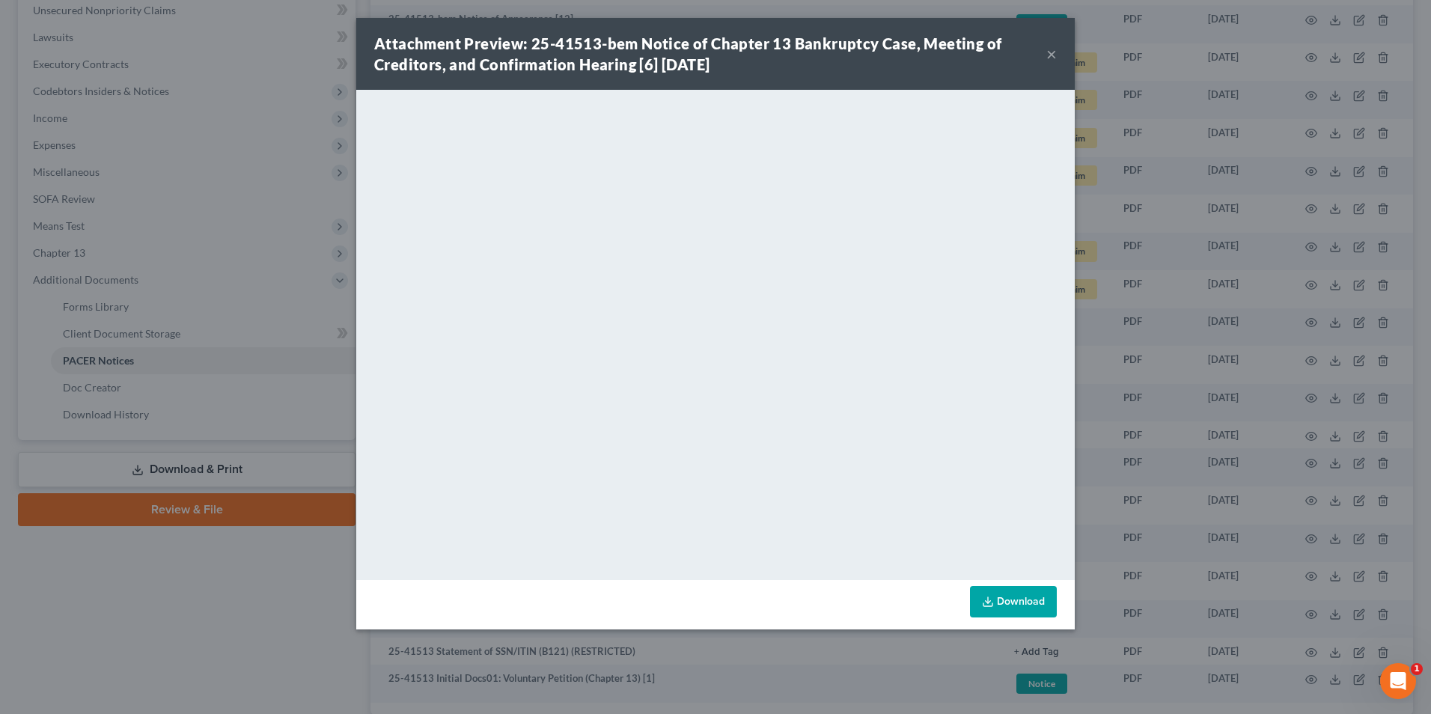
click at [1055, 54] on button "×" at bounding box center [1051, 54] width 10 height 18
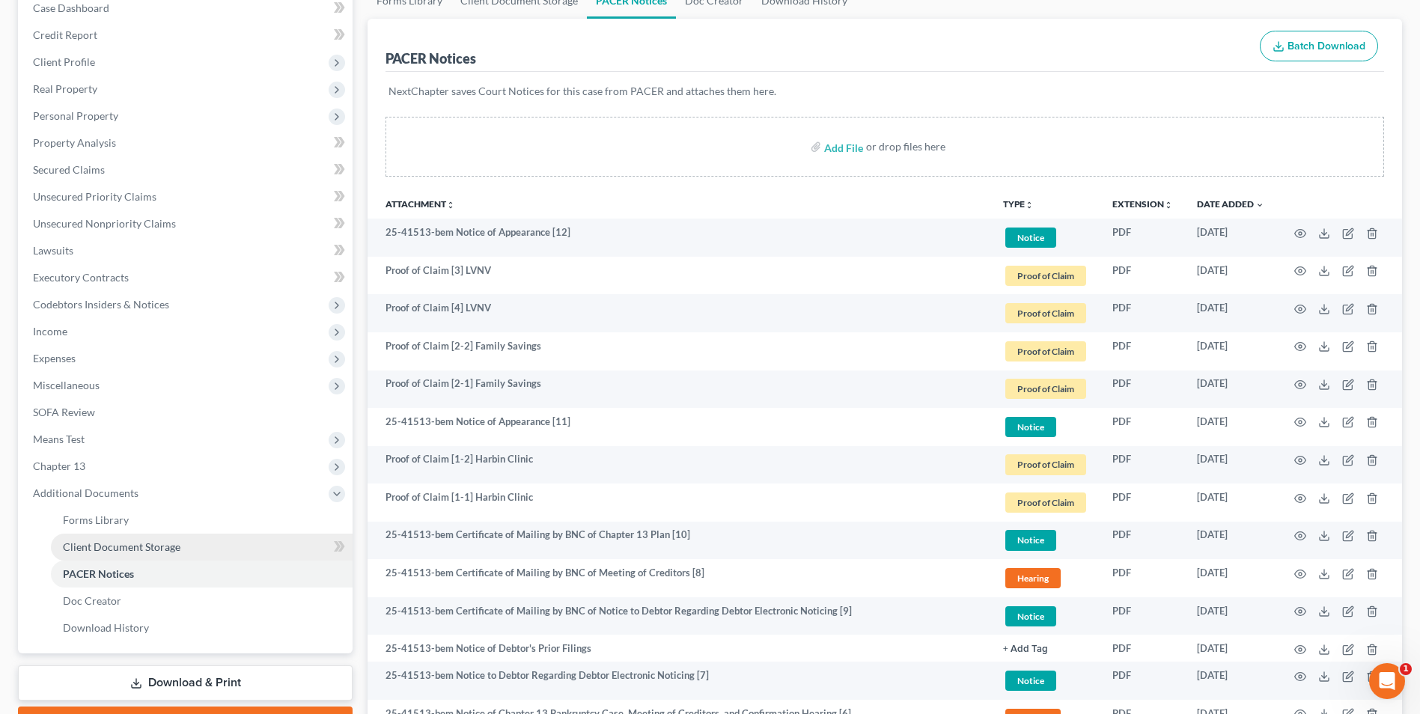
scroll to position [0, 0]
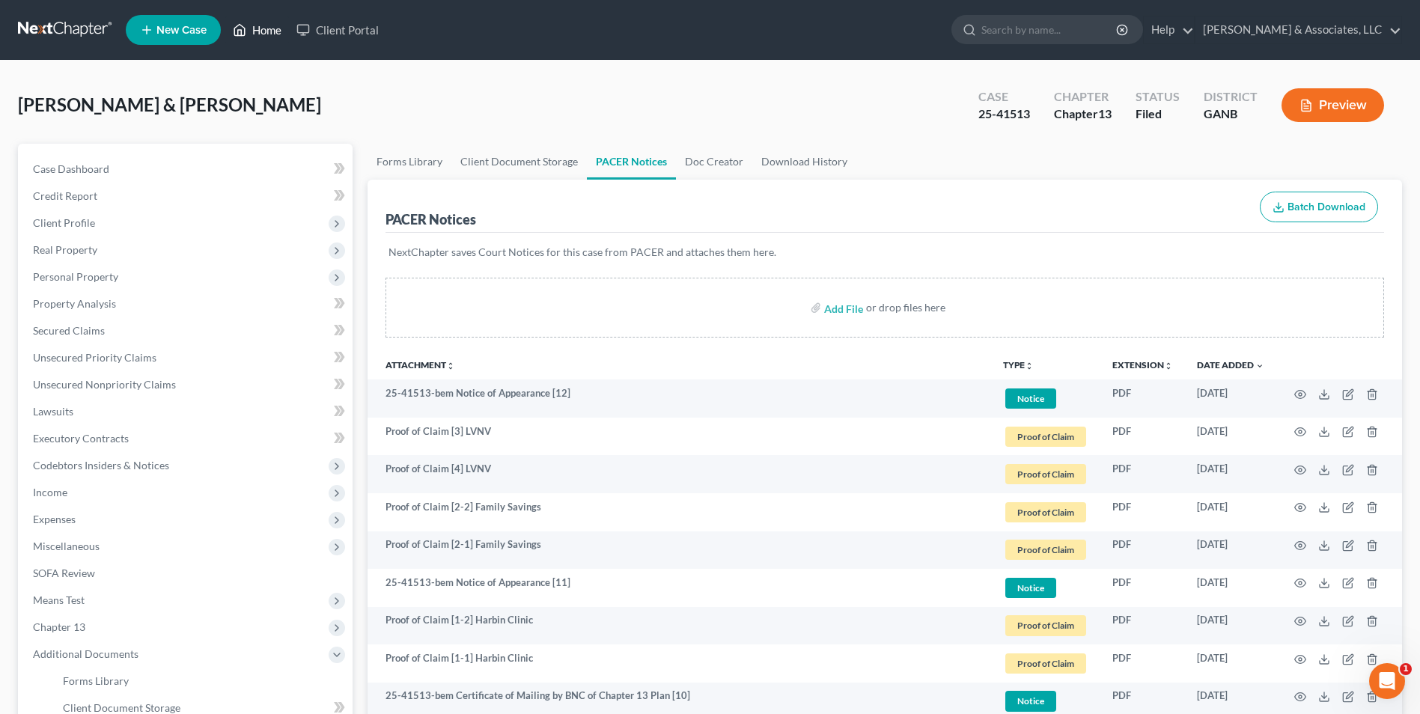
click at [257, 28] on link "Home" at bounding box center [257, 29] width 64 height 27
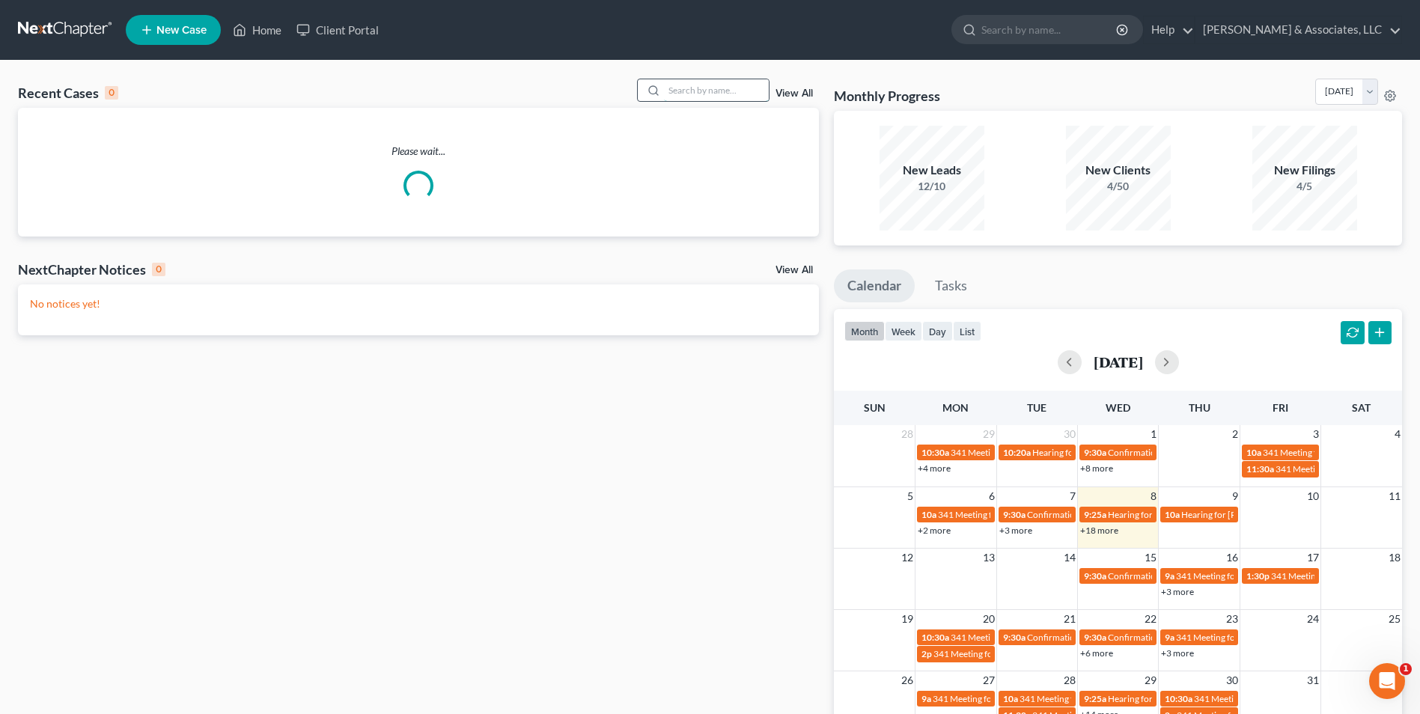
click at [757, 91] on input "search" at bounding box center [716, 90] width 105 height 22
type input "mah"
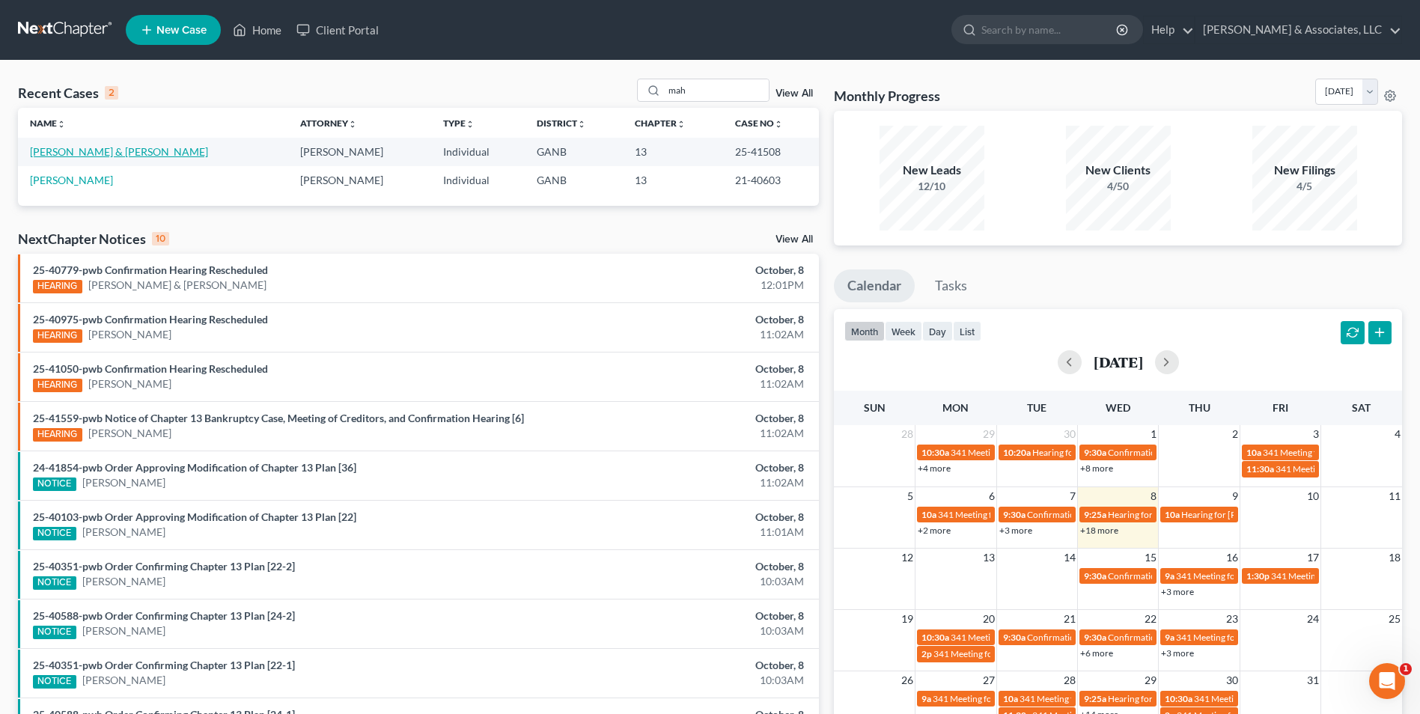
click at [113, 149] on link "[PERSON_NAME] & [PERSON_NAME]" at bounding box center [119, 151] width 178 height 13
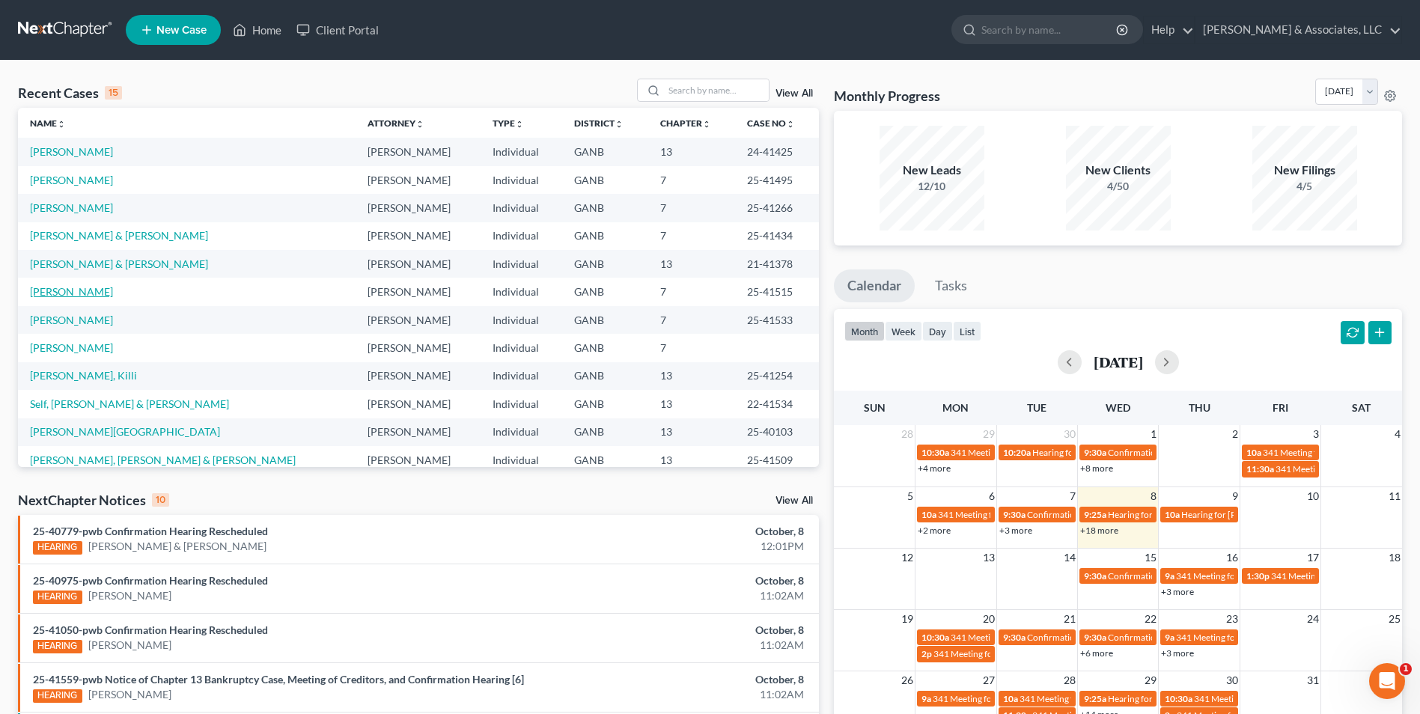
click at [63, 294] on link "[PERSON_NAME]" at bounding box center [71, 291] width 83 height 13
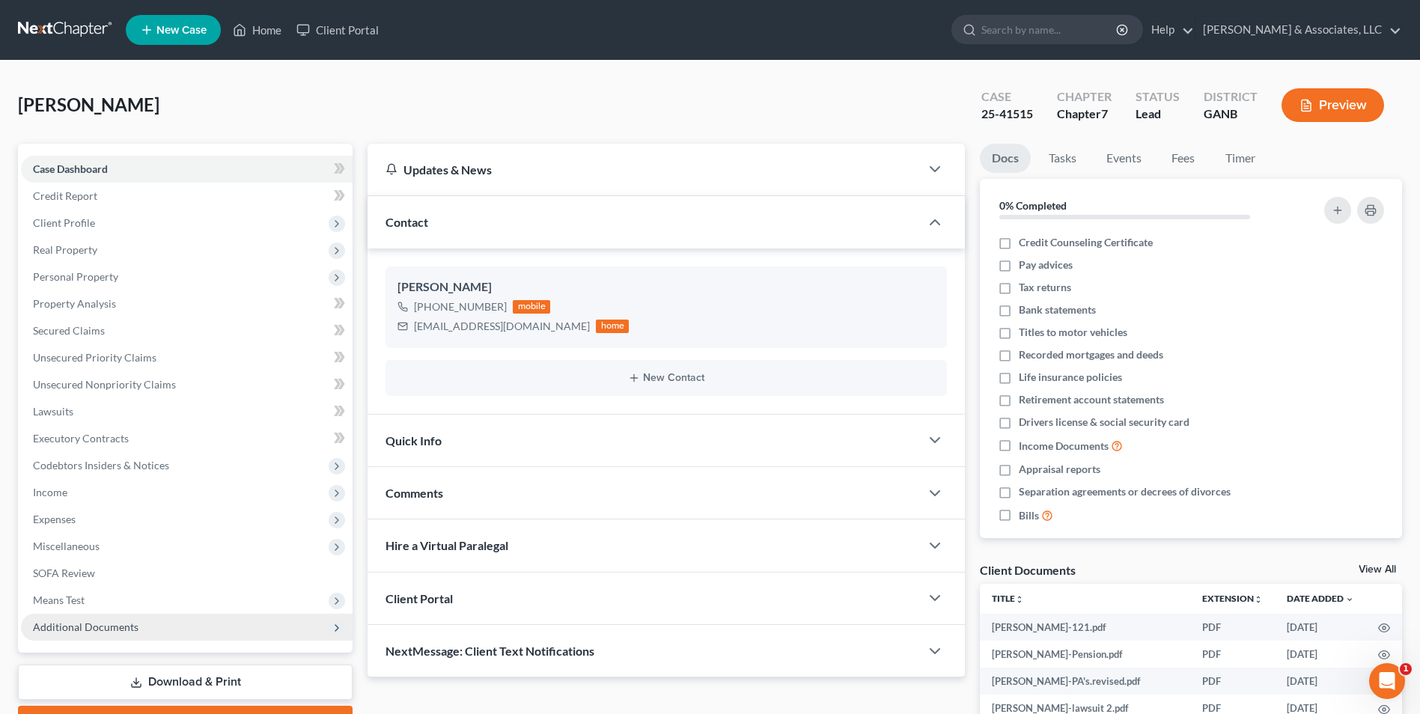
click at [100, 627] on span "Additional Documents" at bounding box center [86, 626] width 106 height 13
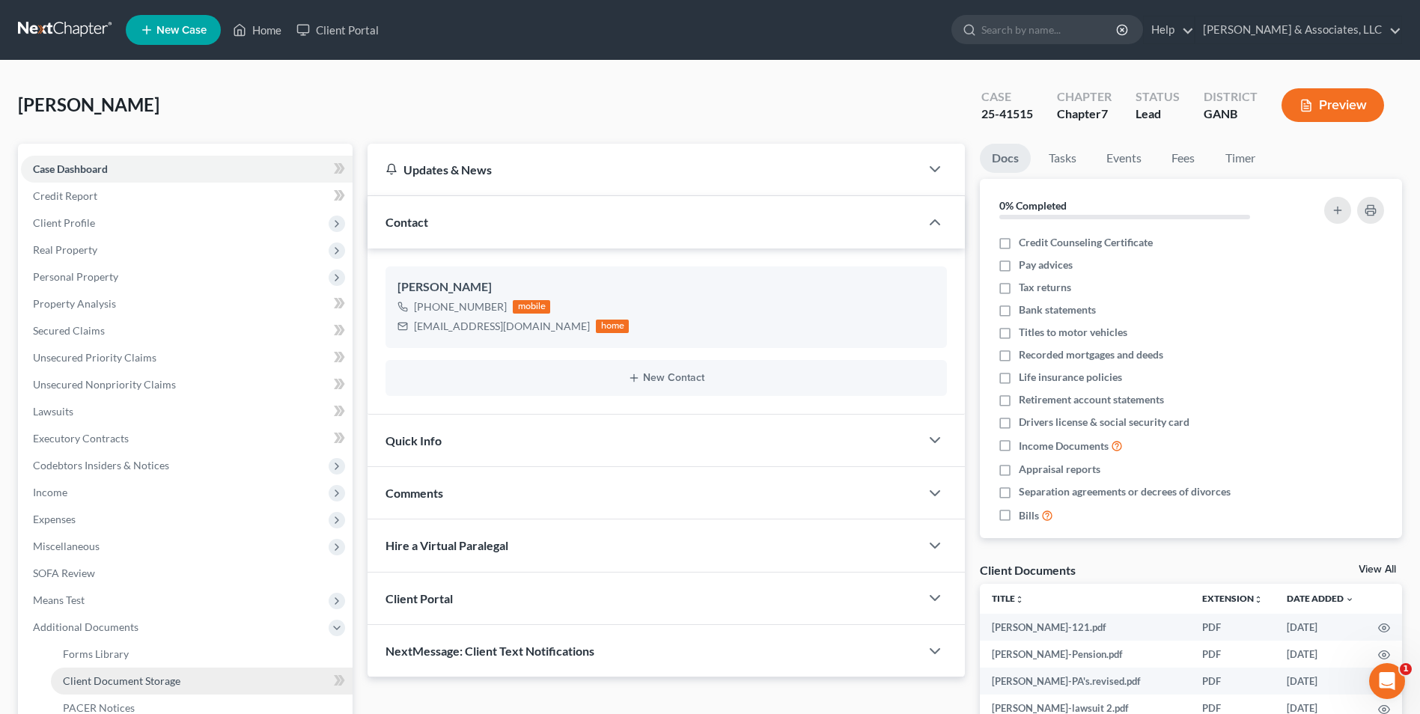
click at [150, 686] on span "Client Document Storage" at bounding box center [122, 680] width 118 height 13
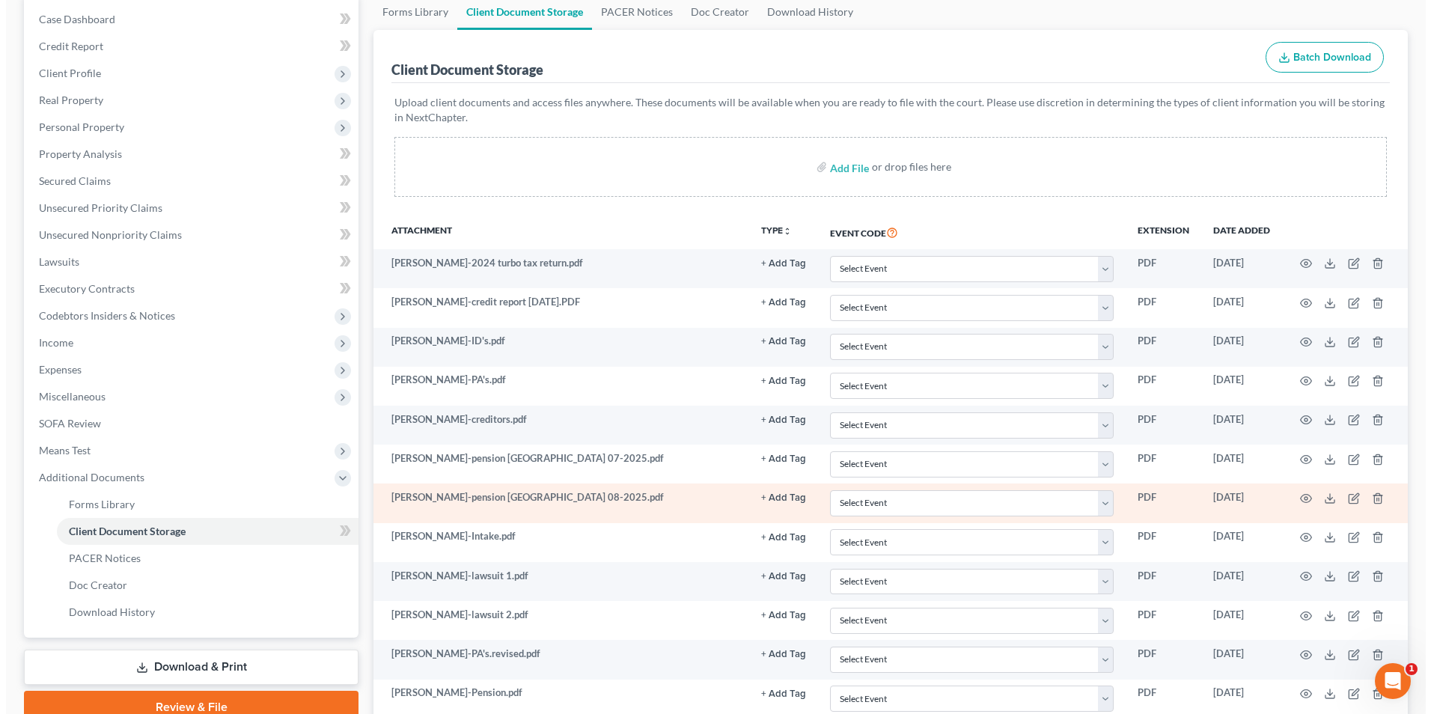
scroll to position [225, 0]
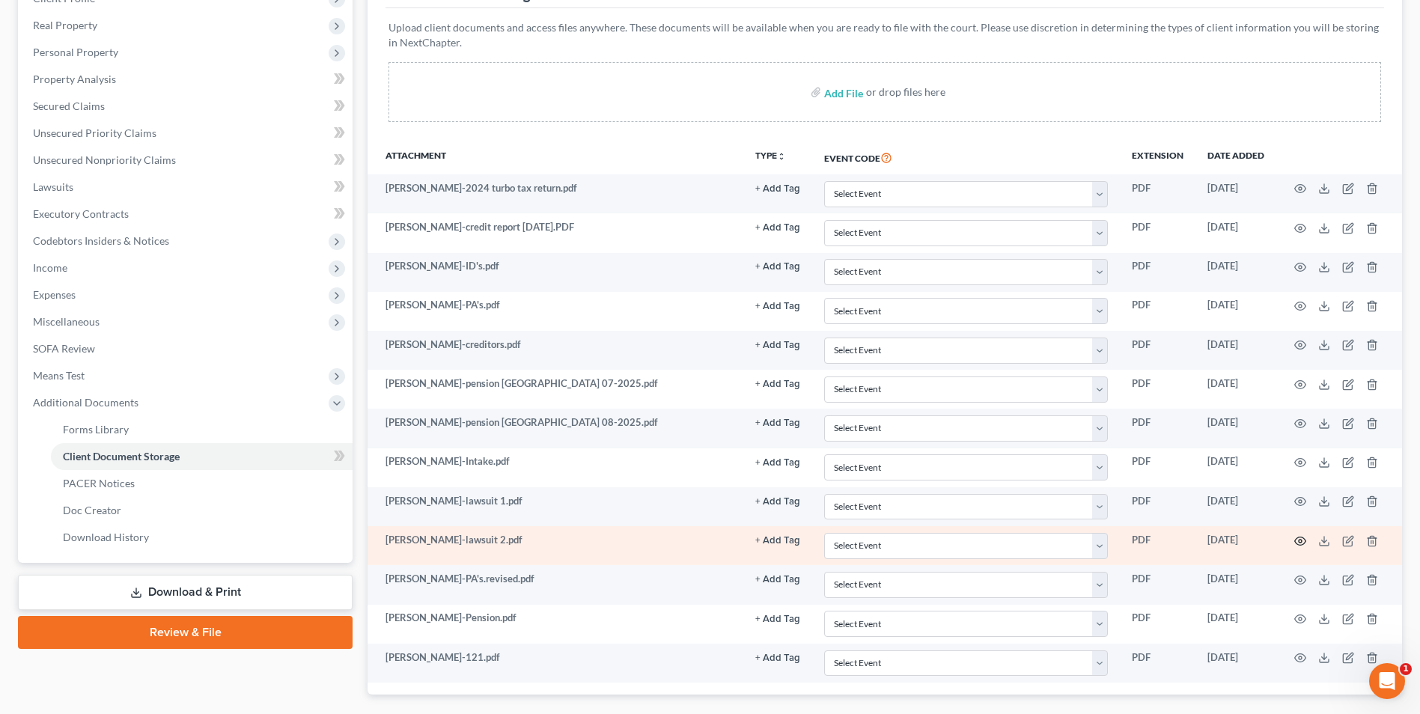
click at [1301, 543] on circle "button" at bounding box center [1300, 541] width 3 height 3
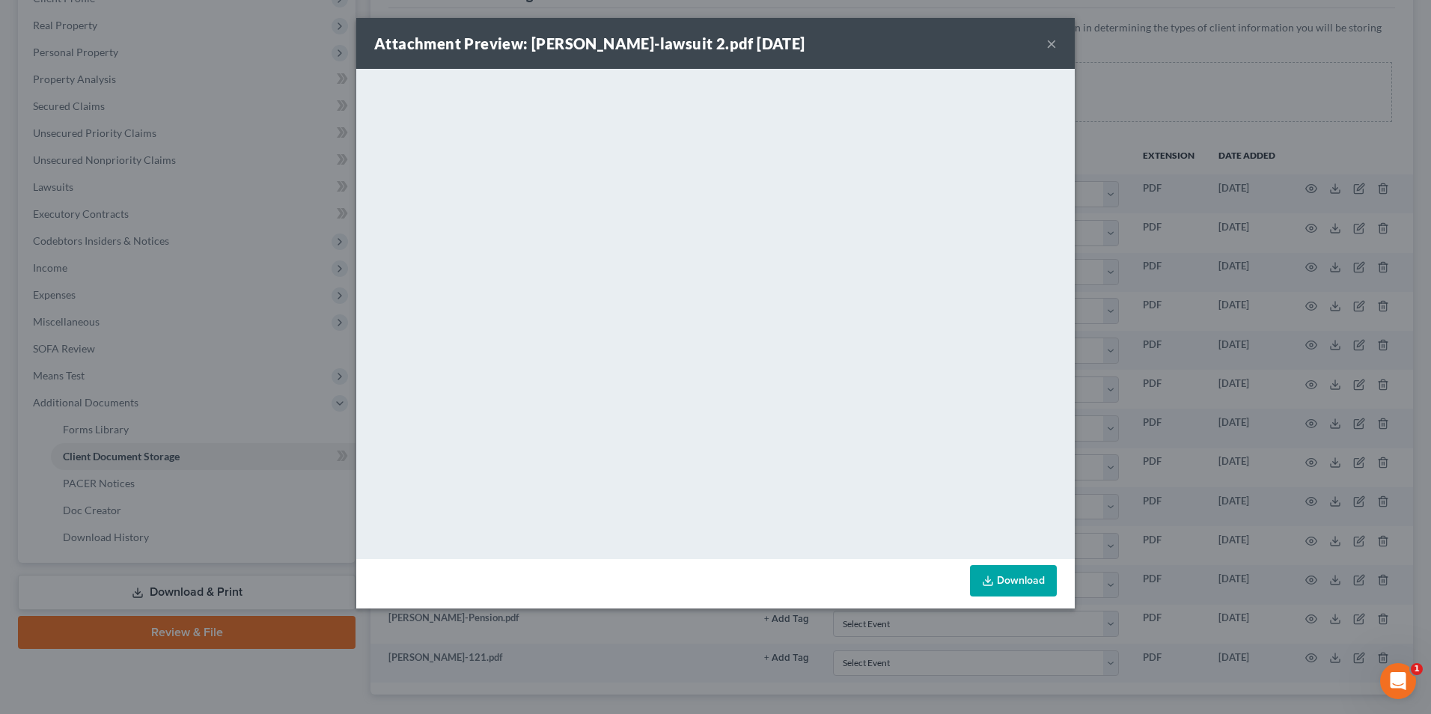
click at [1047, 43] on button "×" at bounding box center [1051, 43] width 10 height 18
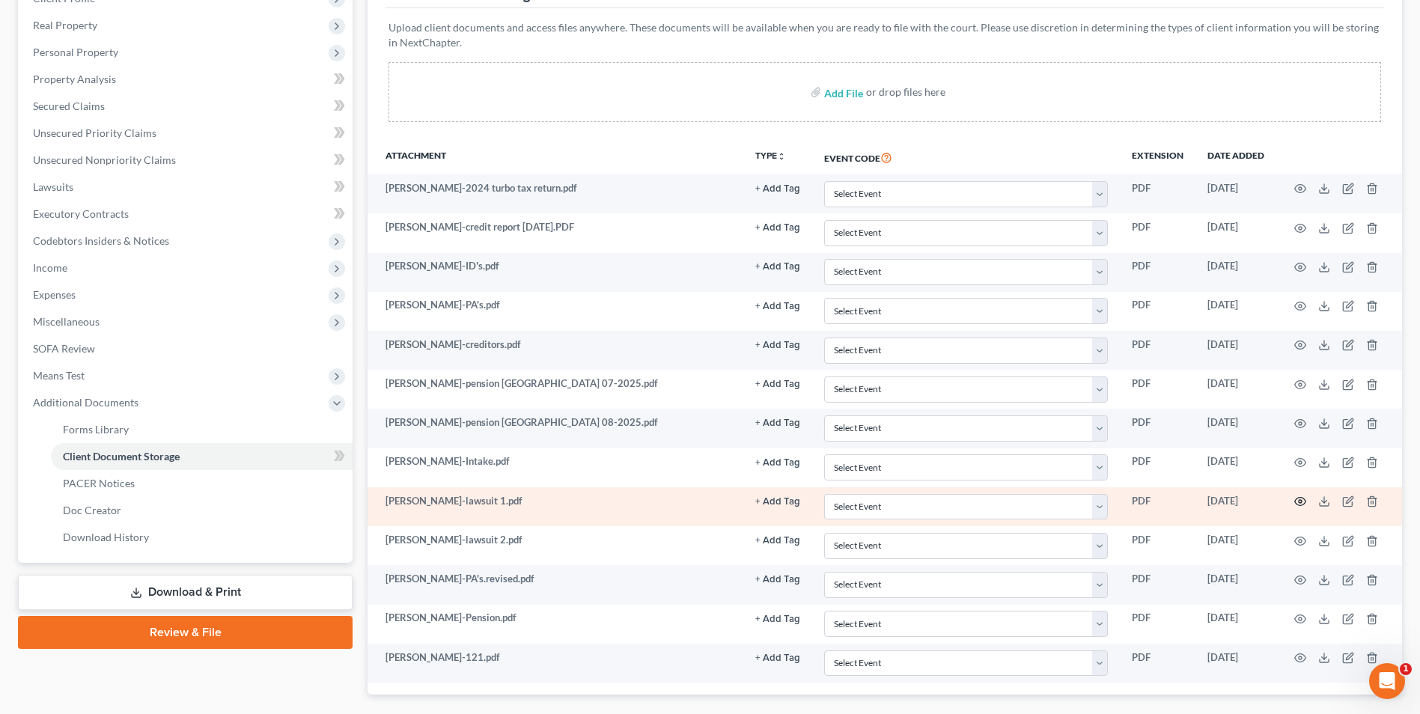
click at [1299, 502] on circle "button" at bounding box center [1300, 501] width 3 height 3
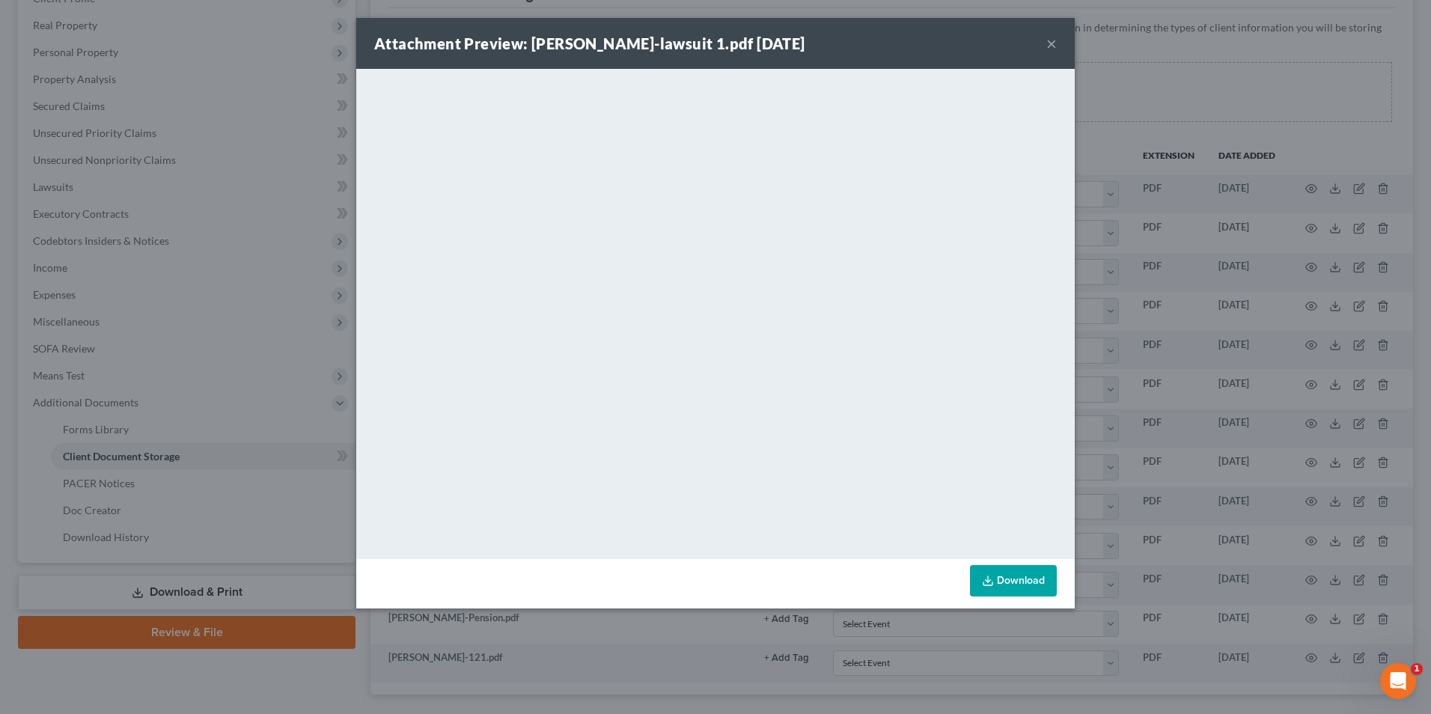
click at [1055, 43] on button "×" at bounding box center [1051, 43] width 10 height 18
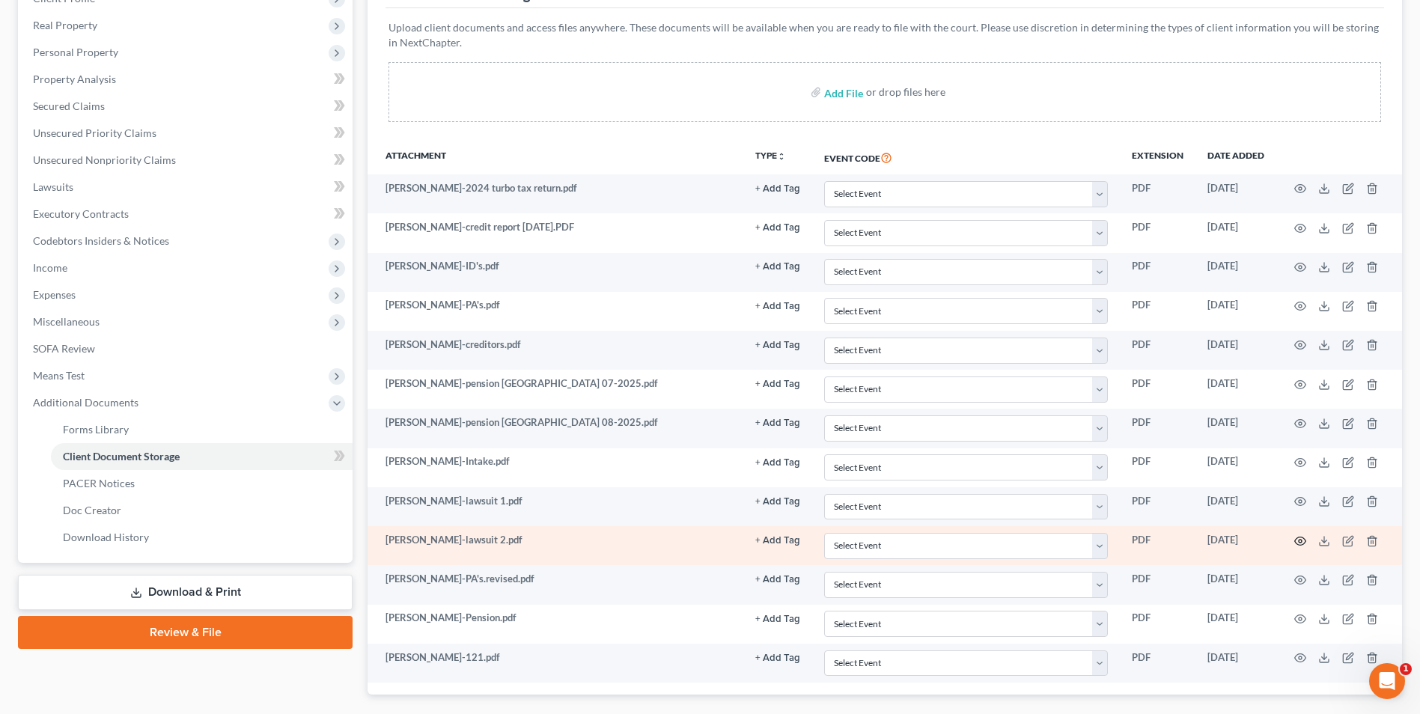
click at [1303, 537] on icon "button" at bounding box center [1300, 541] width 11 height 8
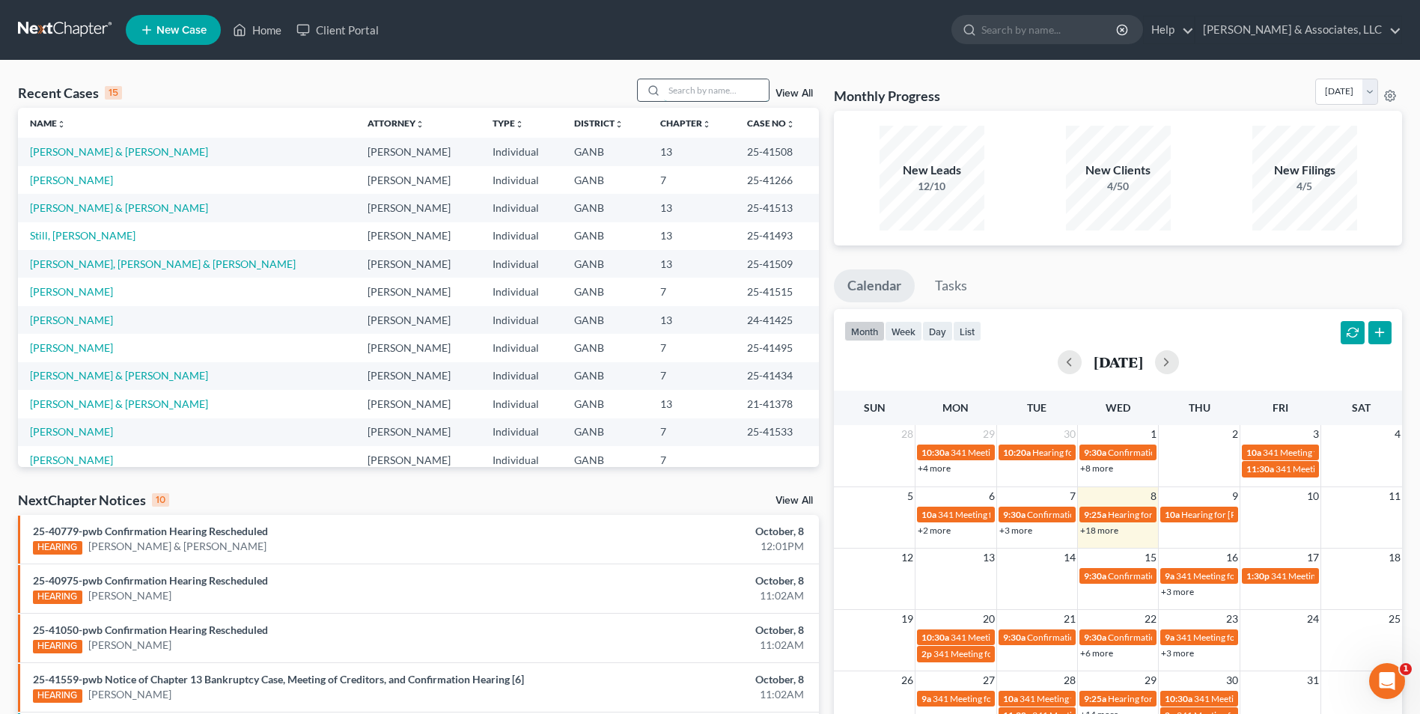
click at [738, 94] on input "search" at bounding box center [716, 90] width 105 height 22
type input "rodr"
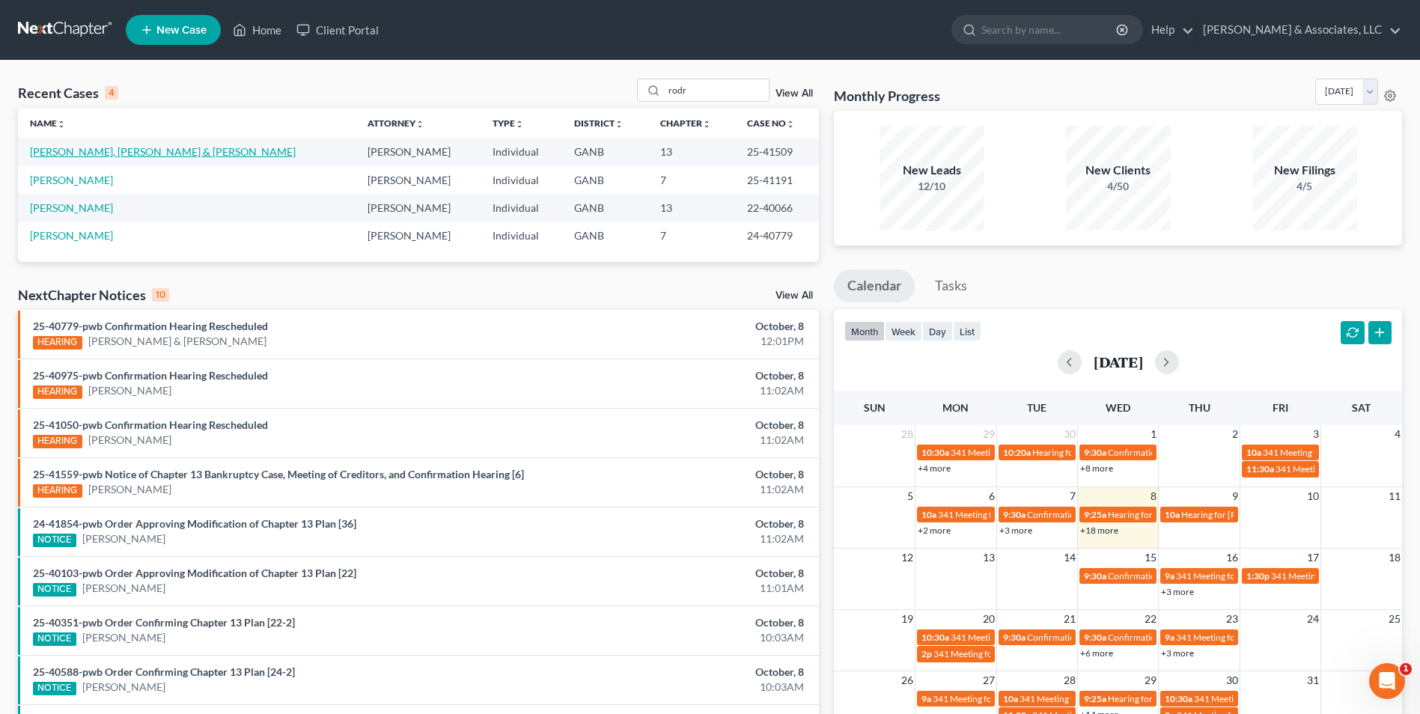
click at [163, 154] on link "[PERSON_NAME], [PERSON_NAME] & [PERSON_NAME]" at bounding box center [163, 151] width 266 height 13
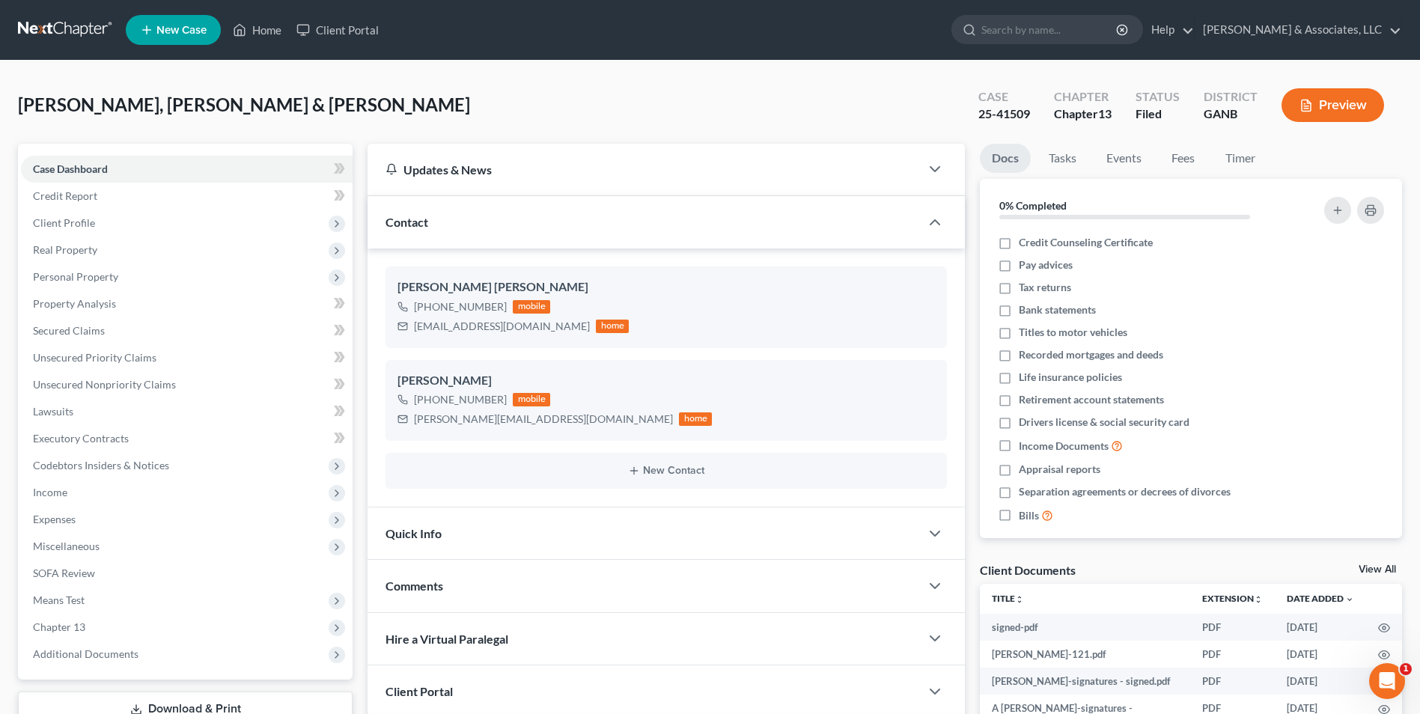
scroll to position [6, 0]
click at [246, 29] on icon at bounding box center [240, 30] width 10 height 11
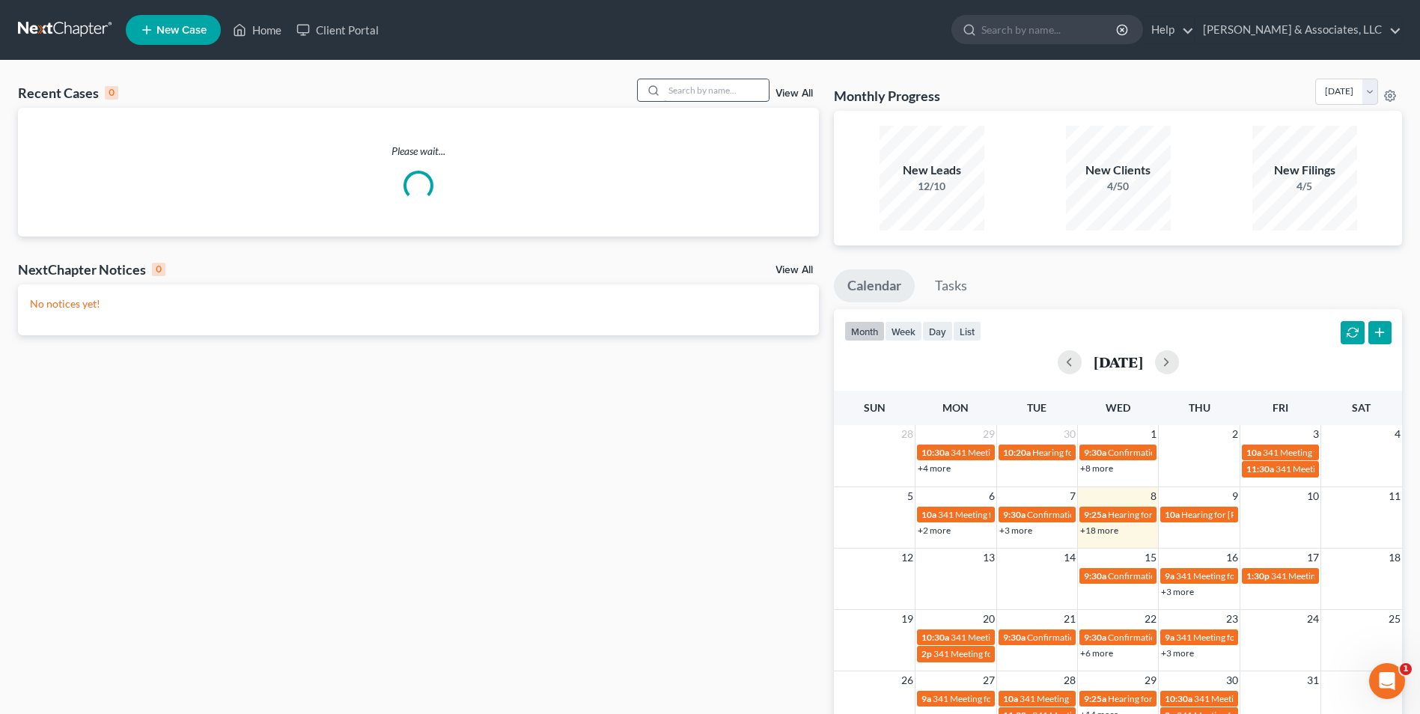
click at [707, 92] on input "search" at bounding box center [716, 90] width 105 height 22
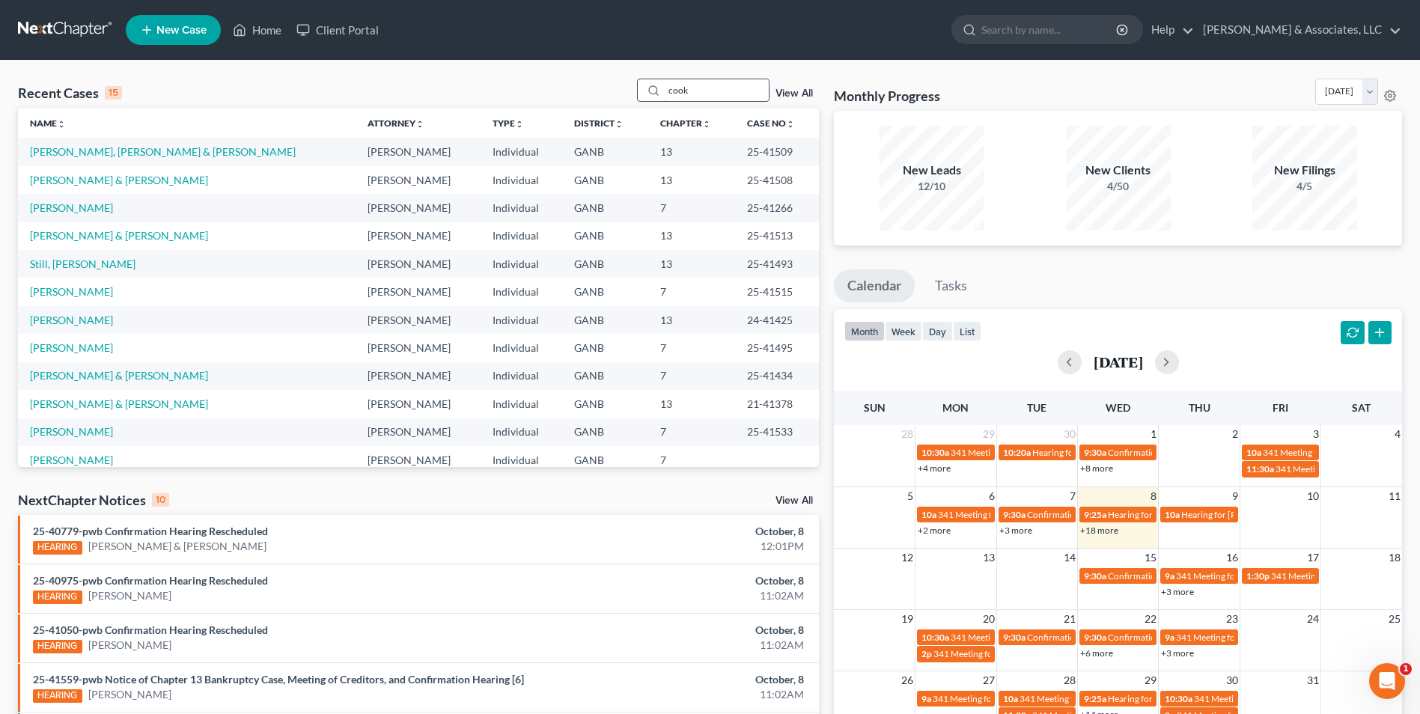
type input "cook"
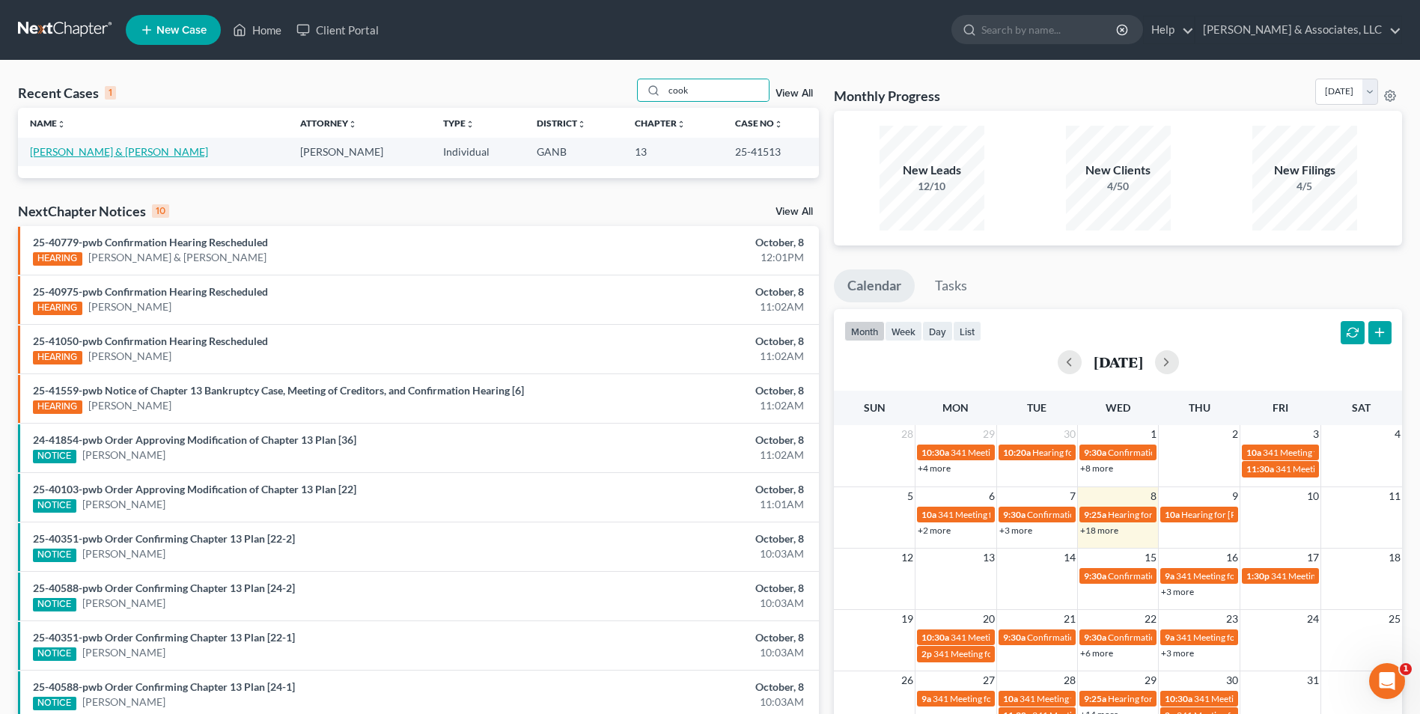
click at [113, 147] on link "[PERSON_NAME] & [PERSON_NAME]" at bounding box center [119, 151] width 178 height 13
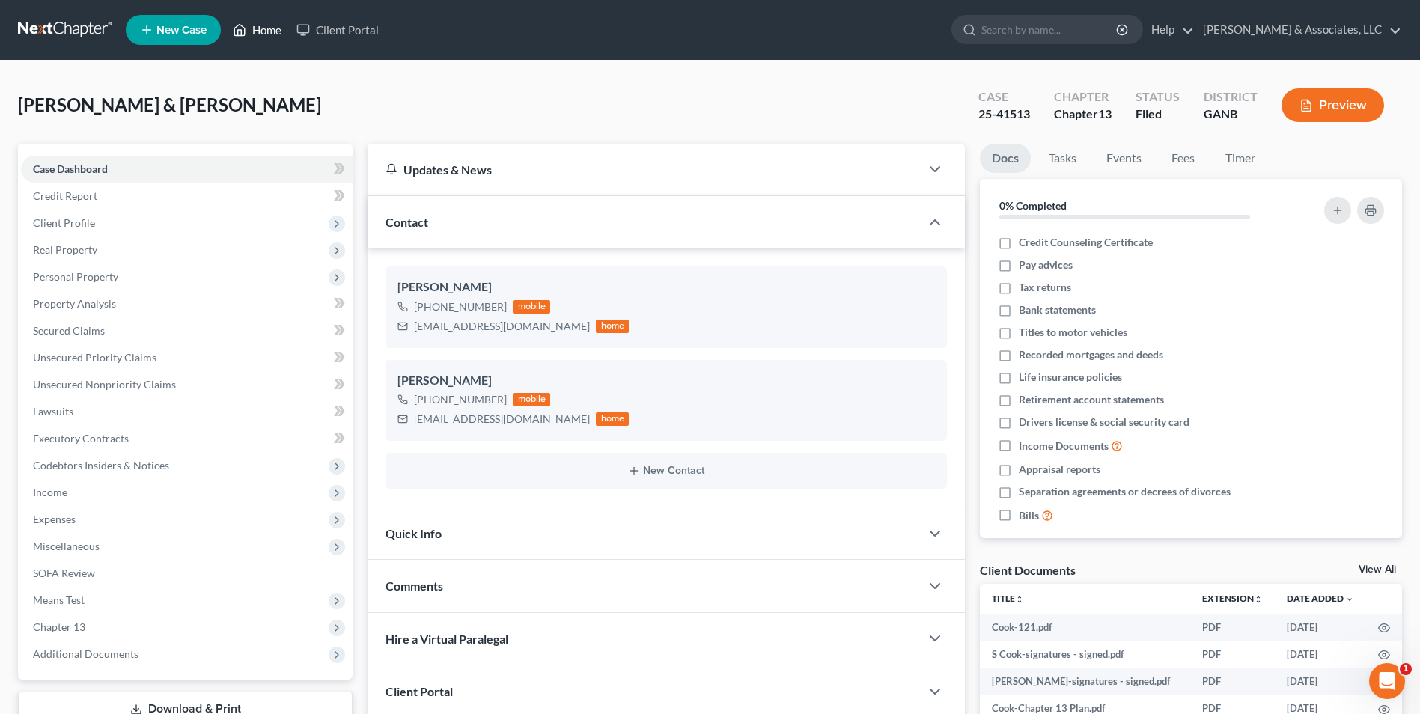
click at [271, 28] on link "Home" at bounding box center [257, 29] width 64 height 27
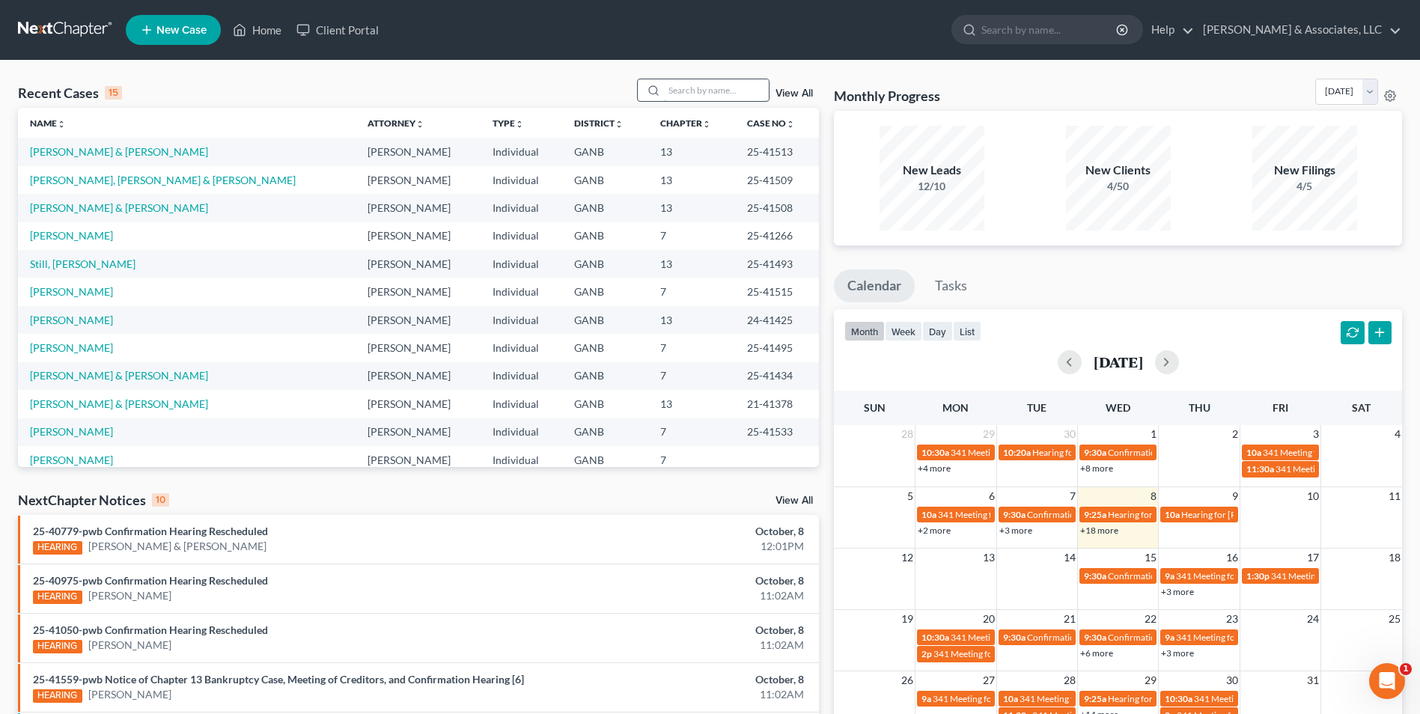
click at [718, 90] on input "search" at bounding box center [716, 90] width 105 height 22
type input "[PERSON_NAME]"
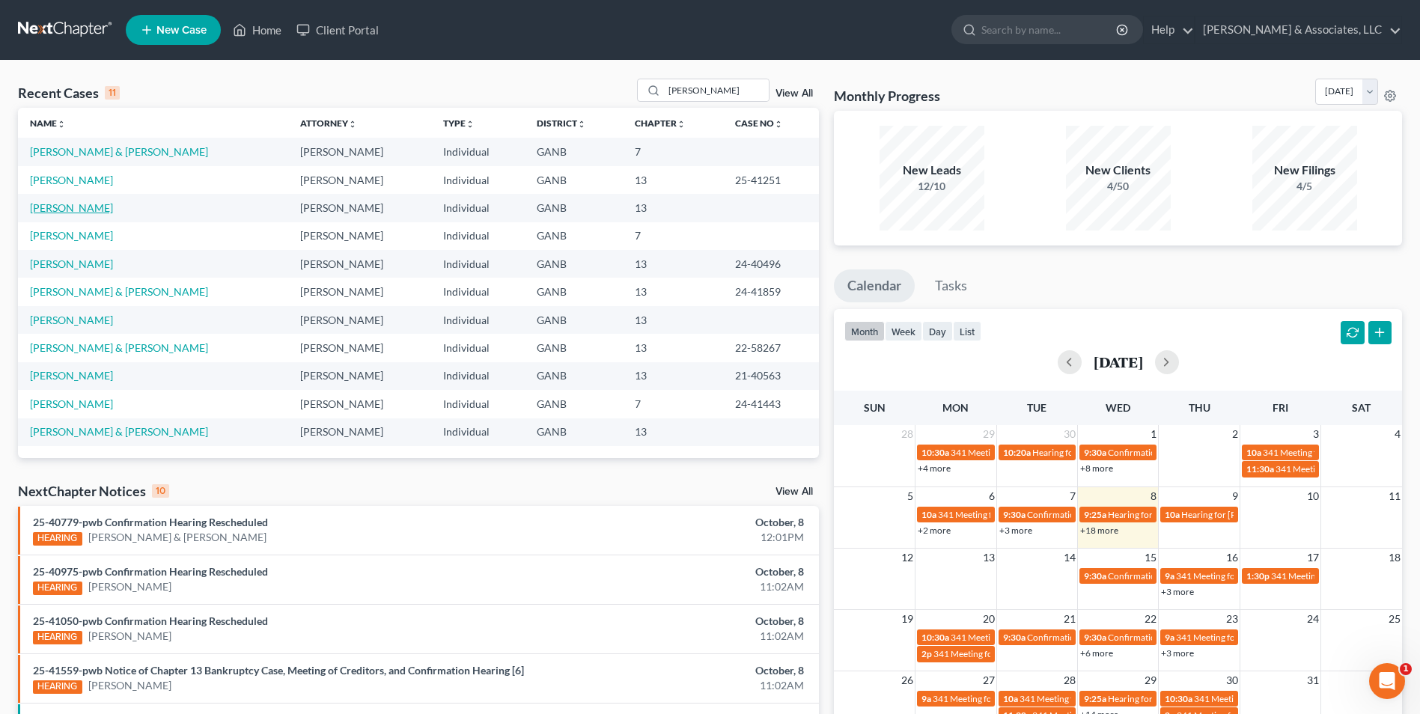
click at [97, 210] on link "[PERSON_NAME]" at bounding box center [71, 207] width 83 height 13
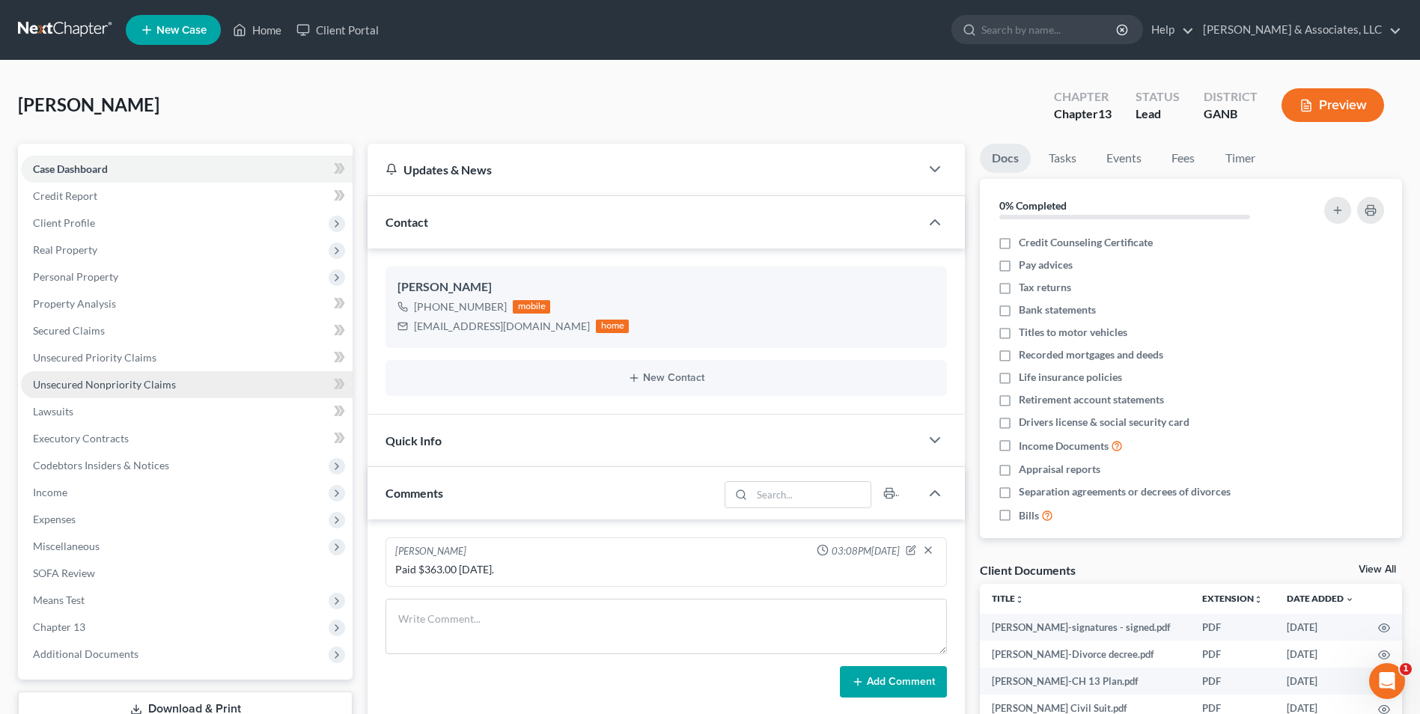
click at [107, 373] on link "Unsecured Nonpriority Claims" at bounding box center [187, 384] width 332 height 27
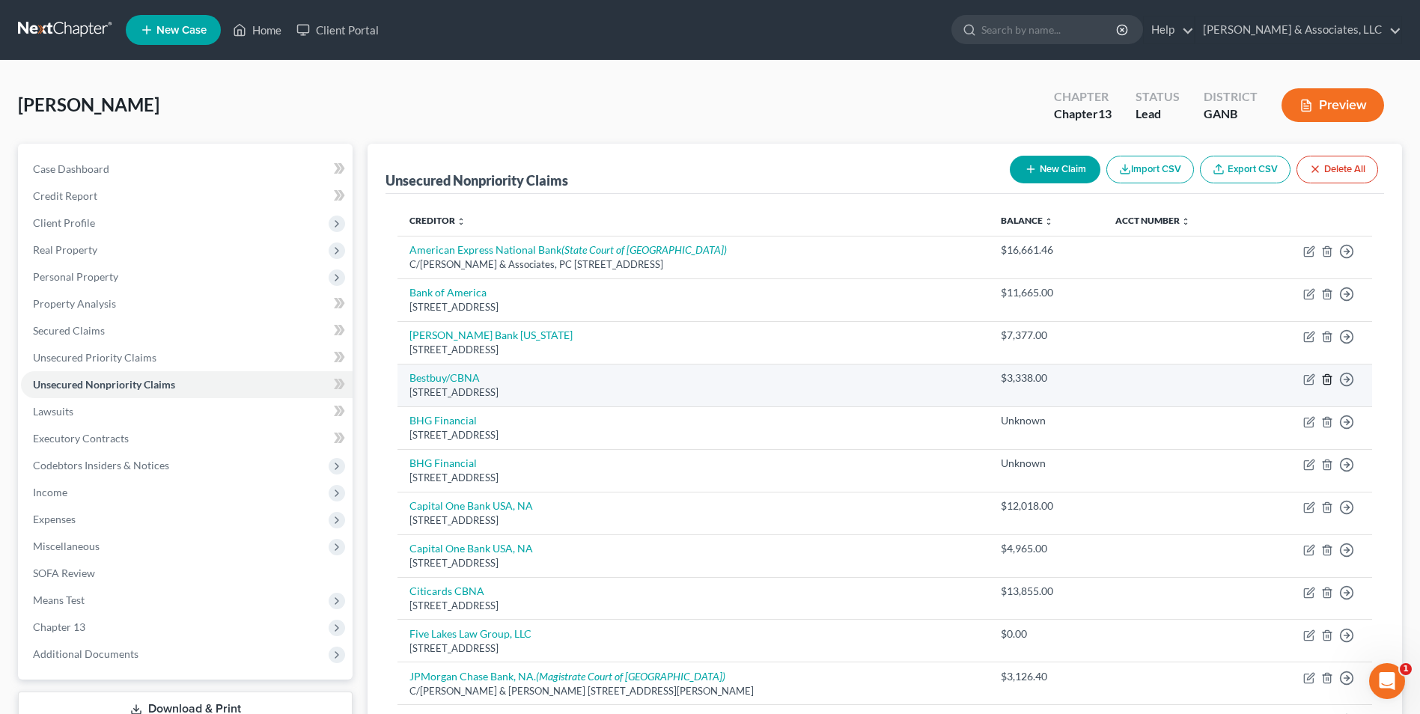
click at [1328, 382] on line "button" at bounding box center [1328, 380] width 0 height 3
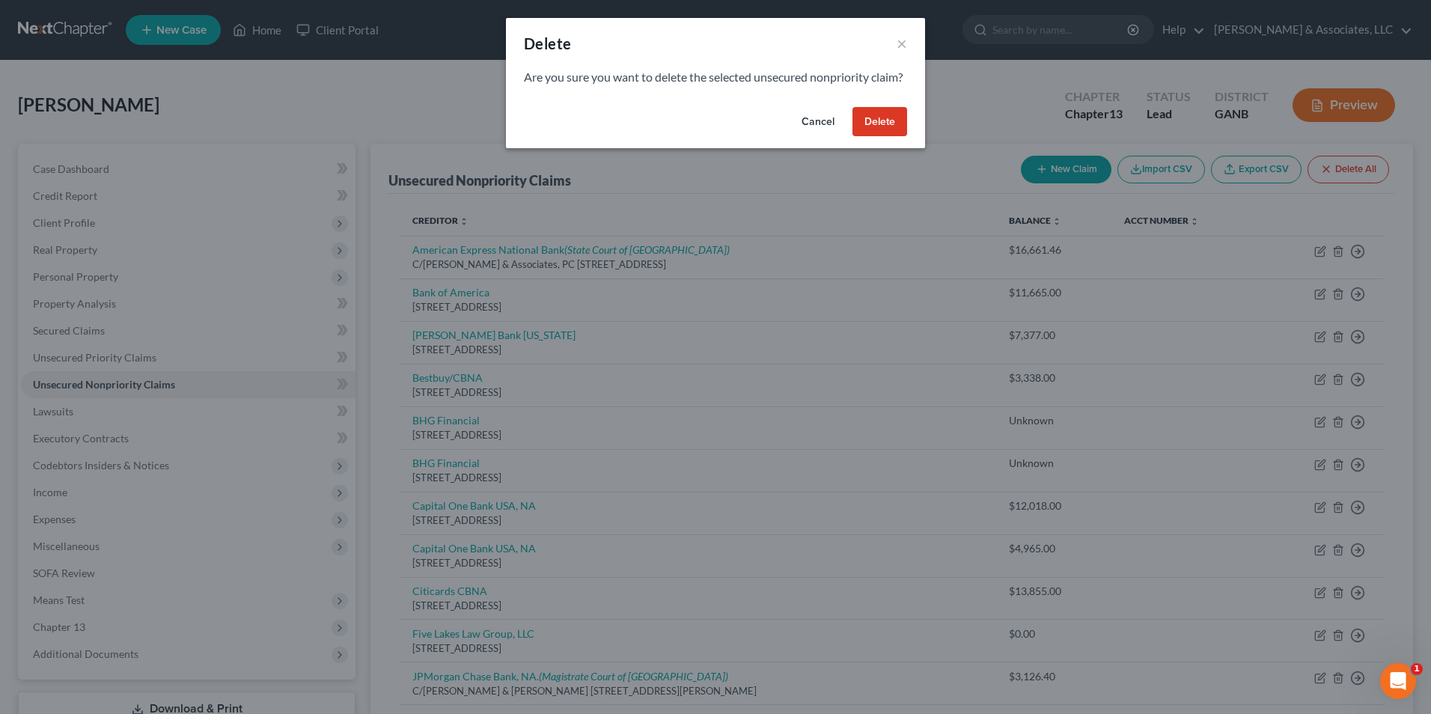
click at [883, 137] on button "Delete" at bounding box center [880, 122] width 55 height 30
